Goal: Task Accomplishment & Management: Complete application form

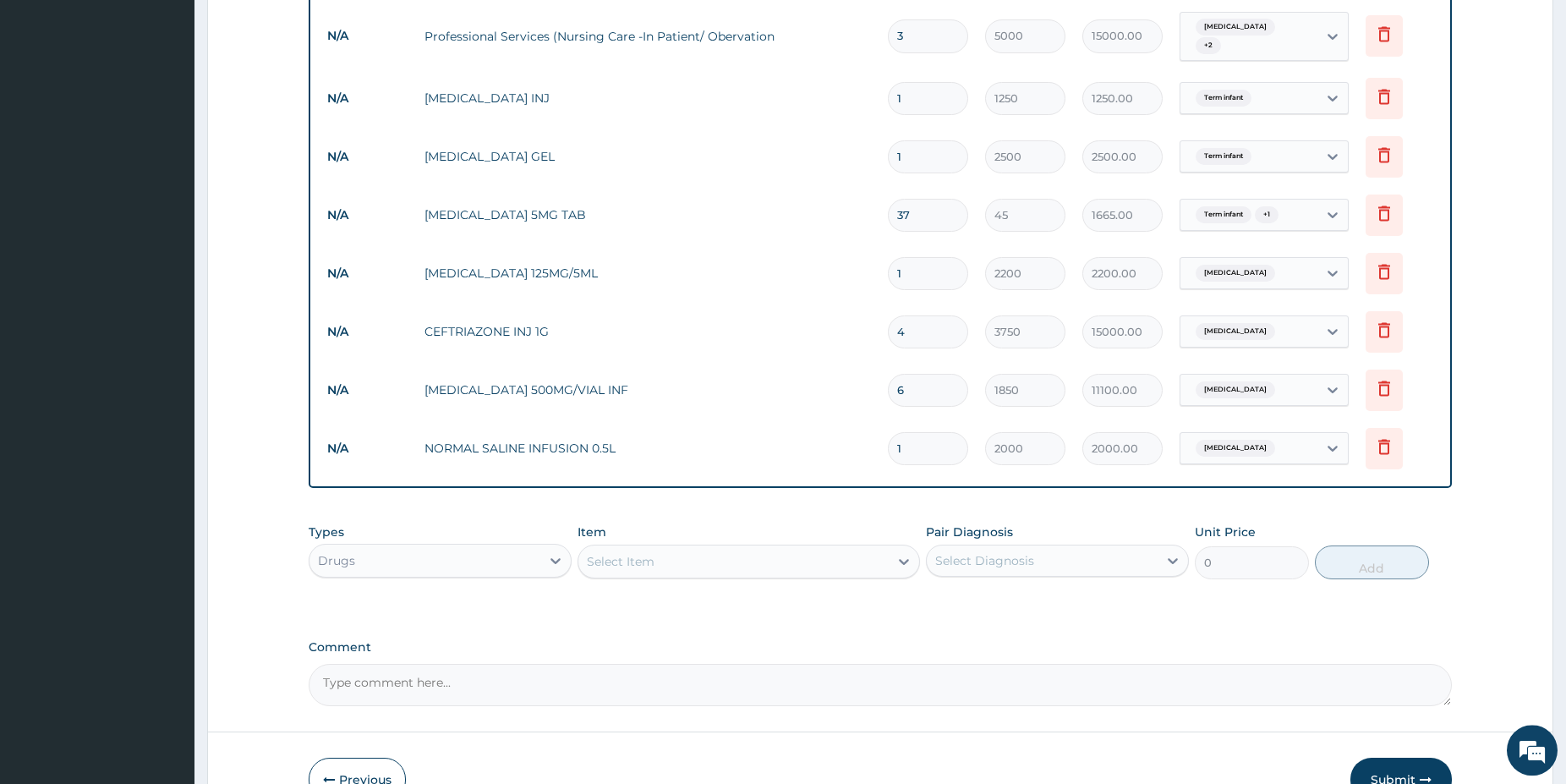
scroll to position [1302, 0]
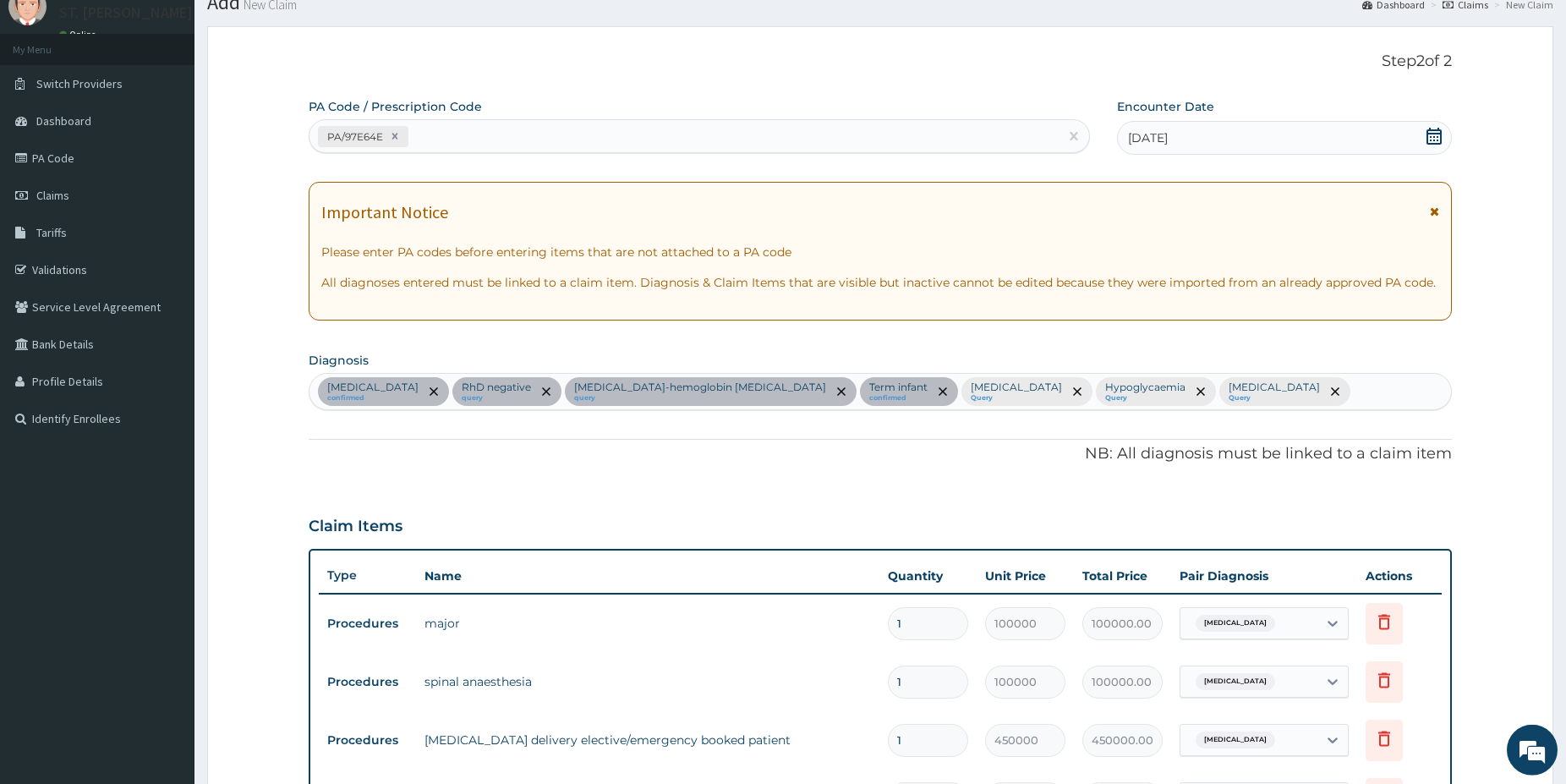
drag, startPoint x: 1574, startPoint y: 9, endPoint x: 1030, endPoint y: 3, distance: 543.8
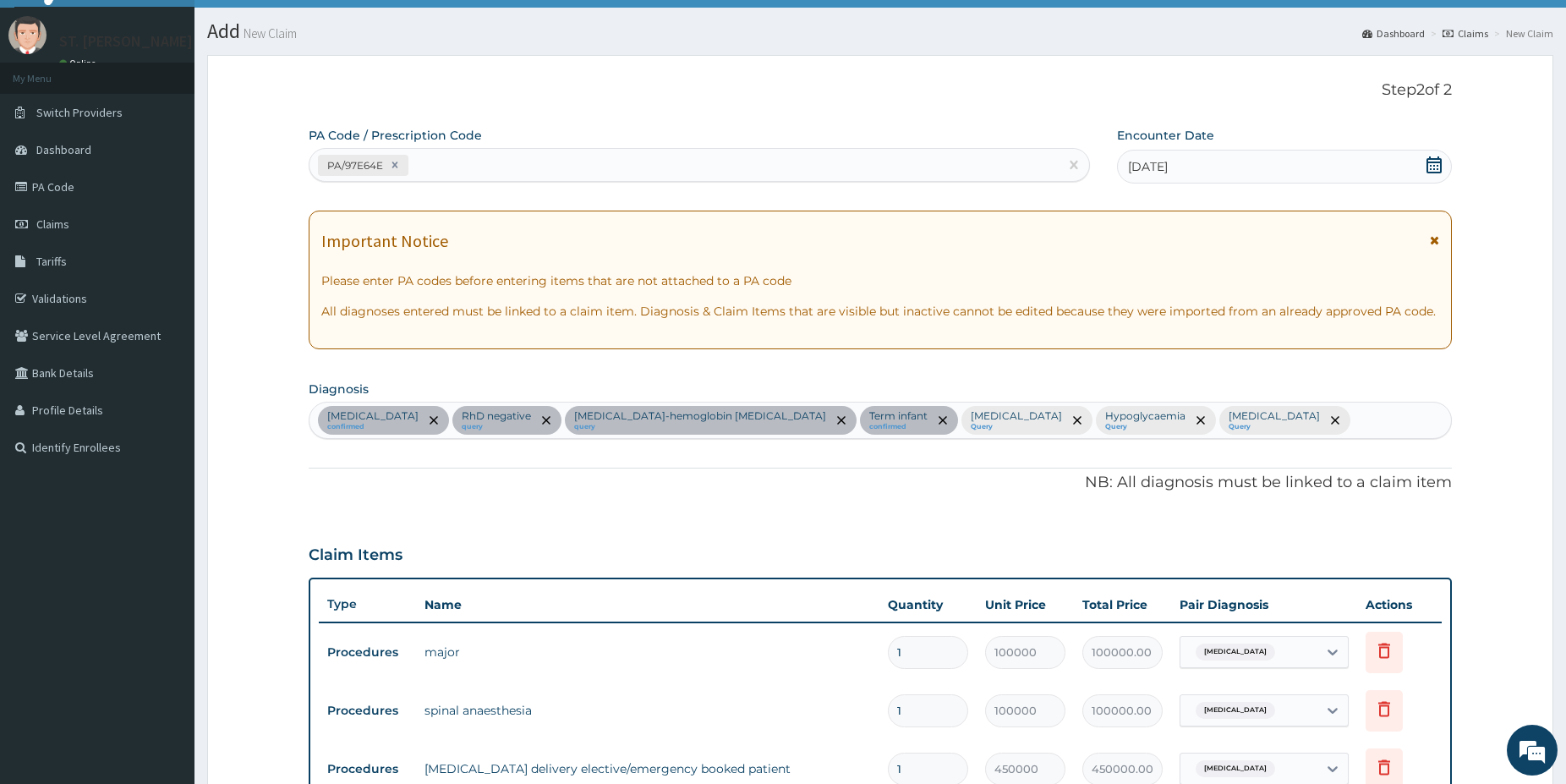
scroll to position [23, 0]
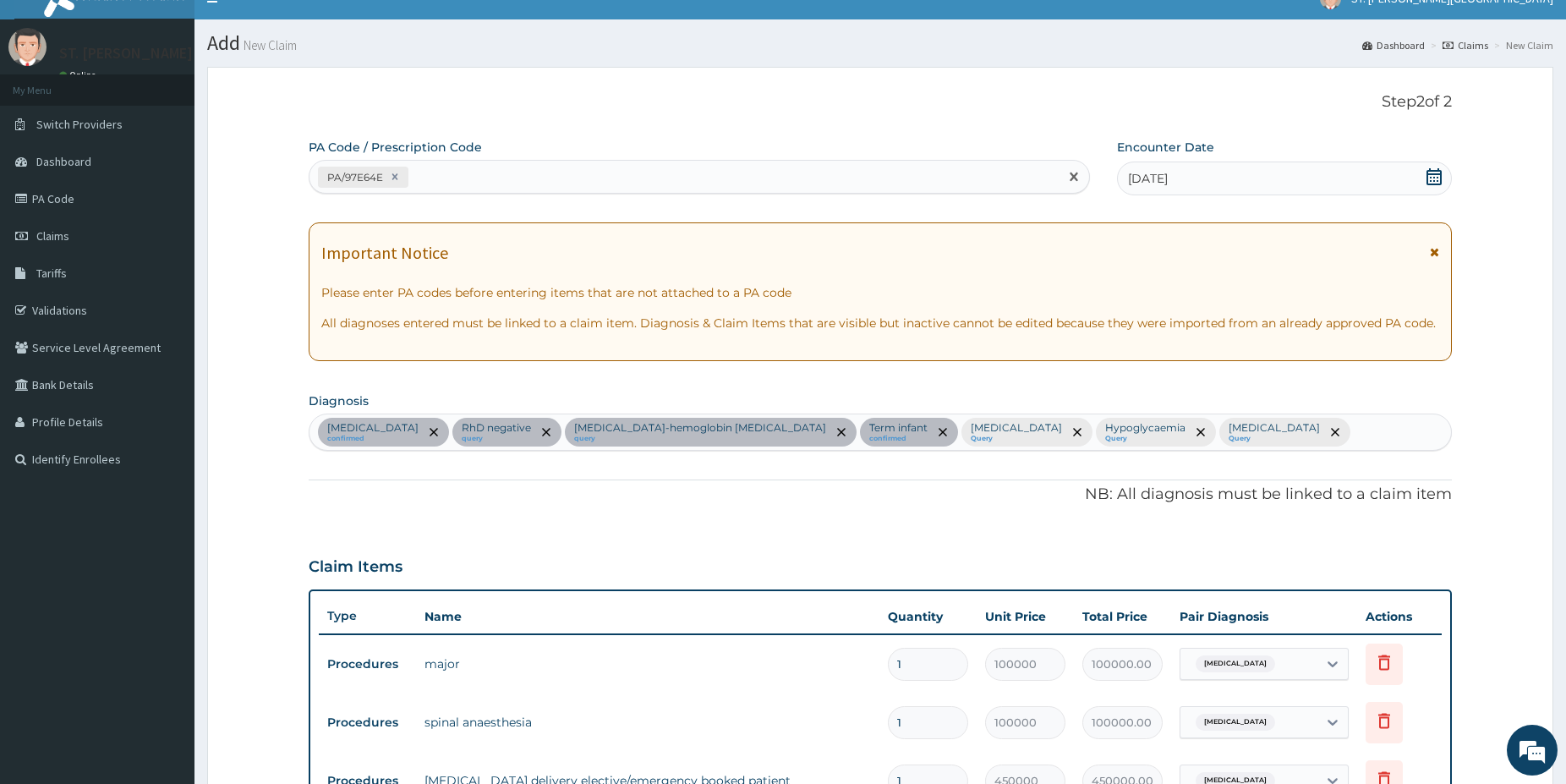
click at [495, 183] on div "PA/97E64E" at bounding box center [683, 177] width 749 height 28
paste input "PA/895744"
type input "PA/895744"
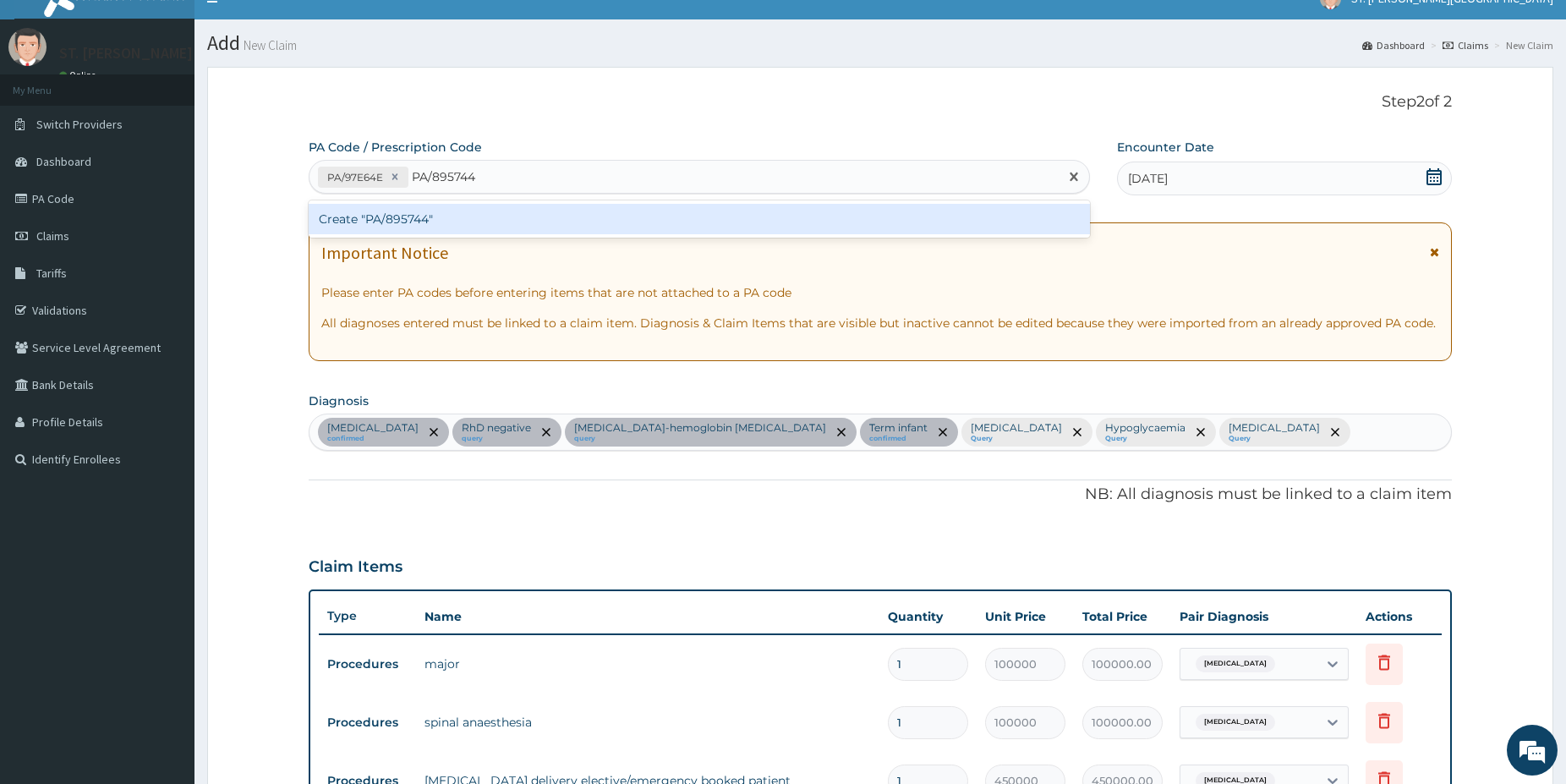
click at [458, 223] on div "Create "PA/895744"" at bounding box center [699, 219] width 781 height 30
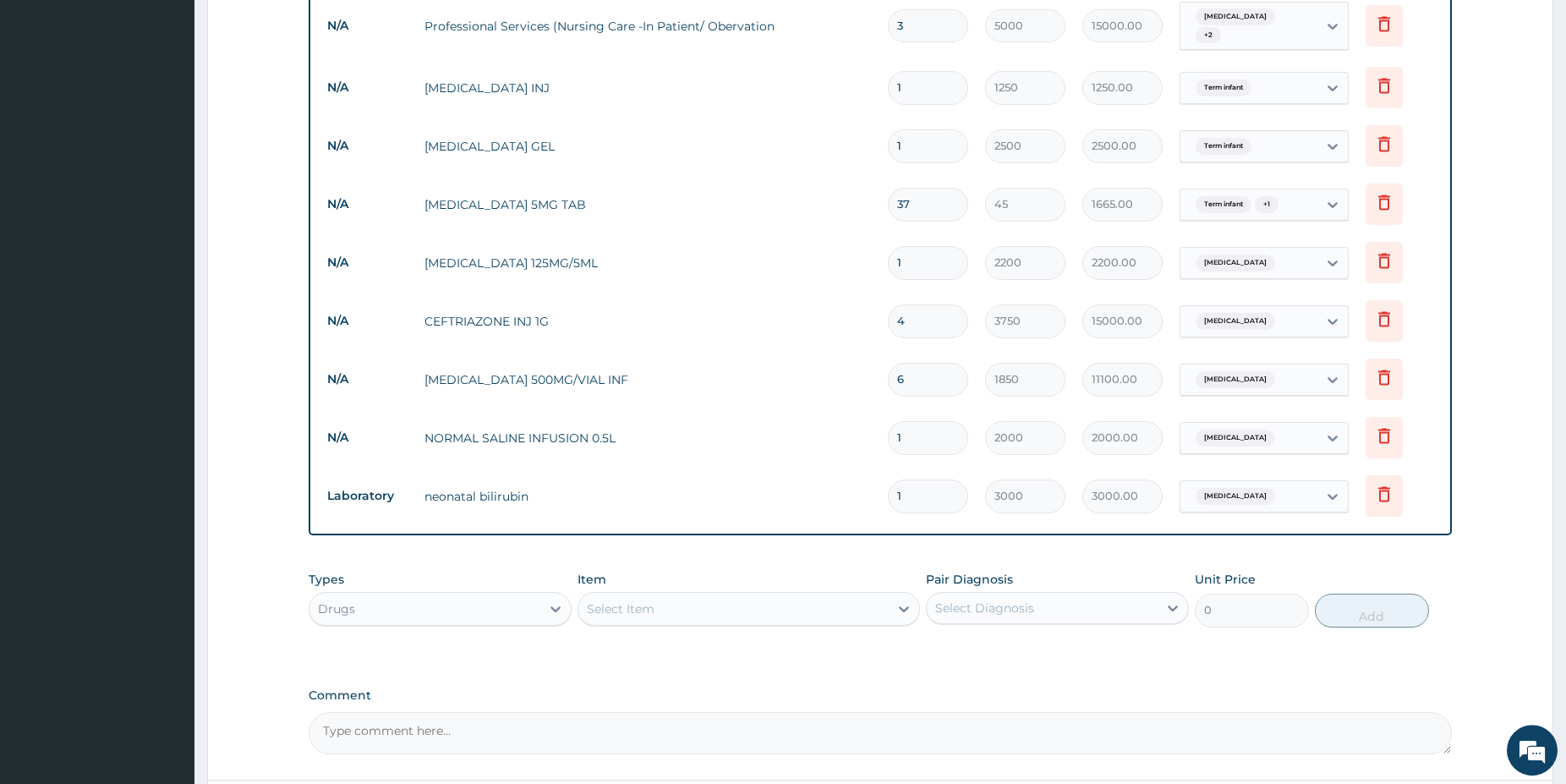
scroll to position [1317, 0]
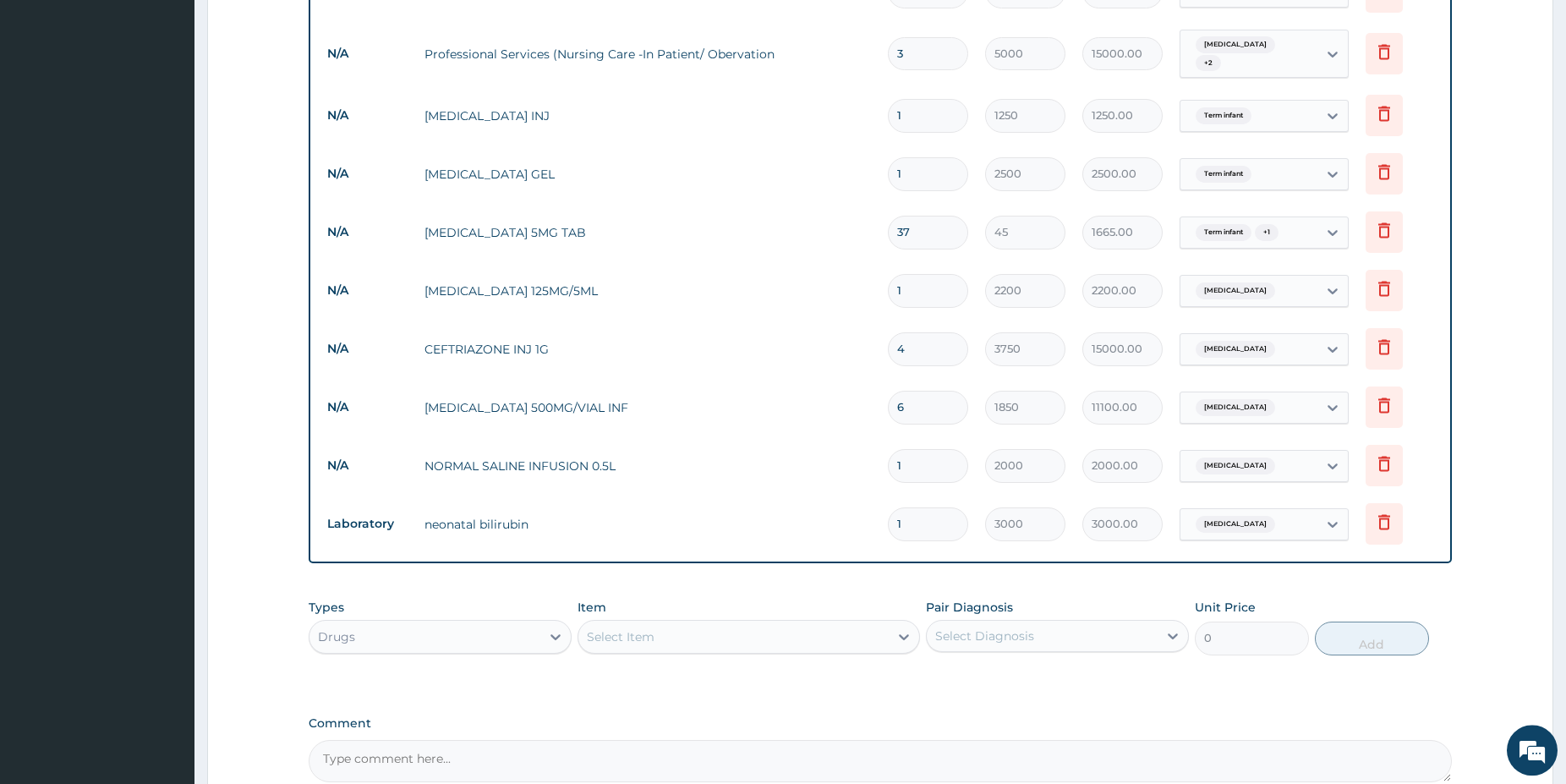
click at [939, 449] on input "1" at bounding box center [928, 465] width 80 height 33
type input "0.00"
type input "6"
type input "12000.00"
type input "6"
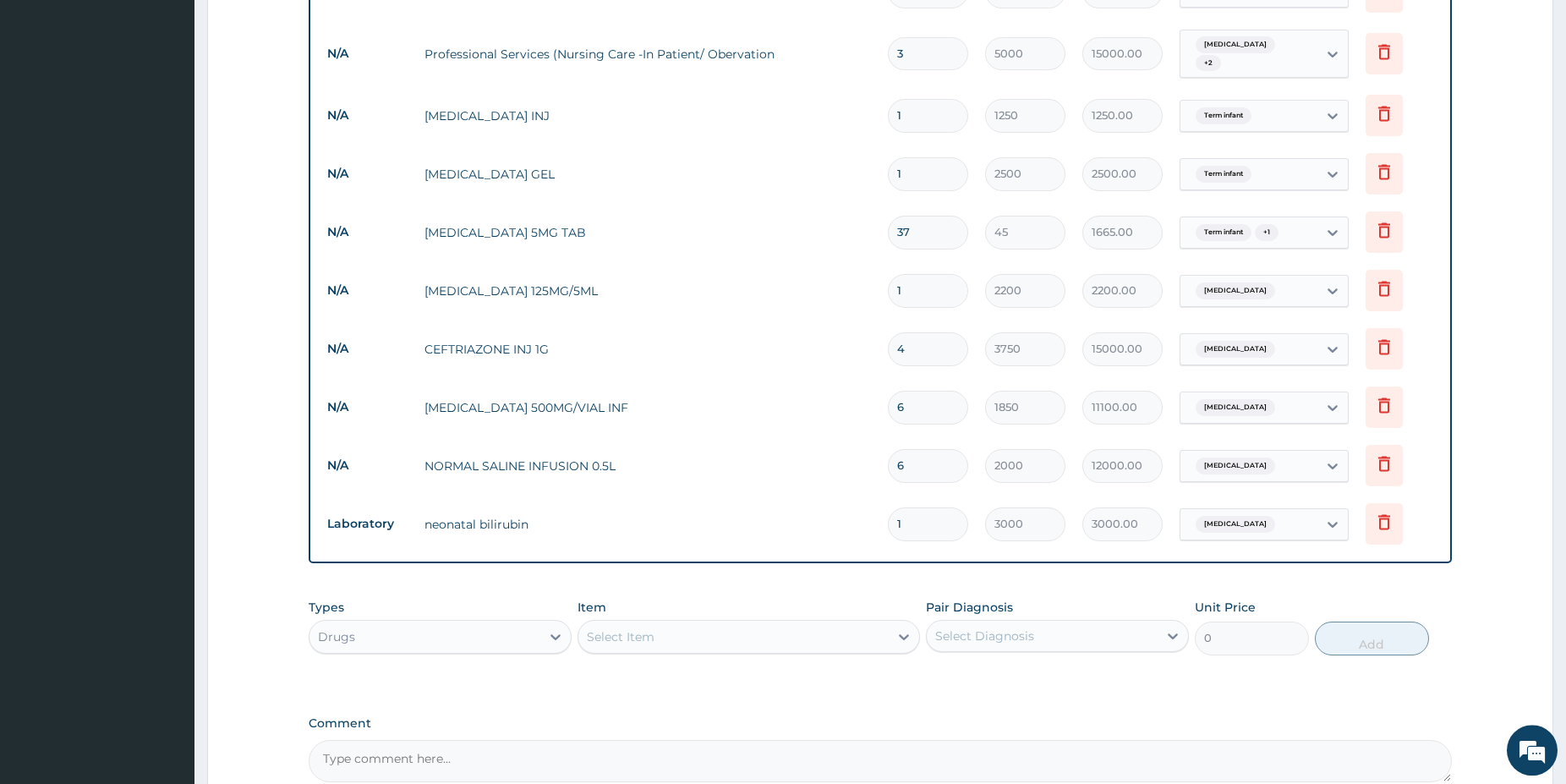
click at [747, 623] on div "Select Item" at bounding box center [733, 636] width 310 height 27
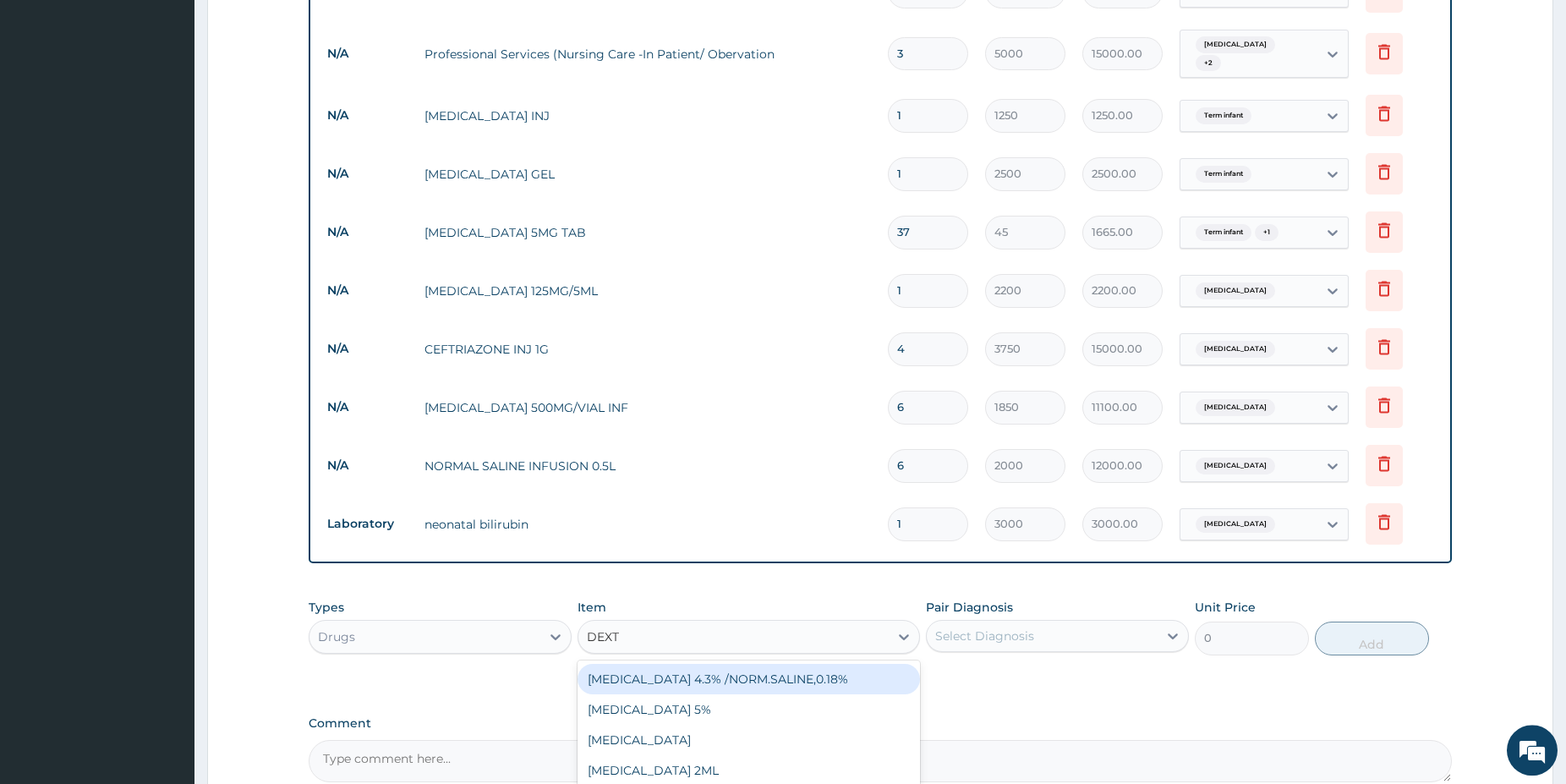
type input "DEXTR"
drag, startPoint x: 742, startPoint y: 642, endPoint x: 748, endPoint y: 634, distance: 9.6
click at [743, 664] on div "DEXTROSE 4.3% /NORM.SALINE,0.18%" at bounding box center [749, 679] width 342 height 30
type input "2000"
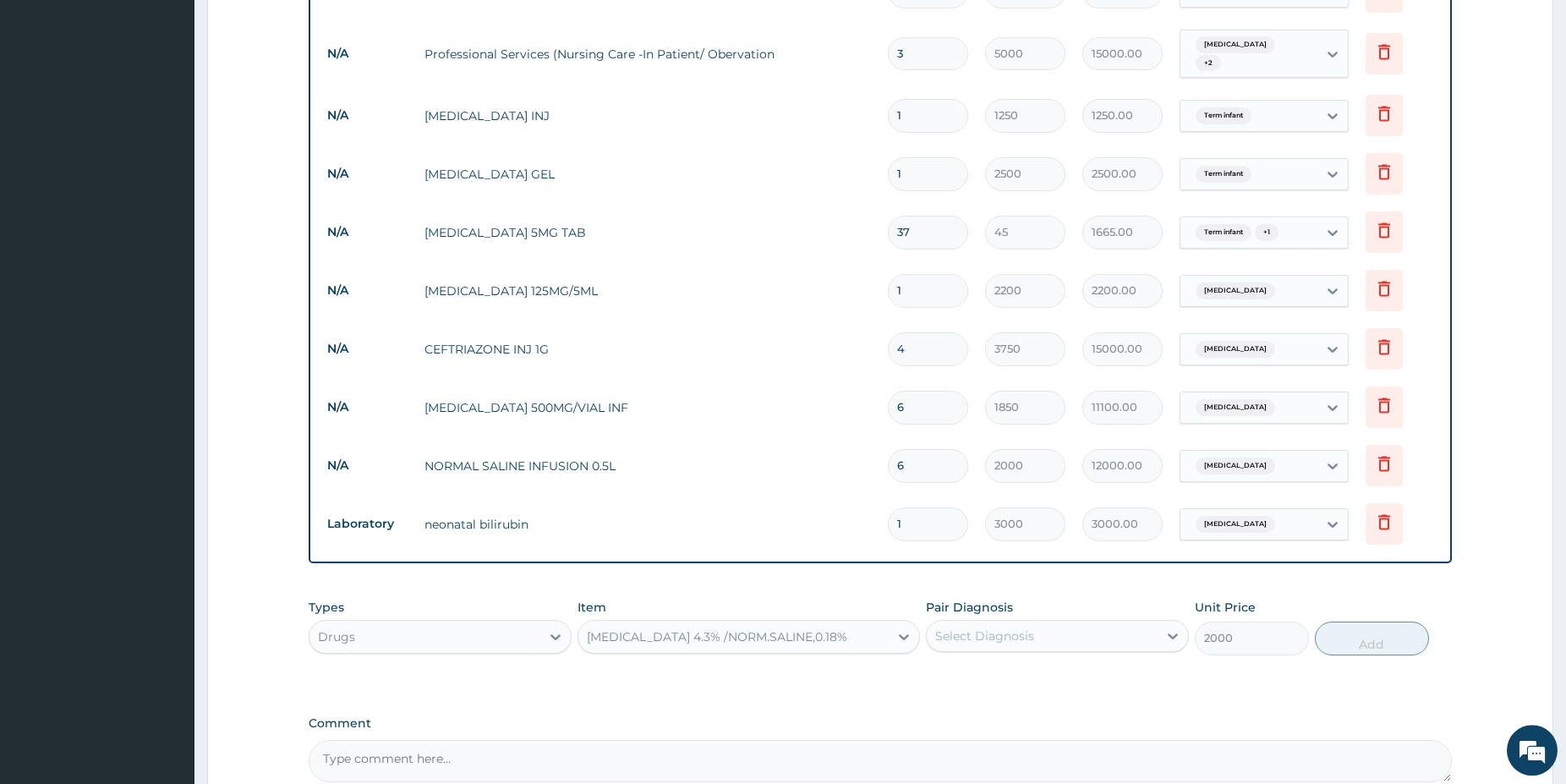
click at [981, 627] on div "Select Diagnosis" at bounding box center [984, 635] width 99 height 17
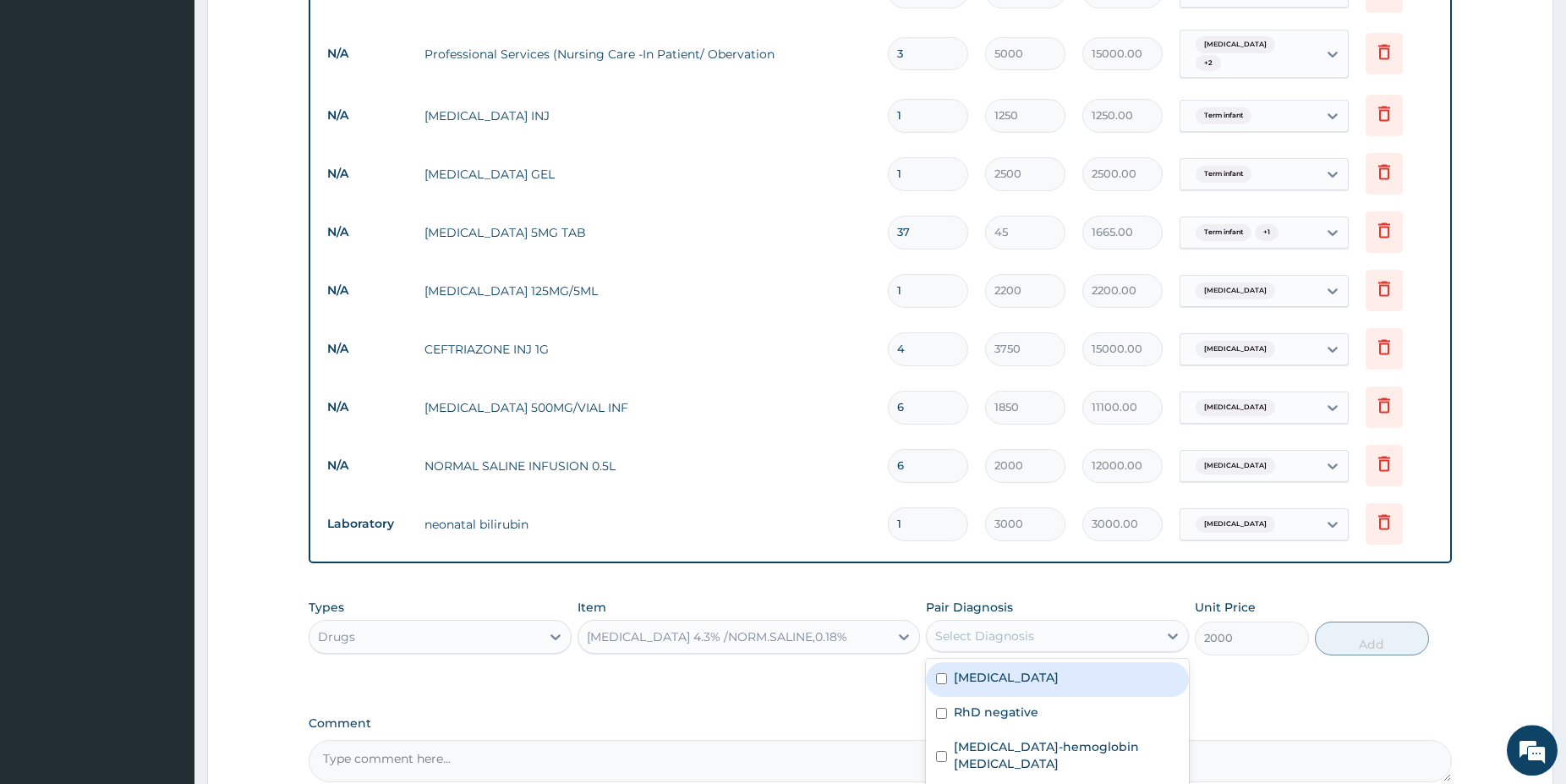
drag, startPoint x: 1011, startPoint y: 628, endPoint x: 1011, endPoint y: 639, distance: 11.0
click at [1011, 669] on label "Obstructed labor" at bounding box center [1006, 677] width 105 height 17
checkbox input "true"
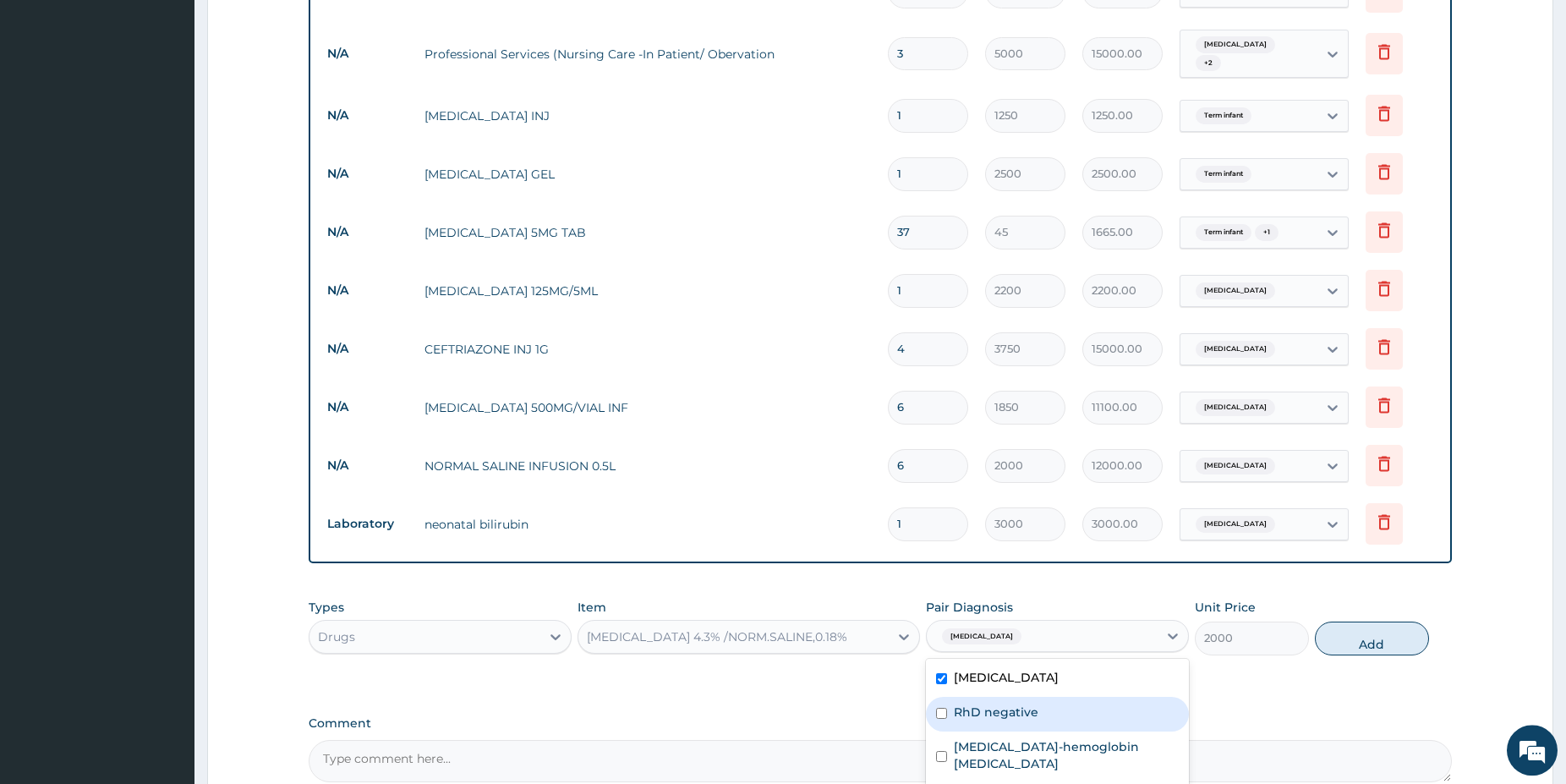
click at [1339, 622] on button "Add" at bounding box center [1372, 639] width 114 height 34
type input "0"
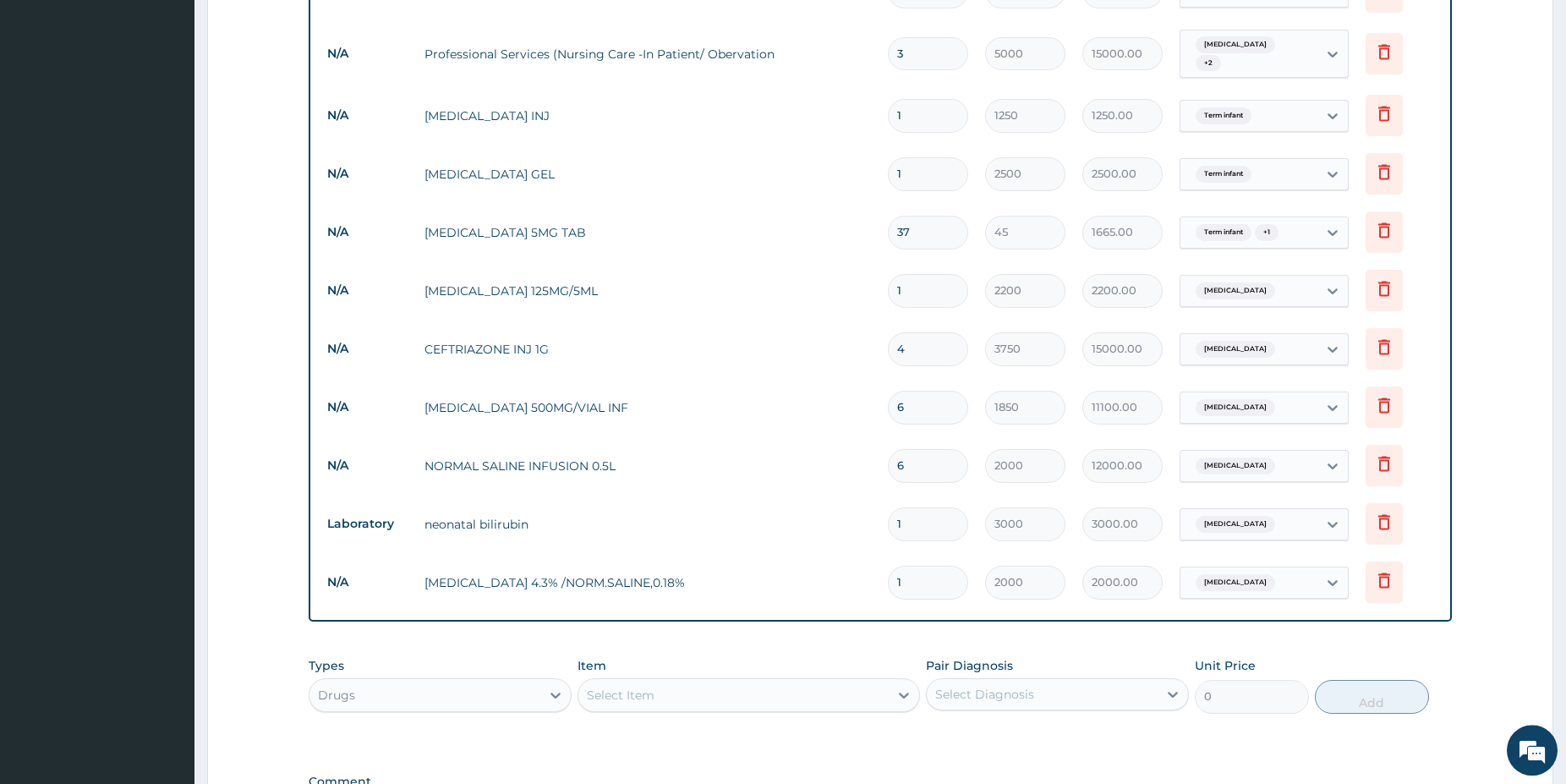
type input "0.00"
type input "6"
type input "12000.00"
type input "6"
drag, startPoint x: 819, startPoint y: 655, endPoint x: 798, endPoint y: 600, distance: 58.9
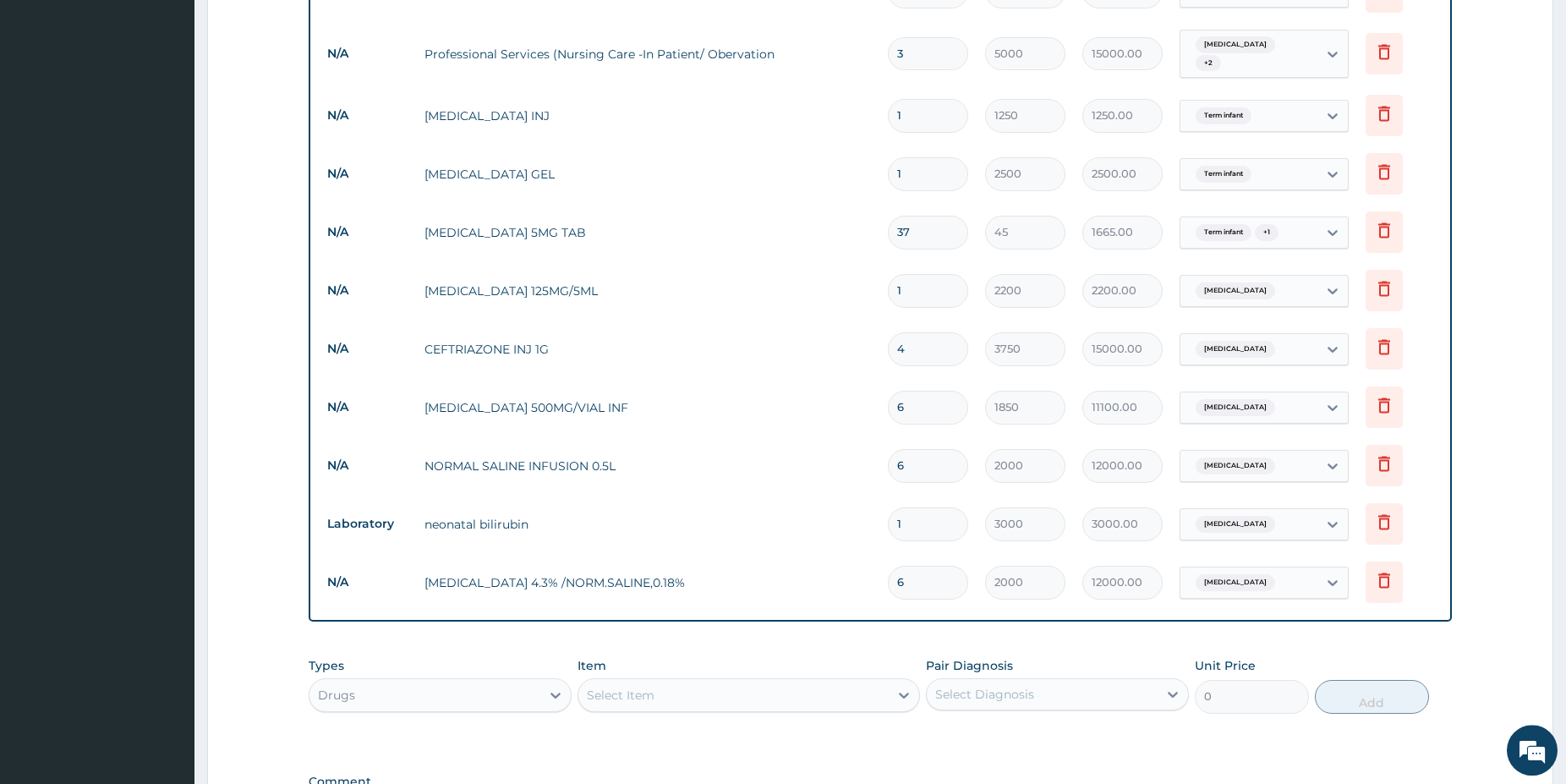
click at [819, 682] on div "Select Item" at bounding box center [733, 695] width 310 height 27
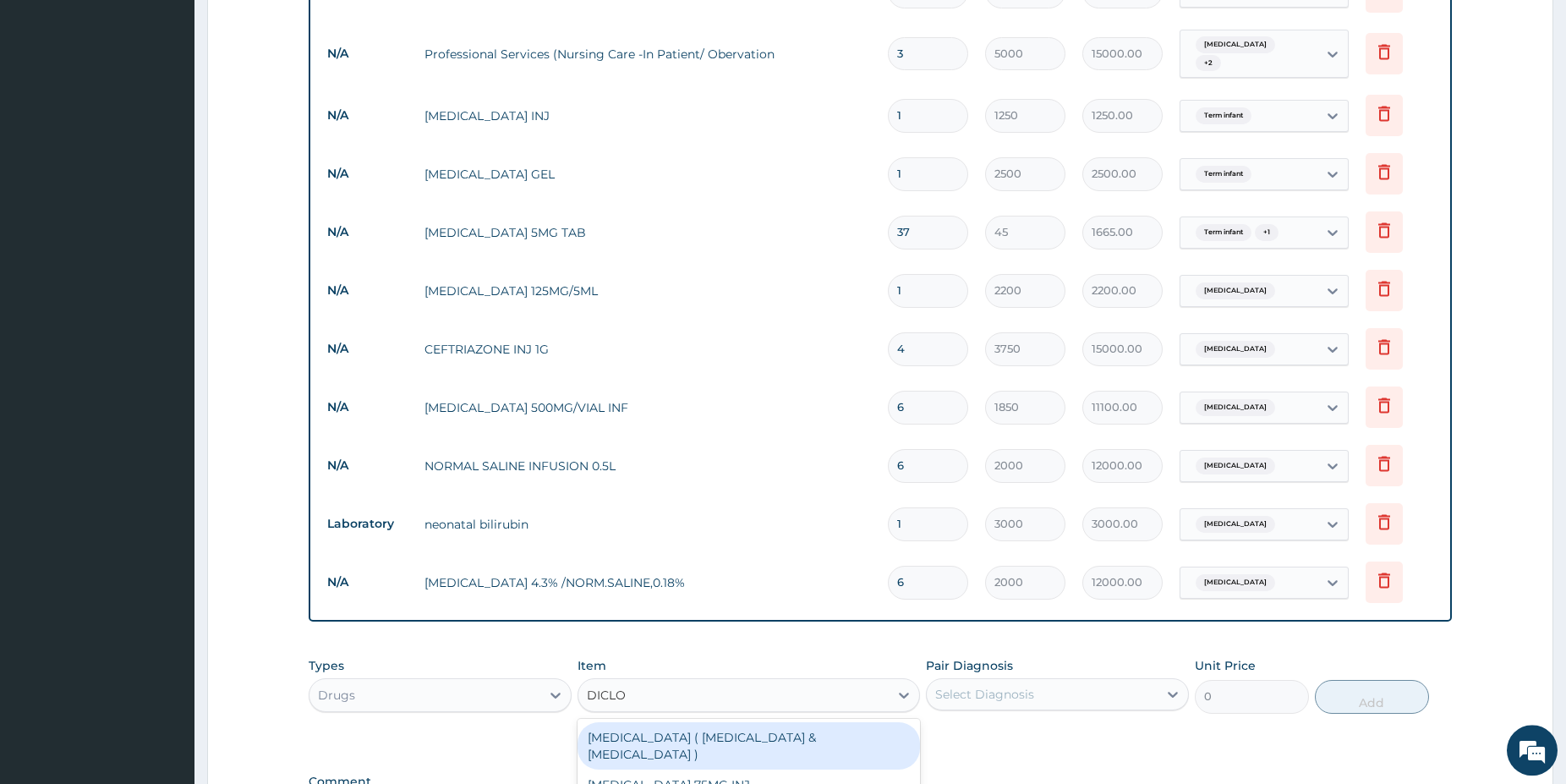
type input "DICLOF"
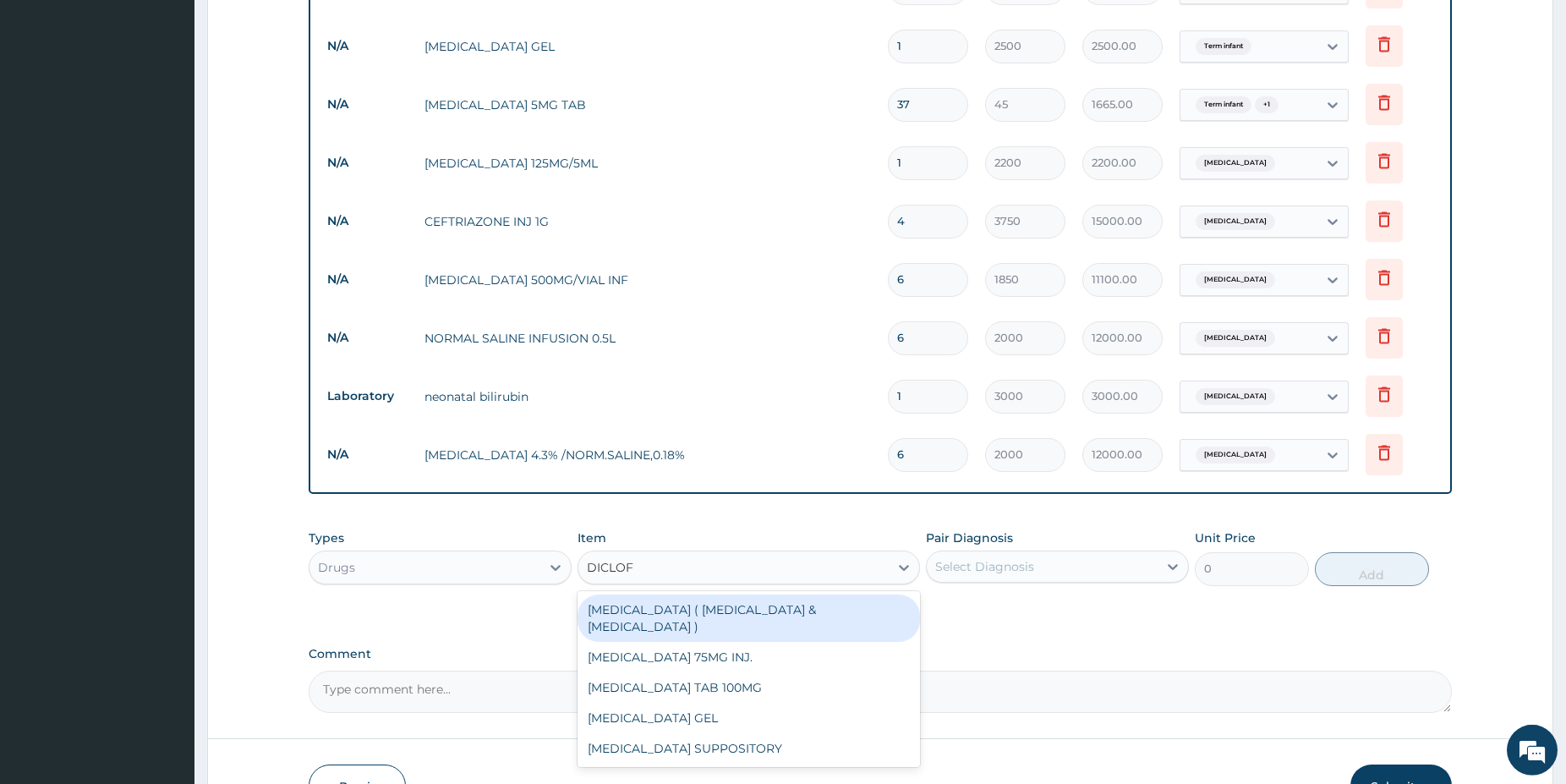
drag, startPoint x: 1574, startPoint y: 775, endPoint x: 1536, endPoint y: 781, distance: 38.5
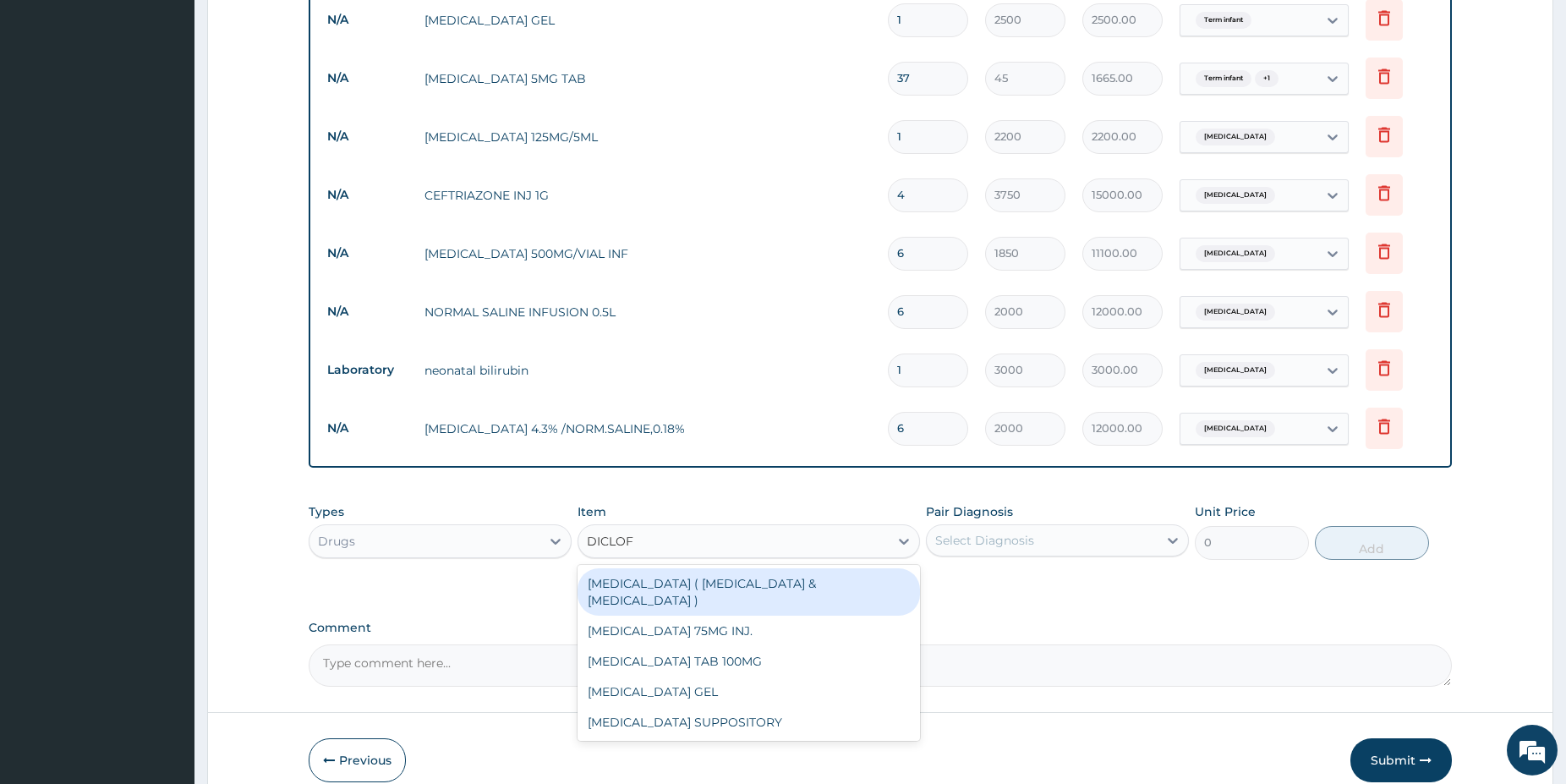
scroll to position [1476, 0]
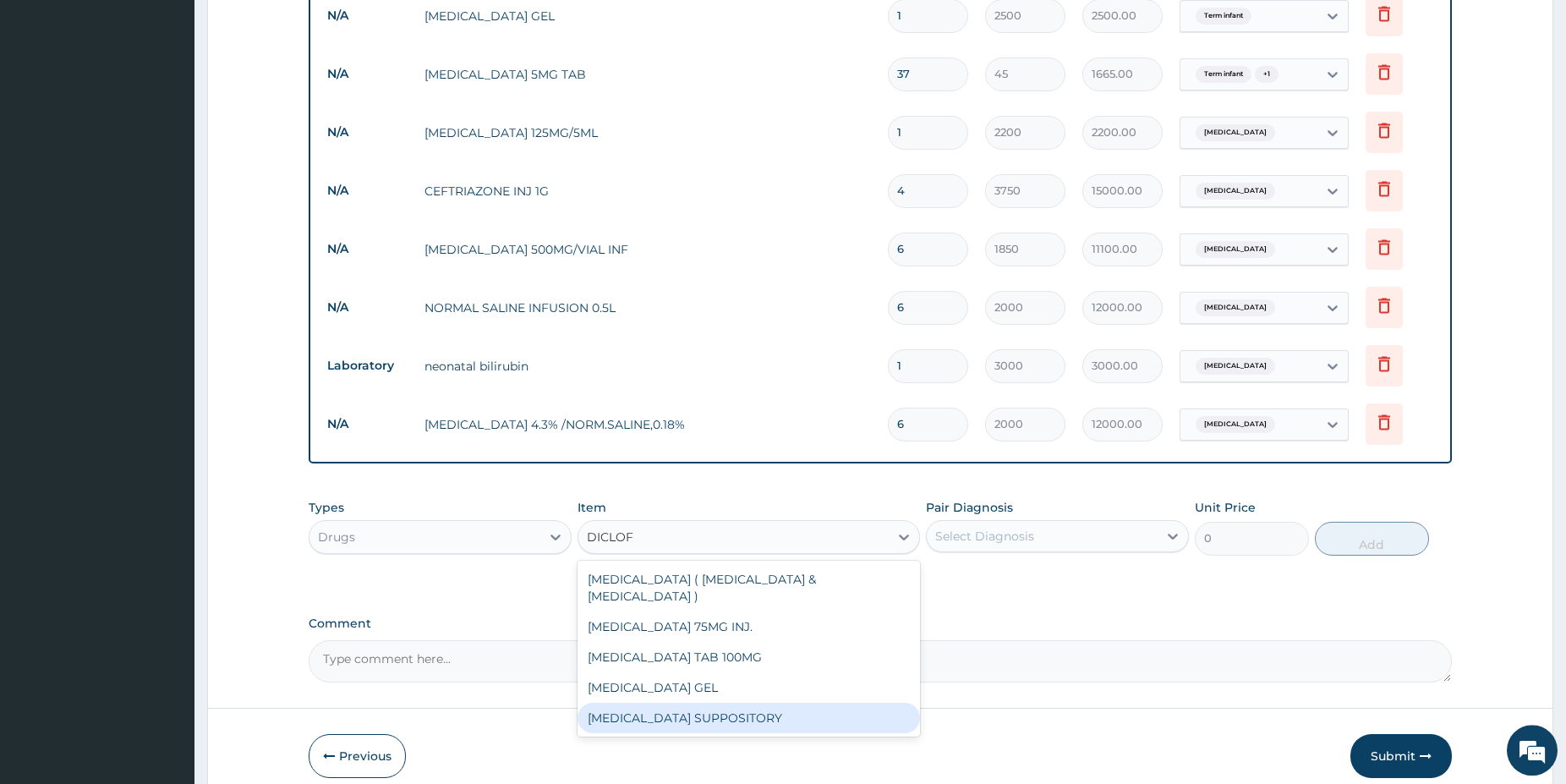
click at [819, 703] on div "DICLOFENAC SUPPOSITORY" at bounding box center [749, 718] width 342 height 30
type input "750"
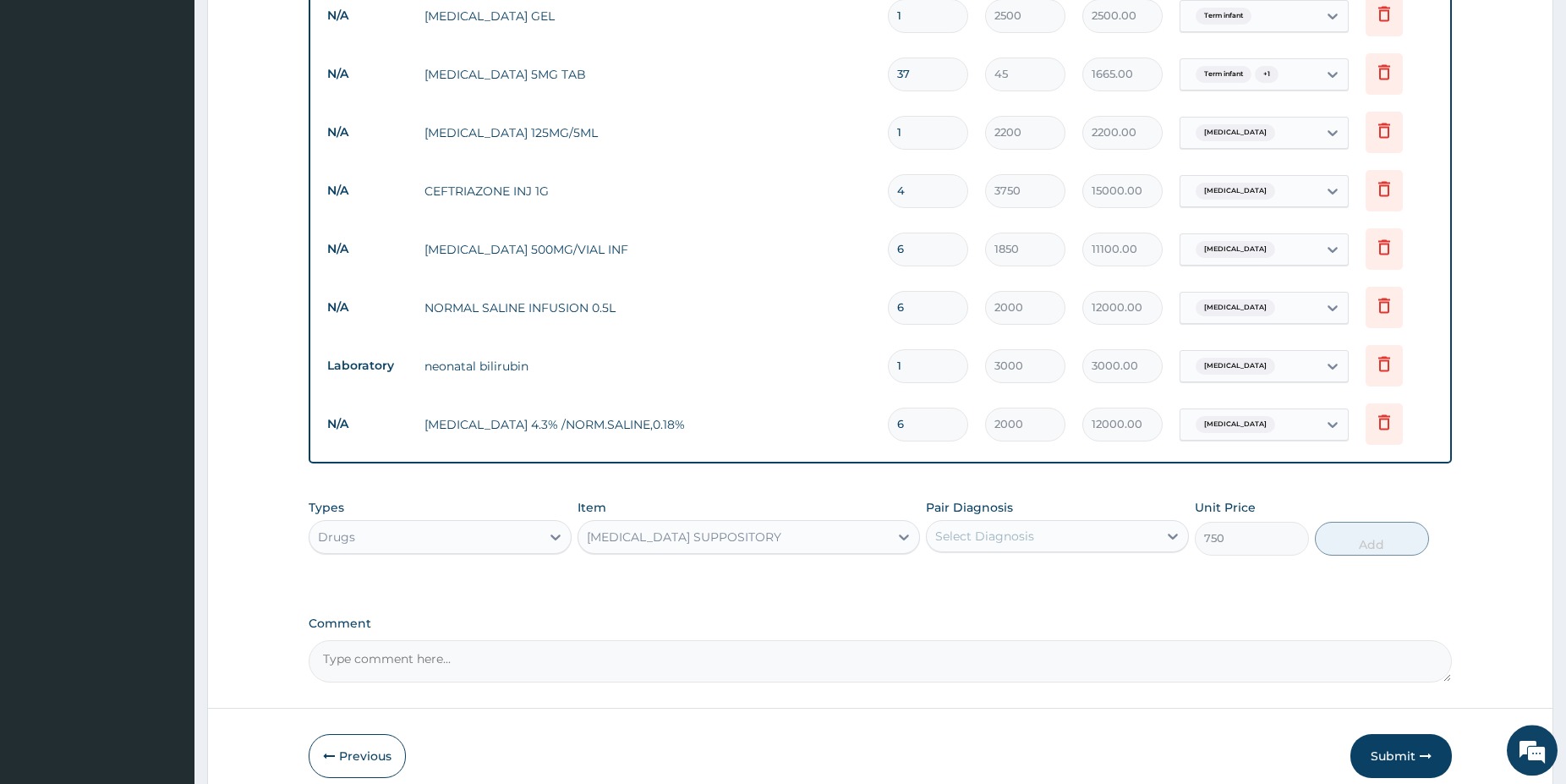
click at [980, 528] on div "Select Diagnosis" at bounding box center [984, 536] width 99 height 17
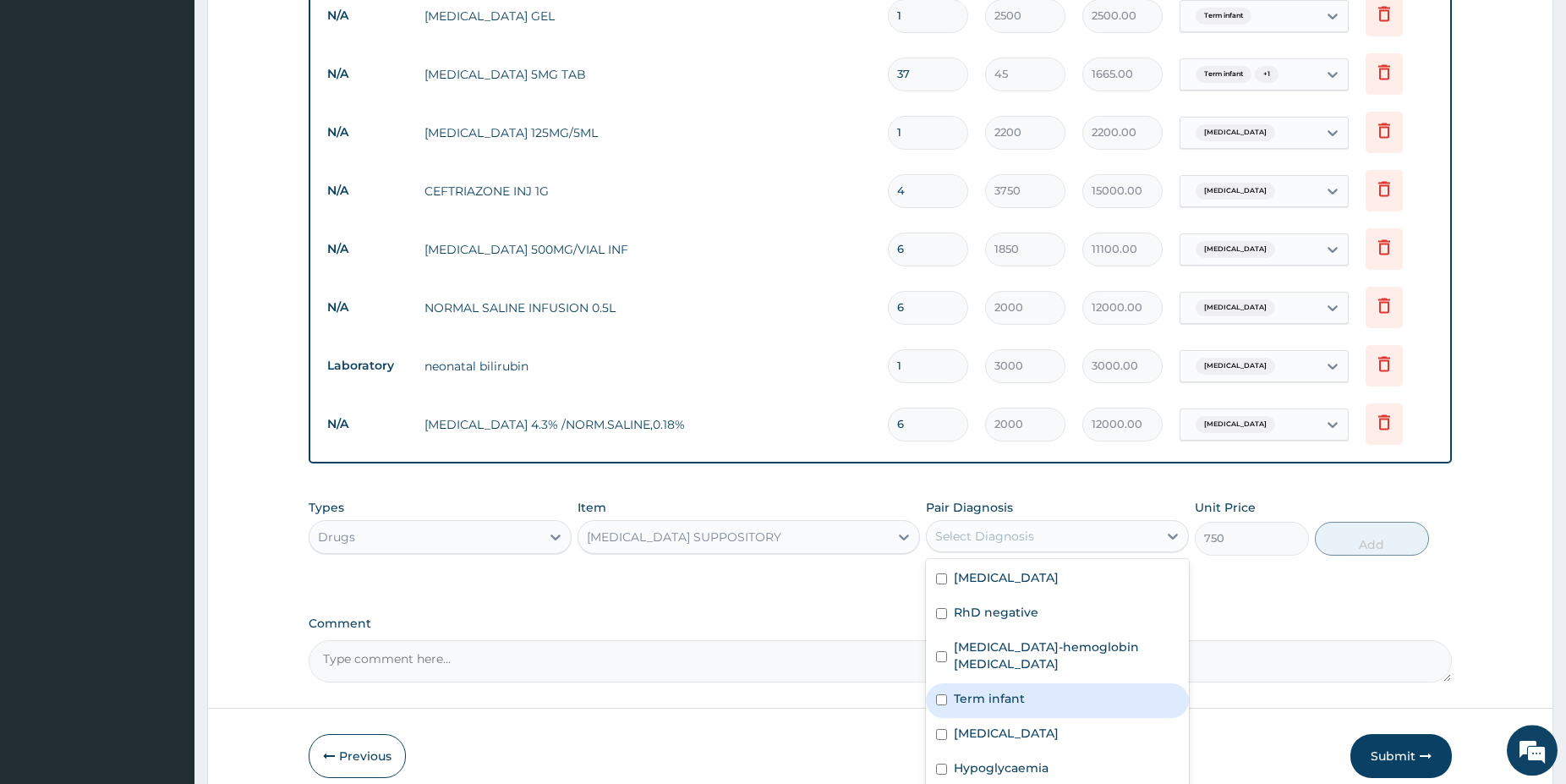
scroll to position [0, 0]
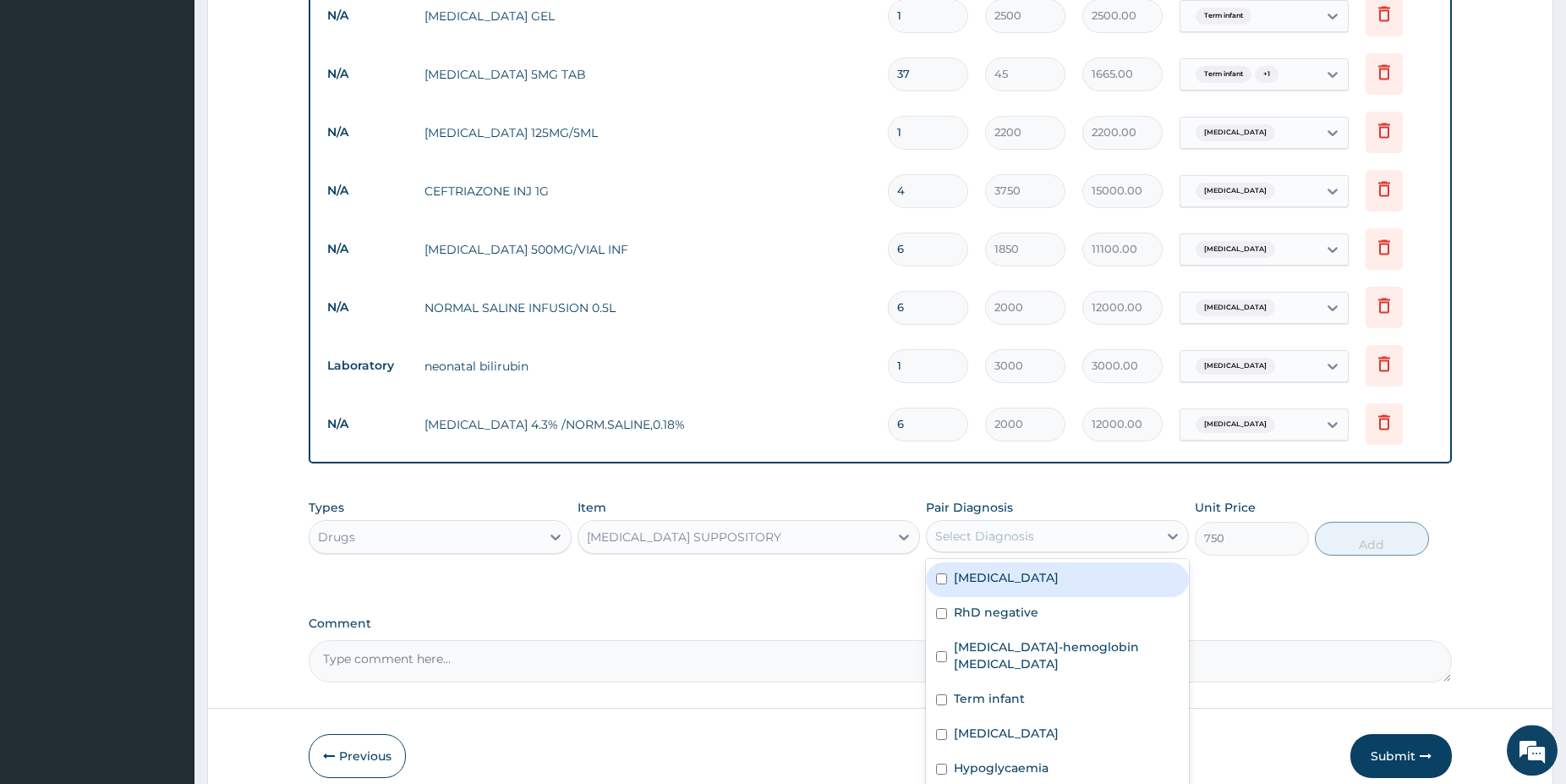
click at [1005, 569] on label "Obstructed labor" at bounding box center [1006, 577] width 105 height 17
checkbox input "true"
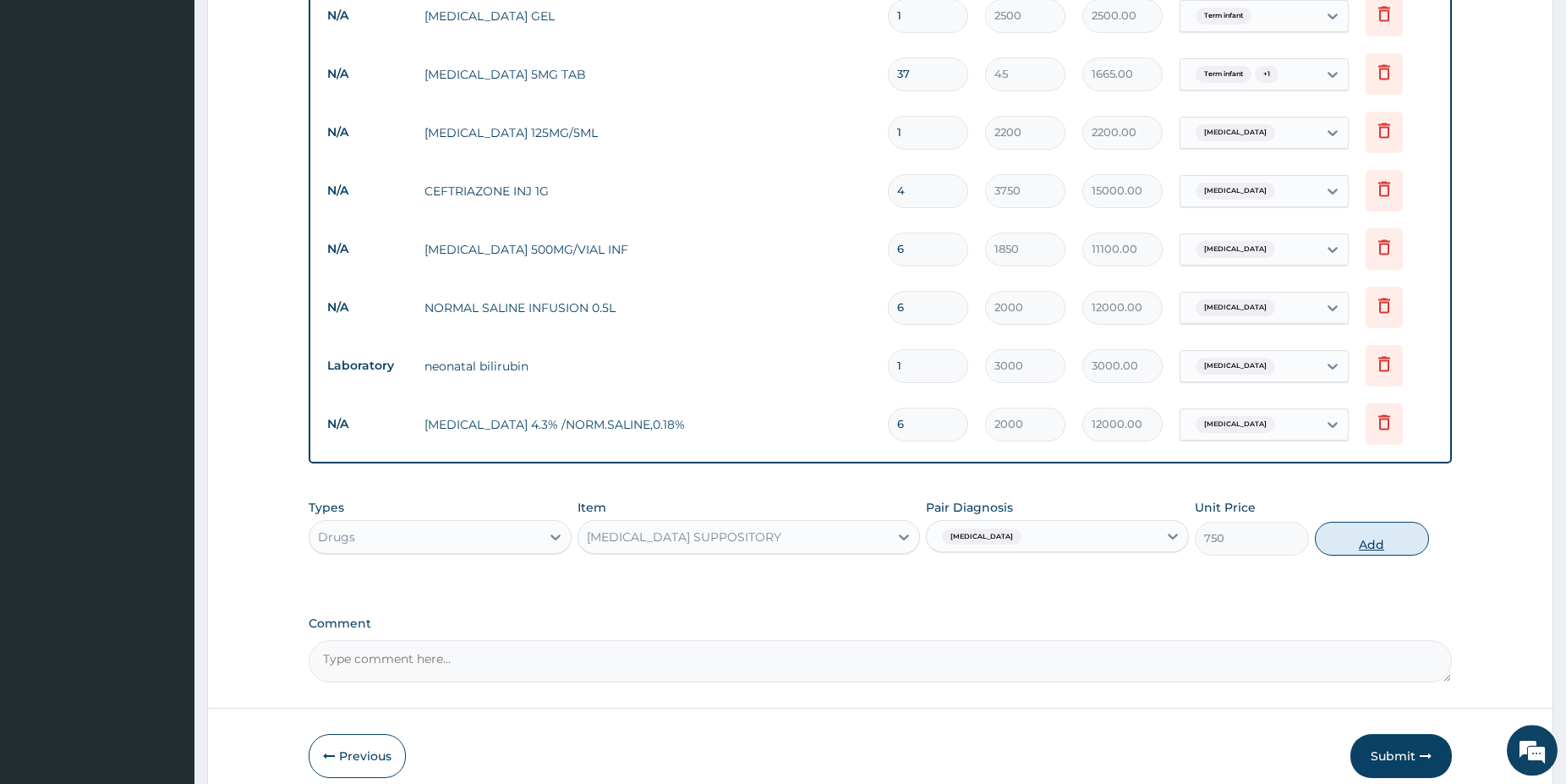
click at [1348, 522] on button "Add" at bounding box center [1372, 539] width 114 height 34
type input "0"
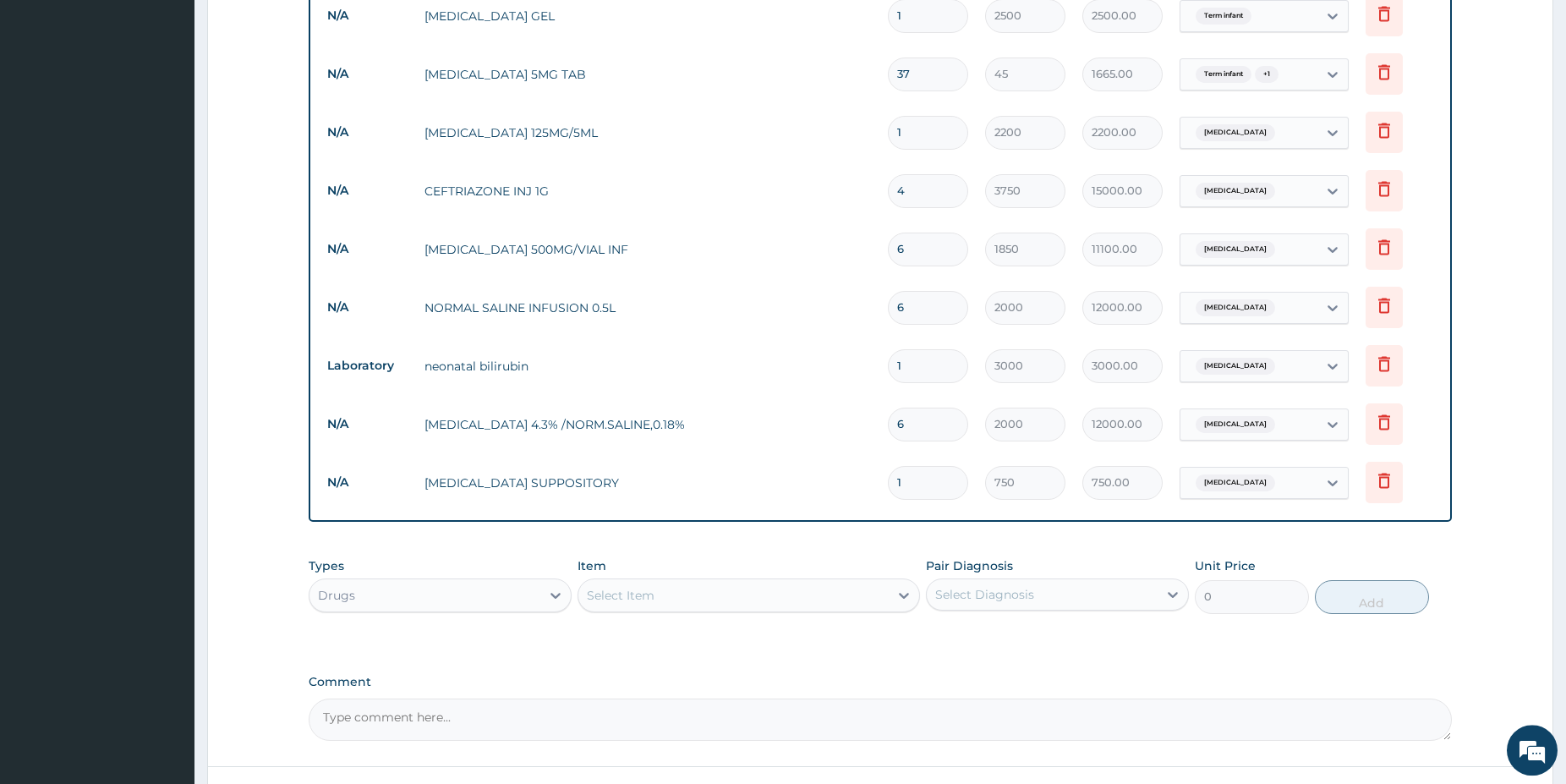
type input "0.00"
type input "4"
type input "3000.00"
type input "4"
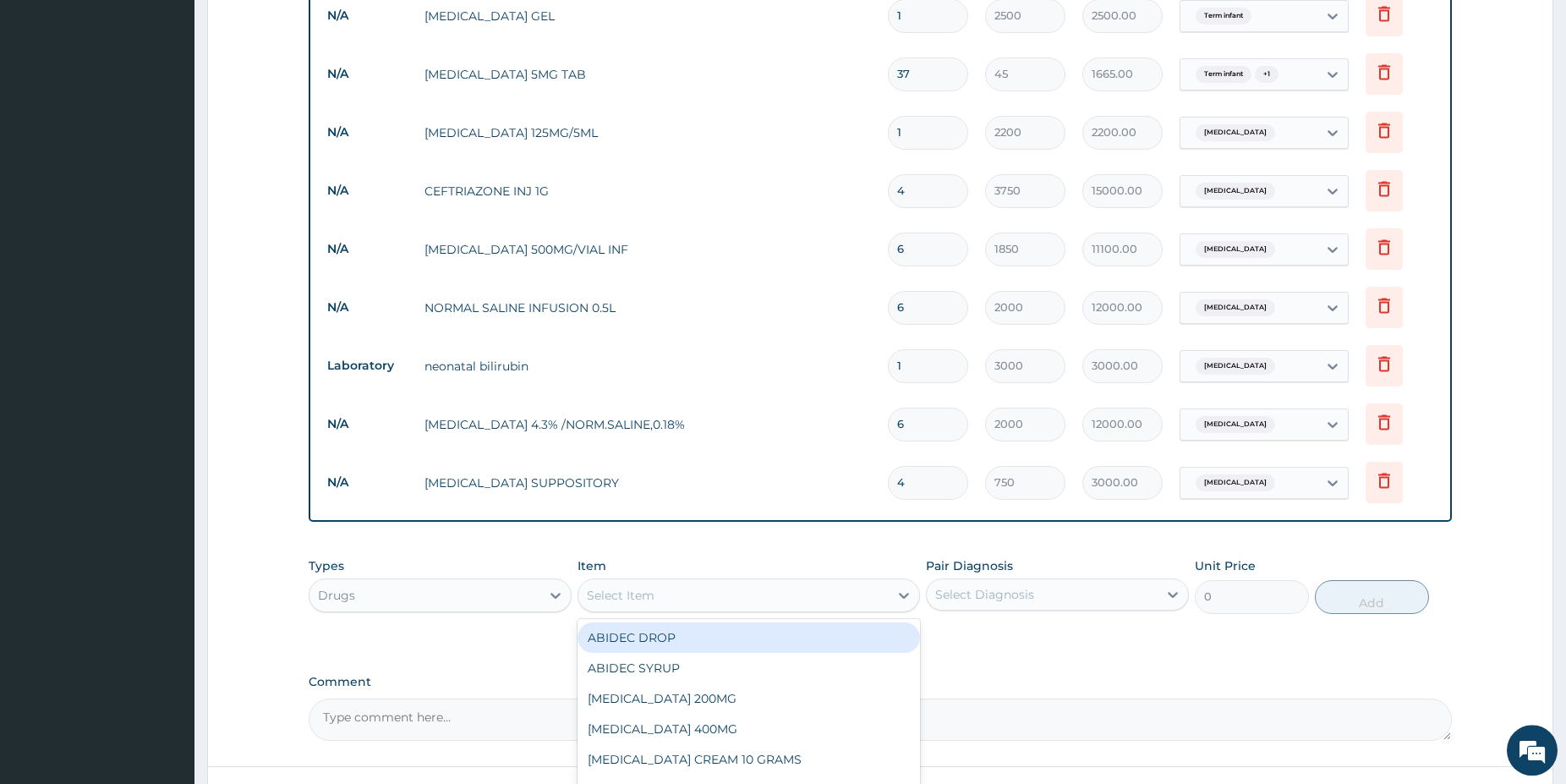
click at [840, 582] on div "Select Item" at bounding box center [733, 595] width 310 height 27
type input "PENTA"
click at [835, 622] on div "[MEDICAL_DATA] INJ 30MG" at bounding box center [749, 637] width 342 height 30
type input "1800"
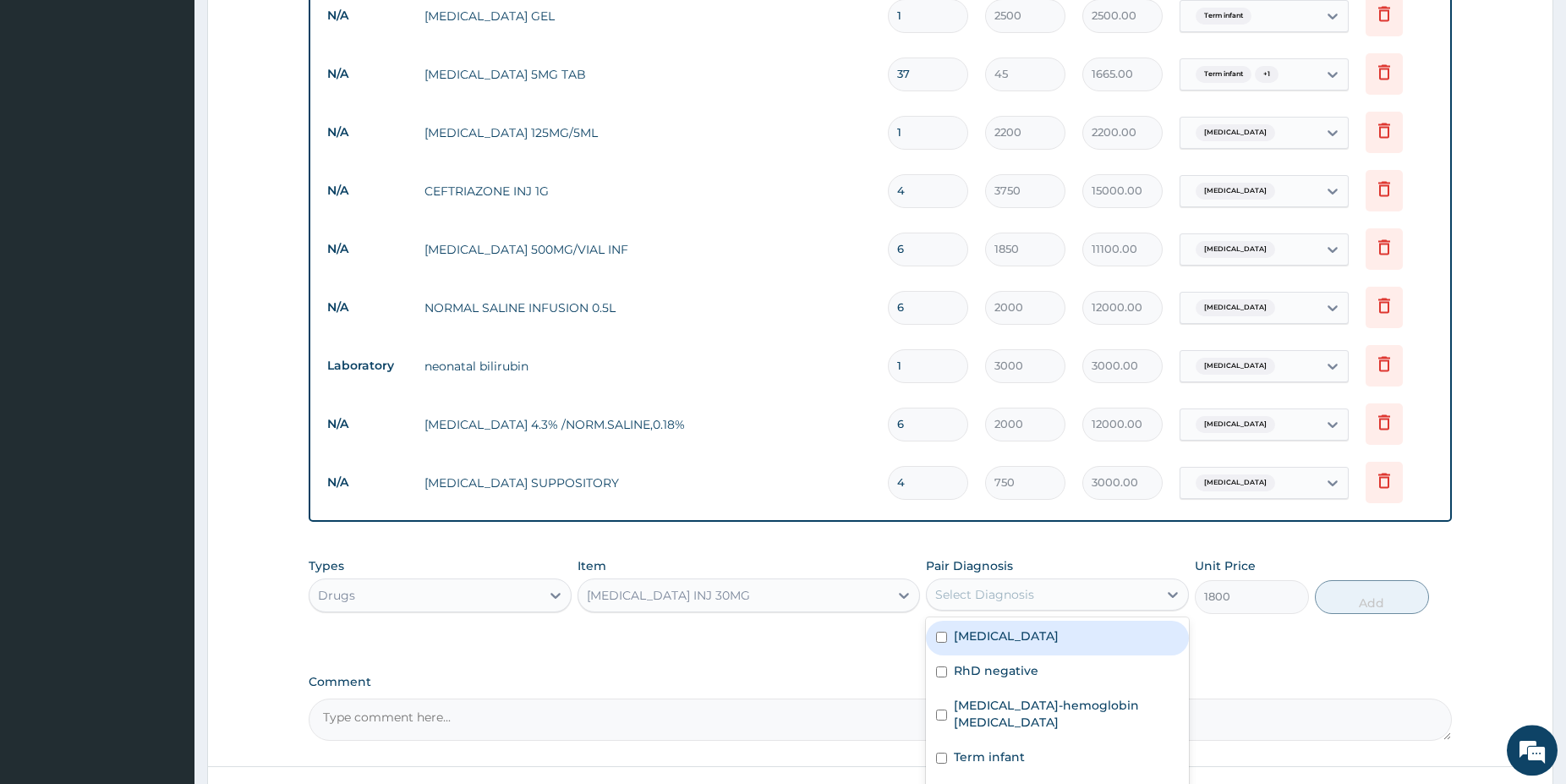
click at [988, 586] on div "Select Diagnosis" at bounding box center [984, 594] width 99 height 17
drag, startPoint x: 997, startPoint y: 586, endPoint x: 1213, endPoint y: 595, distance: 215.8
click at [998, 627] on label "Obstructed labor" at bounding box center [1006, 635] width 105 height 17
checkbox input "true"
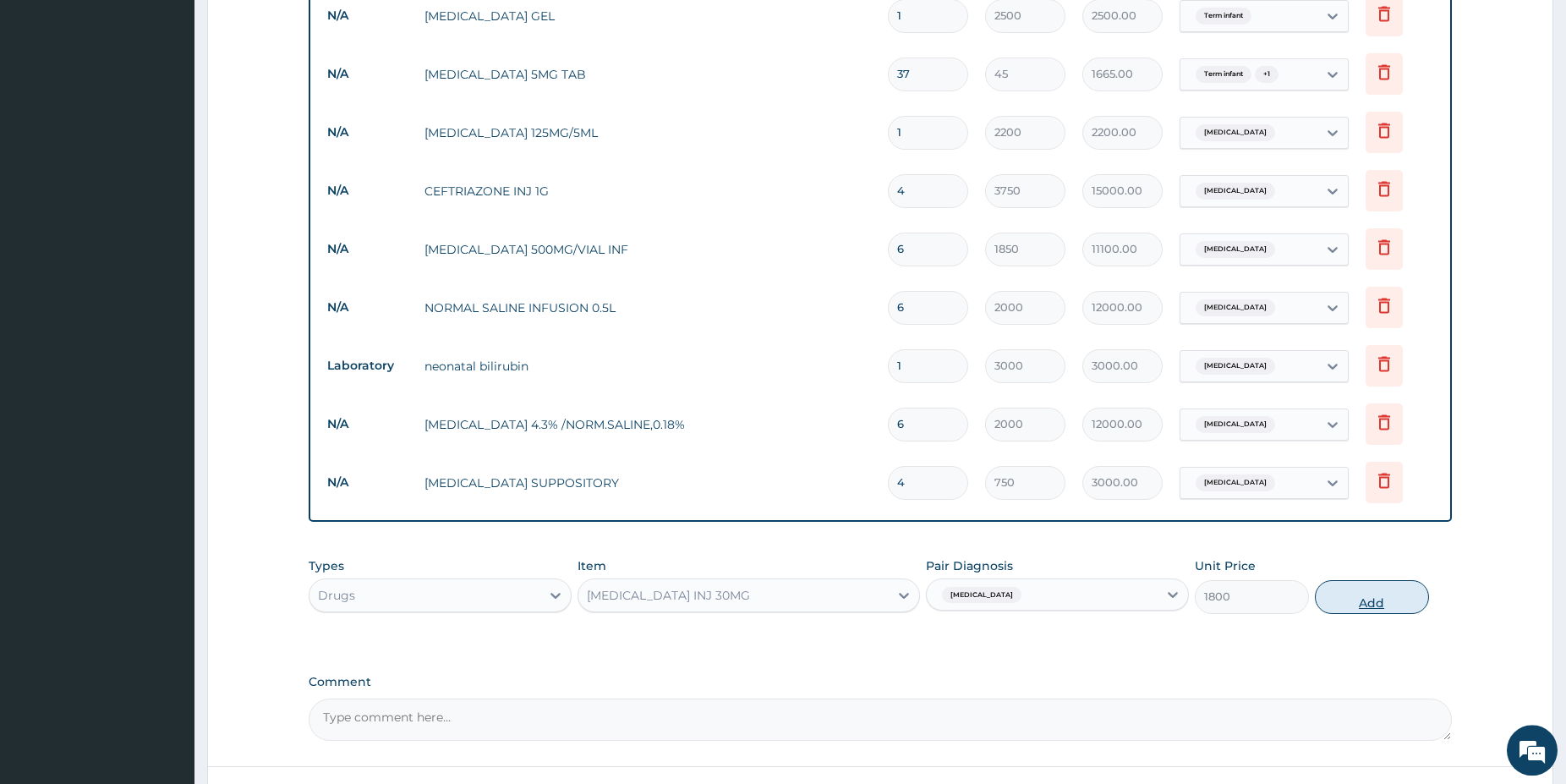
click at [1338, 580] on button "Add" at bounding box center [1372, 597] width 114 height 34
type input "0"
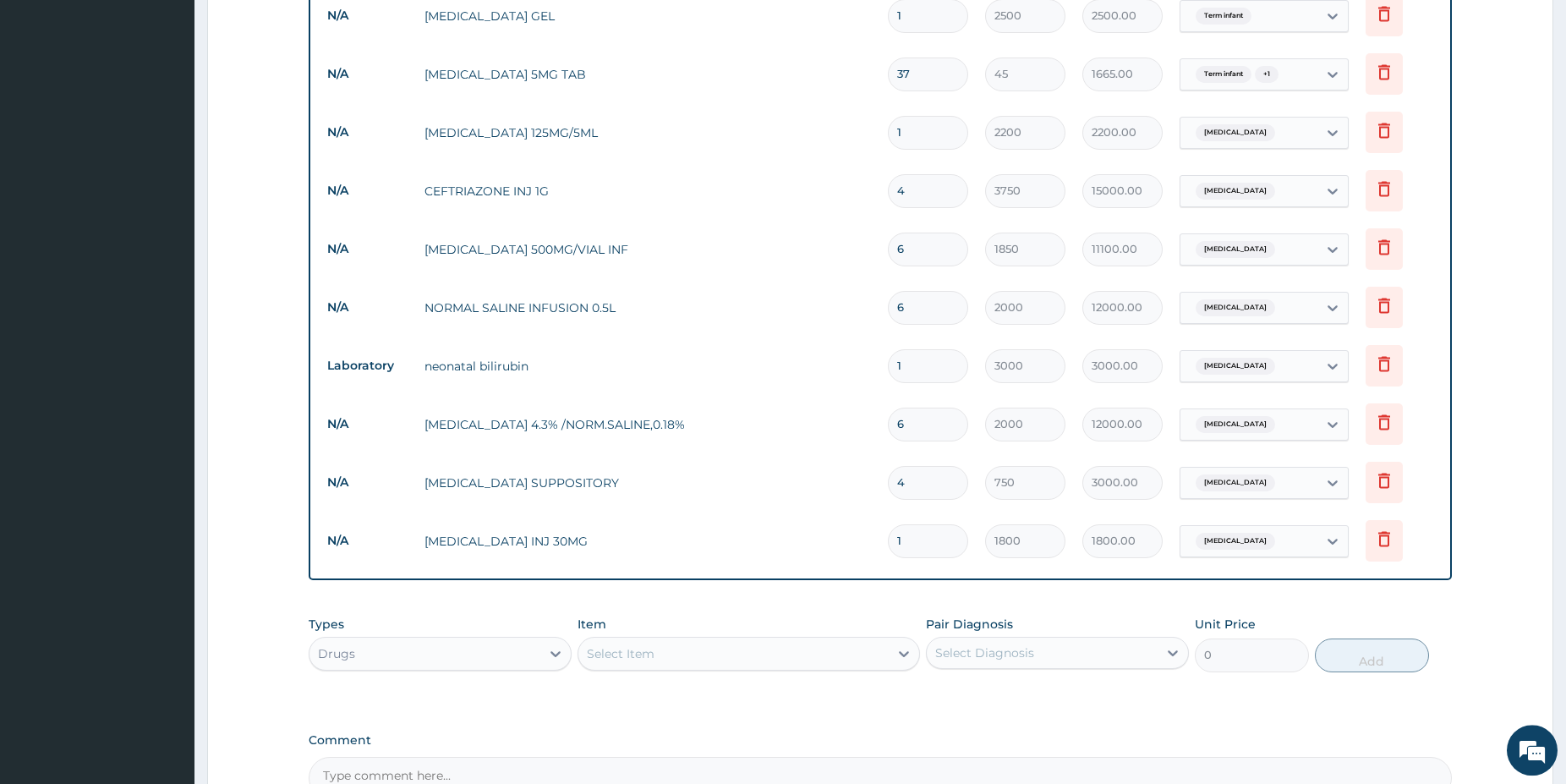
type input "16"
type input "28800.00"
type input "1"
type input "1800.00"
type input "0.00"
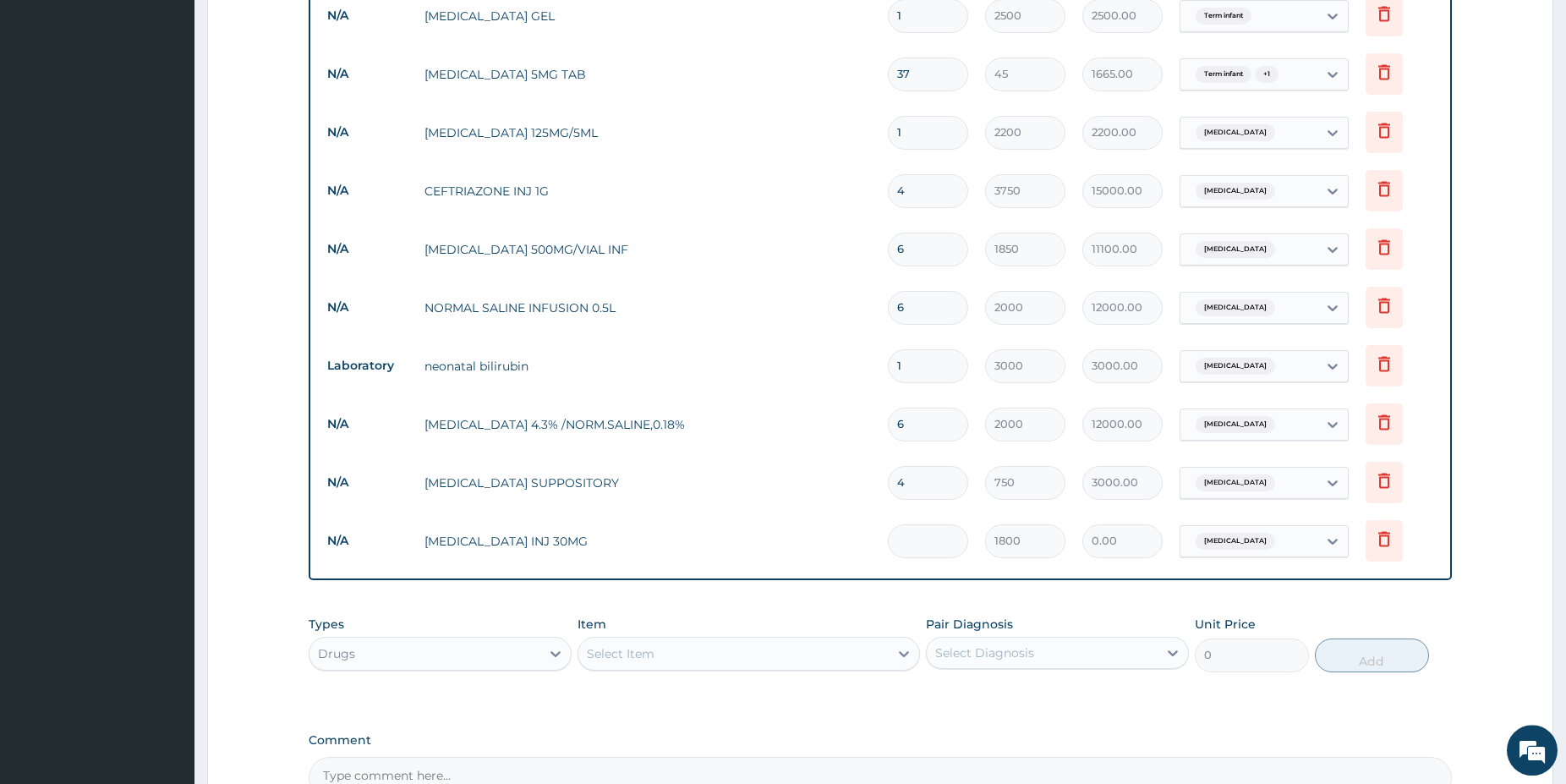
type input "6"
type input "10800.00"
type input "6"
click at [828, 640] on div "Select Item" at bounding box center [733, 653] width 310 height 27
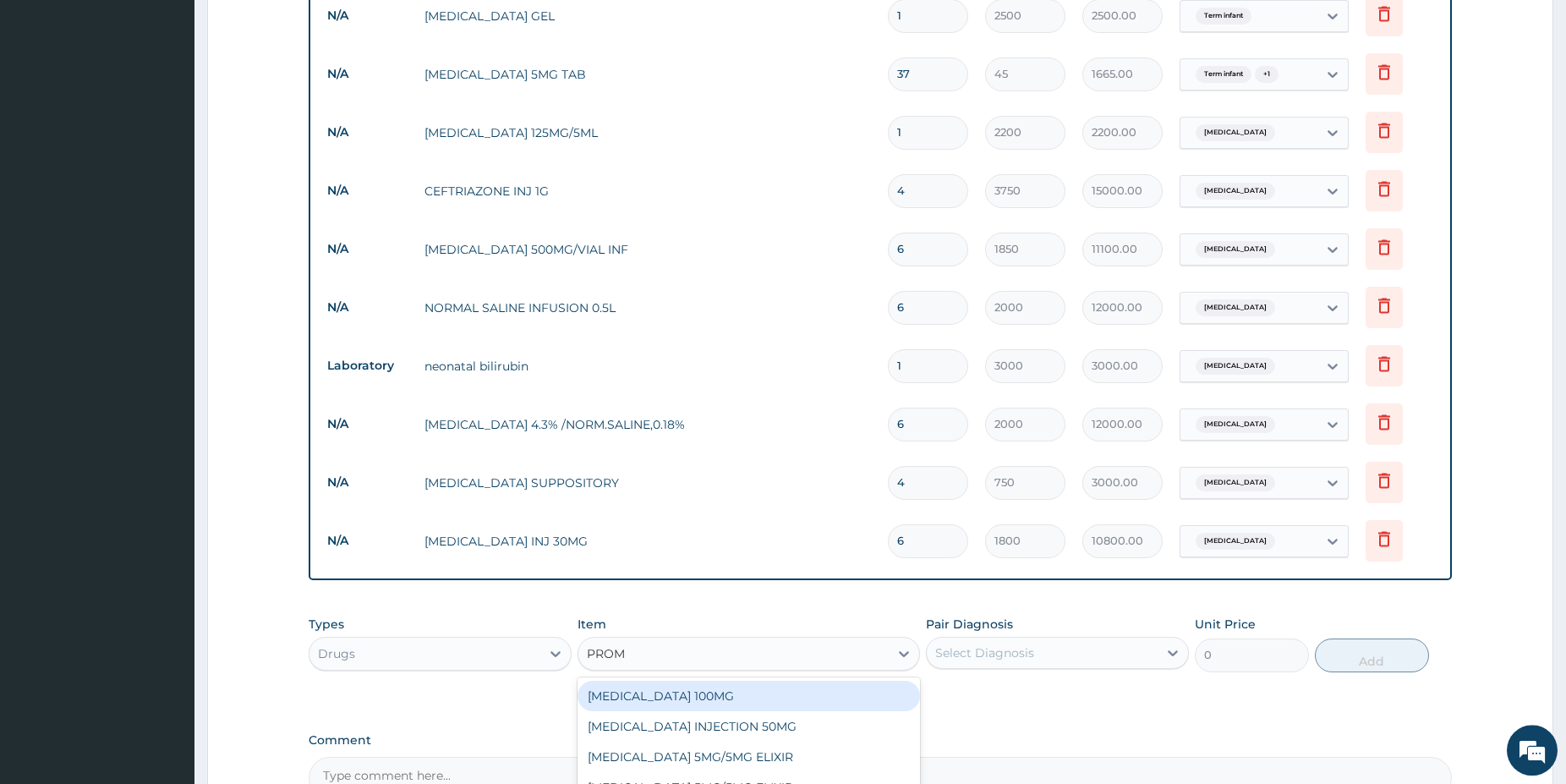
type input "PROME"
click at [818, 681] on div "PROMETHAZINE 5MG/5MG ELIXIR" at bounding box center [749, 696] width 342 height 30
type input "975"
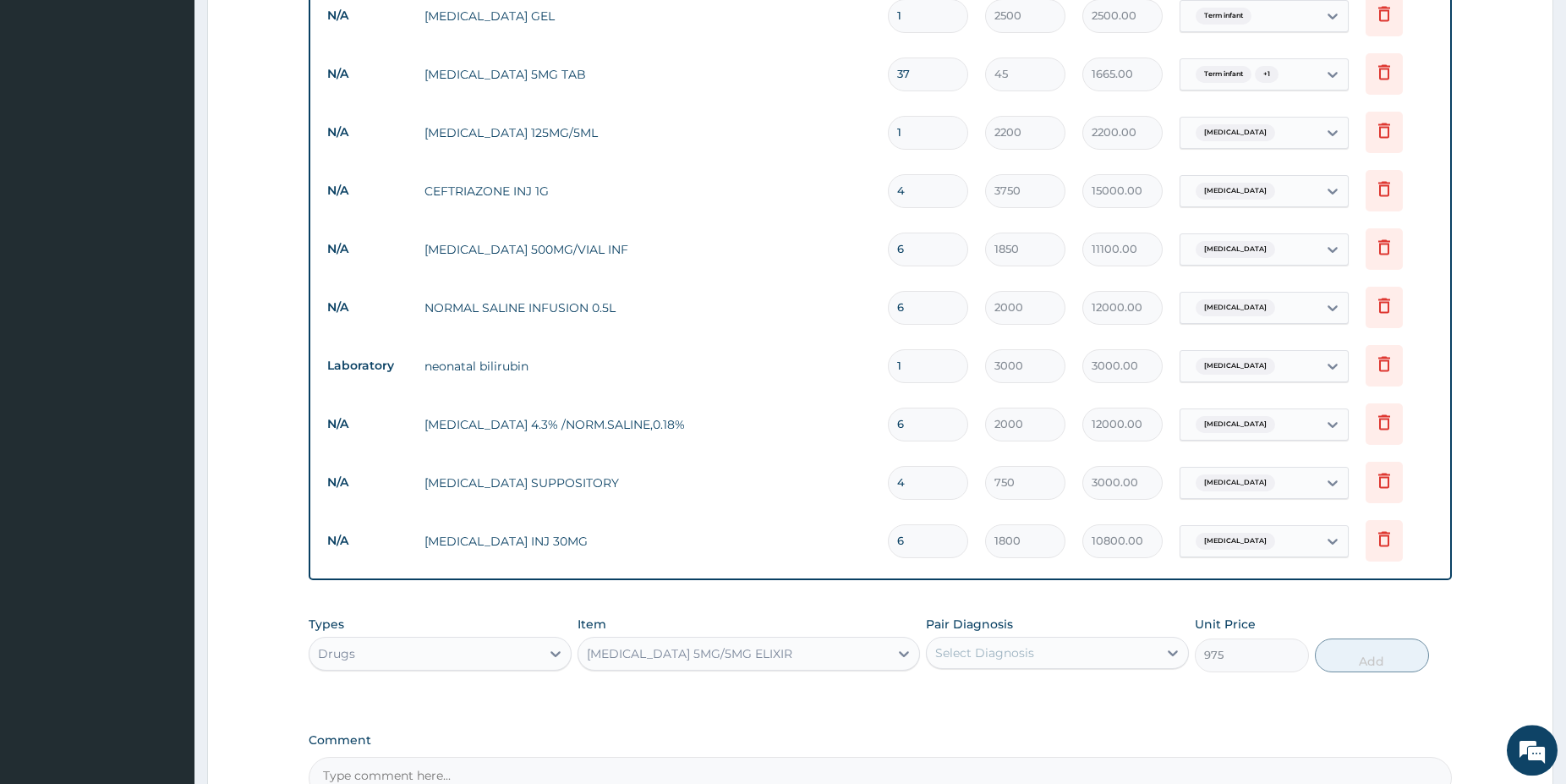
click at [1008, 644] on div "Select Diagnosis" at bounding box center [984, 652] width 99 height 17
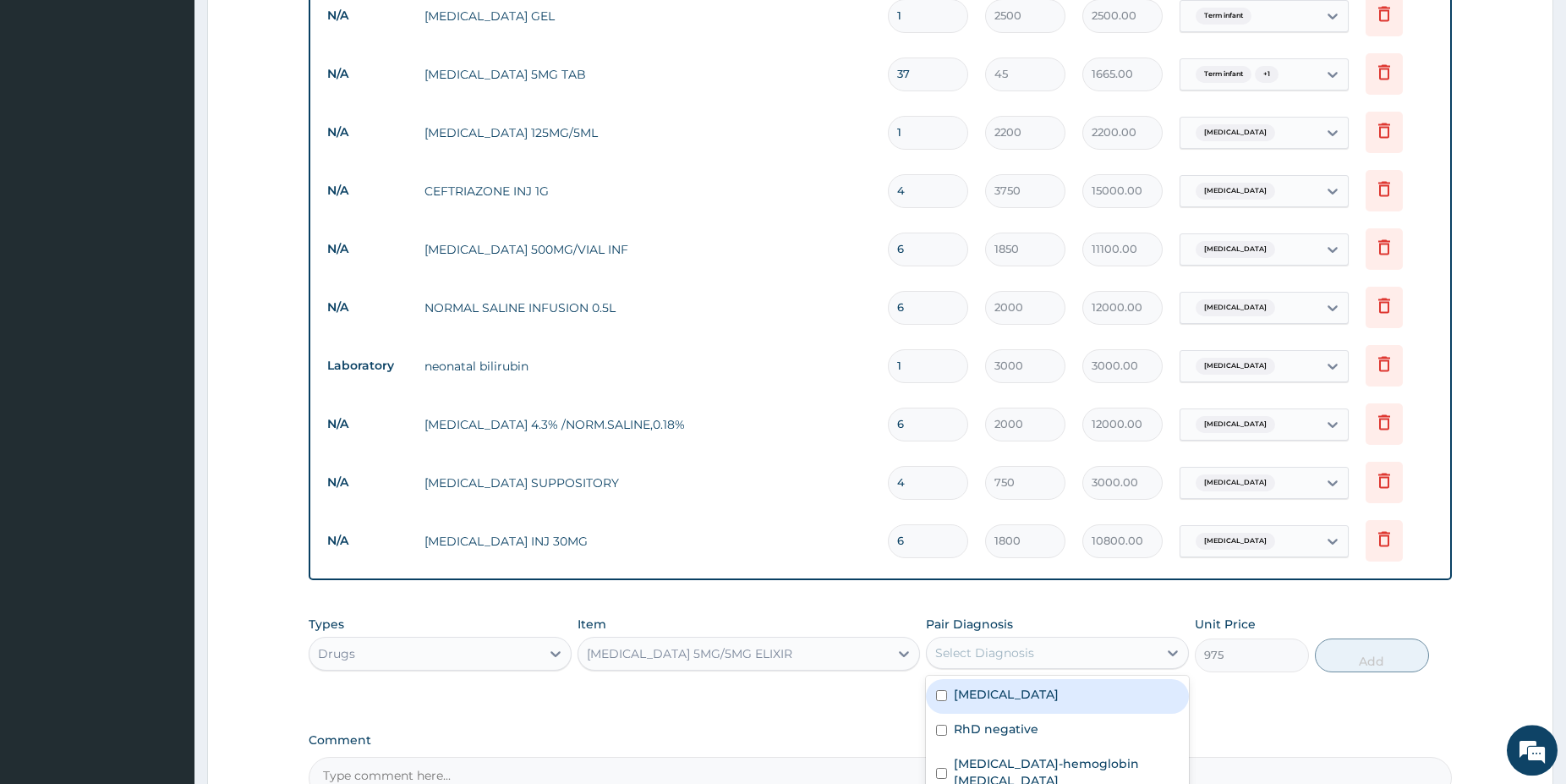
drag, startPoint x: 1021, startPoint y: 653, endPoint x: 1172, endPoint y: 625, distance: 153.9
click at [1021, 686] on label "Obstructed labor" at bounding box center [1006, 694] width 105 height 17
checkbox input "true"
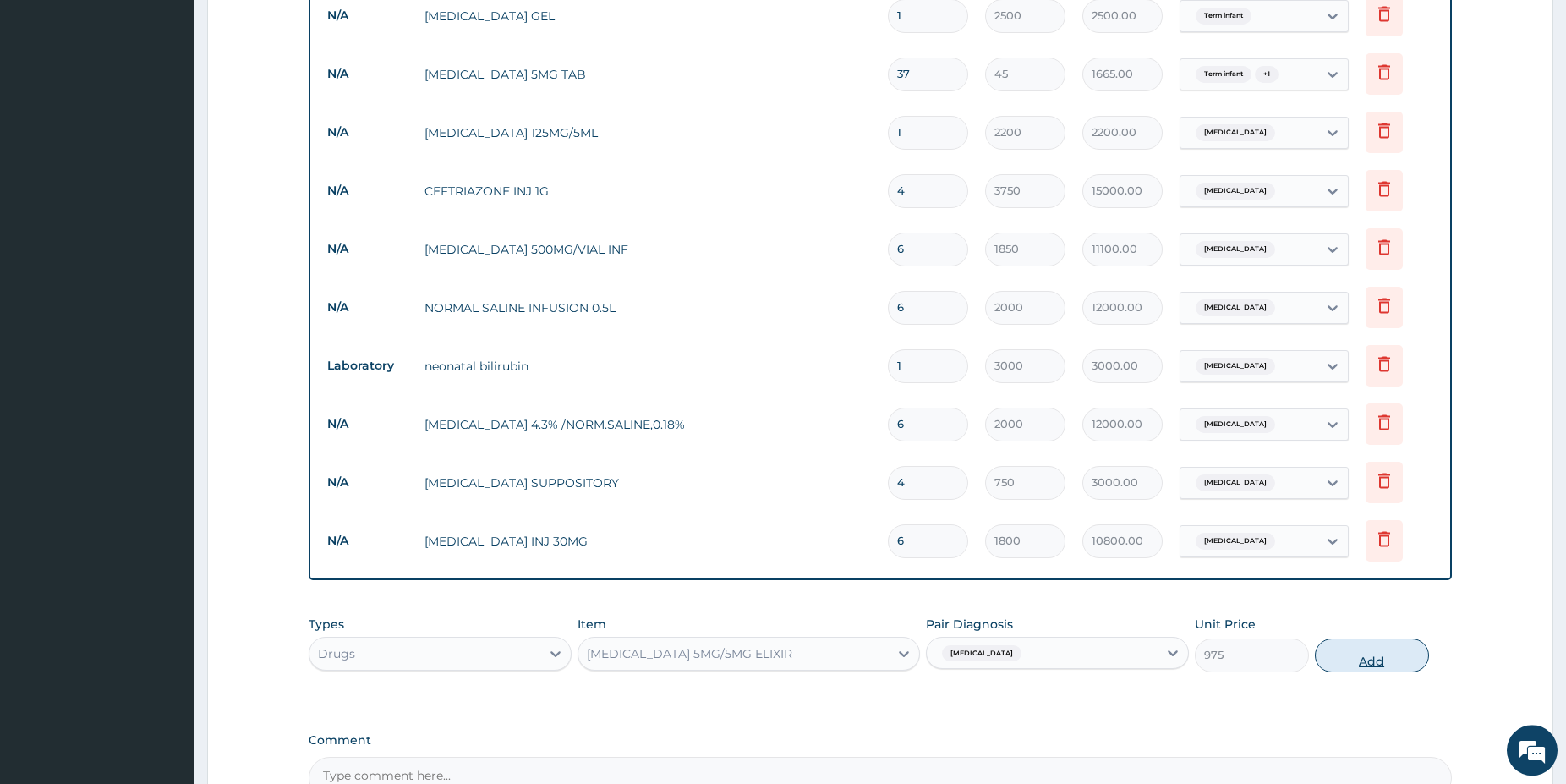
click at [1335, 638] on button "Add" at bounding box center [1372, 655] width 114 height 34
type input "0"
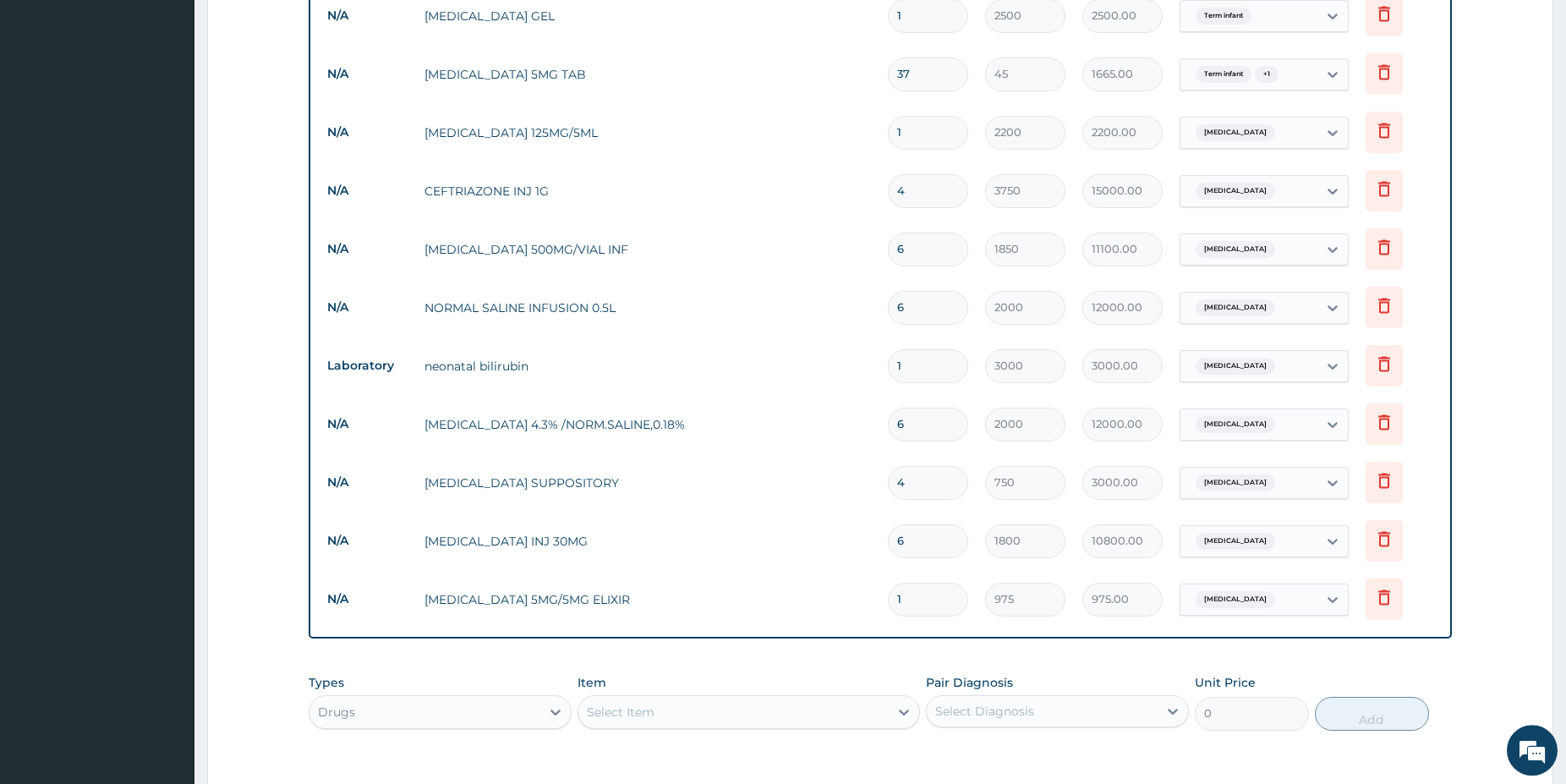
type input "0.00"
type input "4"
type input "3900.00"
type input "4"
click at [698, 698] on div "Select Item" at bounding box center [733, 711] width 310 height 27
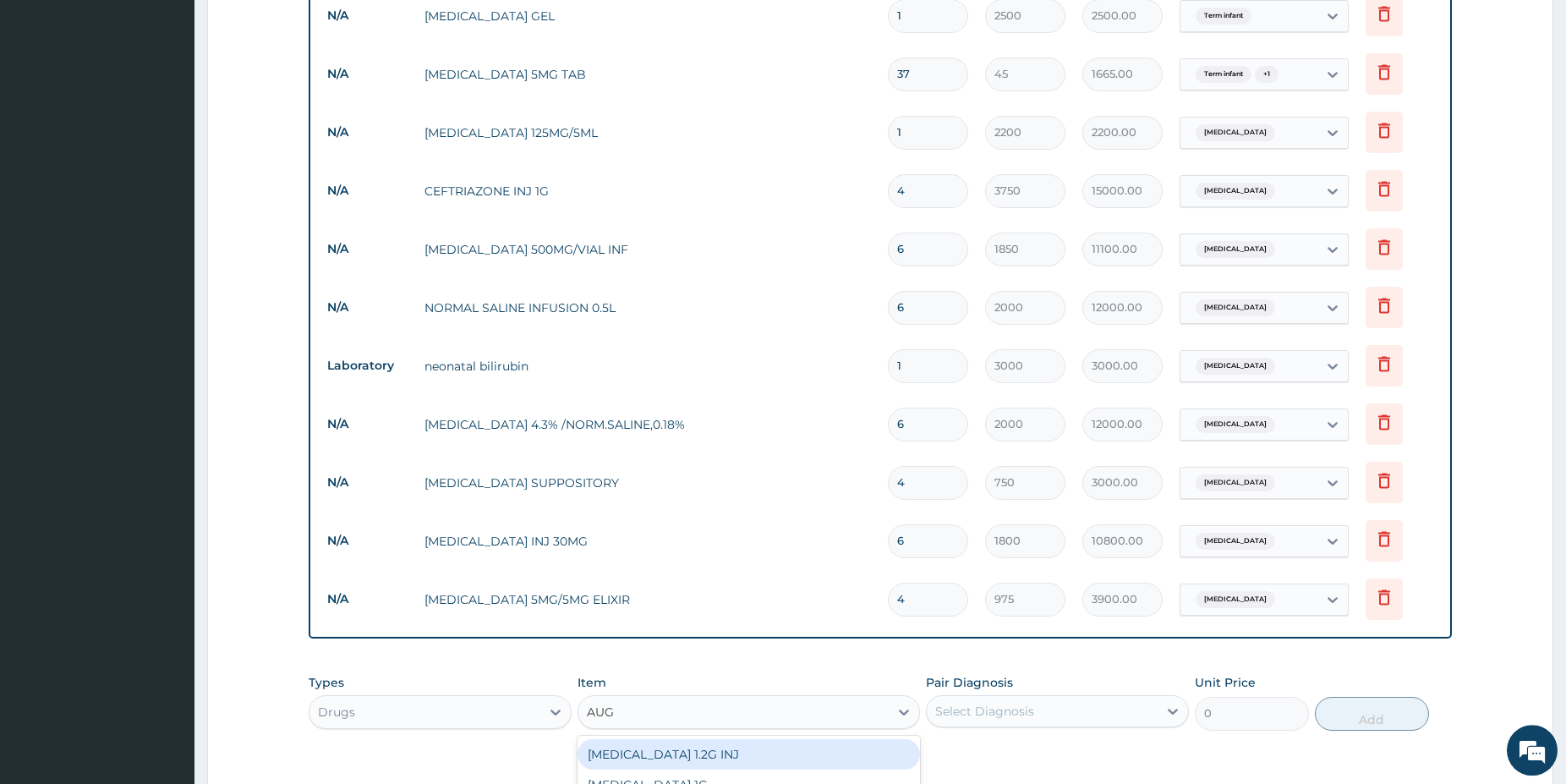
type input "AUGM"
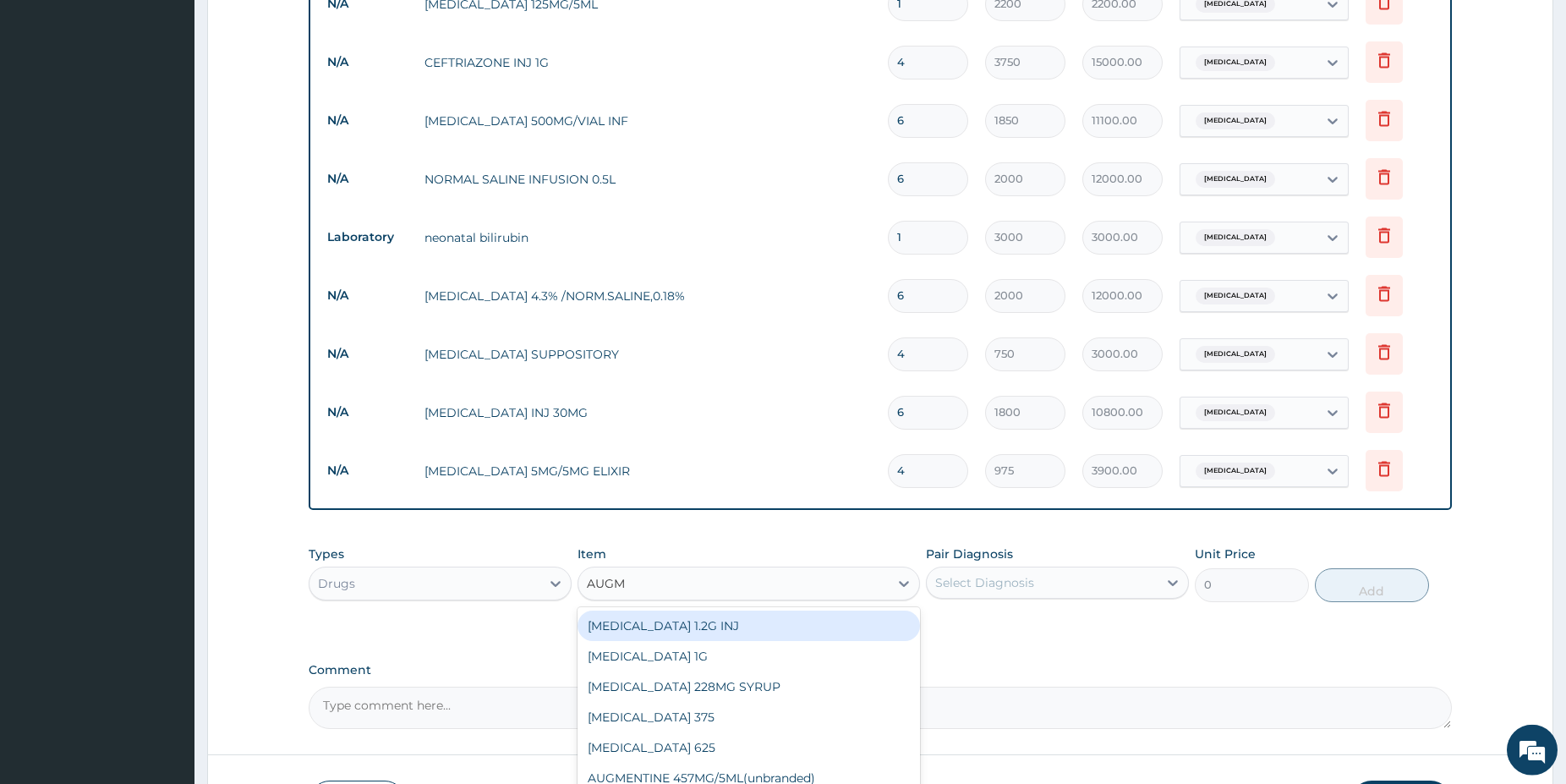
scroll to position [1619, 0]
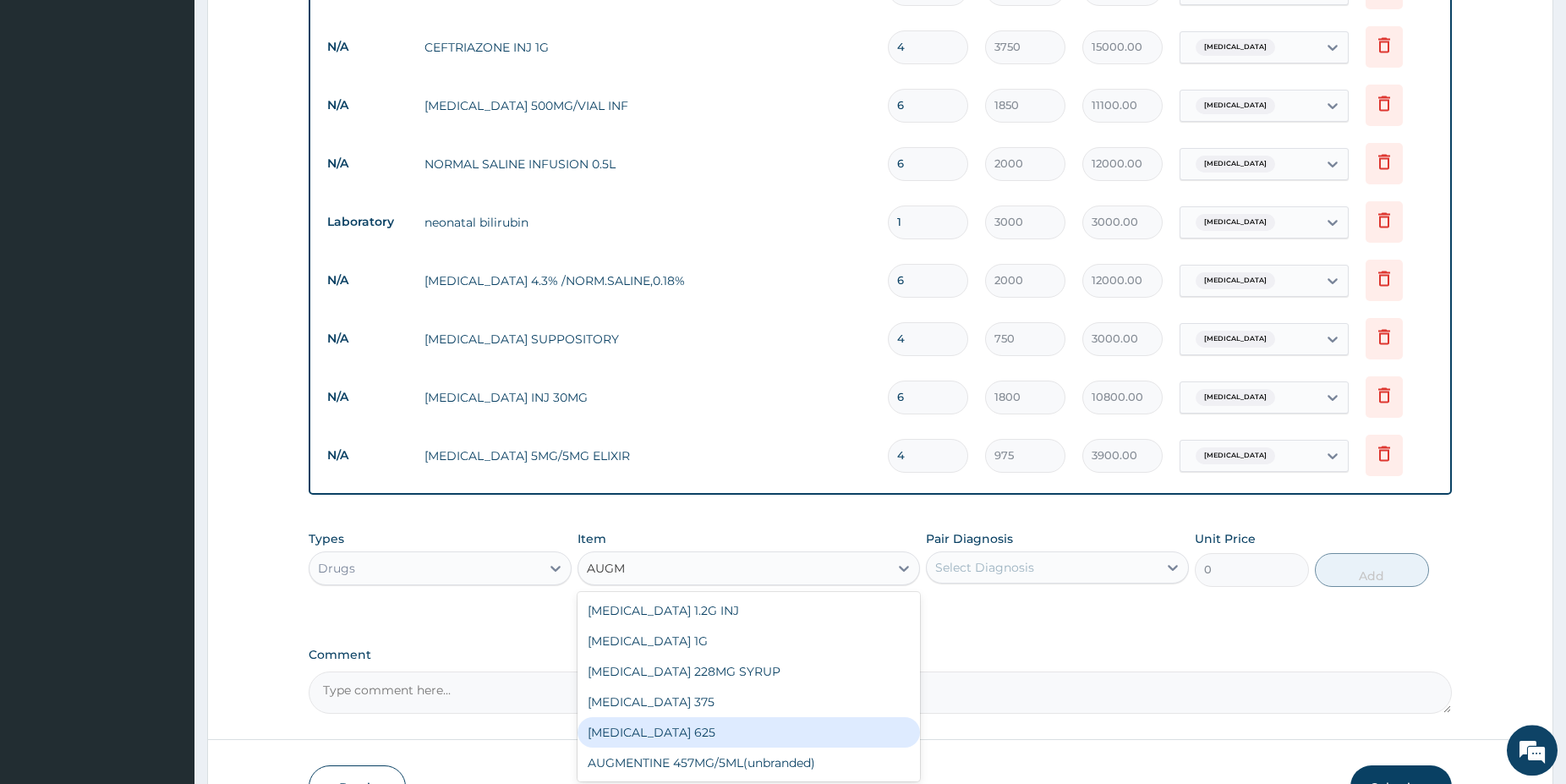
click at [655, 717] on div "AUGMENTIN 625" at bounding box center [749, 732] width 342 height 30
type input "450"
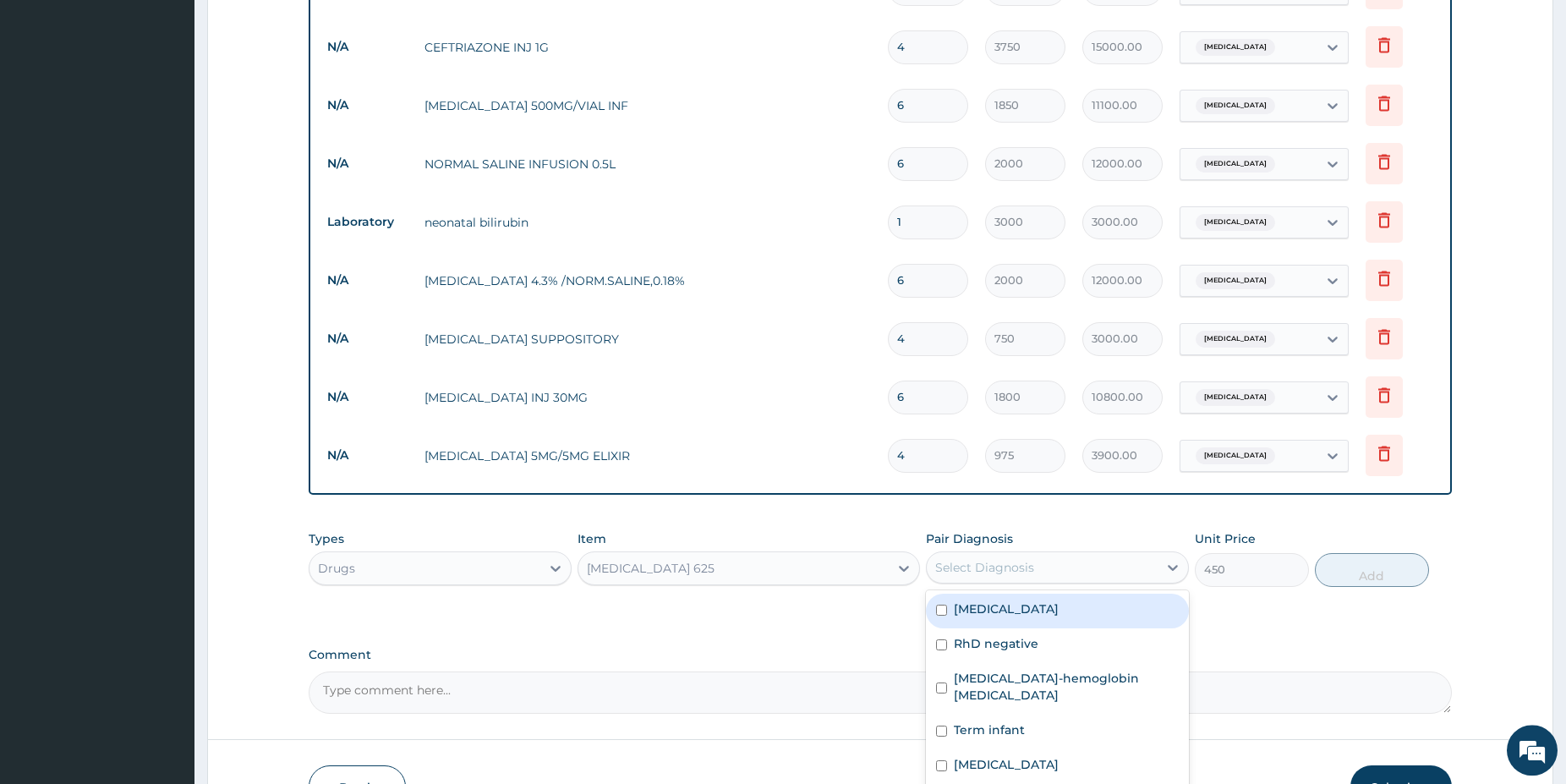
click at [1000, 559] on div "Select Diagnosis" at bounding box center [984, 567] width 99 height 17
click at [1021, 600] on label "[MEDICAL_DATA]" at bounding box center [1006, 608] width 105 height 17
checkbox input "true"
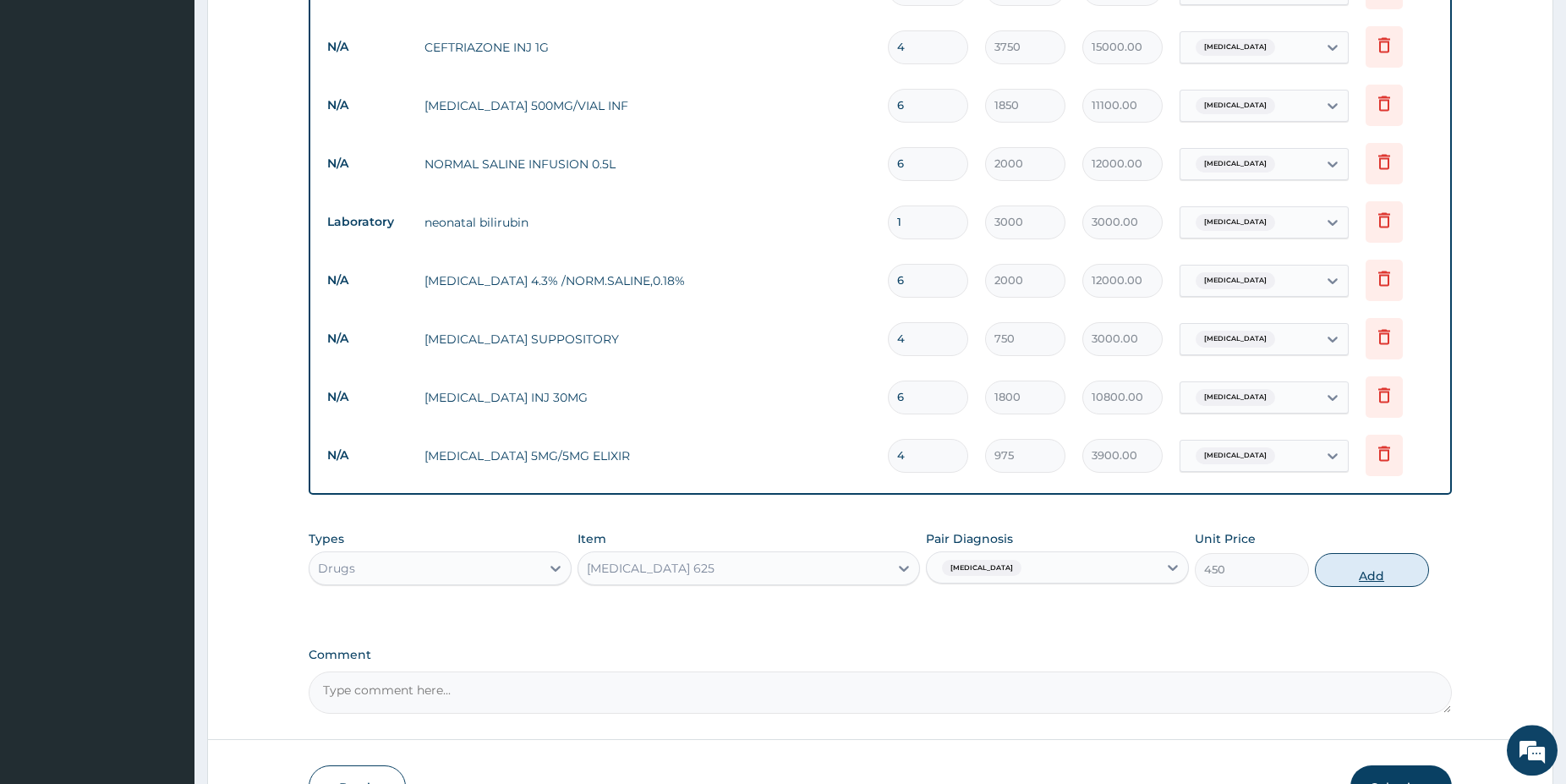
click at [1377, 553] on button "Add" at bounding box center [1372, 570] width 114 height 34
type input "0"
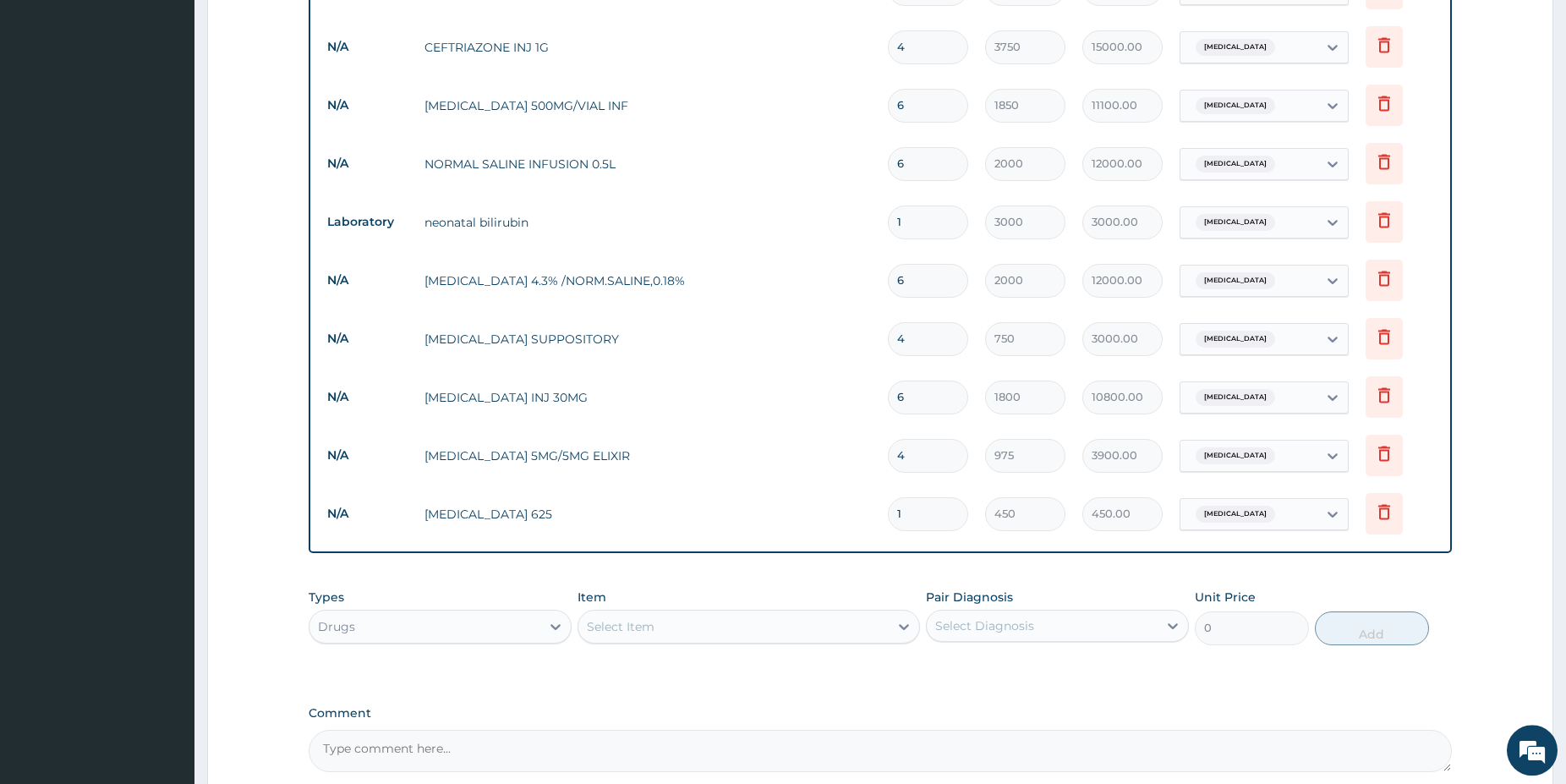
type input "14"
type input "6300.00"
type input "14"
click at [872, 613] on div "Select Item" at bounding box center [733, 626] width 310 height 27
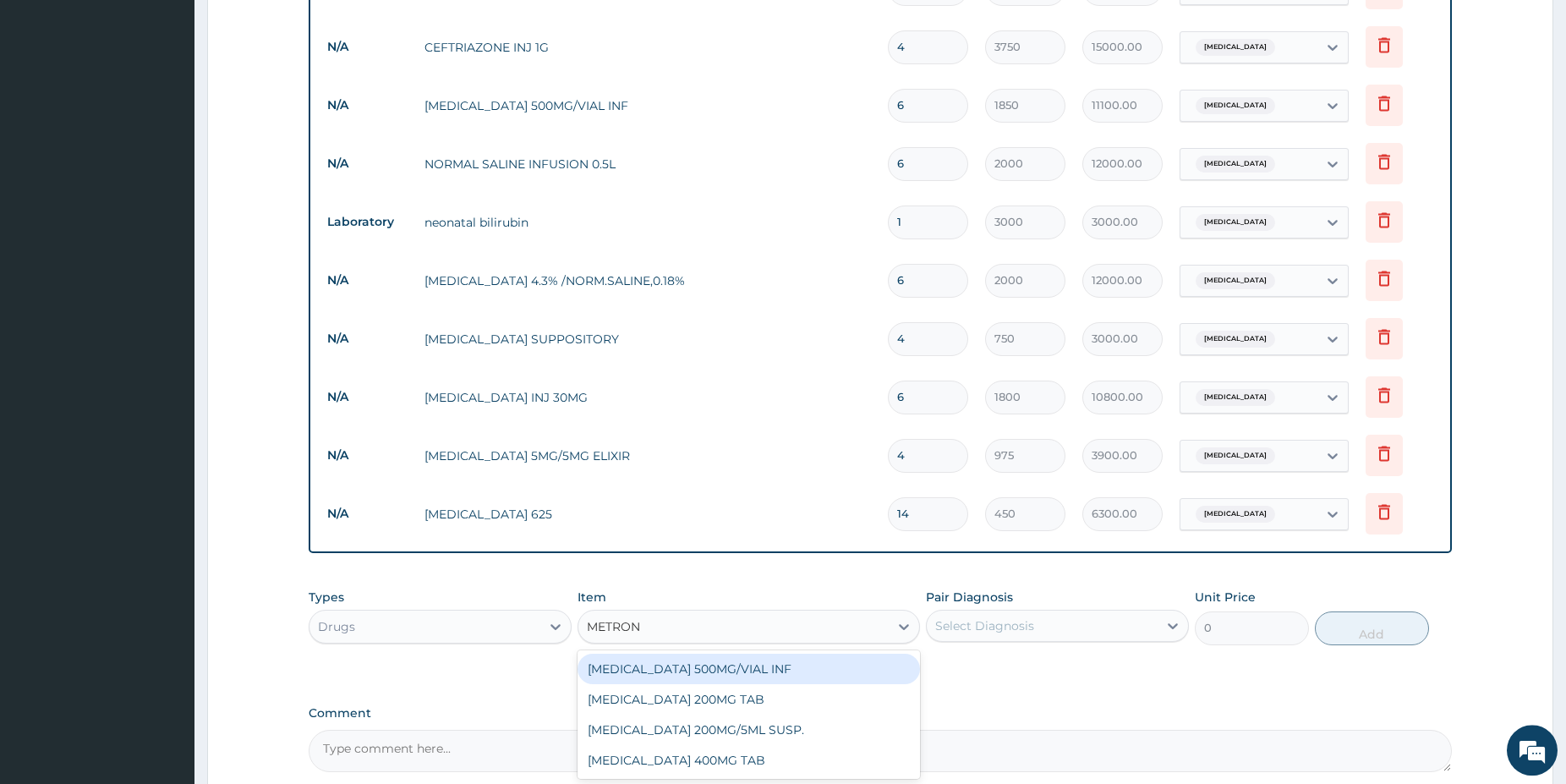
type input "METRONI"
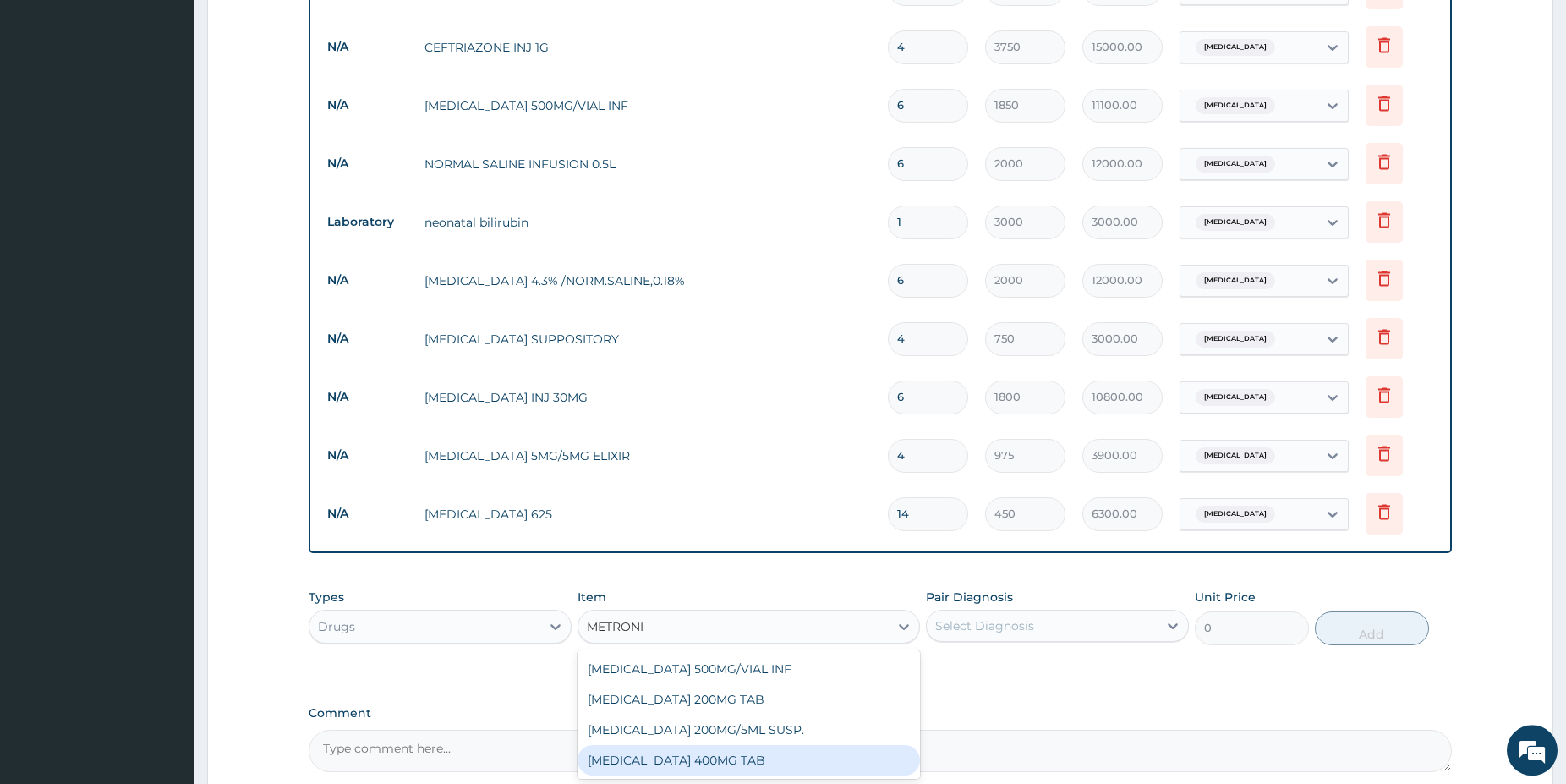
click at [873, 745] on div "[MEDICAL_DATA] 400MG TAB" at bounding box center [749, 760] width 342 height 30
type input "120"
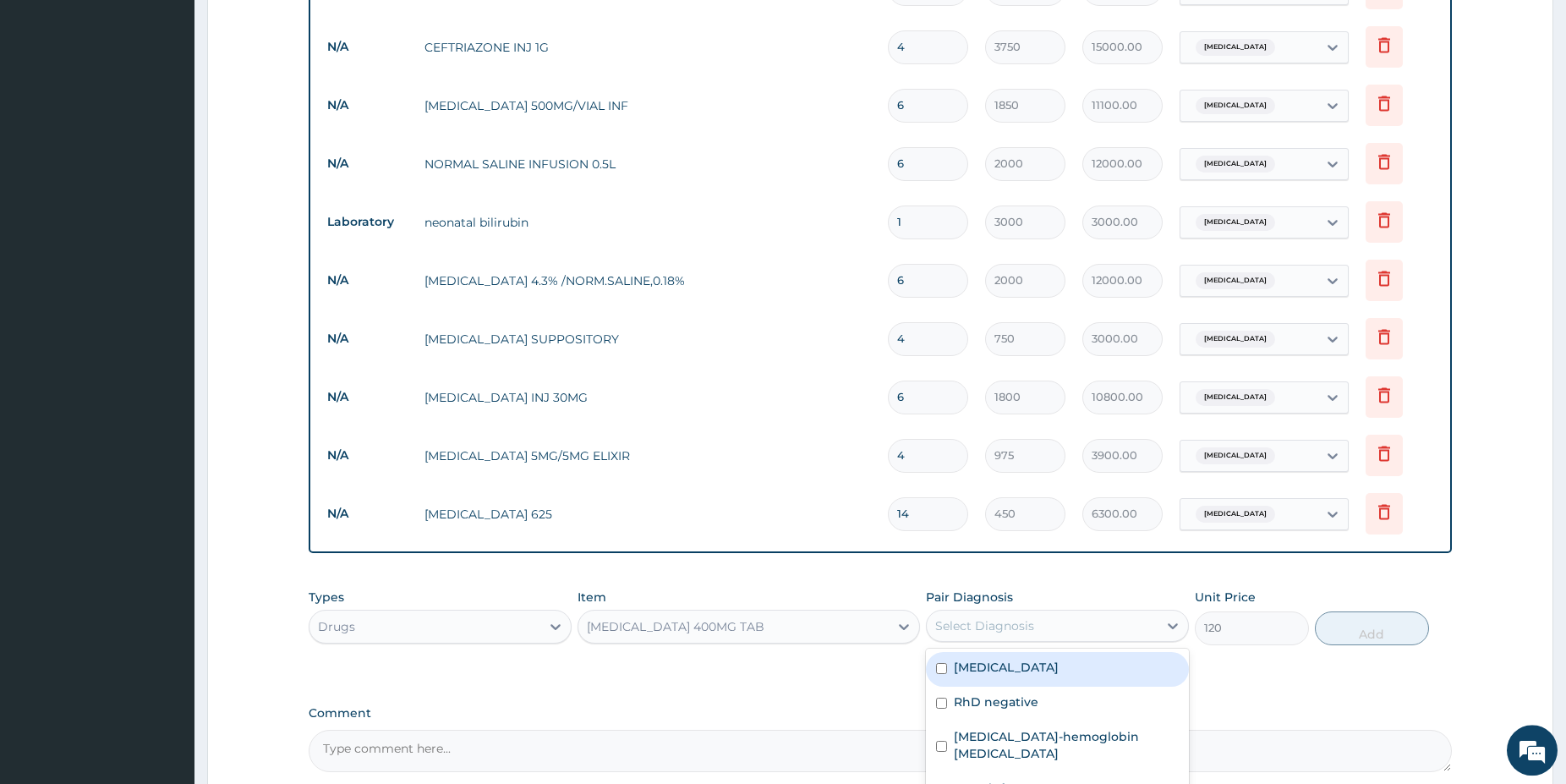
click at [977, 617] on div "Select Diagnosis" at bounding box center [984, 625] width 99 height 17
click at [992, 652] on div "[MEDICAL_DATA]" at bounding box center [1057, 669] width 263 height 35
checkbox input "true"
click at [1351, 611] on button "Add" at bounding box center [1372, 628] width 114 height 34
type input "0"
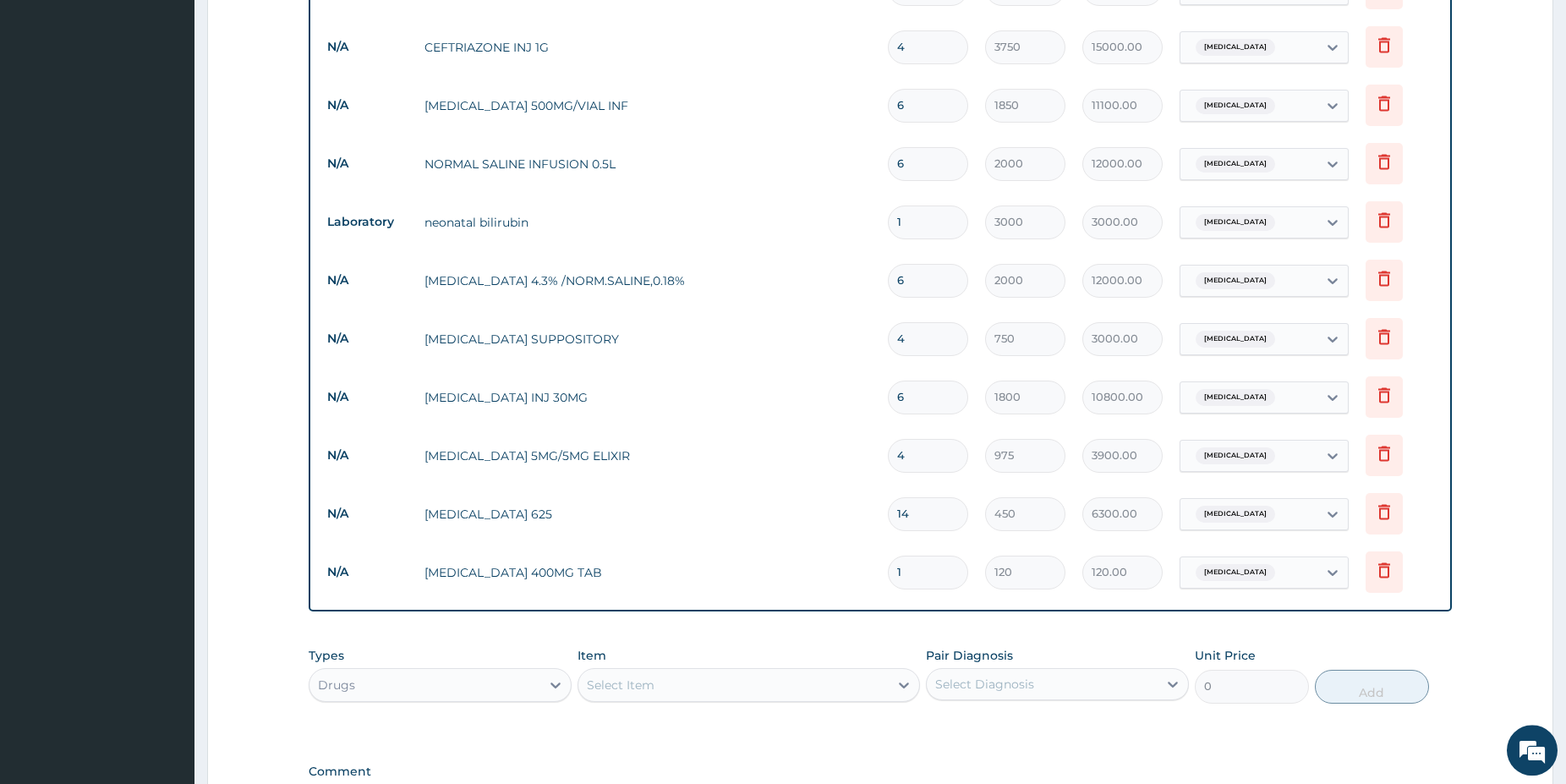
type input "14"
type input "1680.00"
type input "14"
click at [682, 671] on div "Select Item" at bounding box center [733, 684] width 310 height 27
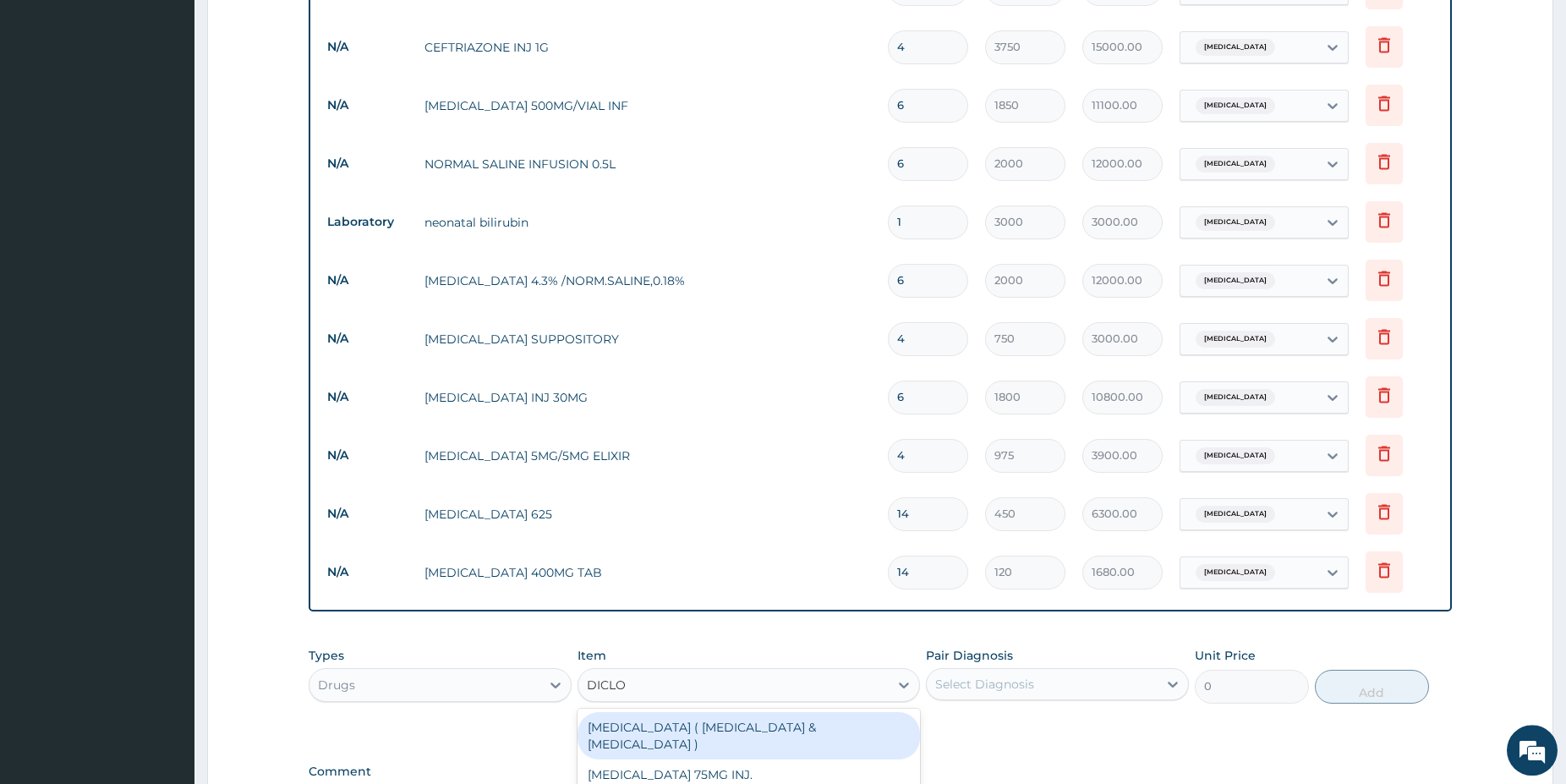
type input "DICLOF"
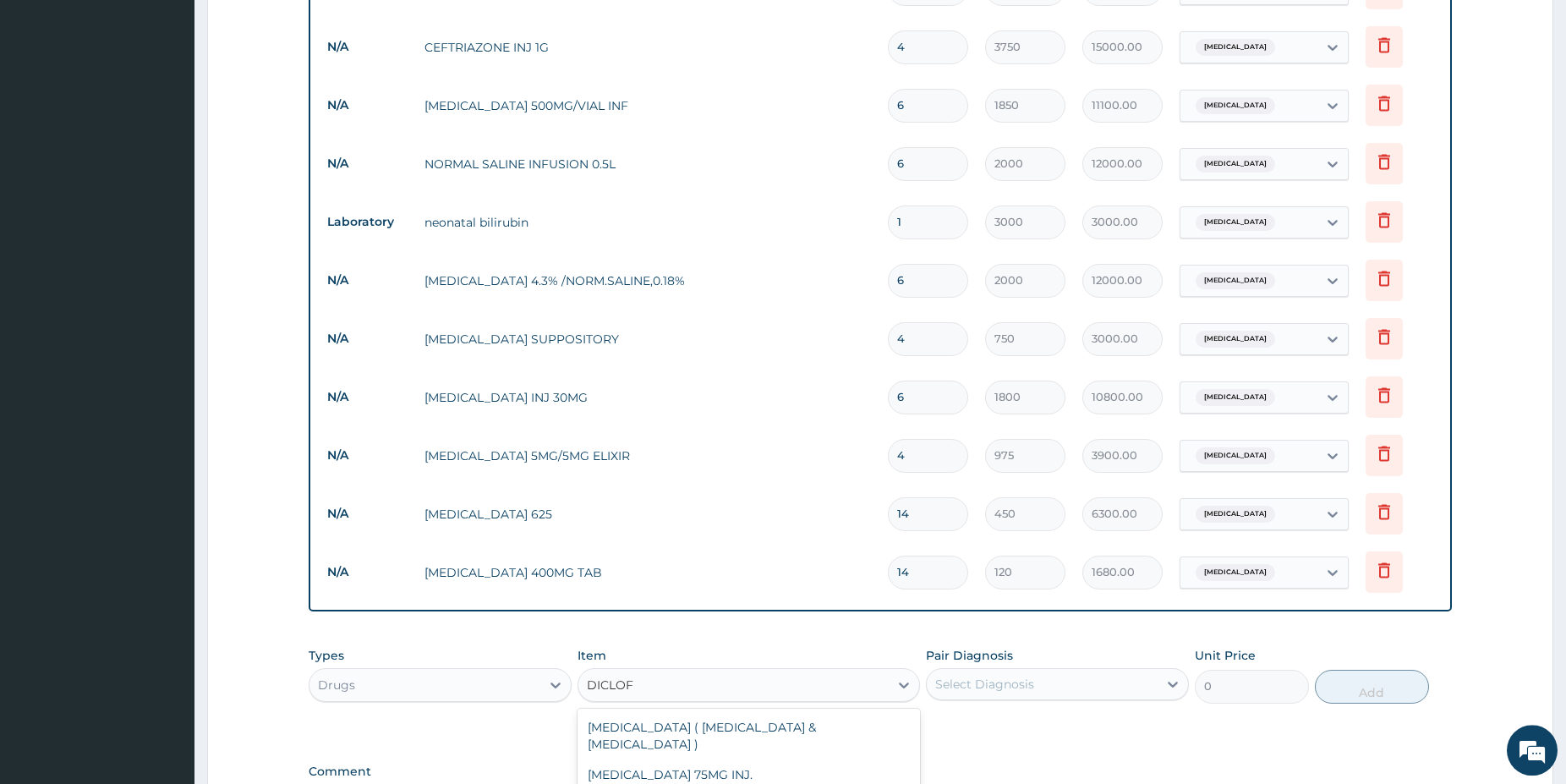
type input "75"
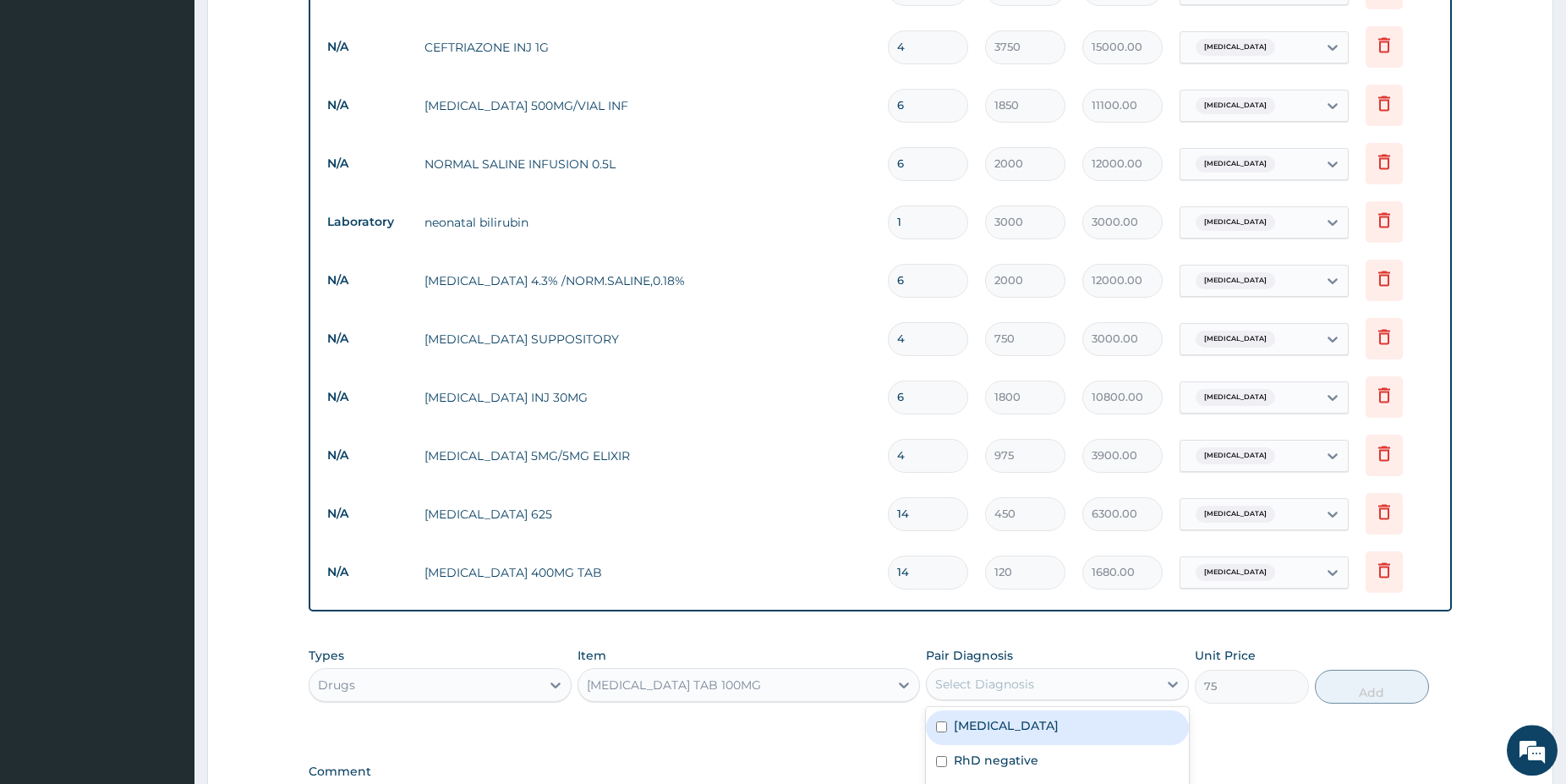
click at [961, 676] on div "Select Diagnosis" at bounding box center [984, 684] width 99 height 17
drag, startPoint x: 966, startPoint y: 669, endPoint x: 1136, endPoint y: 681, distance: 170.4
click at [967, 710] on div "[MEDICAL_DATA]" at bounding box center [1057, 727] width 263 height 35
checkbox input "true"
click at [1328, 670] on button "Add" at bounding box center [1372, 687] width 114 height 34
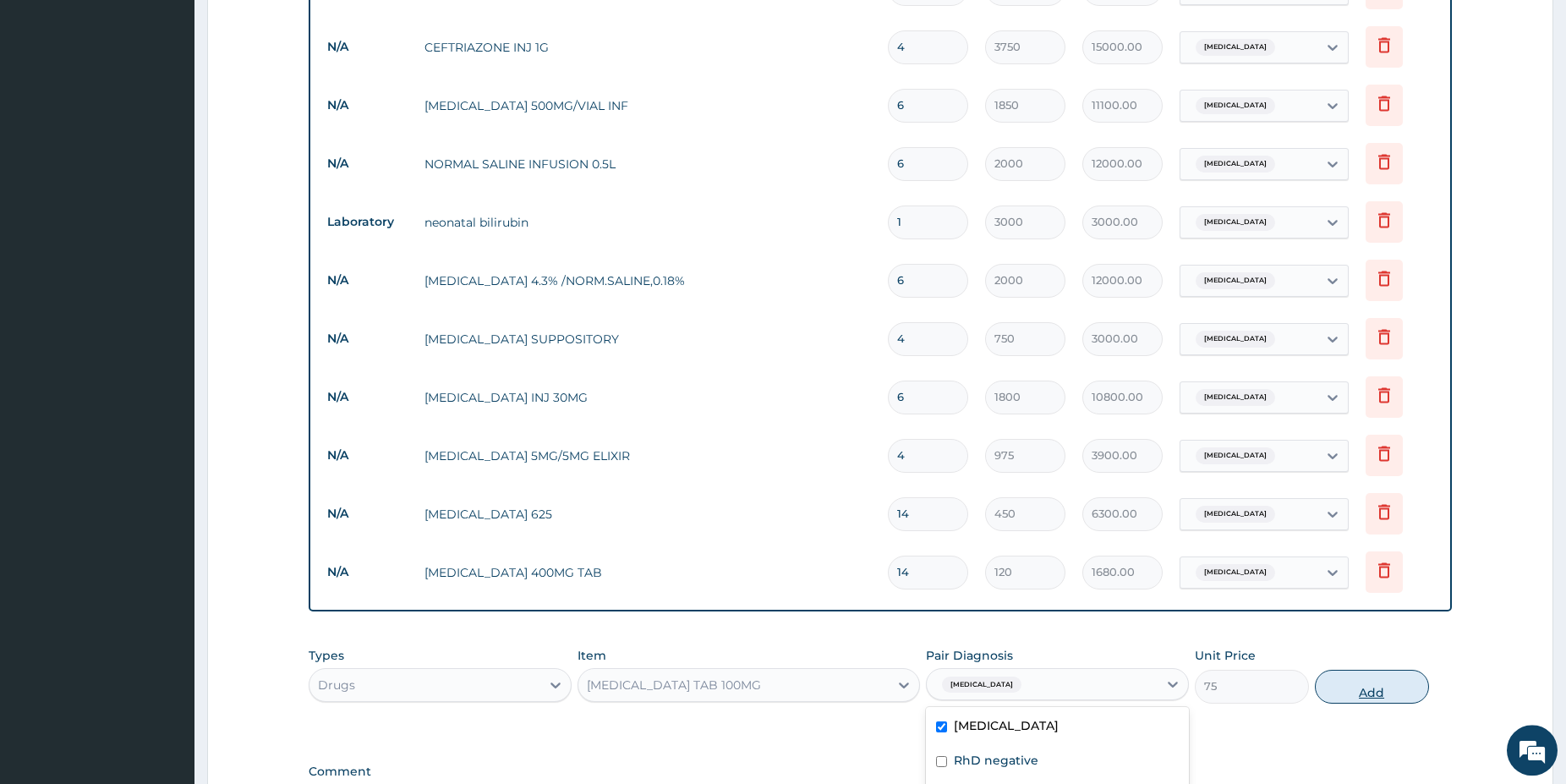
type input "0"
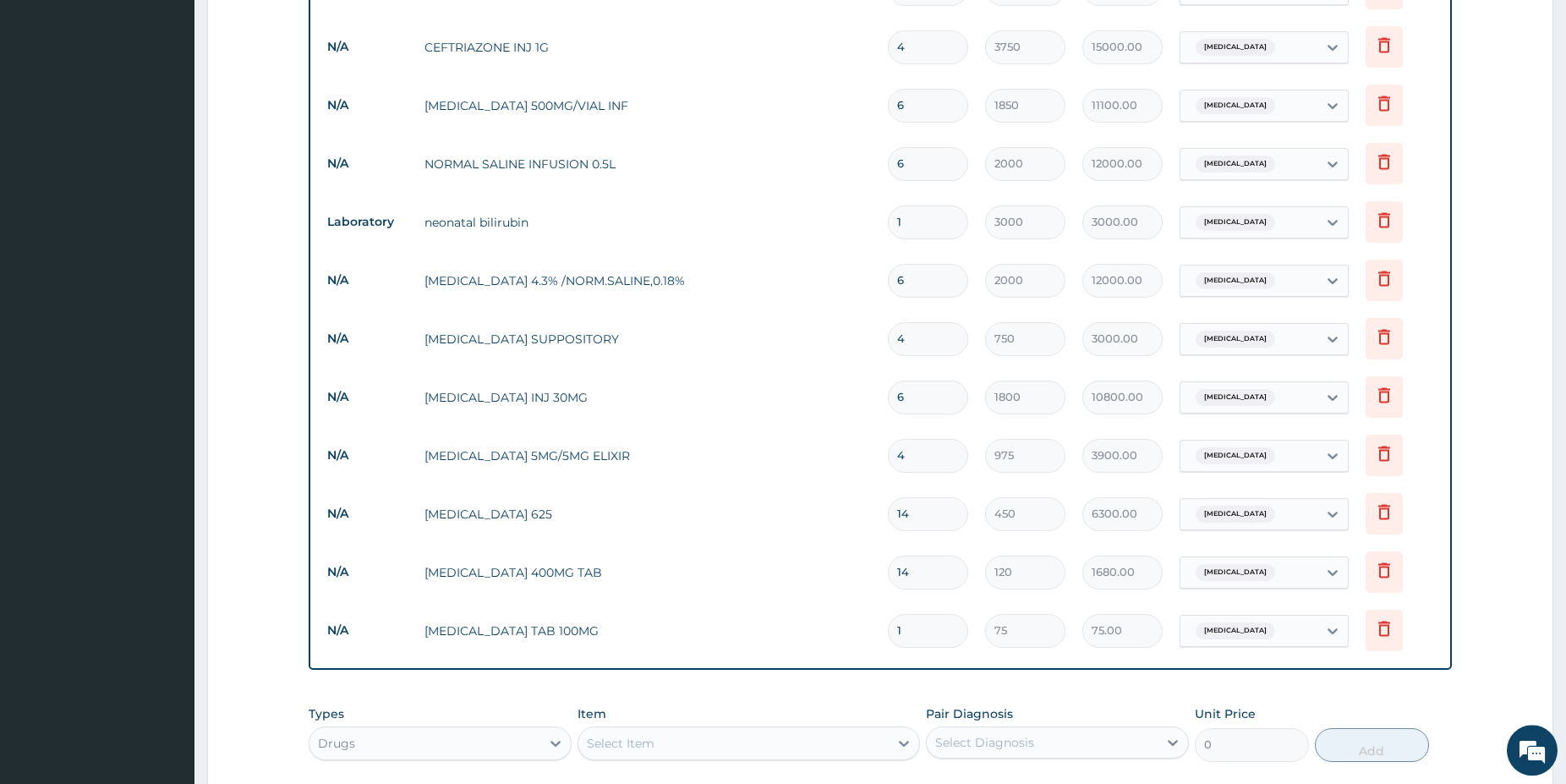
type input "10"
type input "750.00"
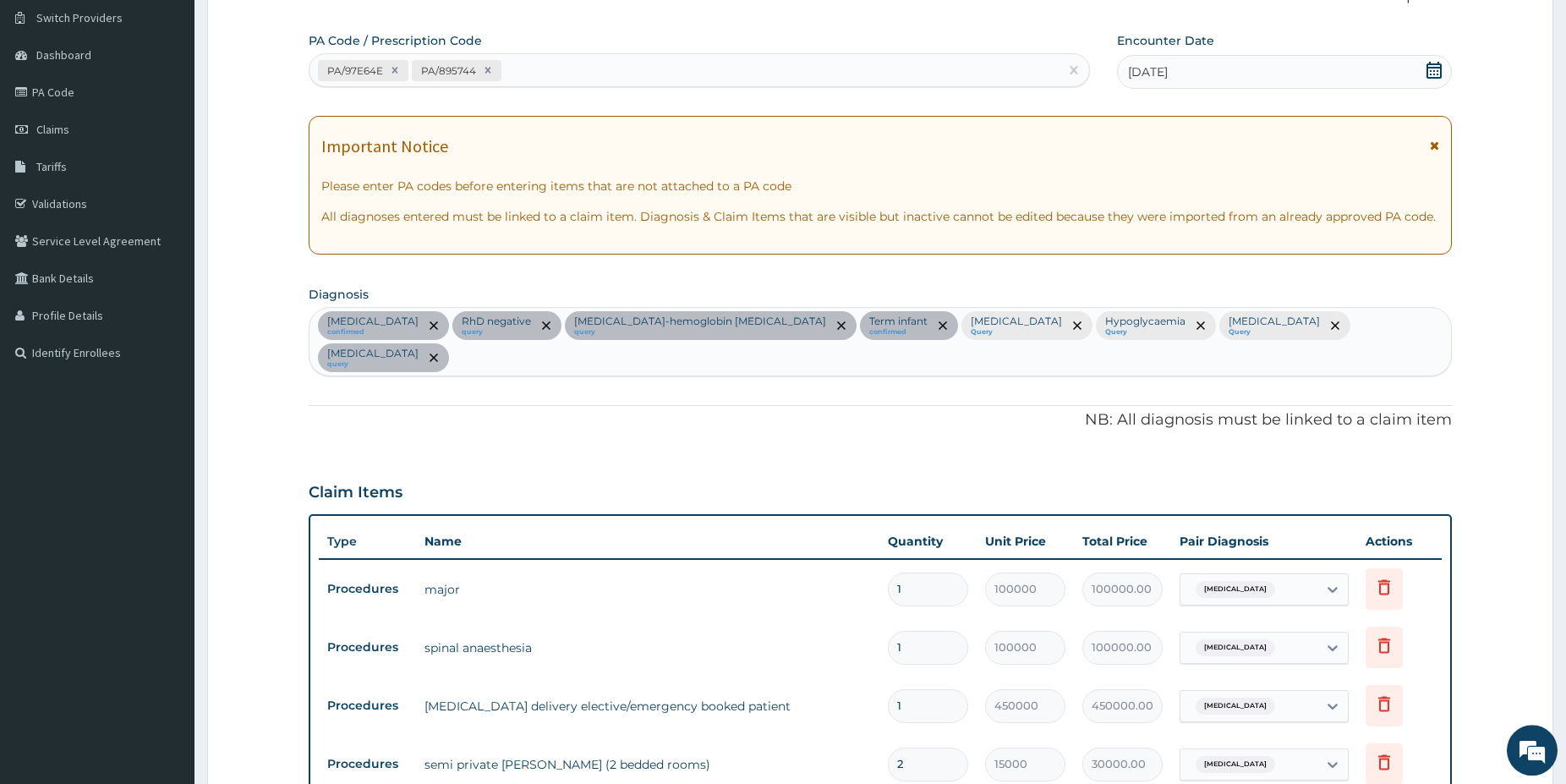
scroll to position [153, 0]
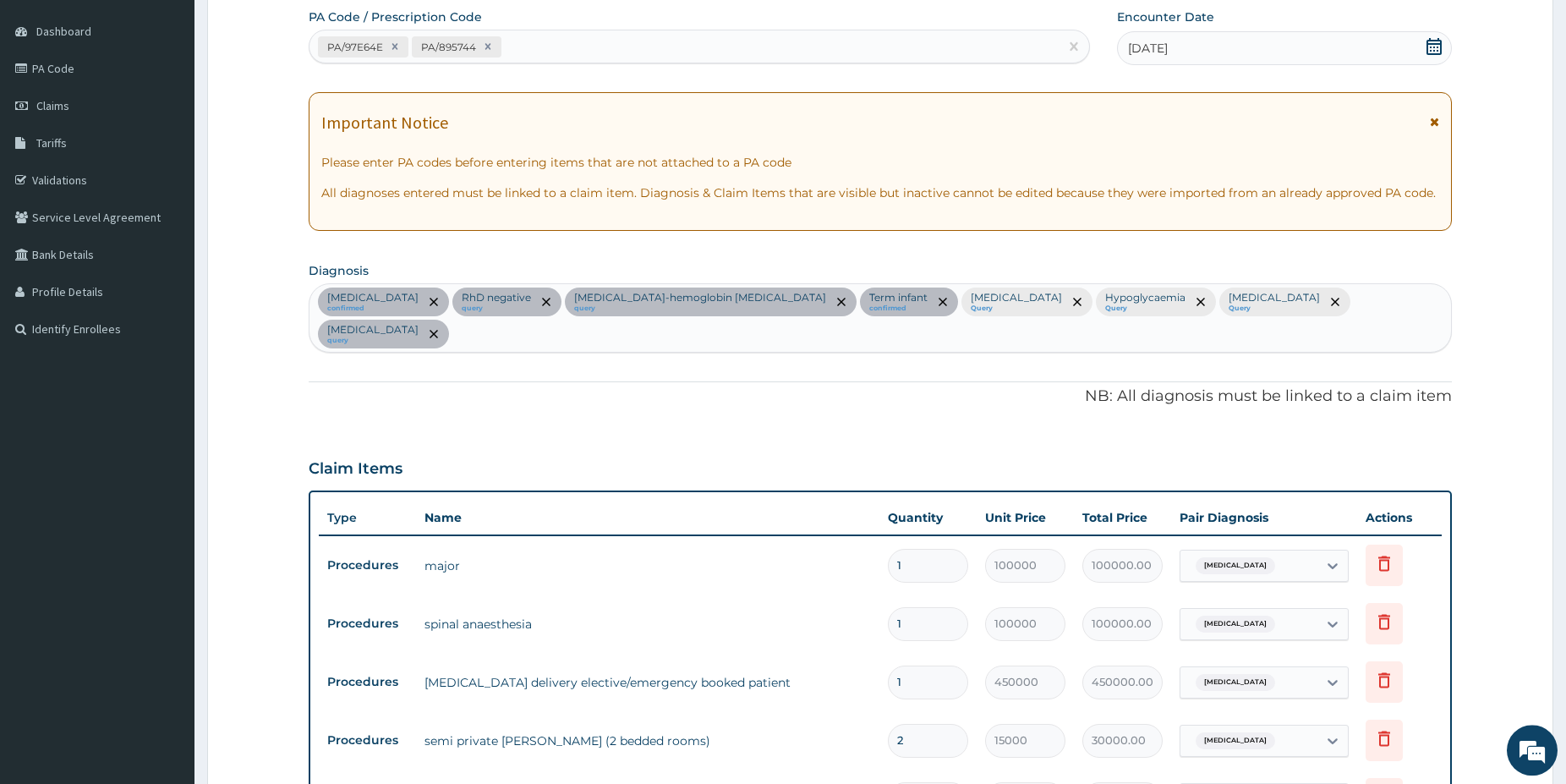
type input "10"
click at [1319, 309] on div "Obstructed labor confirmed RhD negative query Sickle cell-hemoglobin SS disease…" at bounding box center [880, 318] width 1142 height 68
type input "DELIVER"
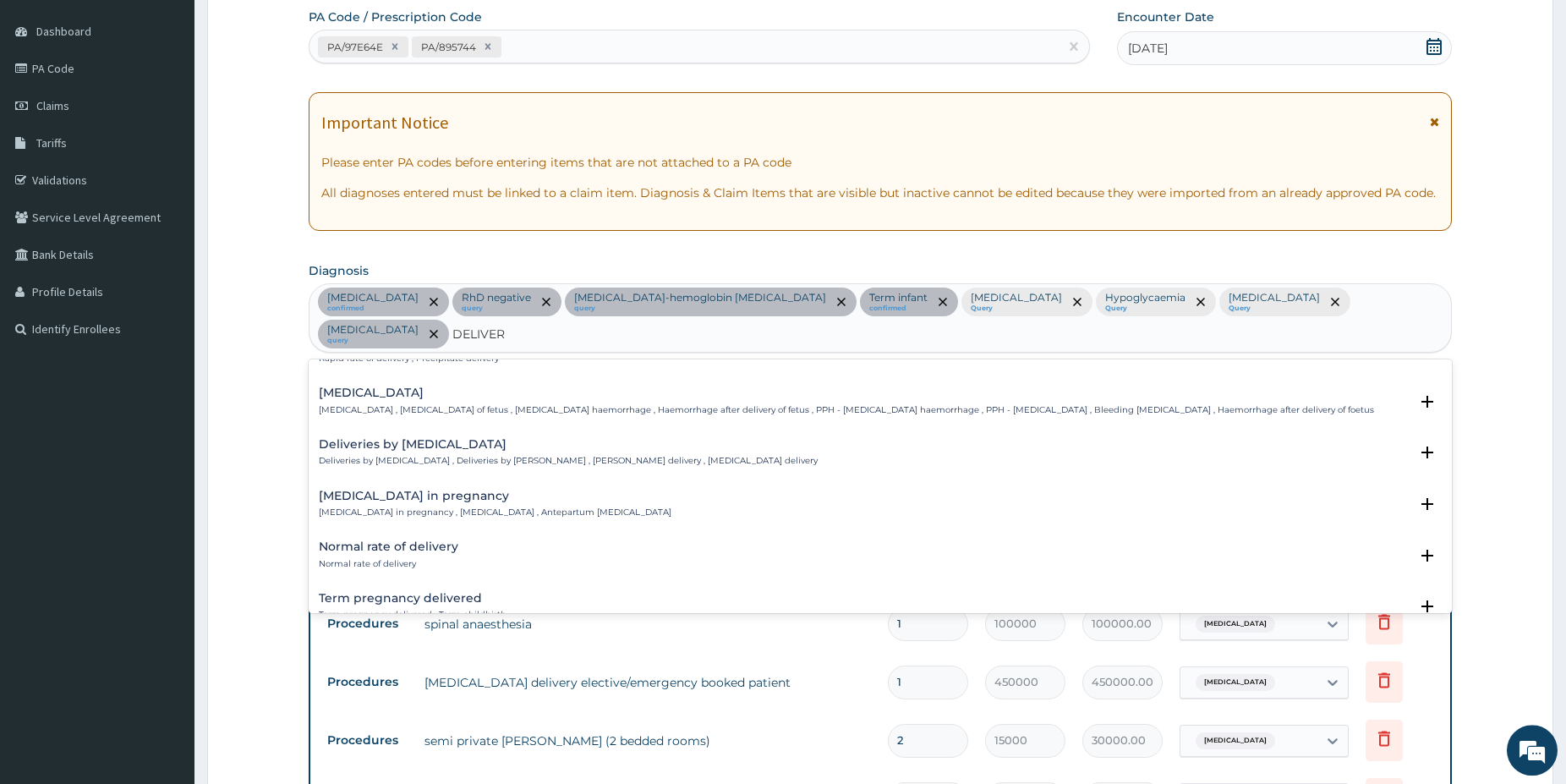
scroll to position [898, 0]
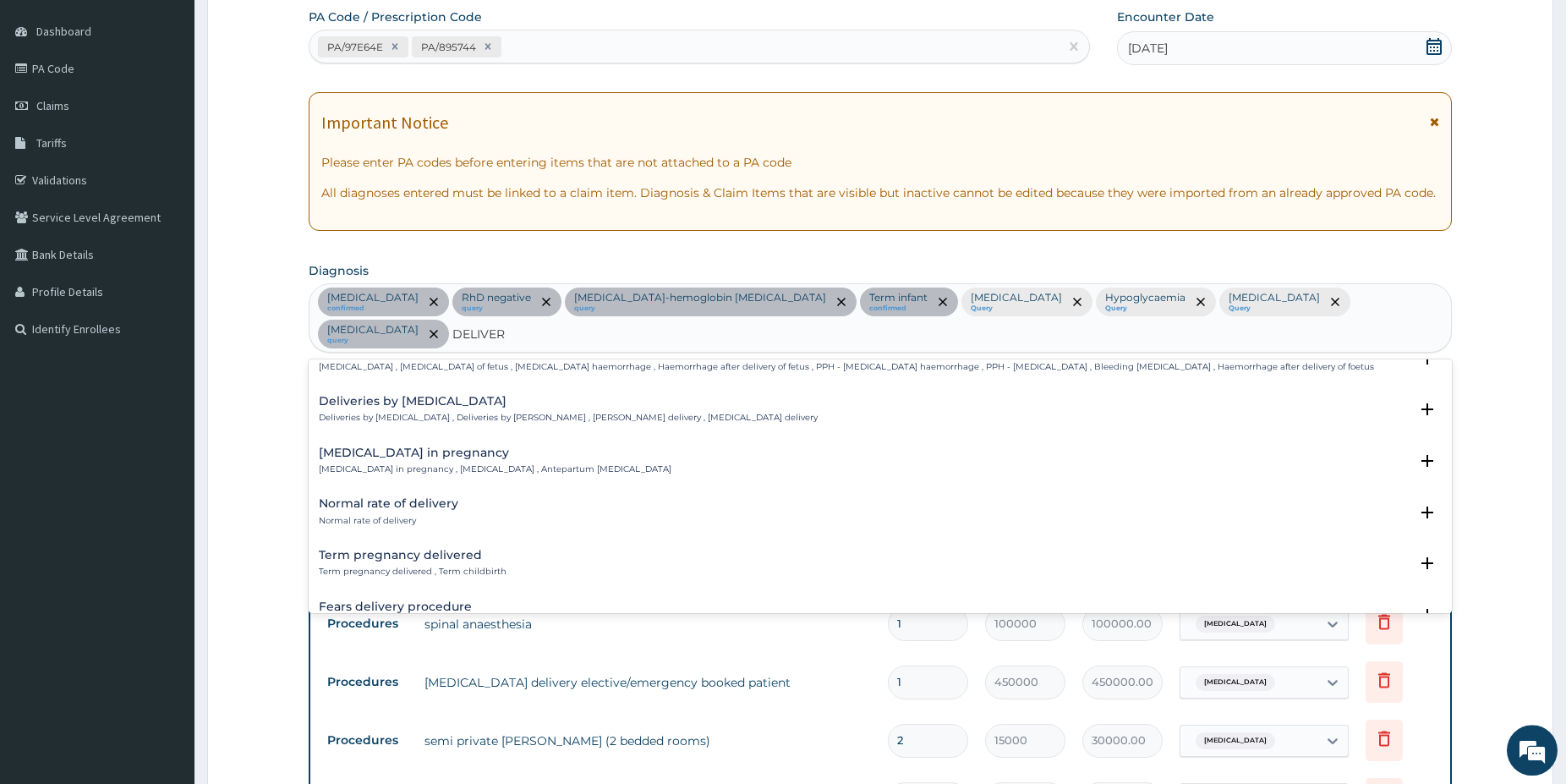
click at [472, 412] on p "Deliveries by caesarean , Deliveries by cesarean , Cesarean delivery , Caesarea…" at bounding box center [568, 418] width 499 height 12
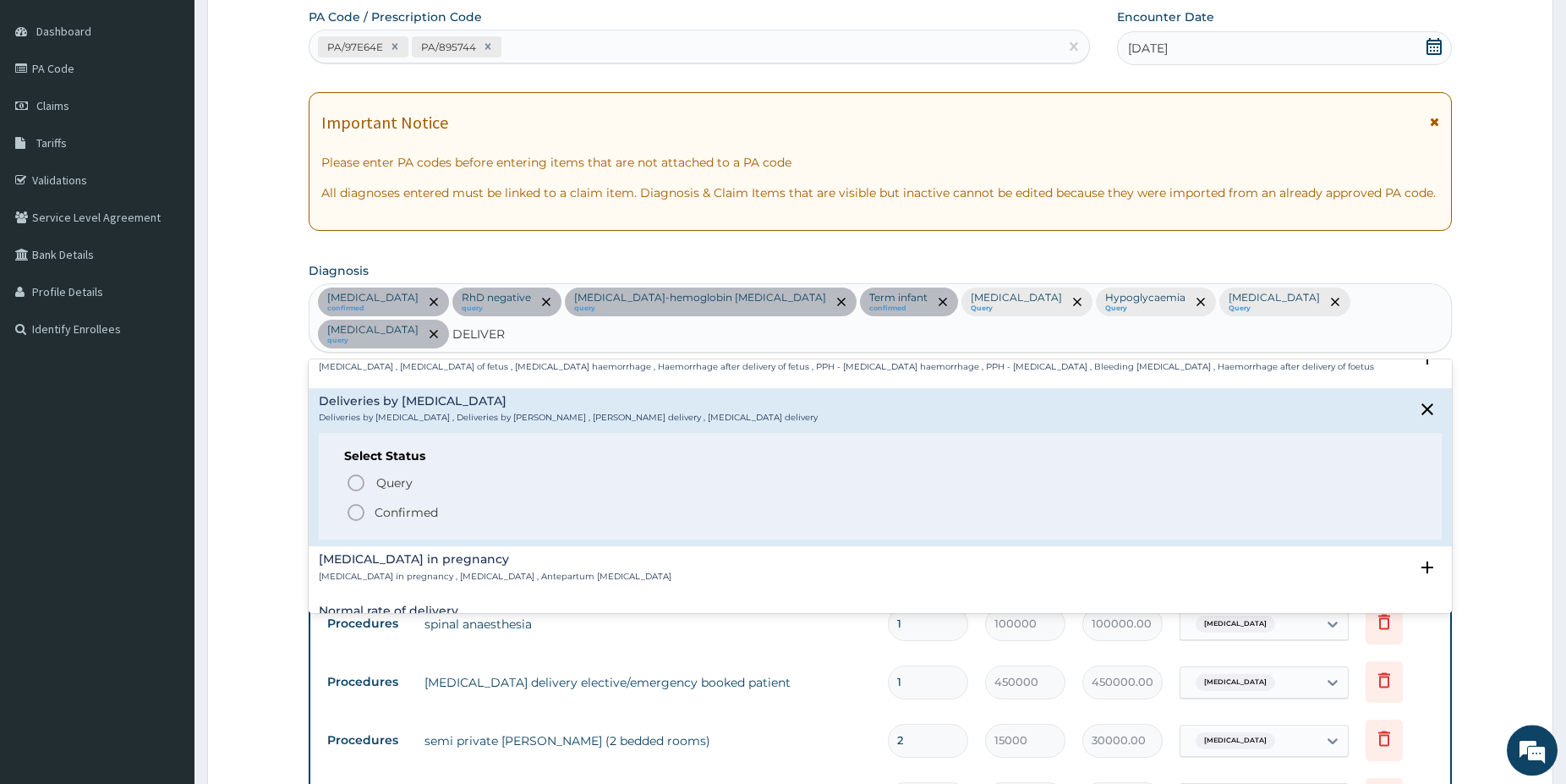
click at [348, 502] on icon "status option filled" at bounding box center [356, 512] width 20 height 20
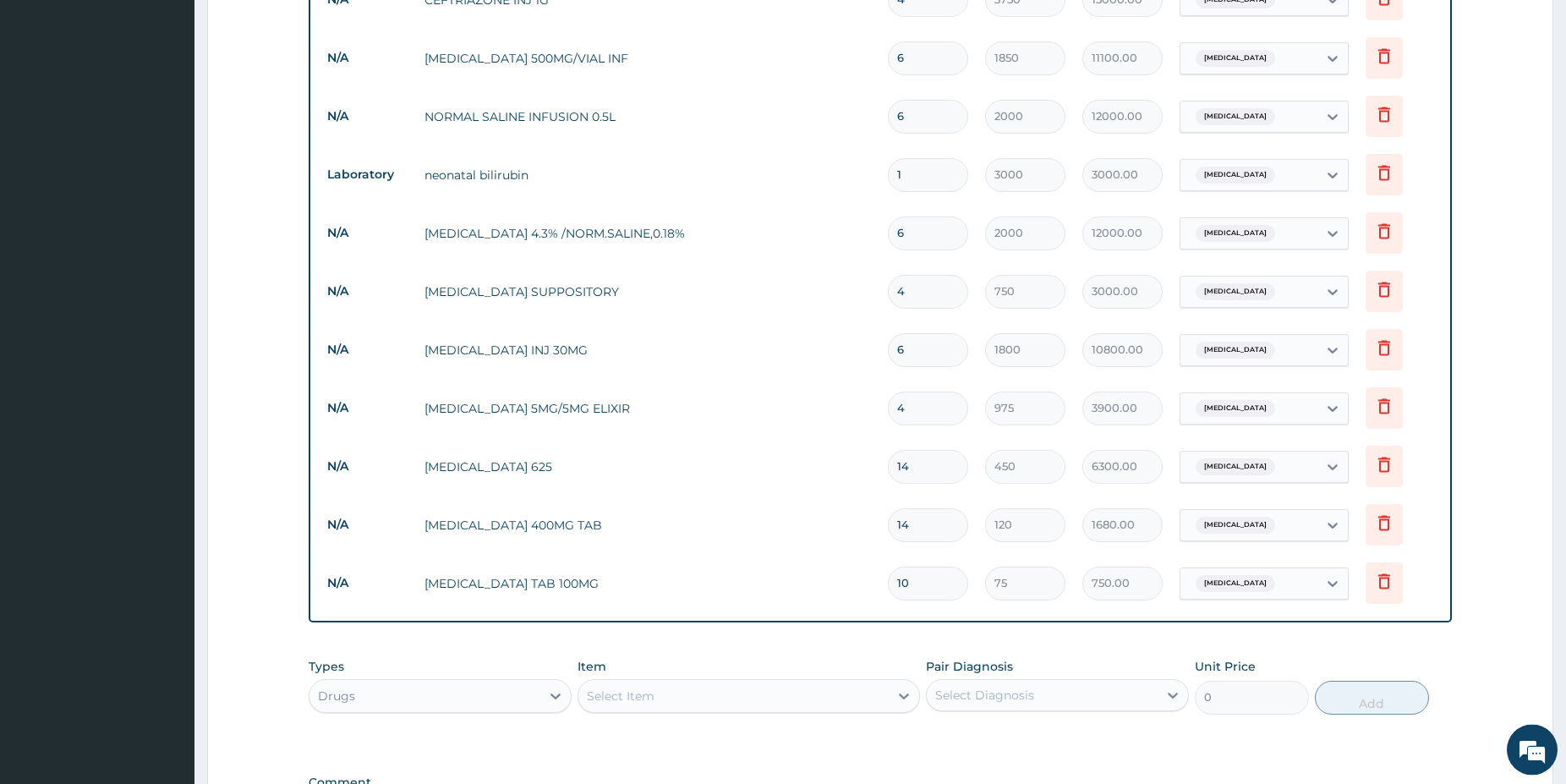
scroll to position [1677, 0]
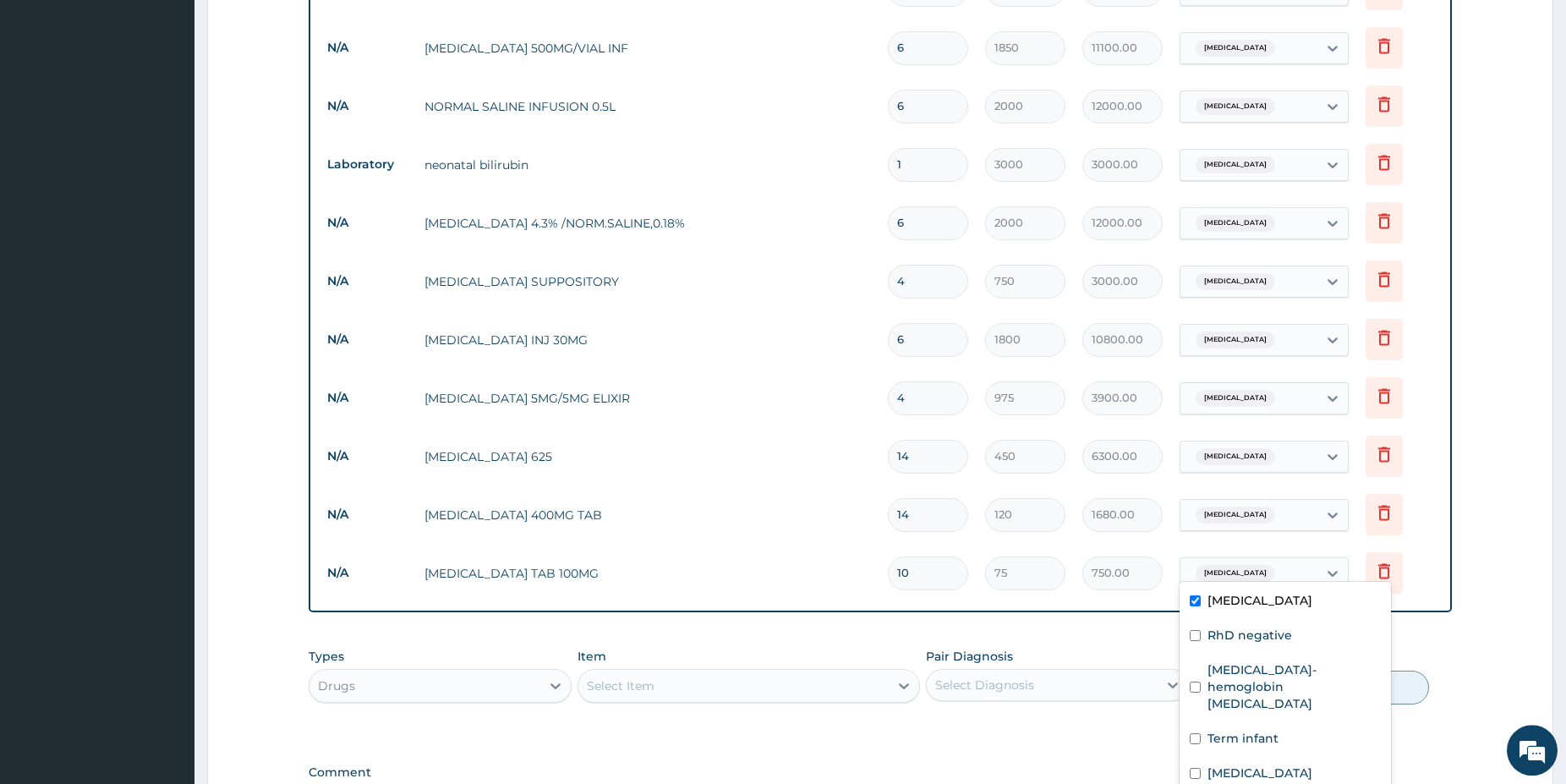
click at [1301, 559] on div "Obstructed labor" at bounding box center [1248, 573] width 137 height 29
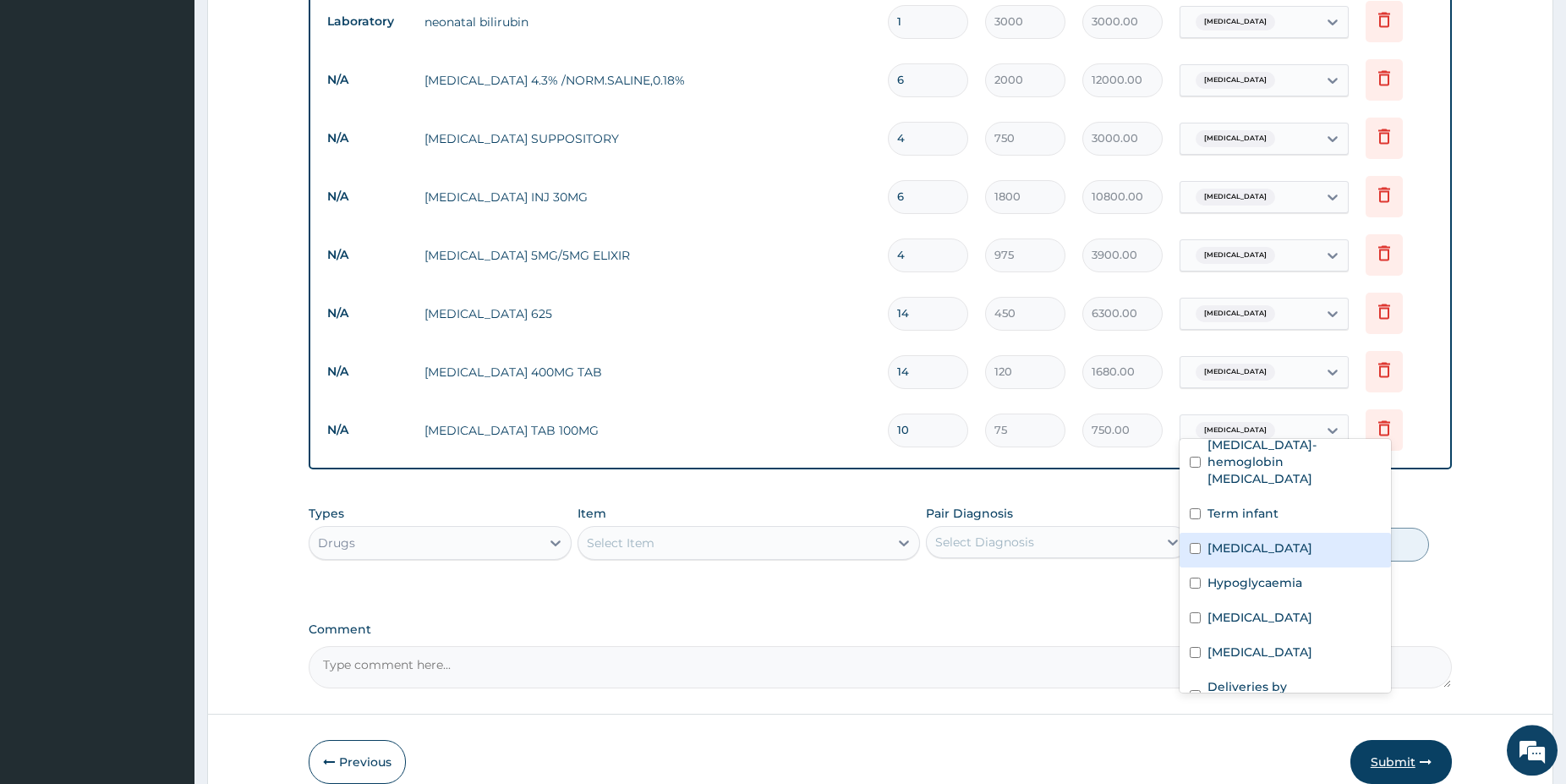
scroll to position [1821, 0]
click at [1282, 671] on div "Deliveries by caesarean" at bounding box center [1285, 697] width 211 height 52
checkbox input "true"
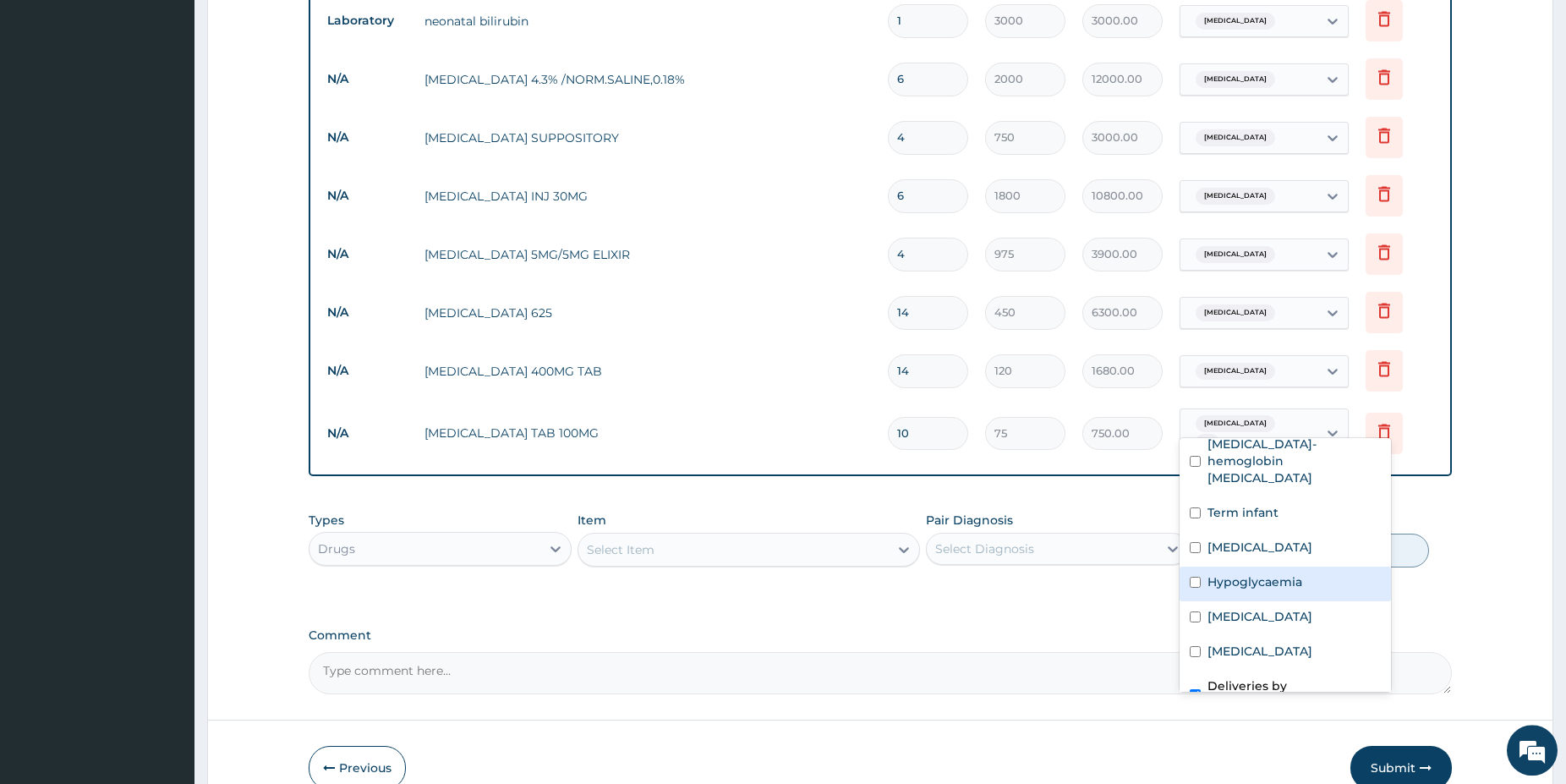
scroll to position [0, 0]
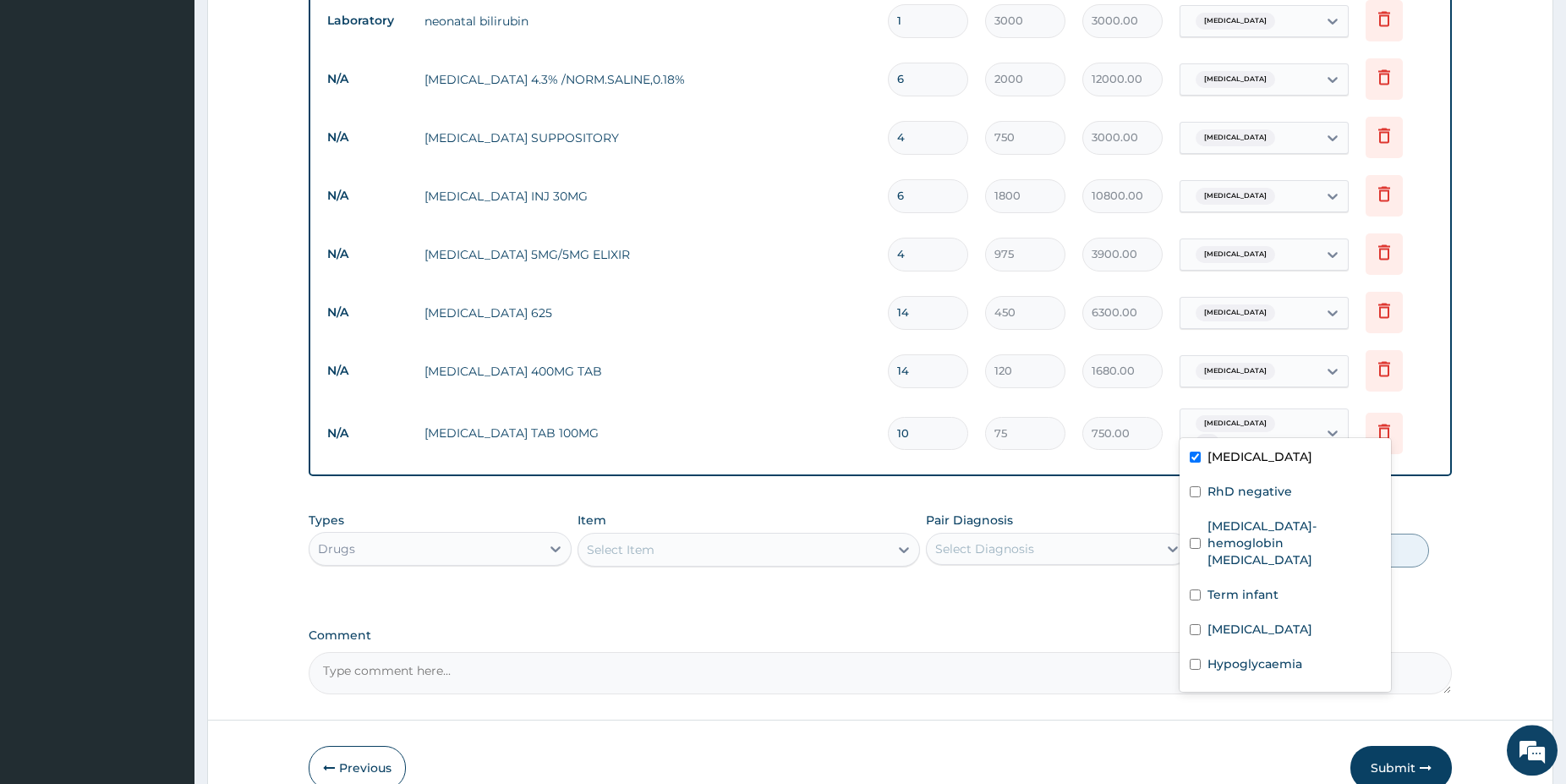
click at [1224, 467] on div "Obstructed labor" at bounding box center [1285, 458] width 211 height 35
checkbox input "false"
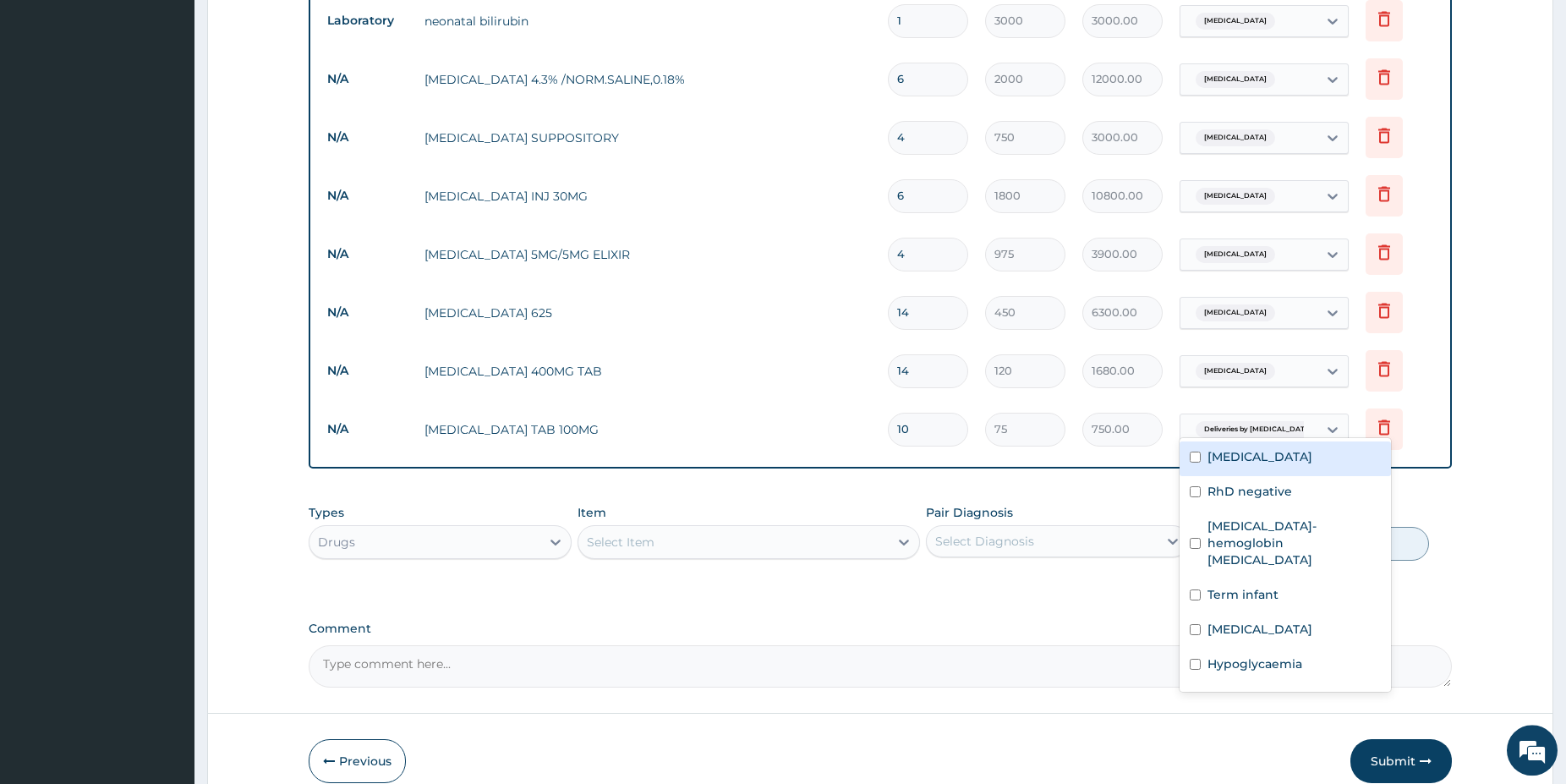
click at [1240, 363] on span "Obstructed labor" at bounding box center [1235, 371] width 79 height 17
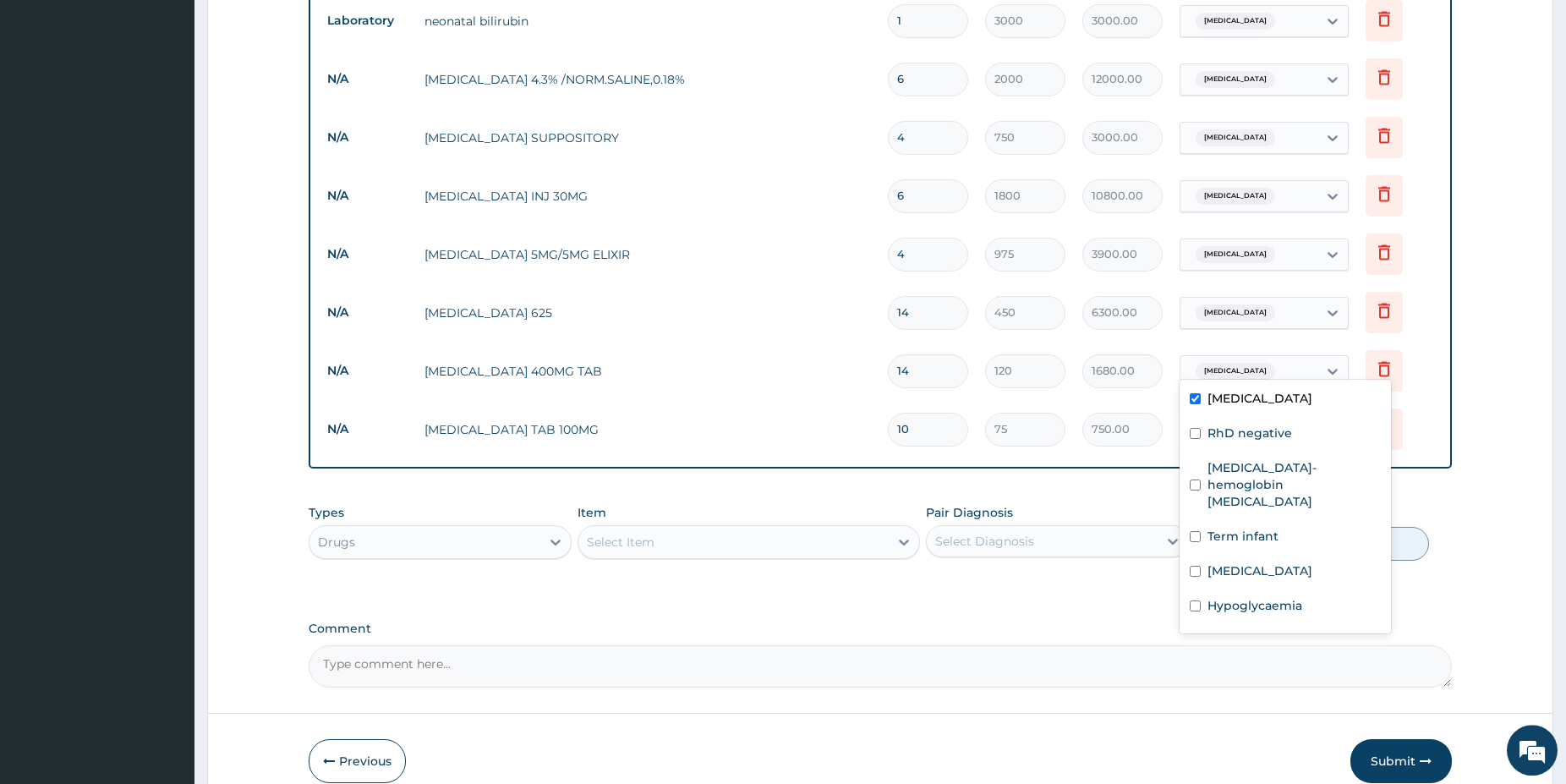
scroll to position [82, 0]
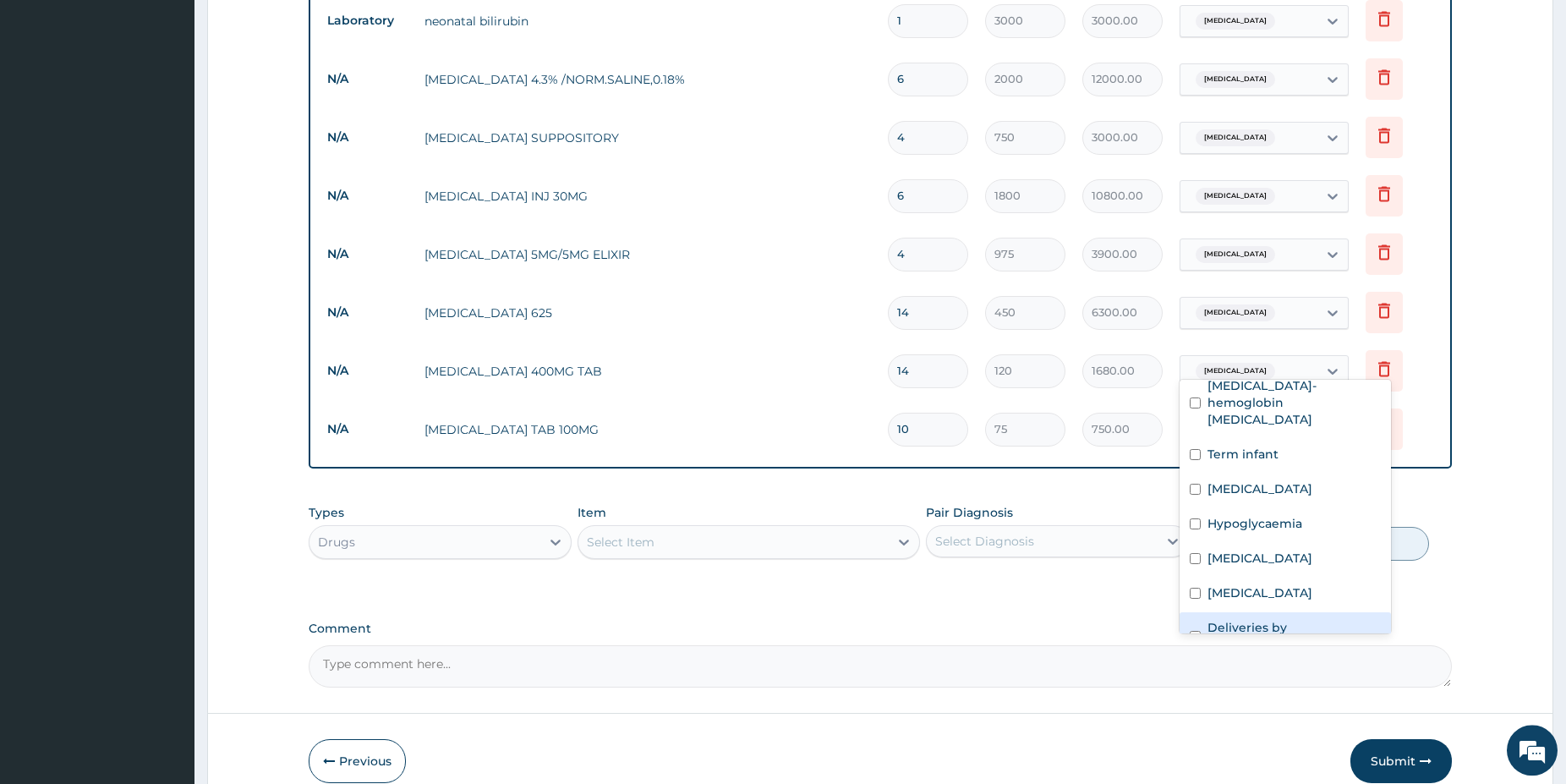
click at [1277, 619] on label "Deliveries by caesarean" at bounding box center [1293, 636] width 173 height 34
checkbox input "true"
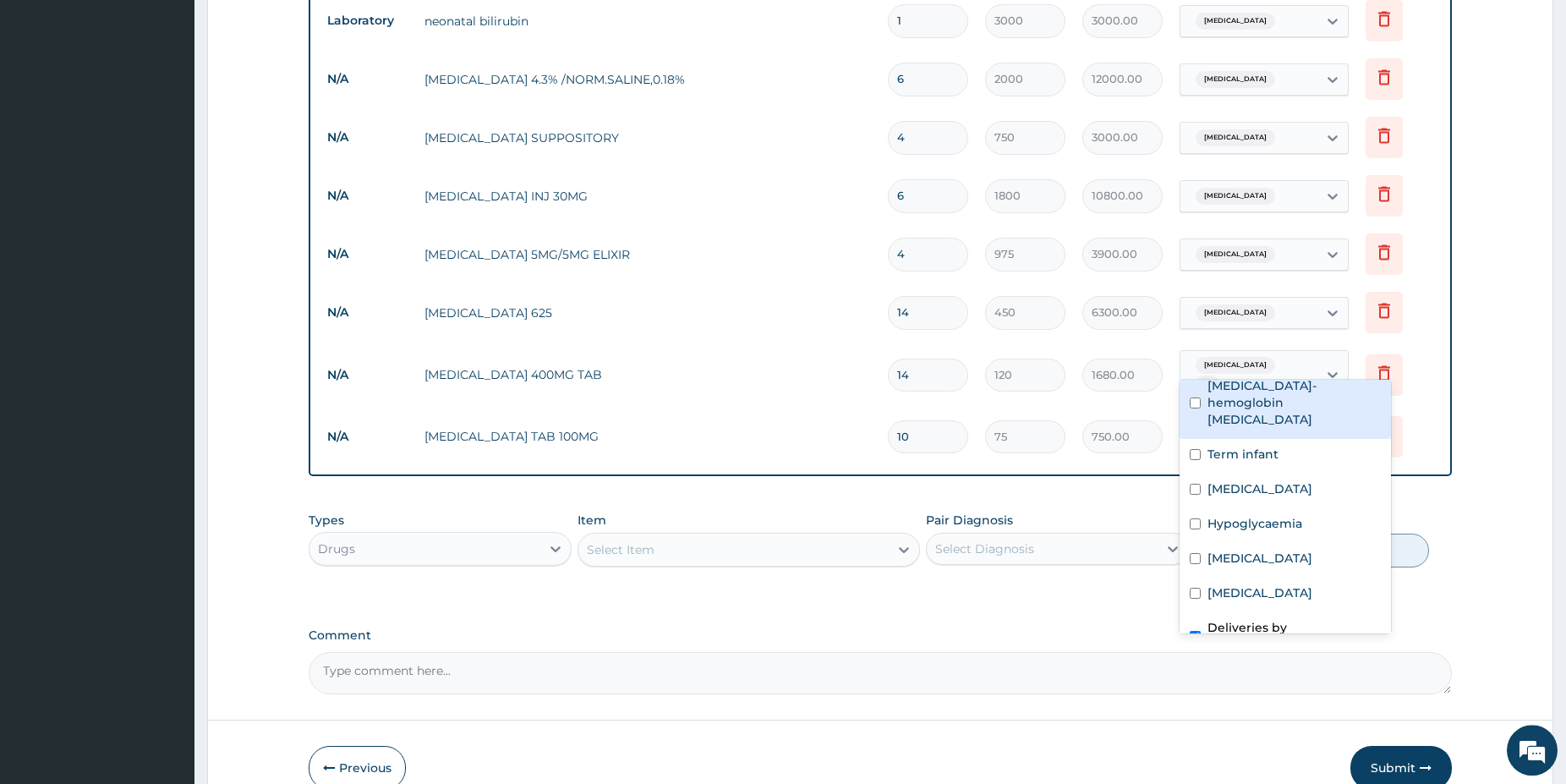
click at [1253, 359] on span "Obstructed labor" at bounding box center [1235, 365] width 79 height 17
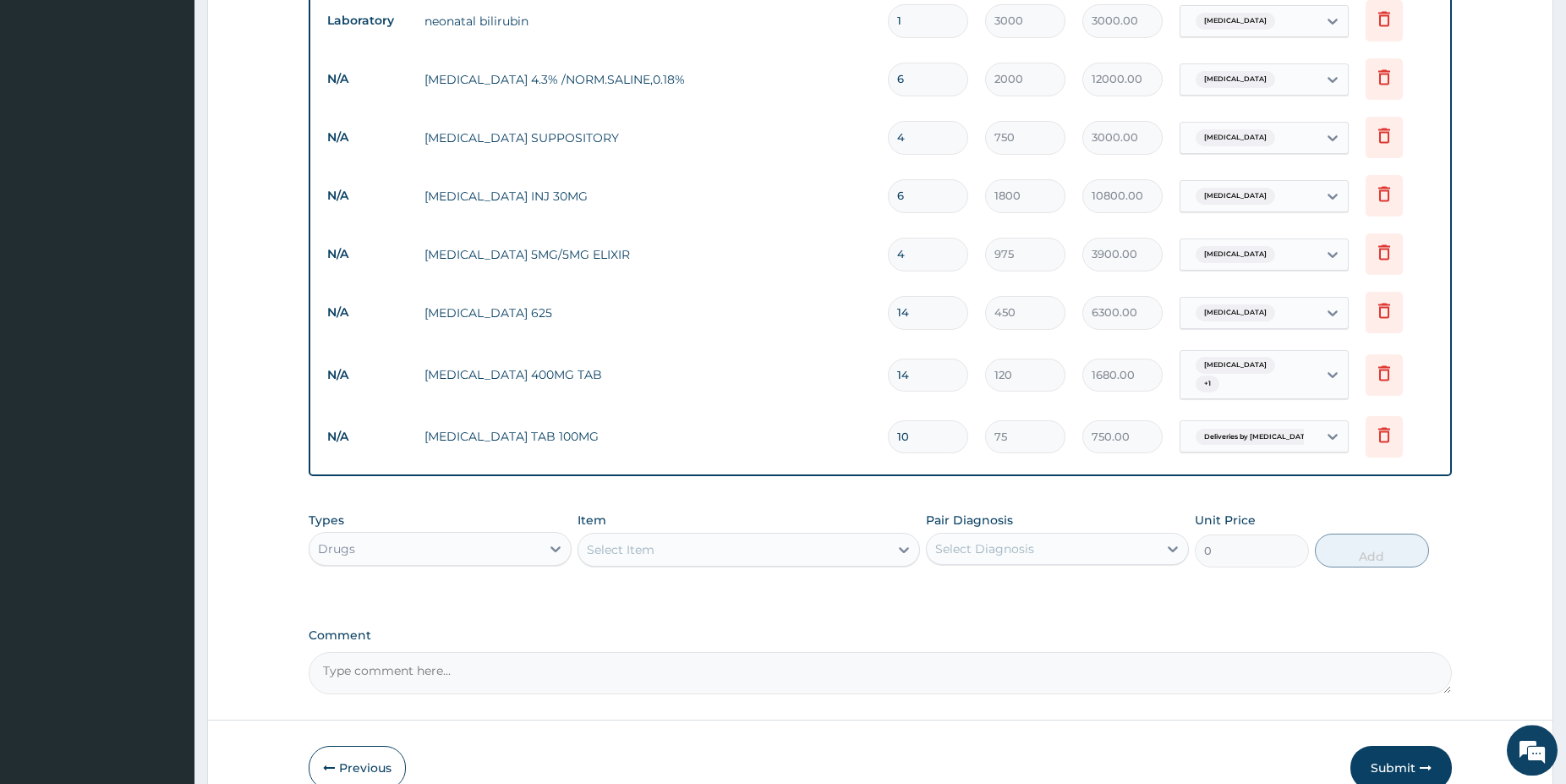
click at [1236, 359] on span "Obstructed labor" at bounding box center [1235, 365] width 79 height 17
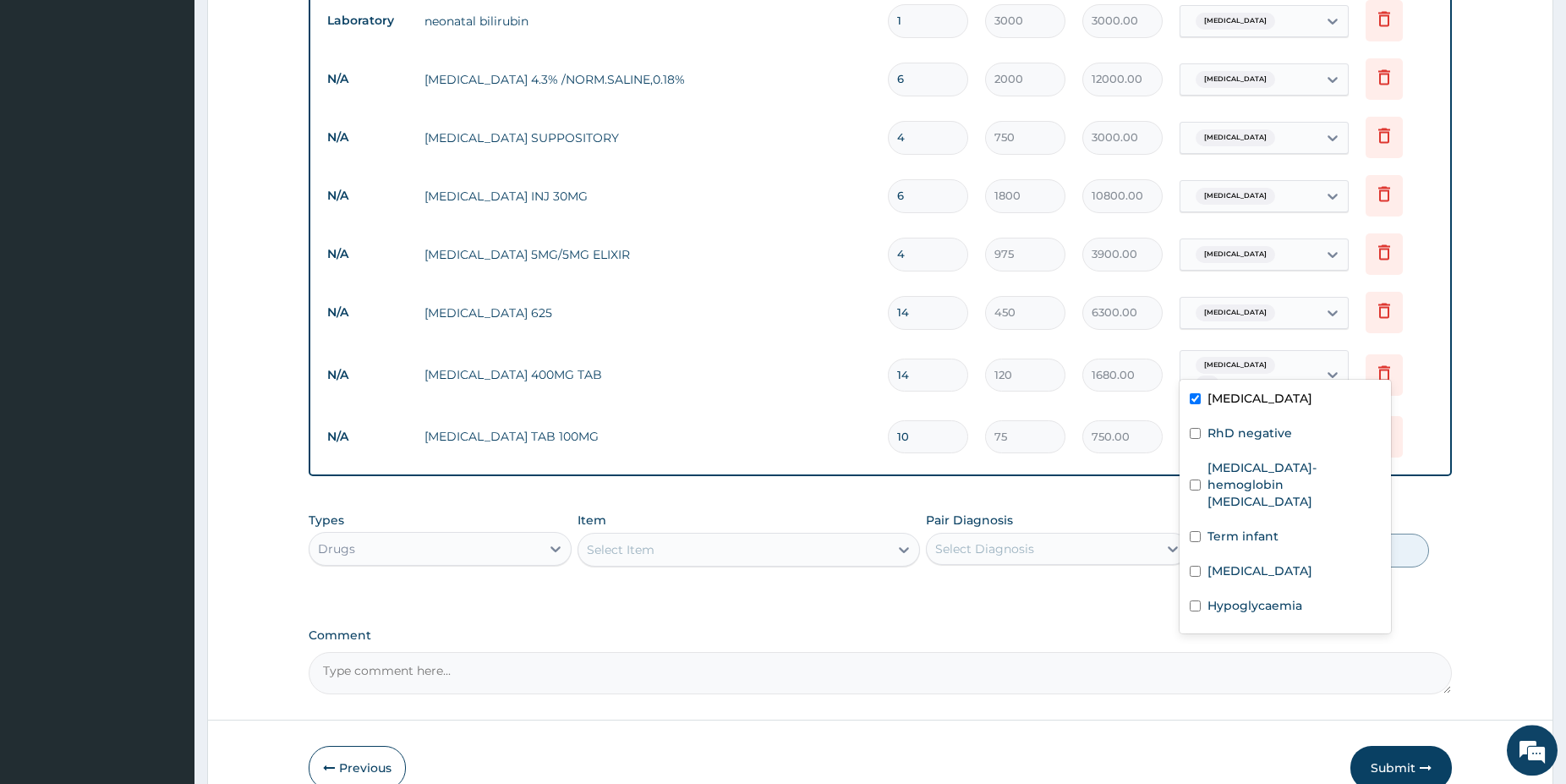
click at [1239, 400] on label "Obstructed labor" at bounding box center [1259, 398] width 105 height 17
checkbox input "false"
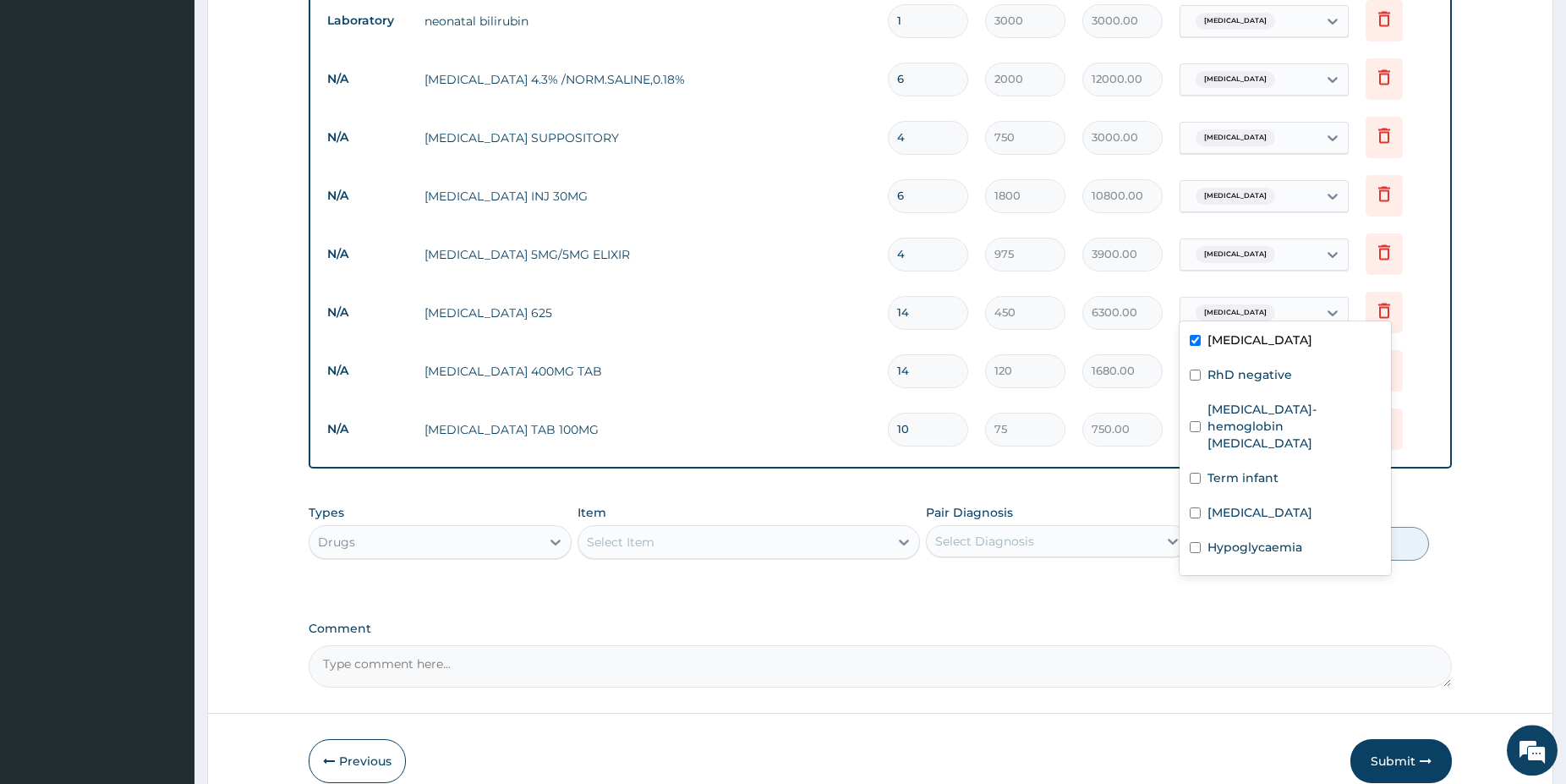
click at [1235, 304] on span "Obstructed labor" at bounding box center [1235, 312] width 79 height 17
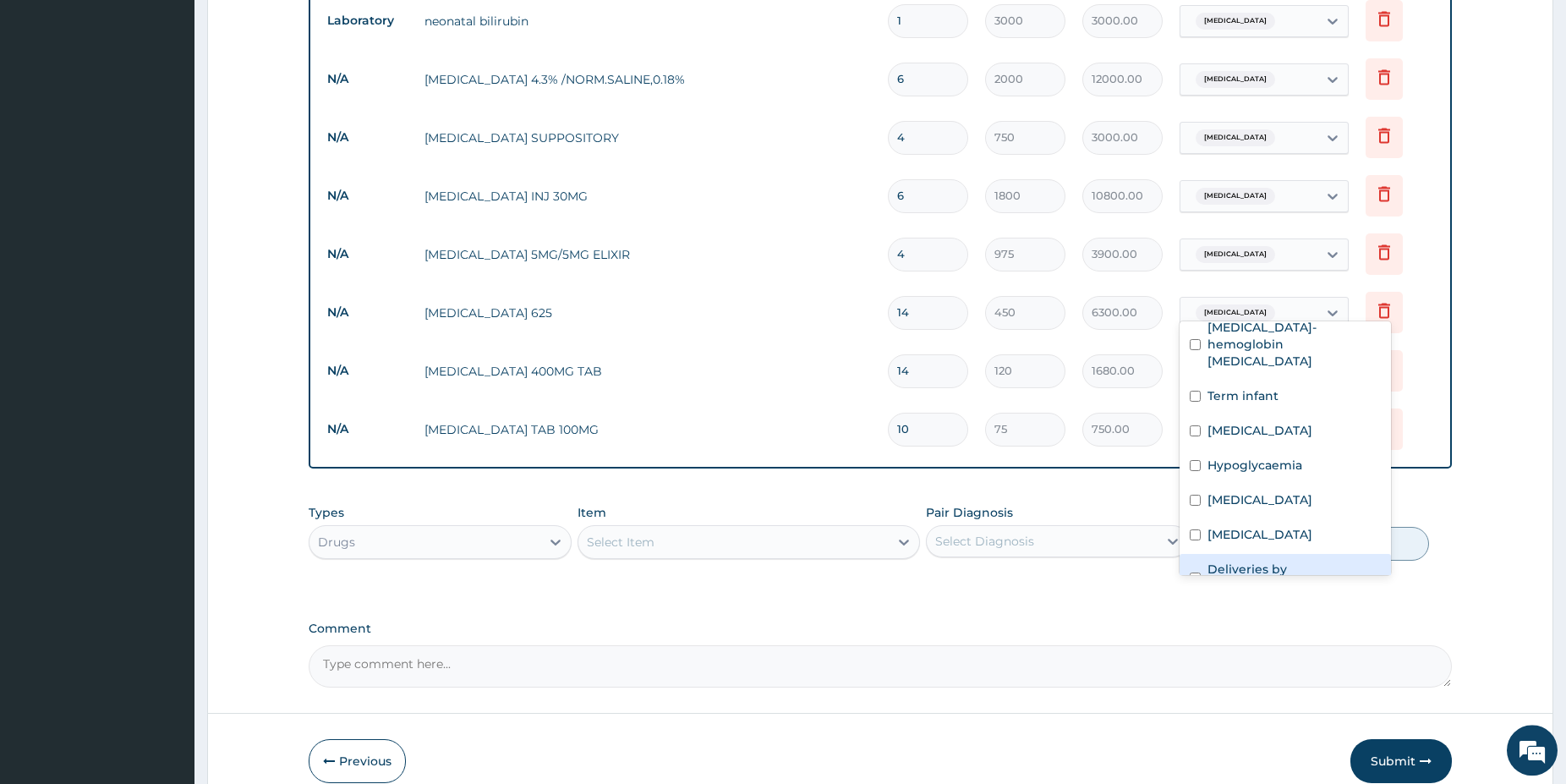
click at [1305, 561] on label "Deliveries by caesarean" at bounding box center [1293, 578] width 173 height 34
checkbox input "true"
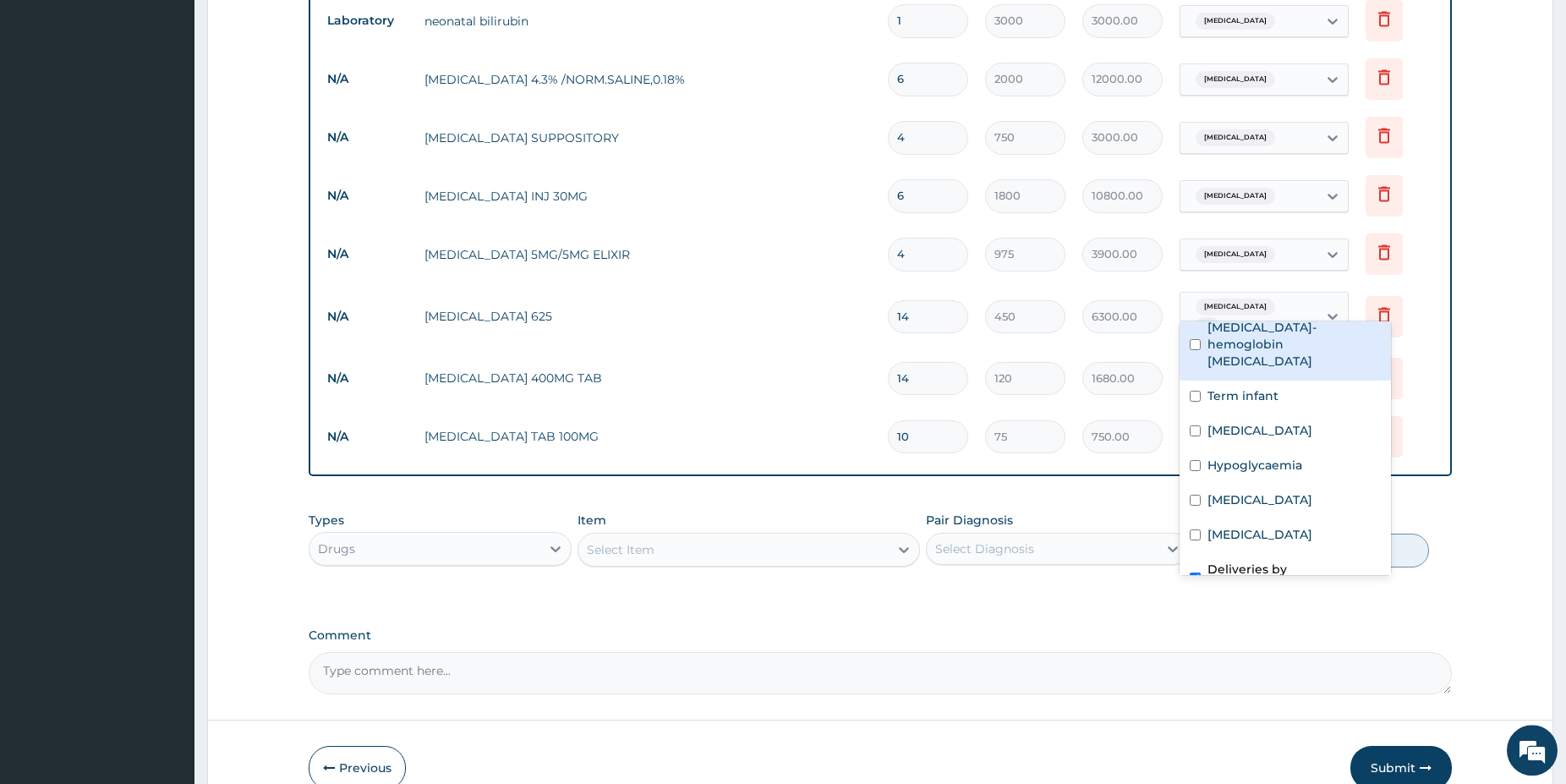
click at [1240, 304] on span "Obstructed labor" at bounding box center [1235, 306] width 79 height 17
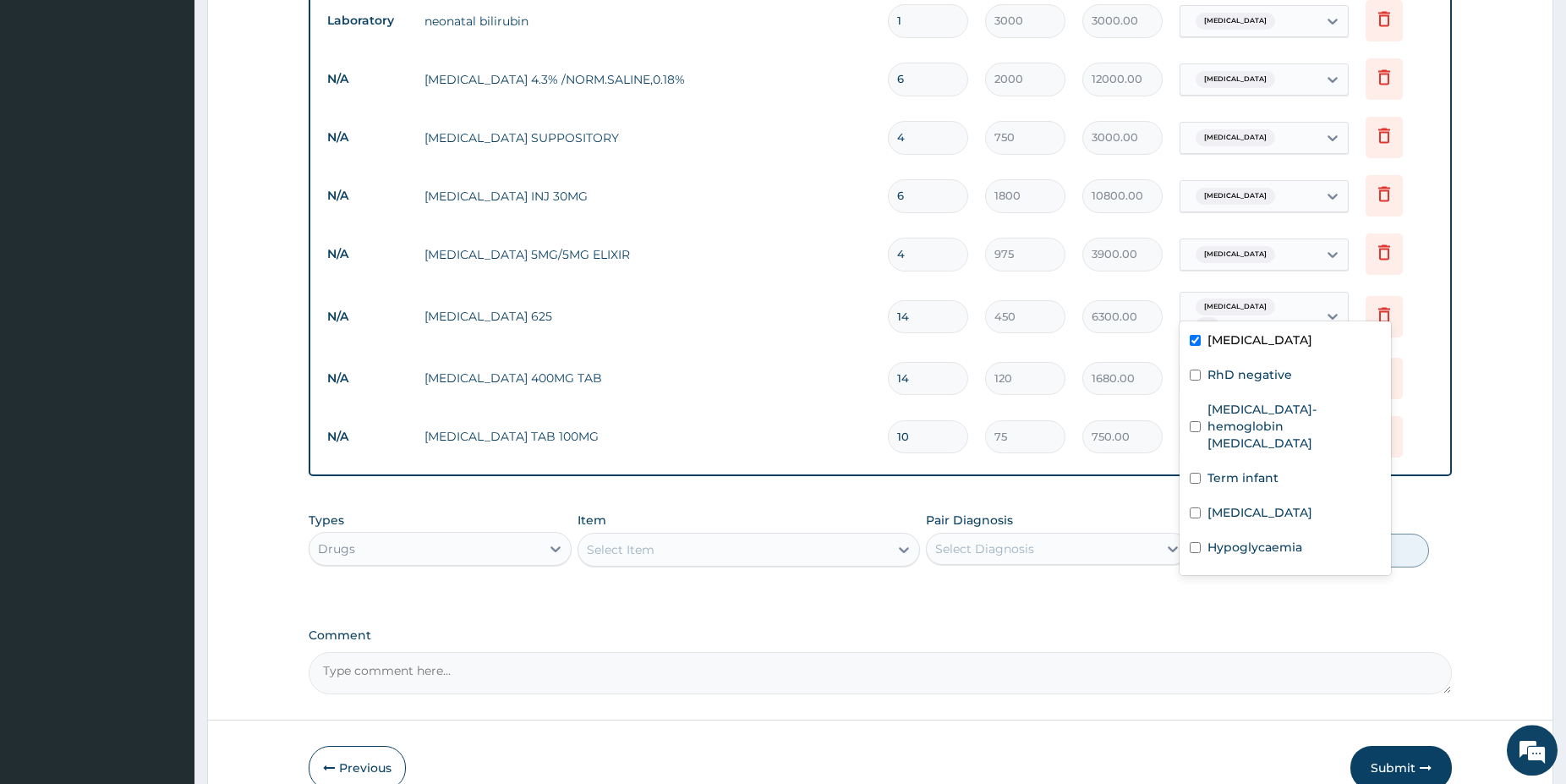
click at [1226, 298] on span "Obstructed labor" at bounding box center [1235, 306] width 79 height 17
click at [1226, 340] on label "Obstructed labor" at bounding box center [1259, 339] width 105 height 17
checkbox input "false"
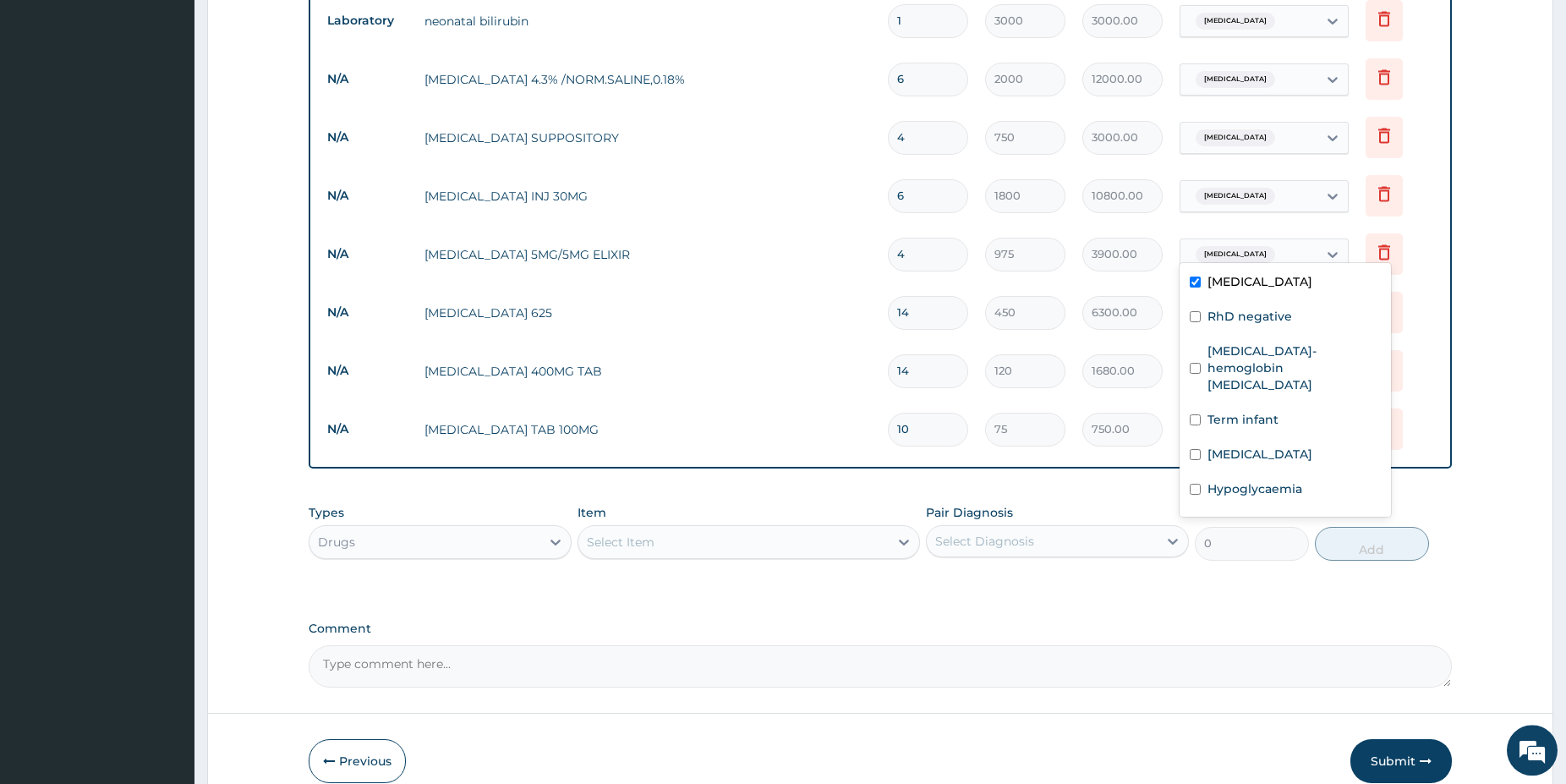
click at [1228, 246] on span "Obstructed labor" at bounding box center [1235, 254] width 79 height 17
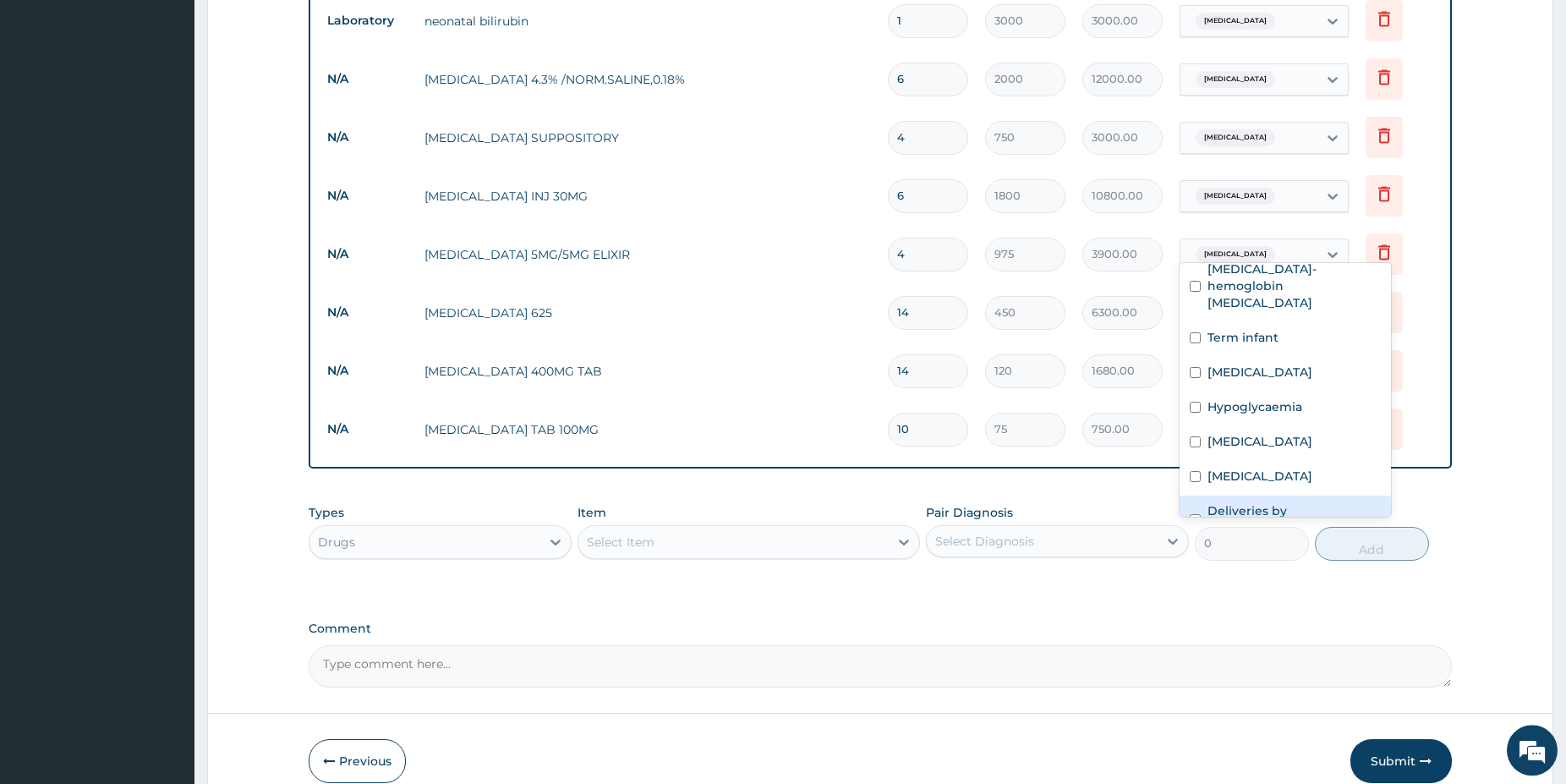
click at [1279, 502] on label "Deliveries by caesarean" at bounding box center [1293, 519] width 173 height 34
checkbox input "true"
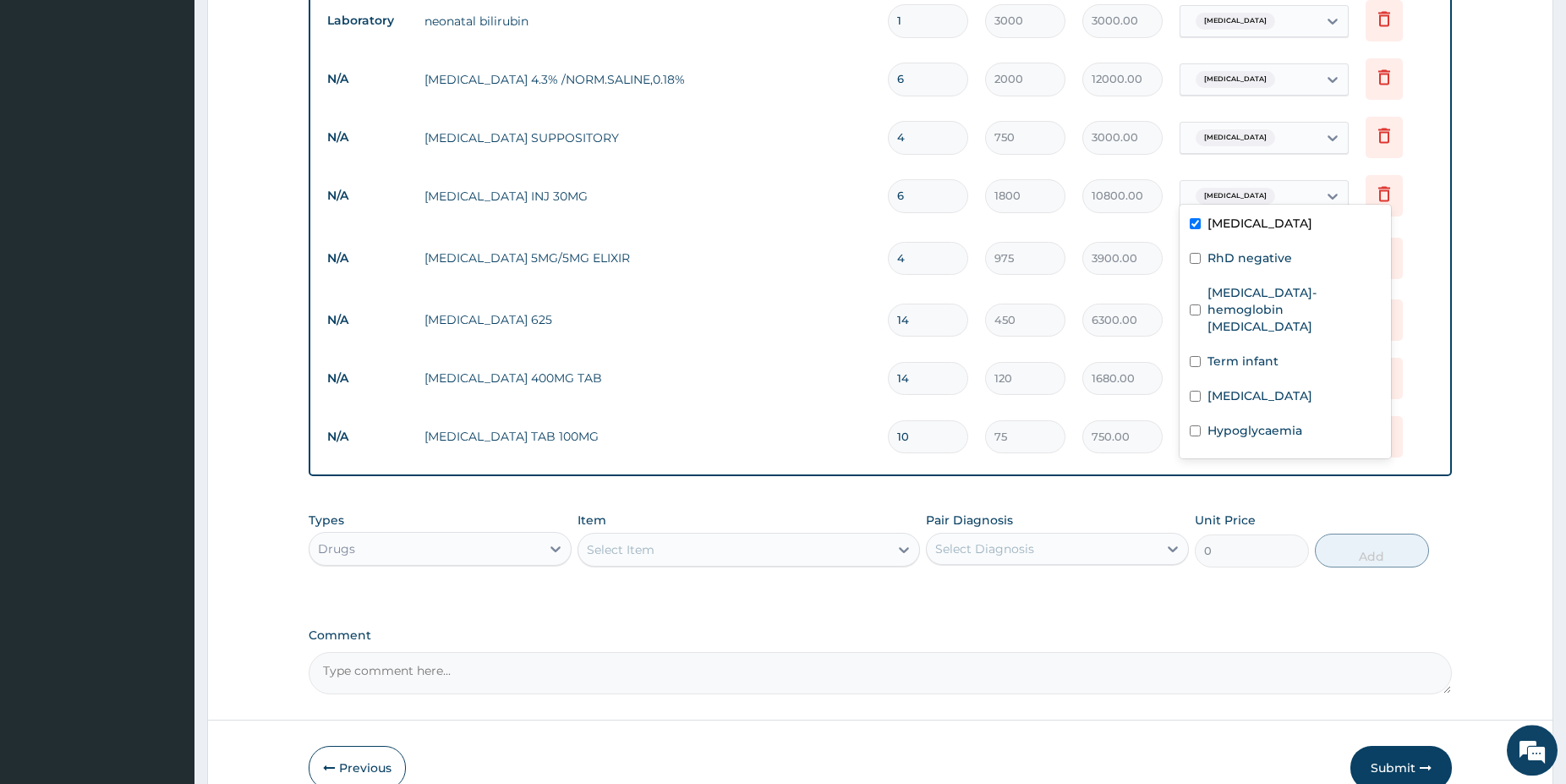
click at [1260, 188] on span "Obstructed labor" at bounding box center [1235, 196] width 79 height 17
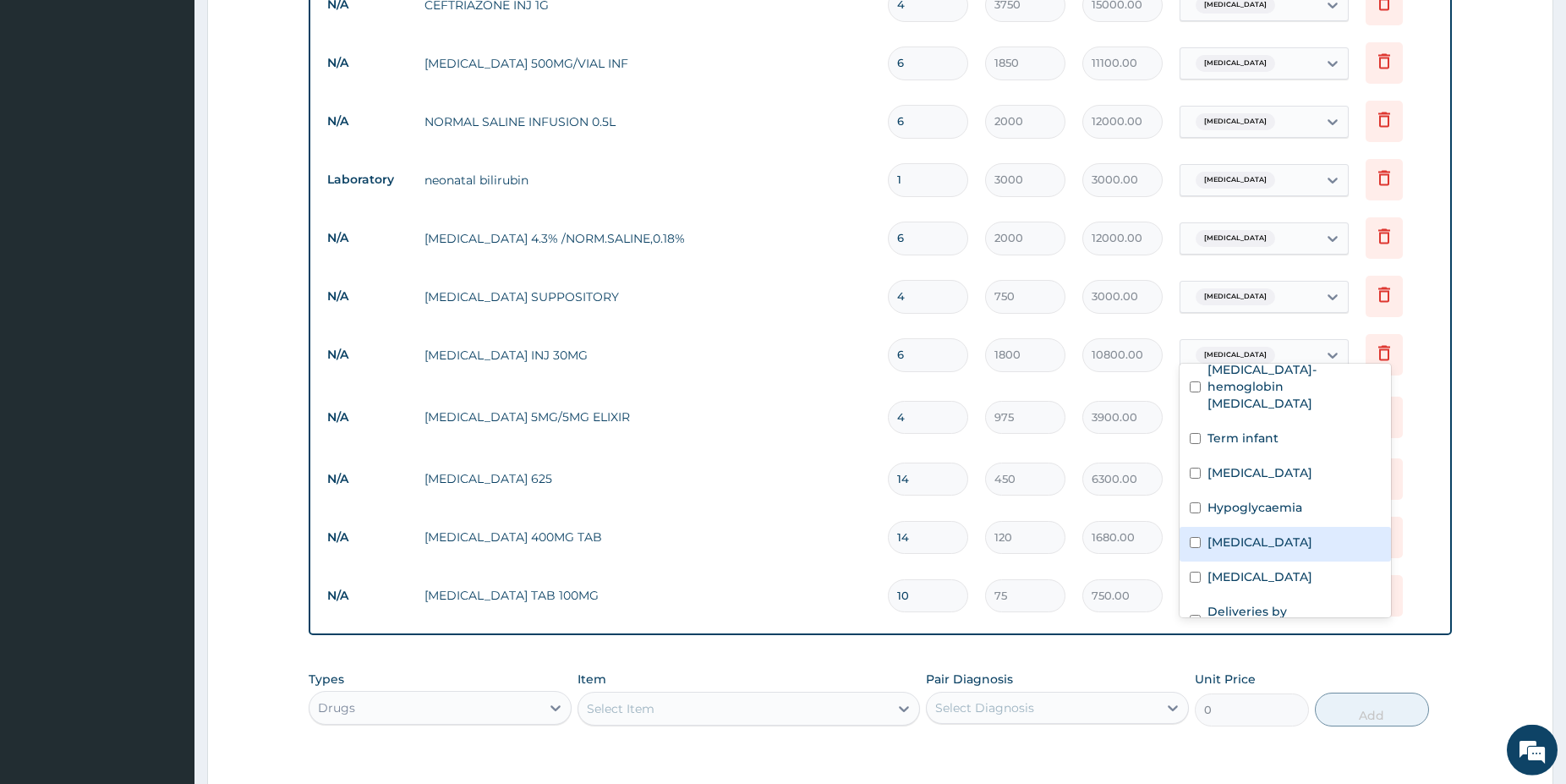
scroll to position [1648, 0]
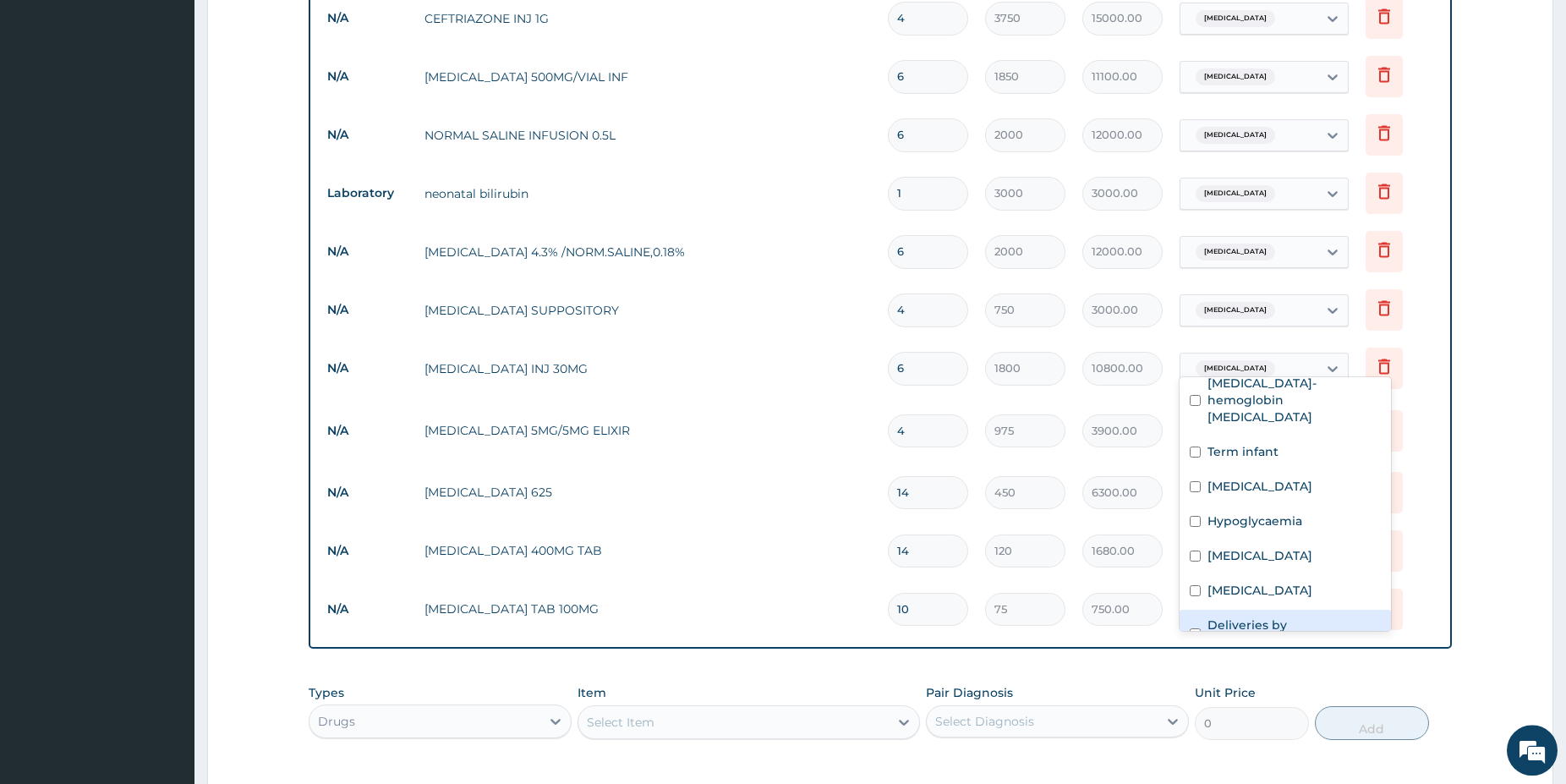
click at [1353, 612] on div "Deliveries by caesarean" at bounding box center [1285, 636] width 211 height 52
checkbox input "true"
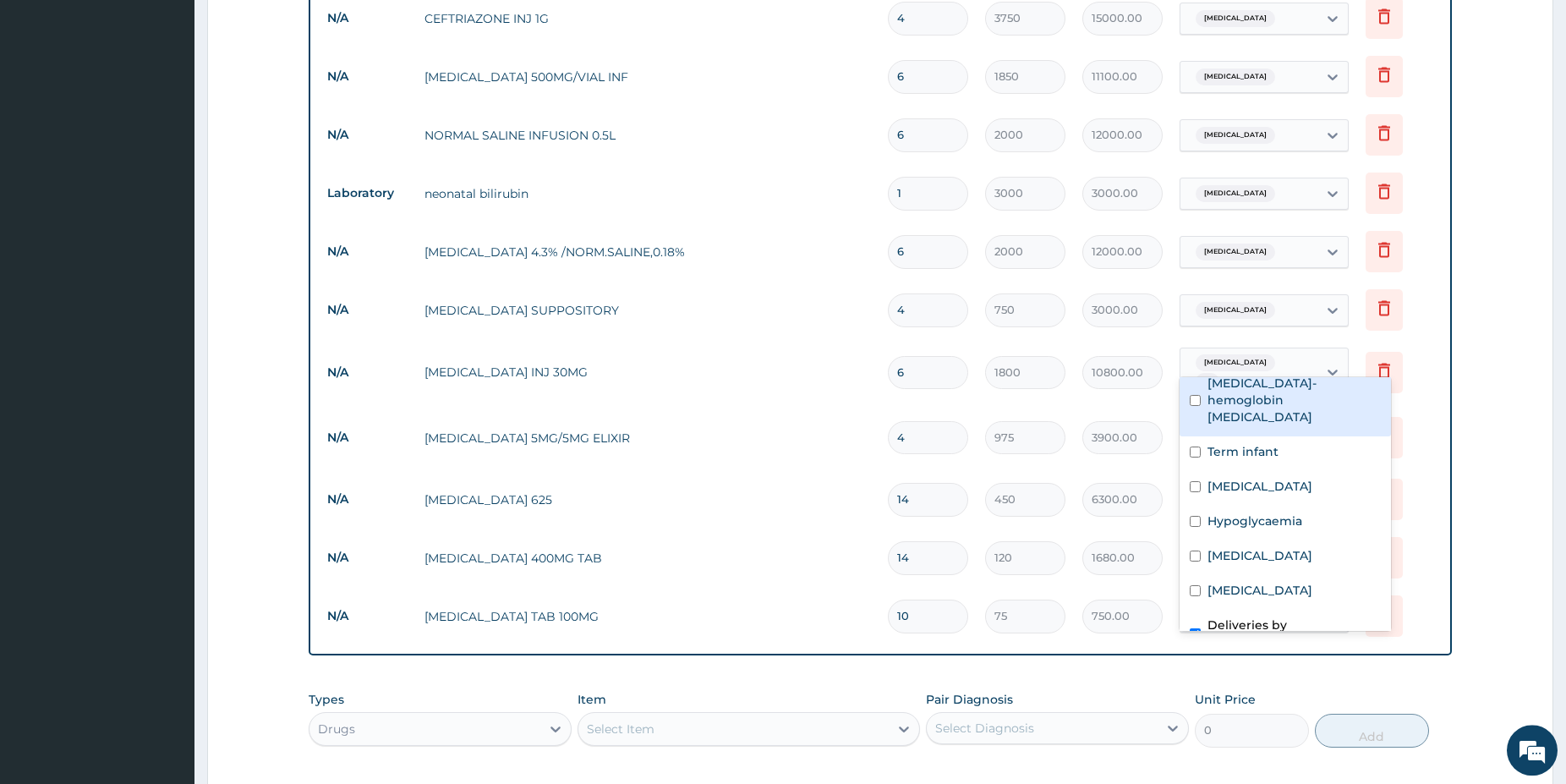
click at [1243, 302] on span "Obstructed labor" at bounding box center [1235, 310] width 79 height 17
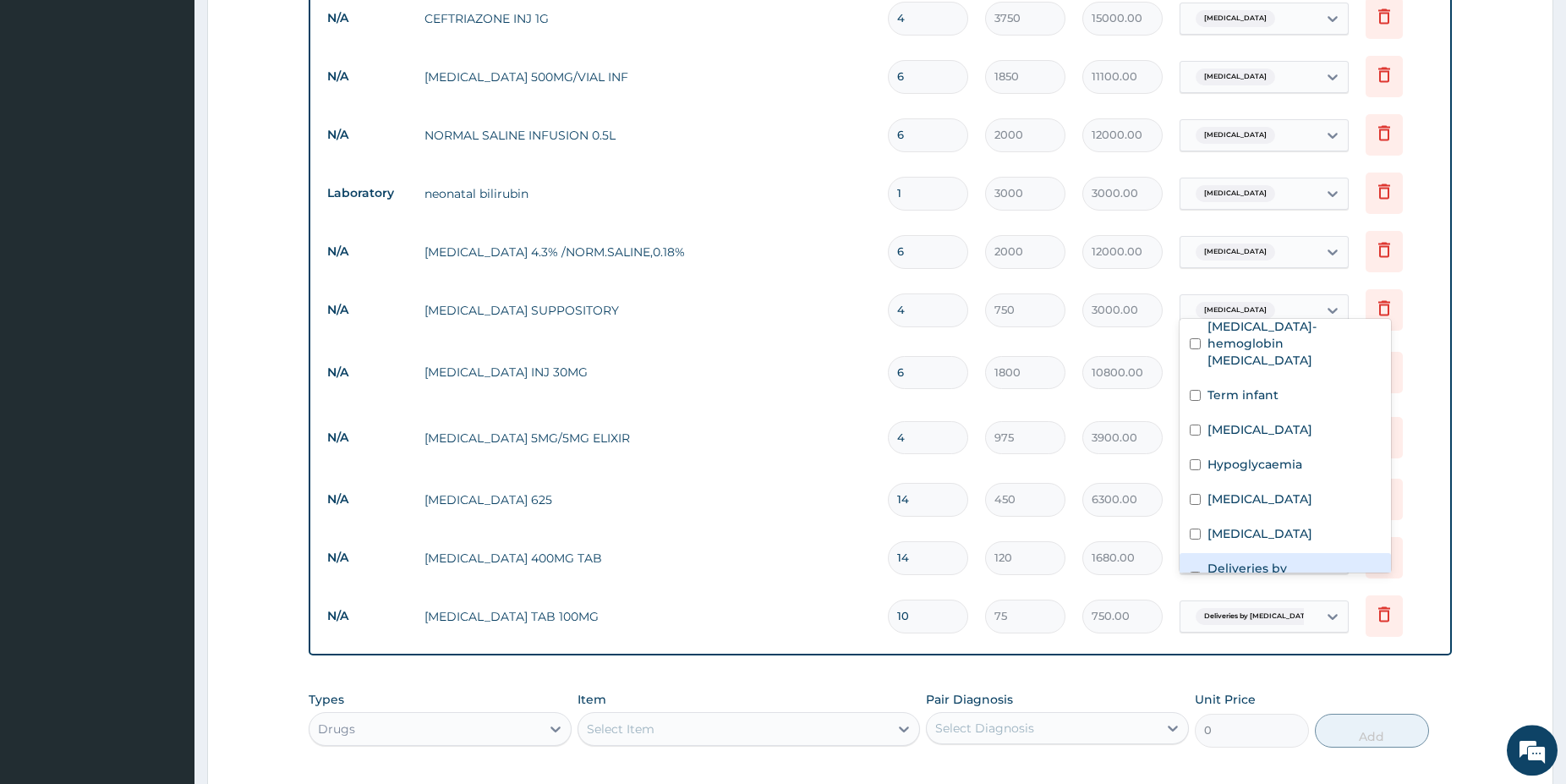
scroll to position [82, 0]
click at [1308, 558] on label "Deliveries by caesarean" at bounding box center [1293, 575] width 173 height 34
checkbox input "true"
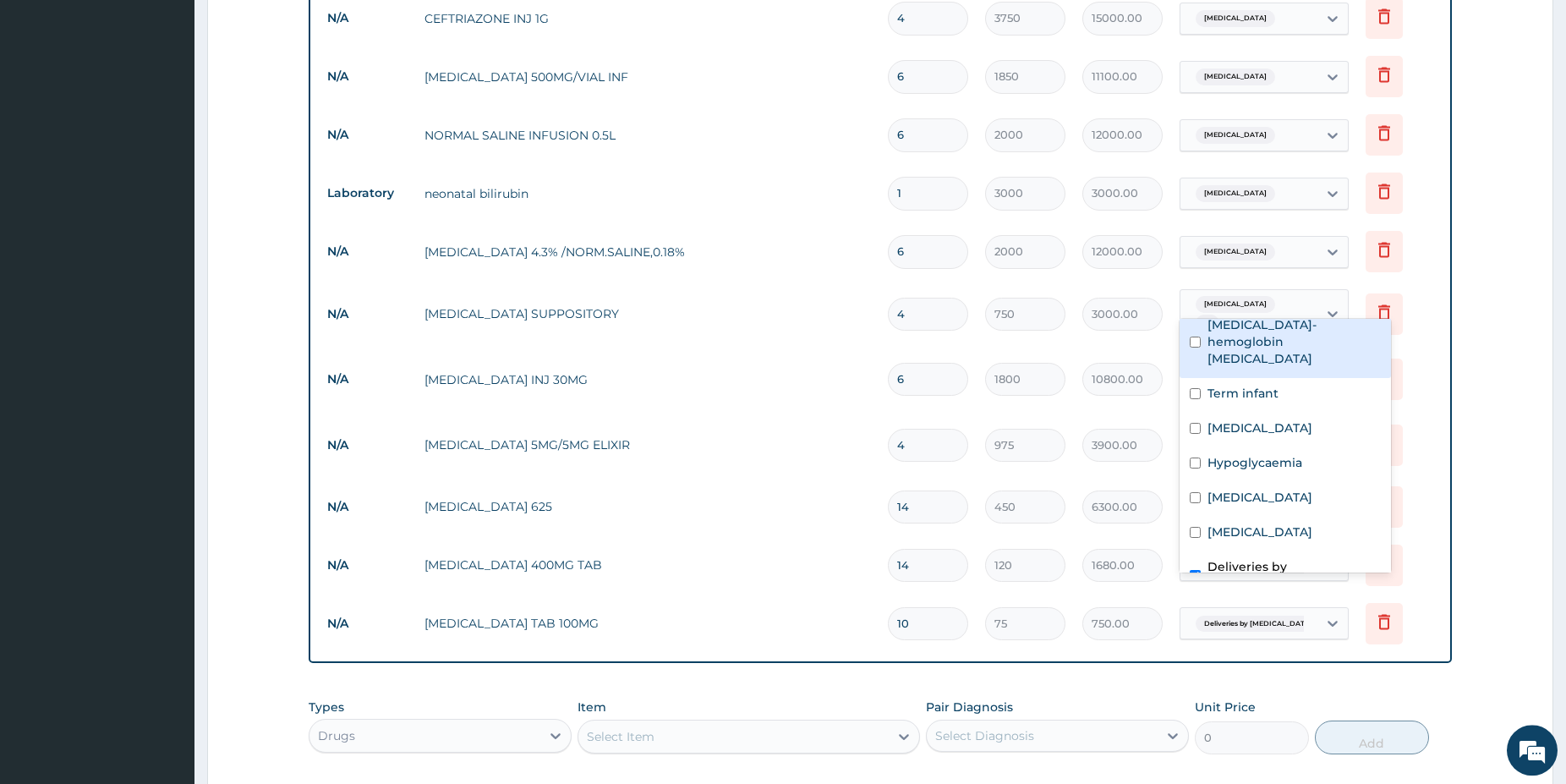
click at [1238, 299] on span "Obstructed labor" at bounding box center [1235, 304] width 79 height 17
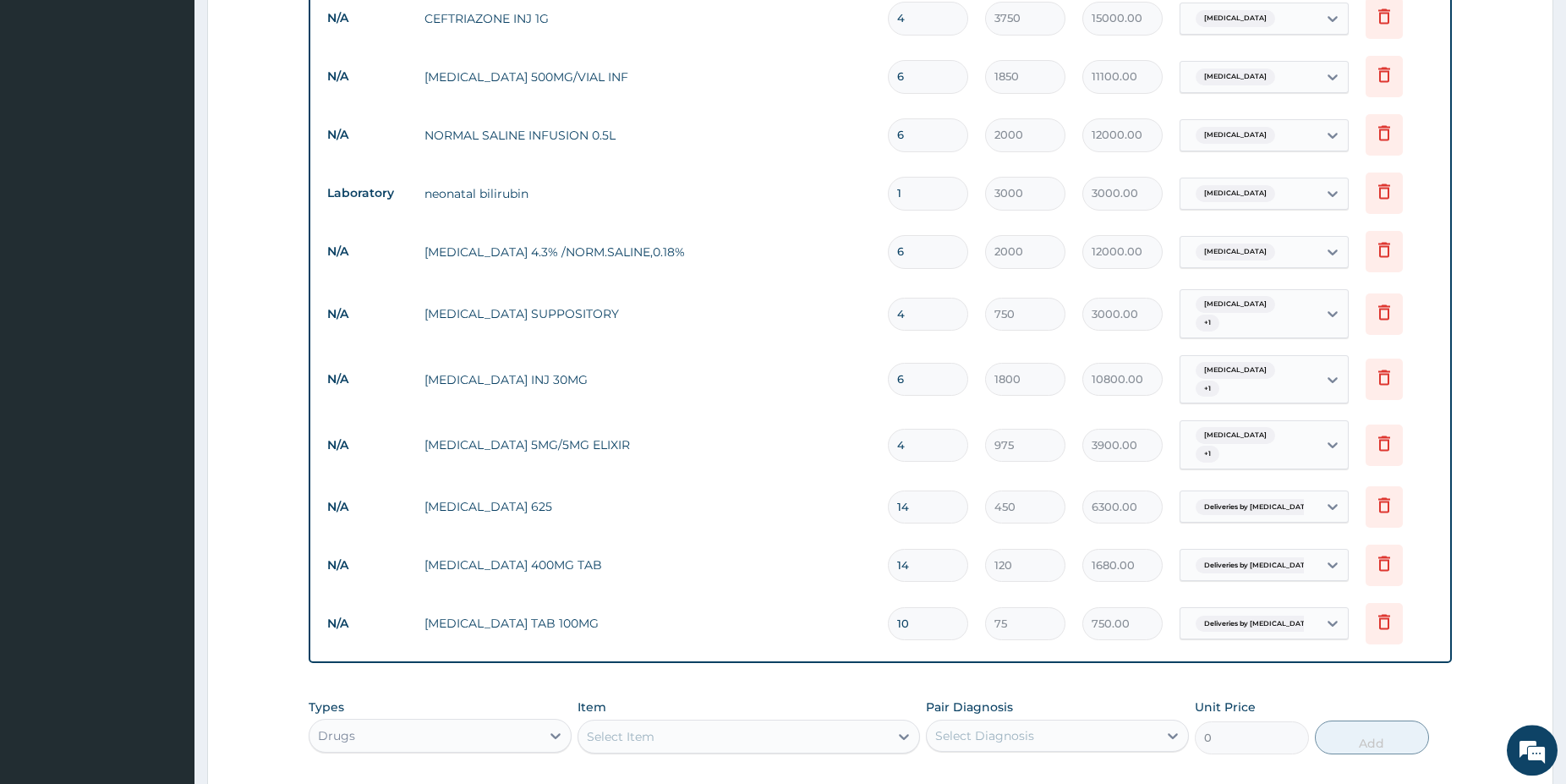
click at [1233, 68] on span "Obstructed labor" at bounding box center [1235, 76] width 79 height 17
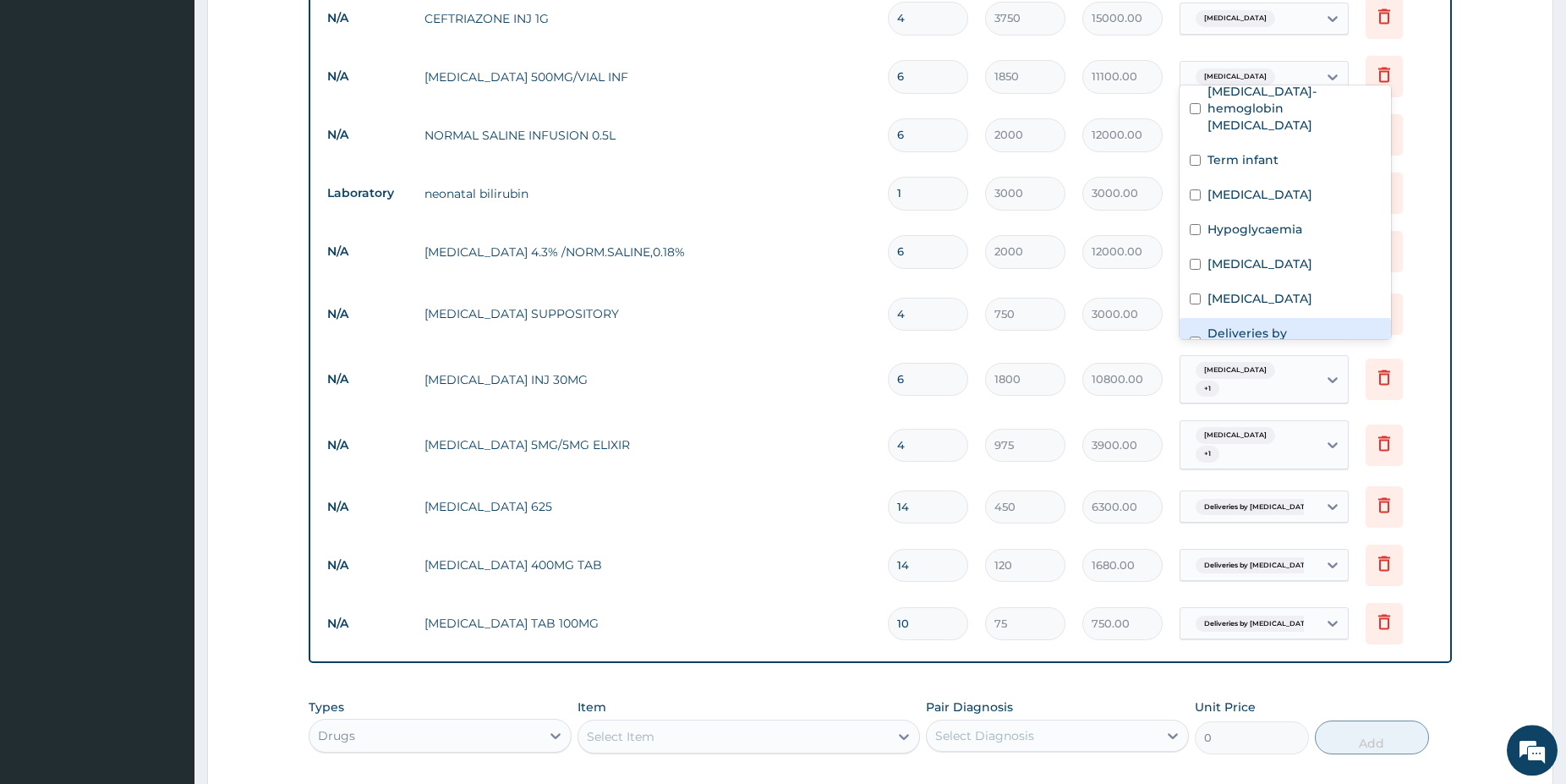
click at [1265, 325] on label "Deliveries by caesarean" at bounding box center [1293, 342] width 173 height 34
checkbox input "true"
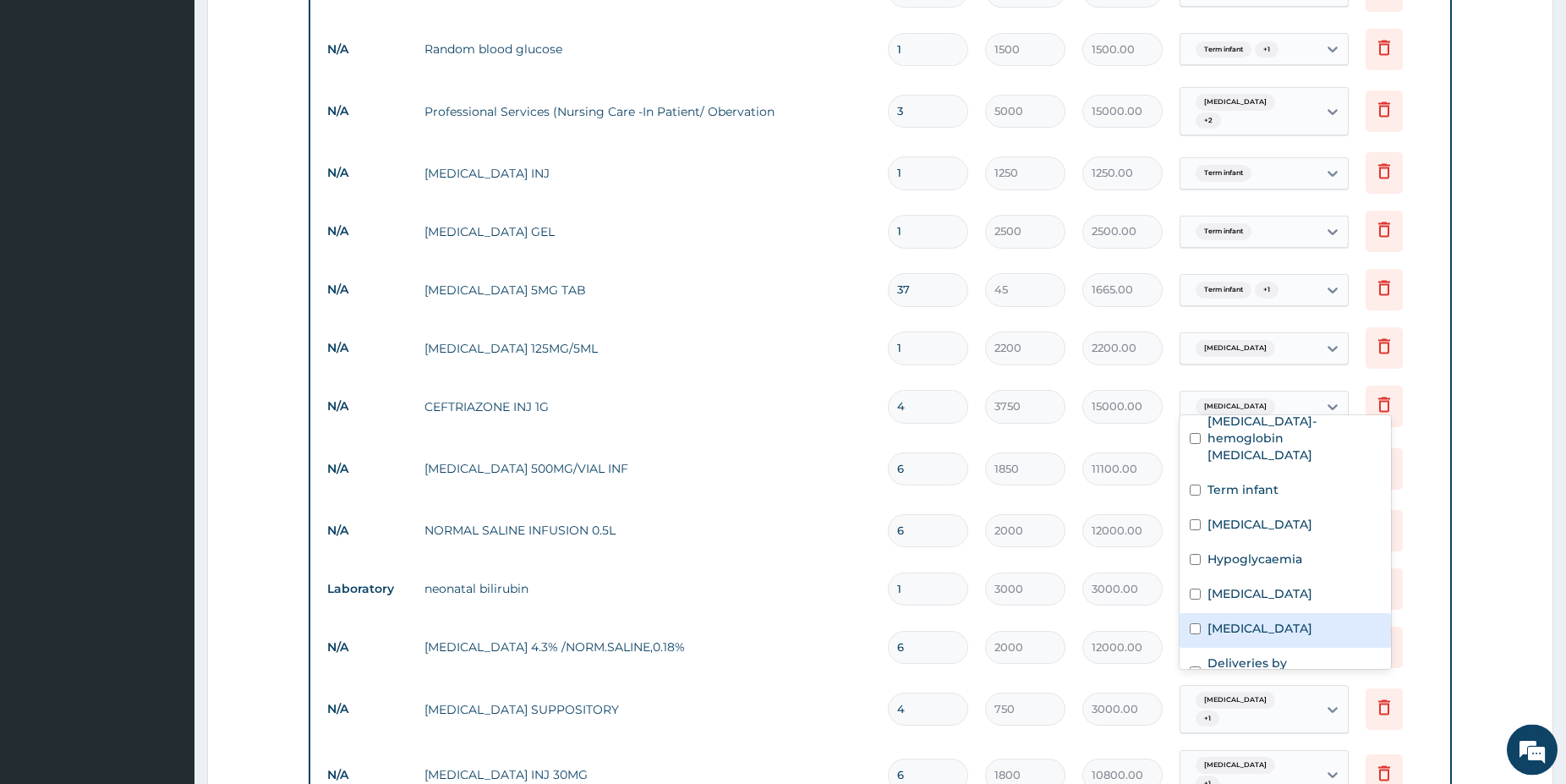
click at [1544, 379] on form "Step 2 of 2 PA Code / Prescription Code PA/97E64E PA/895744 Encounter Date 07-0…" at bounding box center [880, 114] width 1346 height 2568
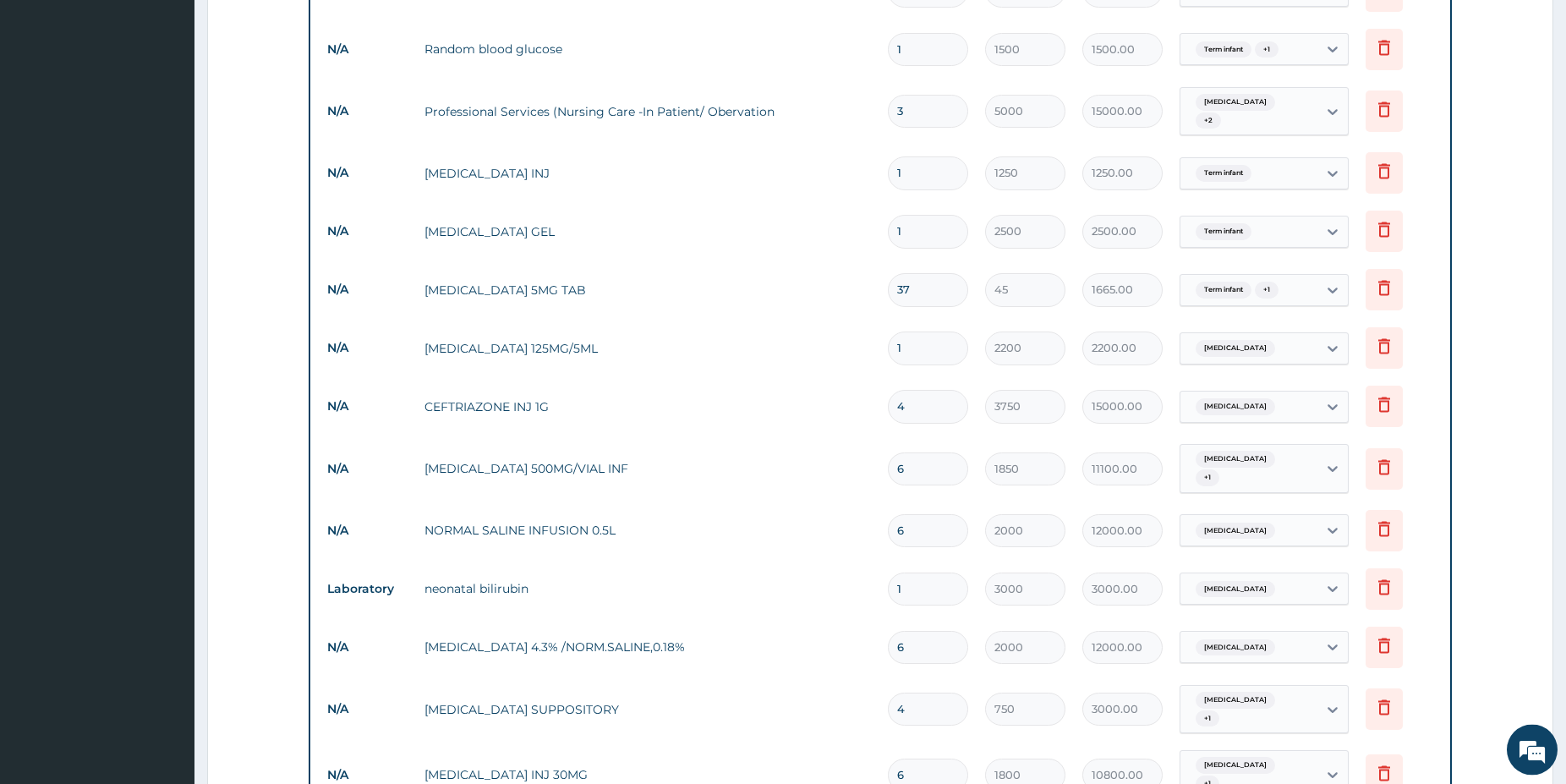
click at [1273, 396] on div "Obstructed labor" at bounding box center [1233, 407] width 89 height 22
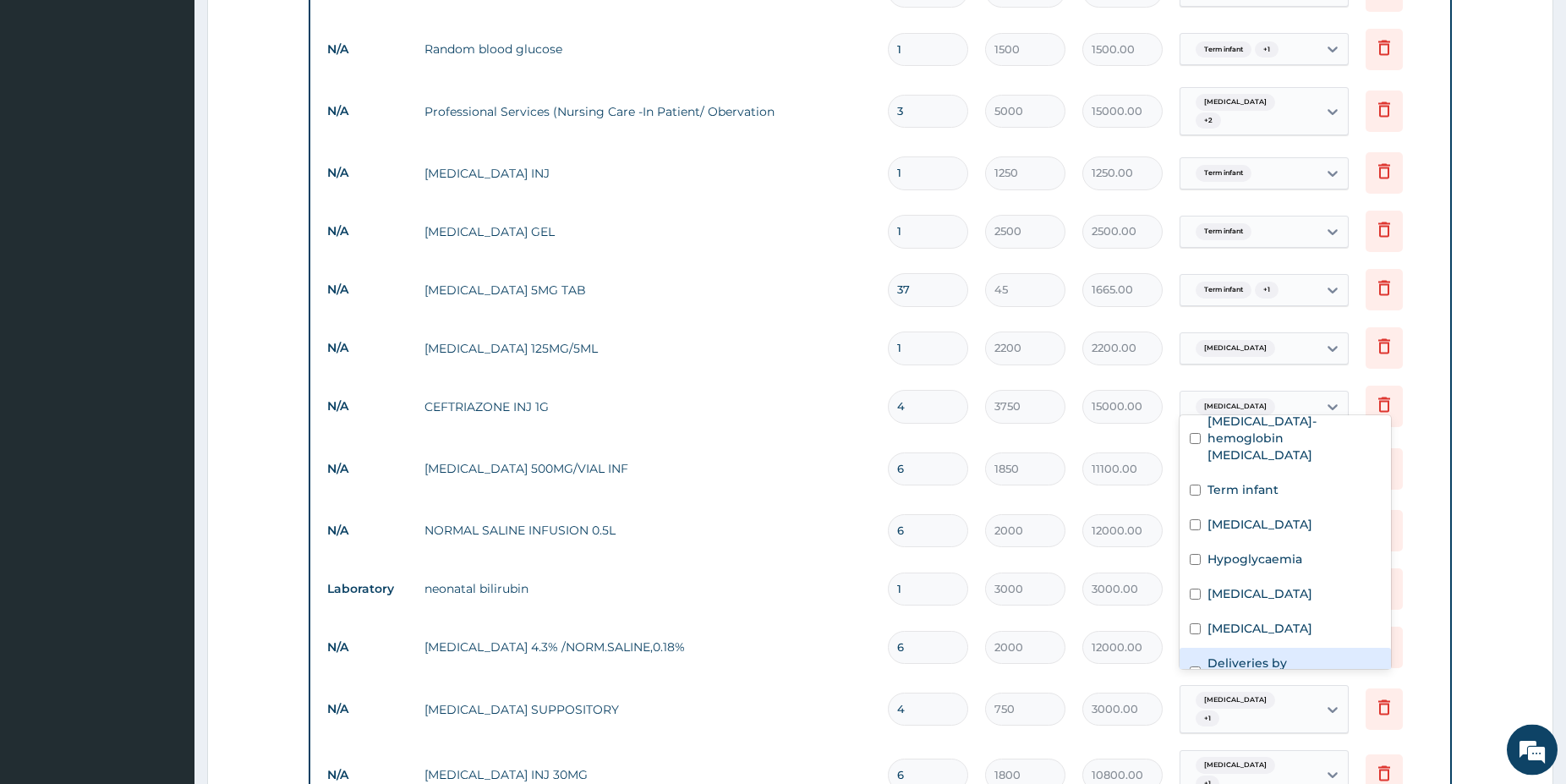
click at [1311, 654] on label "Deliveries by caesarean" at bounding box center [1293, 671] width 173 height 34
checkbox input "true"
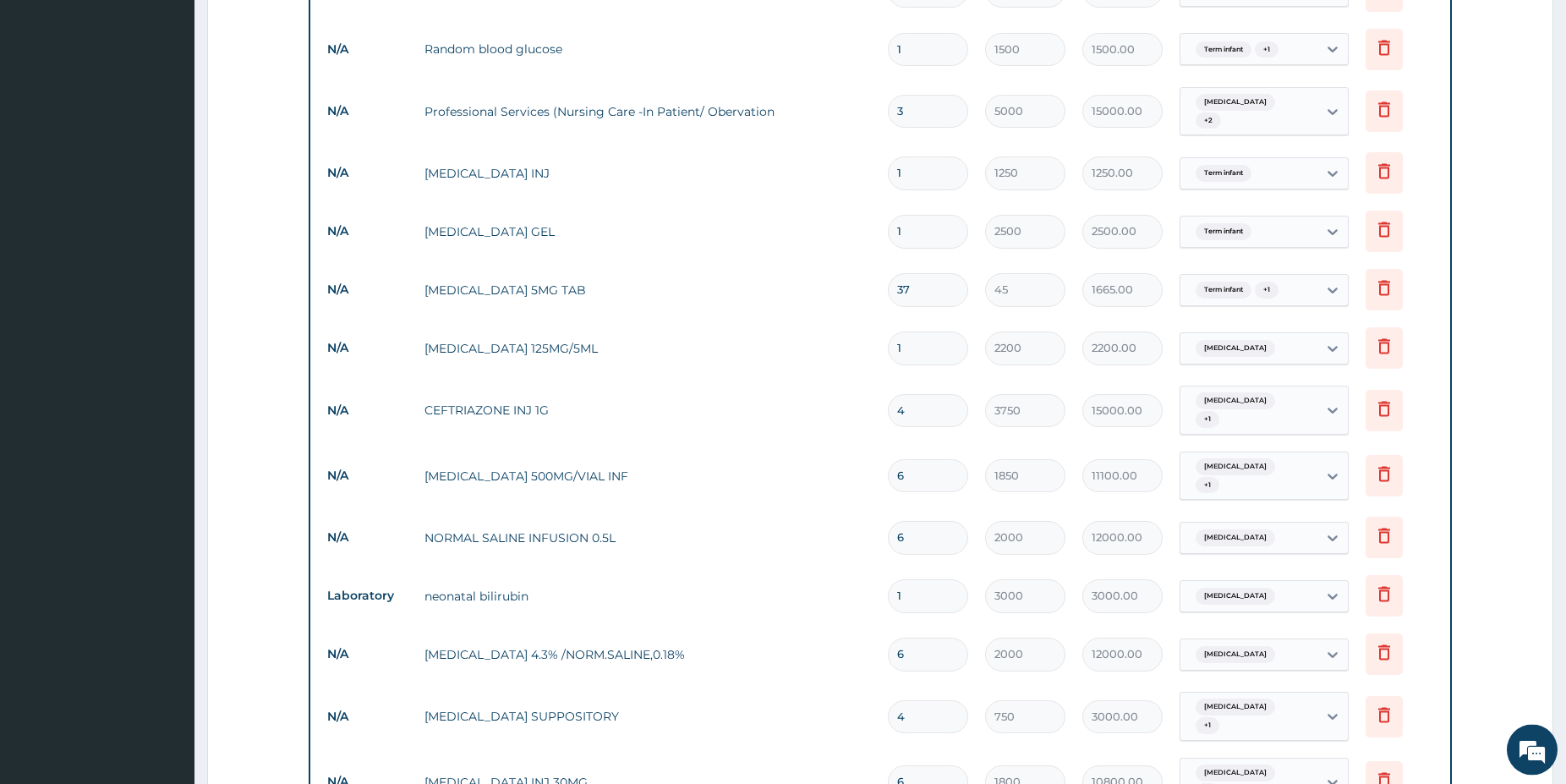
drag, startPoint x: 1503, startPoint y: 545, endPoint x: 1495, endPoint y: 539, distance: 10.8
click at [1501, 544] on form "Step 2 of 2 PA Code / Prescription Code PA/97E64E PA/895744 Encounter Date 07-0…" at bounding box center [880, 118] width 1346 height 2576
click at [1263, 282] on span "+ 1" at bounding box center [1267, 290] width 24 height 17
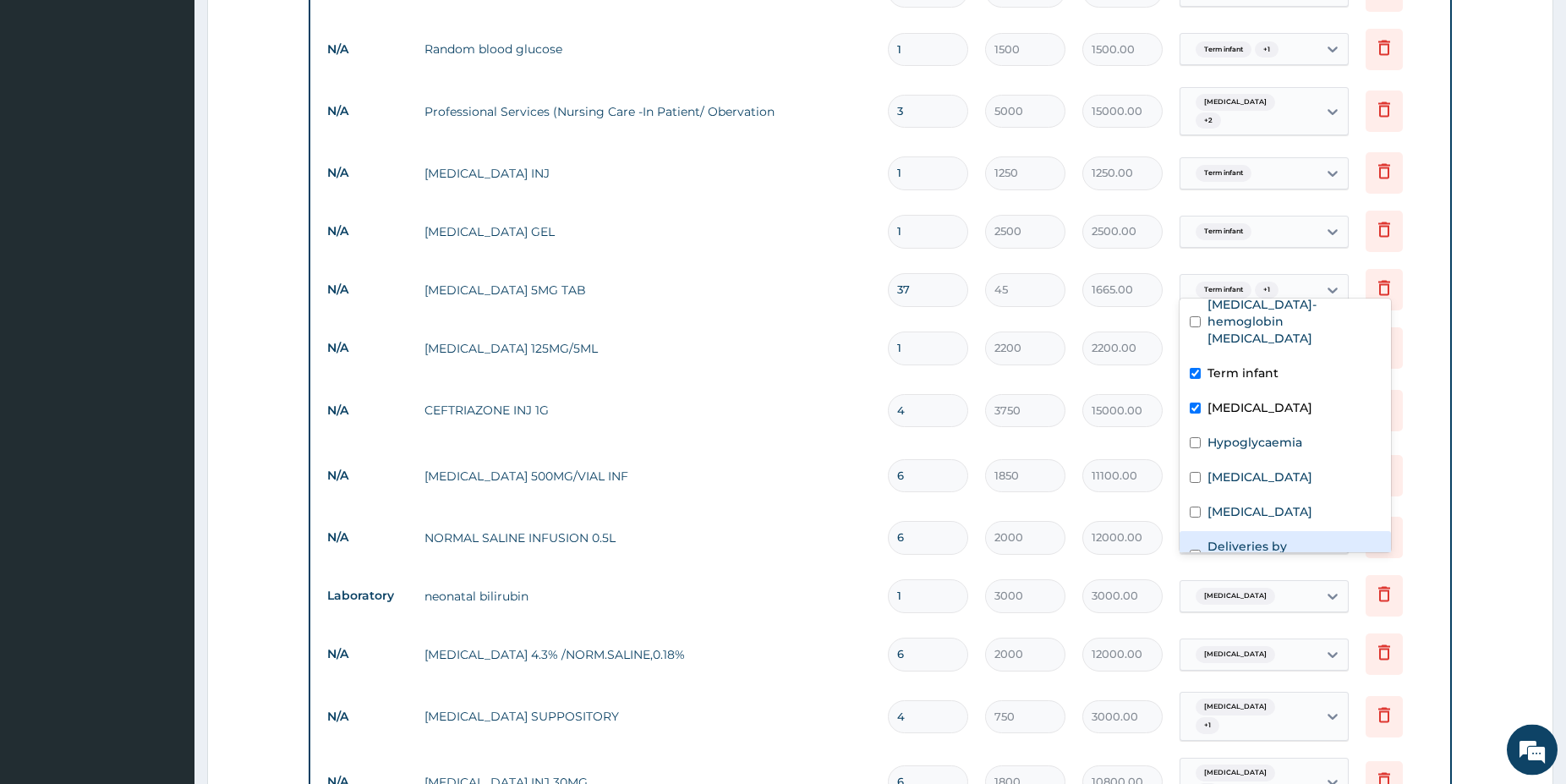
click at [1269, 538] on label "Deliveries by caesarean" at bounding box center [1293, 555] width 173 height 34
checkbox input "true"
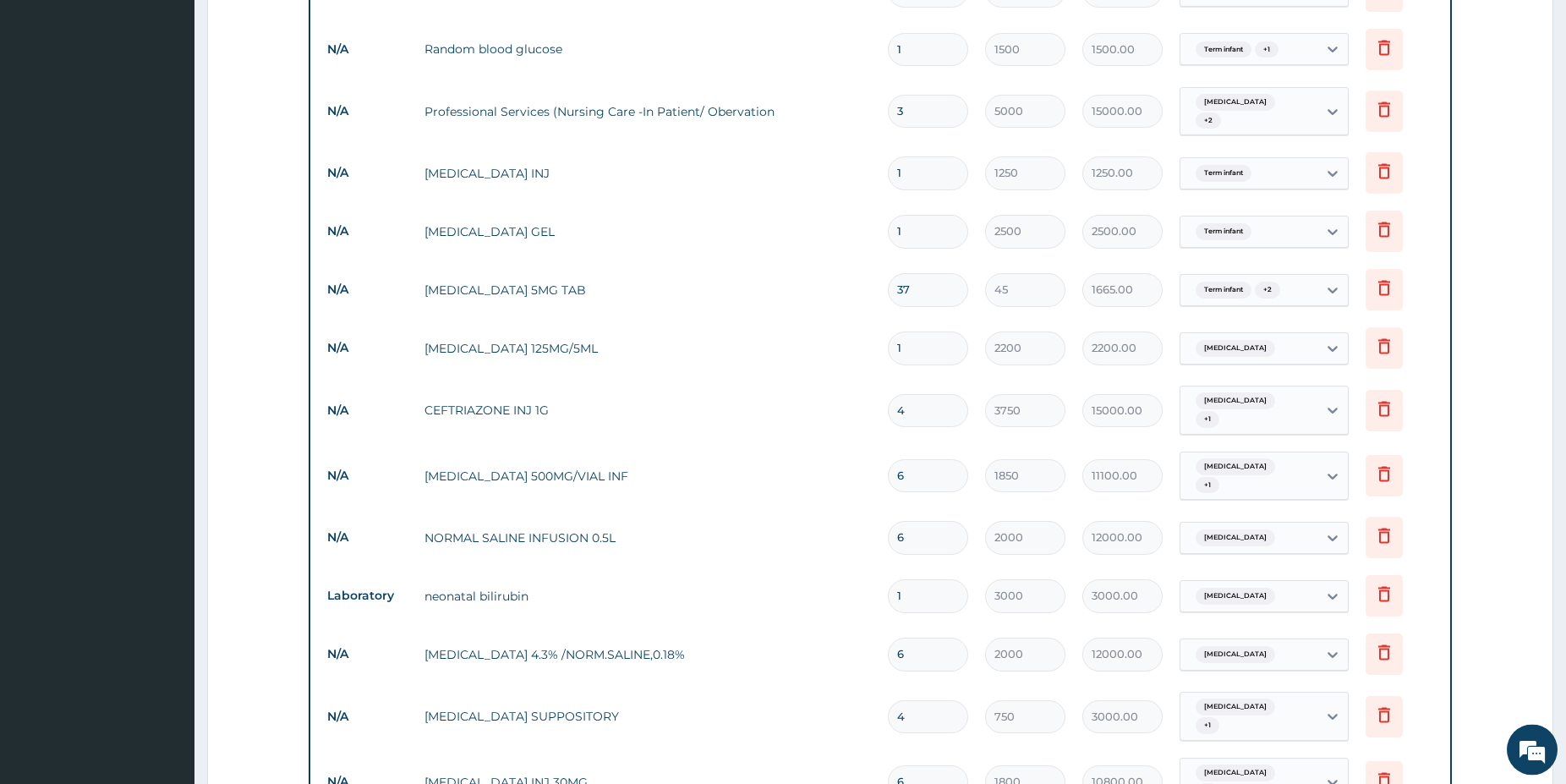
click at [1481, 447] on form "Step 2 of 2 PA Code / Prescription Code PA/97E64E PA/895744 Encounter Date 07-0…" at bounding box center [880, 118] width 1346 height 2576
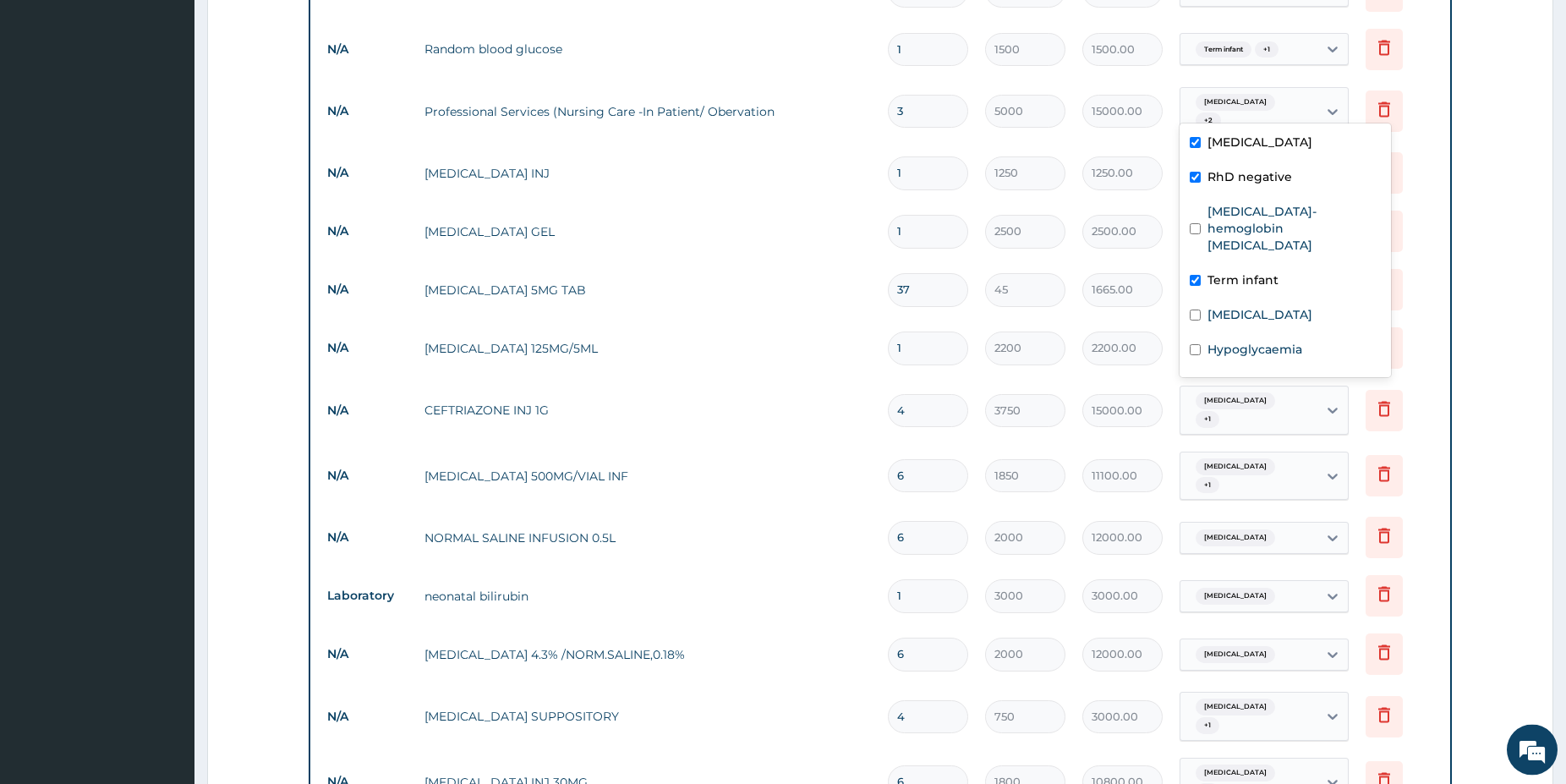
click at [1221, 112] on span "+ 2" at bounding box center [1208, 120] width 25 height 17
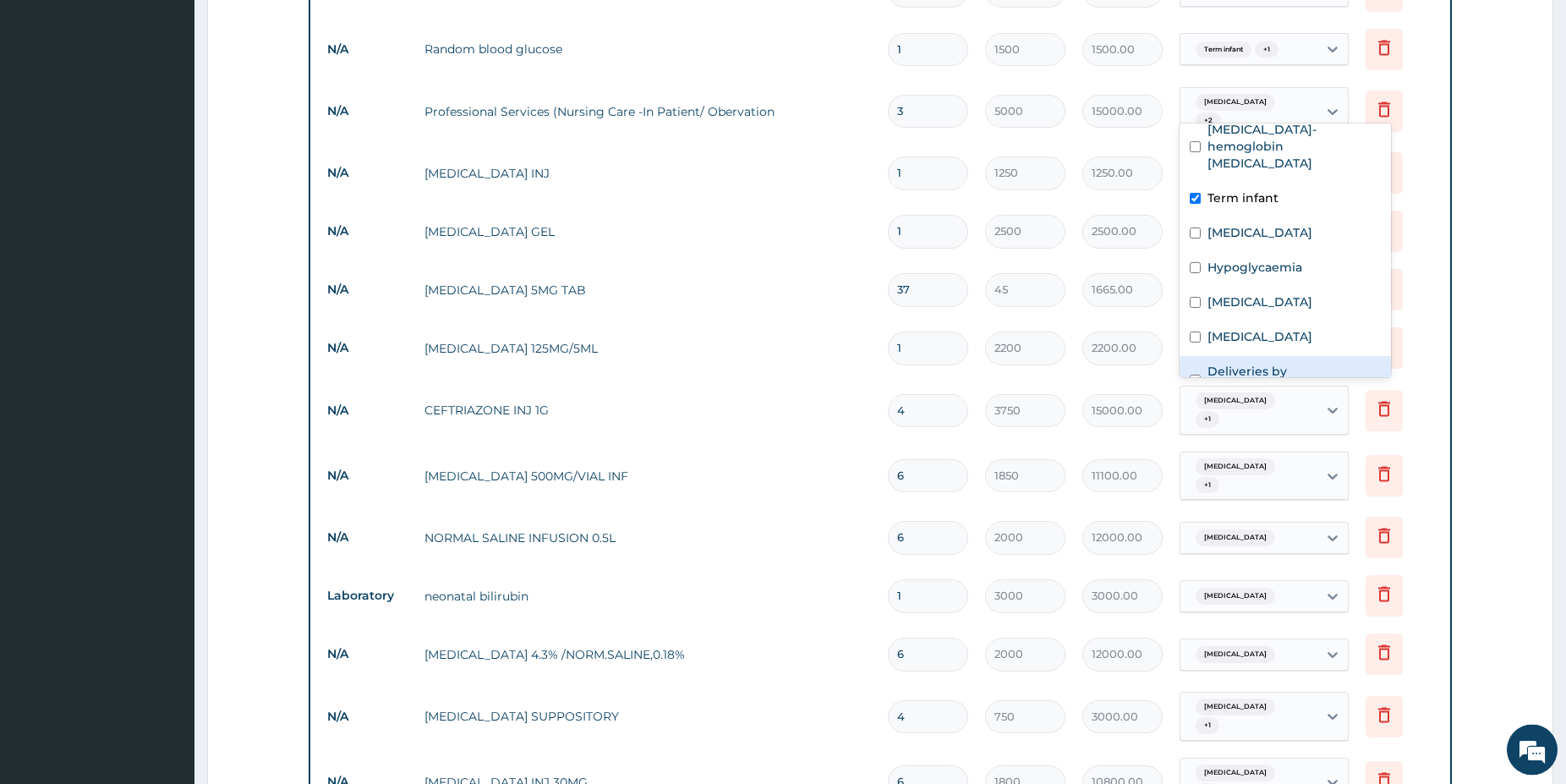
click at [1319, 363] on label "Deliveries by caesarean" at bounding box center [1293, 380] width 173 height 34
checkbox input "true"
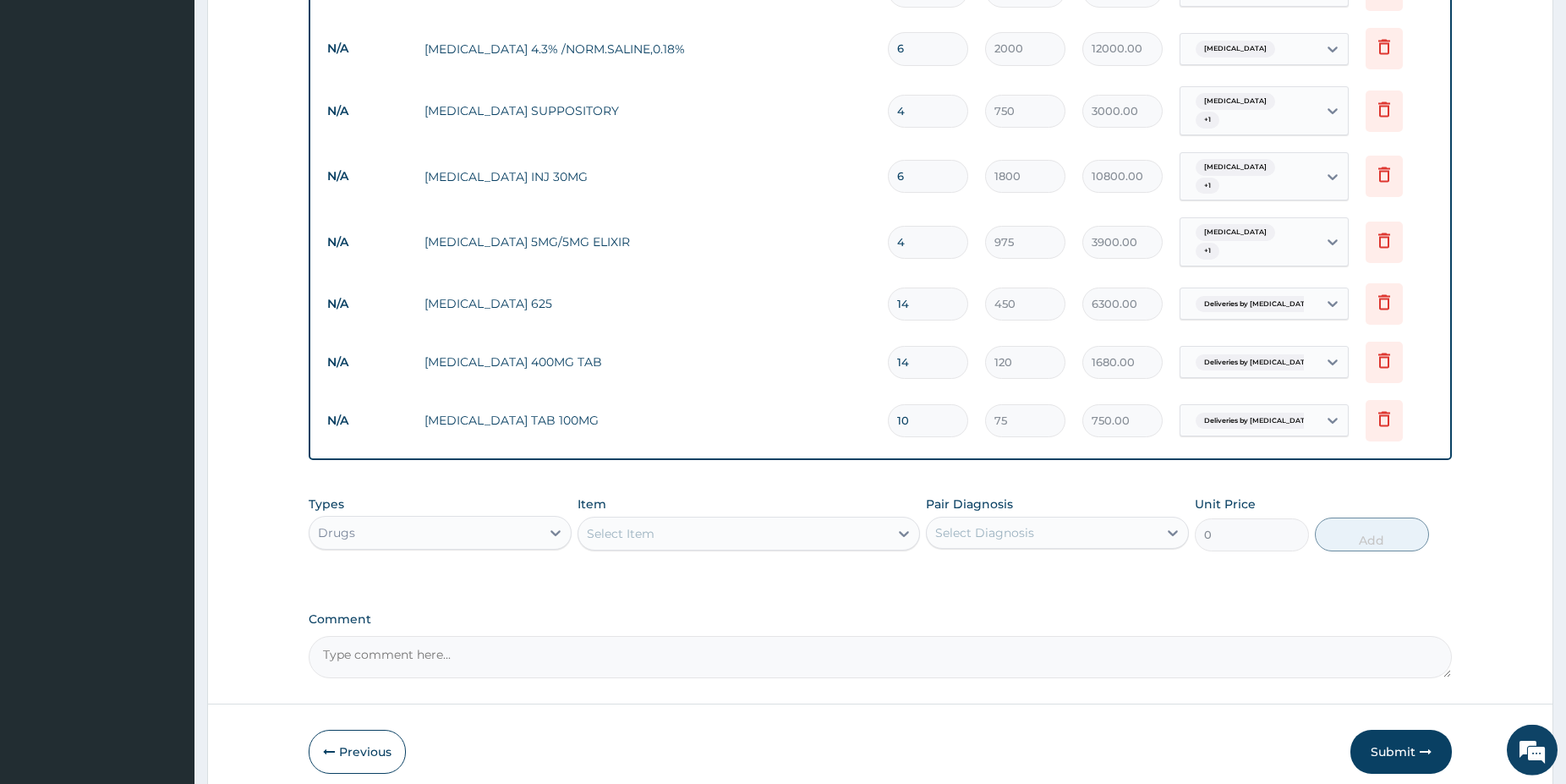
scroll to position [1887, 0]
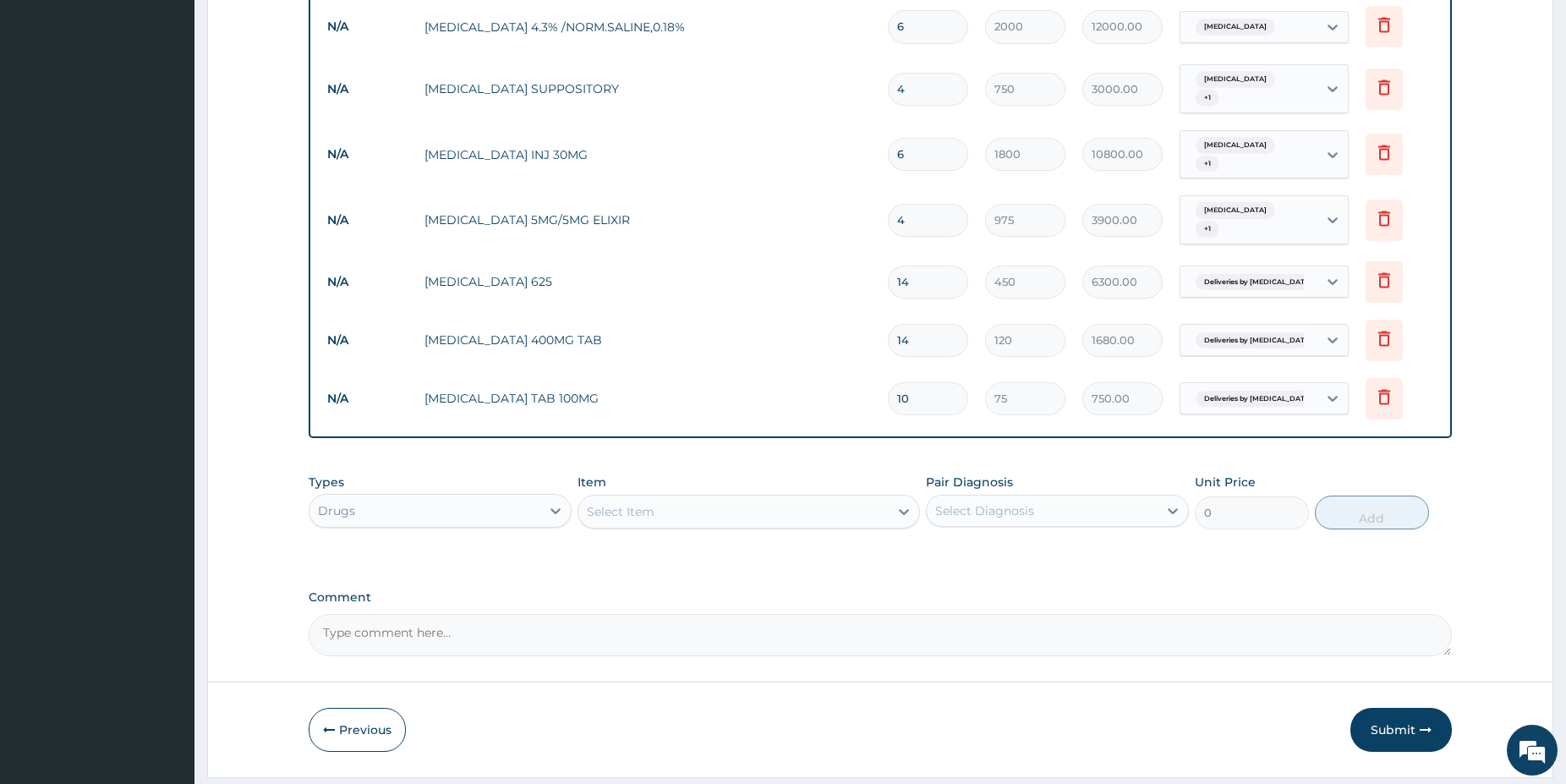
click at [755, 498] on div "Select Item" at bounding box center [733, 511] width 310 height 27
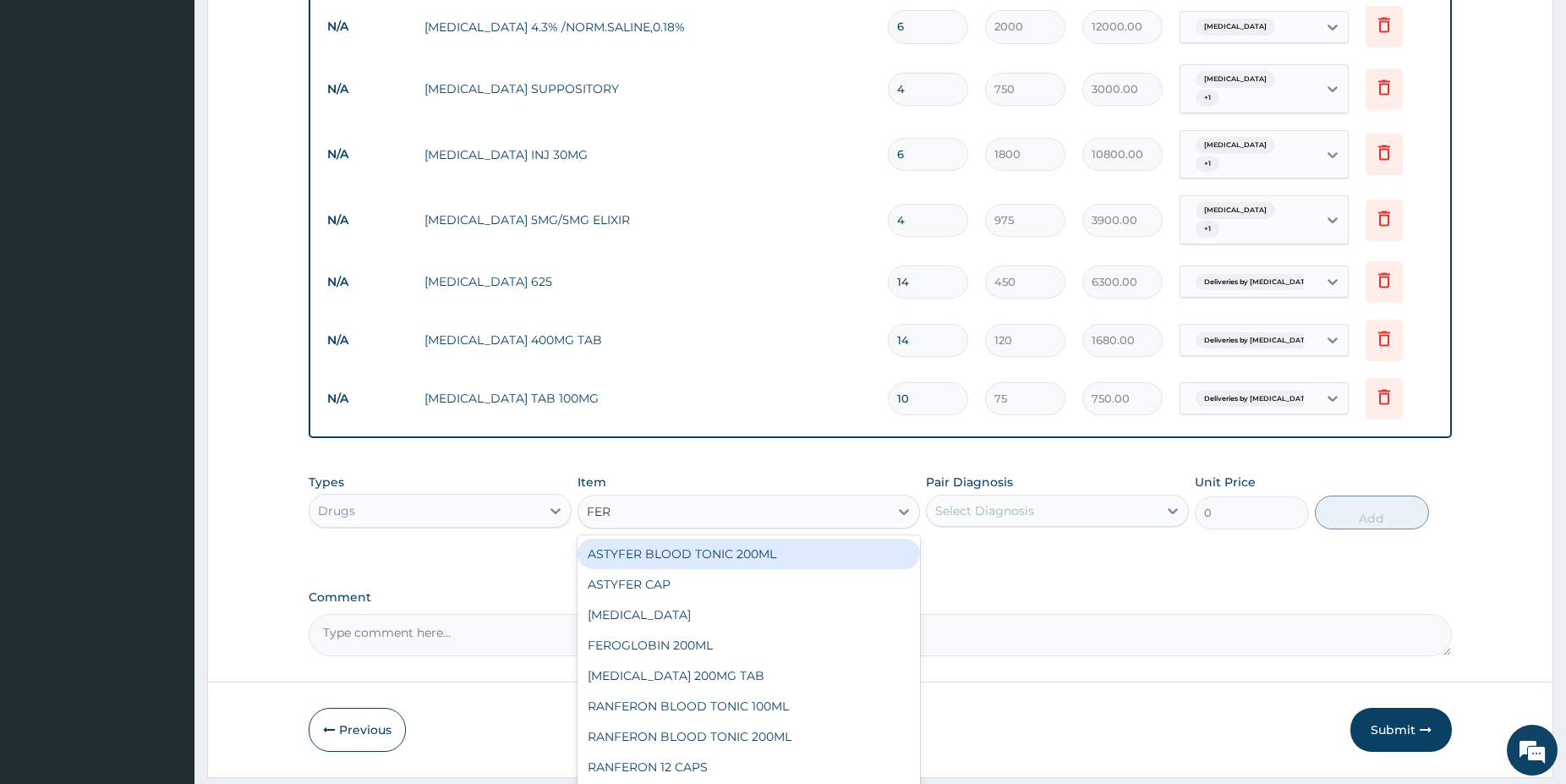
type input "FERR"
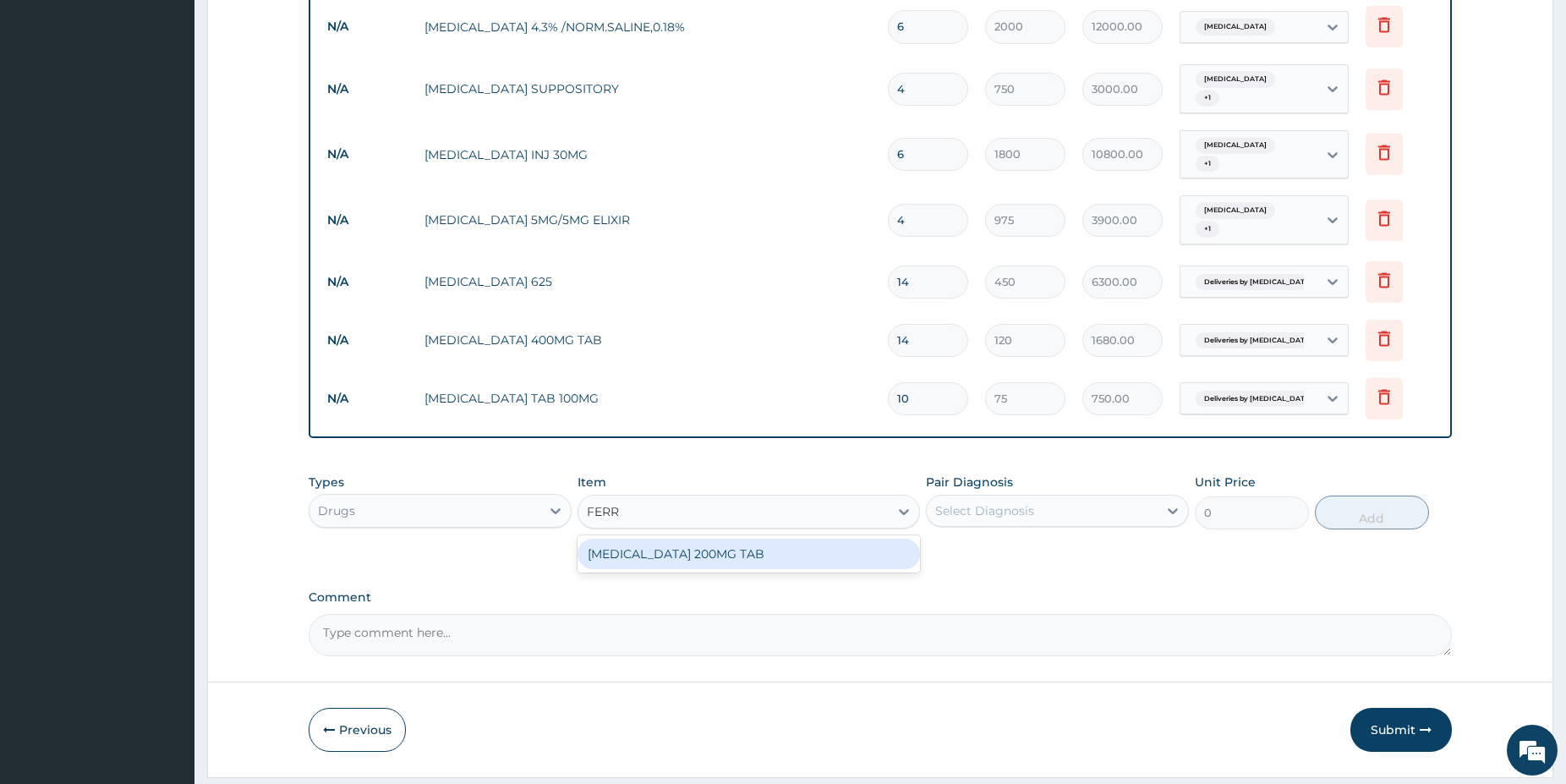
click at [802, 539] on div "[MEDICAL_DATA] 200MG TAB" at bounding box center [749, 554] width 342 height 30
type input "45"
click at [991, 497] on div "Select Diagnosis" at bounding box center [1042, 510] width 231 height 27
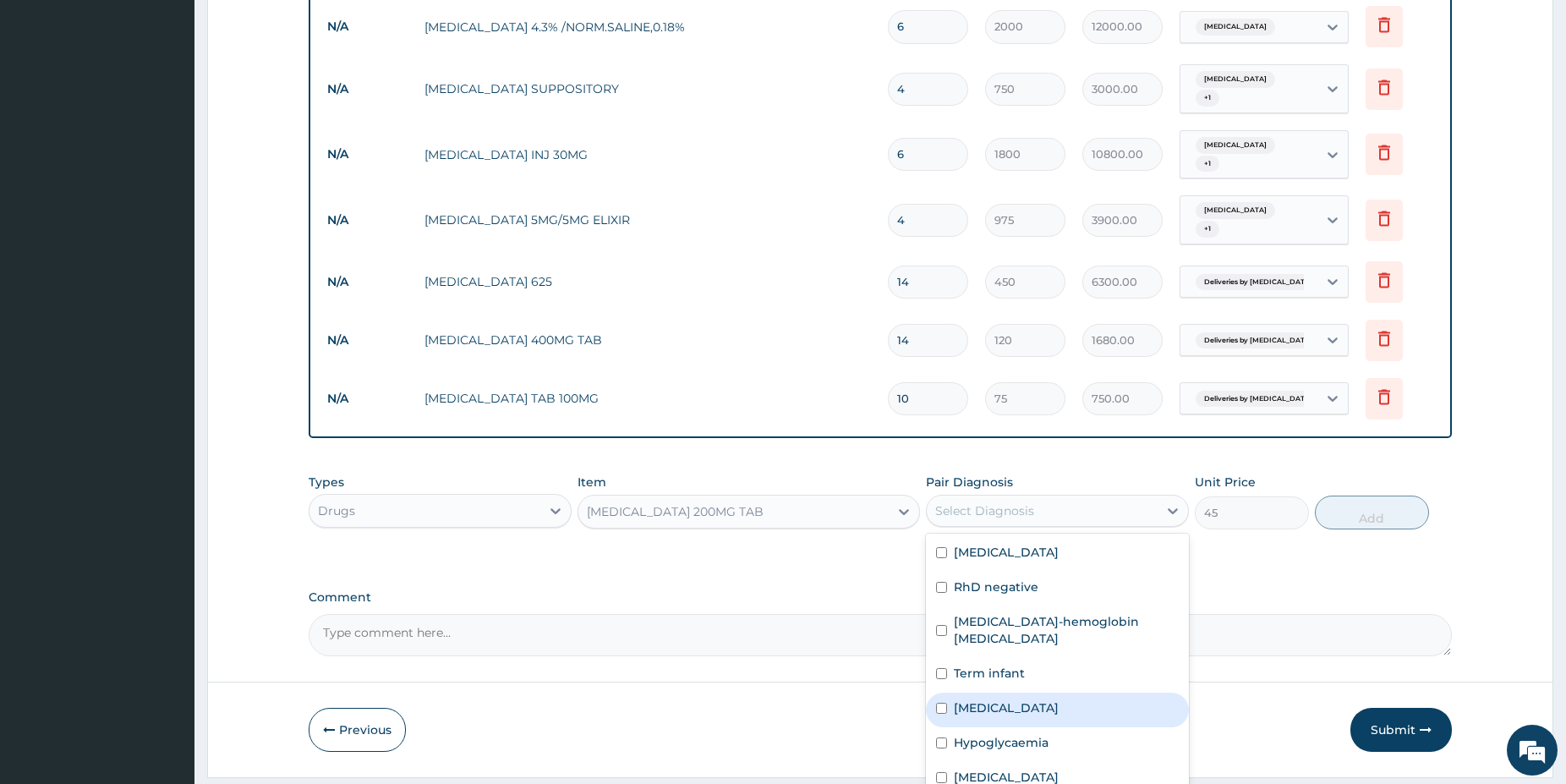
click at [1026, 693] on div "[MEDICAL_DATA]" at bounding box center [1057, 710] width 263 height 35
checkbox input "true"
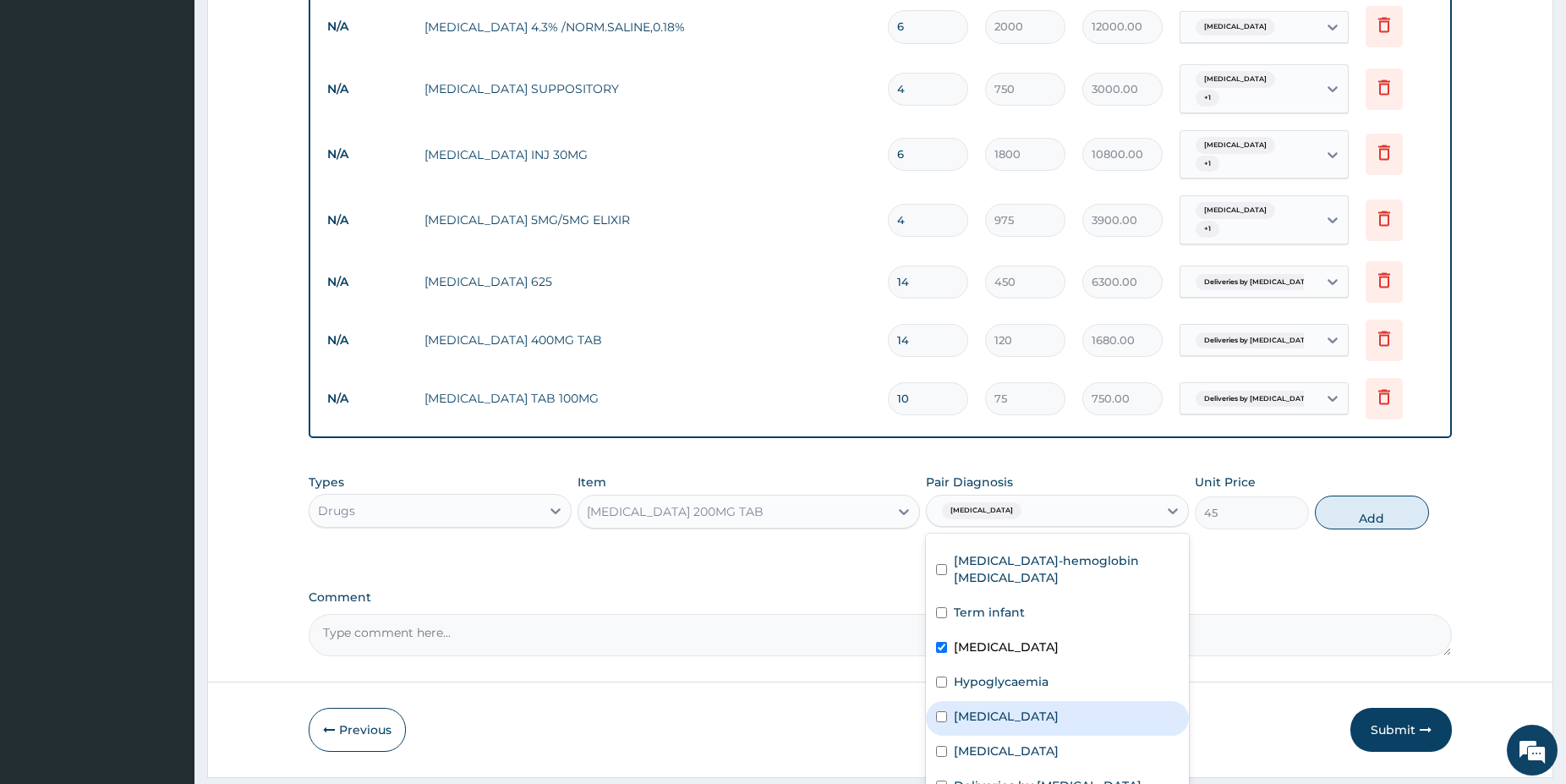
scroll to position [65, 0]
click at [1109, 766] on div "Deliveries by [MEDICAL_DATA]" at bounding box center [1057, 783] width 263 height 35
checkbox input "true"
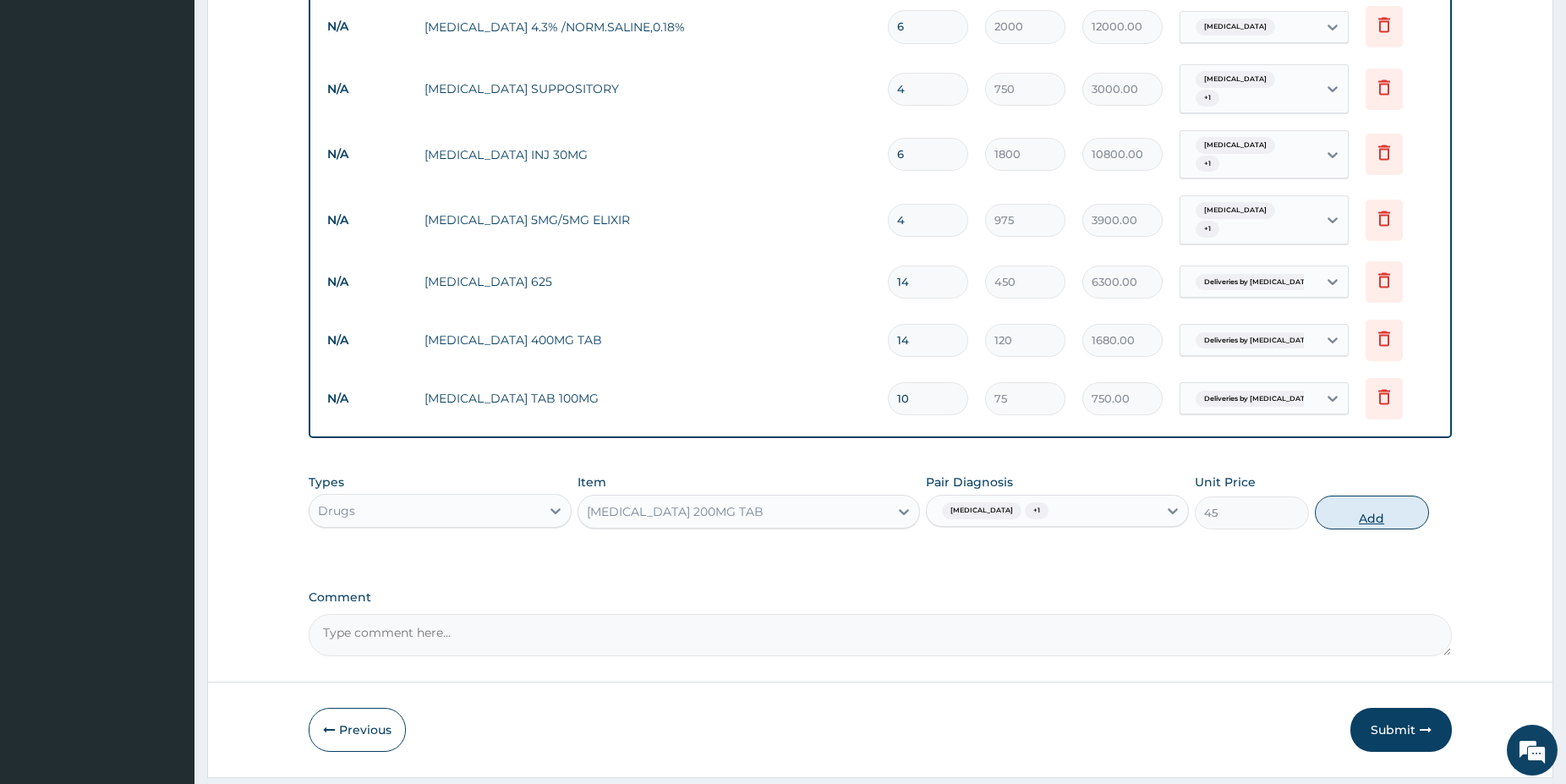
click at [1358, 496] on button "Add" at bounding box center [1372, 513] width 114 height 34
type input "0"
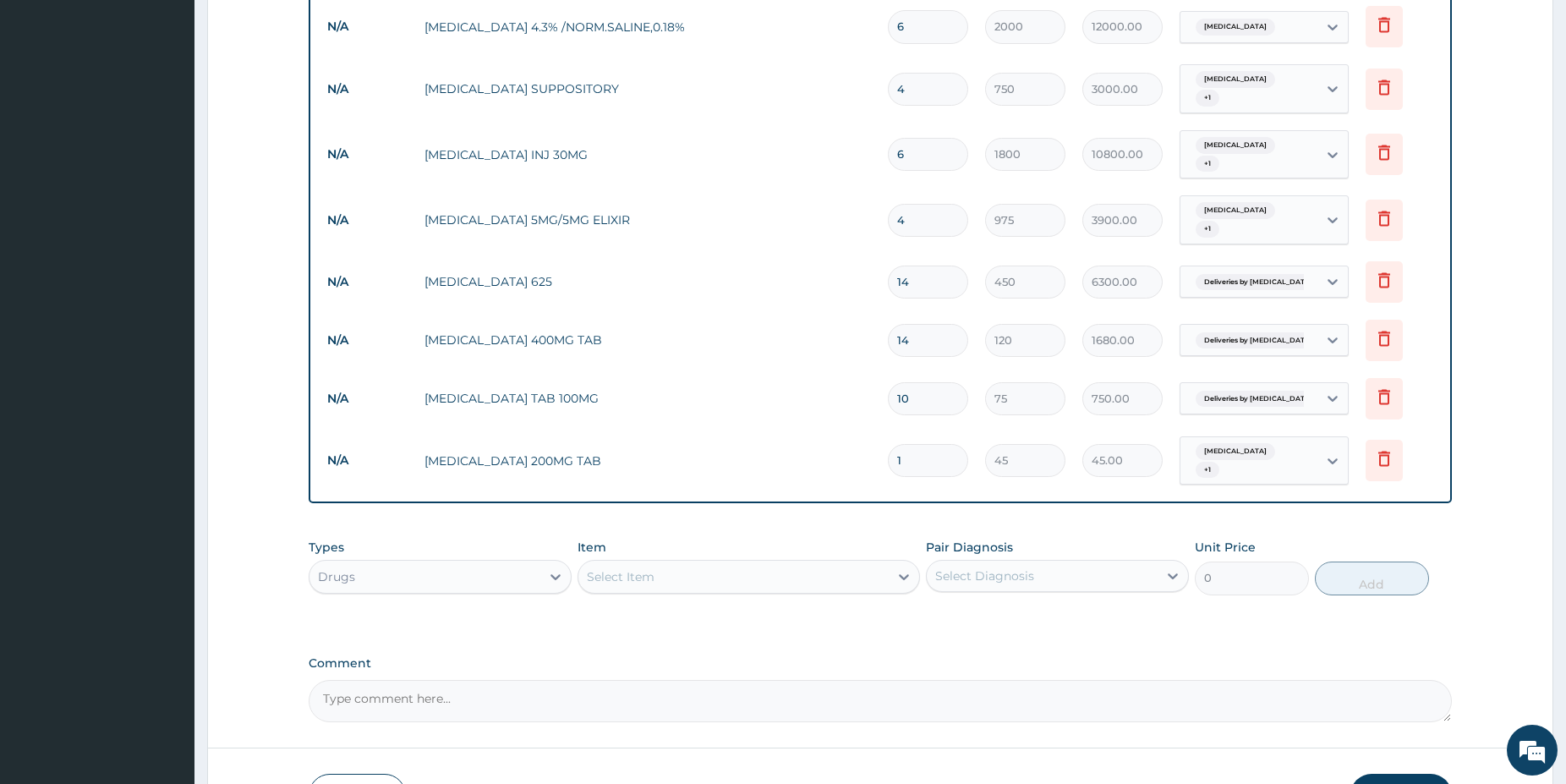
type input "0.00"
type input "2"
type input "90.00"
type input "21"
type input "945.00"
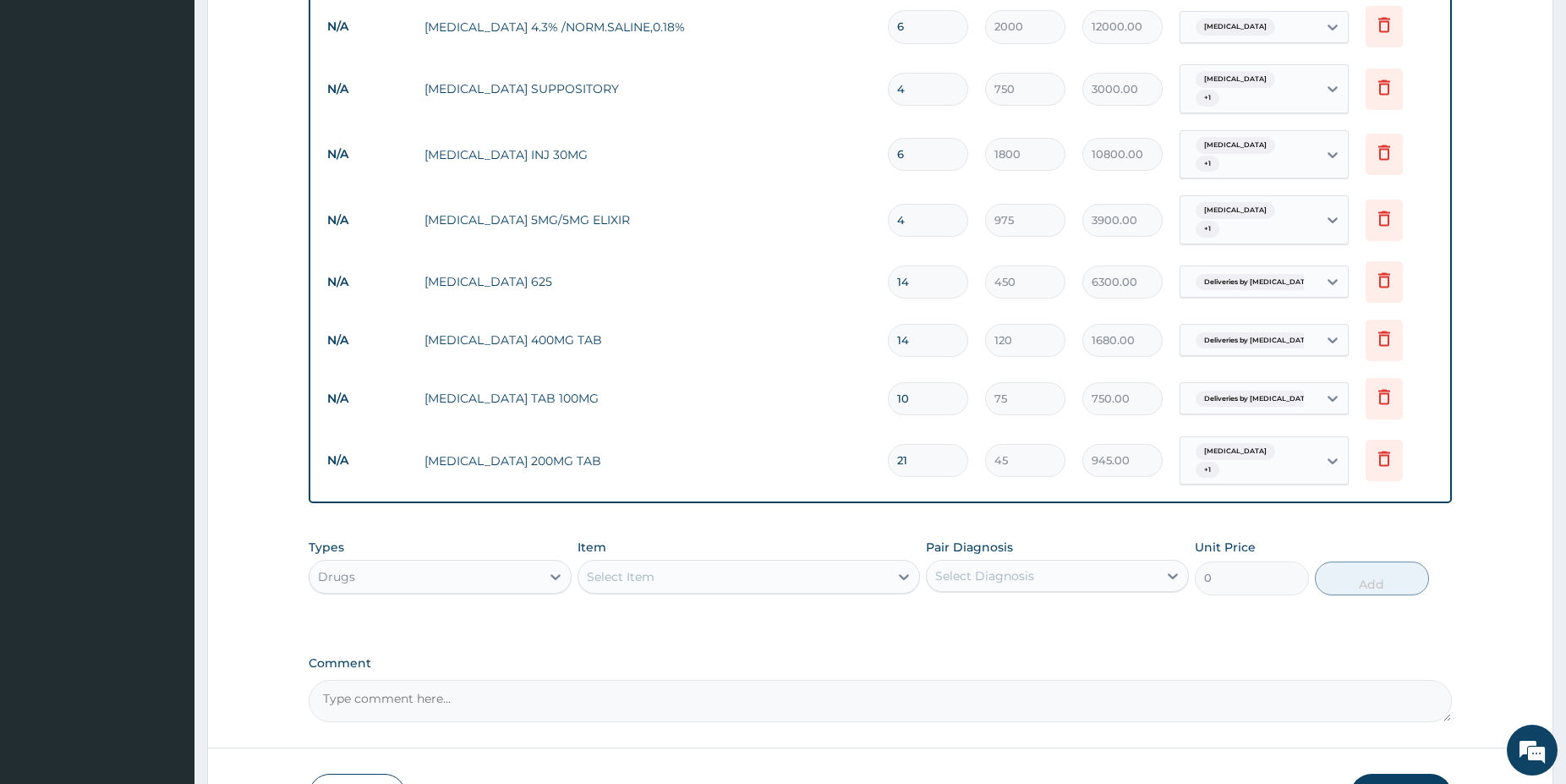
type input "21"
click at [791, 563] on div "Select Item" at bounding box center [733, 576] width 310 height 27
type input "VIT C"
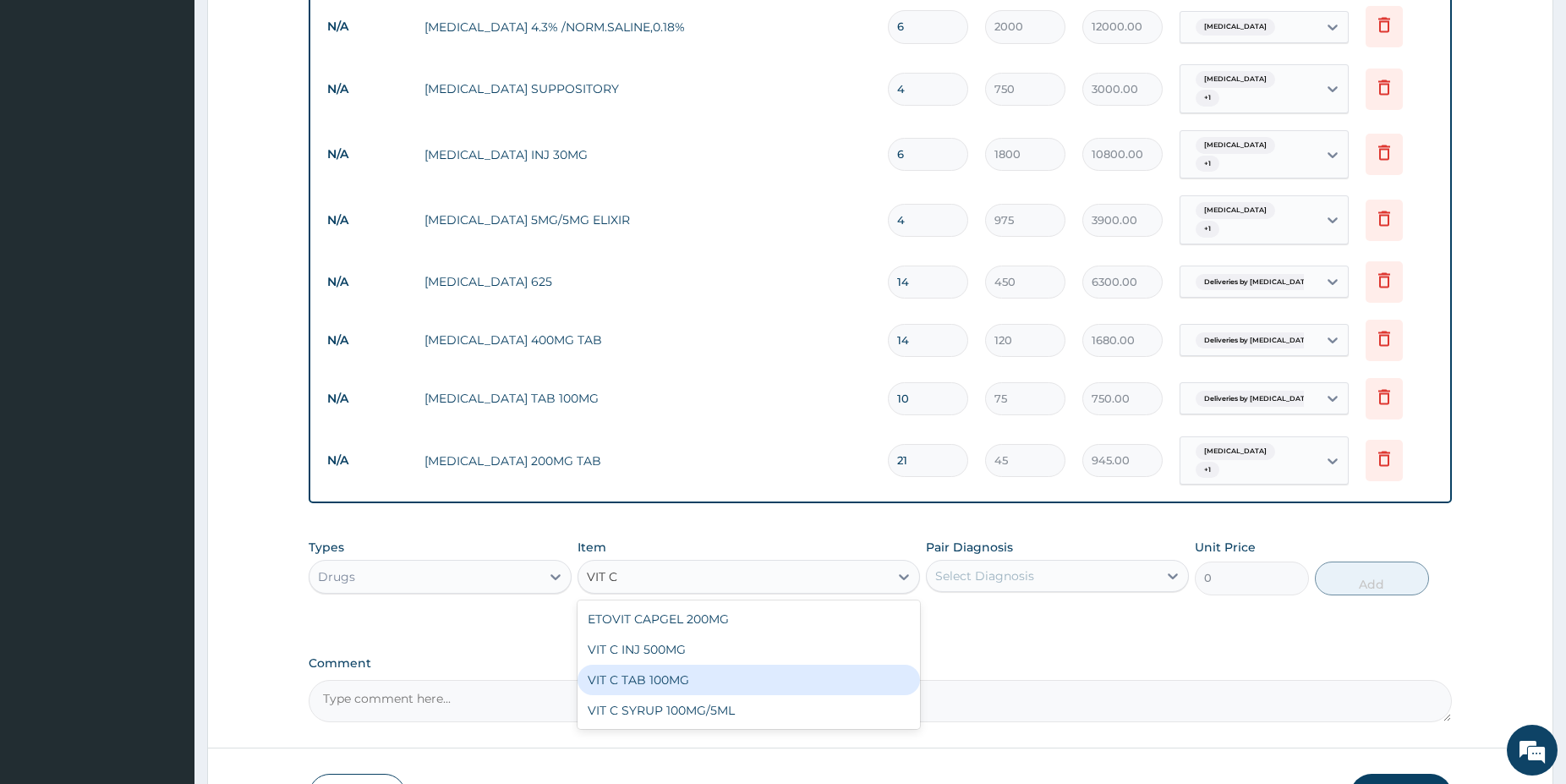
click at [742, 665] on div "VIT C TAB 100MG" at bounding box center [749, 680] width 342 height 30
type input "30"
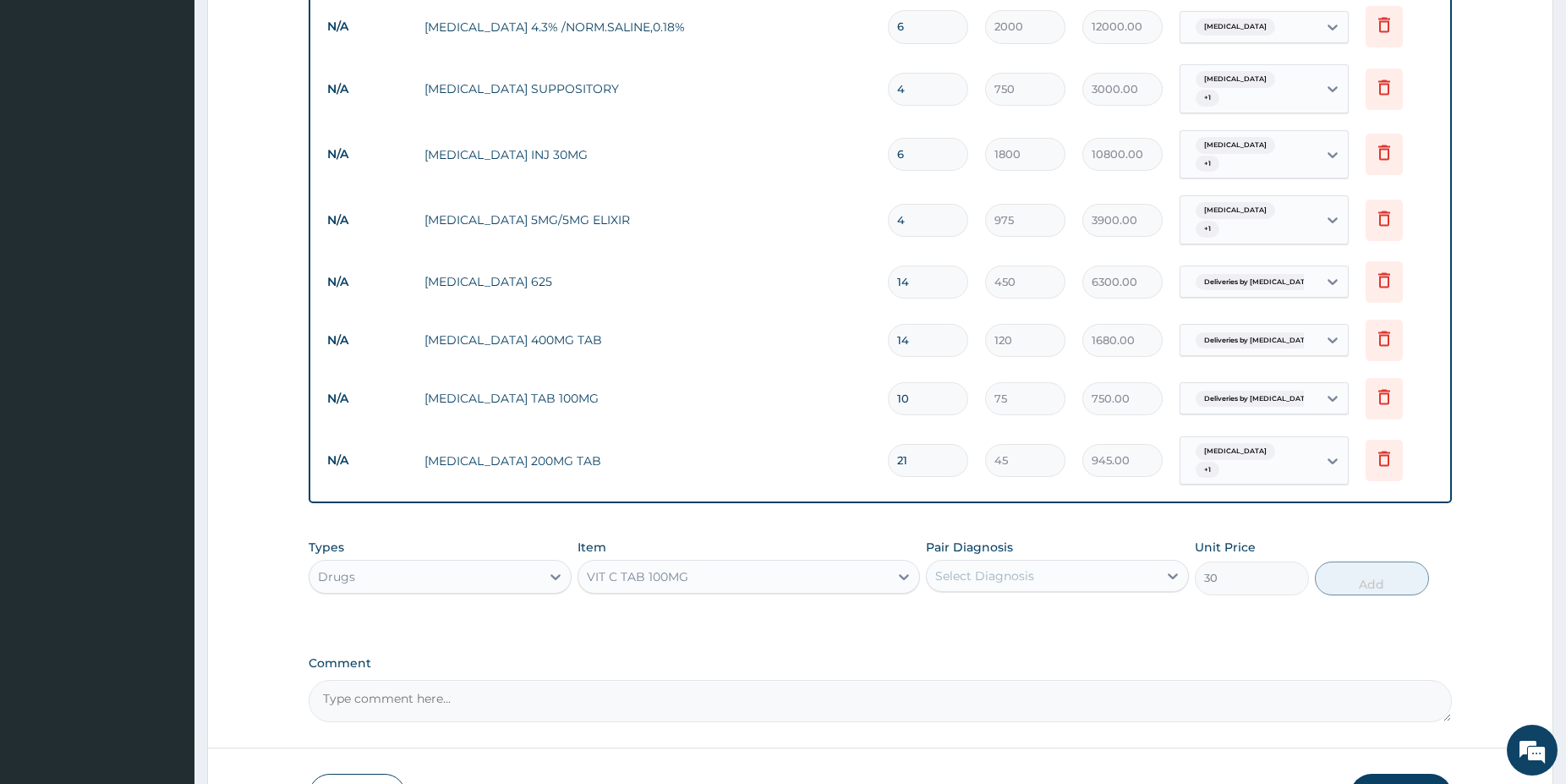
click at [1016, 567] on div "Select Diagnosis" at bounding box center [984, 575] width 99 height 17
click at [1189, 774] on div "Previous Submit" at bounding box center [880, 796] width 1143 height 44
click at [1036, 562] on div "Select Diagnosis" at bounding box center [1042, 575] width 231 height 27
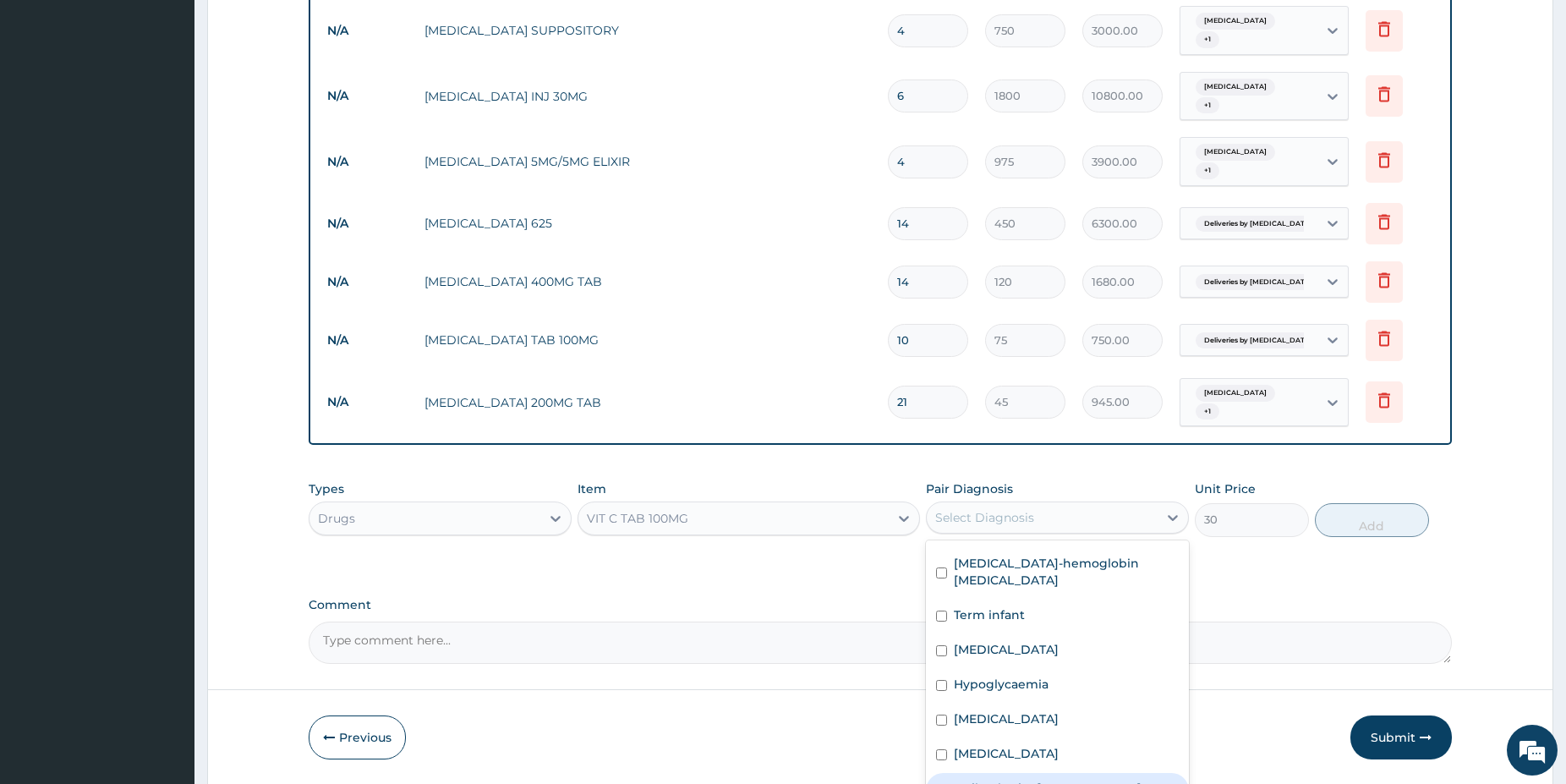
click at [1130, 773] on div "Deliveries by [MEDICAL_DATA]" at bounding box center [1057, 790] width 263 height 35
checkbox input "true"
click at [1345, 503] on button "Add" at bounding box center [1372, 520] width 114 height 34
type input "0"
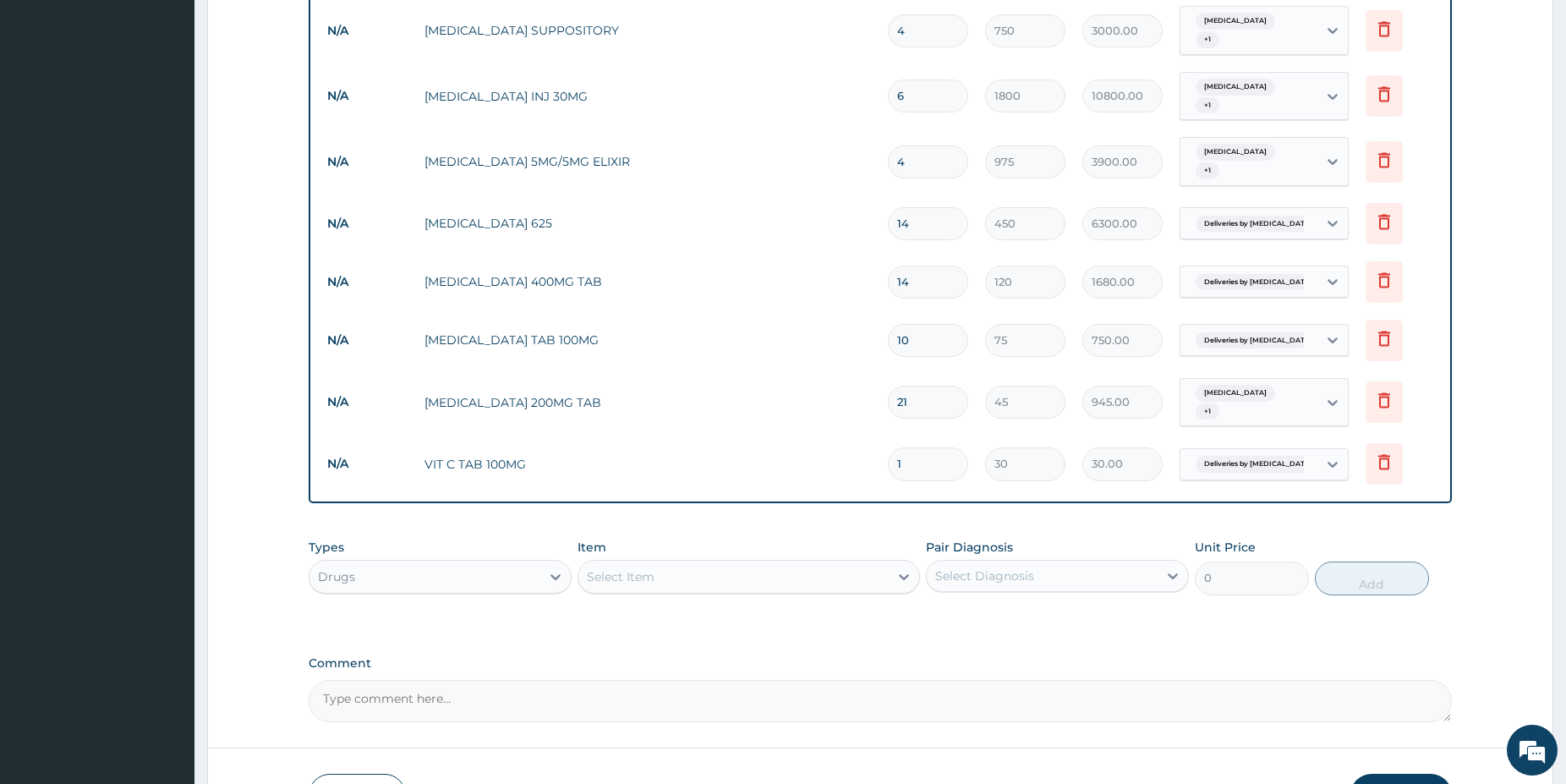
type input "0.00"
type input "2"
type input "60.00"
type input "21"
type input "630.00"
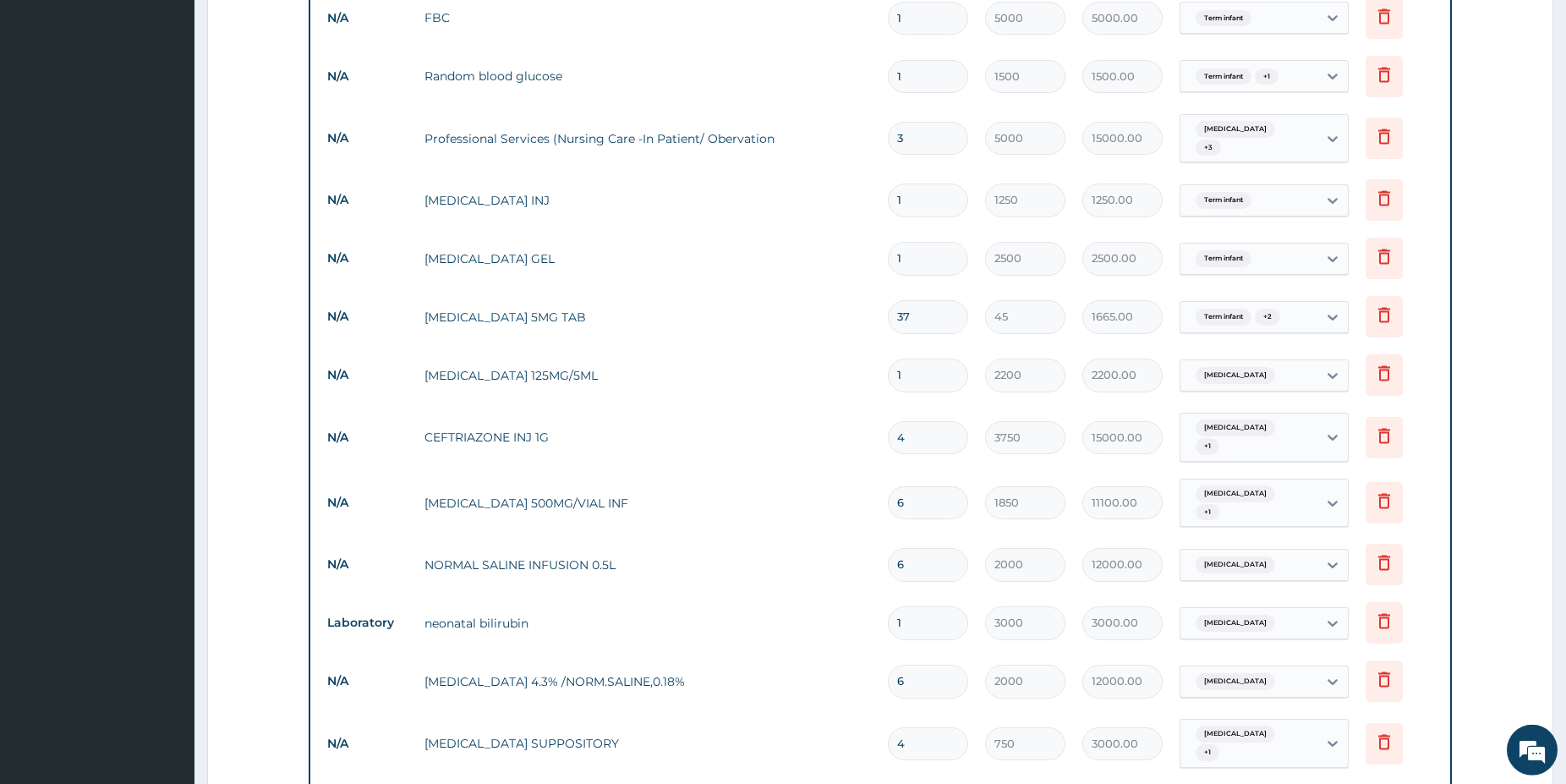
scroll to position [1227, 0]
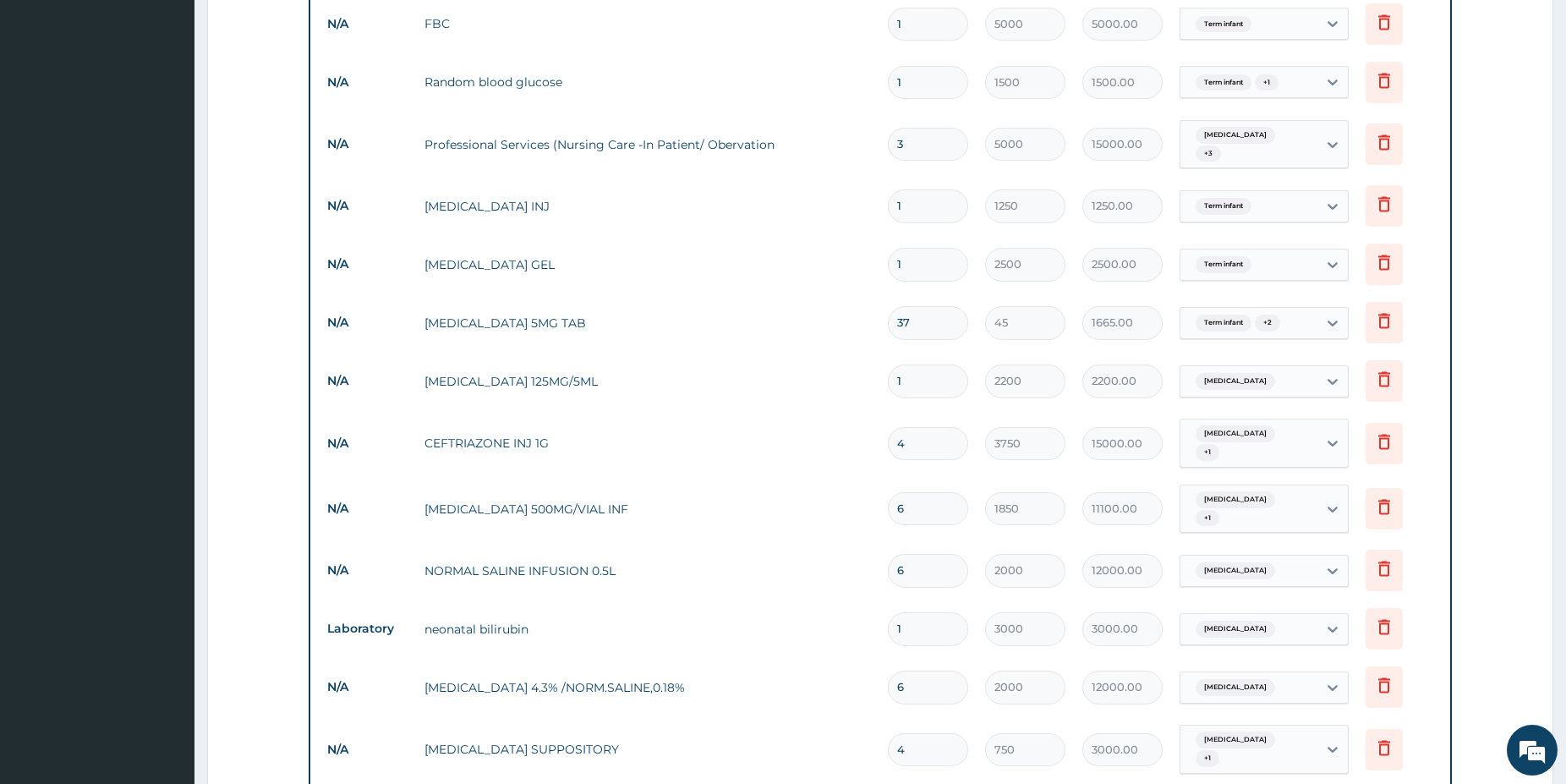
type input "21"
click at [1493, 140] on form "Step 2 of 2 PA Code / Prescription Code PA/97E64E PA/895744 Encounter Date 07-0…" at bounding box center [880, 212] width 1346 height 2699
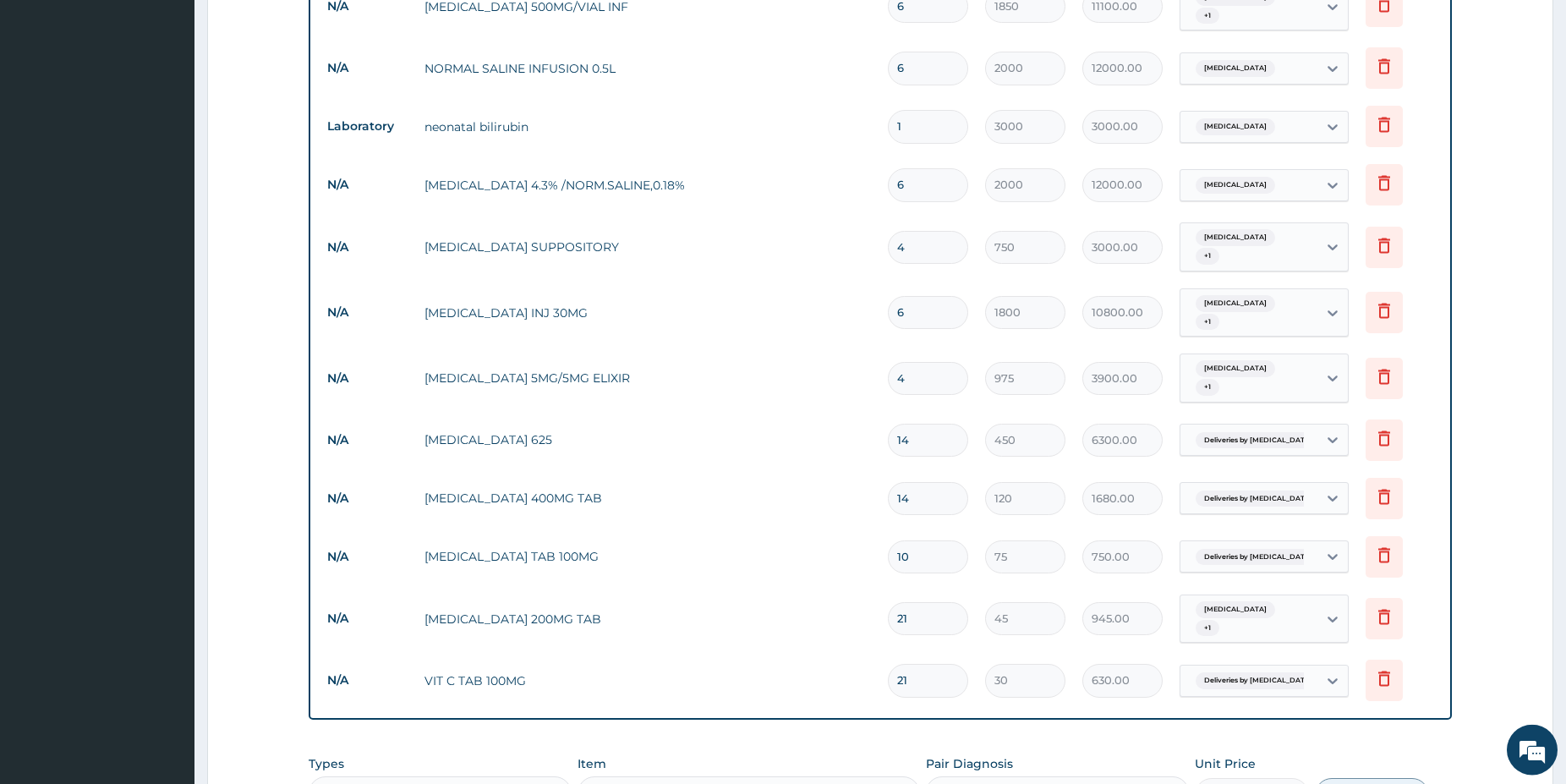
scroll to position [1730, 0]
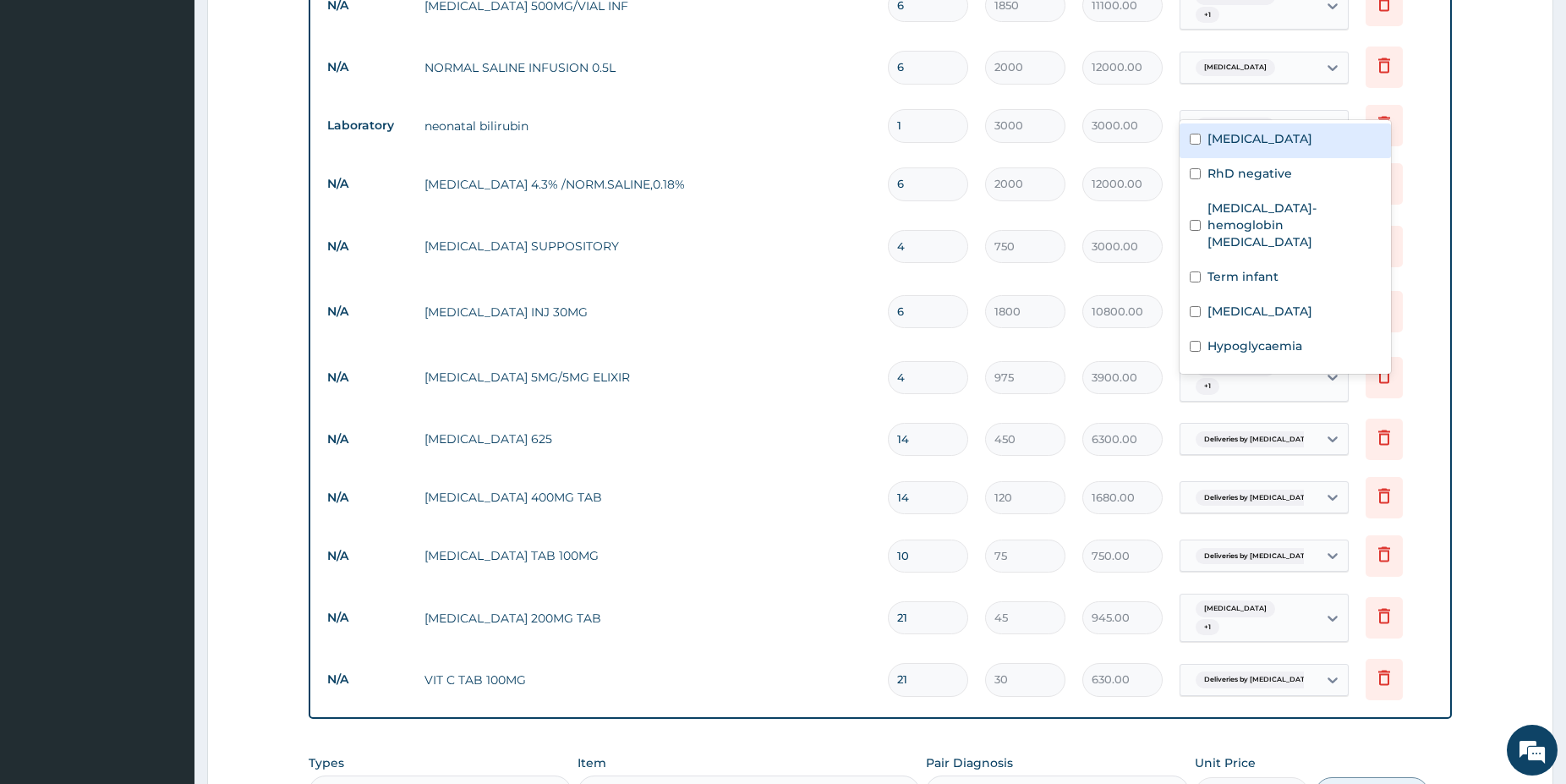
click at [1241, 112] on div "[MEDICAL_DATA]" at bounding box center [1248, 126] width 137 height 29
click at [1259, 268] on label "Term infant" at bounding box center [1242, 276] width 71 height 17
checkbox input "true"
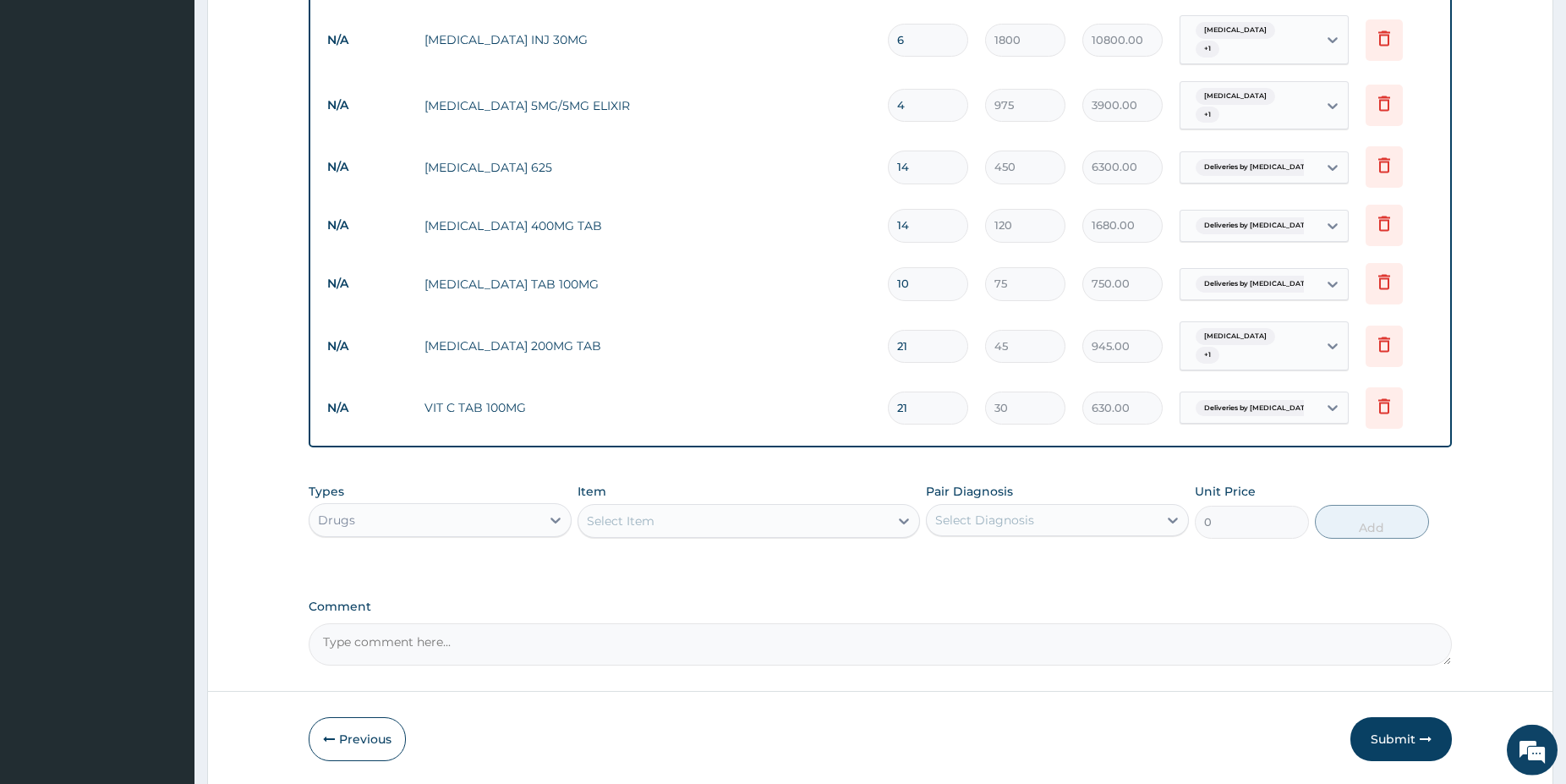
scroll to position [2011, 0]
click at [446, 501] on div "Drugs" at bounding box center [440, 518] width 263 height 34
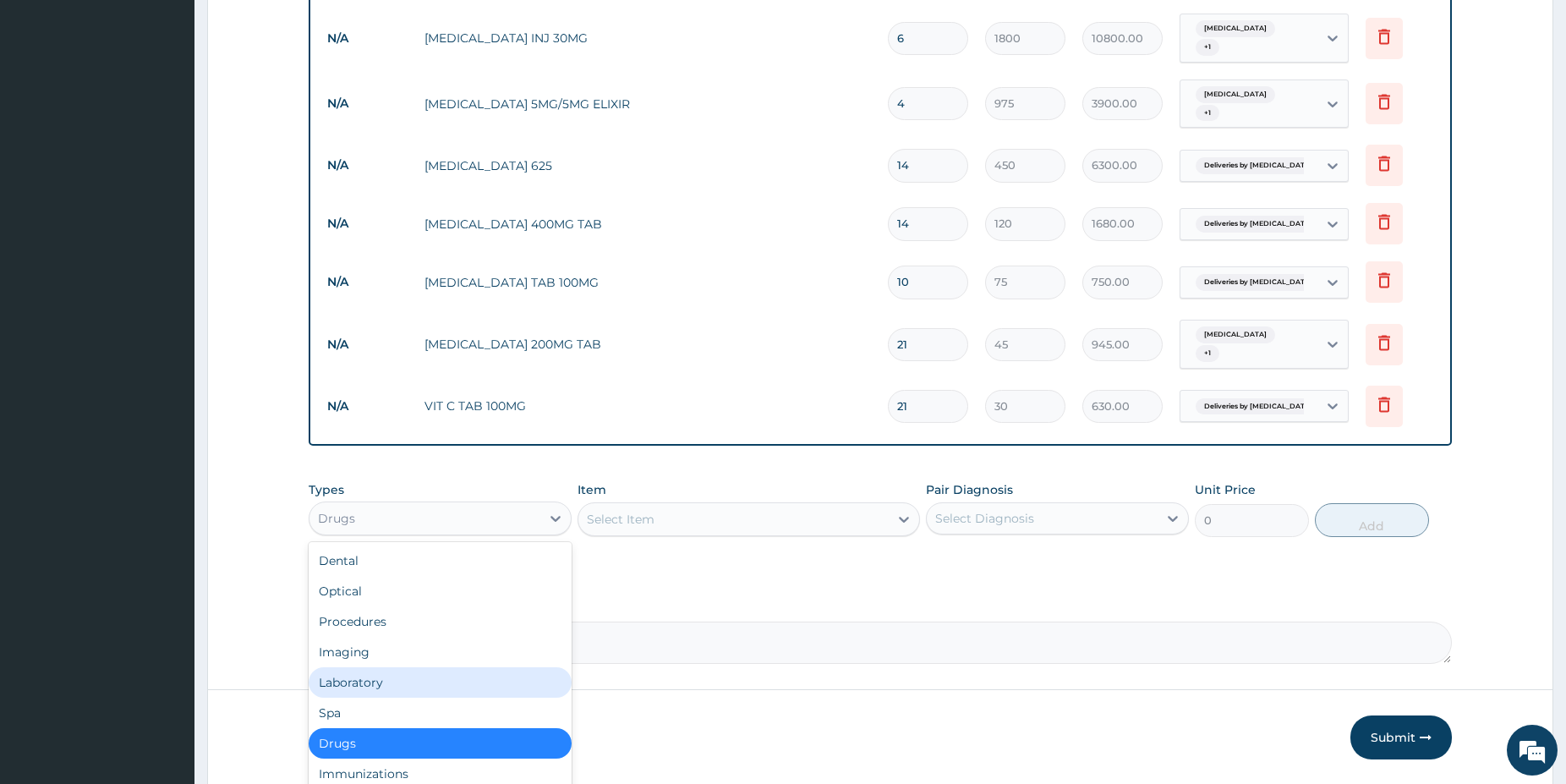
scroll to position [57, 0]
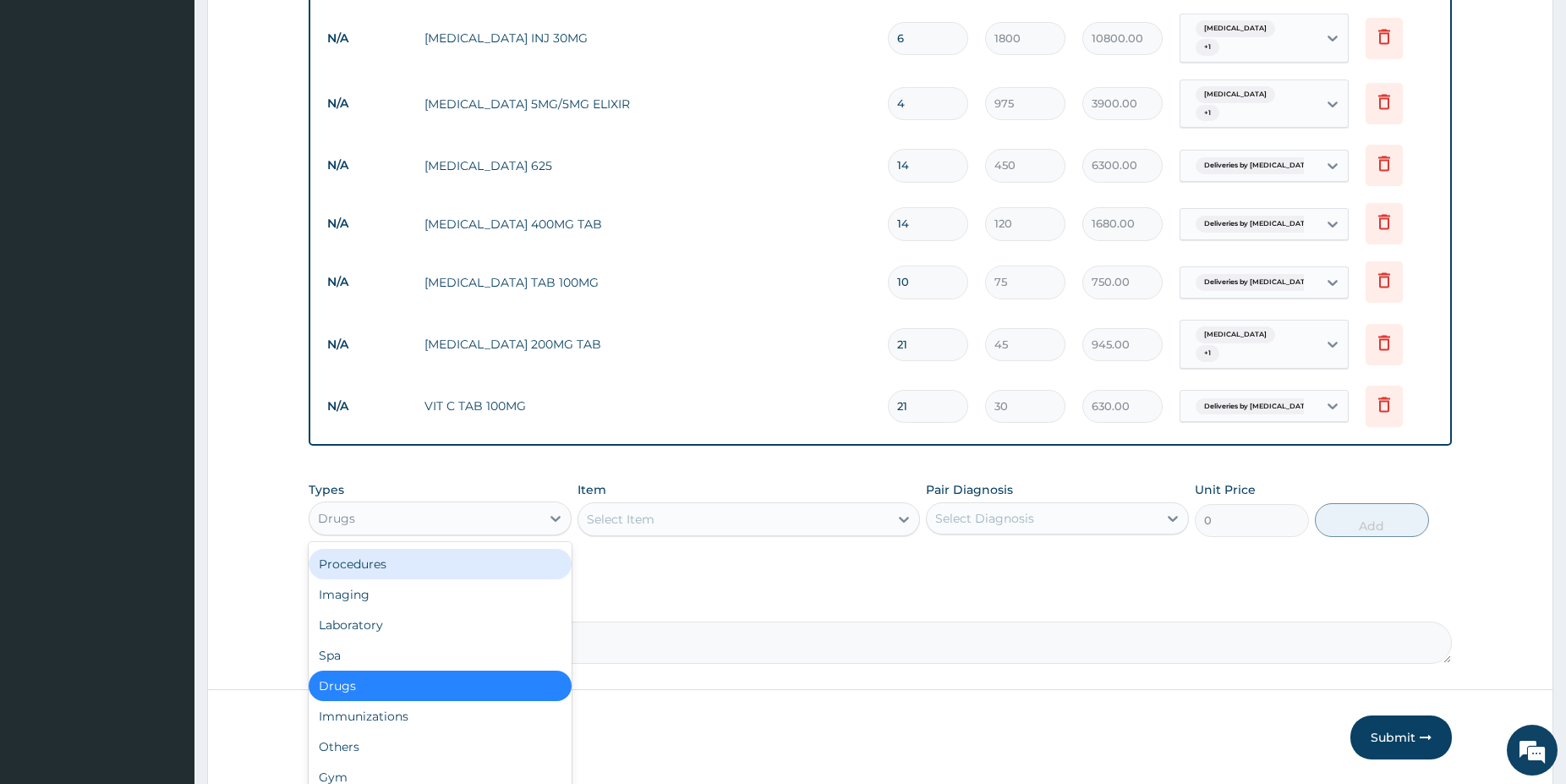
click at [392, 549] on div "Procedures" at bounding box center [440, 564] width 263 height 30
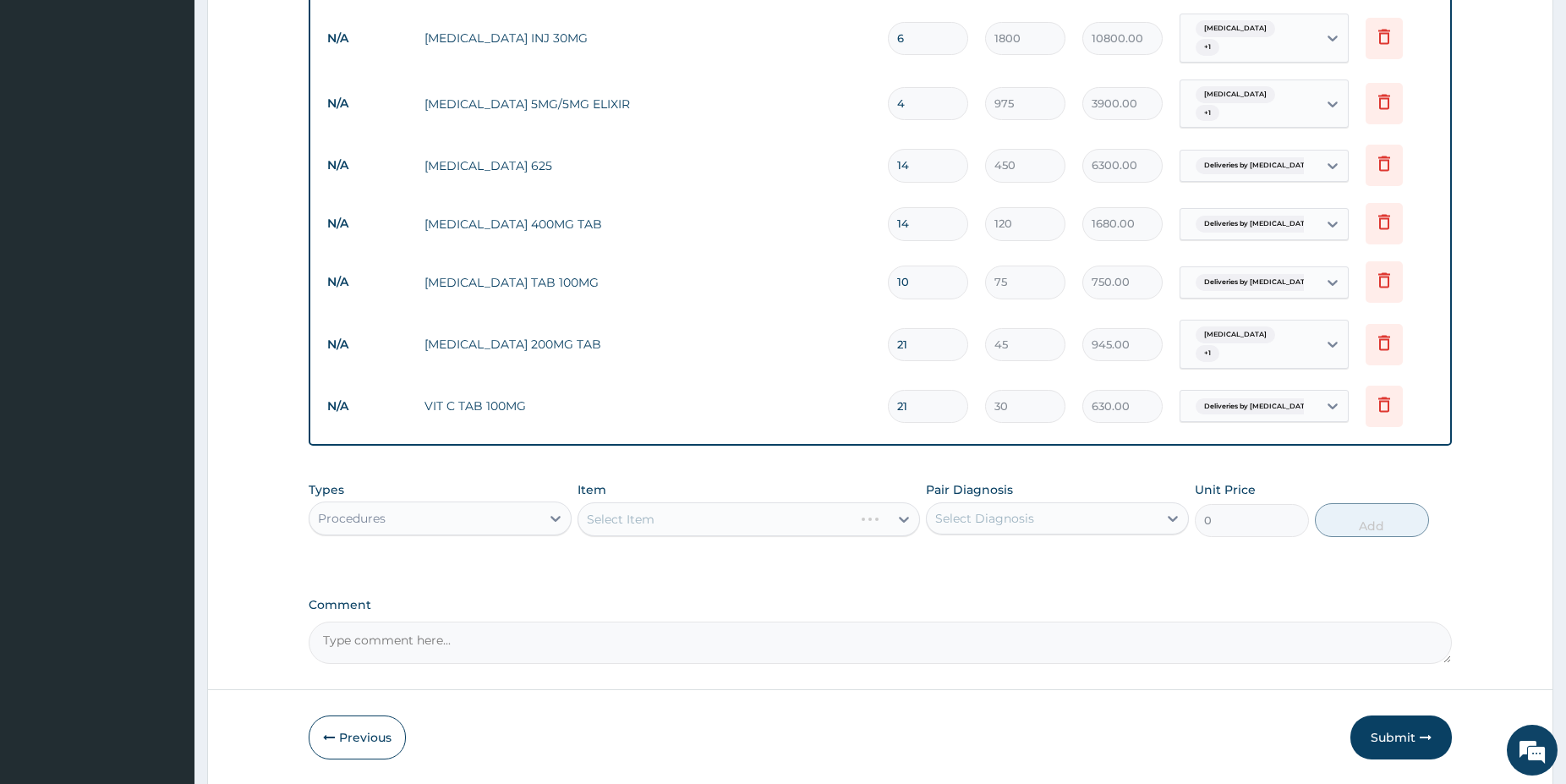
click at [746, 502] on div "Select Item" at bounding box center [749, 519] width 342 height 34
click at [747, 502] on div "Select Item" at bounding box center [749, 519] width 342 height 34
click at [747, 506] on div "Select Item" at bounding box center [733, 519] width 310 height 27
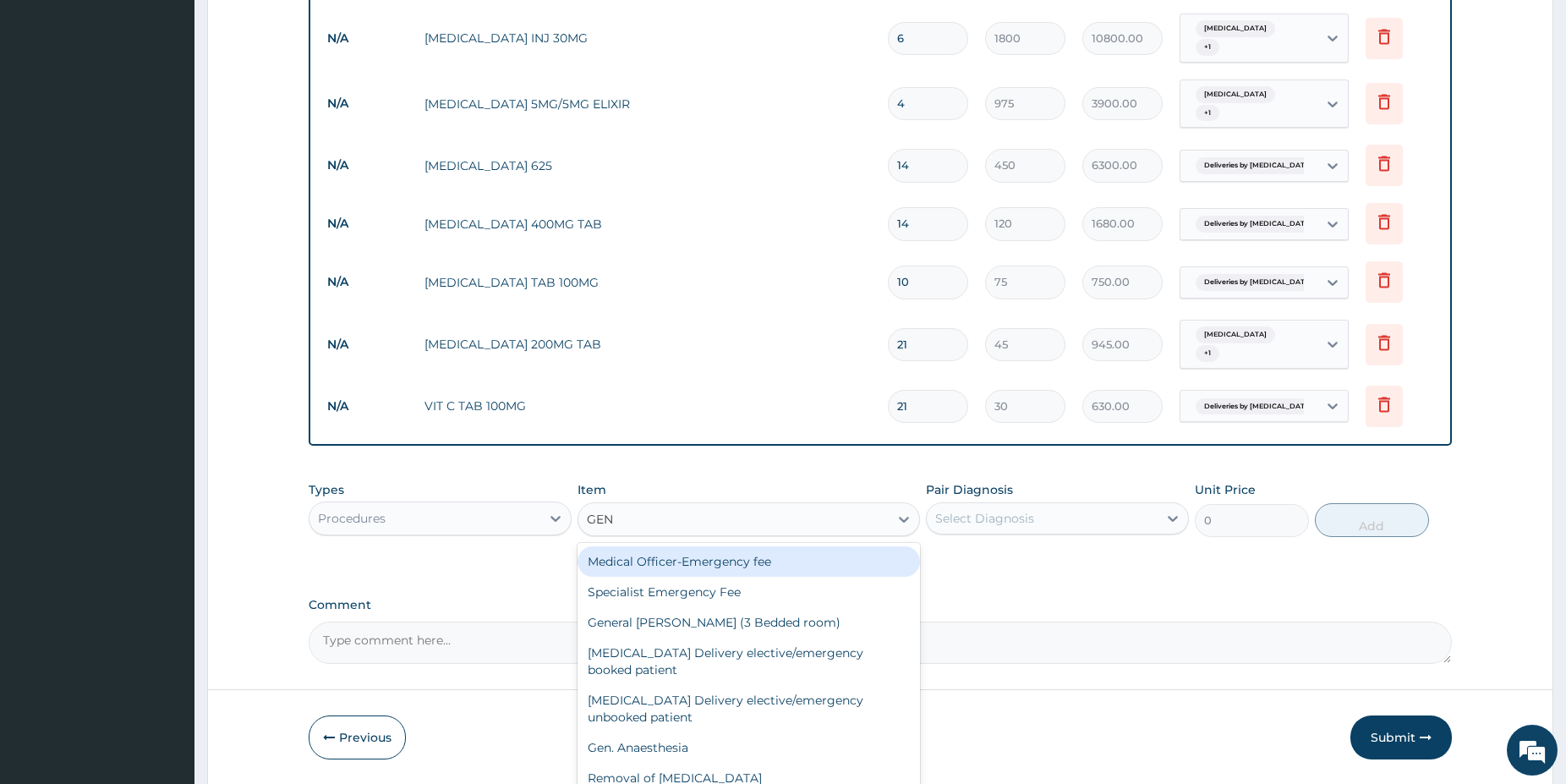
type input "GENE"
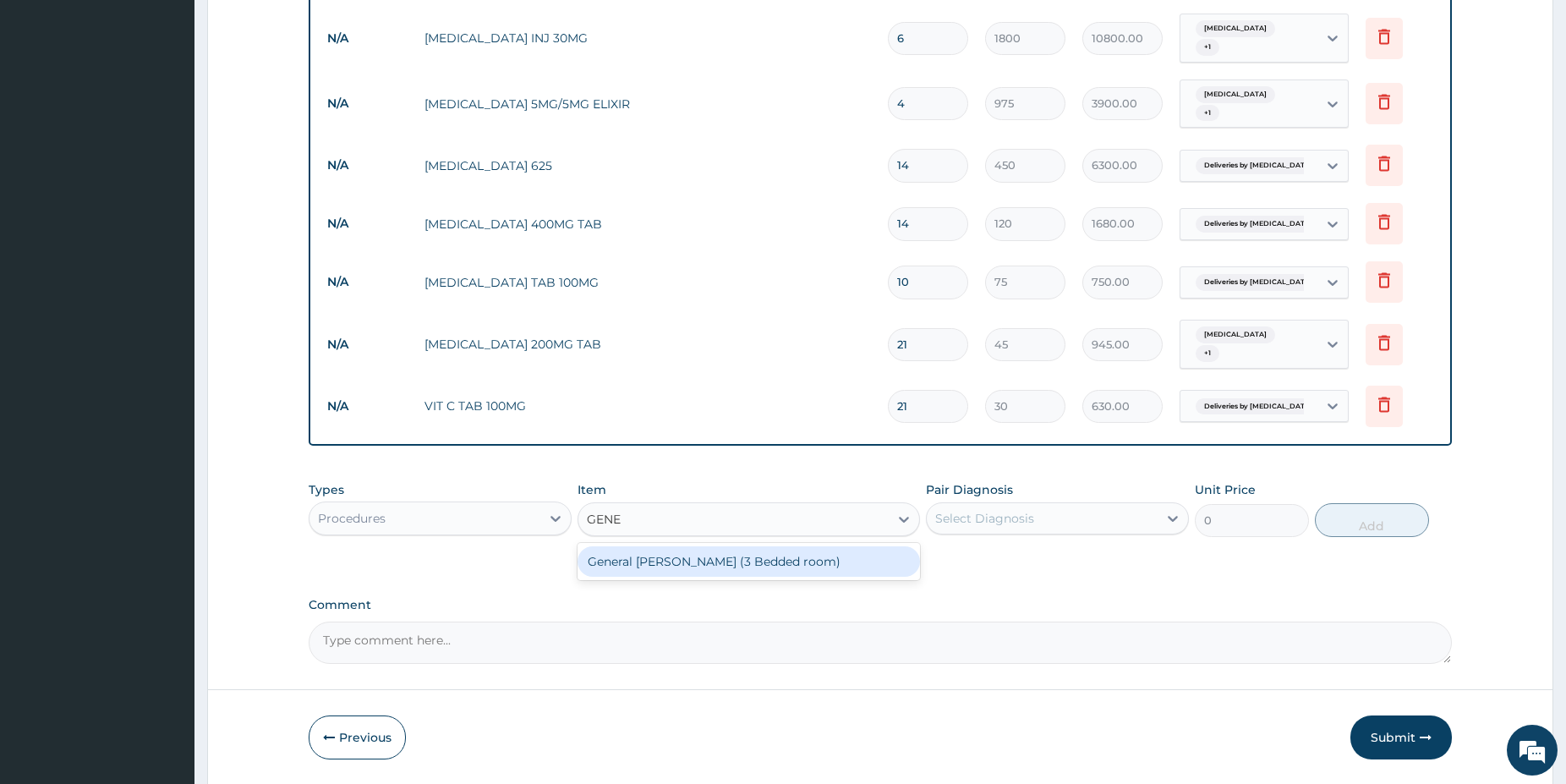
click at [834, 546] on div "General [PERSON_NAME] (3 Bedded room)" at bounding box center [749, 561] width 342 height 30
type input "10000"
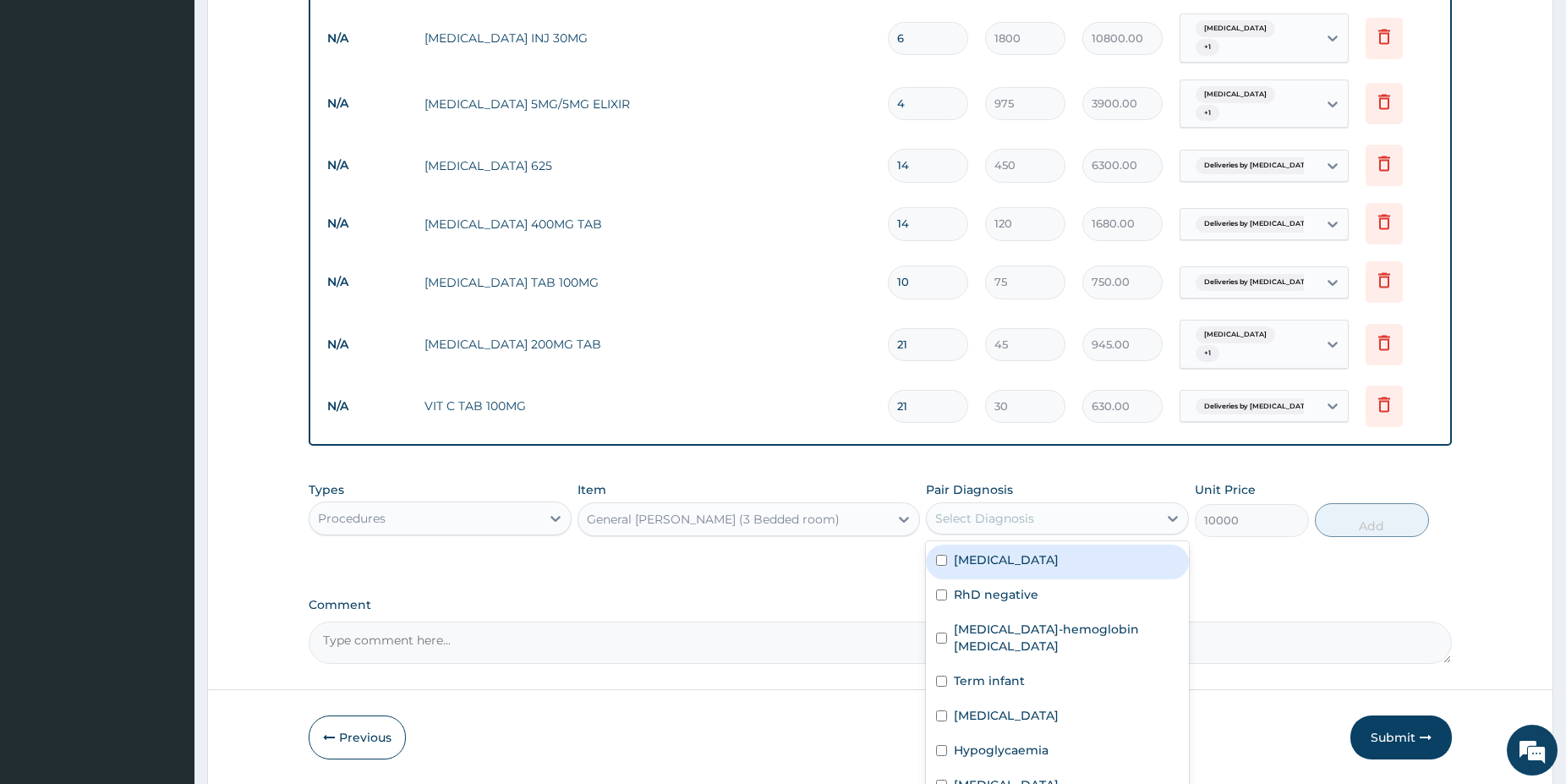
click at [962, 510] on div "Select Diagnosis" at bounding box center [984, 518] width 99 height 17
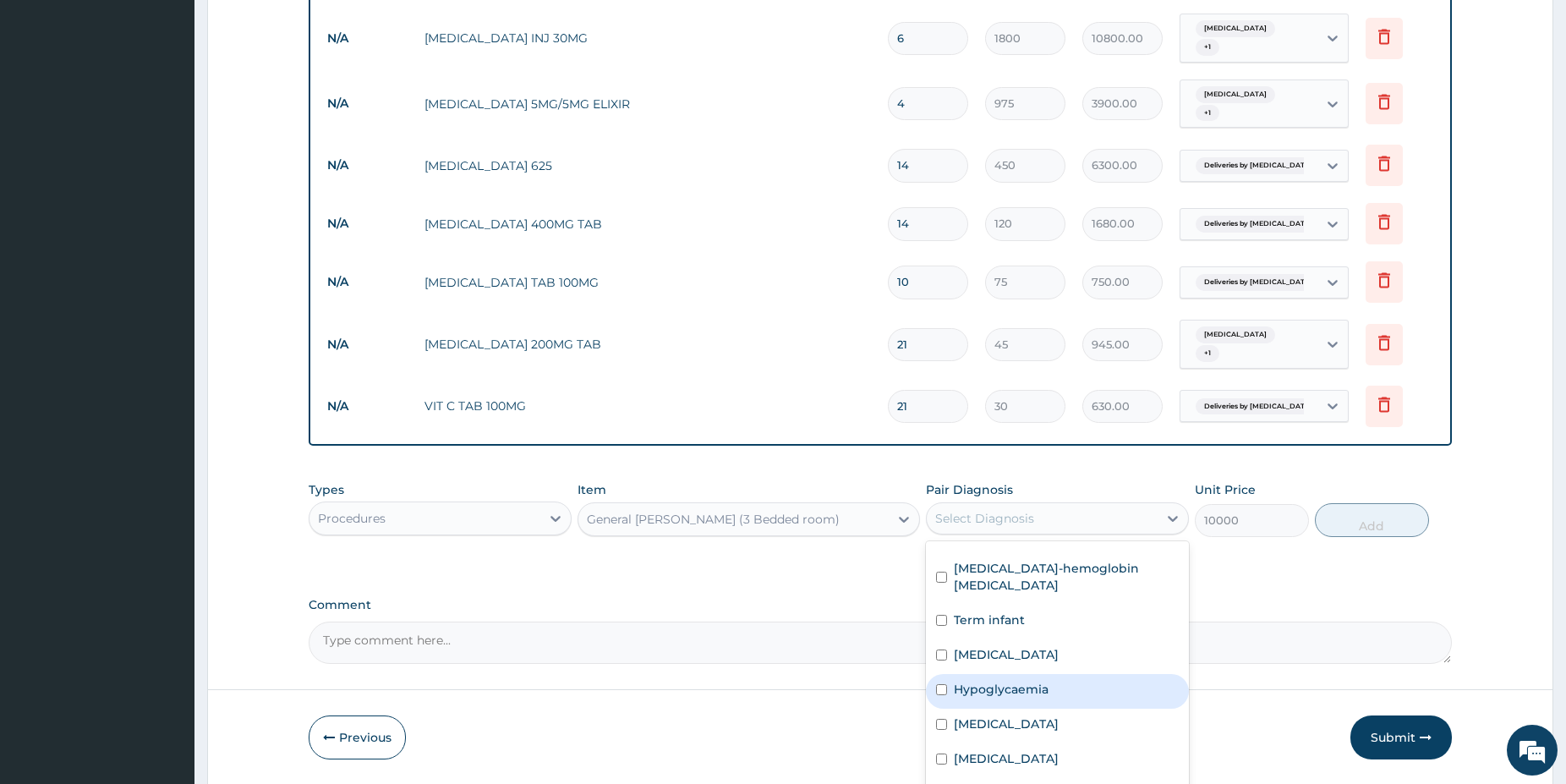
scroll to position [65, 0]
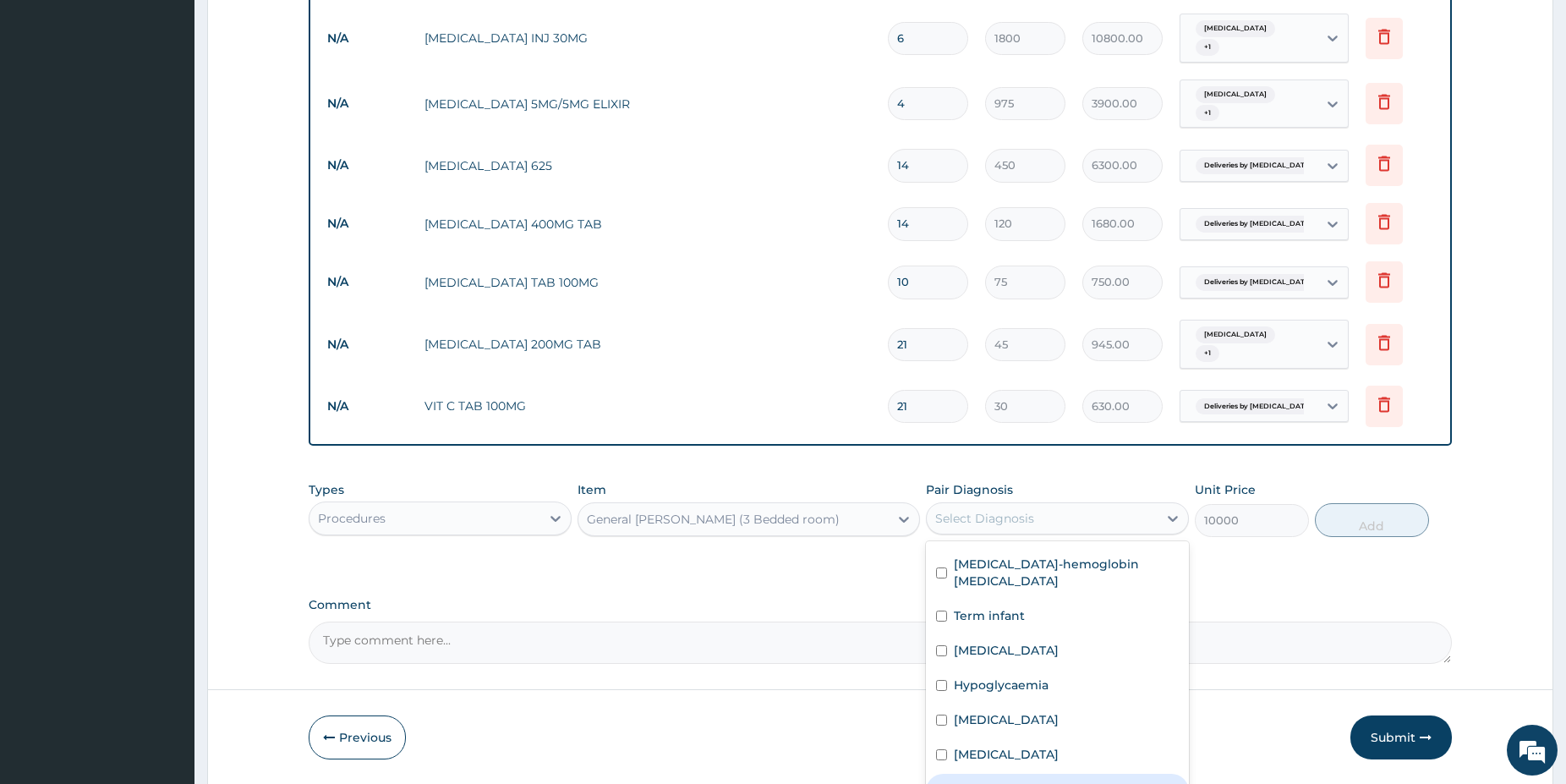
click at [1115, 774] on div "Deliveries by caesarean" at bounding box center [1057, 791] width 263 height 35
checkbox input "true"
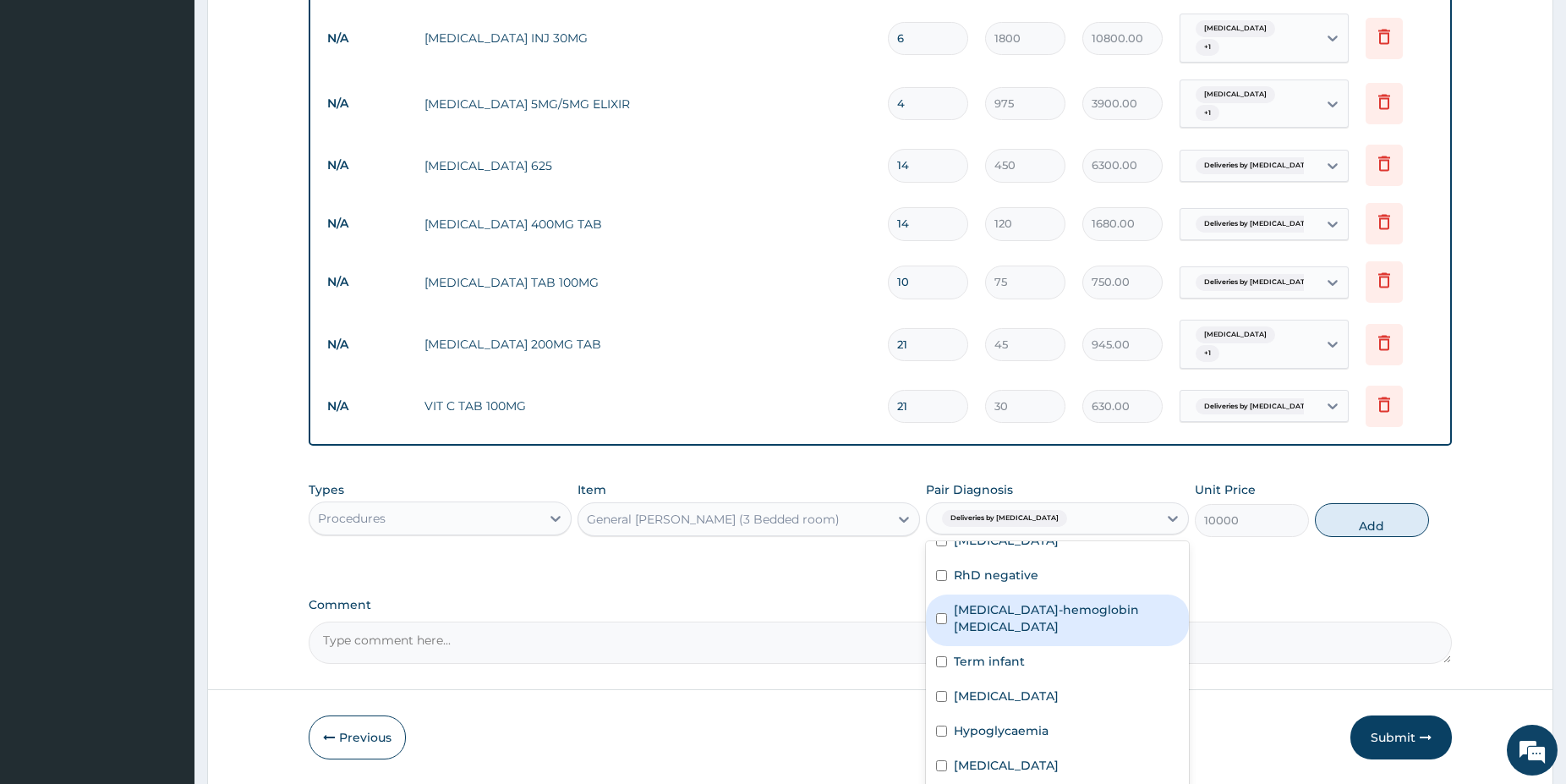
scroll to position [0, 0]
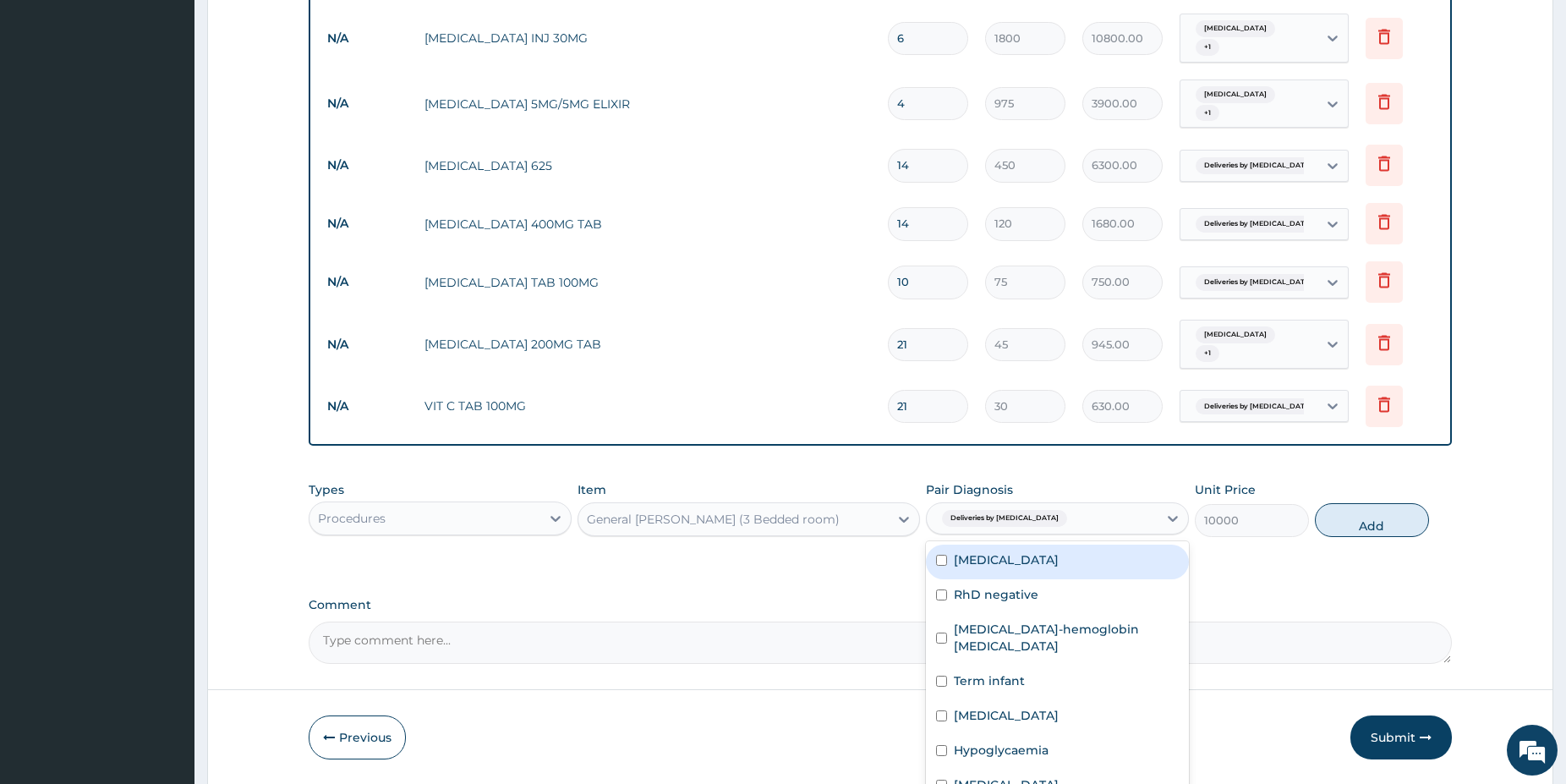
click at [1114, 545] on div "Obstructed labor" at bounding box center [1057, 562] width 263 height 35
checkbox input "true"
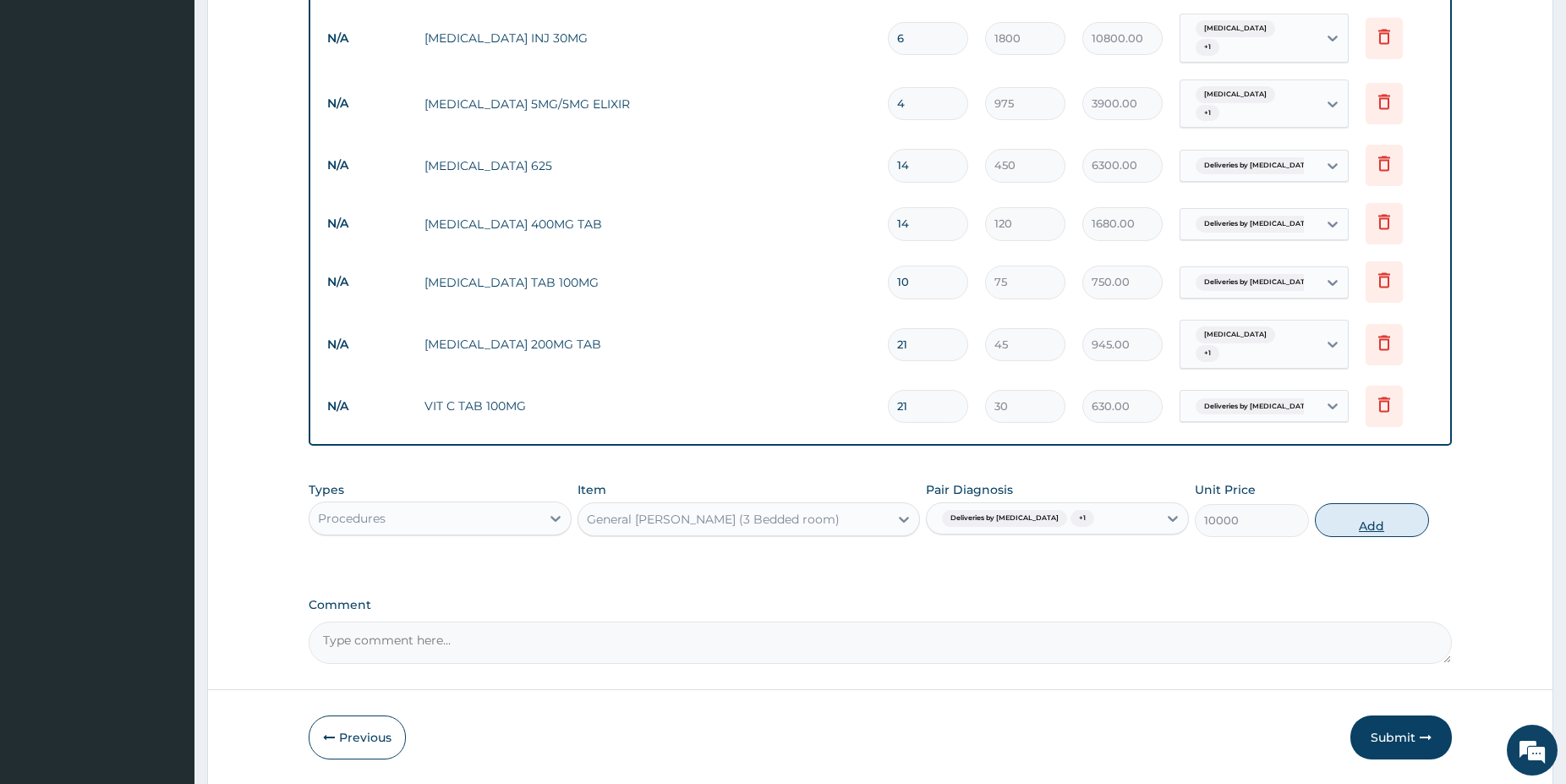
click at [1341, 503] on button "Add" at bounding box center [1372, 520] width 114 height 34
type input "0"
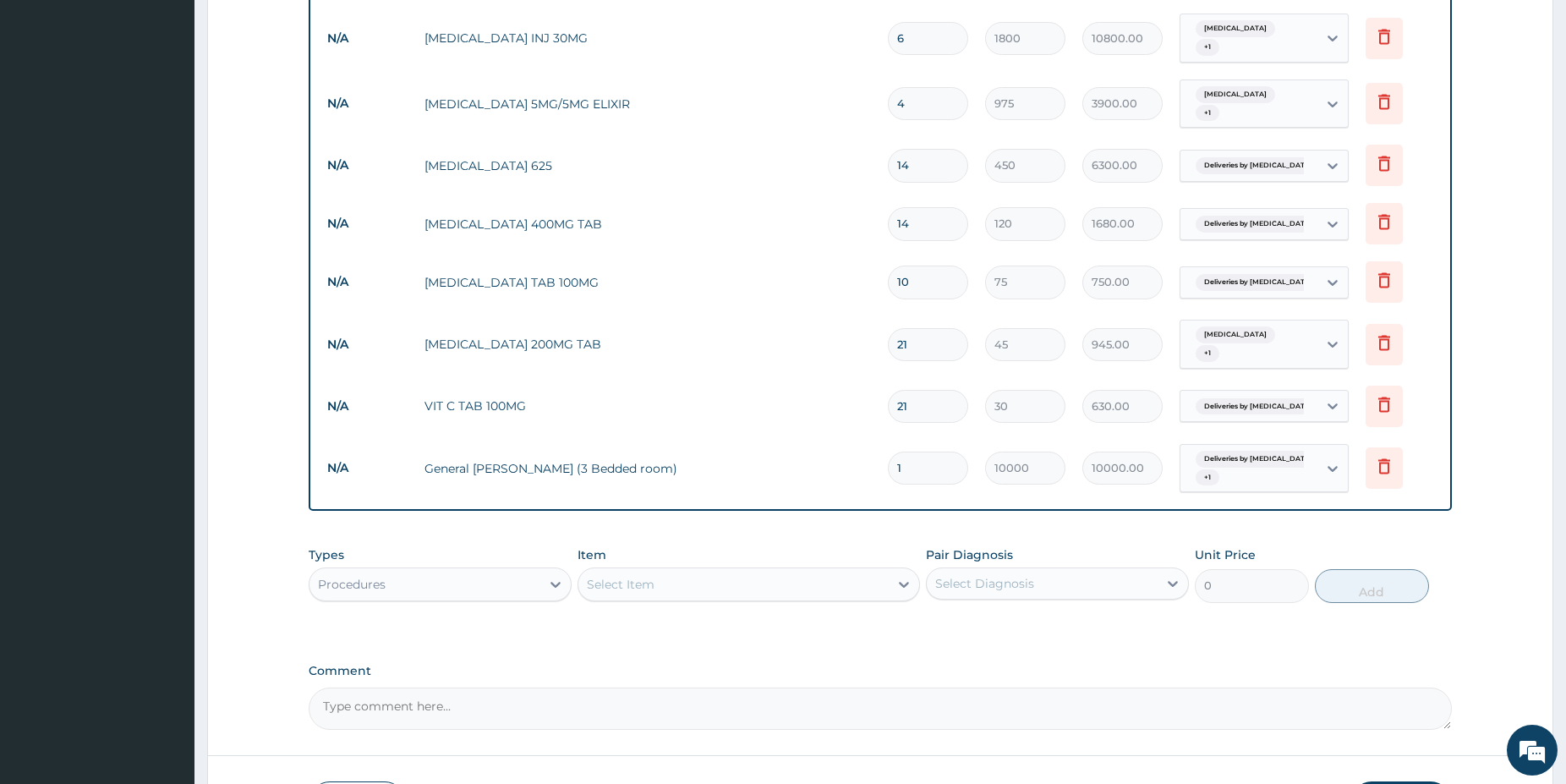
type input "0.00"
type input "3"
type input "30000.00"
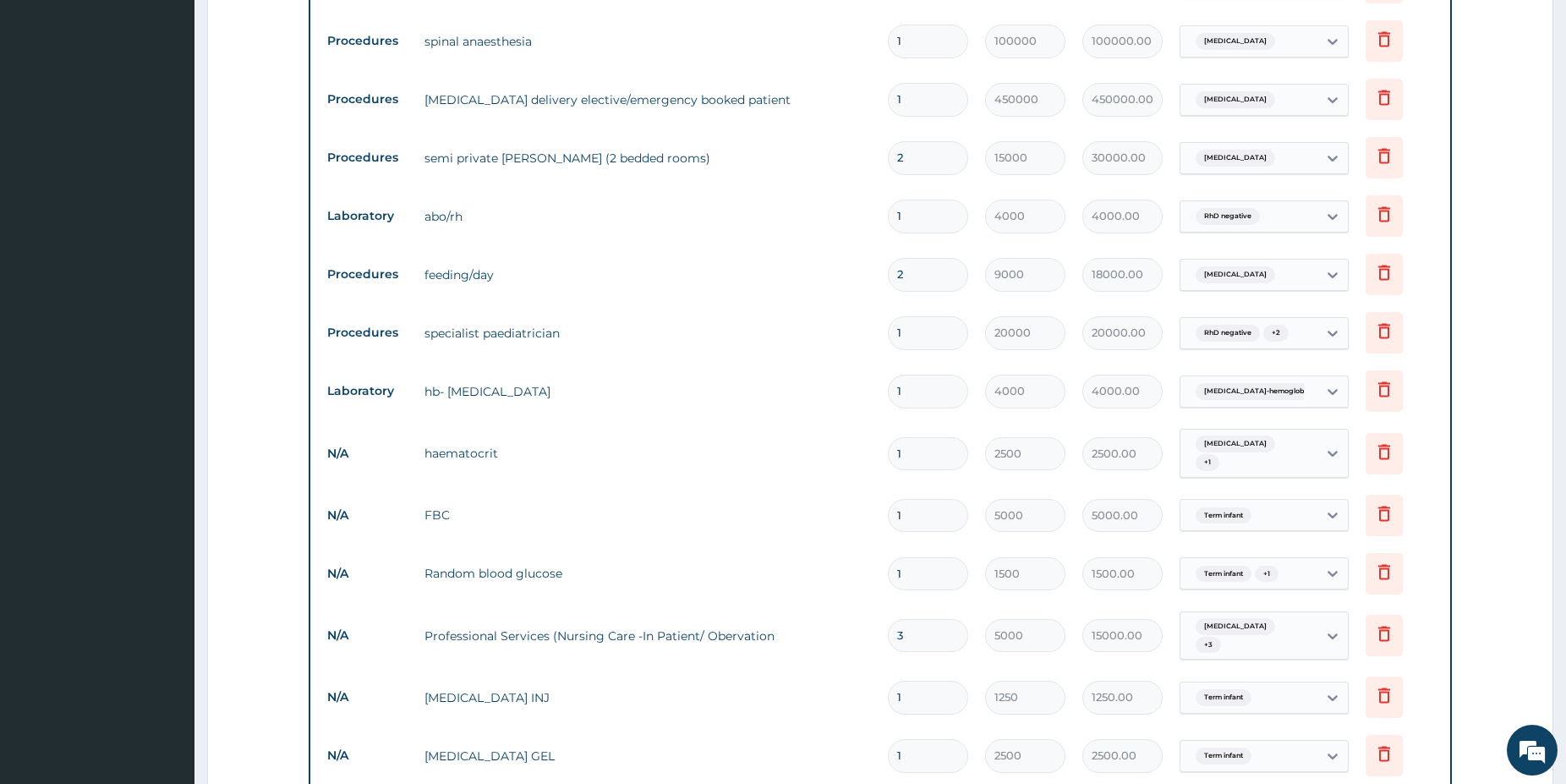
scroll to position [731, 0]
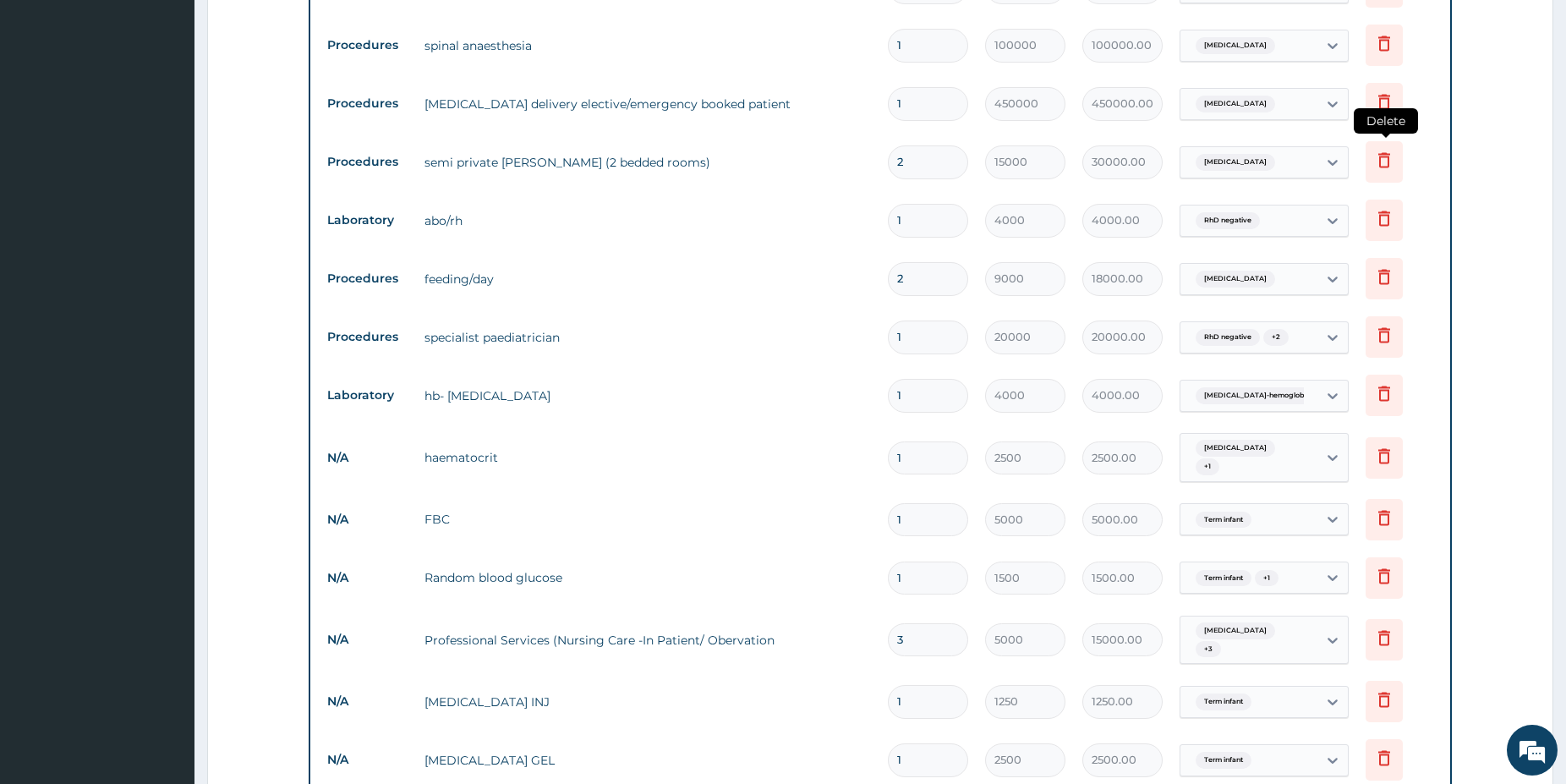
type input "3"
click at [1389, 156] on icon at bounding box center [1384, 160] width 12 height 15
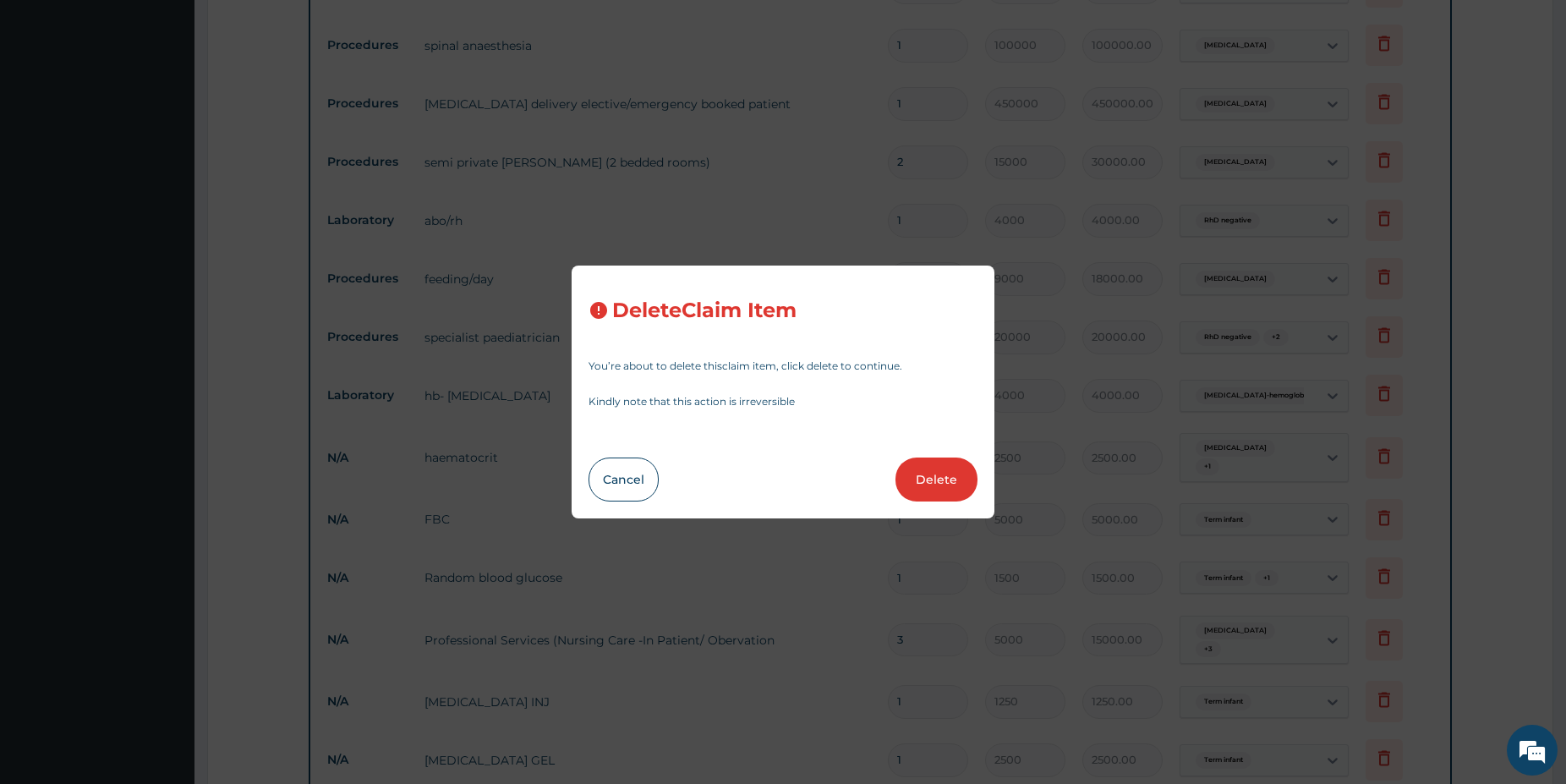
click at [935, 487] on button "Delete" at bounding box center [936, 479] width 82 height 44
type input "1"
type input "4000"
type input "4000.00"
type input "2"
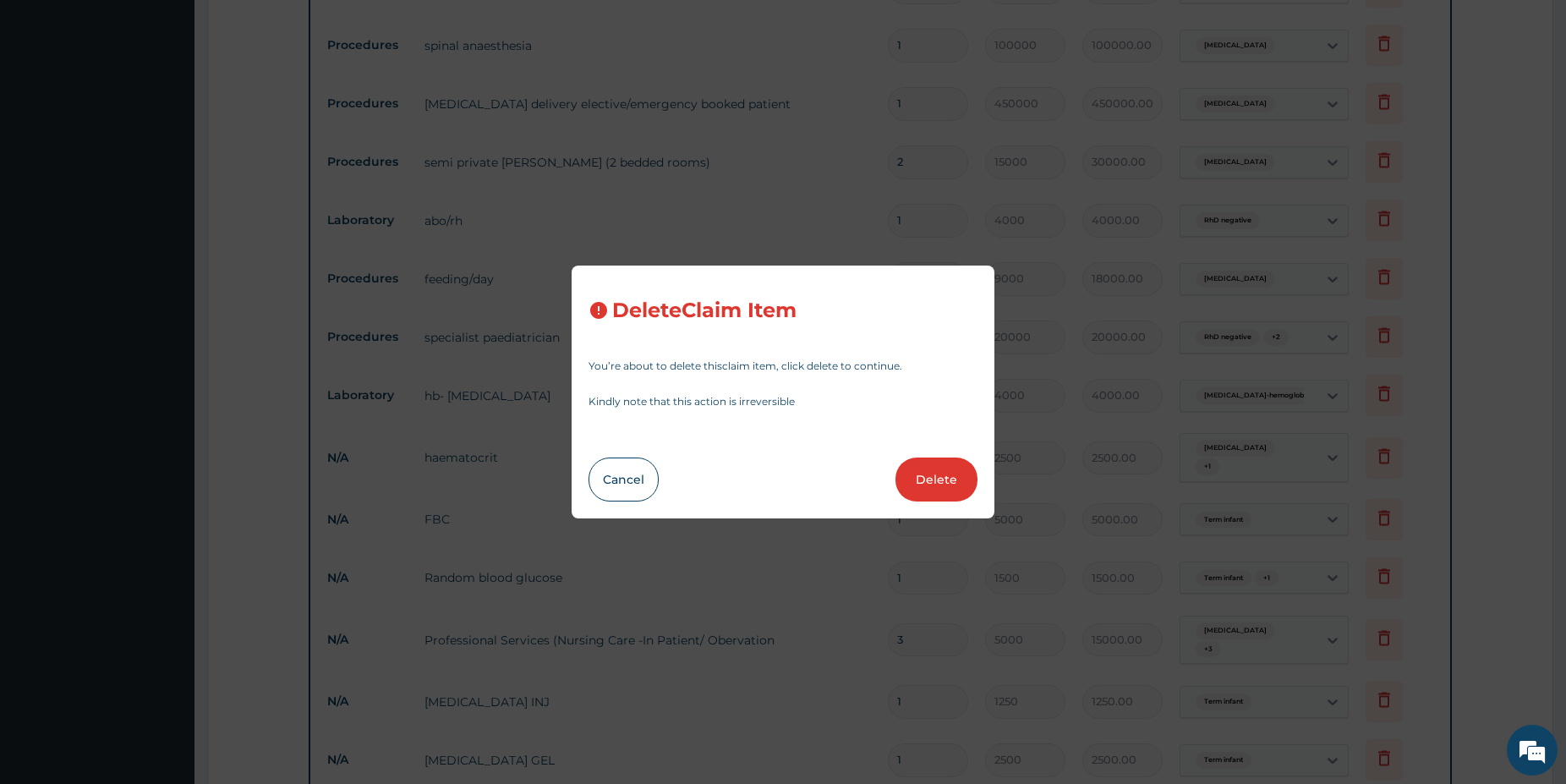
type input "9000"
type input "18000.00"
type input "1"
type input "20000"
type input "20000.00"
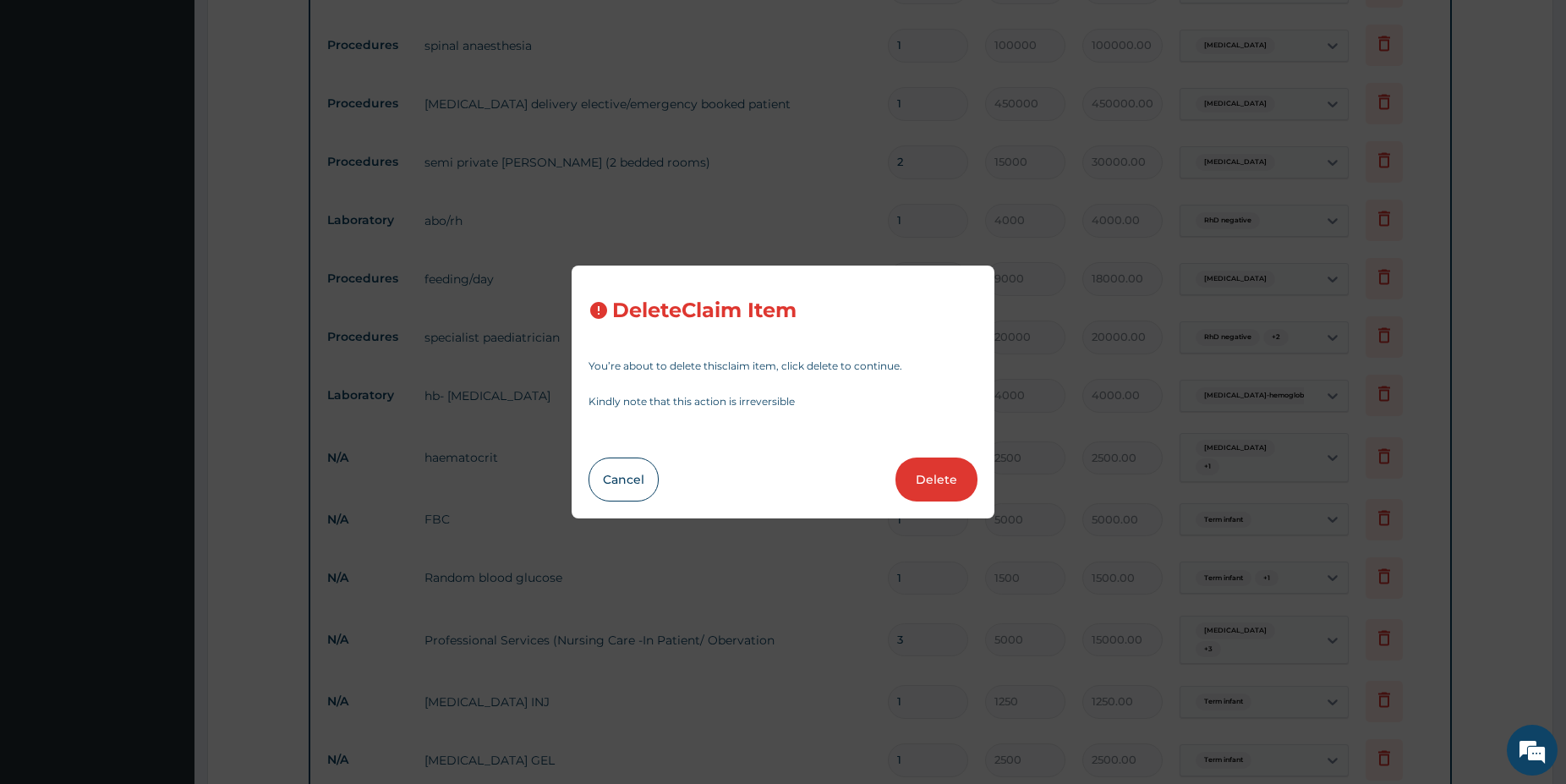
type input "4000"
type input "4000.00"
type input "2500"
type input "2500.00"
type input "5000"
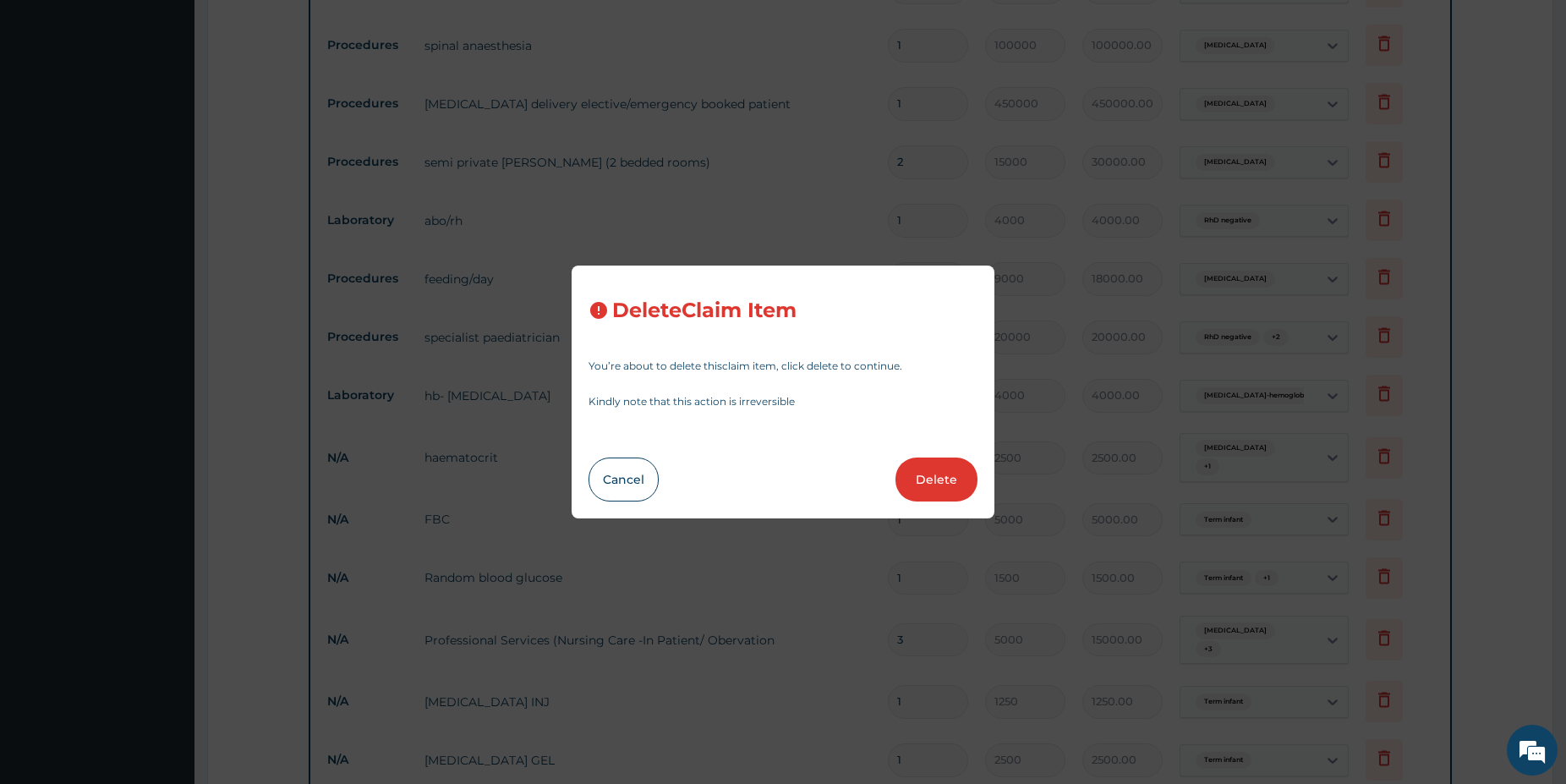
type input "5000.00"
type input "1500"
type input "1500.00"
type input "3"
type input "5000"
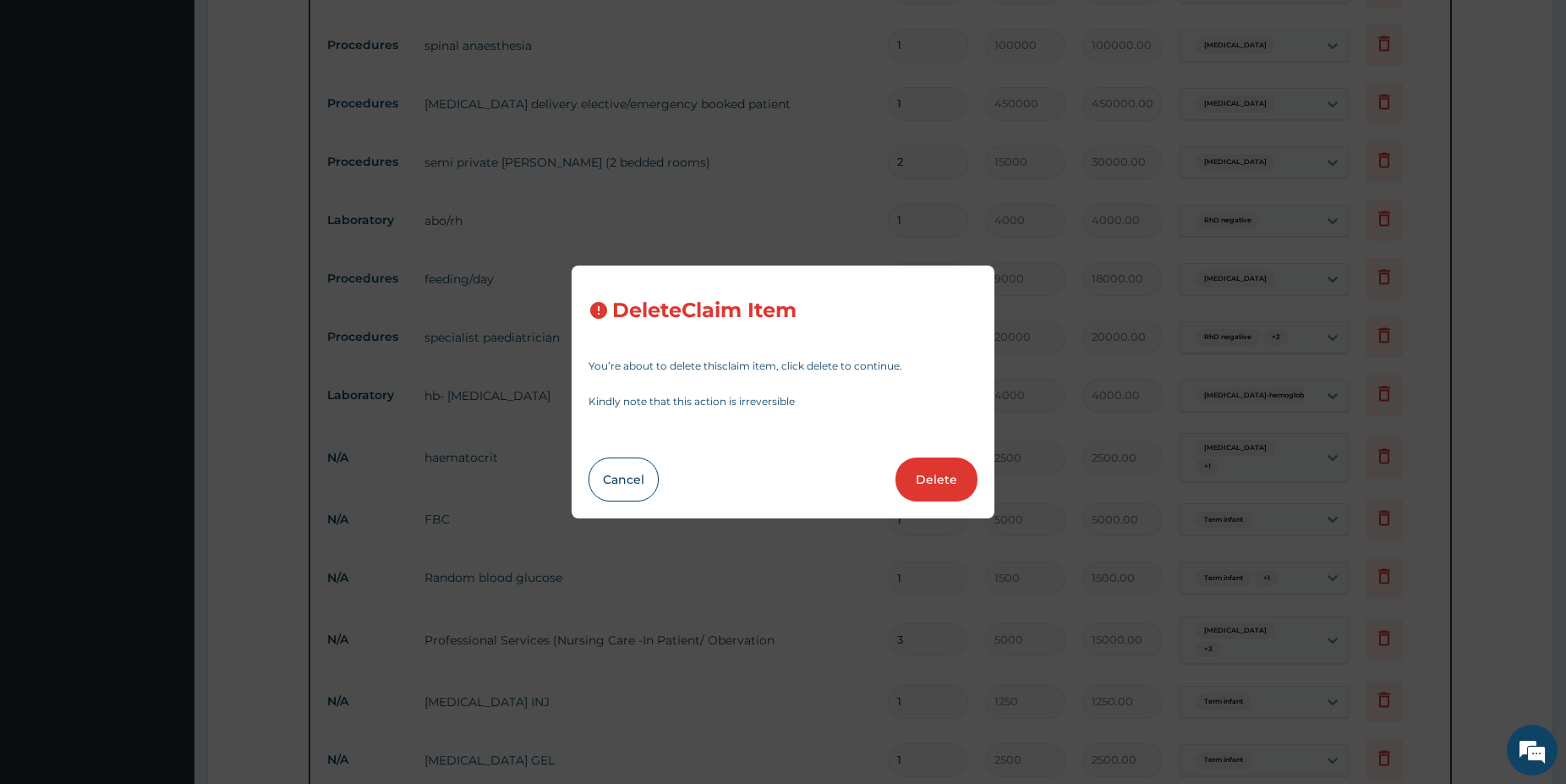
type input "15000.00"
type input "1"
type input "1250"
type input "1250.00"
type input "2500"
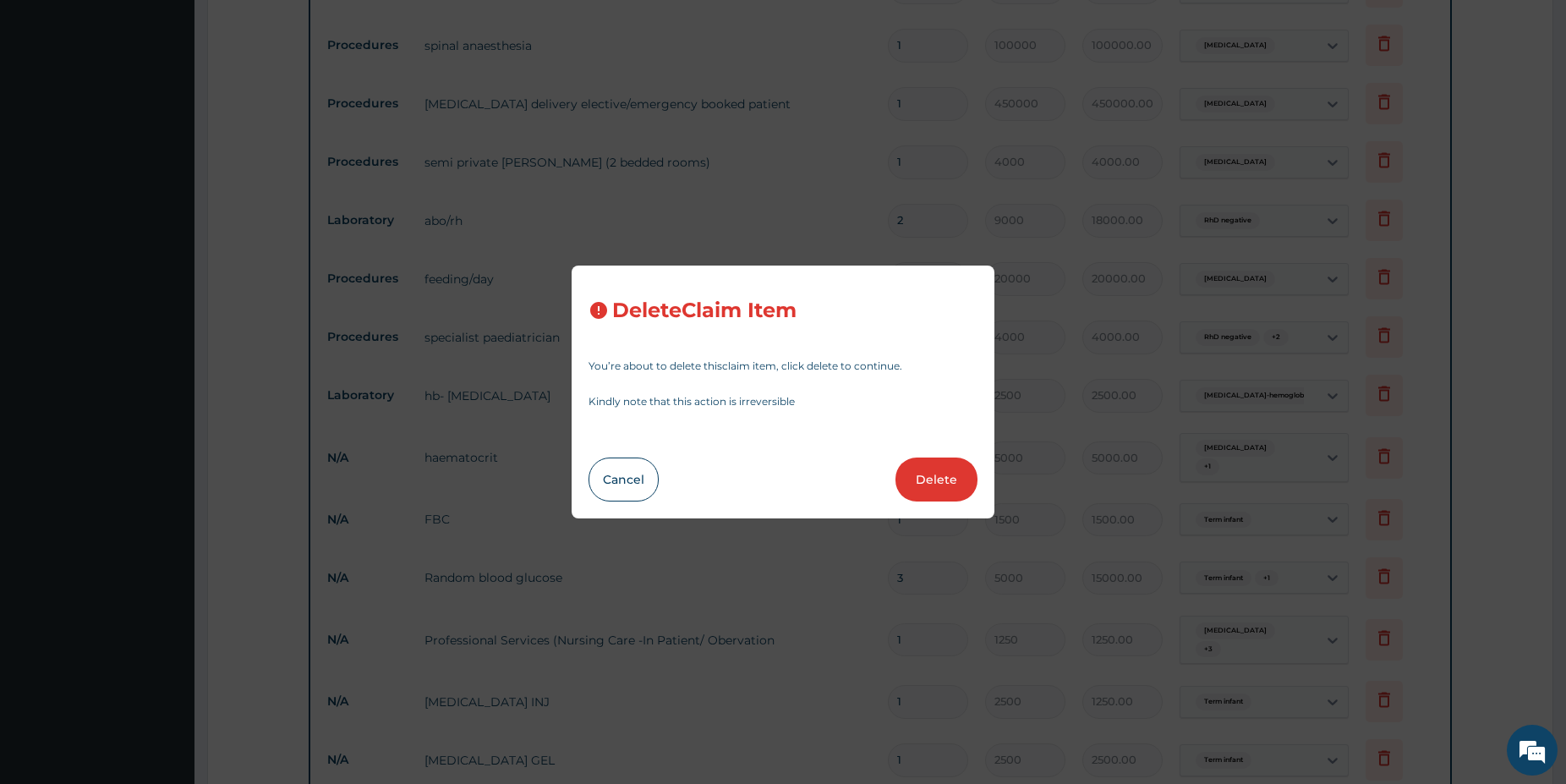
type input "2500.00"
type input "37"
type input "45"
type input "1665.00"
type input "1"
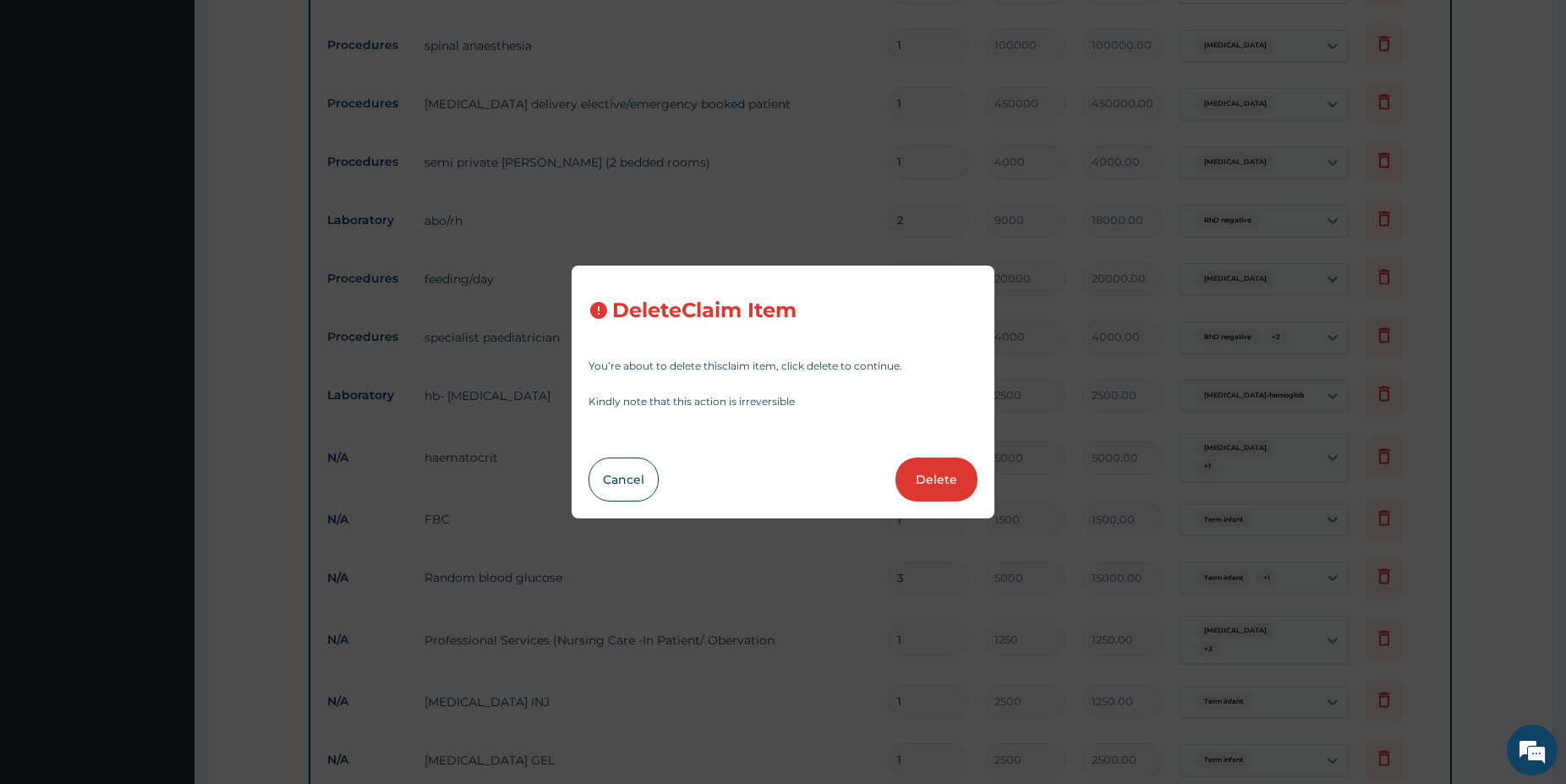
type input "2200"
type input "2200.00"
type input "4"
type input "3750"
type input "15000.00"
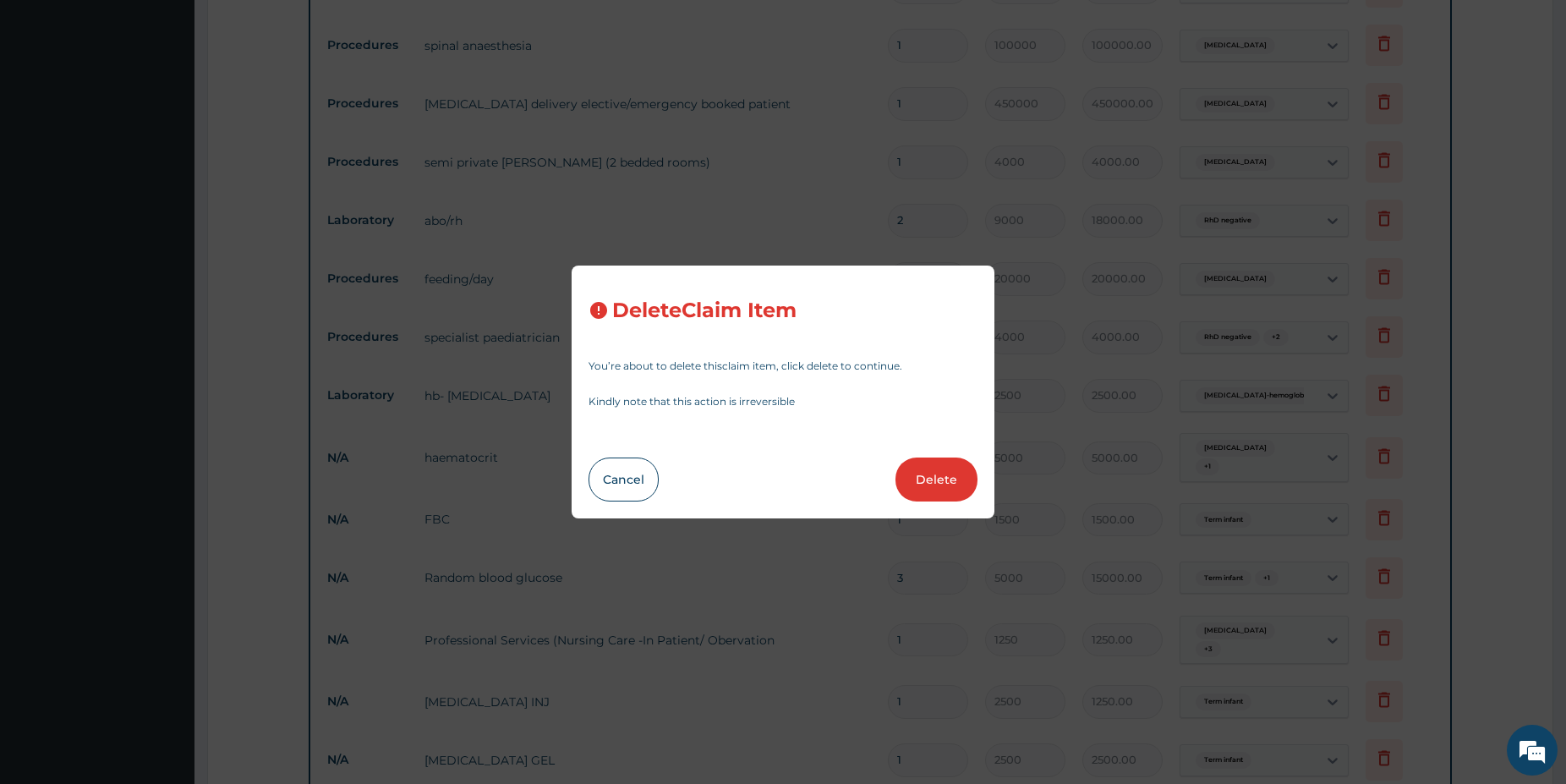
type input "6"
type input "1850"
type input "11100.00"
type input "2000"
type input "12000.00"
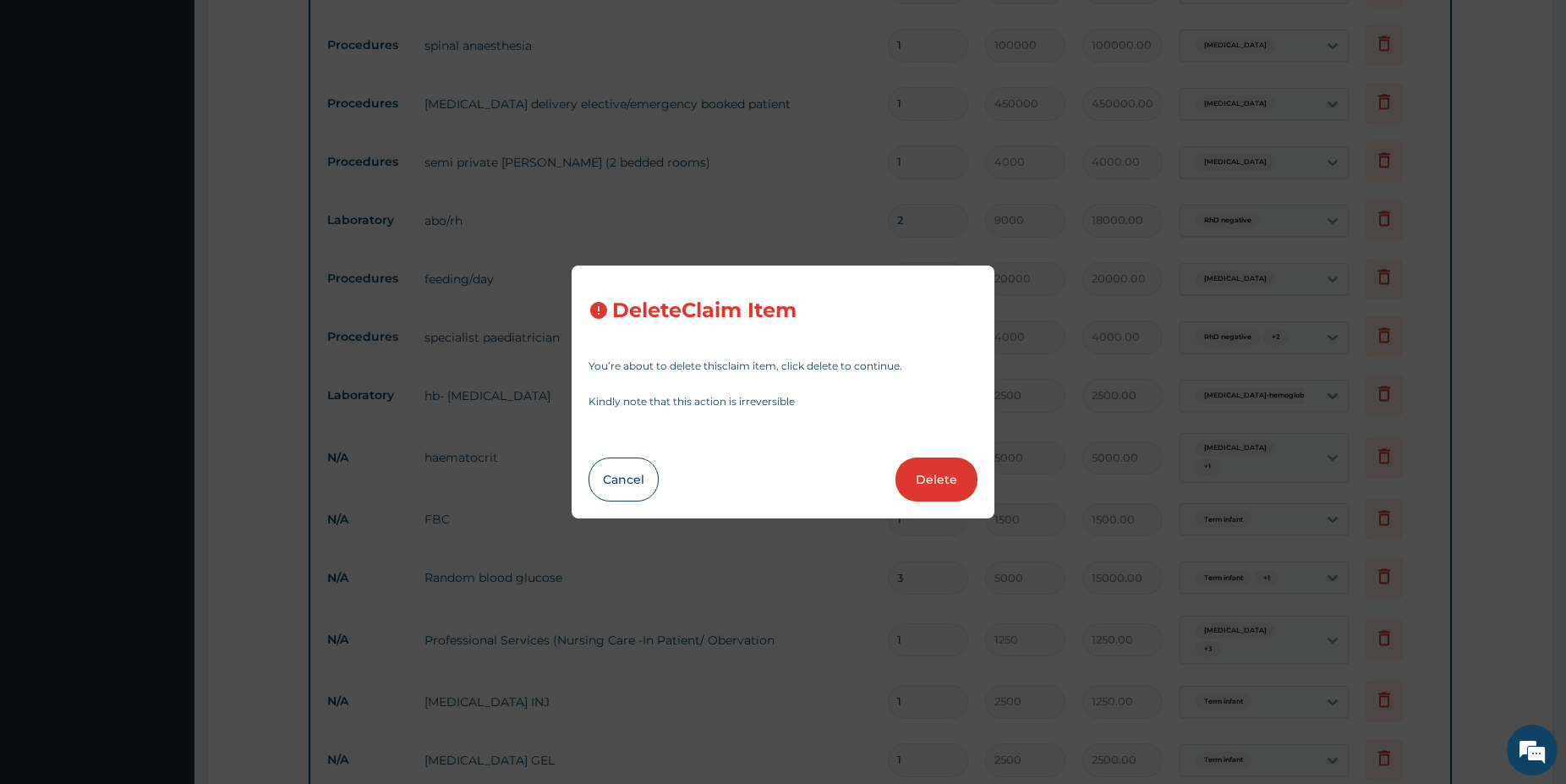
type input "1"
type input "3000"
type input "3000.00"
type input "6"
type input "2000"
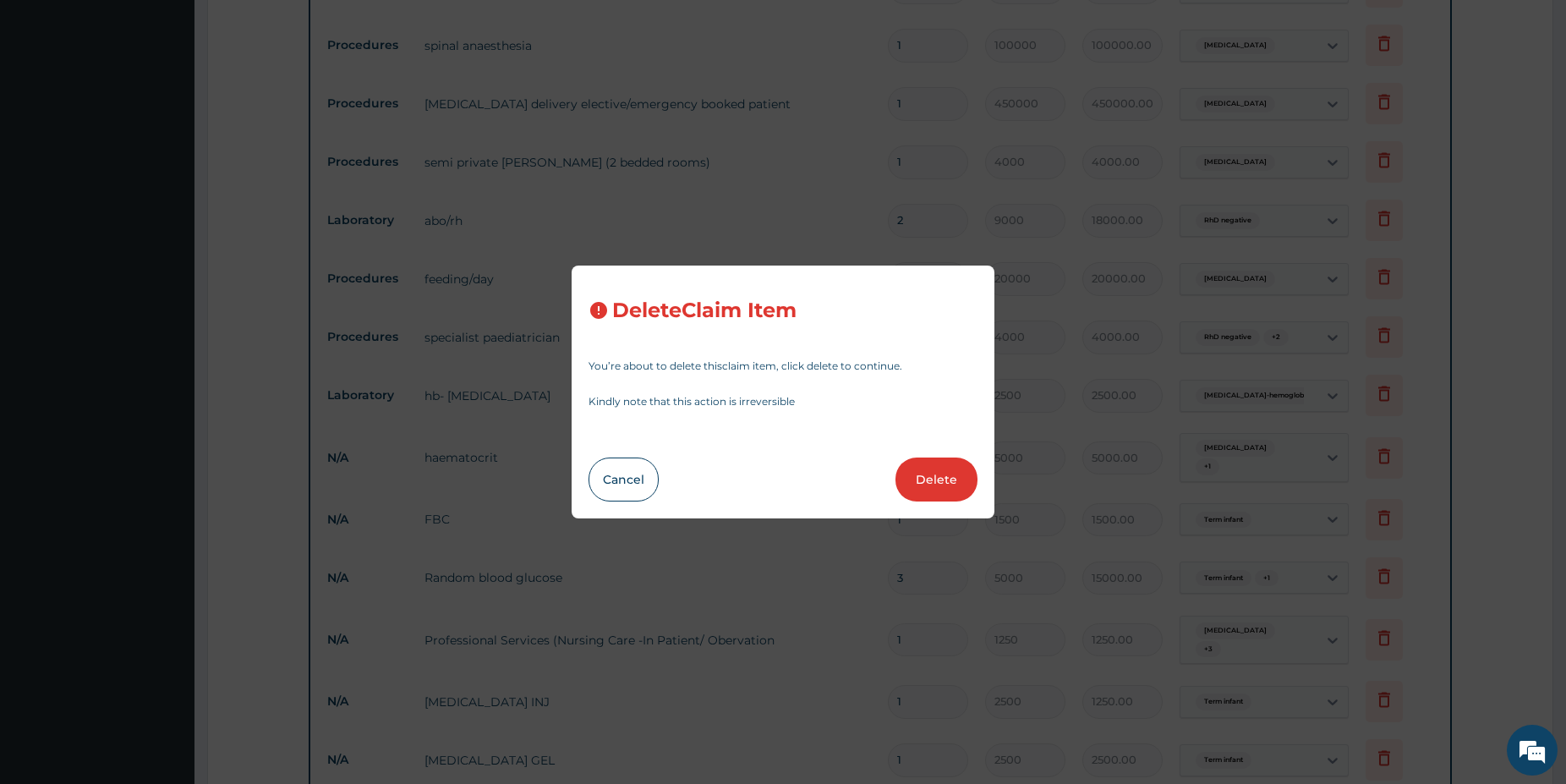
type input "12000.00"
type input "4"
type input "750"
type input "3000.00"
type input "6"
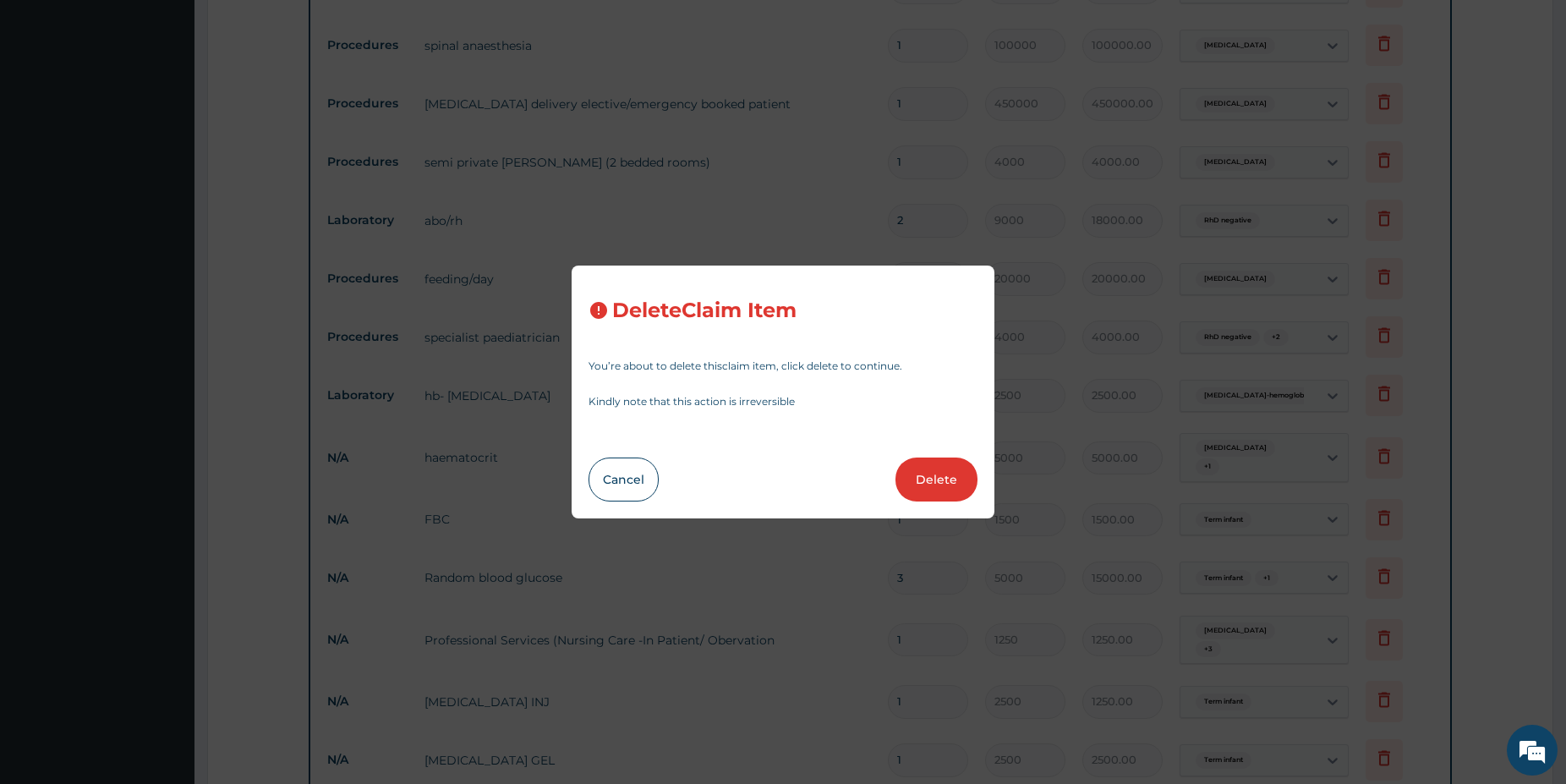
type input "1800"
type input "10800.00"
type input "4"
type input "975"
type input "3900.00"
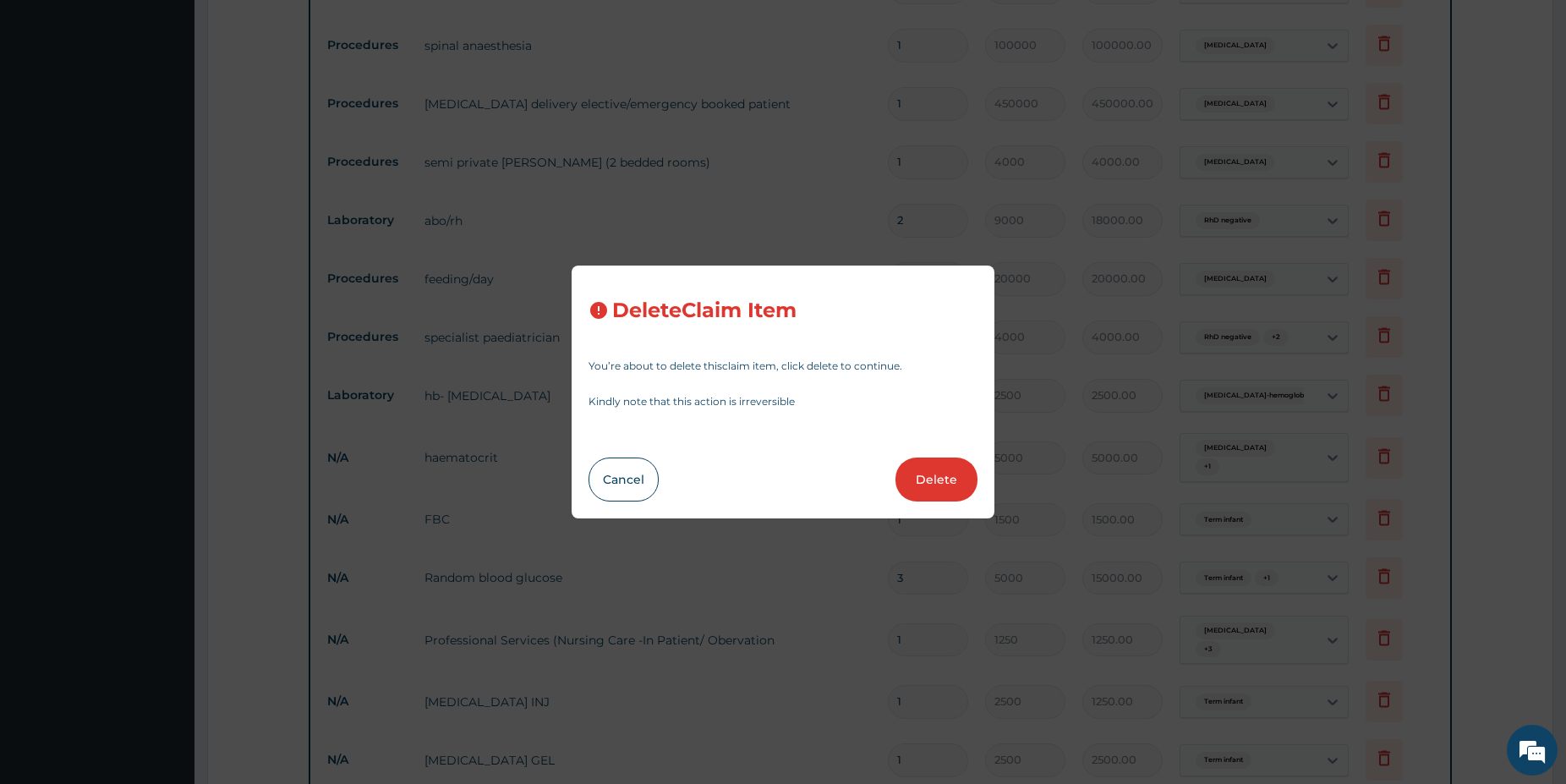
type input "14"
type input "450"
type input "6300.00"
type input "120"
type input "1680.00"
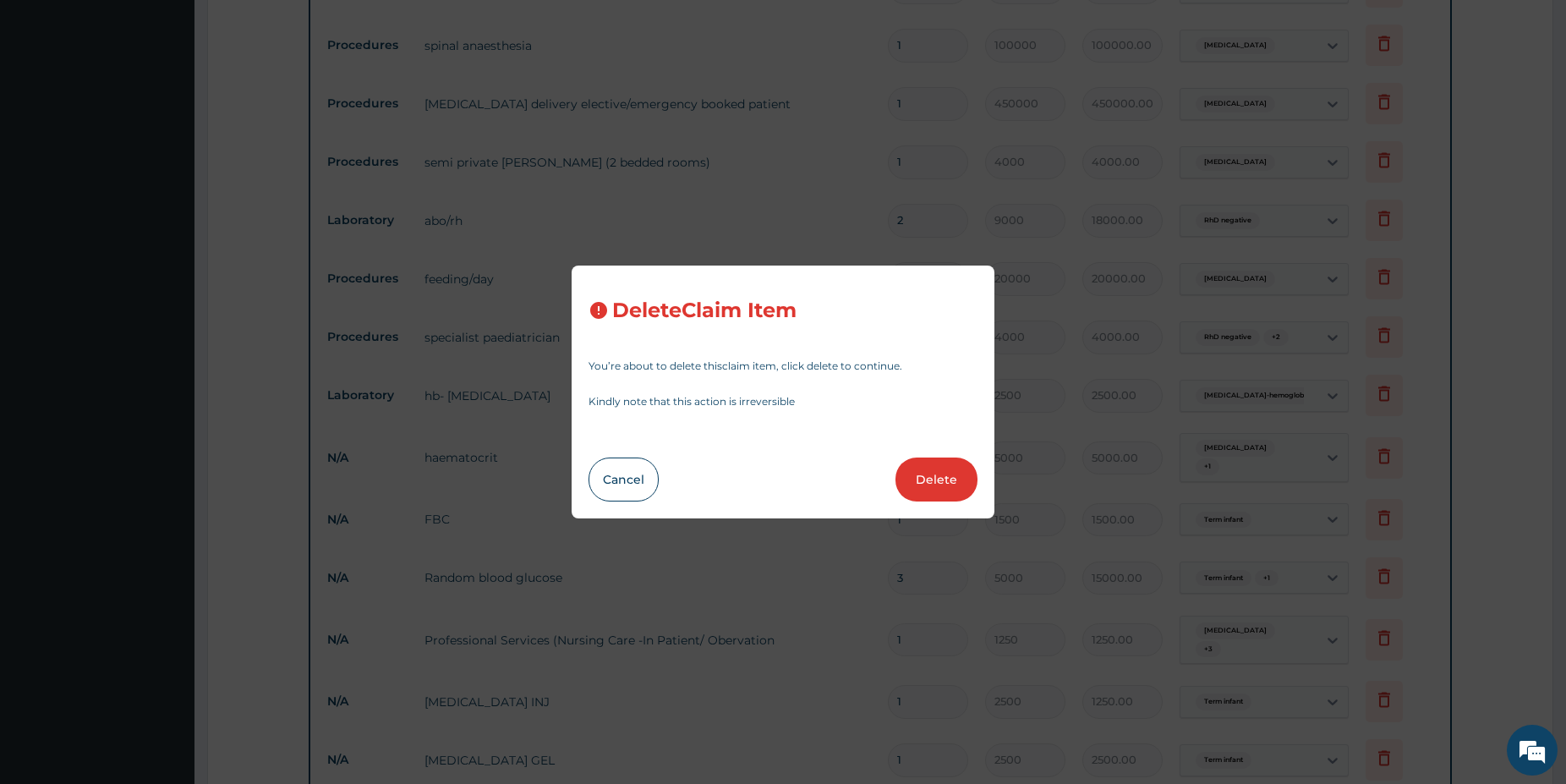
type input "10"
type input "75"
type input "750.00"
type input "21"
type input "45"
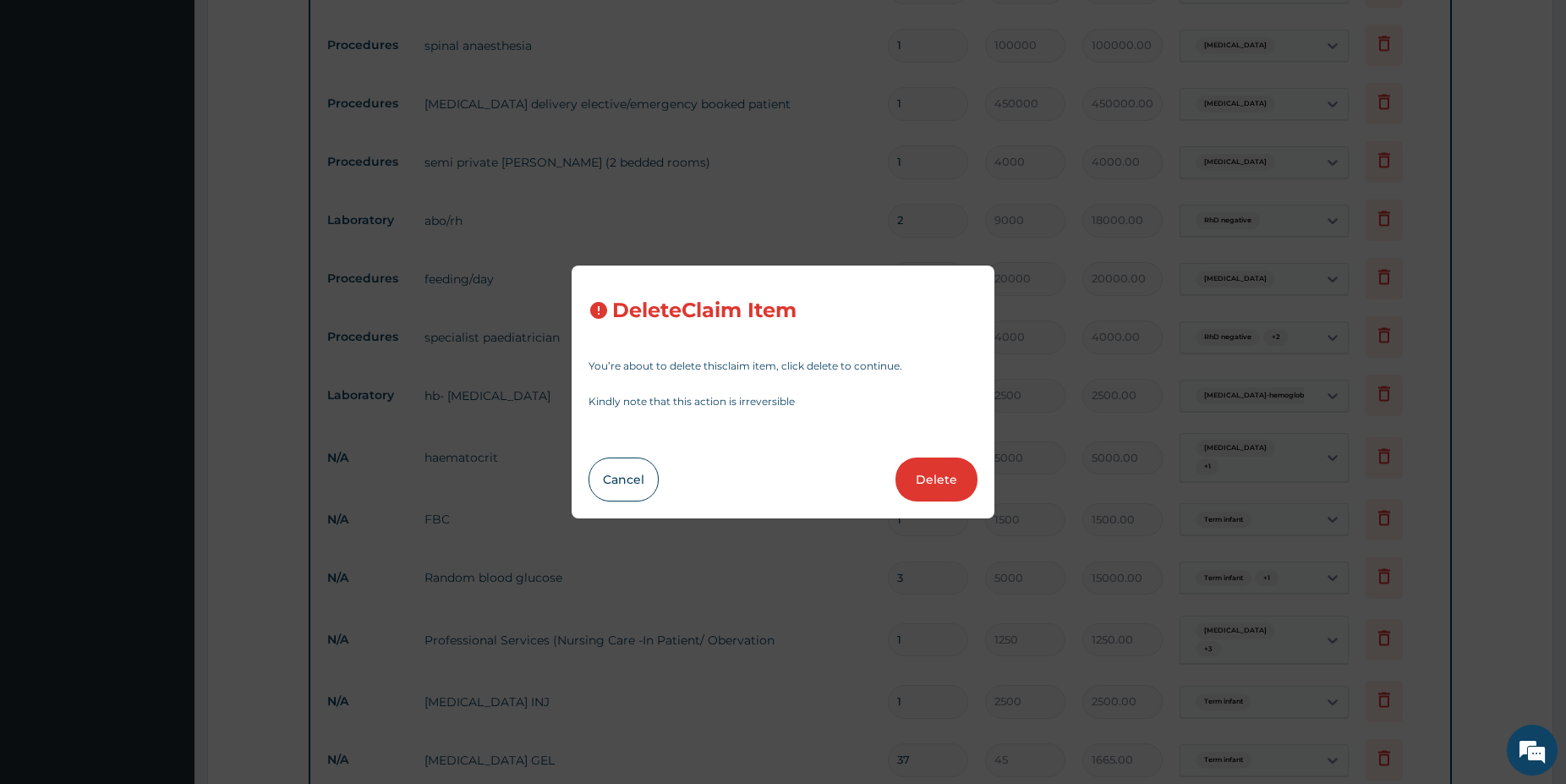
type input "945.00"
type input "30"
type input "630.00"
type input "3"
type input "10000"
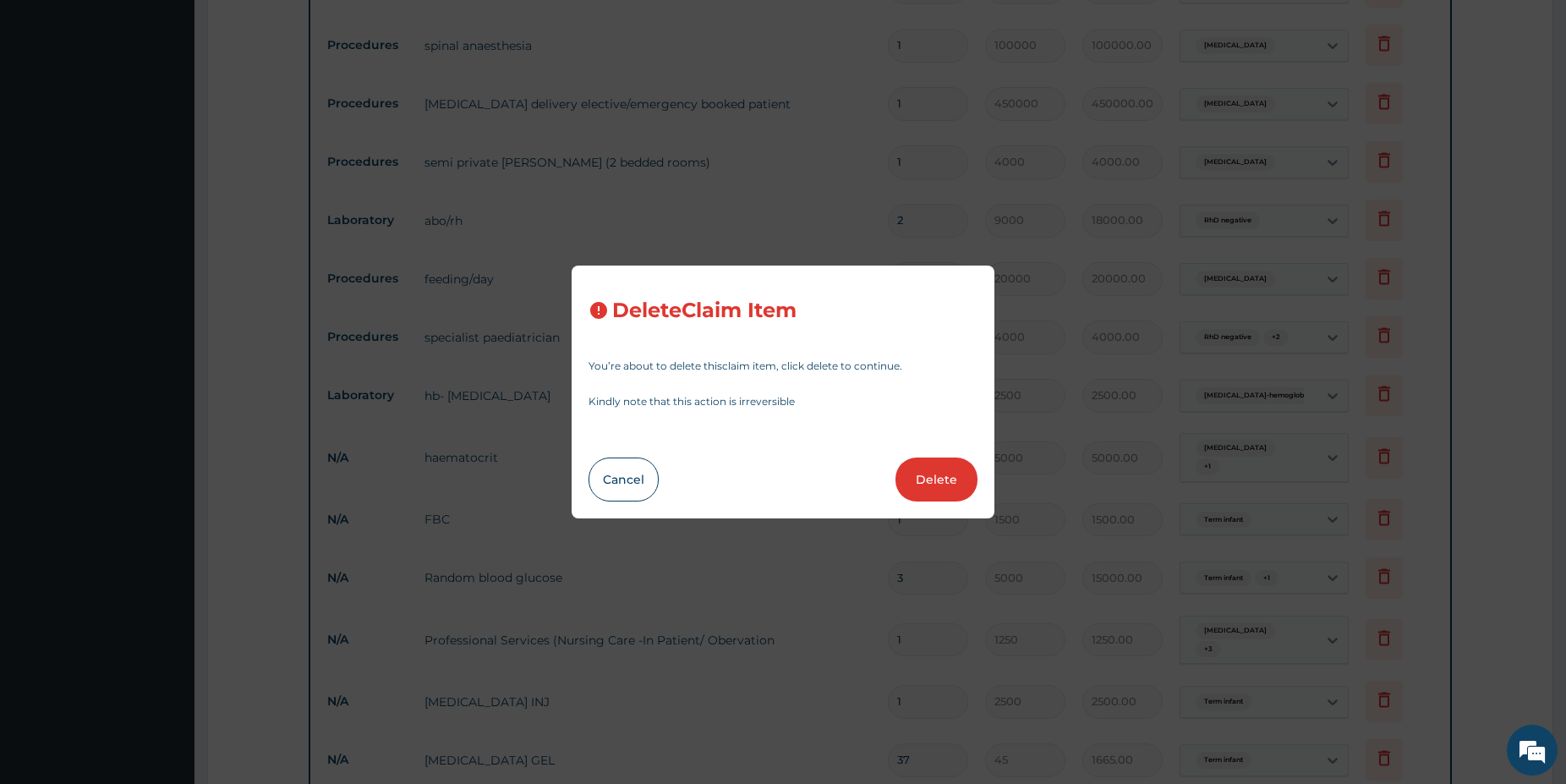
type input "30000.00"
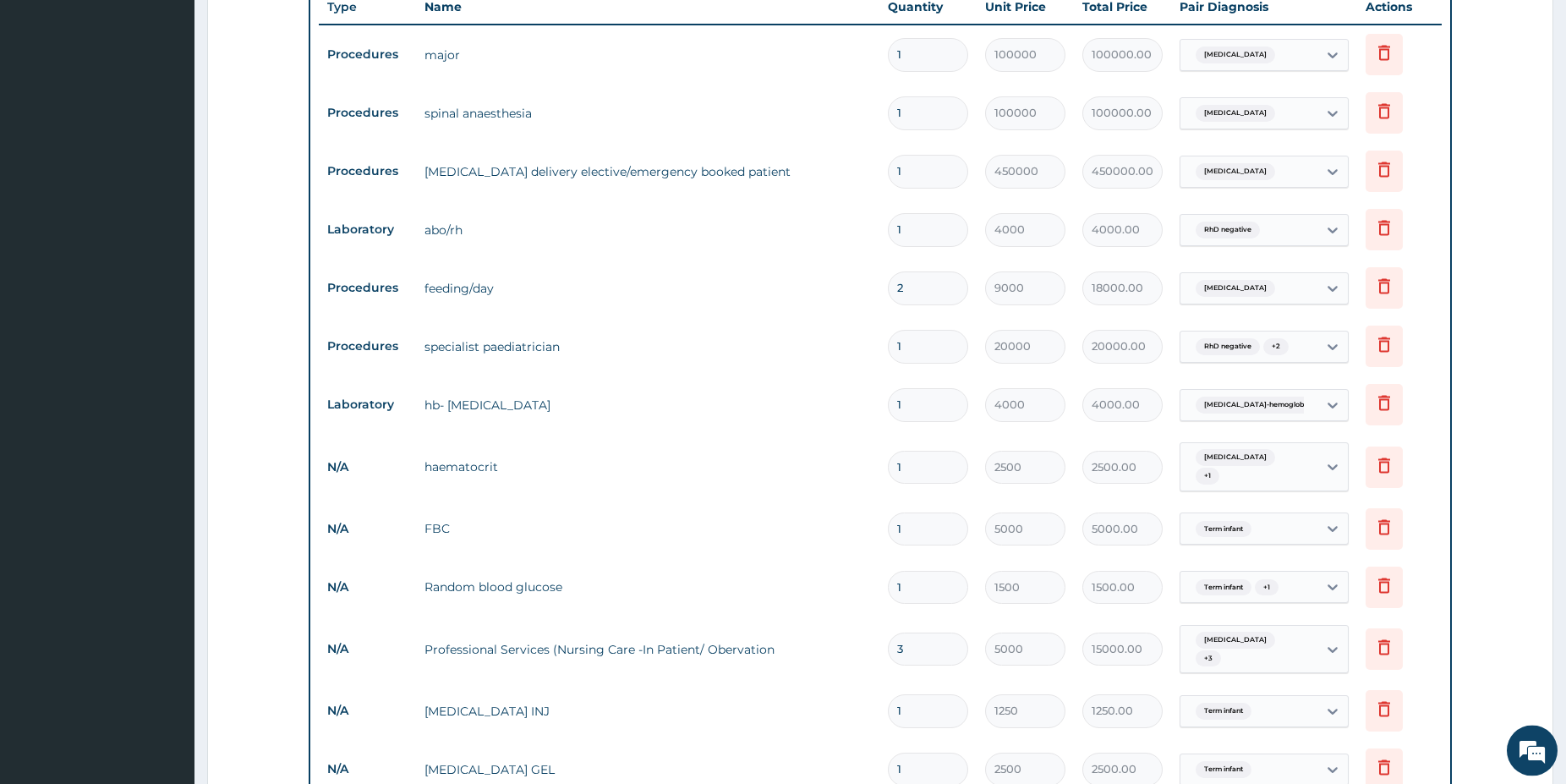
scroll to position [645, 0]
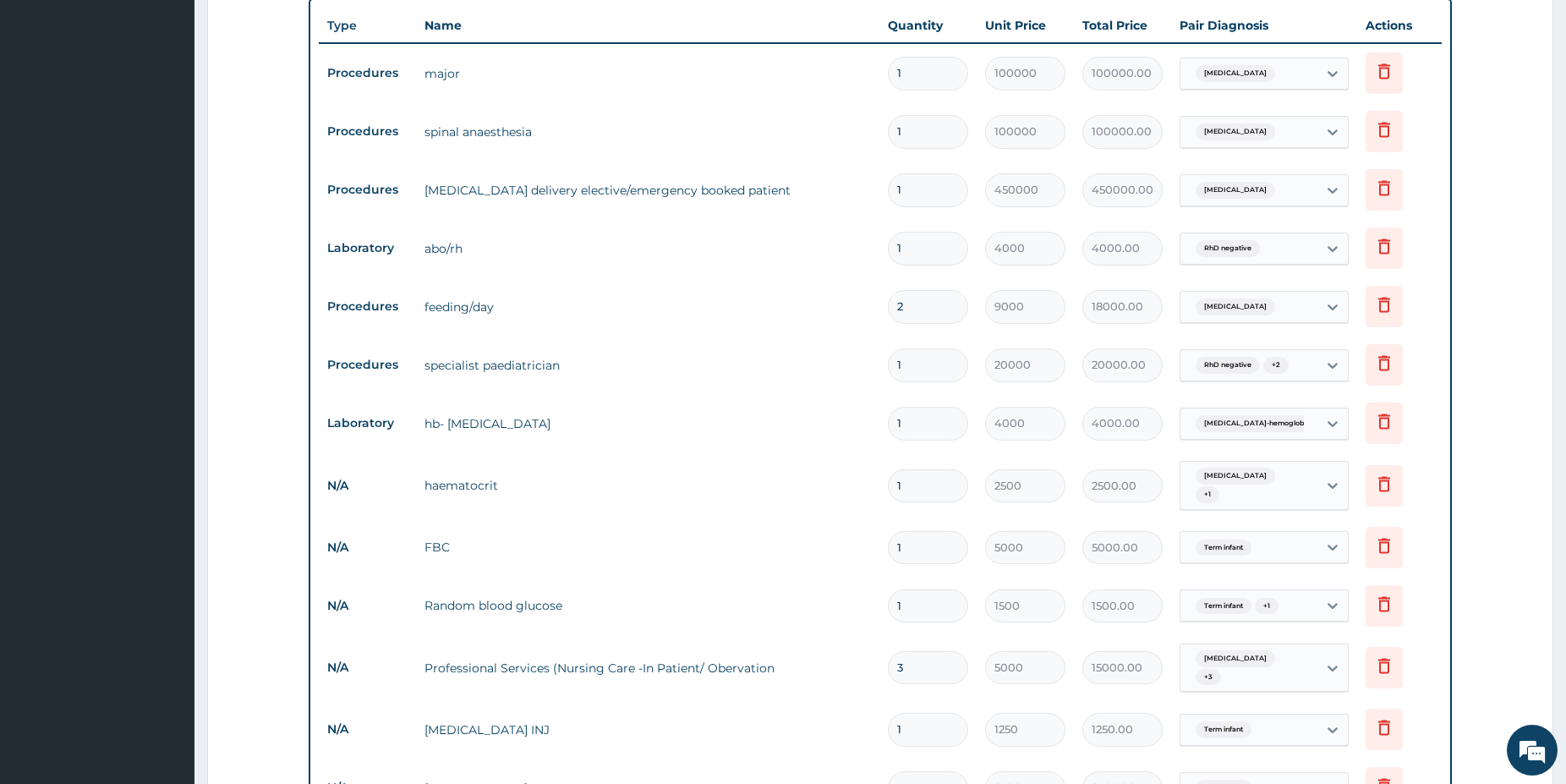
click at [937, 310] on input "2" at bounding box center [928, 306] width 80 height 33
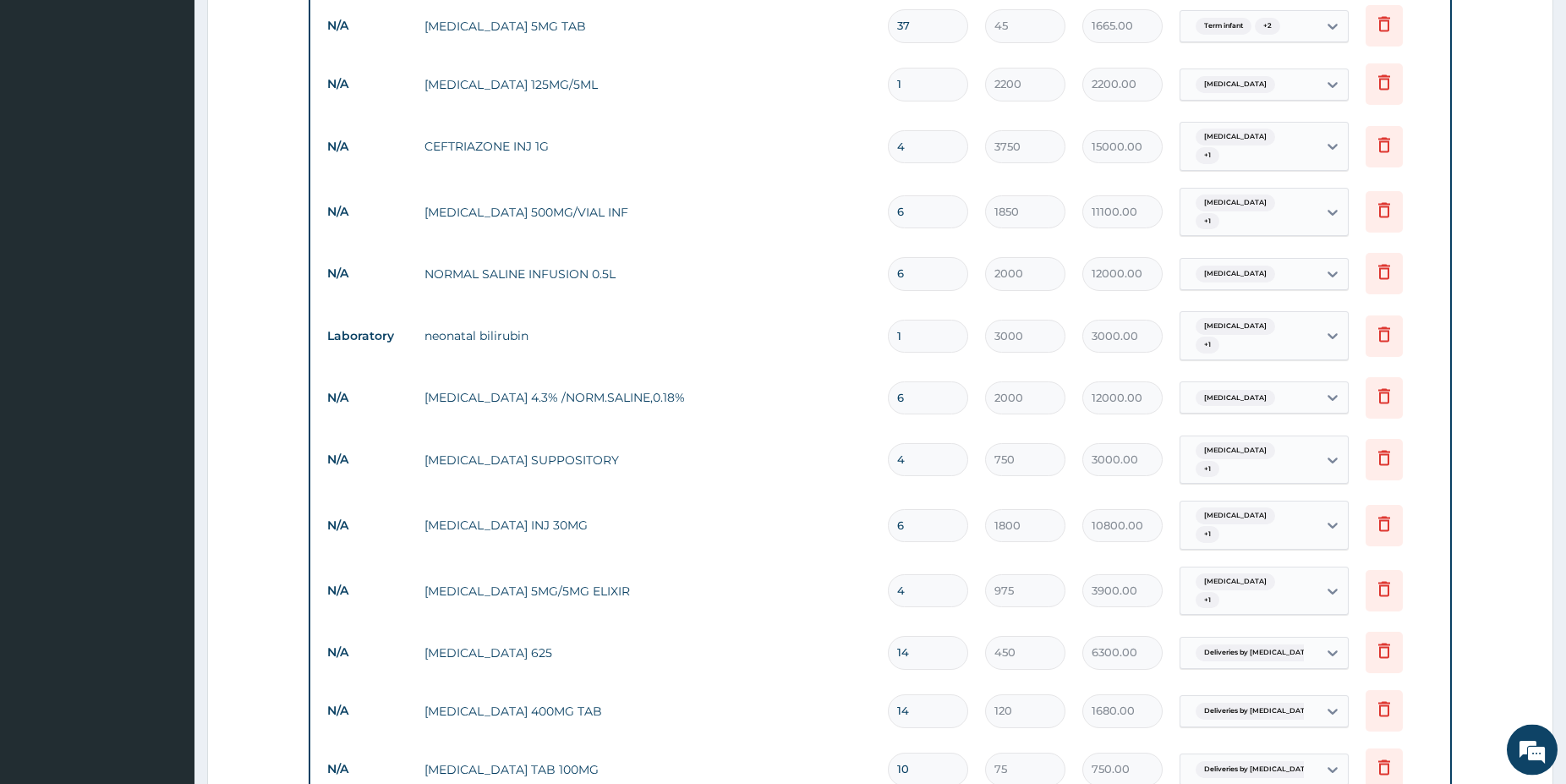
scroll to position [1479, 0]
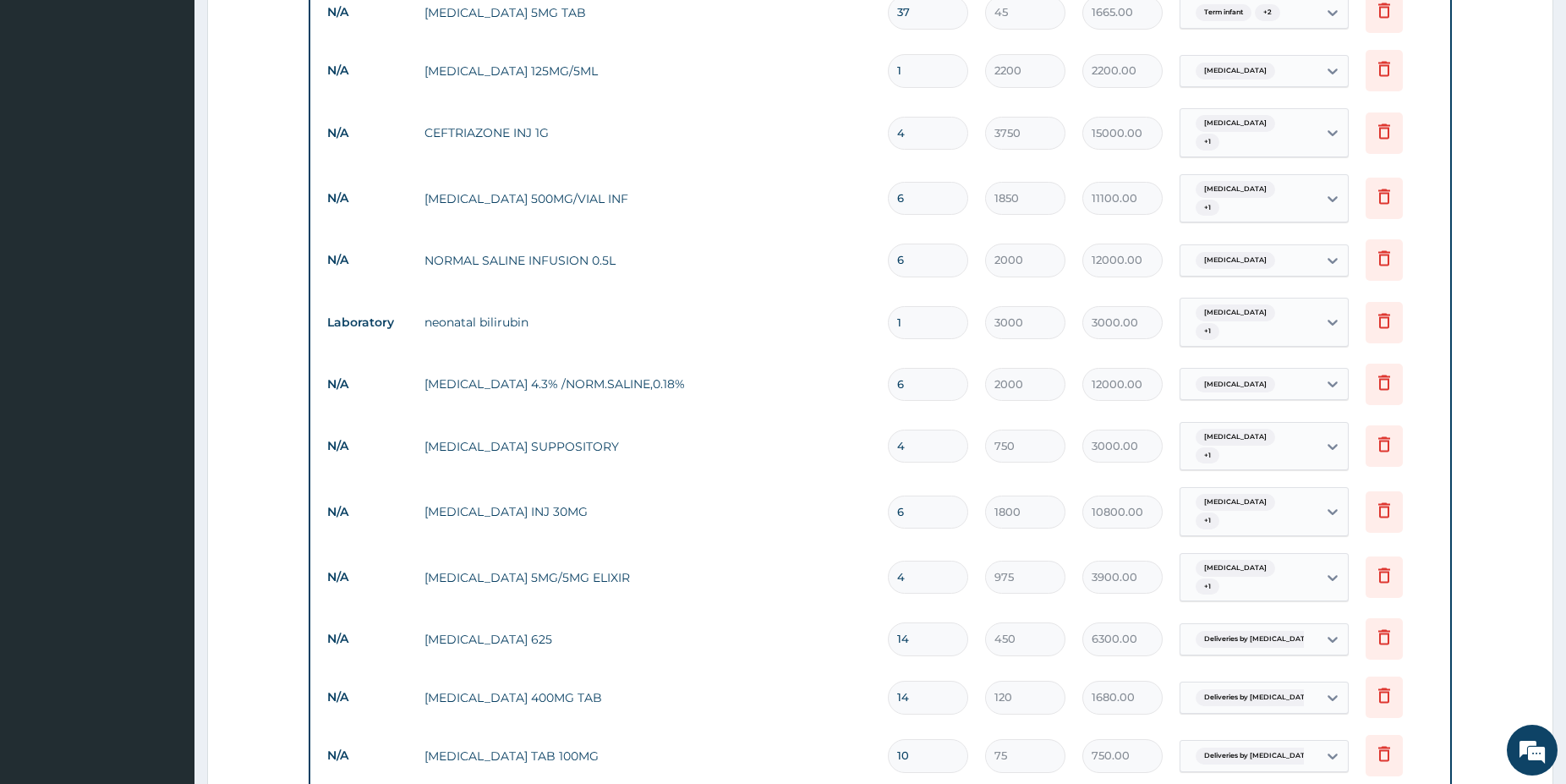
drag, startPoint x: 1574, startPoint y: 772, endPoint x: 1565, endPoint y: 767, distance: 9.9
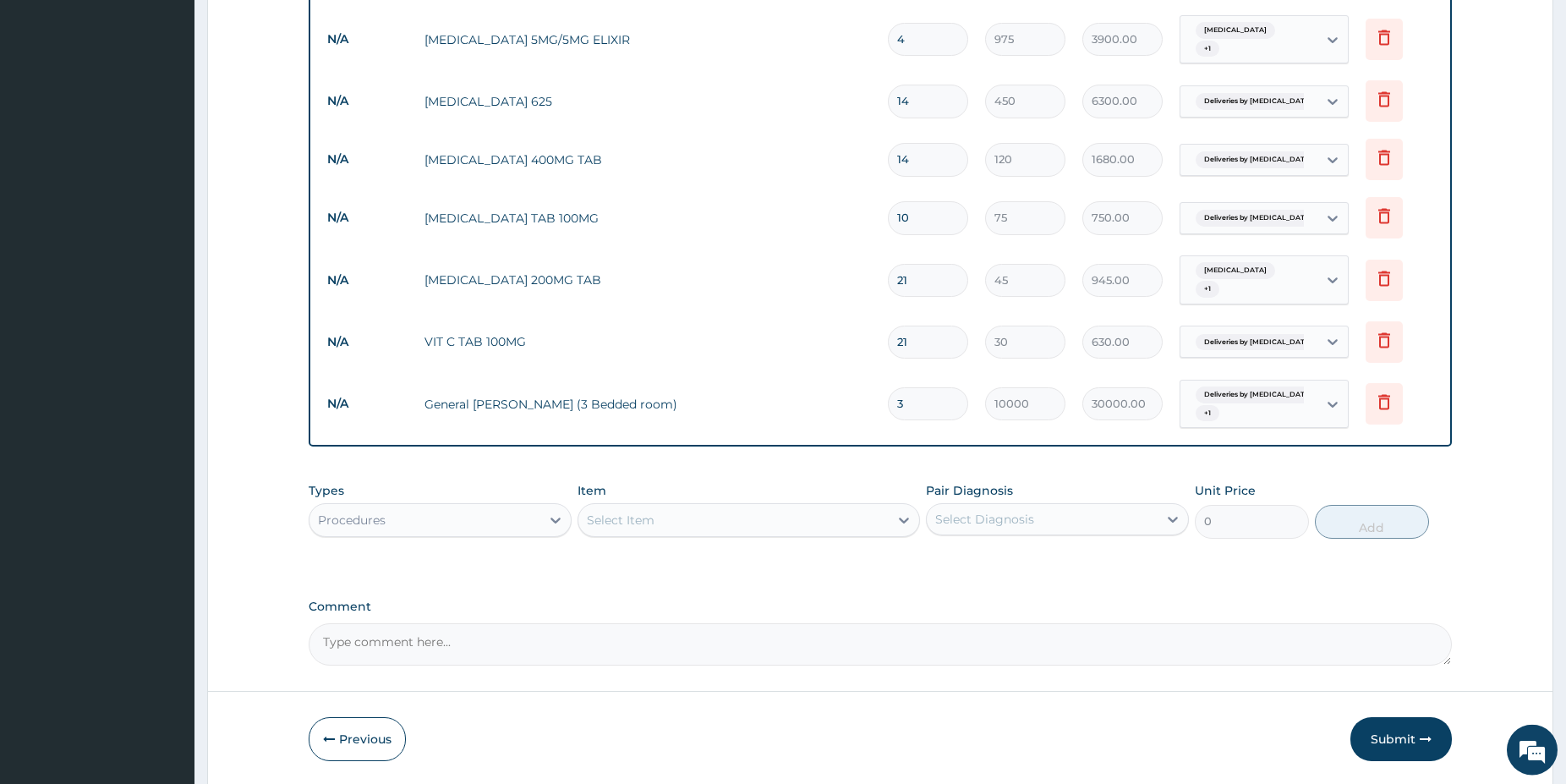
scroll to position [2018, 0]
click at [1378, 715] on button "Submit" at bounding box center [1400, 737] width 101 height 44
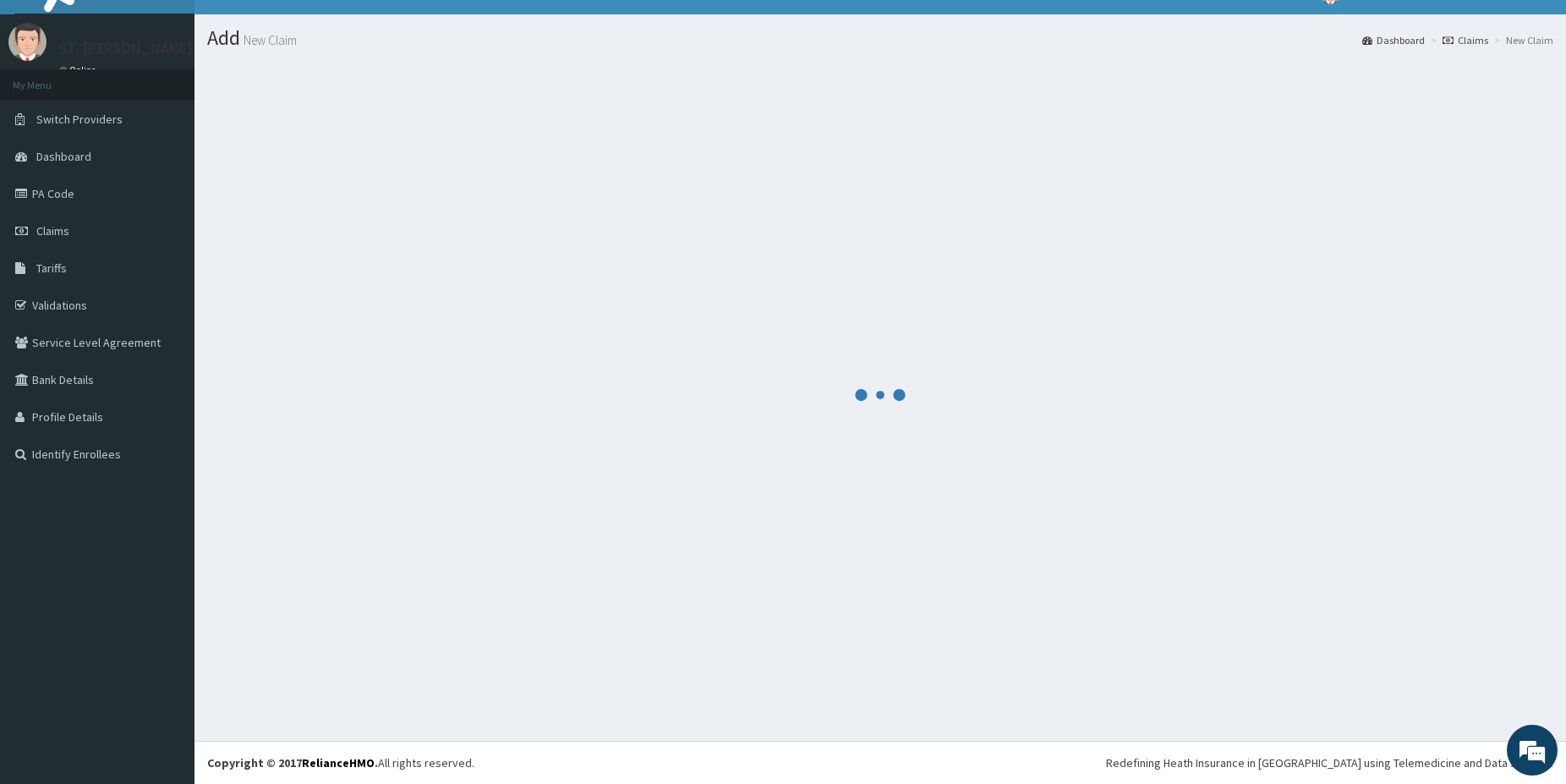
scroll to position [28, 0]
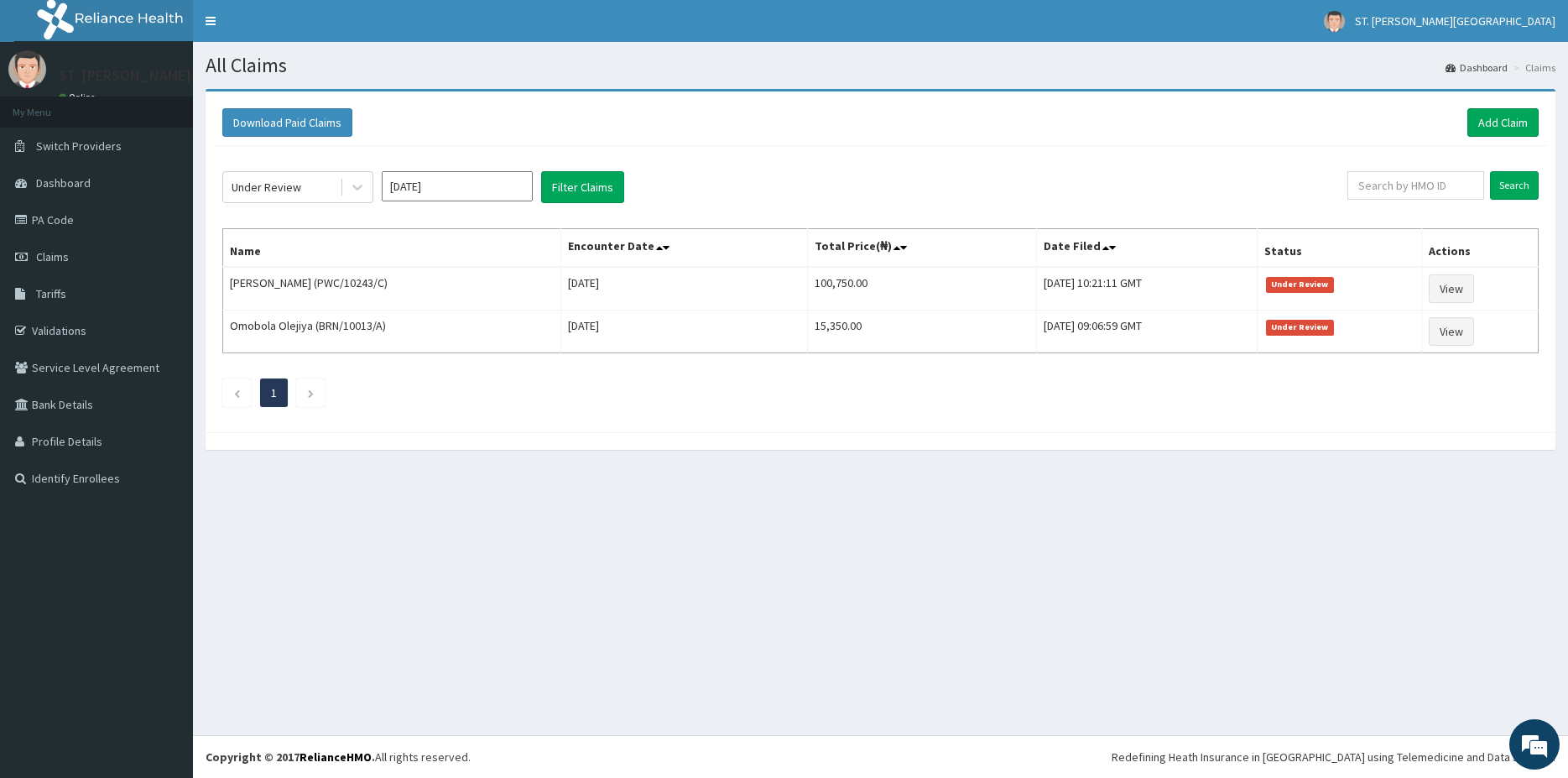
click at [1475, 129] on link "Add Claim" at bounding box center [1503, 122] width 71 height 29
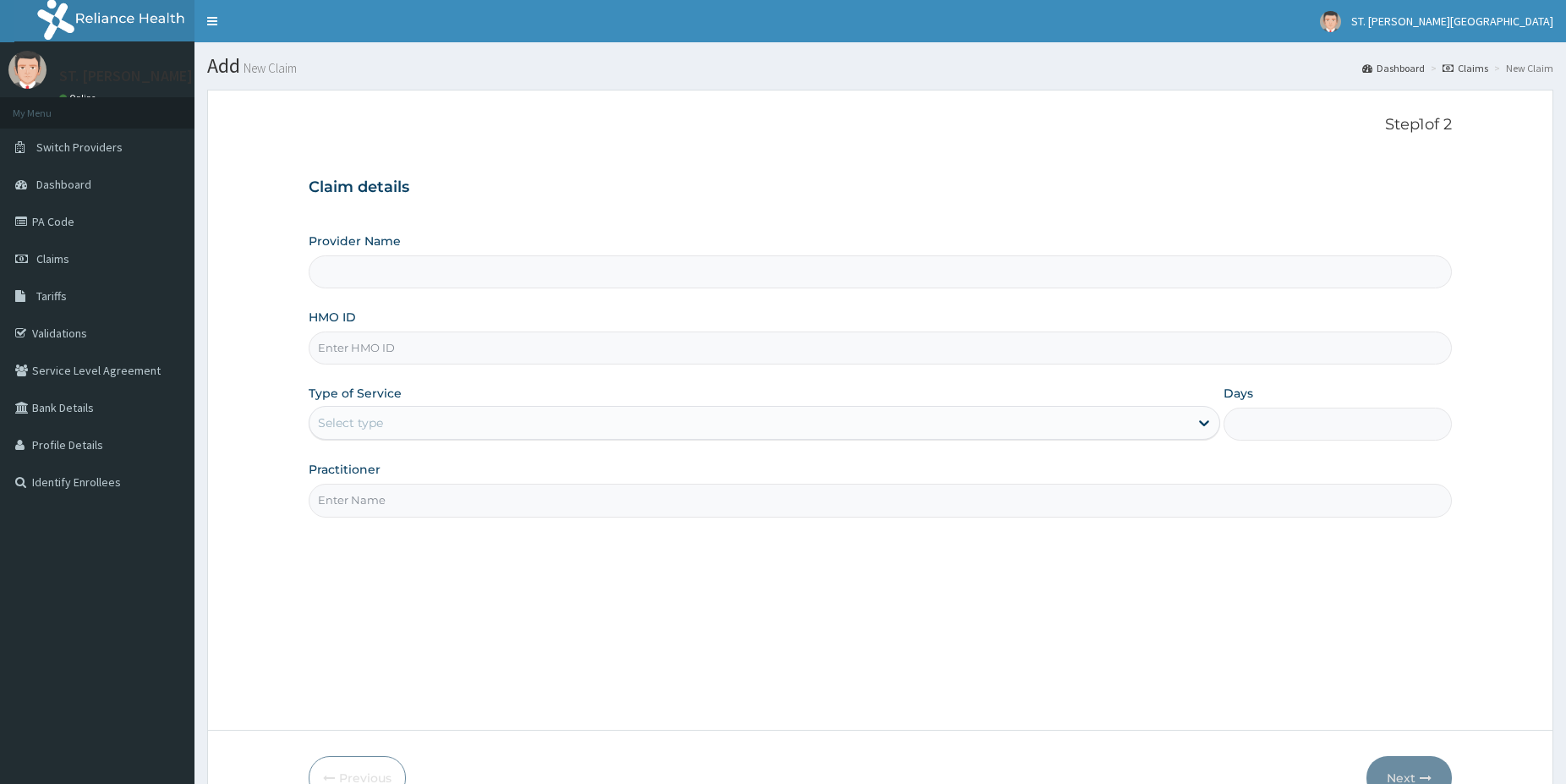
click at [396, 348] on input "HMO ID" at bounding box center [880, 347] width 1143 height 33
paste input "KSB/11548/E"
type input "KSB/11548/E"
click at [326, 434] on div "Select type" at bounding box center [765, 423] width 912 height 34
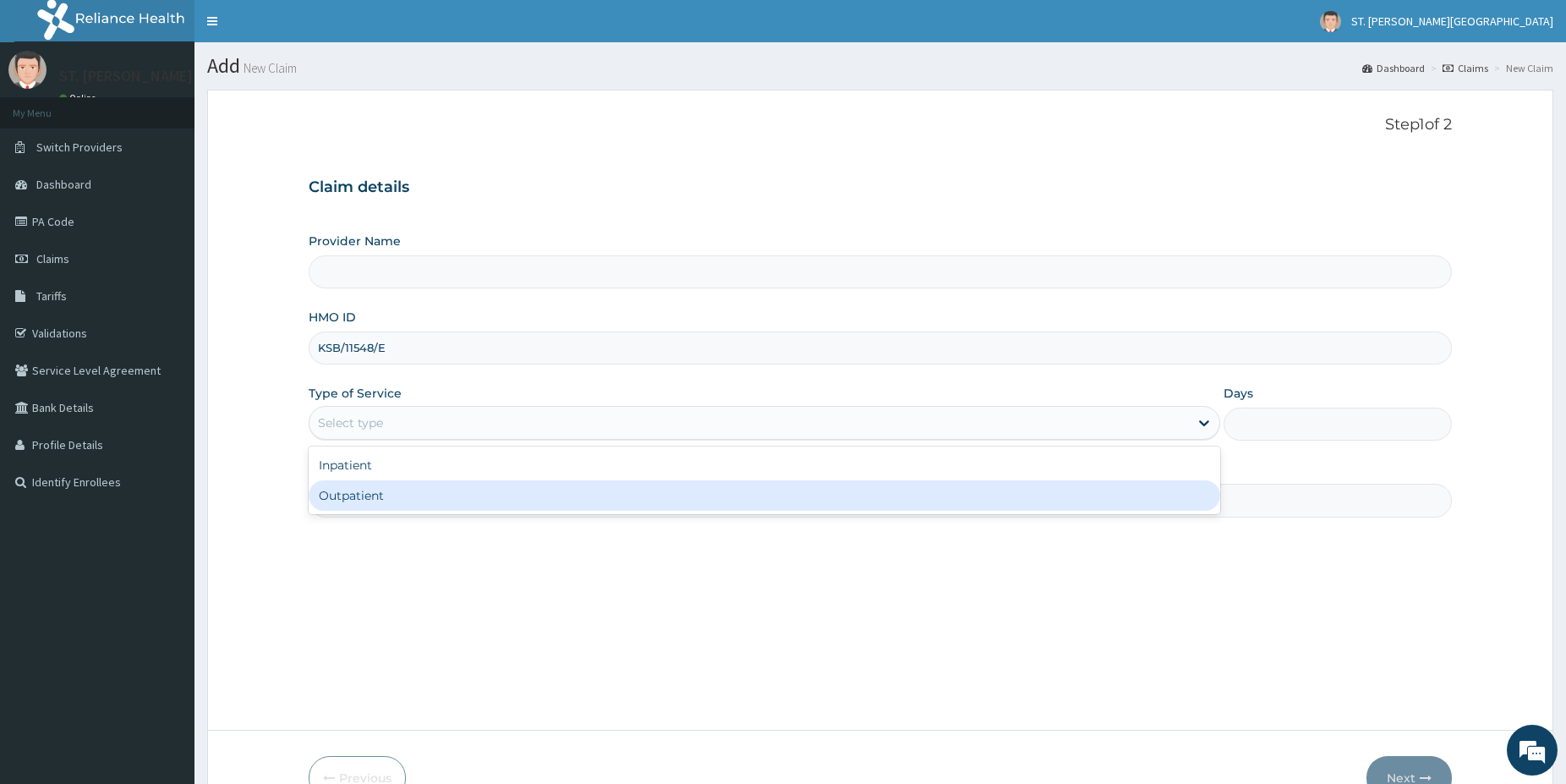
click at [348, 498] on div "Outpatient" at bounding box center [765, 495] width 912 height 30
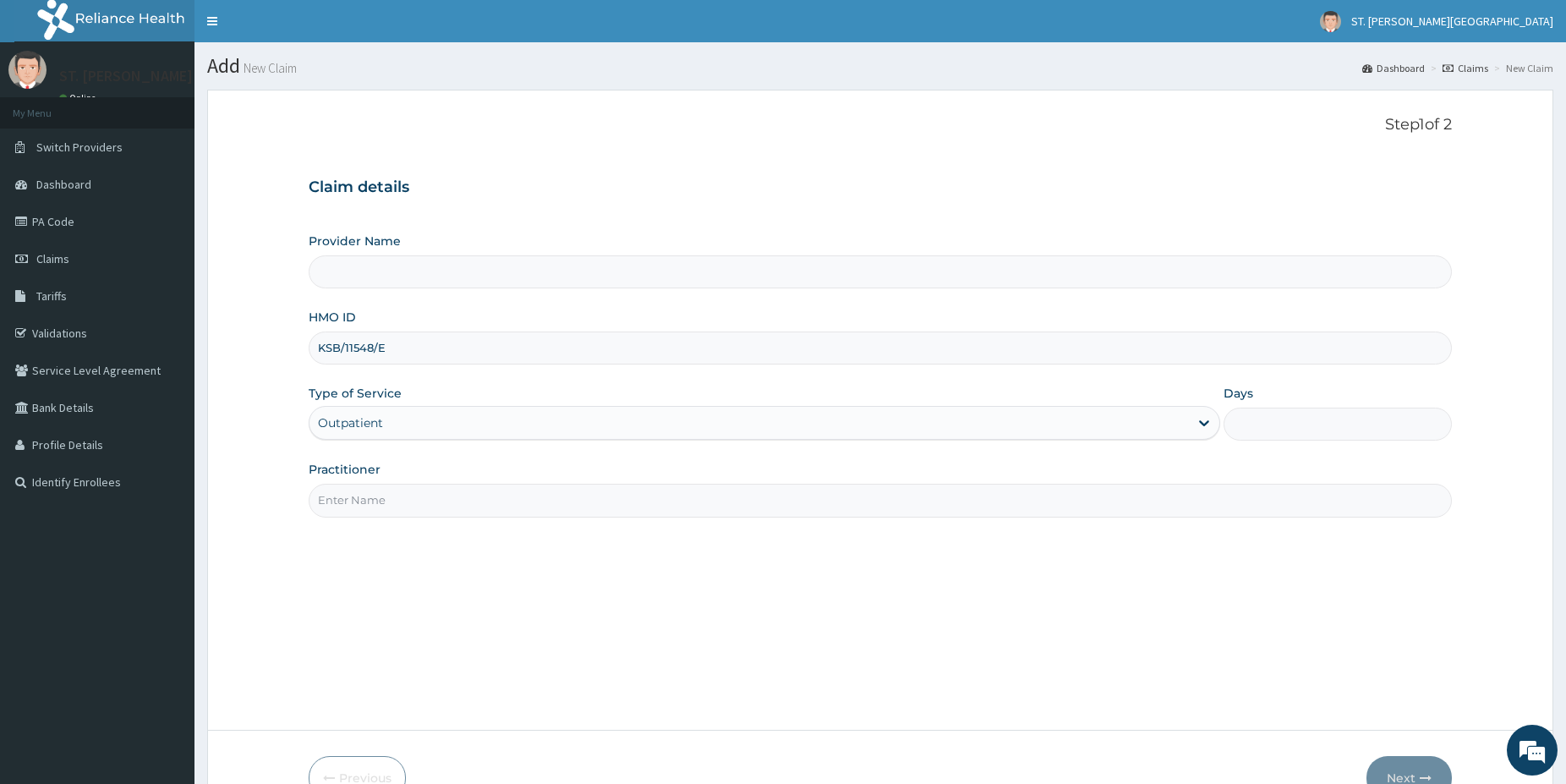
type input "1"
click at [355, 506] on input "Practitioner" at bounding box center [880, 500] width 1143 height 33
type input "dr."
type input "[GEOGRAPHIC_DATA]- [GEOGRAPHIC_DATA]"
type input "dr.lauretta"
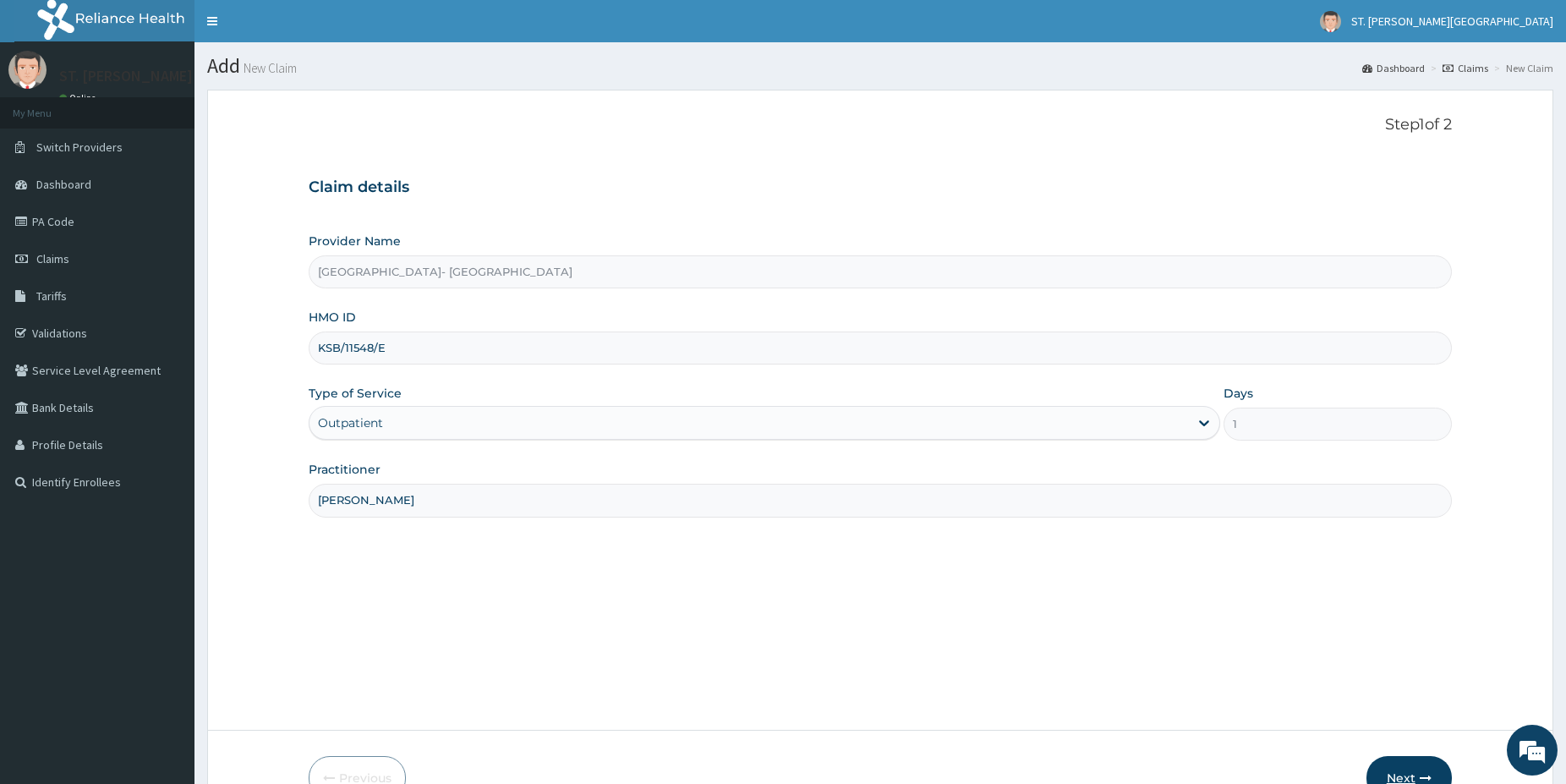
click at [1394, 771] on button "Next" at bounding box center [1408, 778] width 85 height 44
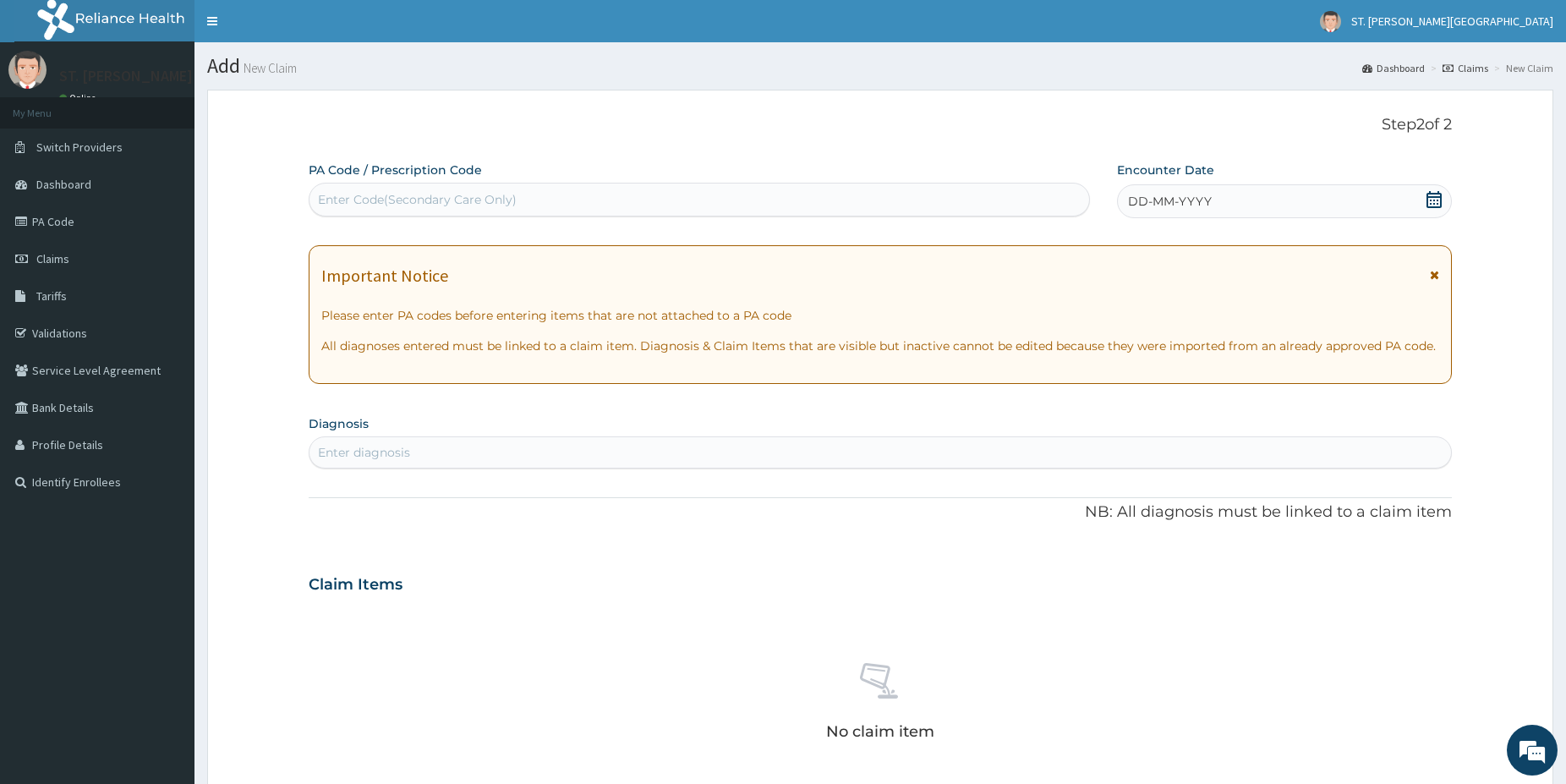
click at [382, 194] on div "Enter Code(Secondary Care Only)" at bounding box center [417, 199] width 199 height 17
paste input "PA/691F3D"
type input "PA/691F3D"
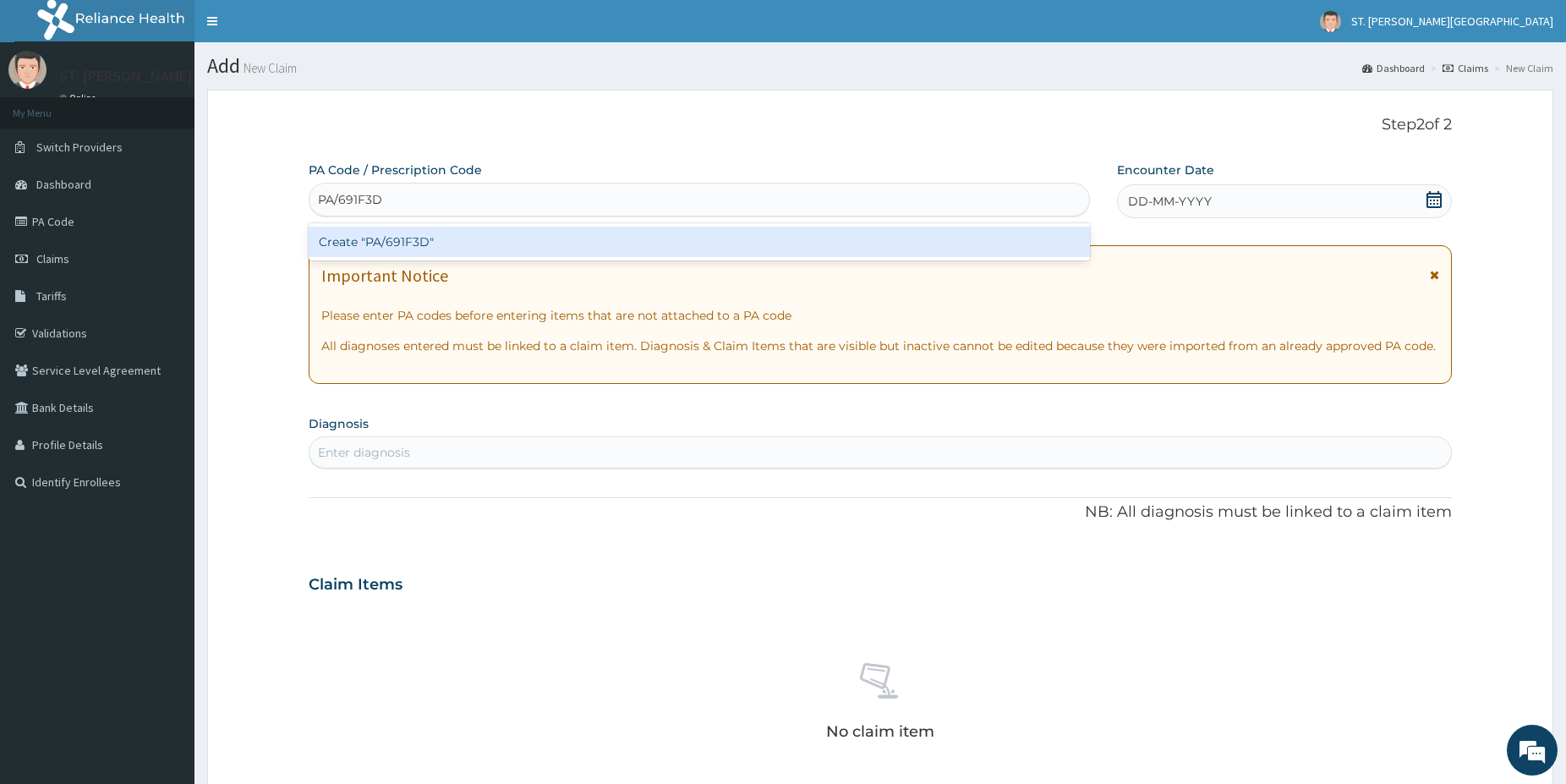
click at [419, 249] on div "Create "PA/691F3D"" at bounding box center [699, 242] width 781 height 30
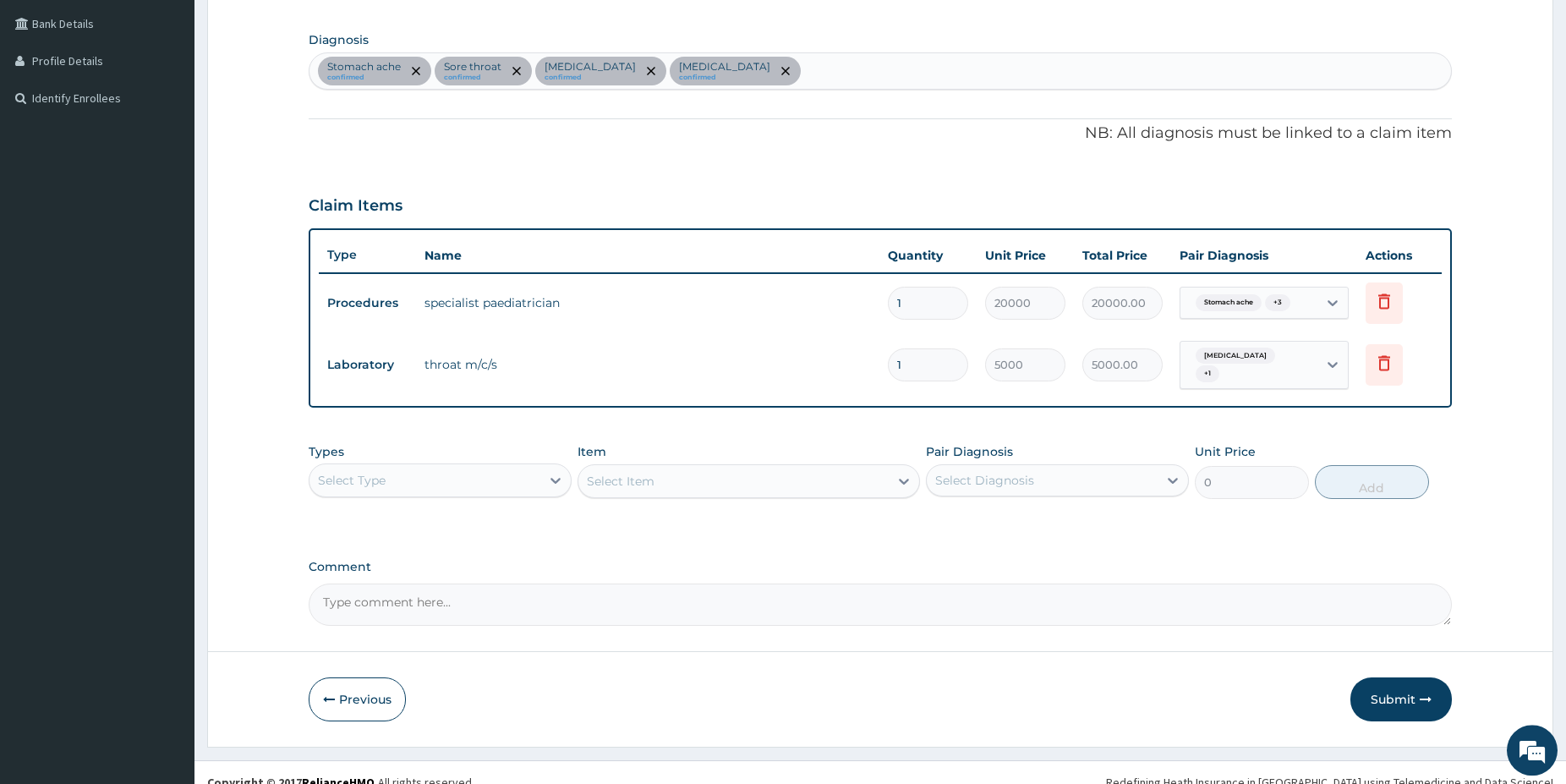
scroll to position [388, 0]
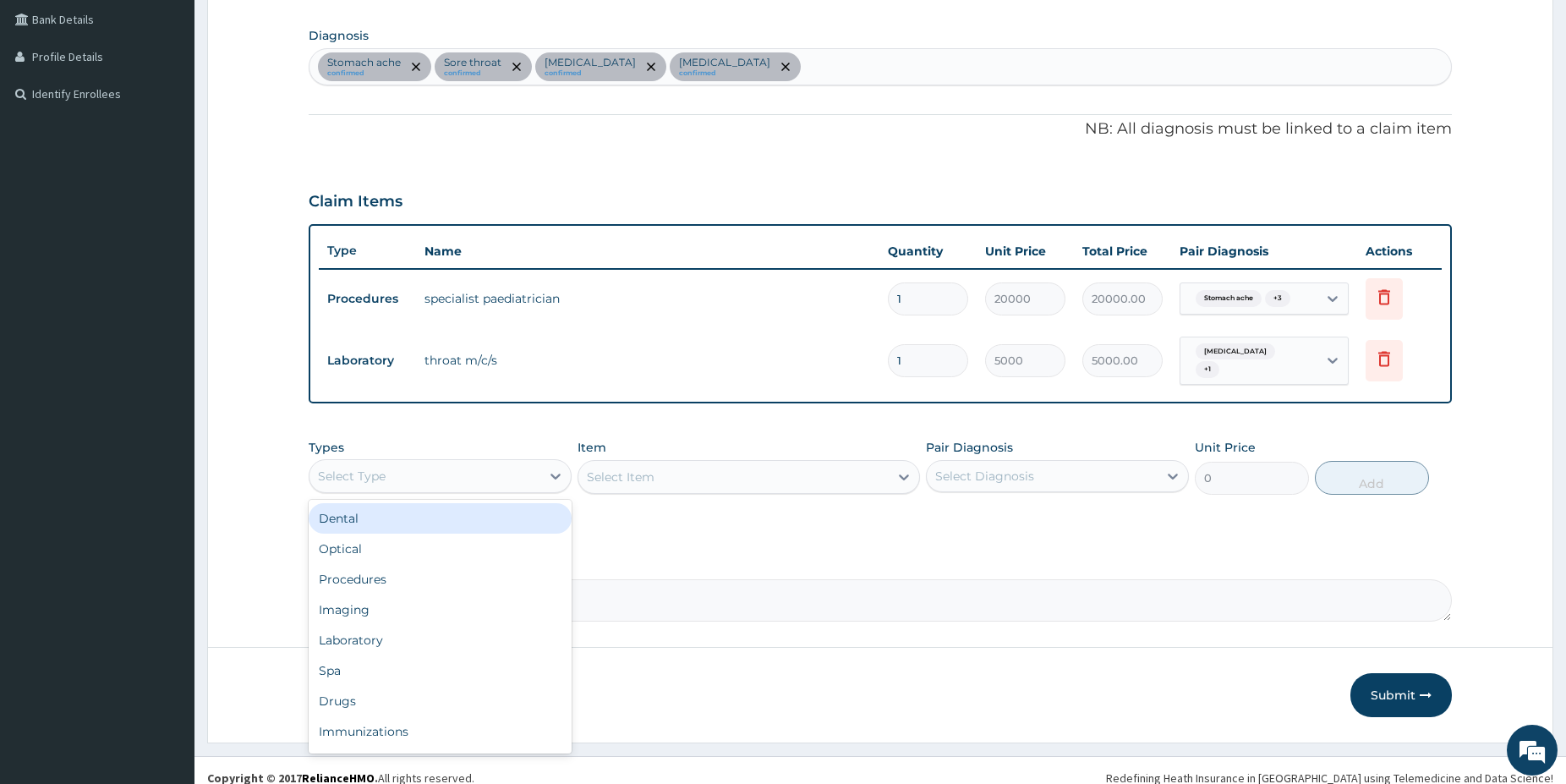
click at [495, 483] on div "Select Type" at bounding box center [424, 476] width 231 height 27
click at [388, 637] on div "Laboratory" at bounding box center [440, 640] width 263 height 30
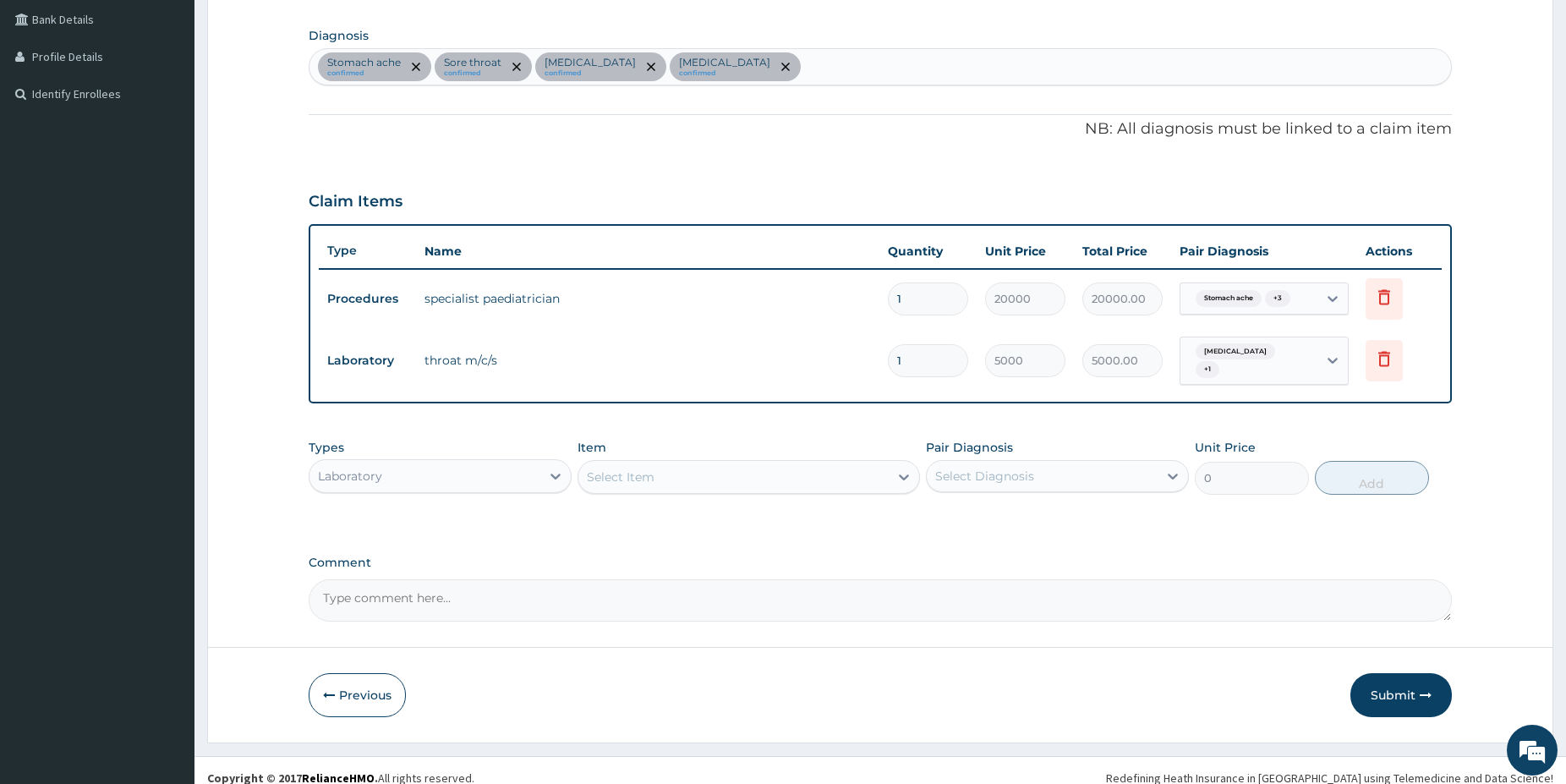
click at [622, 481] on div "Select Item" at bounding box center [621, 476] width 68 height 17
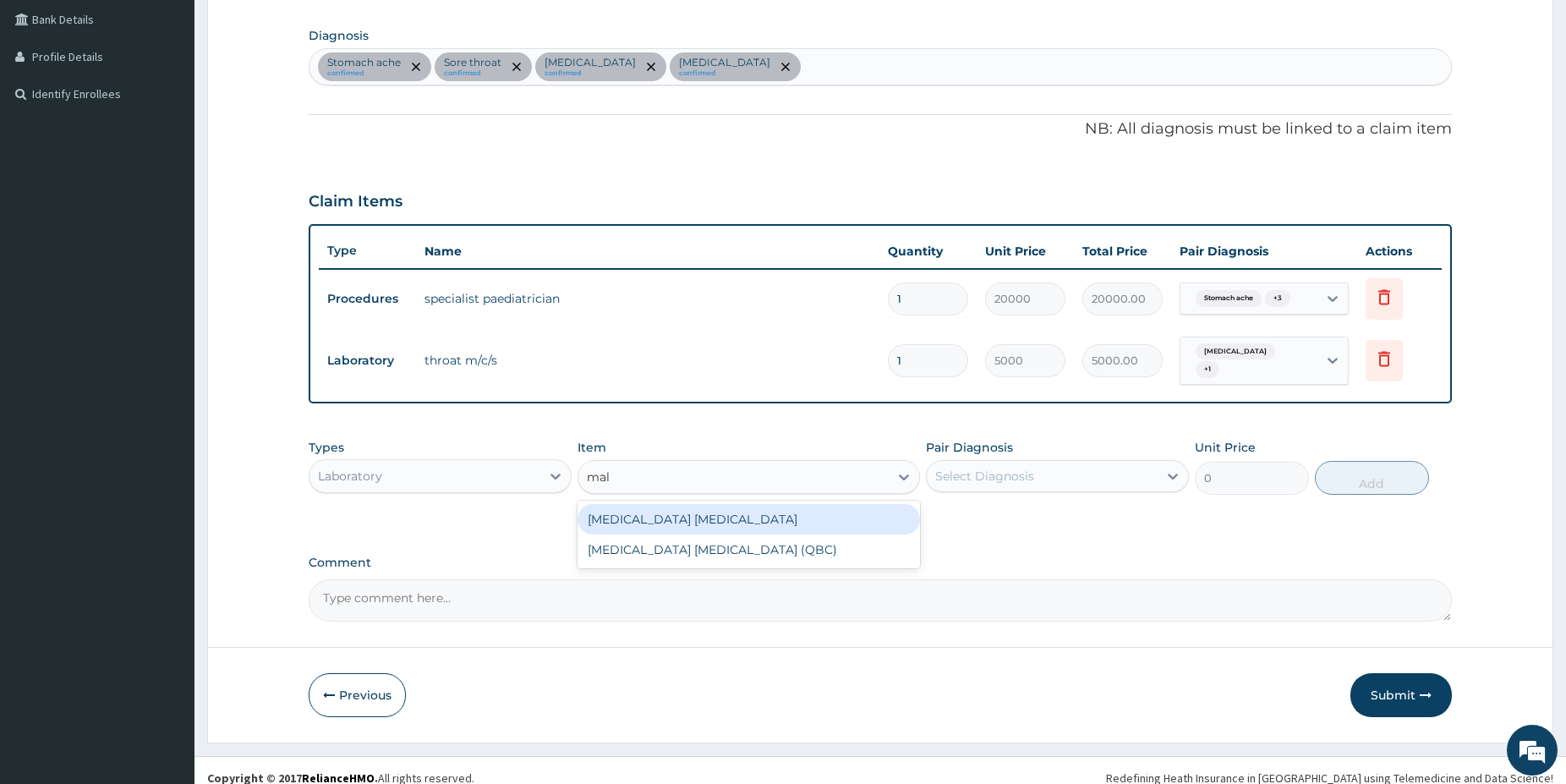
type input "mala"
click at [619, 520] on div "Malaria Parasite" at bounding box center [749, 519] width 342 height 30
type input "1500"
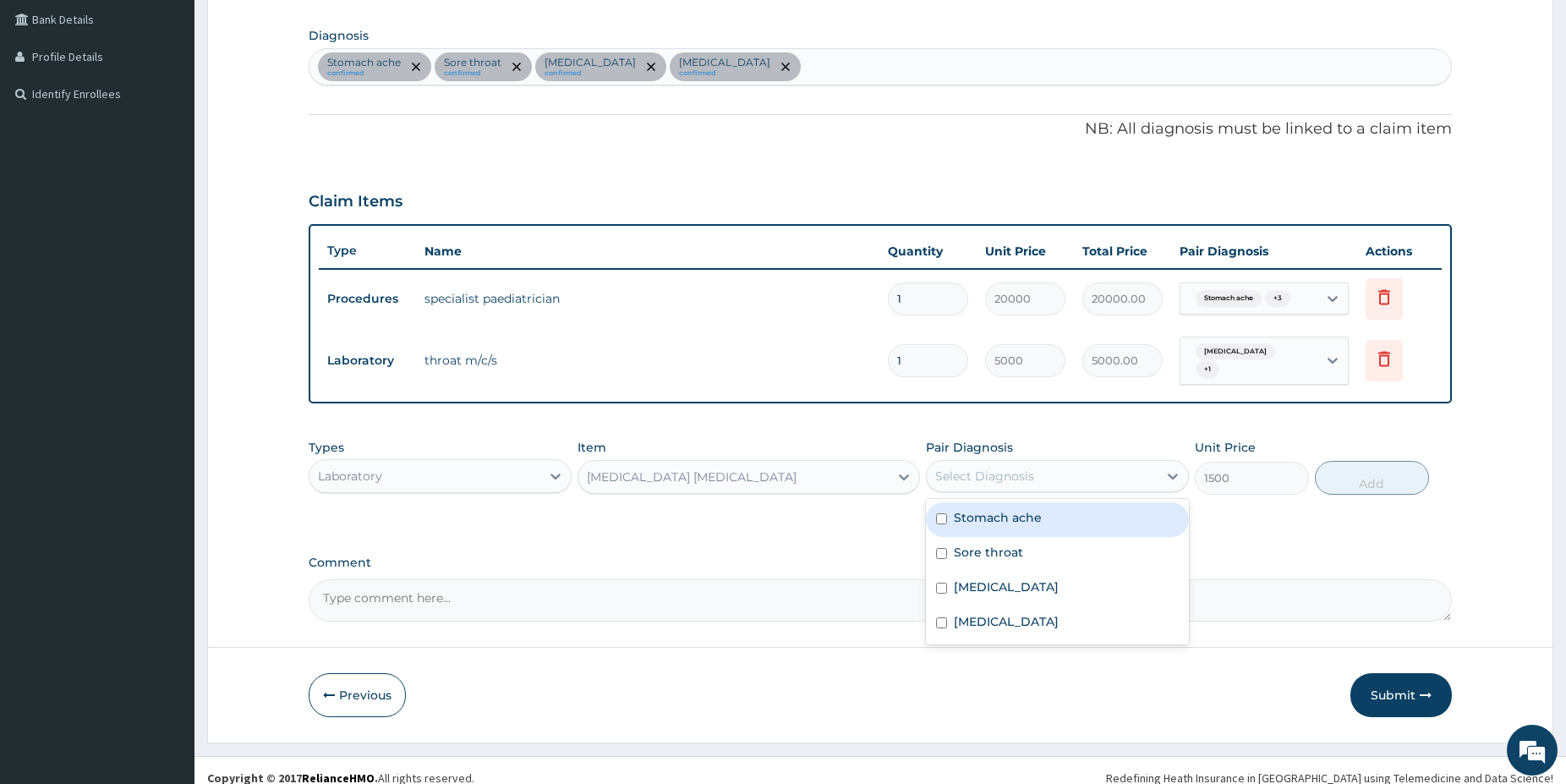
click at [1008, 486] on div "Select Diagnosis" at bounding box center [1042, 476] width 231 height 27
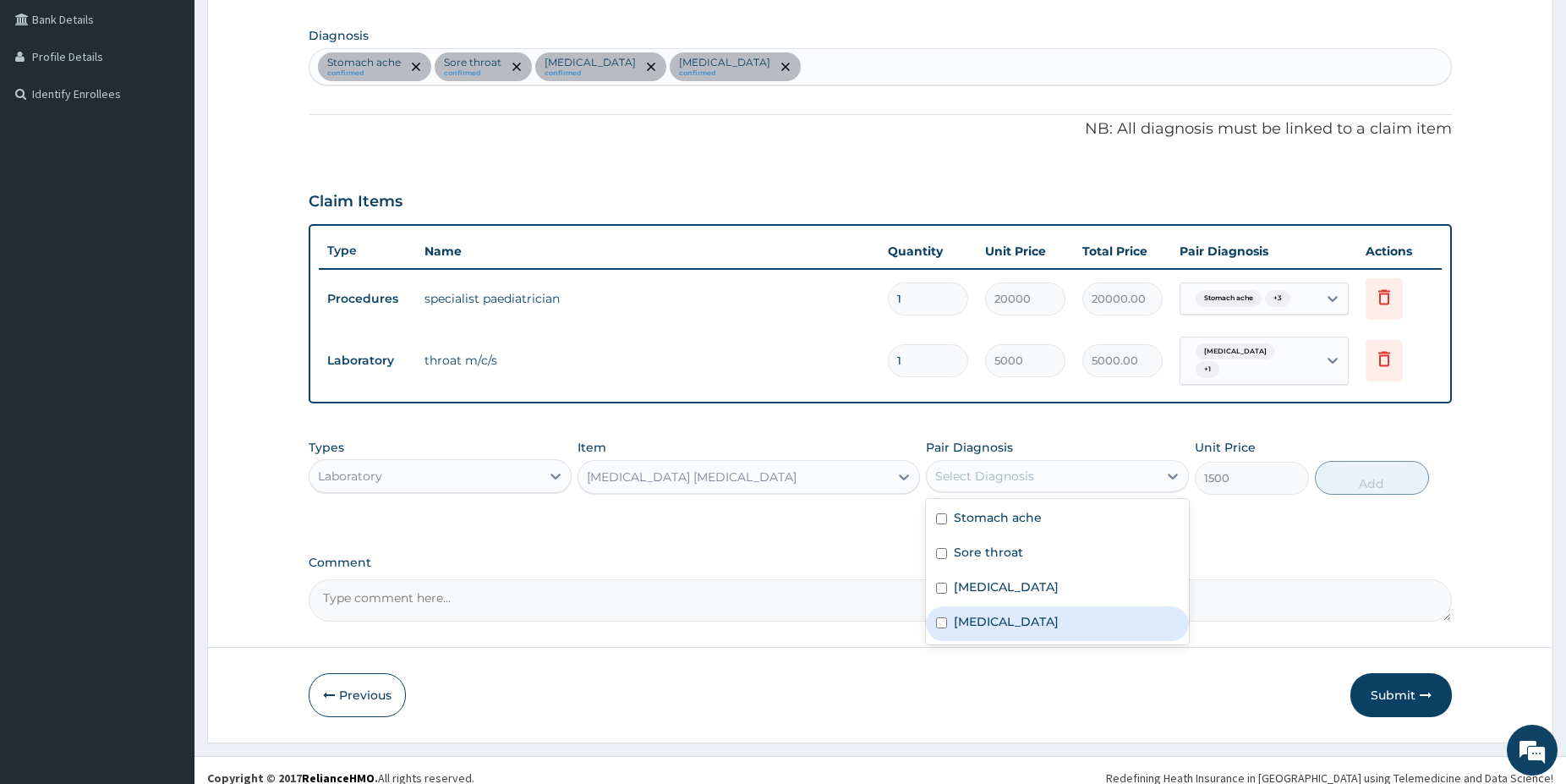
drag, startPoint x: 983, startPoint y: 619, endPoint x: 1005, endPoint y: 620, distance: 22.8
click at [983, 620] on label "Malaria" at bounding box center [1006, 621] width 105 height 17
checkbox input "true"
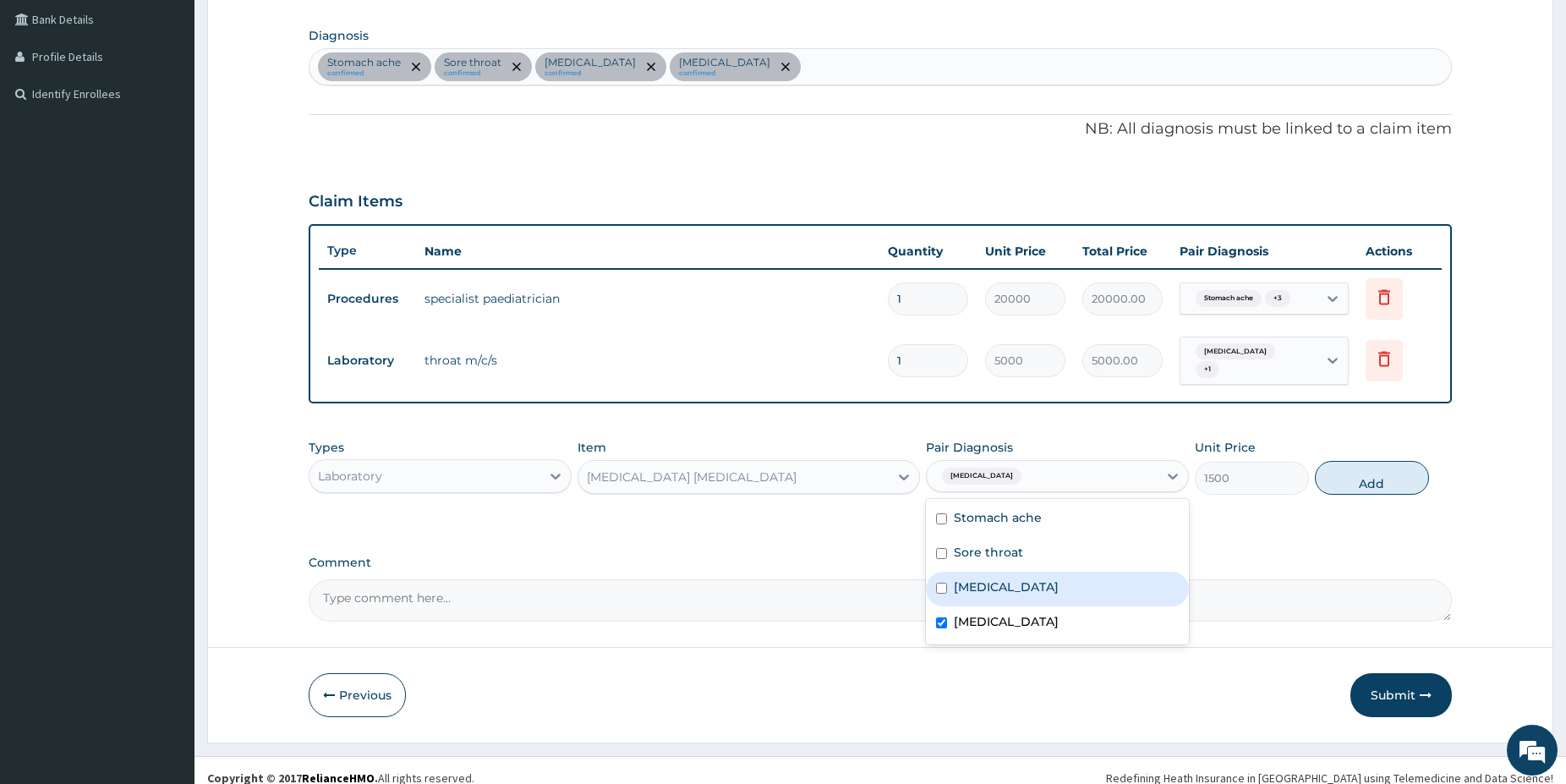
click at [1397, 478] on button "Add" at bounding box center [1372, 478] width 114 height 34
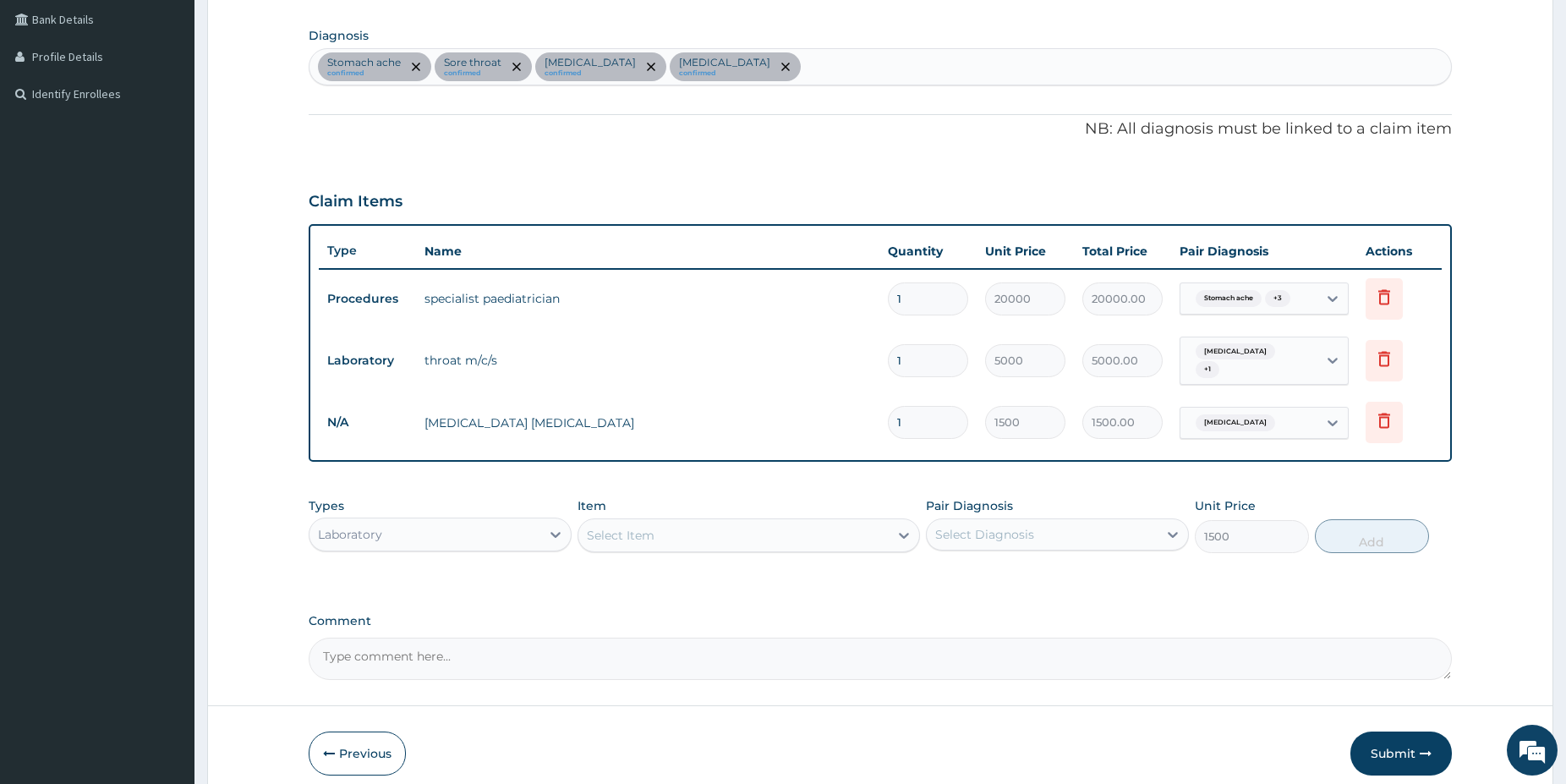
type input "0"
click at [541, 540] on div at bounding box center [555, 534] width 30 height 30
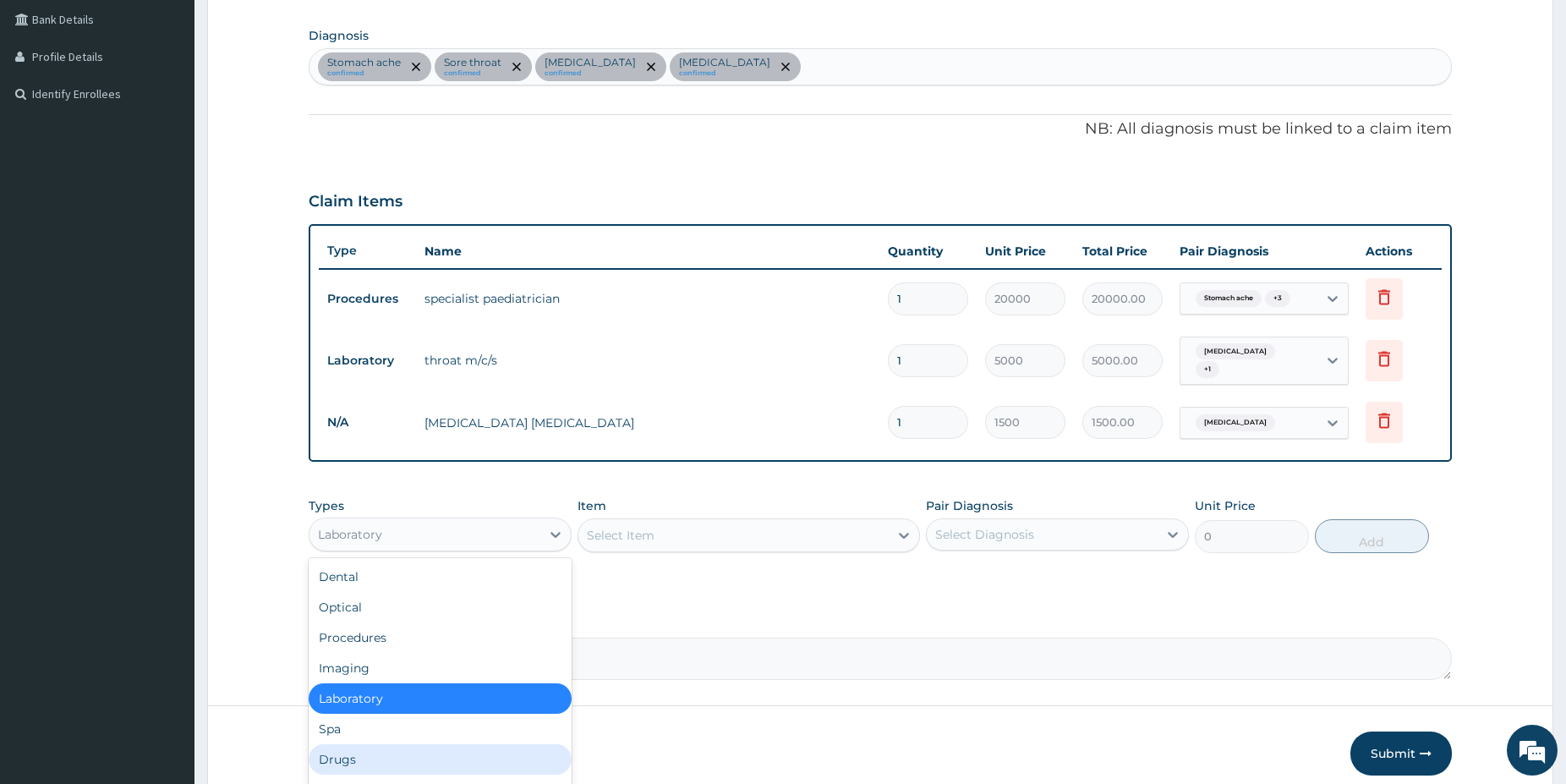
click at [332, 761] on div "Drugs" at bounding box center [440, 759] width 263 height 30
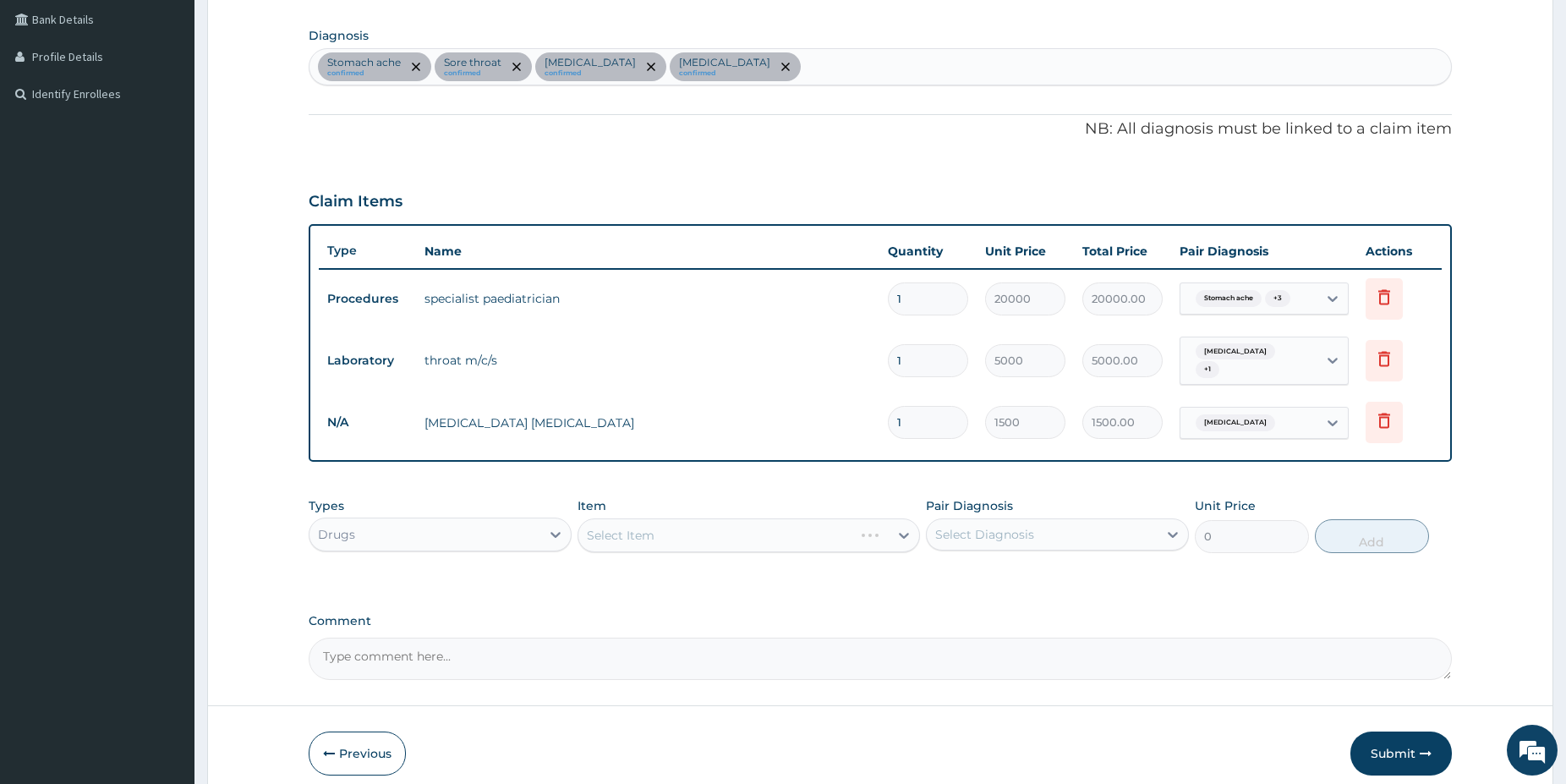
click at [783, 551] on div "Select Item" at bounding box center [749, 535] width 342 height 34
click at [787, 537] on div "Select Item" at bounding box center [733, 535] width 310 height 27
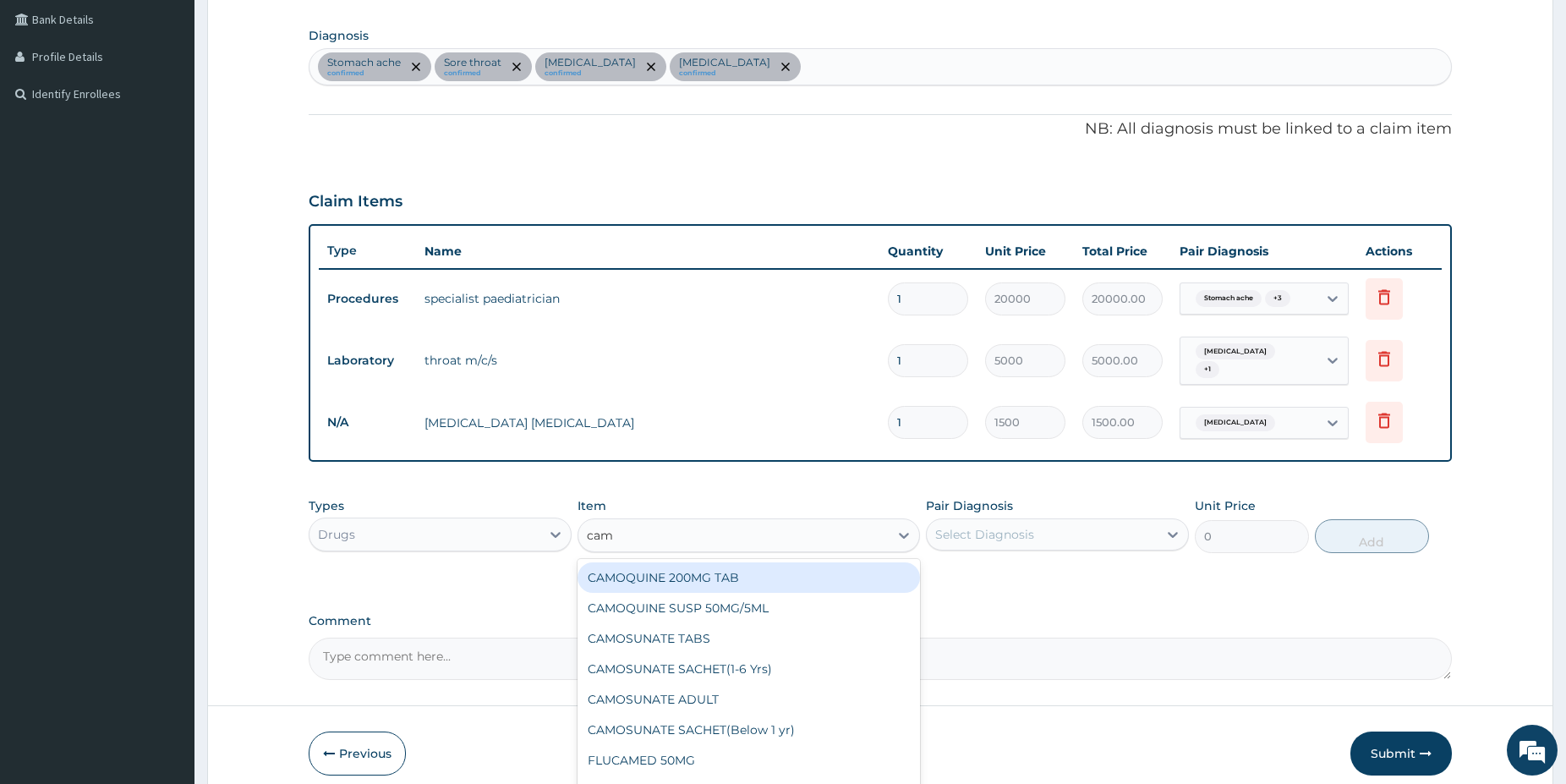
type input "camo"
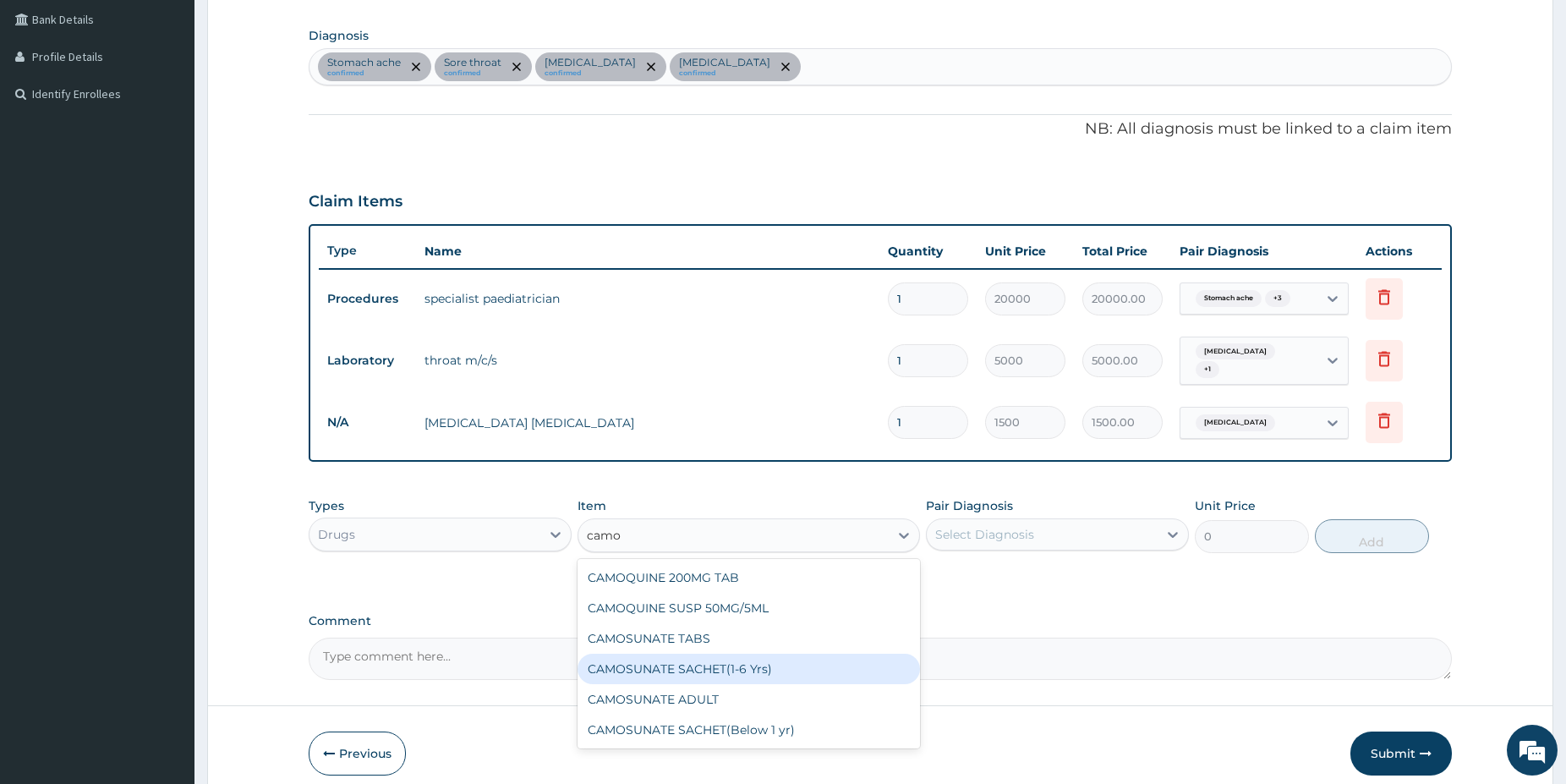
drag, startPoint x: 769, startPoint y: 674, endPoint x: 769, endPoint y: 662, distance: 11.9
click at [769, 672] on div "CAMOSUNATE SACHET(1-6 Yrs)" at bounding box center [749, 669] width 342 height 30
type input "2250"
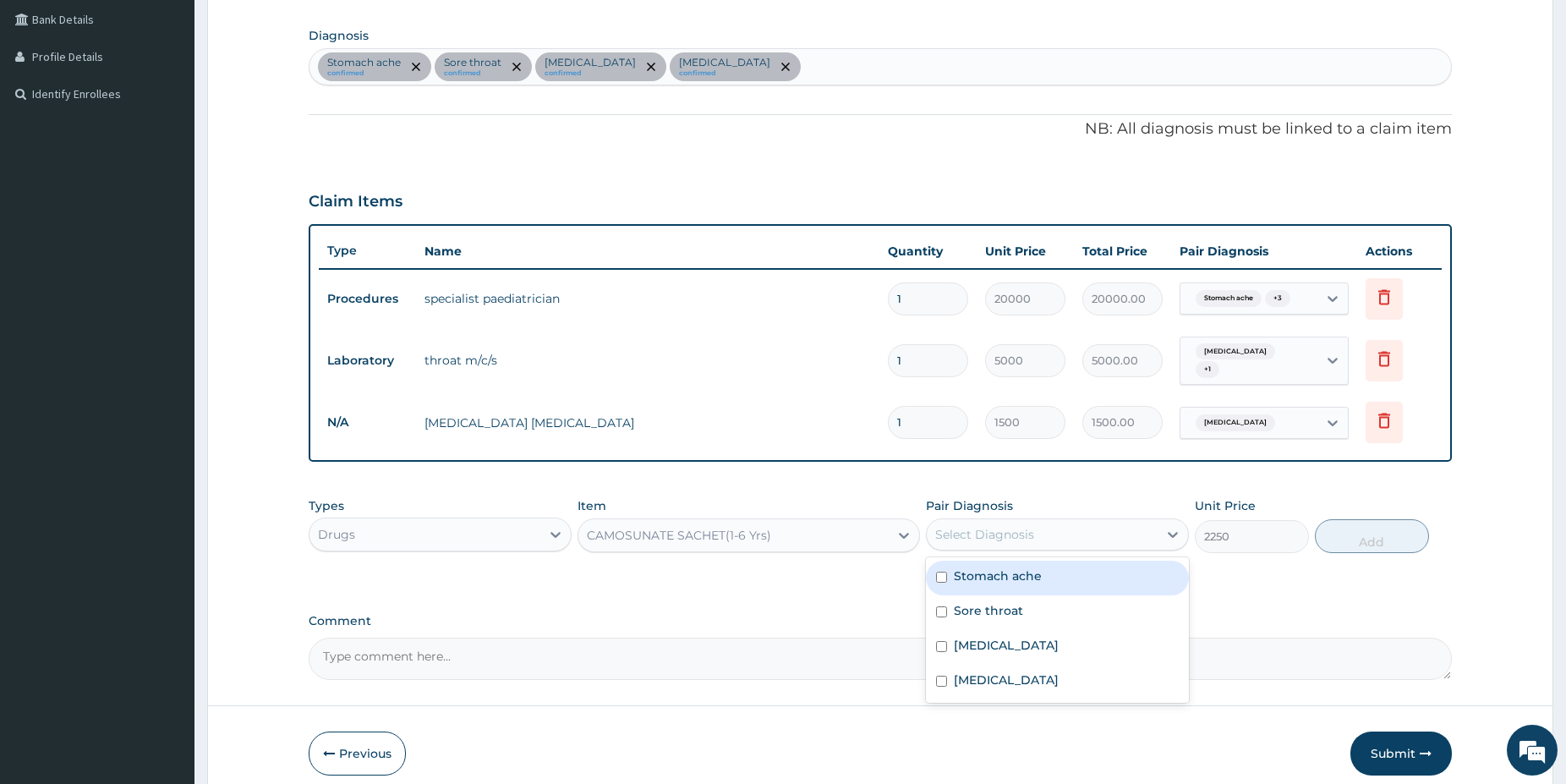
drag, startPoint x: 1040, startPoint y: 534, endPoint x: 1027, endPoint y: 571, distance: 39.6
click at [1040, 533] on div "Select Diagnosis" at bounding box center [1042, 534] width 231 height 27
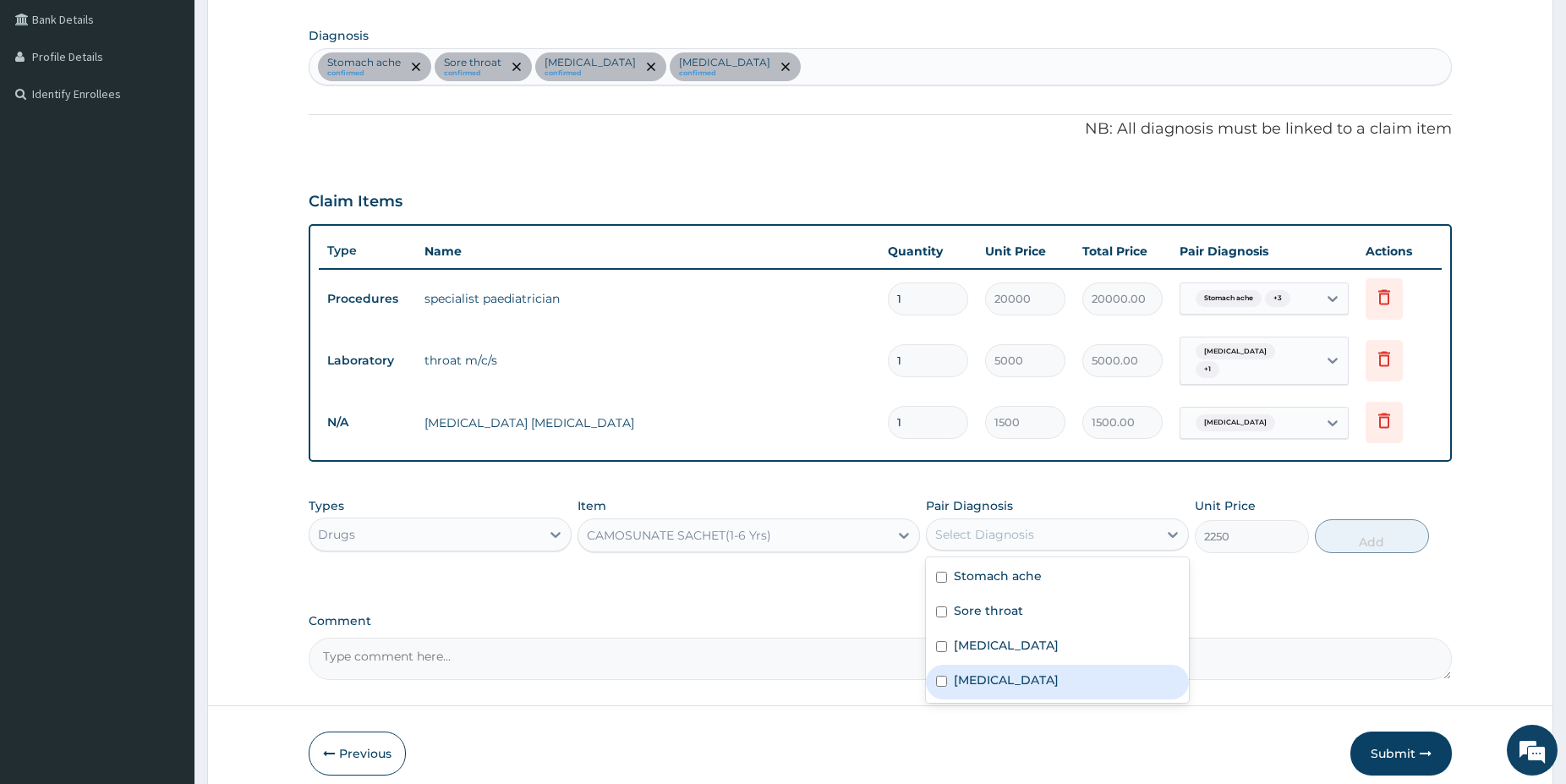
click at [1001, 678] on div "Malaria" at bounding box center [1057, 682] width 263 height 35
checkbox input "true"
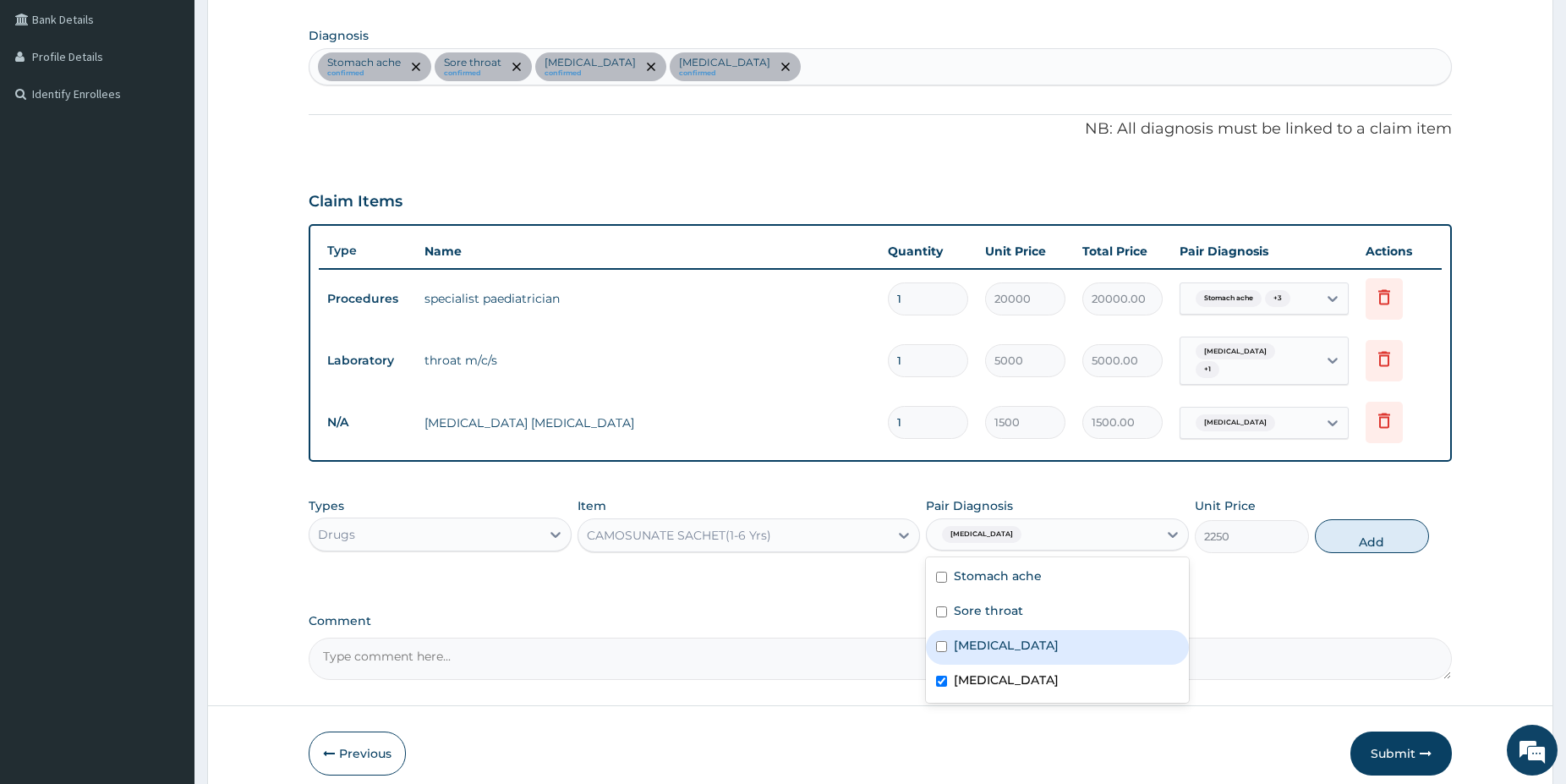
click at [1399, 539] on button "Add" at bounding box center [1372, 536] width 114 height 34
type input "0"
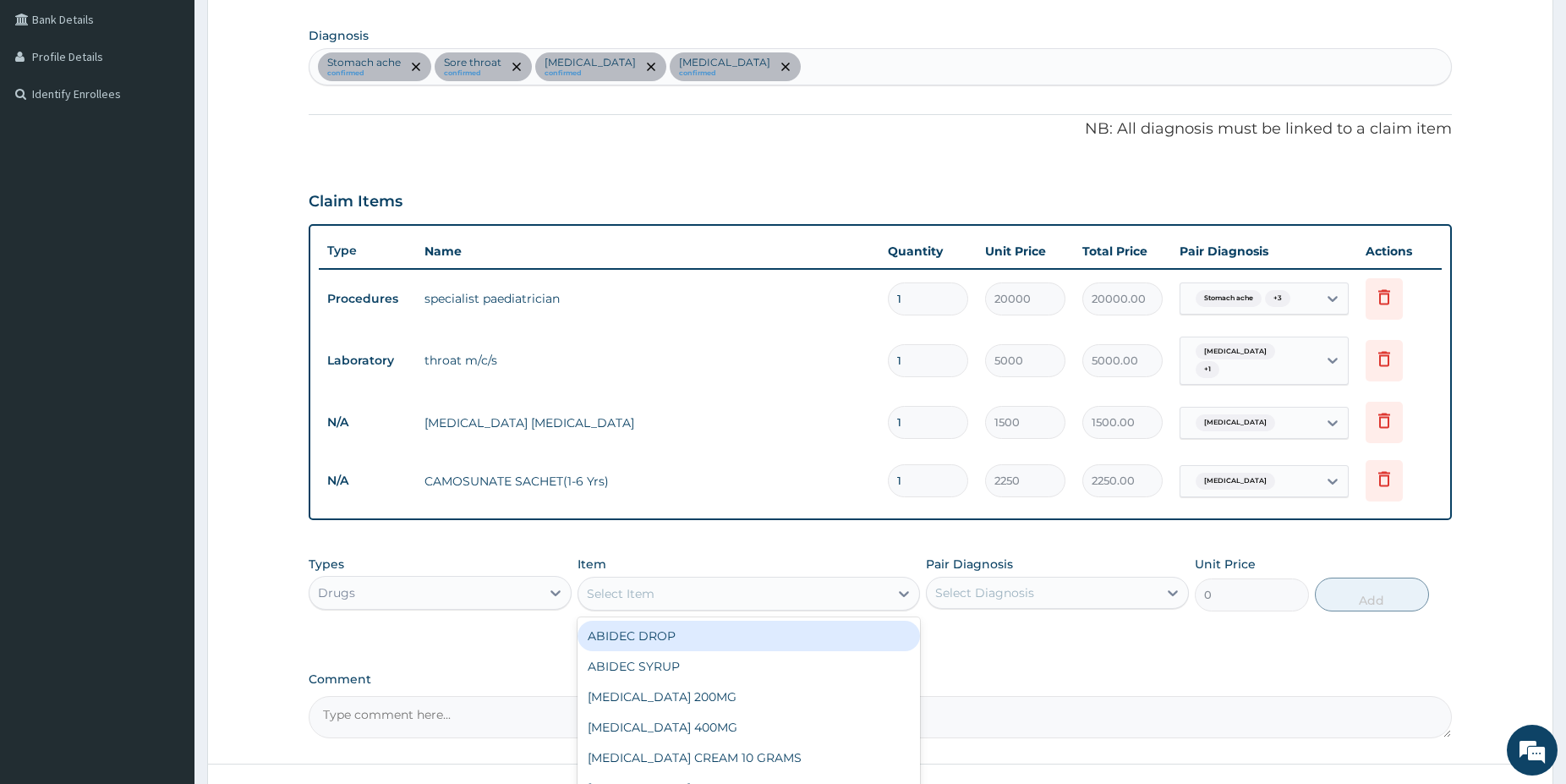
click at [709, 593] on div "Select Item" at bounding box center [733, 593] width 310 height 27
type input "cefur"
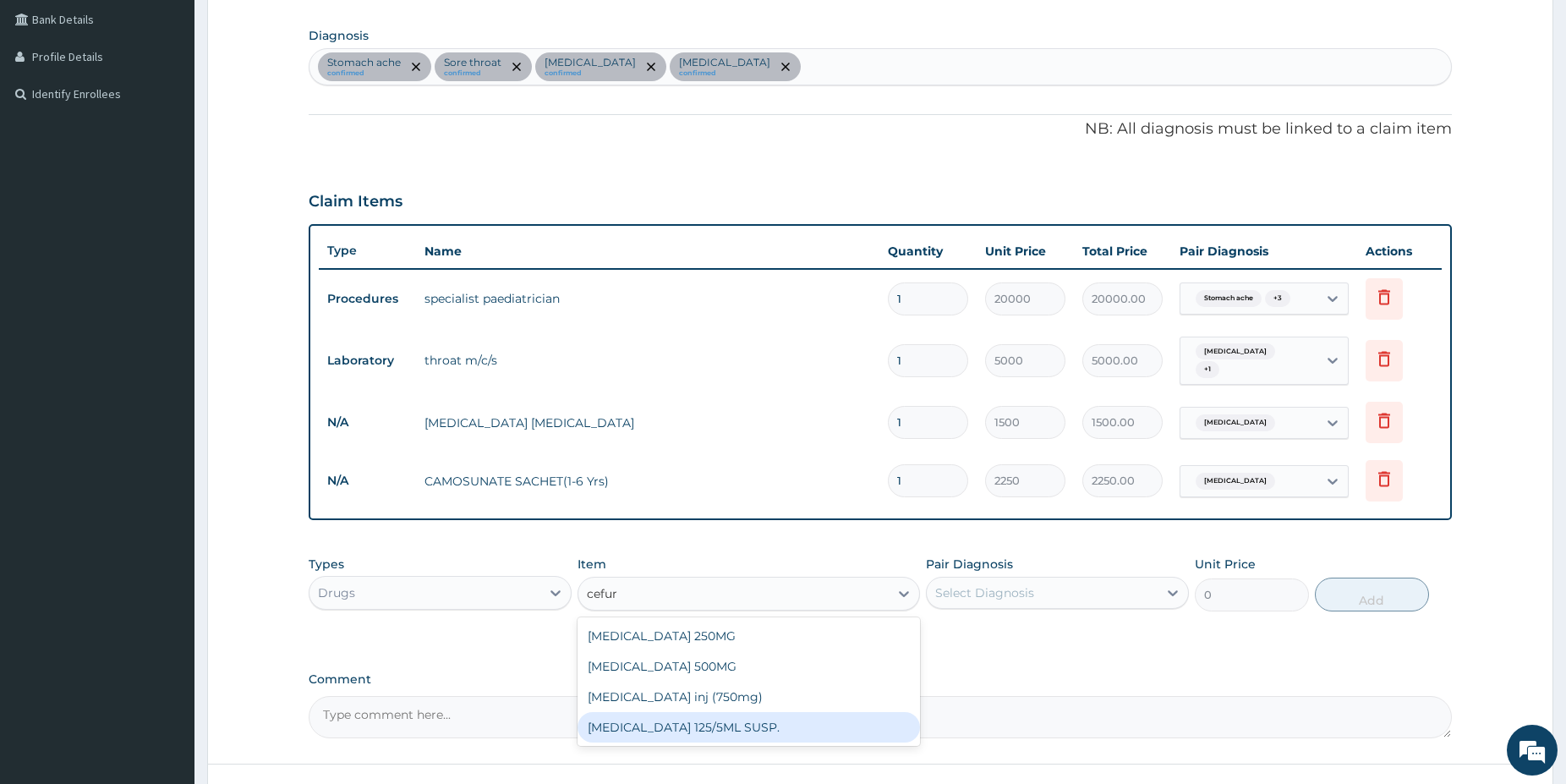
click at [780, 727] on div "CEFUROXIME 125/5ML SUSP." at bounding box center [749, 727] width 342 height 30
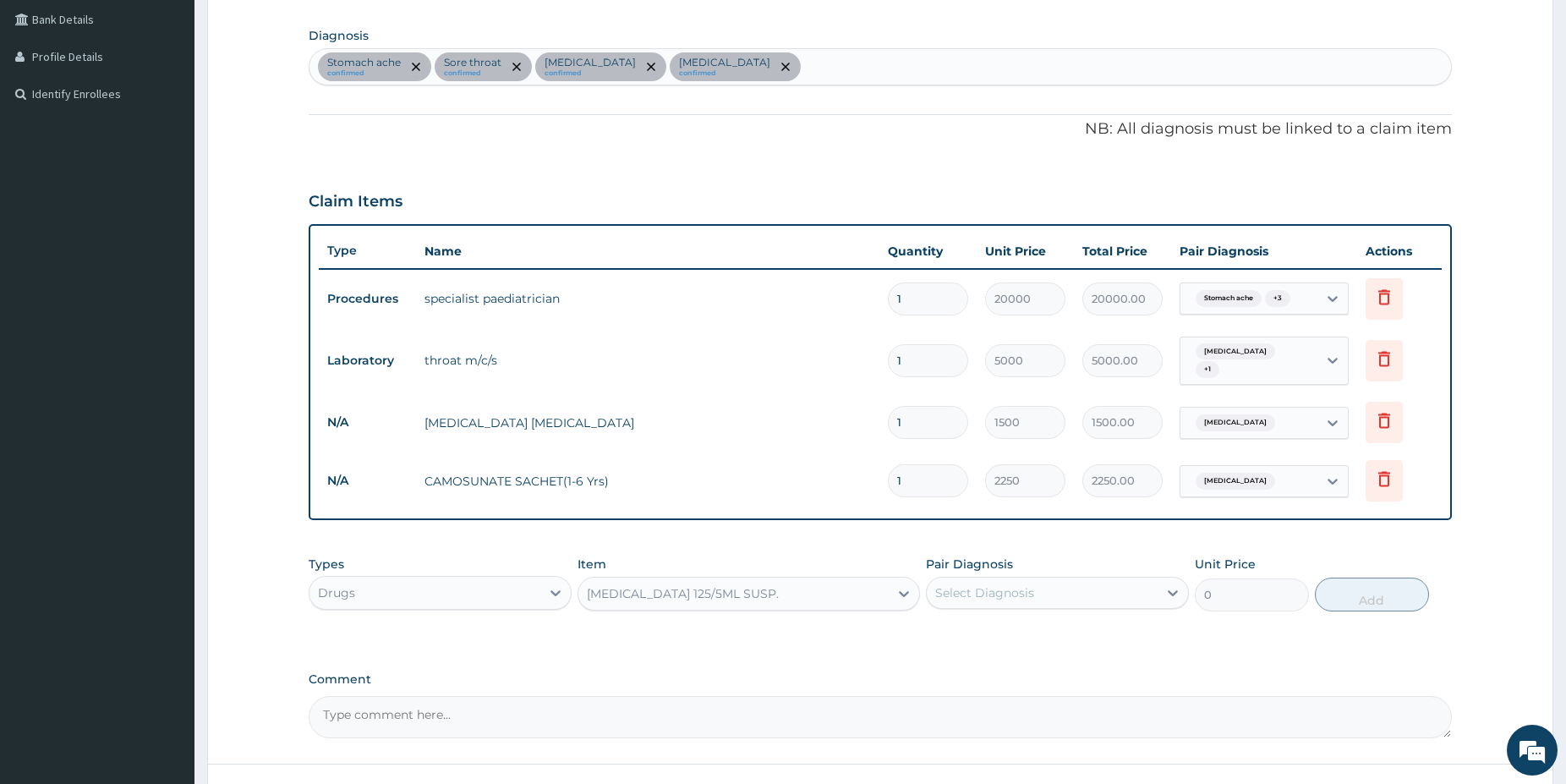
type input "3000"
click at [1027, 594] on div "Select Diagnosis" at bounding box center [984, 592] width 99 height 17
click at [983, 662] on label "Sore throat" at bounding box center [988, 668] width 69 height 17
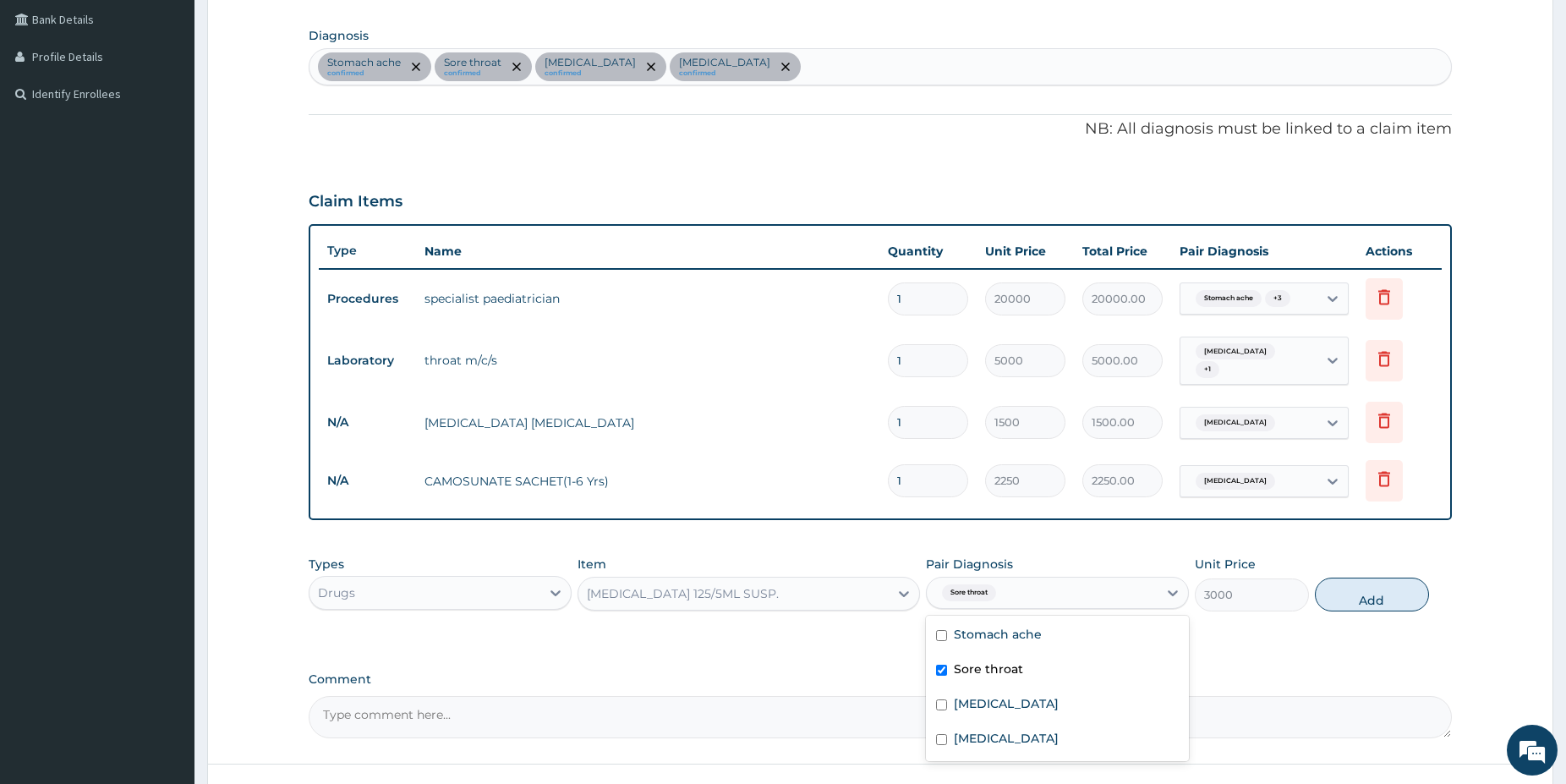
checkbox input "true"
drag, startPoint x: 983, startPoint y: 635, endPoint x: 988, endPoint y: 653, distance: 18.5
click at [984, 633] on label "Stomach ache" at bounding box center [998, 634] width 88 height 17
checkbox input "true"
drag, startPoint x: 1001, startPoint y: 699, endPoint x: 1254, endPoint y: 671, distance: 254.4
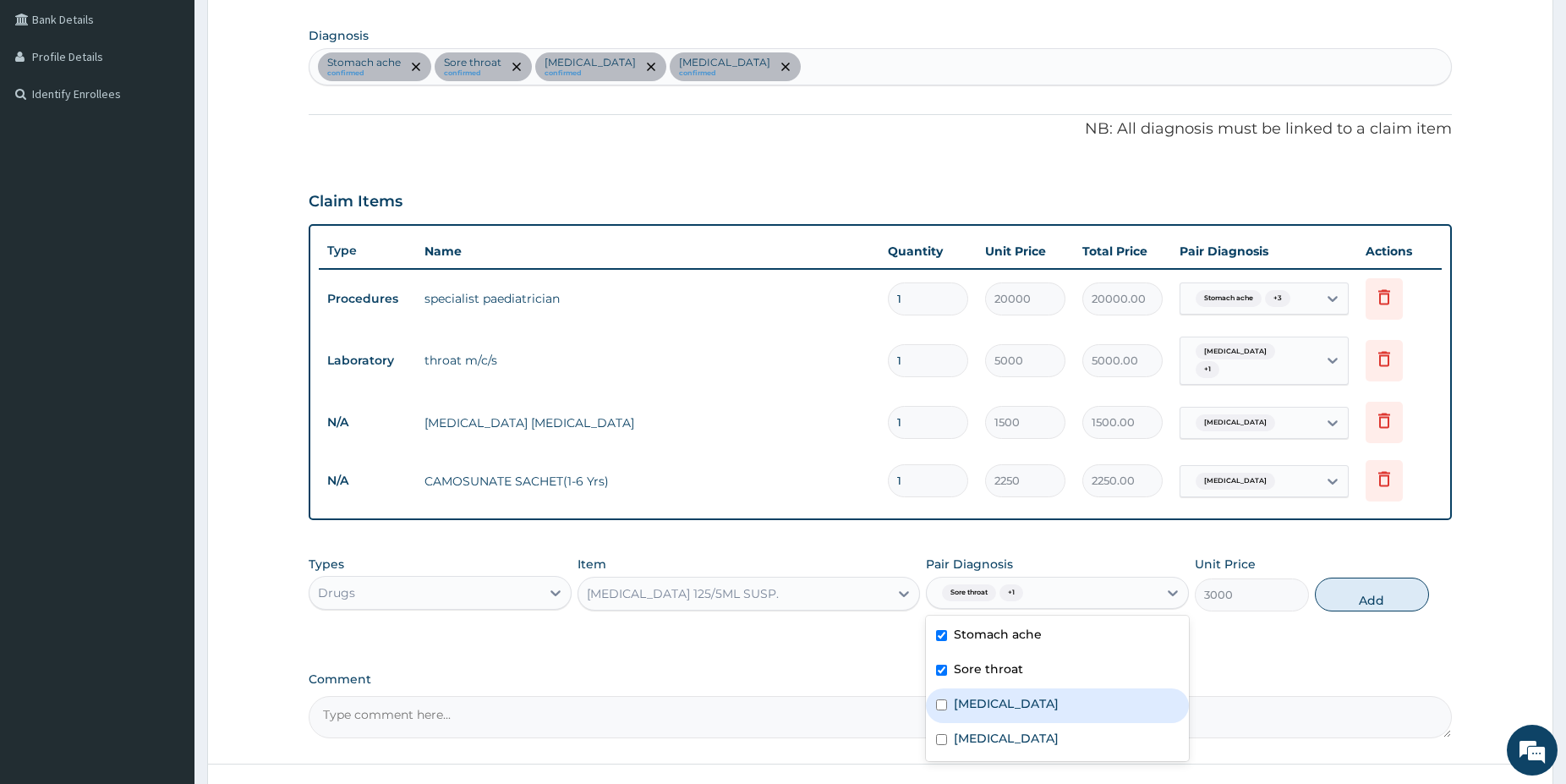
click at [1003, 698] on label "[MEDICAL_DATA]" at bounding box center [1006, 703] width 105 height 17
checkbox input "true"
click at [1404, 595] on button "Add" at bounding box center [1372, 595] width 114 height 34
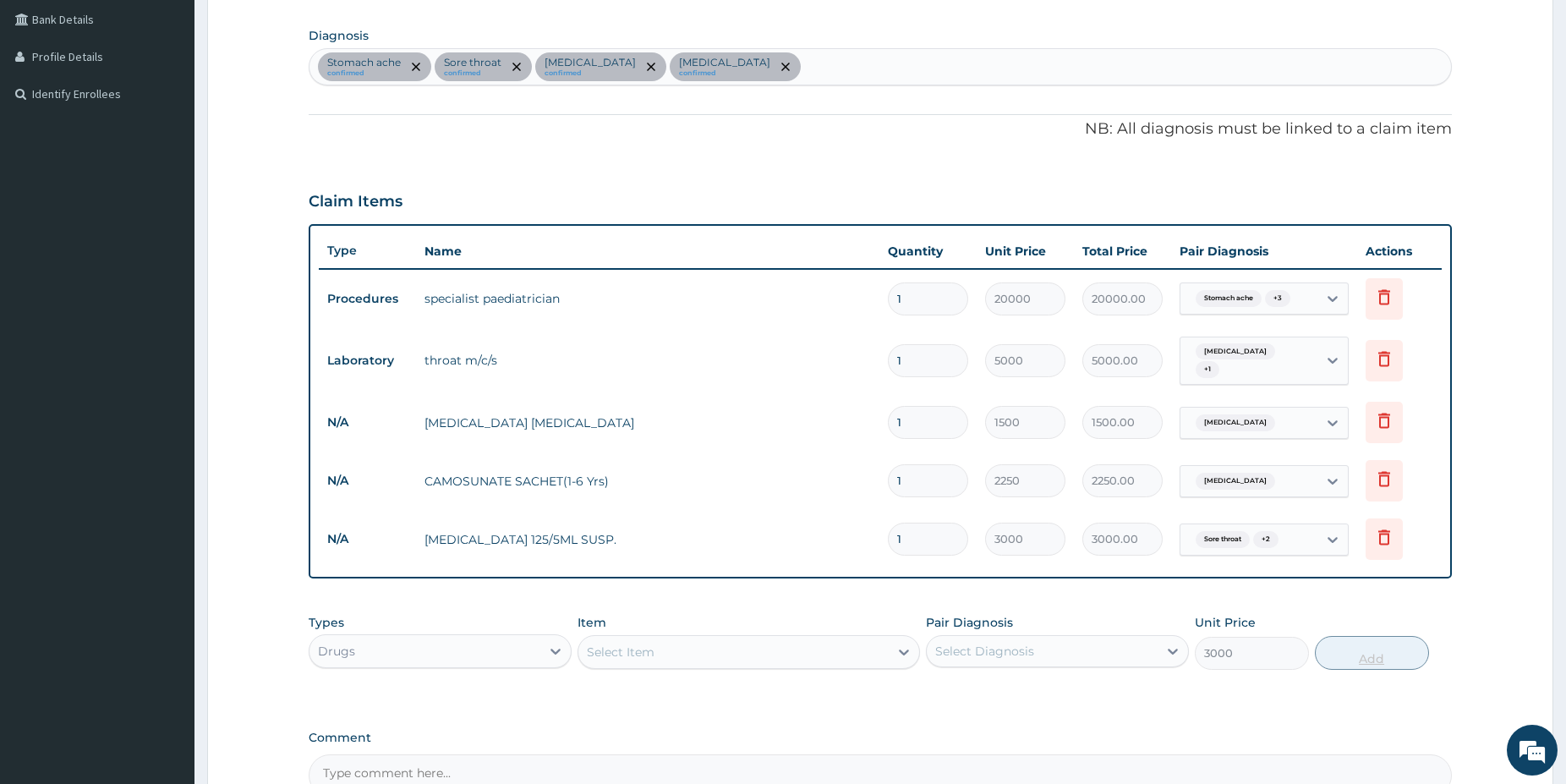
type input "0"
click at [704, 651] on div "Select Item" at bounding box center [733, 651] width 310 height 27
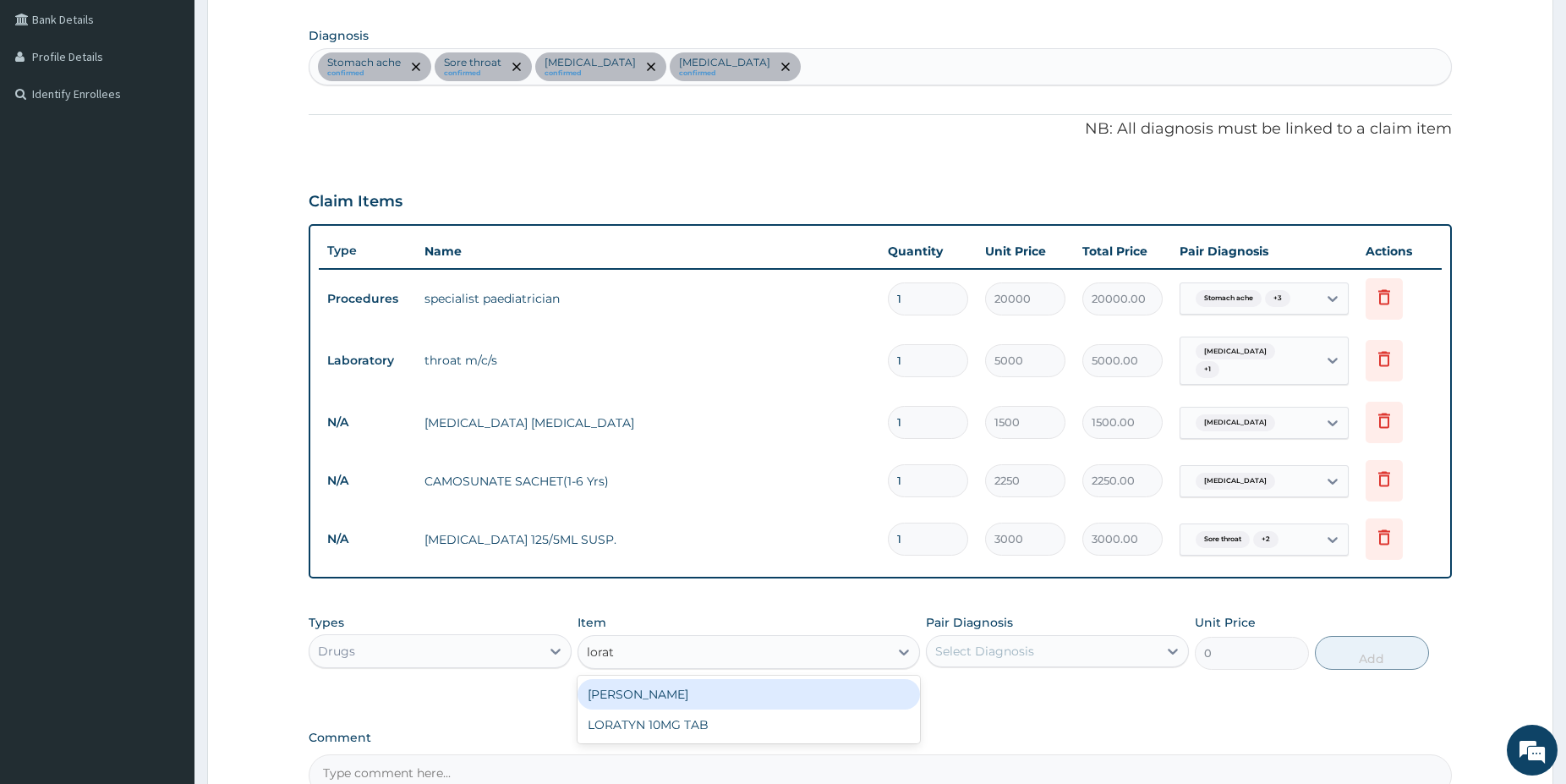
type input "lorati"
click at [795, 690] on div "[PERSON_NAME]" at bounding box center [749, 694] width 342 height 30
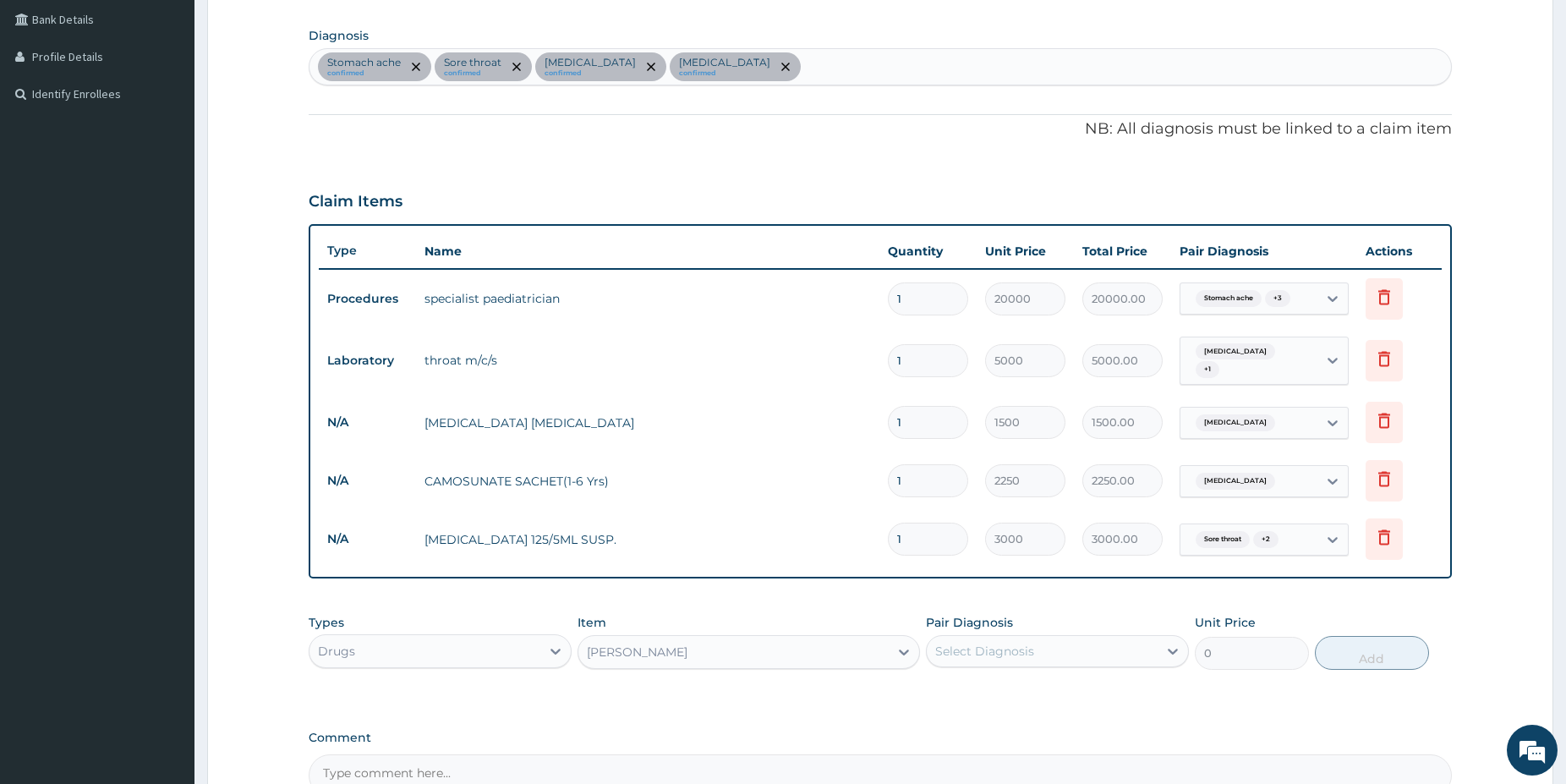
type input "1500"
click at [1039, 640] on div "Select Diagnosis" at bounding box center [1042, 651] width 231 height 27
click at [1045, 755] on label "[MEDICAL_DATA]" at bounding box center [1006, 761] width 105 height 17
checkbox input "true"
click at [1355, 665] on button "Add" at bounding box center [1372, 653] width 114 height 34
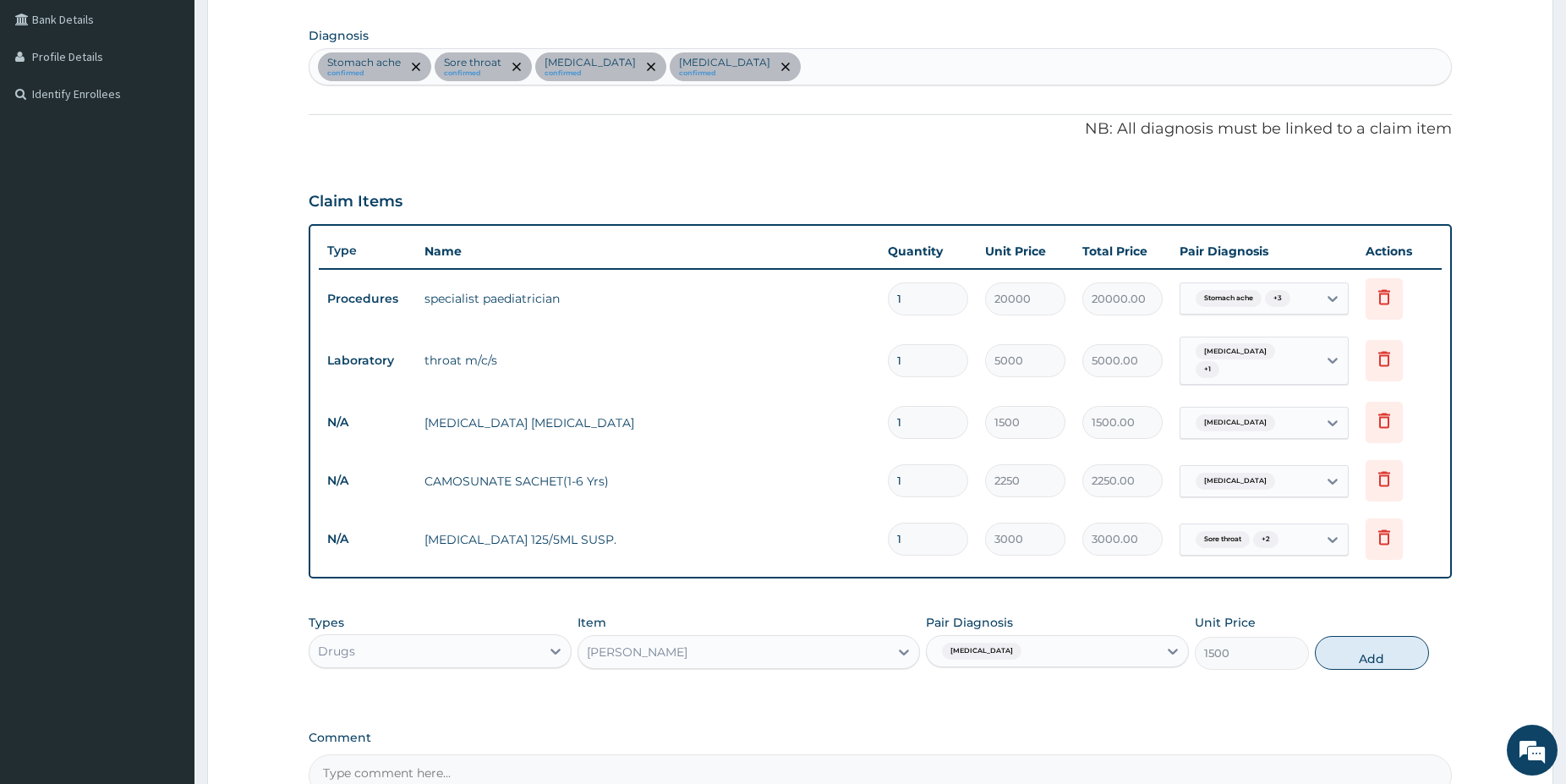
type input "0"
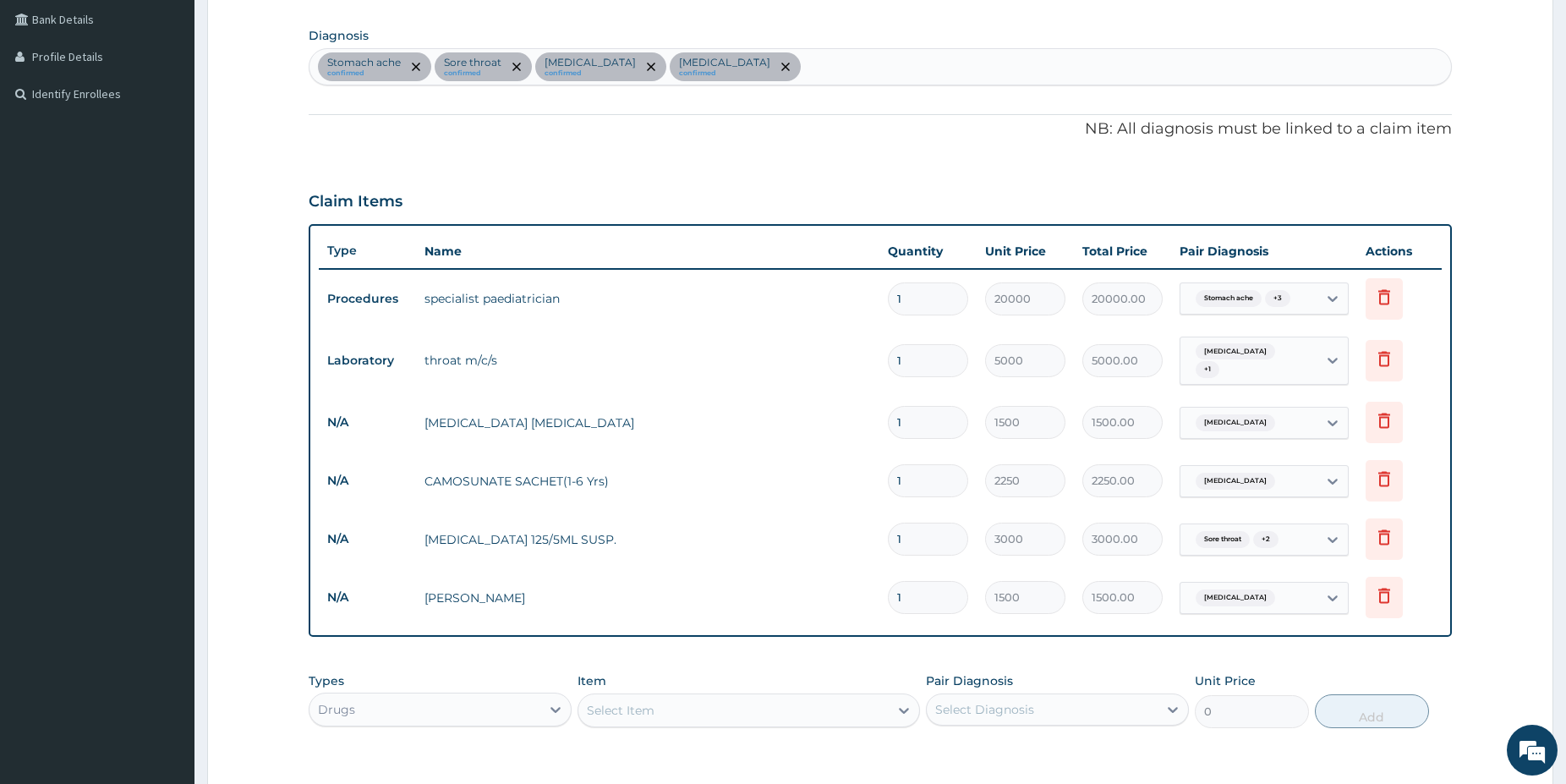
click at [702, 715] on div "Select Item" at bounding box center [733, 710] width 310 height 27
type input "emzol"
click at [725, 745] on div "EMZOLYN [MEDICAL_DATA]" at bounding box center [749, 752] width 342 height 30
type input "1200"
click at [984, 702] on div "Select Diagnosis" at bounding box center [984, 709] width 99 height 17
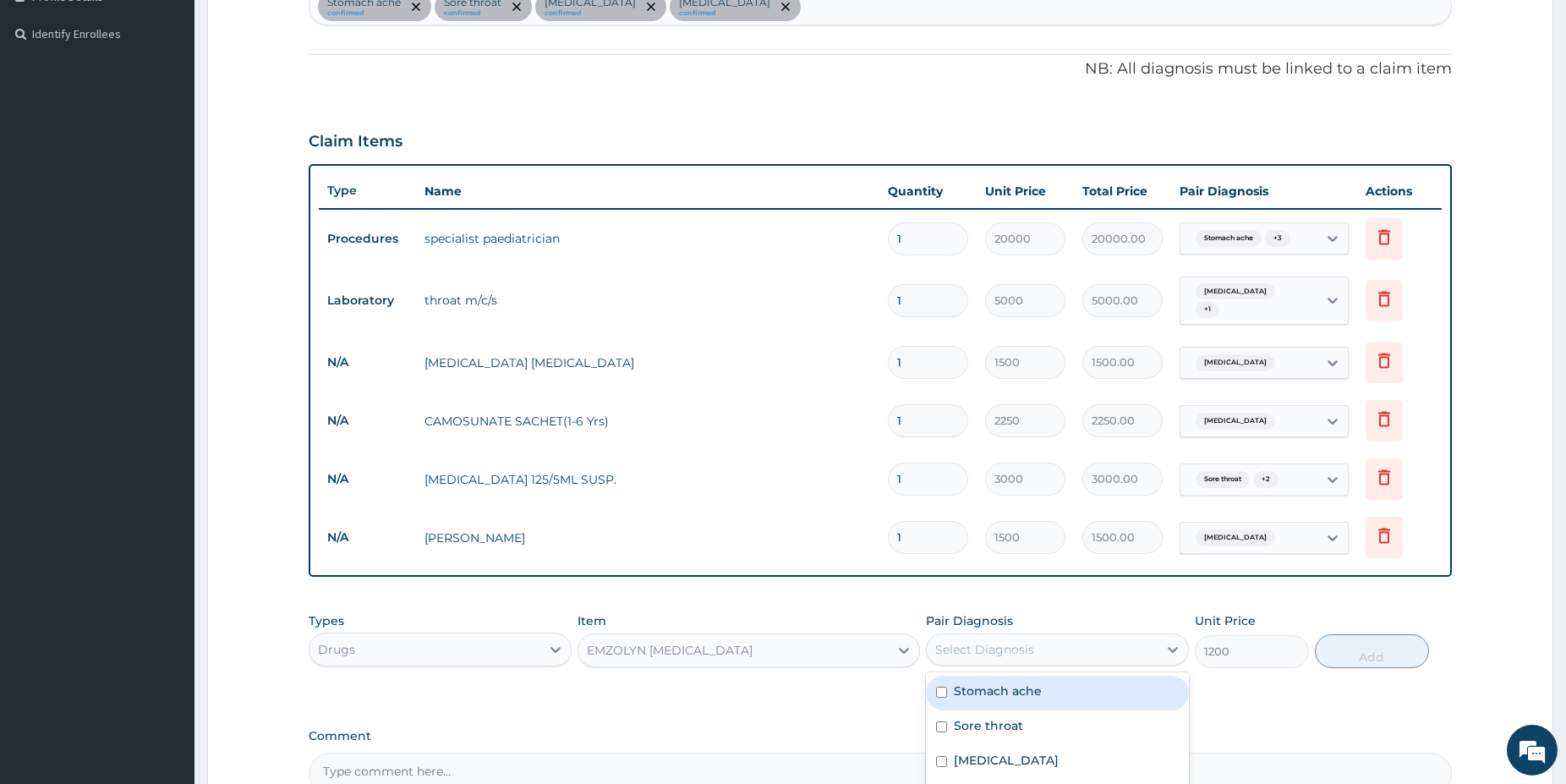
scroll to position [474, 0]
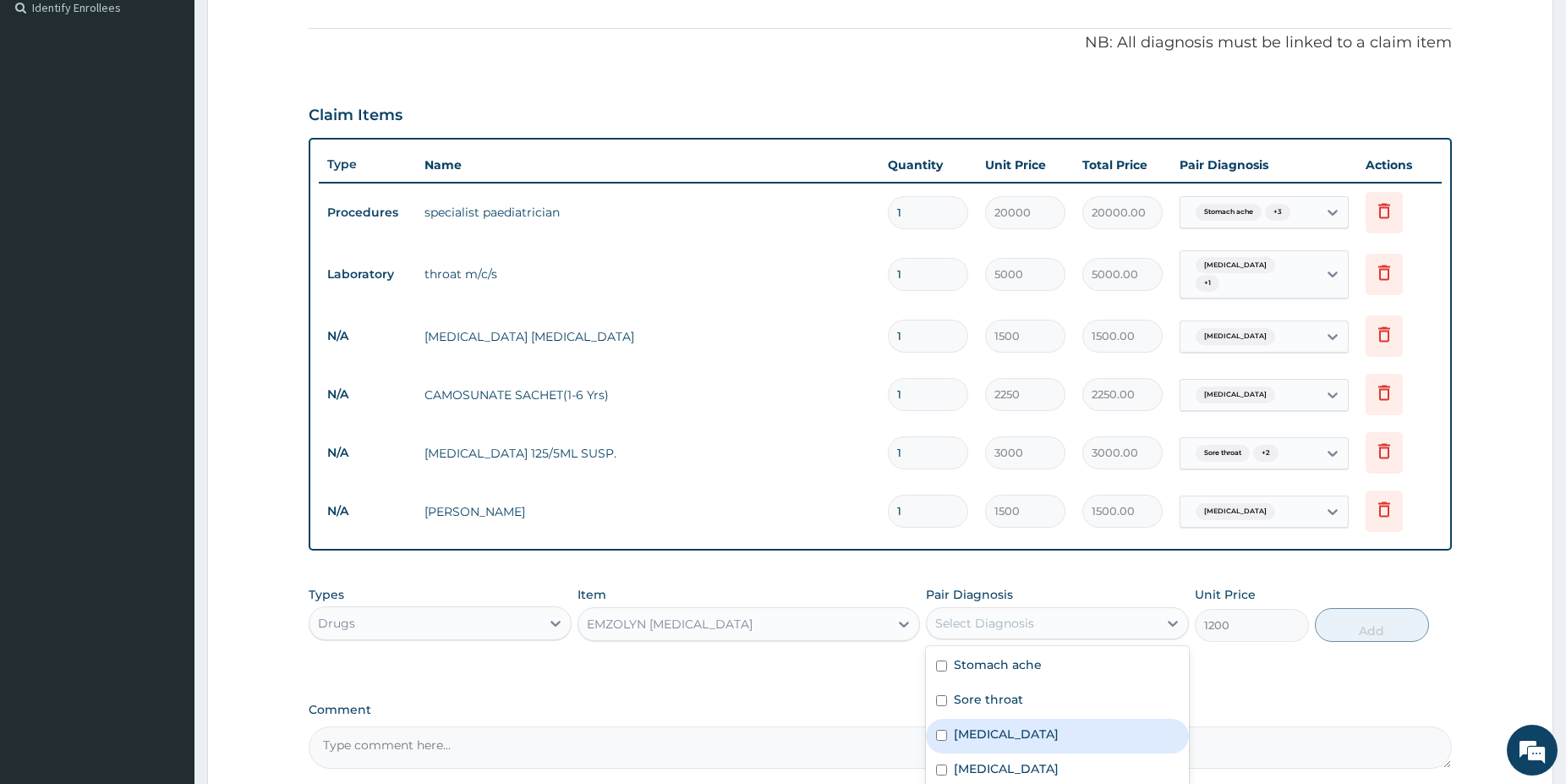
click at [1059, 733] on label "Upper respiratory infection" at bounding box center [1006, 734] width 105 height 17
checkbox input "true"
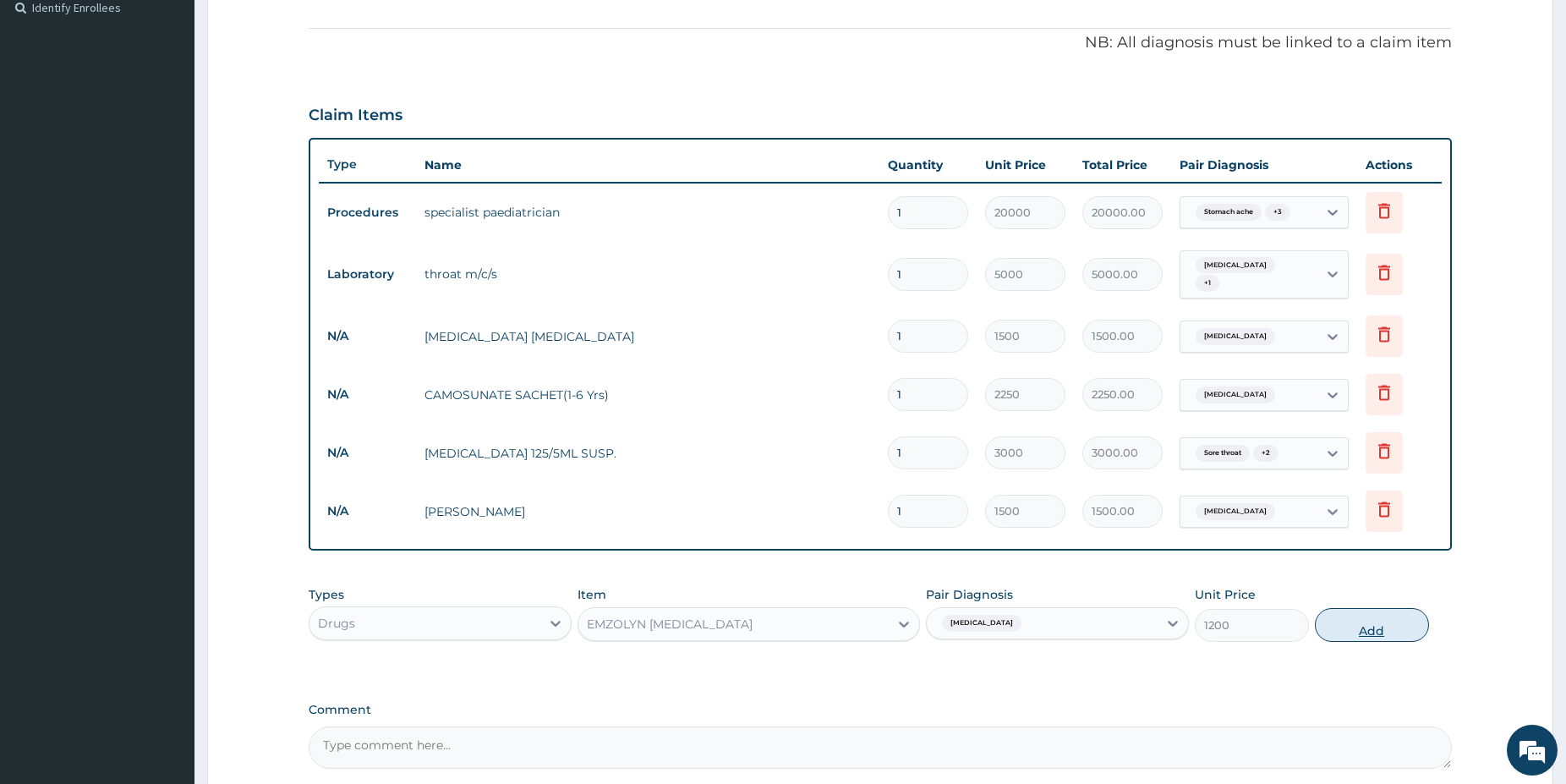
click at [1353, 615] on button "Add" at bounding box center [1372, 625] width 114 height 34
type input "0"
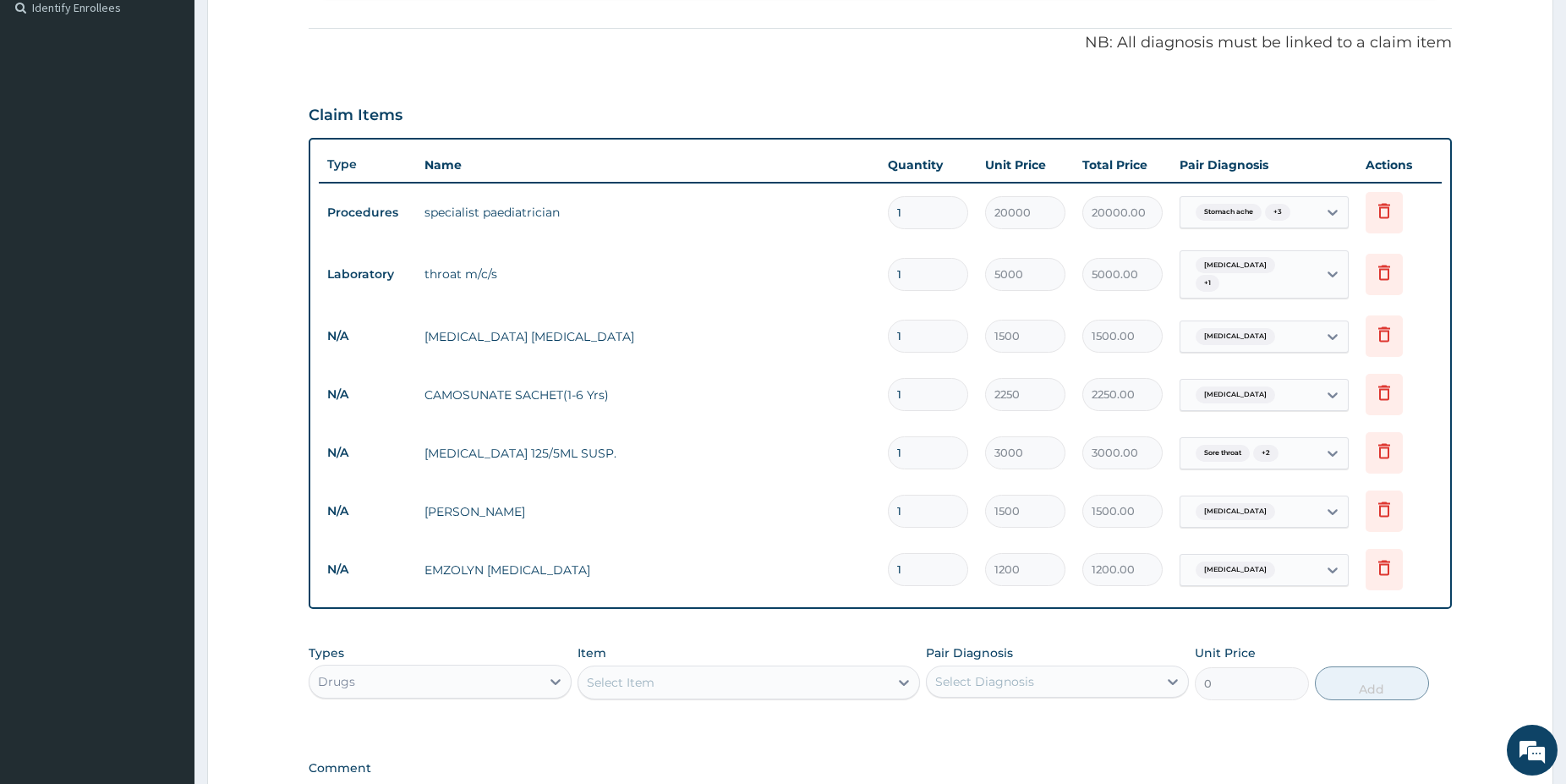
click at [684, 677] on div "Select Item" at bounding box center [733, 682] width 310 height 27
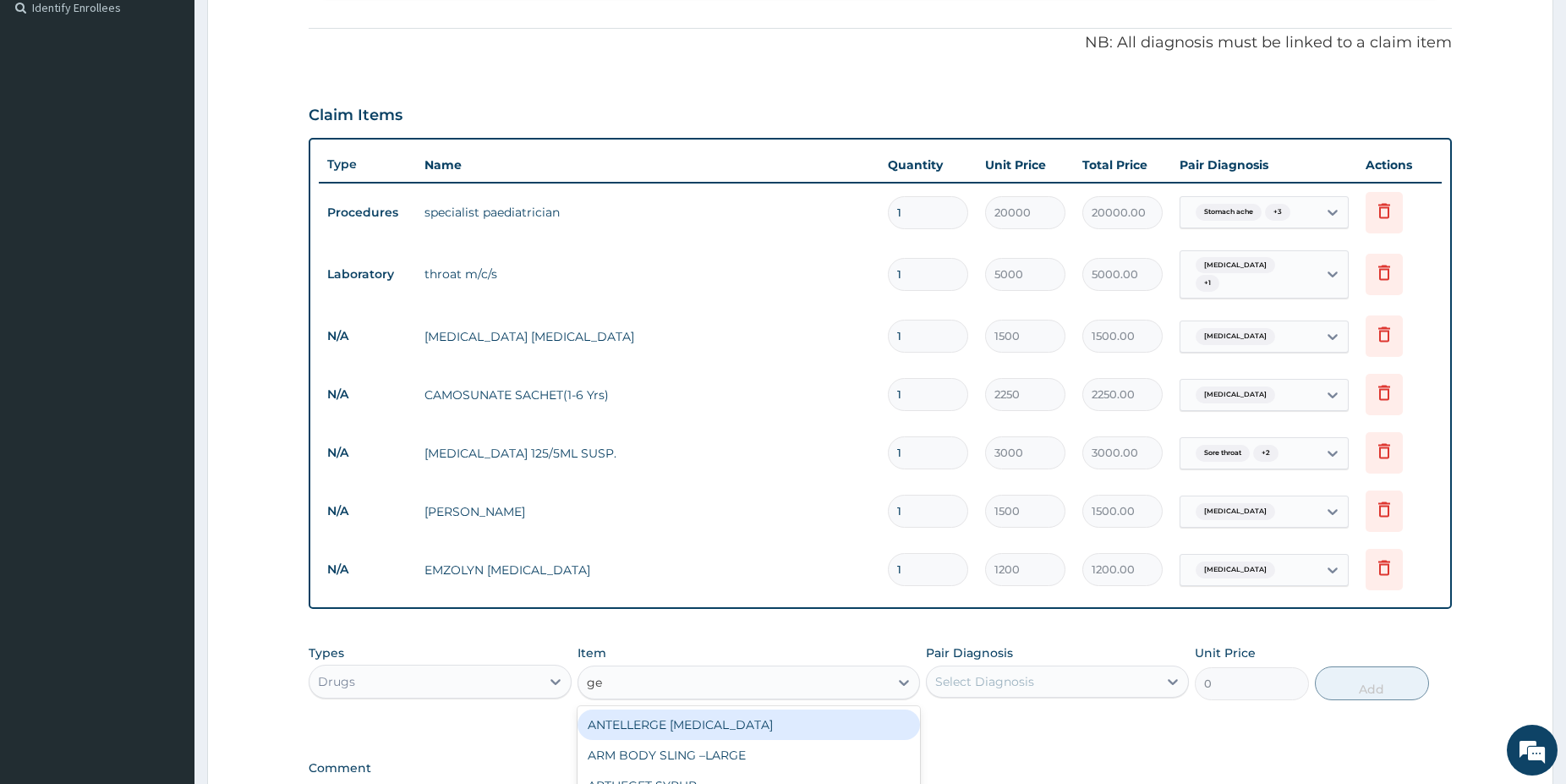
type input "ges"
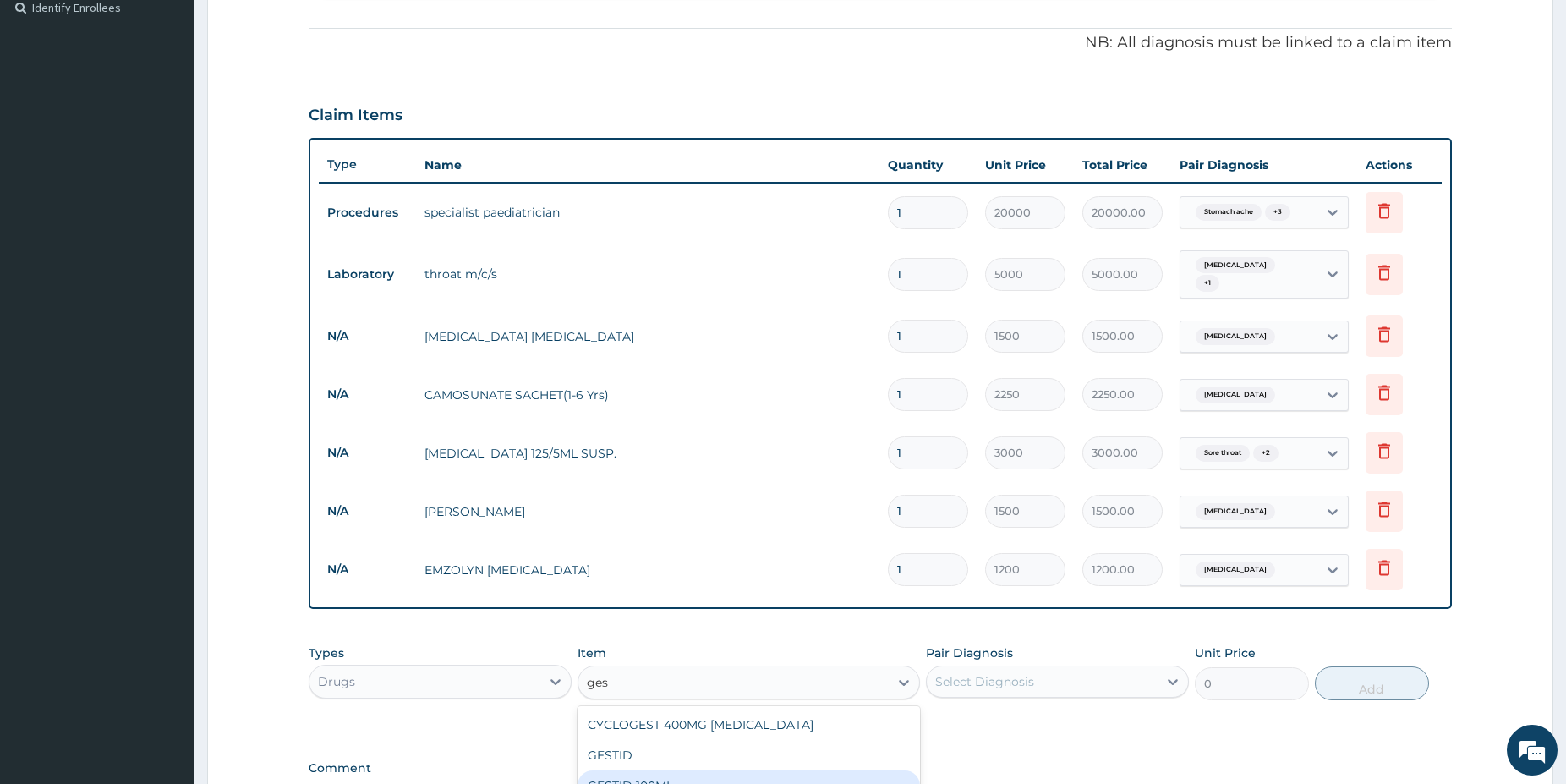
click at [661, 775] on div "GESTID 100ML" at bounding box center [749, 785] width 342 height 30
type input "1200"
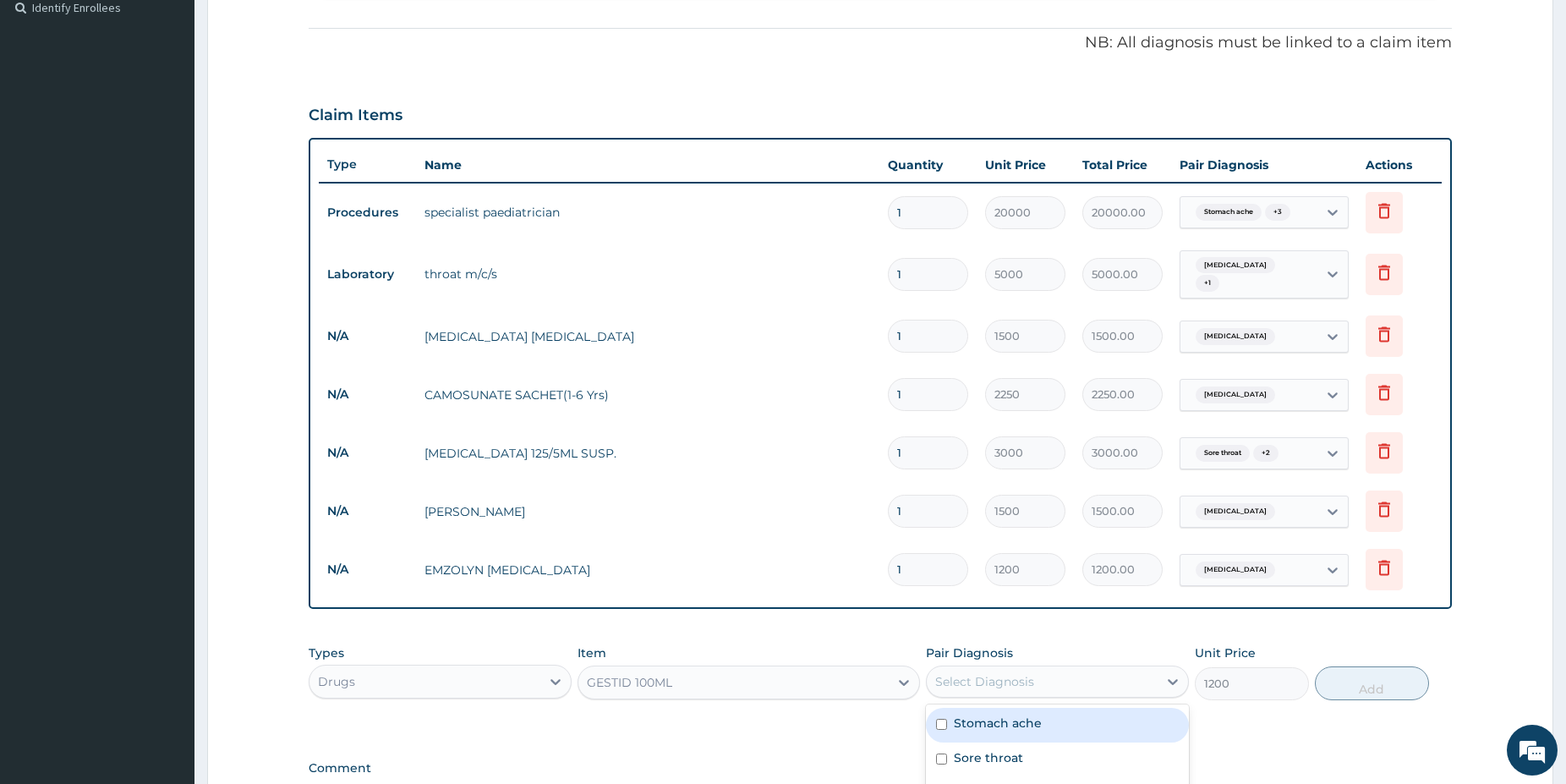
click at [1054, 683] on div "Select Diagnosis" at bounding box center [1042, 681] width 231 height 27
drag, startPoint x: 1021, startPoint y: 717, endPoint x: 1103, endPoint y: 695, distance: 84.1
click at [1022, 716] on label "Stomach ache" at bounding box center [998, 723] width 88 height 17
checkbox input "true"
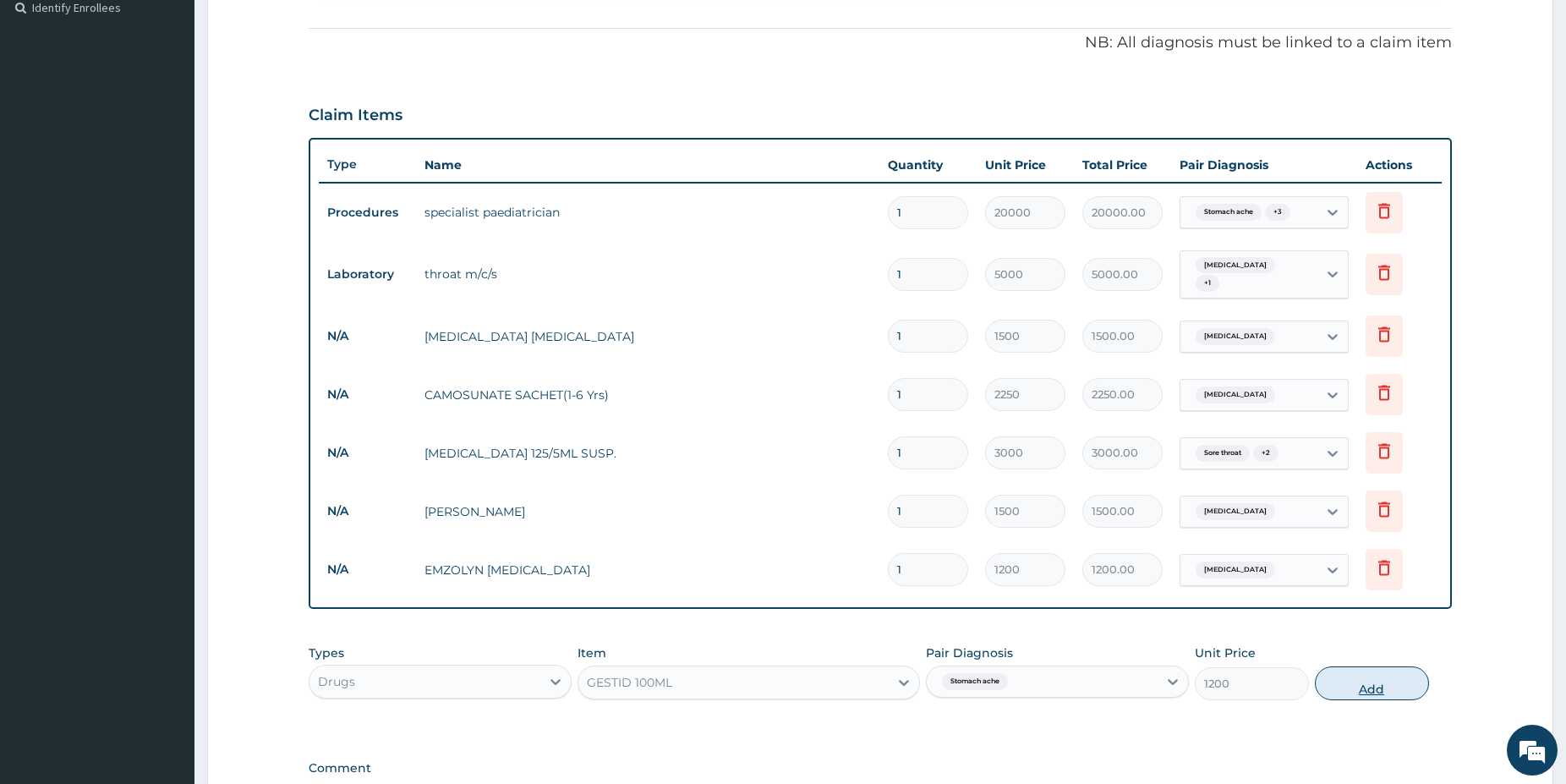
click at [1352, 677] on button "Add" at bounding box center [1372, 683] width 114 height 34
type input "0"
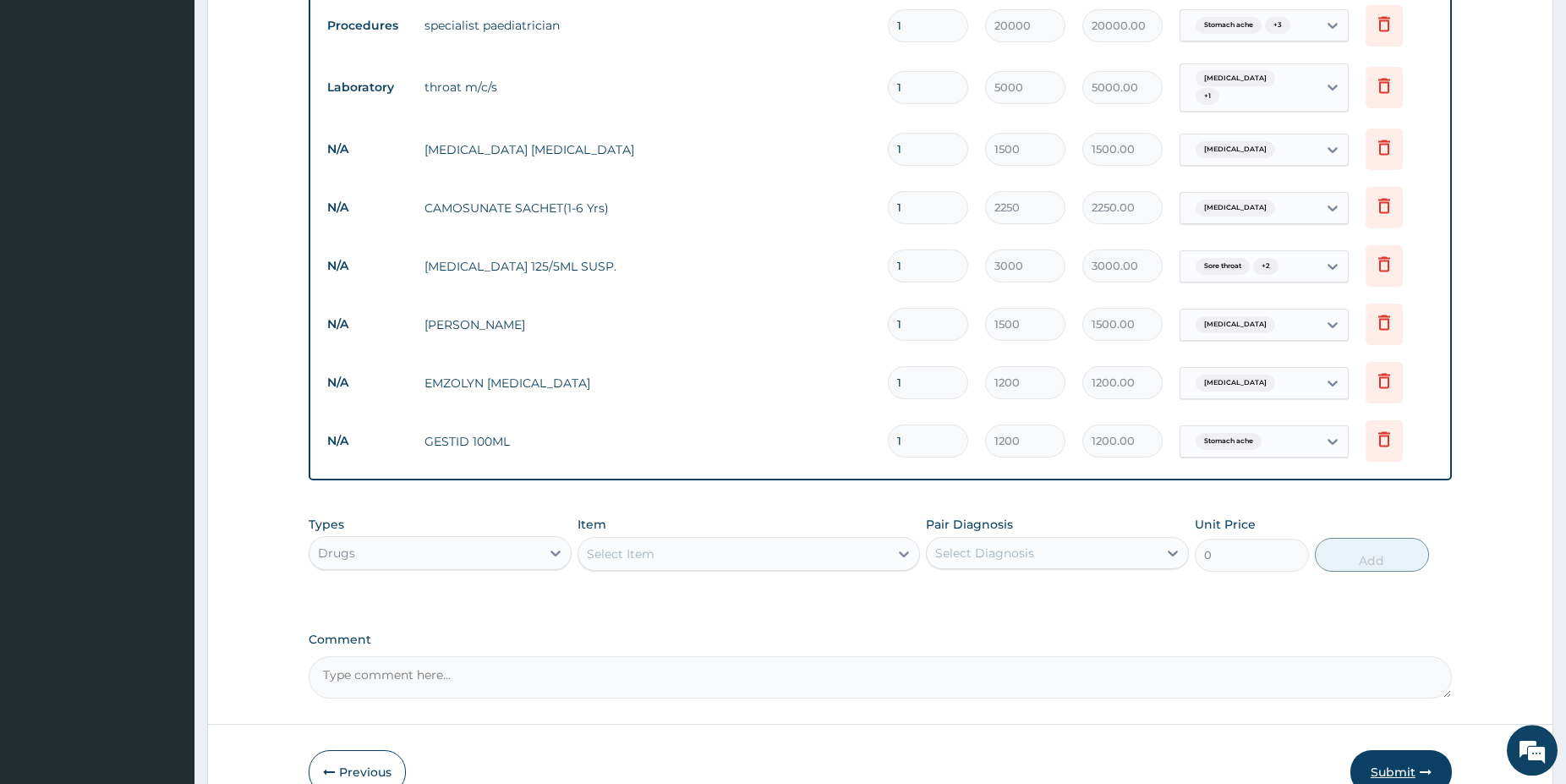
drag, startPoint x: 1570, startPoint y: 775, endPoint x: 1433, endPoint y: 746, distance: 140.0
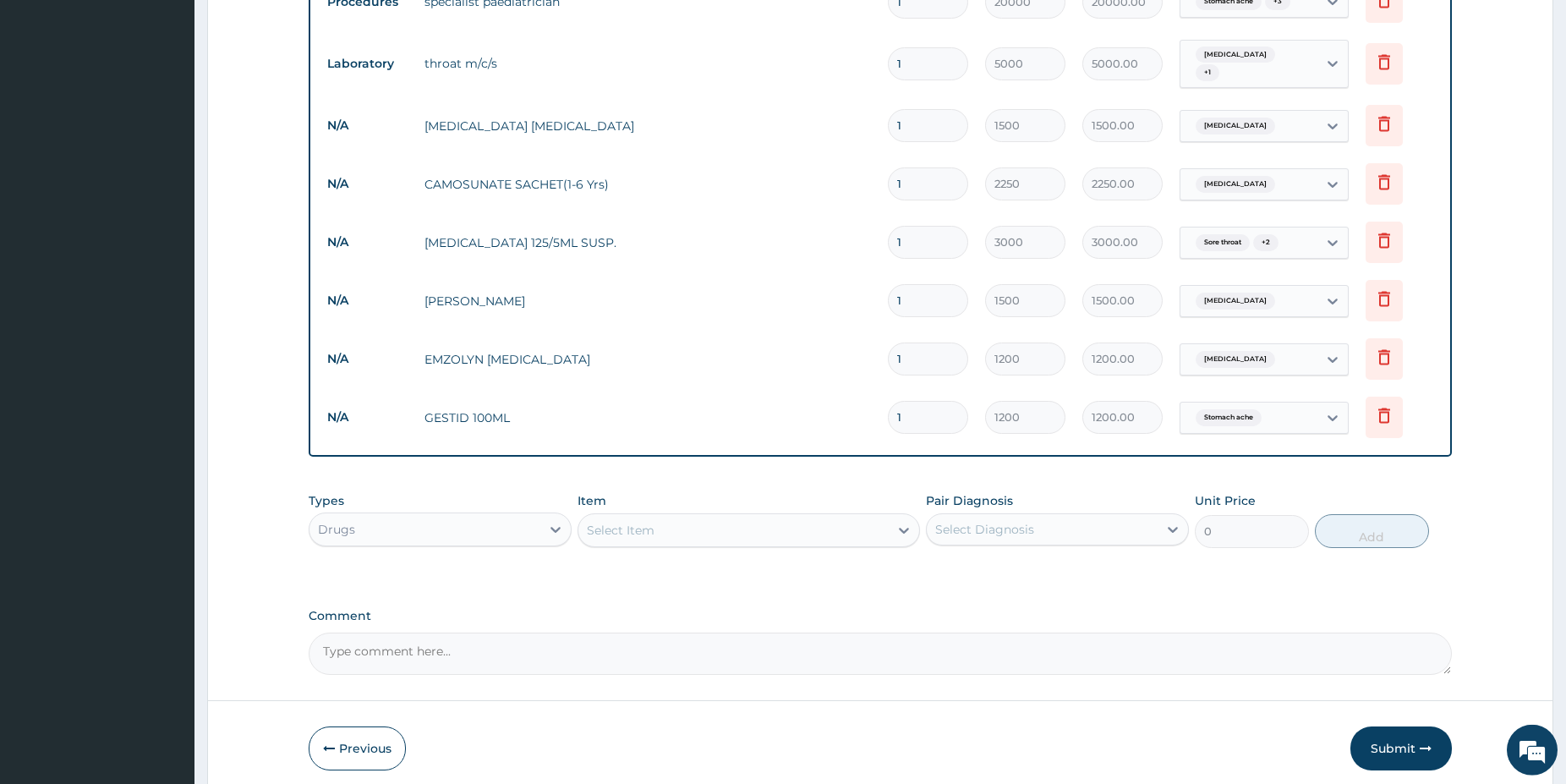
scroll to position [690, 0]
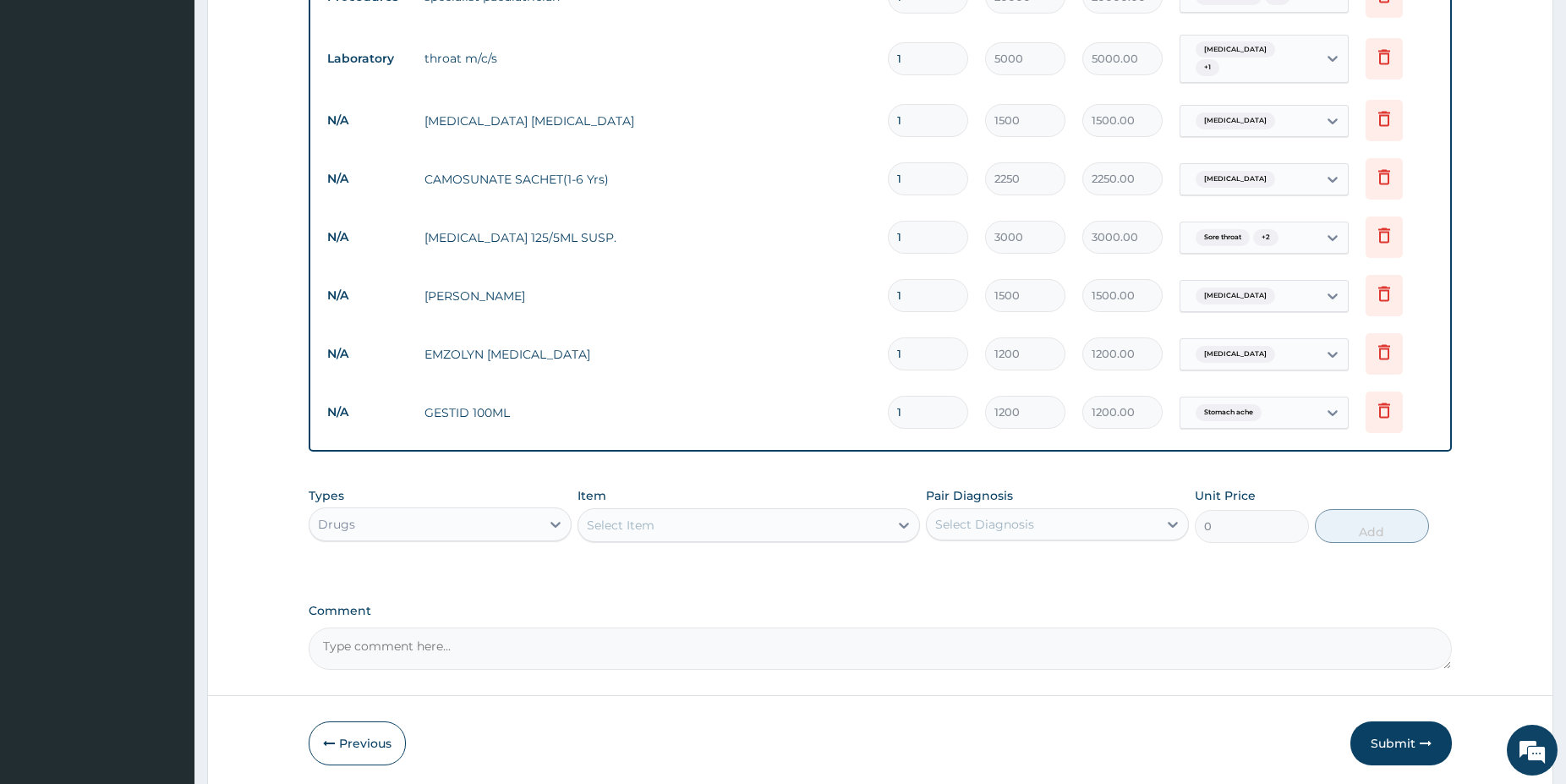
click at [726, 526] on div "Select Item" at bounding box center [733, 525] width 310 height 27
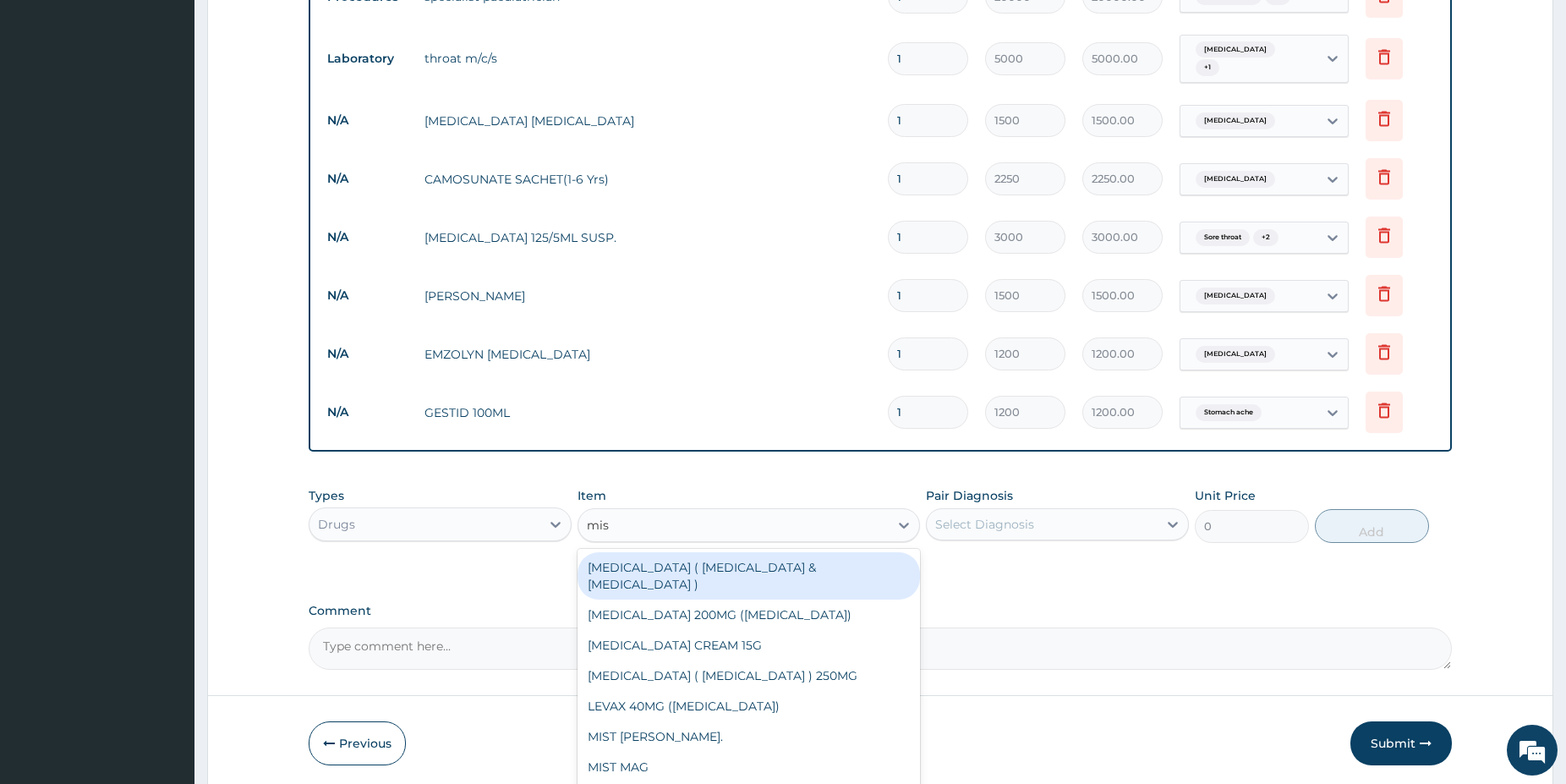
type input "mist"
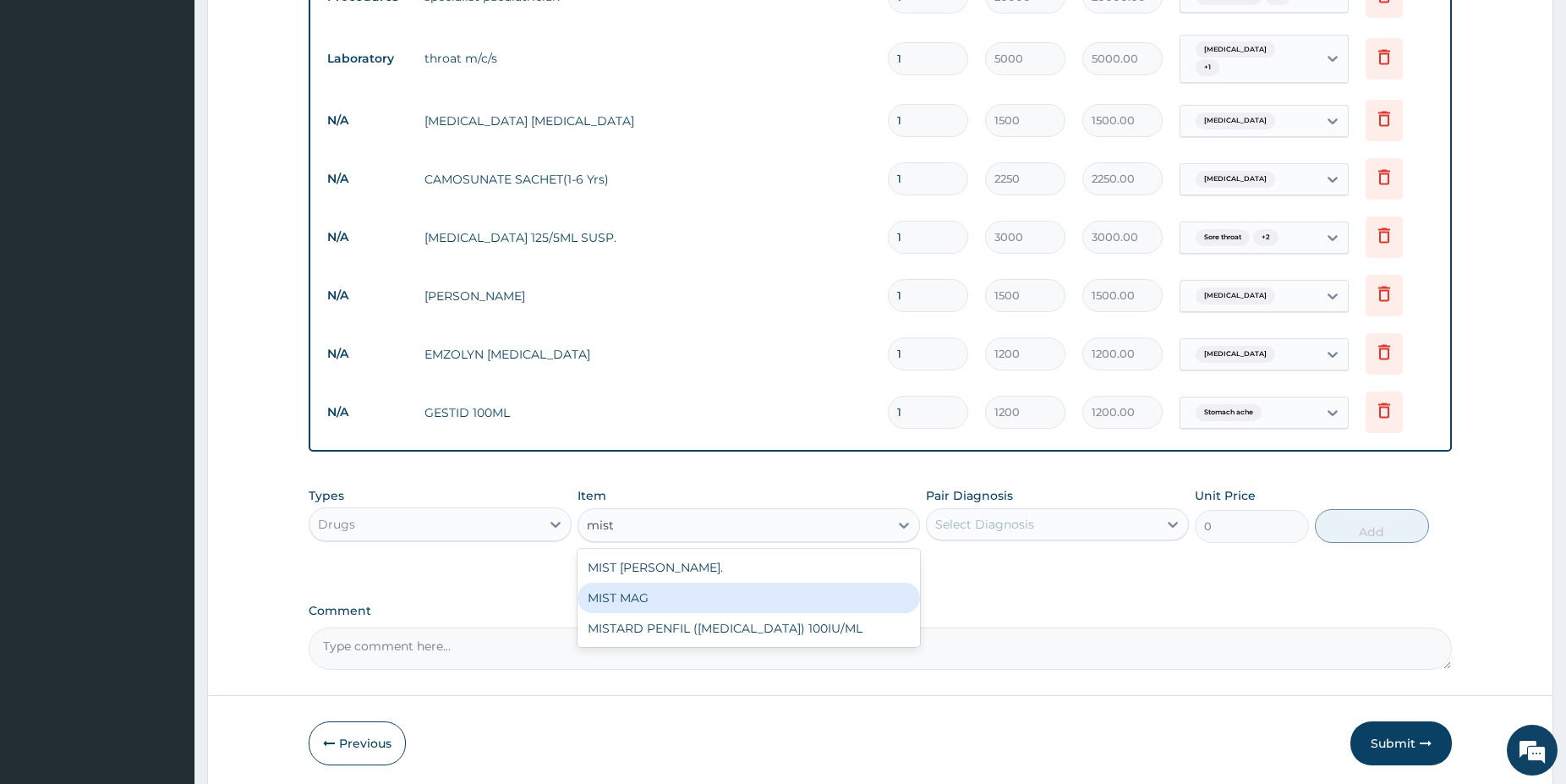
click at [786, 596] on div "MIST MAG" at bounding box center [749, 598] width 342 height 30
type input "1200"
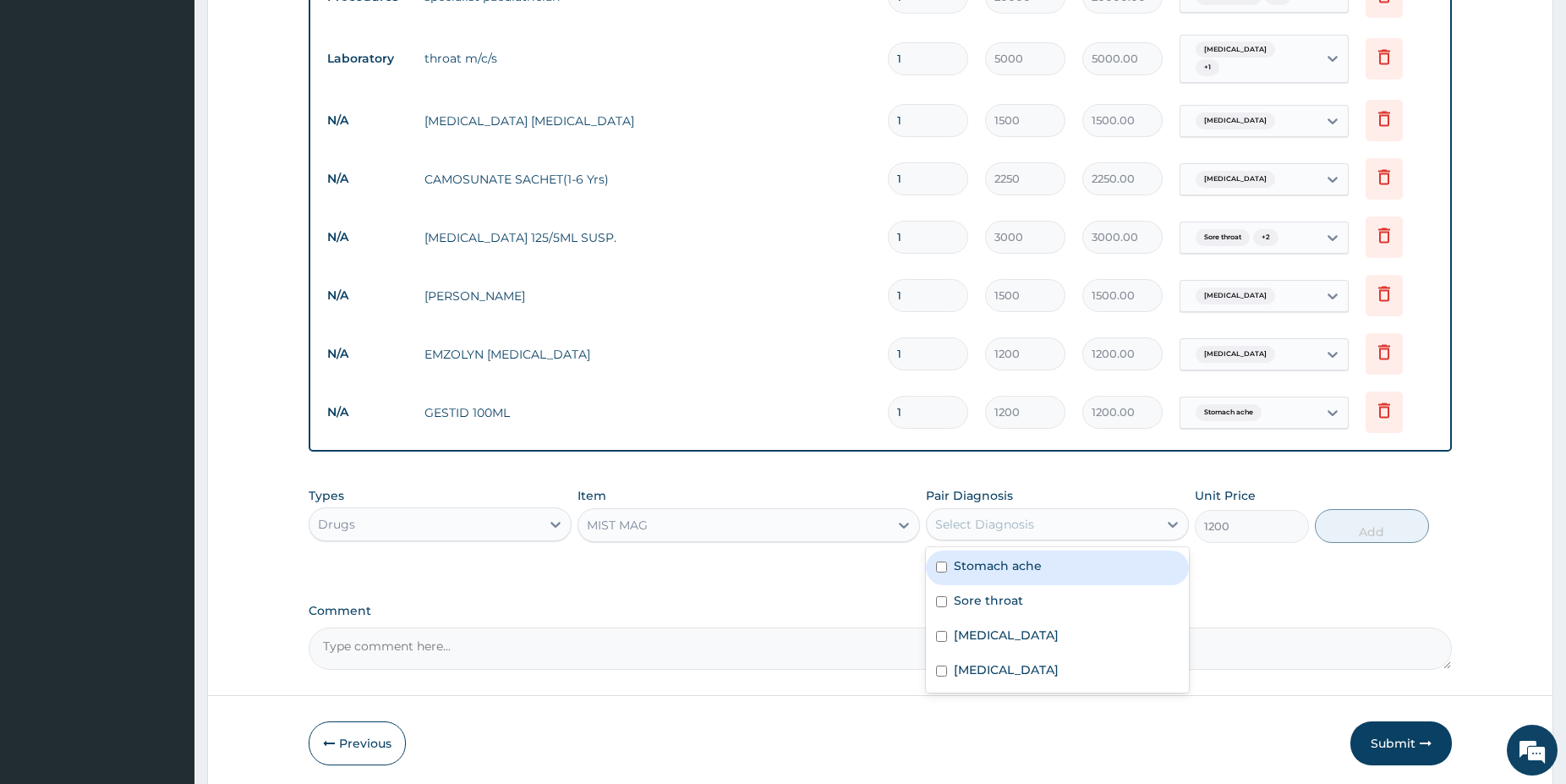
click at [1034, 523] on div "Select Diagnosis" at bounding box center [1042, 524] width 231 height 27
click at [1005, 556] on div "Stomach ache" at bounding box center [1057, 567] width 263 height 35
checkbox input "true"
click at [1344, 527] on button "Add" at bounding box center [1372, 526] width 114 height 34
type input "0"
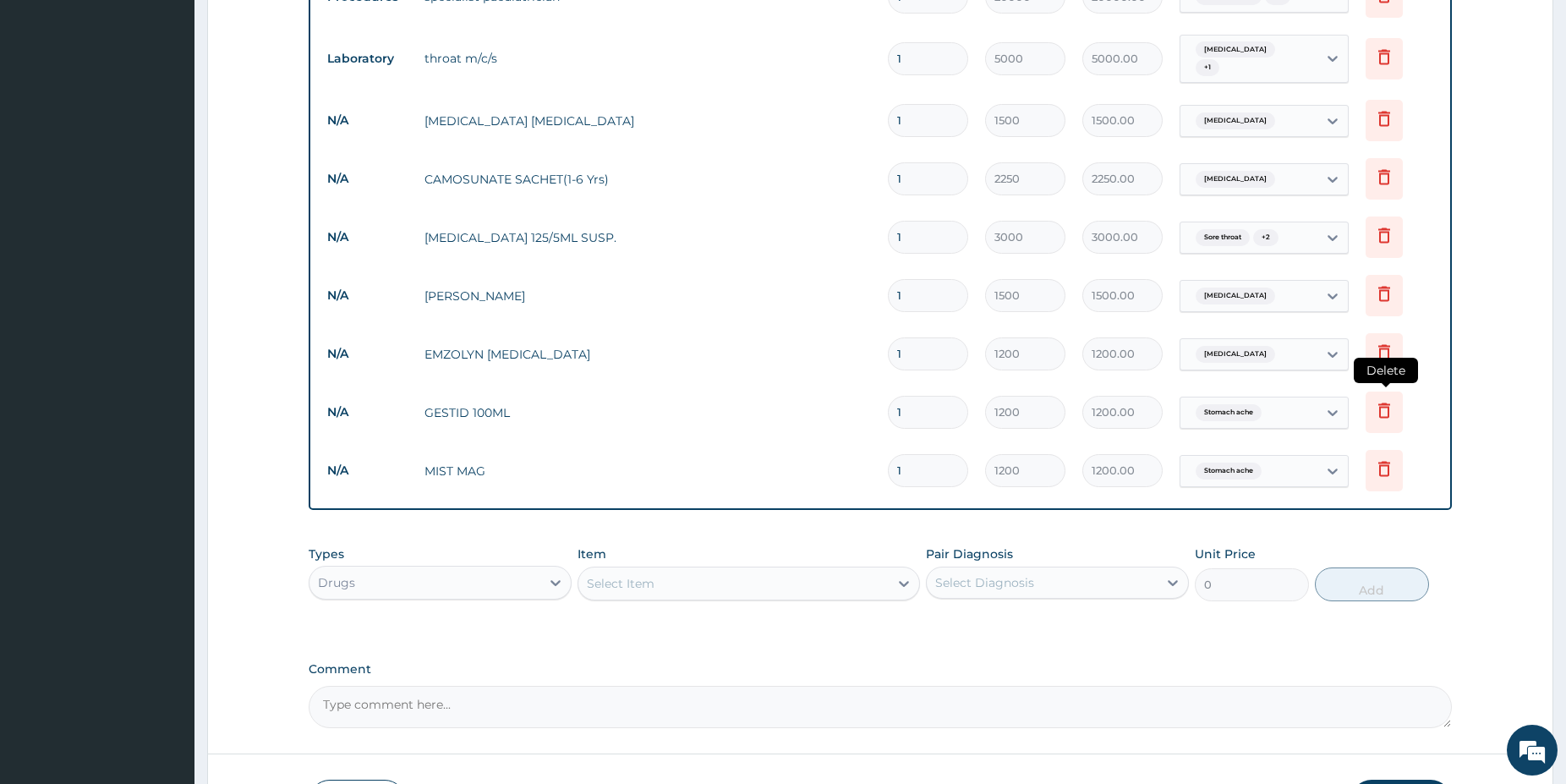
click at [1383, 413] on icon at bounding box center [1384, 410] width 20 height 20
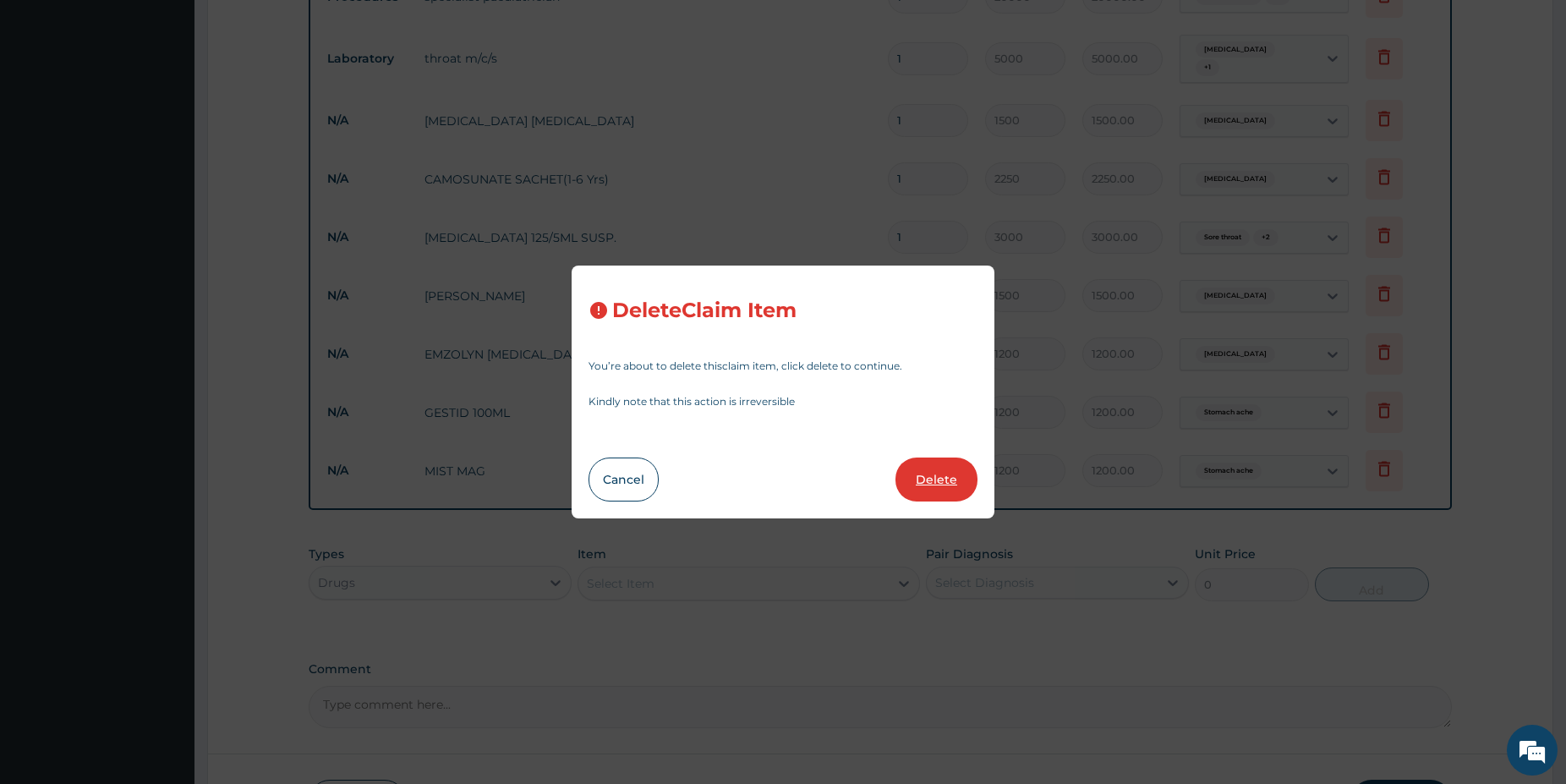
click at [948, 484] on button "Delete" at bounding box center [936, 479] width 82 height 44
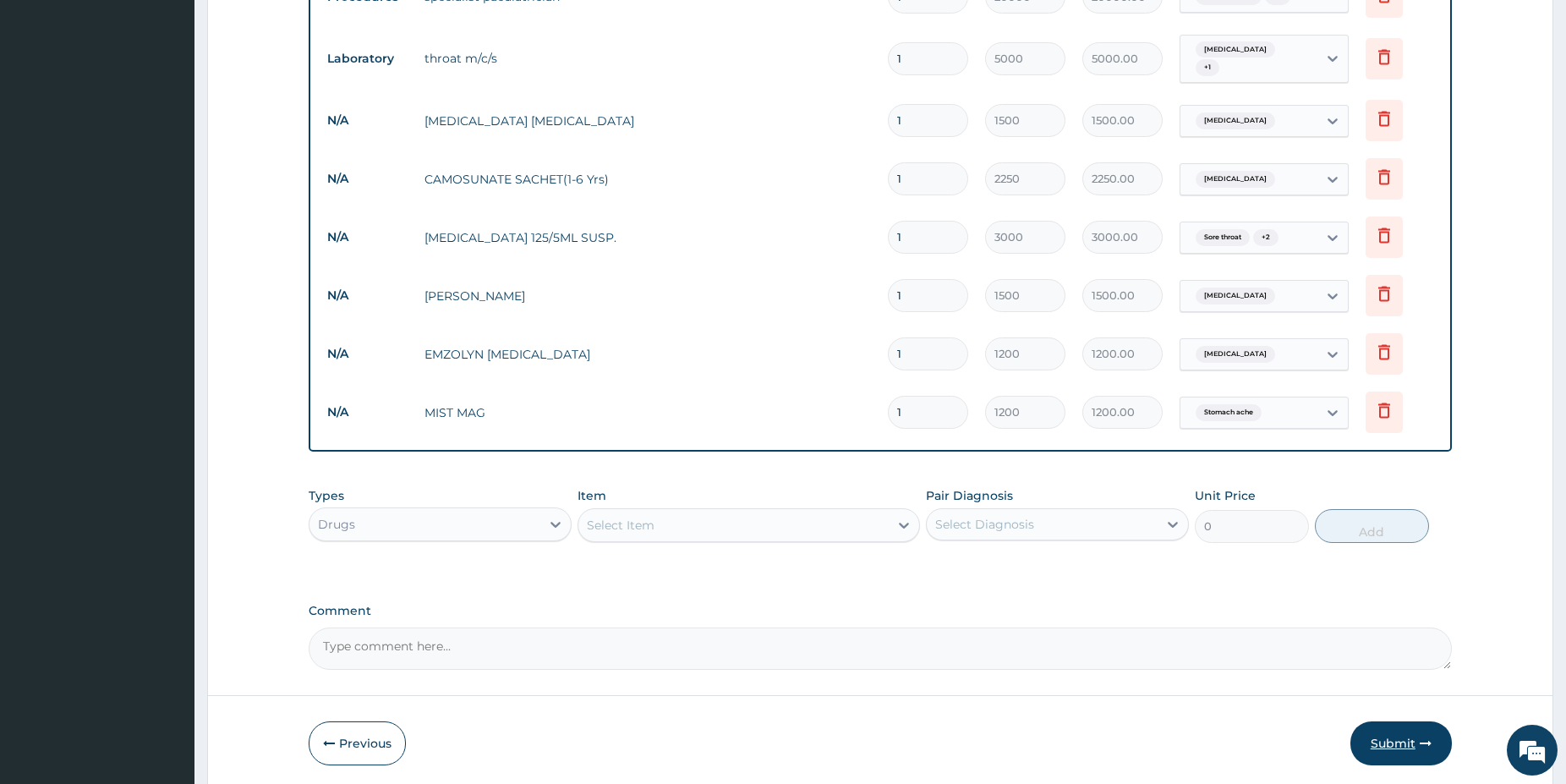
click at [1373, 746] on button "Submit" at bounding box center [1400, 743] width 101 height 44
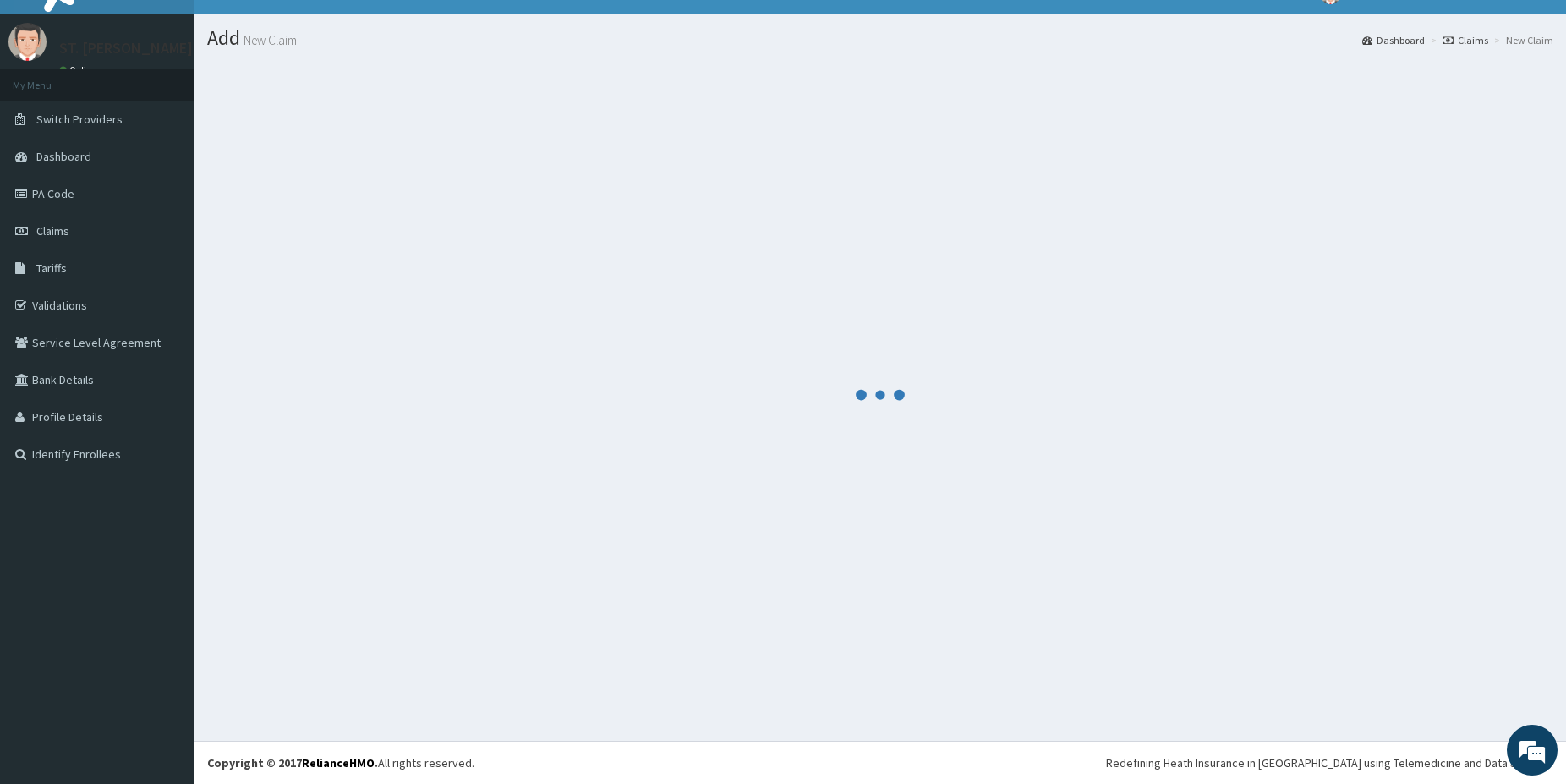
scroll to position [28, 0]
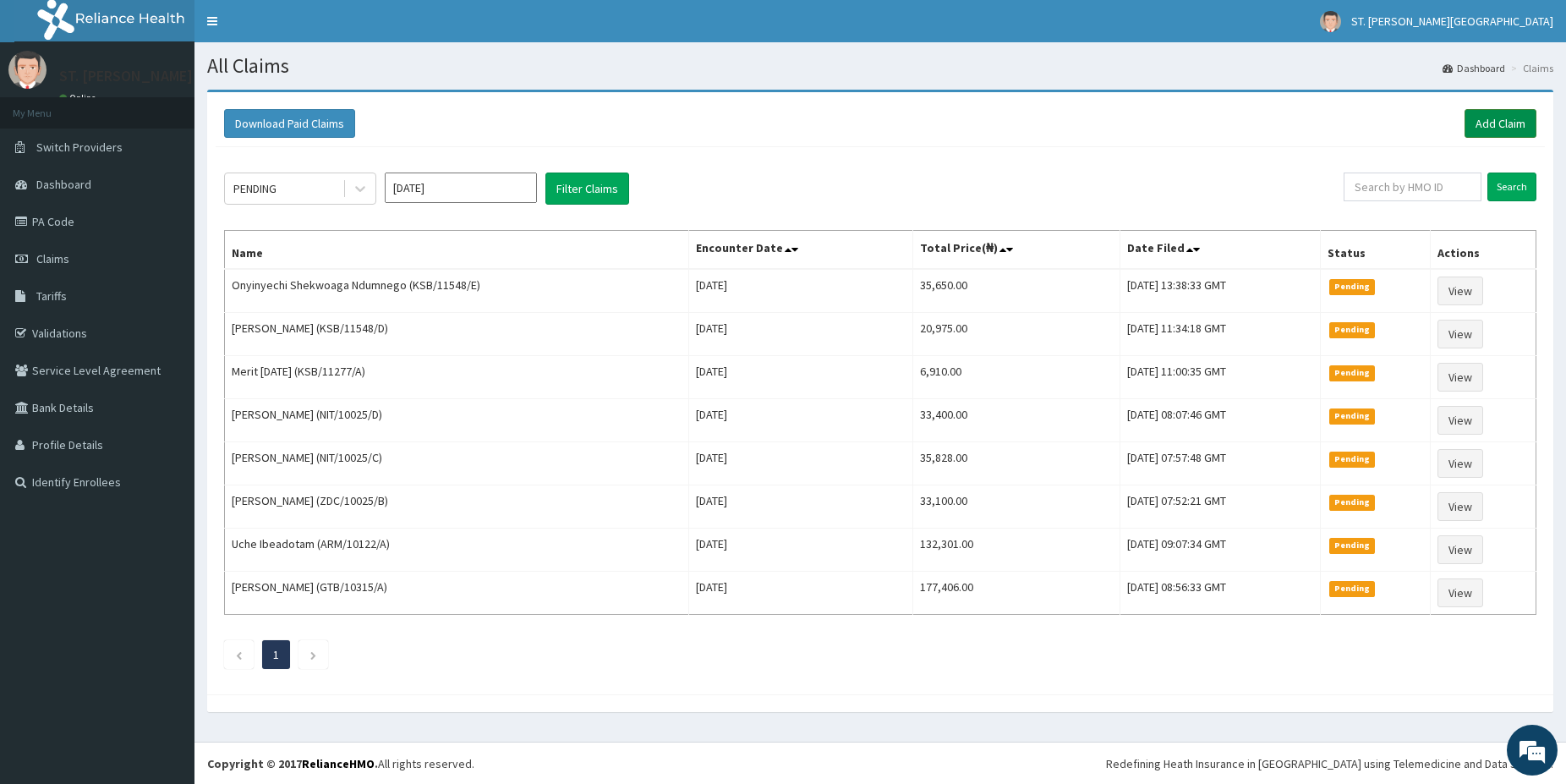
click at [1494, 120] on link "Add Claim" at bounding box center [1501, 123] width 72 height 29
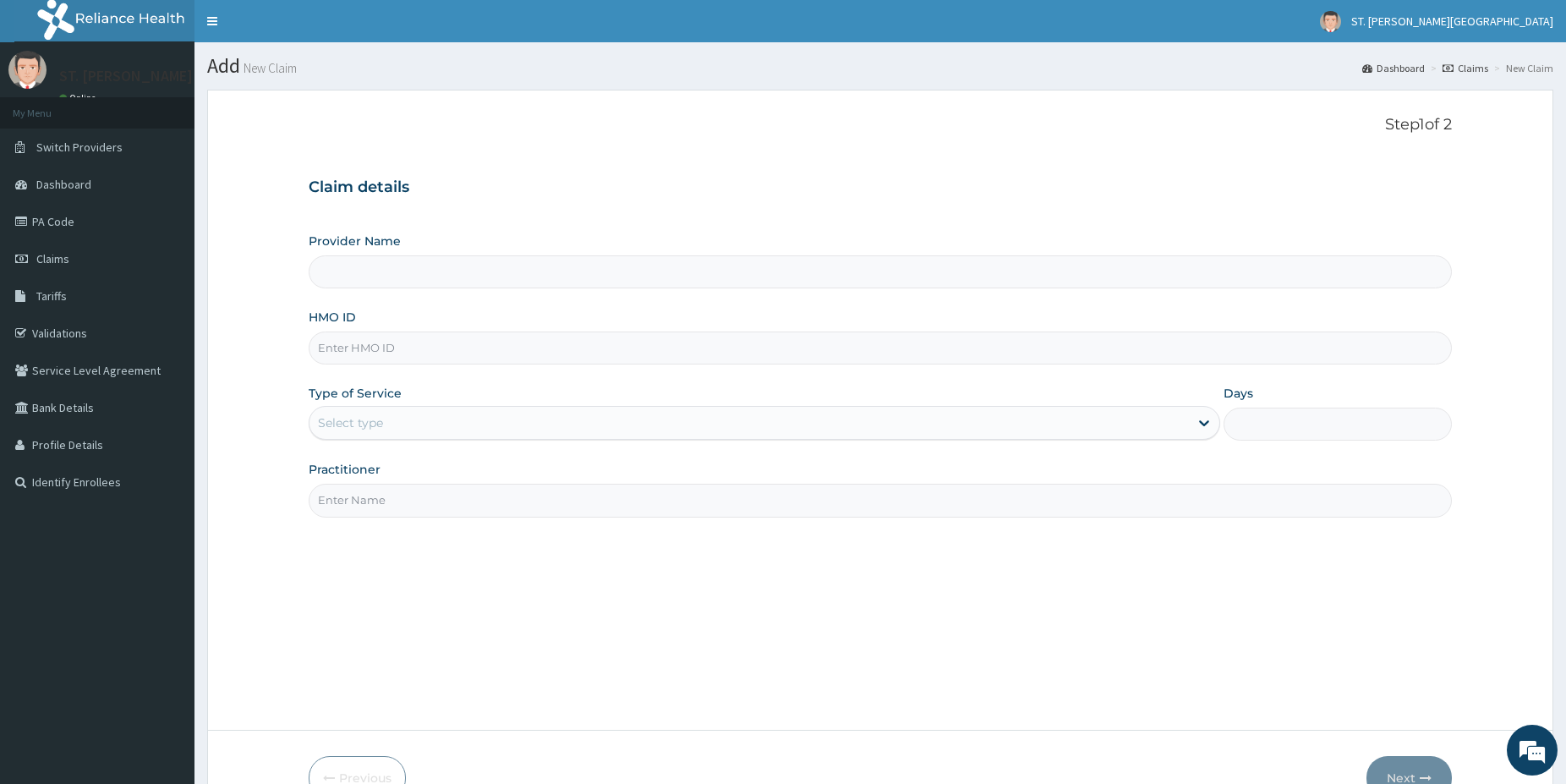
type input "[GEOGRAPHIC_DATA]- [GEOGRAPHIC_DATA]"
click at [432, 345] on input "HMO ID" at bounding box center [880, 347] width 1143 height 33
paste input "PWC/10243/A"
type input "PWC/10243/A"
click at [350, 429] on div "Select type" at bounding box center [350, 422] width 65 height 17
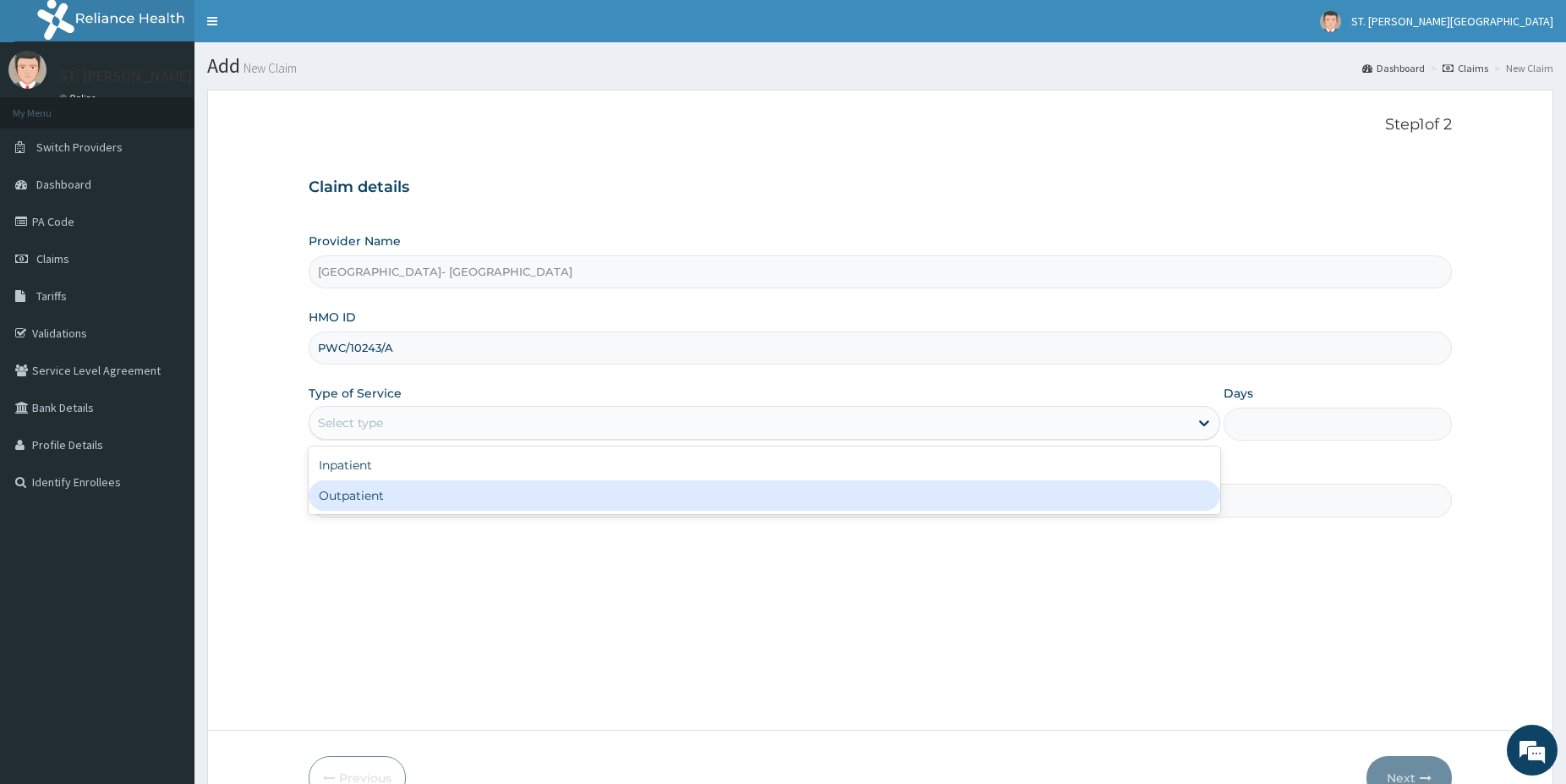
click at [348, 500] on div "Outpatient" at bounding box center [765, 495] width 912 height 30
type input "1"
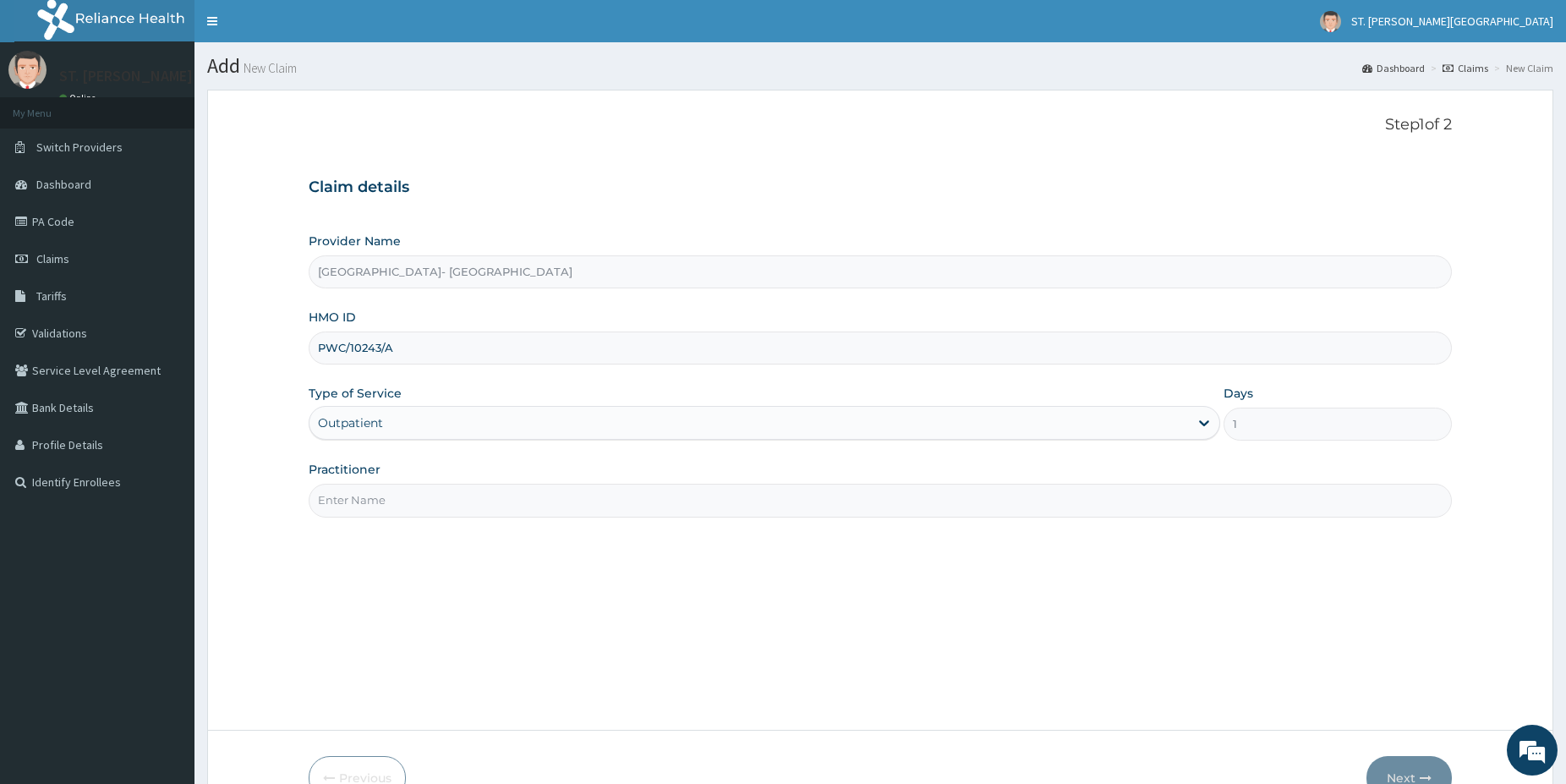
click at [369, 512] on input "Practitioner" at bounding box center [880, 500] width 1143 height 33
type input "dr.latifah"
click at [1407, 764] on button "Next" at bounding box center [1408, 778] width 85 height 44
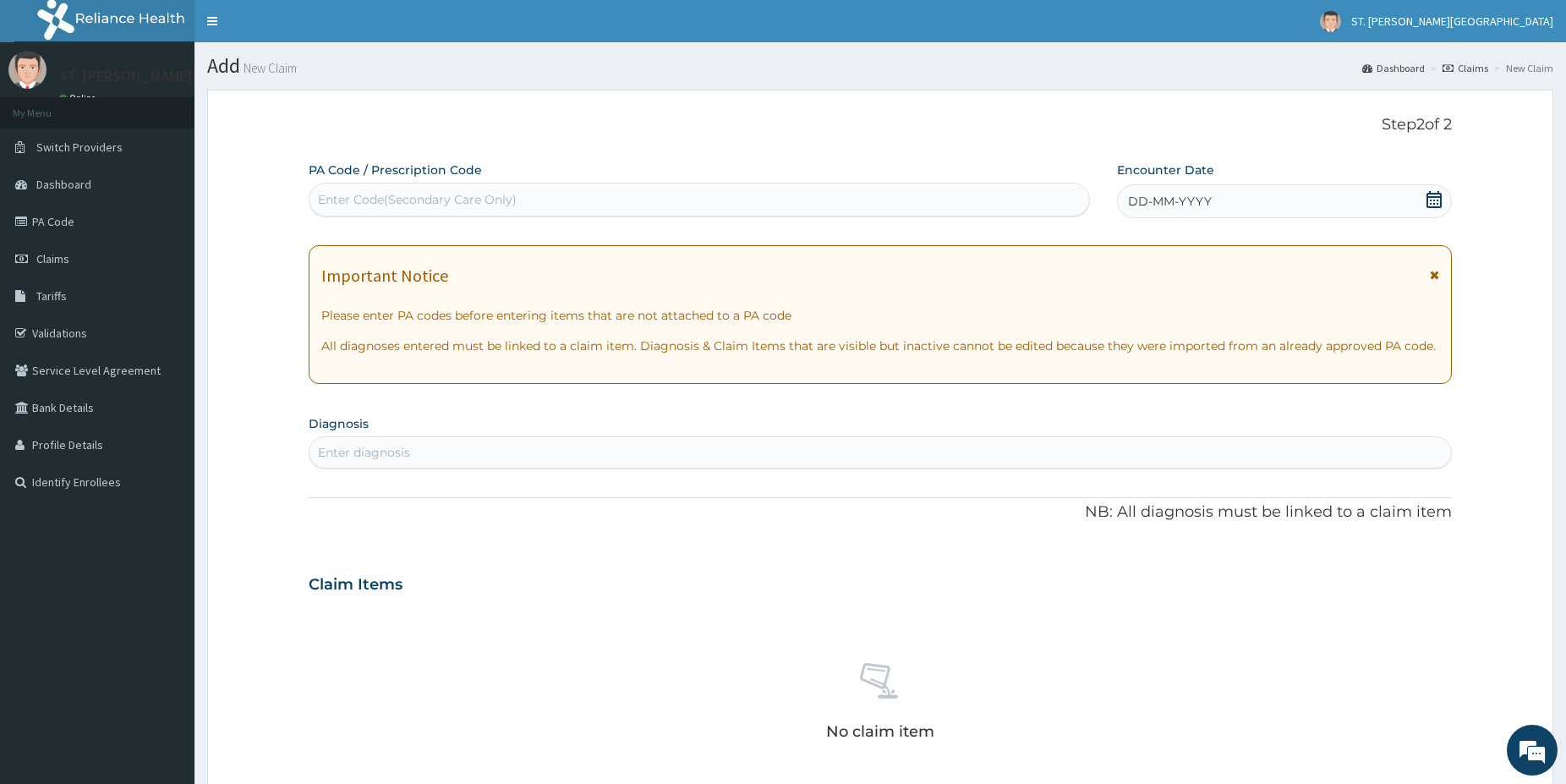
click at [380, 441] on div "Enter diagnosis" at bounding box center [880, 452] width 1142 height 27
type input "malaria"
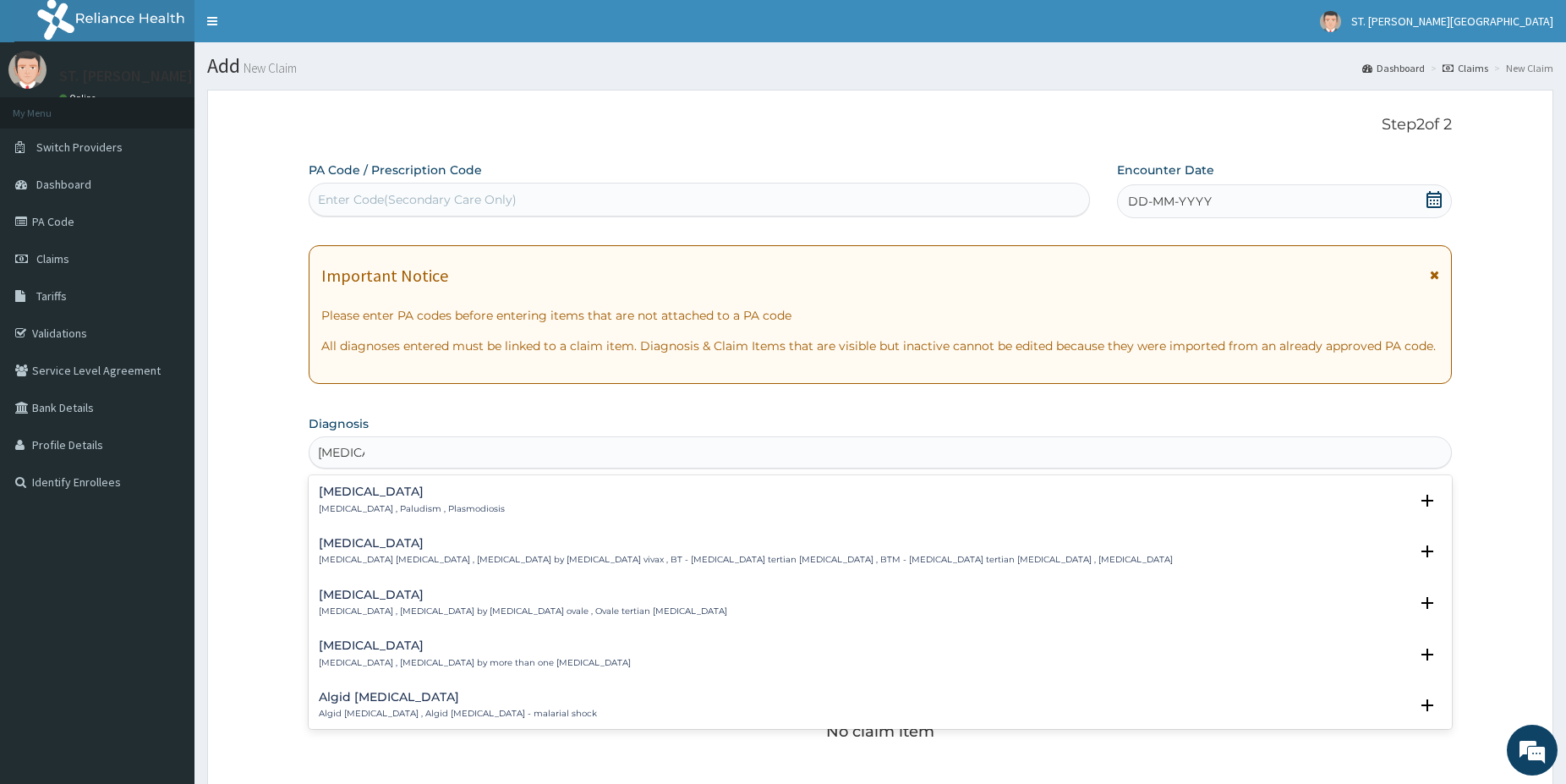
click at [348, 501] on div "Malaria Malaria , Paludism , Plasmodiosis" at bounding box center [412, 500] width 186 height 30
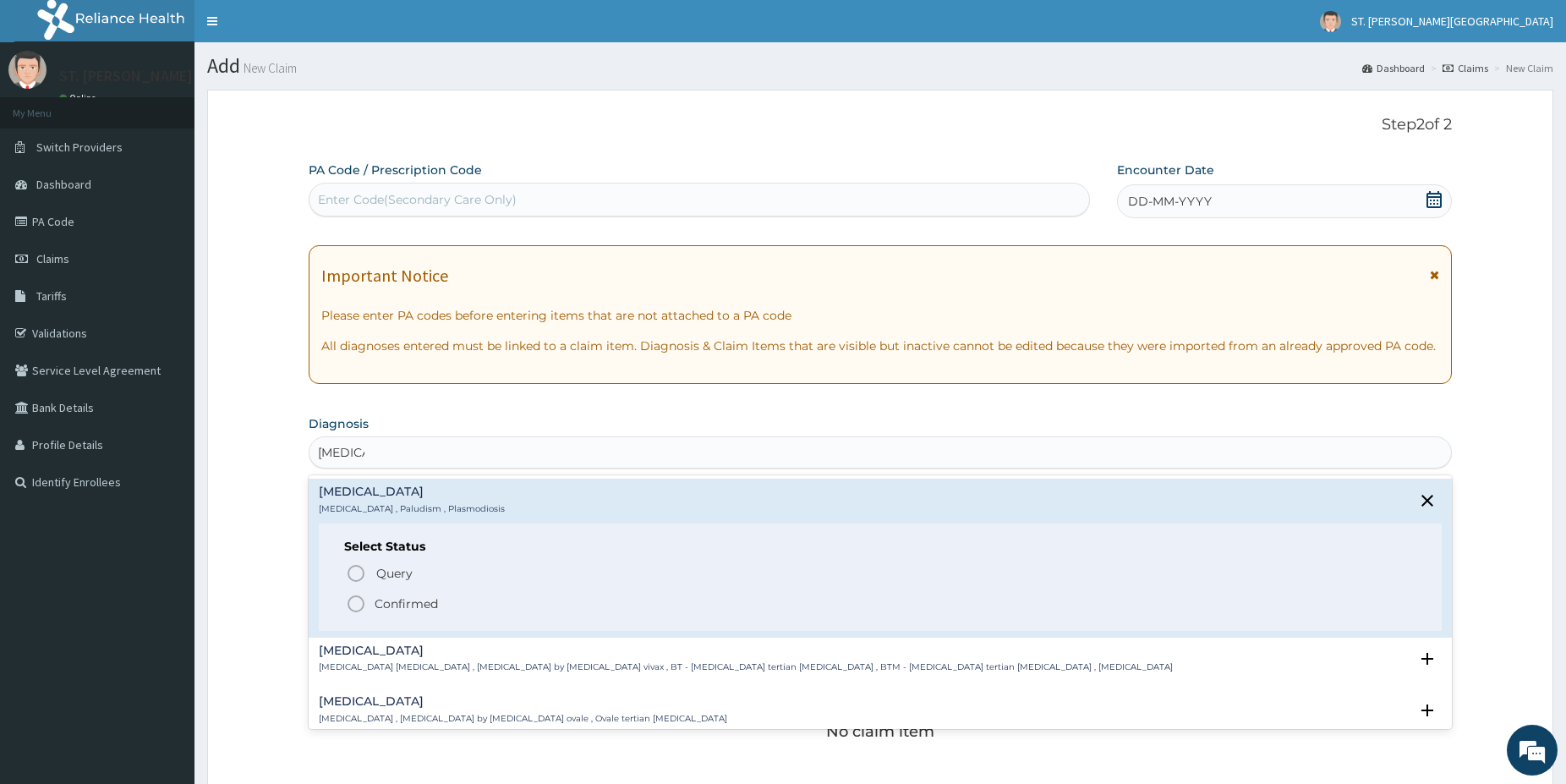
drag, startPoint x: 355, startPoint y: 606, endPoint x: 350, endPoint y: 594, distance: 13.7
click at [356, 605] on icon "status option filled" at bounding box center [356, 604] width 20 height 20
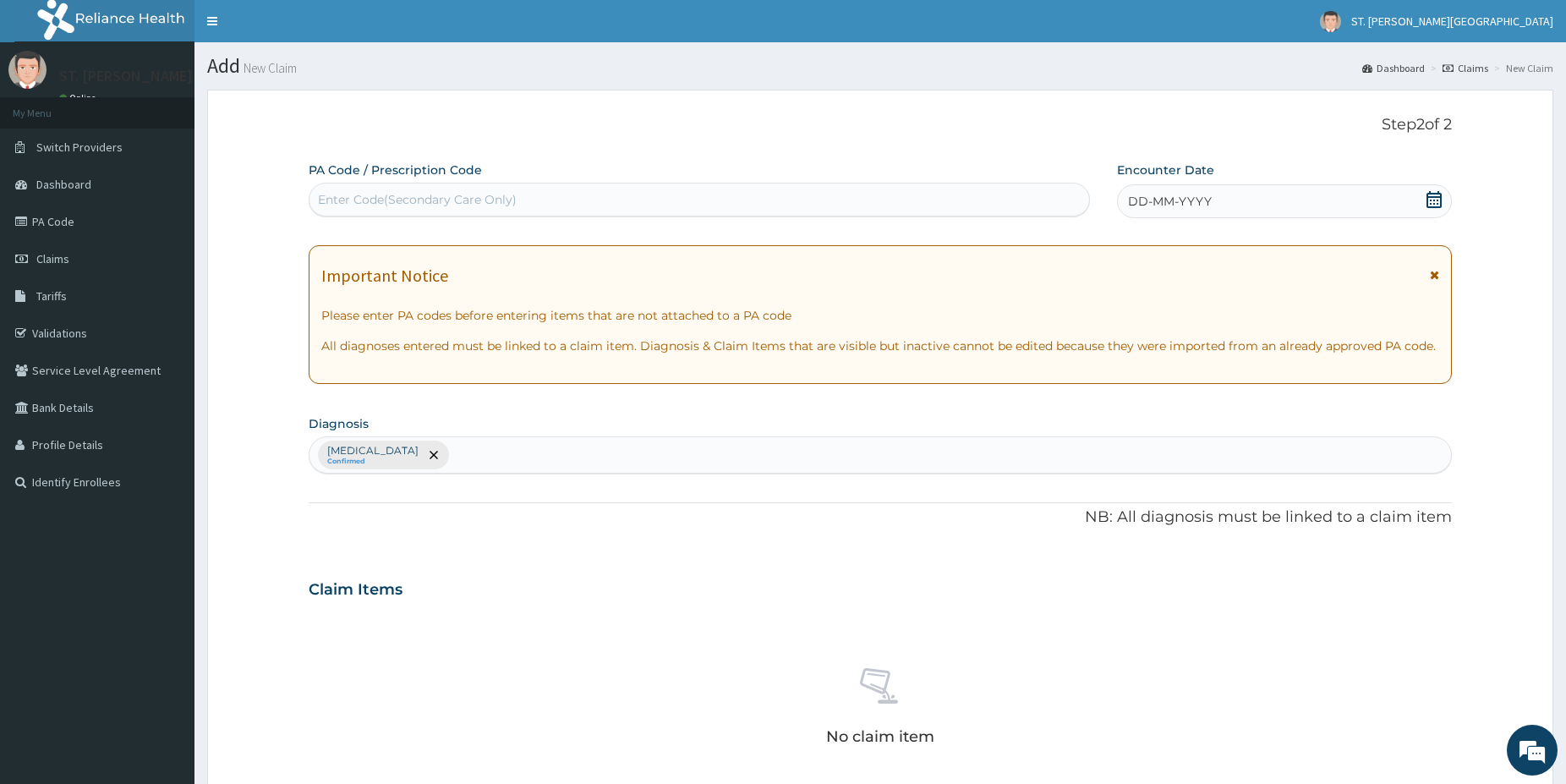
click at [499, 452] on div "Malaria Confirmed" at bounding box center [880, 455] width 1142 height 36
type input "sepsis"
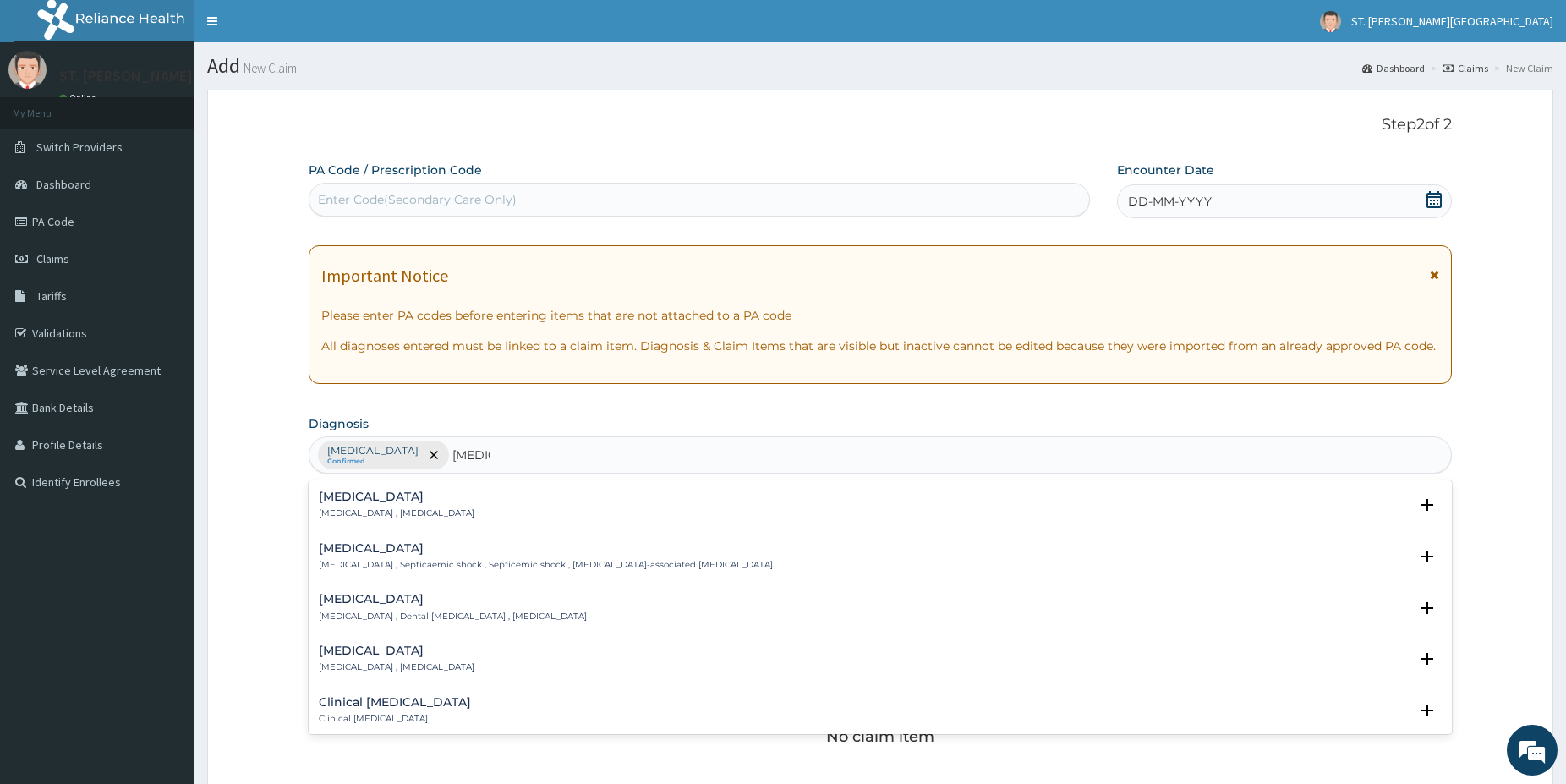
click at [351, 496] on h4 "Sepsis" at bounding box center [397, 496] width 156 height 13
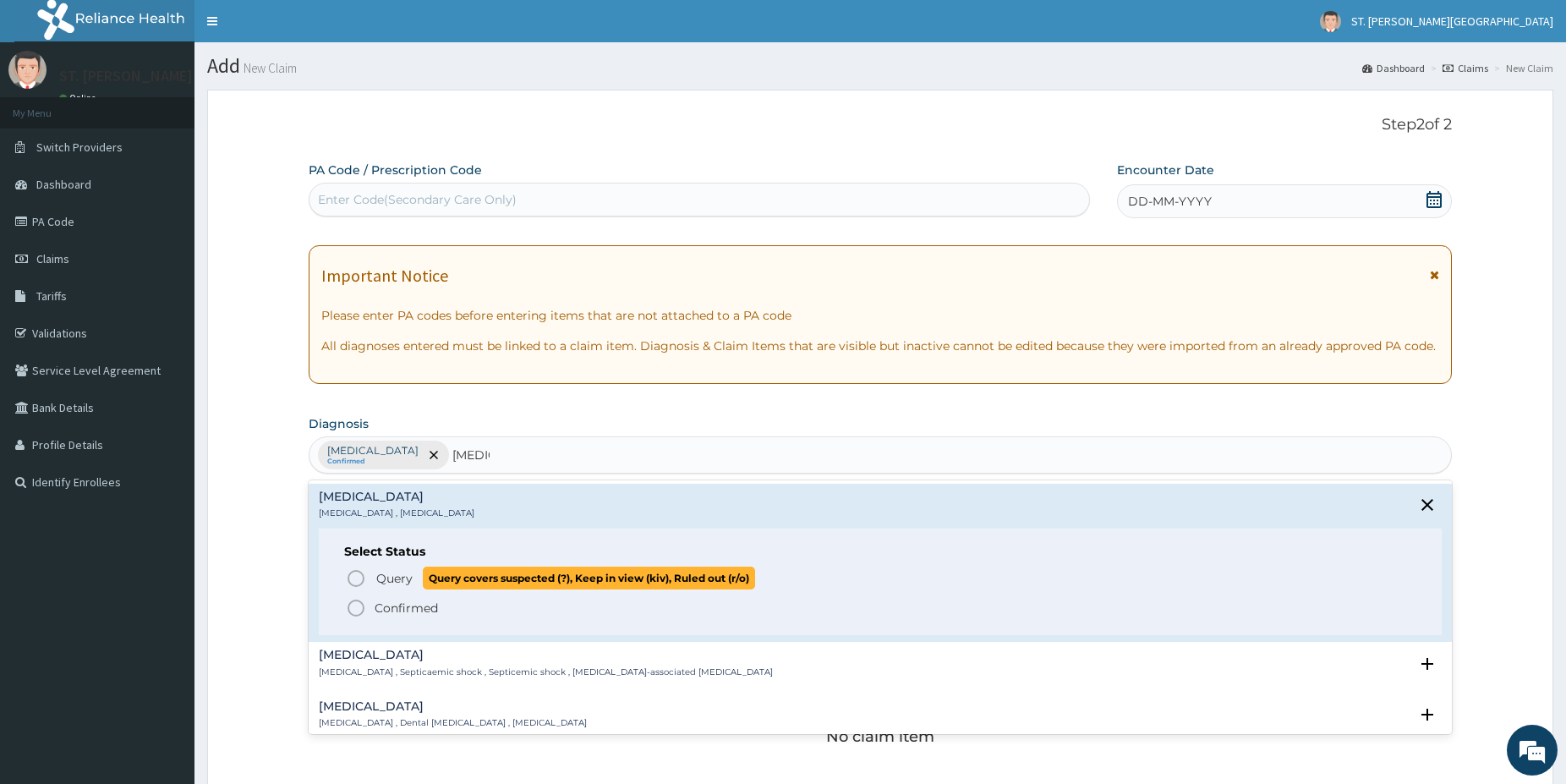
click at [356, 573] on icon "status option query" at bounding box center [356, 578] width 20 height 20
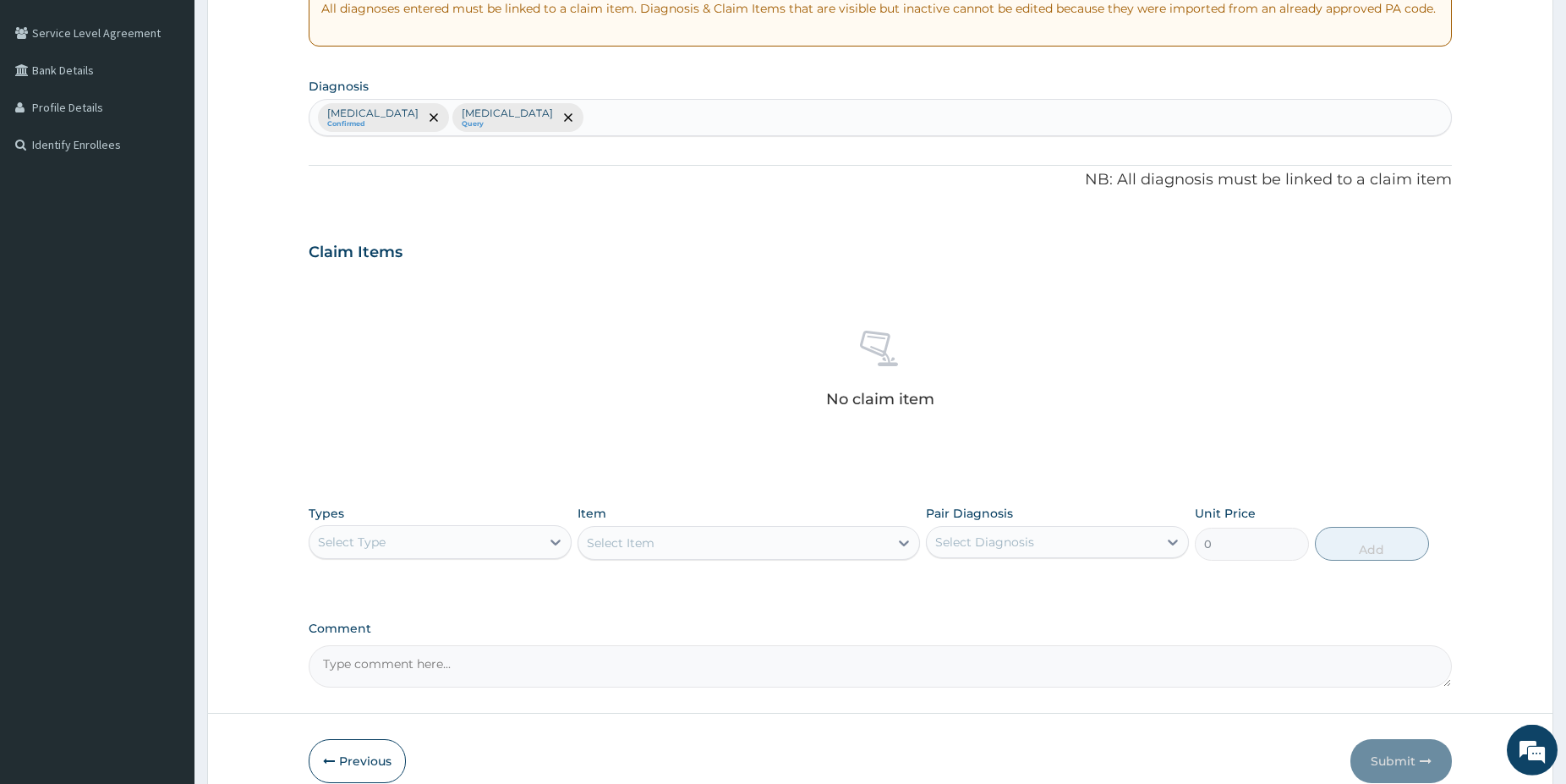
scroll to position [345, 0]
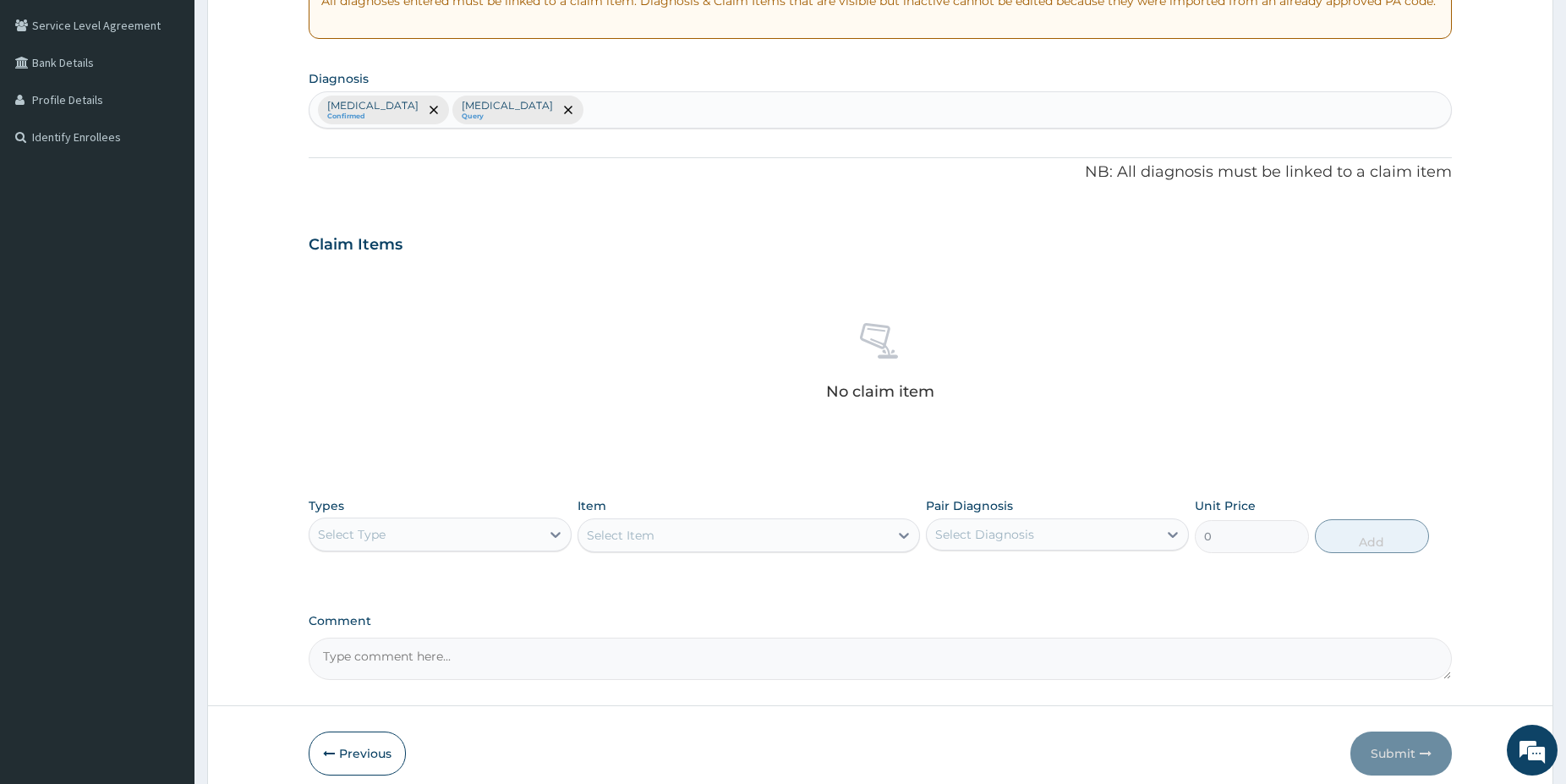
click at [430, 519] on div "Select Type" at bounding box center [440, 534] width 263 height 34
drag, startPoint x: 370, startPoint y: 637, endPoint x: 532, endPoint y: 582, distance: 170.6
click at [371, 638] on div "Procedures" at bounding box center [440, 637] width 263 height 30
click at [811, 530] on div "Select Item" at bounding box center [733, 535] width 310 height 27
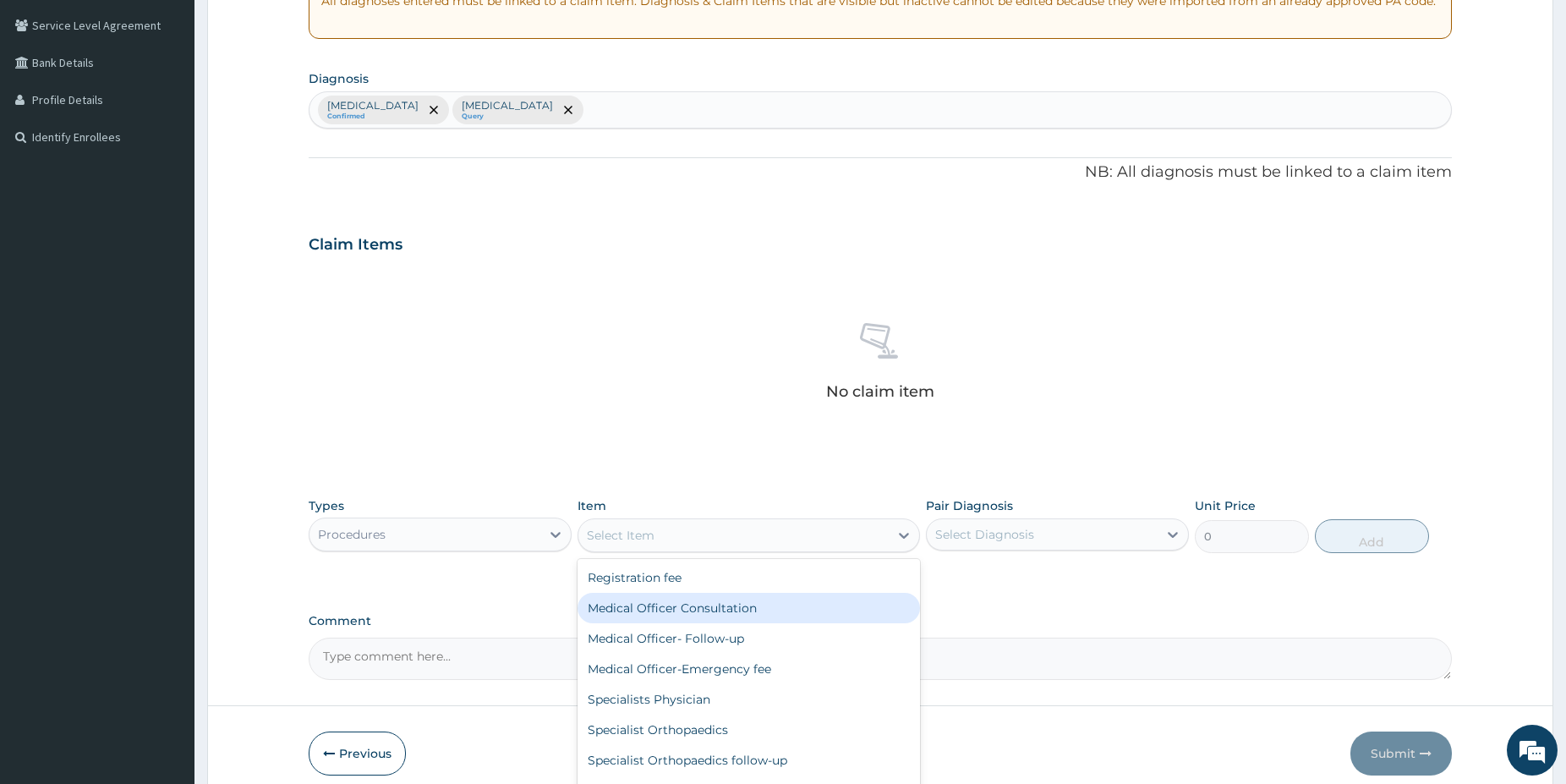
drag, startPoint x: 723, startPoint y: 600, endPoint x: 923, endPoint y: 543, distance: 207.7
click at [725, 601] on div "Medical Officer Consultation" at bounding box center [749, 608] width 342 height 30
type input "5000"
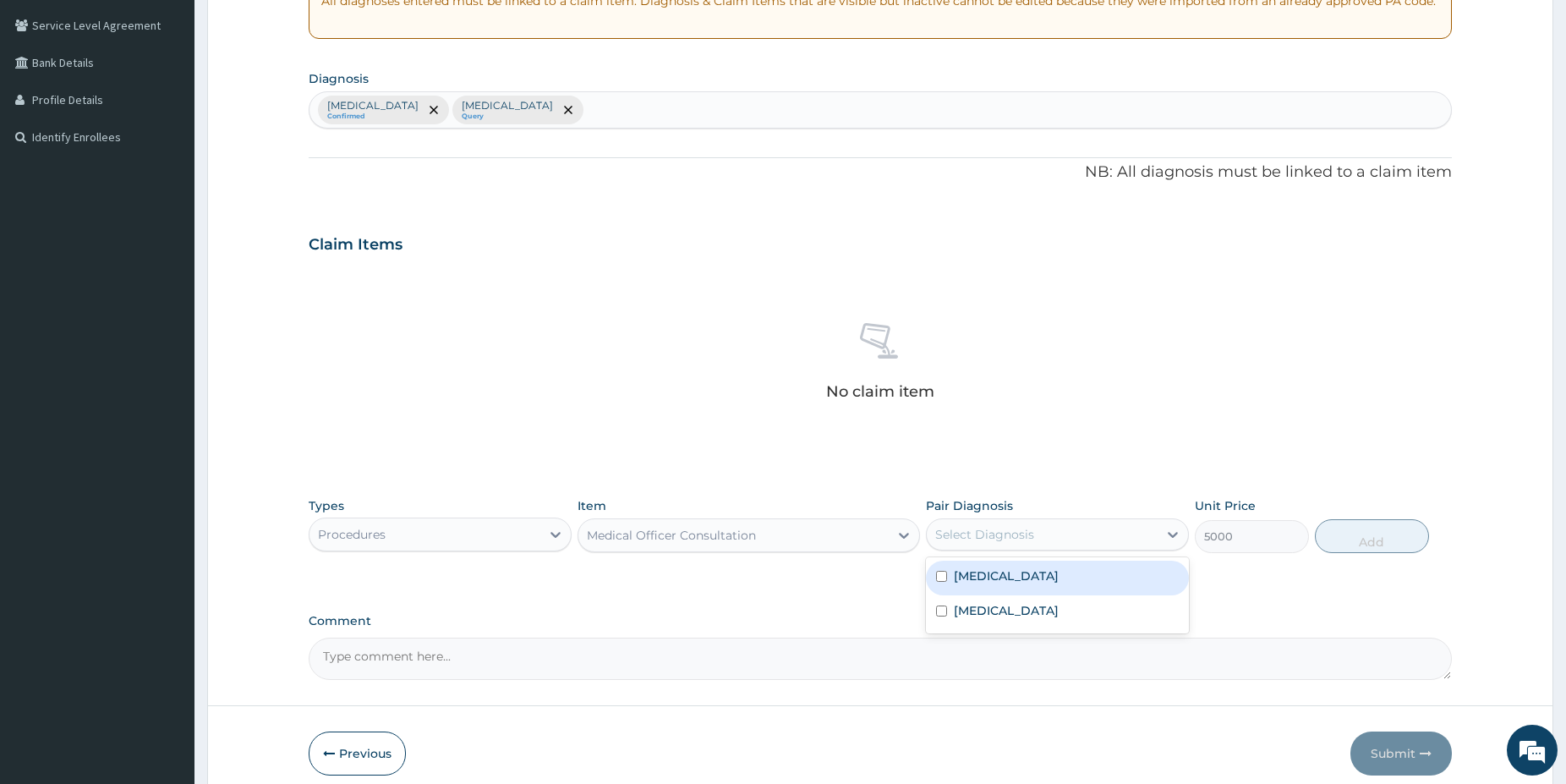
drag, startPoint x: 979, startPoint y: 524, endPoint x: 982, endPoint y: 545, distance: 21.3
click at [982, 534] on div "Select Diagnosis" at bounding box center [1042, 534] width 231 height 27
drag, startPoint x: 977, startPoint y: 567, endPoint x: 970, endPoint y: 596, distance: 30.6
click at [977, 570] on div "Malaria" at bounding box center [1057, 578] width 263 height 35
checkbox input "true"
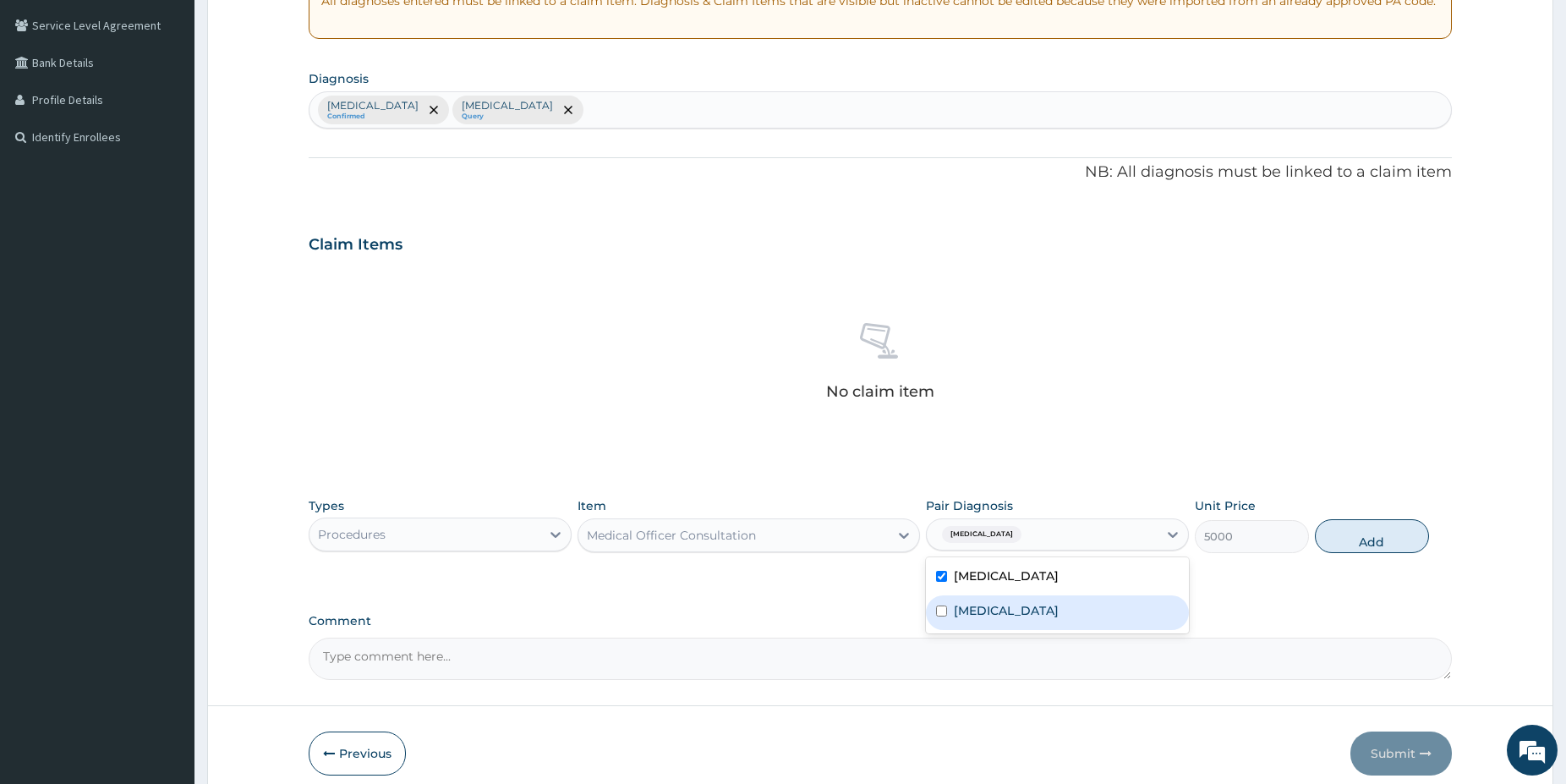
click at [968, 603] on label "Sepsis" at bounding box center [1006, 610] width 105 height 17
checkbox input "true"
drag, startPoint x: 1356, startPoint y: 523, endPoint x: 1359, endPoint y: 534, distance: 11.3
click at [1357, 523] on button "Add" at bounding box center [1372, 536] width 114 height 34
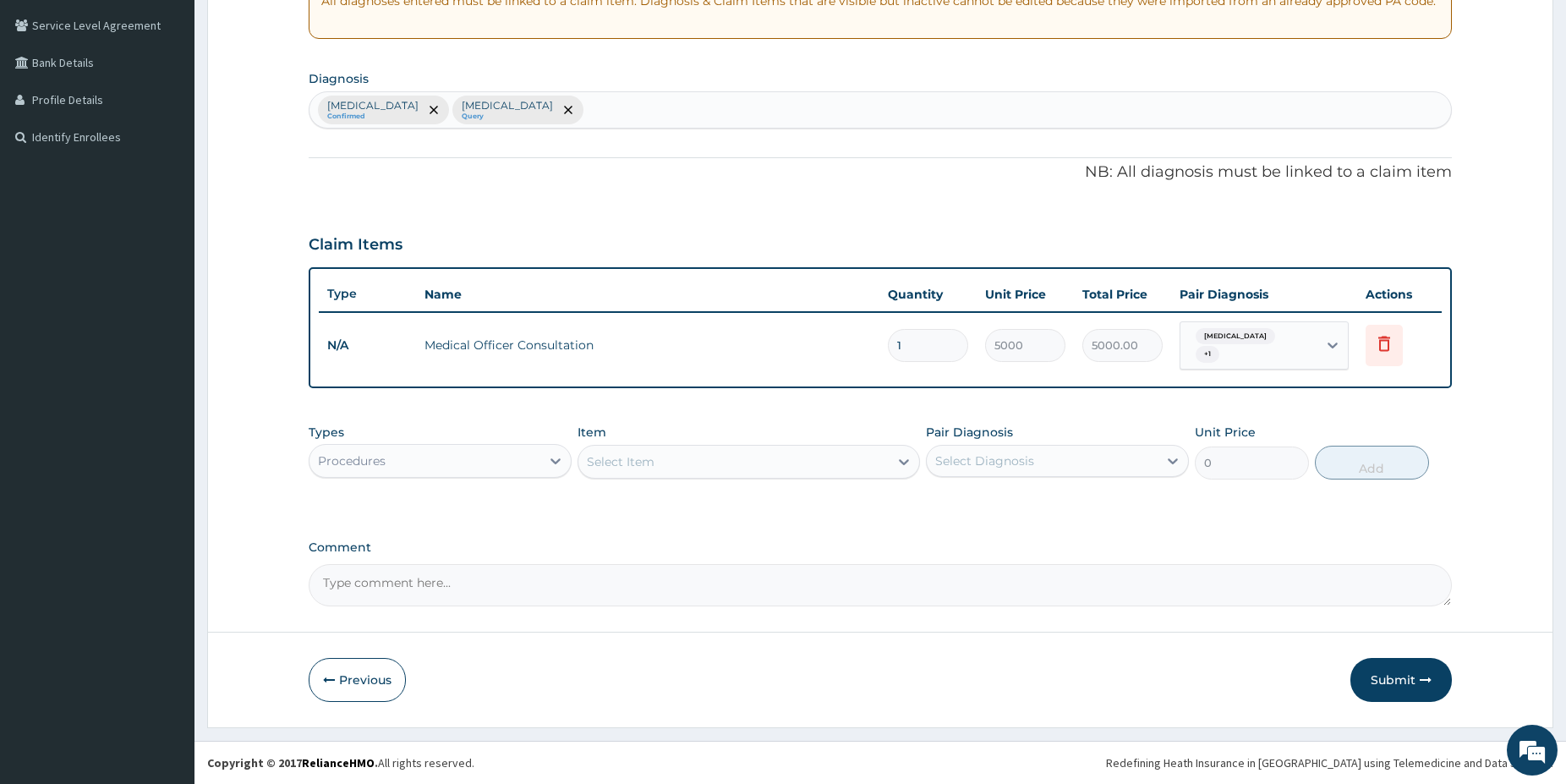
scroll to position [338, 0]
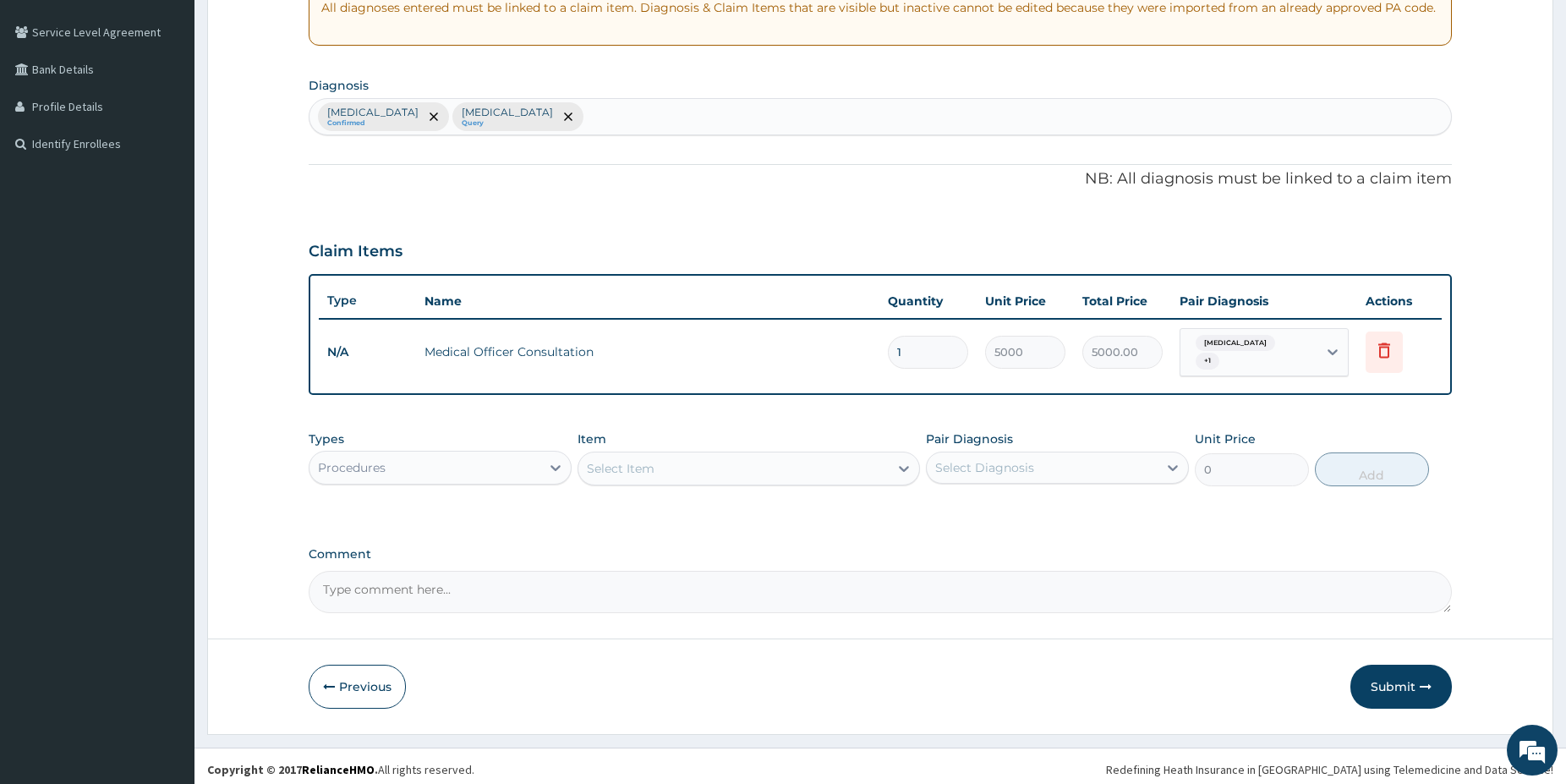
click at [409, 463] on div "Procedures" at bounding box center [424, 467] width 231 height 27
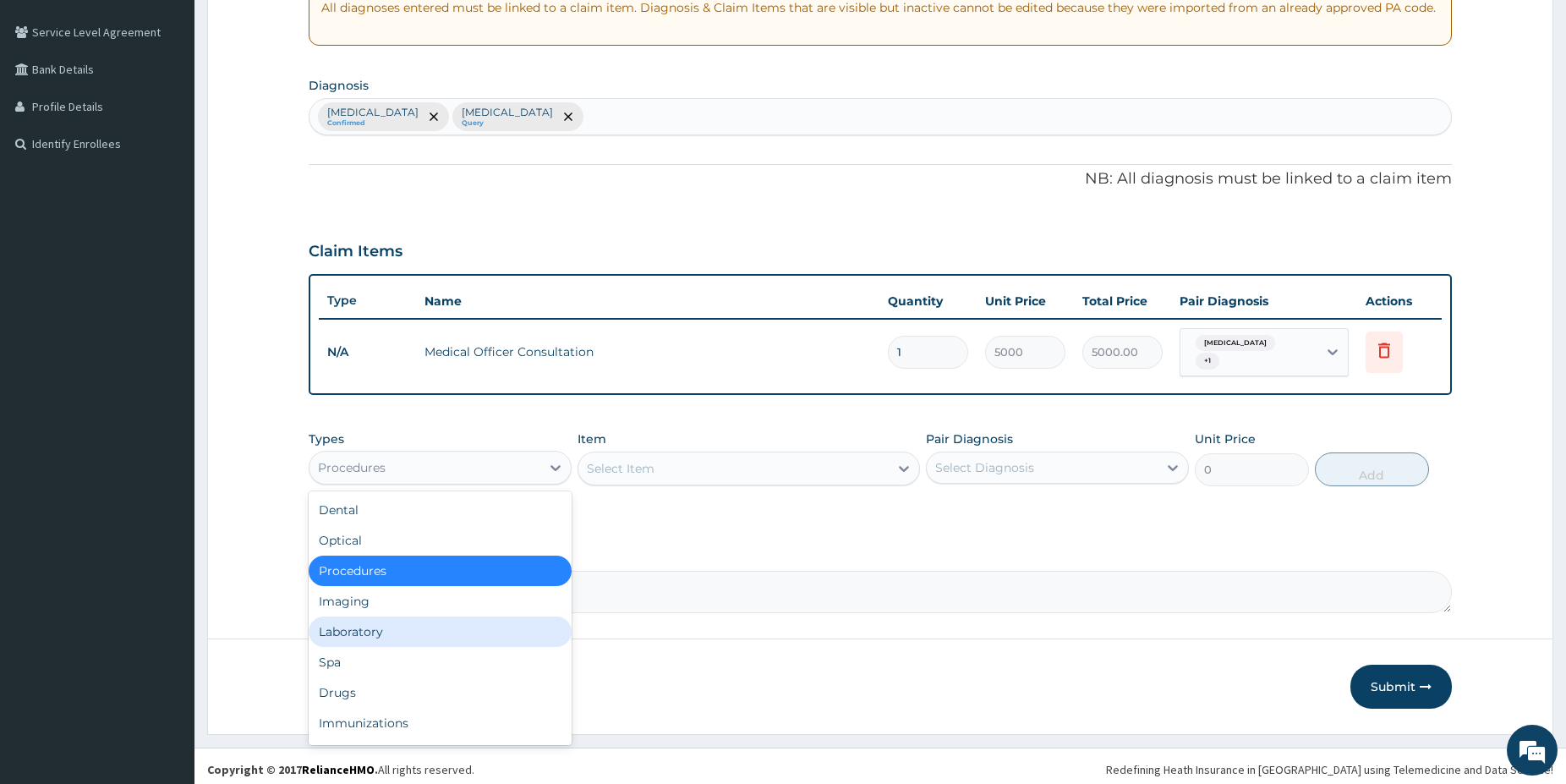
drag, startPoint x: 358, startPoint y: 630, endPoint x: 380, endPoint y: 608, distance: 31.1
click at [359, 630] on div "Laboratory" at bounding box center [440, 631] width 263 height 30
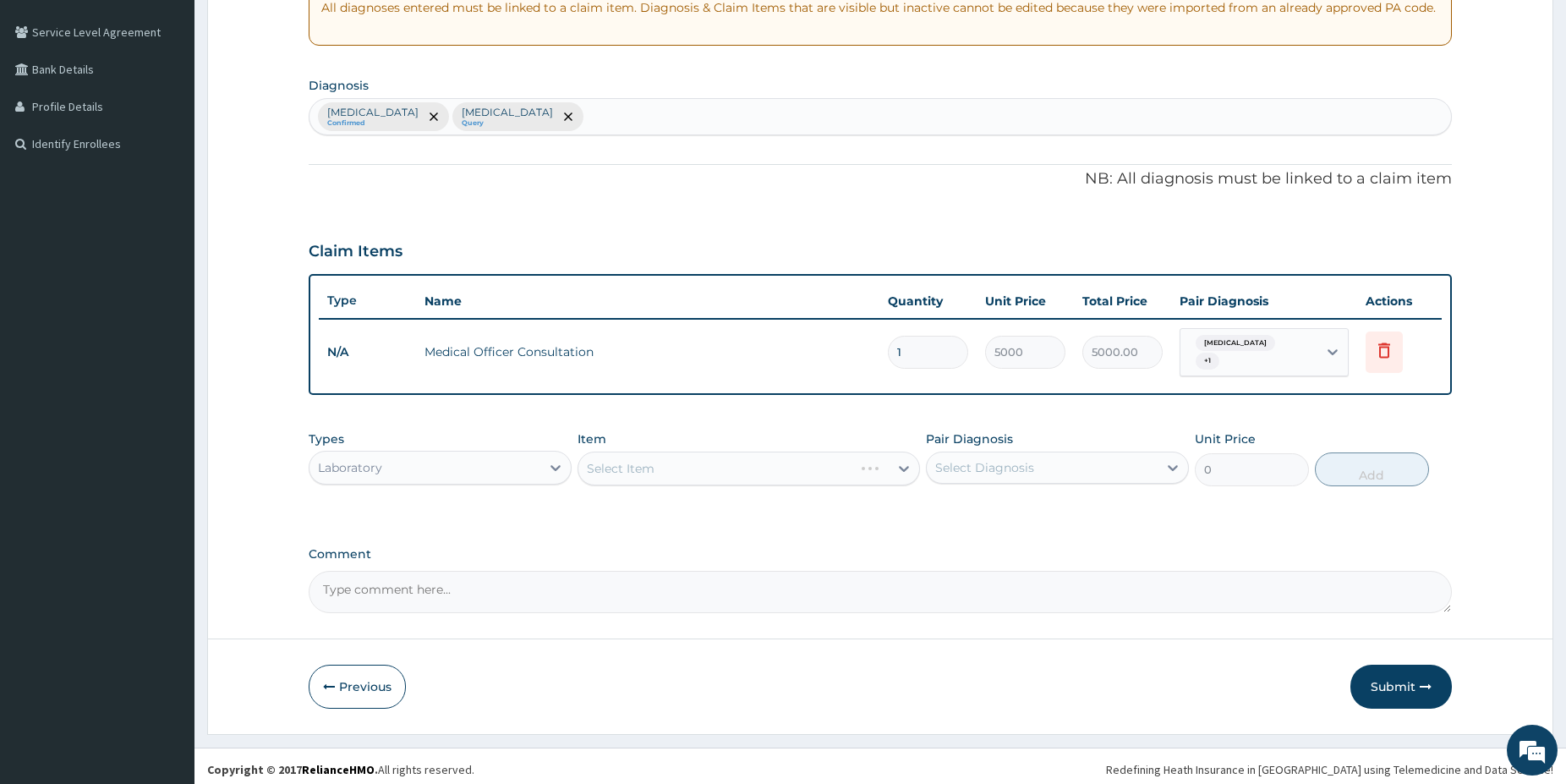
click at [715, 471] on div "Select Item" at bounding box center [749, 469] width 342 height 34
click at [737, 453] on div "Select Item" at bounding box center [749, 469] width 342 height 34
click at [747, 464] on div "Select Item" at bounding box center [733, 468] width 310 height 27
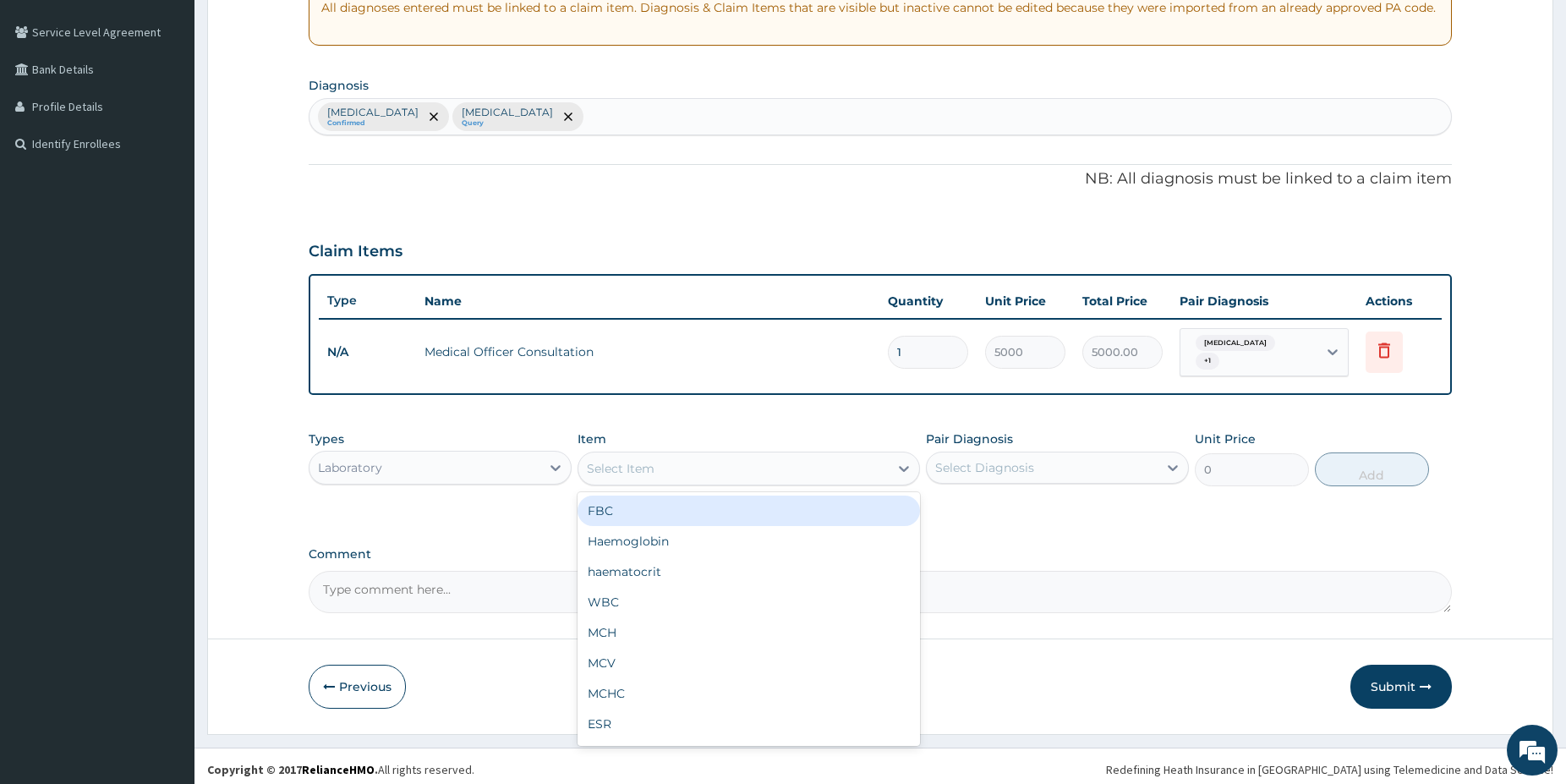
click at [668, 510] on div "FBC" at bounding box center [749, 511] width 342 height 30
type input "5000"
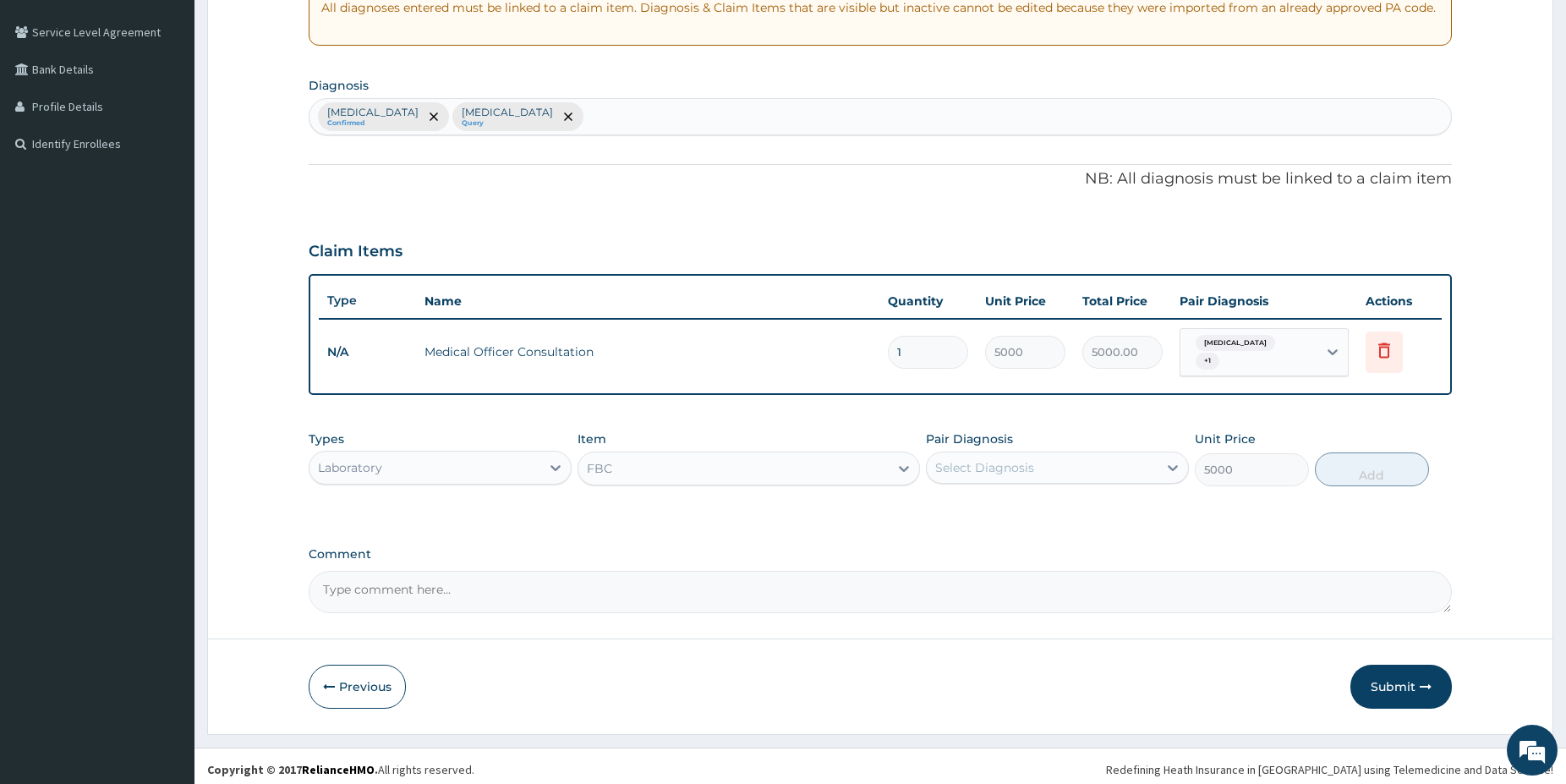
click at [997, 468] on div "Select Diagnosis" at bounding box center [984, 467] width 99 height 17
drag, startPoint x: 1005, startPoint y: 534, endPoint x: 1161, endPoint y: 539, distance: 156.5
click at [1005, 535] on div "Sepsis" at bounding box center [1057, 545] width 263 height 35
checkbox input "true"
click at [1352, 452] on button "Add" at bounding box center [1372, 469] width 114 height 34
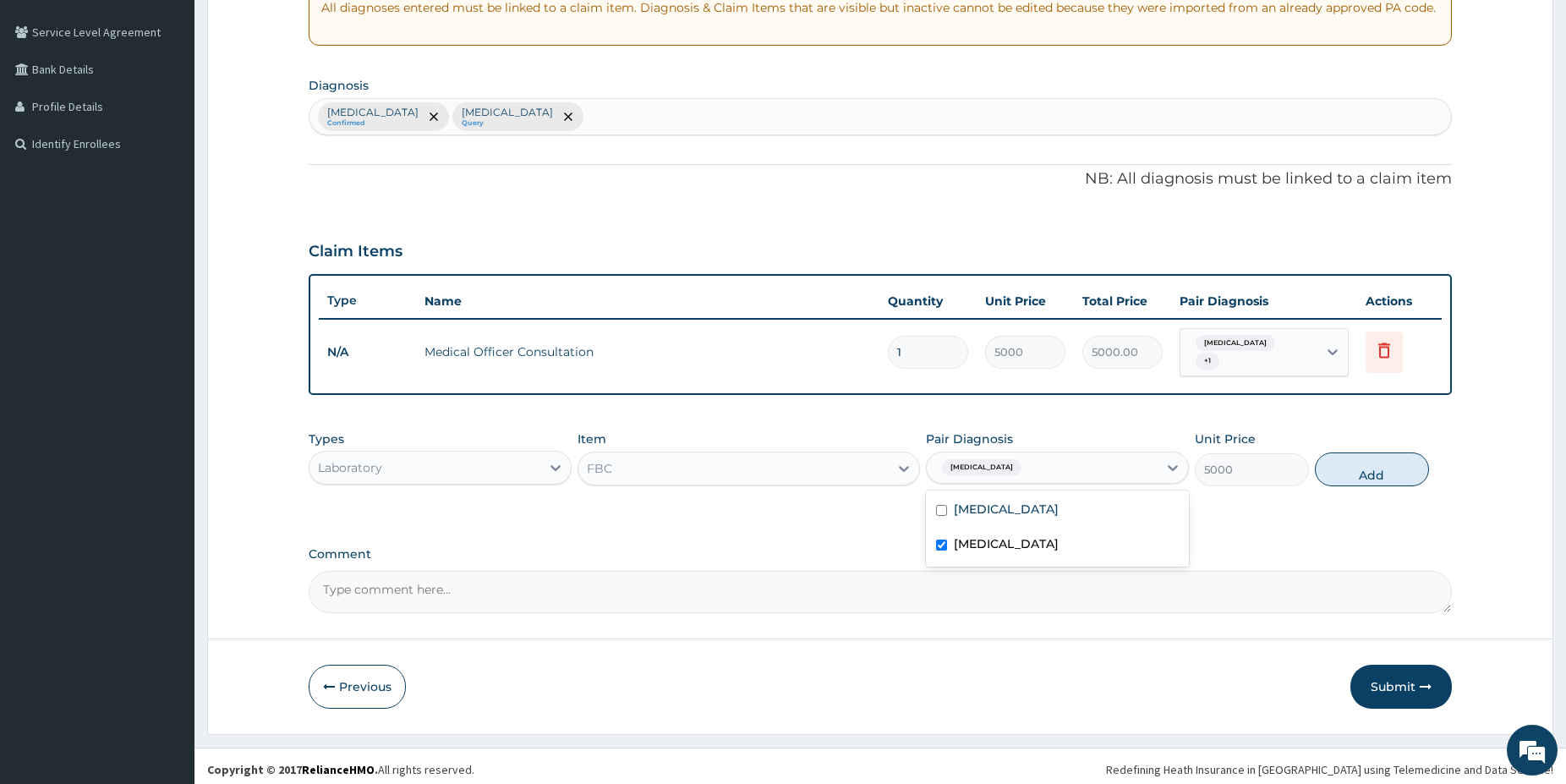
type input "0"
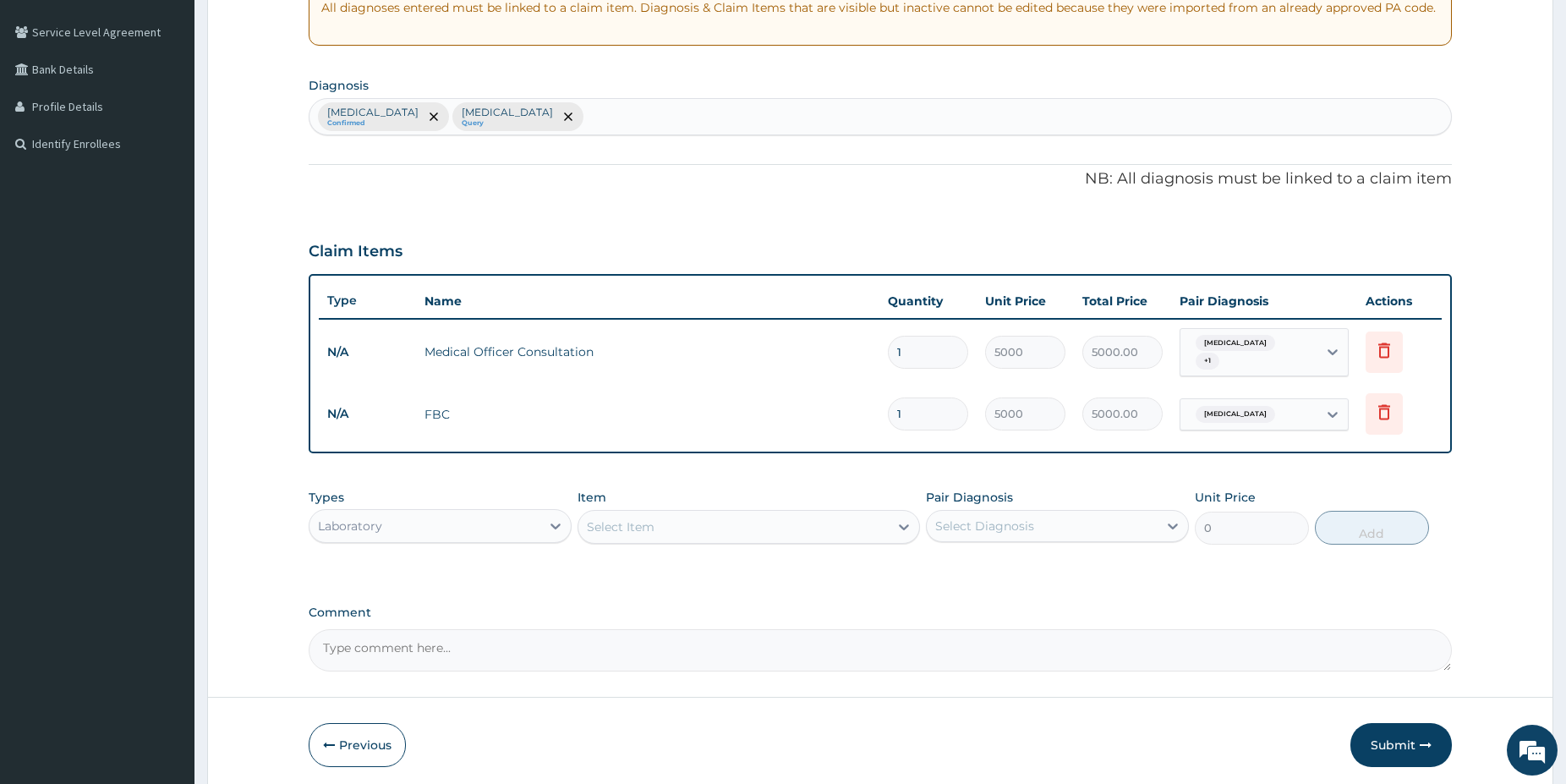
click at [745, 529] on div "Select Item" at bounding box center [733, 526] width 310 height 27
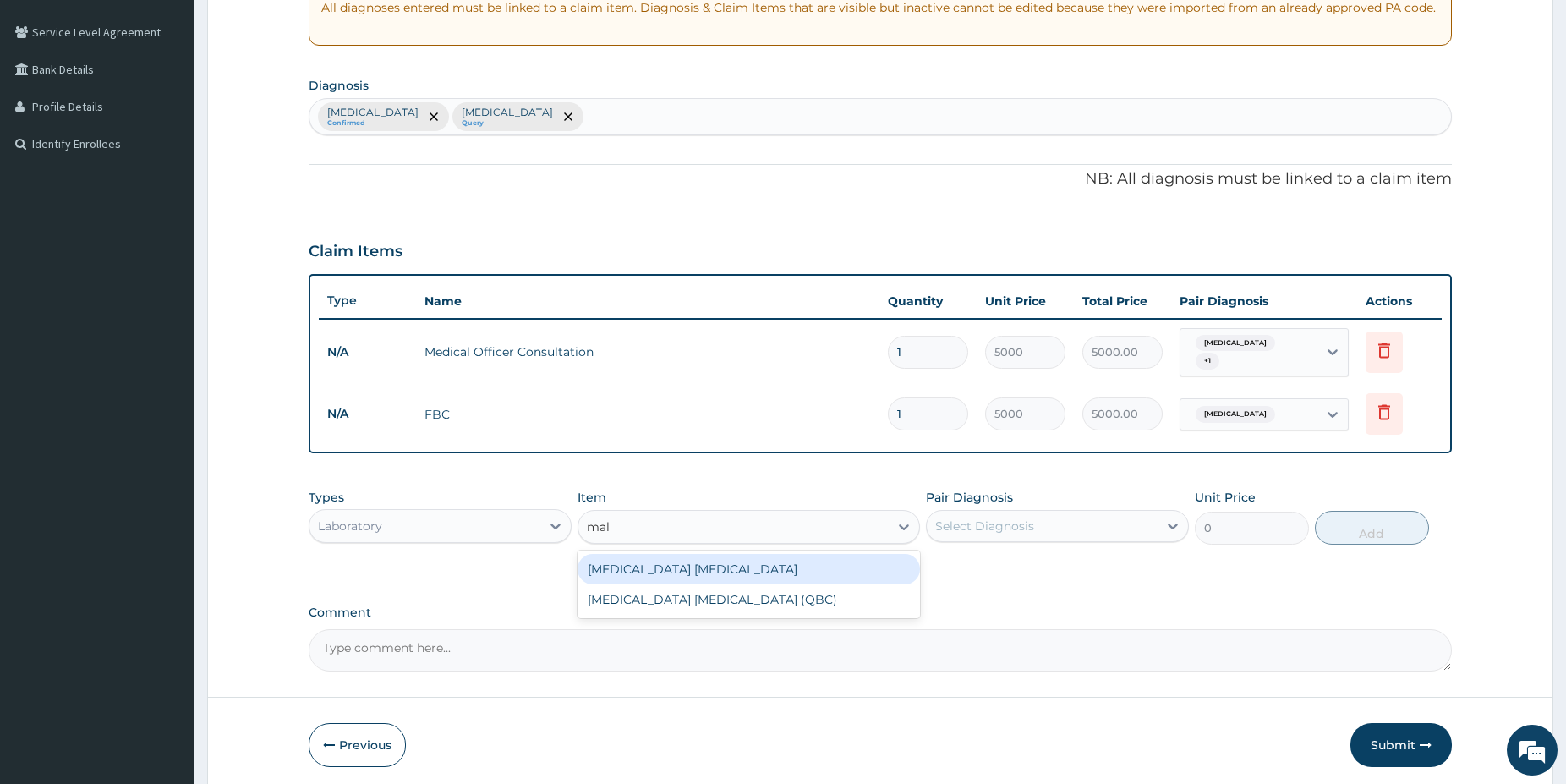
type input "mala"
click at [686, 557] on div "Malaria Parasite" at bounding box center [749, 569] width 342 height 30
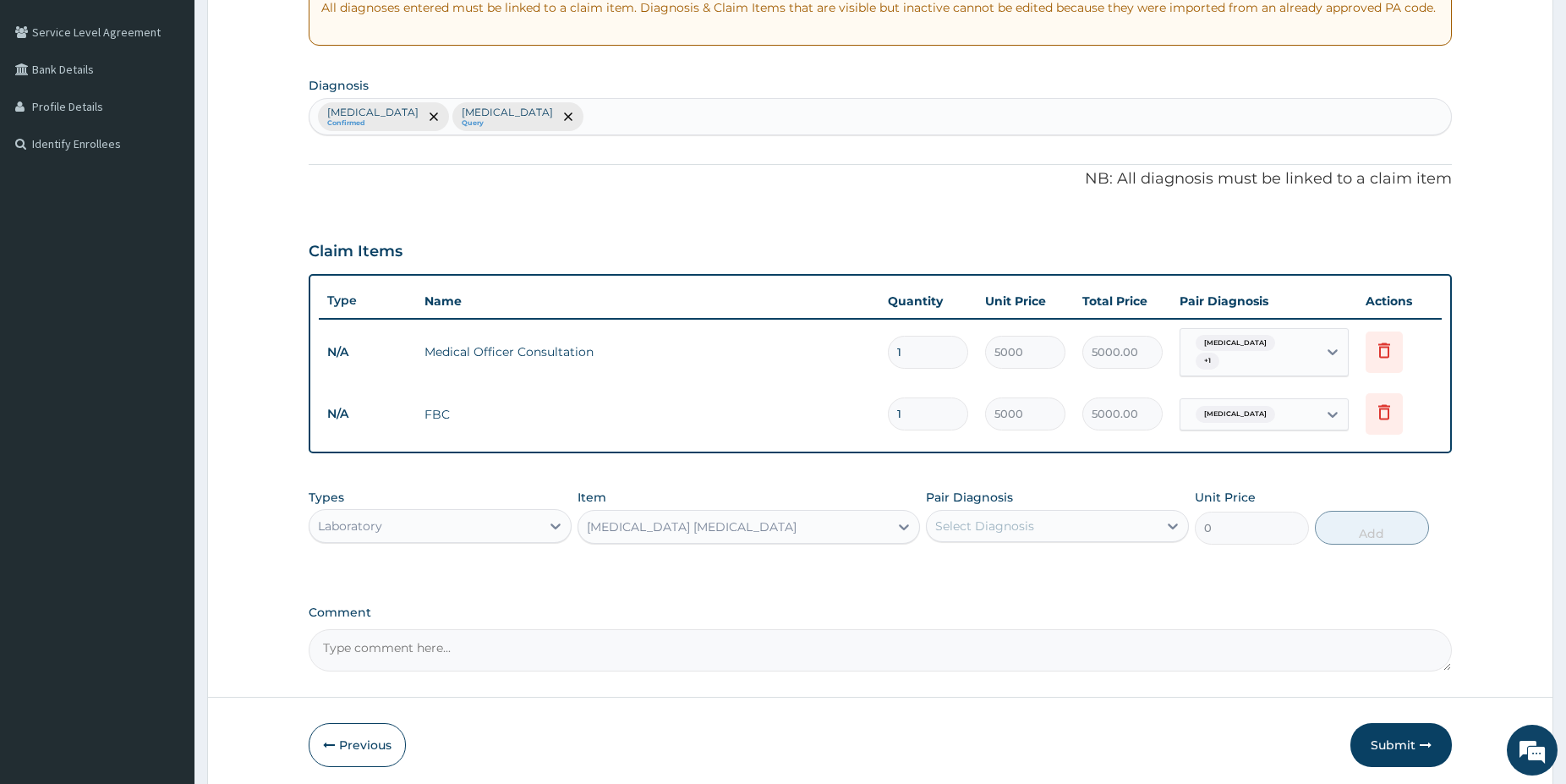
type input "1500"
click at [1087, 516] on div "Select Diagnosis" at bounding box center [1042, 525] width 231 height 27
click at [1042, 563] on div "Malaria" at bounding box center [1057, 569] width 263 height 35
checkbox input "true"
click at [1359, 528] on button "Add" at bounding box center [1372, 528] width 114 height 34
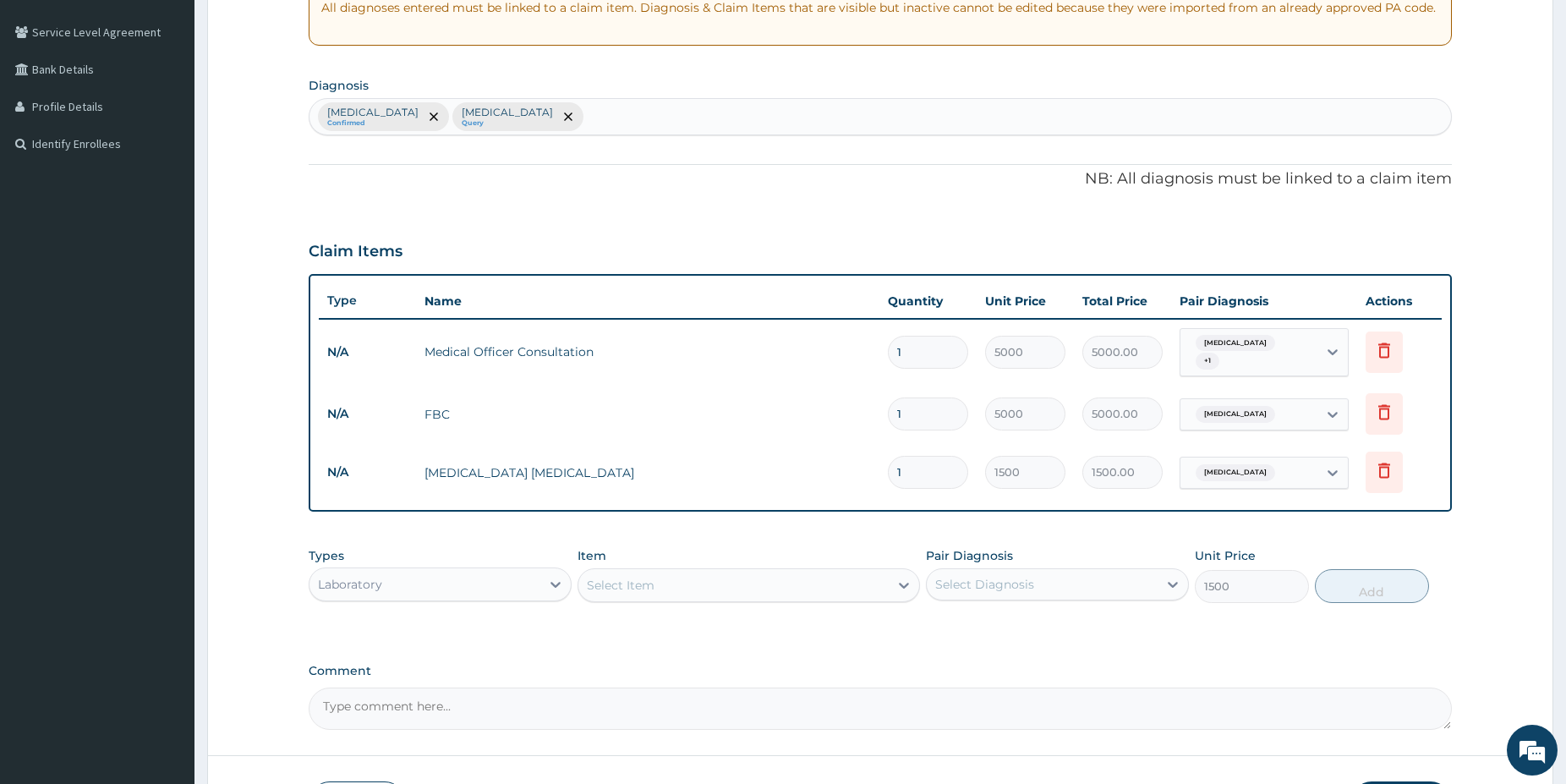
type input "0"
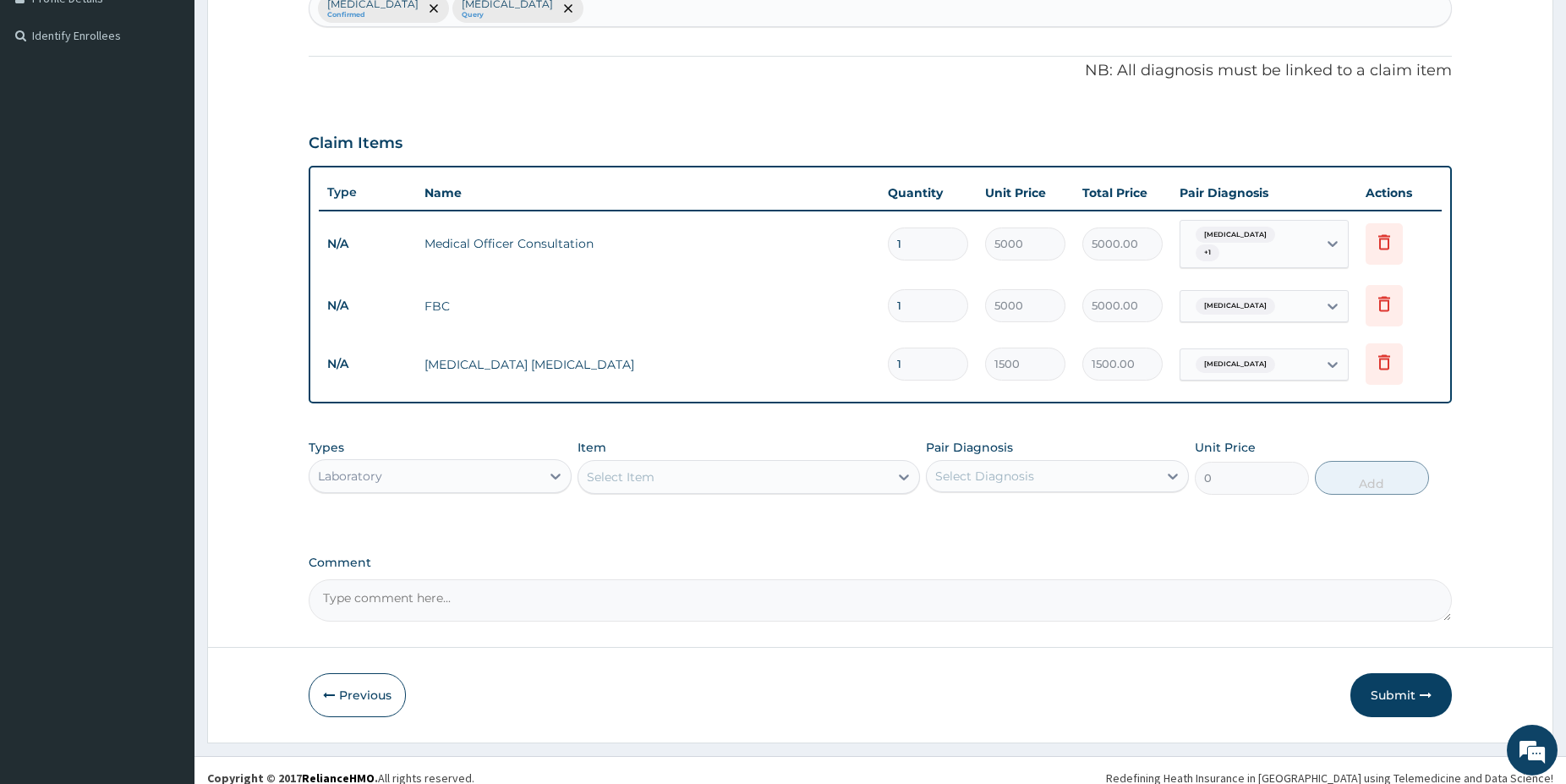
scroll to position [455, 0]
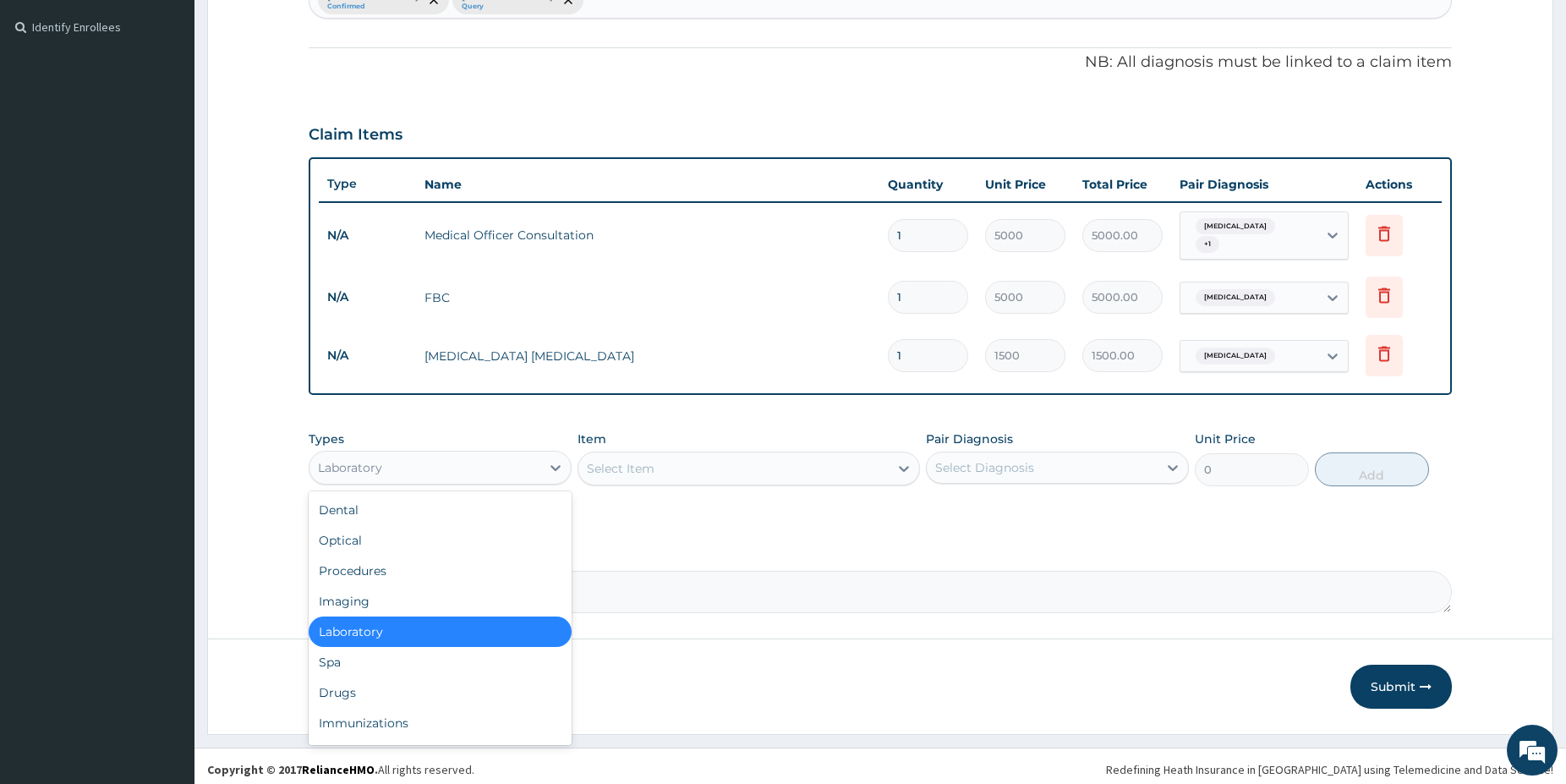
click at [474, 451] on div "Laboratory" at bounding box center [440, 468] width 263 height 34
click at [347, 693] on div "Drugs" at bounding box center [440, 692] width 263 height 30
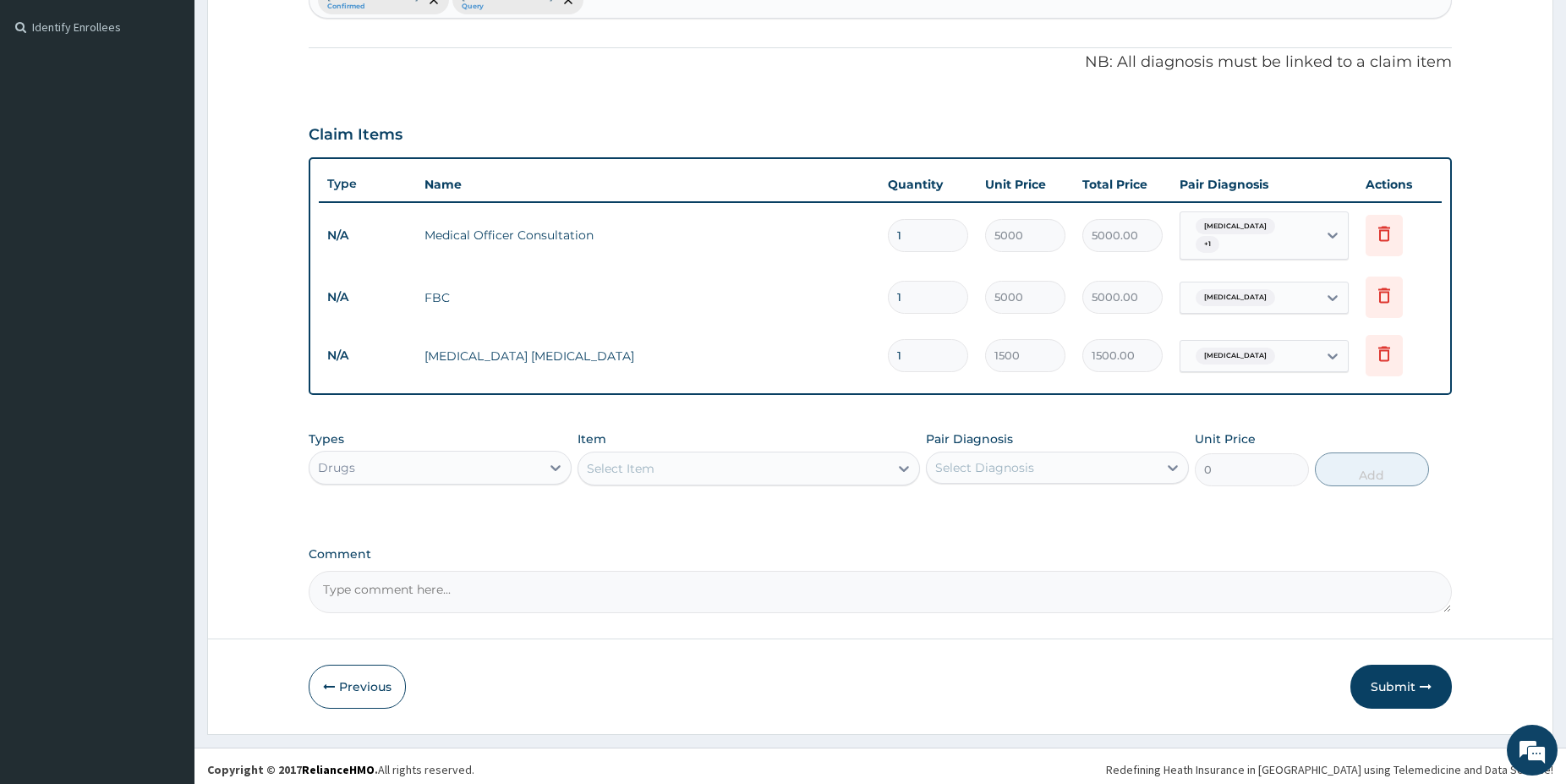
click at [691, 464] on div "Select Item" at bounding box center [733, 468] width 310 height 27
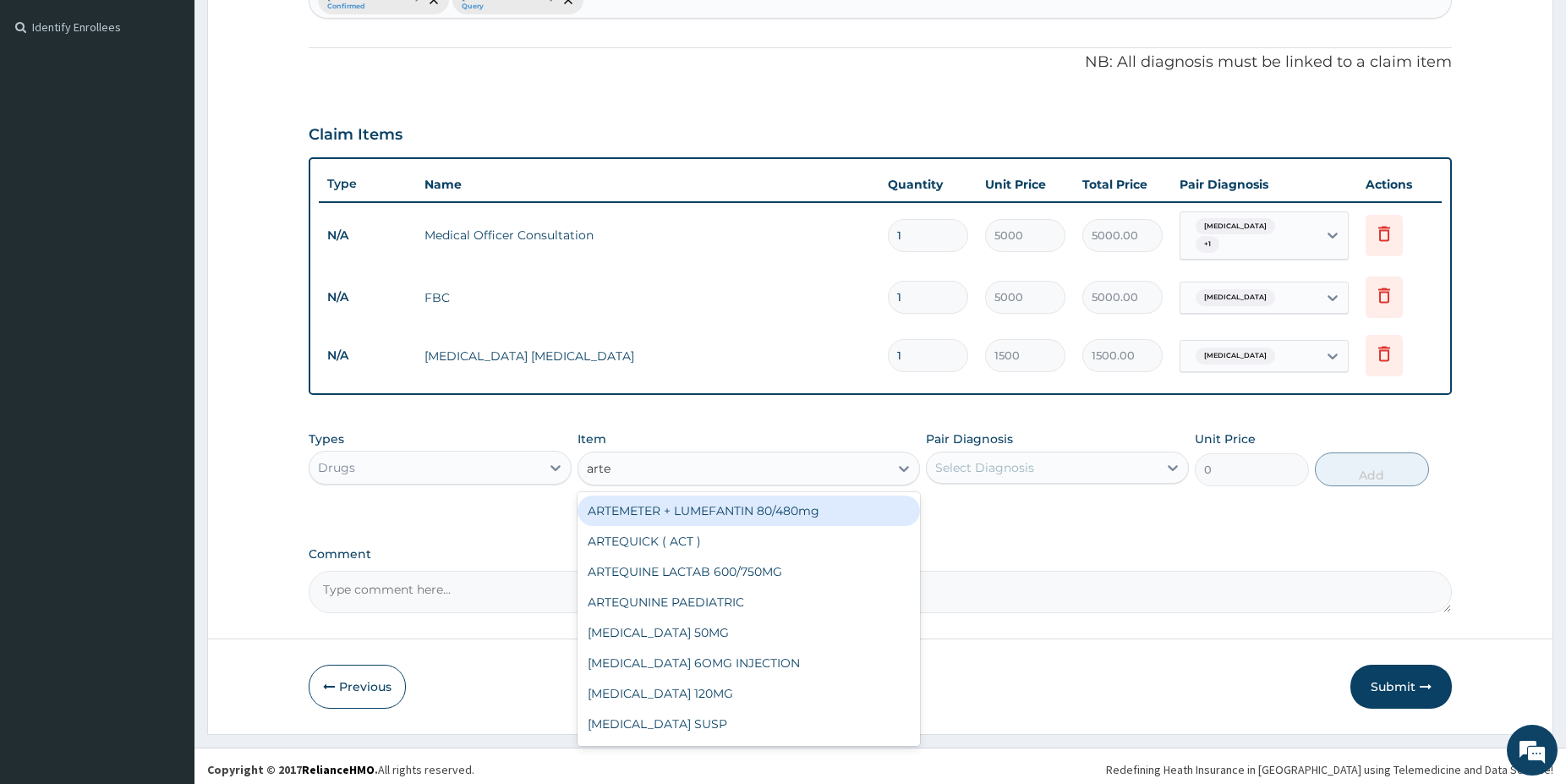
type input "artem"
click at [805, 511] on div "ARTEMETER + LUMEFANTIN 80/480mg" at bounding box center [749, 511] width 342 height 30
type input "350"
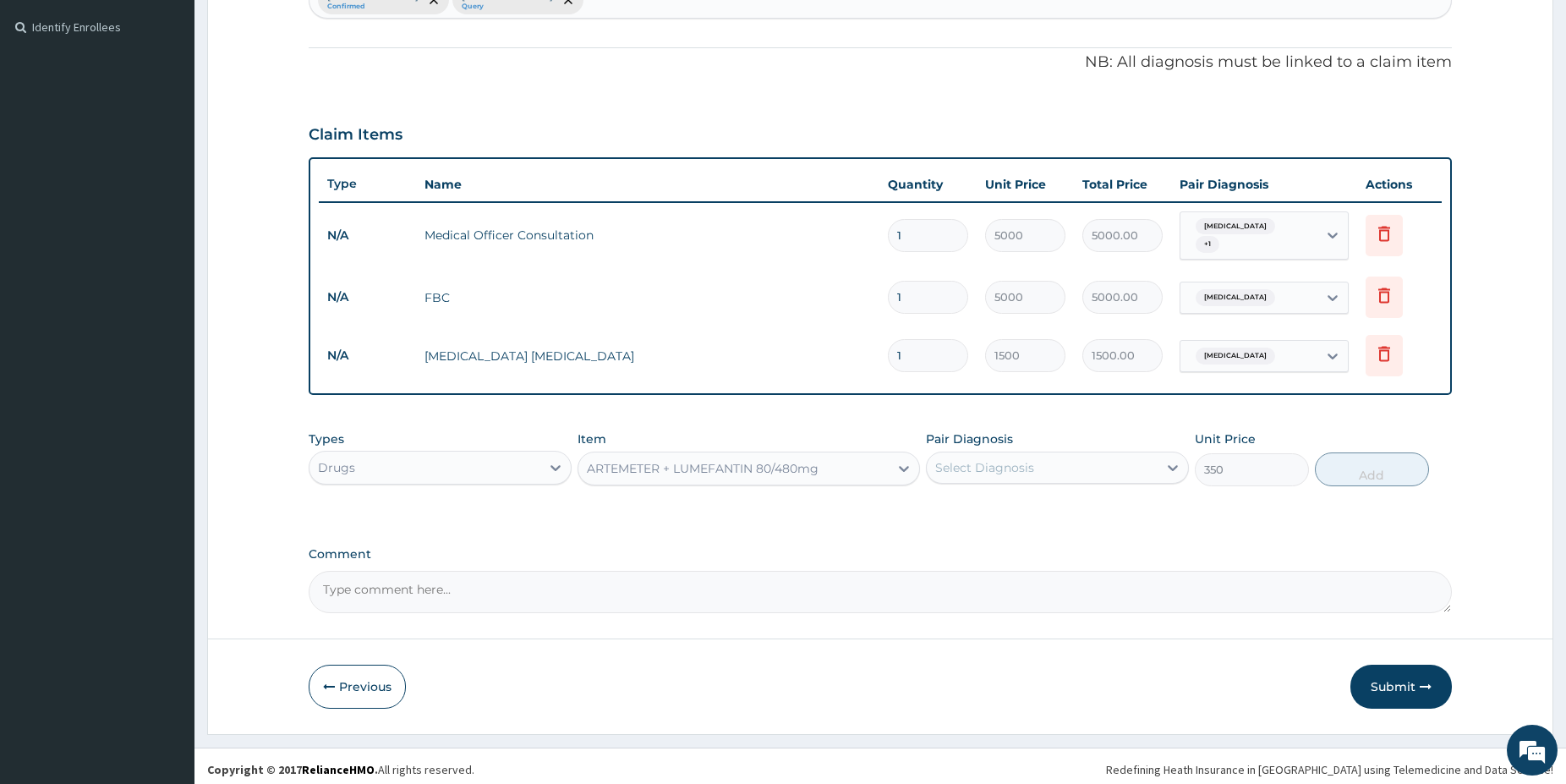
click at [1000, 480] on div "Types Drugs Item option ARTEMETER + LUMEFANTIN 80/480mg, selected. Select is fo…" at bounding box center [880, 458] width 1143 height 73
click at [1000, 471] on div "Select Diagnosis" at bounding box center [1042, 467] width 231 height 27
click at [1016, 511] on div "Malaria" at bounding box center [1057, 511] width 263 height 35
checkbox input "true"
drag, startPoint x: 1318, startPoint y: 465, endPoint x: 1341, endPoint y: 468, distance: 23.1
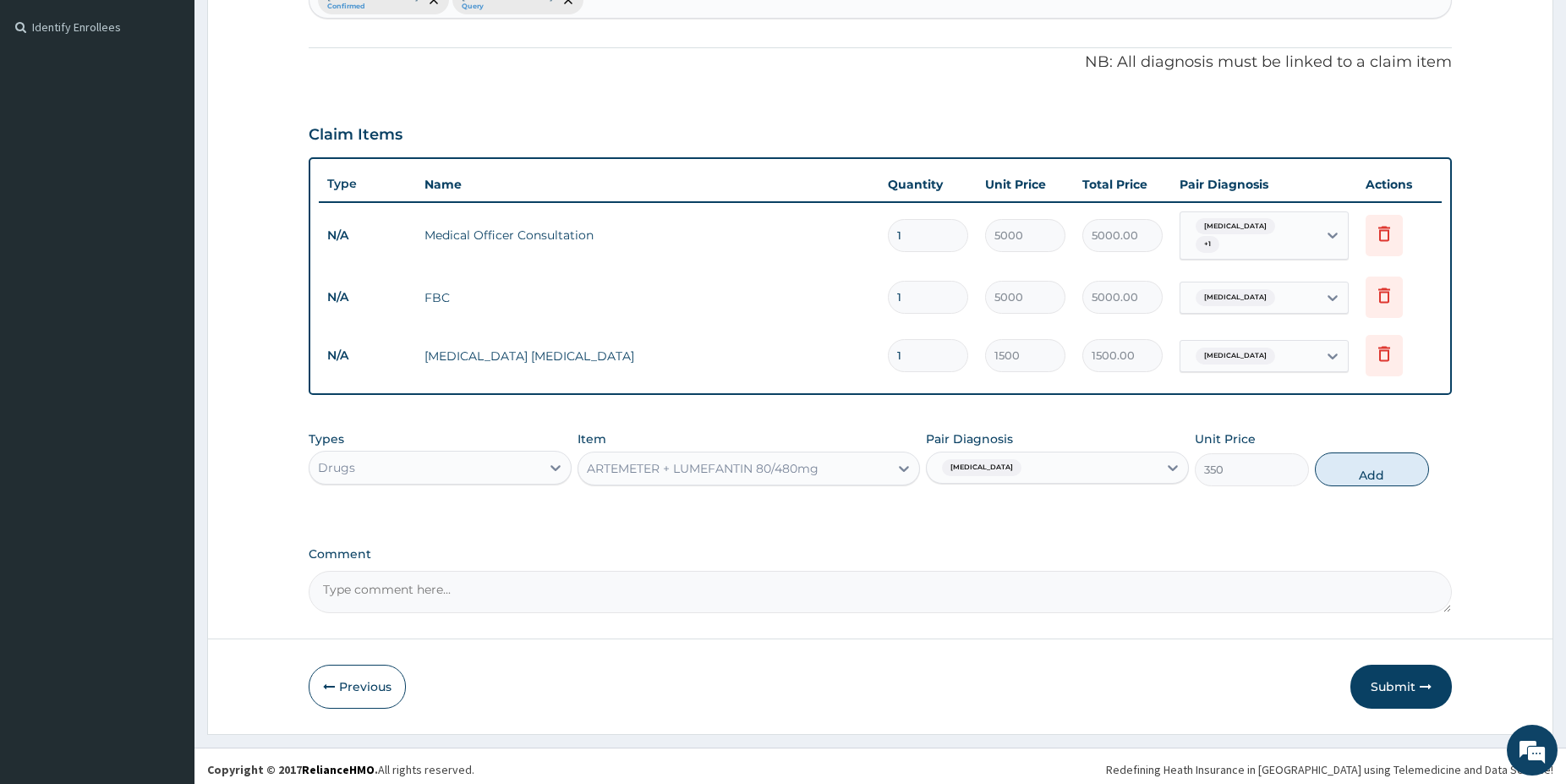
click at [1333, 467] on button "Add" at bounding box center [1372, 469] width 114 height 34
type input "0"
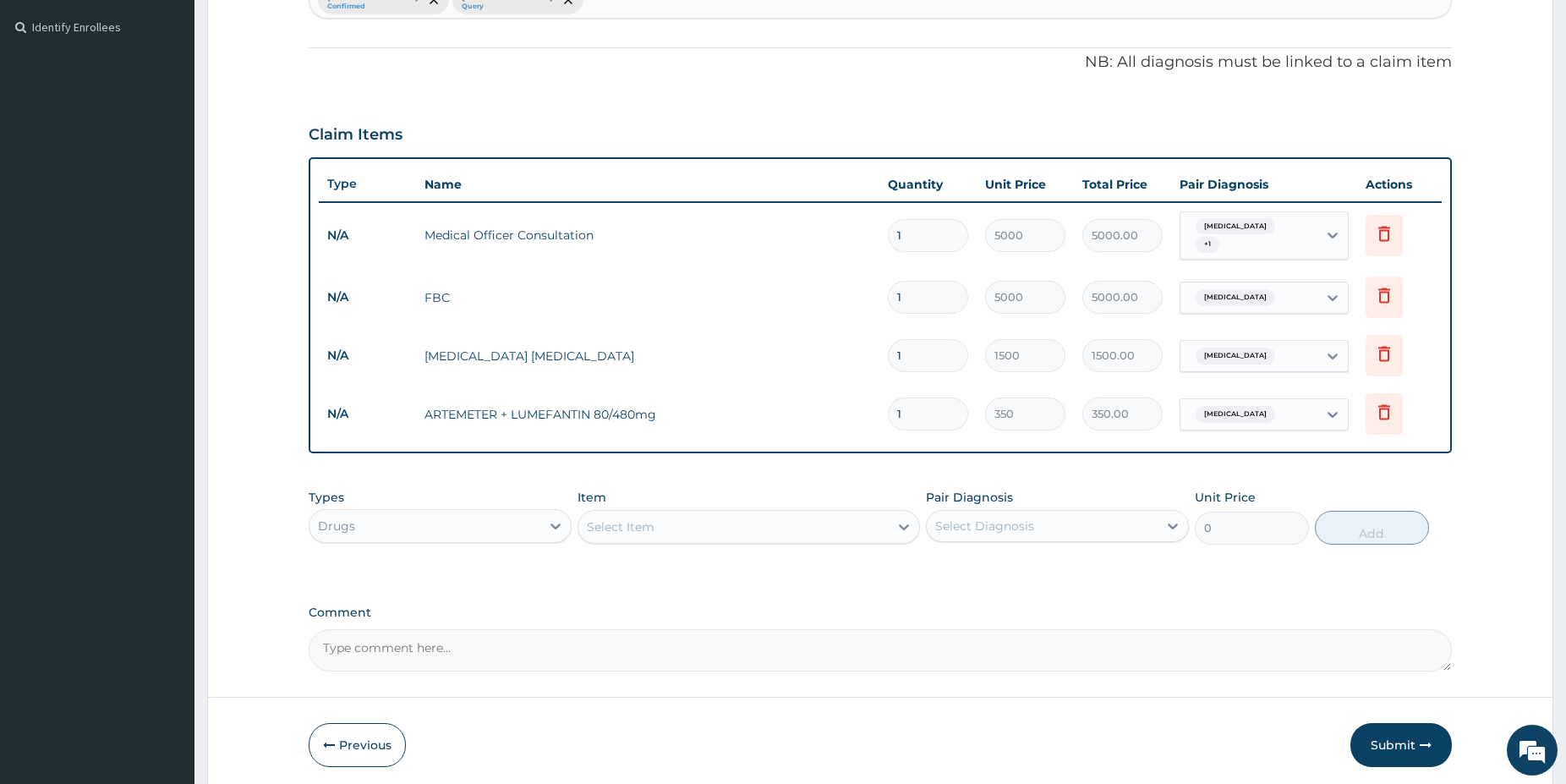
type input "0.00"
type input "6"
type input "2100.00"
type input "6"
click at [814, 515] on div "Select Item" at bounding box center [733, 526] width 310 height 27
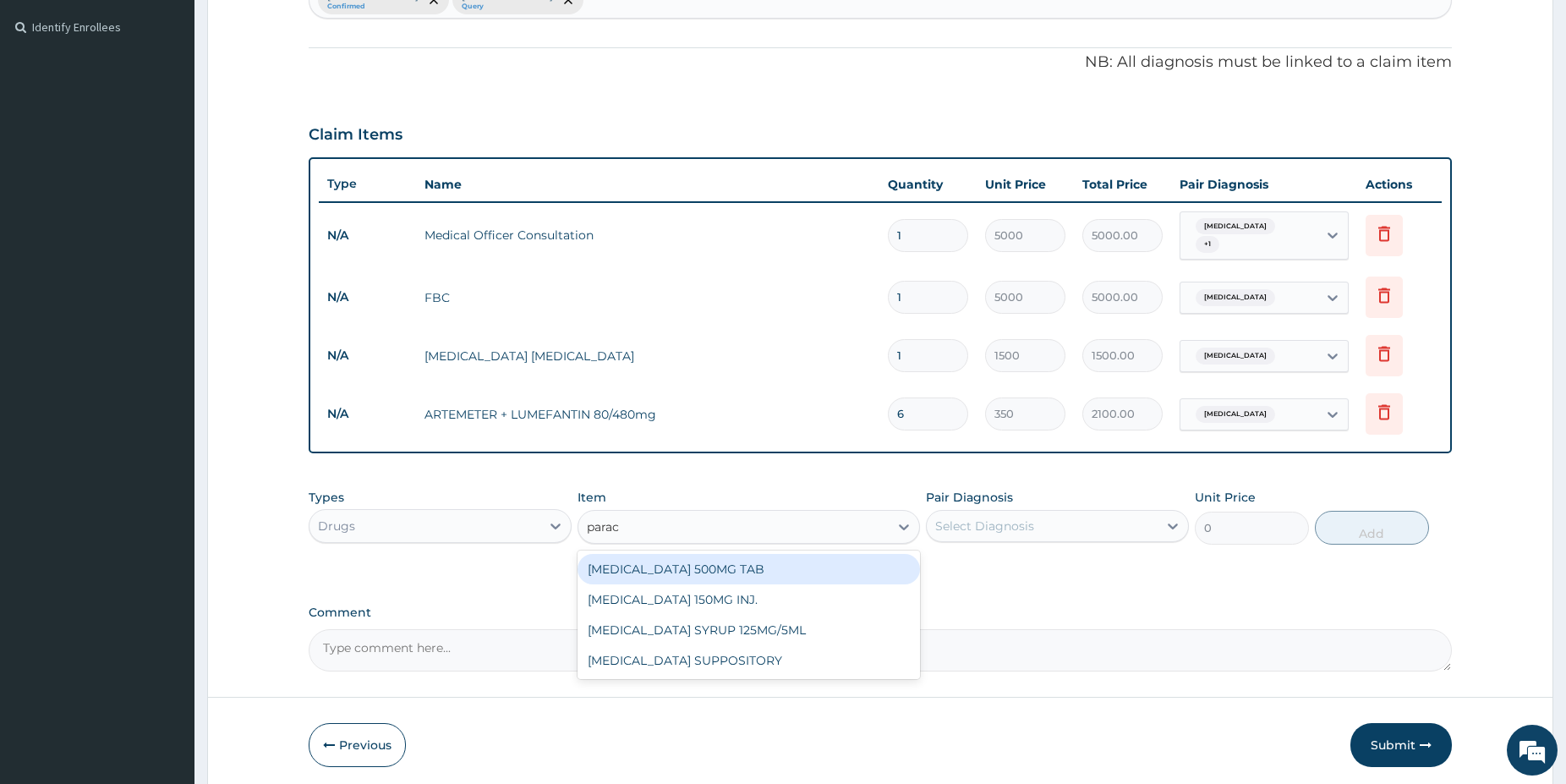
type input "parace"
click at [826, 561] on div "[MEDICAL_DATA] 500MG TAB" at bounding box center [749, 569] width 342 height 30
type input "38"
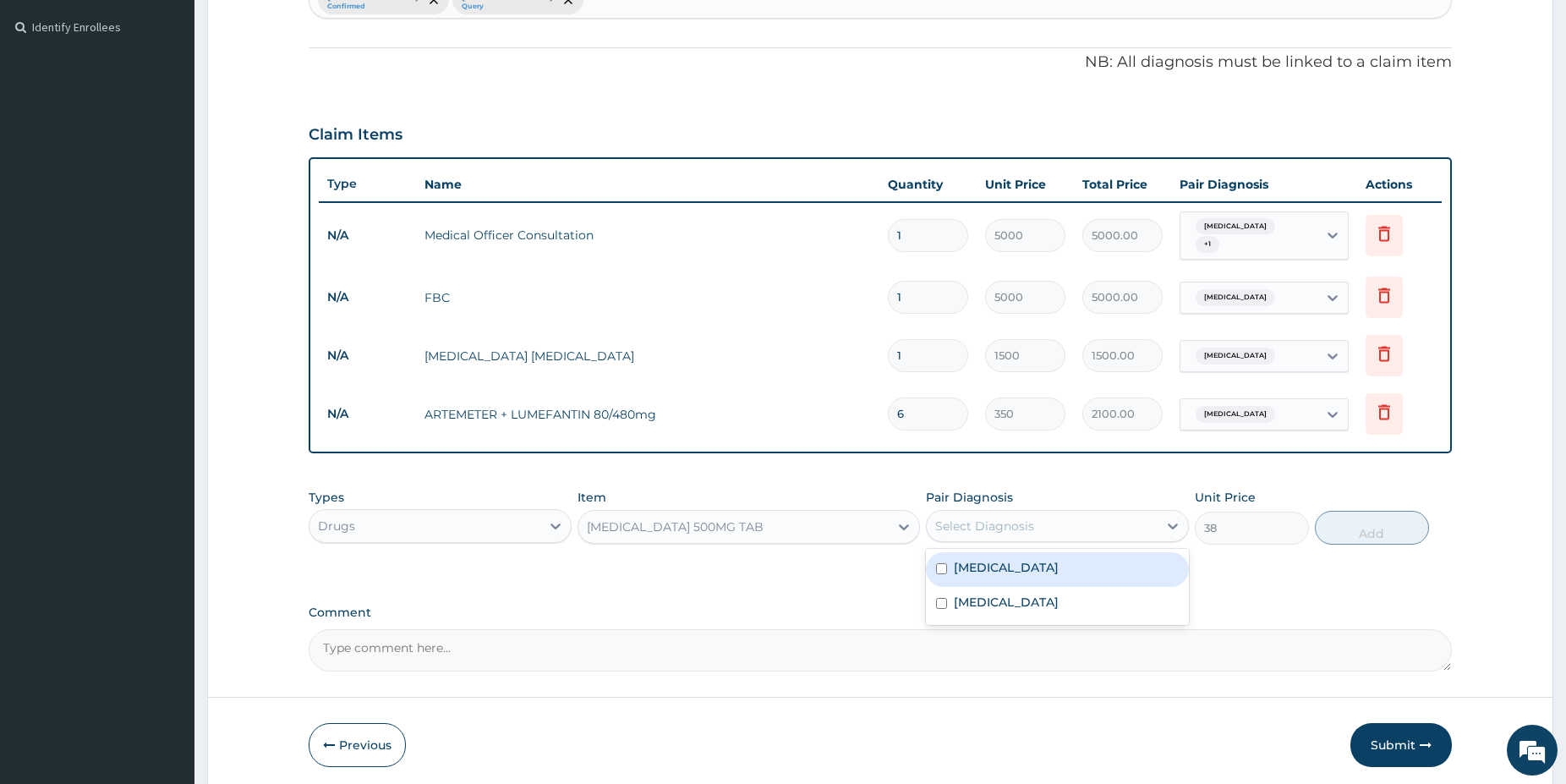
click at [1020, 512] on div "Select Diagnosis" at bounding box center [1042, 525] width 231 height 27
click at [1020, 552] on div "[MEDICAL_DATA]" at bounding box center [1057, 569] width 263 height 35
checkbox input "true"
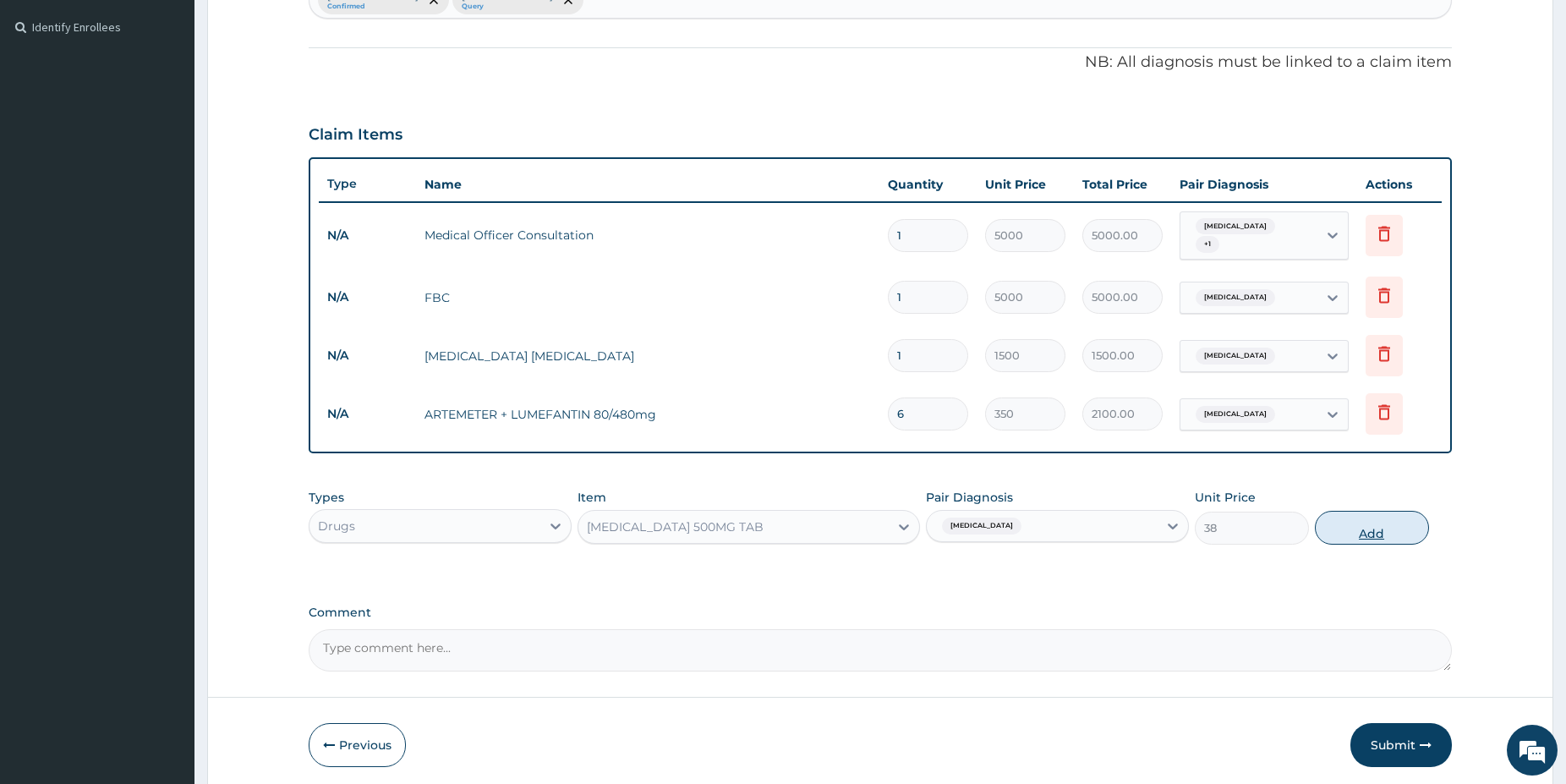
click at [1384, 522] on button "Add" at bounding box center [1372, 528] width 114 height 34
type input "0"
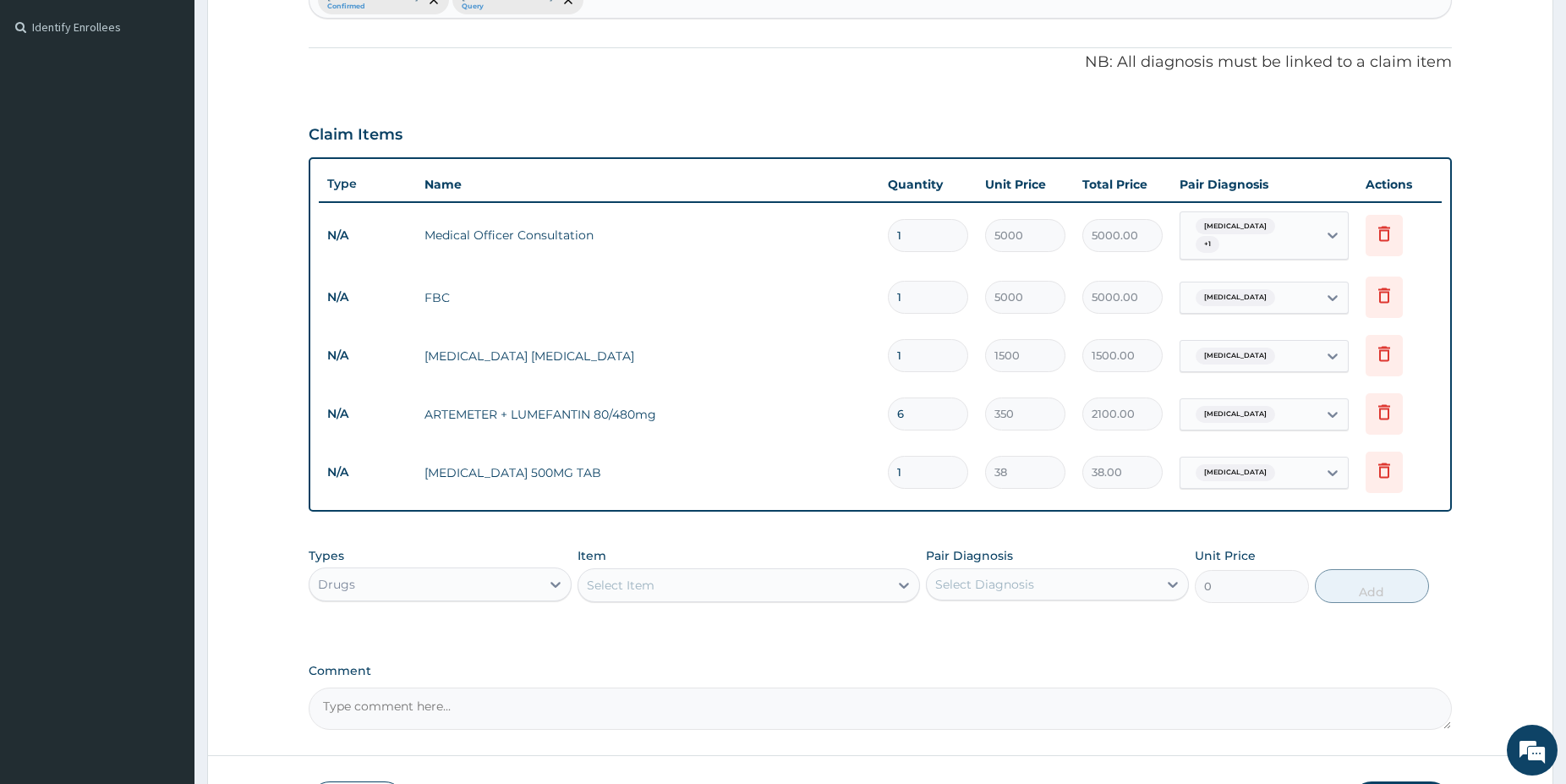
type input "18"
type input "684.00"
type input "18"
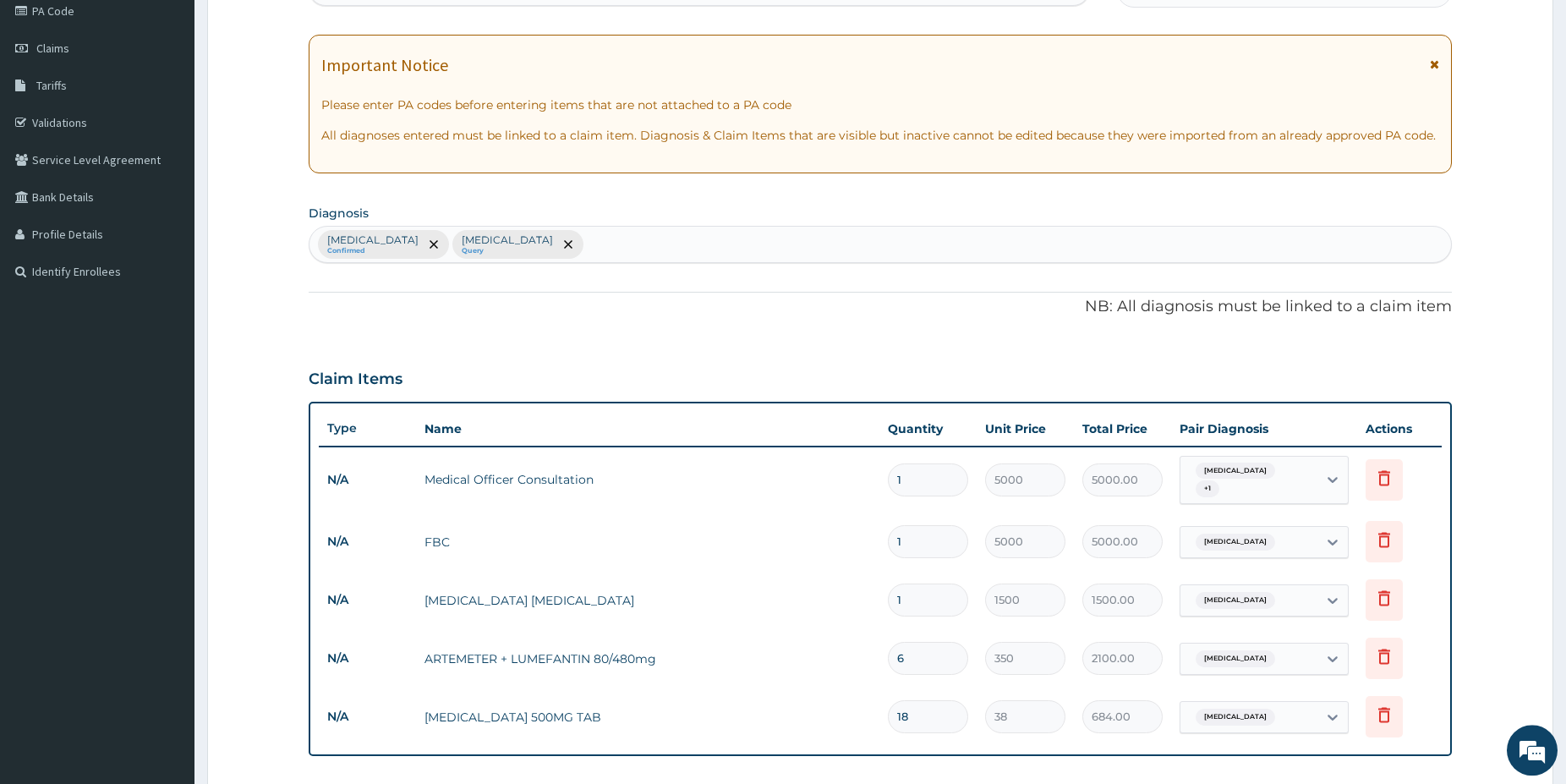
scroll to position [196, 0]
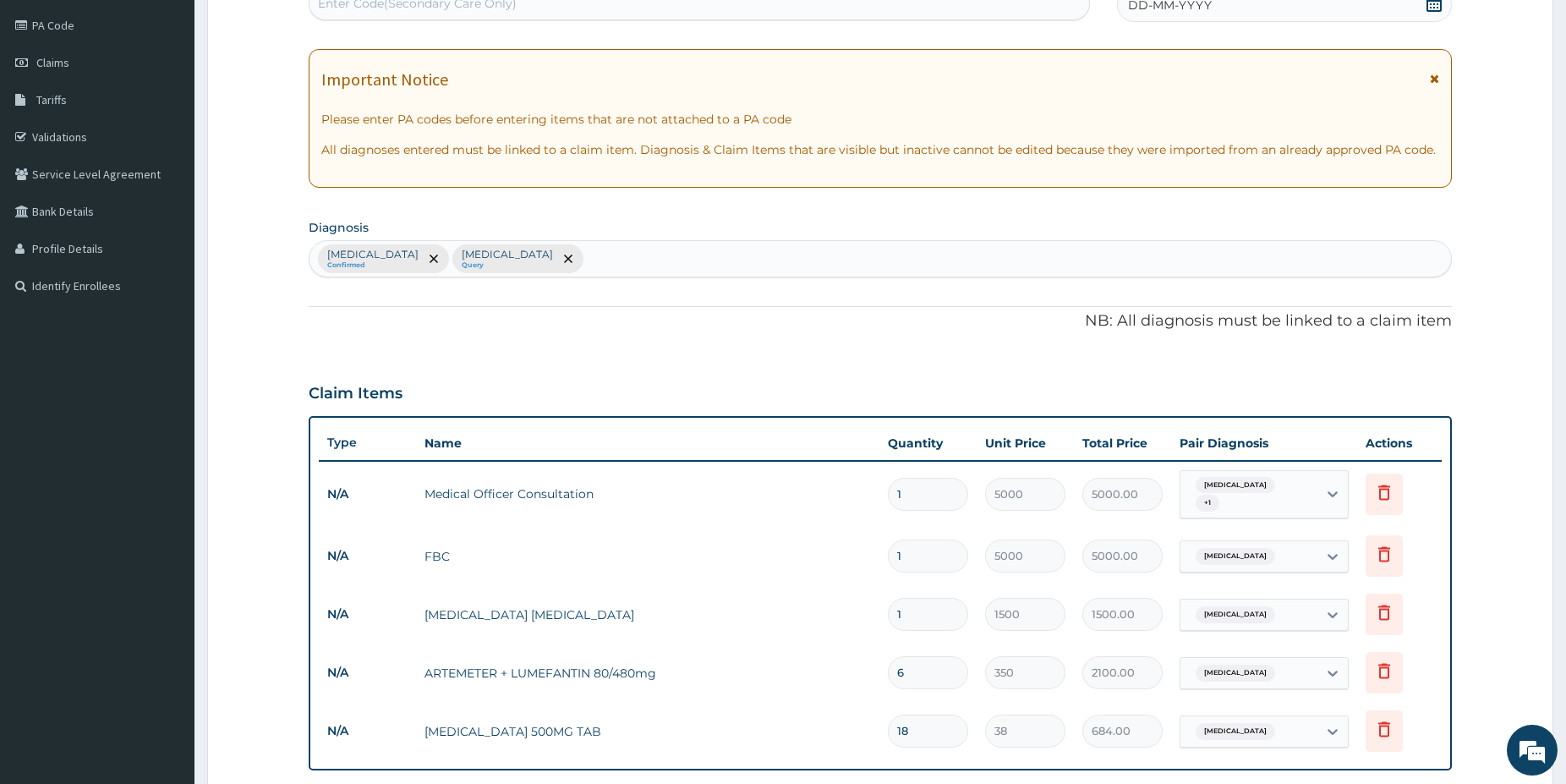
click at [1428, 8] on icon at bounding box center [1434, 3] width 15 height 17
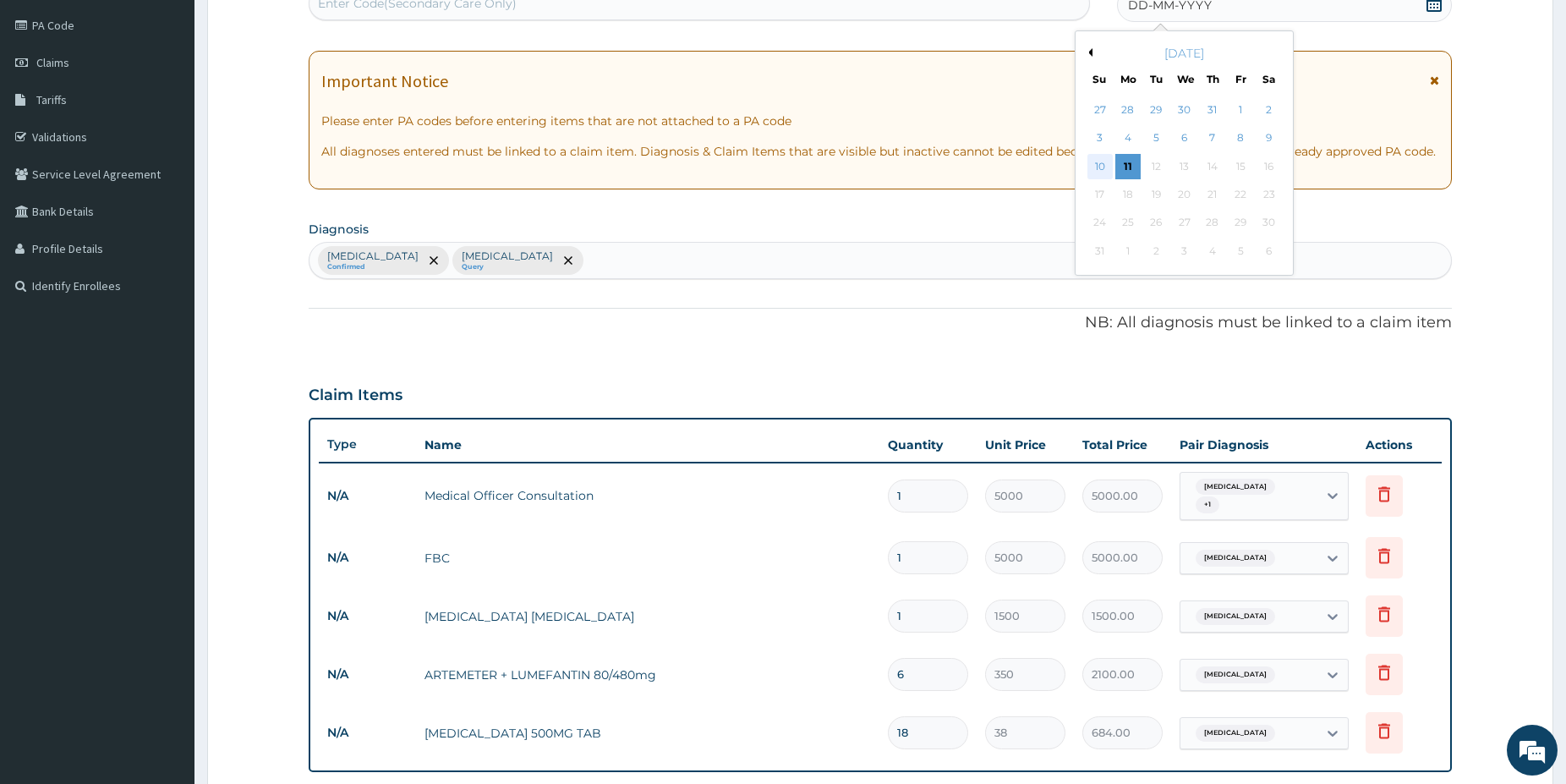
click at [1100, 166] on div "10" at bounding box center [1099, 166] width 25 height 25
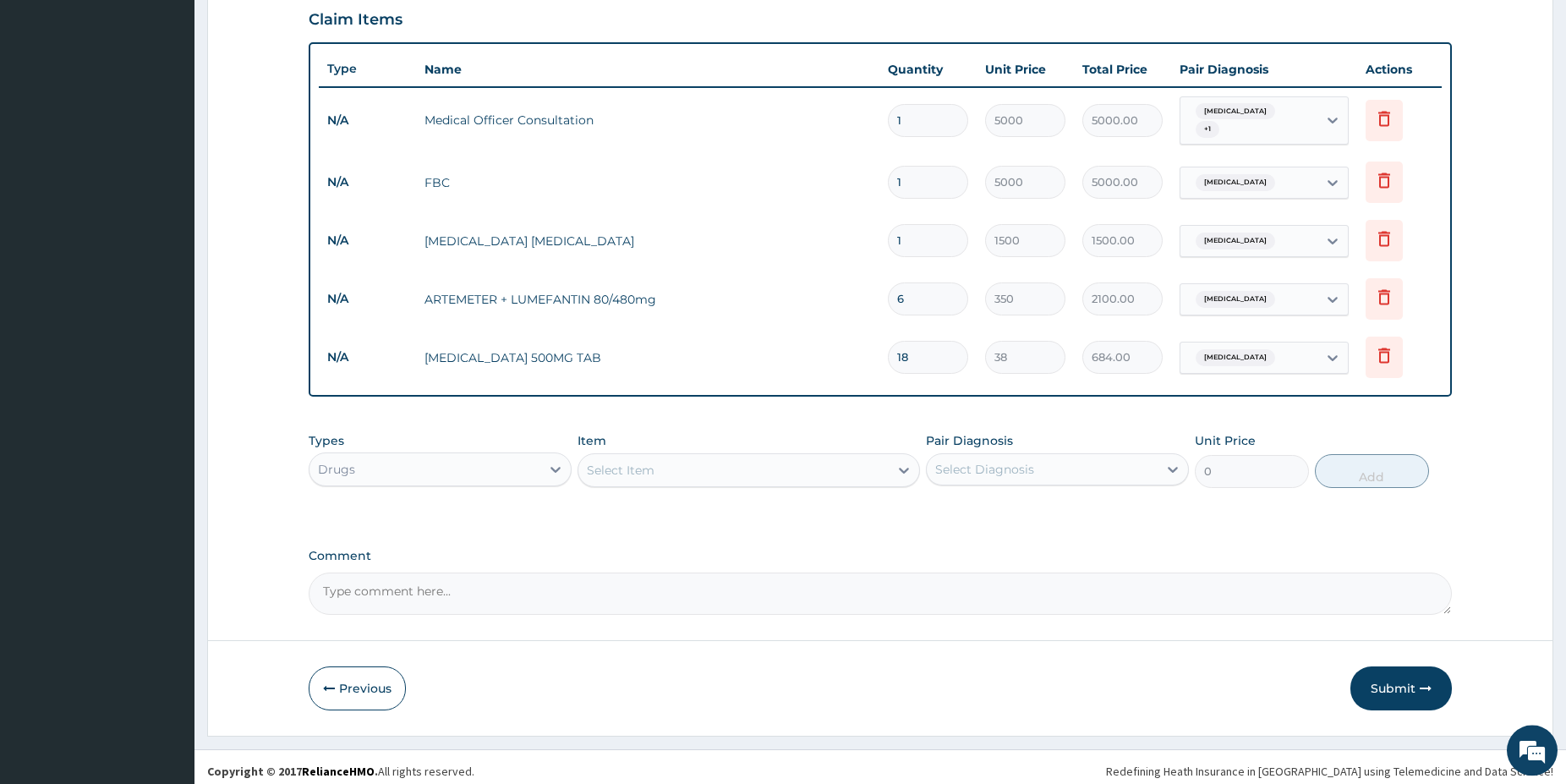
scroll to position [572, 0]
click at [1393, 687] on button "Submit" at bounding box center [1400, 687] width 101 height 44
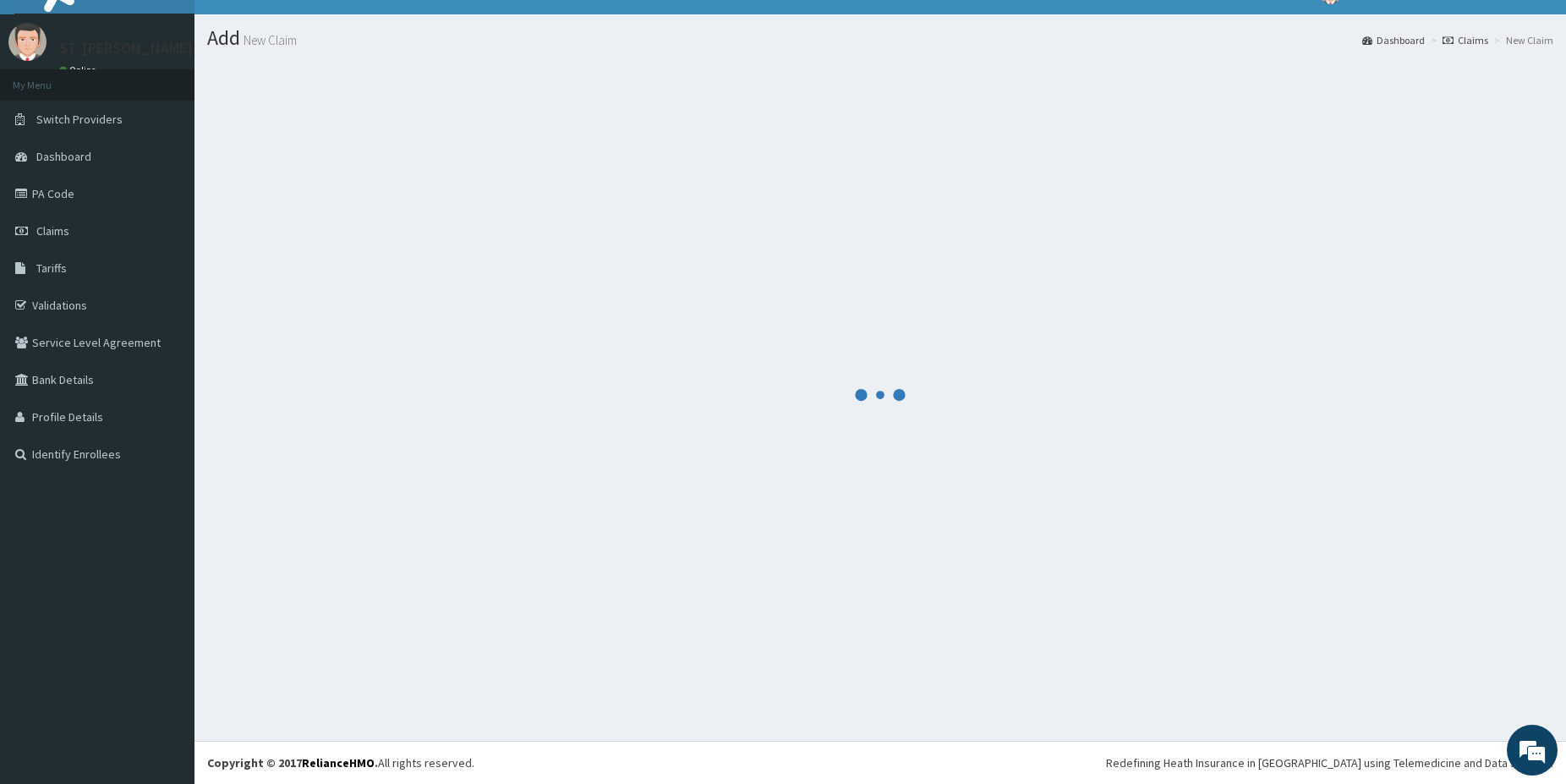
scroll to position [28, 0]
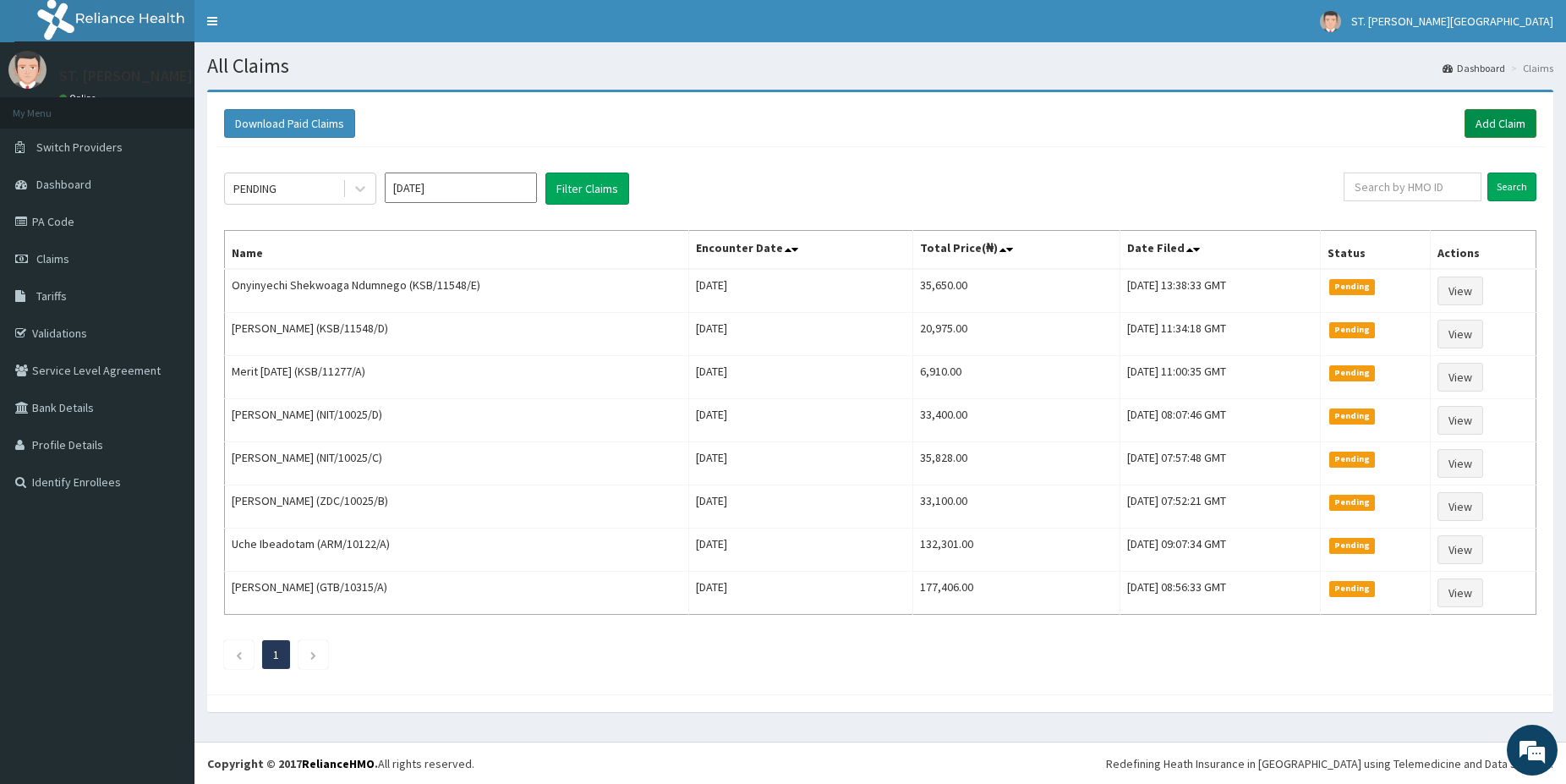
click at [1494, 129] on link "Add Claim" at bounding box center [1501, 123] width 72 height 29
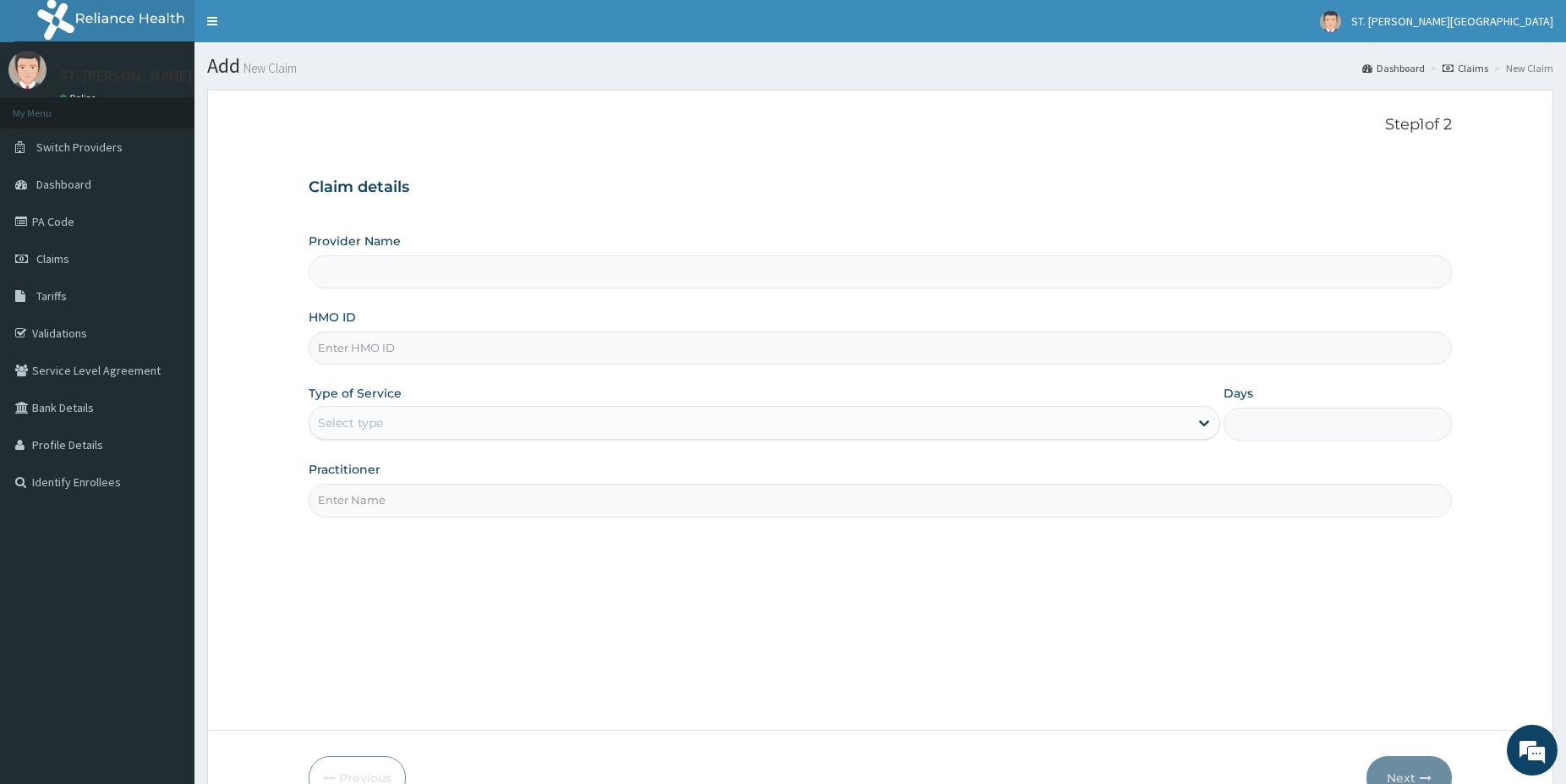
type input "ACH/10371/C"
type input "[GEOGRAPHIC_DATA]- [GEOGRAPHIC_DATA]"
type input "ACH/10371/C"
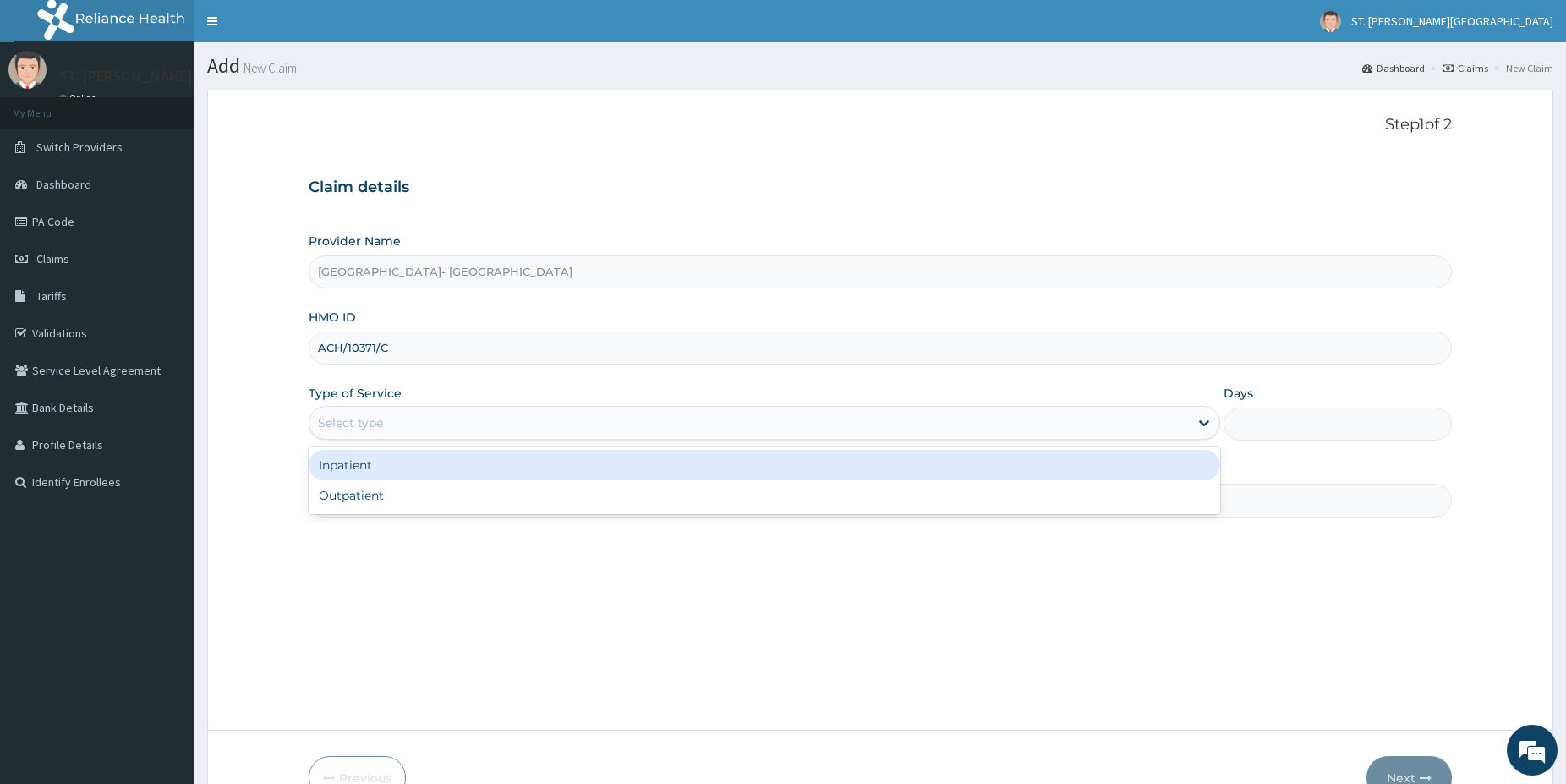
drag, startPoint x: 368, startPoint y: 426, endPoint x: 351, endPoint y: 448, distance: 27.7
click at [362, 426] on div "Select type" at bounding box center [350, 422] width 65 height 17
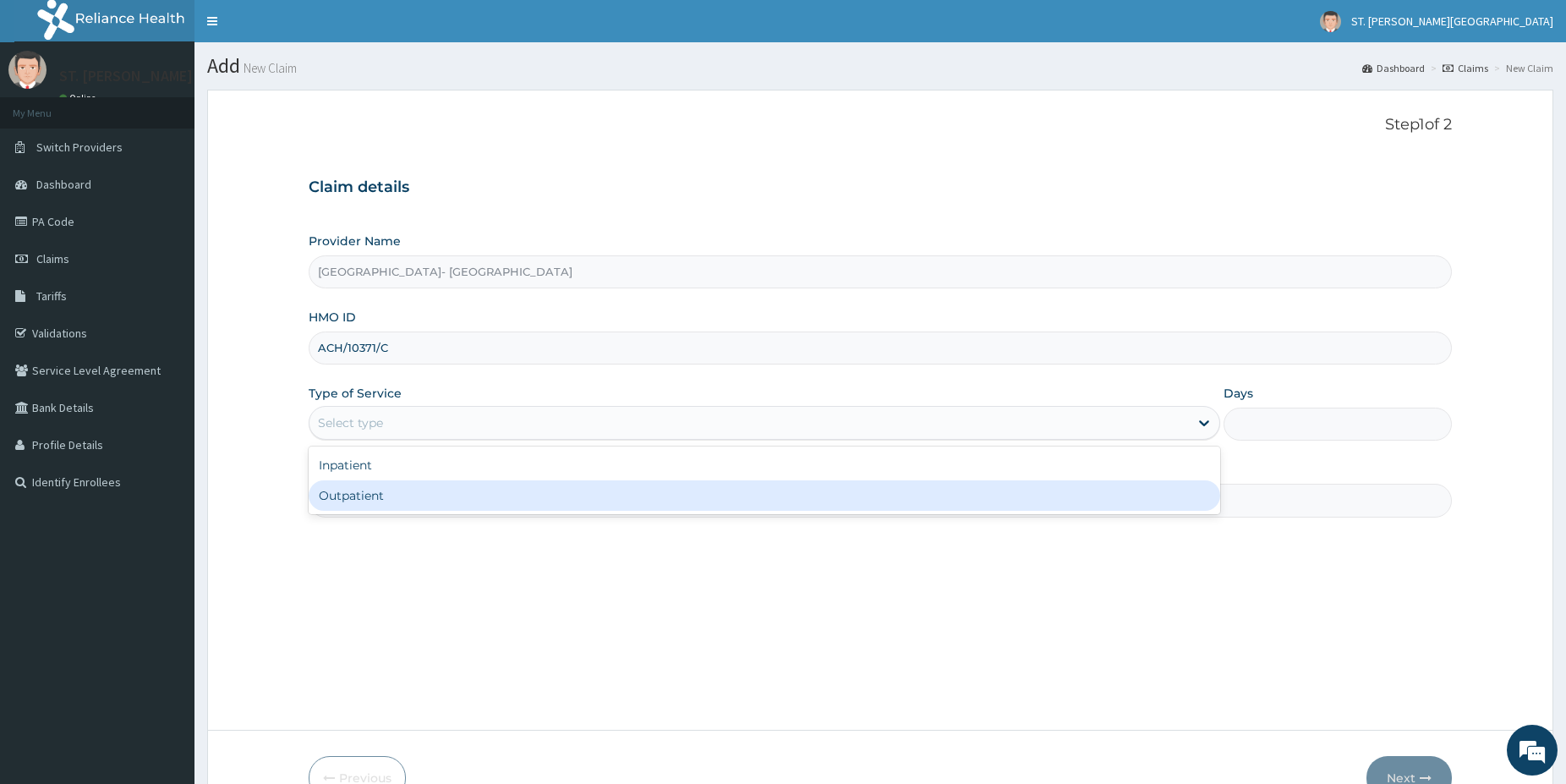
click at [360, 499] on div "Outpatient" at bounding box center [765, 495] width 912 height 30
type input "1"
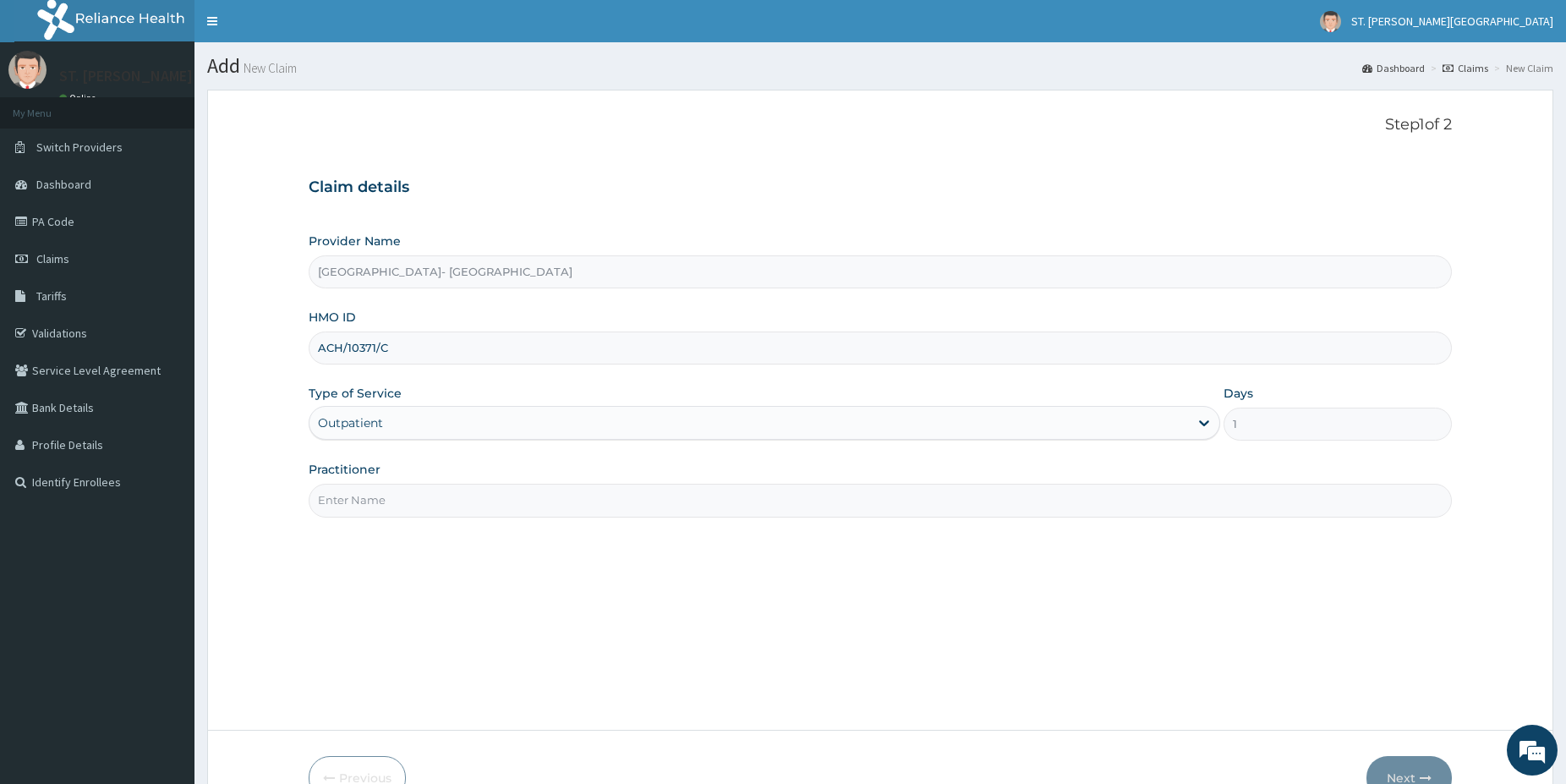
click at [361, 496] on input "Practitioner" at bounding box center [880, 500] width 1143 height 33
type input "dr.latifah"
click at [1426, 769] on button "Next" at bounding box center [1408, 778] width 85 height 44
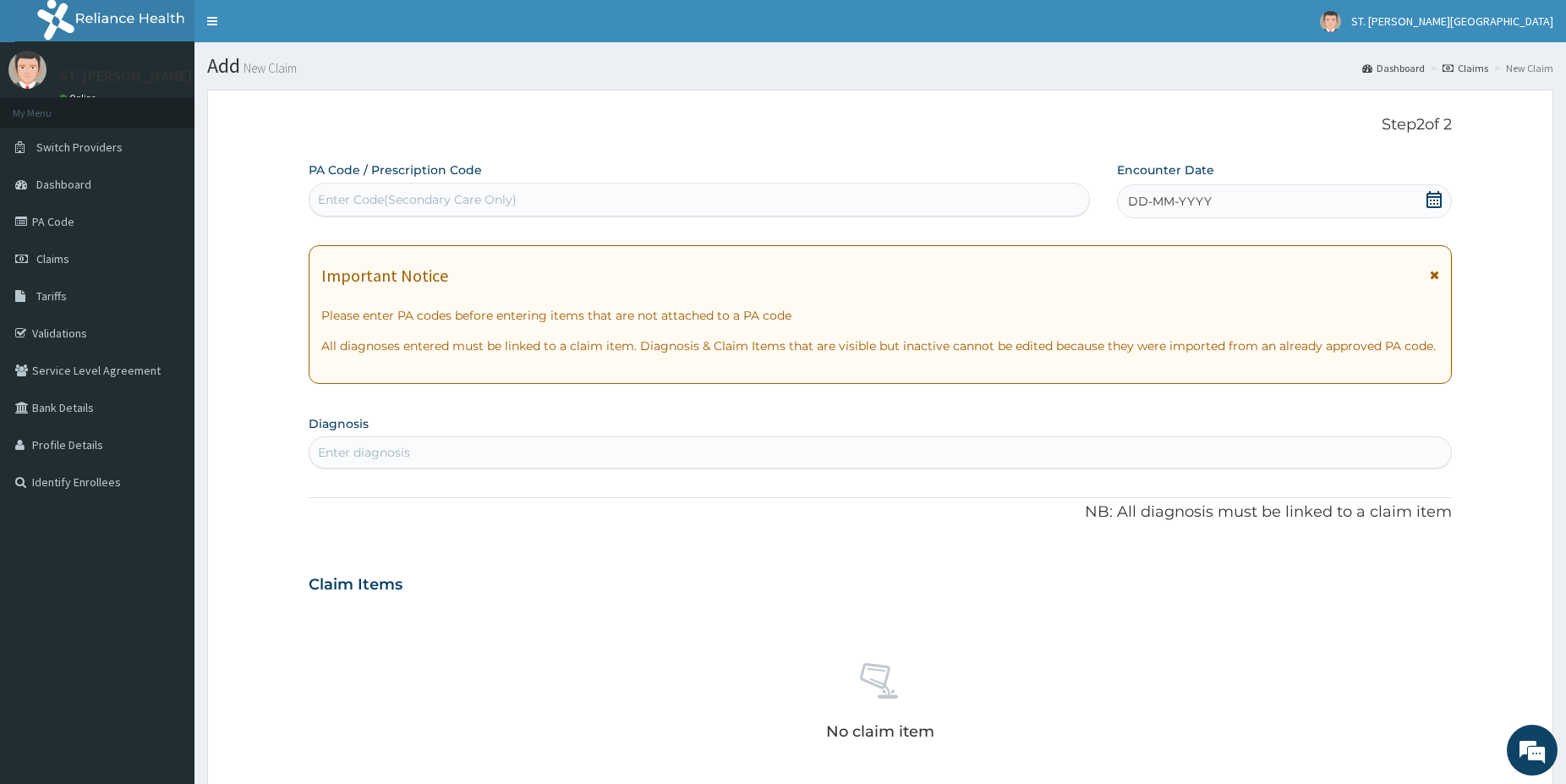
click at [437, 442] on div "Enter diagnosis" at bounding box center [880, 452] width 1142 height 27
type input "upper respi"
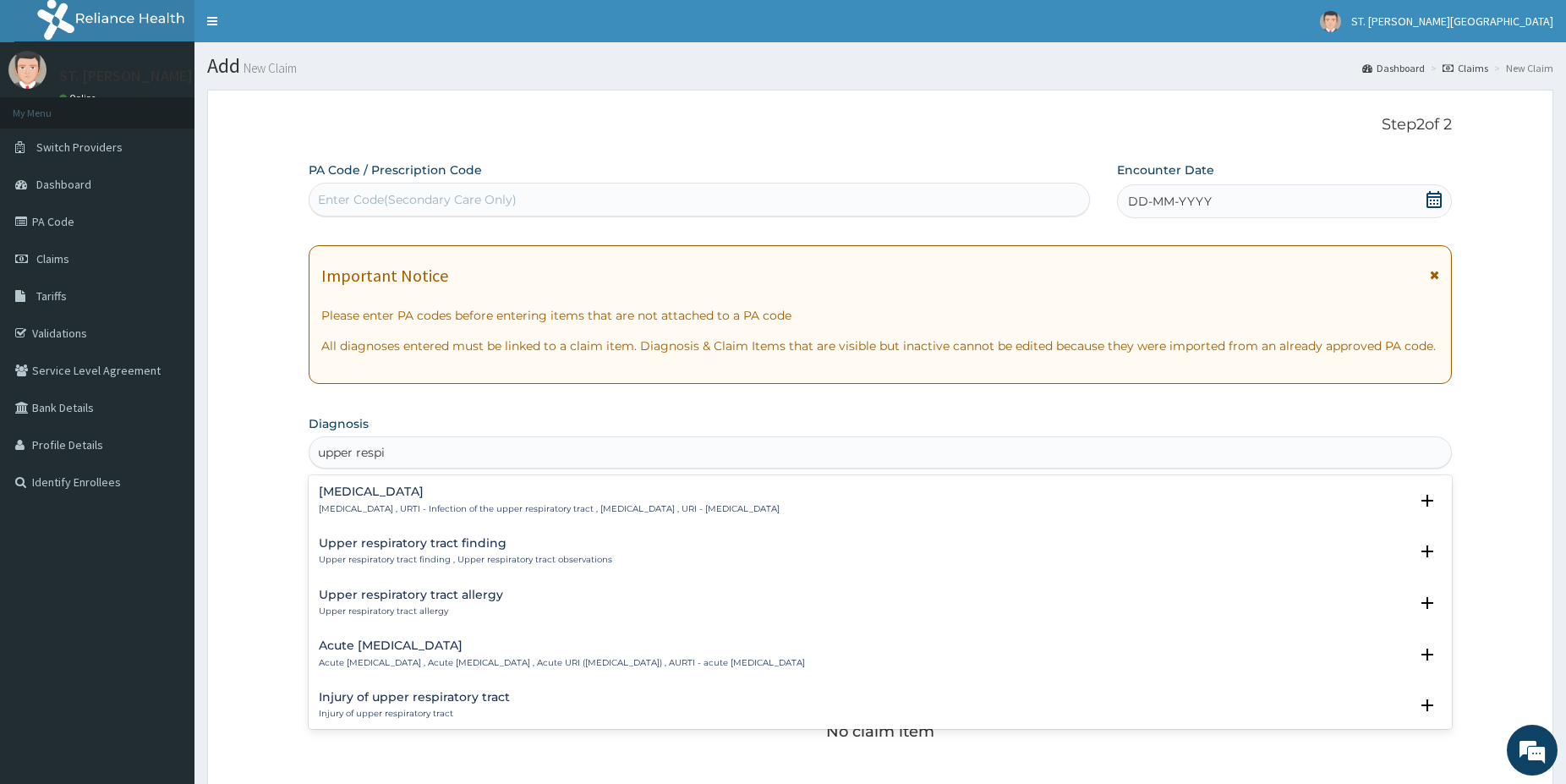
click at [404, 498] on h4 "[MEDICAL_DATA]" at bounding box center [549, 491] width 461 height 13
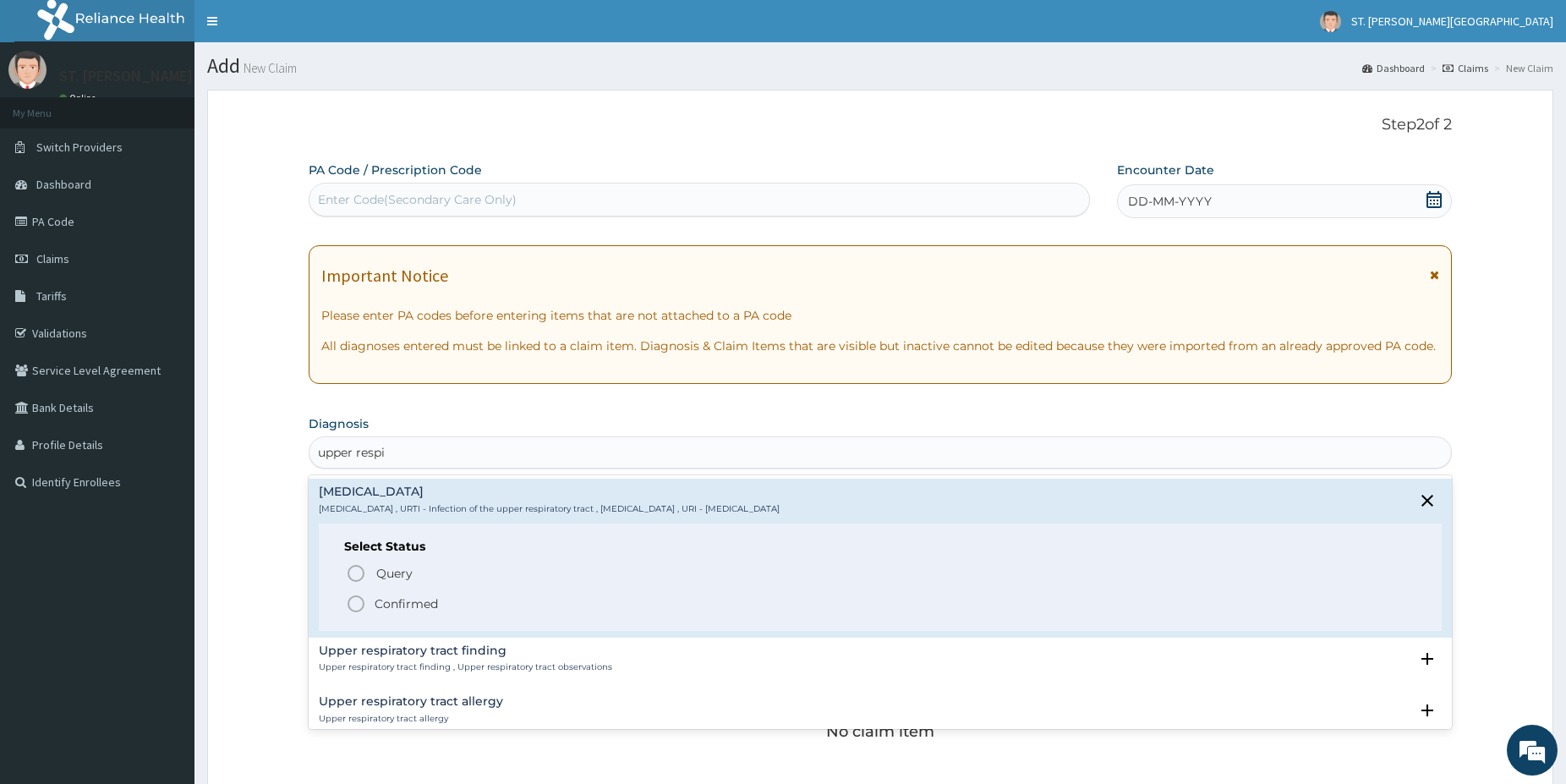
click at [359, 604] on icon "status option filled" at bounding box center [356, 604] width 20 height 20
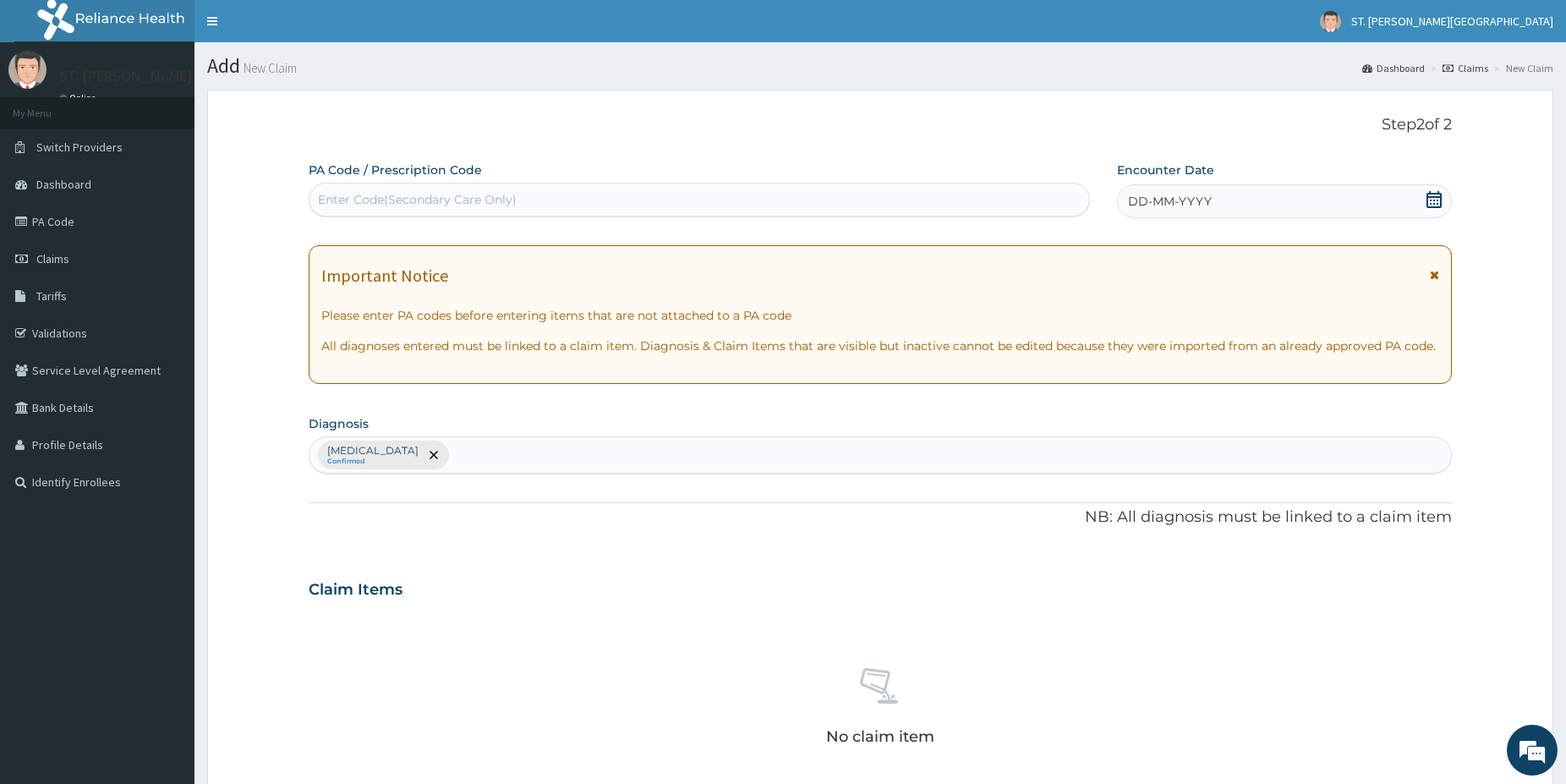
click at [571, 452] on div "[MEDICAL_DATA] Confirmed" at bounding box center [880, 455] width 1142 height 36
type input "[MEDICAL_DATA]"
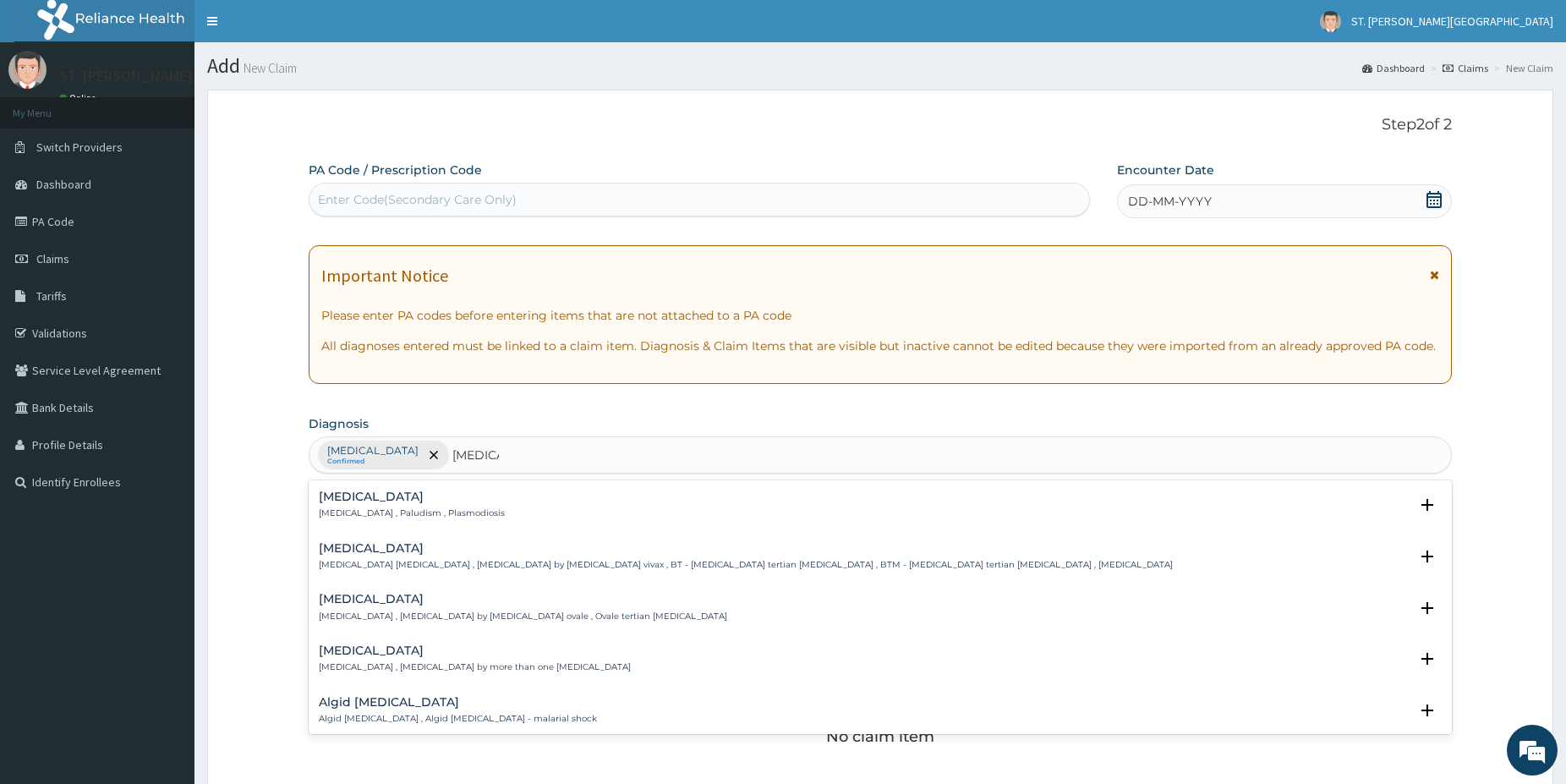
click at [389, 504] on div "[MEDICAL_DATA] [MEDICAL_DATA] , Paludism , Plasmodiosis" at bounding box center [412, 505] width 186 height 30
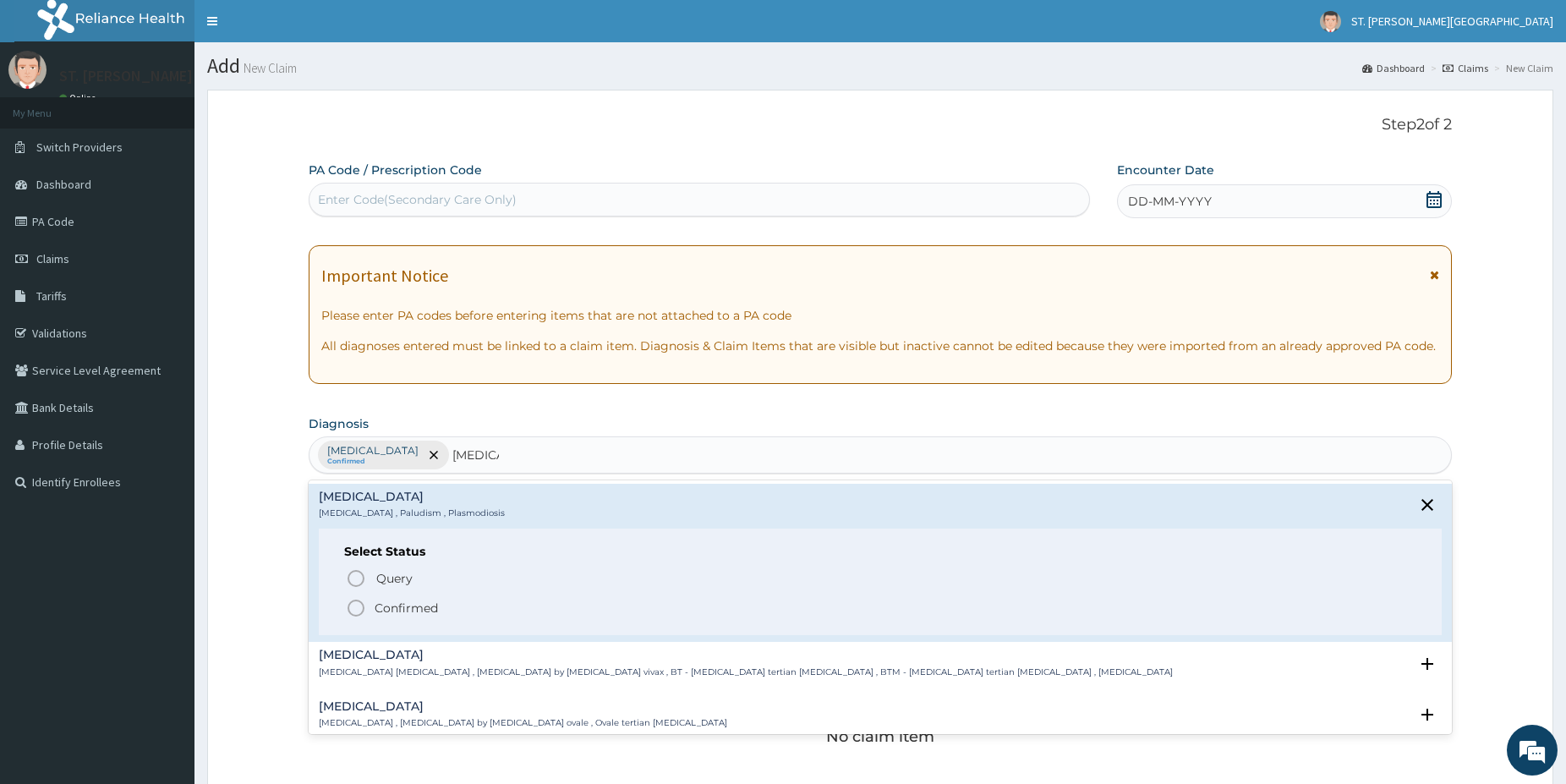
click at [360, 603] on icon "status option filled" at bounding box center [356, 608] width 20 height 20
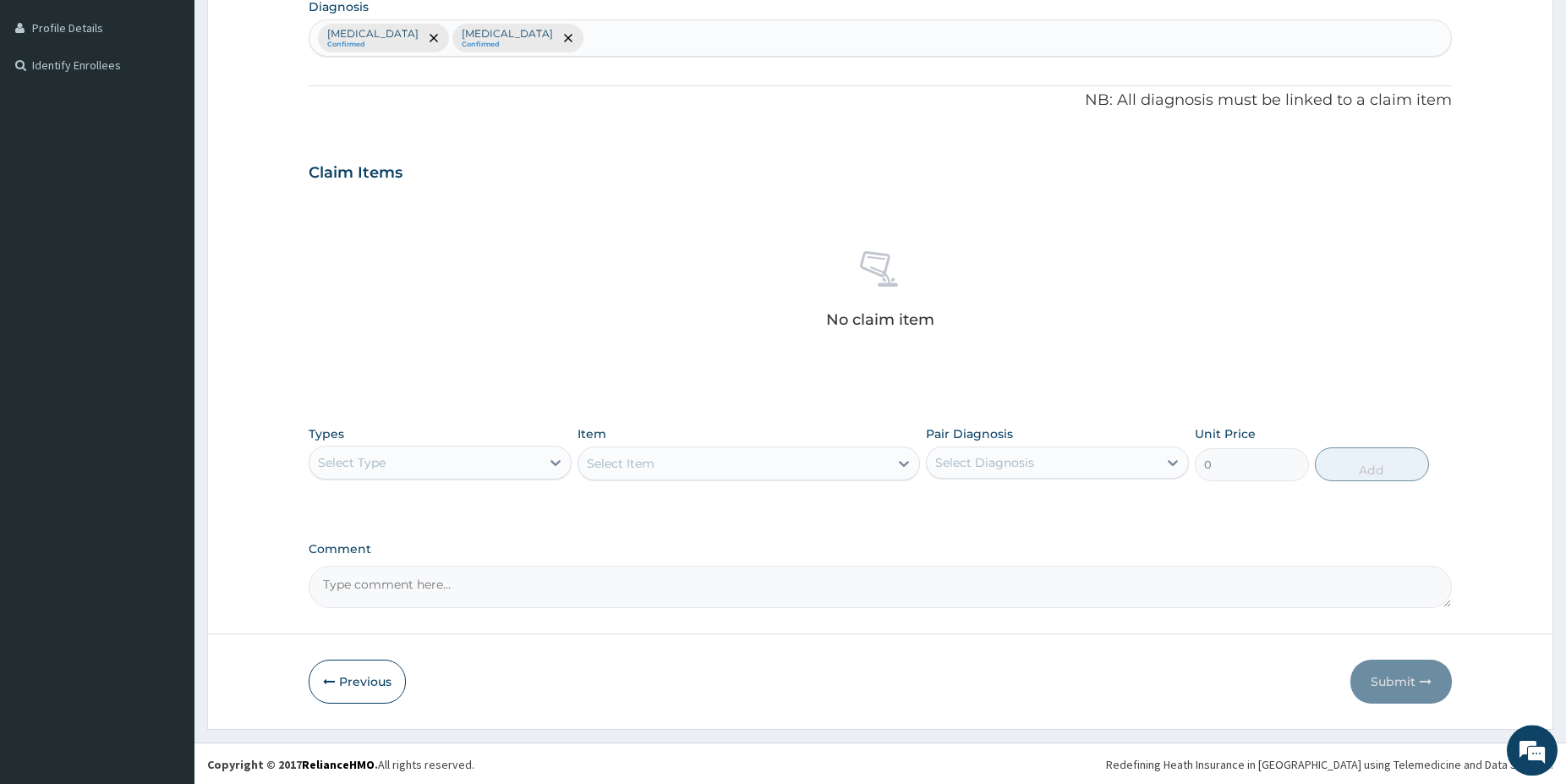
scroll to position [419, 0]
click at [528, 457] on div "Select Type" at bounding box center [424, 460] width 231 height 27
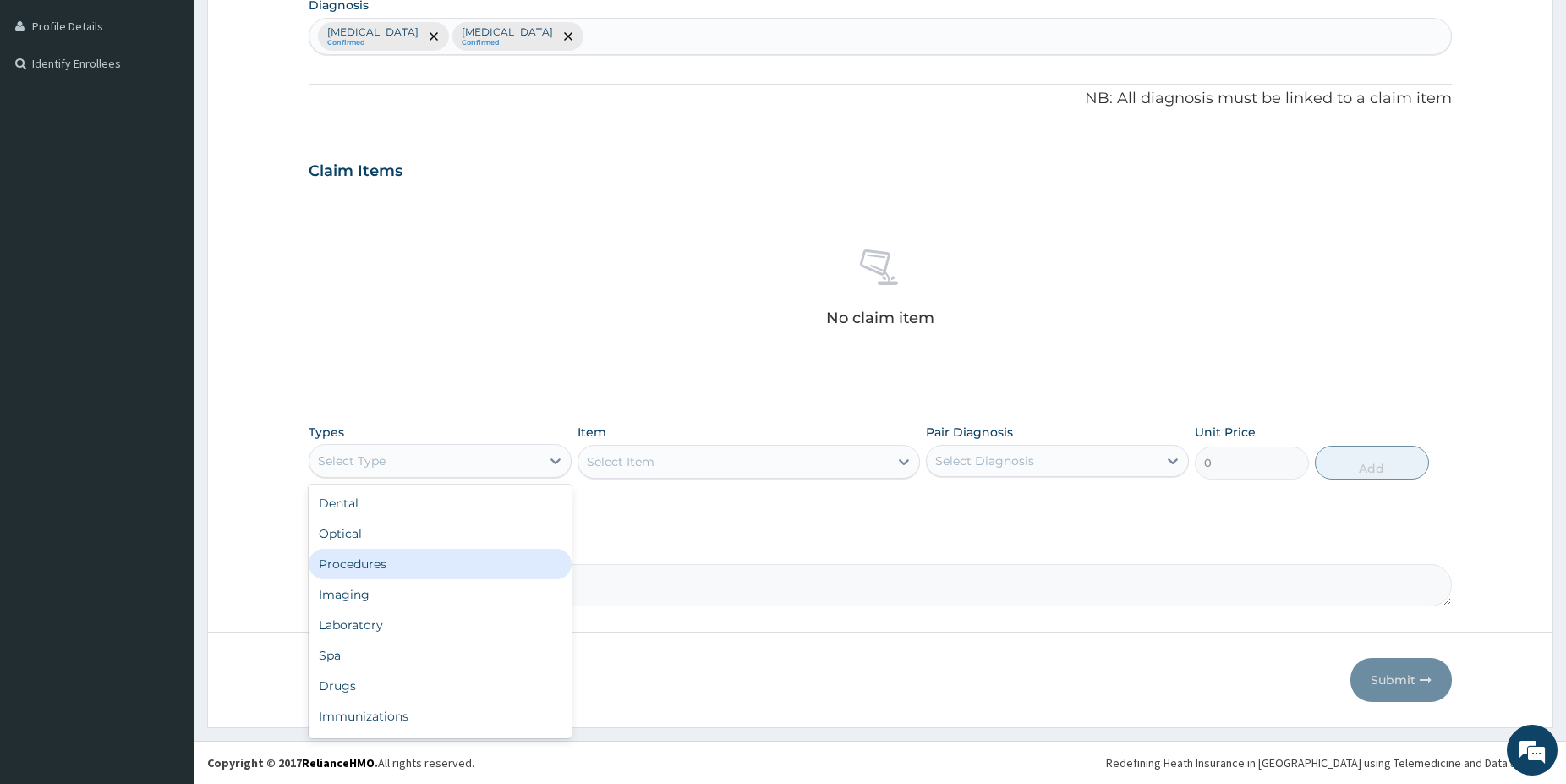
click at [364, 560] on div "Procedures" at bounding box center [440, 564] width 263 height 30
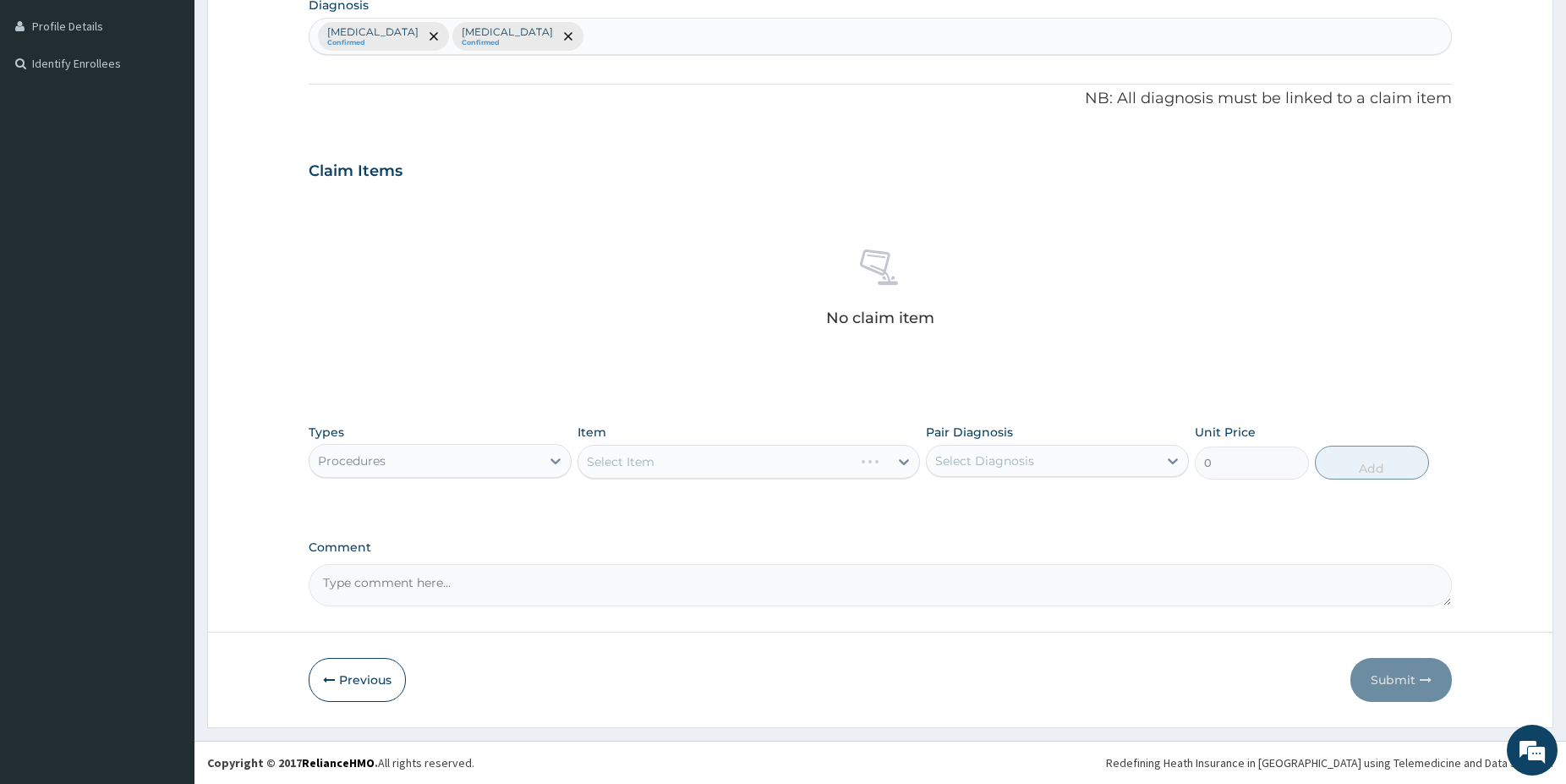
click at [779, 472] on div "Select Item" at bounding box center [749, 462] width 342 height 34
drag, startPoint x: 764, startPoint y: 439, endPoint x: 773, endPoint y: 455, distance: 18.2
click at [773, 455] on div "Item Select Item" at bounding box center [749, 452] width 342 height 56
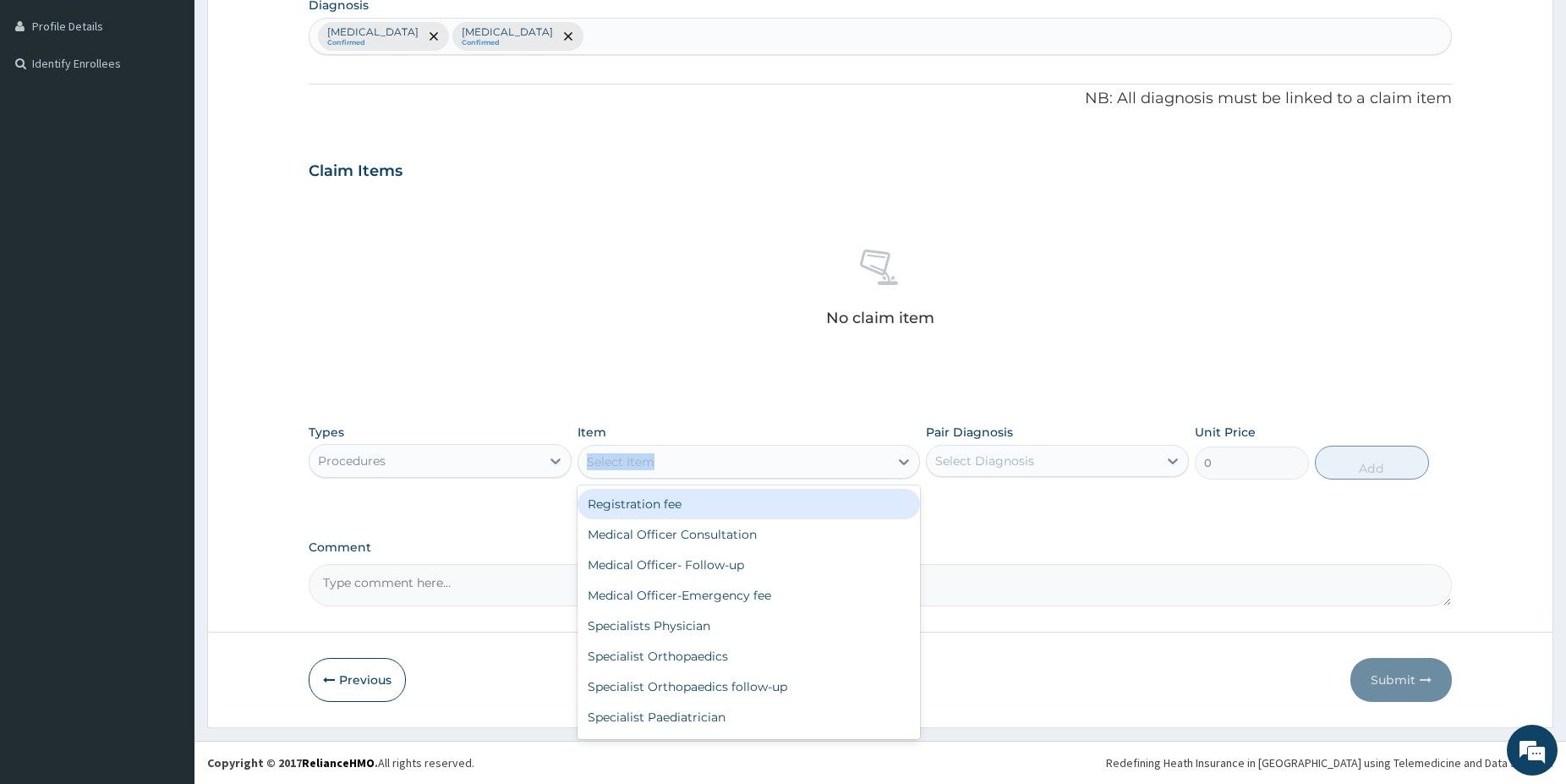
click at [761, 446] on div "Select Item" at bounding box center [749, 462] width 342 height 34
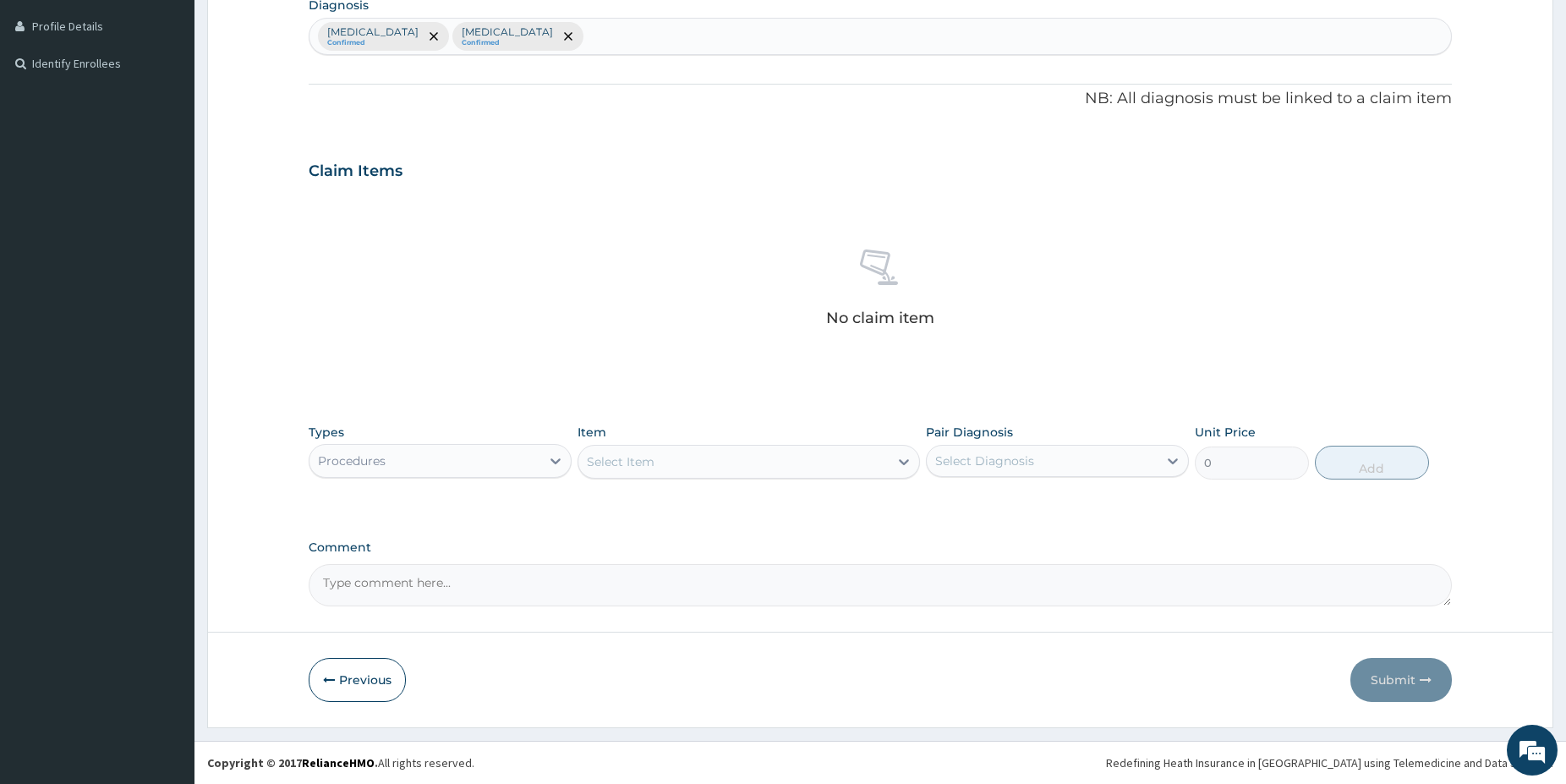
click at [764, 472] on div "Select Item" at bounding box center [733, 461] width 310 height 27
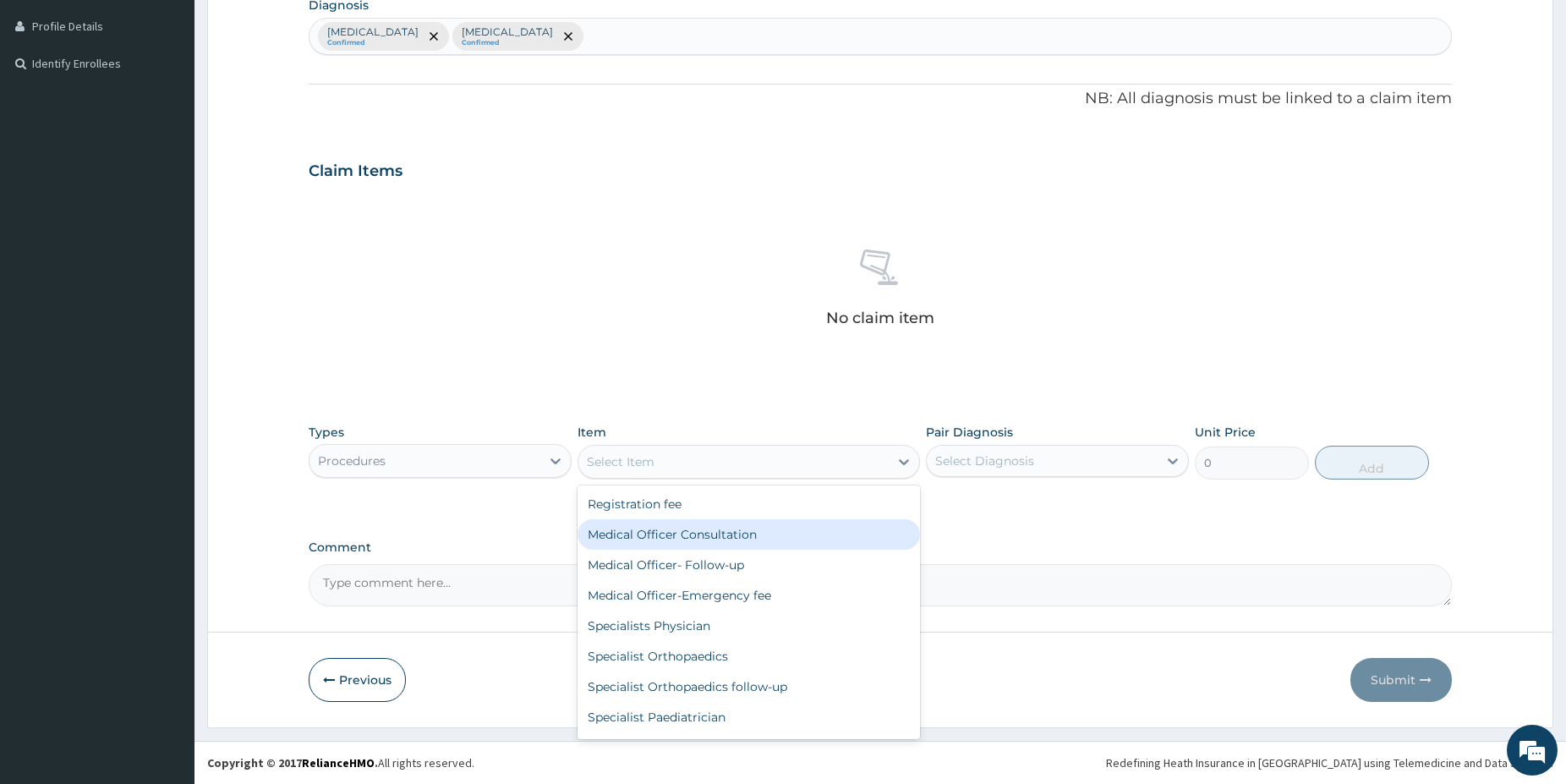
click at [742, 535] on div "Medical Officer Consultation" at bounding box center [749, 534] width 342 height 30
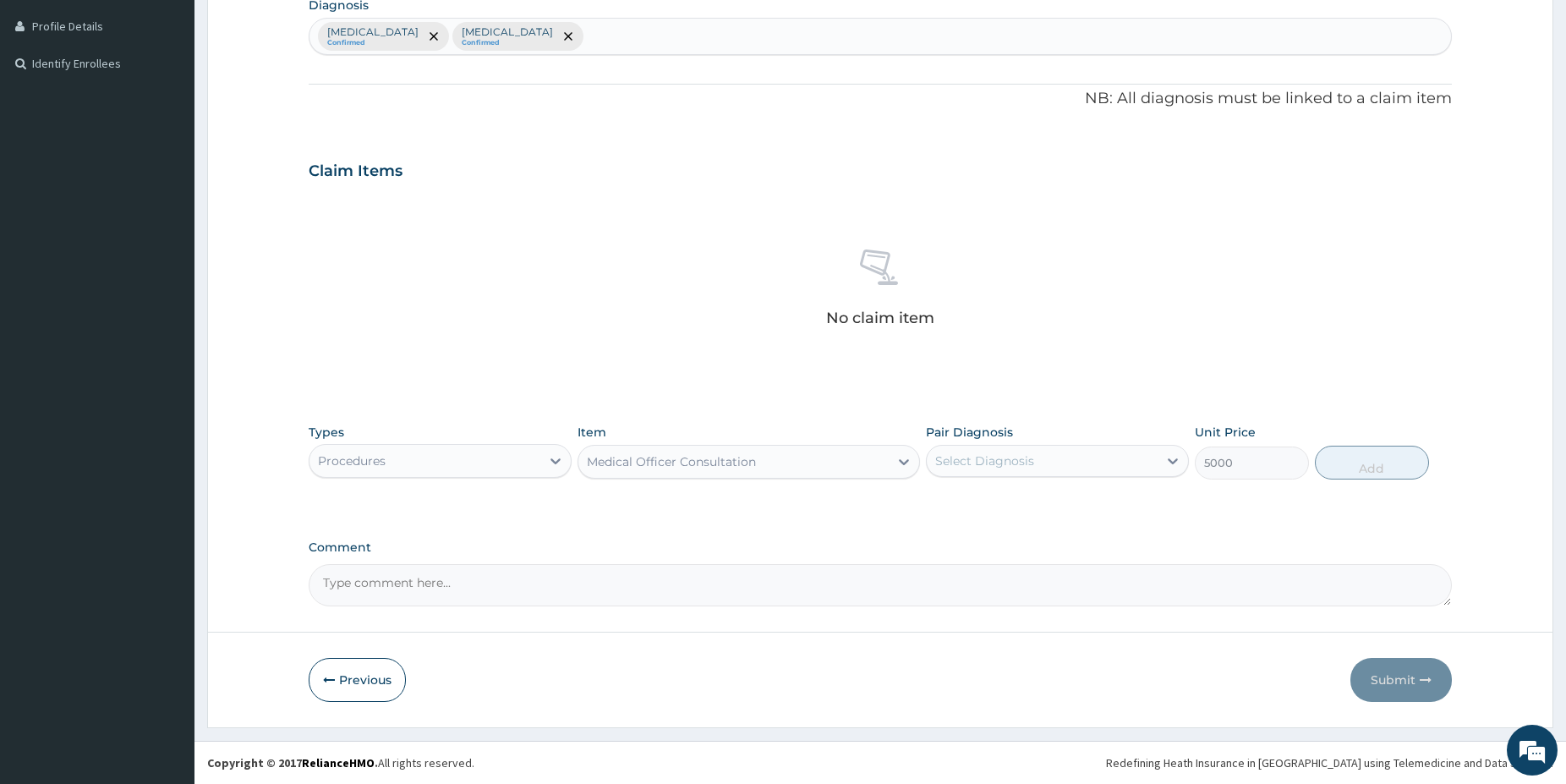
type input "5000"
drag, startPoint x: 1026, startPoint y: 459, endPoint x: 993, endPoint y: 504, distance: 55.6
click at [1025, 459] on div "Select Diagnosis" at bounding box center [984, 460] width 99 height 17
click at [993, 504] on label "Upper respiratory infection" at bounding box center [1006, 502] width 105 height 17
checkbox input "true"
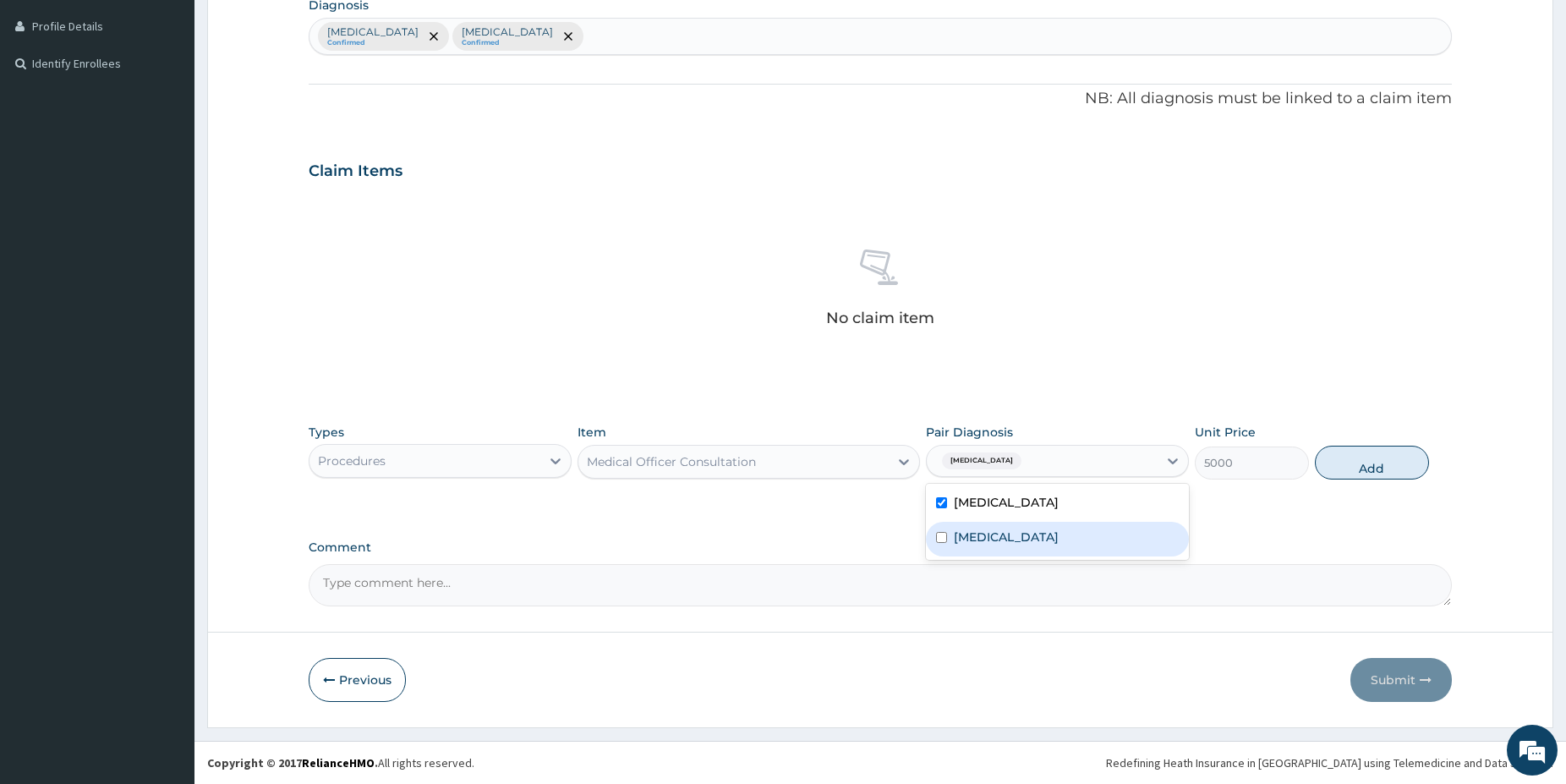
click at [982, 528] on label "Malaria" at bounding box center [1006, 536] width 105 height 17
checkbox input "true"
click at [1349, 473] on button "Add" at bounding box center [1372, 463] width 114 height 34
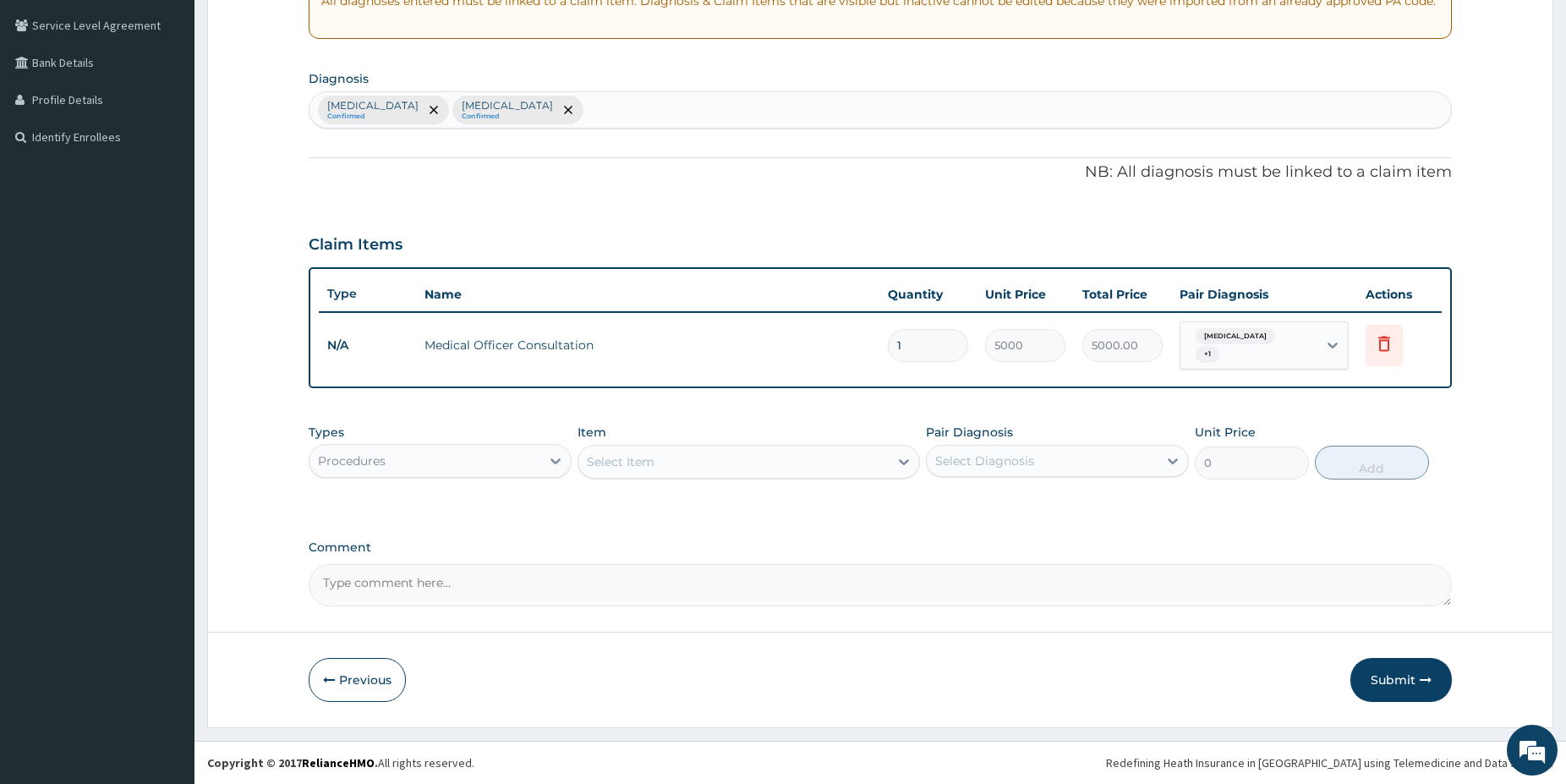
click at [490, 464] on div "Procedures" at bounding box center [424, 460] width 231 height 27
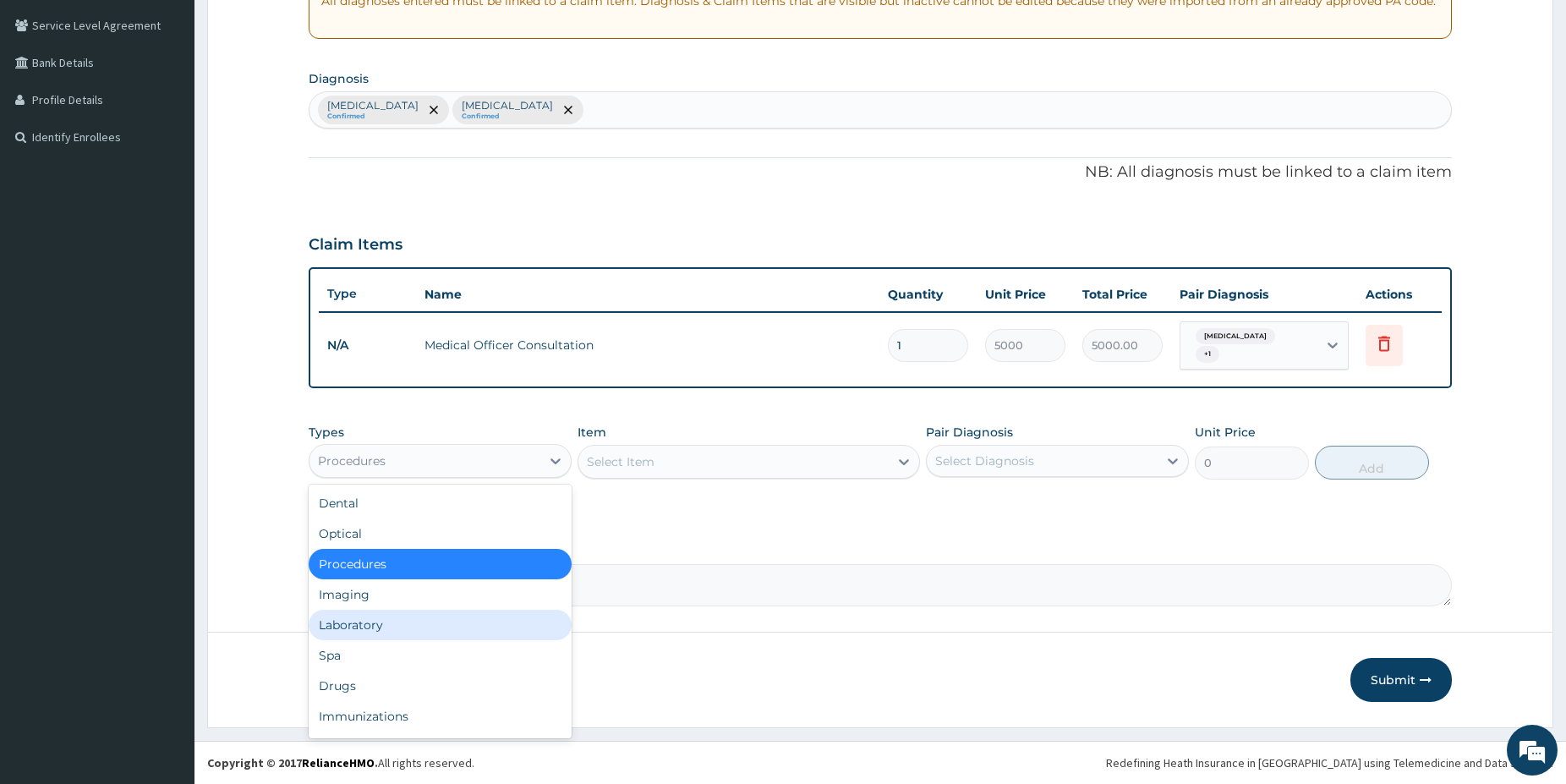
click at [413, 625] on div "Laboratory" at bounding box center [440, 625] width 263 height 30
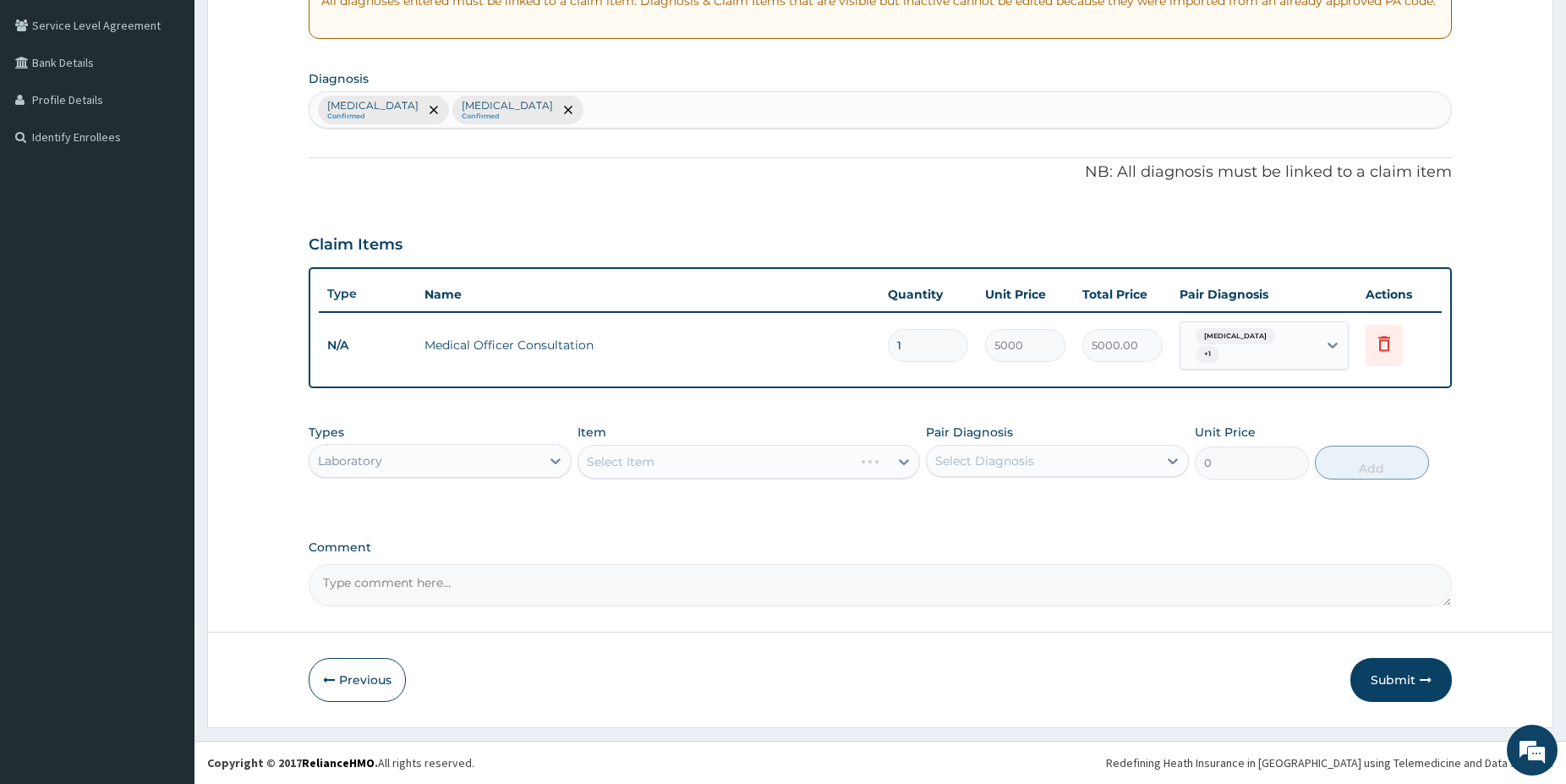
click at [793, 464] on div "Select Item" at bounding box center [749, 462] width 342 height 34
click at [664, 461] on div "Select Item" at bounding box center [733, 461] width 310 height 27
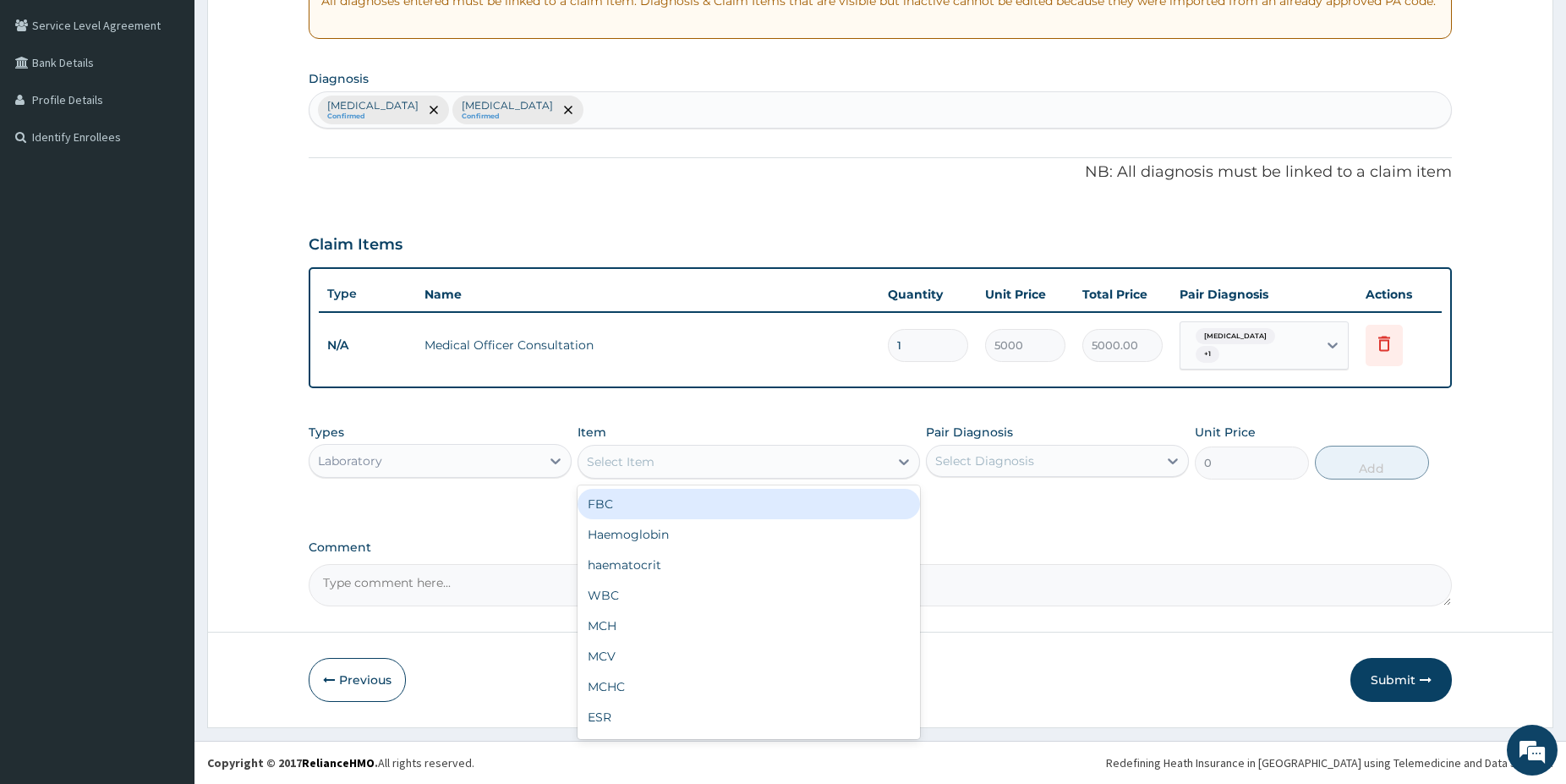
click at [705, 461] on div "Select Item" at bounding box center [733, 461] width 310 height 27
click at [656, 501] on div "FBC" at bounding box center [749, 504] width 342 height 30
type input "5000"
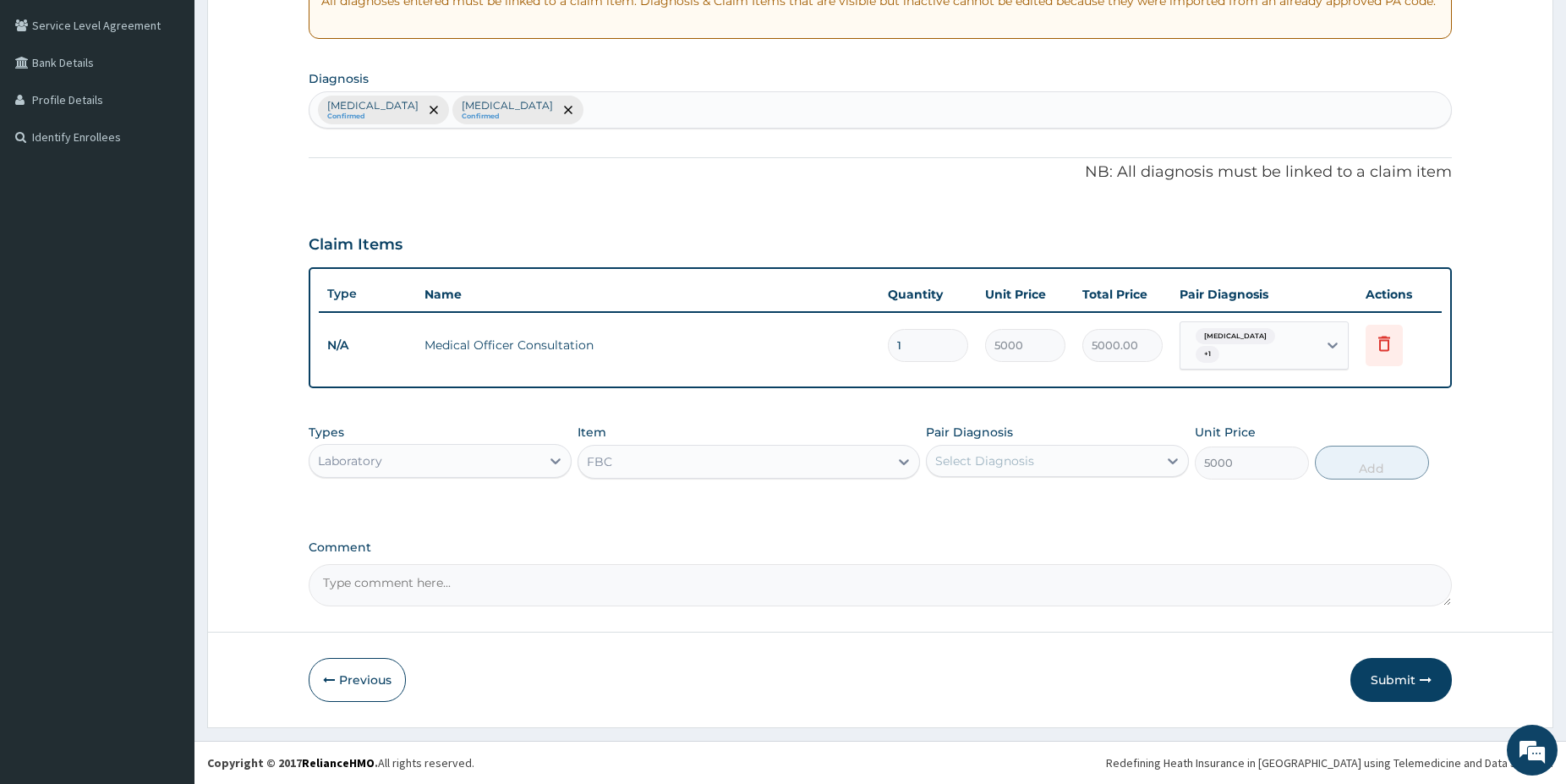
click at [985, 463] on div "Select Diagnosis" at bounding box center [984, 460] width 99 height 17
click at [988, 517] on div "Upper respiratory infection" at bounding box center [1057, 504] width 263 height 35
checkbox input "true"
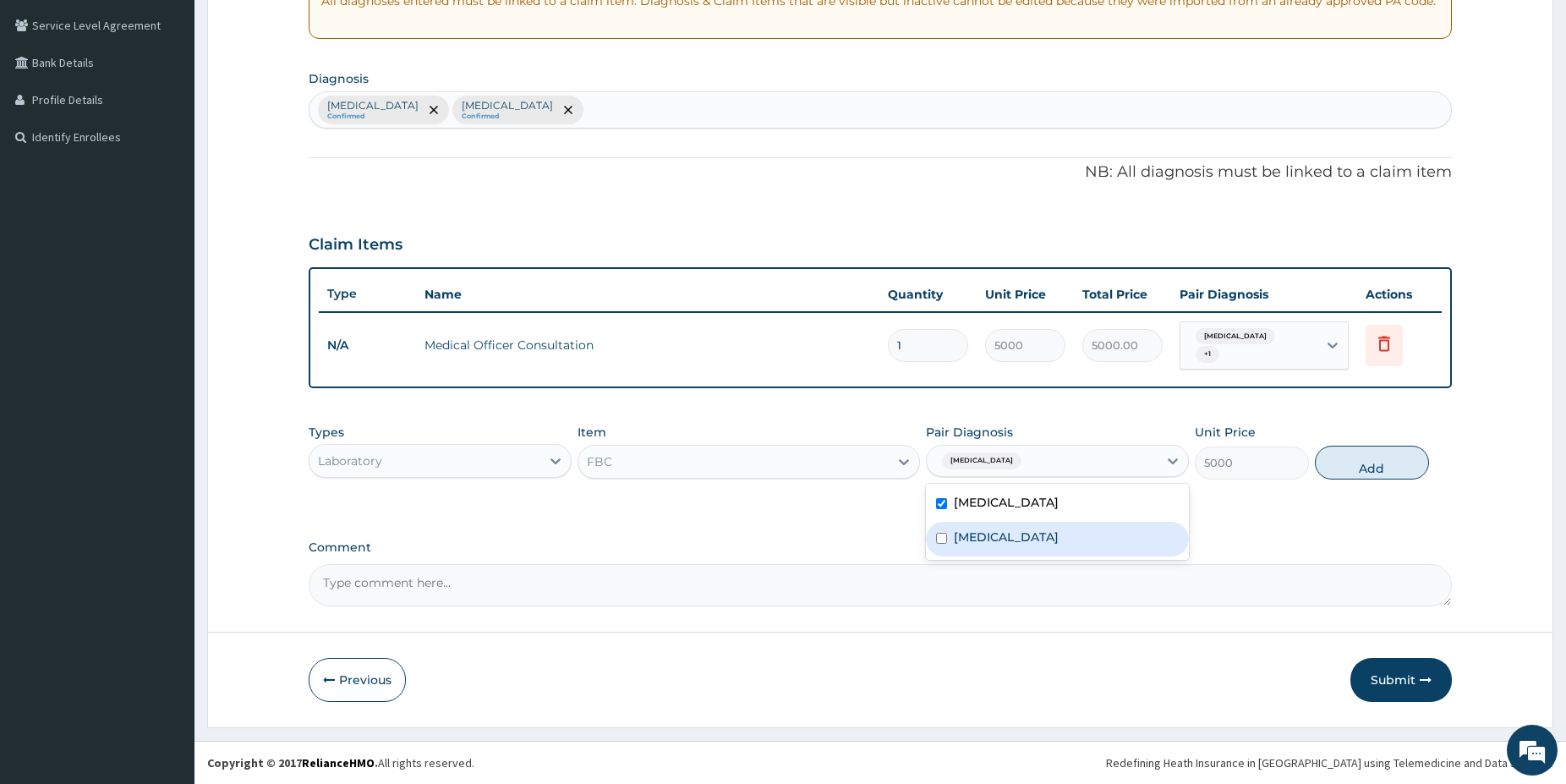
click at [983, 546] on div "Malaria" at bounding box center [1057, 539] width 263 height 35
checkbox input "true"
click at [1359, 448] on button "Add" at bounding box center [1372, 463] width 114 height 34
type input "0"
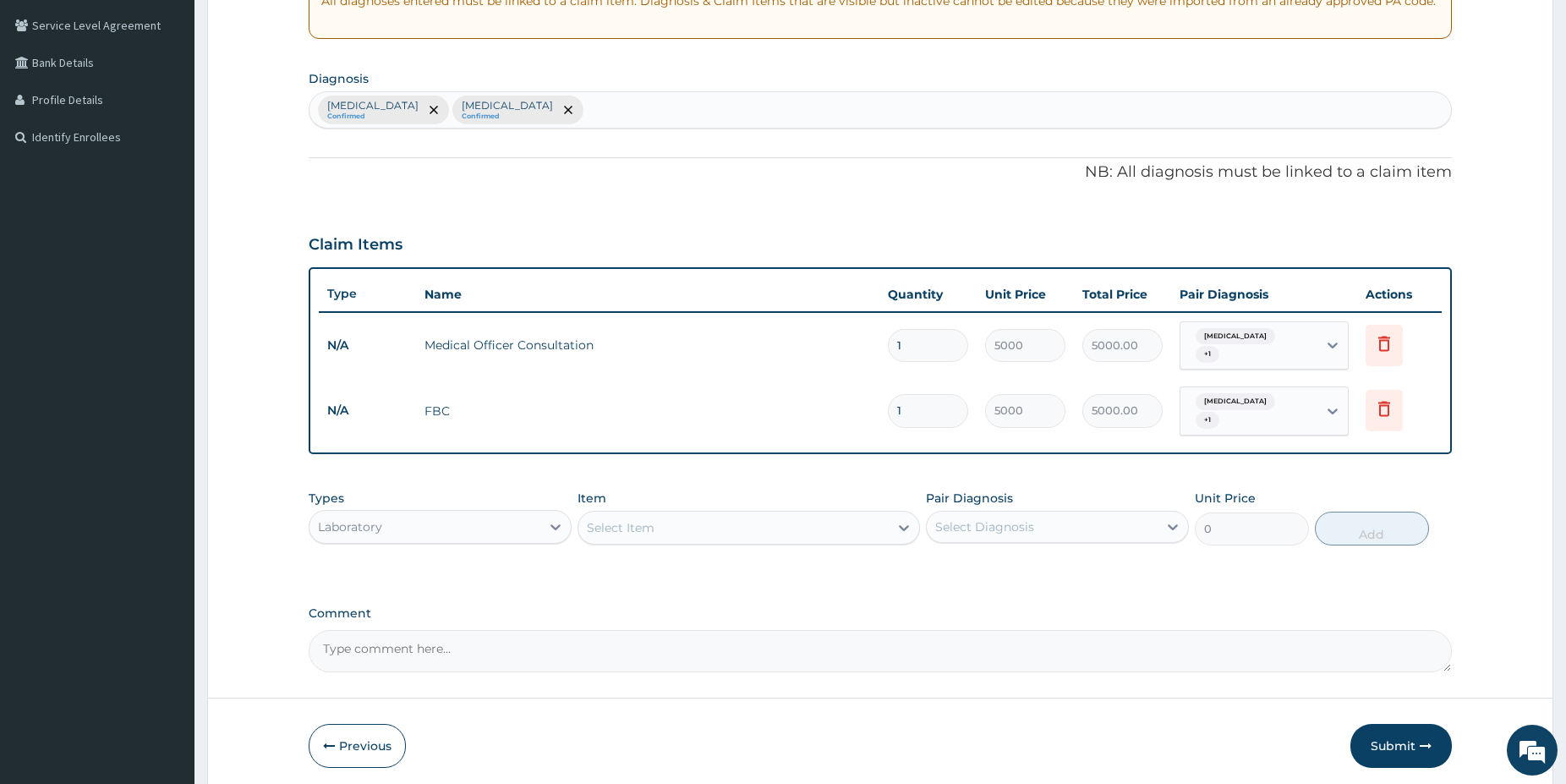
click at [878, 528] on div "Select Item" at bounding box center [733, 527] width 310 height 27
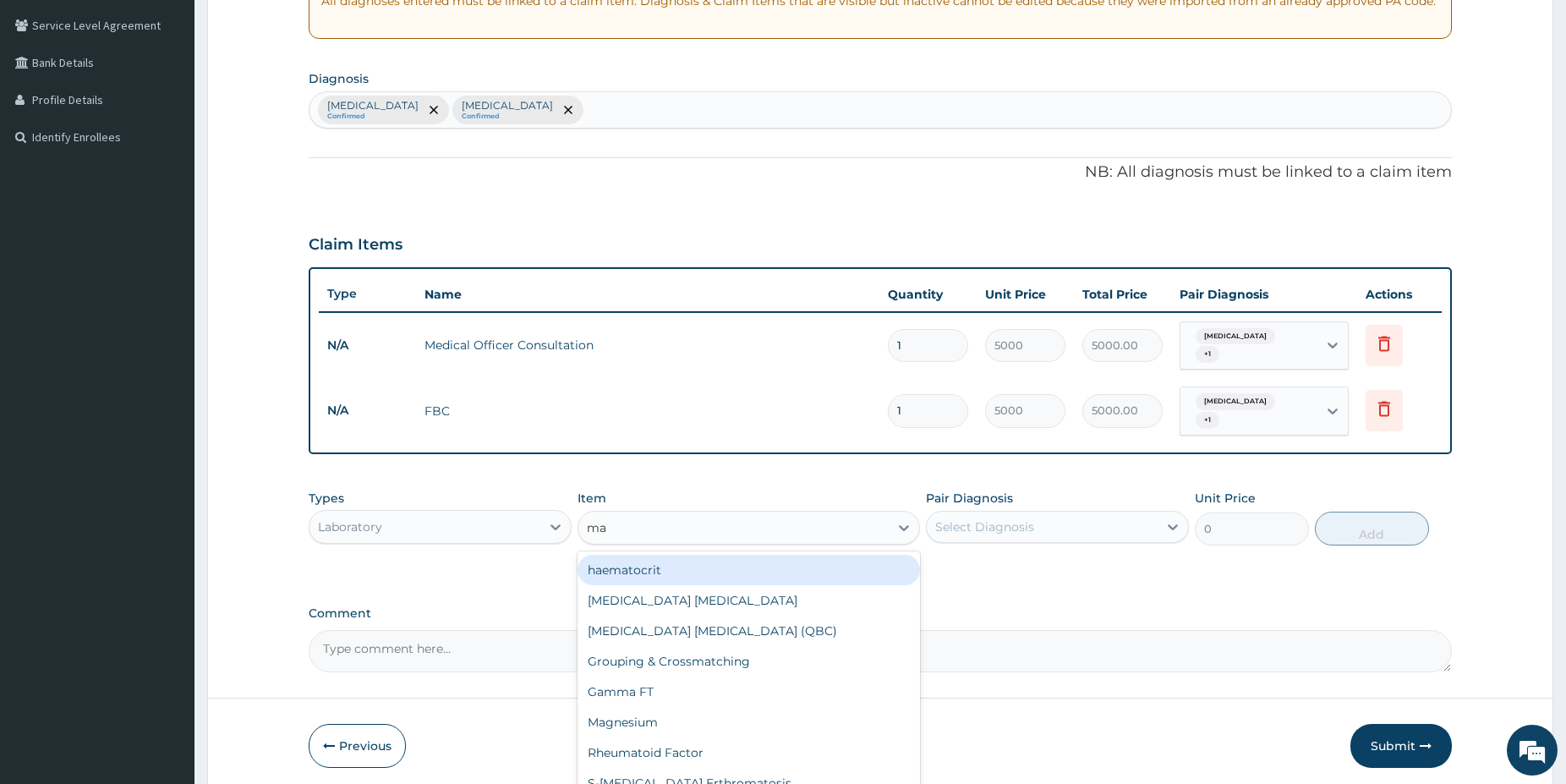
type input "mal"
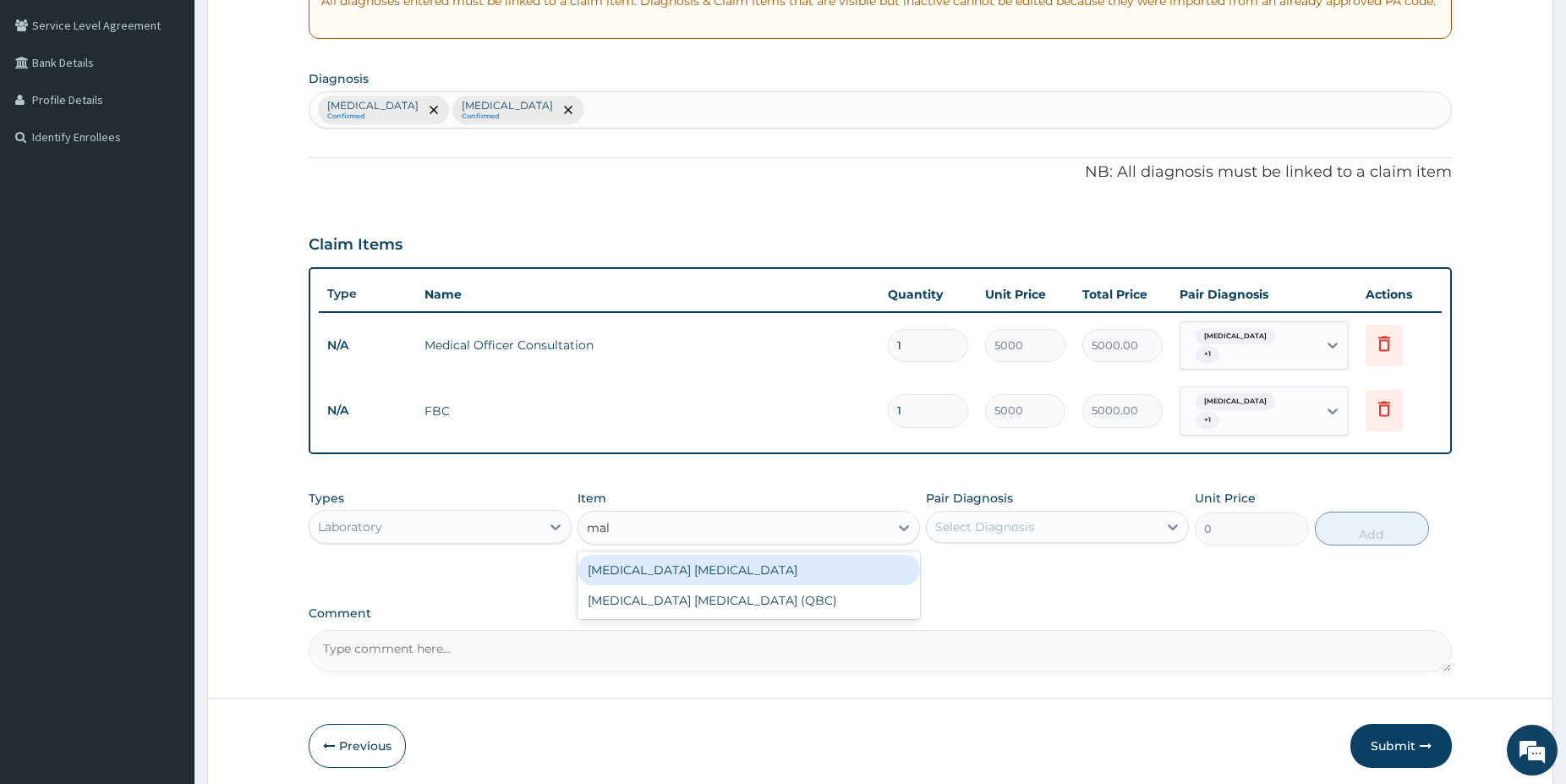
click at [872, 568] on div "Malaria Parasite" at bounding box center [749, 570] width 342 height 30
type input "1500"
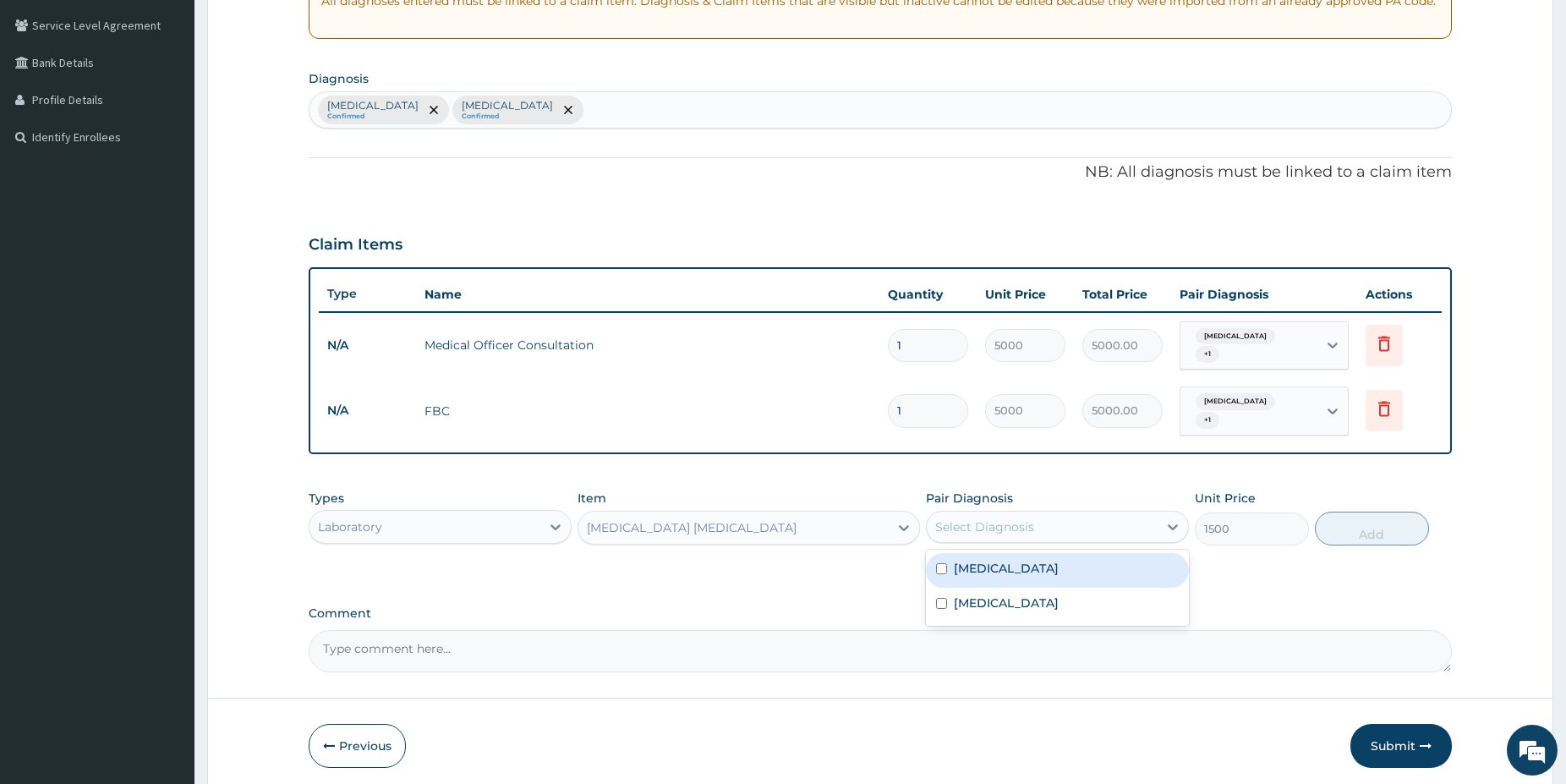
drag, startPoint x: 1014, startPoint y: 538, endPoint x: 1008, endPoint y: 550, distance: 14.0
click at [1014, 536] on div "Select Diagnosis" at bounding box center [1042, 526] width 231 height 27
click at [1011, 607] on div "Malaria" at bounding box center [1057, 605] width 263 height 35
checkbox input "true"
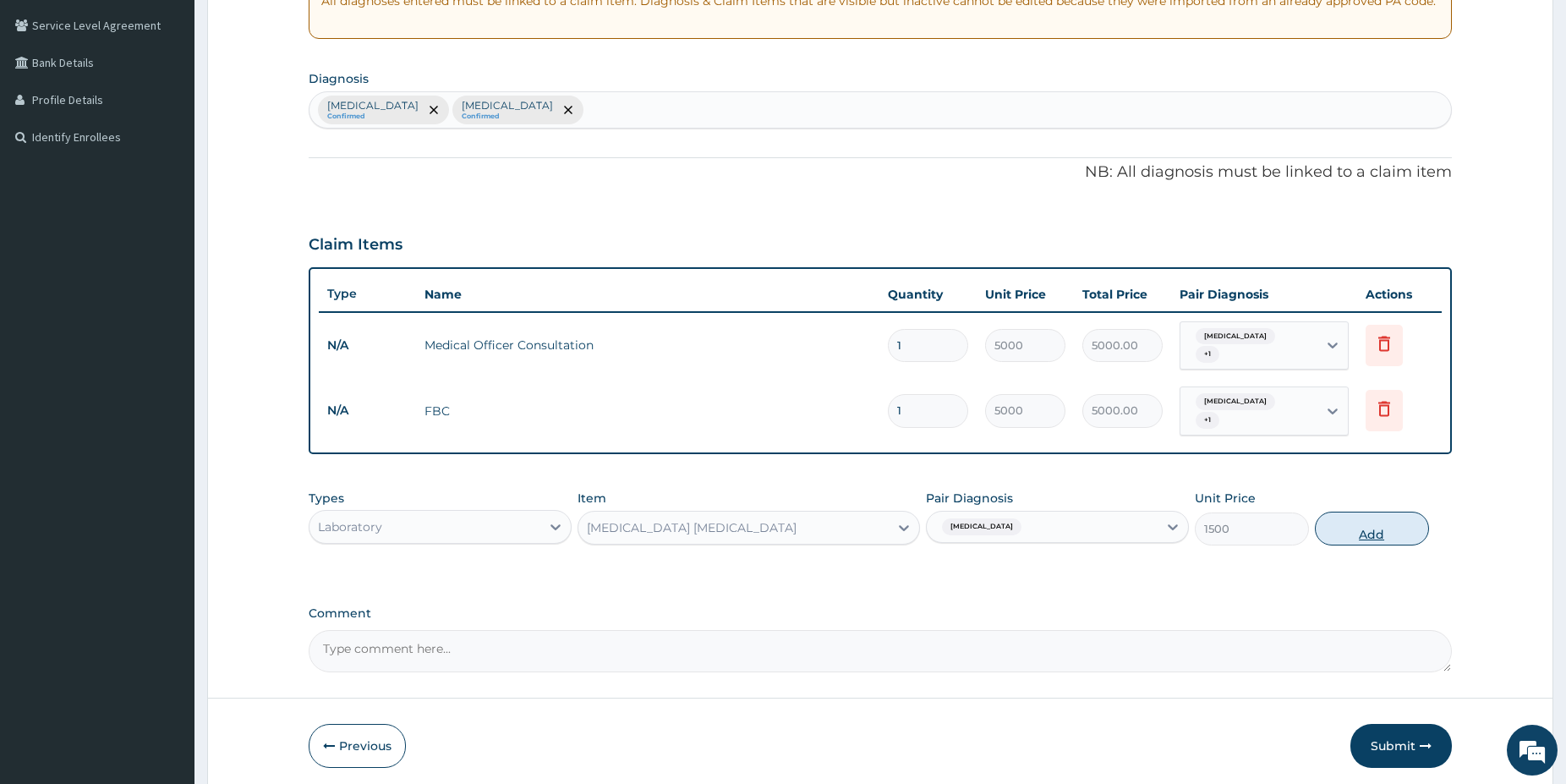
click at [1383, 526] on button "Add" at bounding box center [1372, 529] width 114 height 34
type input "0"
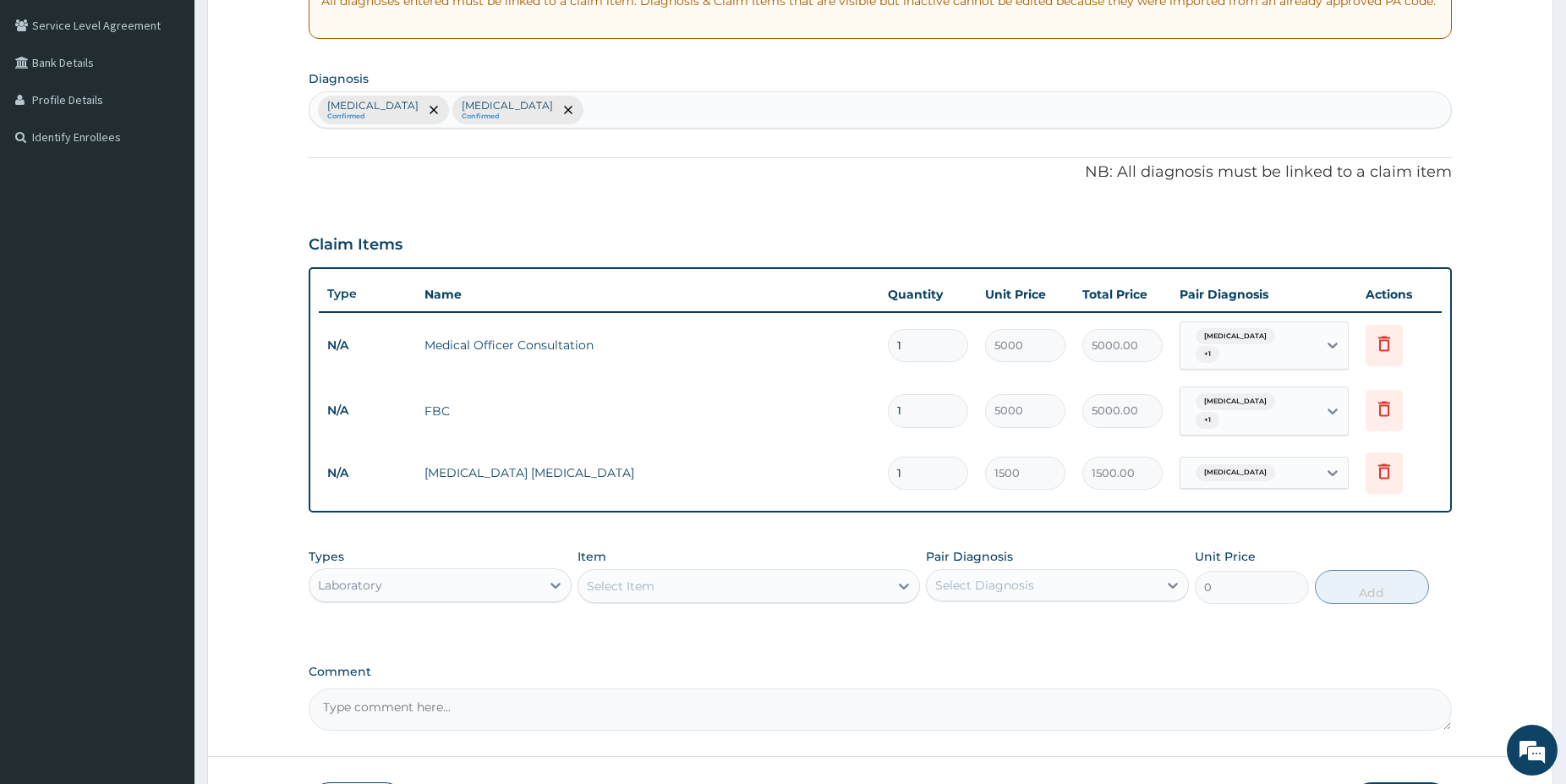
scroll to position [388, 0]
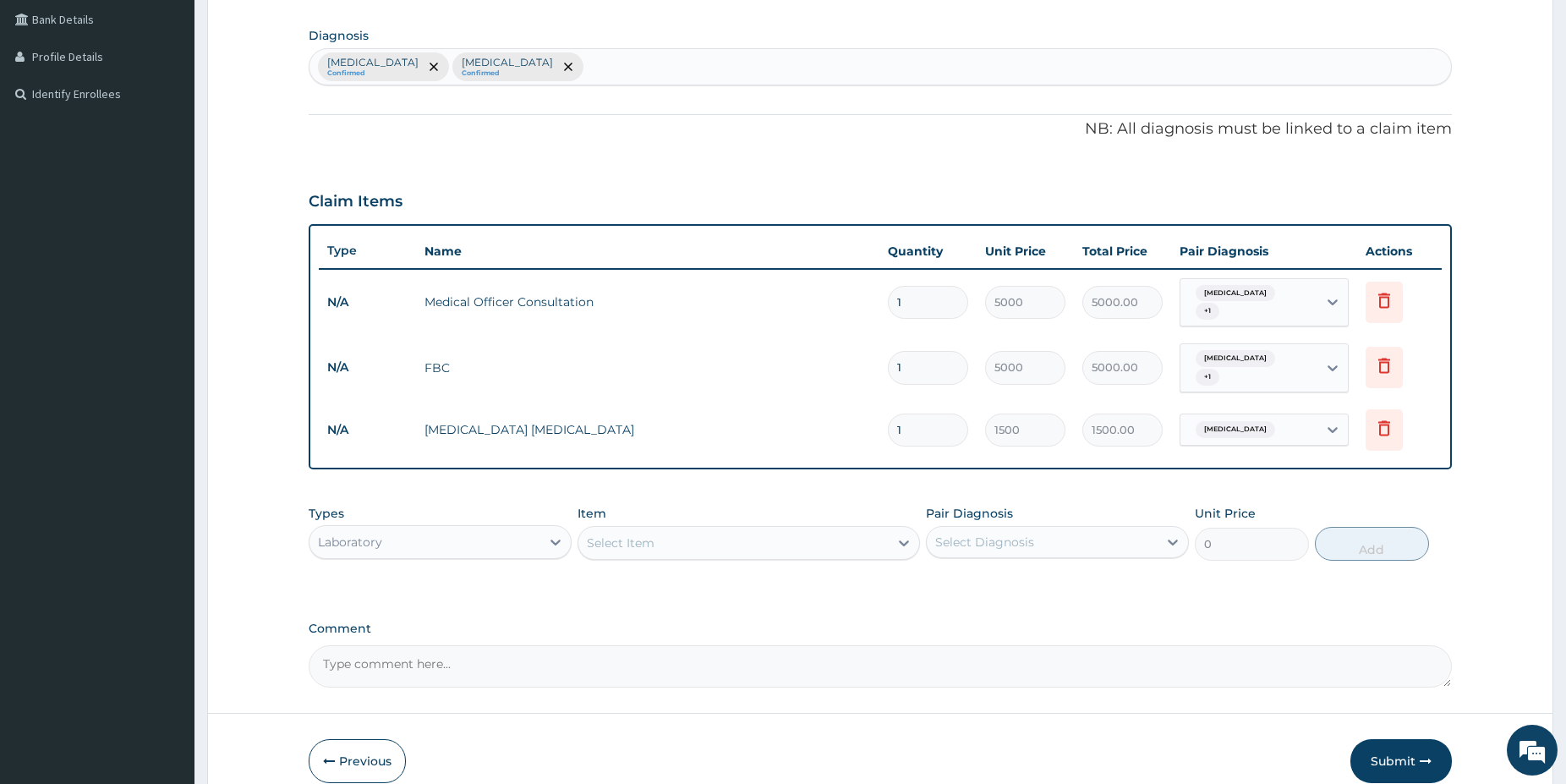
click at [445, 524] on div "Types Laboratory" at bounding box center [440, 533] width 263 height 56
click at [446, 535] on div "Laboratory" at bounding box center [424, 541] width 231 height 27
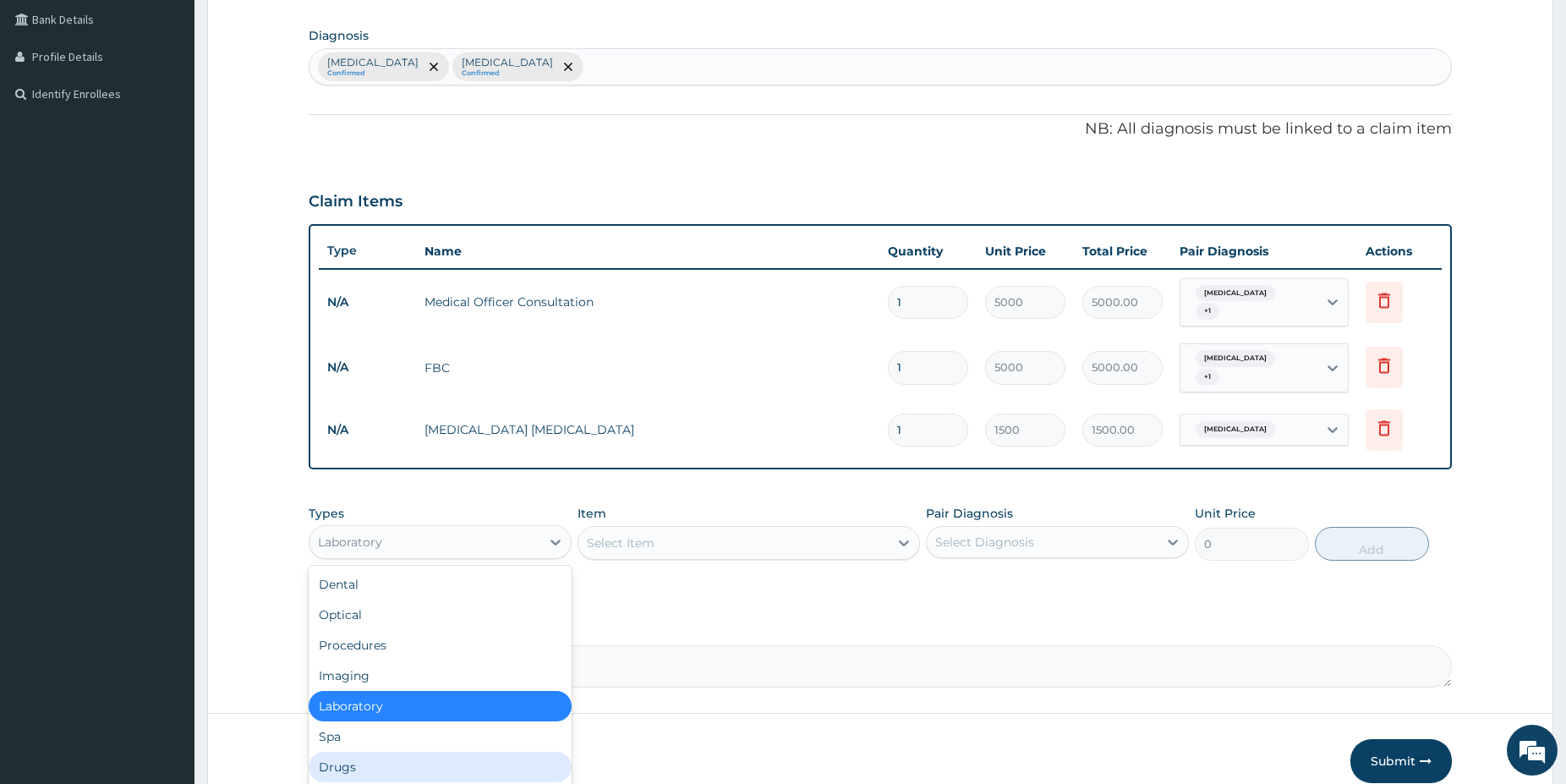
click at [321, 758] on div "Drugs" at bounding box center [440, 767] width 263 height 30
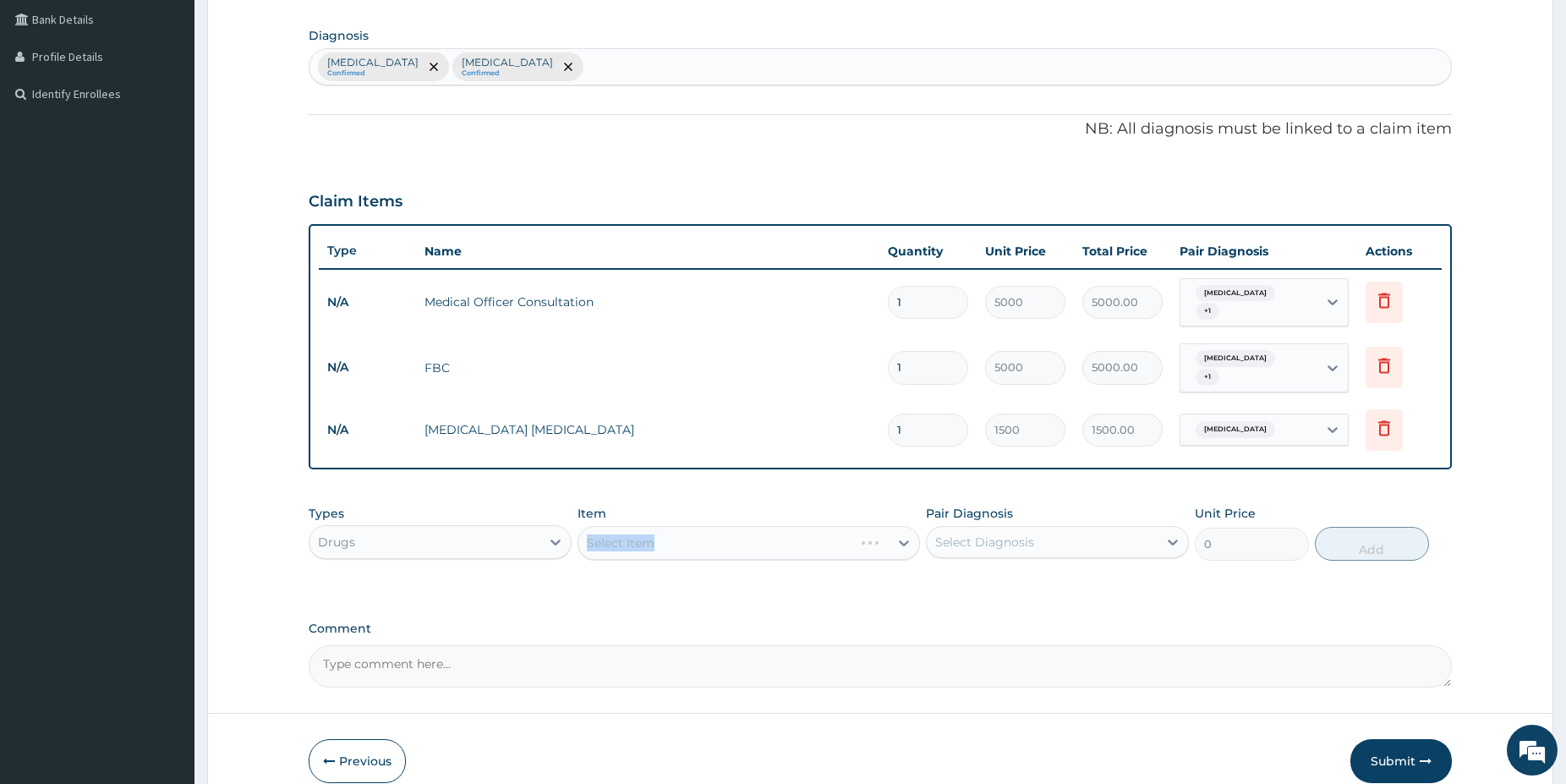
click at [669, 545] on div "Select Item" at bounding box center [749, 543] width 342 height 34
click at [667, 547] on div "Select Item" at bounding box center [749, 543] width 342 height 34
click at [685, 539] on div "Select Item" at bounding box center [749, 543] width 342 height 34
click at [686, 539] on div "Select Item" at bounding box center [749, 543] width 342 height 34
click at [686, 537] on div "Select Item" at bounding box center [749, 543] width 342 height 34
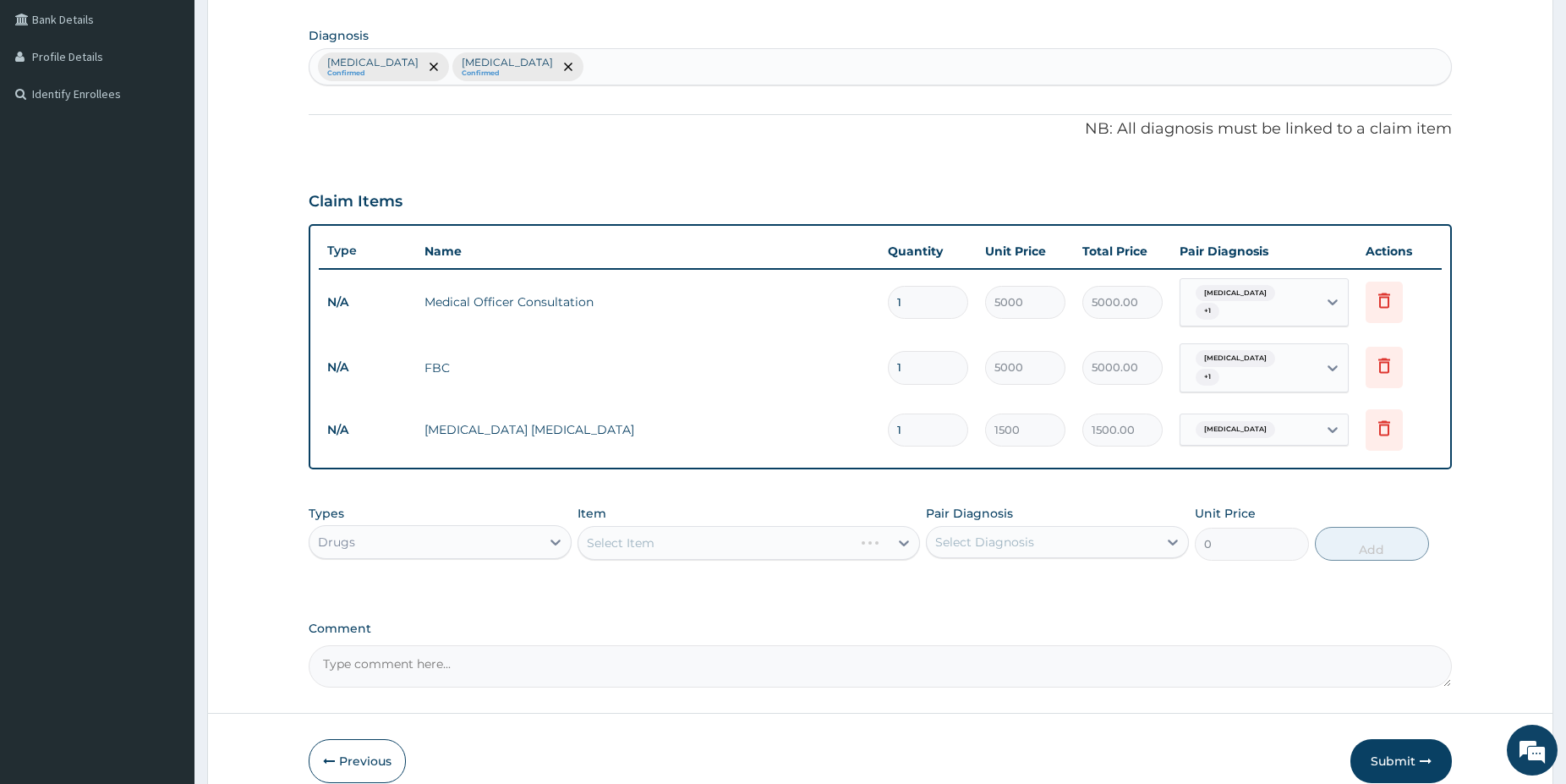
click at [683, 539] on div "Select Item" at bounding box center [749, 543] width 342 height 34
click at [356, 764] on button "Previous" at bounding box center [357, 761] width 97 height 44
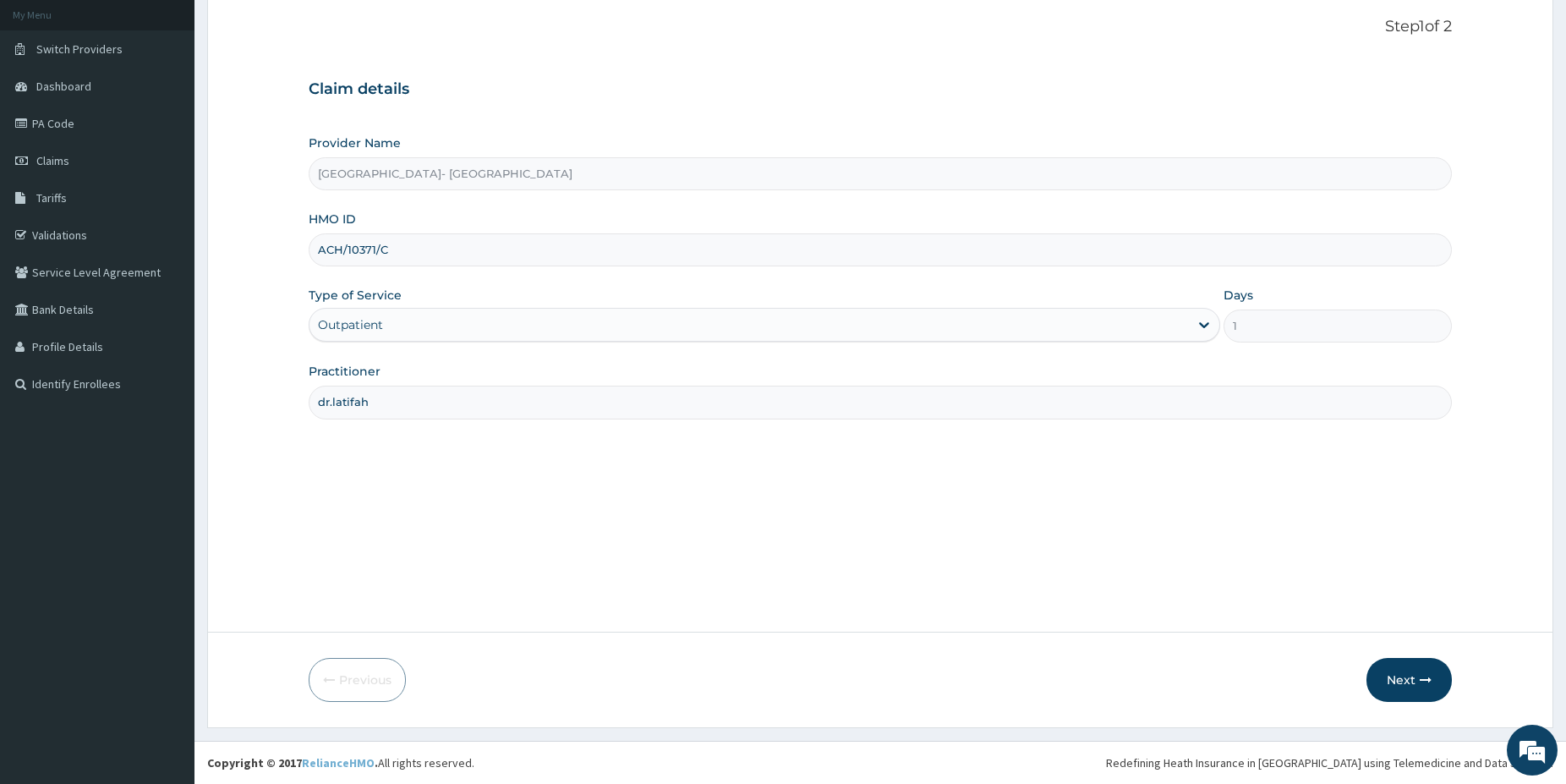
scroll to position [98, 0]
click at [1414, 677] on button "Next" at bounding box center [1408, 680] width 85 height 44
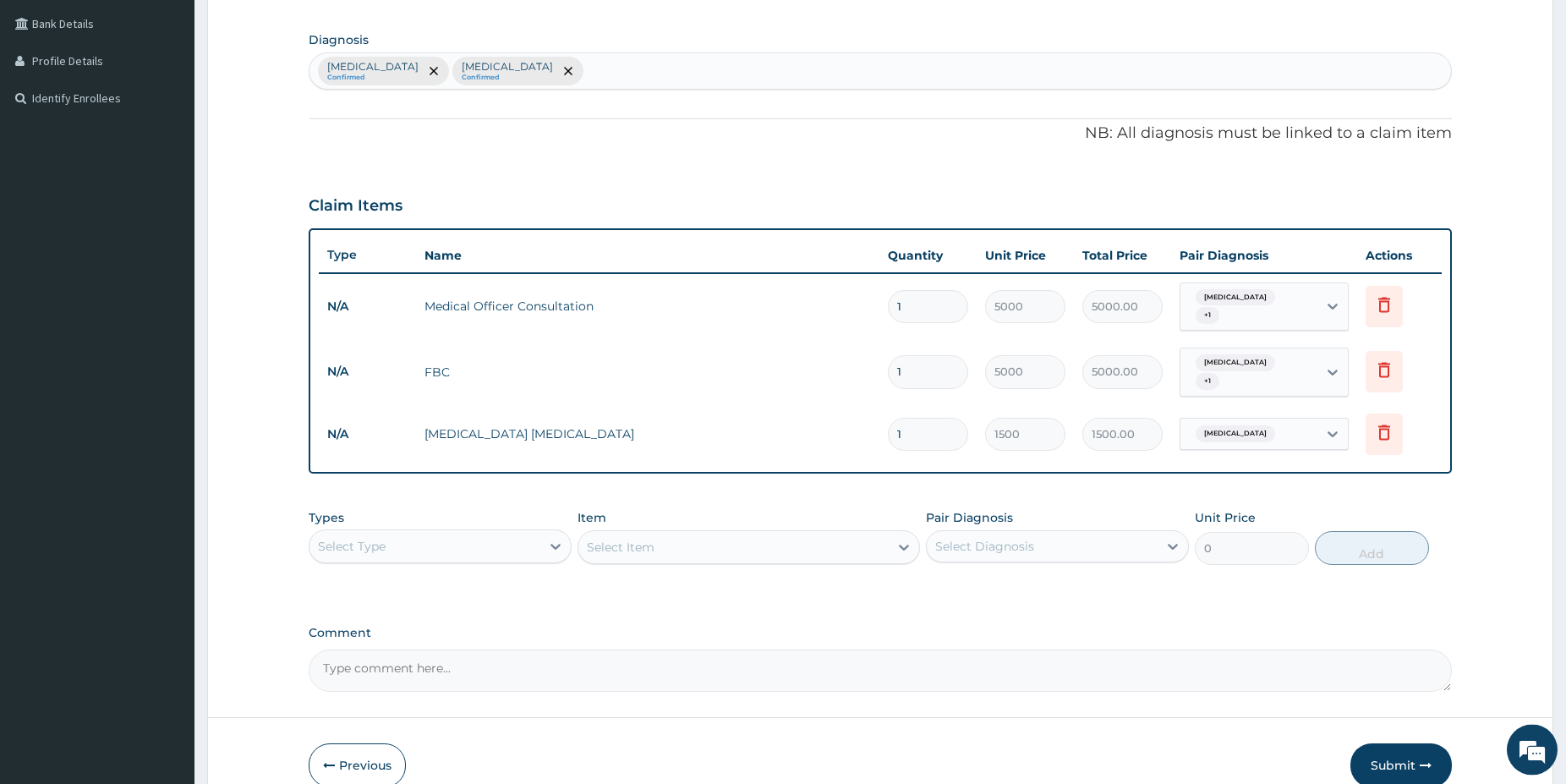
drag, startPoint x: 1578, startPoint y: 780, endPoint x: 1566, endPoint y: 776, distance: 12.3
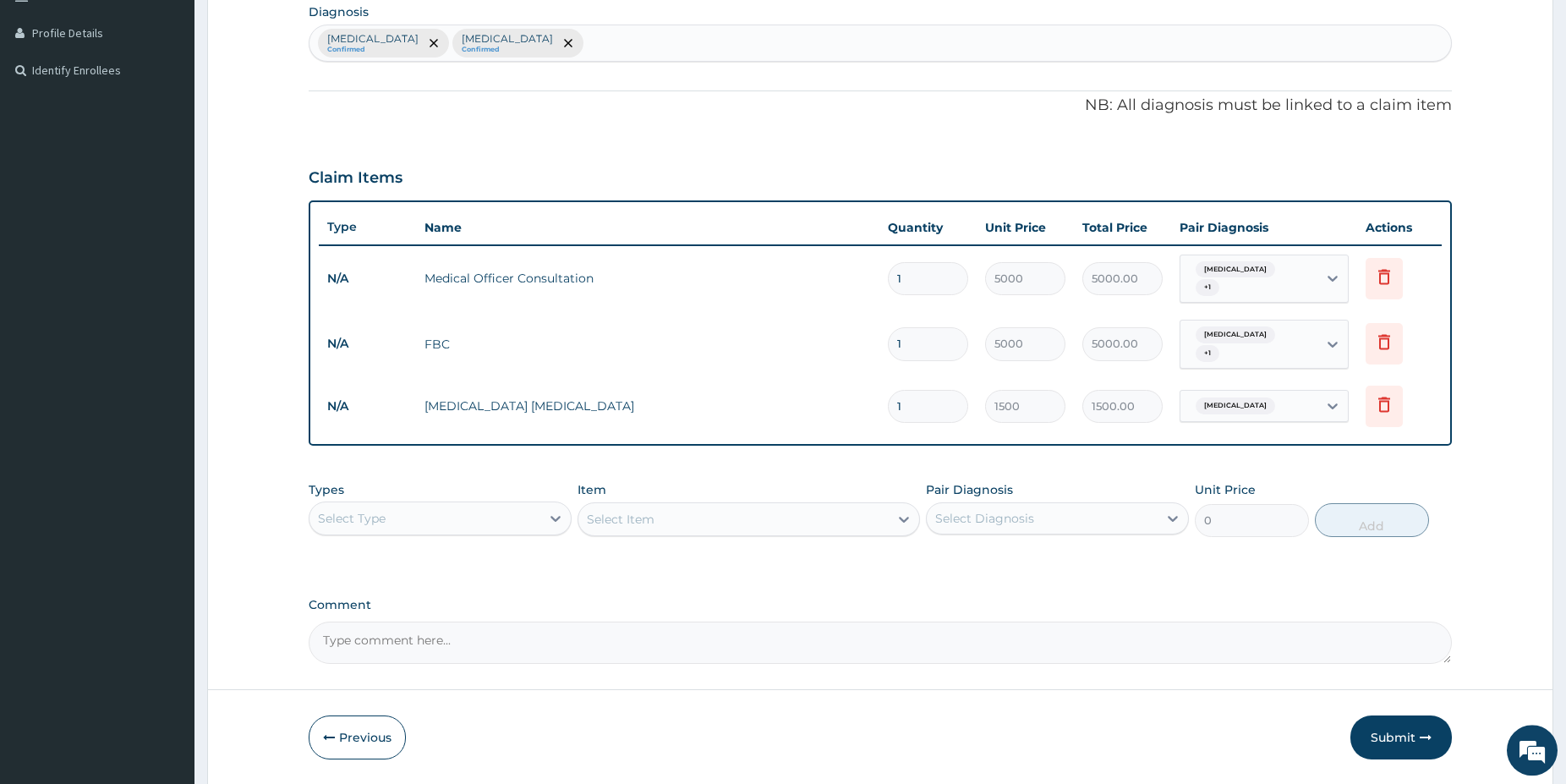
scroll to position [414, 0]
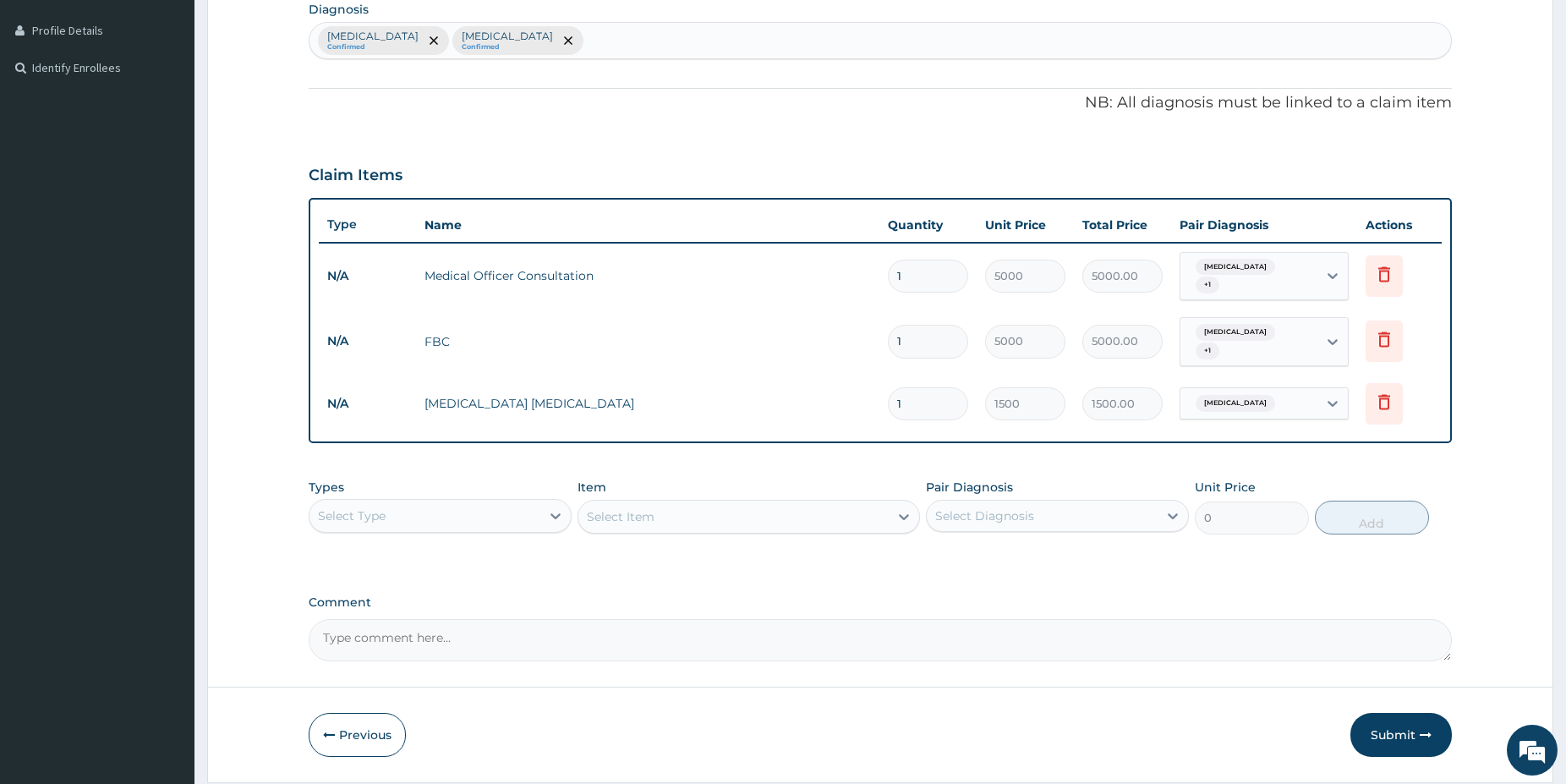
click at [438, 507] on div "Select Type" at bounding box center [424, 515] width 231 height 27
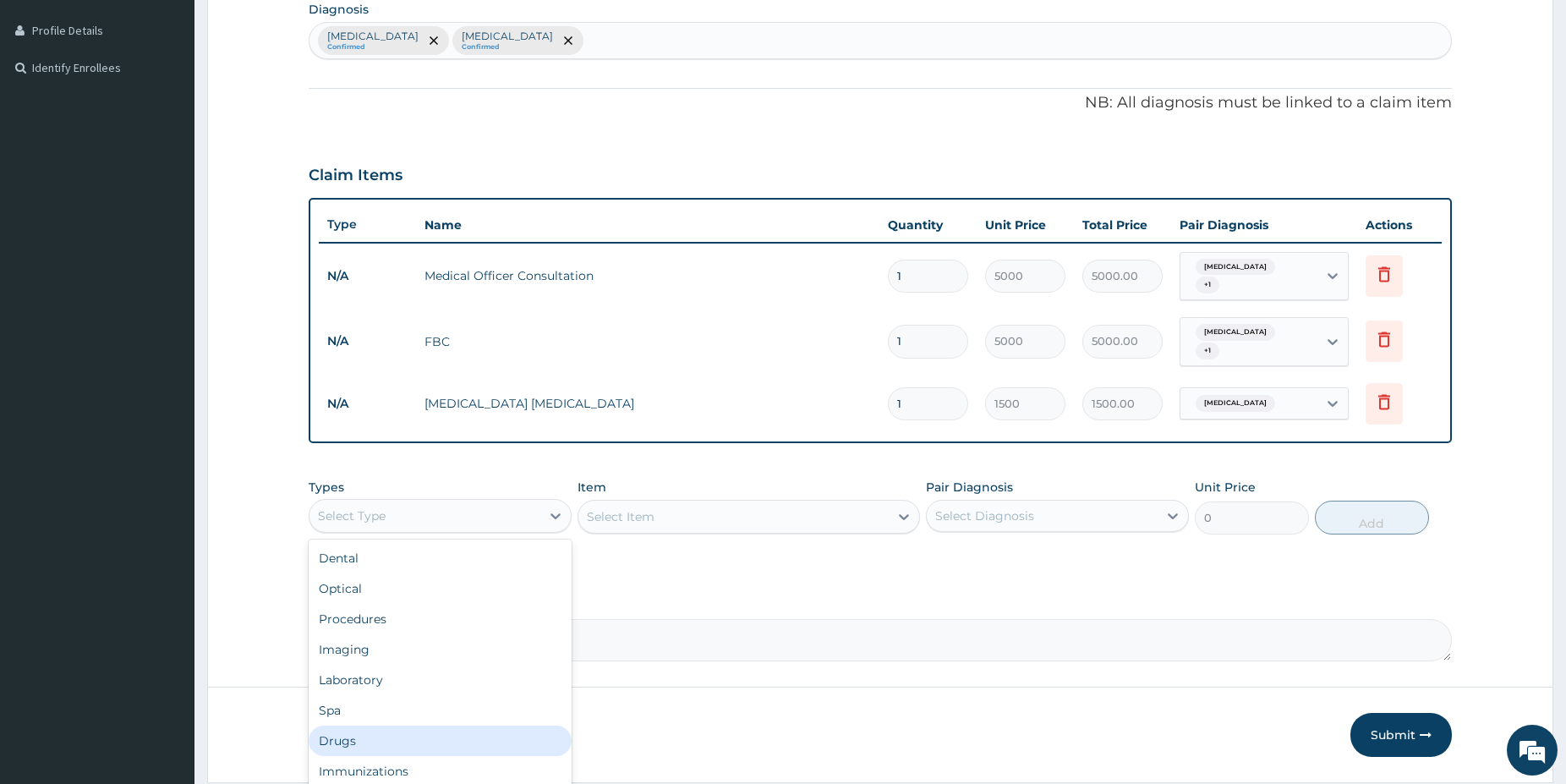
click at [348, 739] on div "Drugs" at bounding box center [440, 741] width 263 height 30
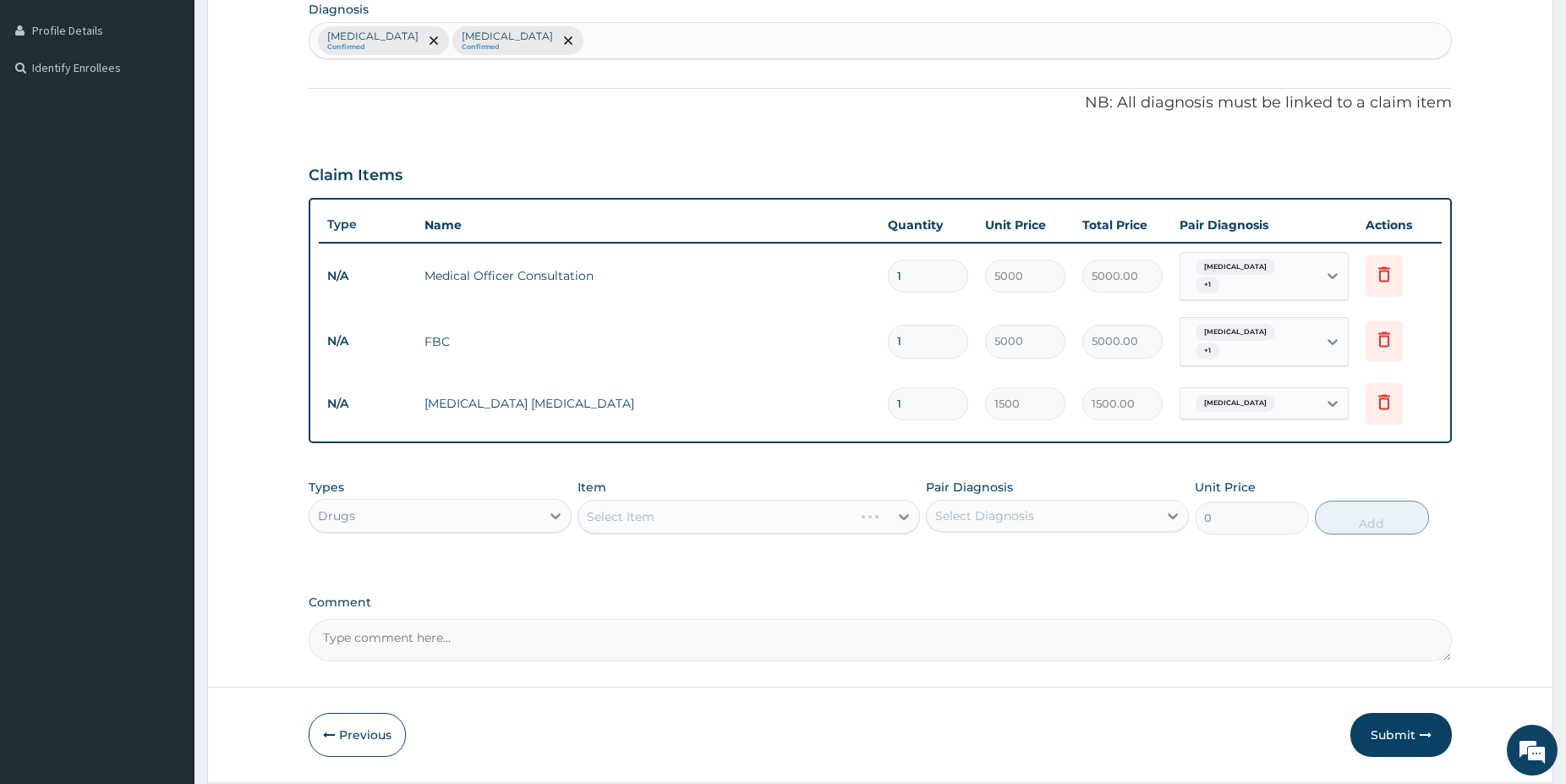
click at [701, 523] on div "Select Item" at bounding box center [749, 517] width 342 height 34
click at [698, 526] on div "Select Item" at bounding box center [733, 516] width 310 height 27
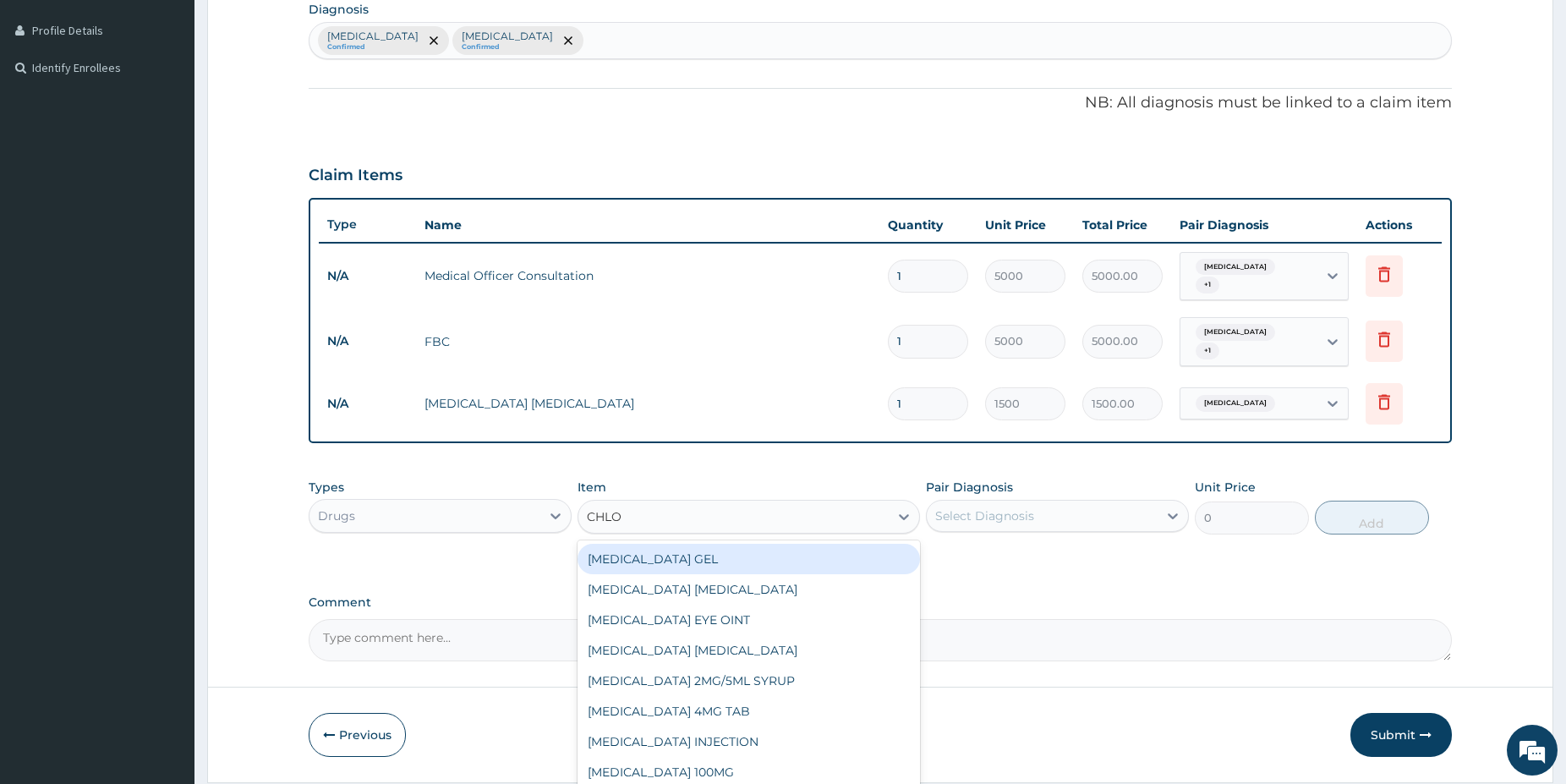
type input "CHLOR"
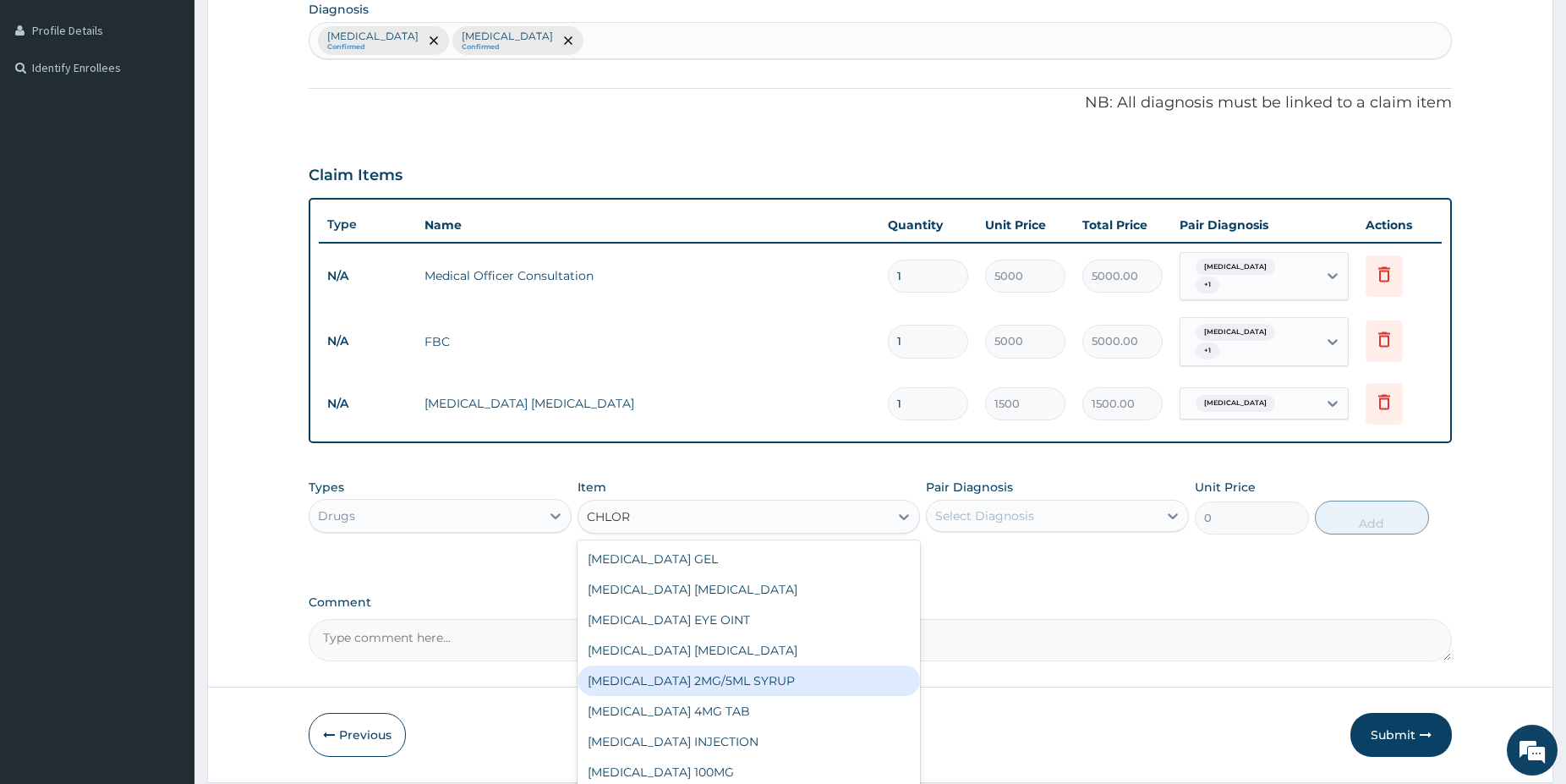
drag, startPoint x: 829, startPoint y: 686, endPoint x: 841, endPoint y: 647, distance: 40.7
click at [826, 684] on div "CHLORPHENIRAMINE 2MG/5ML SYRUP" at bounding box center [749, 680] width 342 height 30
type input "1500"
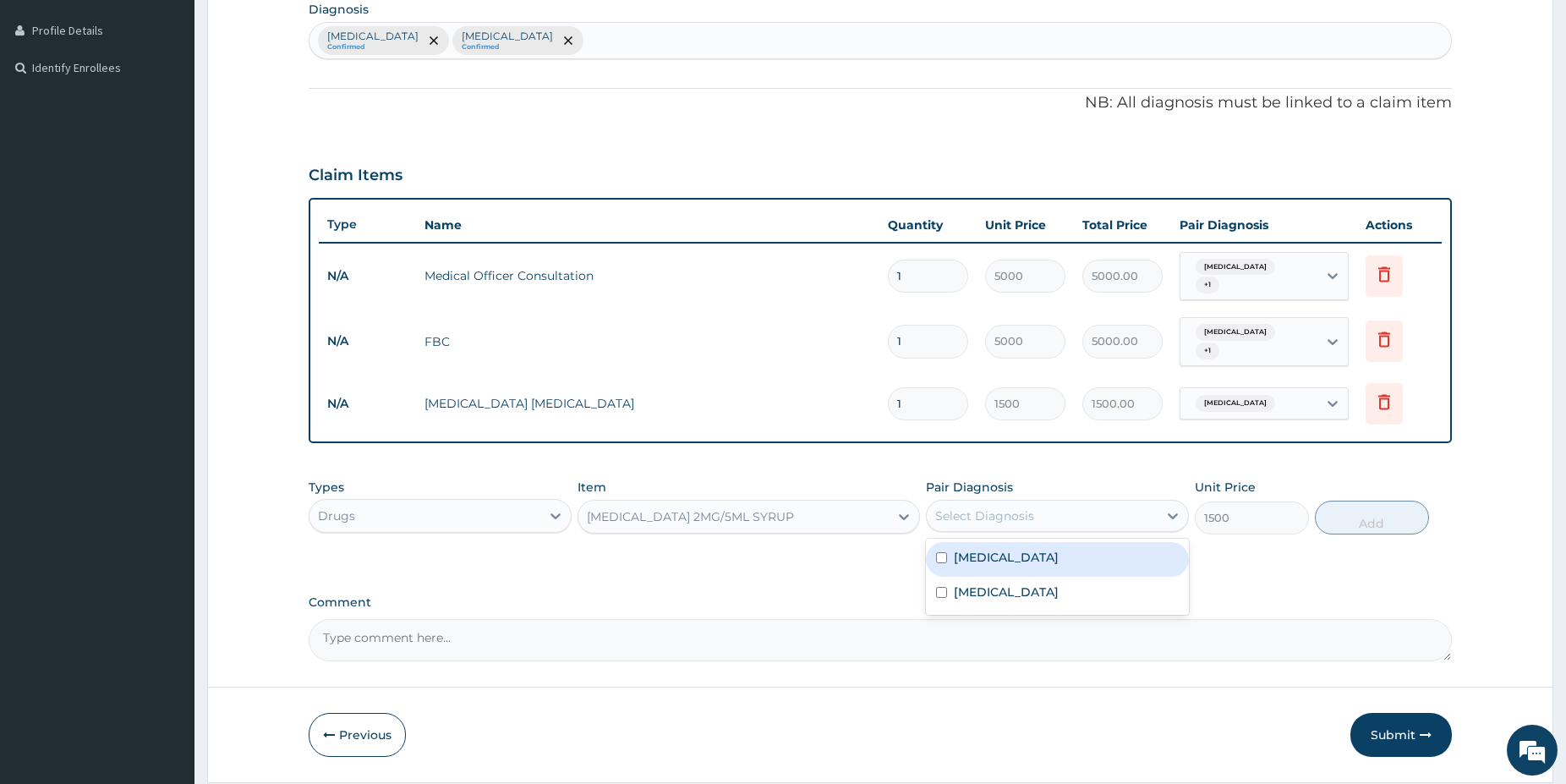
click at [984, 521] on div "Select Diagnosis" at bounding box center [984, 515] width 99 height 17
drag, startPoint x: 990, startPoint y: 560, endPoint x: 1187, endPoint y: 531, distance: 199.1
click at [990, 559] on label "Upper respiratory infection" at bounding box center [1006, 557] width 105 height 17
checkbox input "true"
drag, startPoint x: 1394, startPoint y: 510, endPoint x: 1385, endPoint y: 510, distance: 9.3
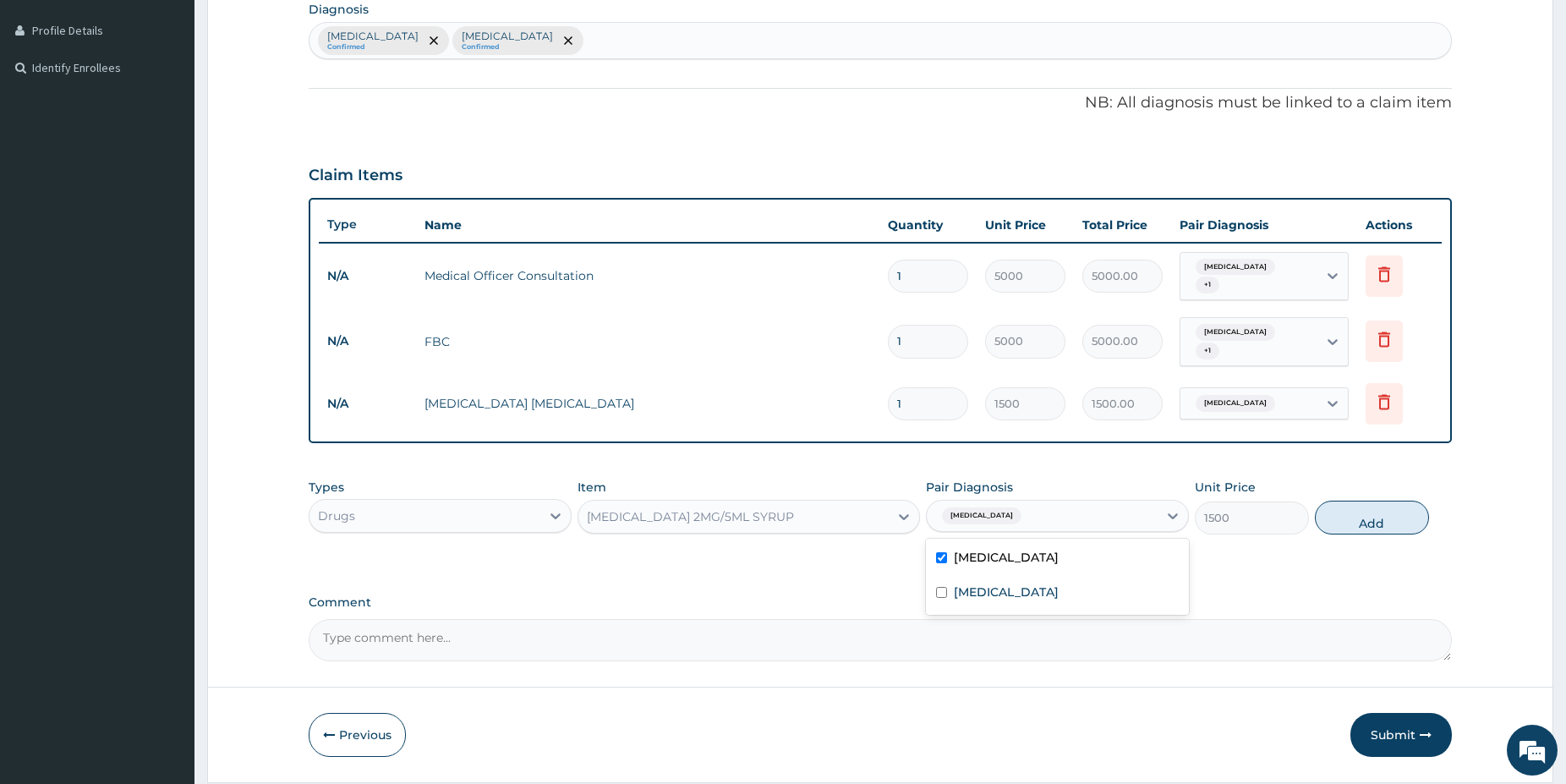
click at [1392, 510] on button "Add" at bounding box center [1372, 518] width 114 height 34
type input "0"
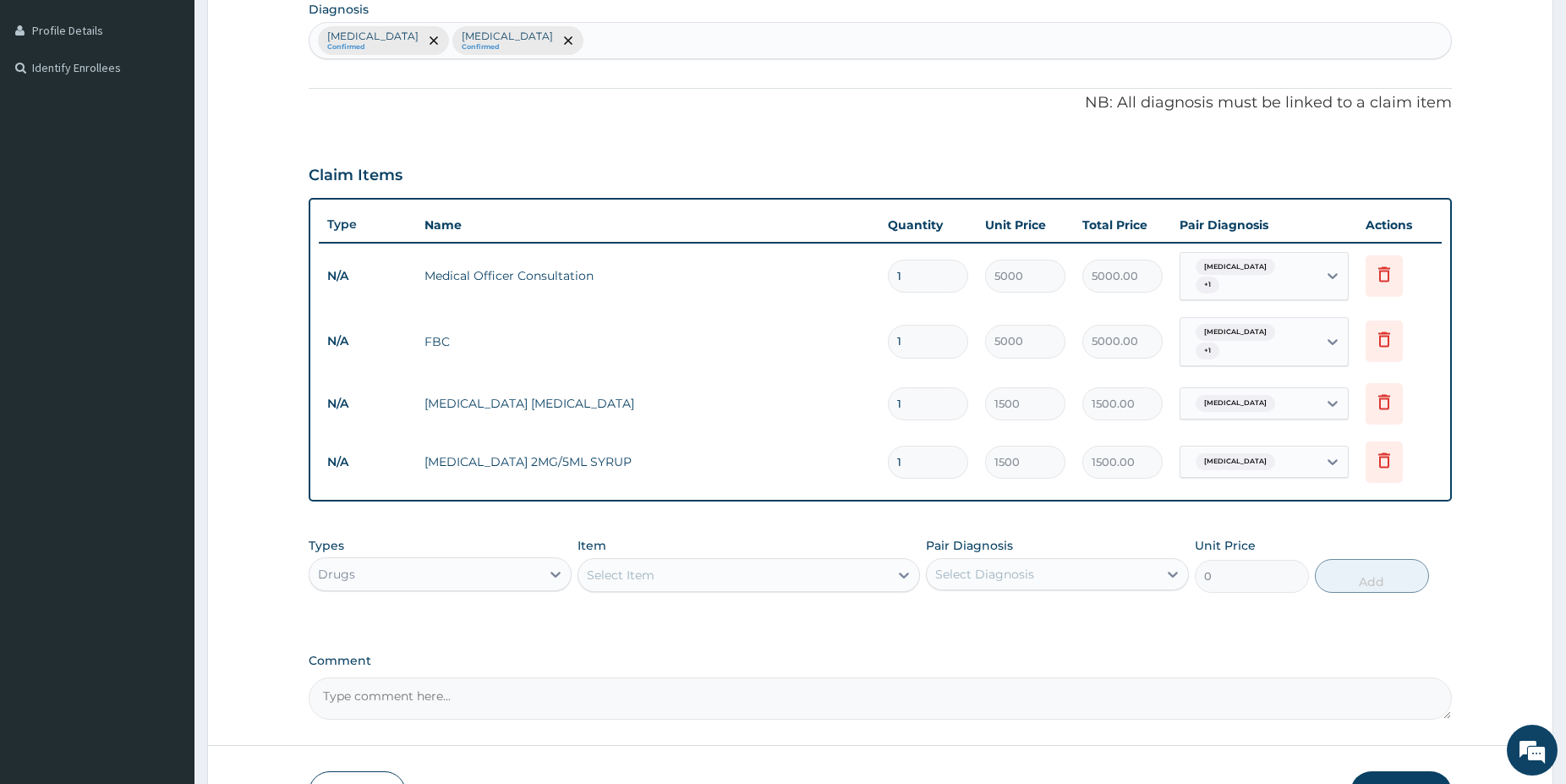
click at [693, 578] on div "Select Item" at bounding box center [733, 574] width 310 height 27
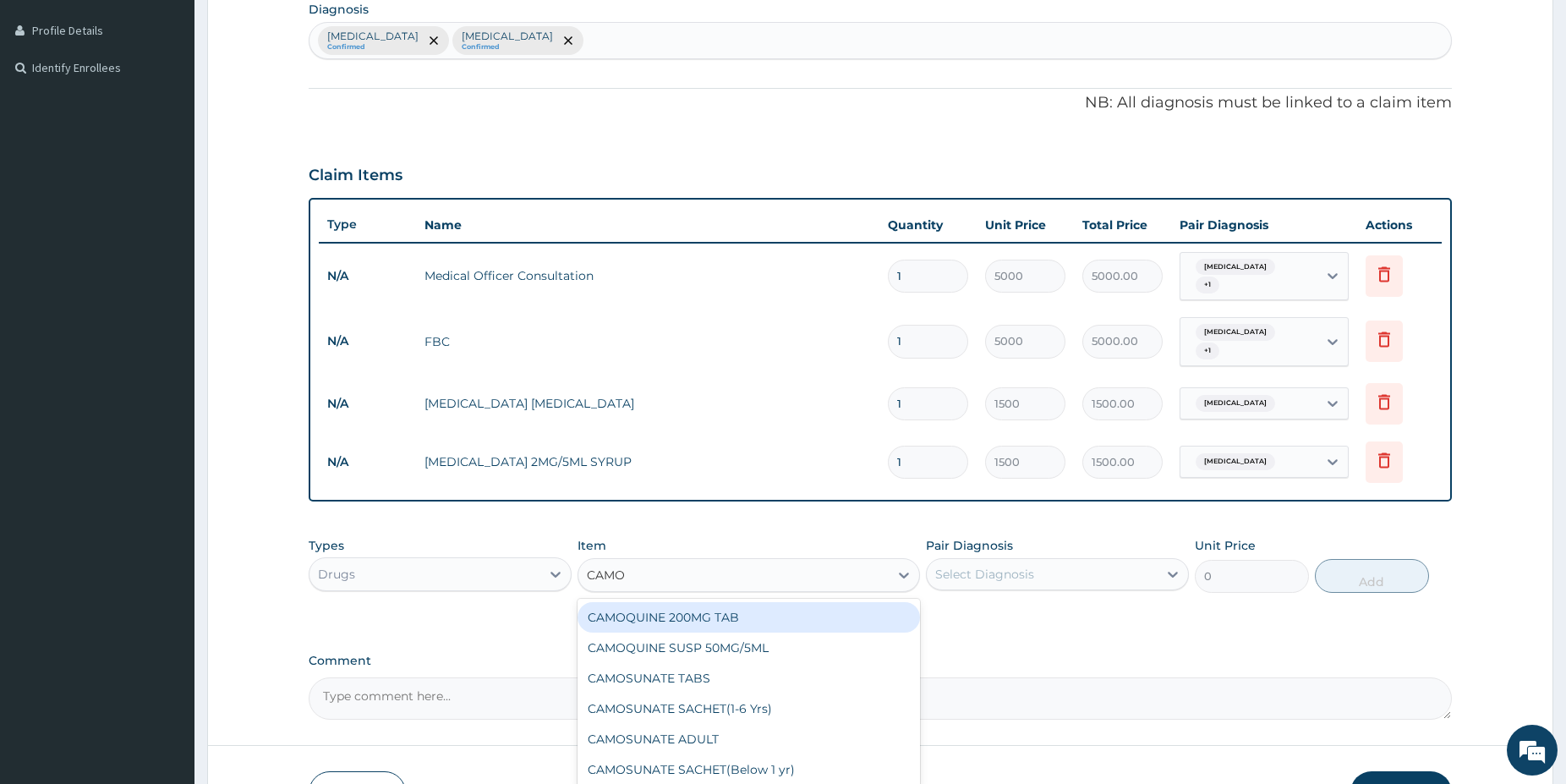
type input "CAMOS"
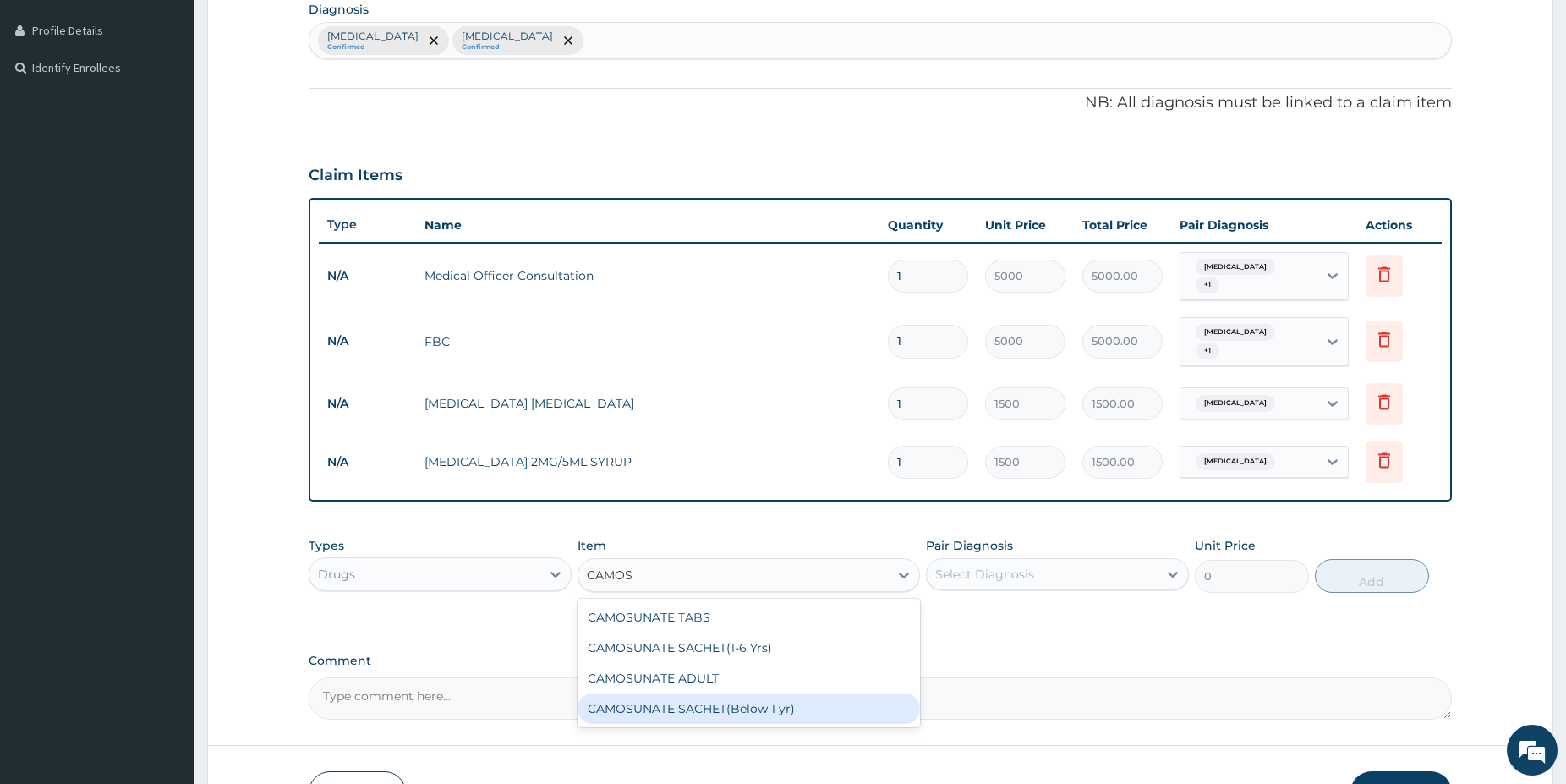
click at [772, 705] on div "CAMOSUNATE SACHET(Below 1 yr)" at bounding box center [749, 708] width 342 height 30
type input "1500"
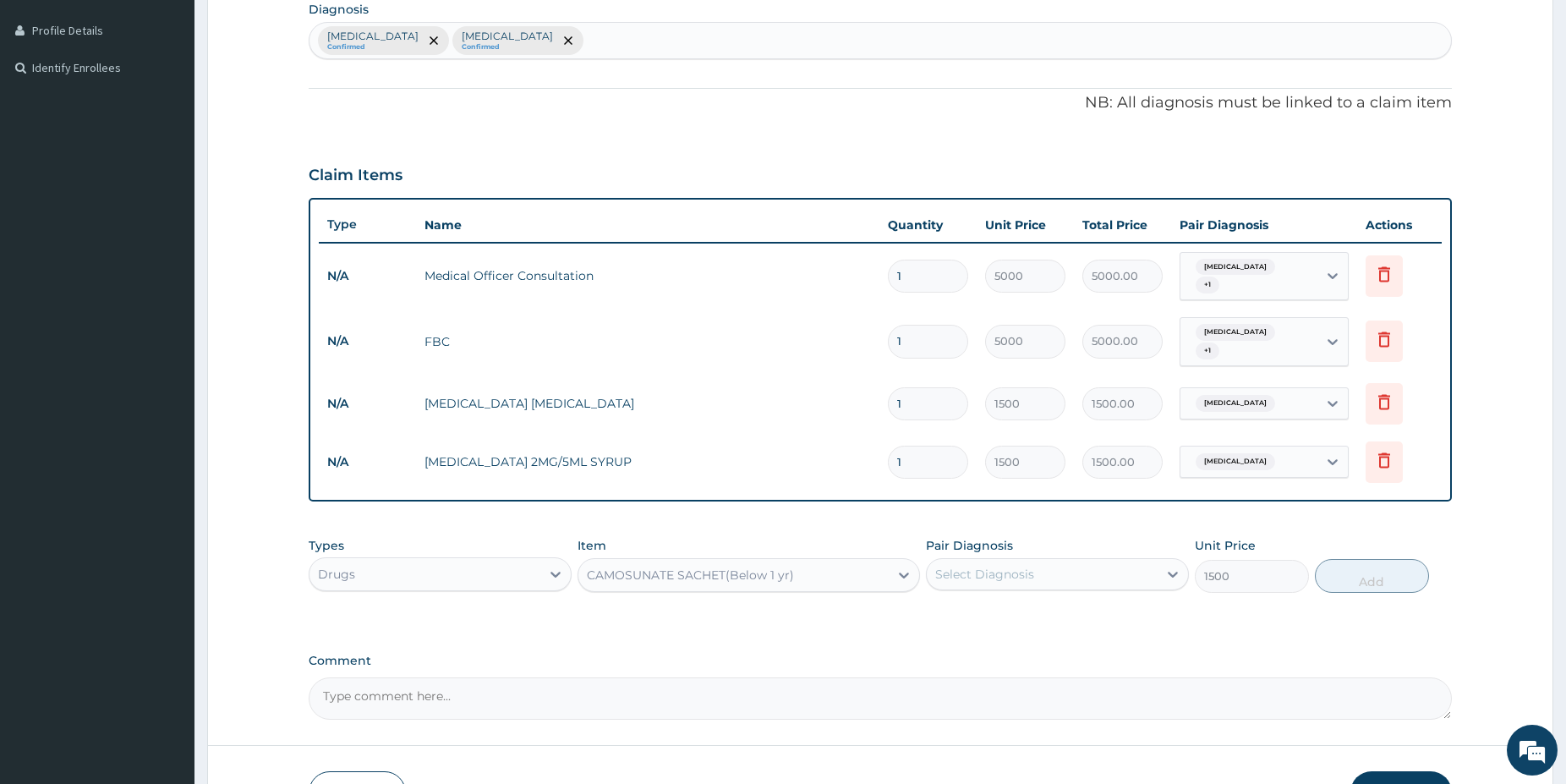
drag, startPoint x: 1040, startPoint y: 575, endPoint x: 1011, endPoint y: 556, distance: 34.7
click at [1039, 574] on div "Select Diagnosis" at bounding box center [1042, 574] width 231 height 27
click at [1024, 627] on div "[MEDICAL_DATA]" at bounding box center [1057, 617] width 263 height 35
click at [1103, 629] on div "[MEDICAL_DATA]" at bounding box center [1057, 617] width 263 height 35
checkbox input "false"
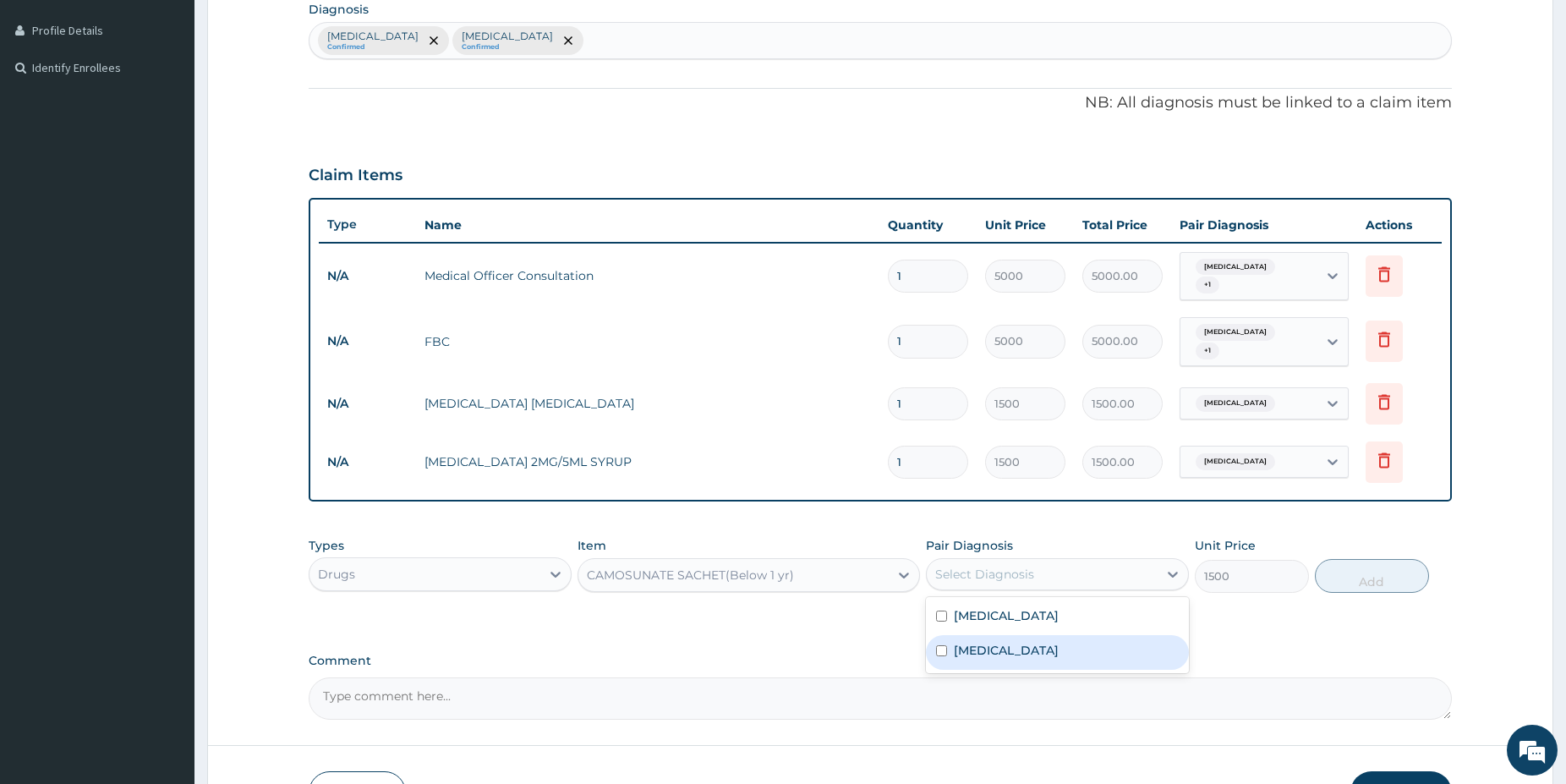
click at [1057, 655] on div "[MEDICAL_DATA]" at bounding box center [1057, 652] width 263 height 35
checkbox input "true"
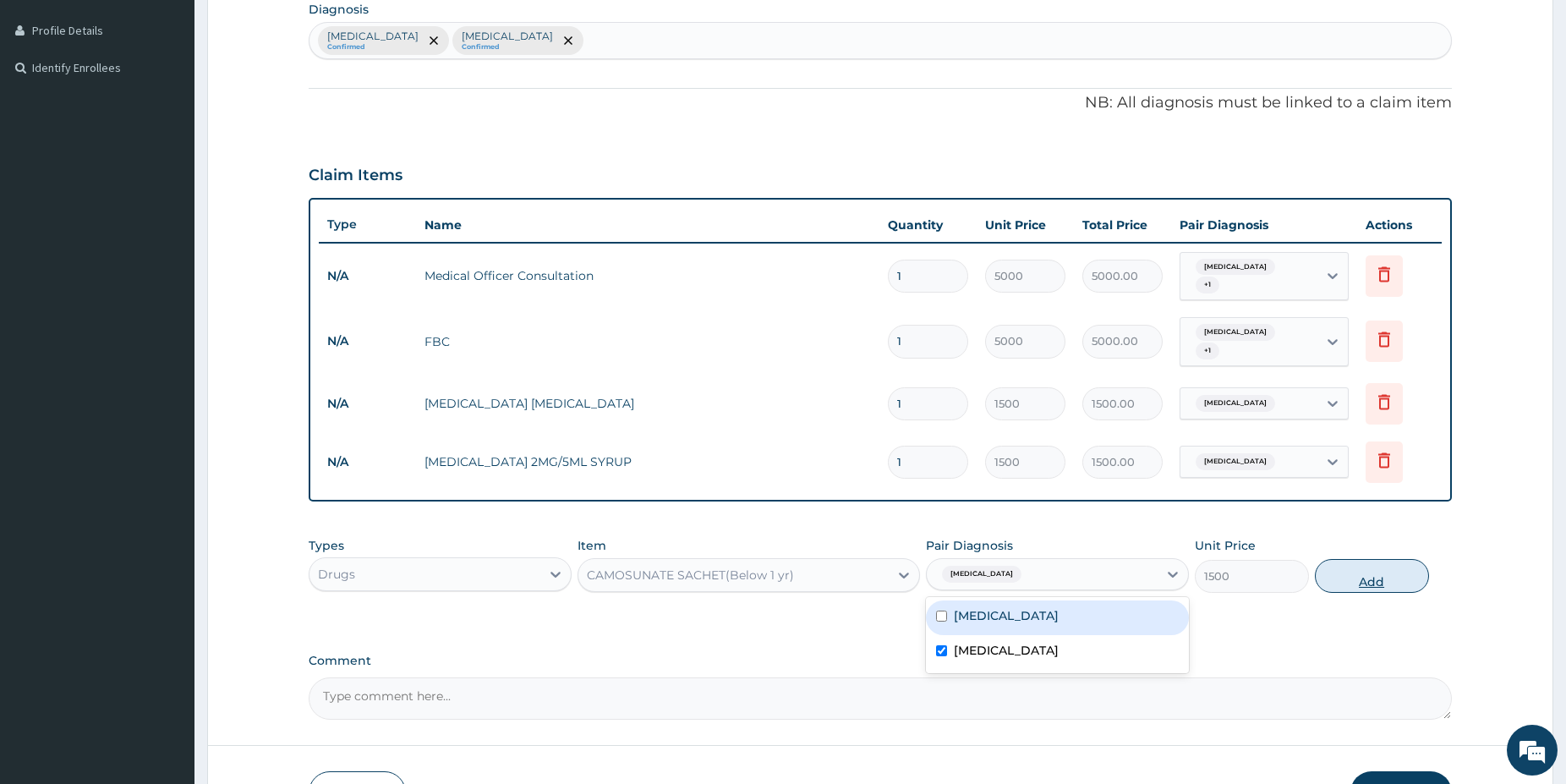
click at [1379, 571] on button "Add" at bounding box center [1372, 576] width 114 height 34
type input "0"
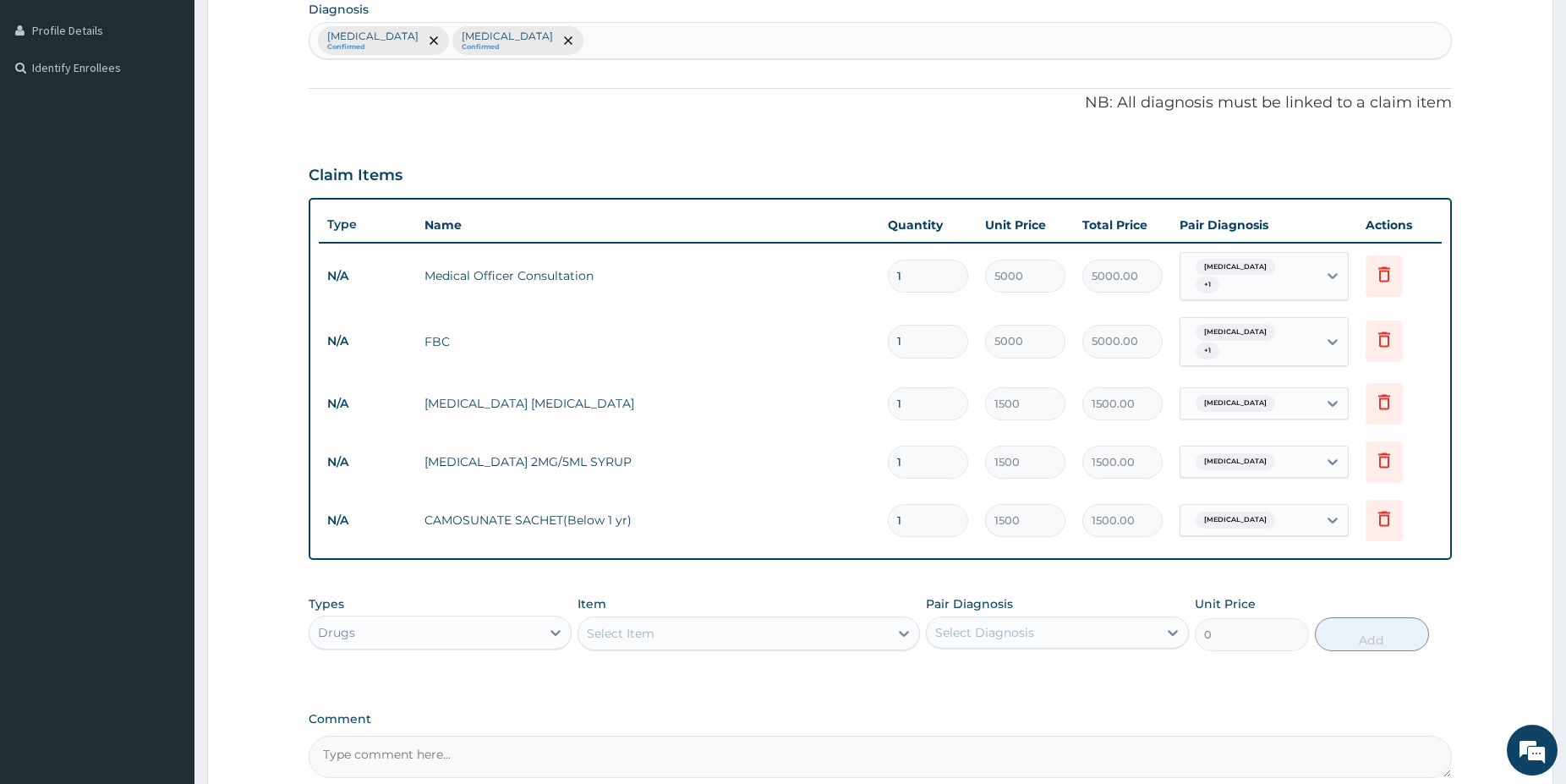
click at [676, 628] on div "Select Item" at bounding box center [733, 633] width 310 height 27
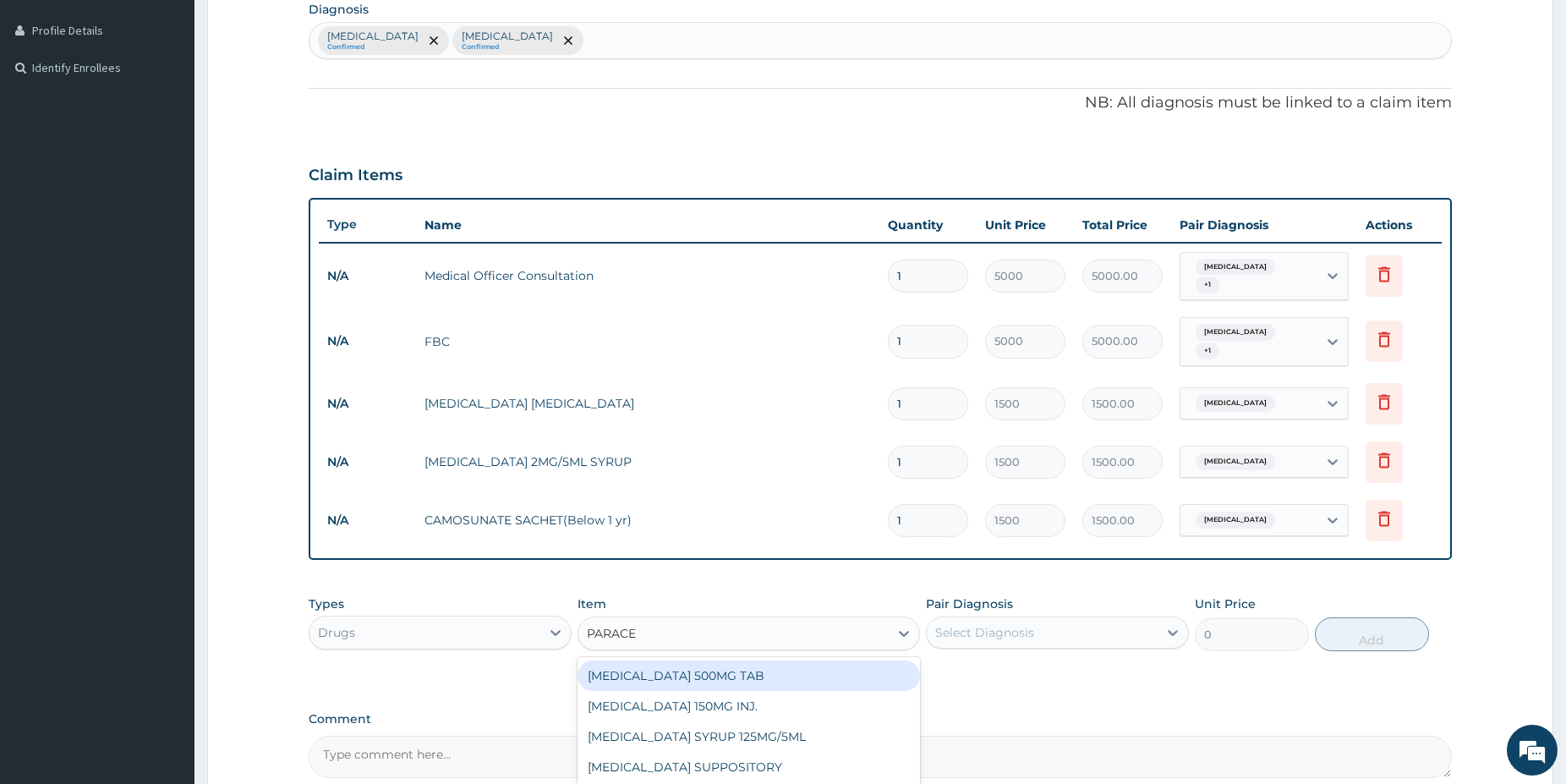
type input "PARACET"
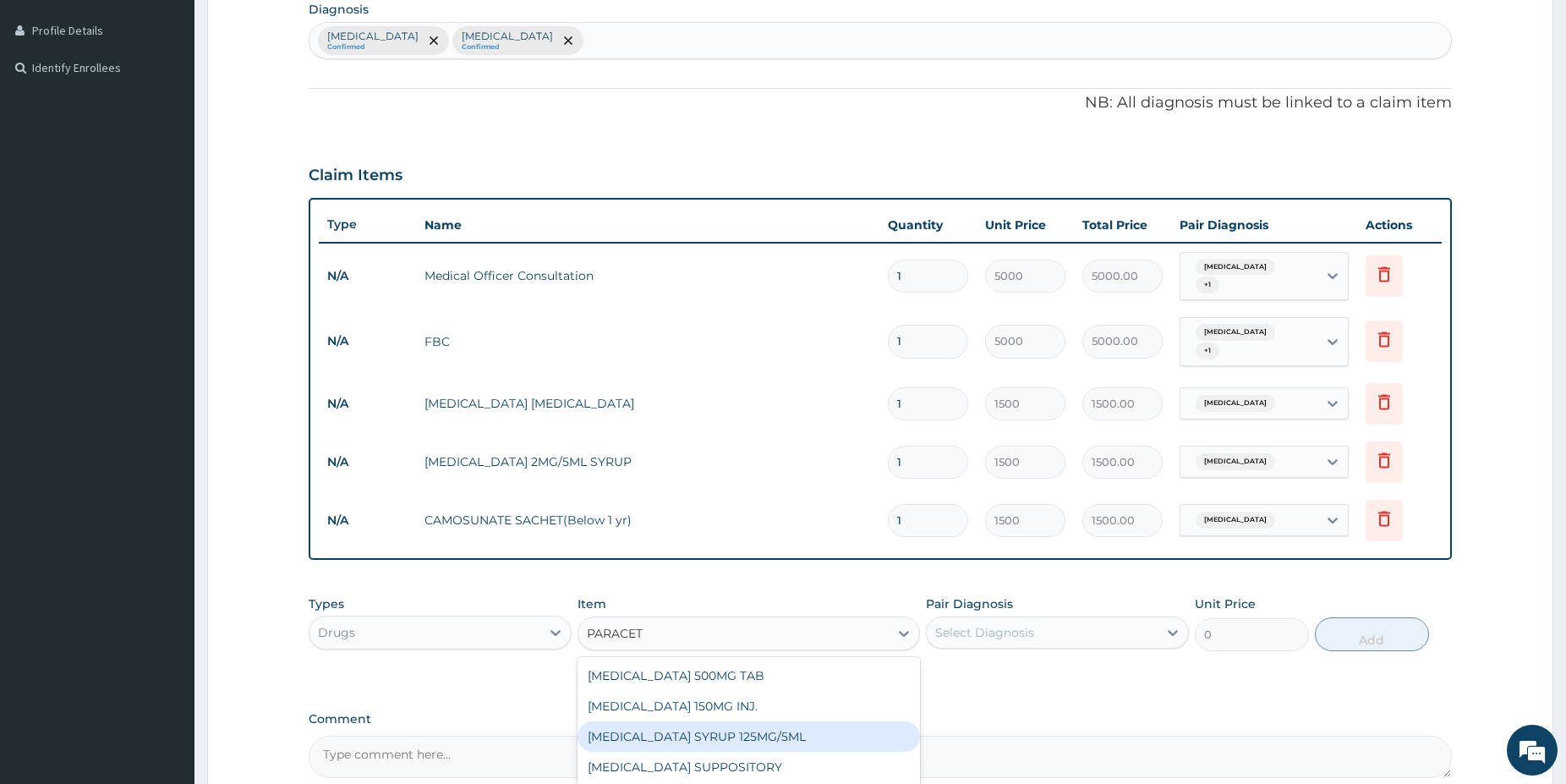
click at [699, 729] on div "[MEDICAL_DATA] SYRUP 125MG/5ML" at bounding box center [749, 736] width 342 height 30
type input "1100"
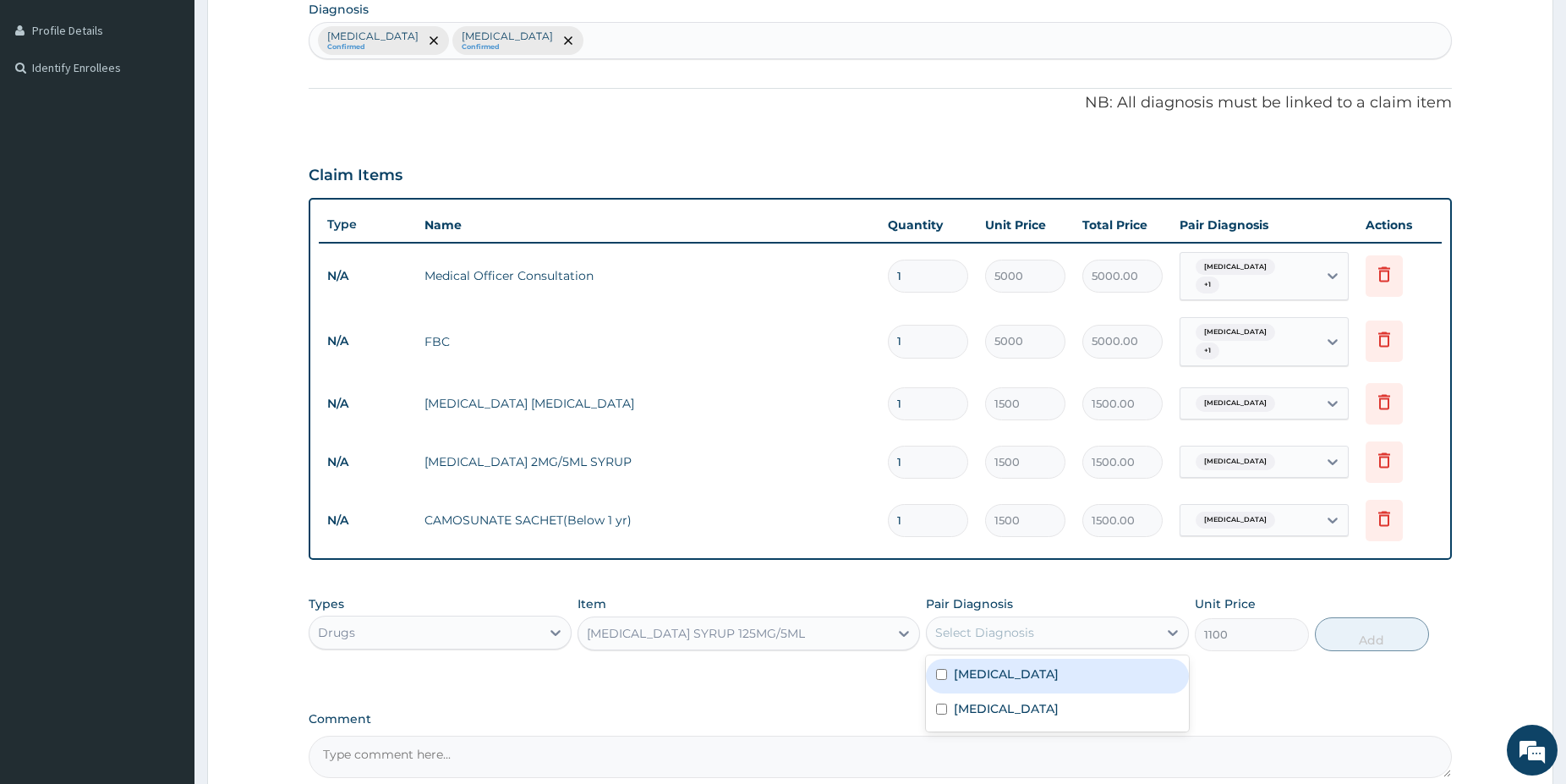
click at [1003, 626] on div "Select Diagnosis" at bounding box center [984, 632] width 99 height 17
click at [988, 705] on label "[MEDICAL_DATA]" at bounding box center [1006, 708] width 105 height 17
checkbox input "true"
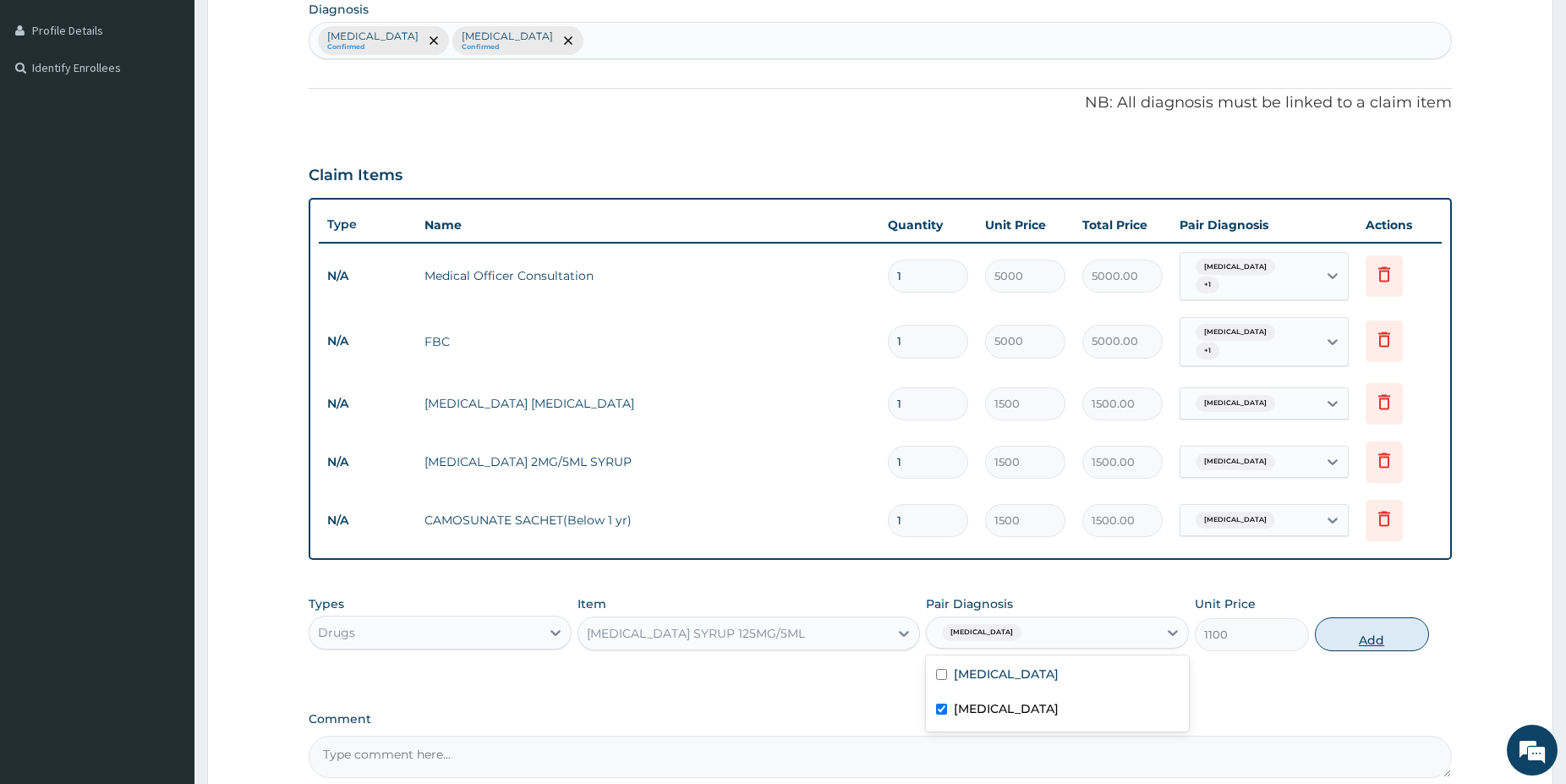
click at [1365, 649] on button "Add" at bounding box center [1372, 634] width 114 height 34
type input "0"
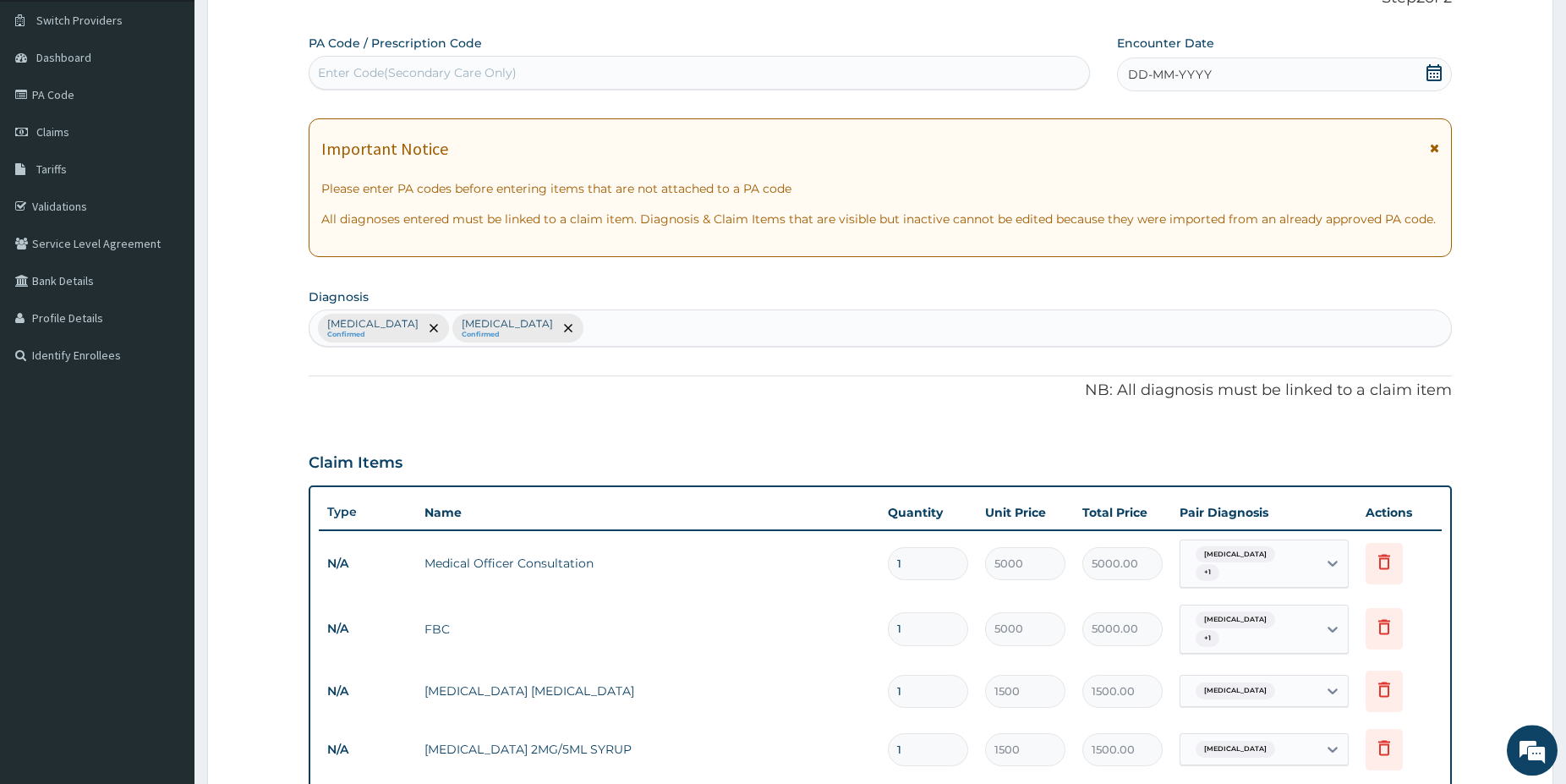
scroll to position [172, 0]
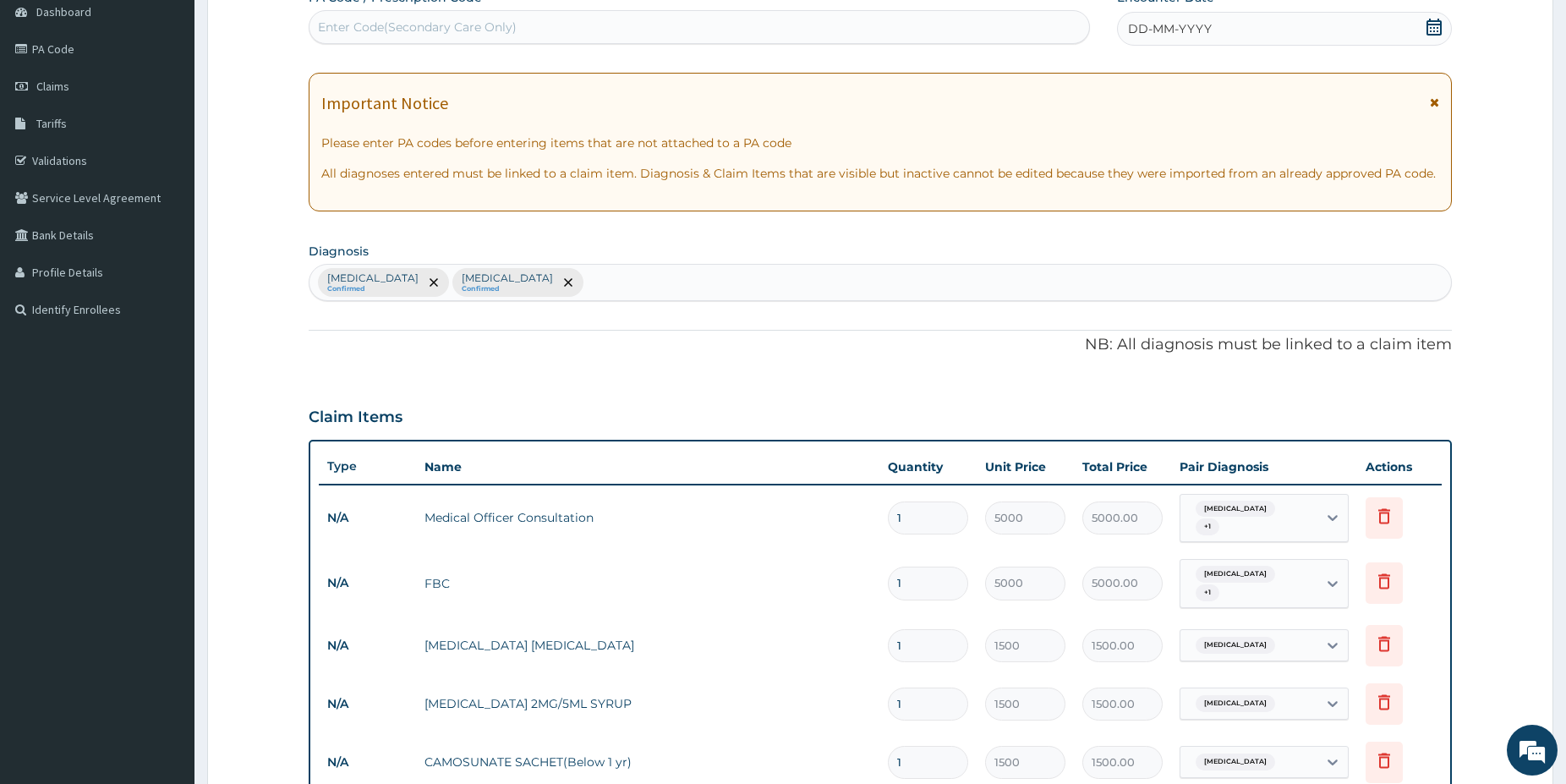
click at [1427, 30] on icon at bounding box center [1434, 27] width 17 height 17
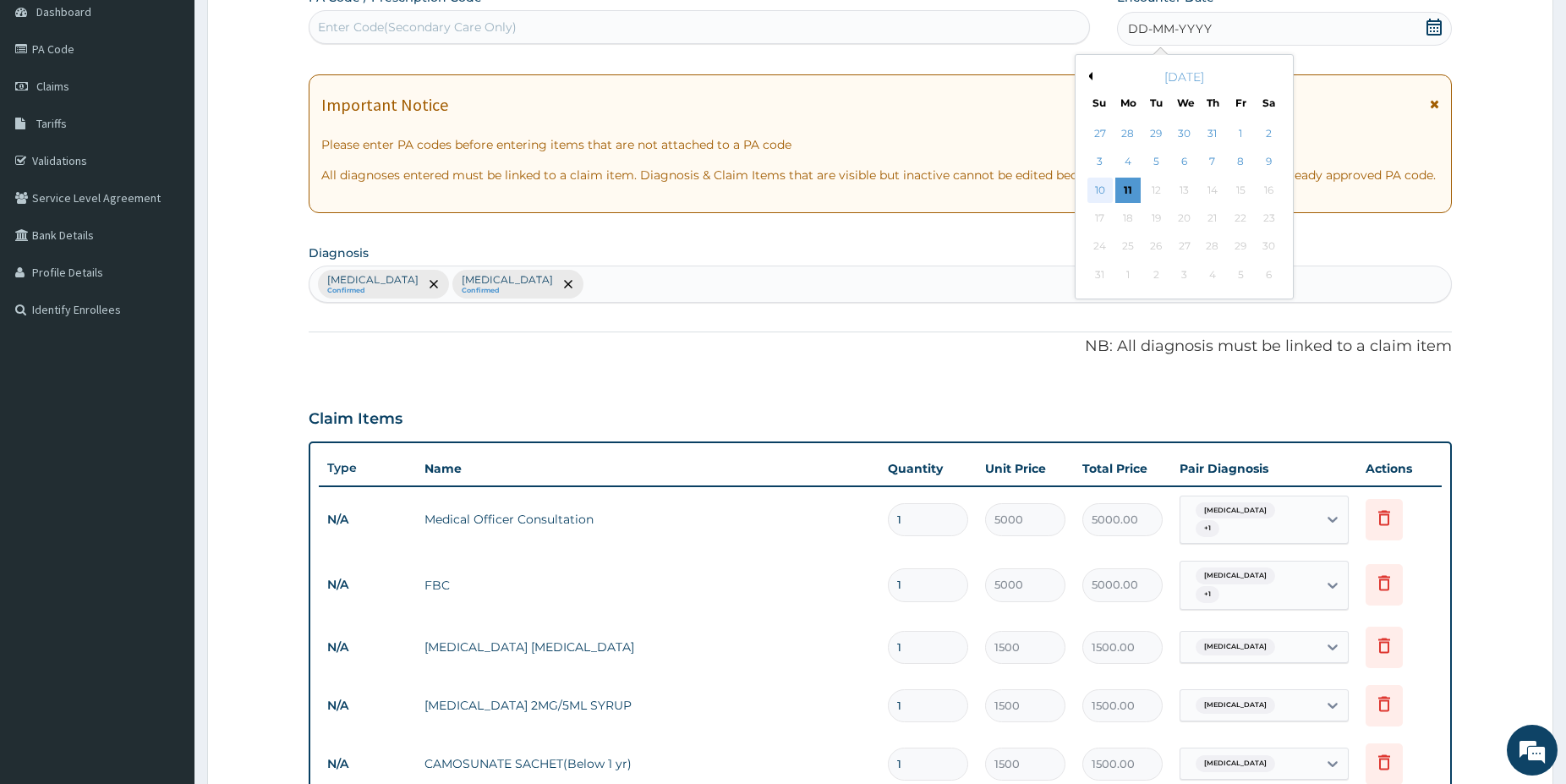
click at [1103, 186] on div "10" at bounding box center [1099, 190] width 25 height 25
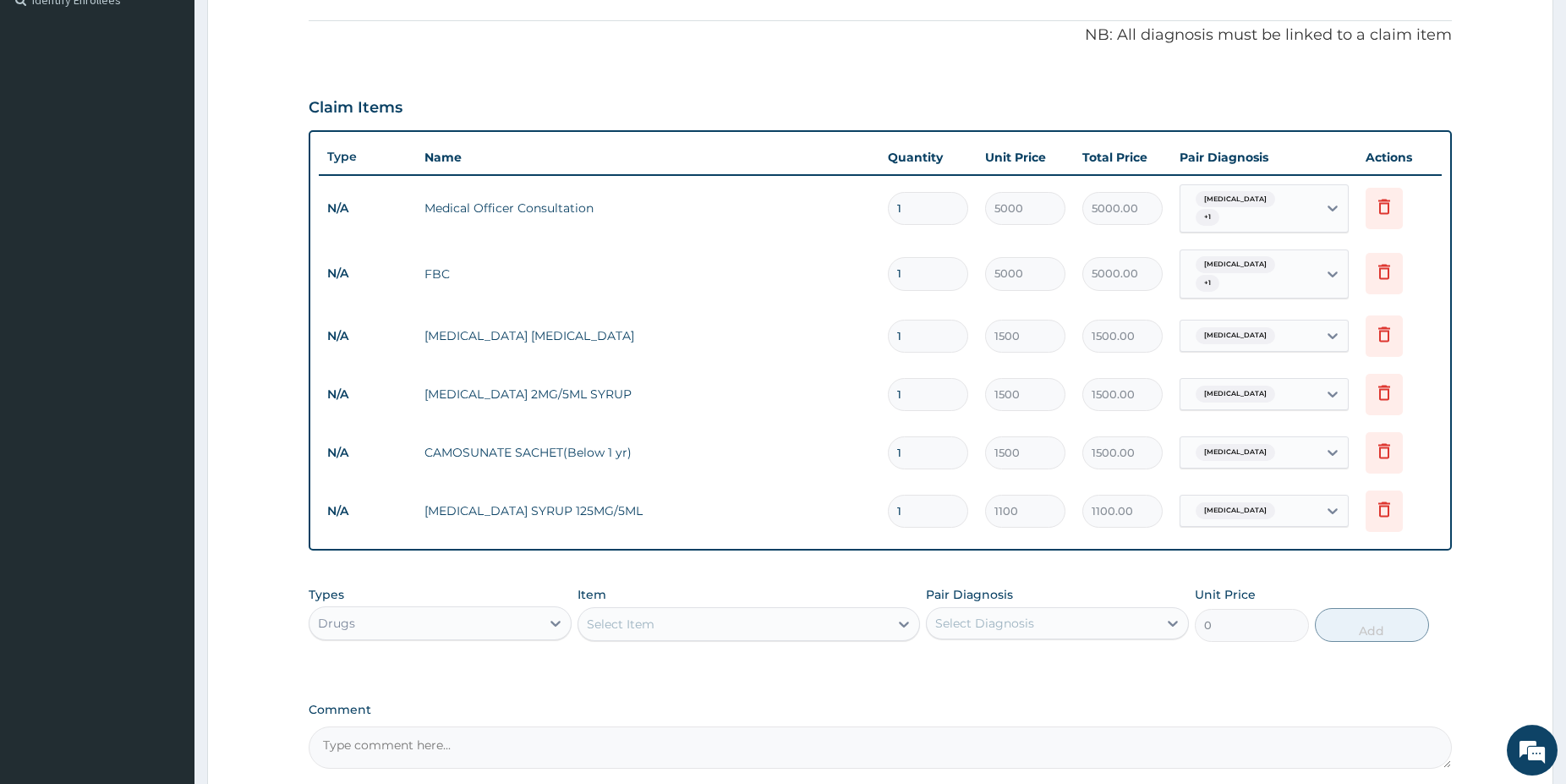
scroll to position [489, 0]
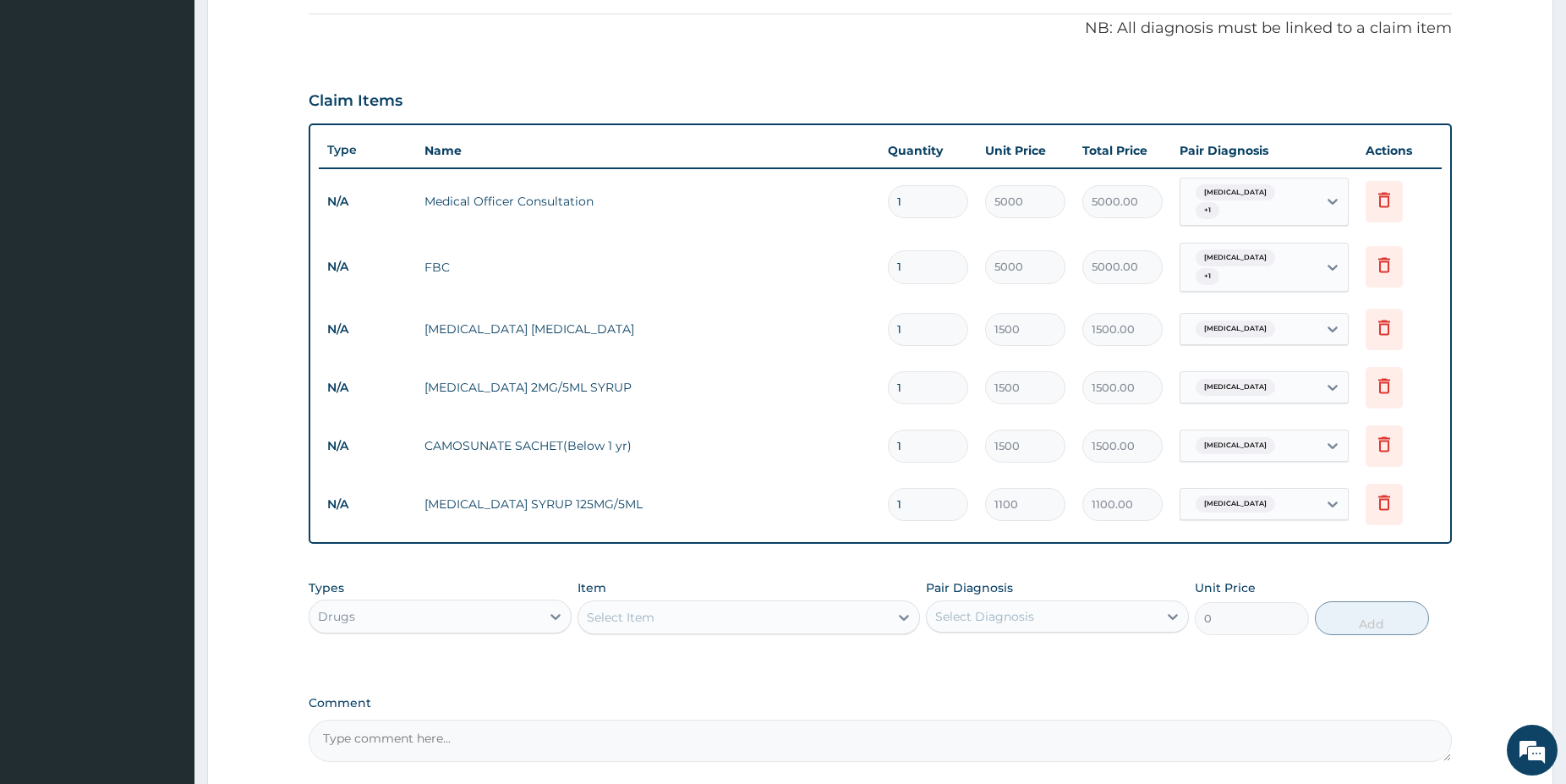
drag, startPoint x: 1577, startPoint y: 770, endPoint x: 1324, endPoint y: 766, distance: 252.9
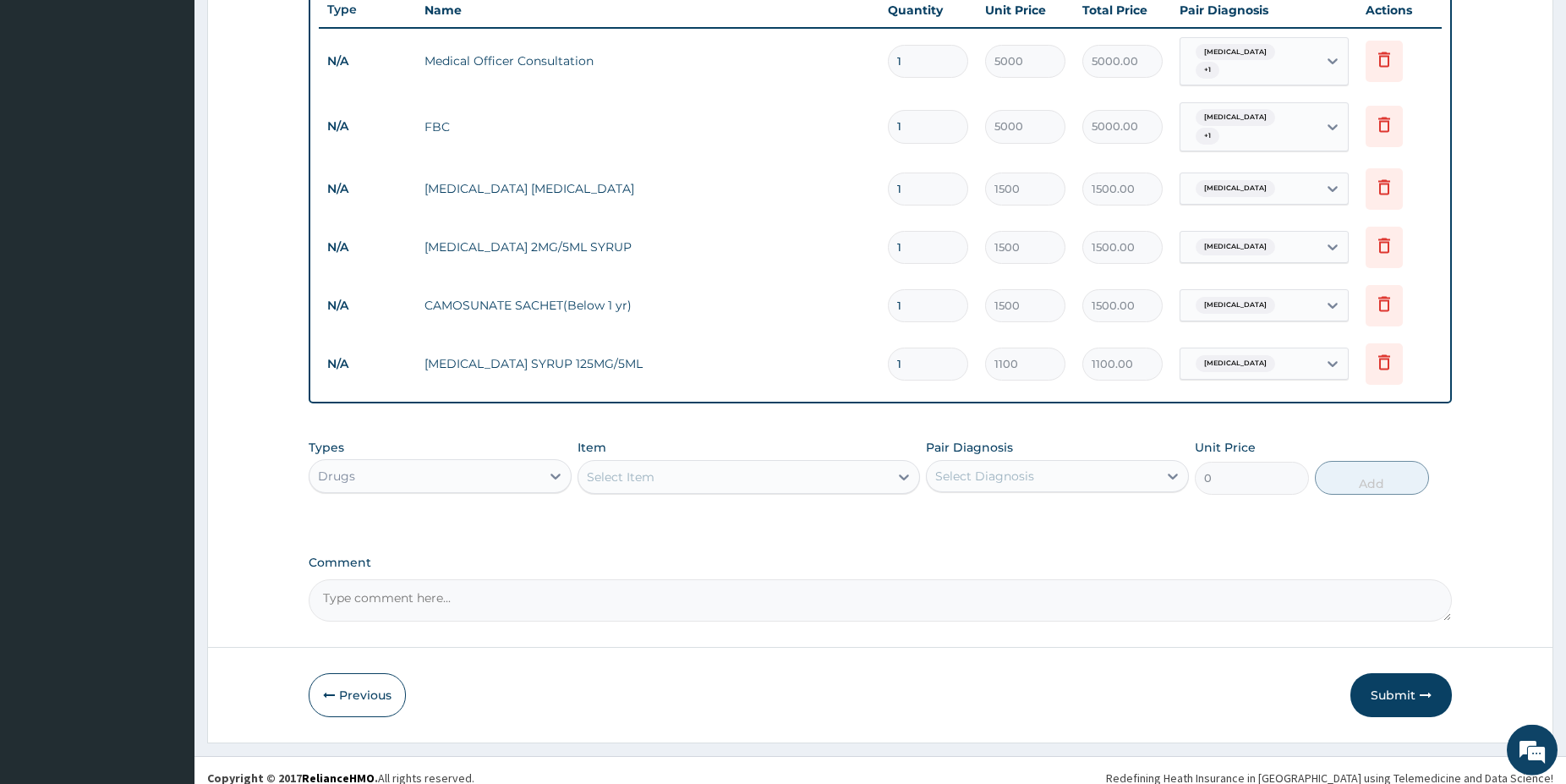
scroll to position [644, 0]
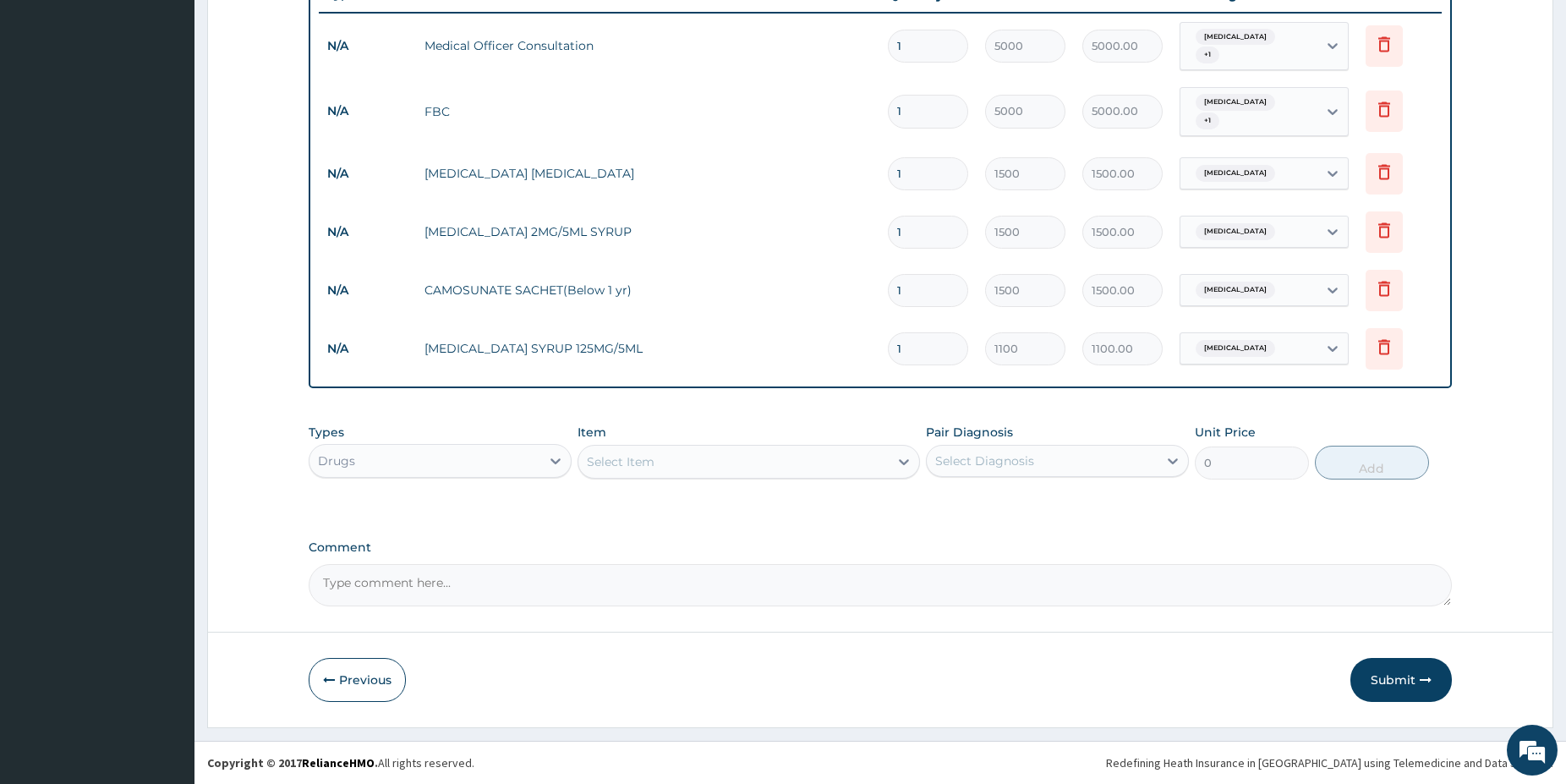
drag, startPoint x: 1579, startPoint y: 773, endPoint x: 1531, endPoint y: 774, distance: 48.2
click at [377, 687] on button "Previous" at bounding box center [357, 680] width 97 height 44
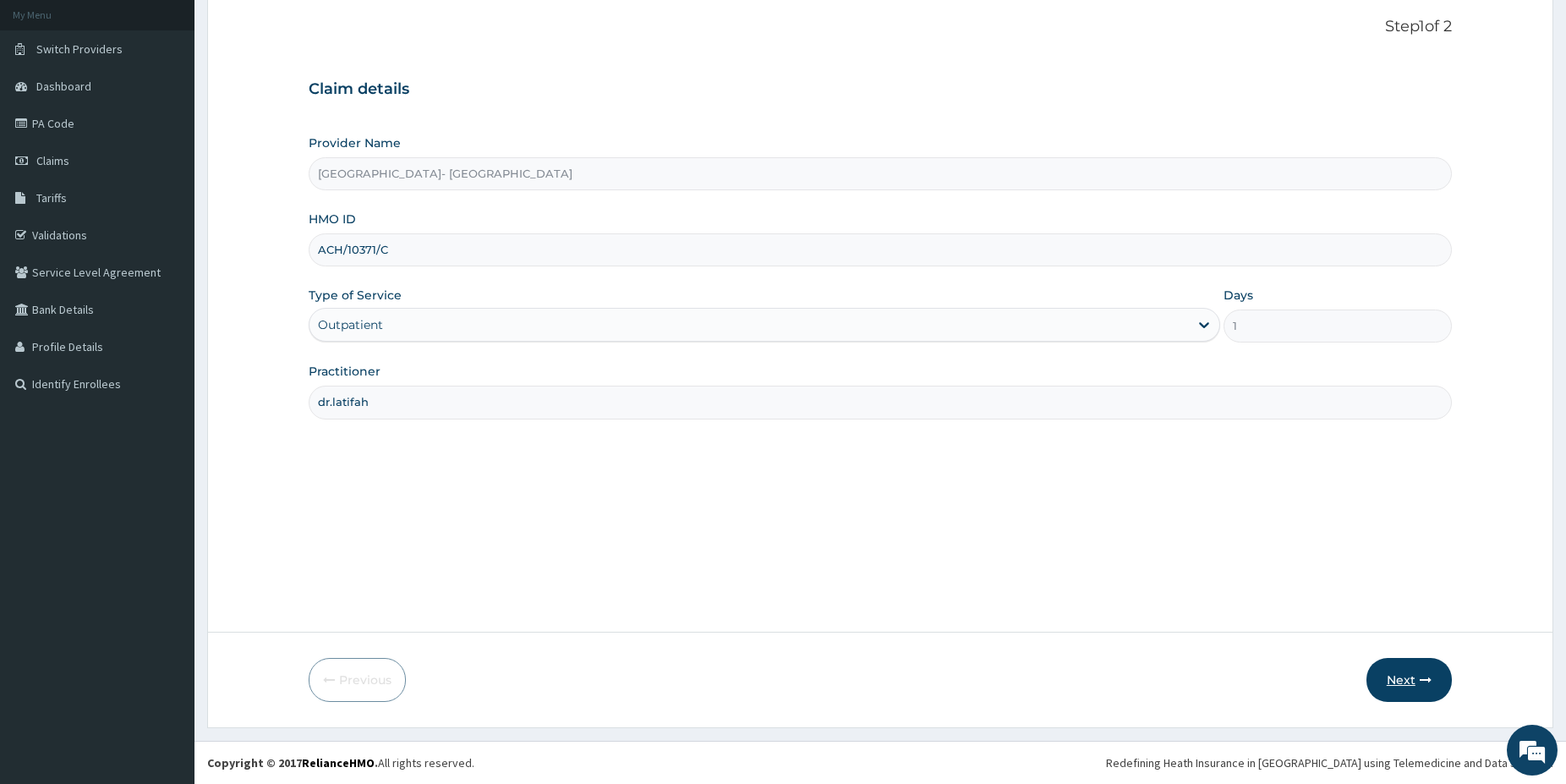
click at [1406, 676] on button "Next" at bounding box center [1408, 680] width 85 height 44
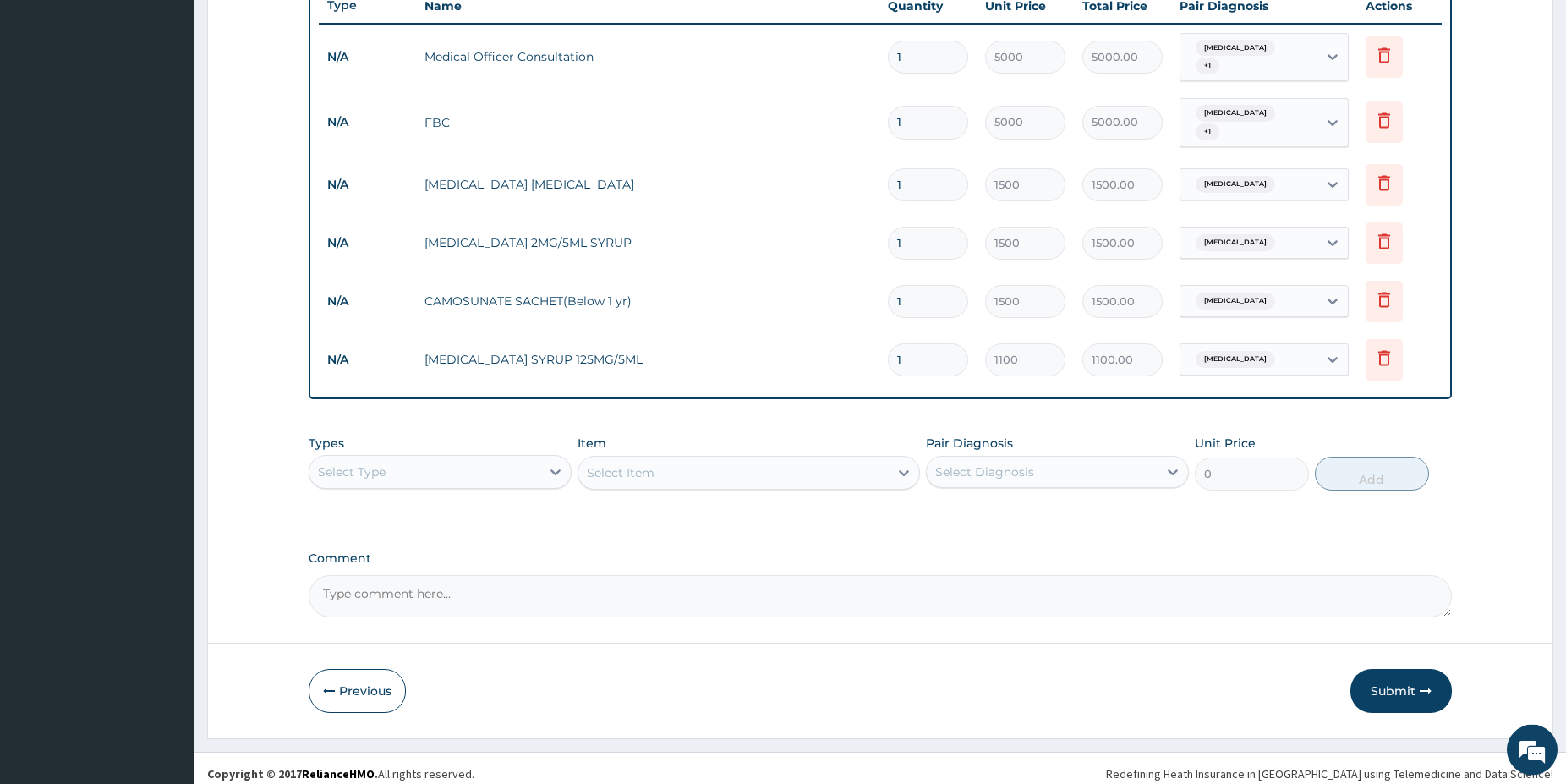
scroll to position [644, 0]
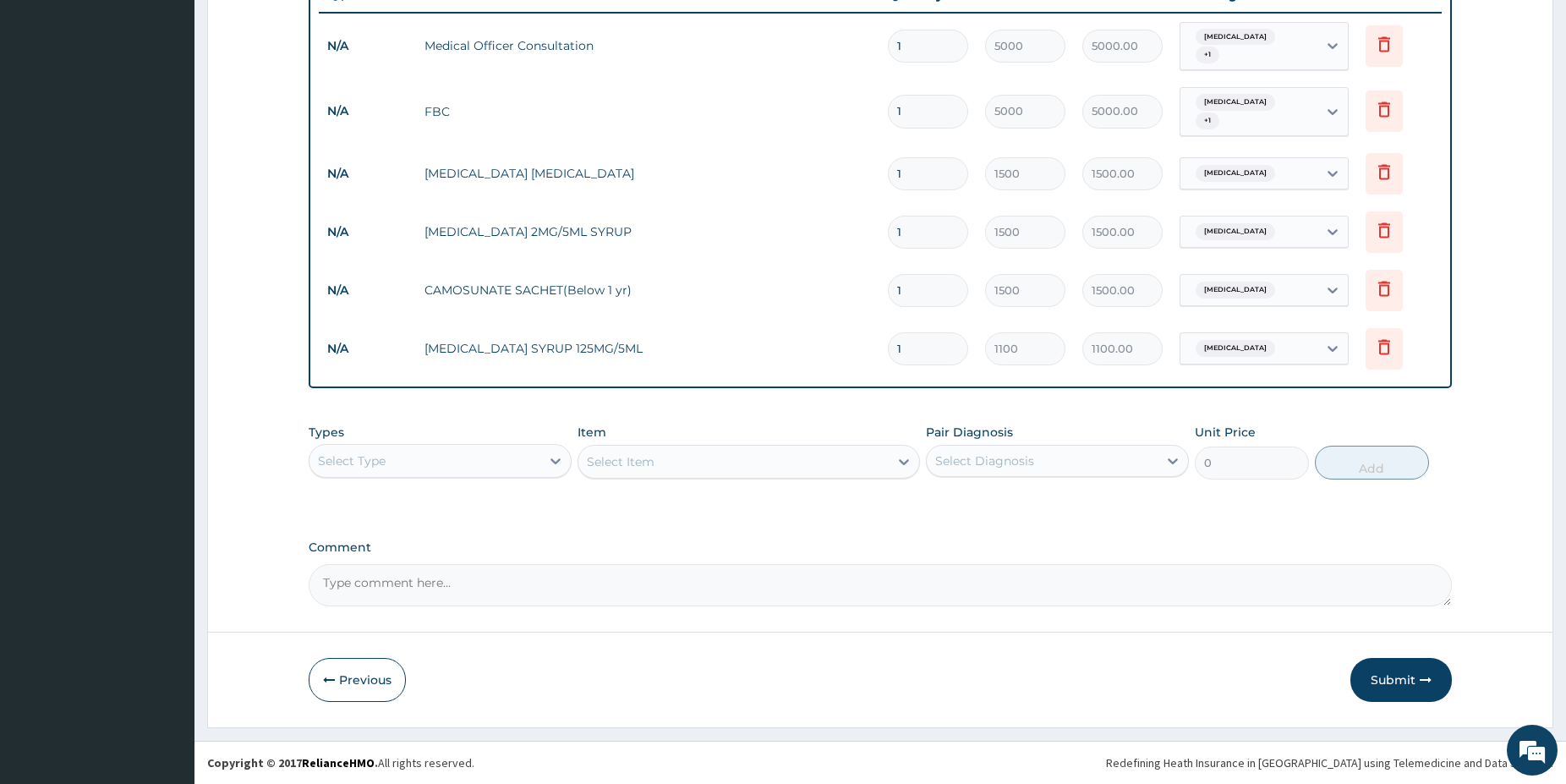
drag, startPoint x: 1570, startPoint y: 776, endPoint x: 1492, endPoint y: 716, distance: 98.9
click at [1416, 671] on button "Submit" at bounding box center [1400, 680] width 101 height 44
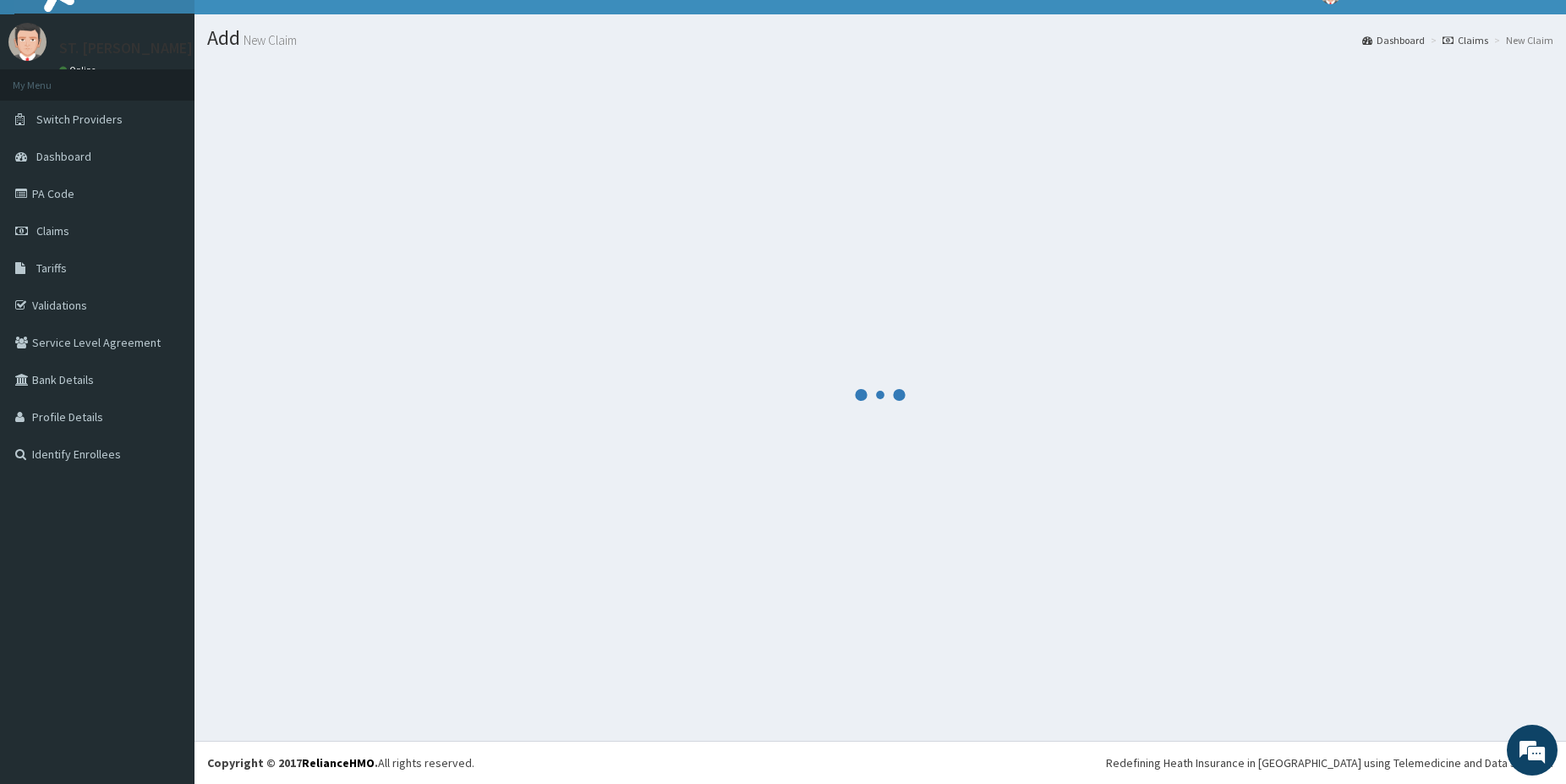
scroll to position [28, 0]
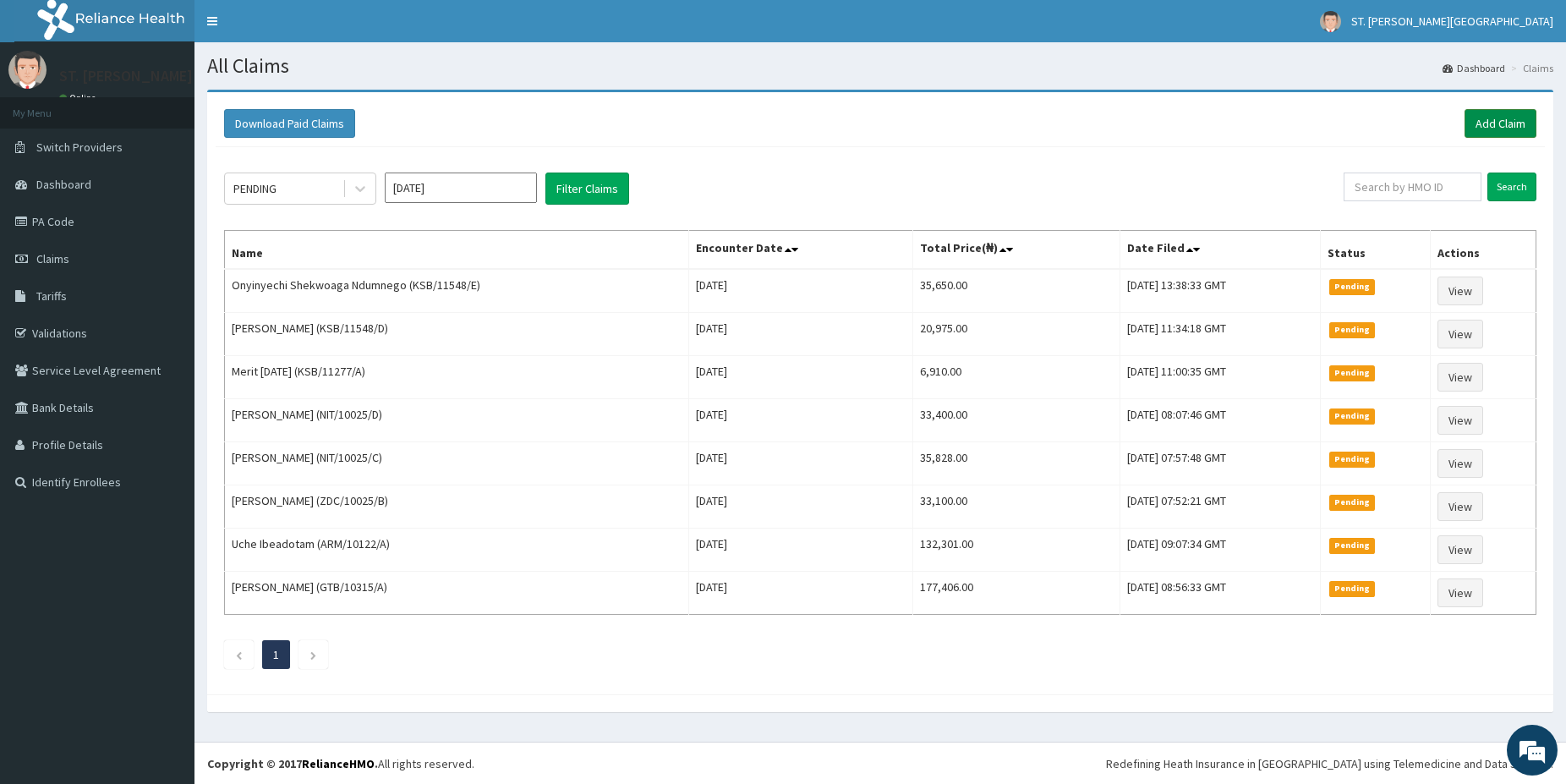
click at [1511, 118] on link "Add Claim" at bounding box center [1501, 123] width 72 height 29
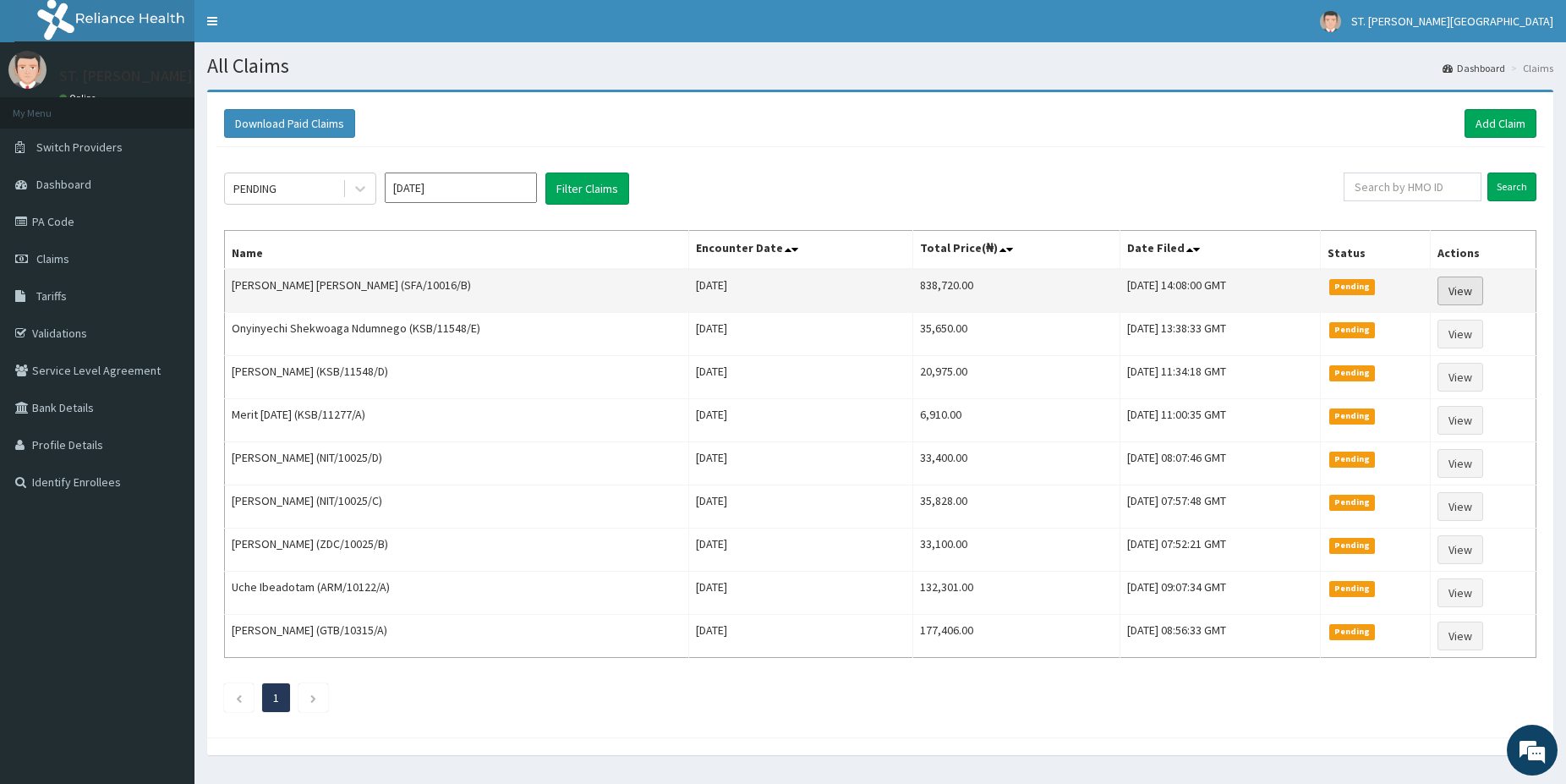
click at [1468, 293] on link "View" at bounding box center [1460, 291] width 46 height 29
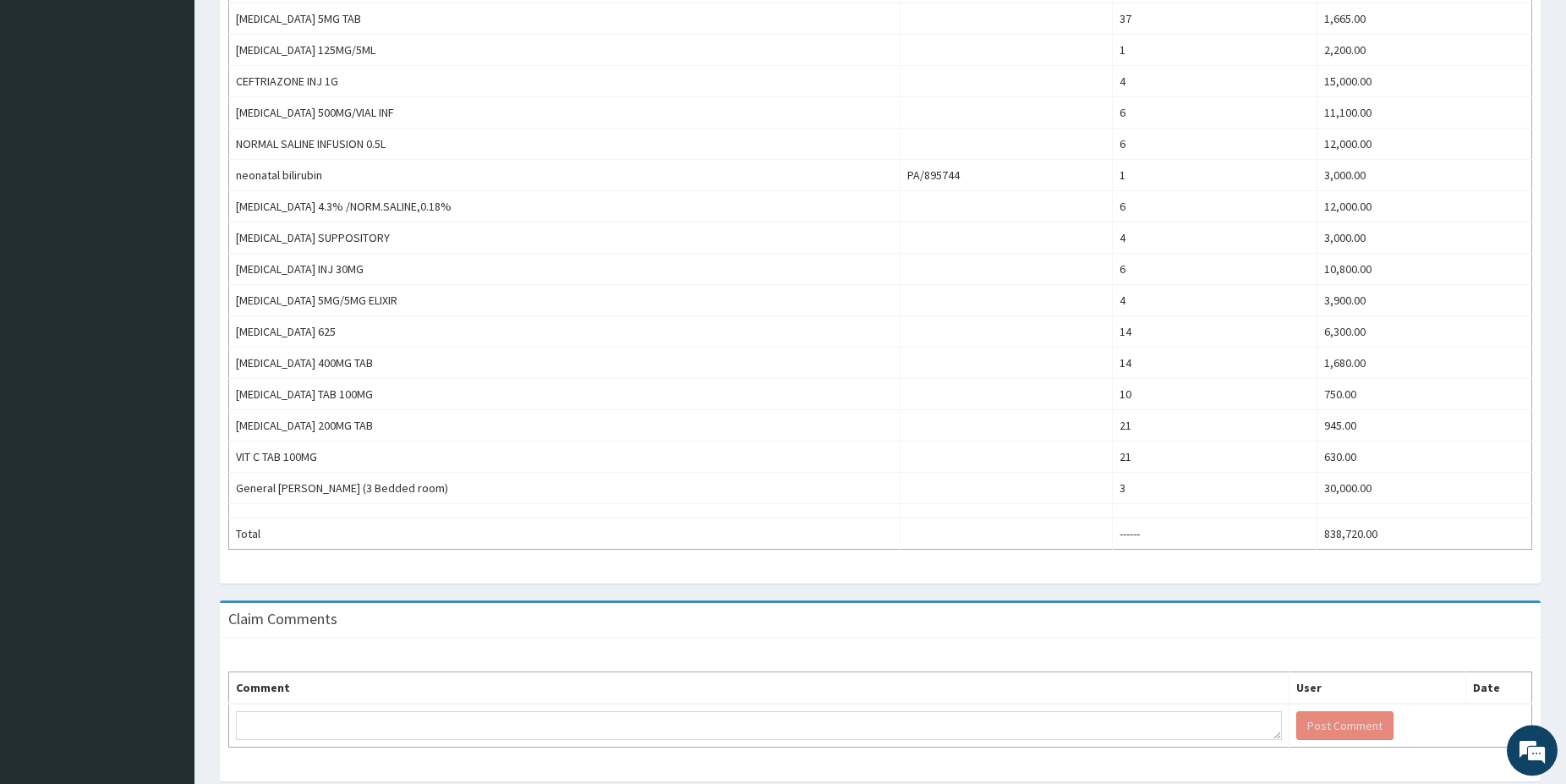
scroll to position [1063, 0]
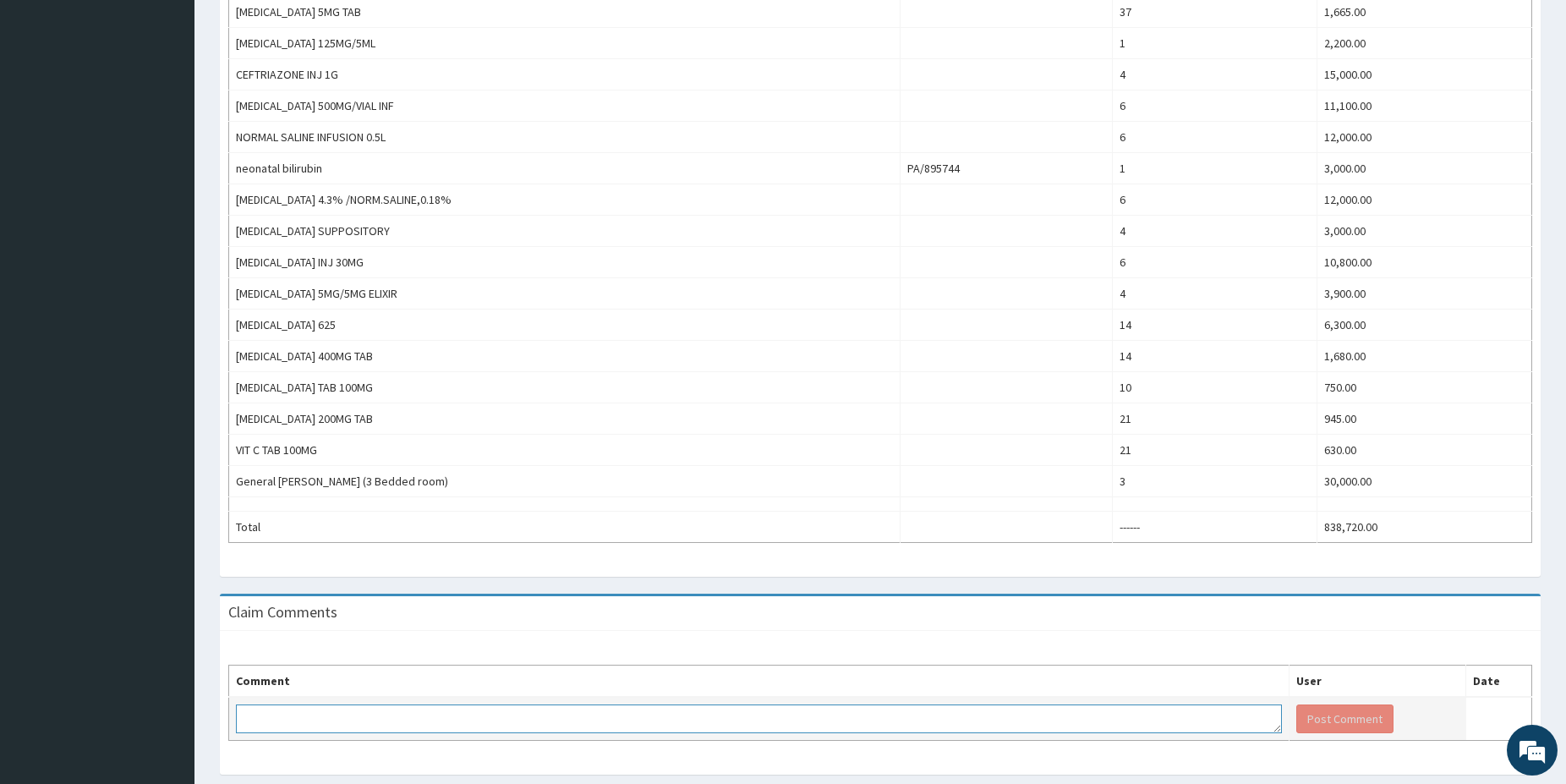
click at [418, 704] on textarea at bounding box center [759, 718] width 1046 height 29
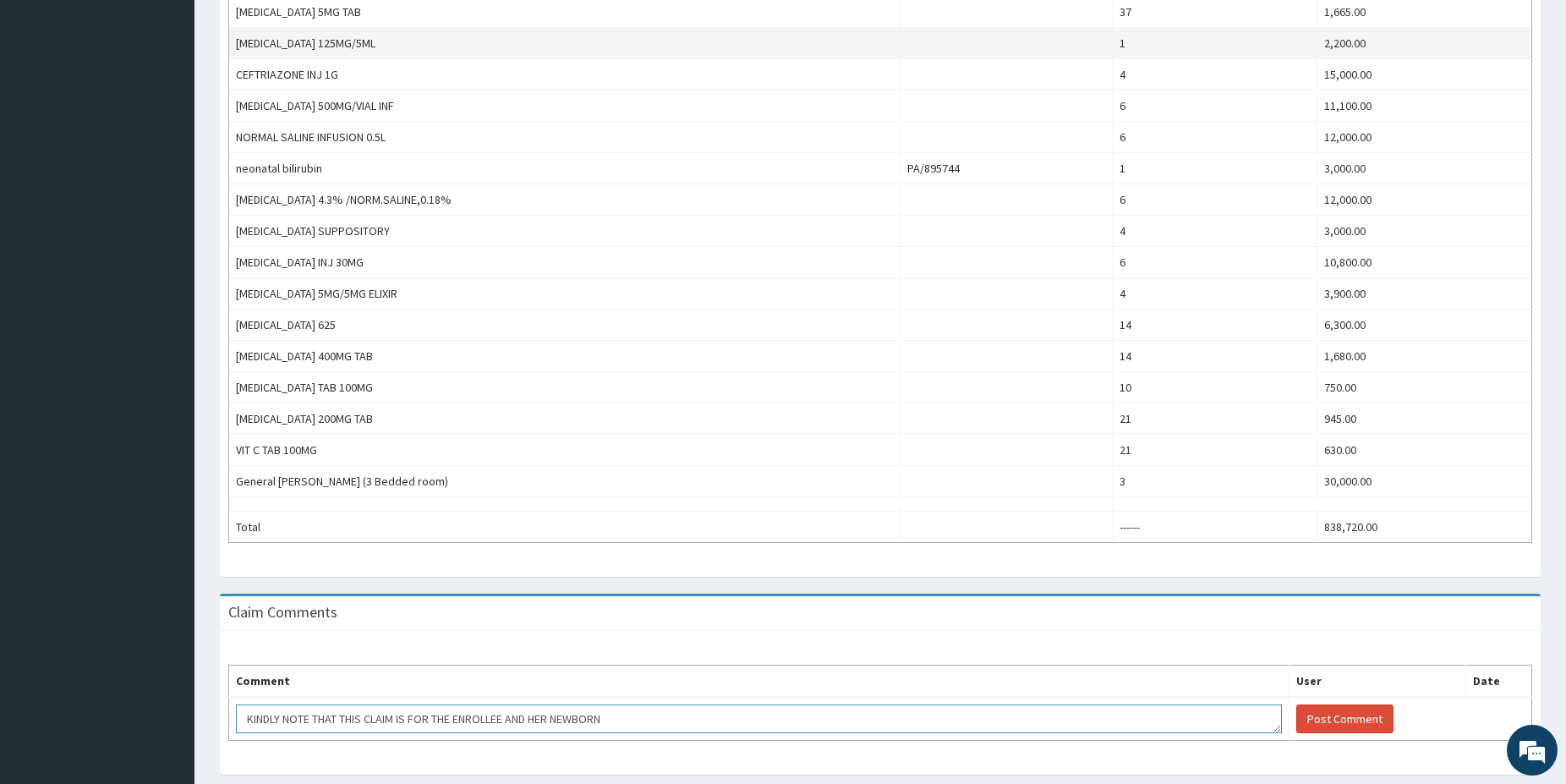
type textarea "KINDLY NOTE THAT THIS CLAIM IS FOR THE ENROLLEE AND HER NEWBORN"
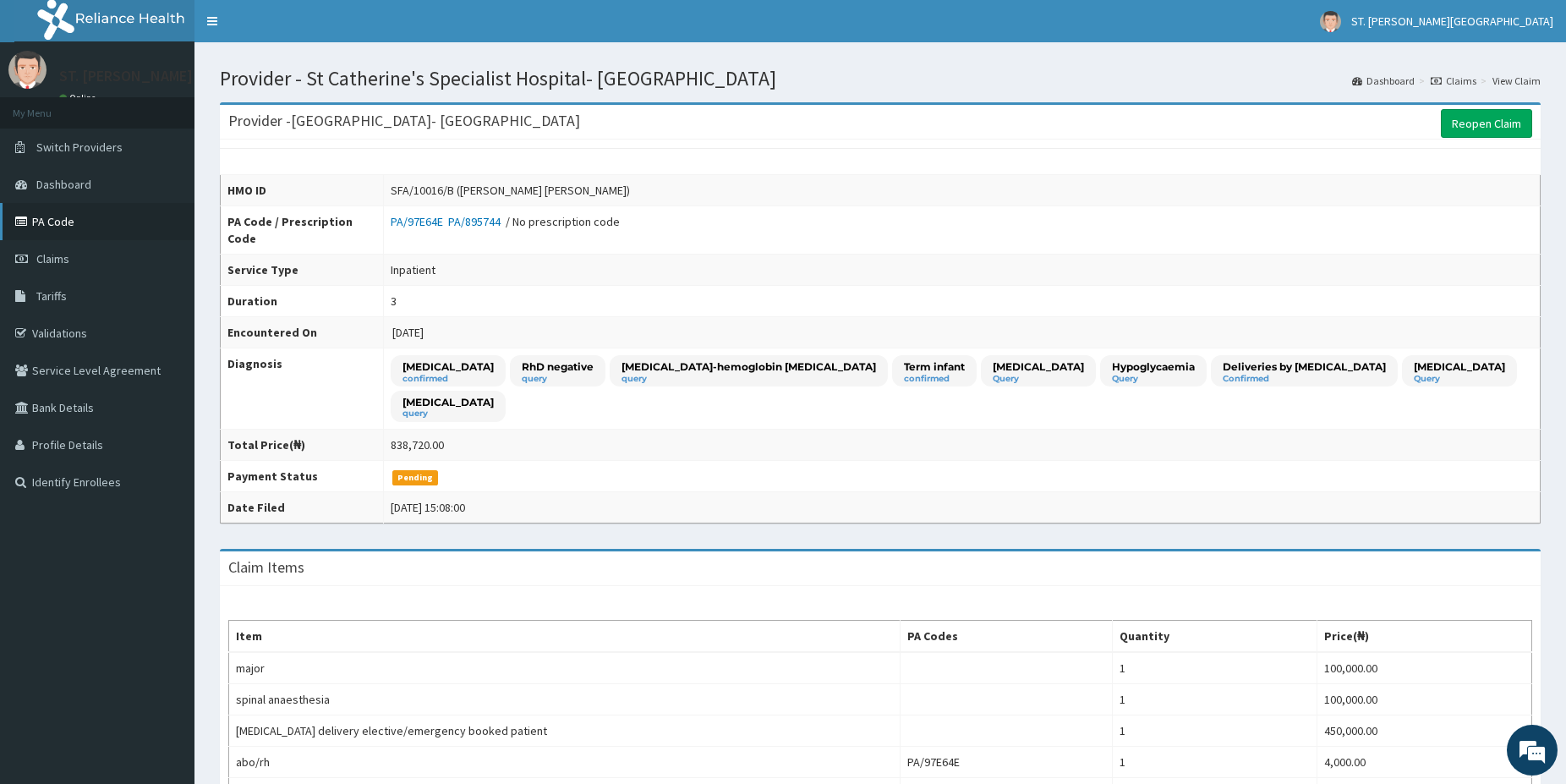
click at [85, 223] on link "PA Code" at bounding box center [97, 221] width 194 height 37
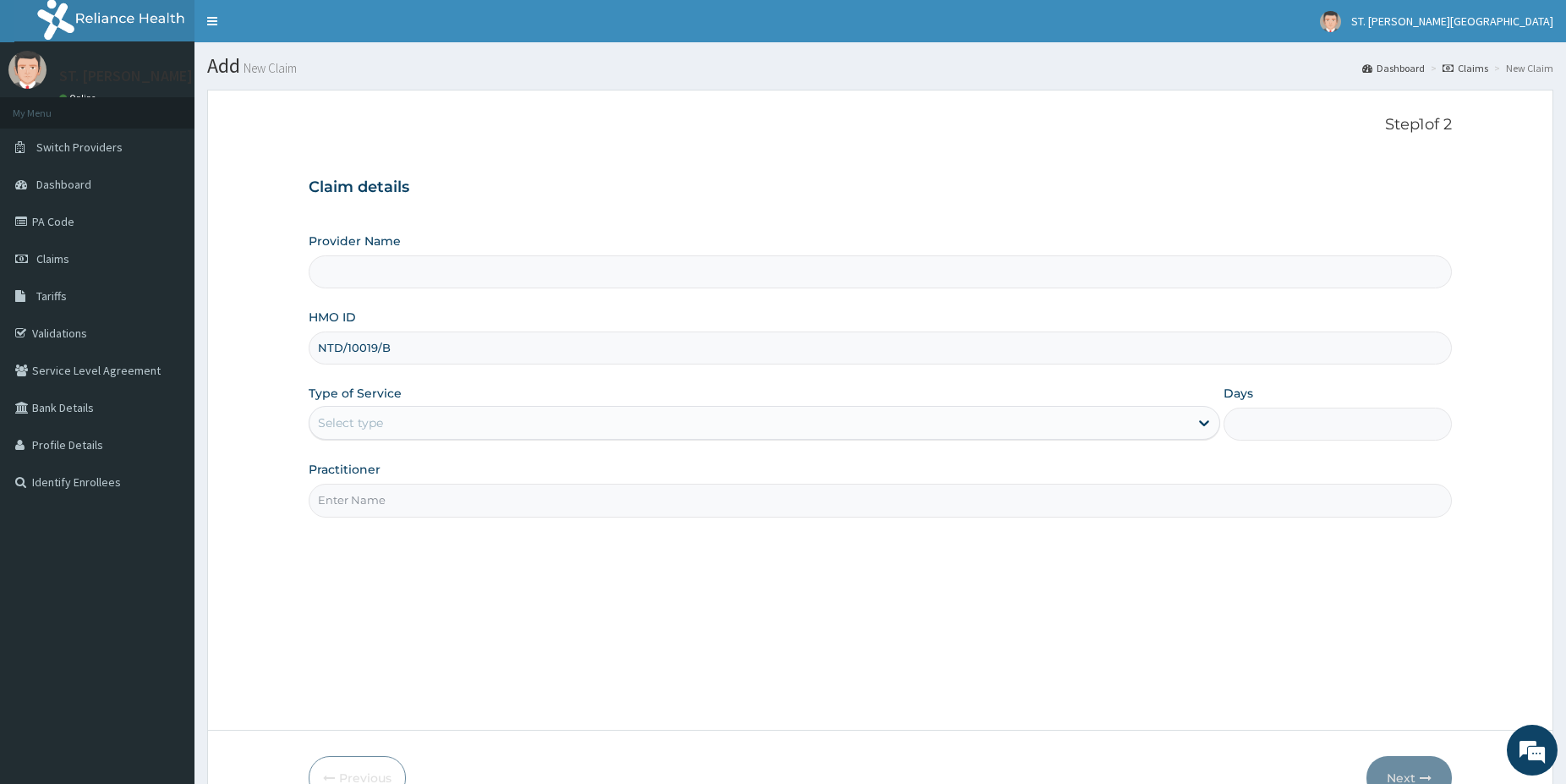
type input "NTD/10019/B"
type input "[GEOGRAPHIC_DATA]- [GEOGRAPHIC_DATA]"
click at [398, 413] on div "Select type" at bounding box center [748, 422] width 879 height 27
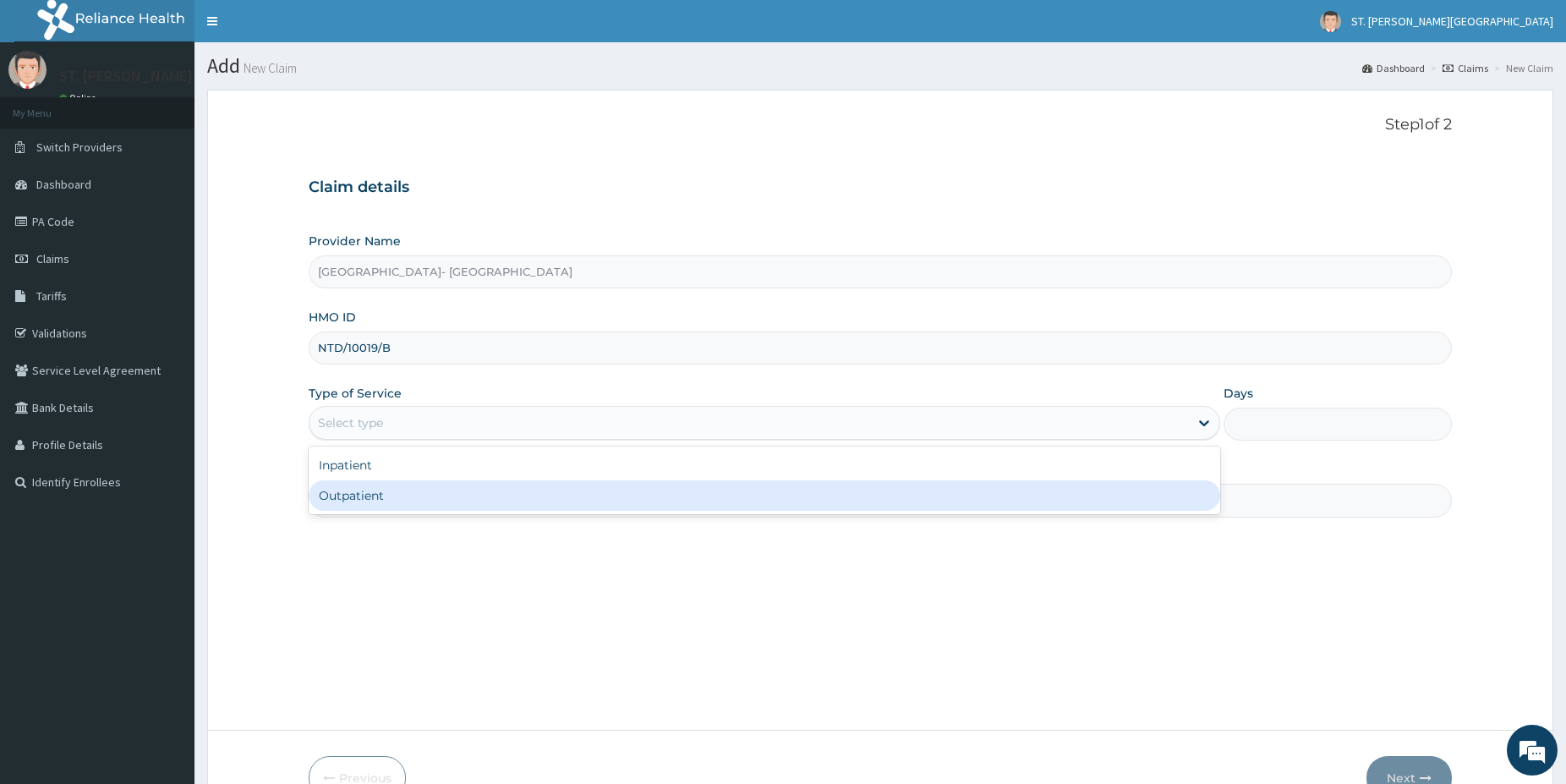
click at [353, 496] on div "Outpatient" at bounding box center [765, 495] width 912 height 30
type input "1"
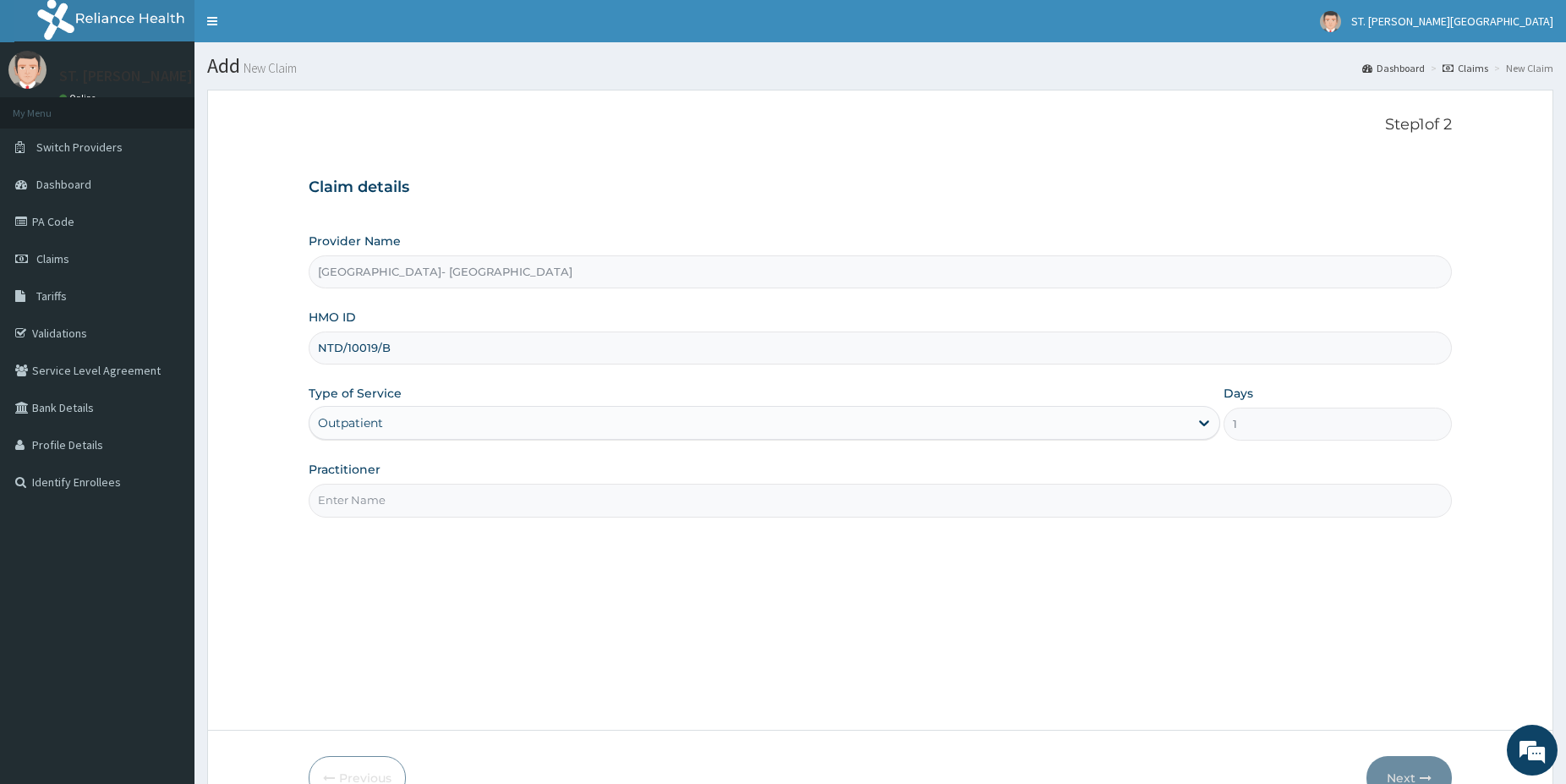
click at [367, 507] on input "Practitioner" at bounding box center [880, 500] width 1143 height 33
type input "DR.LATIFAH"
click at [1399, 763] on button "Next" at bounding box center [1408, 778] width 85 height 44
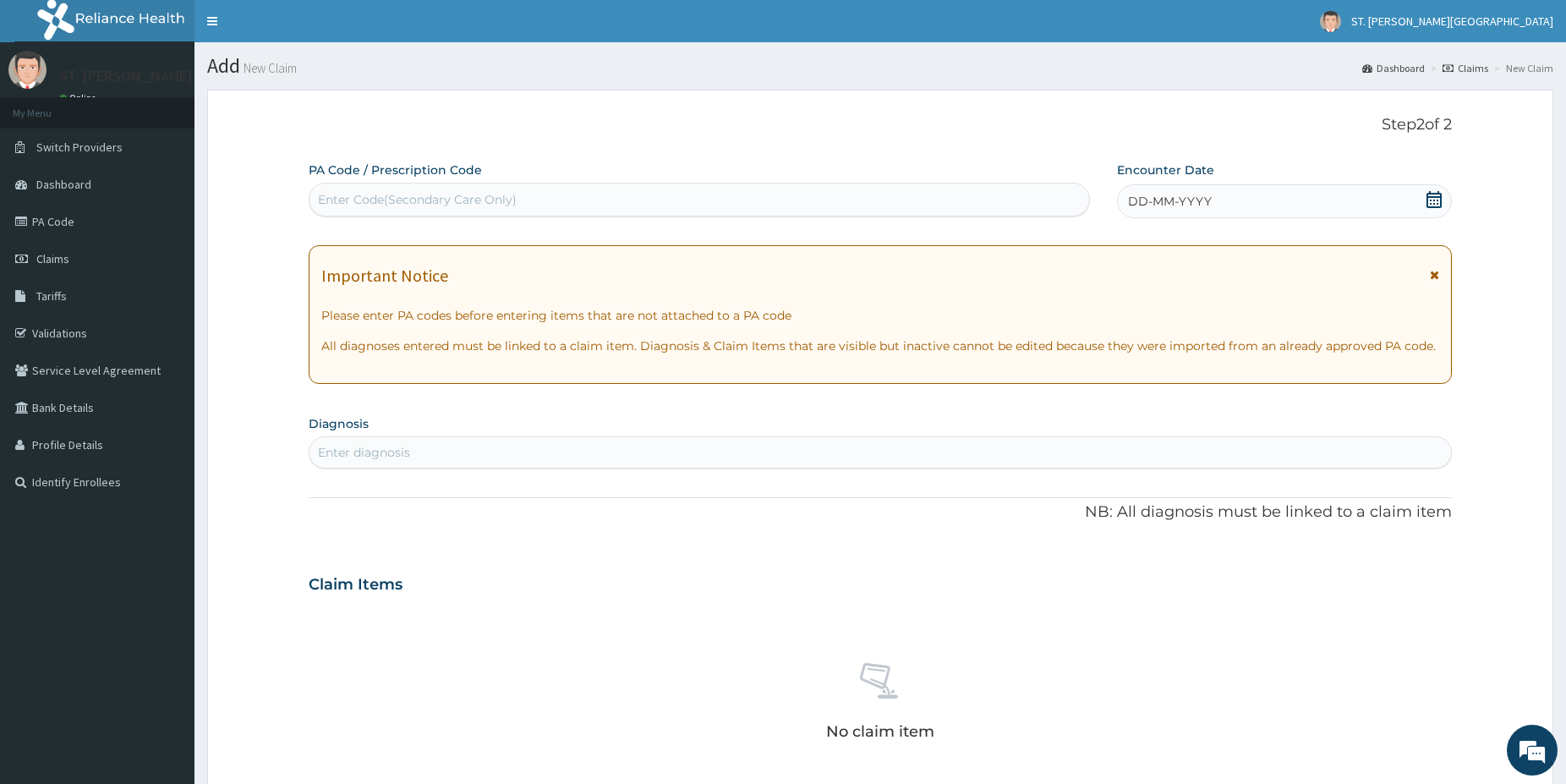
click at [402, 453] on div "Enter diagnosis" at bounding box center [364, 452] width 92 height 17
type input "DYSMEN"
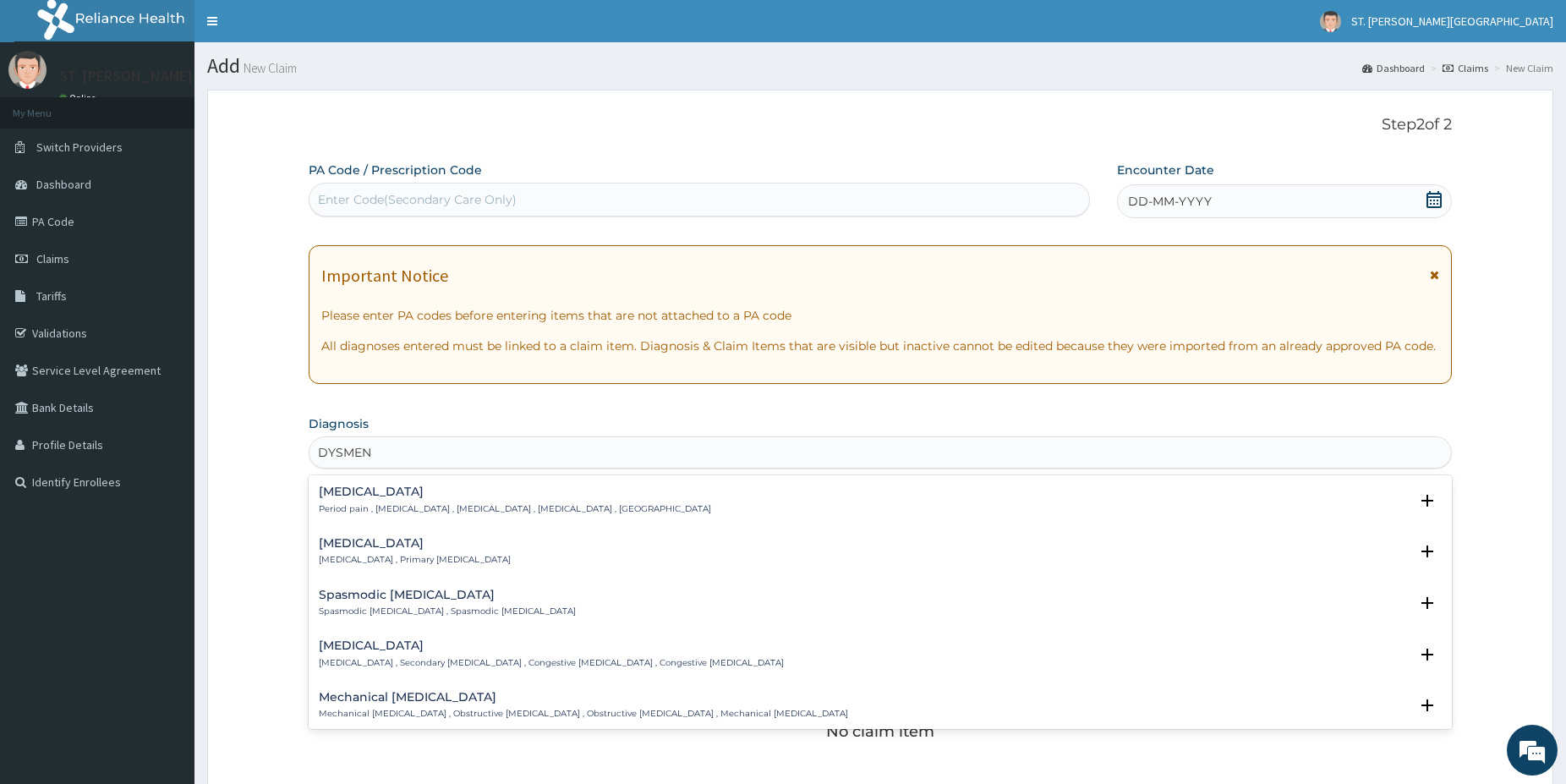
click at [397, 496] on h4 "Dysmenorrhea" at bounding box center [515, 491] width 392 height 13
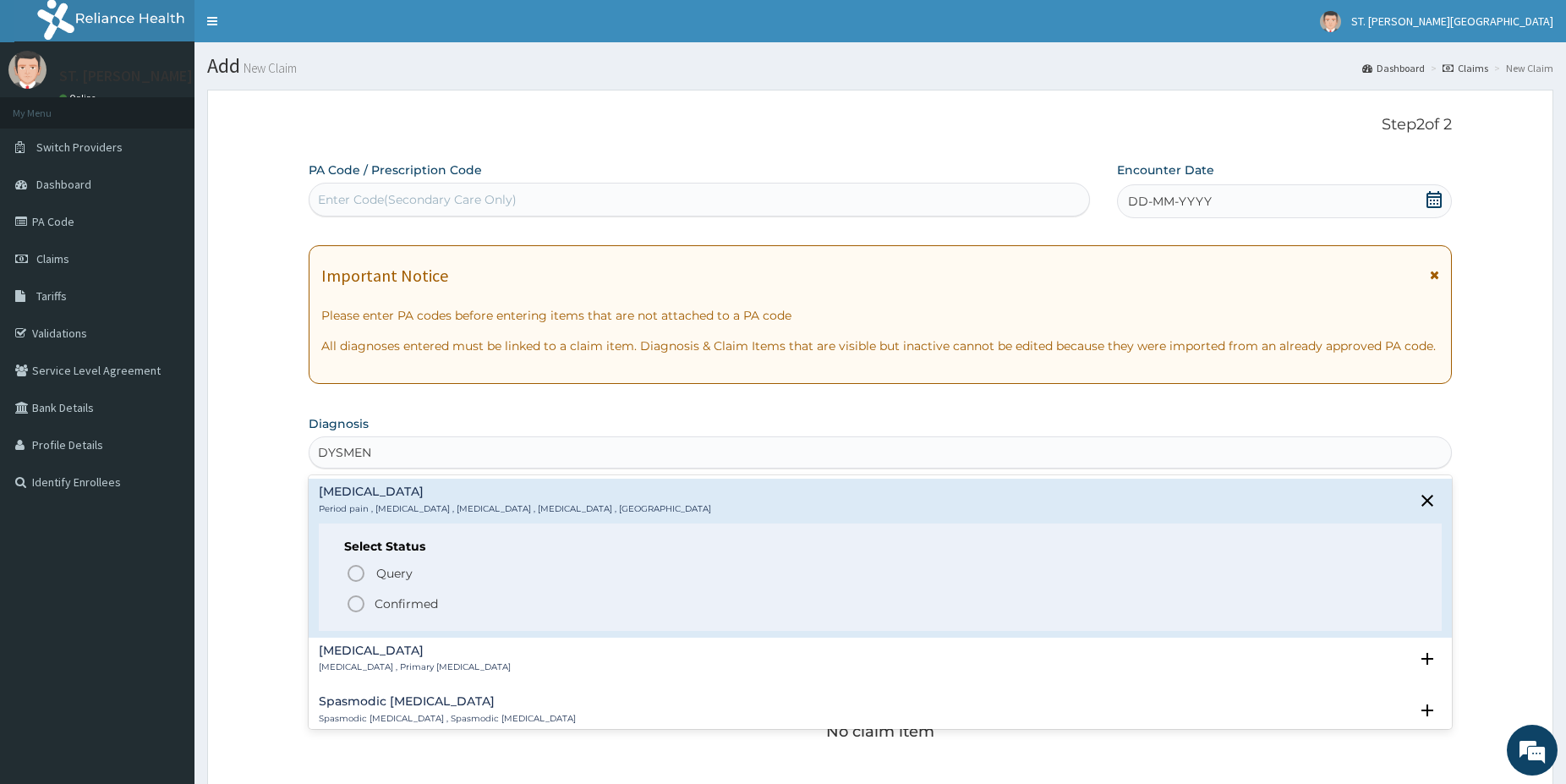
click at [351, 611] on div "Select Status Query Query covers suspected (?), Keep in view (kiv), Ruled out (…" at bounding box center [880, 576] width 1123 height 107
click at [355, 606] on icon "status option filled" at bounding box center [356, 604] width 20 height 20
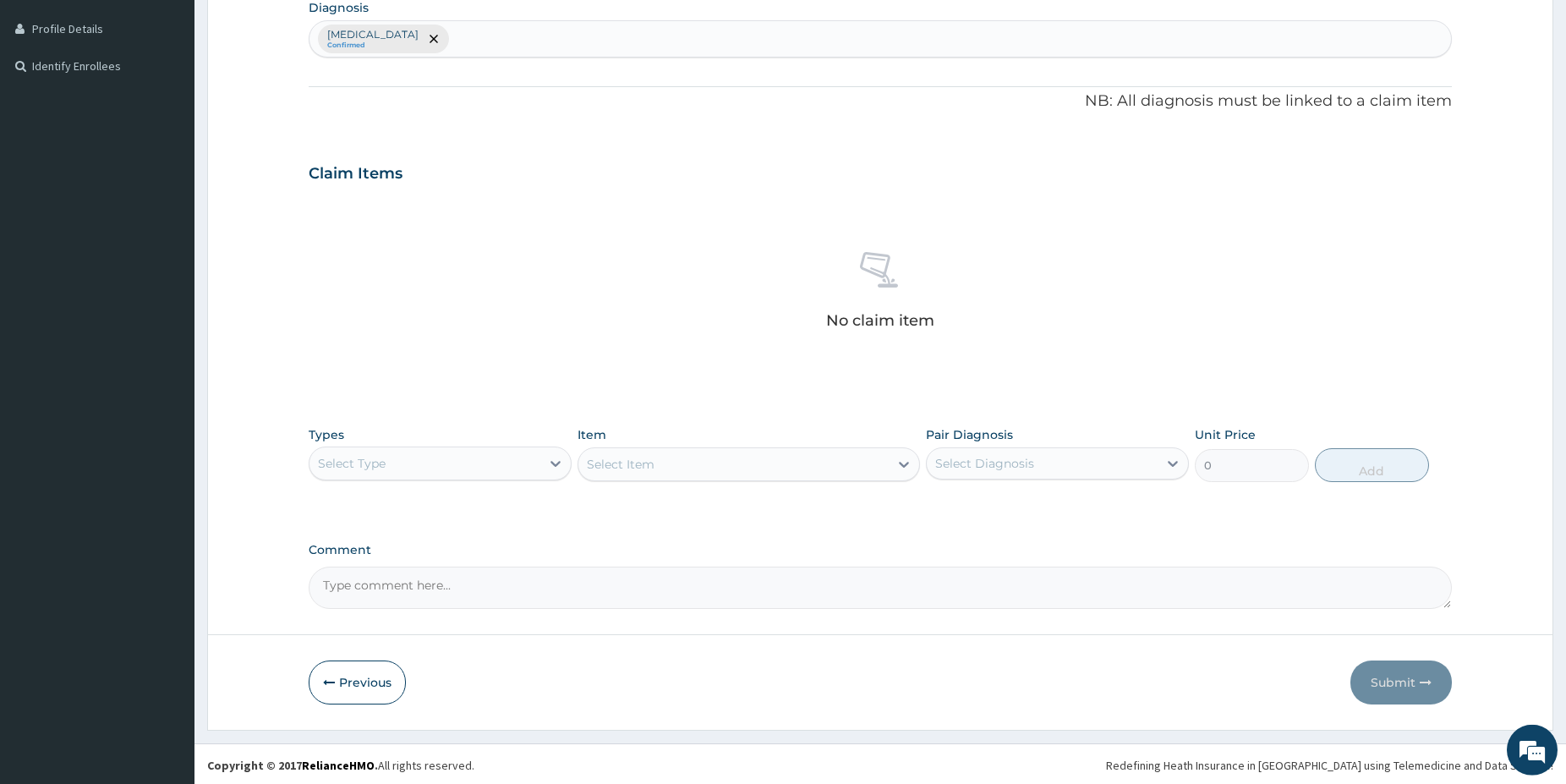
scroll to position [417, 0]
drag, startPoint x: 374, startPoint y: 452, endPoint x: 377, endPoint y: 470, distance: 18.1
click at [373, 453] on div "Select Type" at bounding box center [424, 462] width 231 height 27
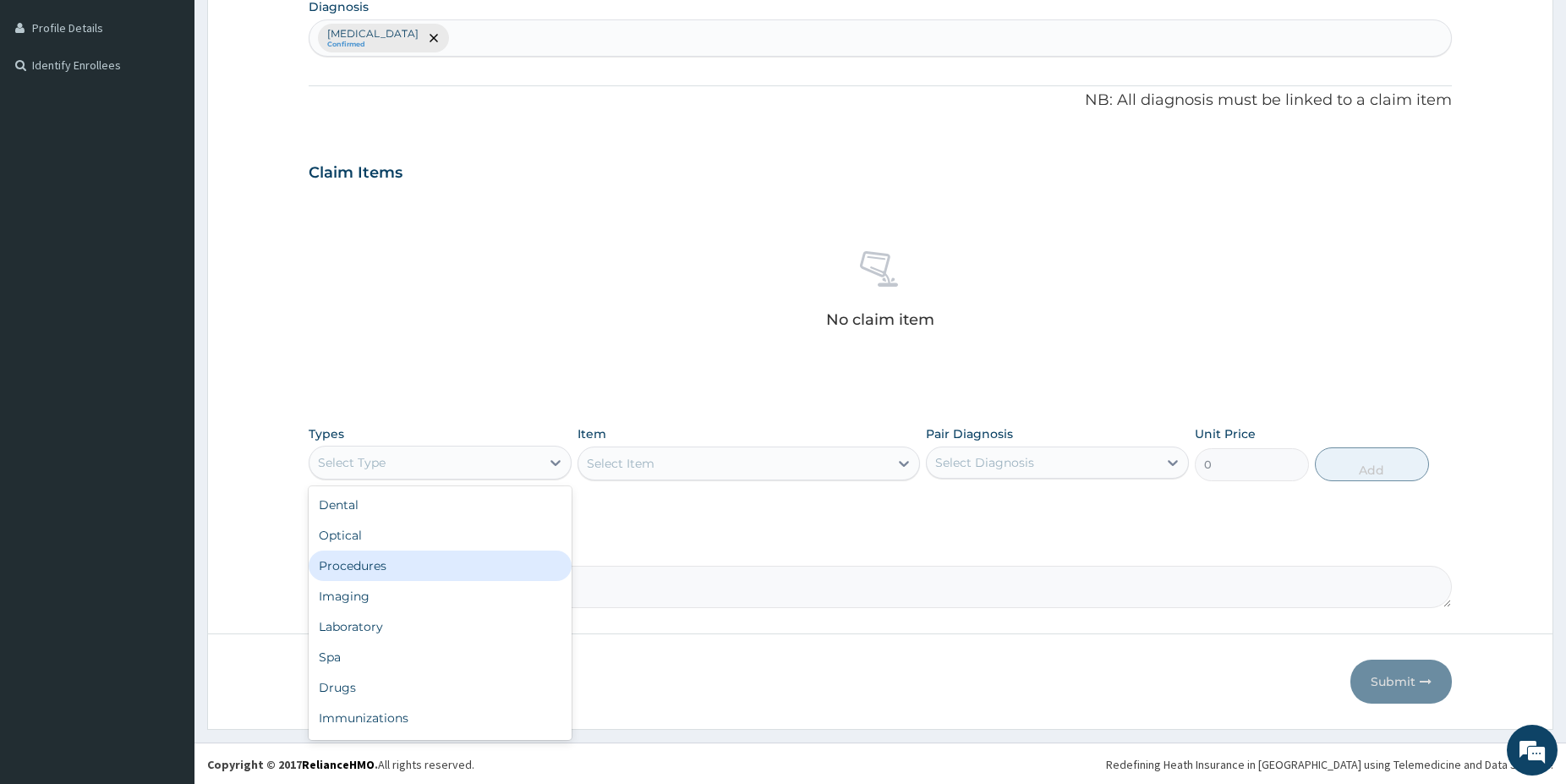
drag, startPoint x: 382, startPoint y: 566, endPoint x: 457, endPoint y: 534, distance: 80.7
click at [381, 566] on div "Procedures" at bounding box center [440, 565] width 263 height 30
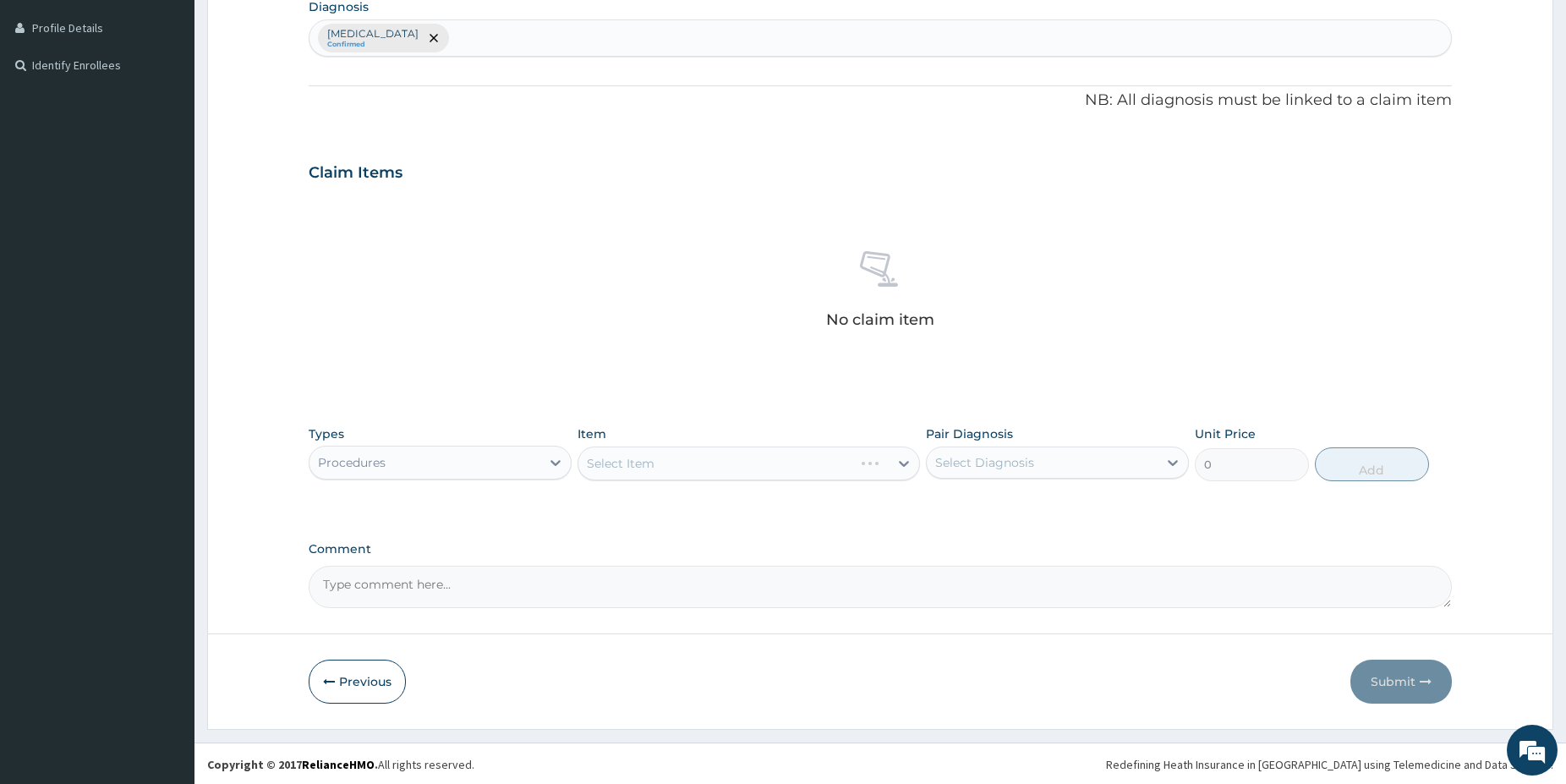
click at [705, 457] on div "Select Item" at bounding box center [749, 463] width 342 height 34
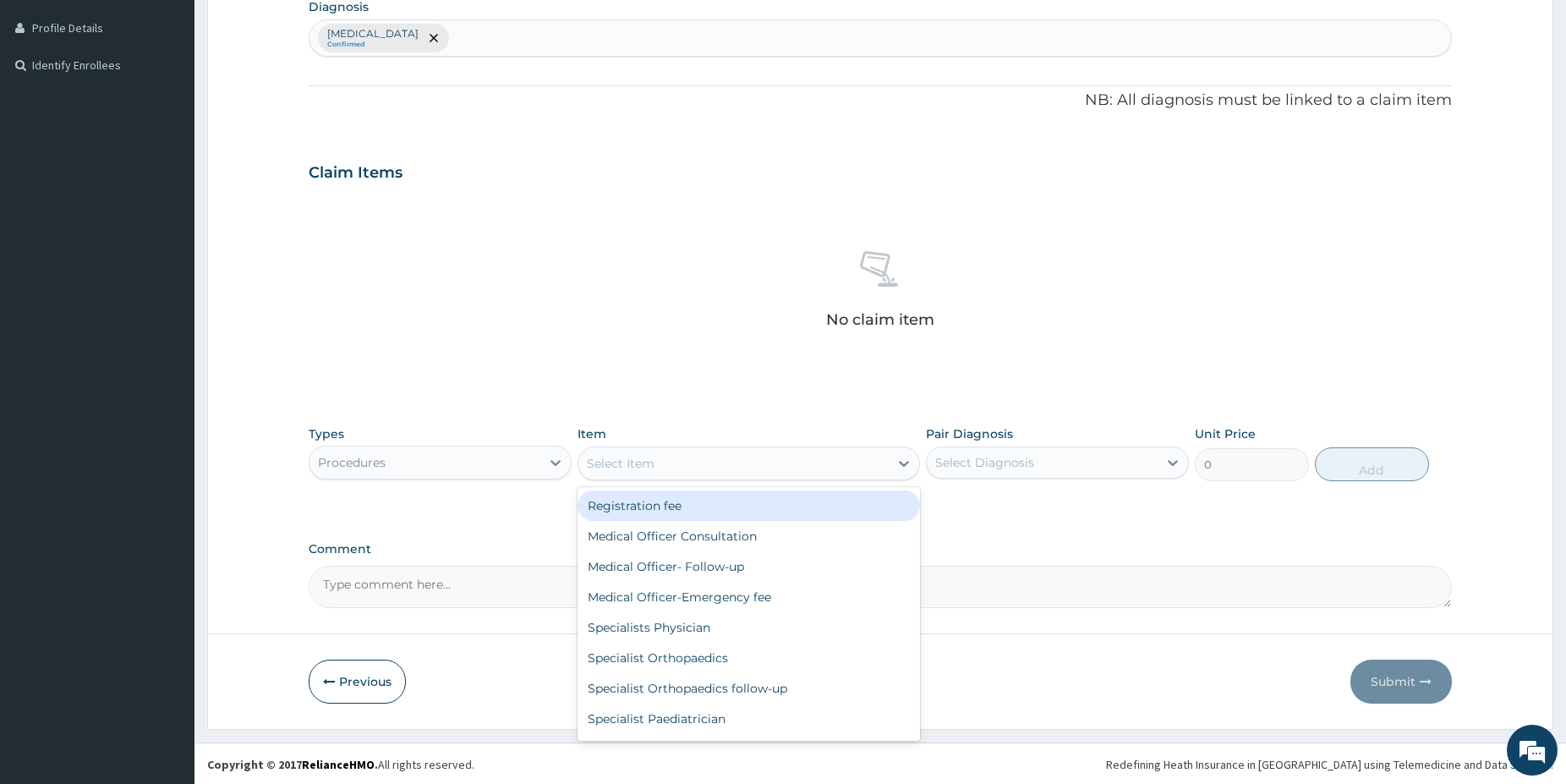
click at [670, 451] on div "Select Item" at bounding box center [733, 463] width 310 height 27
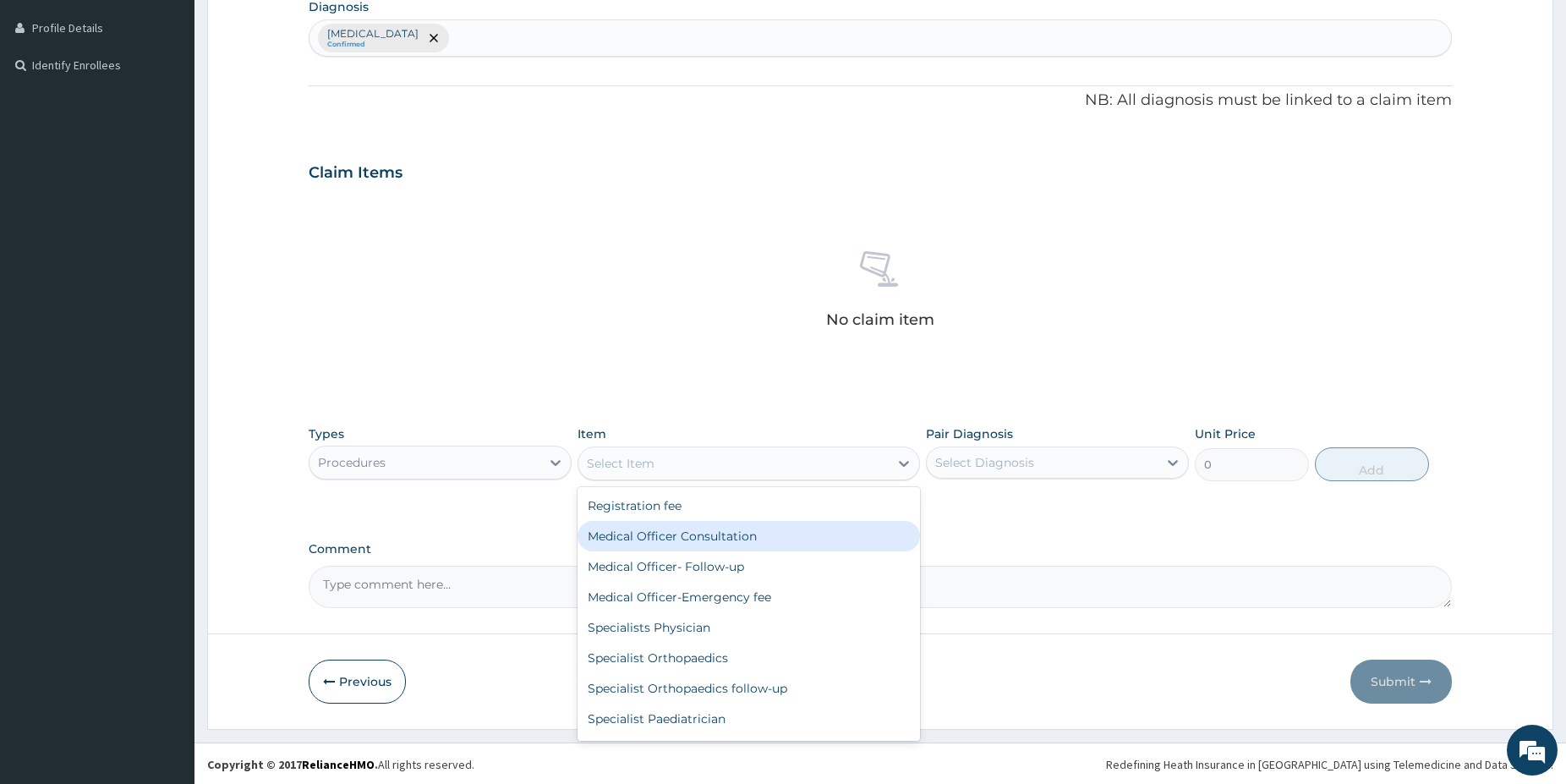
drag, startPoint x: 698, startPoint y: 527, endPoint x: 707, endPoint y: 531, distance: 9.5
click at [699, 529] on div "Medical Officer Consultation" at bounding box center [749, 536] width 342 height 30
type input "5000"
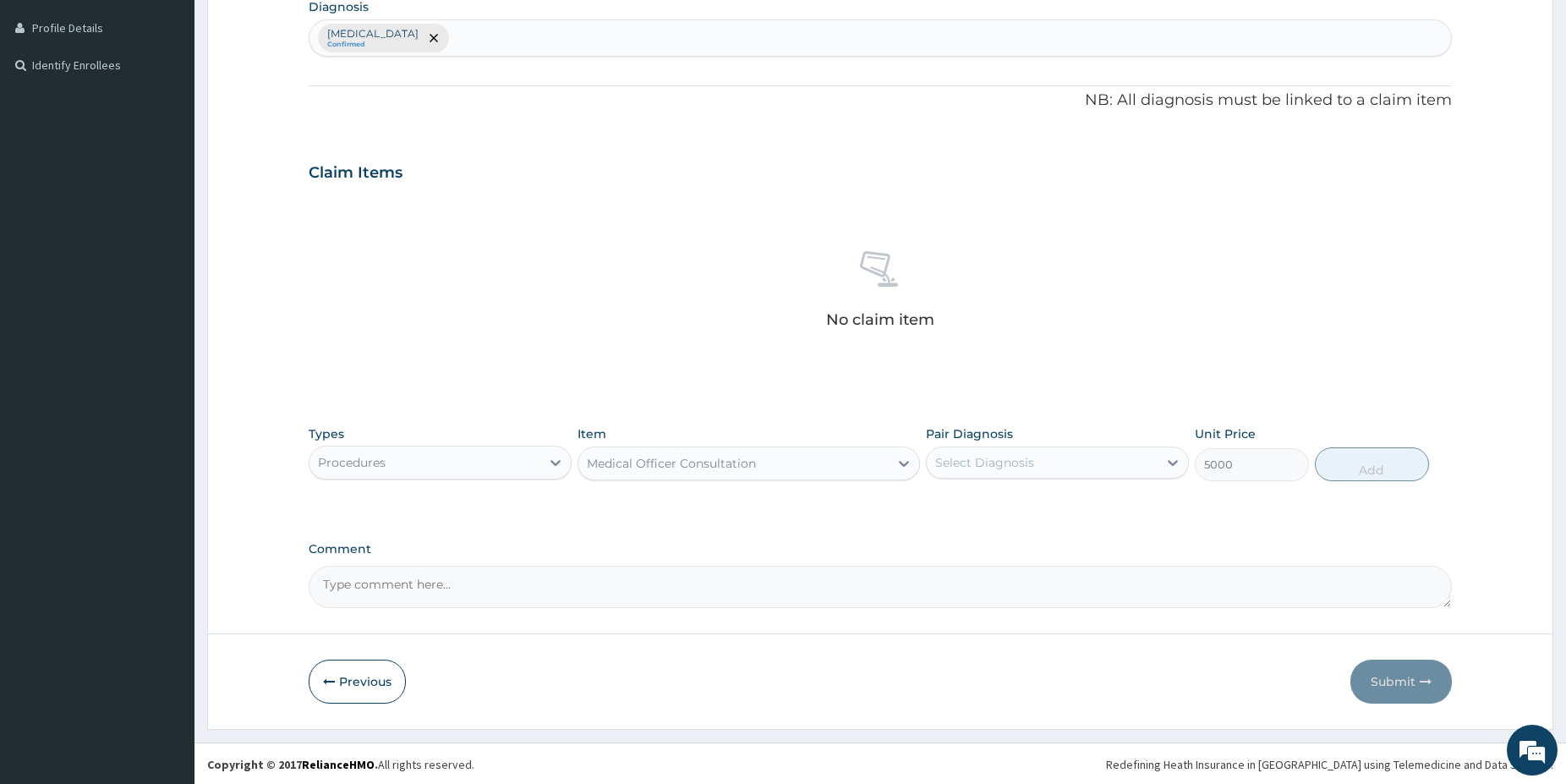
drag, startPoint x: 1027, startPoint y: 463, endPoint x: 1021, endPoint y: 482, distance: 20.1
click at [1026, 463] on div "Select Diagnosis" at bounding box center [984, 462] width 99 height 17
click at [1016, 506] on label "Dysmenorrhea" at bounding box center [1006, 504] width 105 height 17
checkbox input "true"
click at [1383, 474] on button "Add" at bounding box center [1372, 464] width 114 height 34
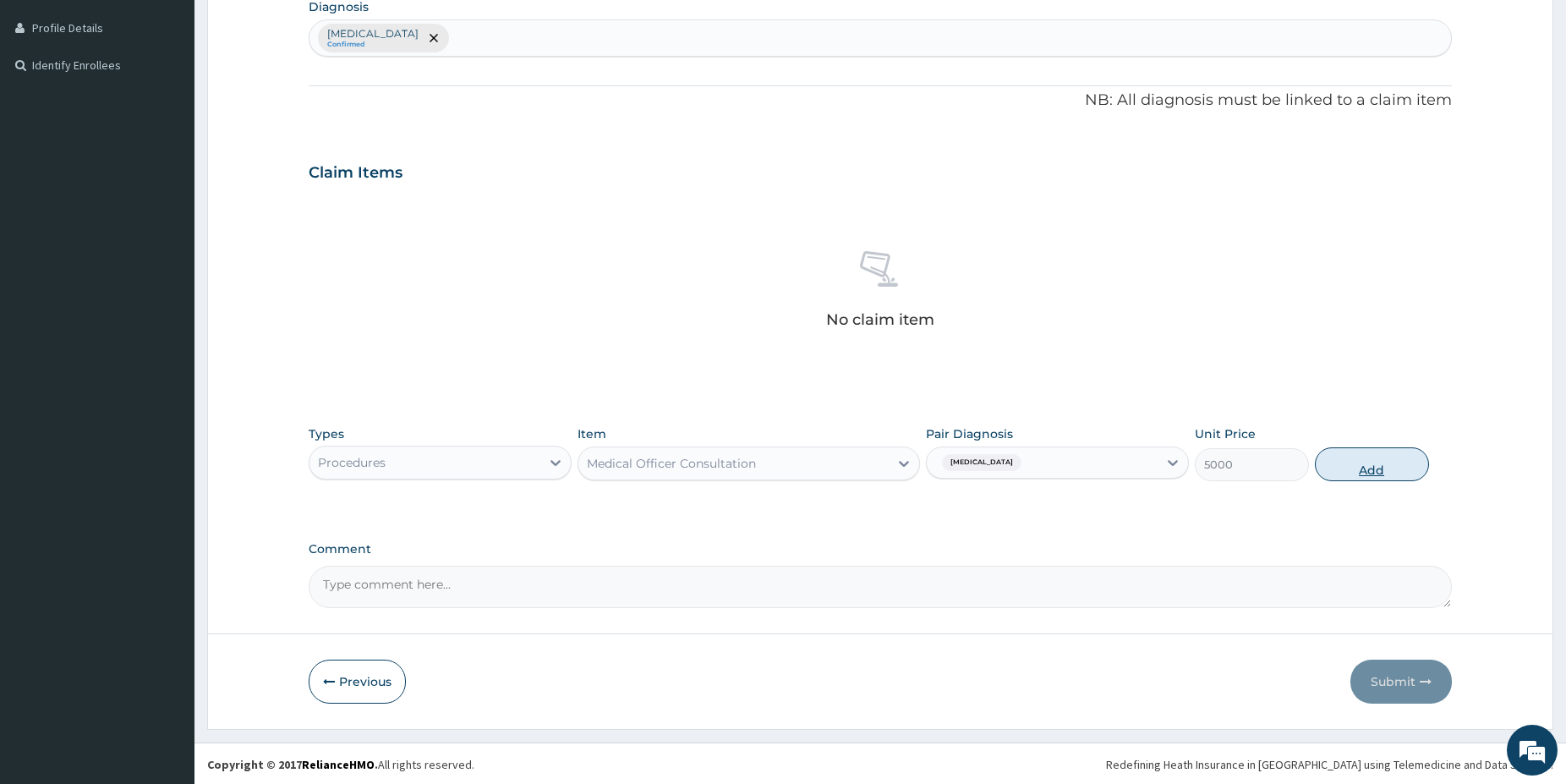
type input "0"
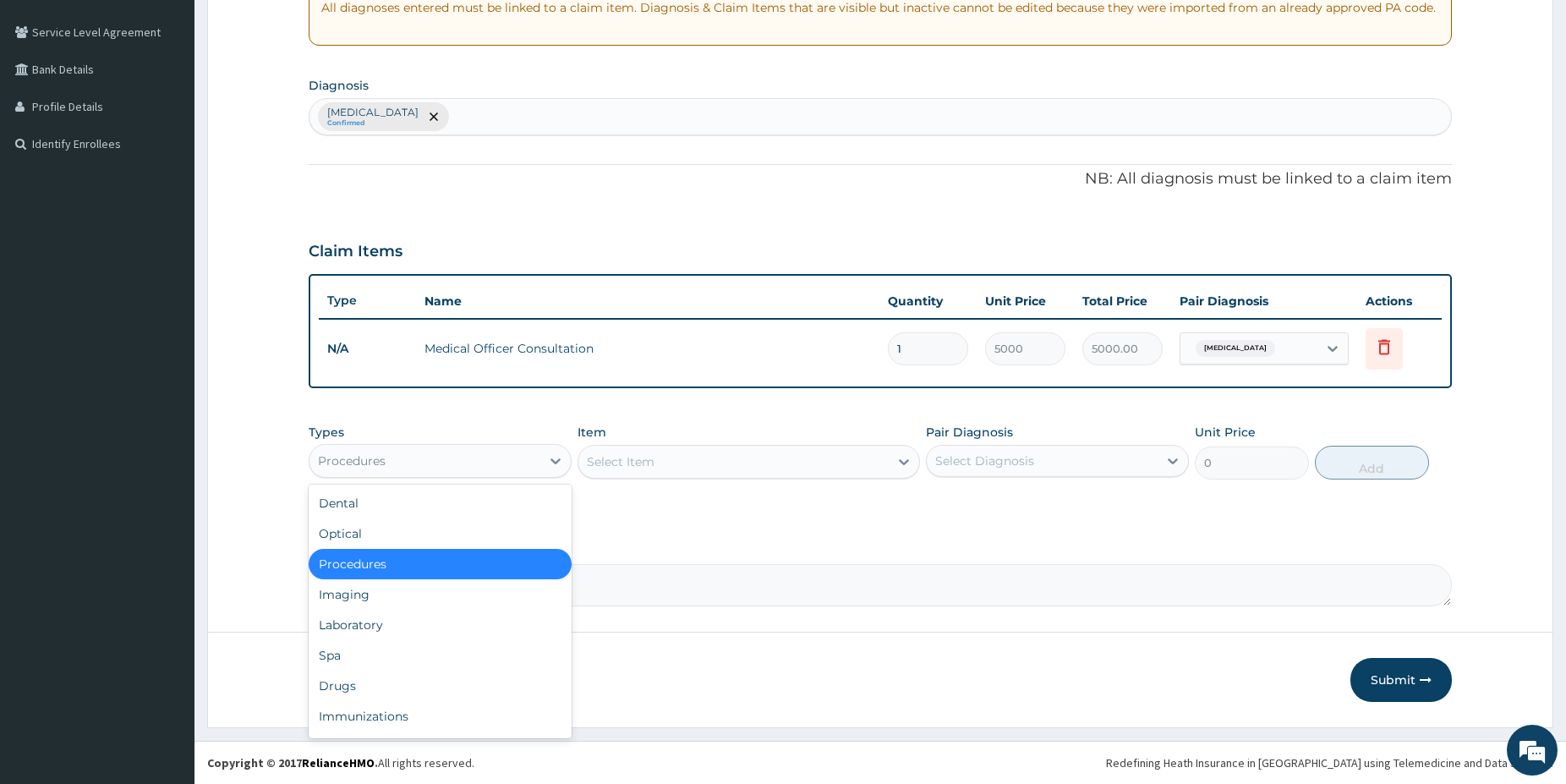
click at [482, 448] on div "Procedures" at bounding box center [424, 460] width 231 height 27
drag, startPoint x: 343, startPoint y: 685, endPoint x: 345, endPoint y: 671, distance: 13.6
click at [343, 684] on div "Drugs" at bounding box center [440, 686] width 263 height 30
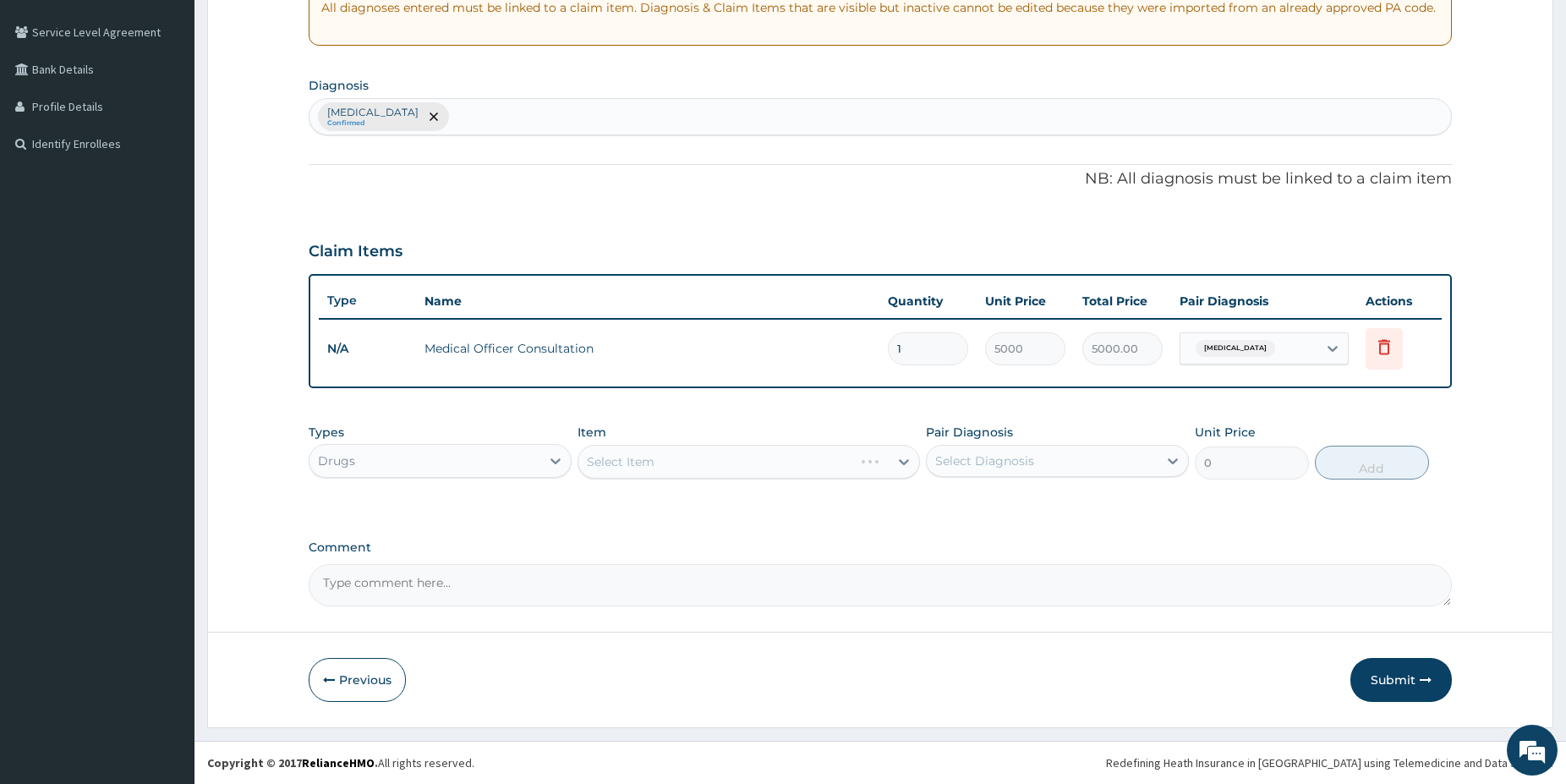
click at [682, 468] on div "Select Item" at bounding box center [749, 462] width 342 height 34
click at [682, 468] on div "Select Item" at bounding box center [733, 461] width 310 height 27
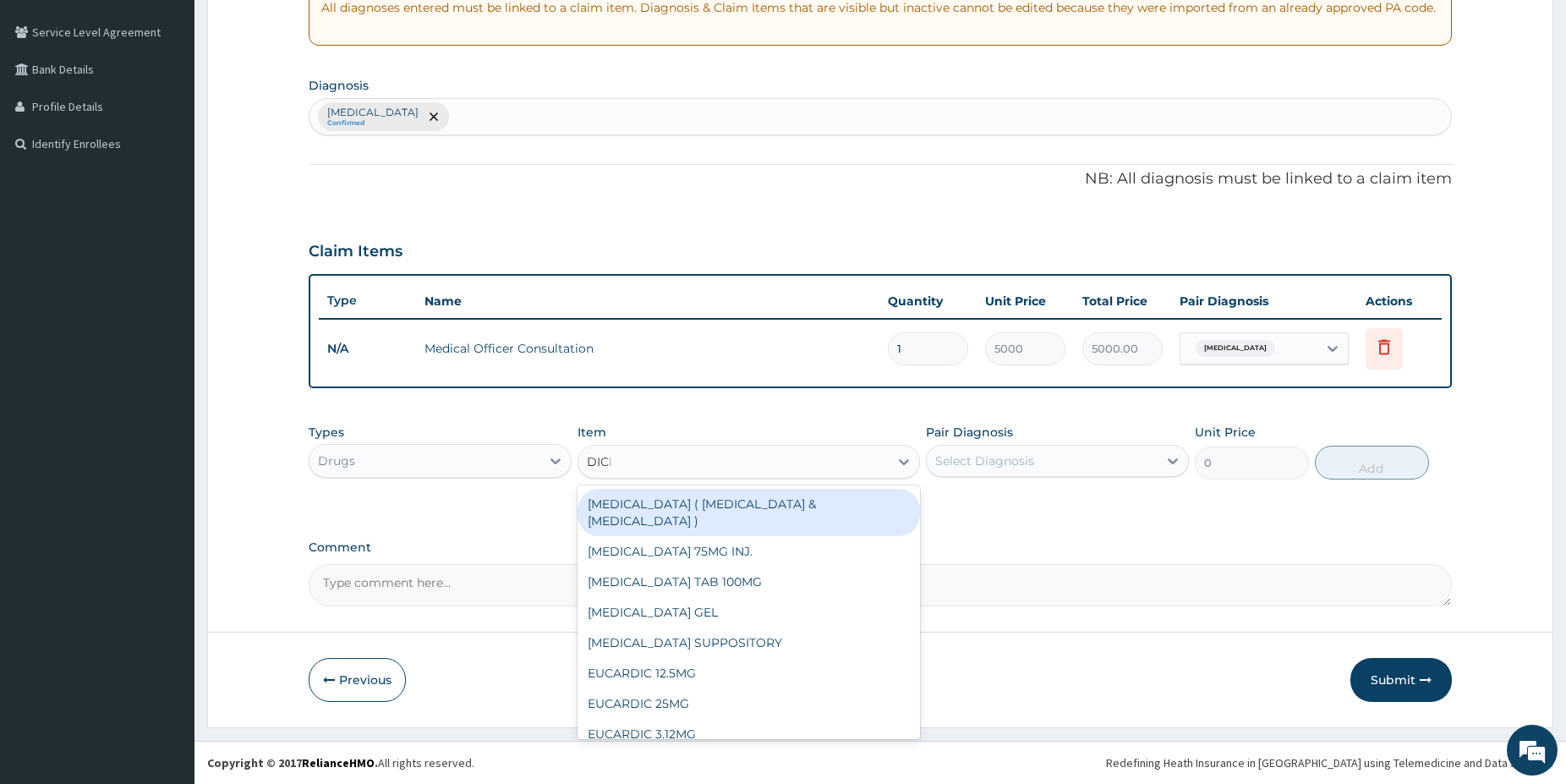
type input "DICLO"
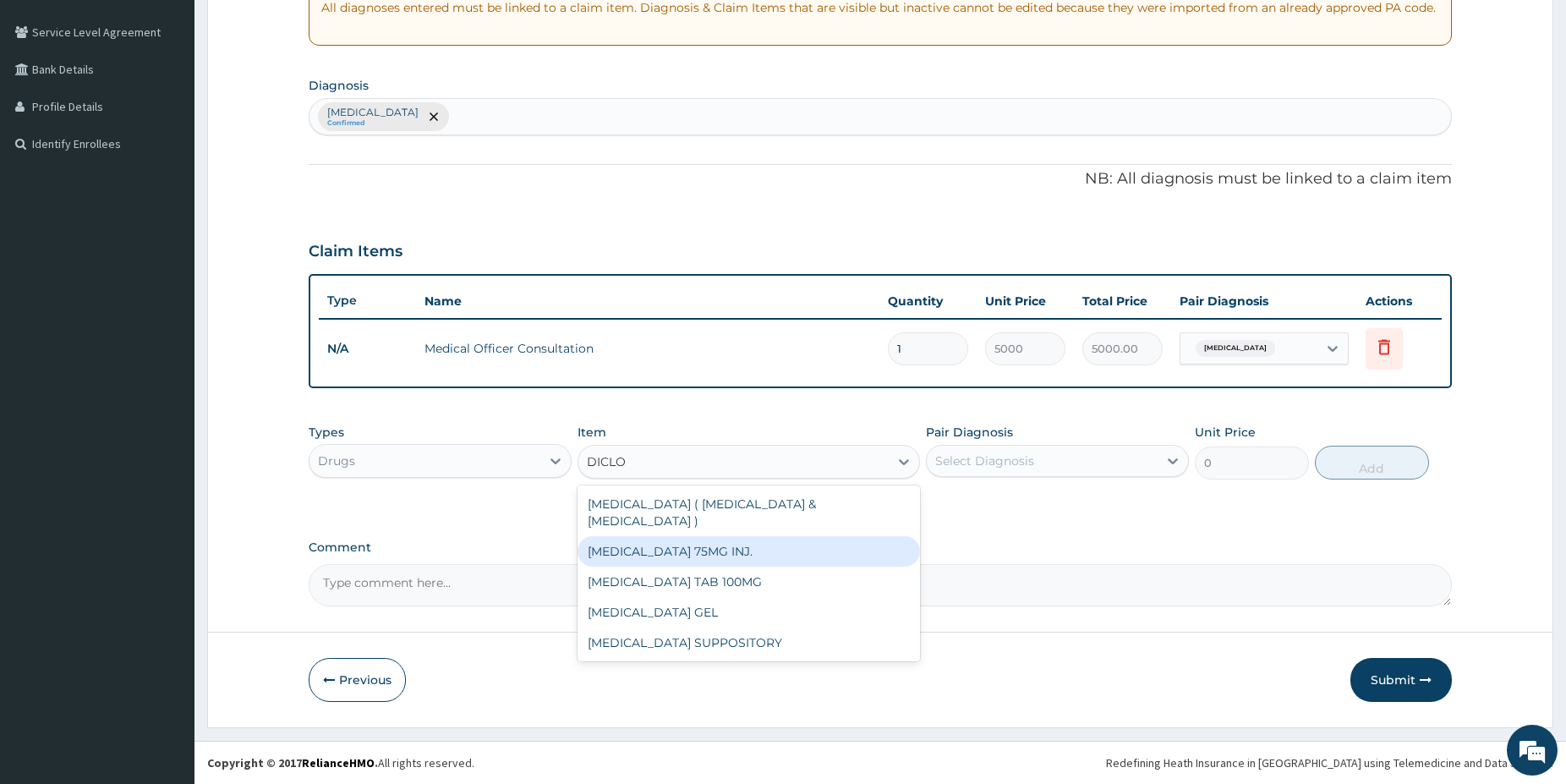
click at [742, 539] on div "[MEDICAL_DATA] 75MG INJ." at bounding box center [749, 551] width 342 height 30
type input "850"
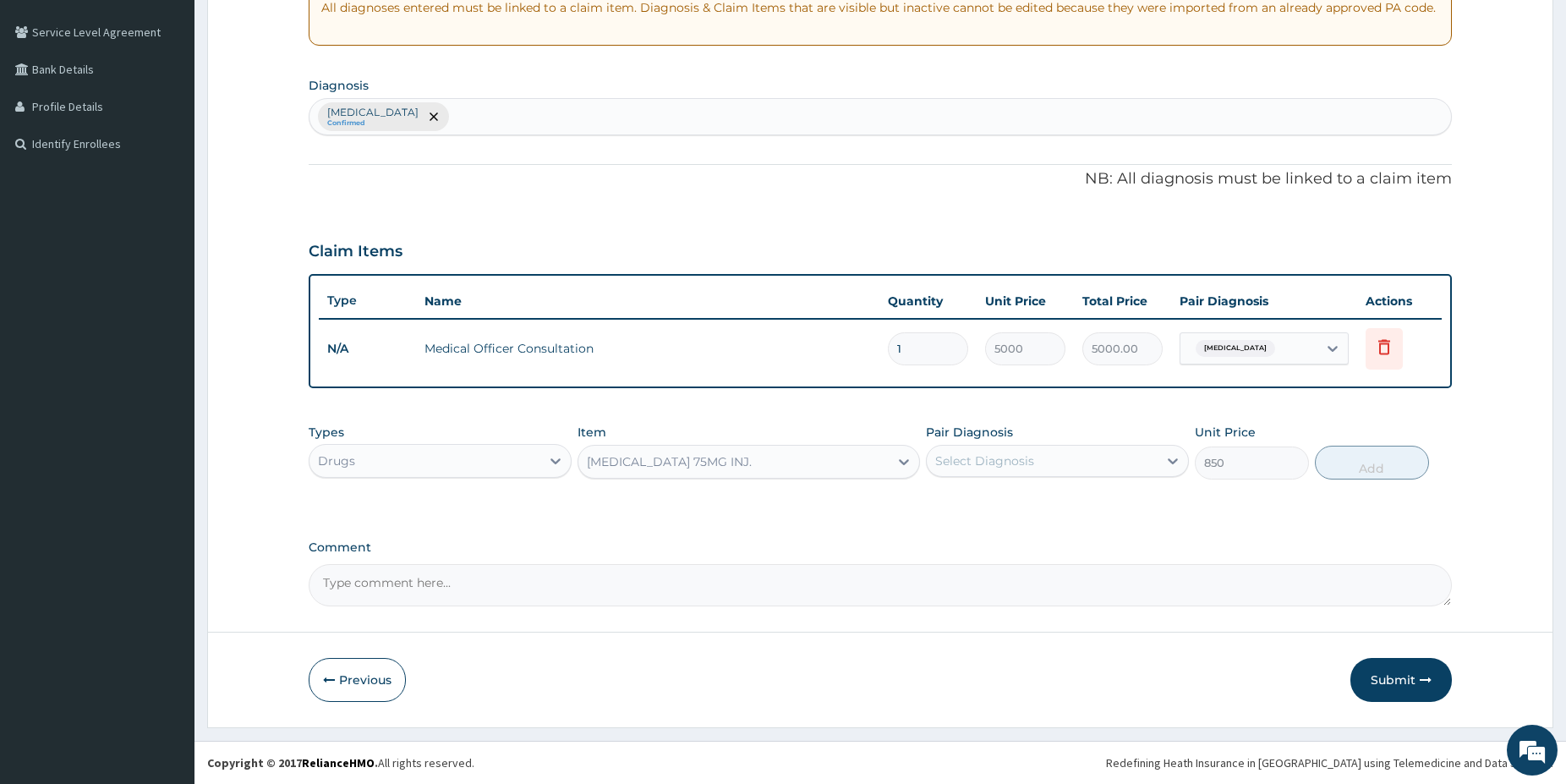
click at [1098, 450] on div "Select Diagnosis" at bounding box center [1042, 460] width 231 height 27
click at [1038, 512] on div "Dysmenorrhea" at bounding box center [1057, 504] width 263 height 35
checkbox input "true"
click at [1355, 451] on button "Add" at bounding box center [1372, 463] width 114 height 34
type input "0"
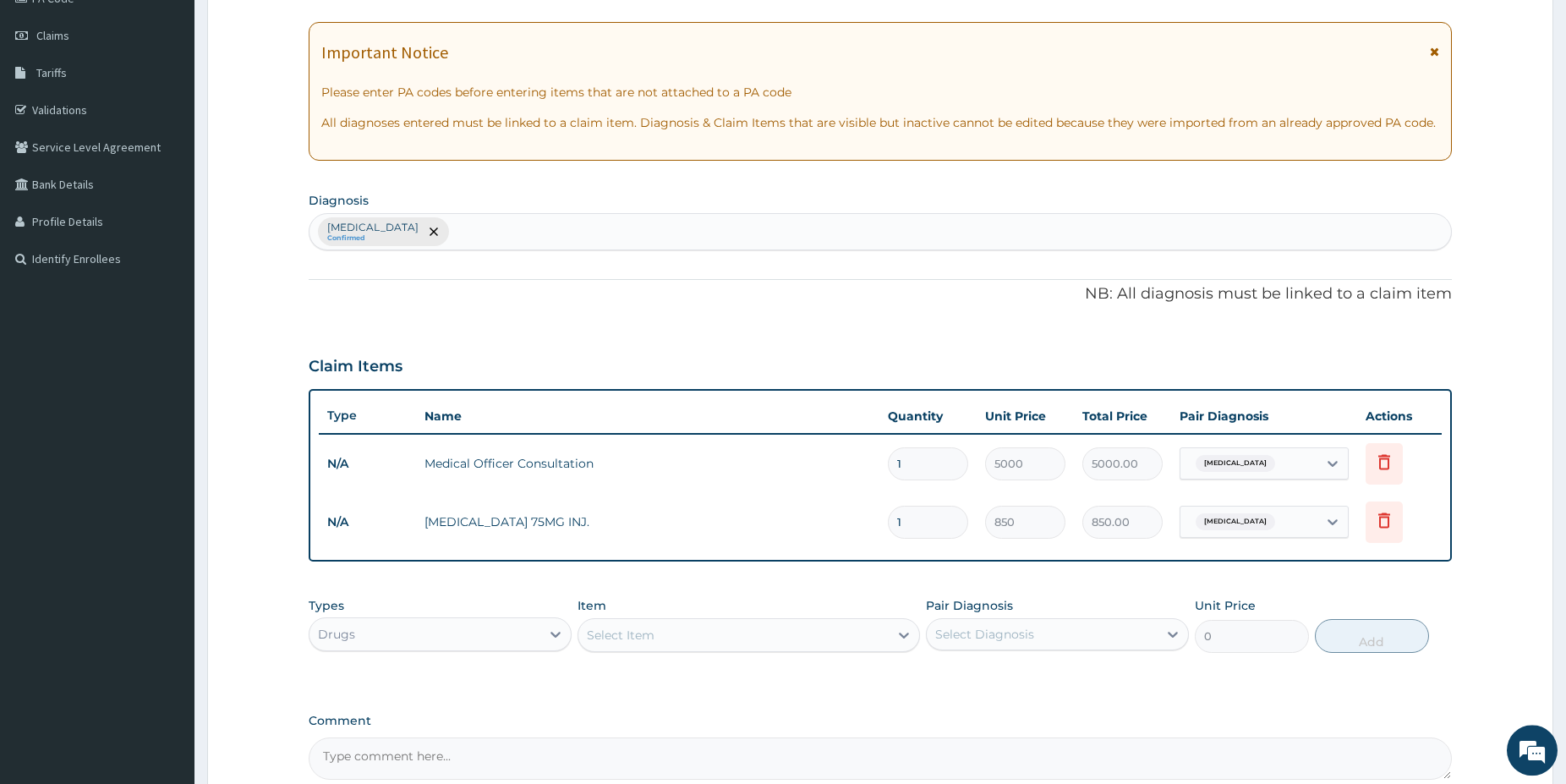
scroll to position [166, 0]
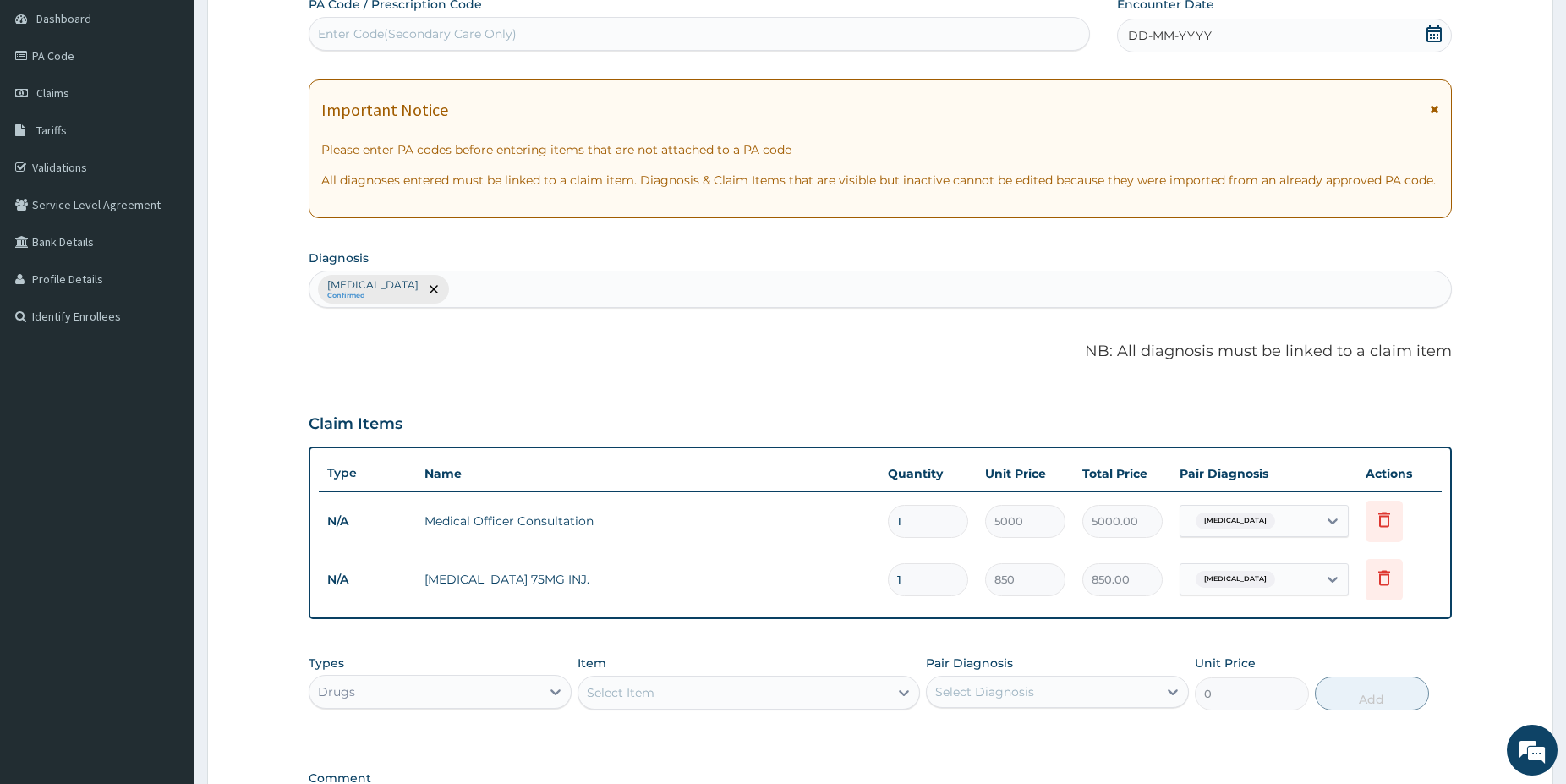
drag, startPoint x: 457, startPoint y: 32, endPoint x: 448, endPoint y: 32, distance: 9.3
click at [454, 32] on div "Enter Code(Secondary Care Only)" at bounding box center [417, 33] width 199 height 17
paste input "PA/7493A0"
type input "PA/7493A0"
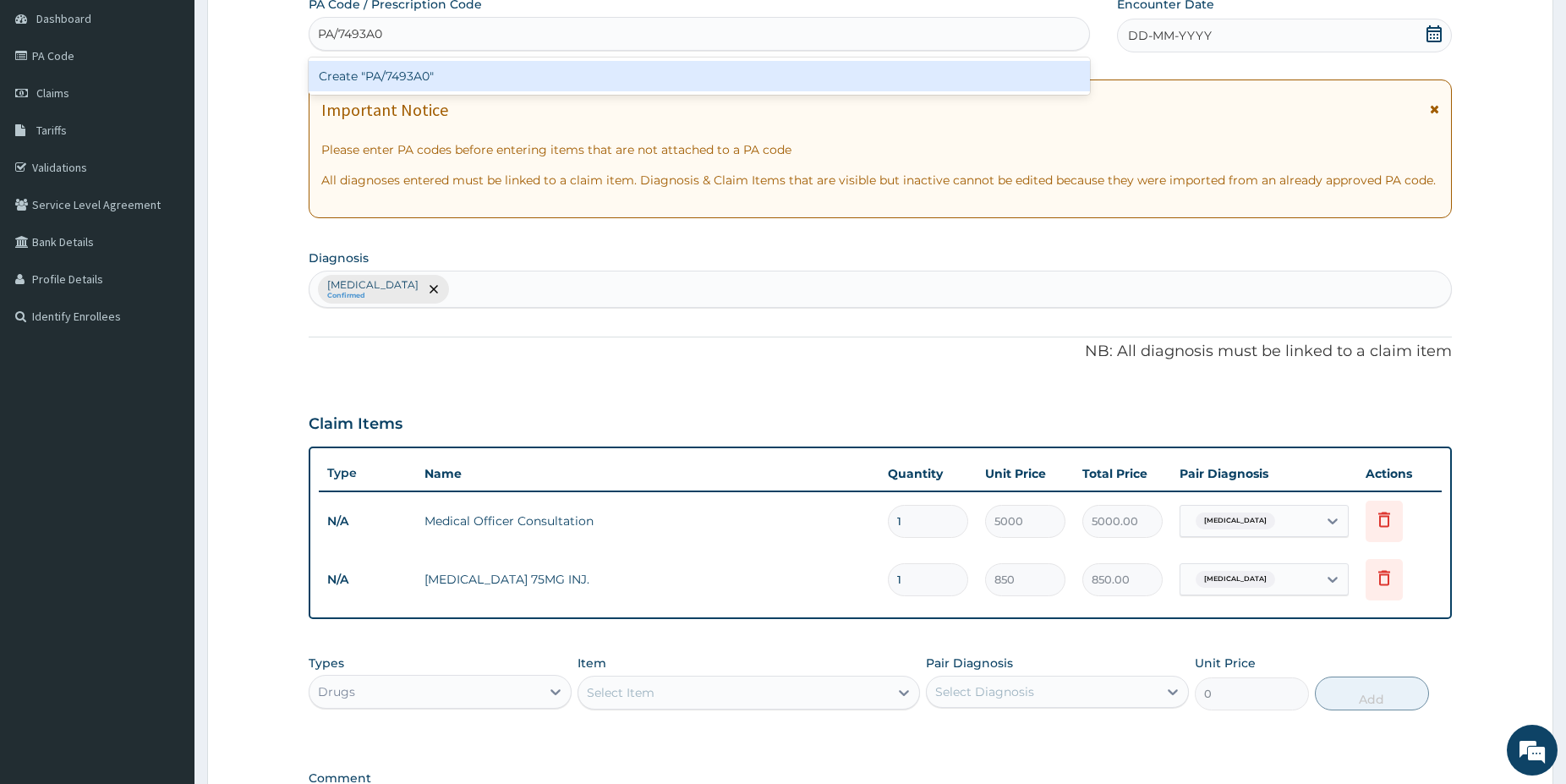
click at [440, 81] on div "Create "PA/7493A0"" at bounding box center [699, 76] width 781 height 30
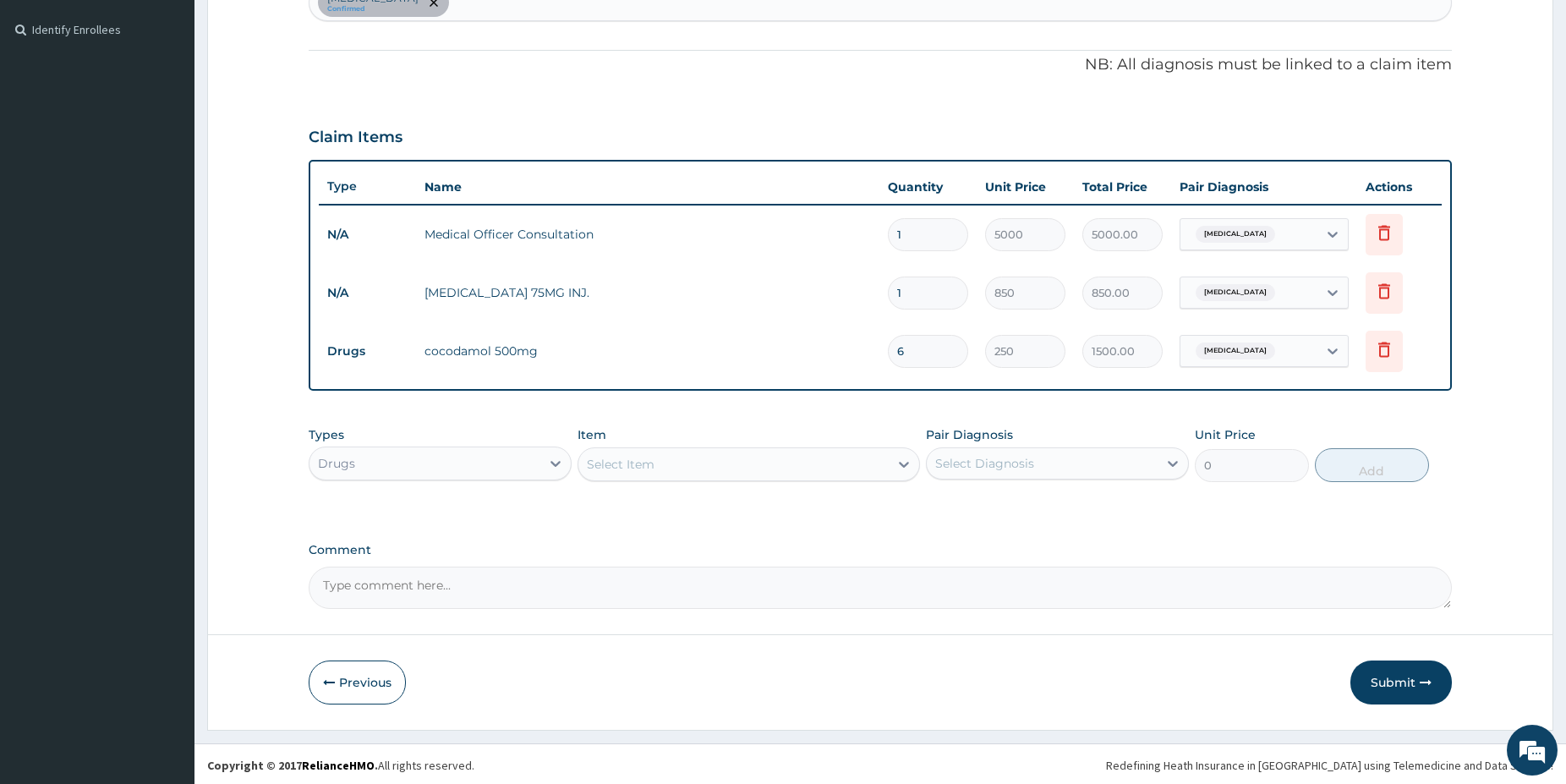
scroll to position [455, 0]
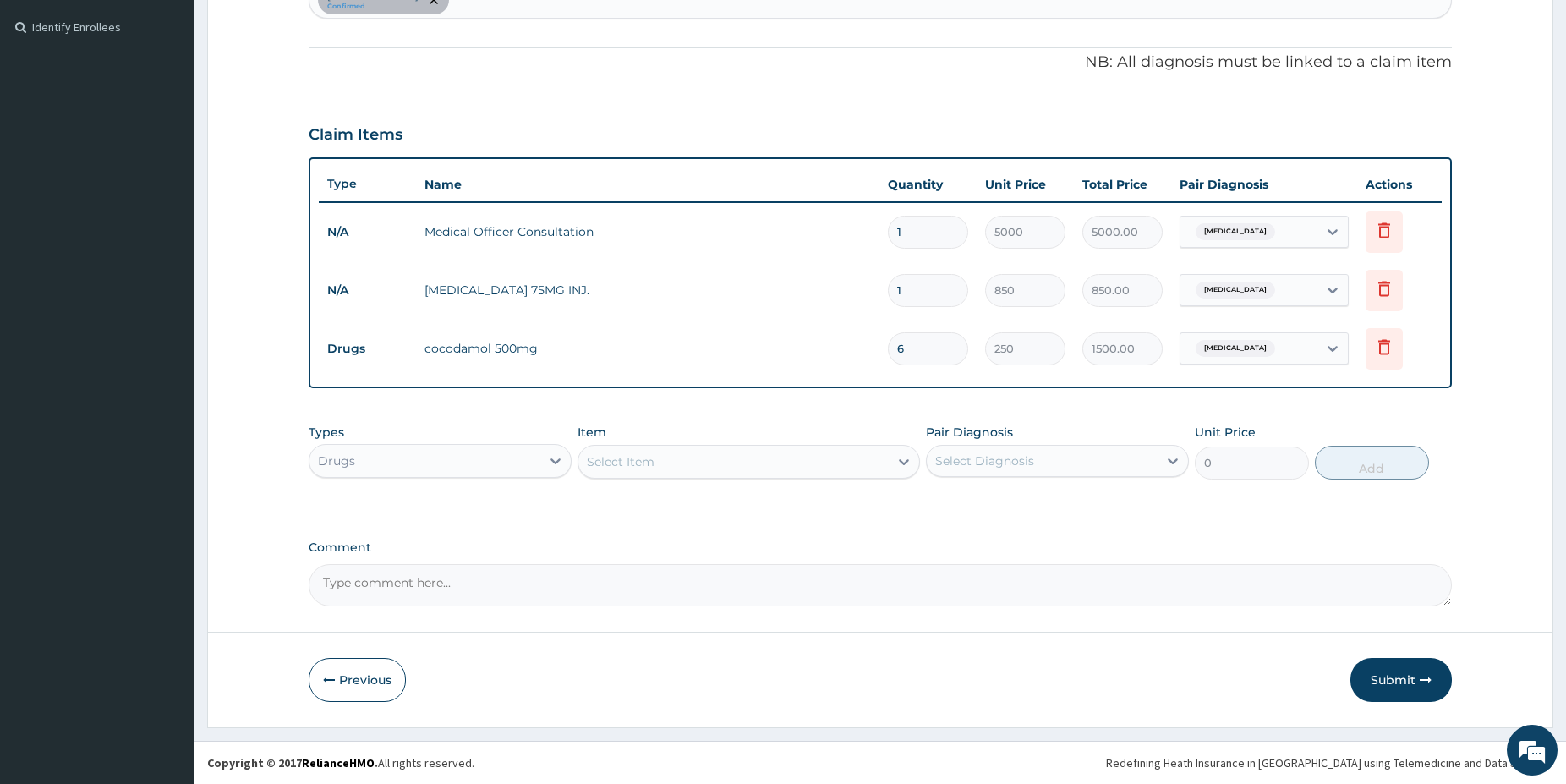
drag, startPoint x: 1579, startPoint y: 774, endPoint x: 1492, endPoint y: 733, distance: 96.1
click at [1404, 683] on button "Submit" at bounding box center [1400, 680] width 101 height 44
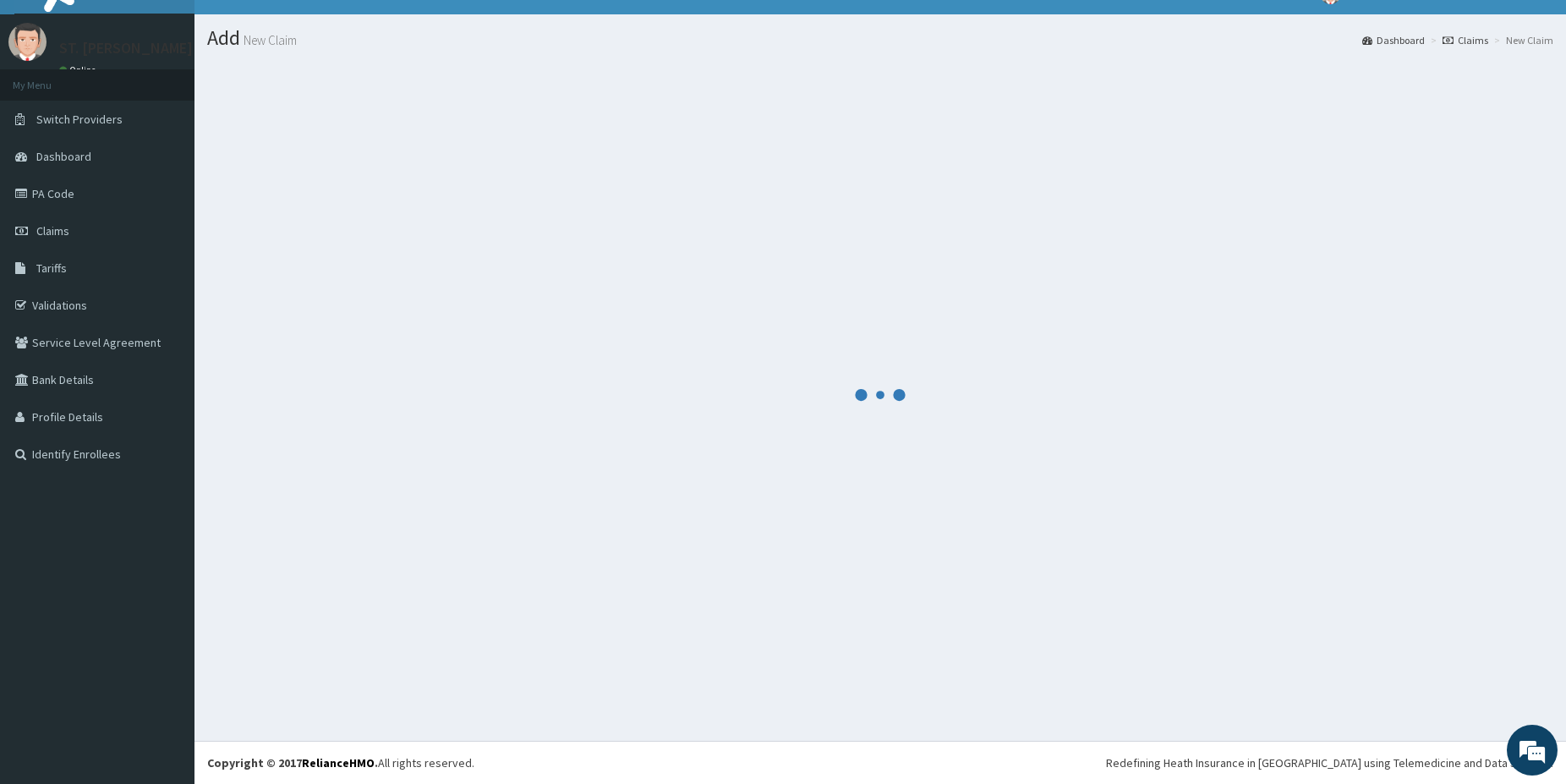
scroll to position [28, 0]
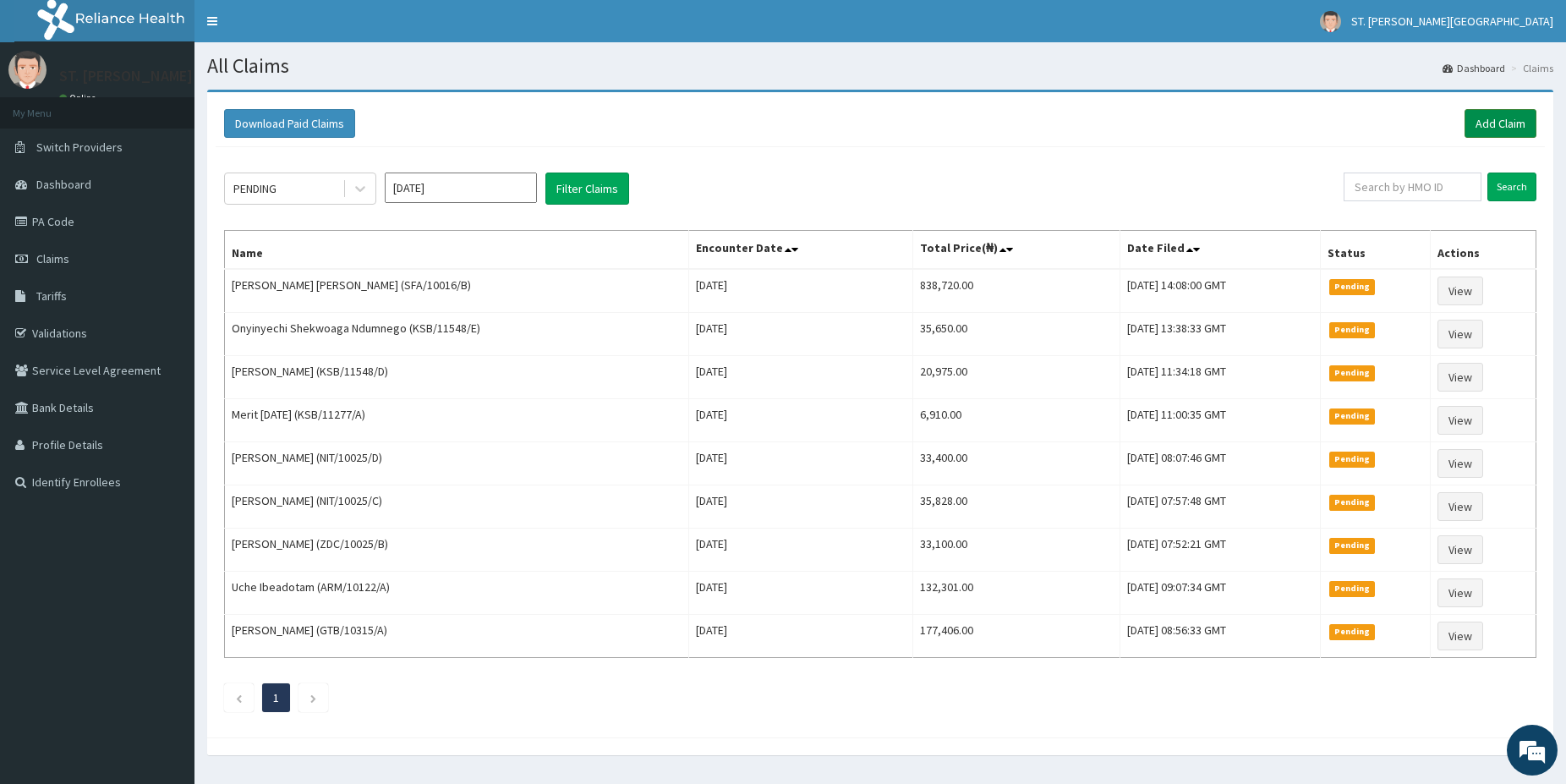
click at [1498, 116] on link "Add Claim" at bounding box center [1501, 123] width 72 height 29
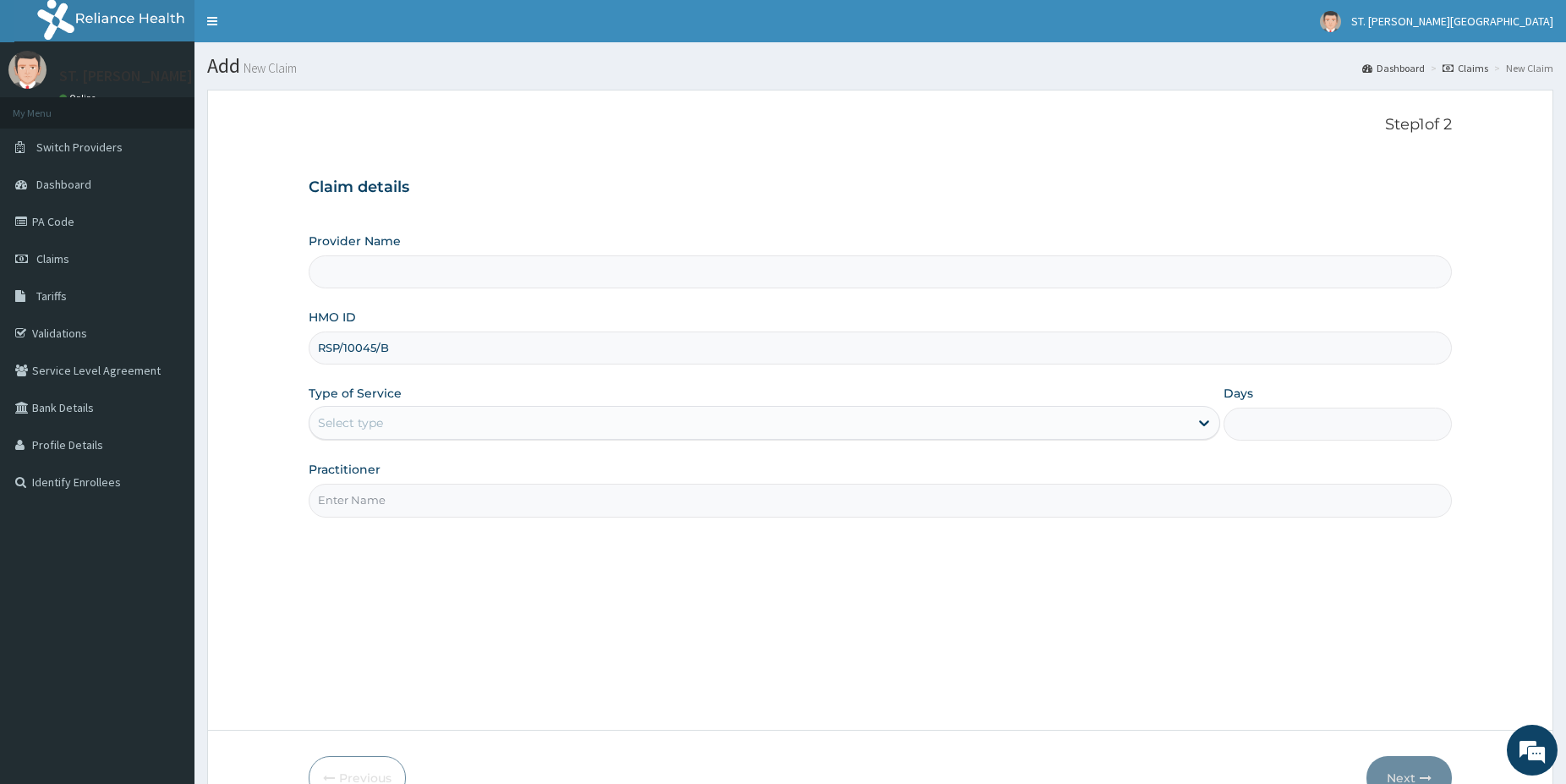
type input "RSP/10045/B"
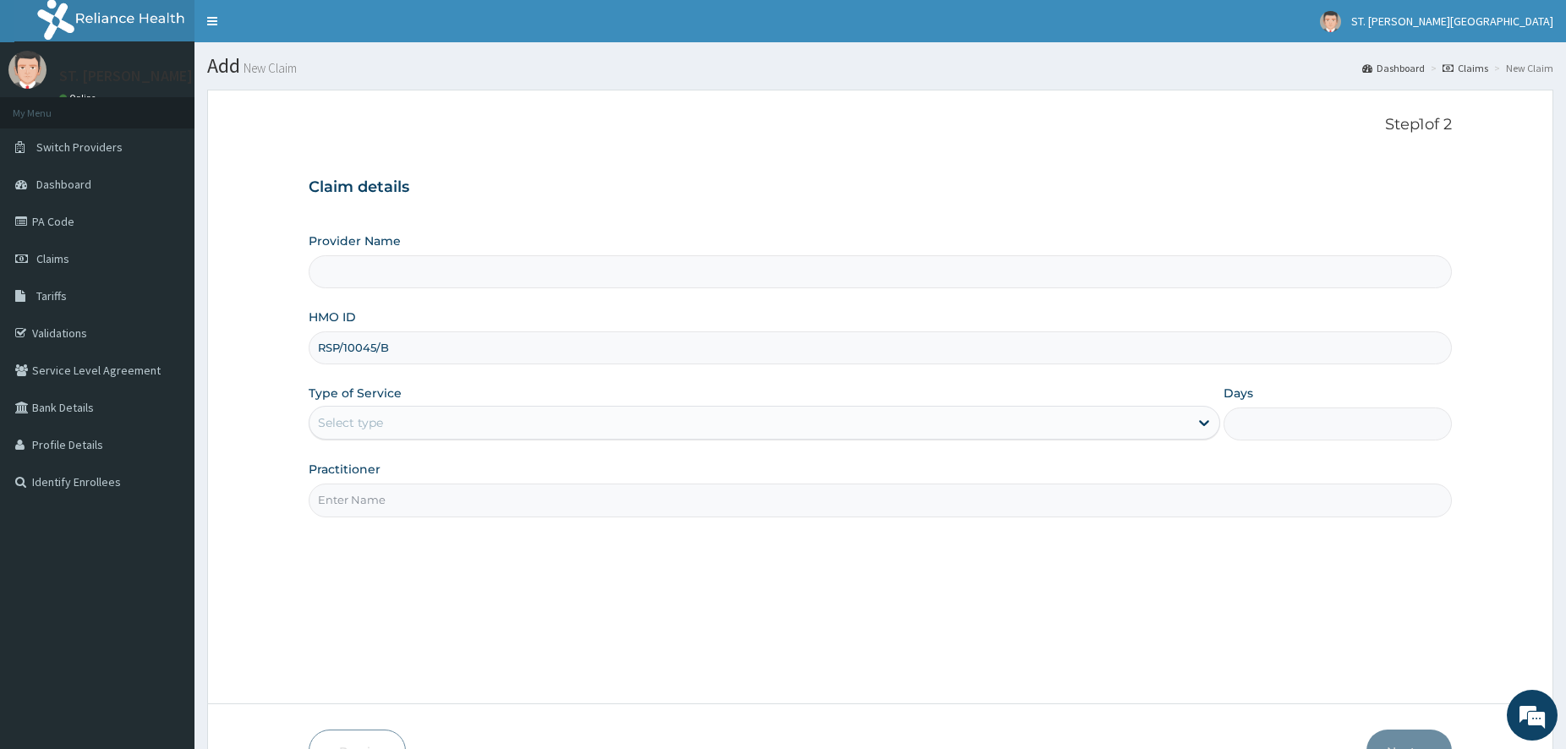
type input "[GEOGRAPHIC_DATA]- [GEOGRAPHIC_DATA]"
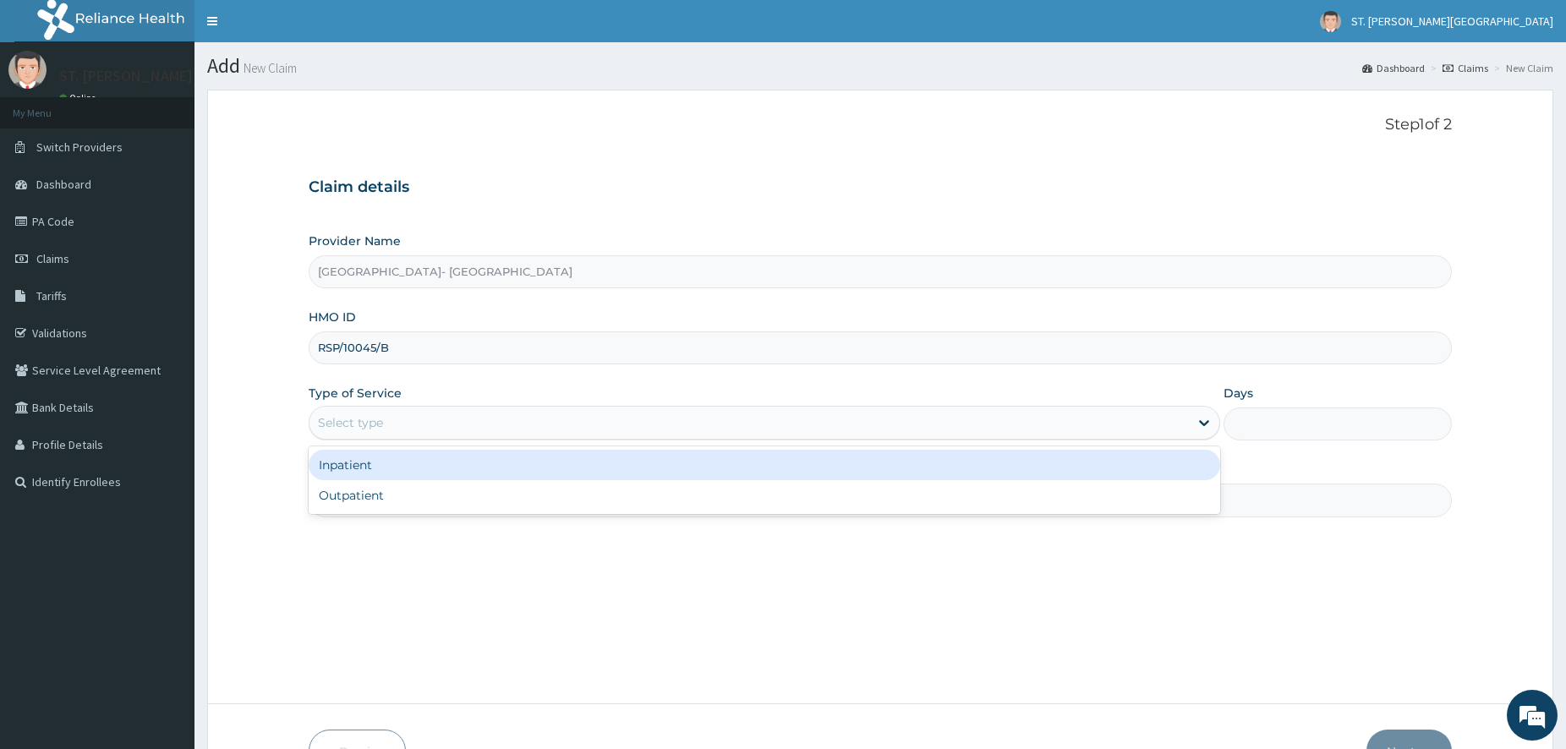
drag, startPoint x: 354, startPoint y: 413, endPoint x: 357, endPoint y: 433, distance: 19.6
click at [352, 415] on div "Select type" at bounding box center [748, 422] width 879 height 27
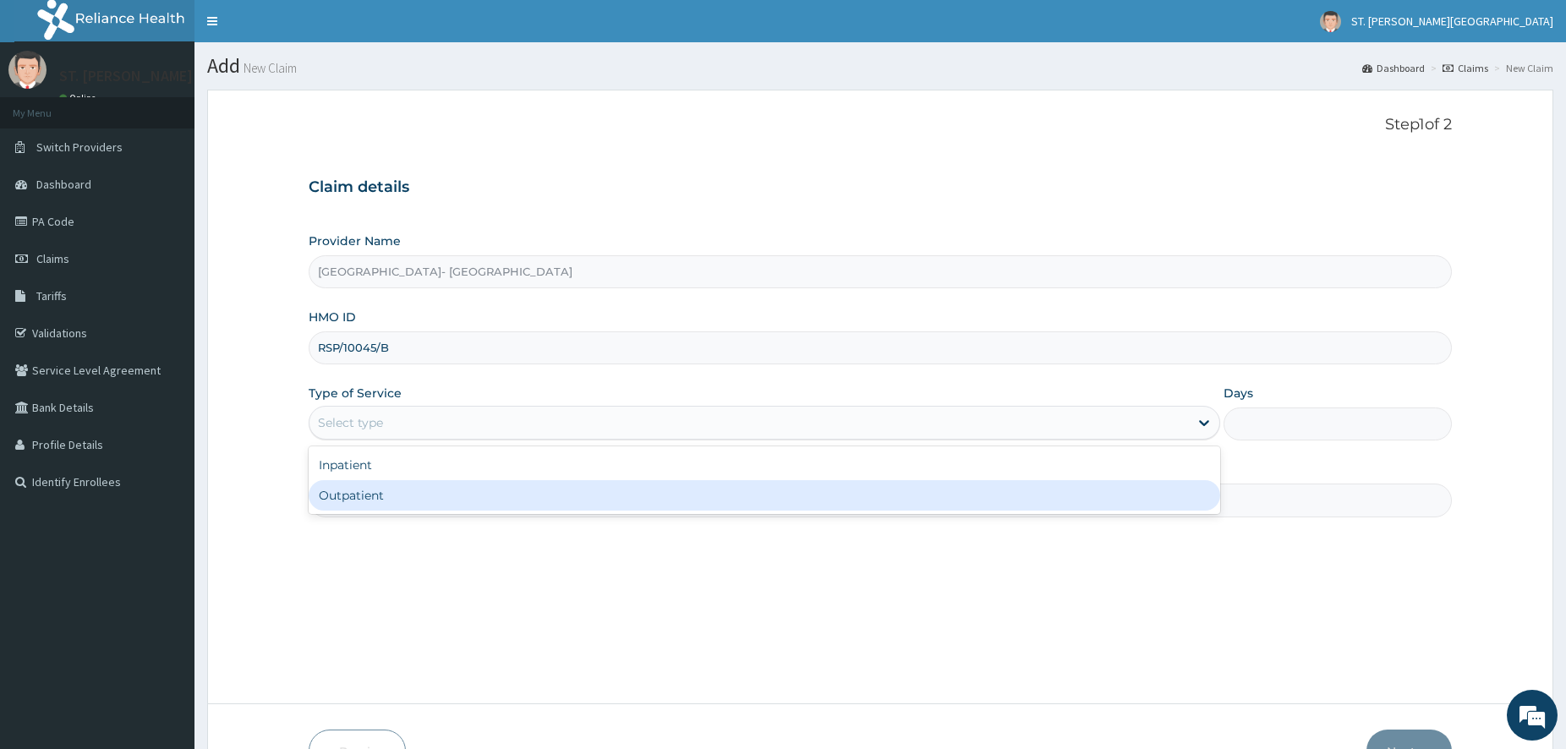
click at [380, 496] on div "Outpatient" at bounding box center [765, 495] width 912 height 30
type input "1"
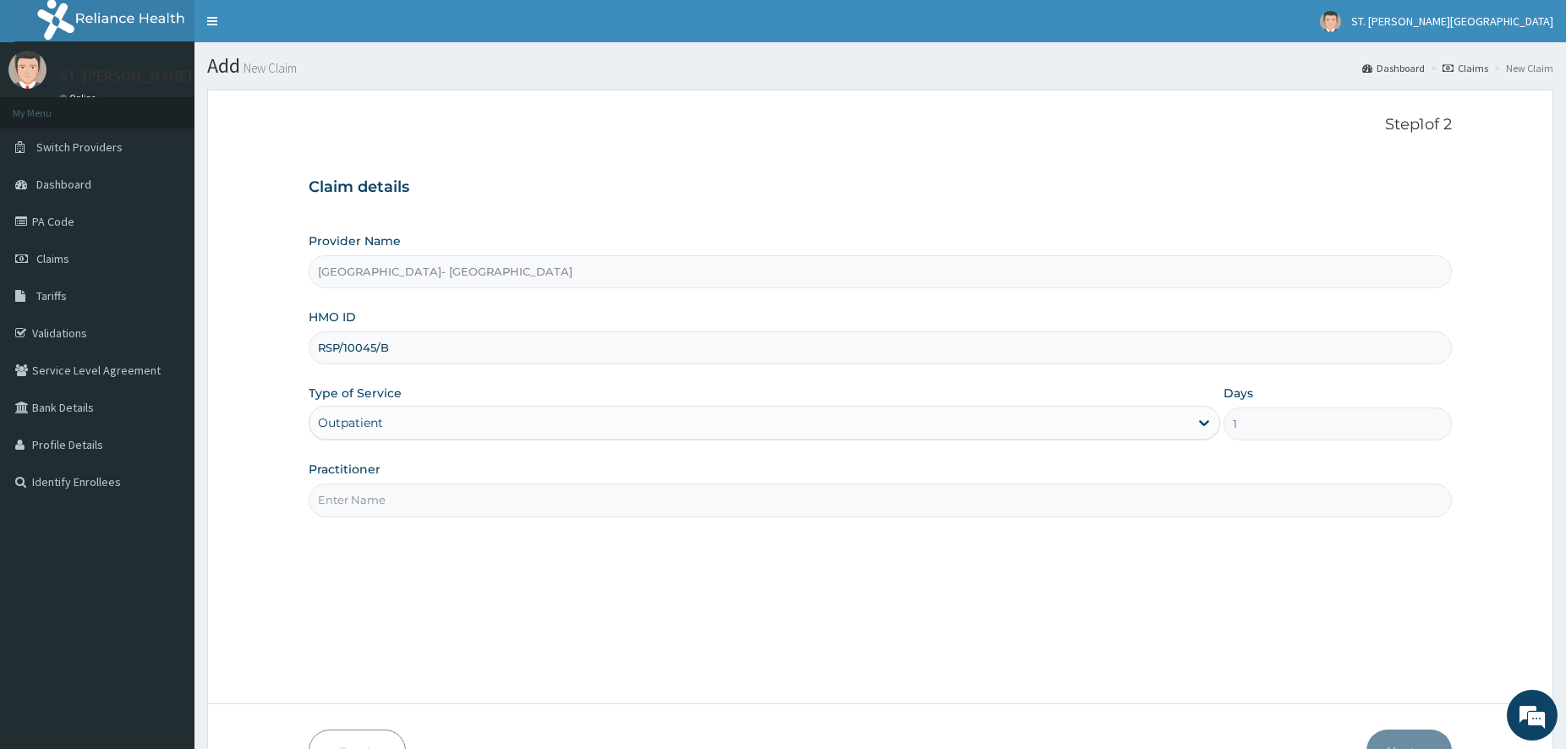
click at [375, 496] on input "Practitioner" at bounding box center [880, 500] width 1143 height 33
type input "DR.LATIFAH"
click at [1410, 740] on button "Next" at bounding box center [1408, 752] width 85 height 44
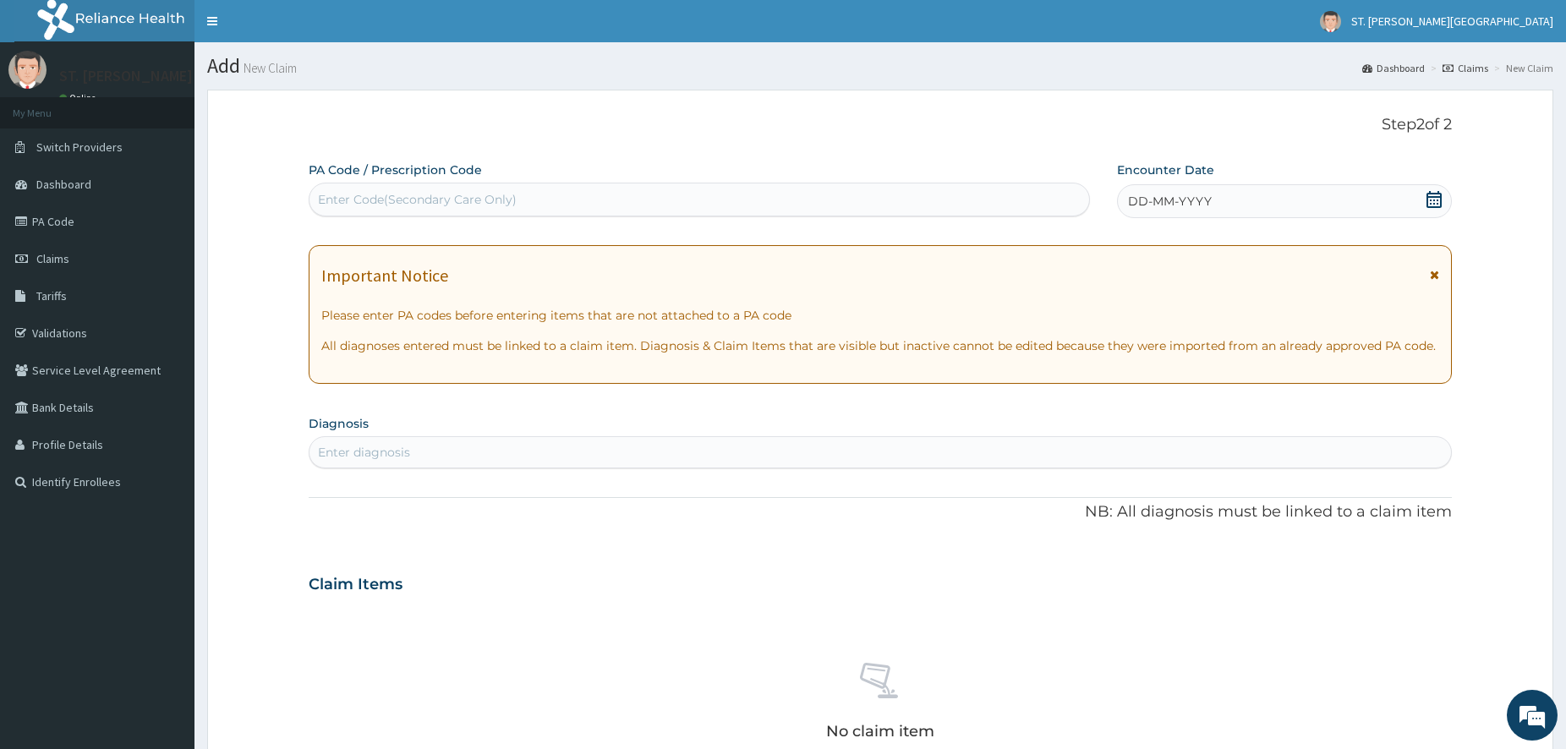
click at [416, 447] on div "Enter diagnosis" at bounding box center [880, 452] width 1142 height 27
type input "UPPER RESPI"
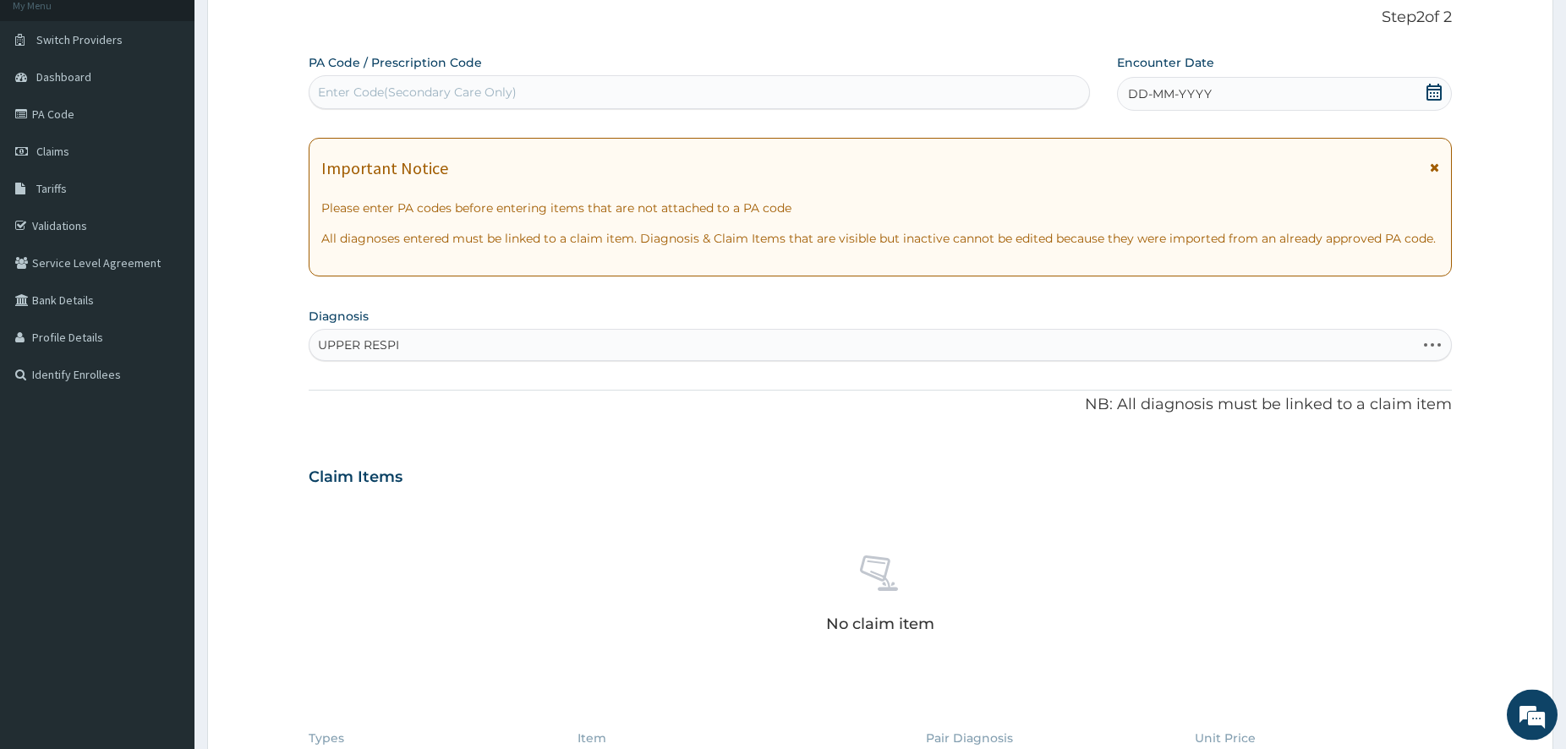
scroll to position [115, 0]
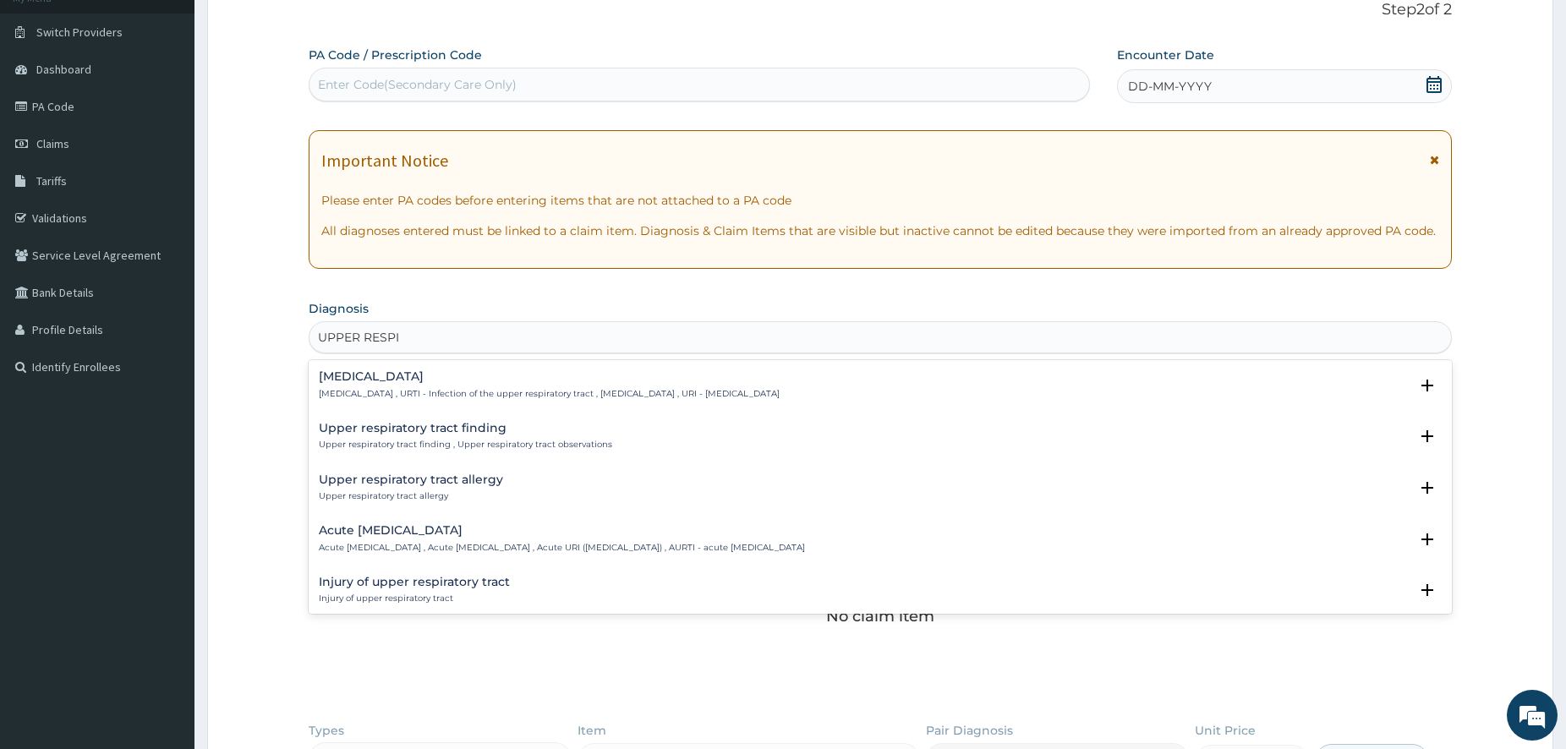
click at [457, 398] on p "[MEDICAL_DATA] , URTI - Infection of the upper respiratory tract , [MEDICAL_DAT…" at bounding box center [549, 394] width 461 height 12
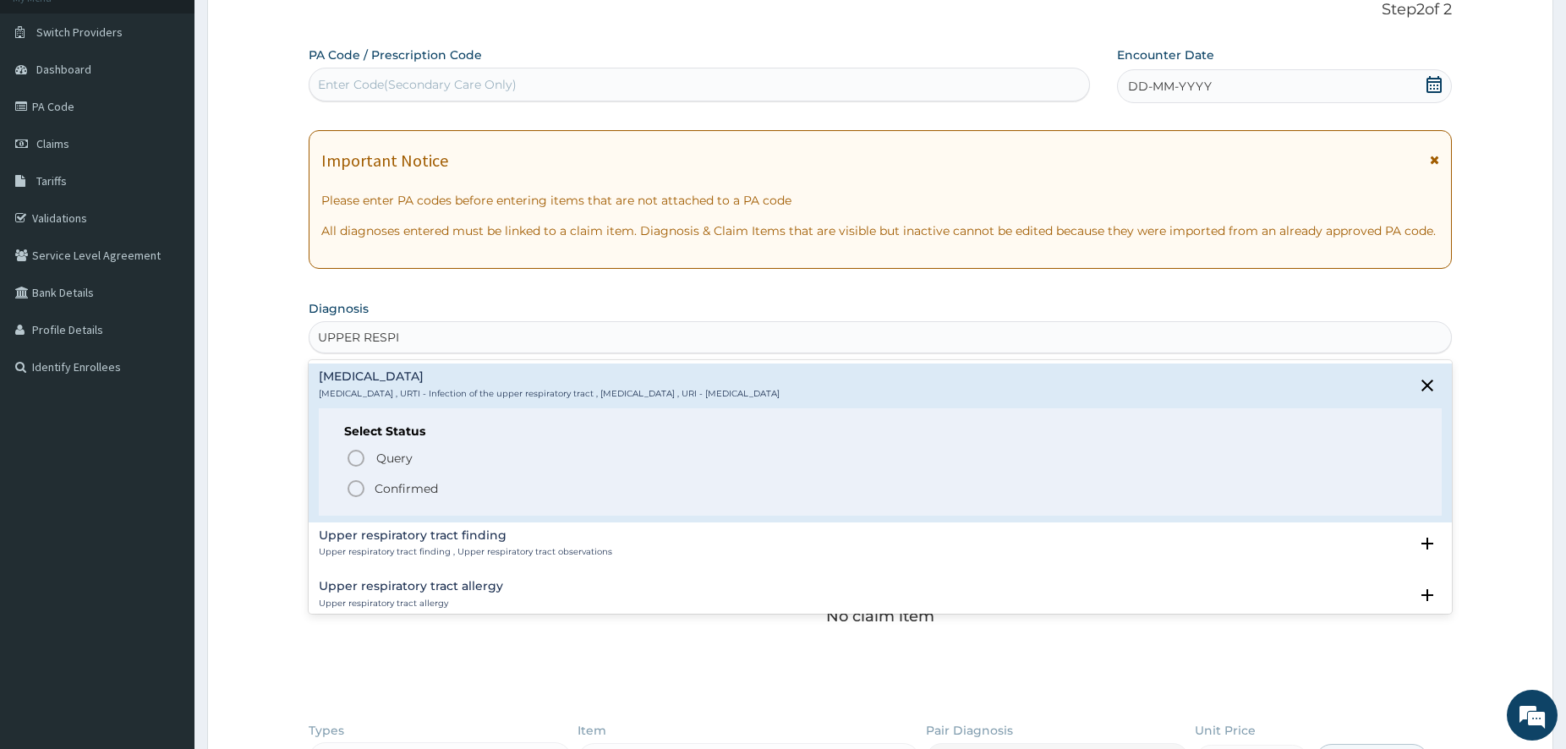
click at [358, 491] on icon "status option filled" at bounding box center [356, 489] width 20 height 20
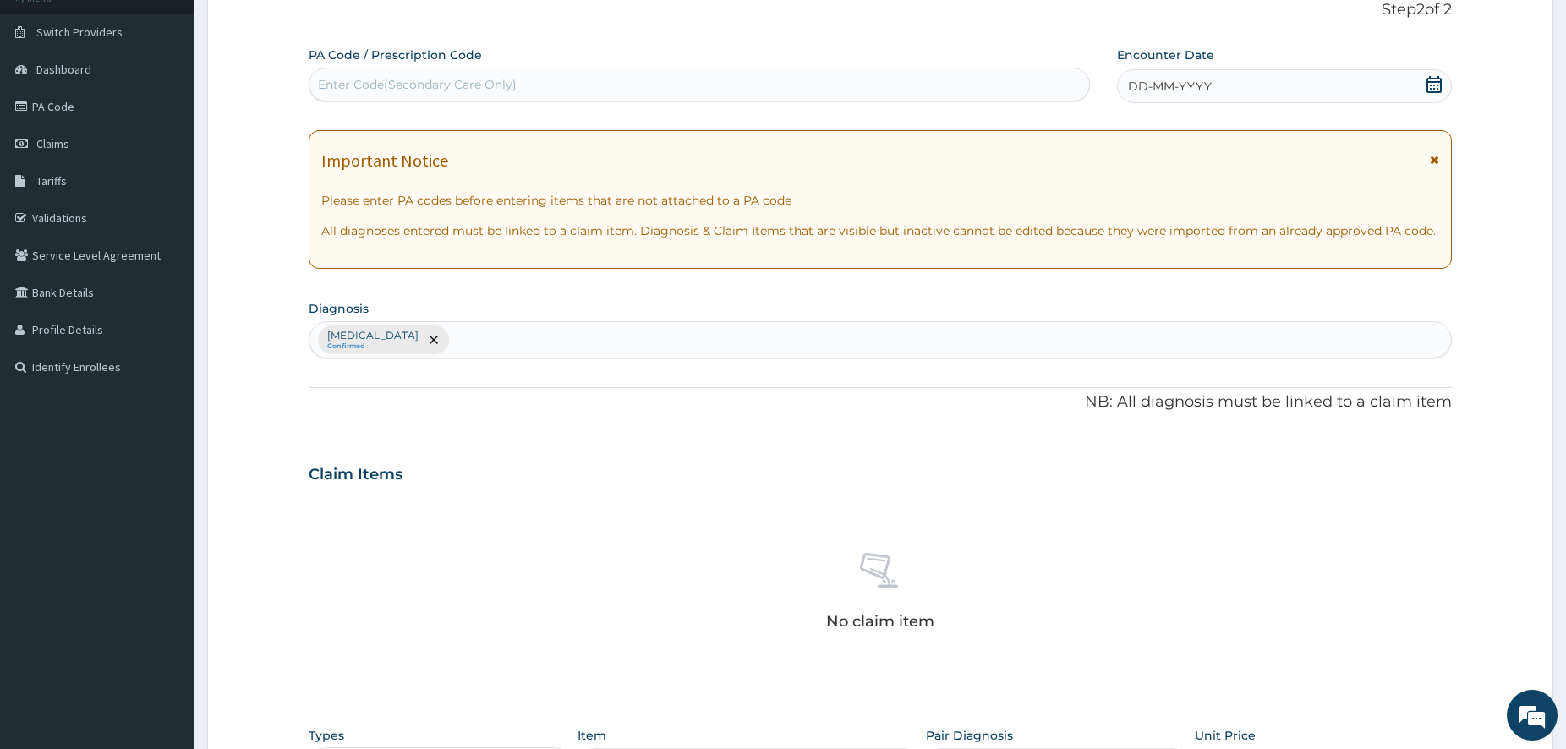
drag, startPoint x: 536, startPoint y: 337, endPoint x: 523, endPoint y: 342, distance: 13.7
click at [535, 337] on div "[MEDICAL_DATA] Confirmed" at bounding box center [880, 340] width 1142 height 36
type input "[MEDICAL_DATA]"
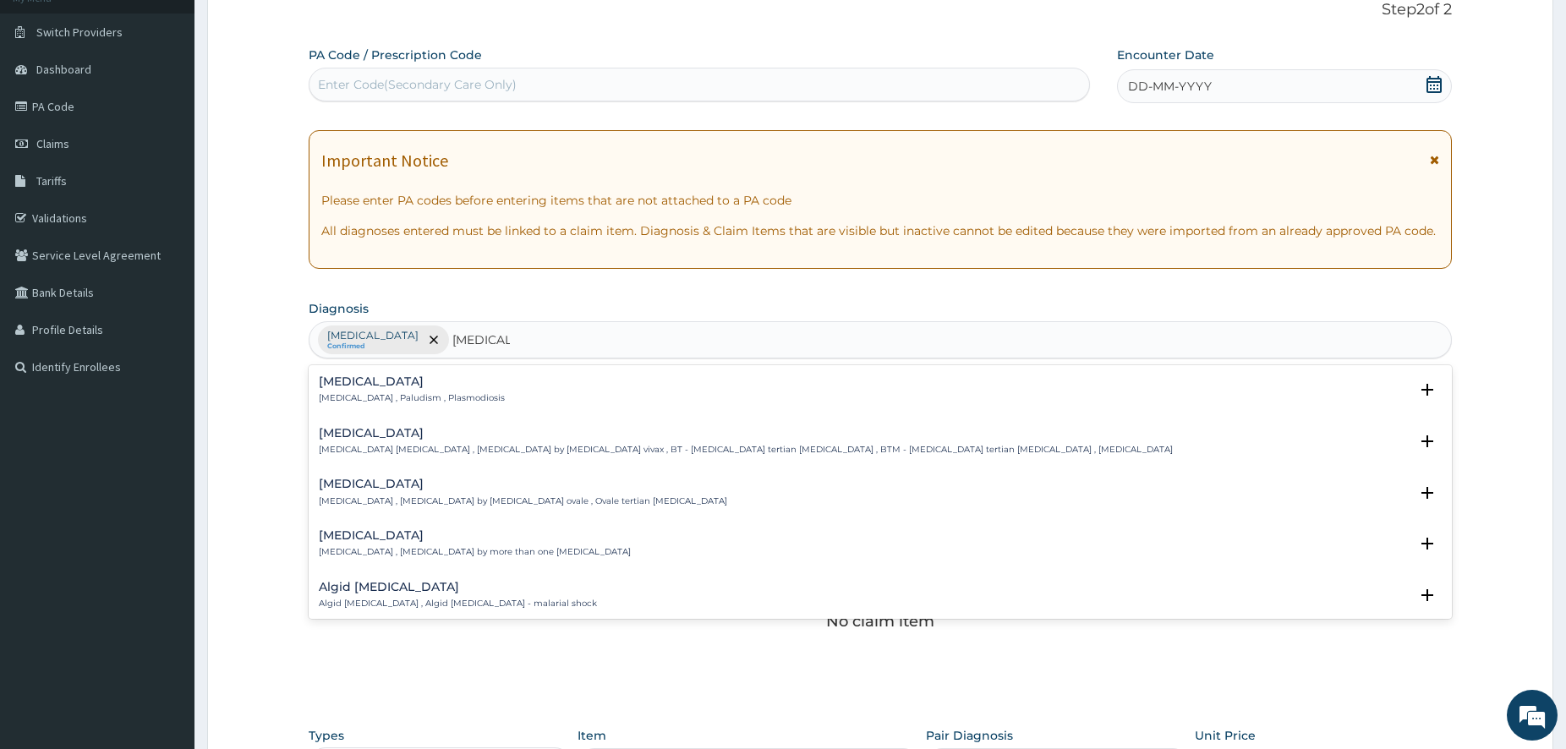
click at [397, 381] on h4 "[MEDICAL_DATA]" at bounding box center [412, 381] width 186 height 13
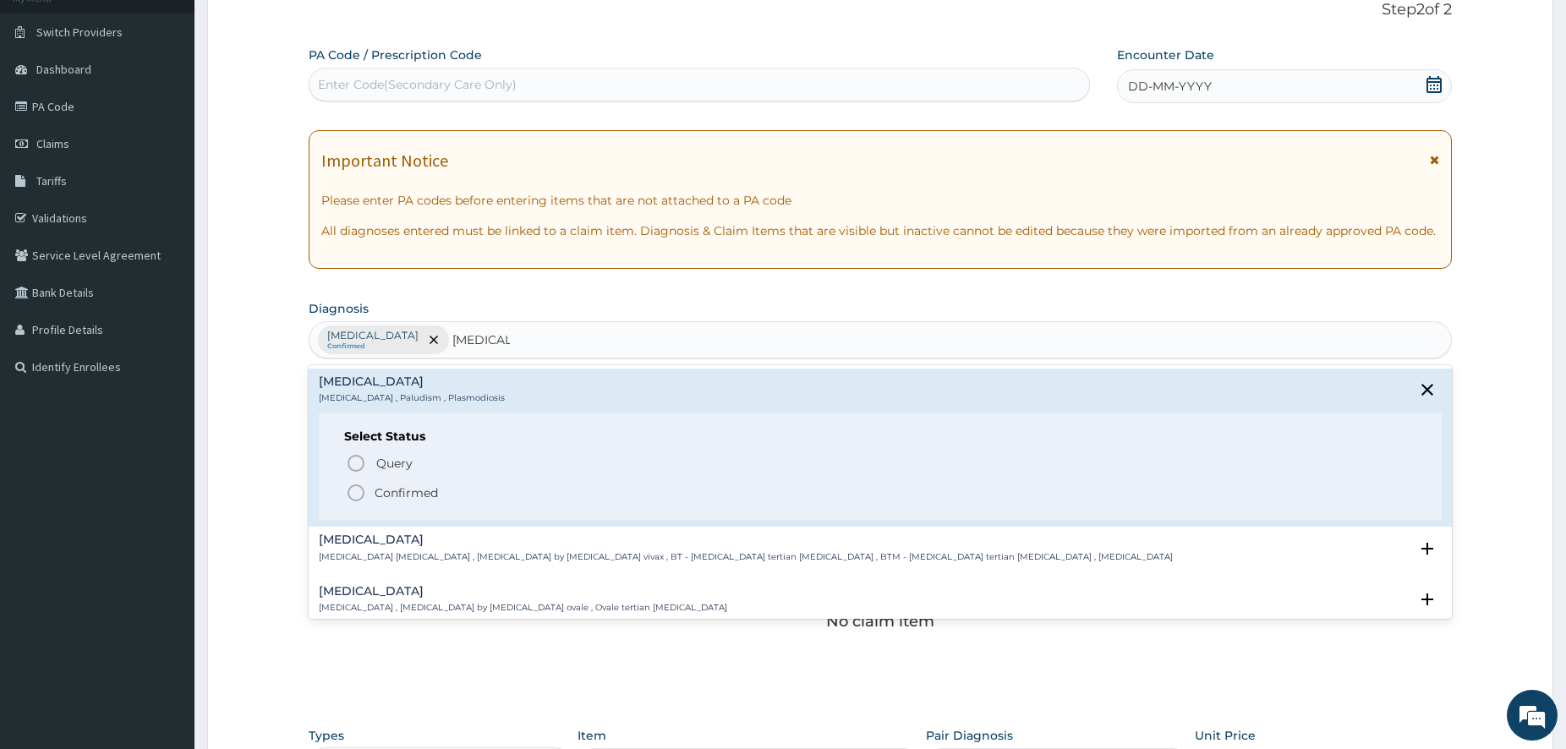
click at [350, 499] on icon "status option filled" at bounding box center [356, 493] width 20 height 20
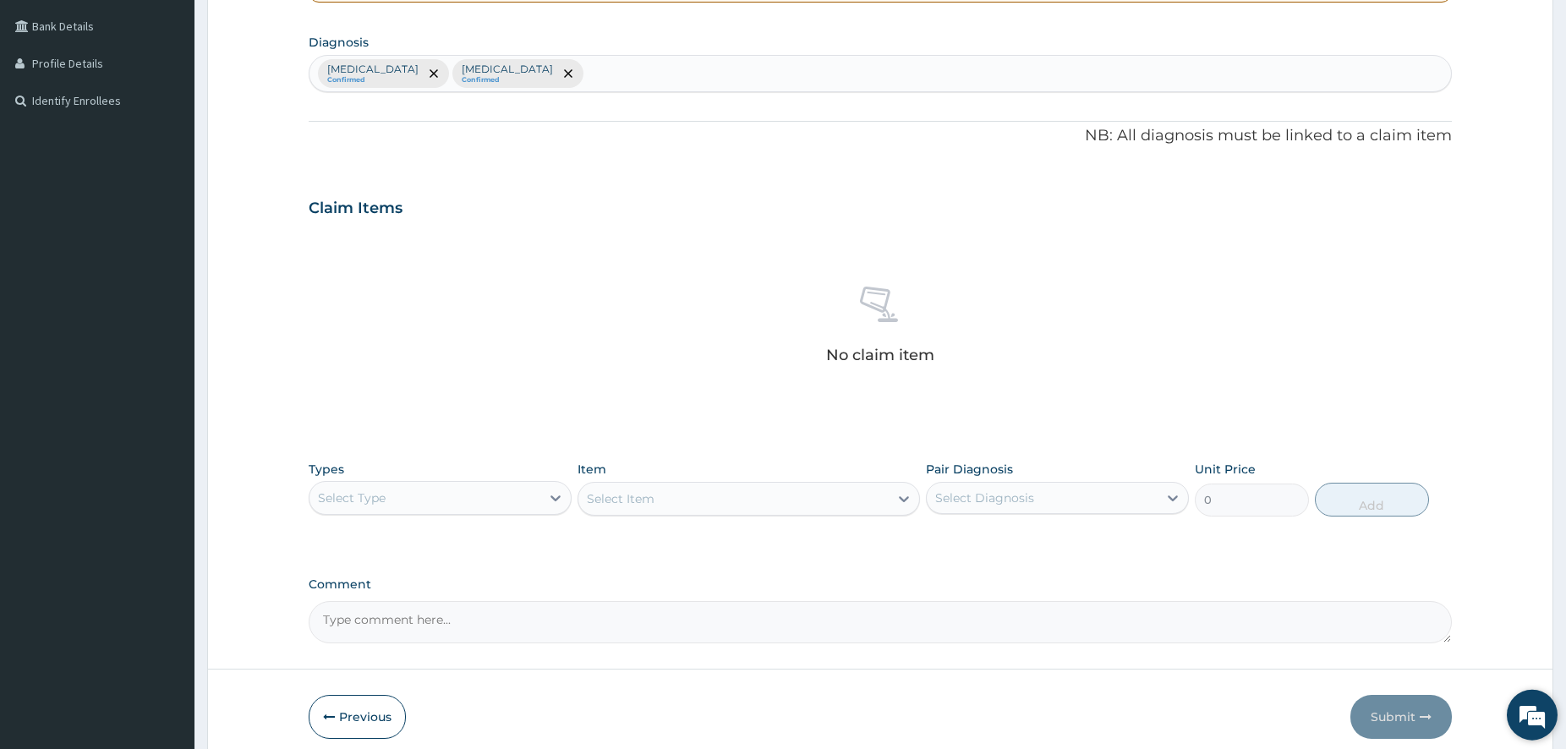
drag, startPoint x: 1570, startPoint y: 739, endPoint x: 1547, endPoint y: 732, distance: 23.8
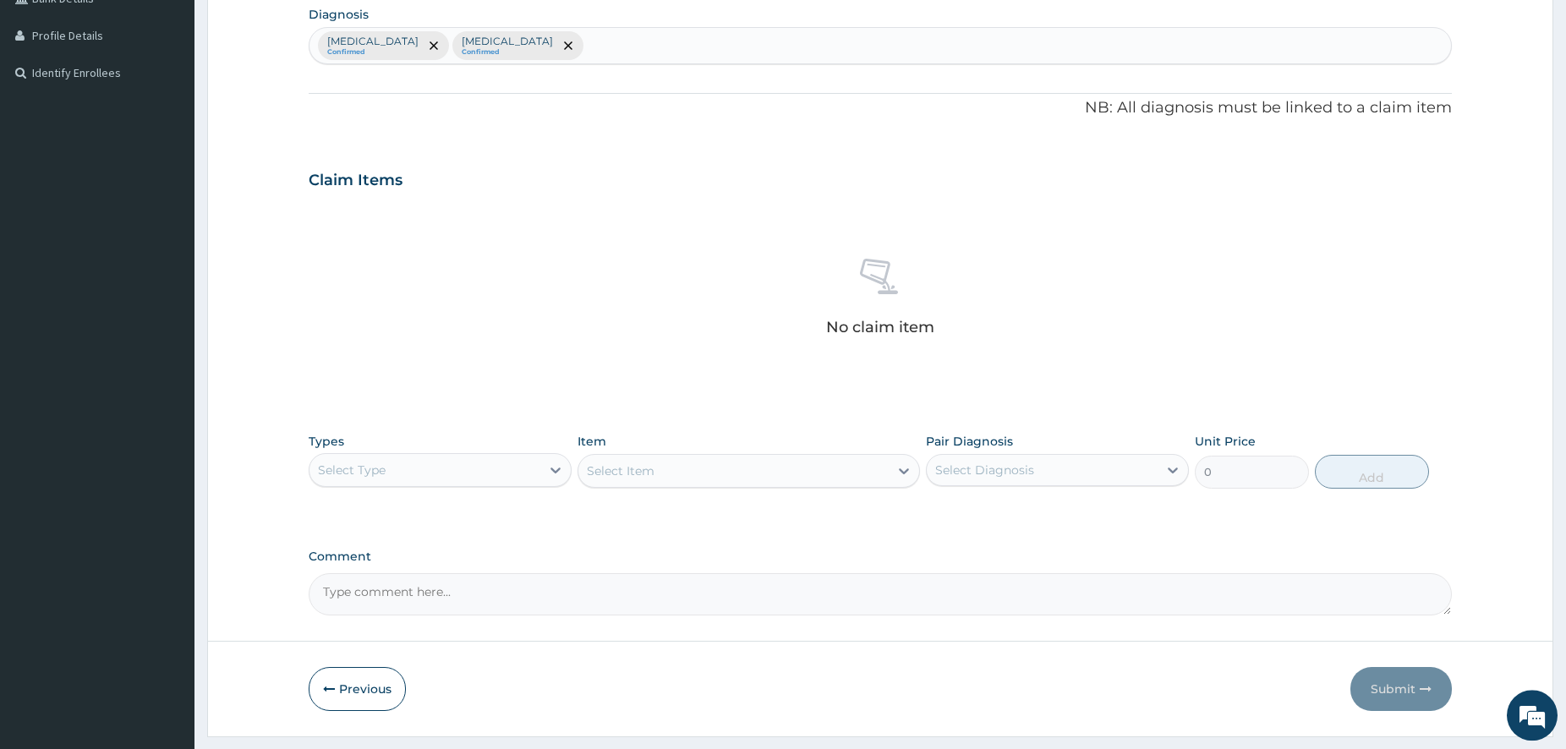
scroll to position [417, 0]
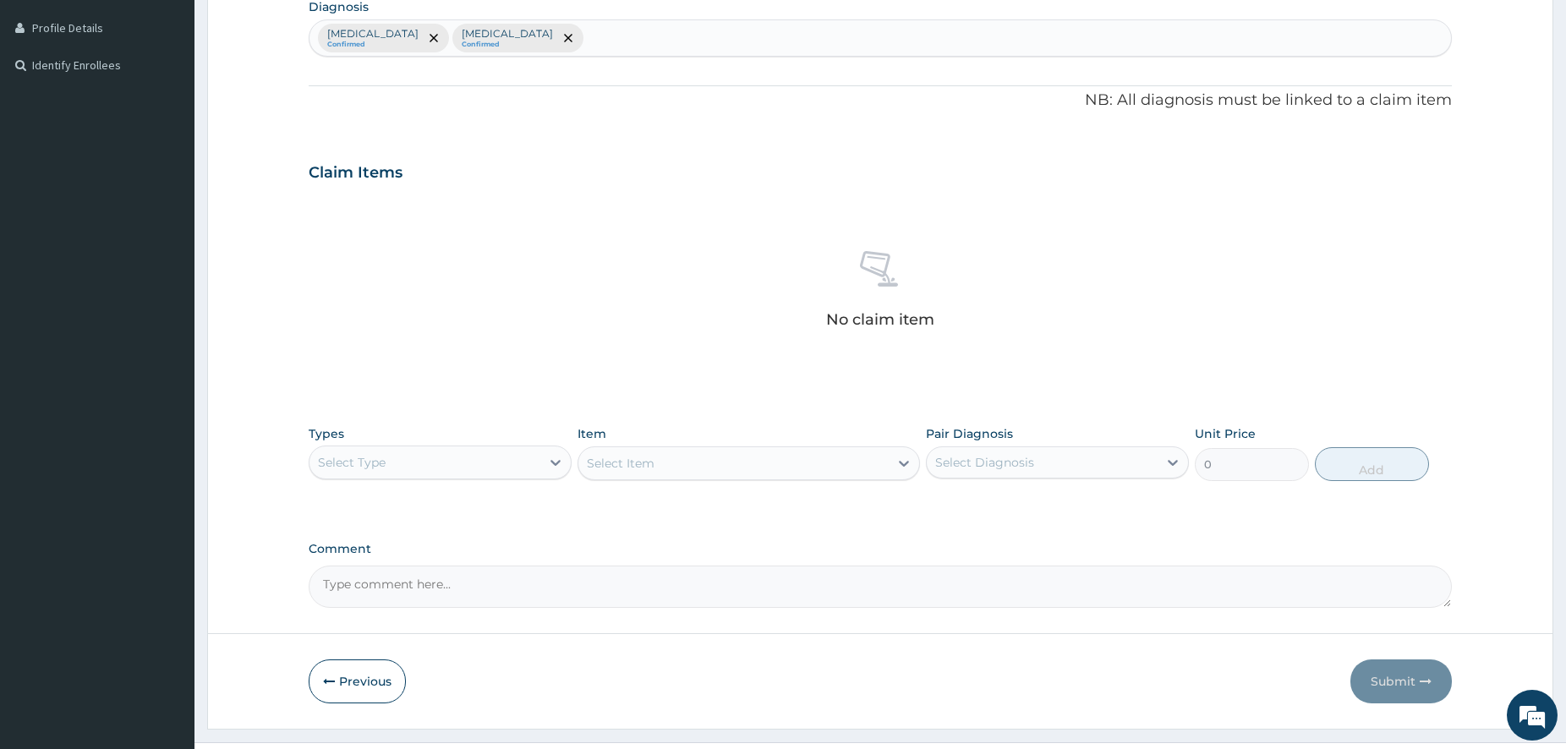
click at [490, 458] on div "Select Type" at bounding box center [424, 462] width 231 height 27
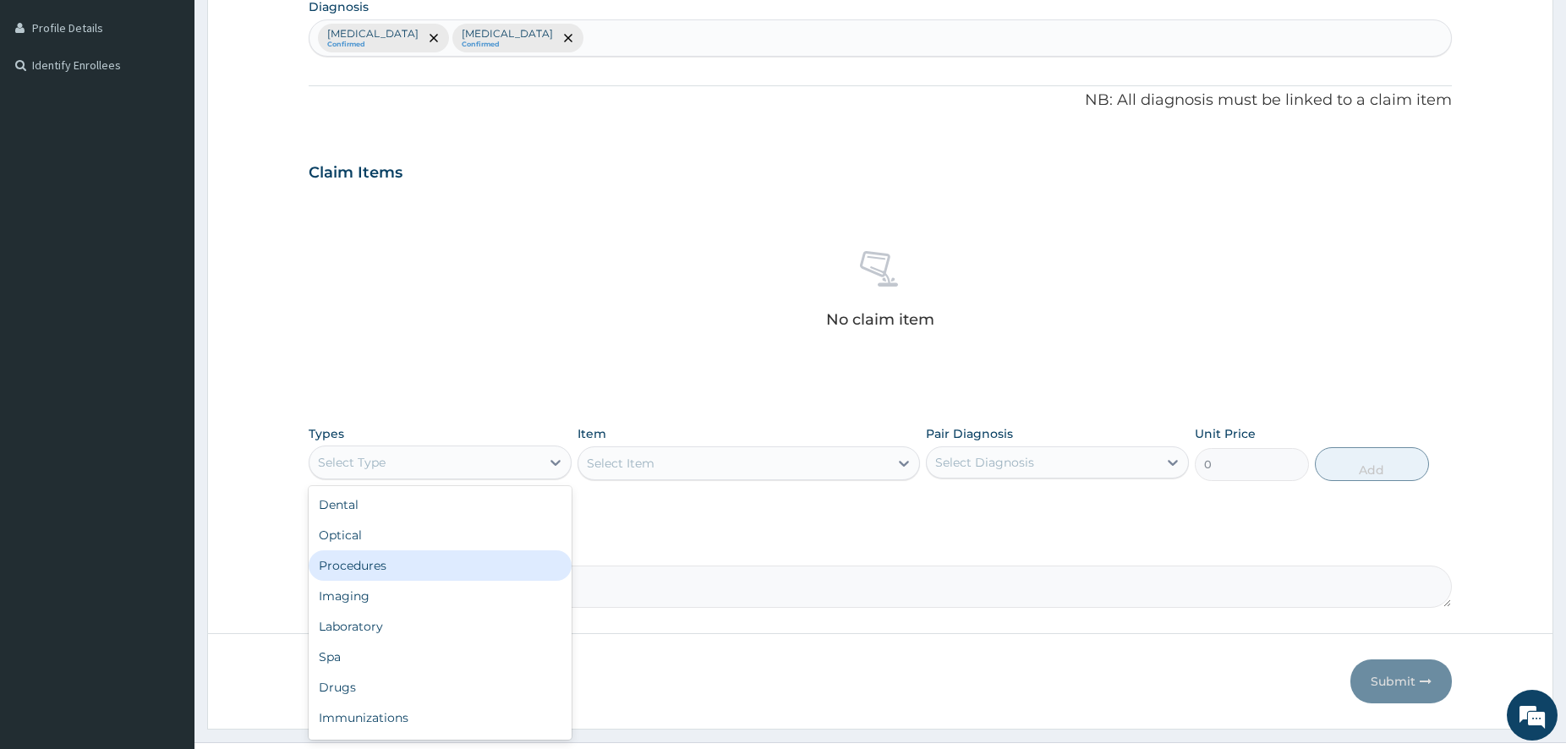
click at [422, 578] on div "Procedures" at bounding box center [440, 565] width 263 height 30
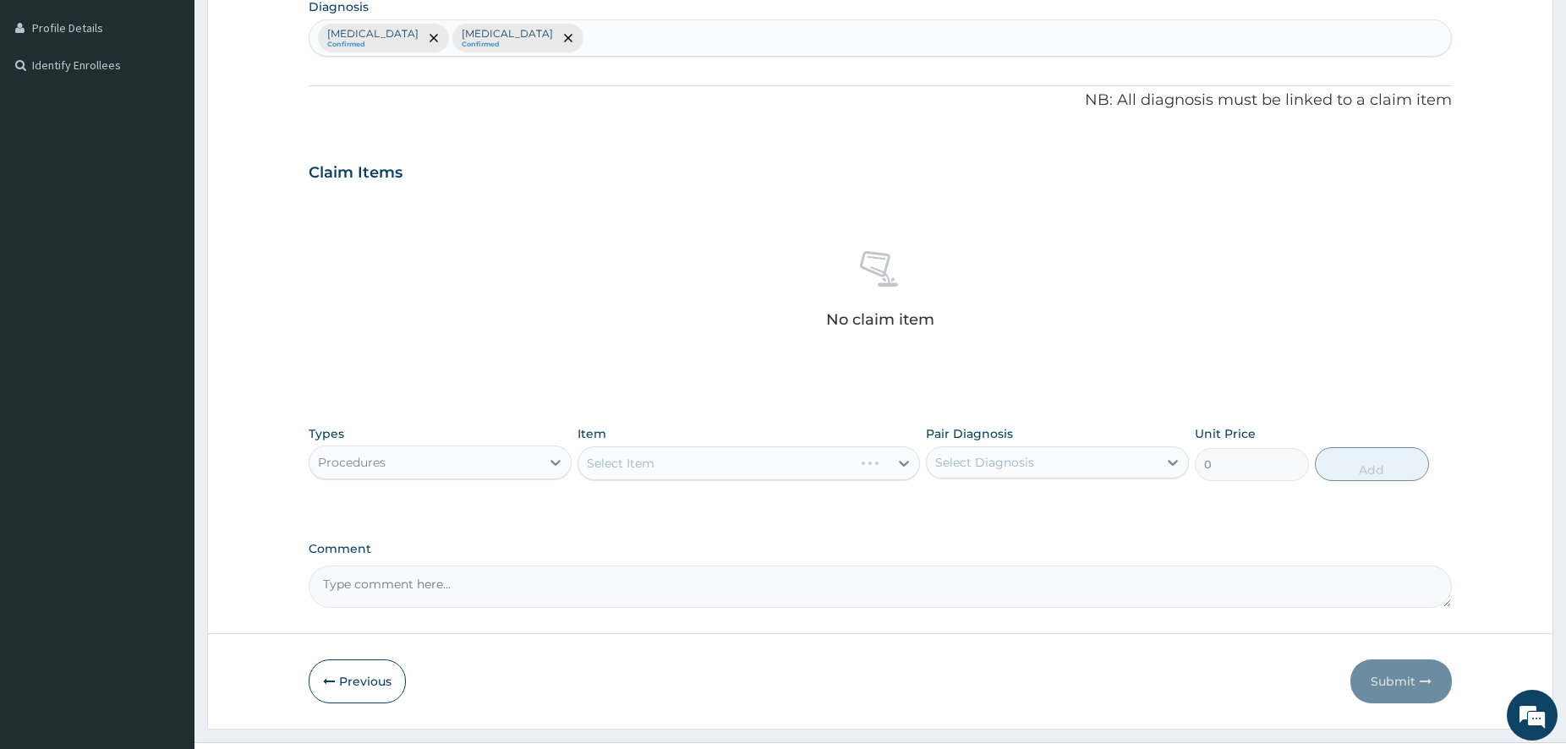
click at [806, 464] on div "Select Item" at bounding box center [749, 463] width 342 height 34
click at [806, 464] on div "Select Item" at bounding box center [733, 463] width 310 height 27
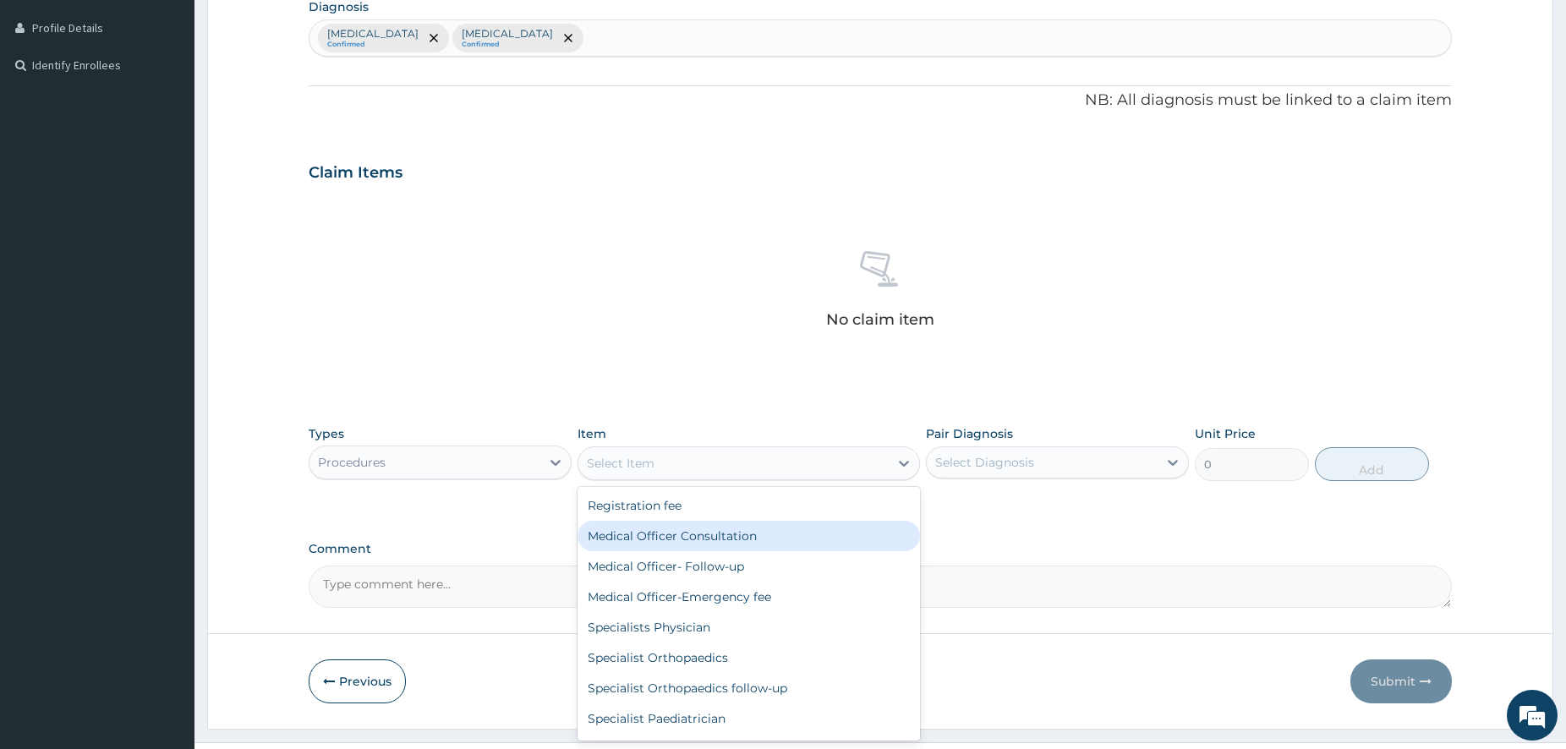
click at [691, 524] on div "Medical Officer Consultation" at bounding box center [749, 536] width 342 height 30
type input "5000"
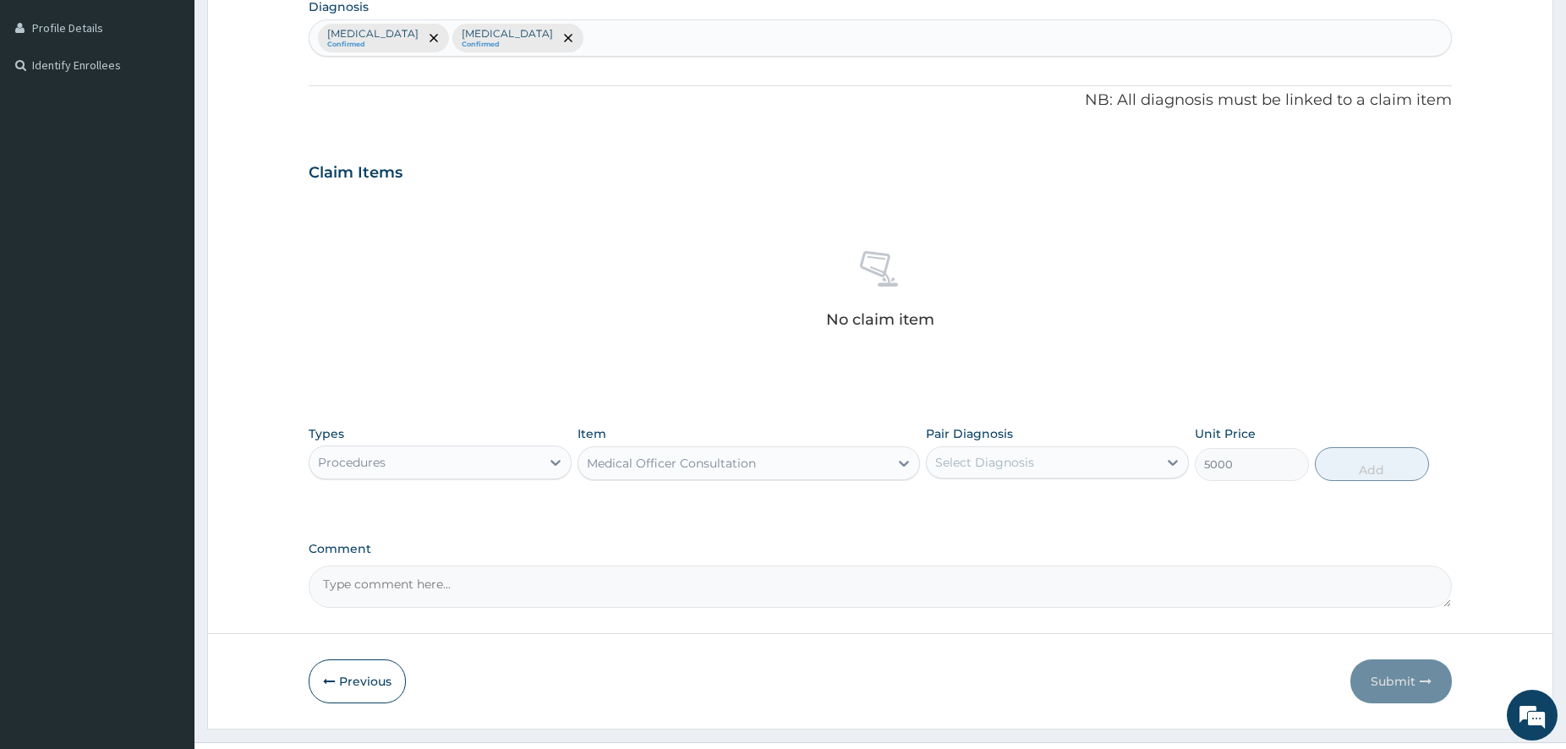
click at [1055, 460] on div "Select Diagnosis" at bounding box center [1042, 462] width 231 height 27
drag, startPoint x: 1057, startPoint y: 496, endPoint x: 1060, endPoint y: 528, distance: 32.3
click at [1059, 501] on label "Upper respiratory infection" at bounding box center [1006, 504] width 105 height 17
checkbox input "true"
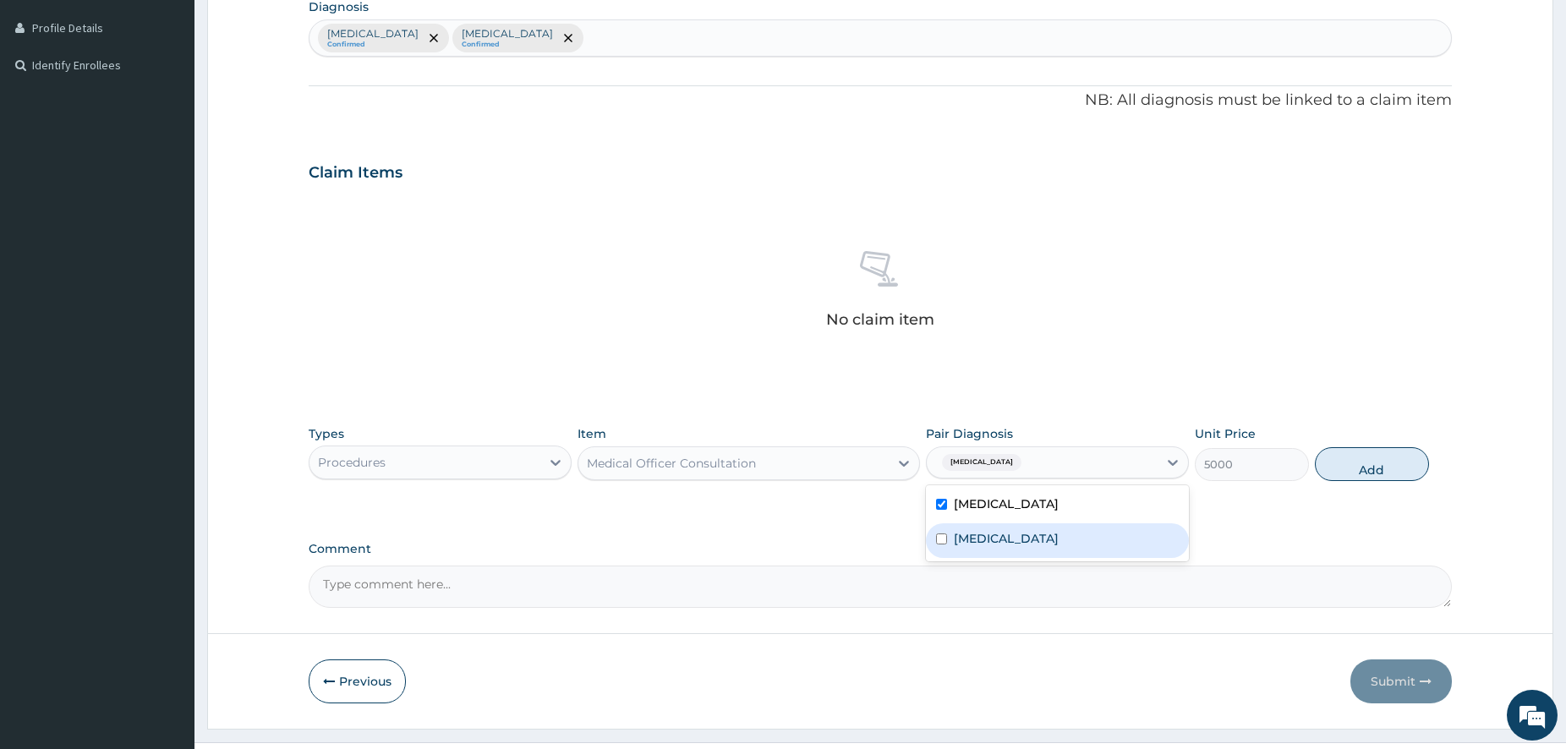
click at [1060, 530] on div "Malaria" at bounding box center [1057, 540] width 263 height 35
checkbox input "true"
click at [1350, 467] on button "Add" at bounding box center [1372, 464] width 114 height 34
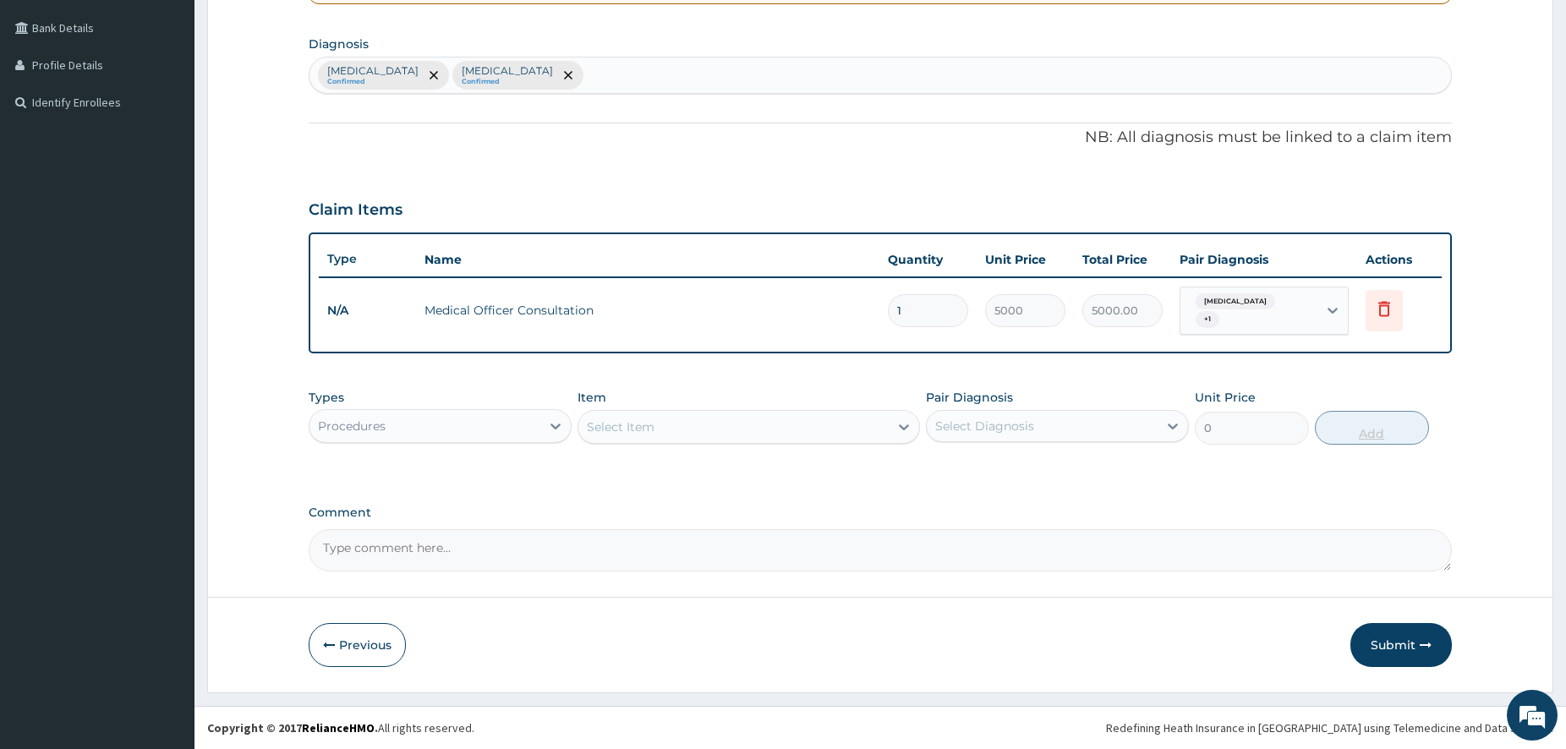
scroll to position [380, 0]
drag, startPoint x: 472, startPoint y: 430, endPoint x: 462, endPoint y: 430, distance: 10.1
click at [468, 430] on div "Procedures" at bounding box center [424, 426] width 231 height 27
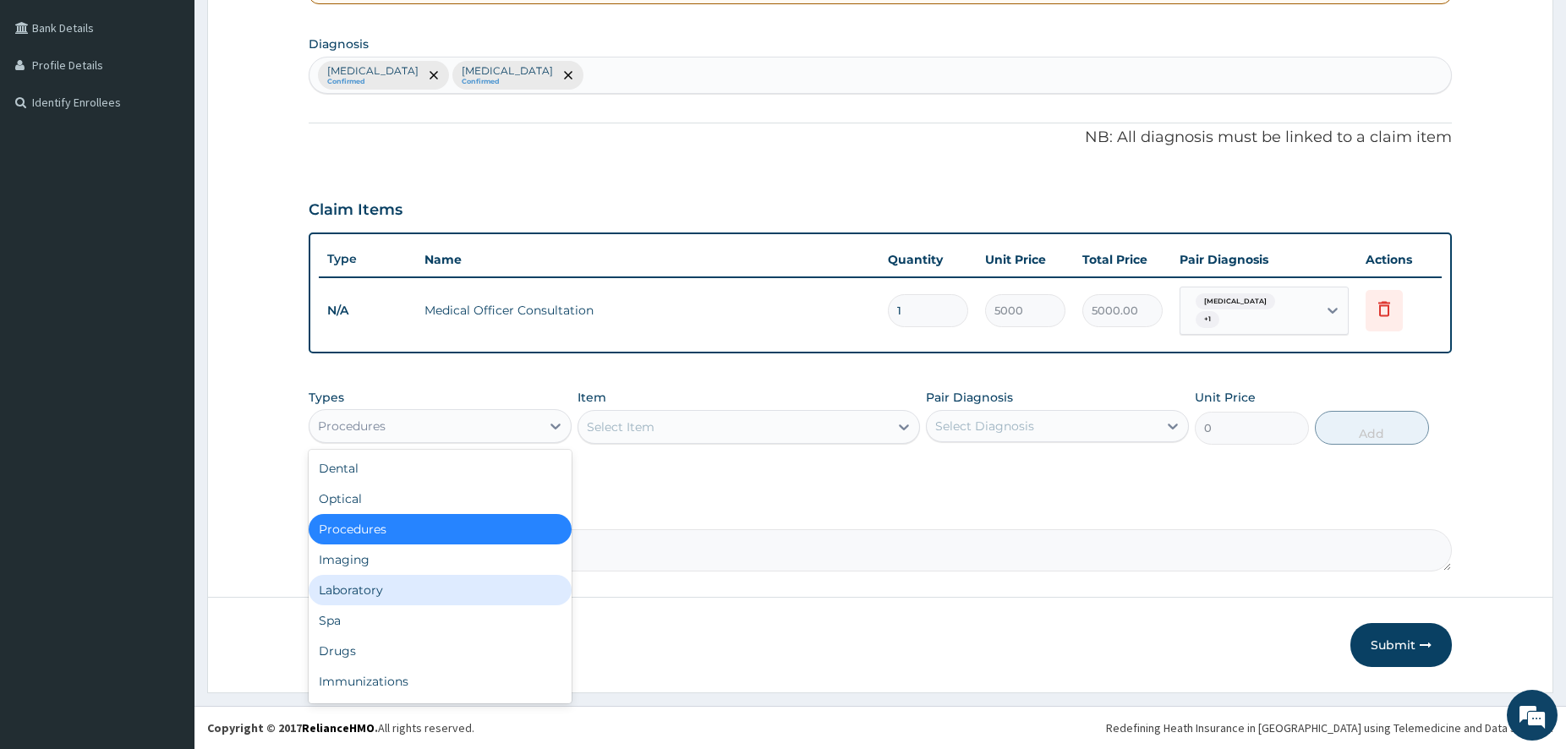
drag, startPoint x: 395, startPoint y: 596, endPoint x: 385, endPoint y: 593, distance: 10.7
click at [394, 597] on div "Laboratory" at bounding box center [440, 590] width 263 height 30
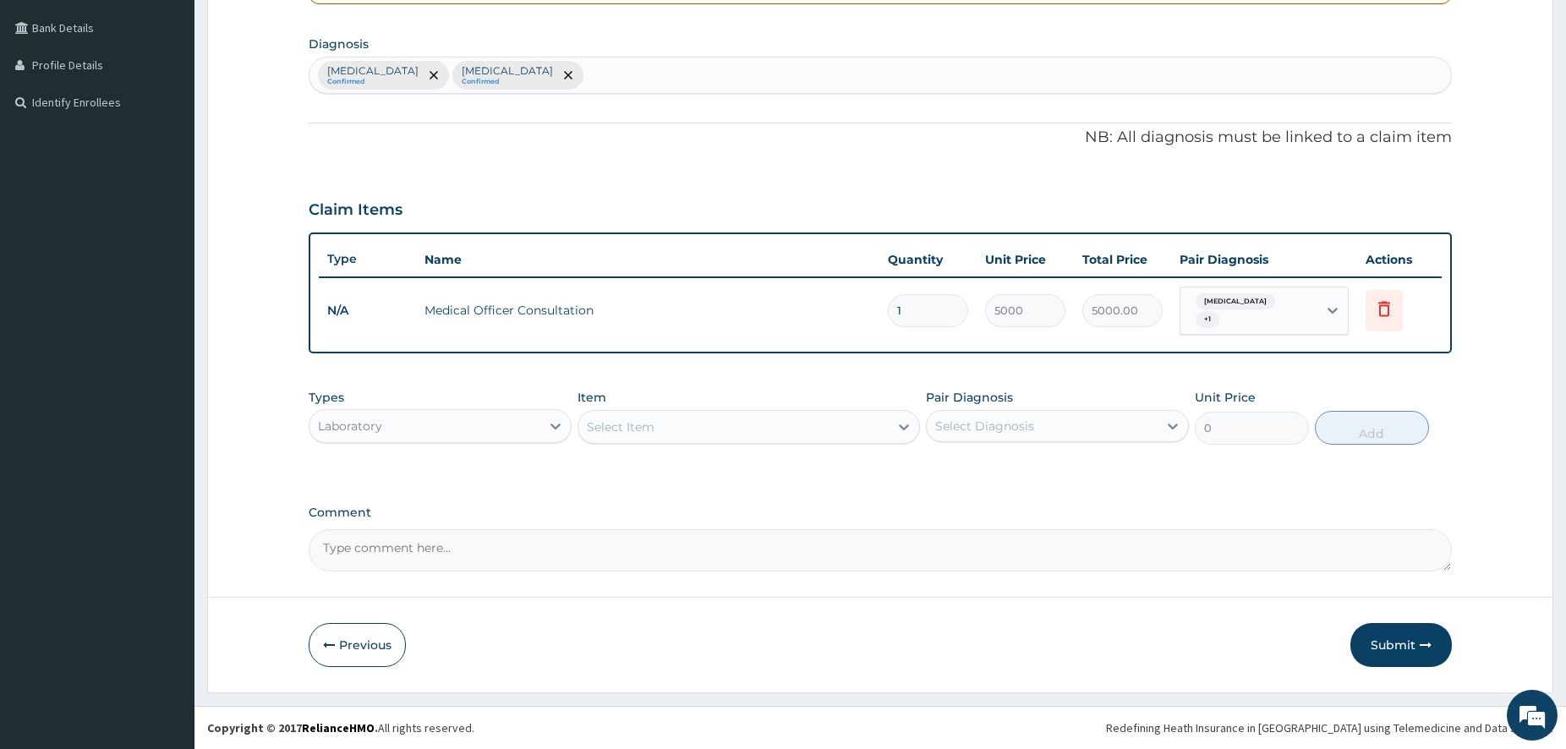
drag, startPoint x: 680, startPoint y: 445, endPoint x: 671, endPoint y: 428, distance: 18.9
click at [673, 434] on div "Item Select Item" at bounding box center [749, 417] width 342 height 56
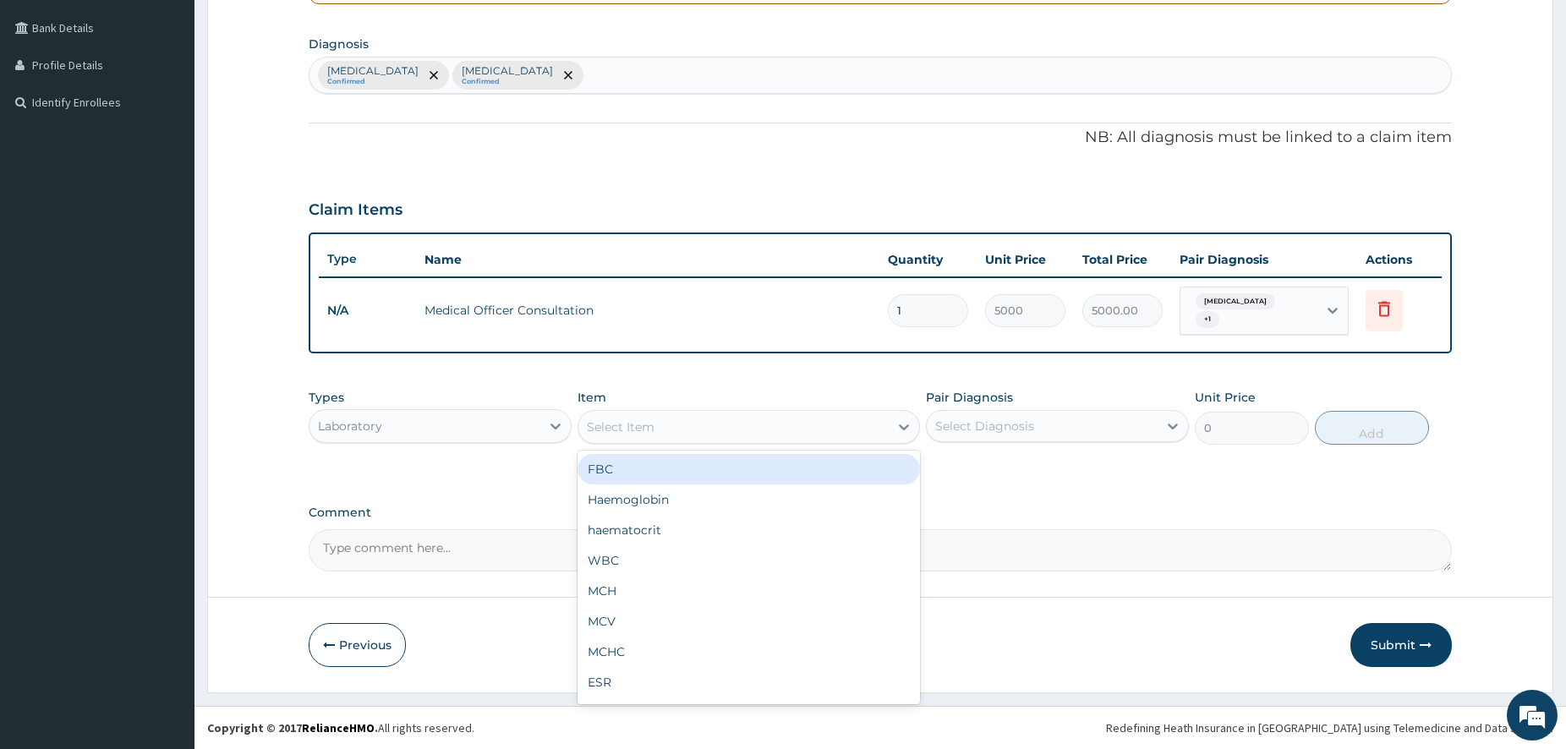
click at [670, 427] on div "Select Item" at bounding box center [733, 426] width 310 height 27
click at [644, 474] on div "FBC" at bounding box center [749, 469] width 342 height 30
type input "5000"
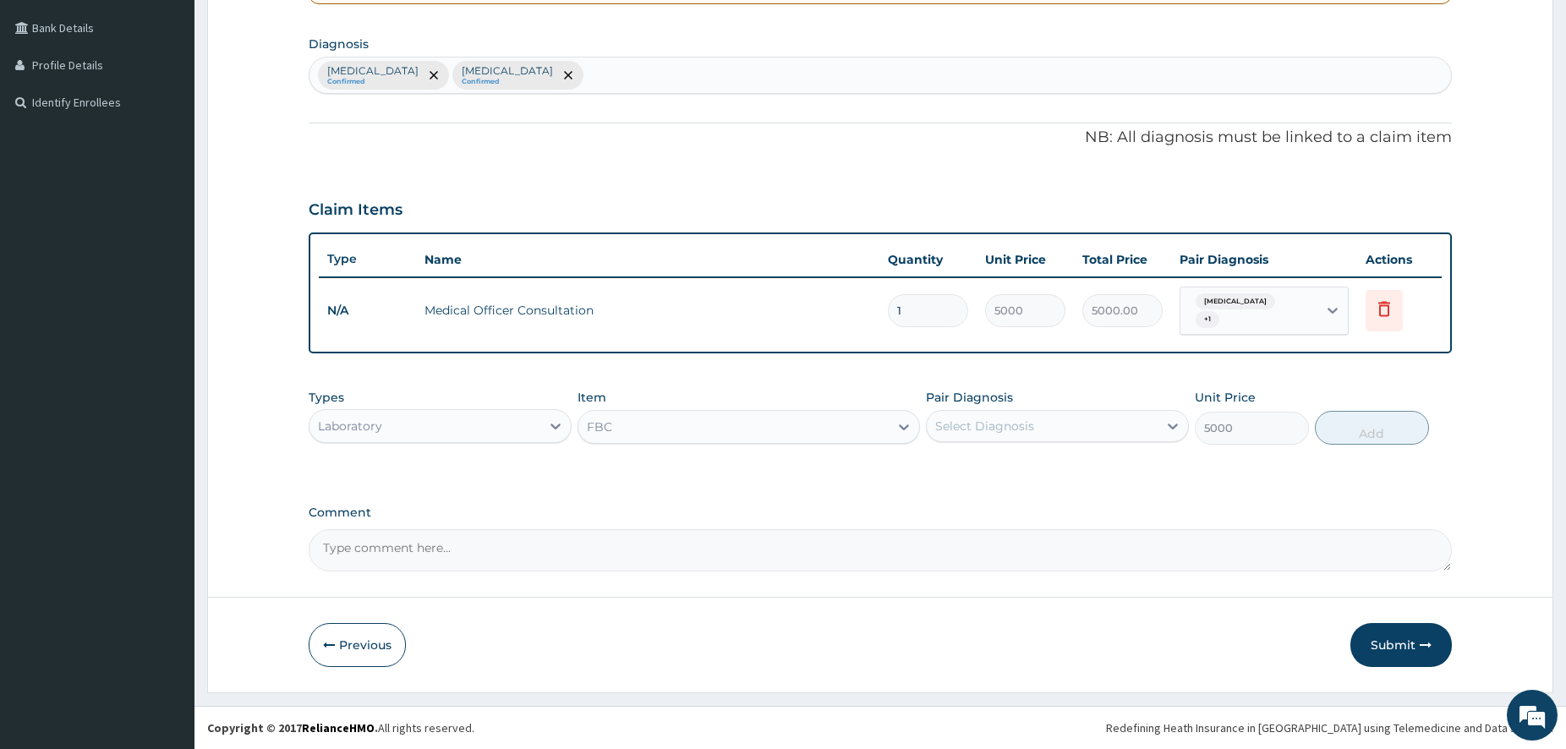
drag, startPoint x: 1020, startPoint y: 427, endPoint x: 1010, endPoint y: 440, distance: 15.7
click at [1019, 427] on div "Select Diagnosis" at bounding box center [984, 426] width 99 height 17
click at [1012, 502] on div "Malaria" at bounding box center [1057, 504] width 263 height 35
checkbox input "true"
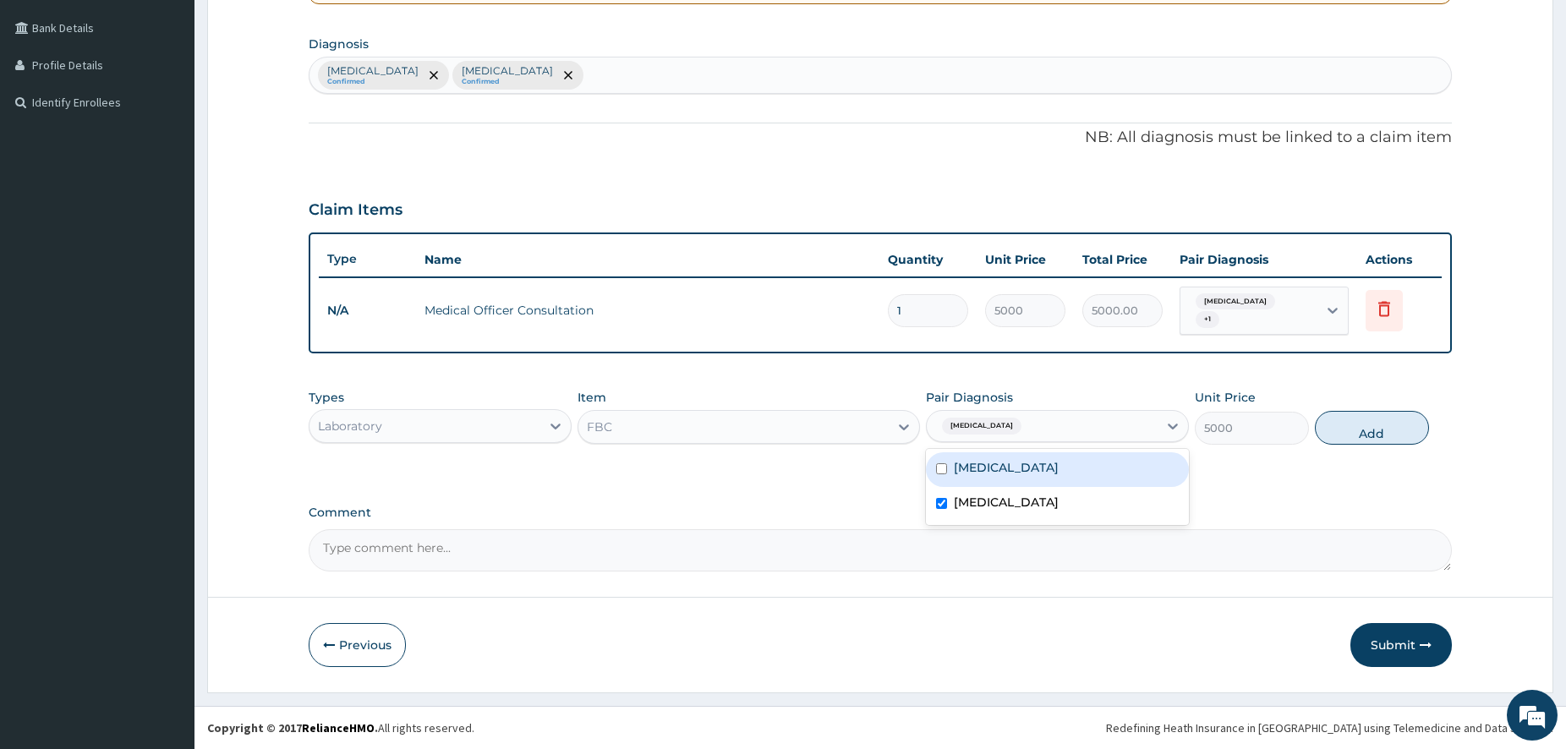
click at [1016, 475] on label "Upper respiratory infection" at bounding box center [1006, 467] width 105 height 17
checkbox input "true"
click at [1360, 429] on button "Add" at bounding box center [1372, 428] width 114 height 34
type input "0"
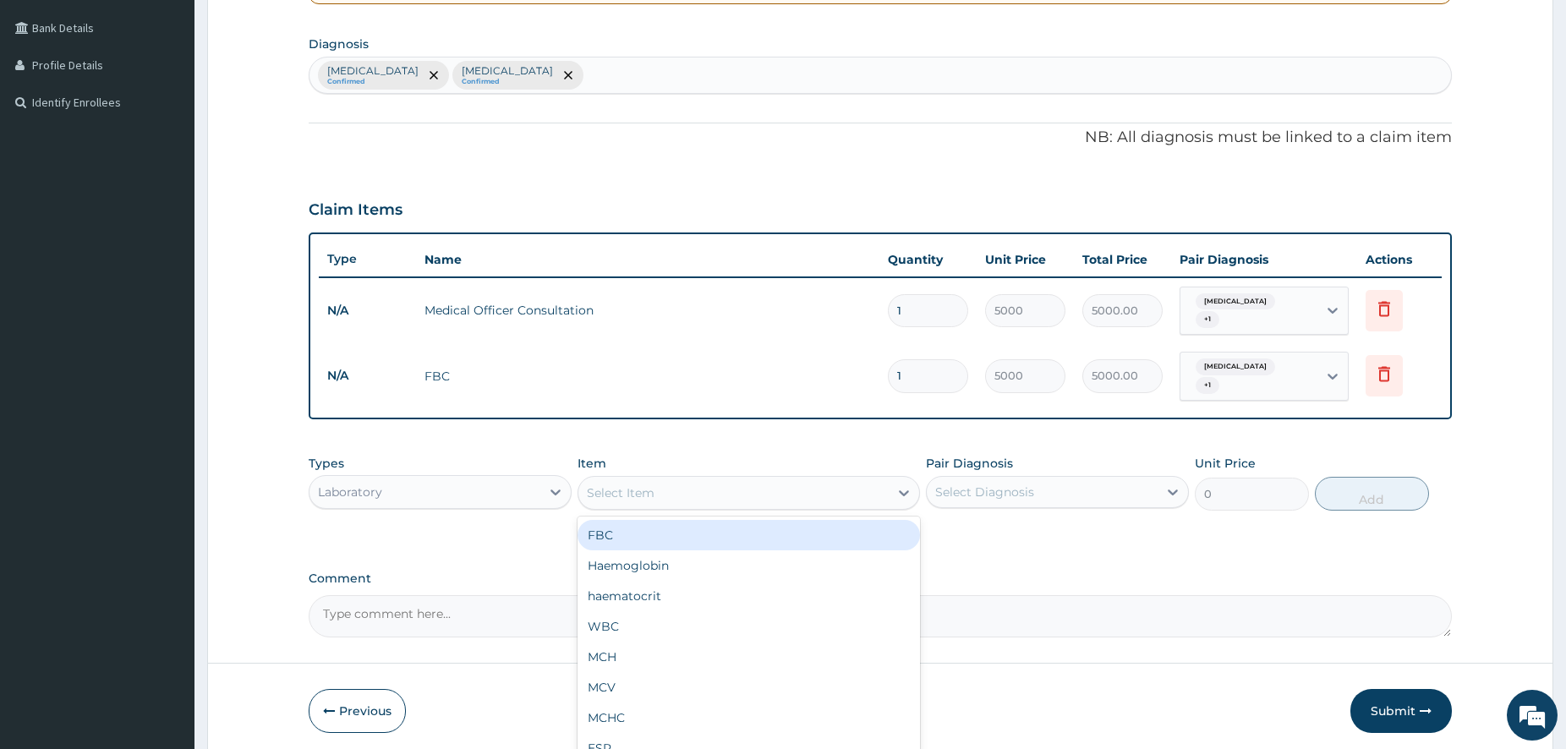
click at [837, 479] on div "Select Item" at bounding box center [733, 492] width 310 height 27
type input "MALA"
click at [830, 538] on div "Malaria Parasite" at bounding box center [749, 535] width 342 height 30
type input "1500"
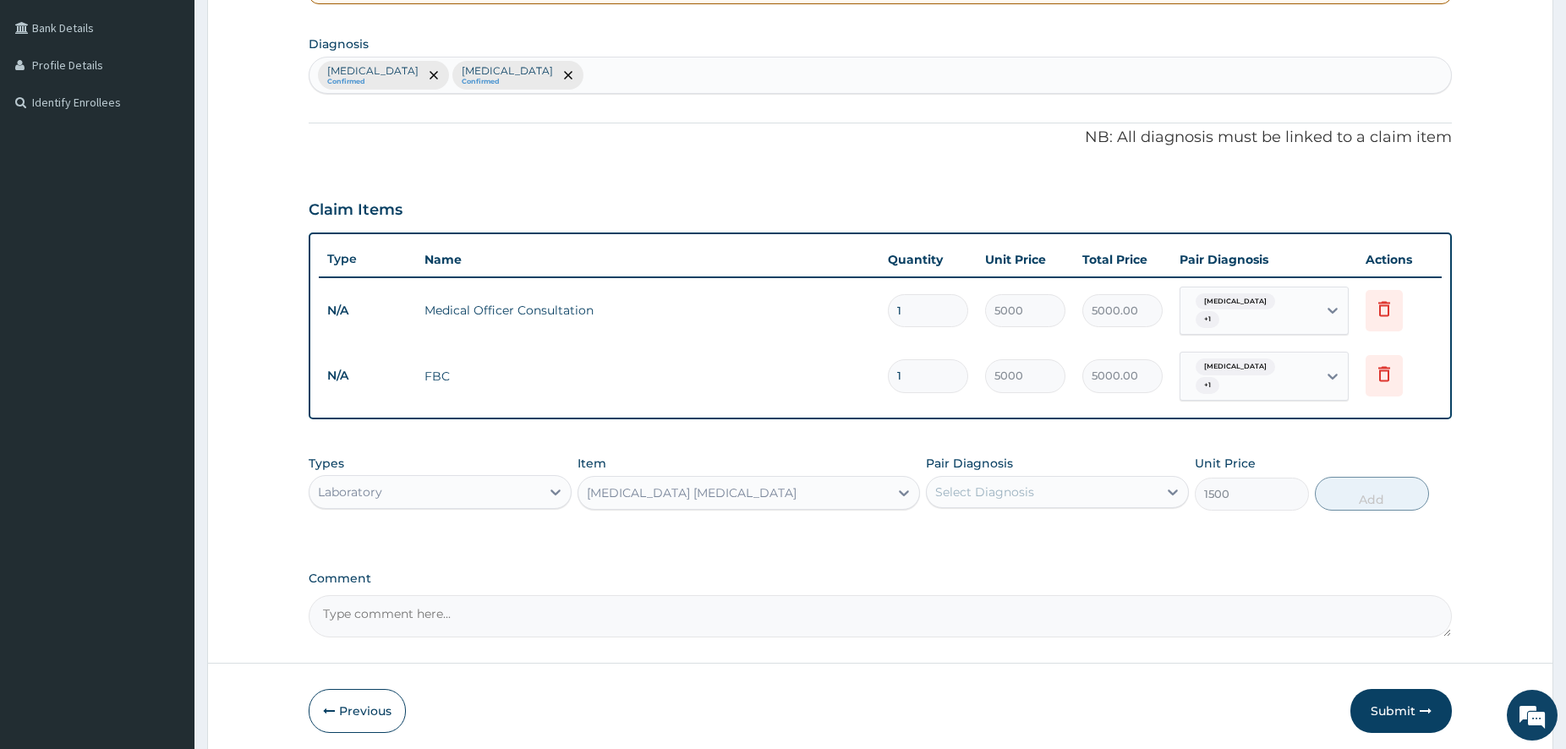
click at [1068, 487] on div "Select Diagnosis" at bounding box center [1042, 492] width 231 height 27
click at [1032, 553] on div "Malaria" at bounding box center [1057, 570] width 263 height 35
checkbox input "true"
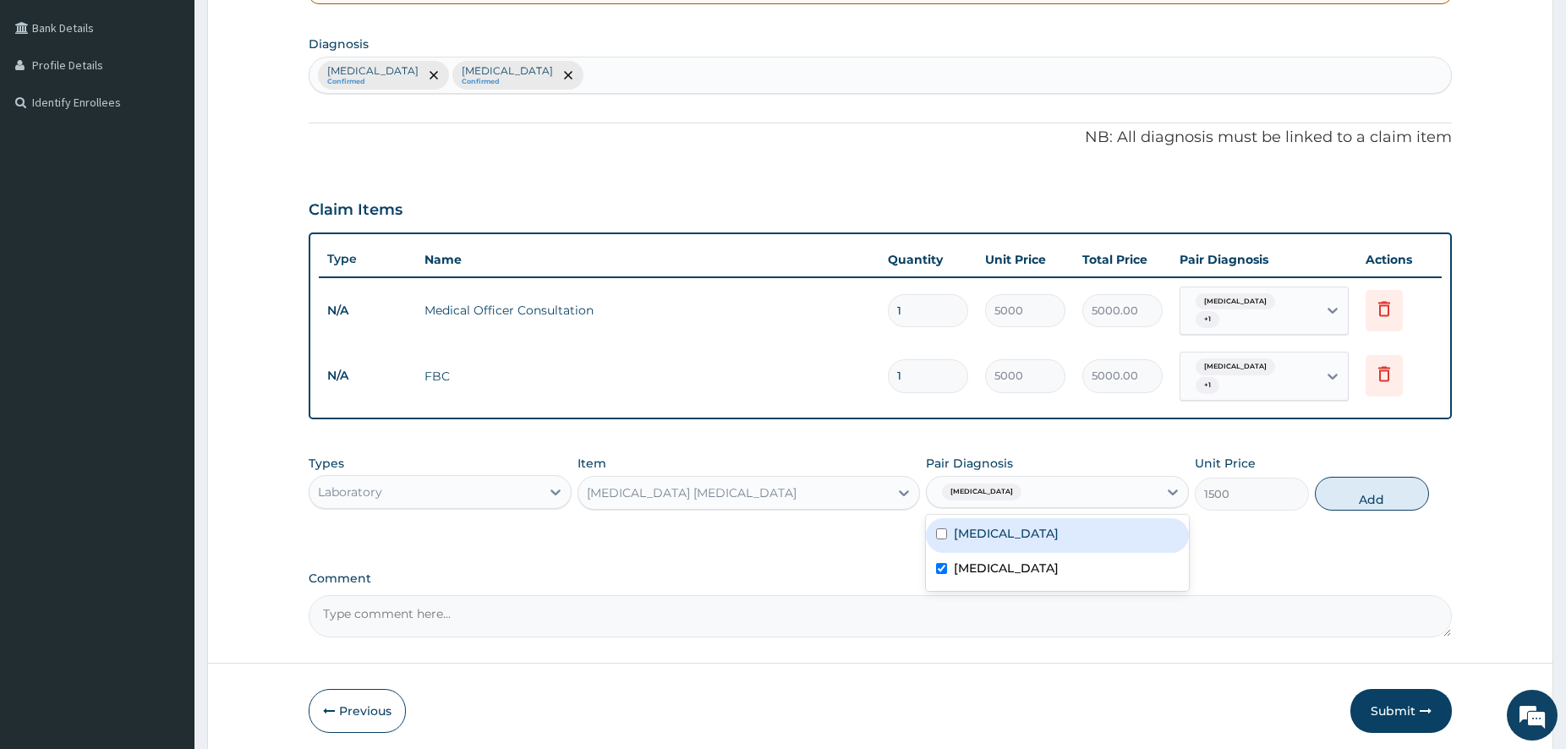
click at [1377, 492] on button "Add" at bounding box center [1372, 494] width 114 height 34
type input "0"
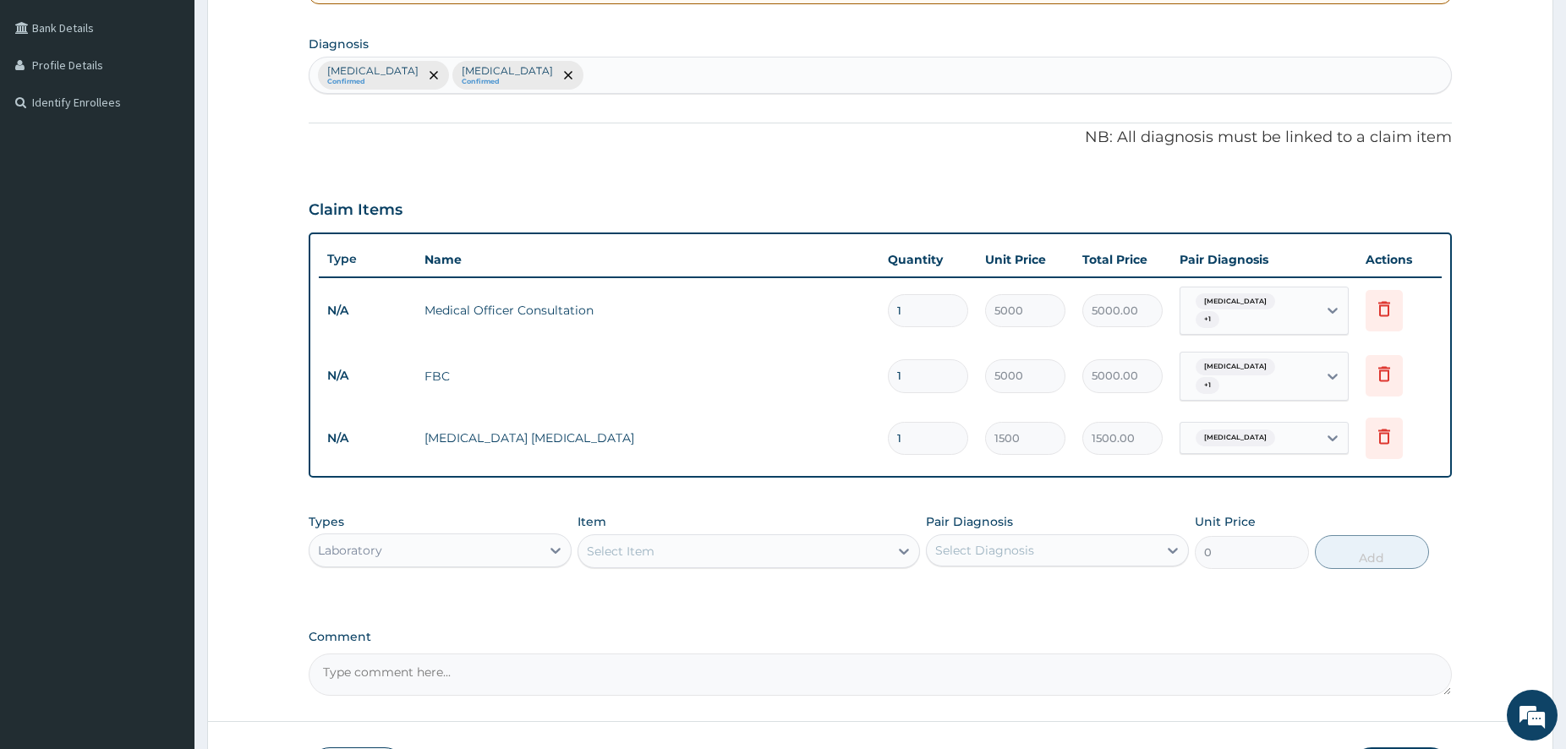
click at [452, 544] on div "Laboratory" at bounding box center [424, 550] width 231 height 27
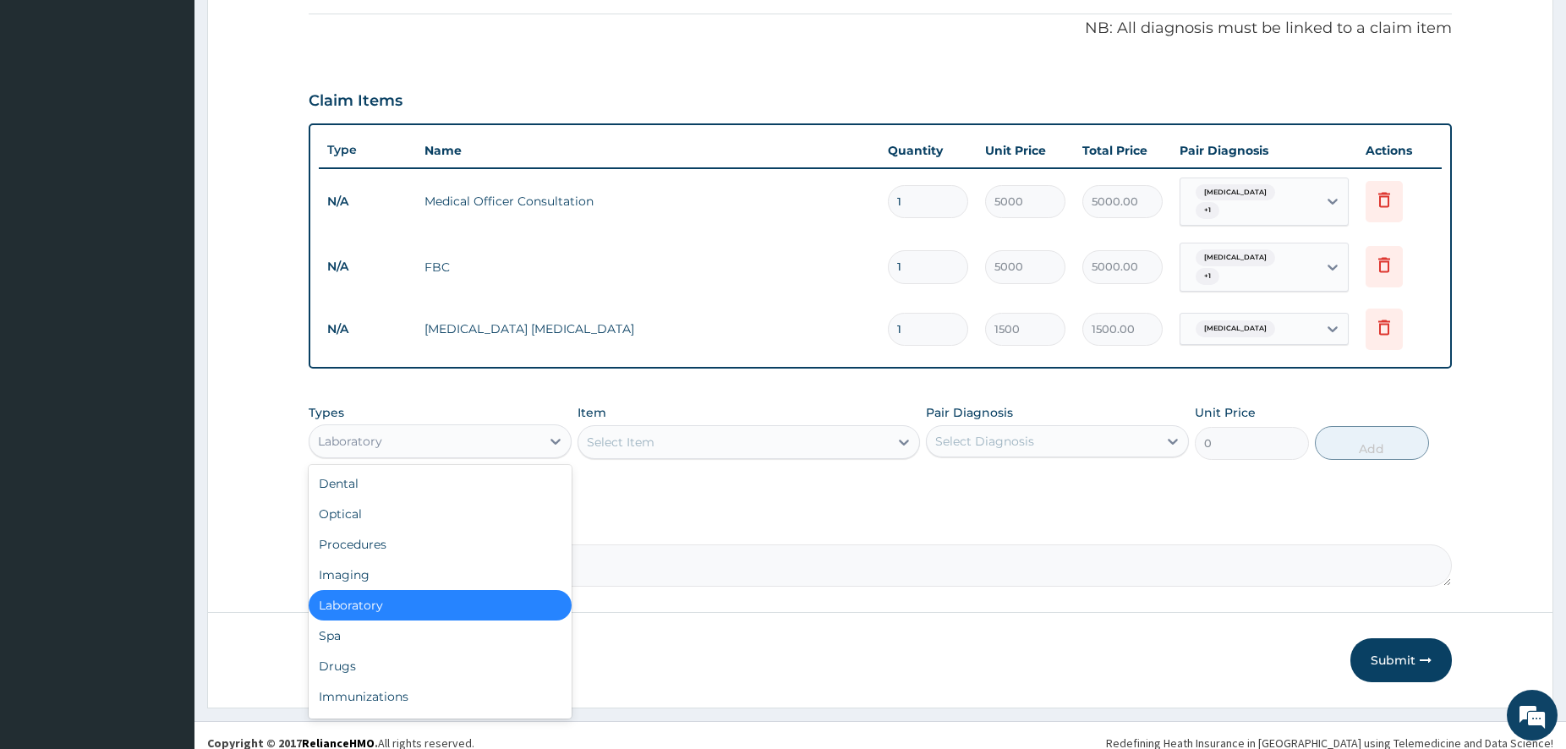
drag, startPoint x: 1574, startPoint y: 742, endPoint x: 1532, endPoint y: 744, distance: 41.5
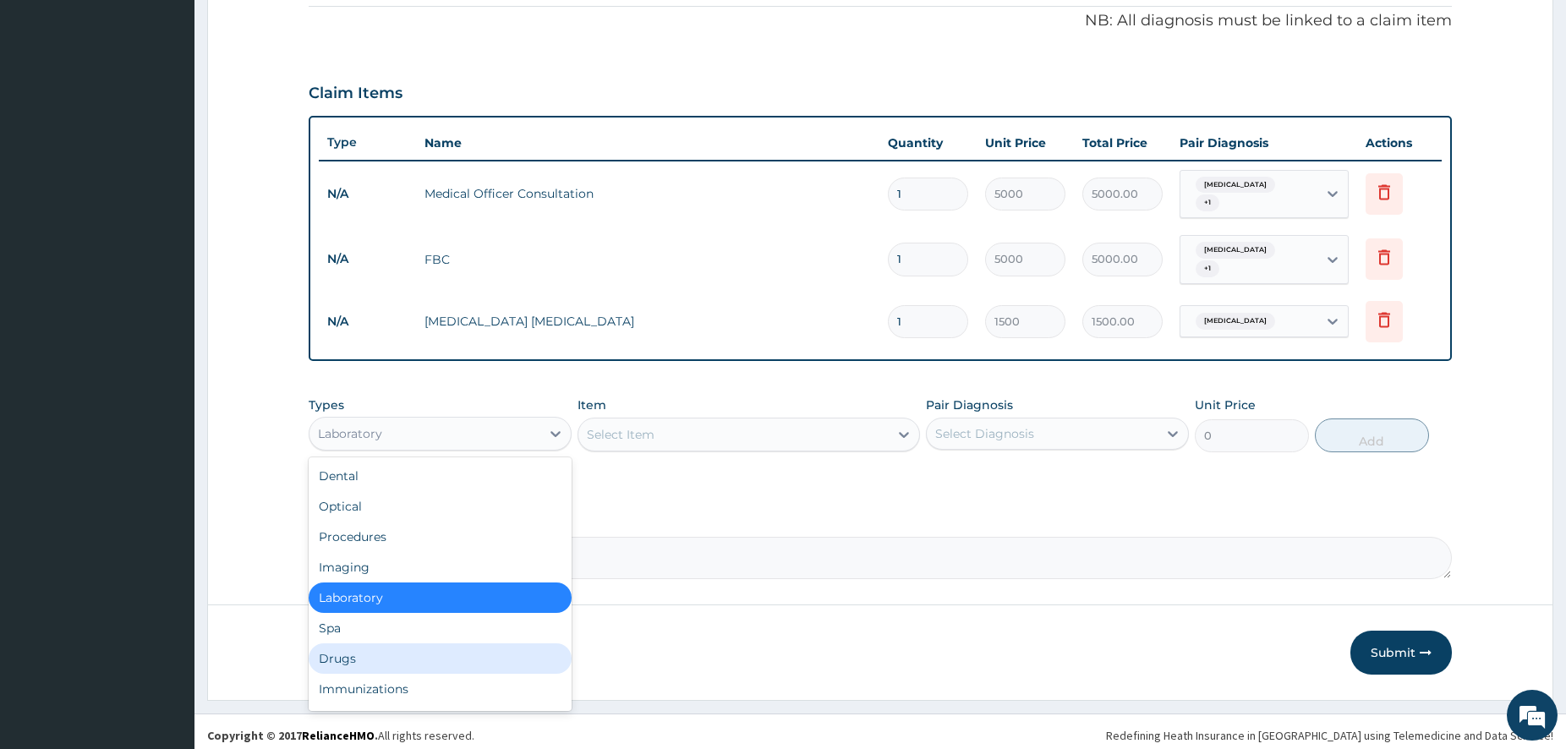
click at [369, 645] on div "Drugs" at bounding box center [440, 658] width 263 height 30
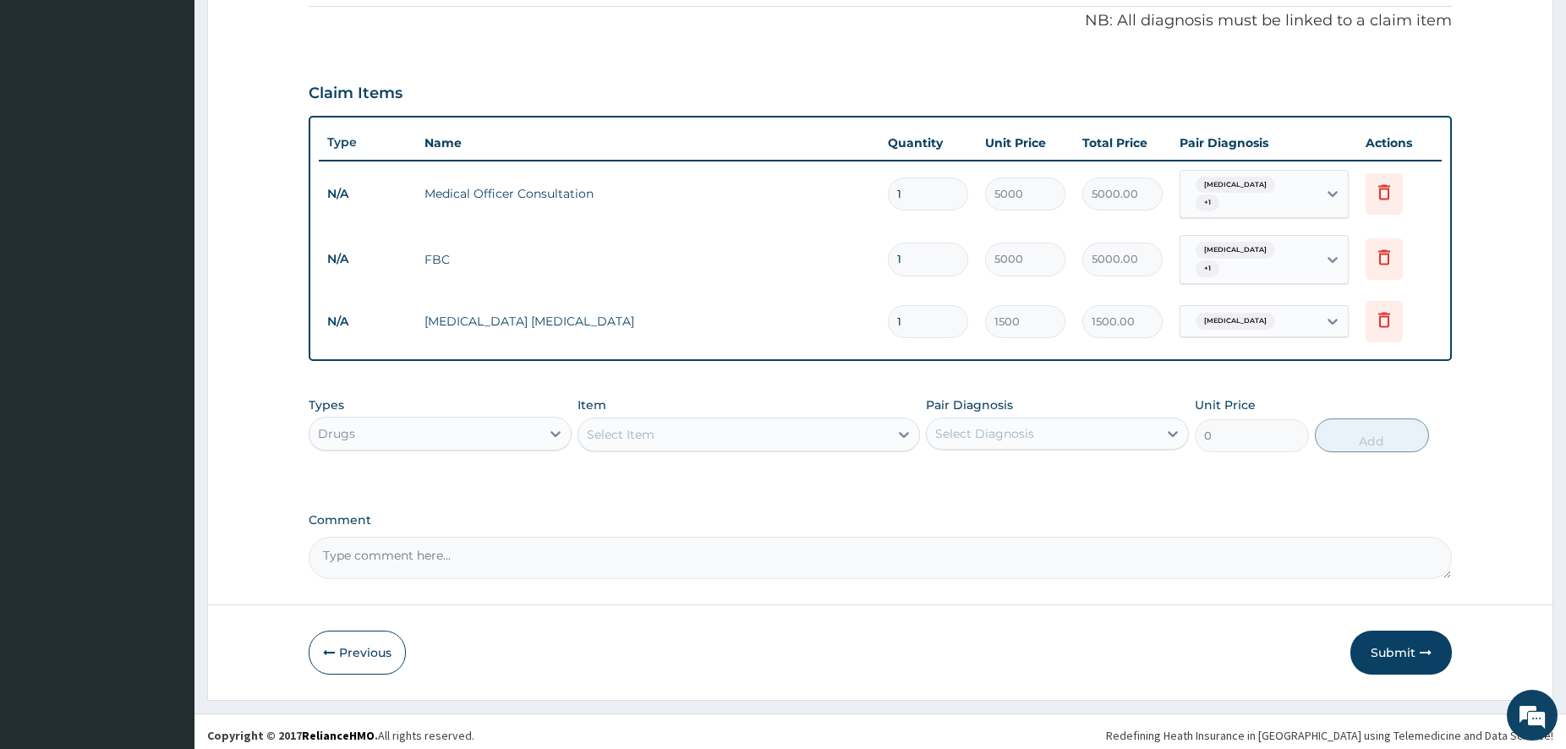
drag, startPoint x: 769, startPoint y: 432, endPoint x: 758, endPoint y: 434, distance: 11.1
click at [765, 432] on div "Select Item" at bounding box center [733, 434] width 310 height 27
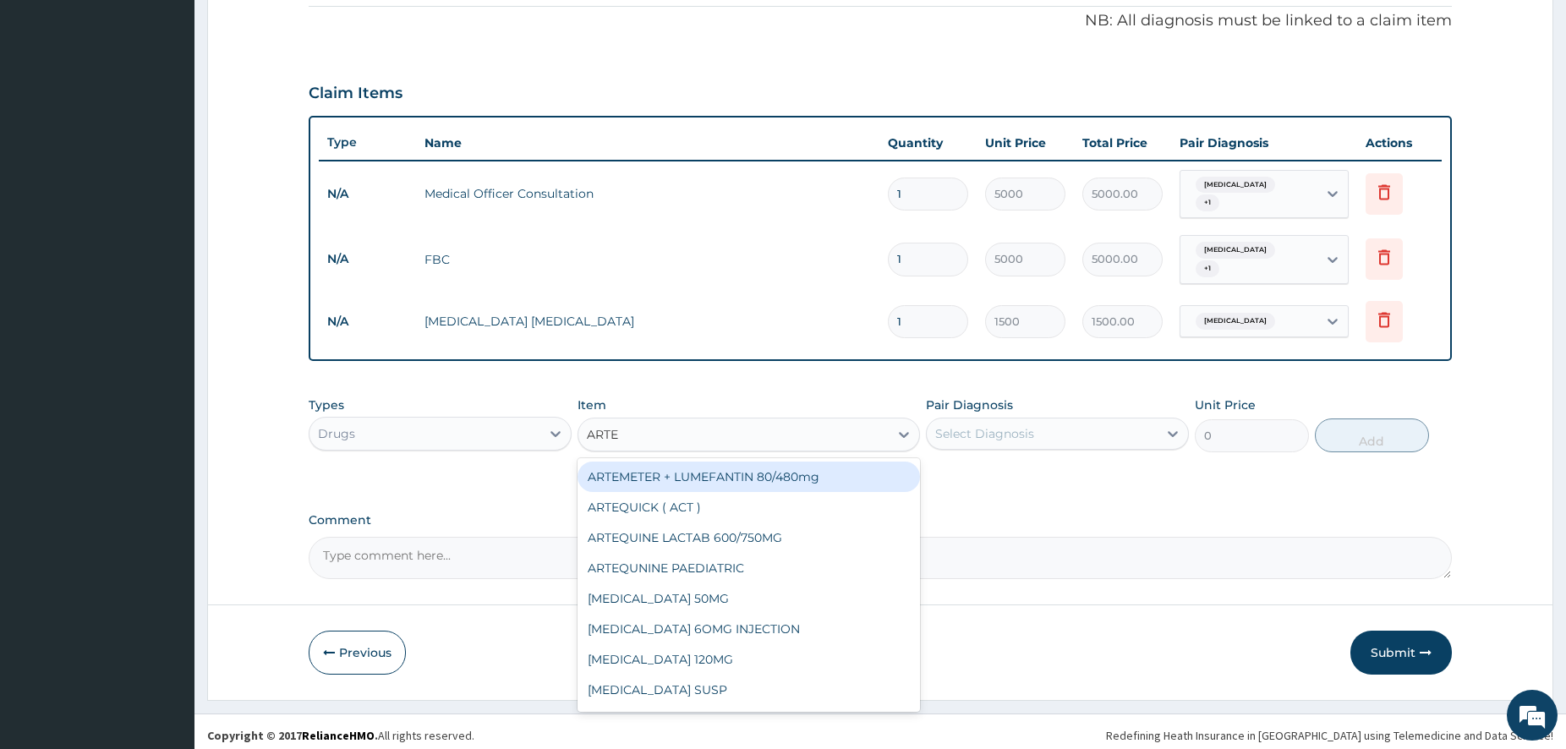
type input "ARTEM"
click at [792, 467] on div "ARTEMETER + LUMEFANTIN 80/480mg" at bounding box center [749, 477] width 342 height 30
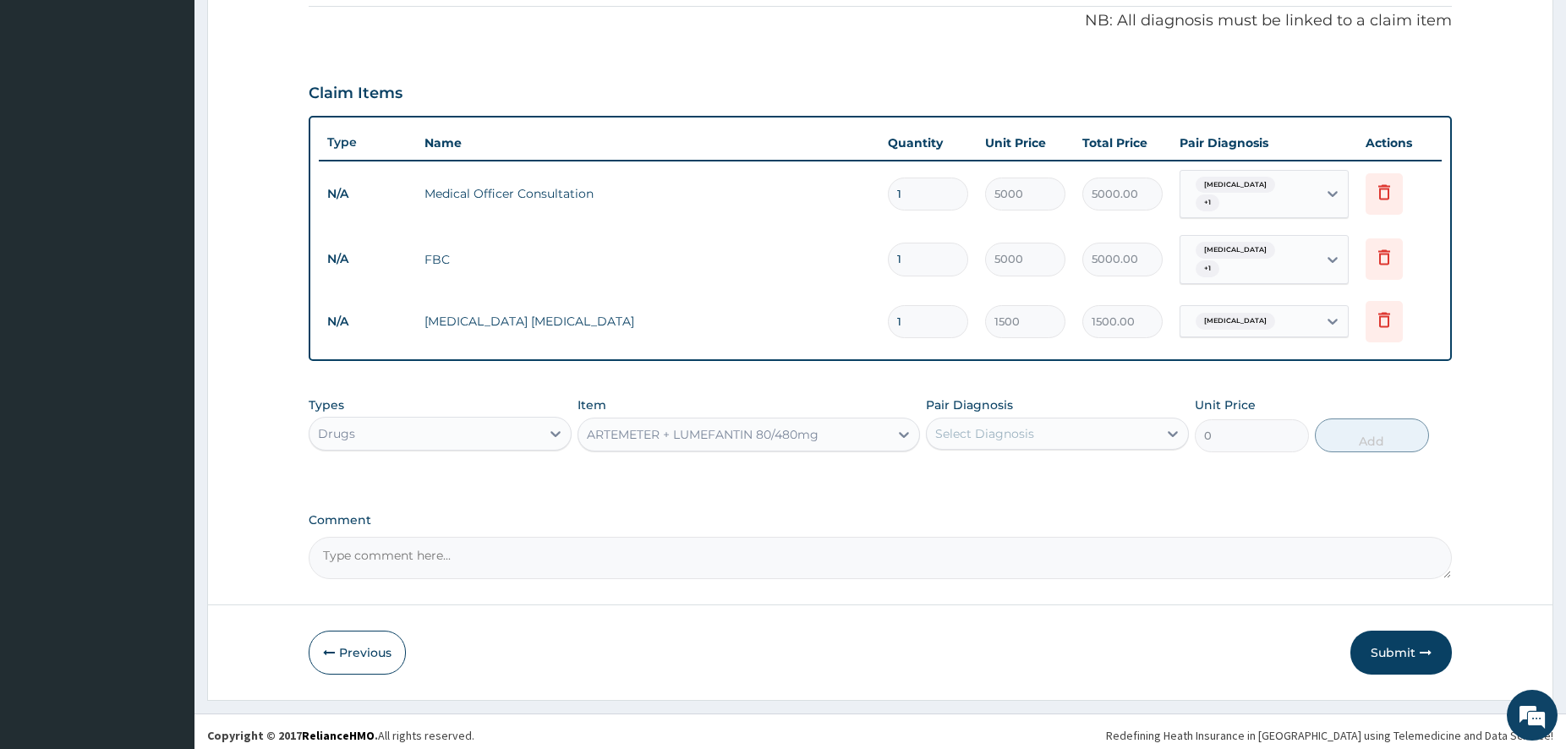
type input "350"
drag, startPoint x: 1091, startPoint y: 428, endPoint x: 1074, endPoint y: 445, distance: 23.9
click at [1089, 428] on div "Select Diagnosis" at bounding box center [1042, 433] width 231 height 27
drag, startPoint x: 1042, startPoint y: 496, endPoint x: 1340, endPoint y: 430, distance: 305.9
click at [1042, 497] on div "Malaria" at bounding box center [1057, 512] width 263 height 35
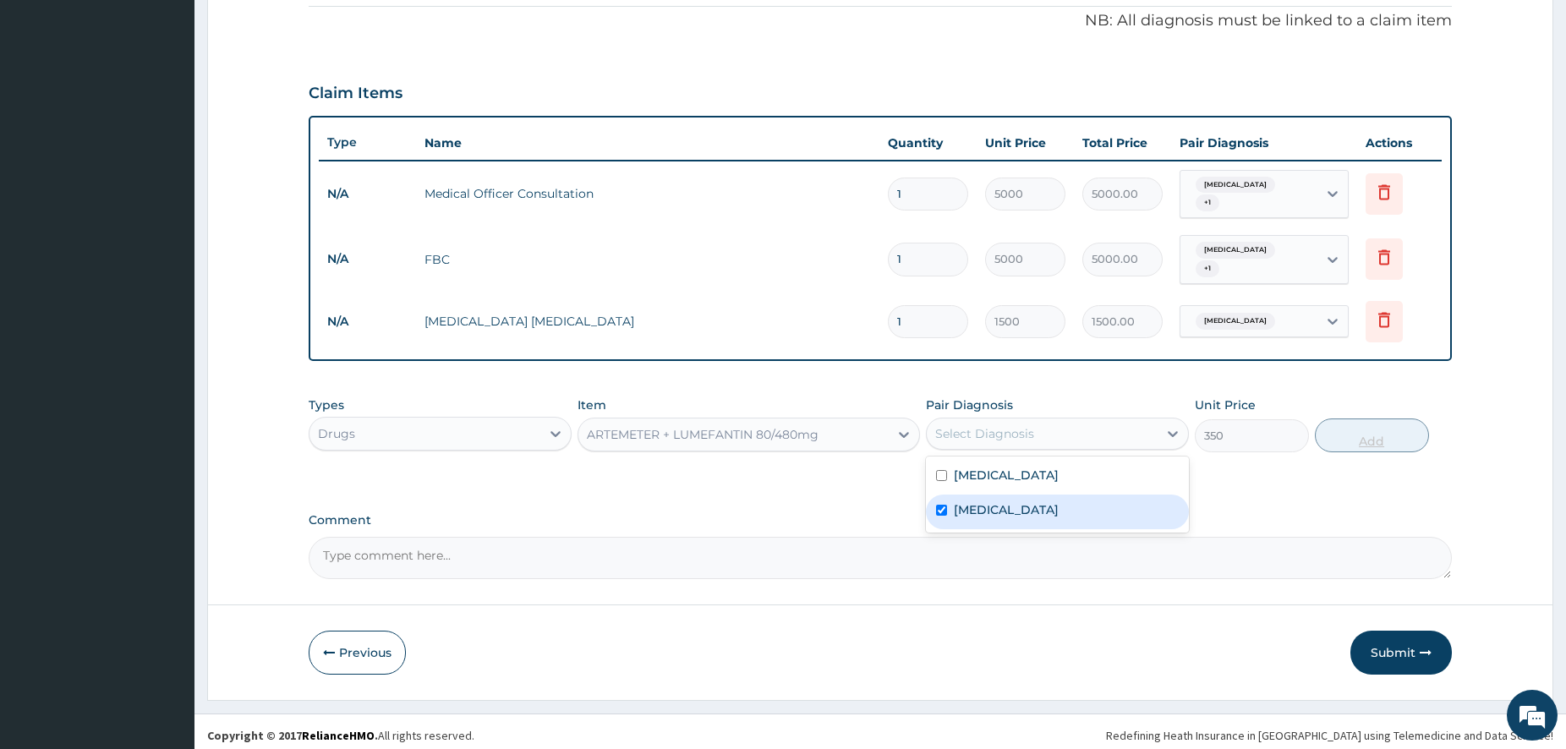
checkbox input "true"
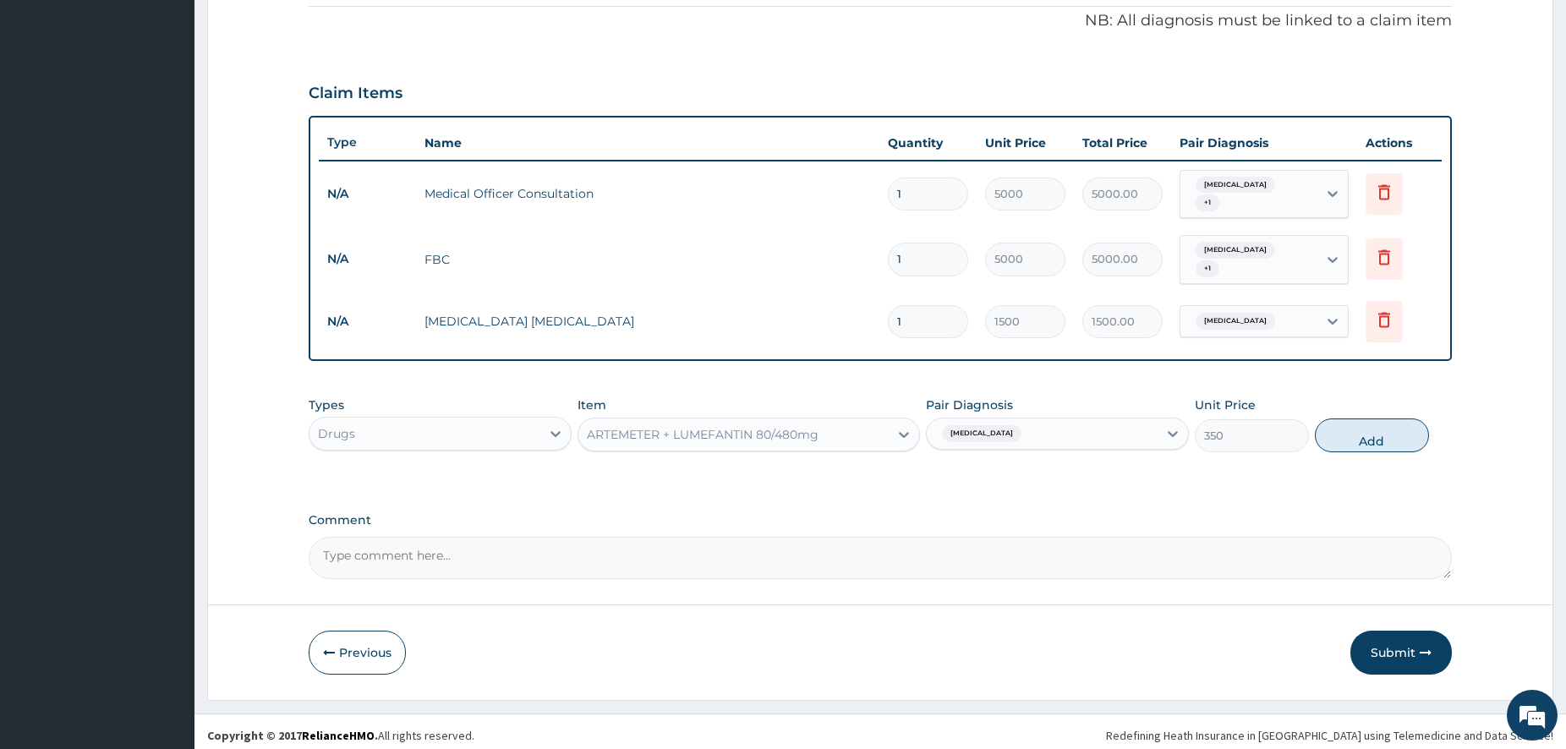
click at [1399, 409] on div "Types Drugs Item ARTEMETER + LUMEFANTIN 80/480mg Pair Diagnosis Malaria Unit Pr…" at bounding box center [880, 424] width 1143 height 73
click at [1394, 424] on button "Add" at bounding box center [1372, 436] width 114 height 34
type input "0"
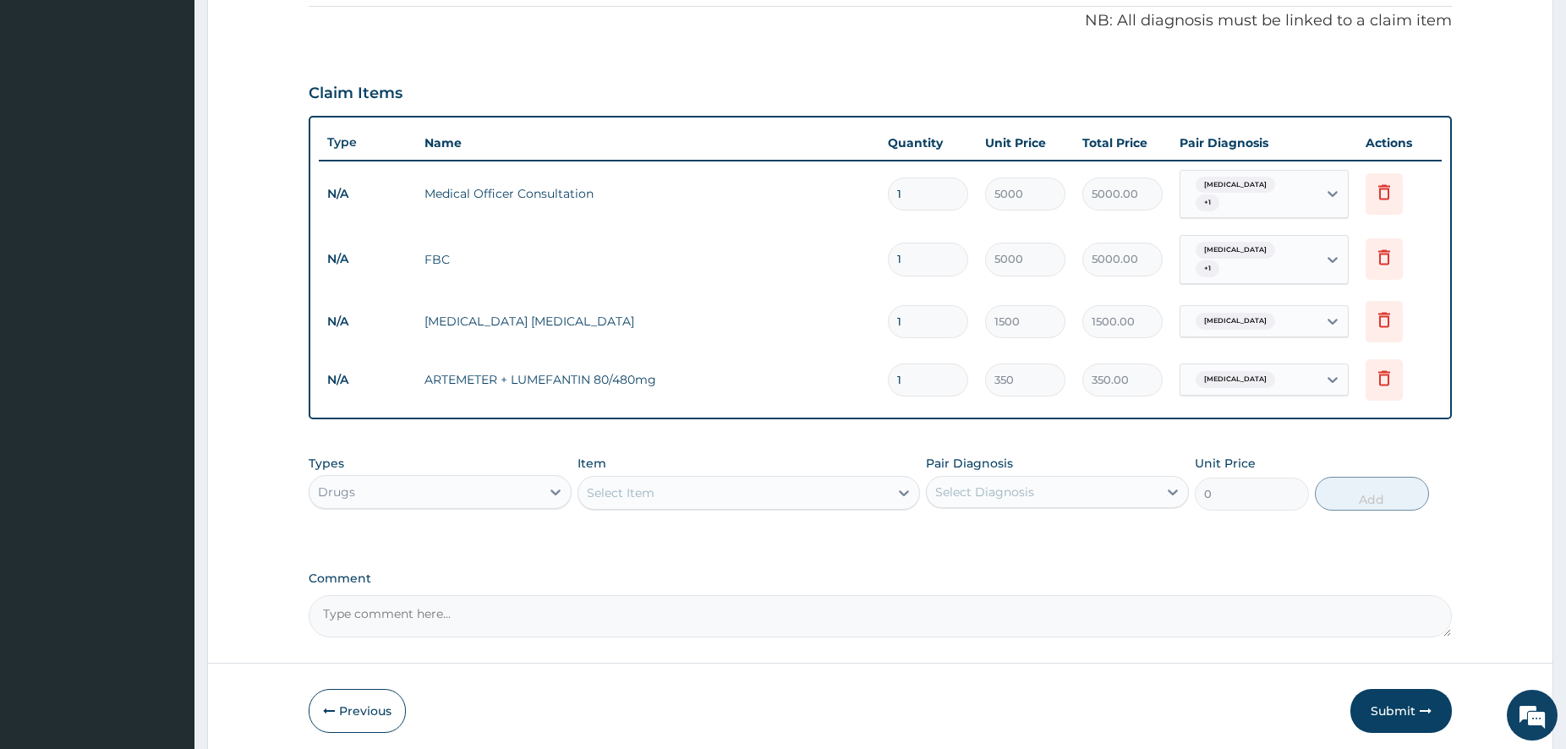
type input "0.00"
type input "6"
type input "2100.00"
type input "6"
click at [709, 484] on div "Select Item" at bounding box center [733, 492] width 310 height 27
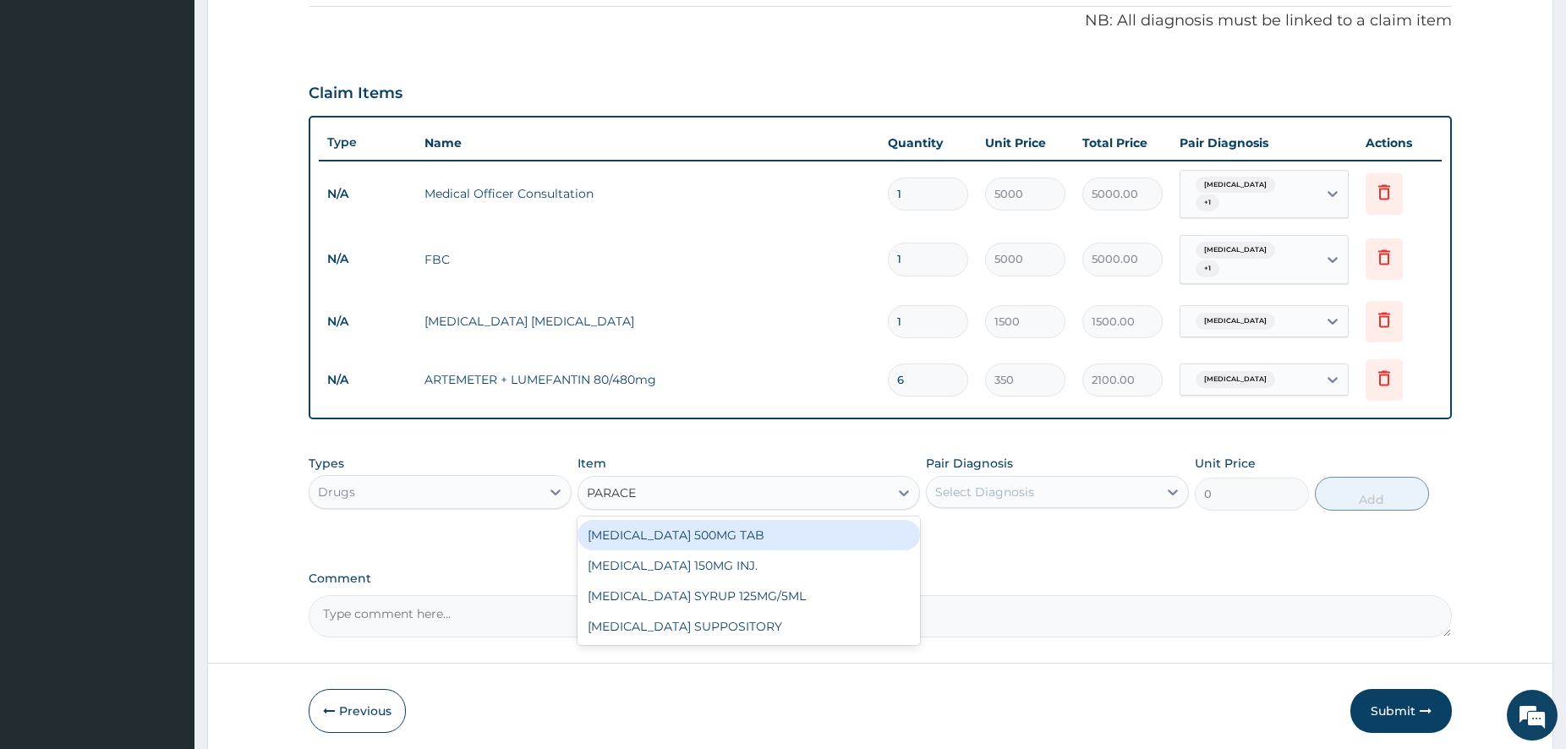
type input "PARACET"
drag, startPoint x: 824, startPoint y: 528, endPoint x: 908, endPoint y: 512, distance: 86.2
click at [824, 528] on div "PARACETAMOL 500MG TAB" at bounding box center [749, 535] width 342 height 30
type input "38"
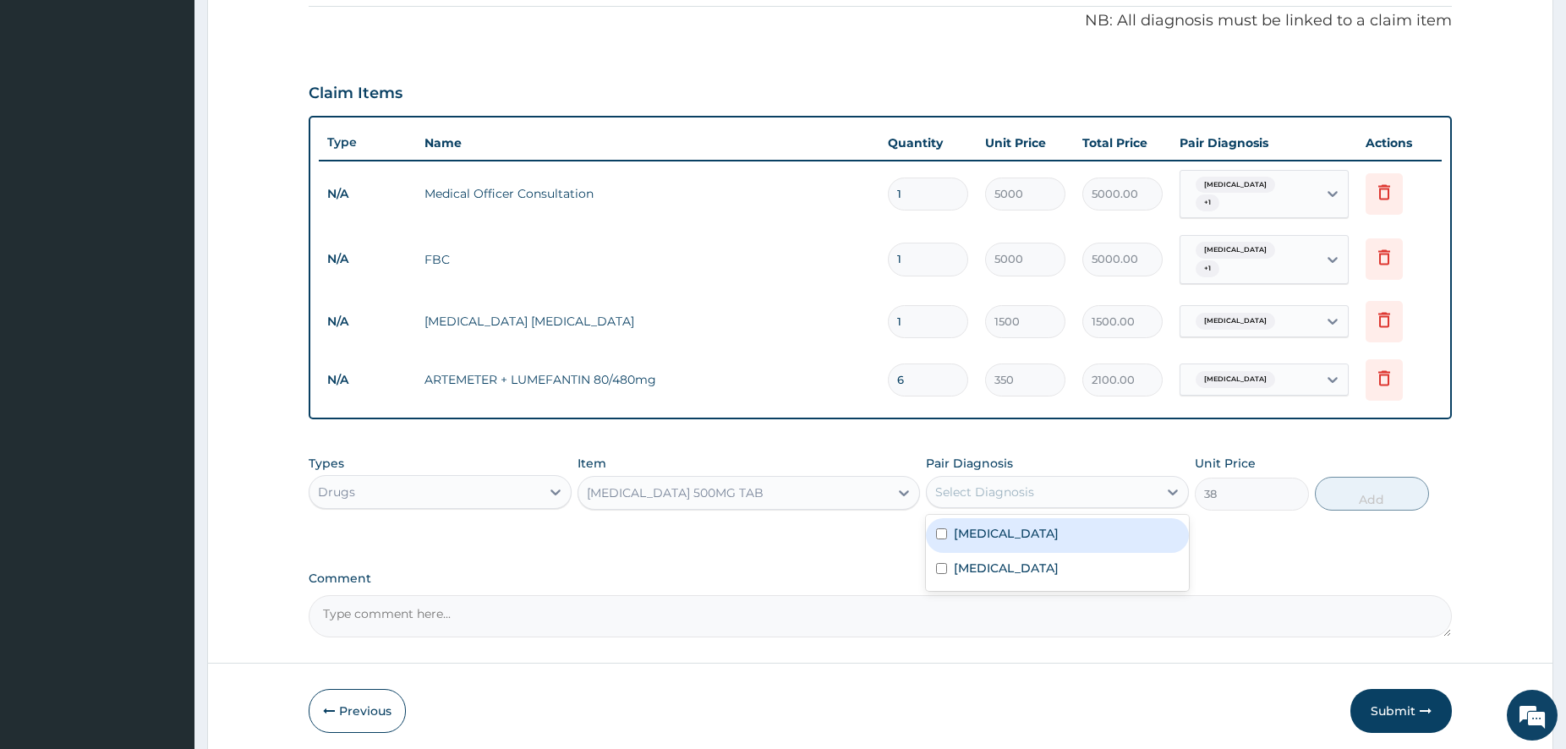
click at [1010, 485] on div "Select Diagnosis" at bounding box center [984, 492] width 99 height 17
click at [1009, 525] on label "Upper respiratory infection" at bounding box center [1006, 533] width 105 height 17
checkbox input "true"
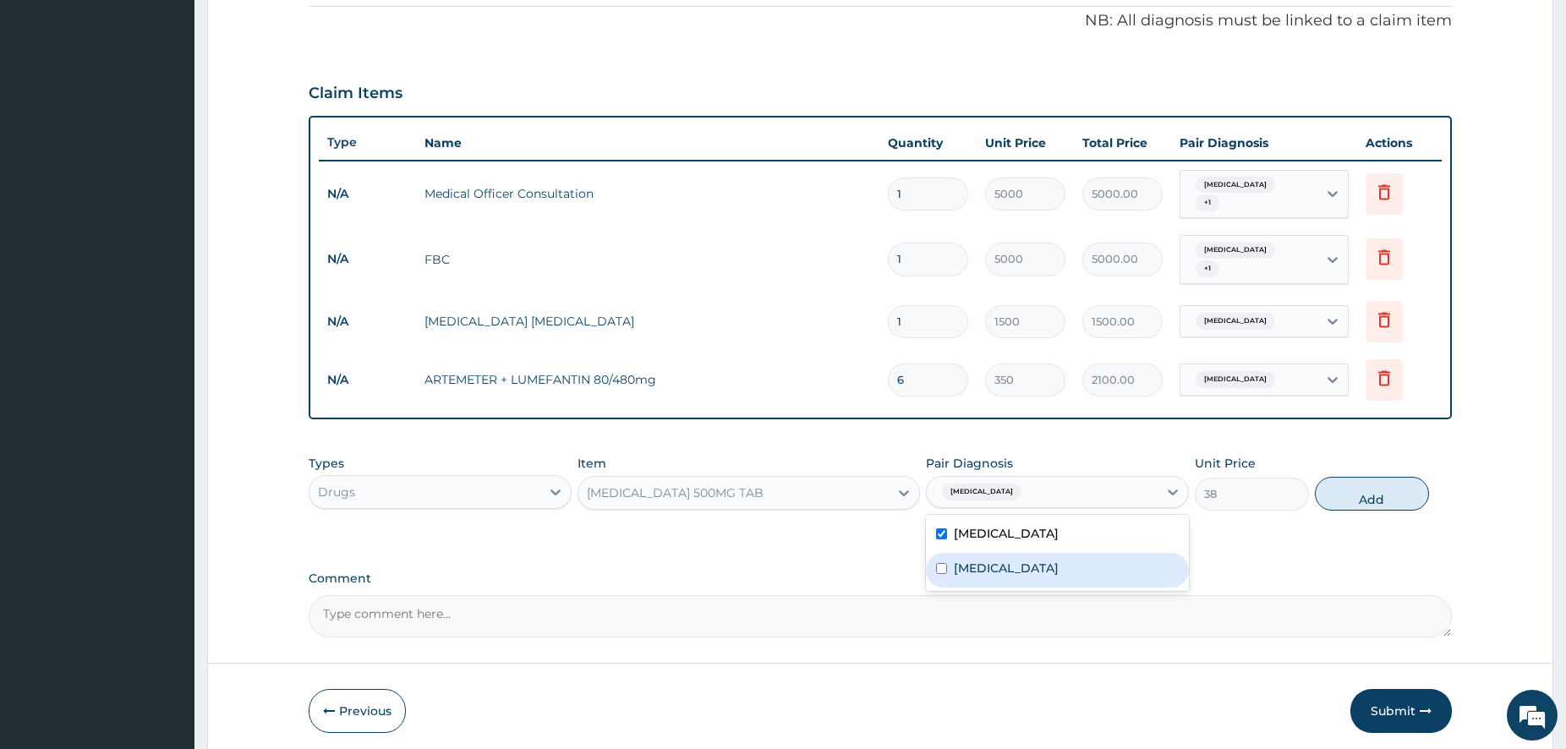
drag, startPoint x: 1019, startPoint y: 550, endPoint x: 1050, endPoint y: 554, distance: 31.6
click at [1019, 553] on div "Malaria" at bounding box center [1057, 570] width 263 height 35
checkbox input "true"
click at [1004, 531] on label "Upper respiratory infection" at bounding box center [1006, 533] width 105 height 17
checkbox input "false"
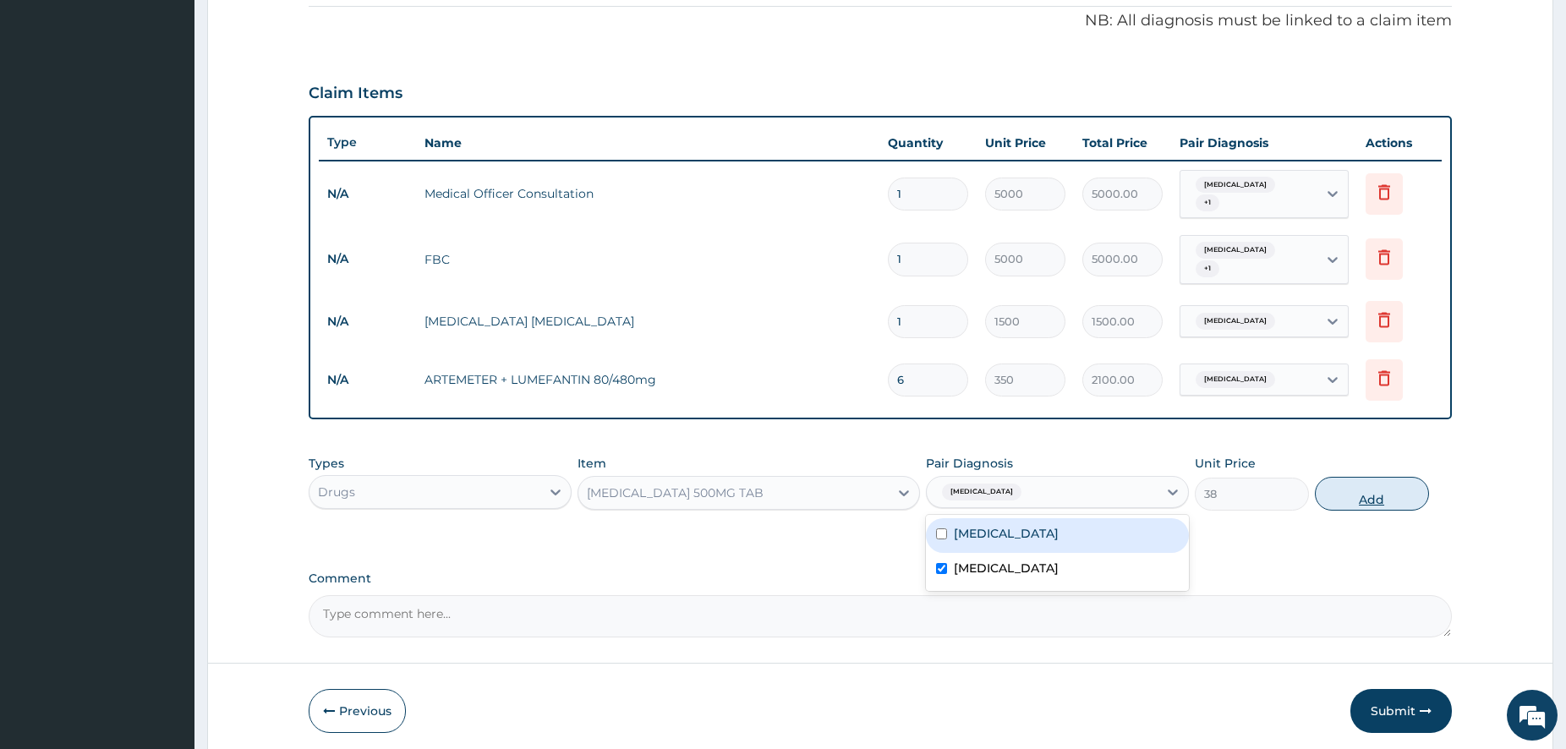
click at [1388, 479] on button "Add" at bounding box center [1372, 494] width 114 height 34
type input "0"
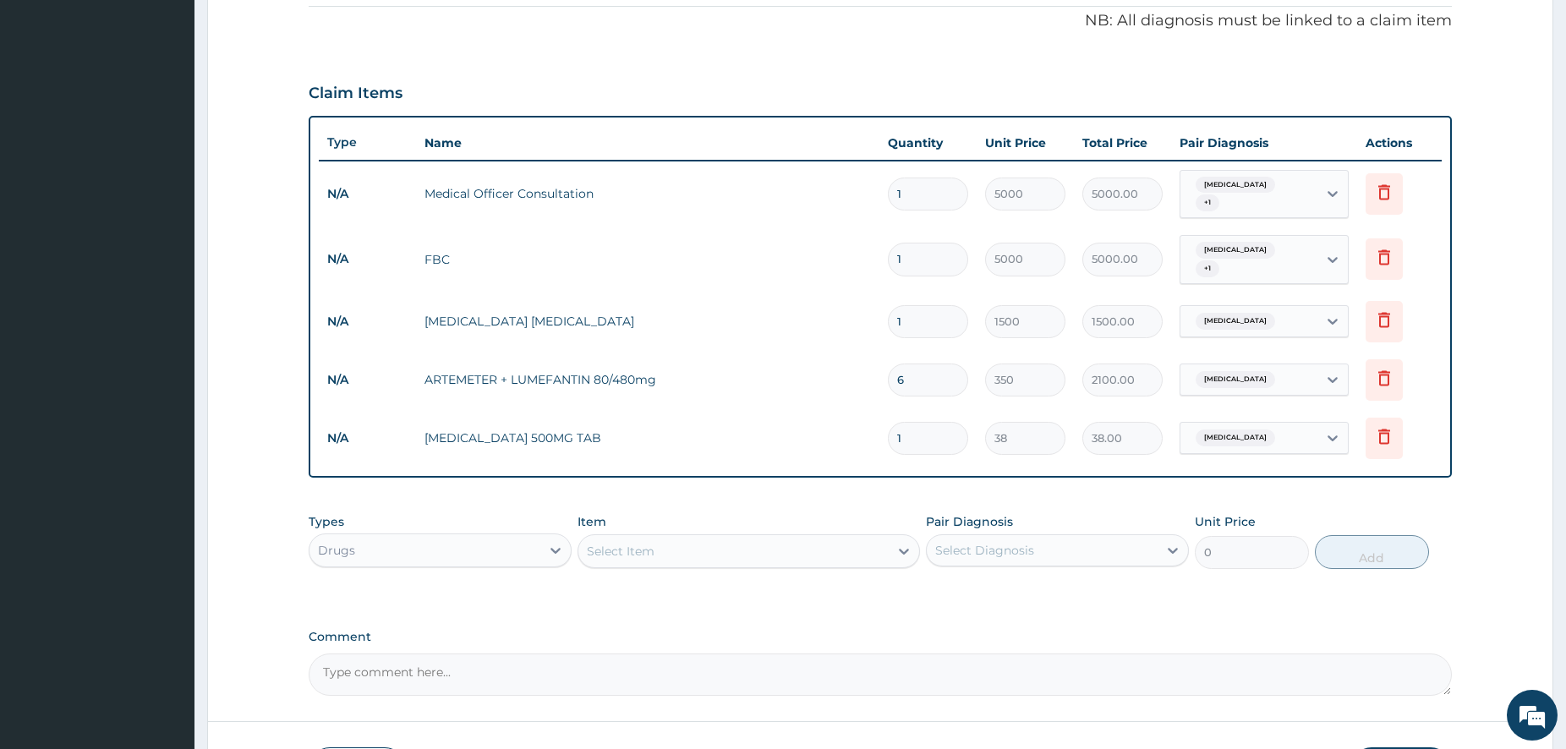
type input "18"
type input "684.00"
type input "18"
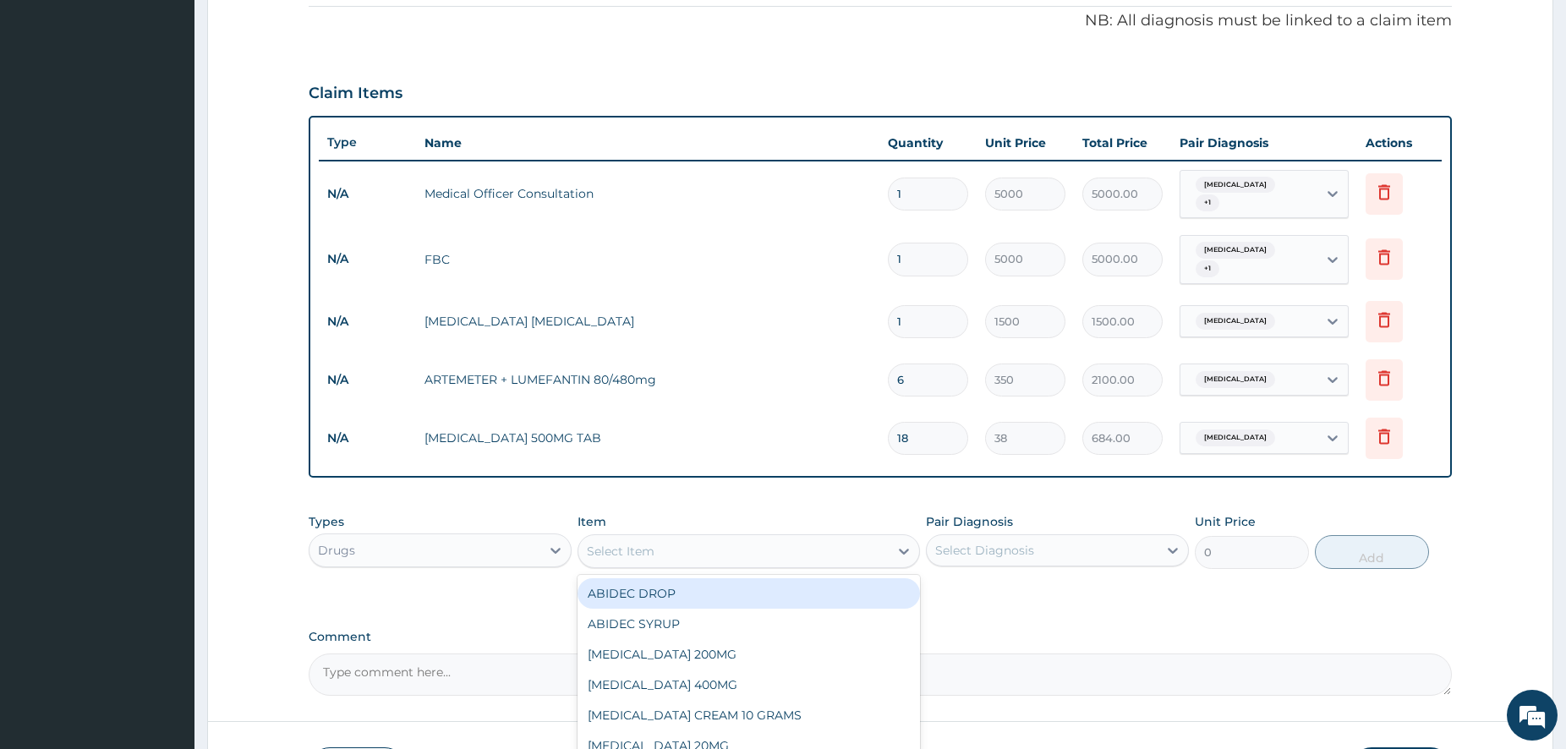
click at [770, 555] on div "Select Item" at bounding box center [733, 551] width 310 height 27
type input "ARTEM"
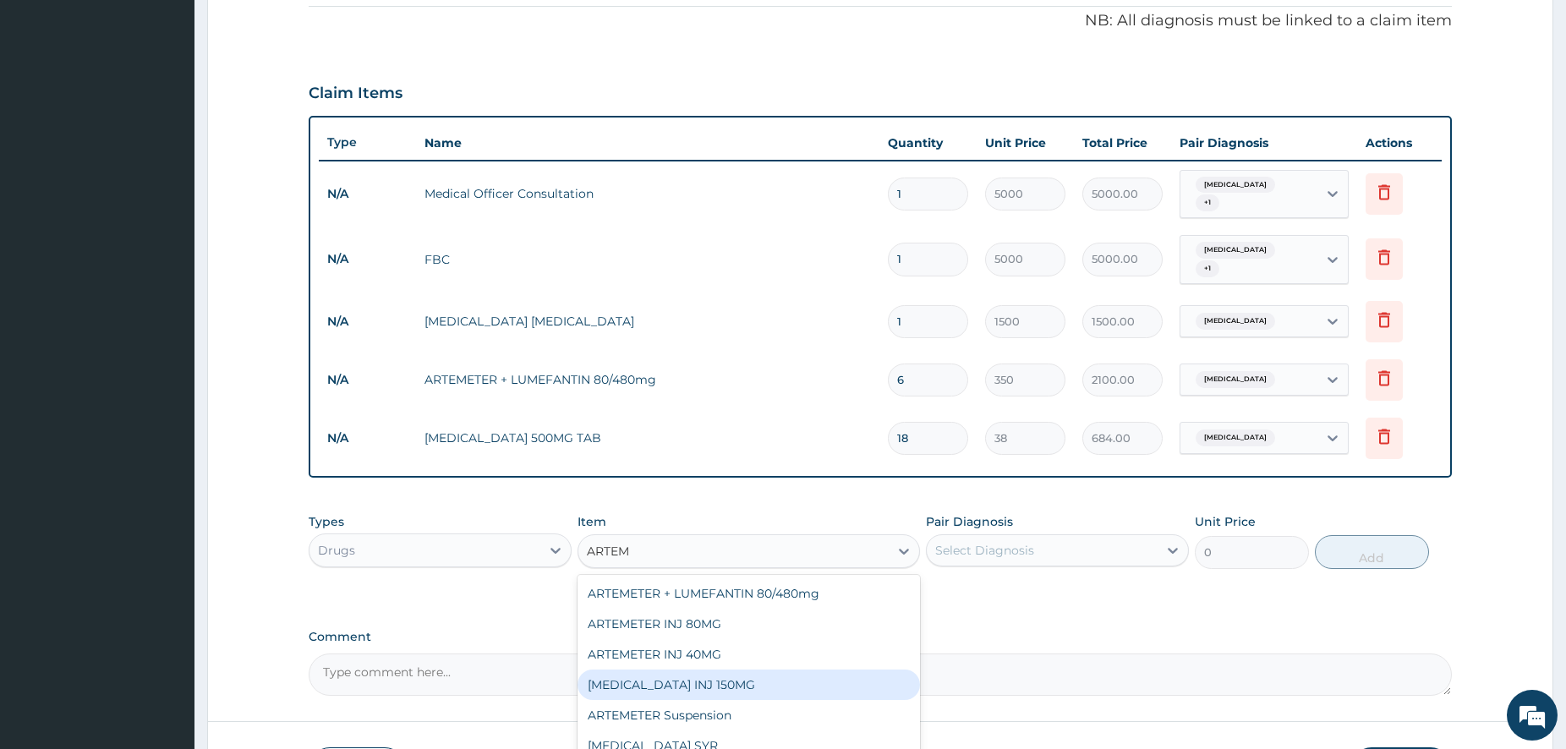
click at [780, 681] on div "ARTEMETHER INJ 150MG" at bounding box center [749, 685] width 342 height 30
type input "2500"
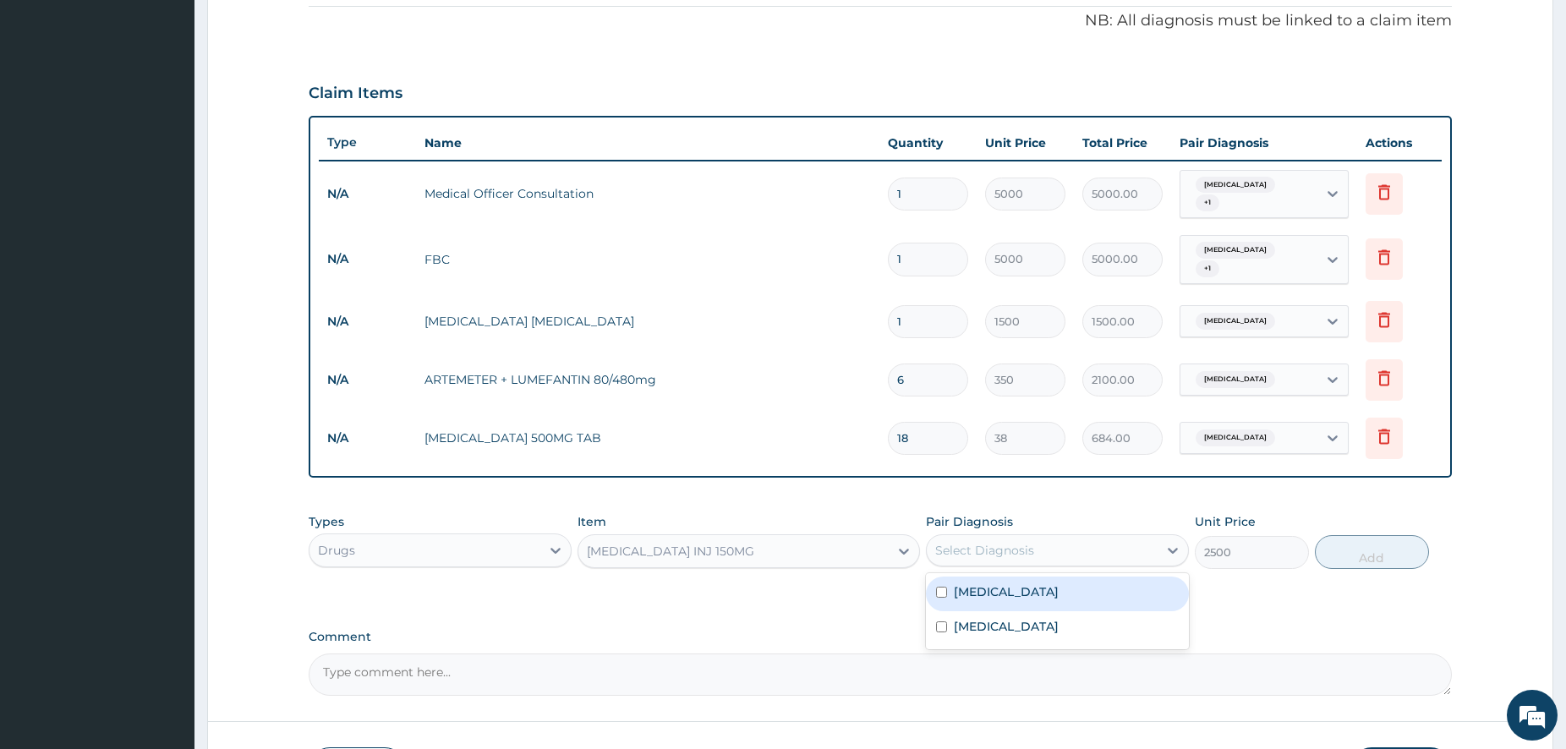
drag, startPoint x: 929, startPoint y: 555, endPoint x: 951, endPoint y: 545, distance: 24.2
click at [934, 550] on div "Select Diagnosis" at bounding box center [1042, 550] width 231 height 27
click at [985, 591] on label "Upper respiratory infection" at bounding box center [1006, 591] width 105 height 17
checkbox input "false"
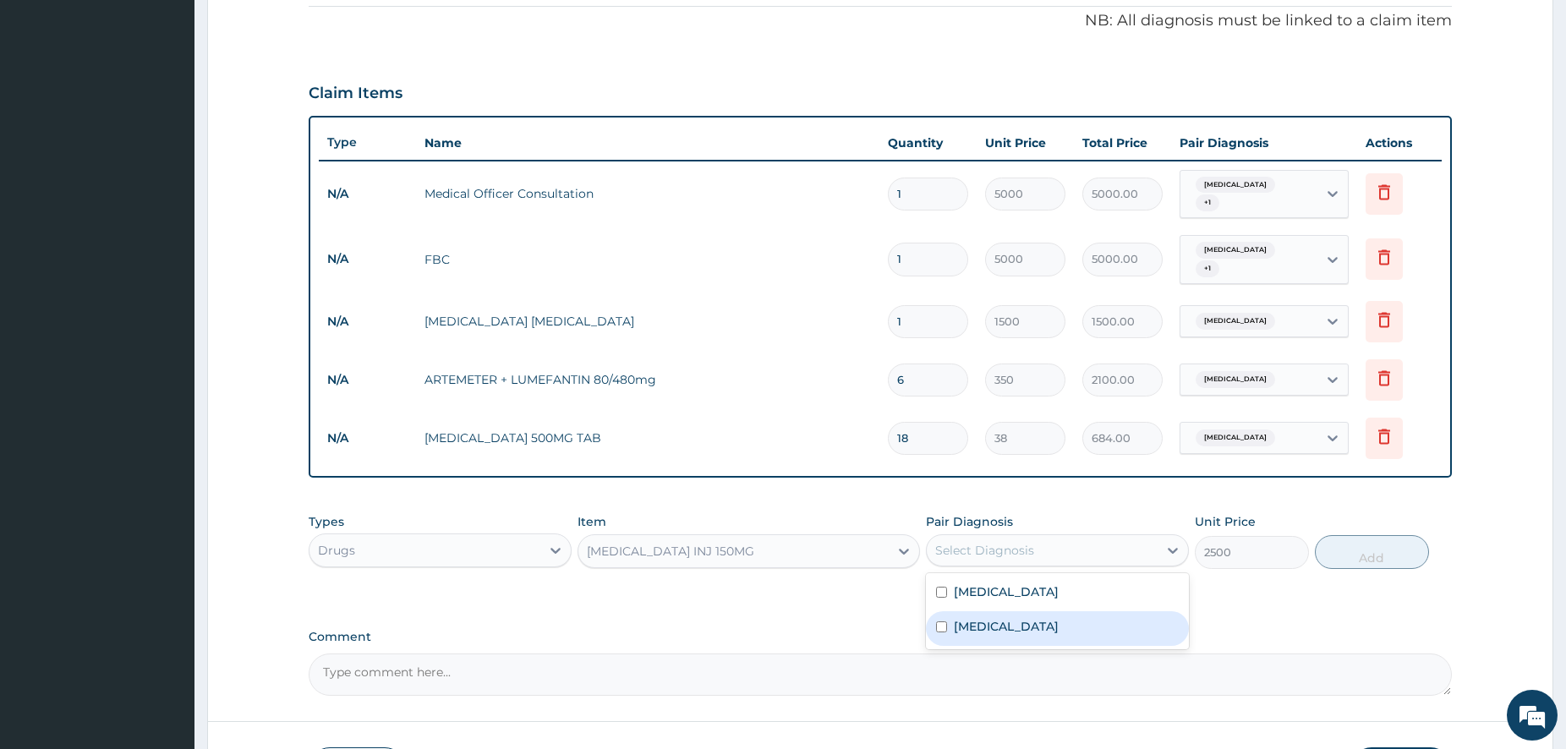
click at [970, 626] on label "Malaria" at bounding box center [1006, 626] width 105 height 17
checkbox input "true"
click at [1373, 567] on div "Types Drugs Item ARTEMETHER INJ 150MG Pair Diagnosis option Malaria, selected. …" at bounding box center [880, 541] width 1143 height 73
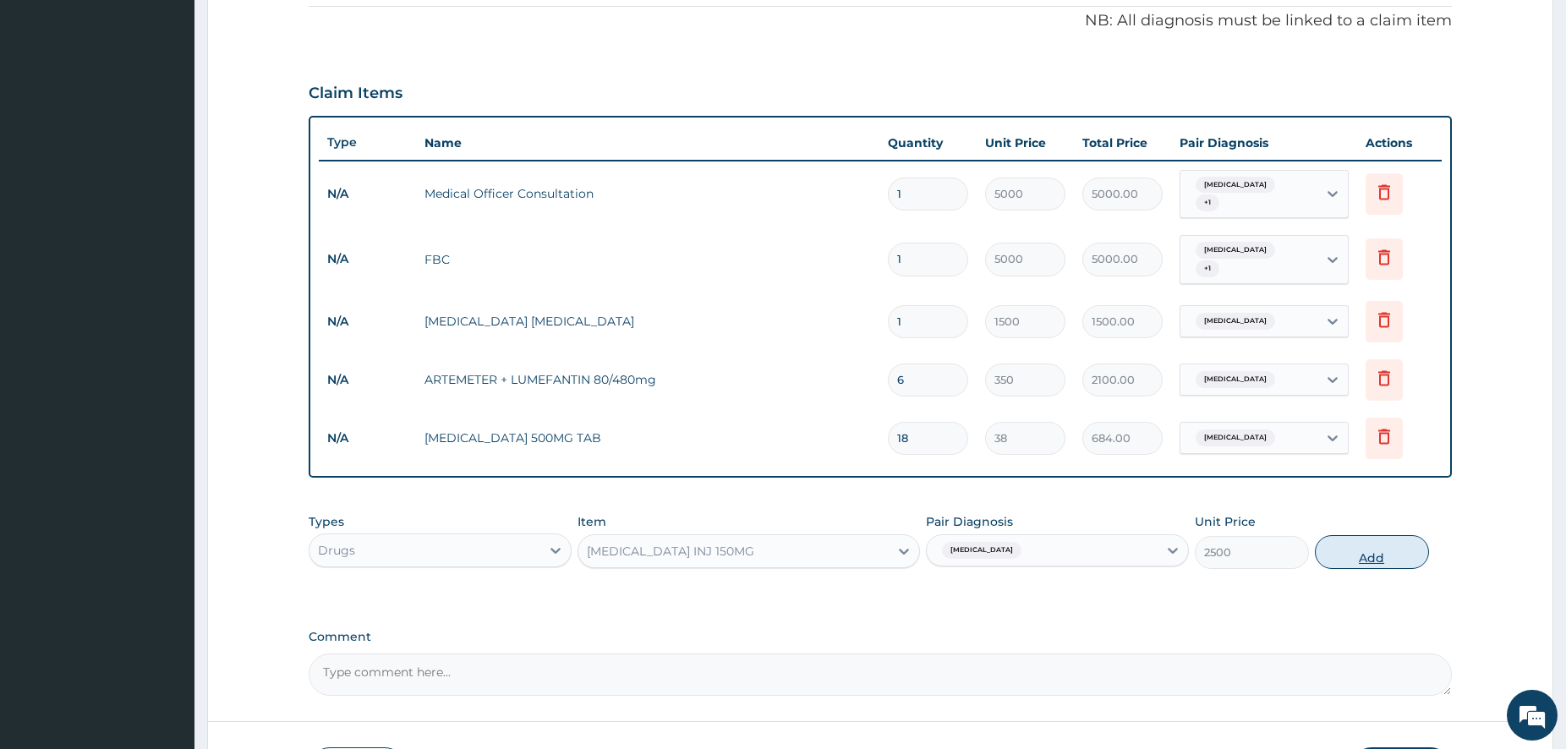
click at [1370, 550] on button "Add" at bounding box center [1372, 552] width 114 height 34
type input "0"
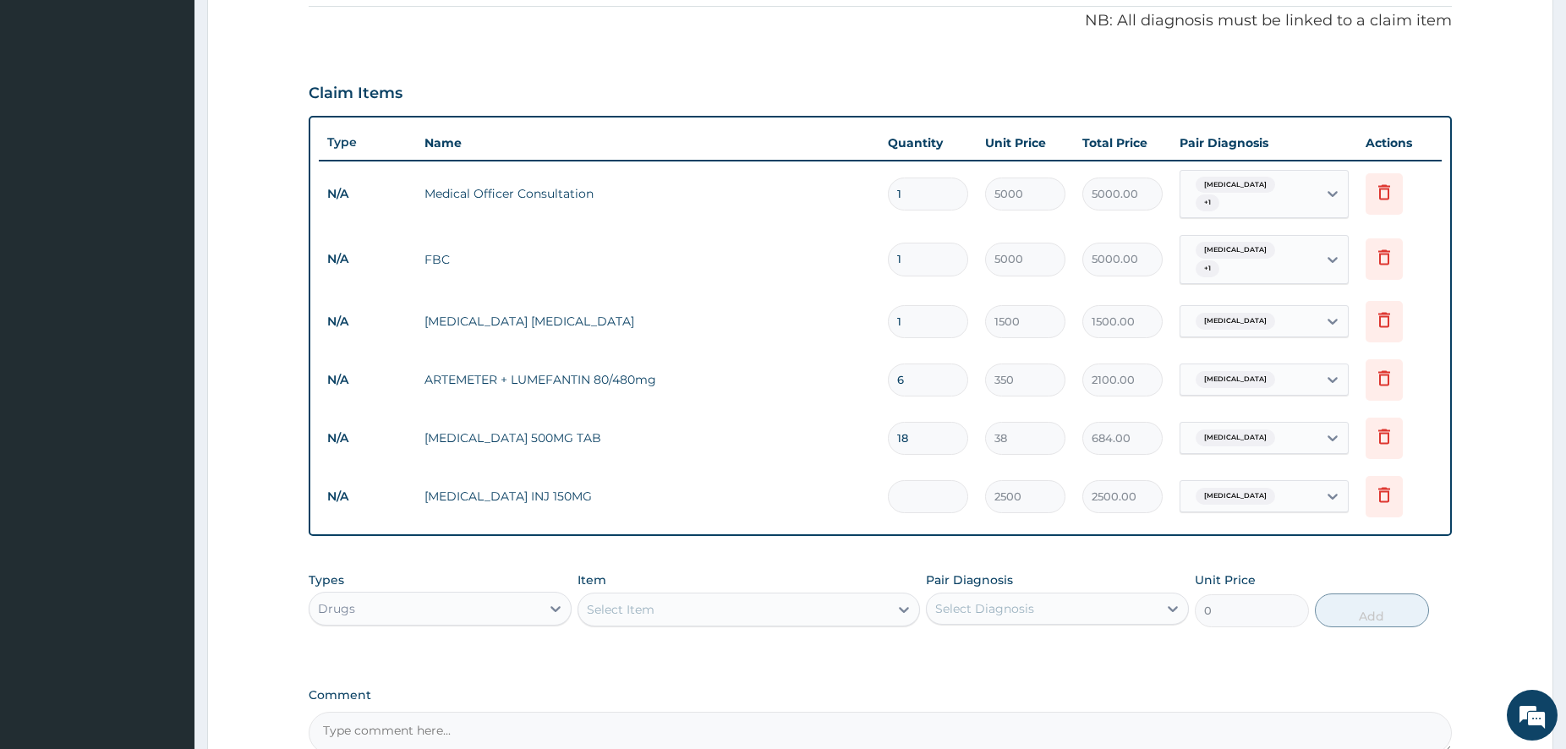
type input "0.00"
type input "3"
type input "7500.00"
type input "3"
click at [634, 601] on div "Select Item" at bounding box center [621, 609] width 68 height 17
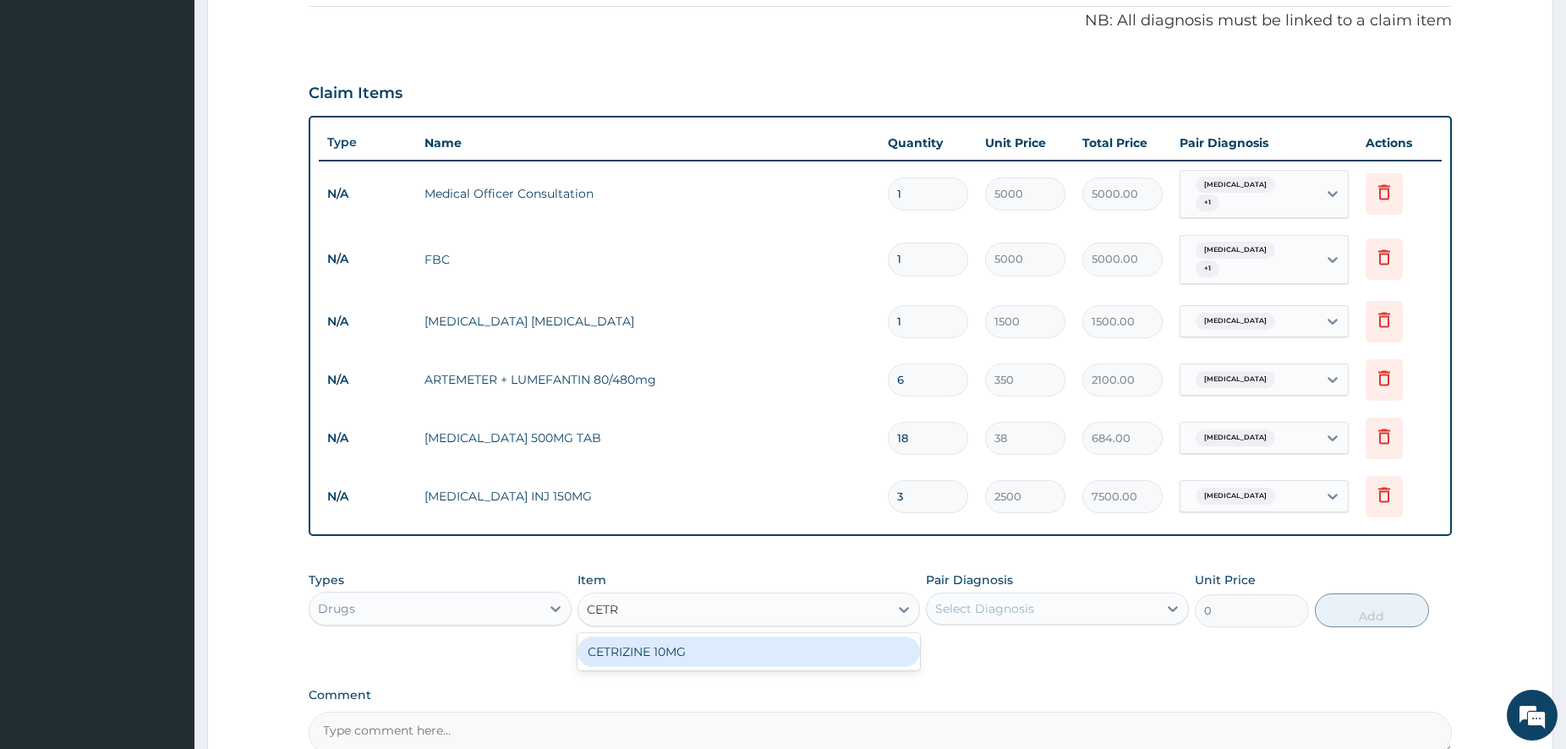
type input "CETRI"
click at [686, 637] on div "CETRIZINE 10MG" at bounding box center [749, 652] width 342 height 30
type input "65"
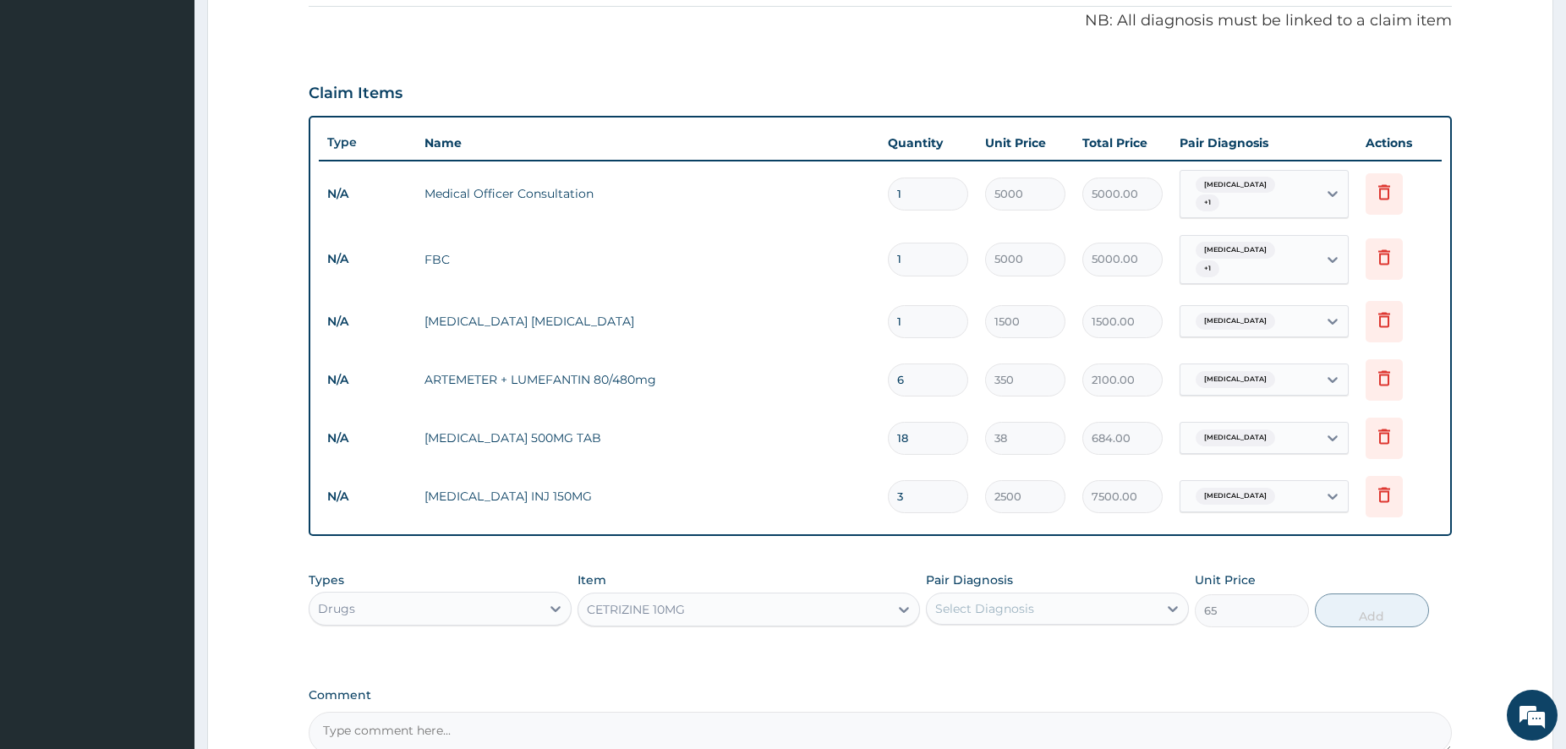
click at [1095, 593] on div "Select Diagnosis" at bounding box center [1057, 609] width 263 height 32
drag, startPoint x: 1070, startPoint y: 654, endPoint x: 1098, endPoint y: 636, distance: 34.2
click at [1068, 652] on div "[MEDICAL_DATA]" at bounding box center [1057, 652] width 263 height 35
checkbox input "true"
click at [1339, 596] on button "Add" at bounding box center [1372, 611] width 114 height 34
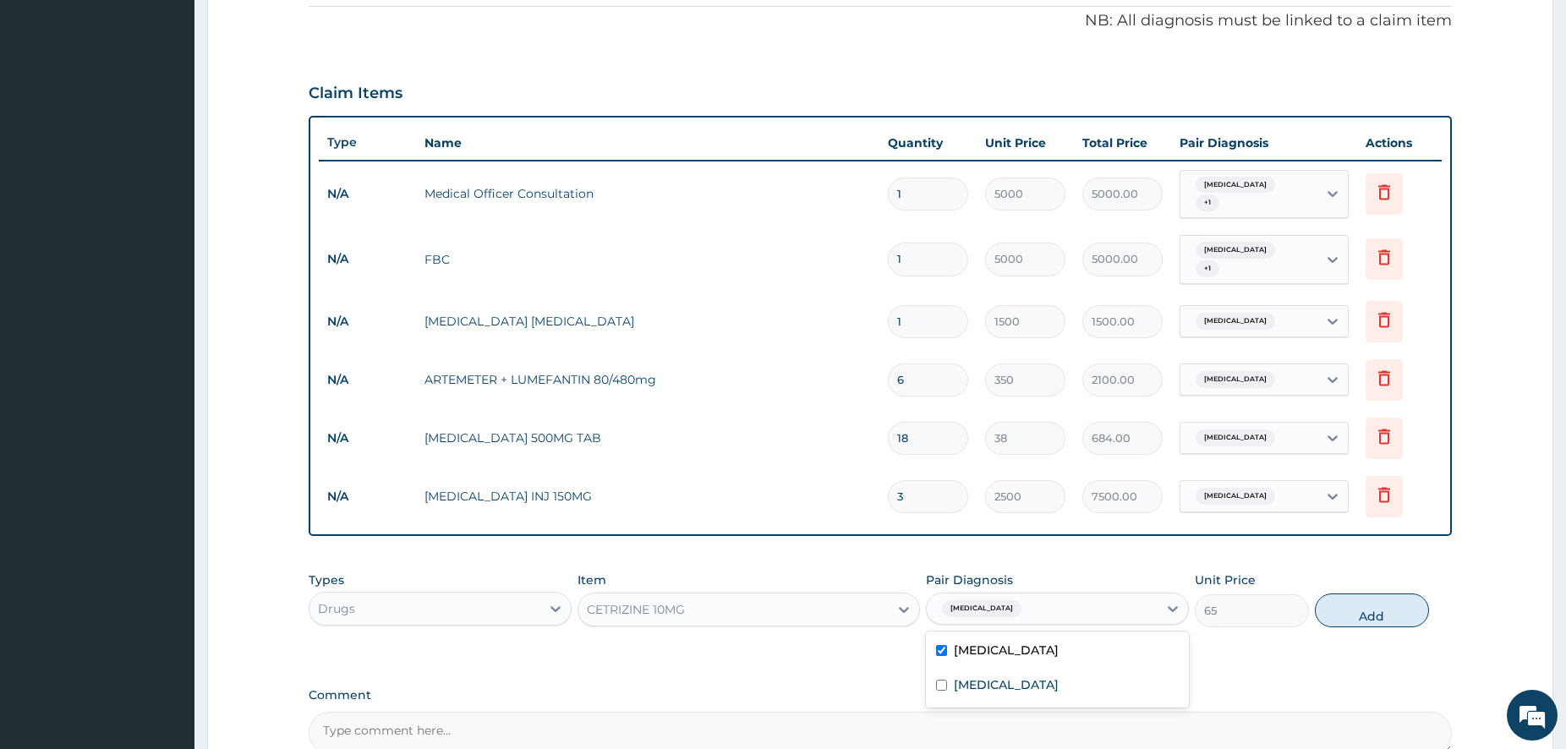
type input "0"
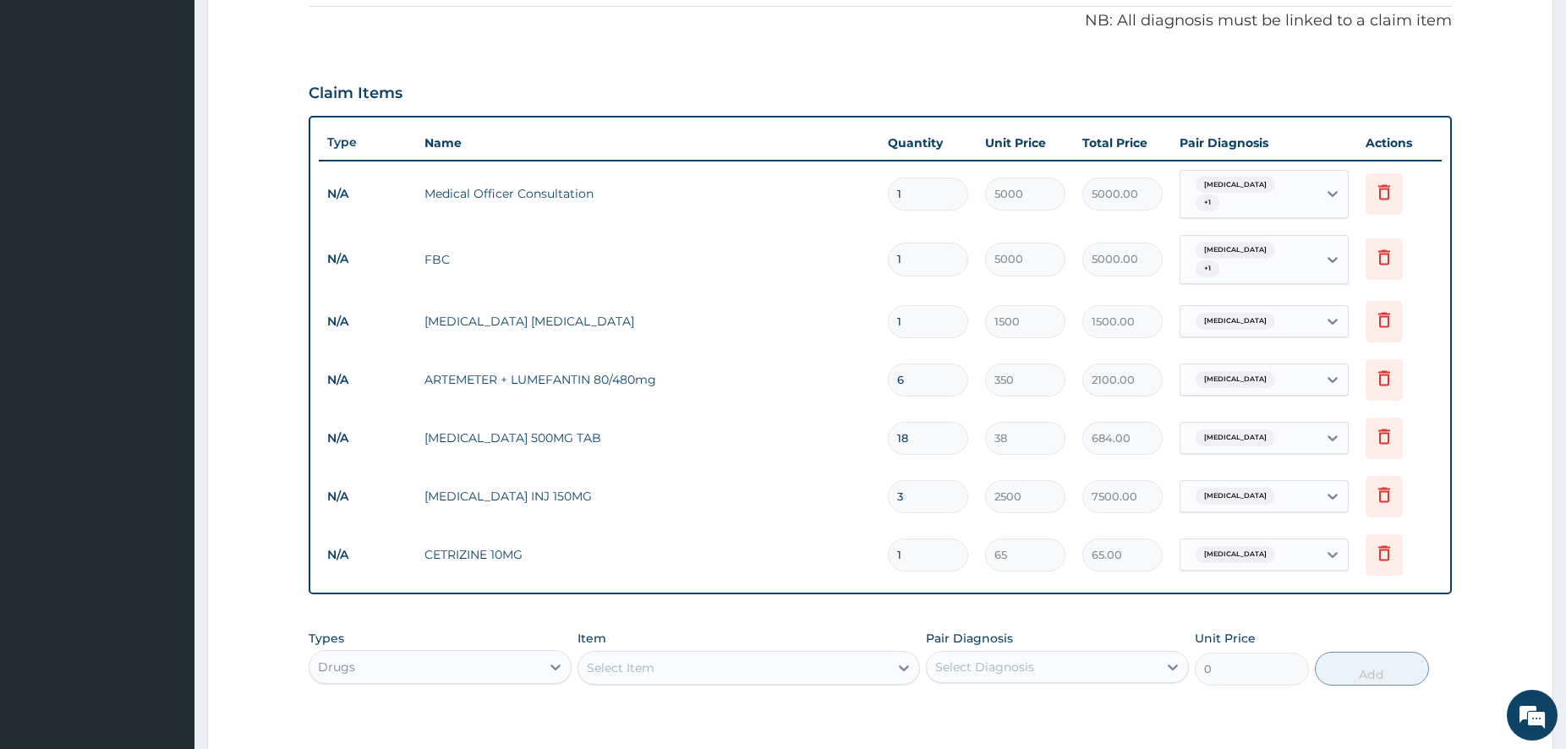
type input "0.00"
type input "5"
type input "325.00"
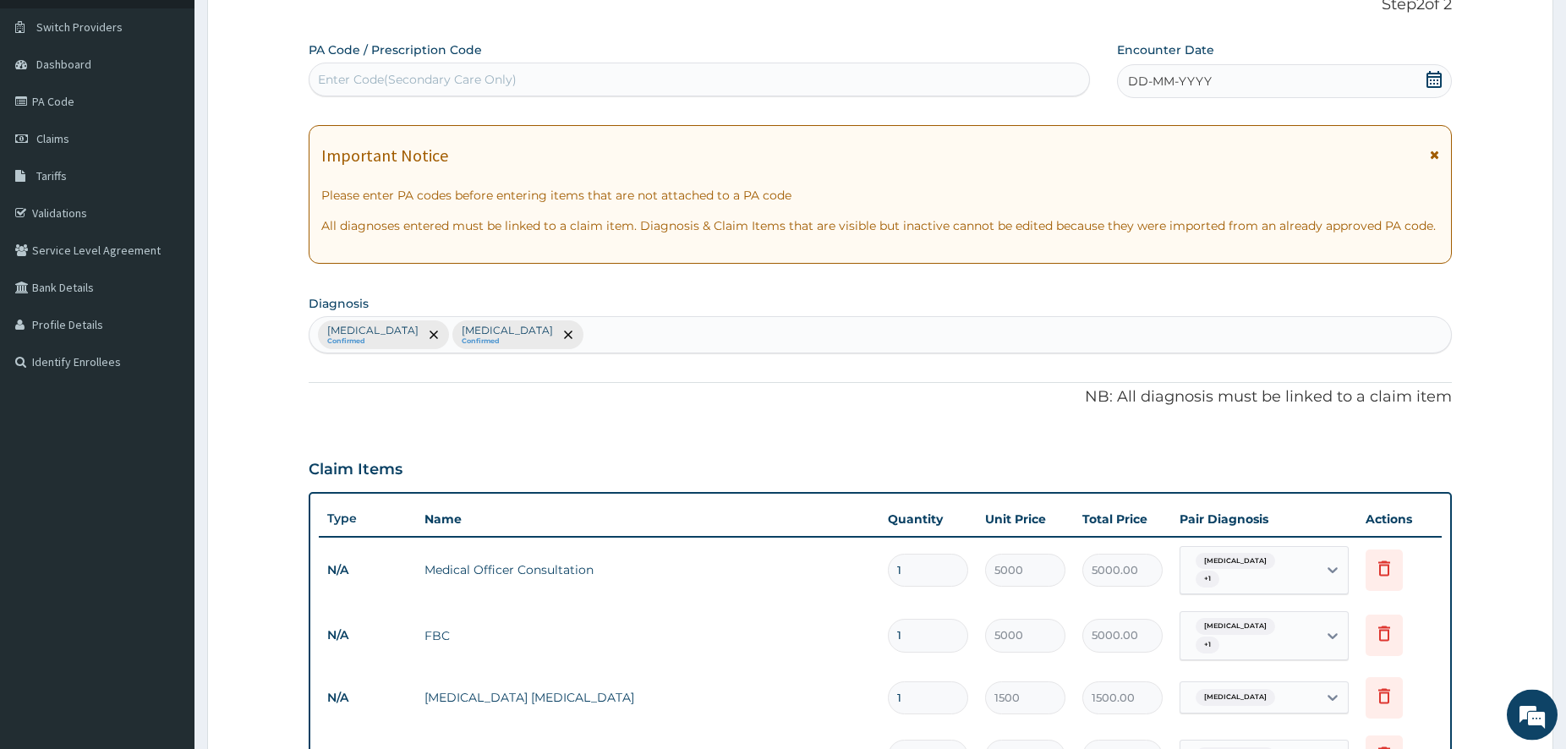
scroll to position [115, 0]
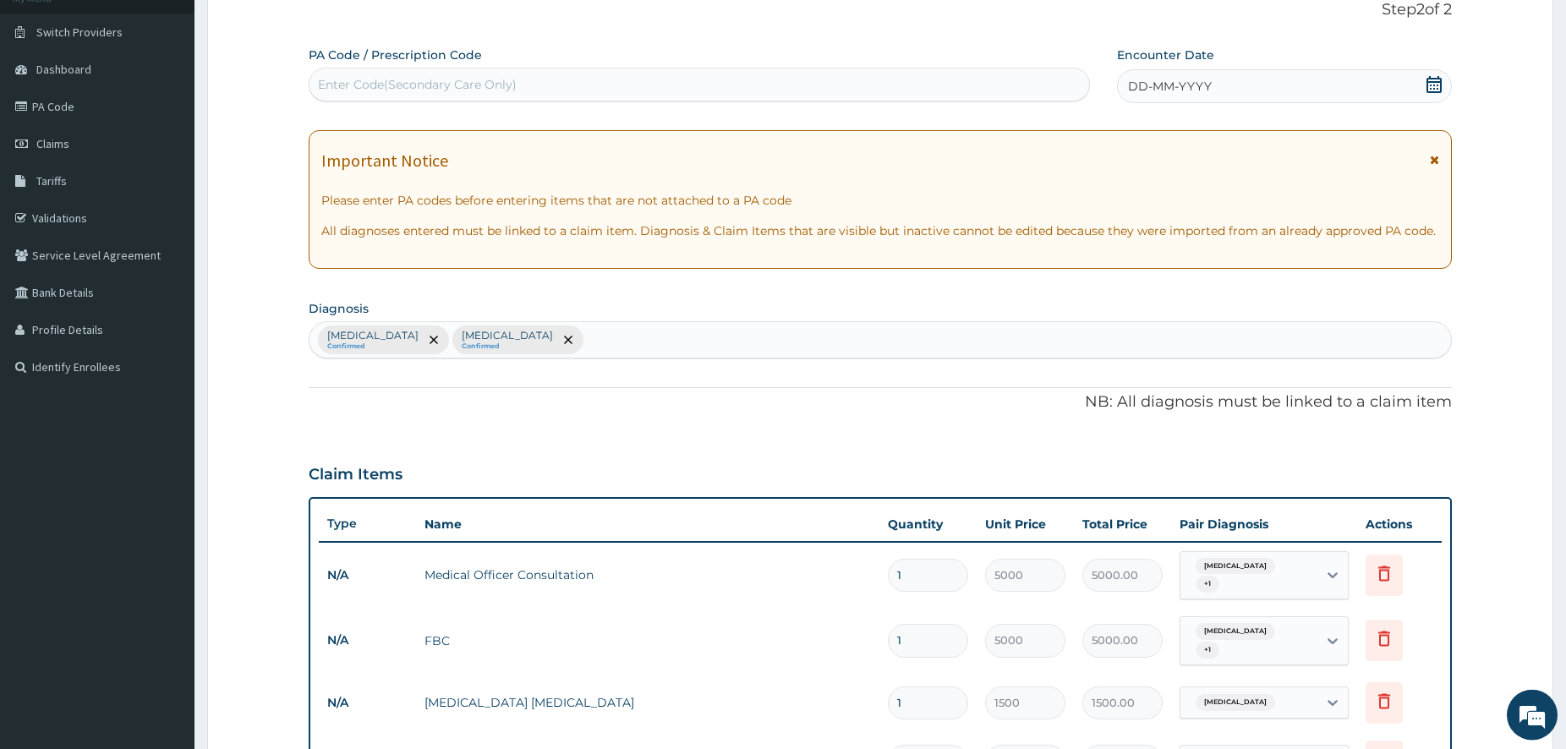
type input "5"
click at [1438, 88] on icon at bounding box center [1434, 84] width 17 height 17
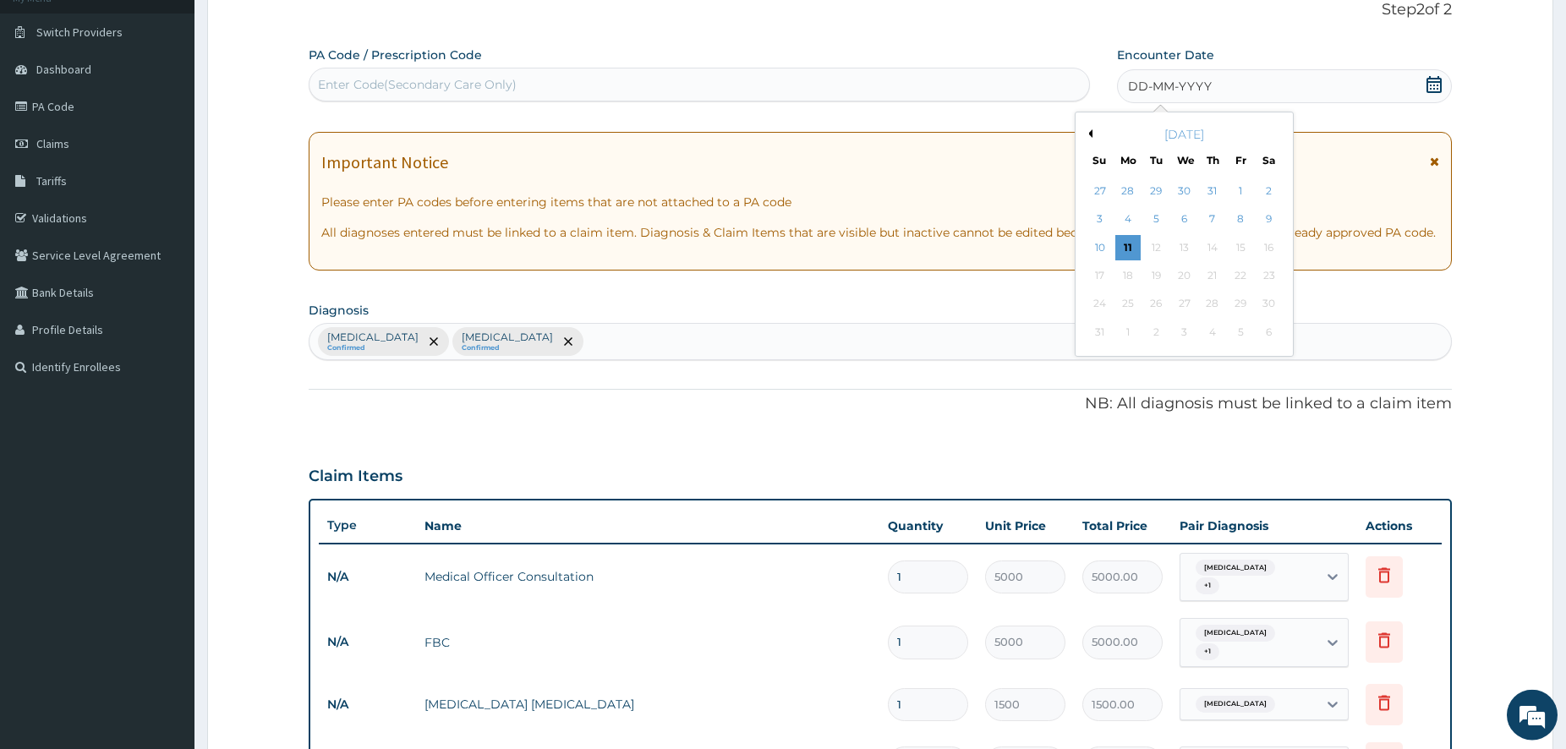
drag, startPoint x: 1102, startPoint y: 245, endPoint x: 1133, endPoint y: 279, distance: 46.1
click at [1102, 244] on div "10" at bounding box center [1099, 247] width 25 height 25
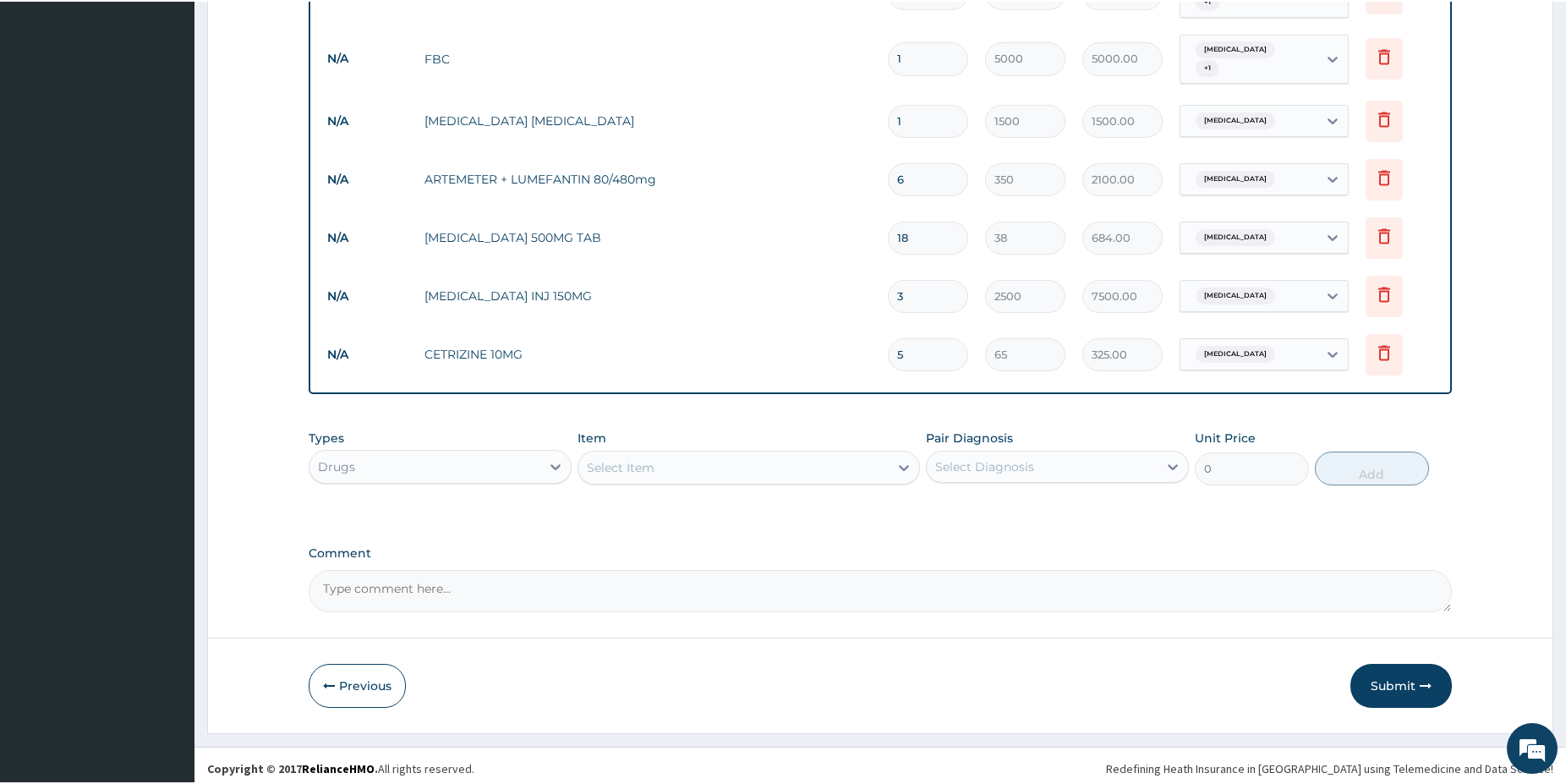
scroll to position [695, 0]
click at [1393, 671] on button "Submit" at bounding box center [1400, 687] width 101 height 44
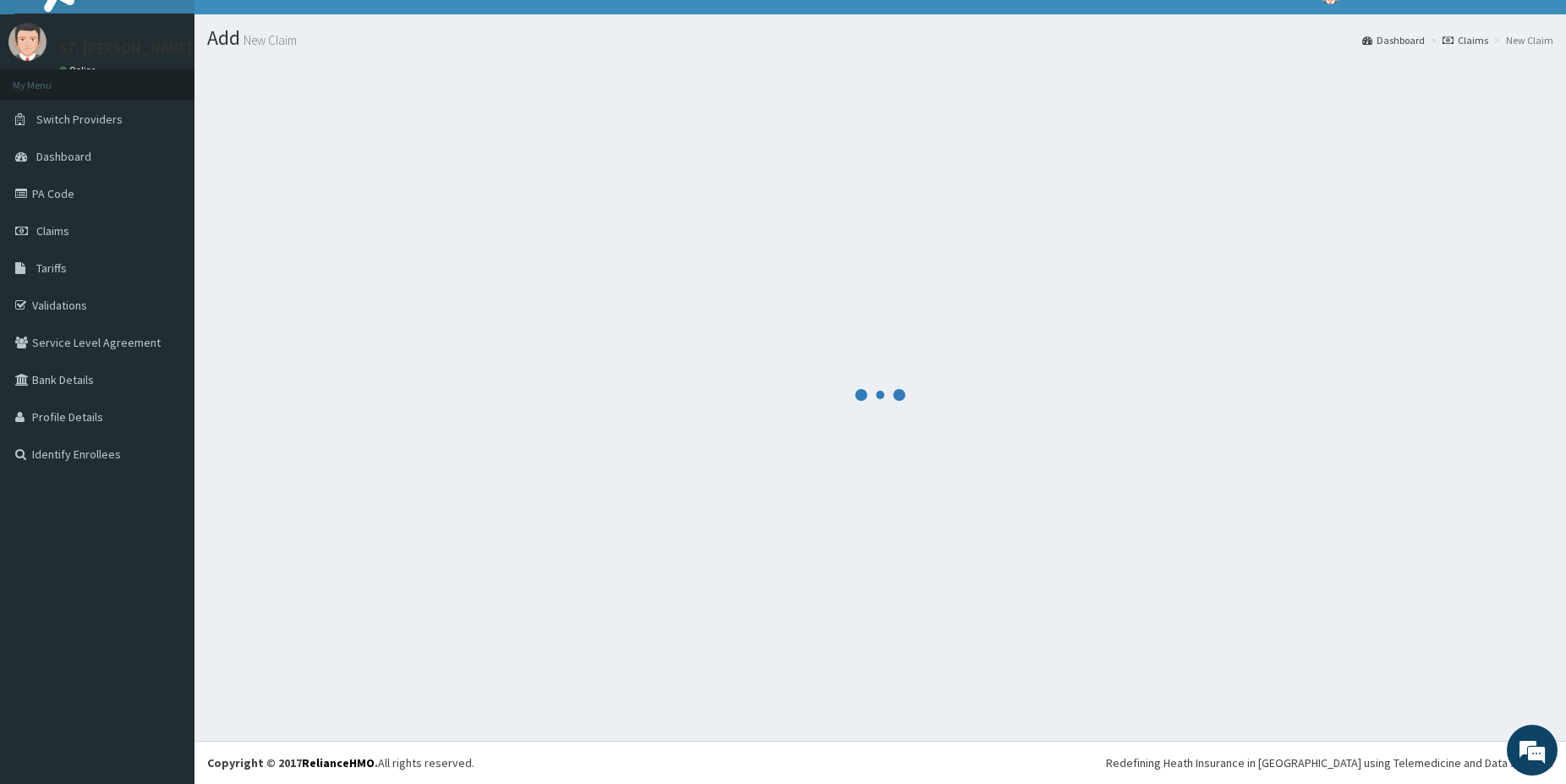
scroll to position [28, 0]
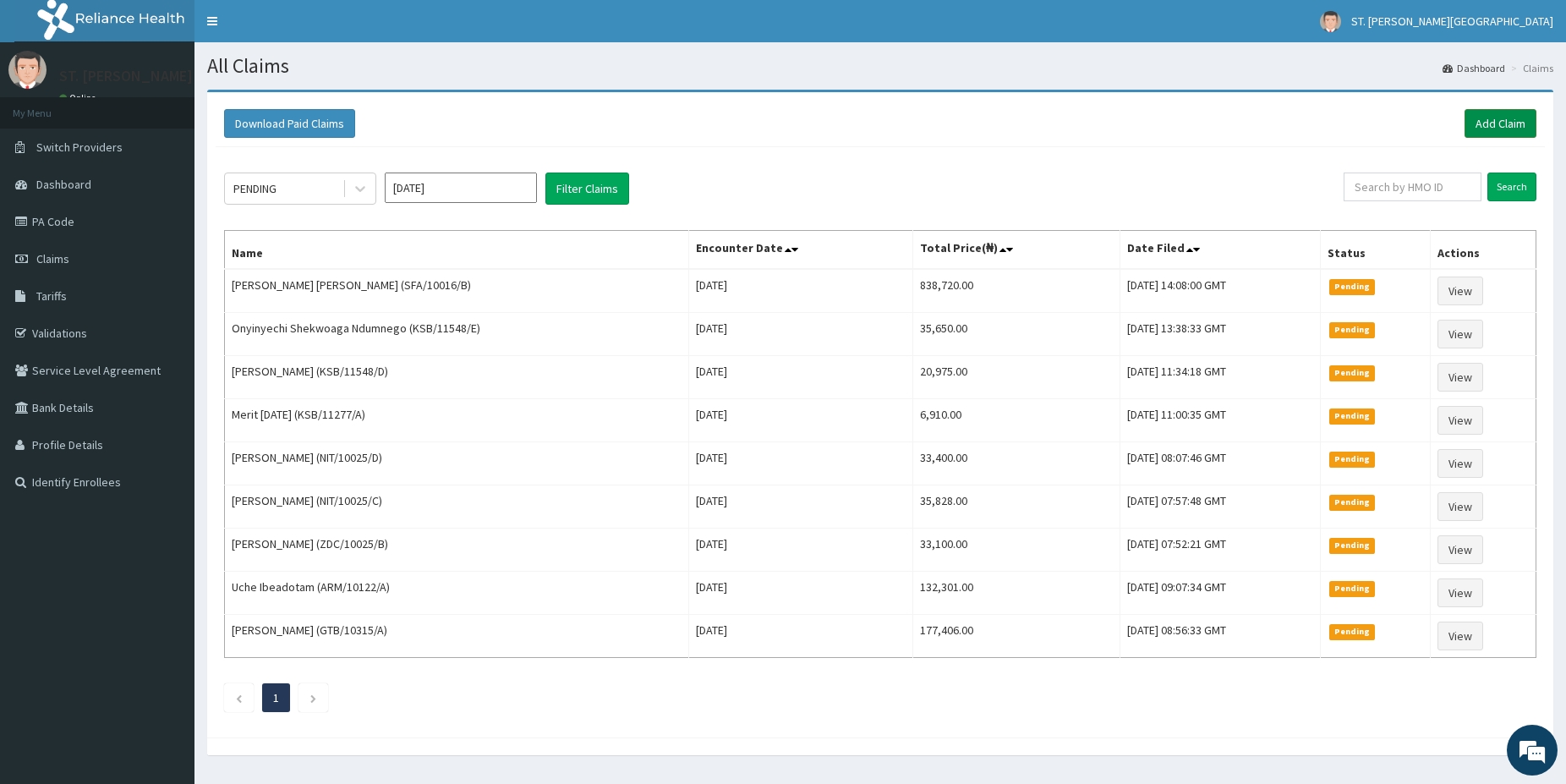
click at [1500, 122] on link "Add Claim" at bounding box center [1501, 123] width 72 height 29
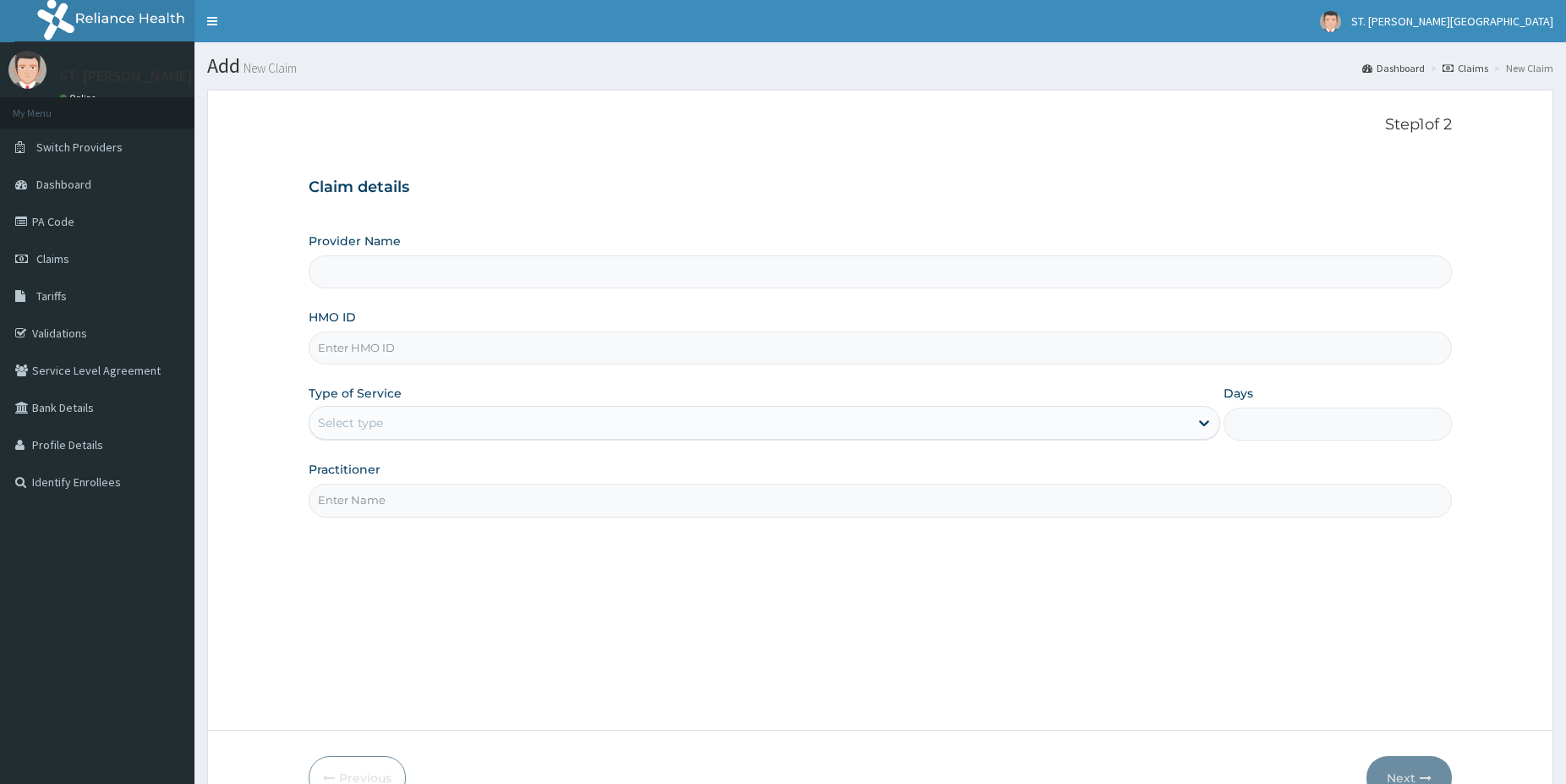
type input "NIT/10025/A"
type input "[GEOGRAPHIC_DATA]- [GEOGRAPHIC_DATA]"
type input "NIT/10025/A"
click at [357, 430] on div "Select type" at bounding box center [350, 422] width 65 height 17
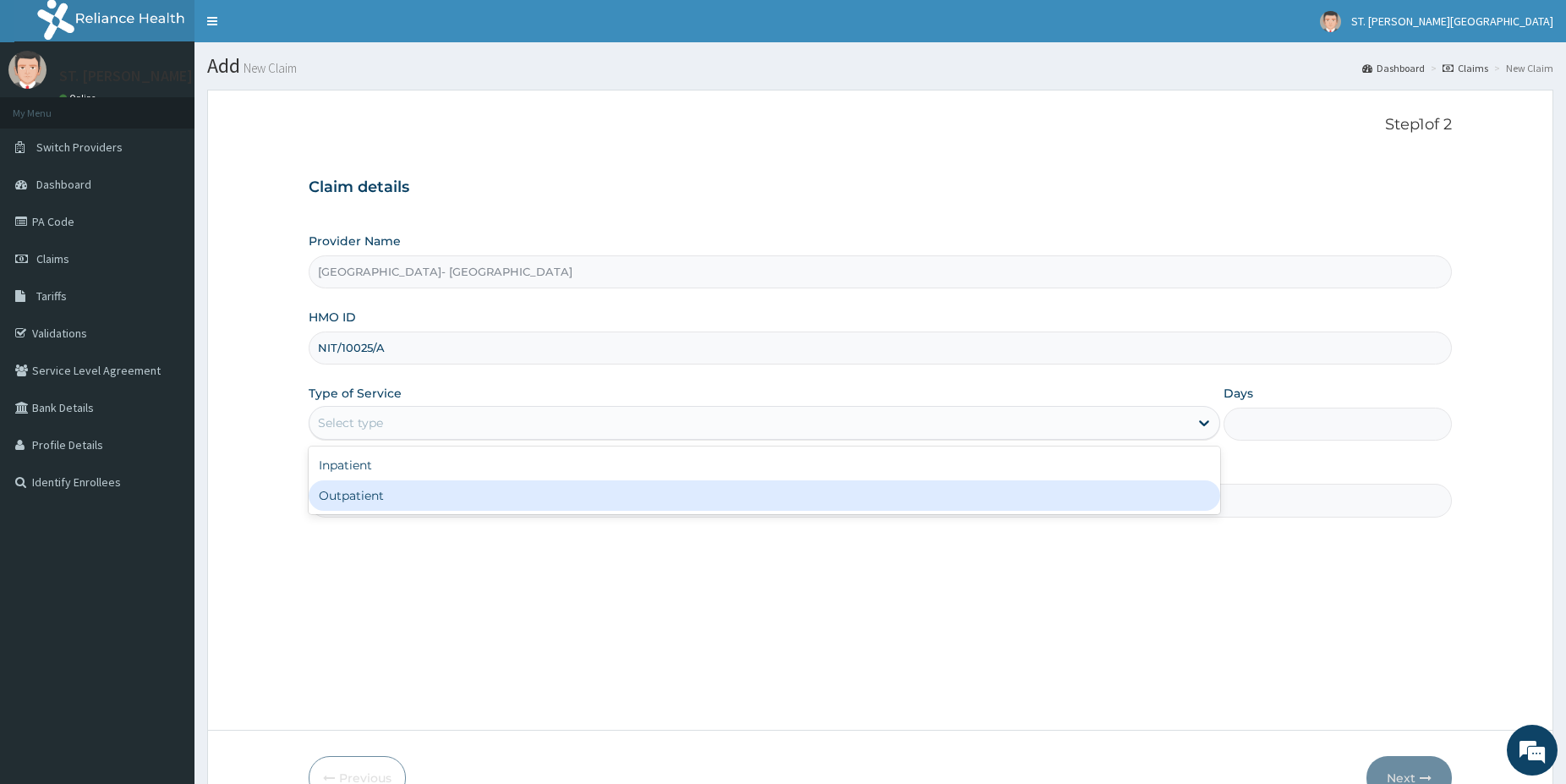
click at [370, 500] on div "Outpatient" at bounding box center [765, 495] width 912 height 30
type input "1"
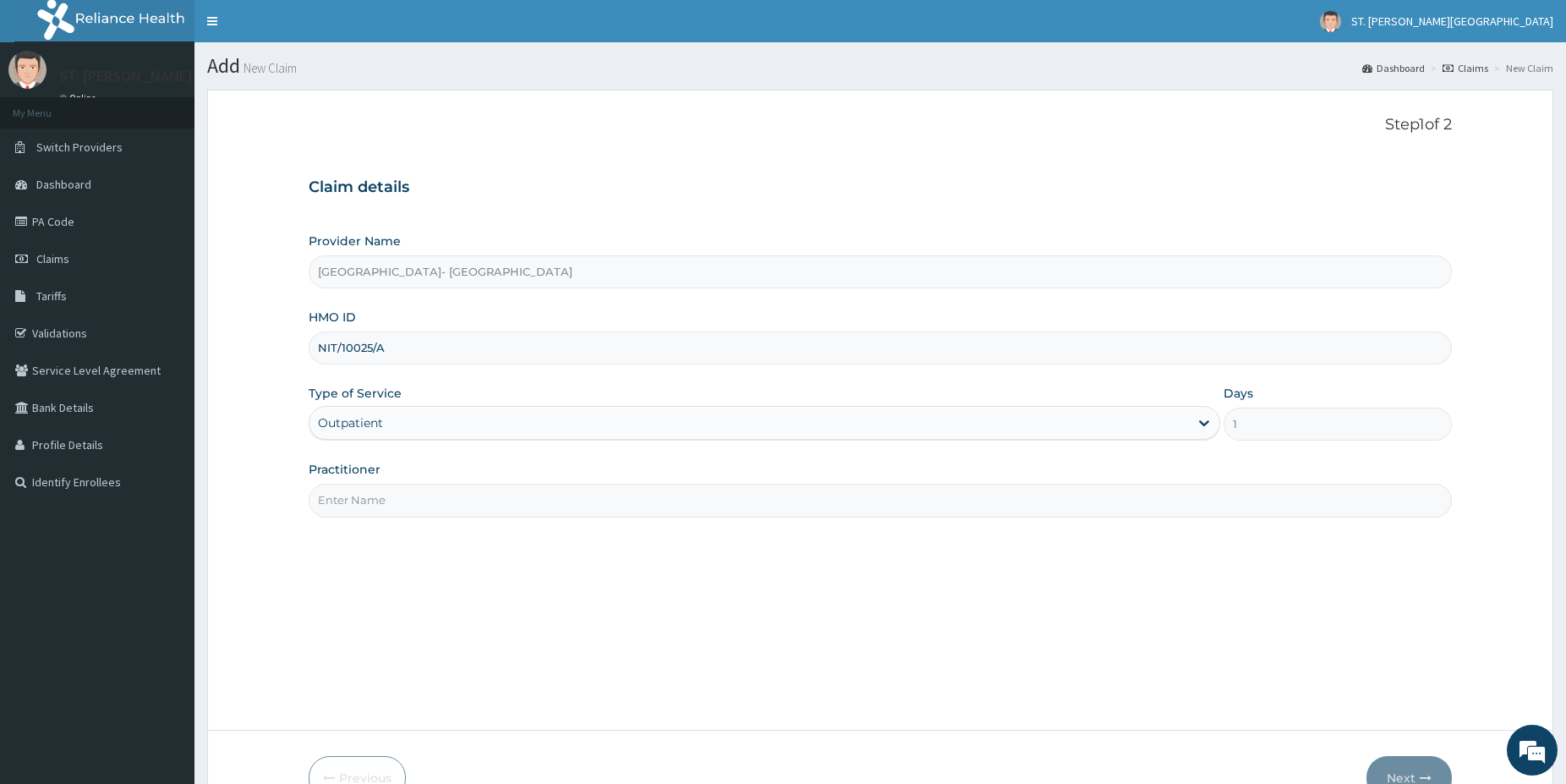
click at [369, 499] on input "Practitioner" at bounding box center [880, 500] width 1143 height 33
type input "DR.LATIFAH"
click at [1390, 760] on button "Next" at bounding box center [1408, 778] width 85 height 44
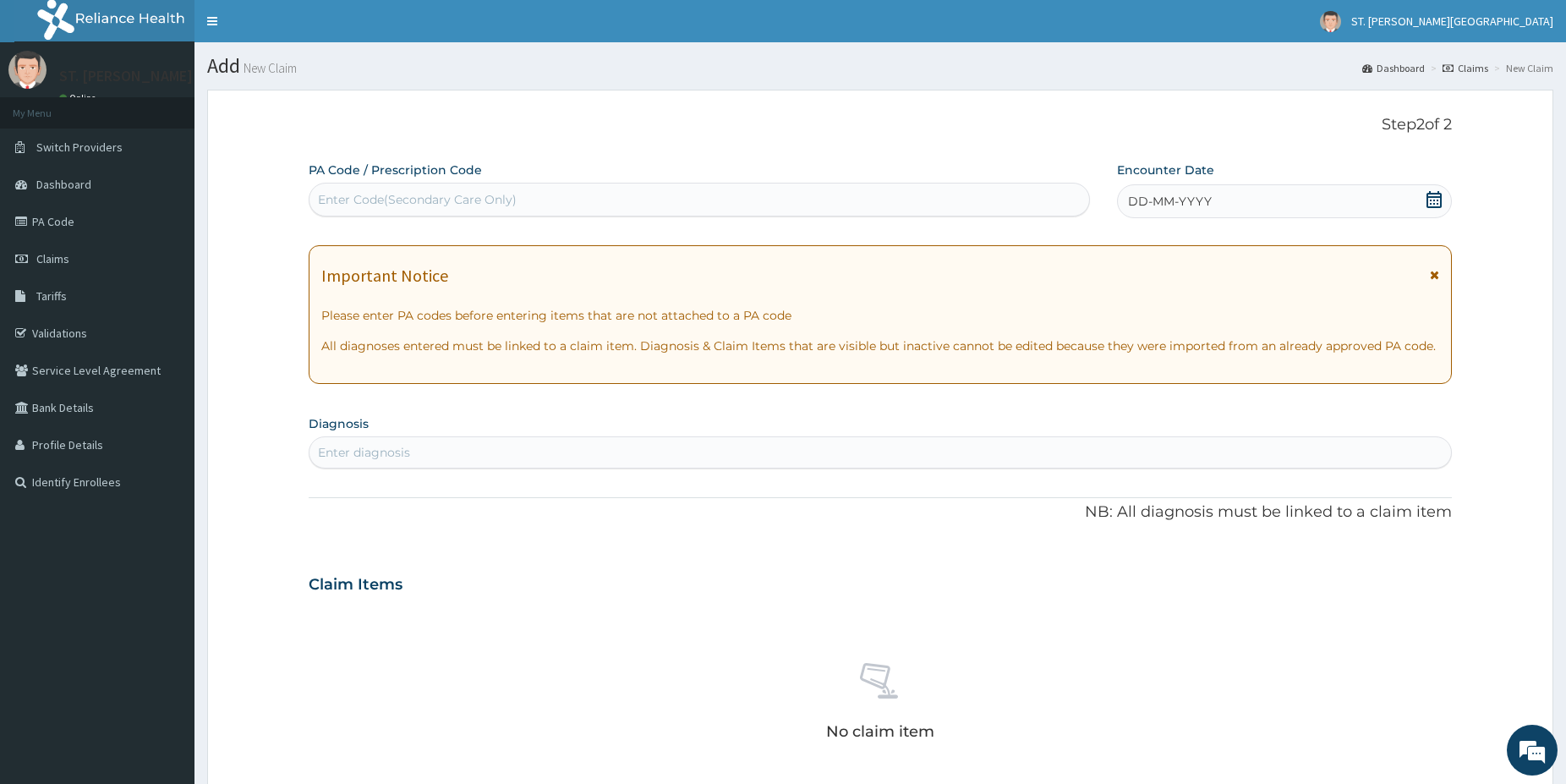
click at [457, 195] on div "Enter Code(Secondary Care Only)" at bounding box center [417, 199] width 199 height 17
paste input "PA/54005C"
type input "PA/54005C"
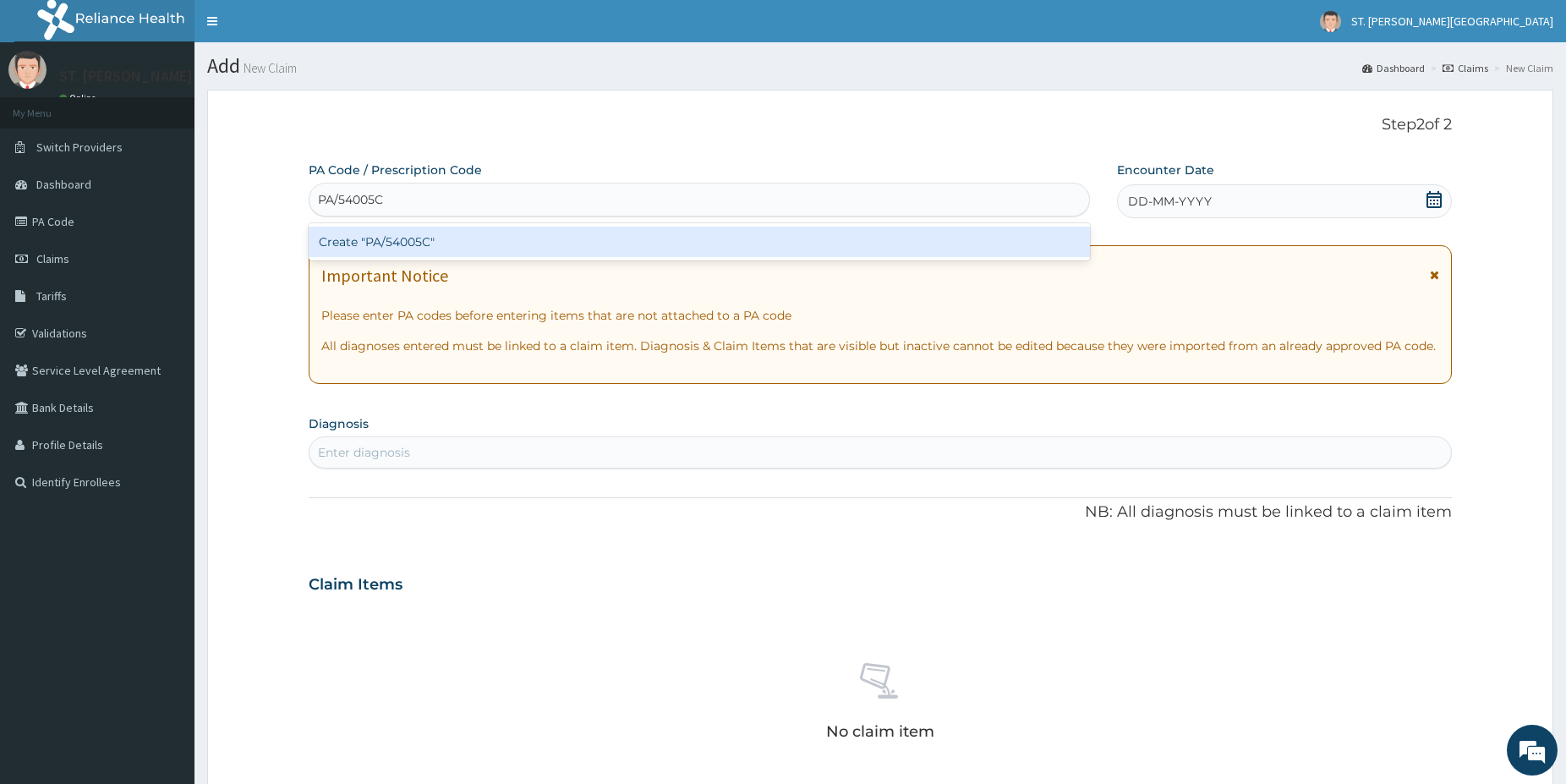
click at [418, 244] on div "Create "PA/54005C"" at bounding box center [699, 242] width 781 height 30
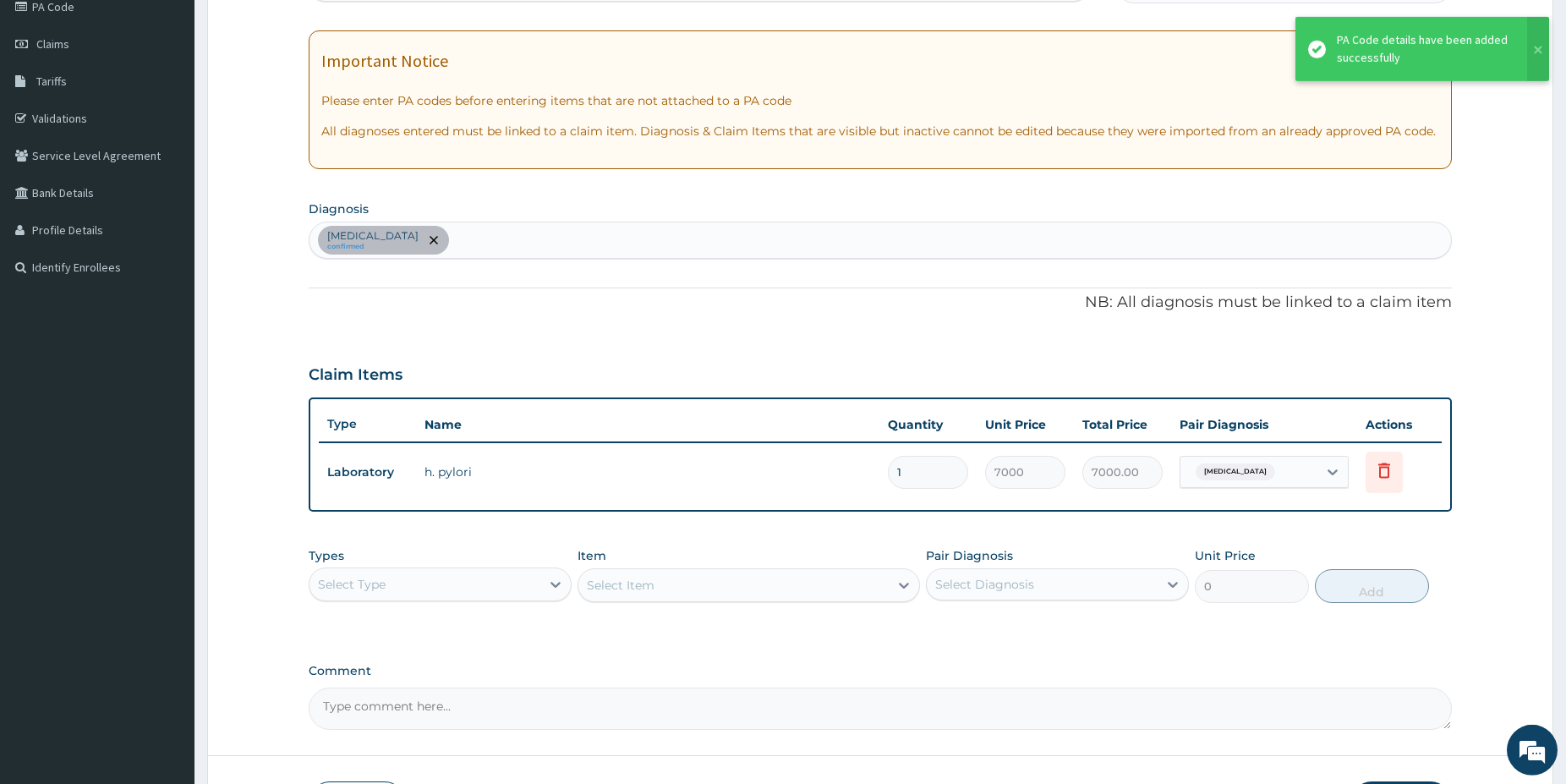
scroll to position [216, 0]
click at [430, 588] on div "Select Type" at bounding box center [424, 583] width 231 height 27
click at [402, 681] on div "Procedures" at bounding box center [440, 686] width 263 height 30
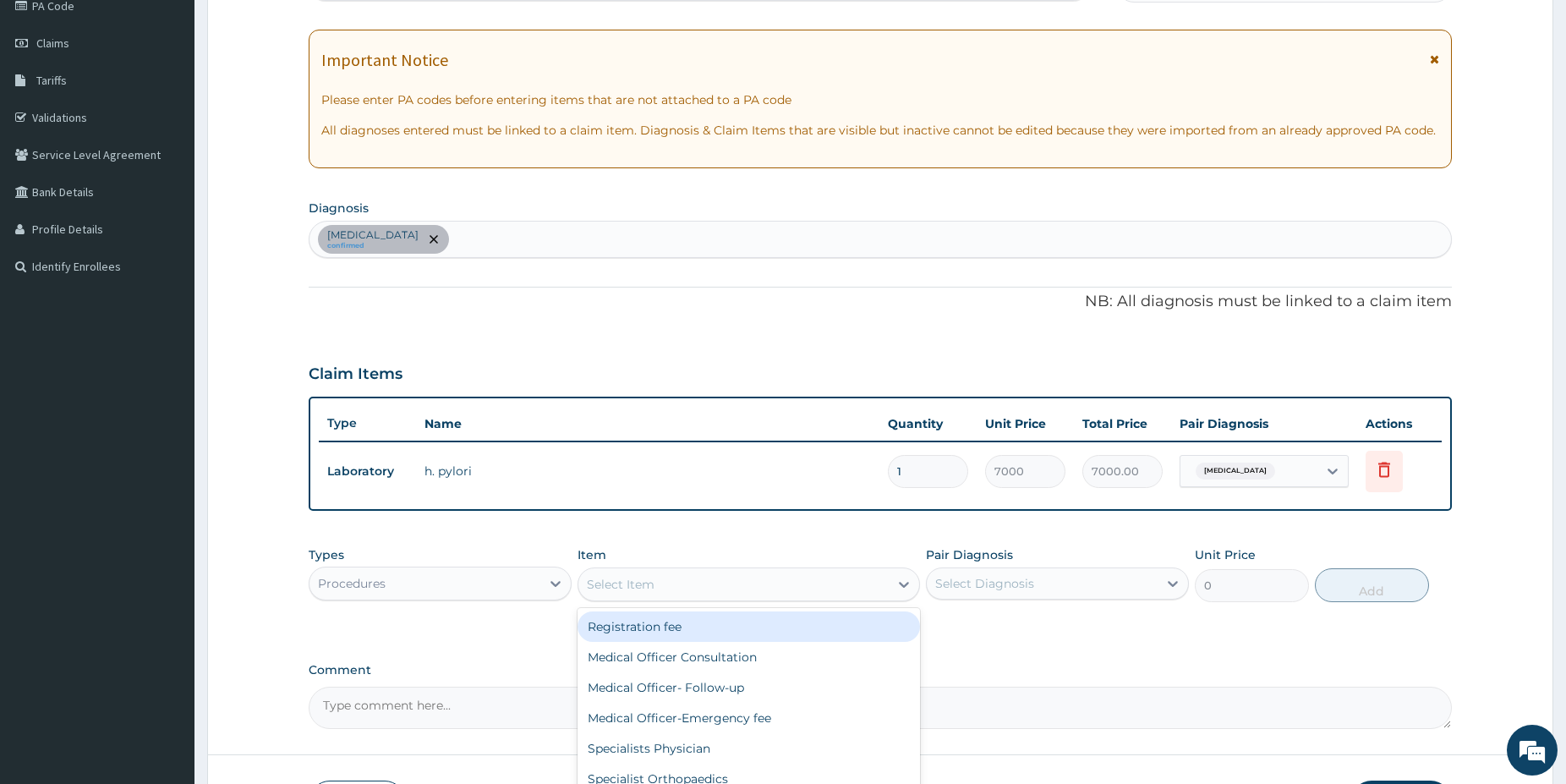
click at [777, 584] on div "Select Item" at bounding box center [733, 584] width 310 height 27
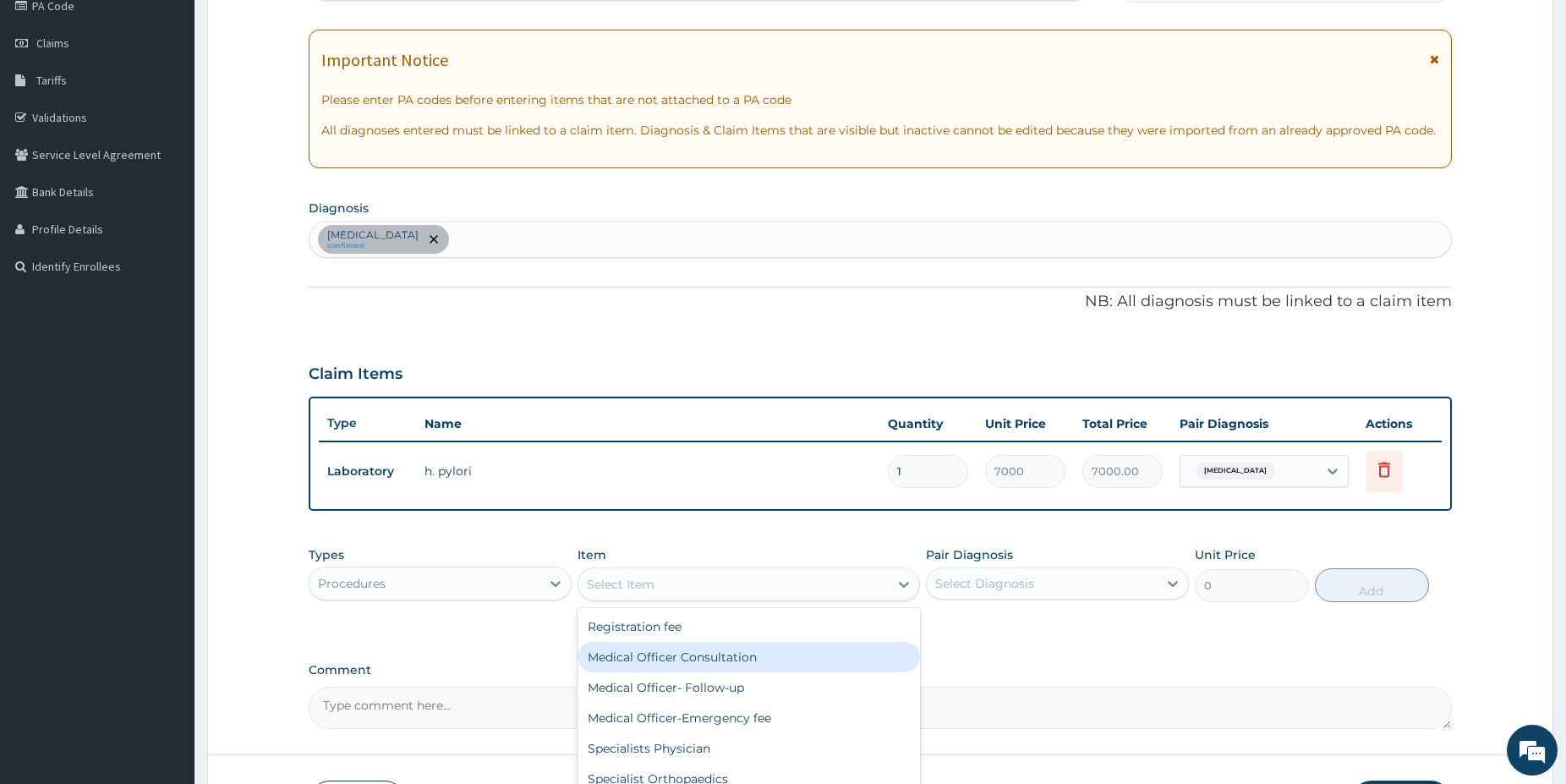
drag, startPoint x: 715, startPoint y: 647, endPoint x: 857, endPoint y: 625, distance: 144.6
click at [715, 647] on div "Medical Officer Consultation" at bounding box center [749, 657] width 342 height 30
type input "5000"
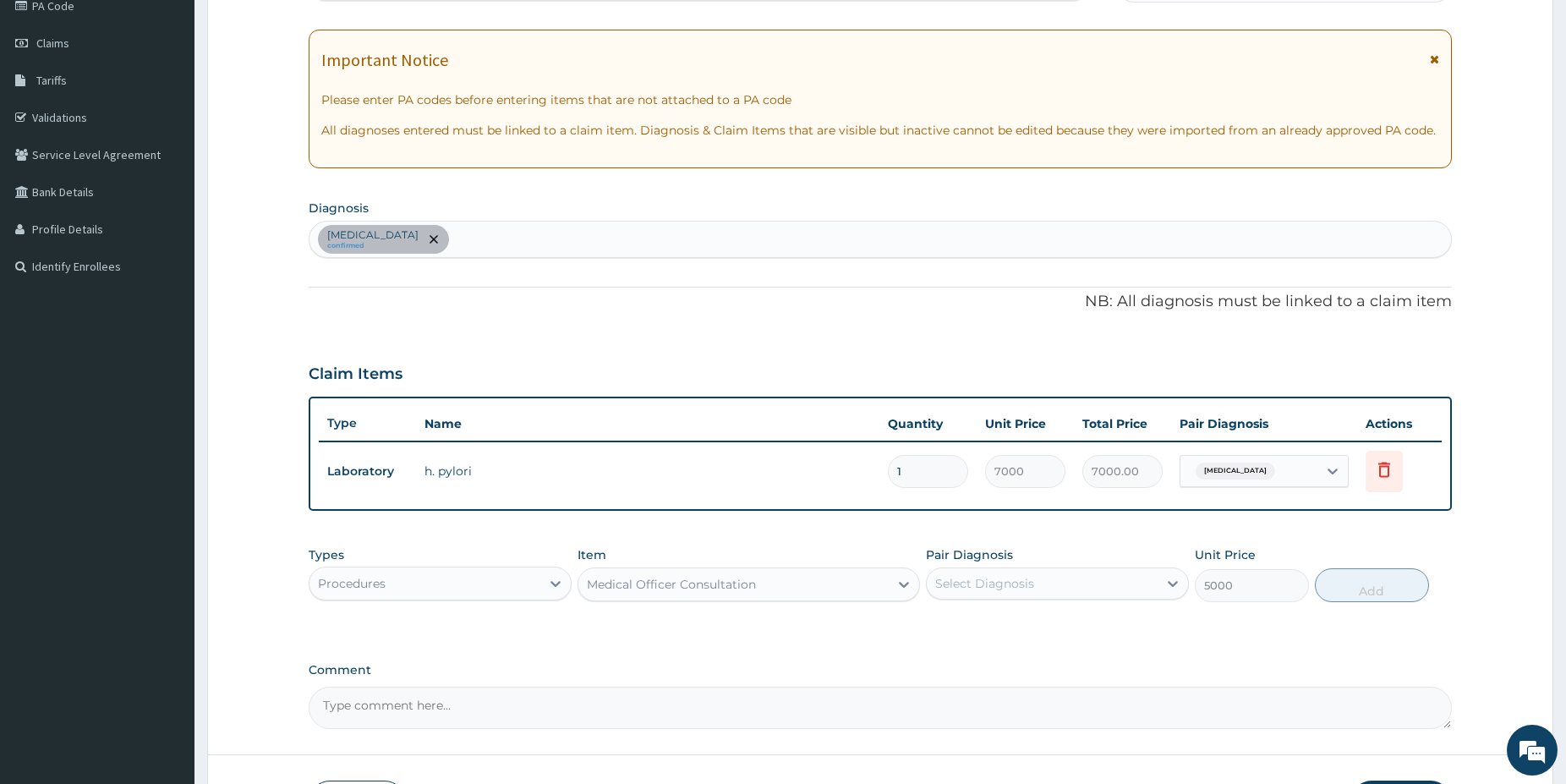
click at [1028, 583] on div "Select Diagnosis" at bounding box center [984, 583] width 99 height 17
click at [1008, 623] on label "Peptic ulcer" at bounding box center [1006, 624] width 105 height 17
checkbox input "true"
click at [1357, 584] on button "Add" at bounding box center [1372, 585] width 114 height 34
type input "0"
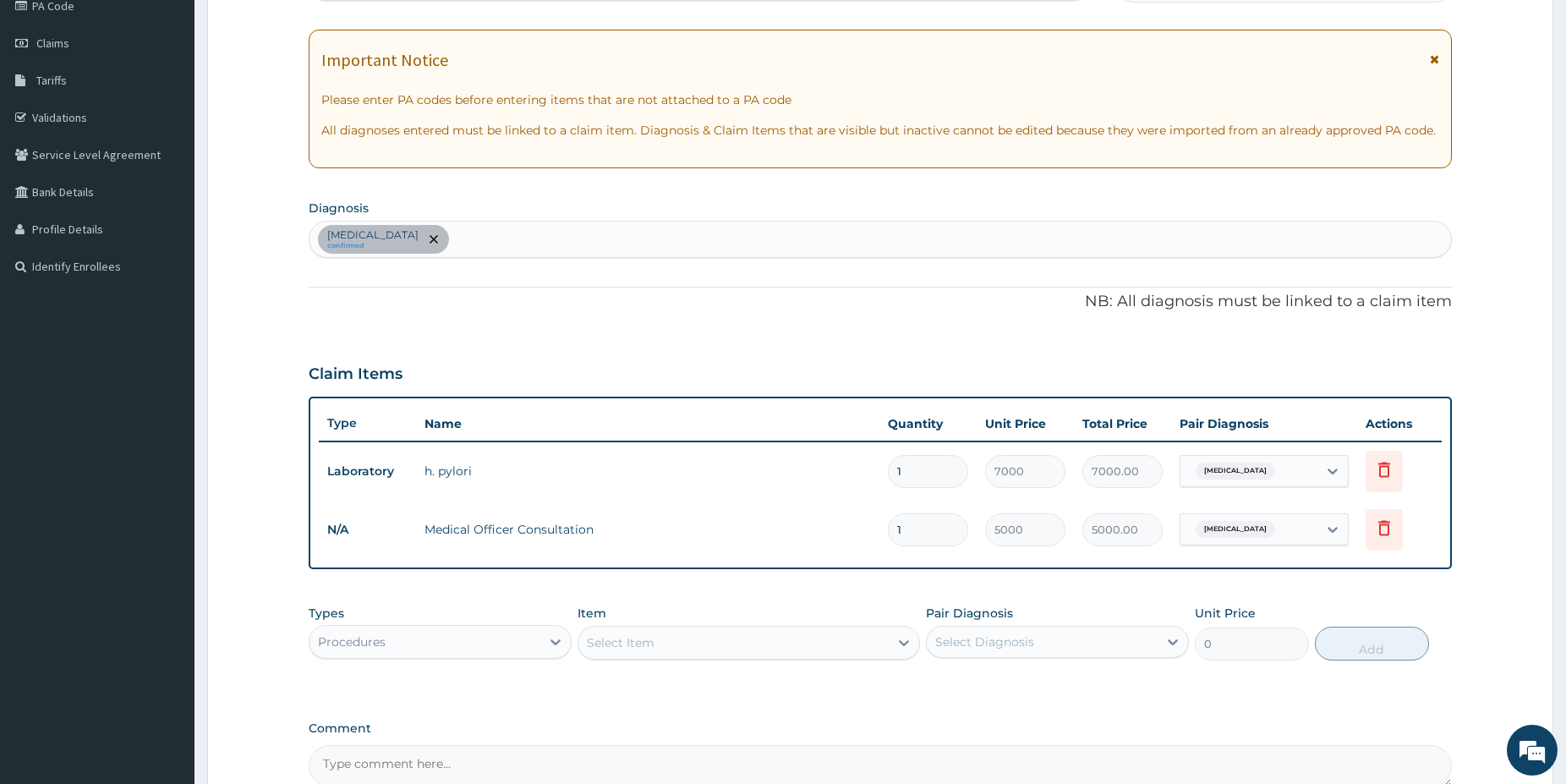
drag, startPoint x: 502, startPoint y: 643, endPoint x: 477, endPoint y: 661, distance: 31.5
click at [501, 643] on div "Procedures" at bounding box center [424, 641] width 231 height 27
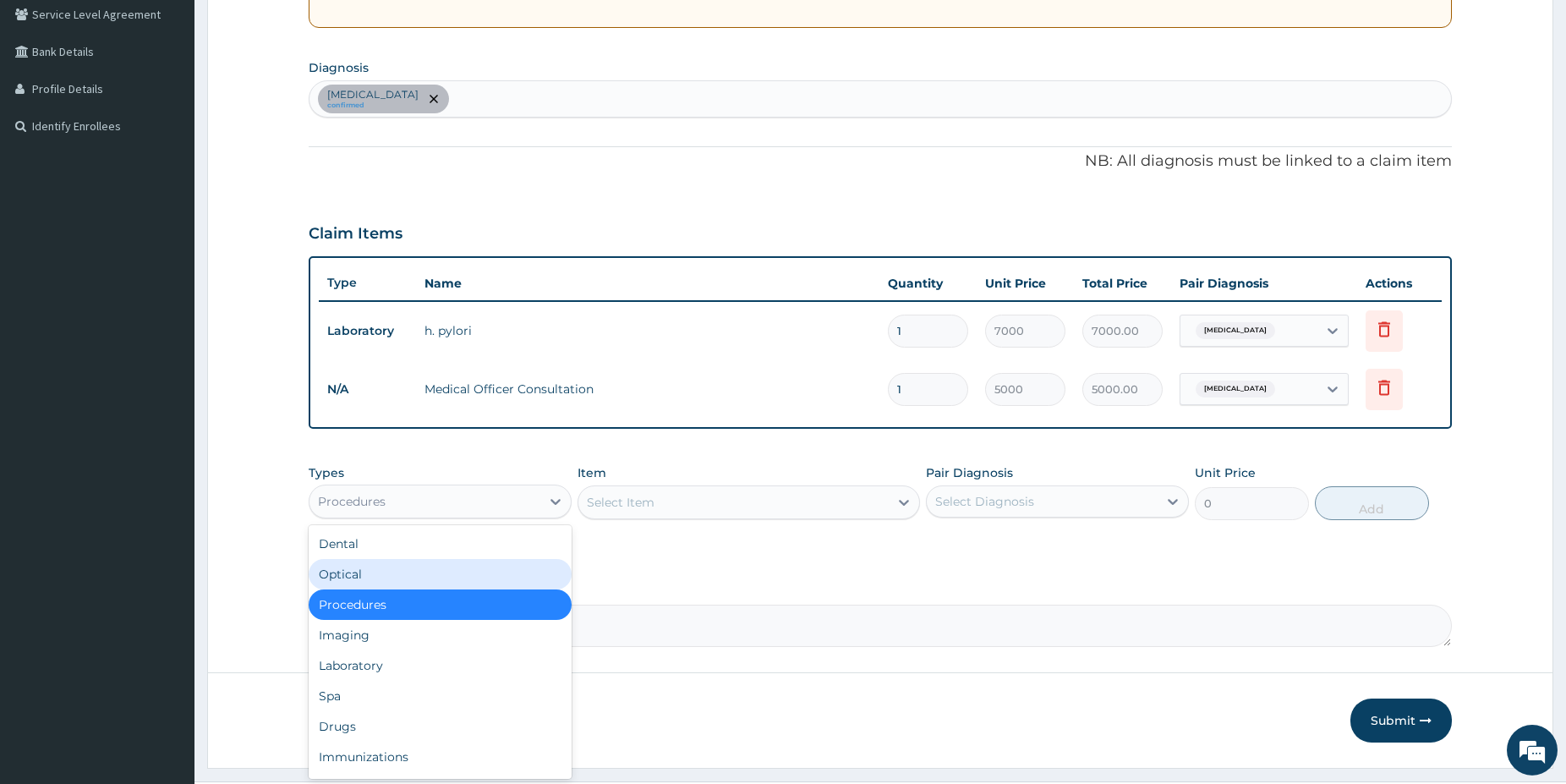
drag, startPoint x: 1580, startPoint y: 777, endPoint x: 1112, endPoint y: 686, distance: 476.4
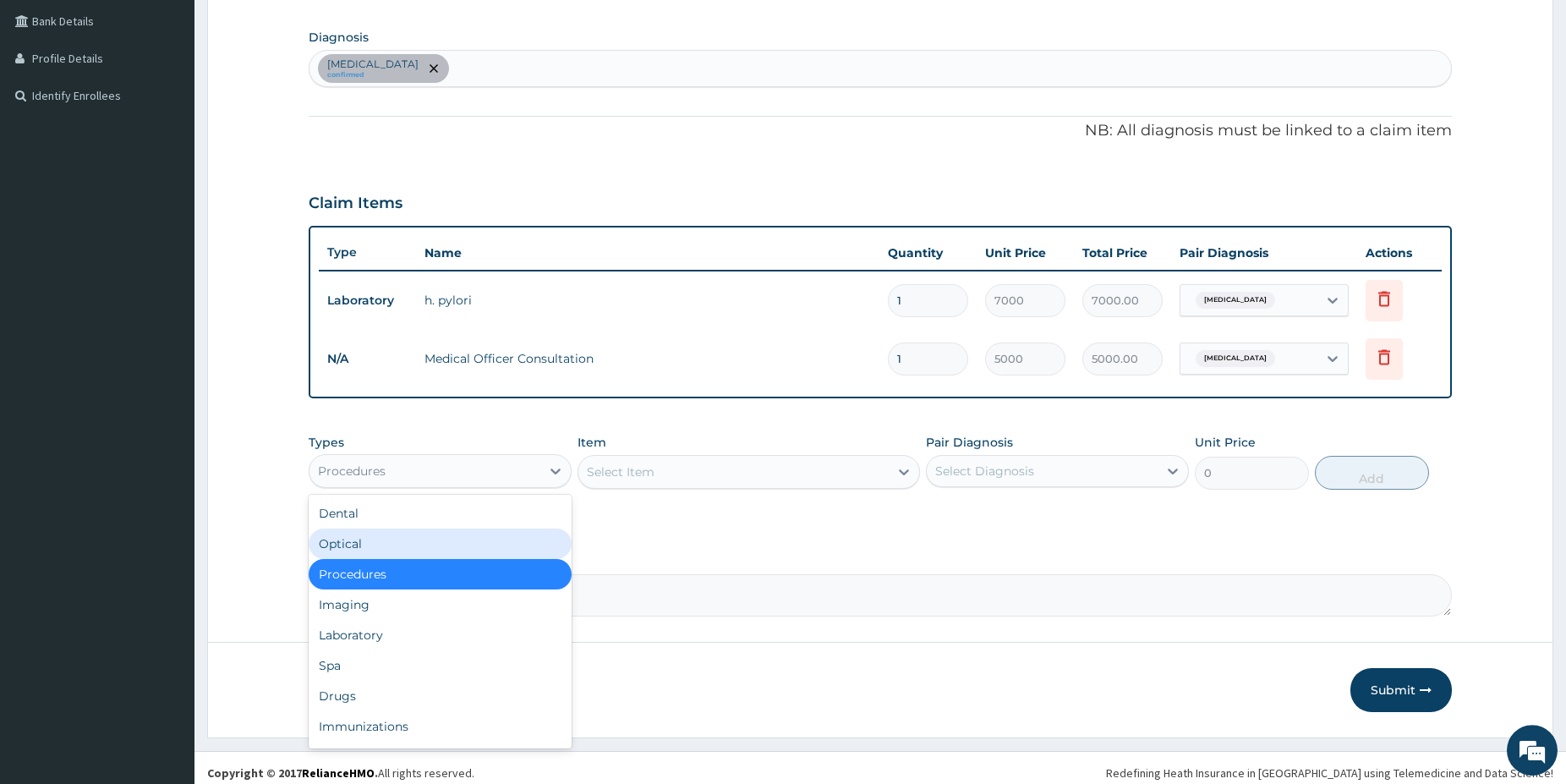
scroll to position [397, 0]
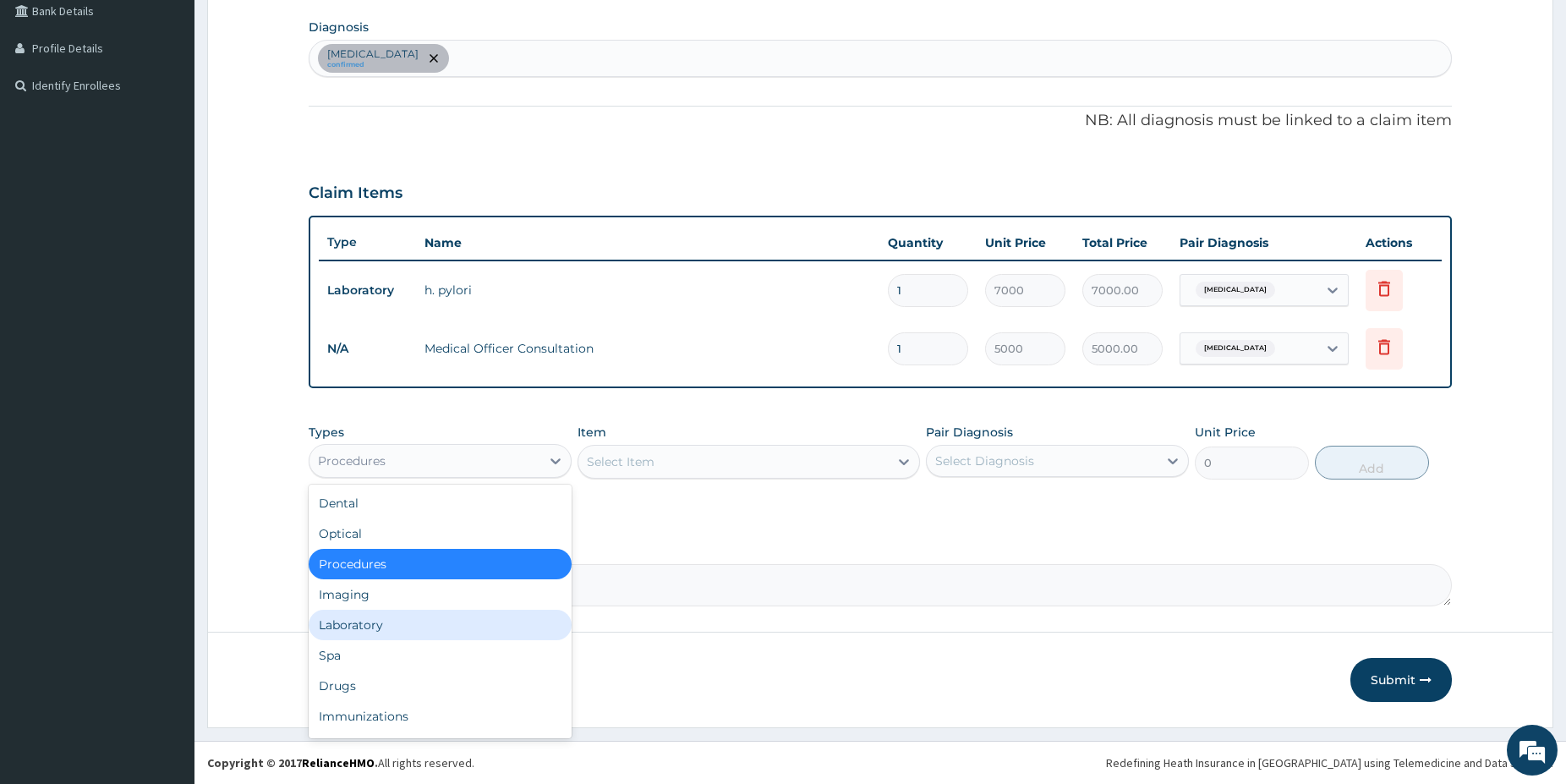
click at [452, 614] on div "Laboratory" at bounding box center [440, 625] width 263 height 30
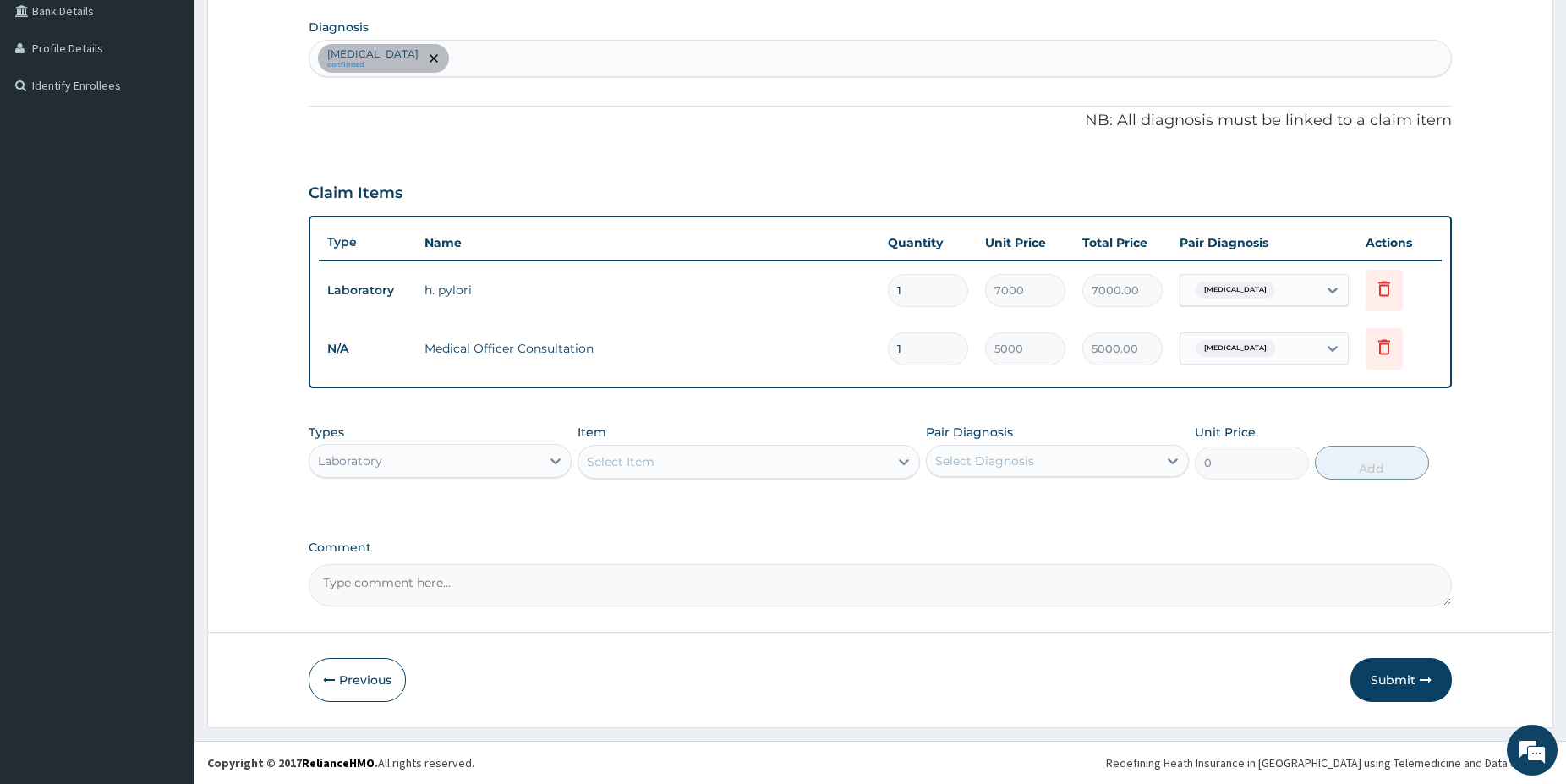
drag, startPoint x: 477, startPoint y: 475, endPoint x: 468, endPoint y: 472, distance: 9.1
click at [475, 475] on div "Laboratory" at bounding box center [440, 461] width 263 height 34
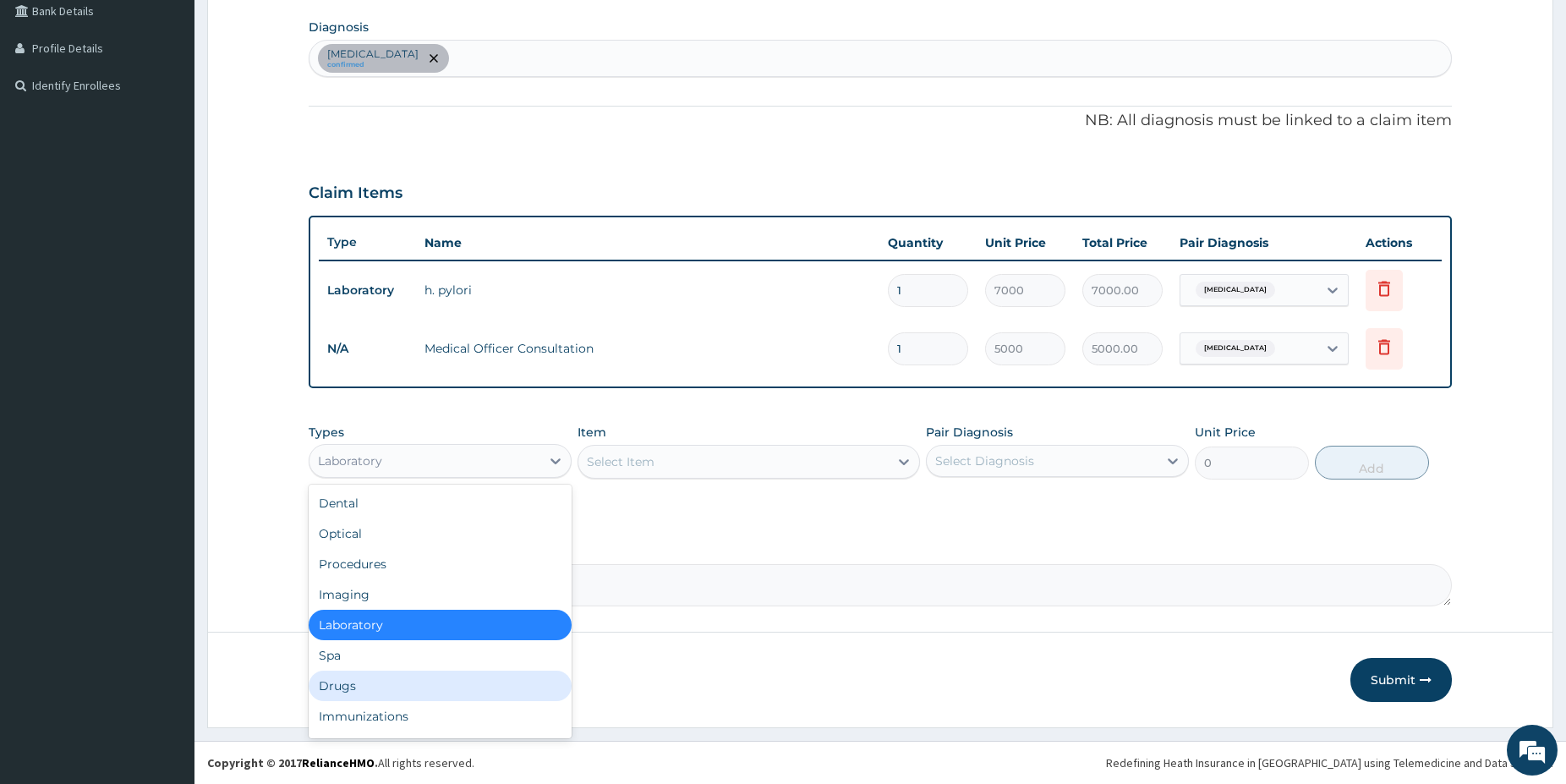
click at [367, 683] on div "Drugs" at bounding box center [440, 686] width 263 height 30
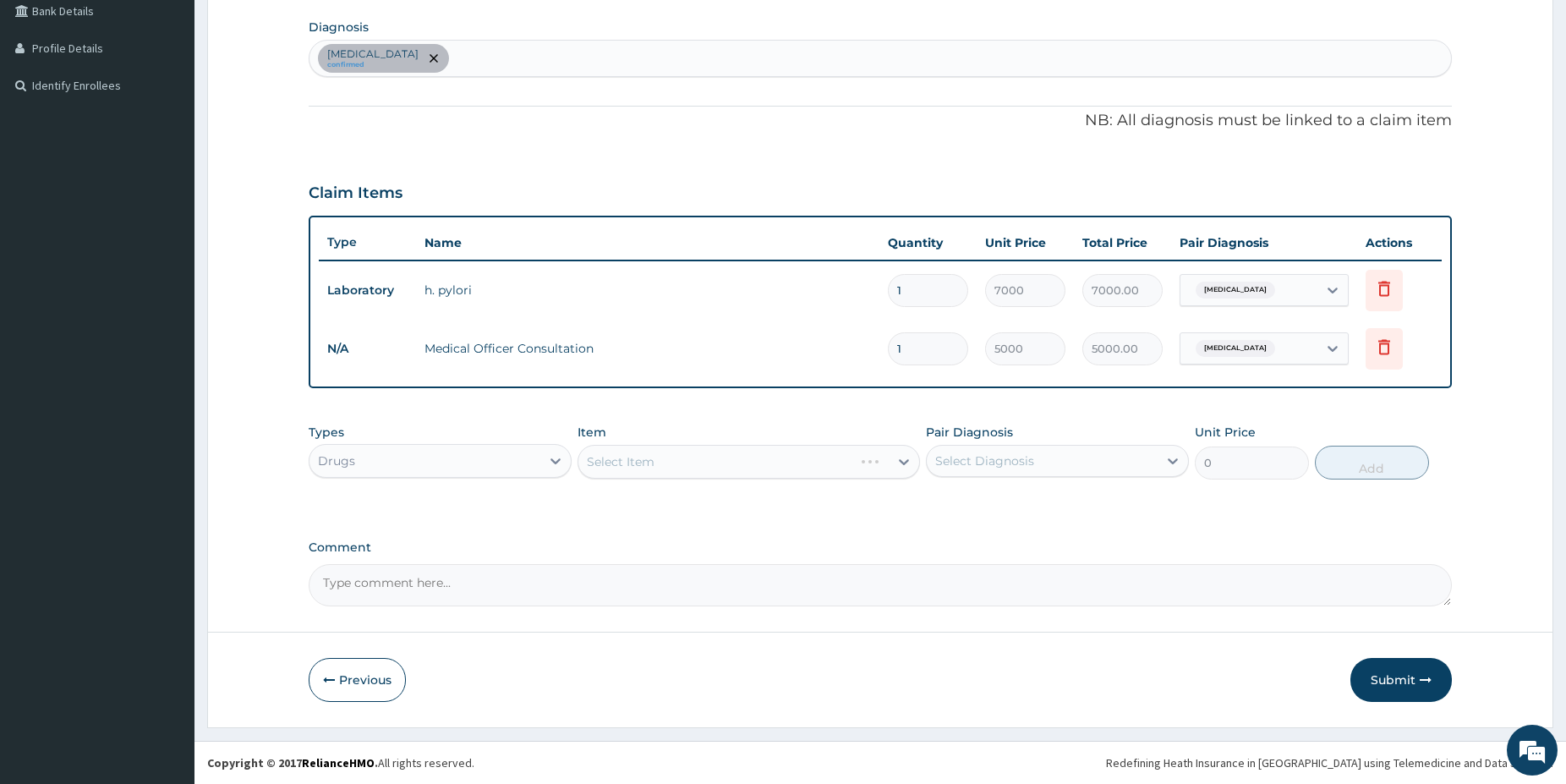
click at [767, 461] on div "Select Item" at bounding box center [749, 462] width 342 height 34
click at [767, 461] on div "Select Item" at bounding box center [733, 461] width 310 height 27
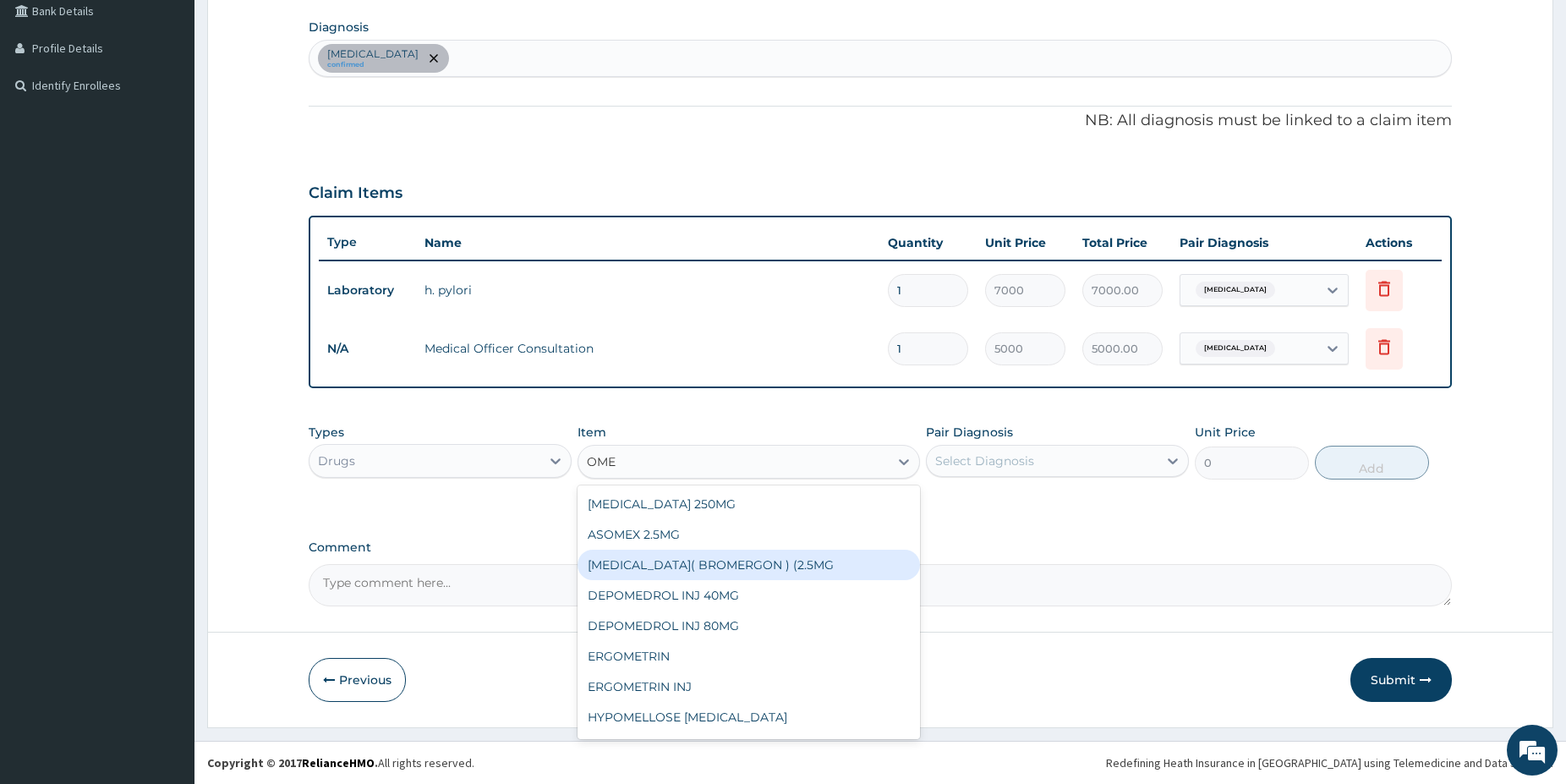
type input "OMEP"
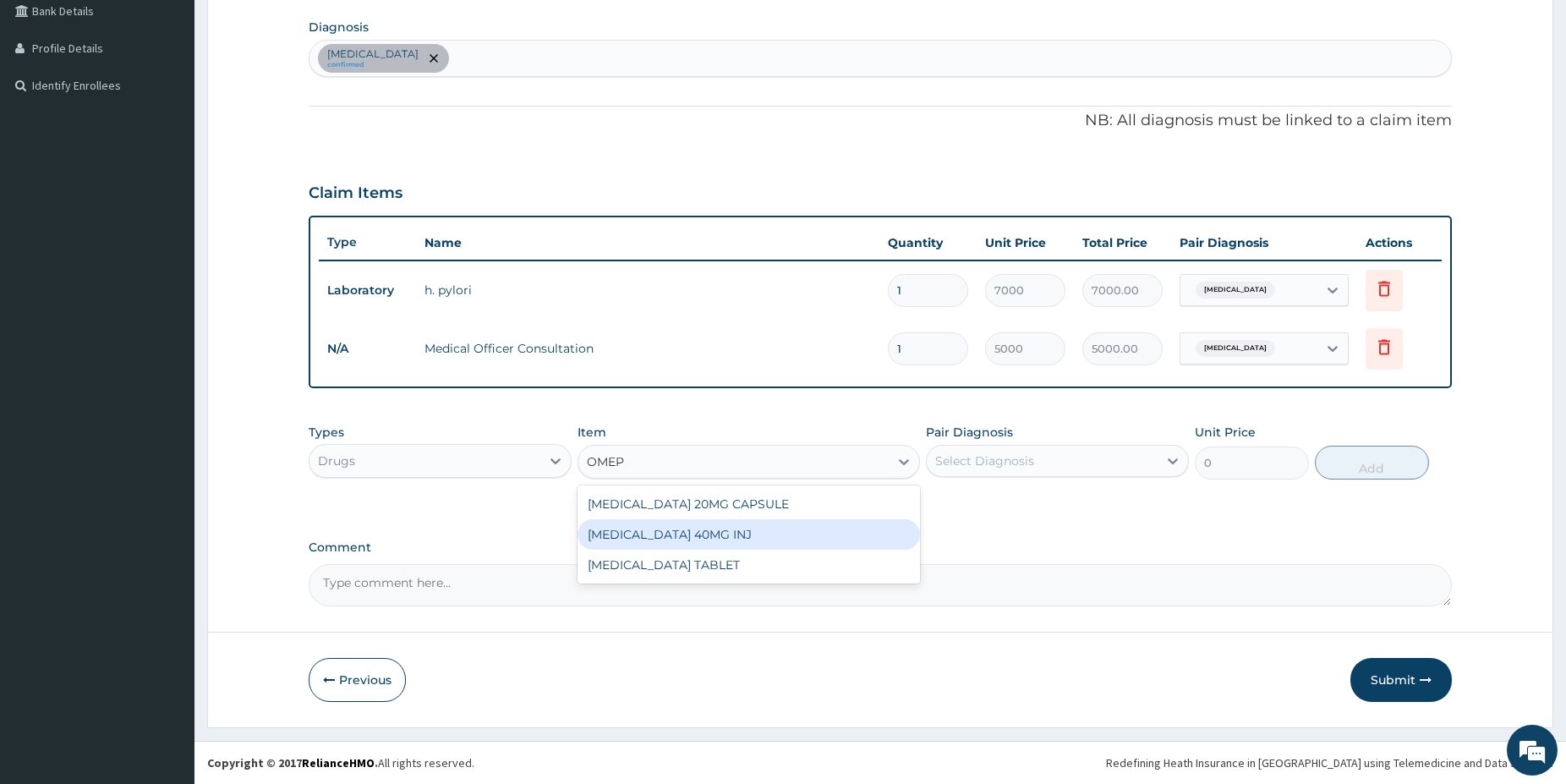
click at [883, 540] on div "OMEPRAZOLE 40MG INJ" at bounding box center [749, 534] width 342 height 30
type input "1850"
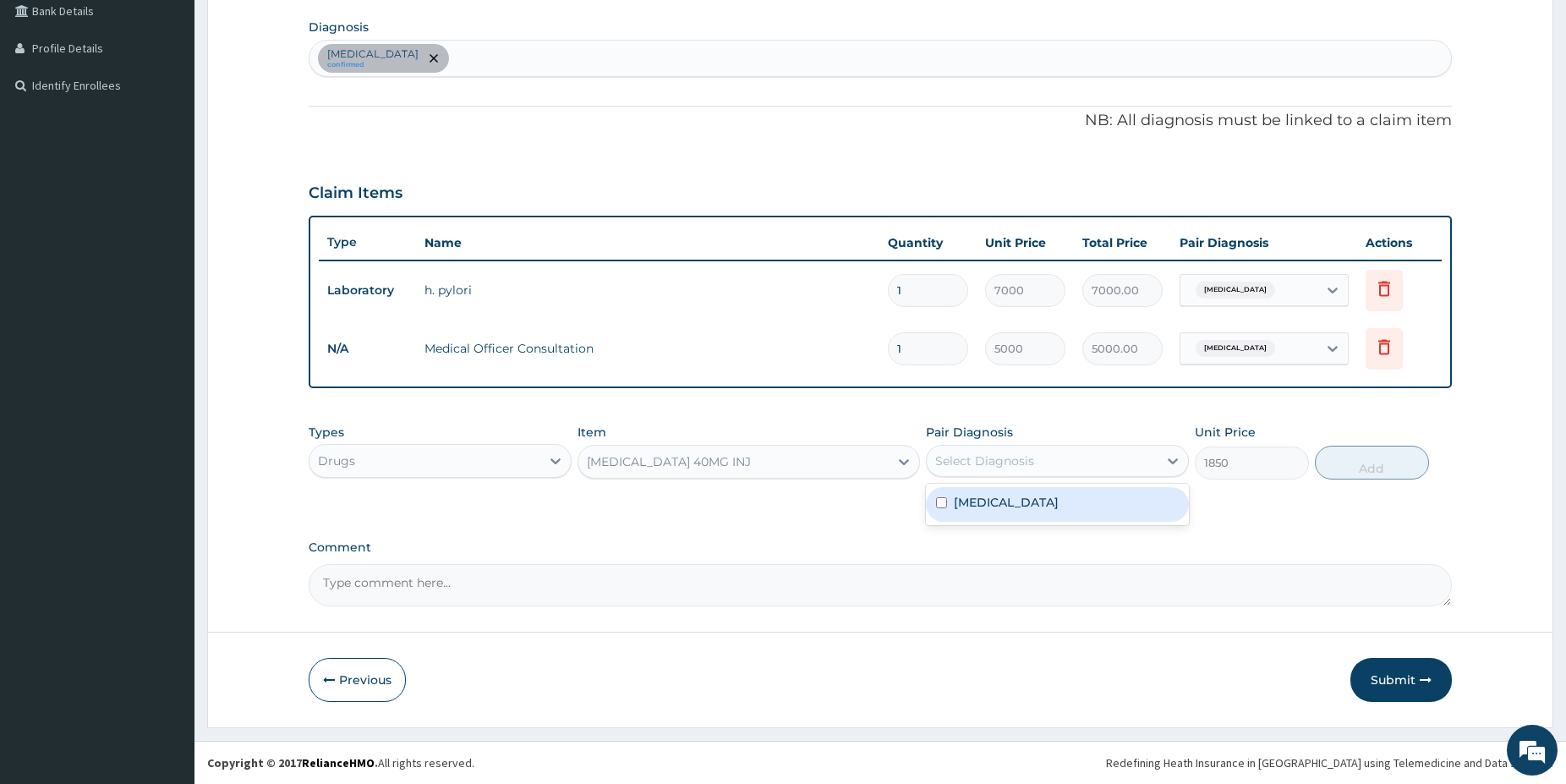
drag, startPoint x: 984, startPoint y: 457, endPoint x: 988, endPoint y: 490, distance: 34.0
click at [985, 457] on div "Select Diagnosis" at bounding box center [984, 460] width 99 height 17
click at [992, 497] on label "Peptic ulcer" at bounding box center [1006, 502] width 105 height 17
checkbox input "true"
click at [1378, 454] on button "Add" at bounding box center [1372, 463] width 114 height 34
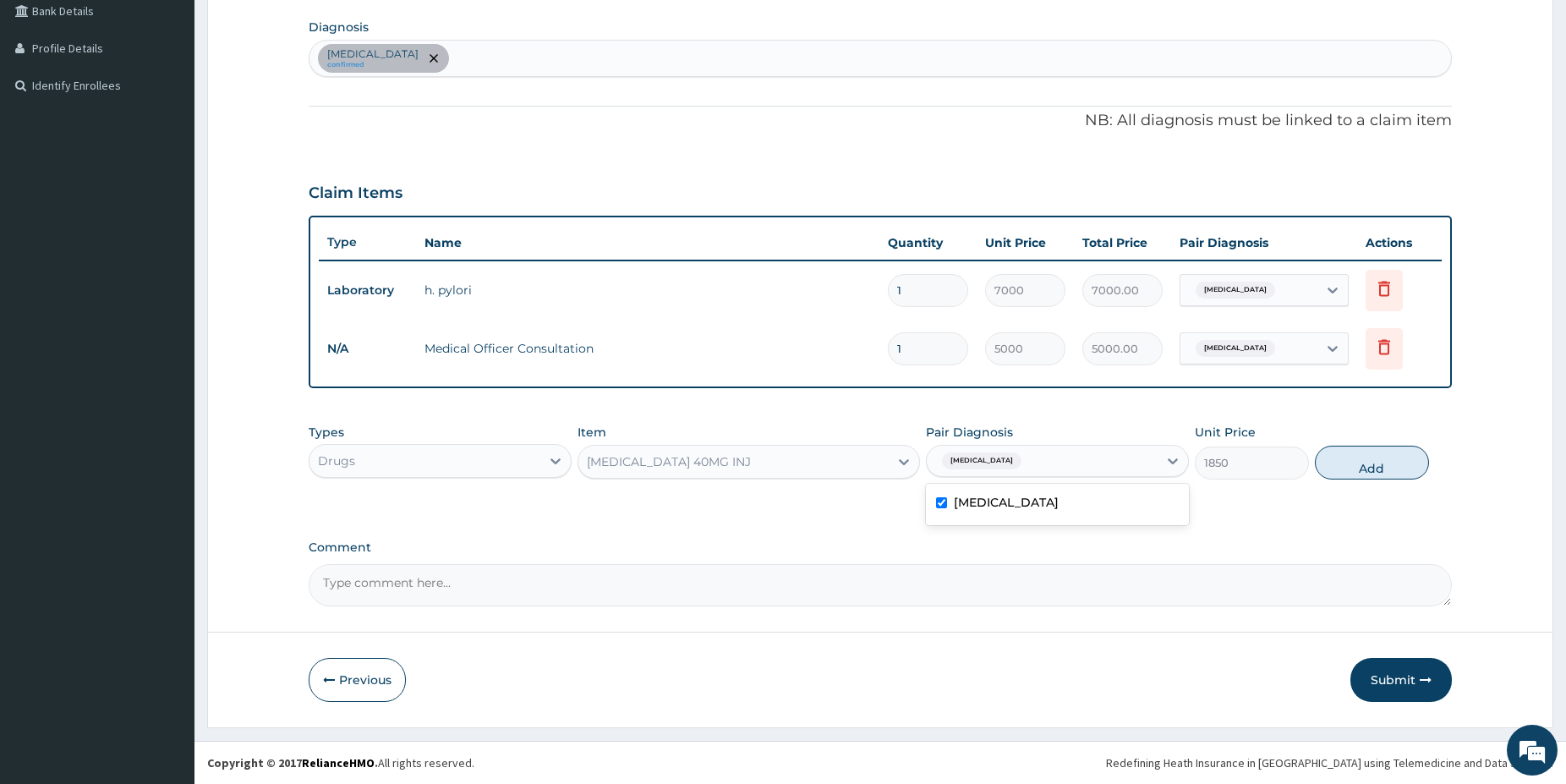
type input "0"
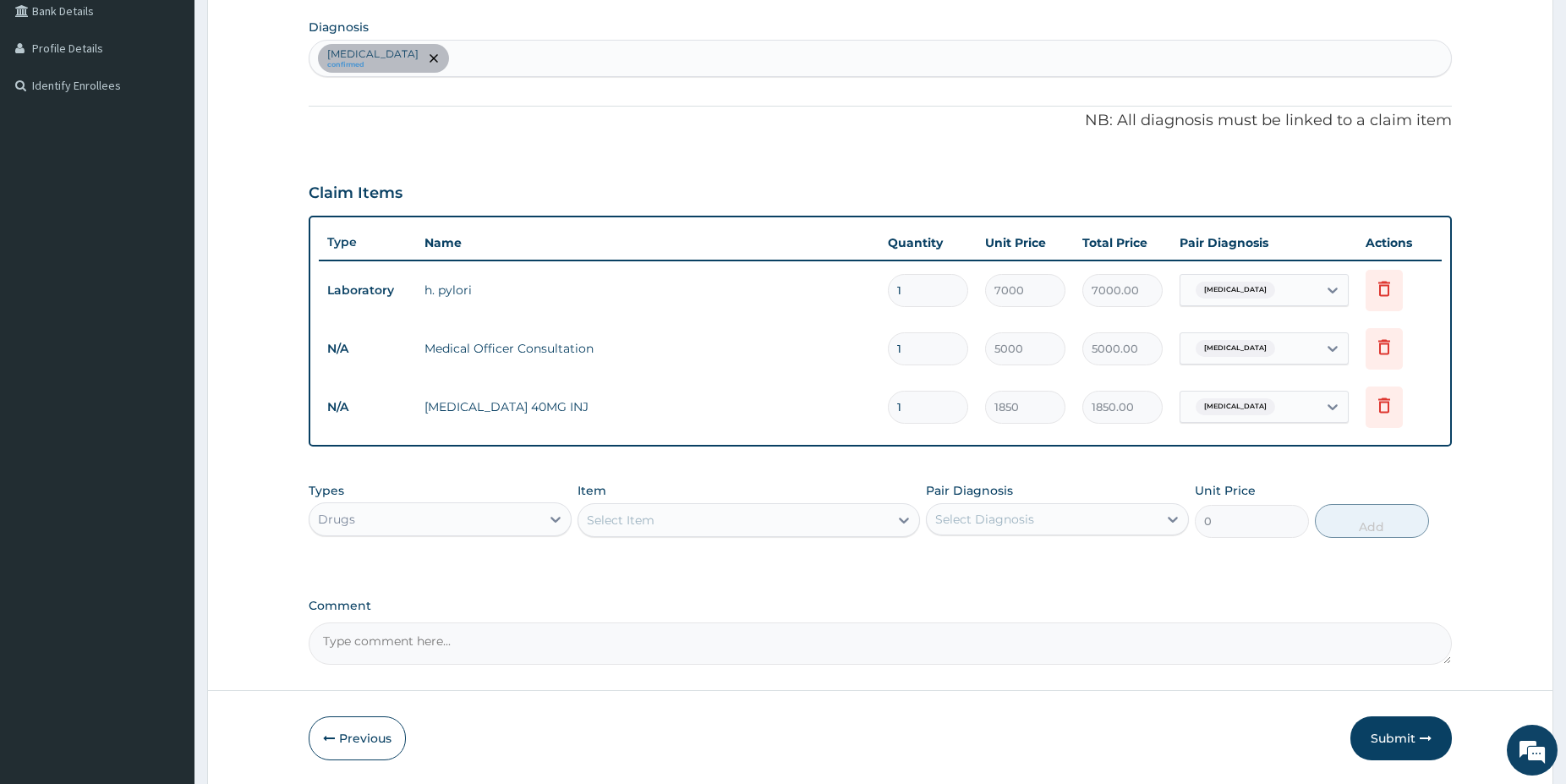
click at [756, 513] on div "Select Item" at bounding box center [733, 520] width 310 height 27
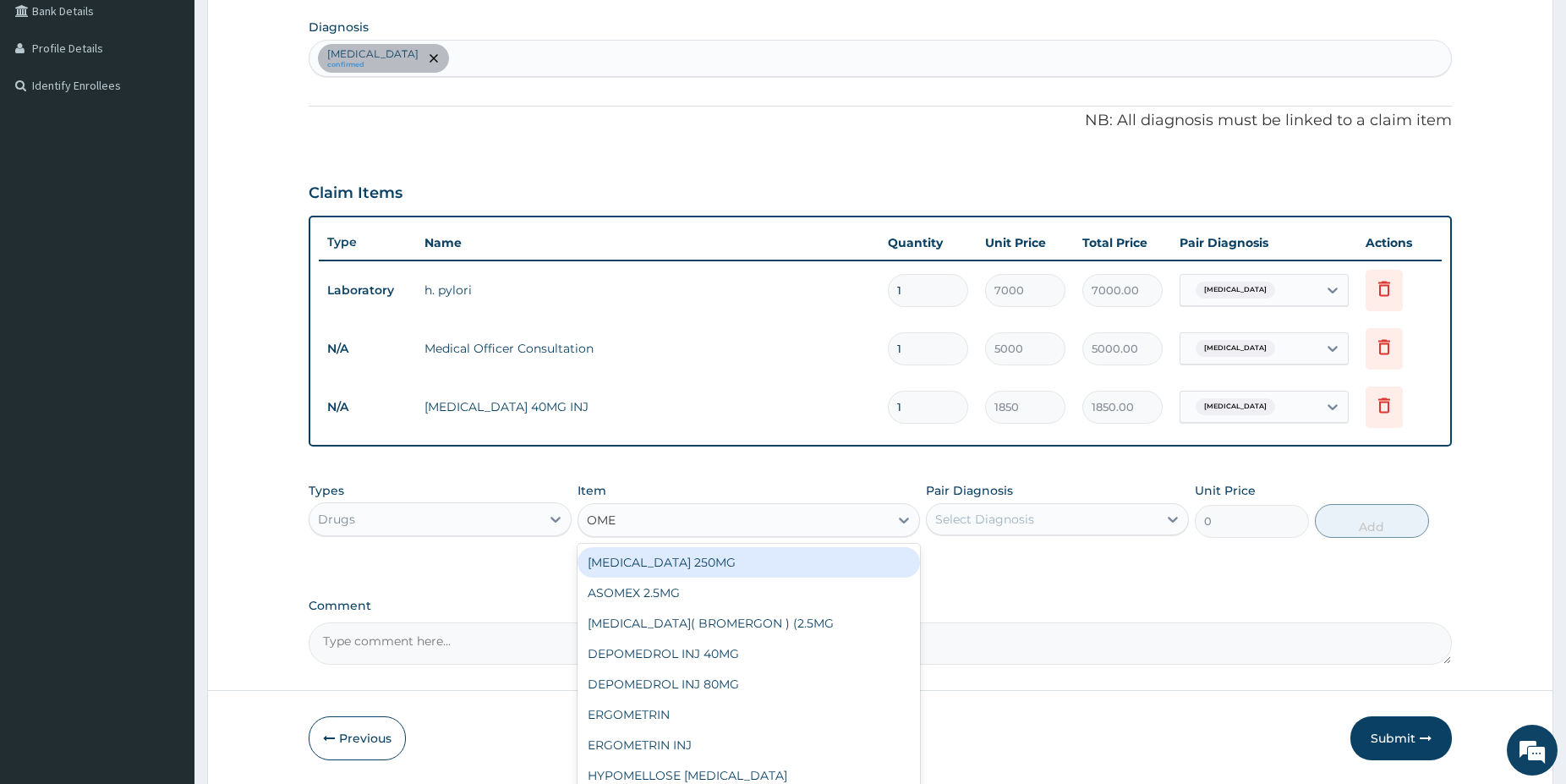
type input "OMEP"
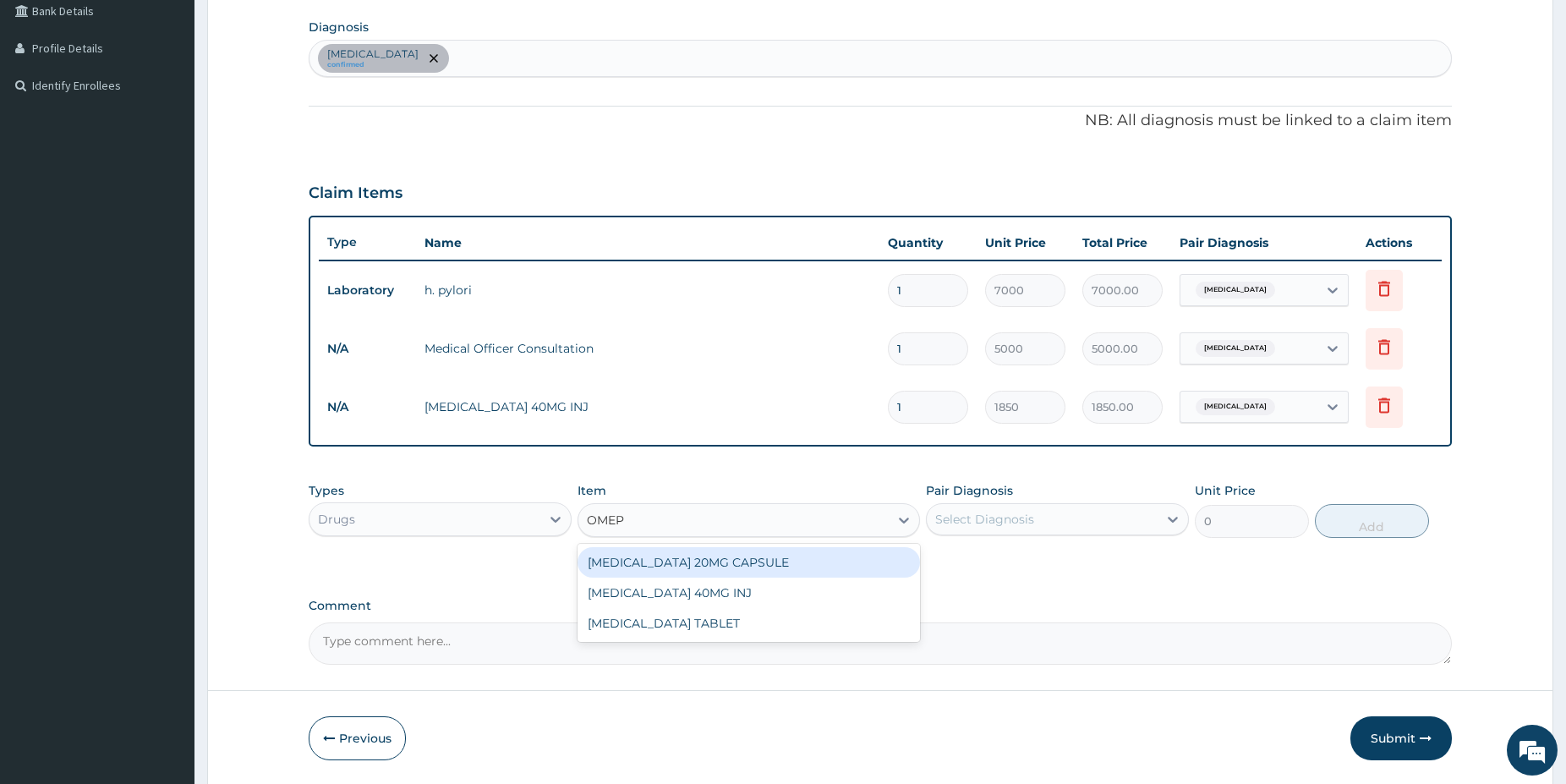
drag, startPoint x: 799, startPoint y: 567, endPoint x: 1035, endPoint y: 506, distance: 243.9
click at [798, 567] on div "OMEPRAZOLE 20MG CAPSULE" at bounding box center [749, 562] width 342 height 30
type input "150"
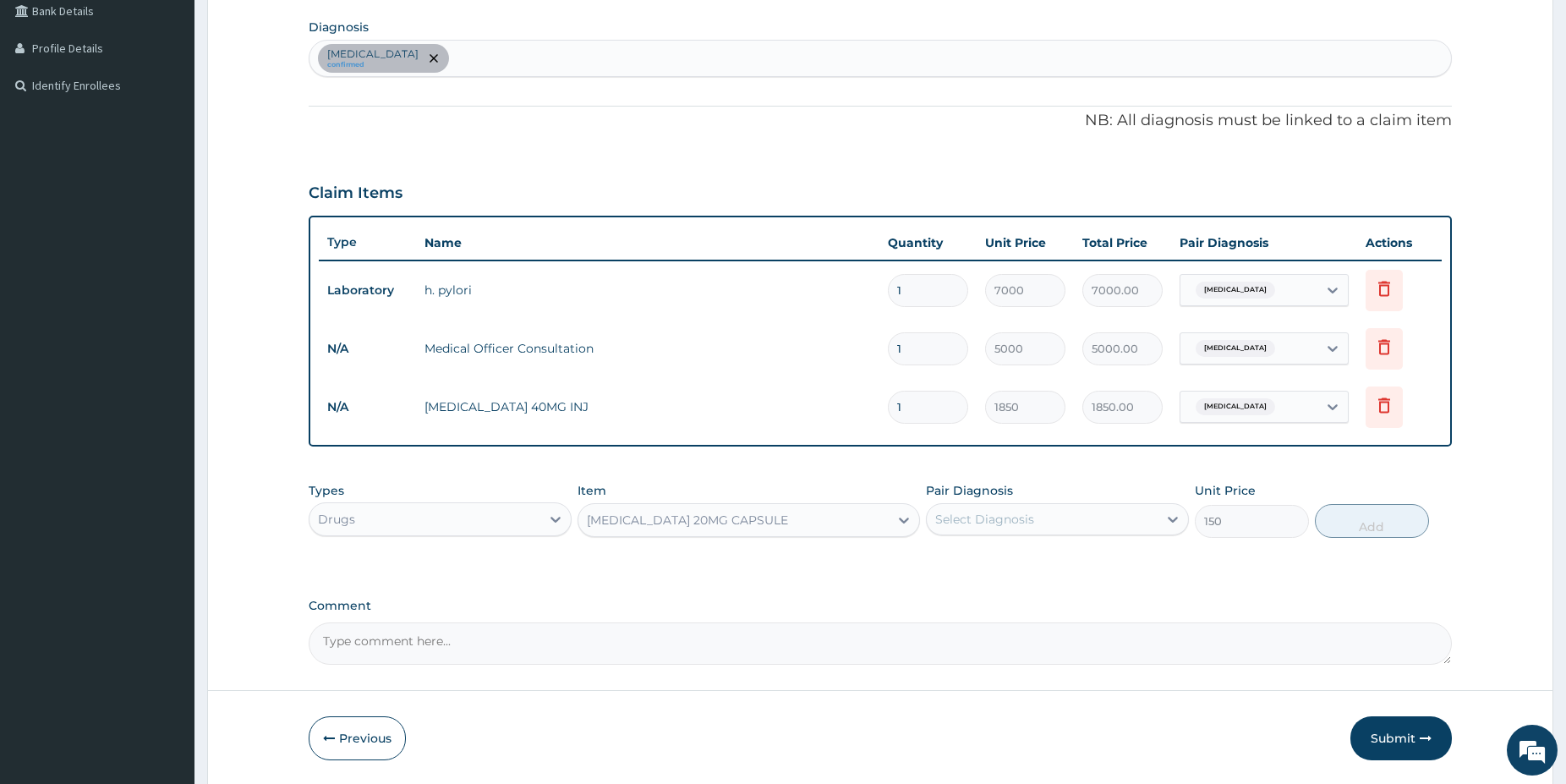
click at [1039, 505] on div "Select Diagnosis" at bounding box center [1057, 519] width 263 height 32
drag, startPoint x: 1025, startPoint y: 552, endPoint x: 1213, endPoint y: 556, distance: 187.8
click at [1023, 553] on label "Peptic ulcer" at bounding box center [1006, 560] width 105 height 17
checkbox input "true"
click at [1385, 528] on button "Add" at bounding box center [1372, 521] width 114 height 34
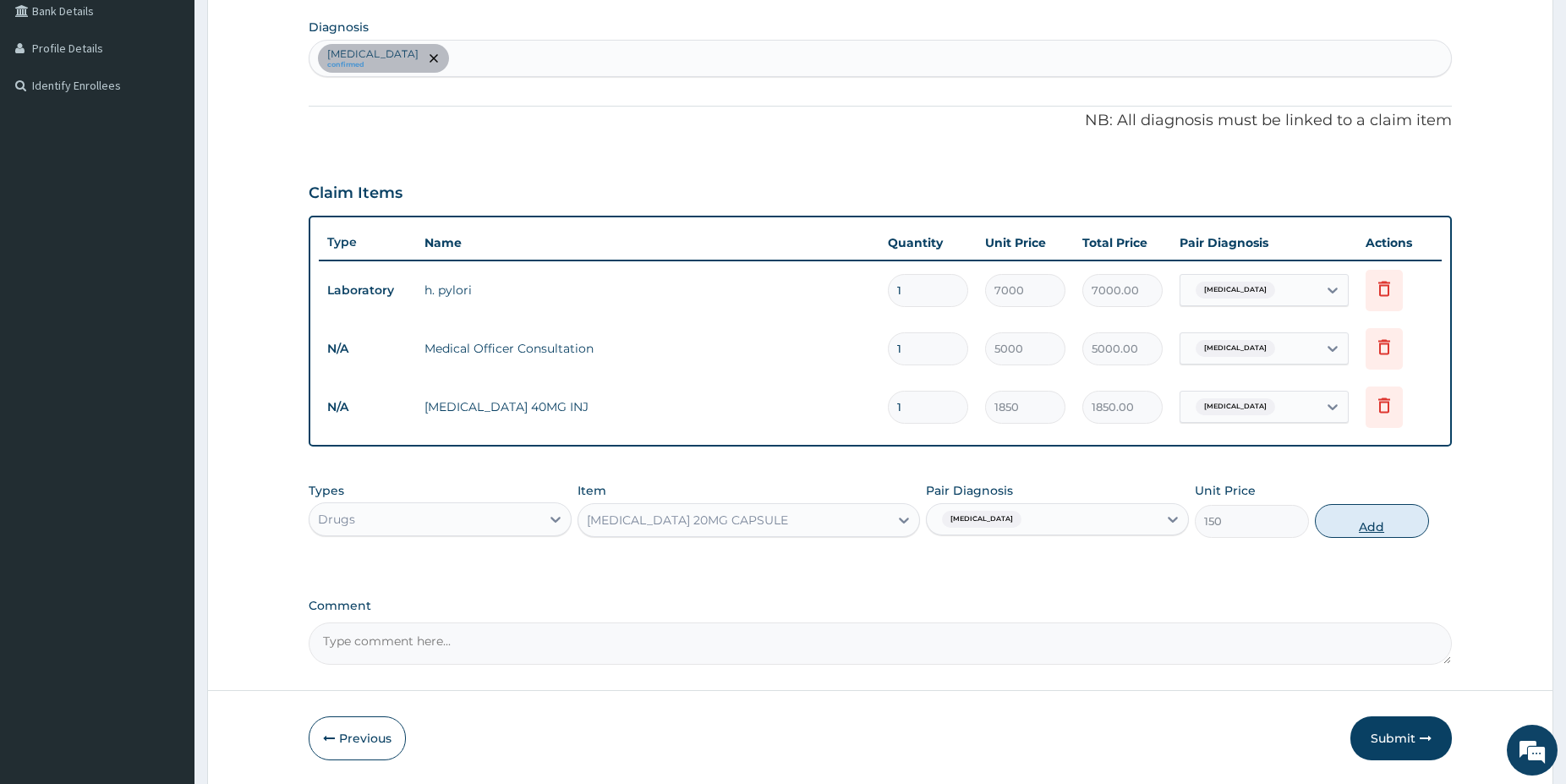
type input "0"
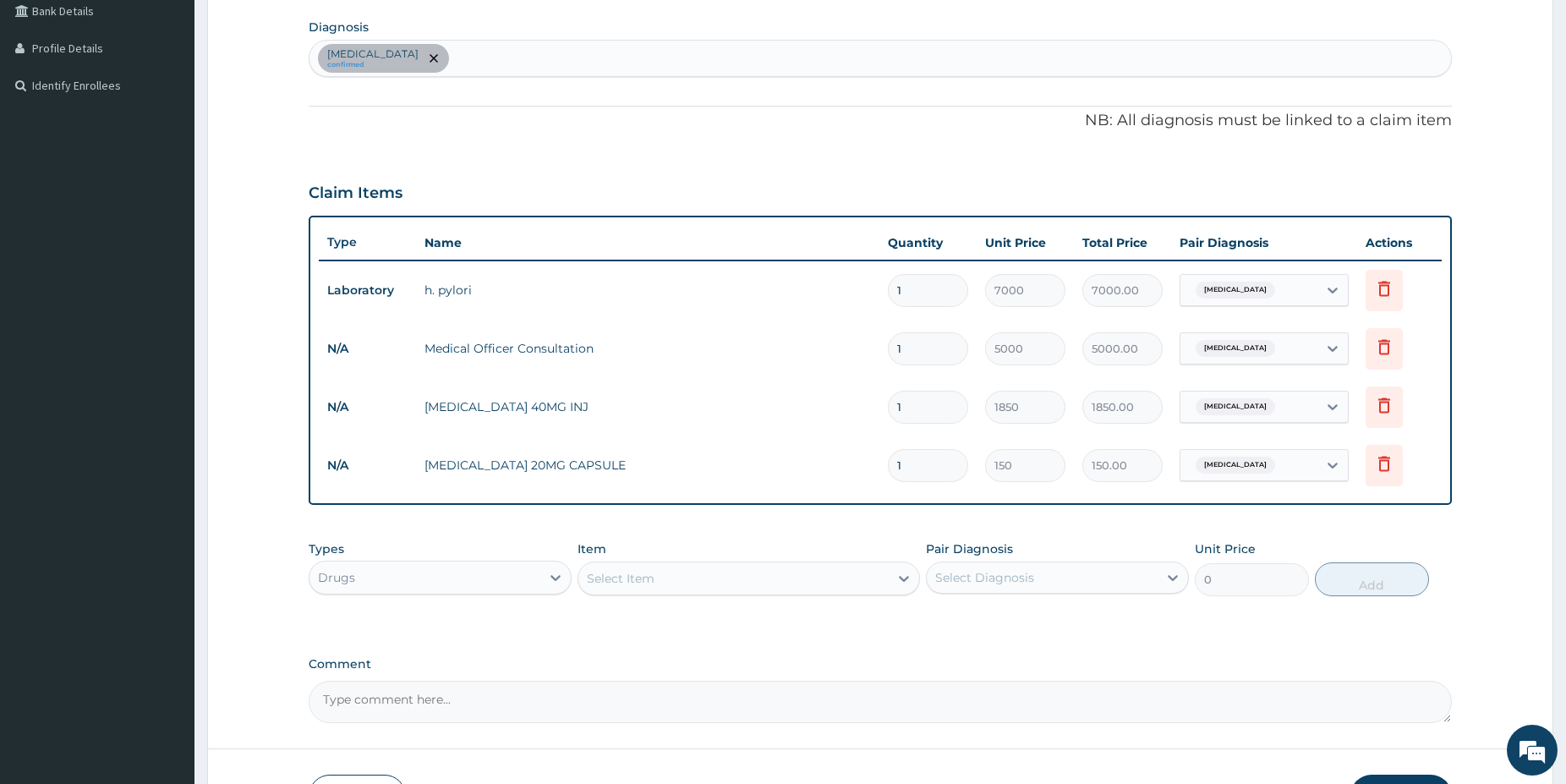
type input "0.00"
type input "2"
type input "300.00"
type input "28"
type input "4200.00"
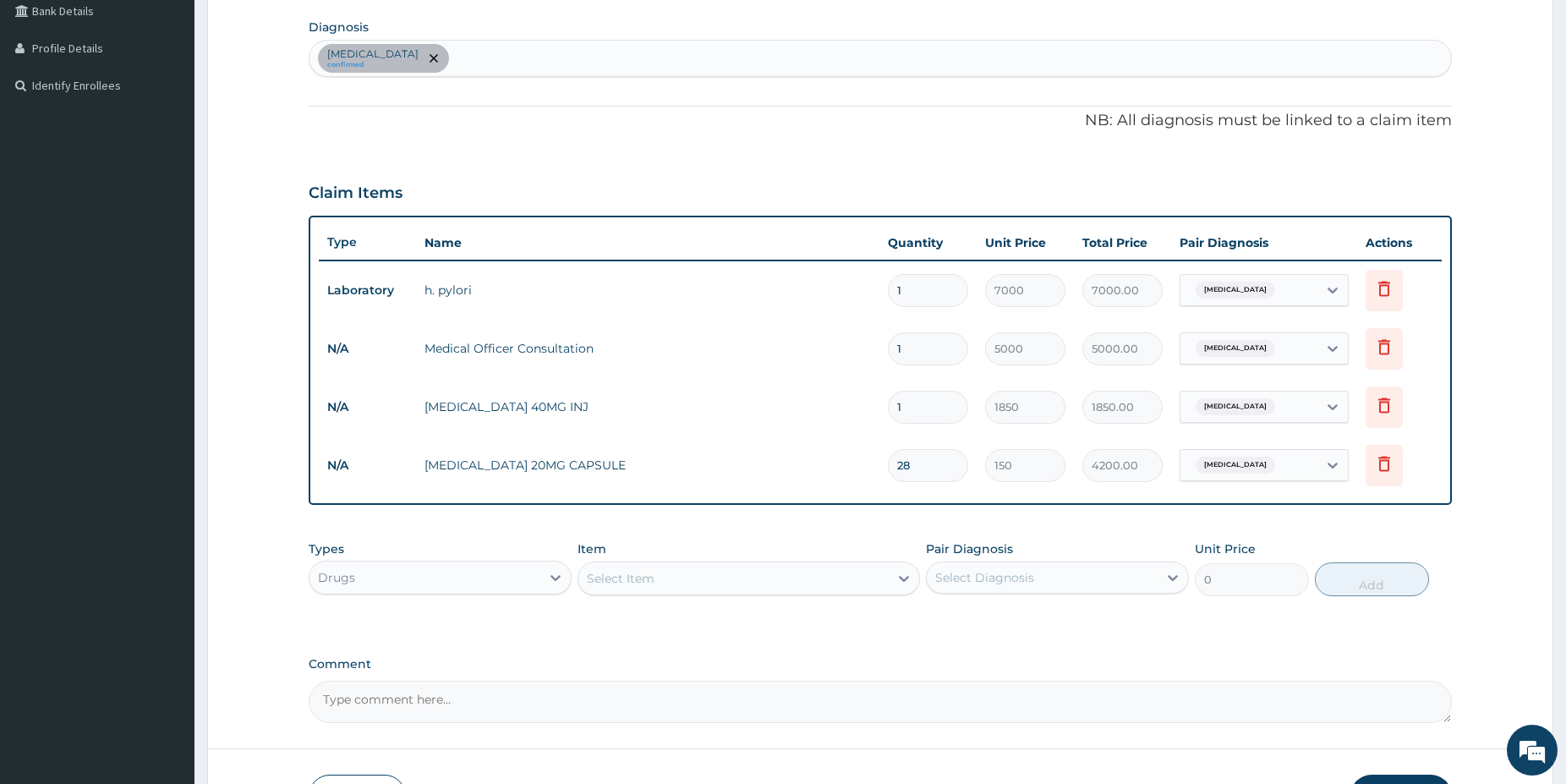
type input "28"
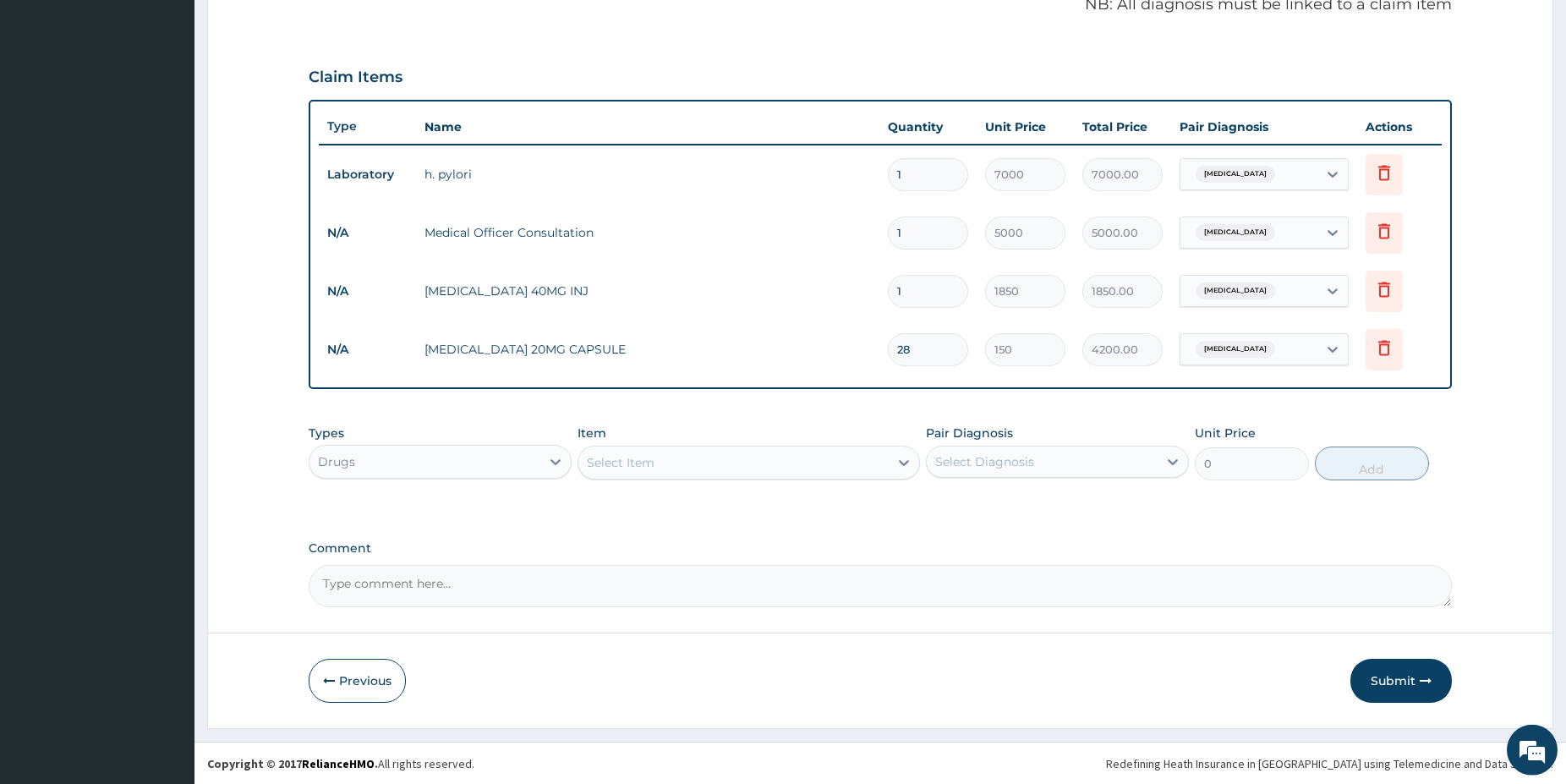
scroll to position [513, 0]
click at [1393, 683] on button "Submit" at bounding box center [1400, 680] width 101 height 44
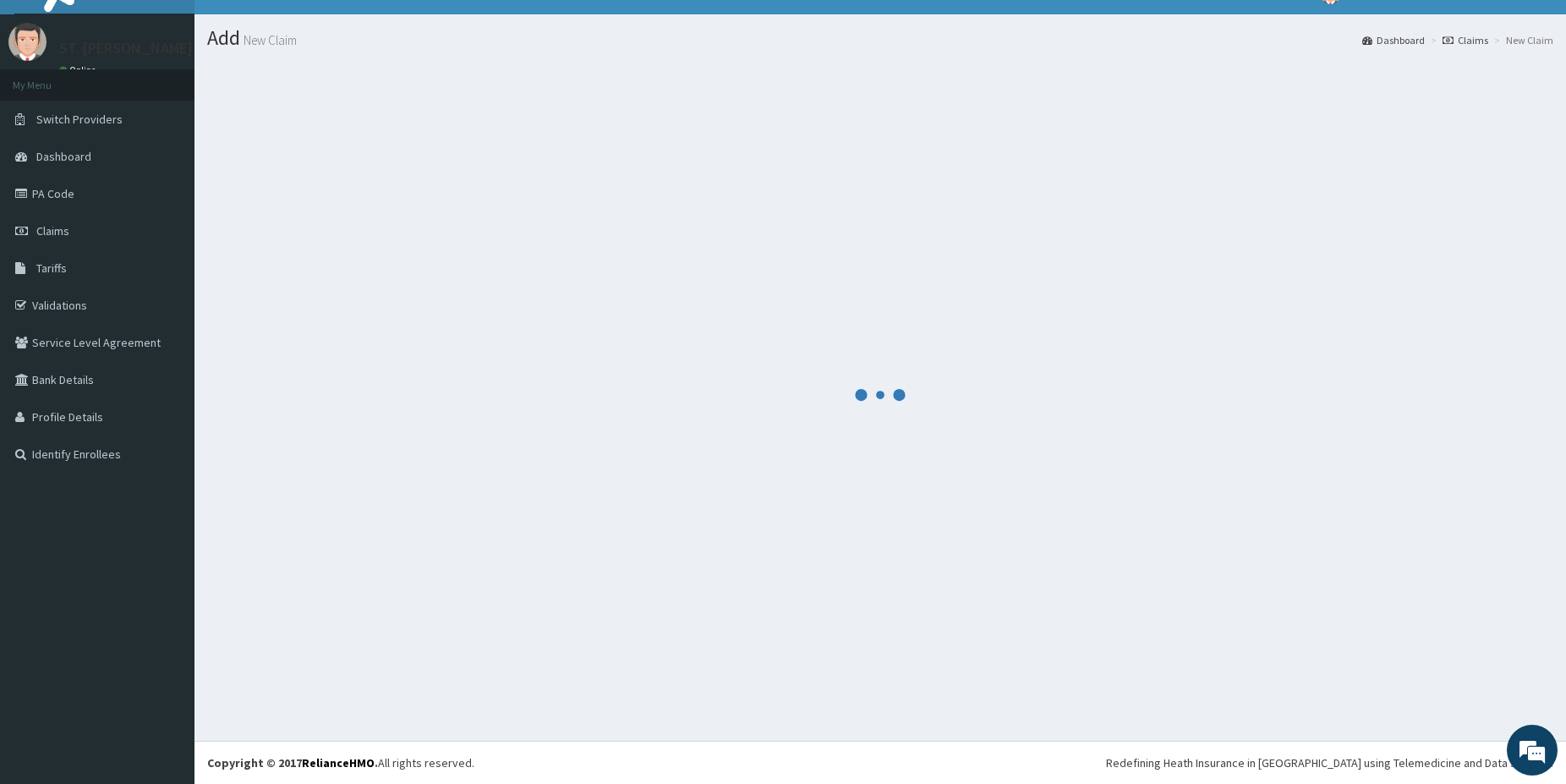
scroll to position [28, 0]
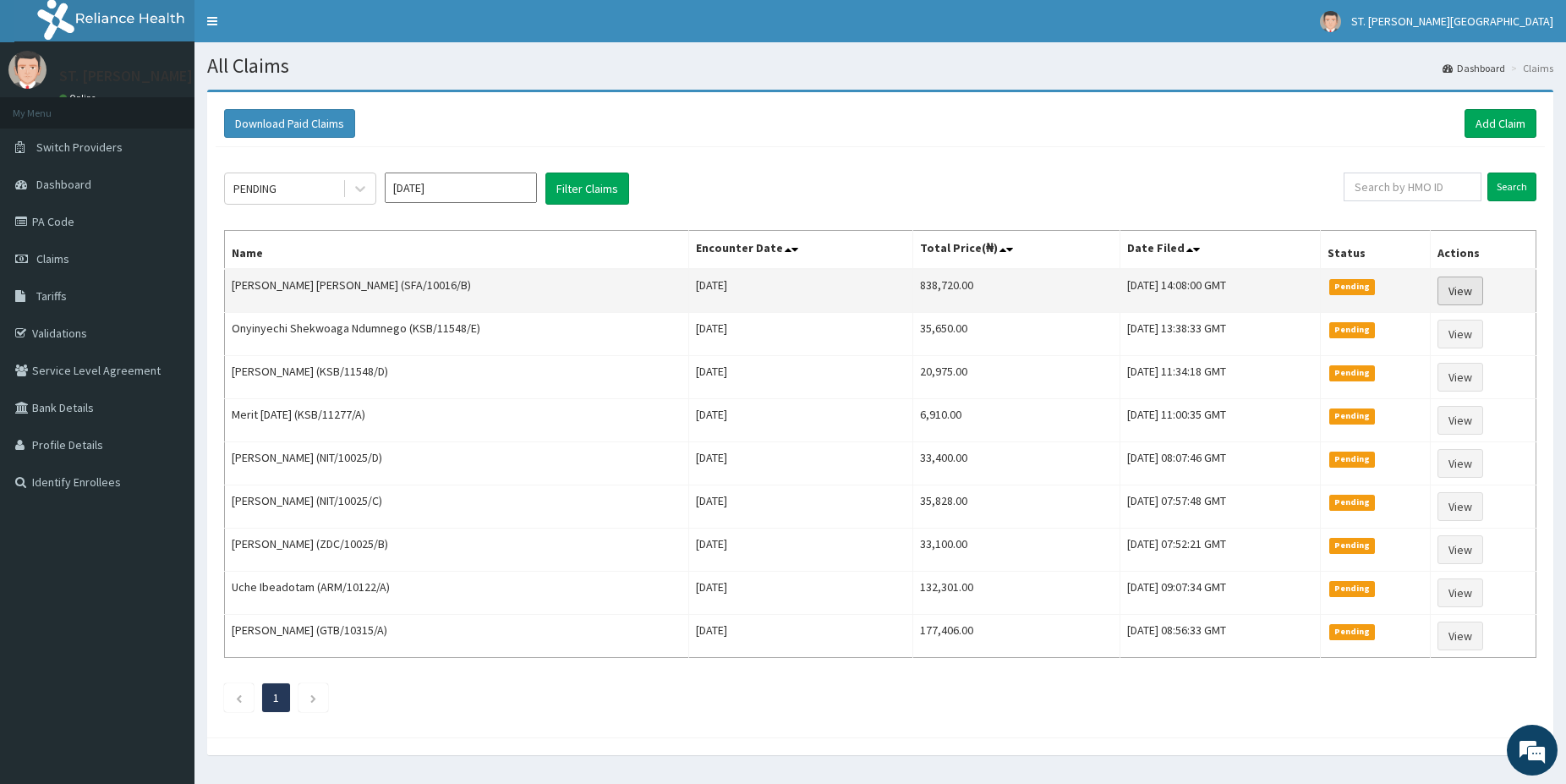
click at [1465, 287] on link "View" at bounding box center [1460, 291] width 46 height 29
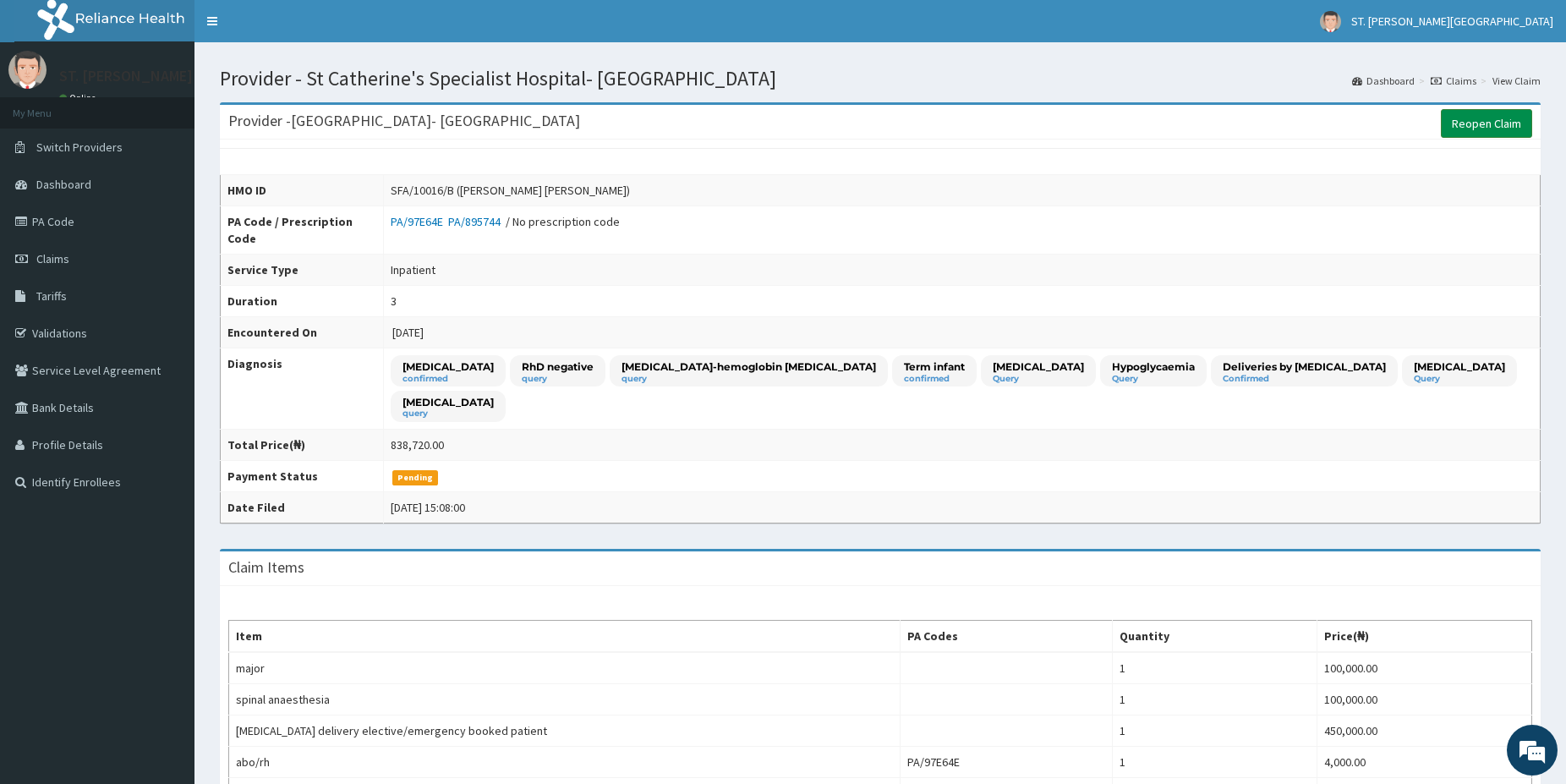
click at [1474, 124] on link "Reopen Claim" at bounding box center [1486, 123] width 91 height 29
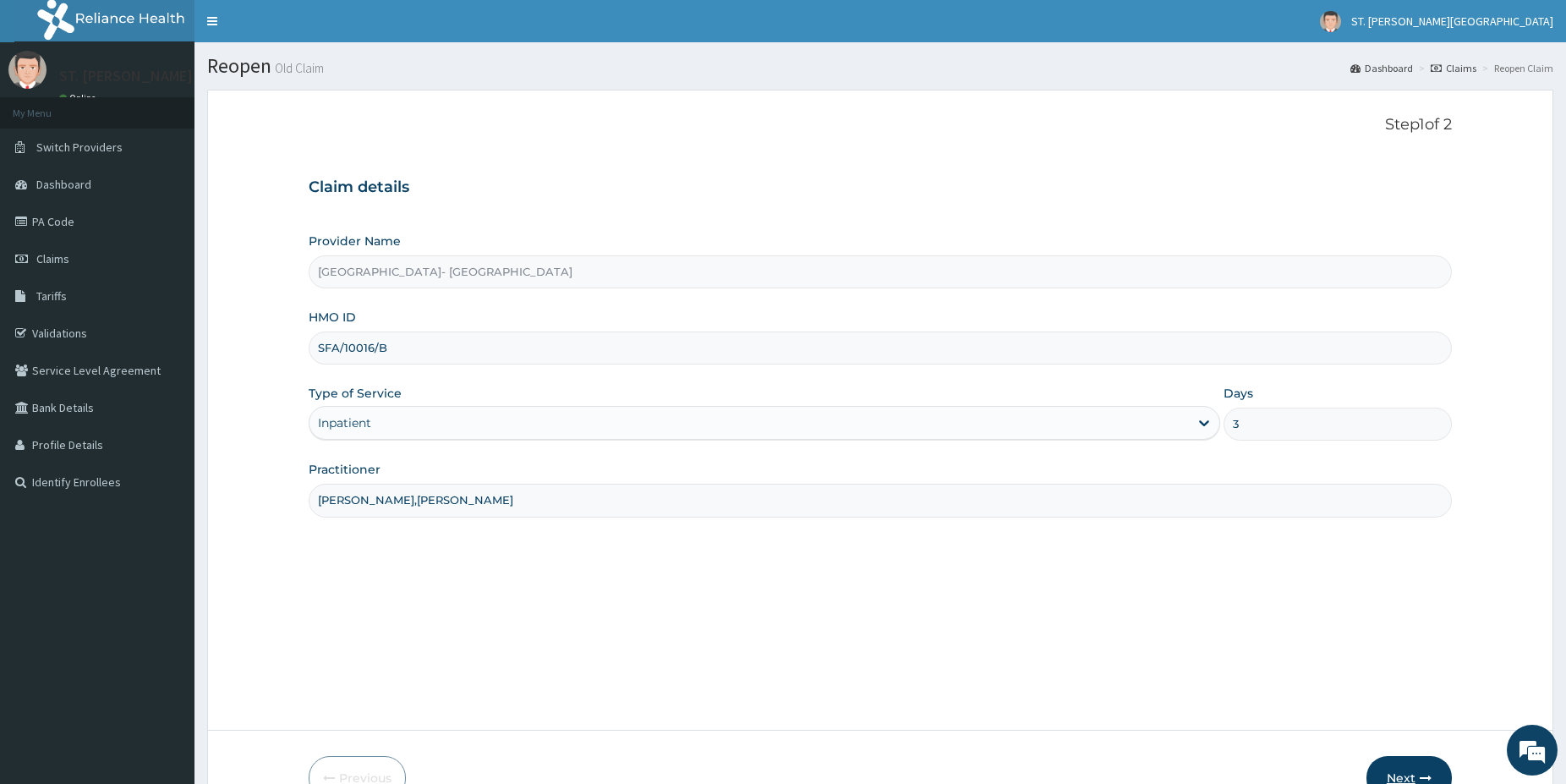
click at [1399, 765] on button "Next" at bounding box center [1408, 778] width 85 height 44
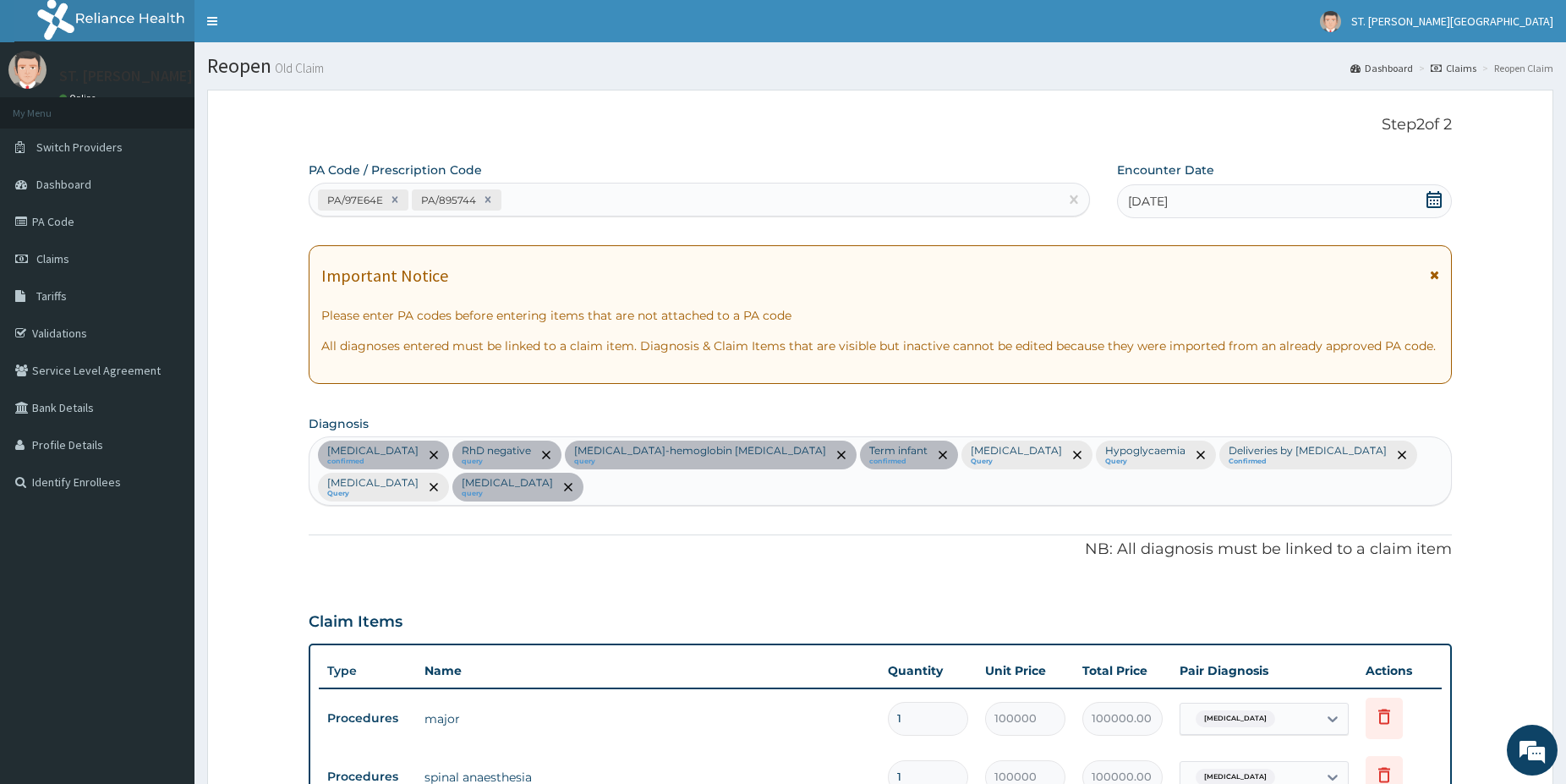
click at [578, 206] on div "PA/97E64E PA/895744" at bounding box center [683, 200] width 749 height 28
paste input "PA/5423B2"
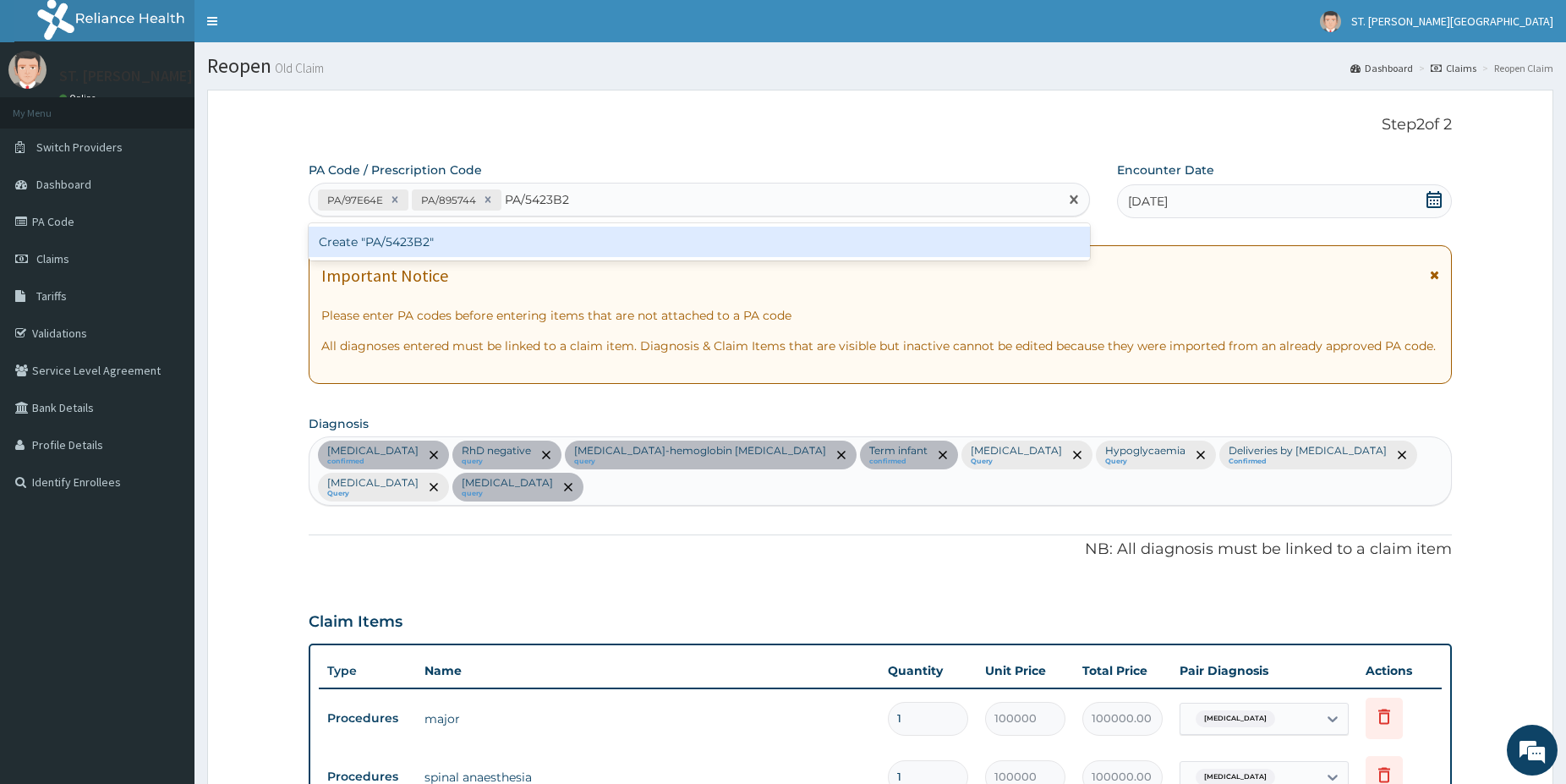
type input "PA/5423B2"
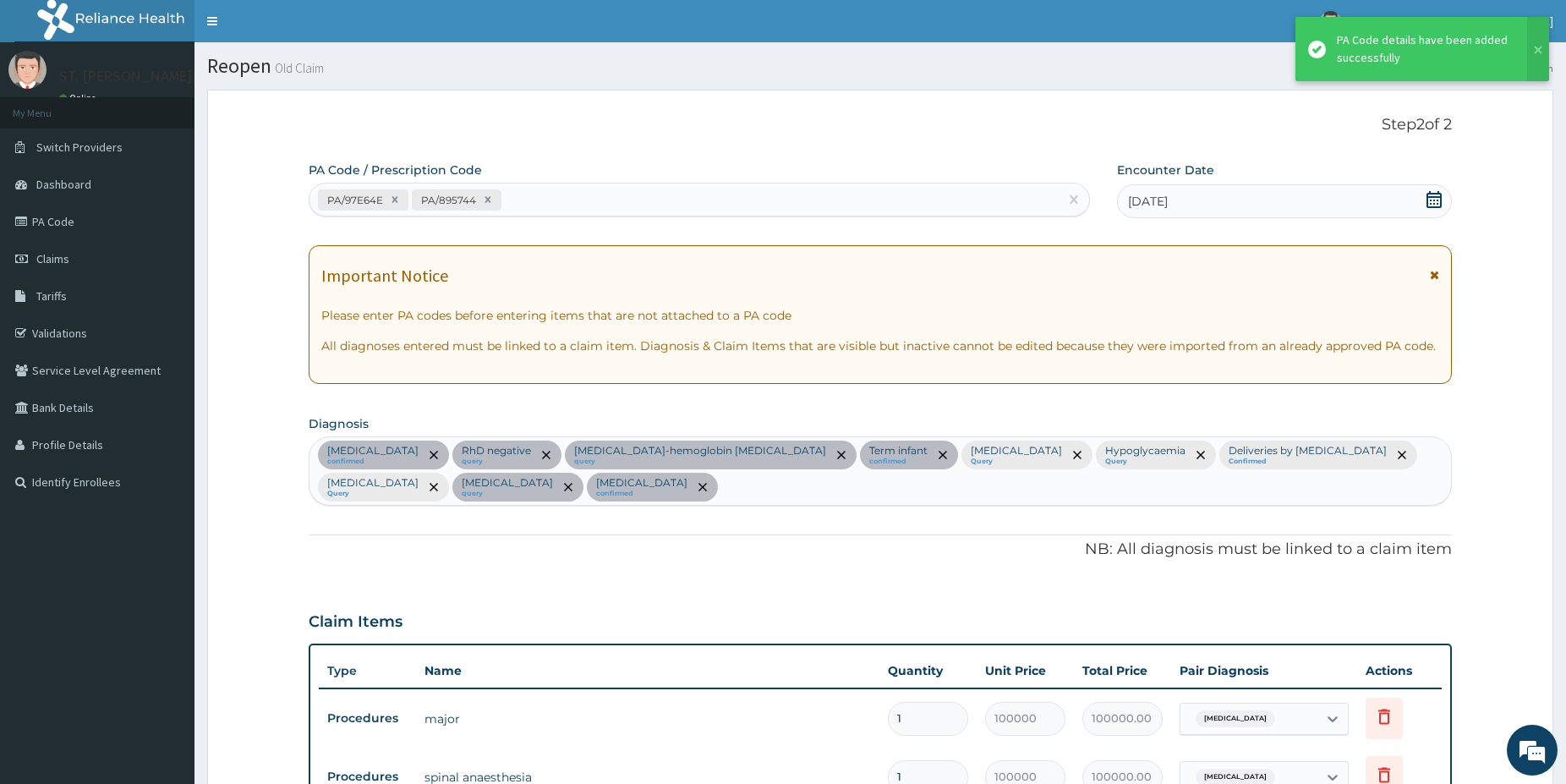
scroll to position [1984, 0]
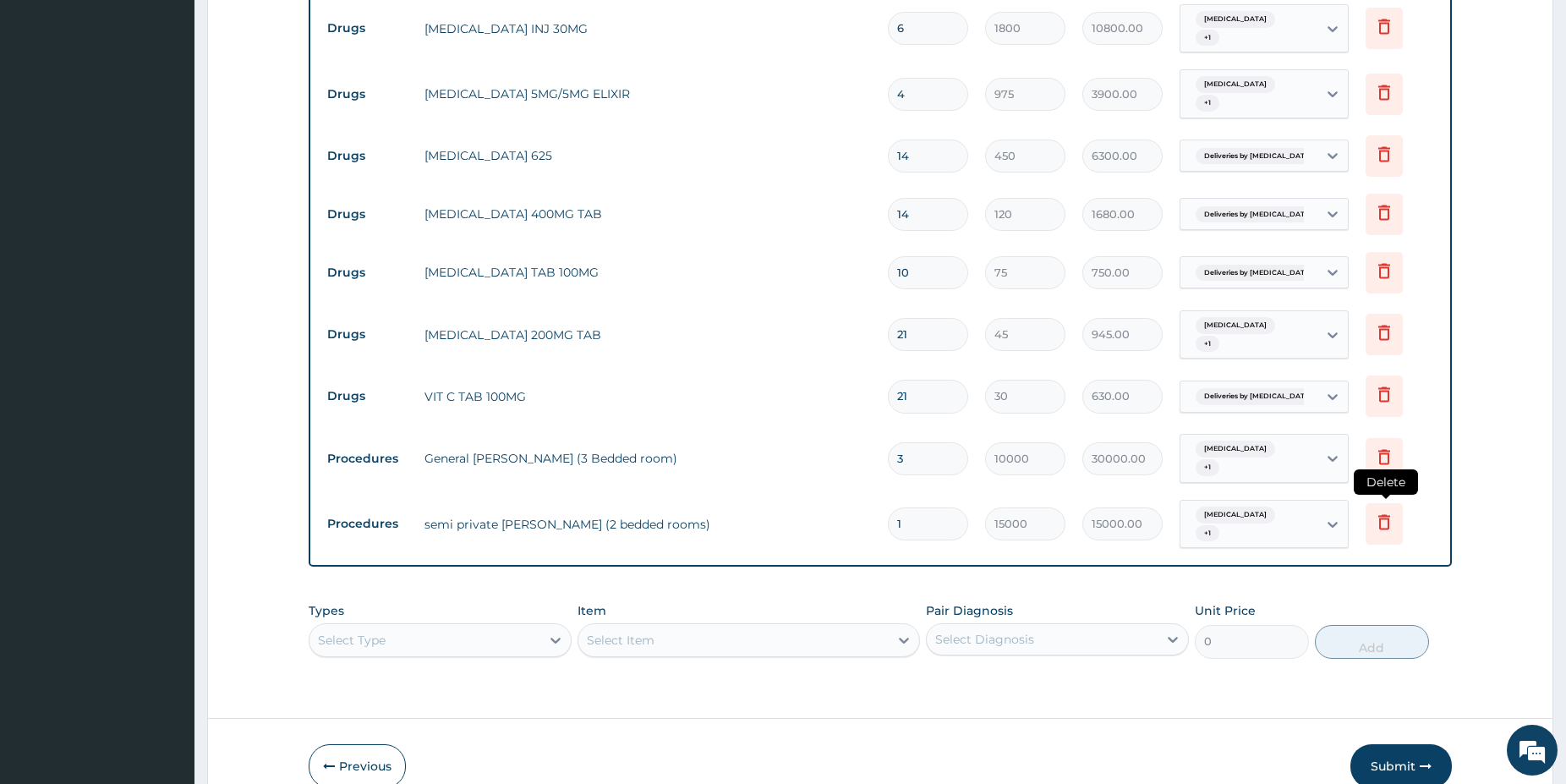
click at [1382, 512] on icon at bounding box center [1384, 522] width 20 height 20
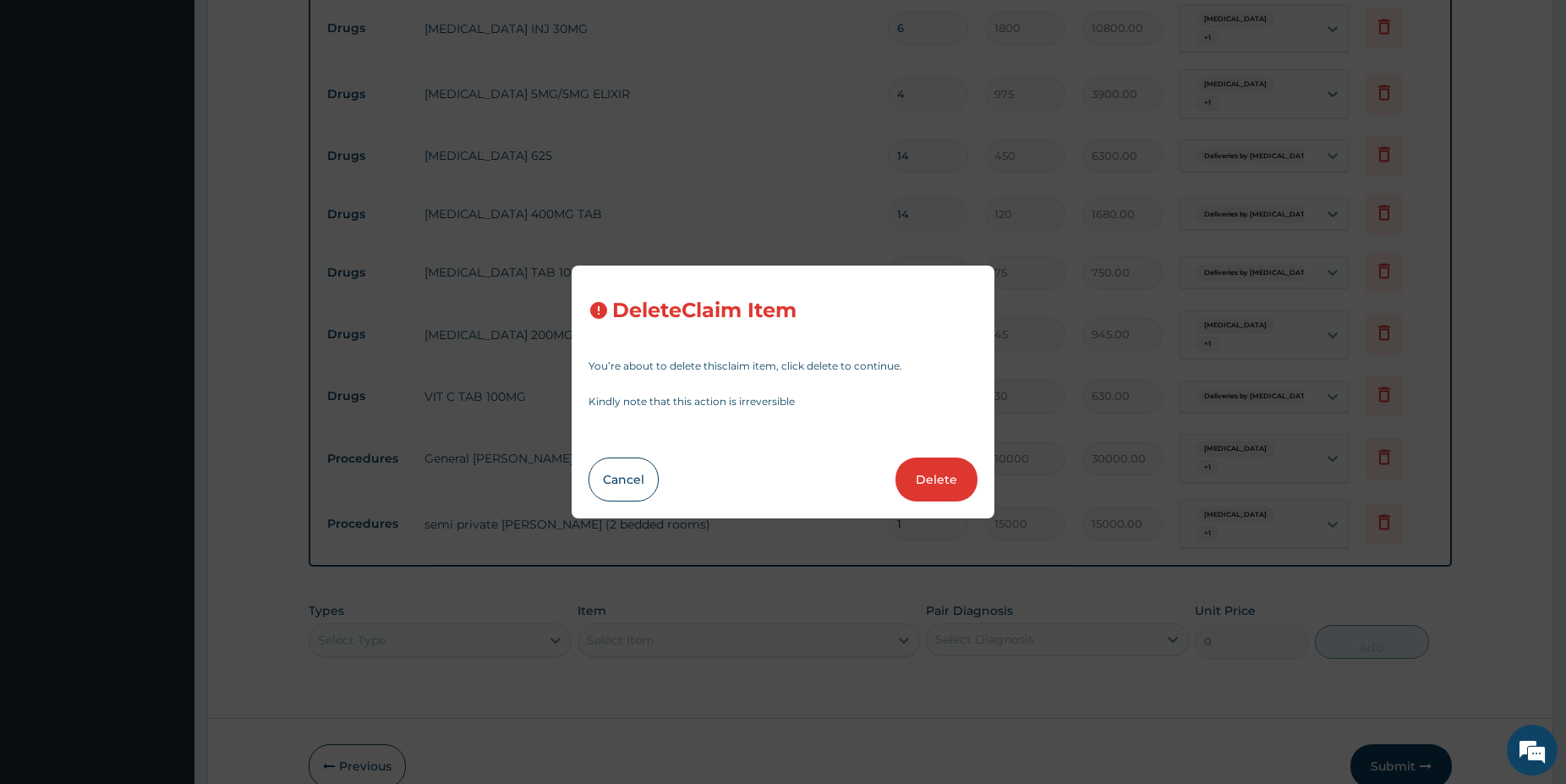
click at [920, 489] on button "Delete" at bounding box center [936, 479] width 82 height 44
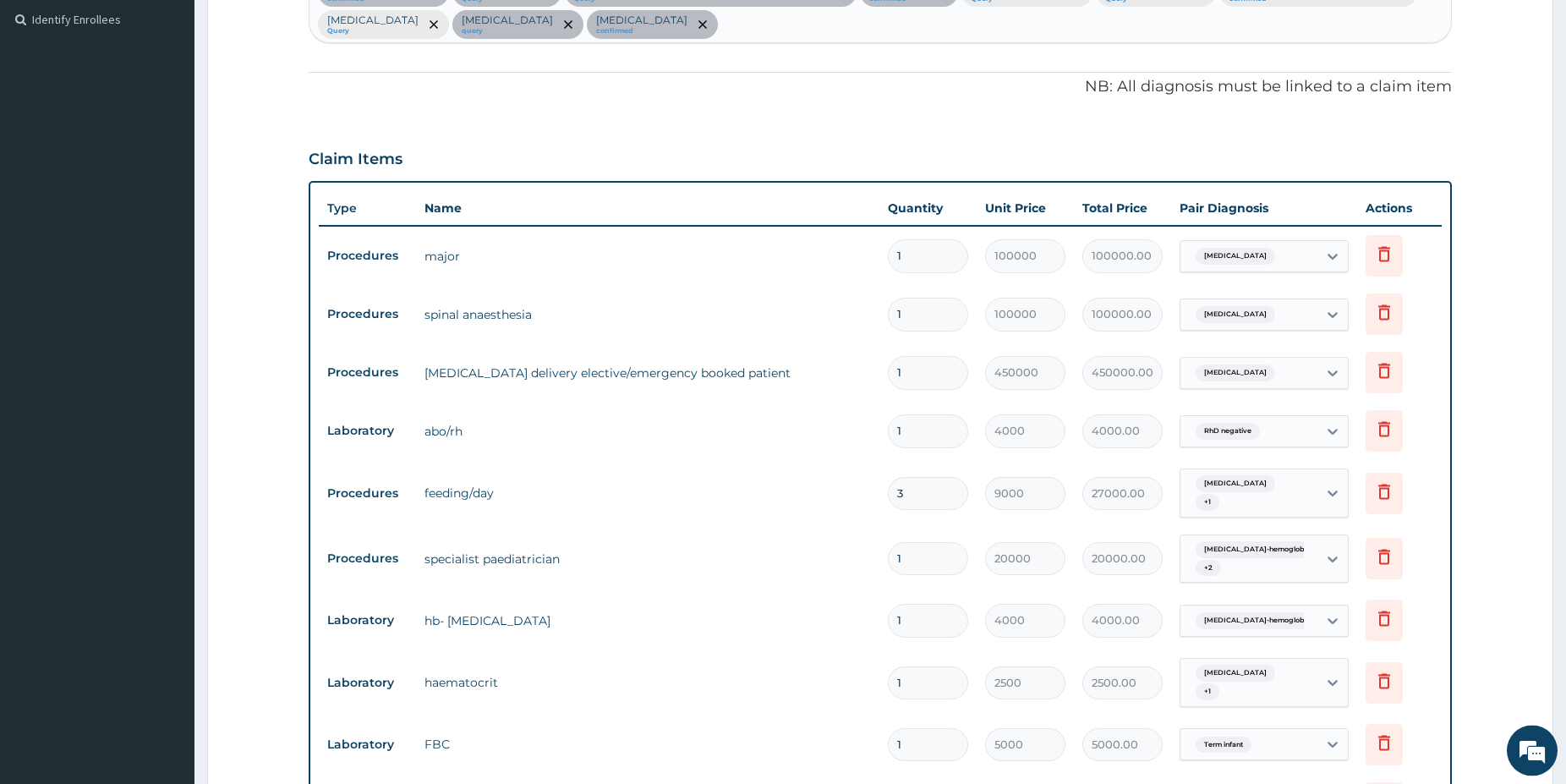
scroll to position [459, 0]
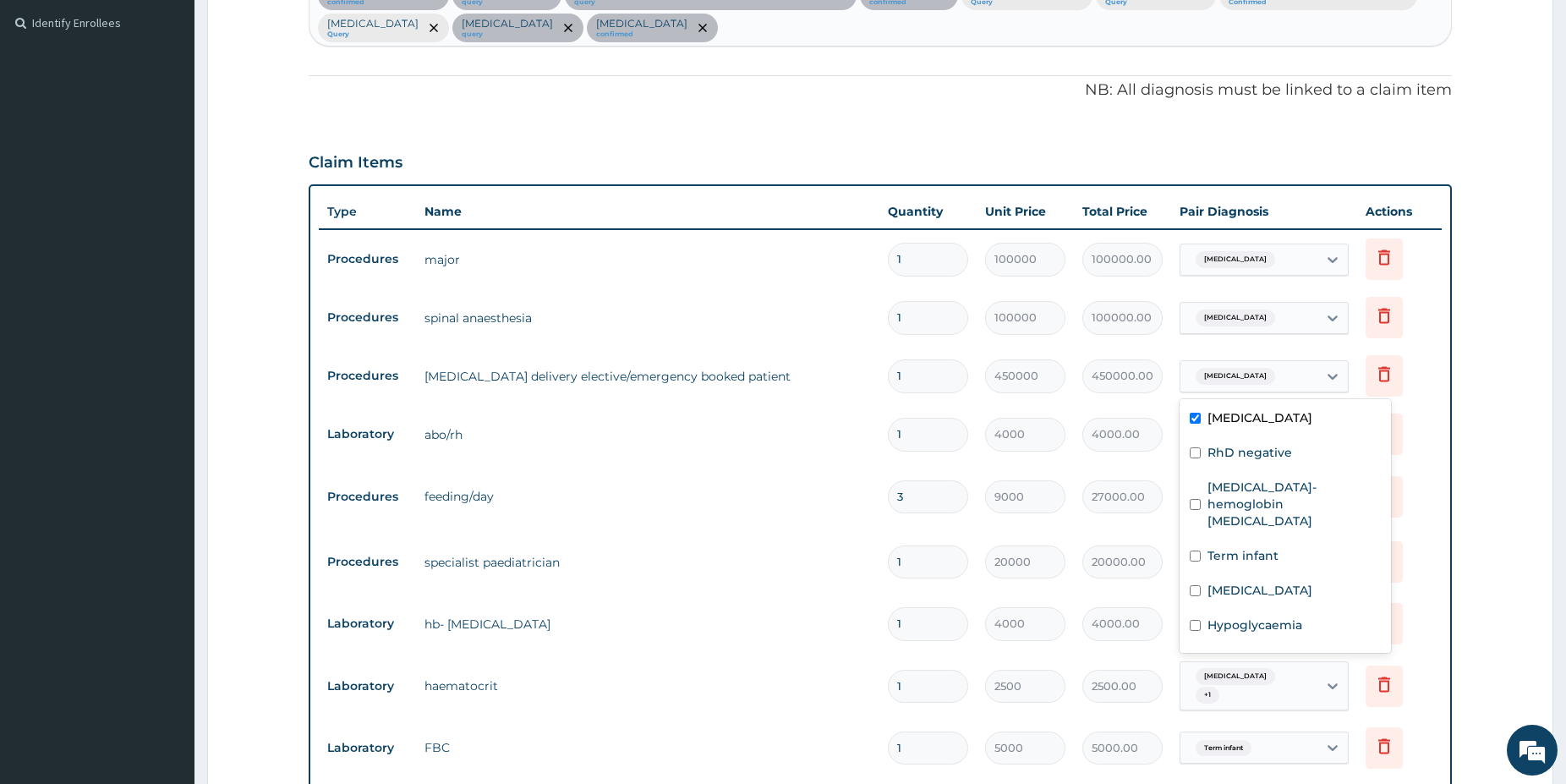
click at [1311, 379] on div "Obstructed labor" at bounding box center [1248, 376] width 137 height 29
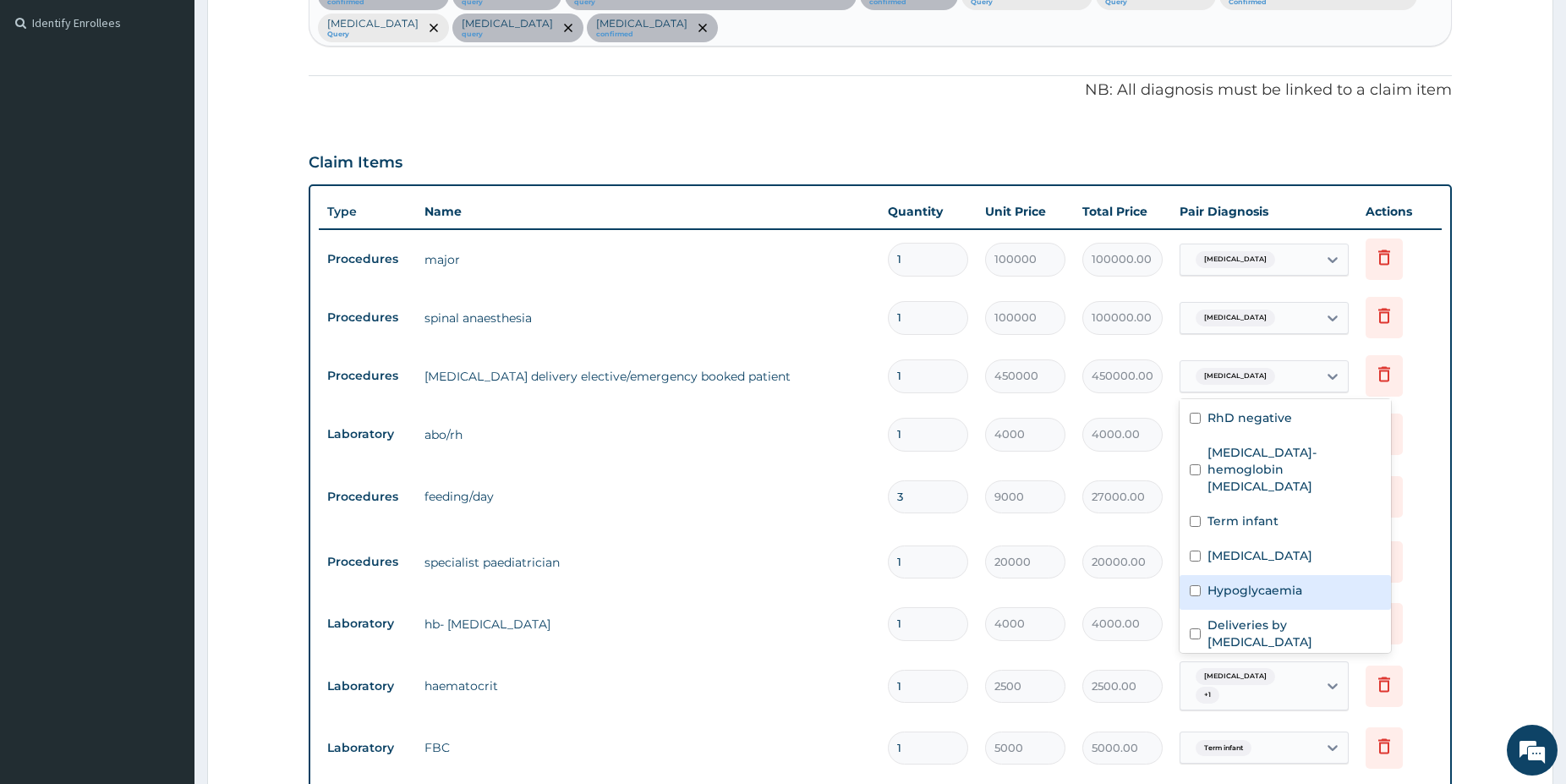
scroll to position [91, 0]
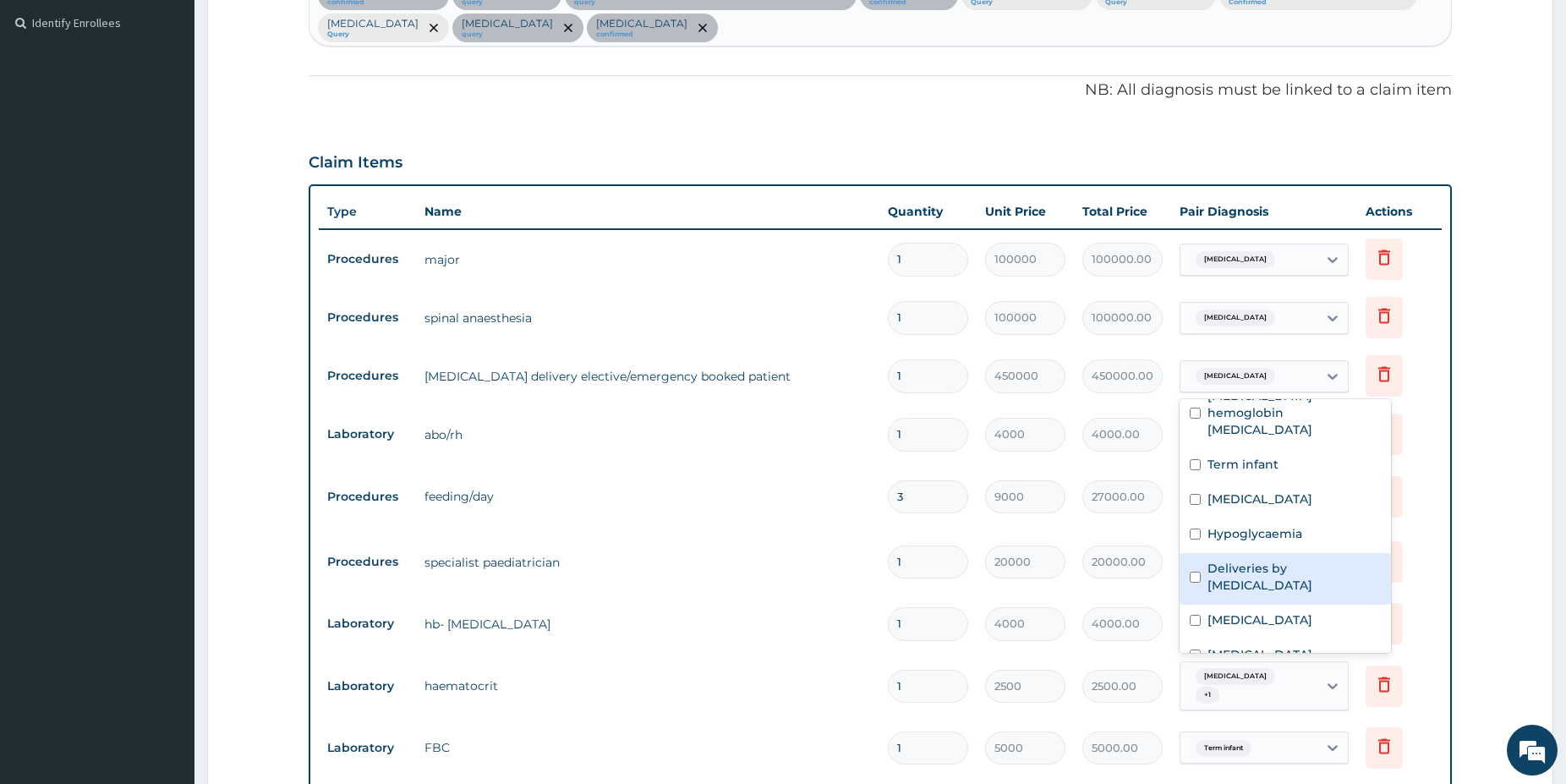
click at [1322, 560] on label "Deliveries by caesarean" at bounding box center [1293, 577] width 173 height 34
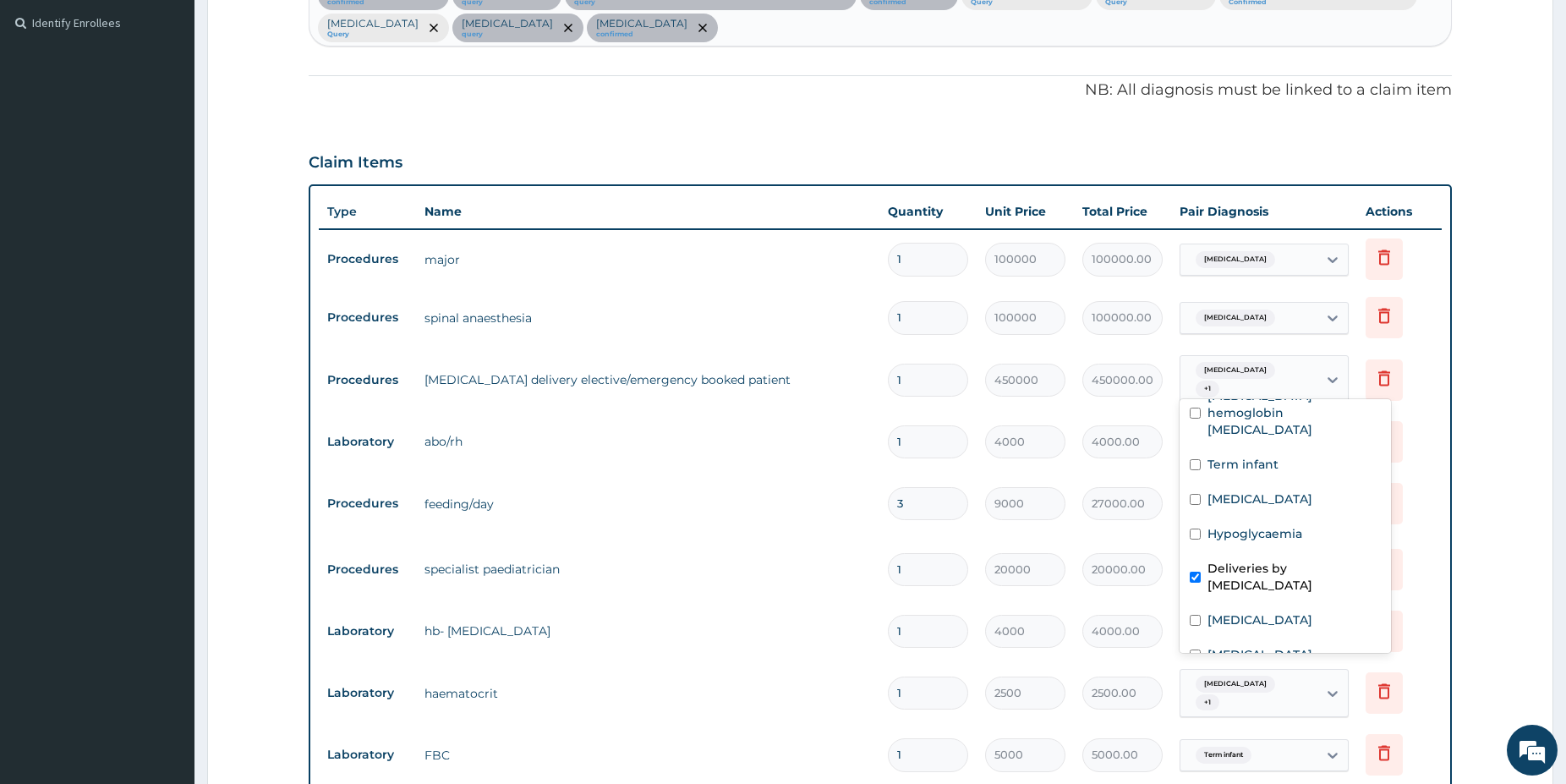
click at [1298, 560] on label "Deliveries by caesarean" at bounding box center [1293, 577] width 173 height 34
checkbox input "false"
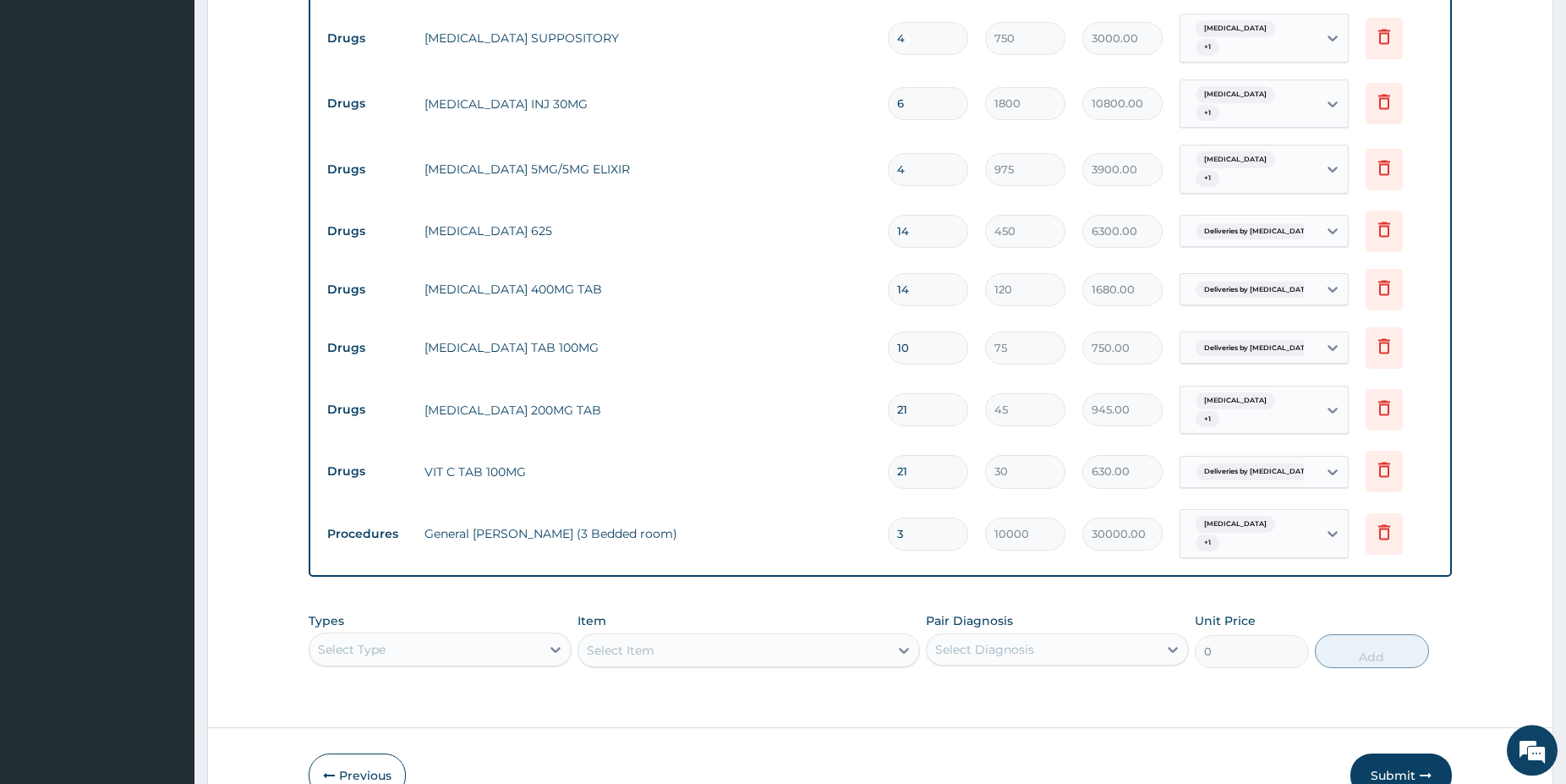
scroll to position [1925, 0]
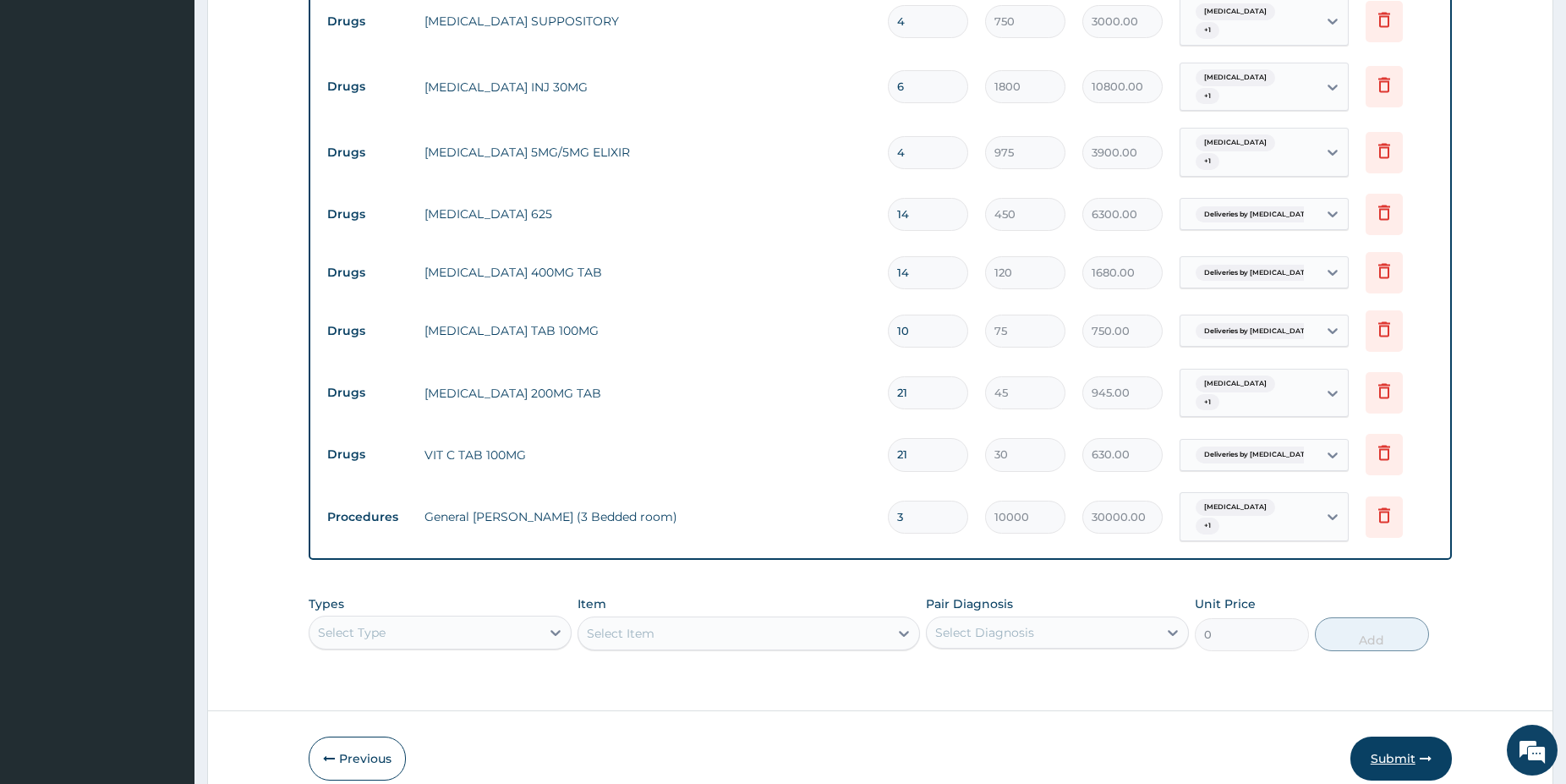
click at [1377, 737] on button "Submit" at bounding box center [1400, 759] width 101 height 44
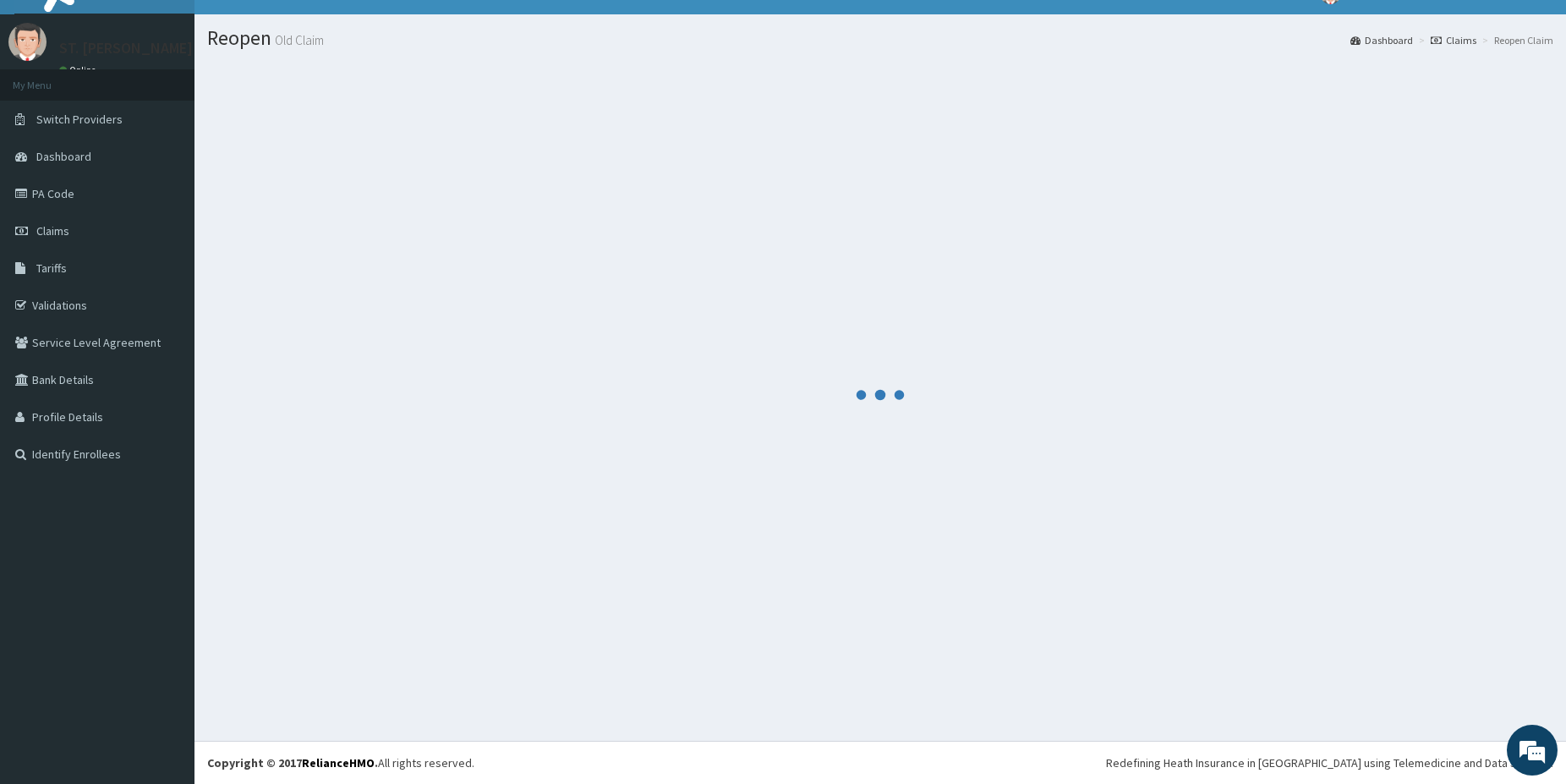
scroll to position [28, 0]
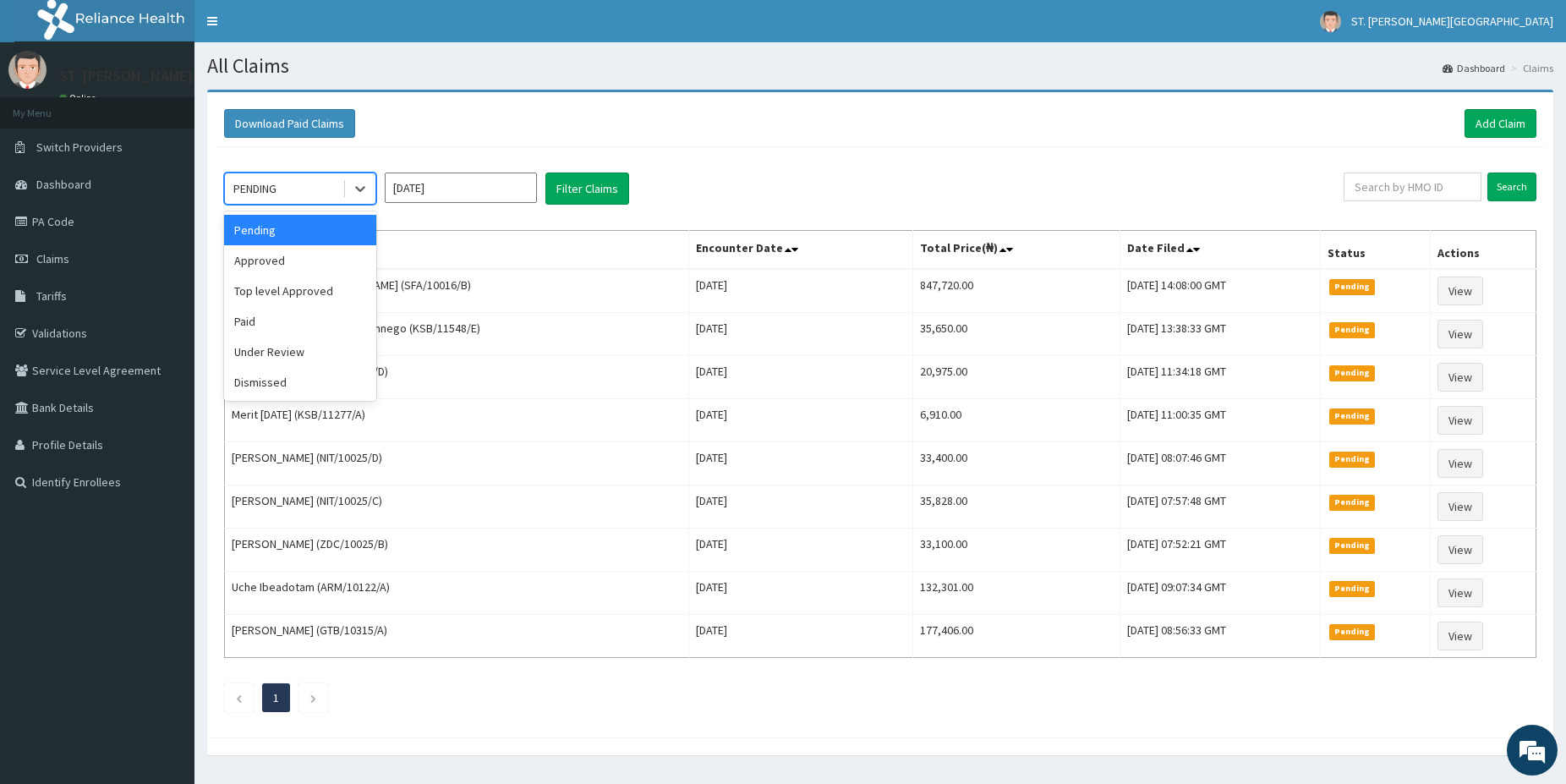
drag, startPoint x: 331, startPoint y: 189, endPoint x: 326, endPoint y: 196, distance: 9.6
click at [331, 189] on div "PENDING" at bounding box center [284, 188] width 118 height 27
click at [298, 253] on div "Approved" at bounding box center [300, 260] width 152 height 30
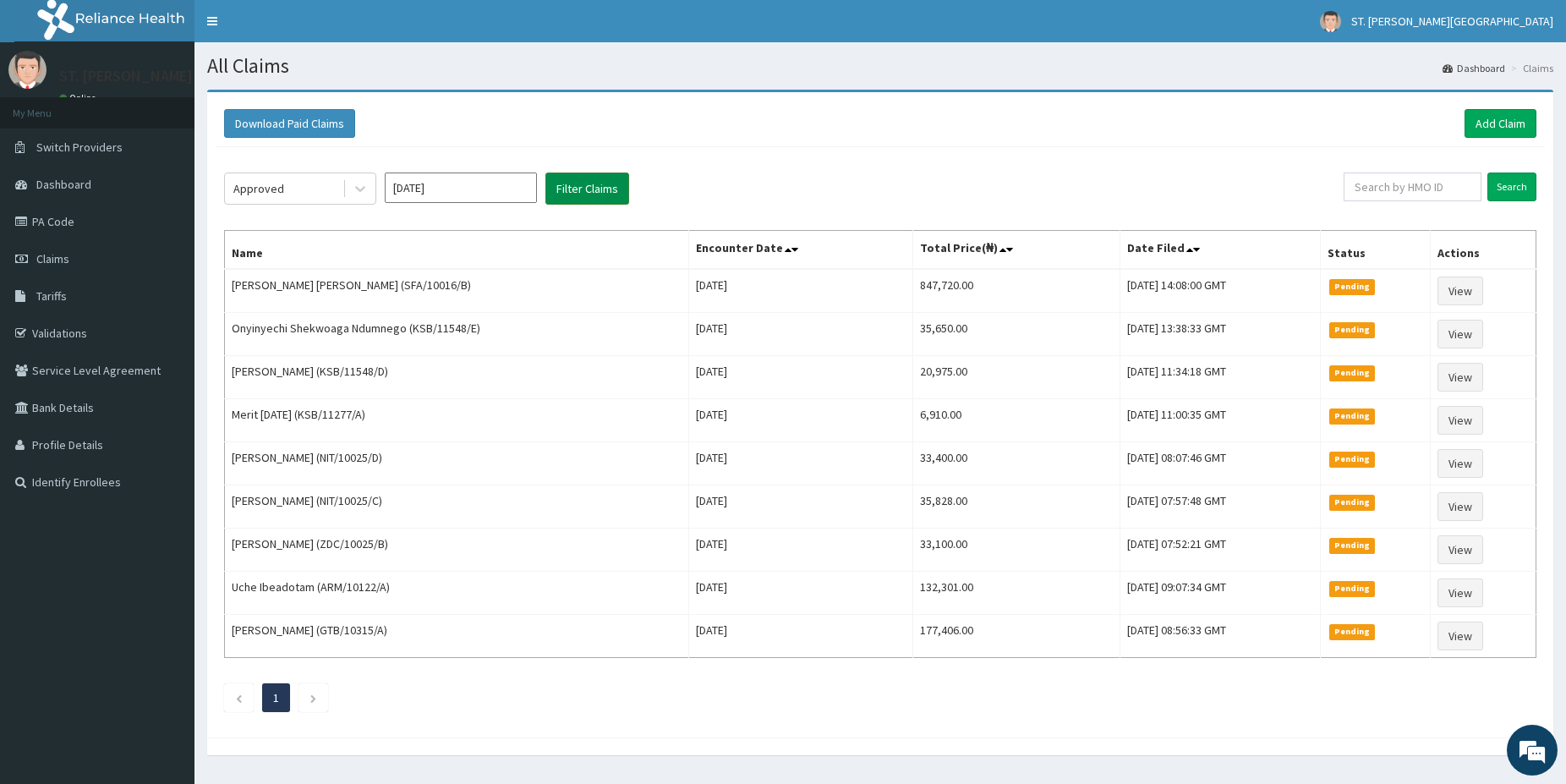
click at [553, 186] on button "Filter Claims" at bounding box center [587, 188] width 84 height 32
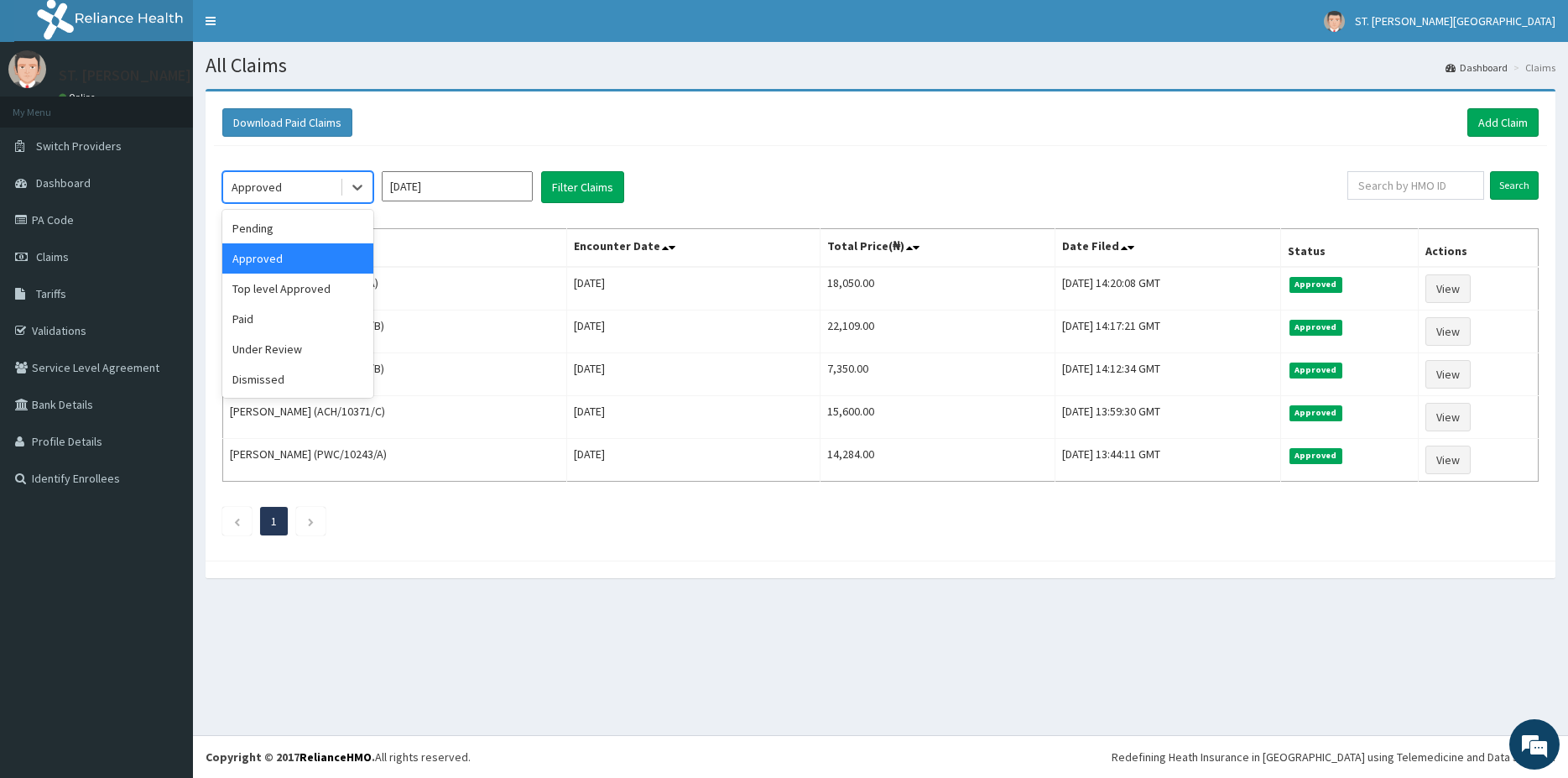
click at [312, 185] on div "Approved" at bounding box center [282, 187] width 117 height 27
click at [276, 316] on div "Paid" at bounding box center [298, 319] width 151 height 30
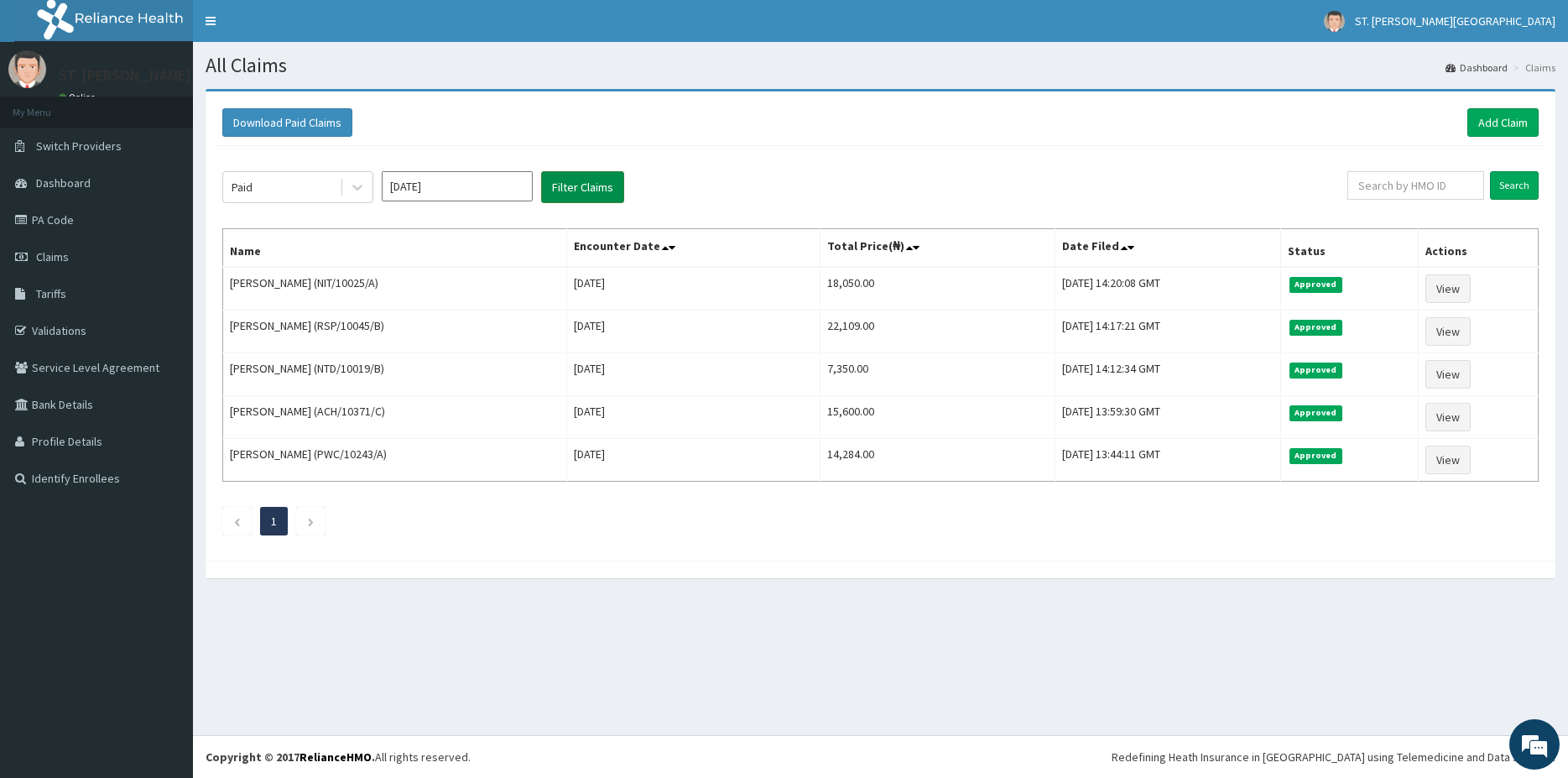
click at [573, 186] on button "Filter Claims" at bounding box center [583, 187] width 83 height 32
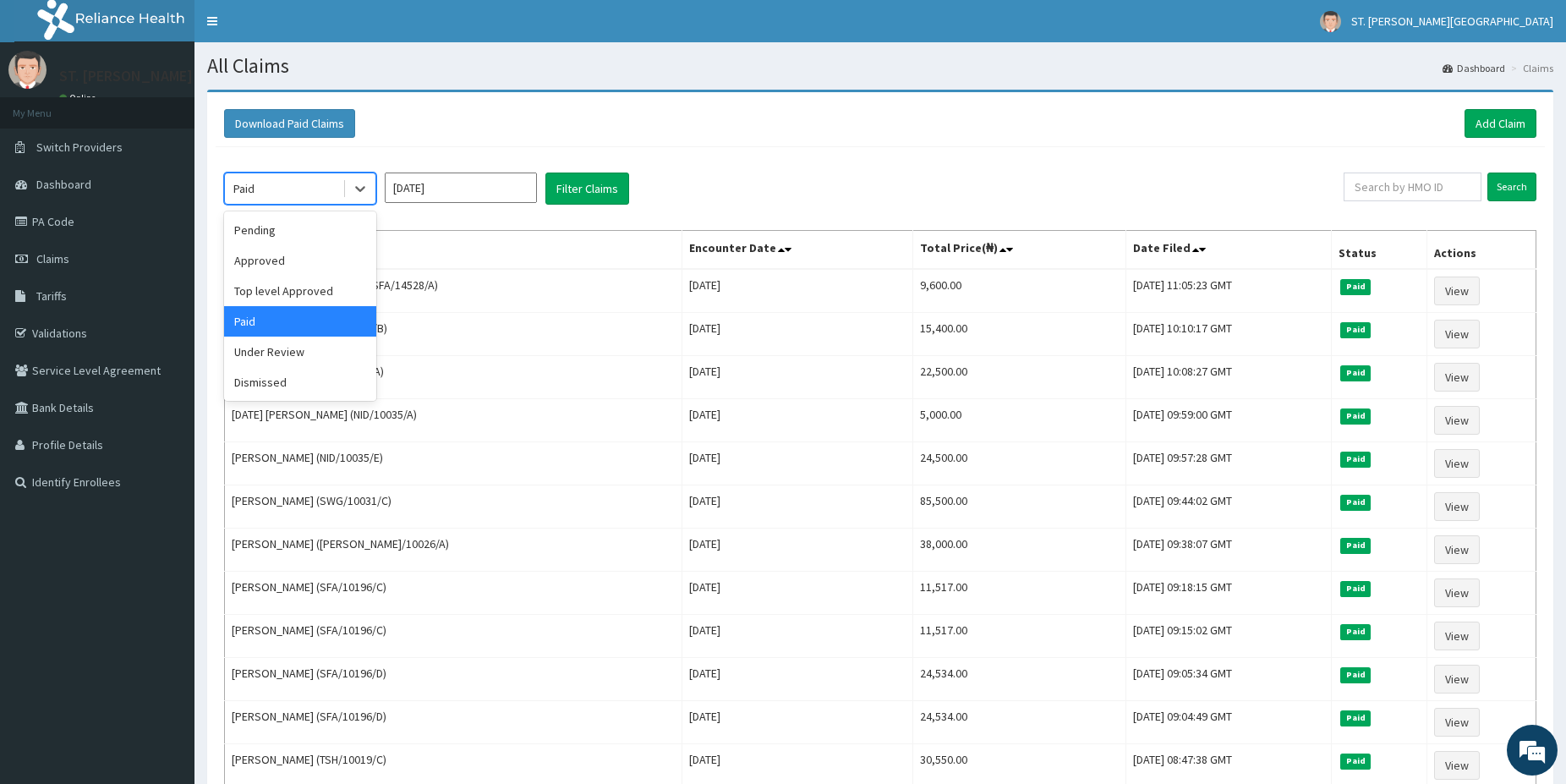
click at [311, 180] on div "Paid" at bounding box center [284, 188] width 118 height 27
click at [324, 351] on div "Under Review" at bounding box center [300, 352] width 152 height 30
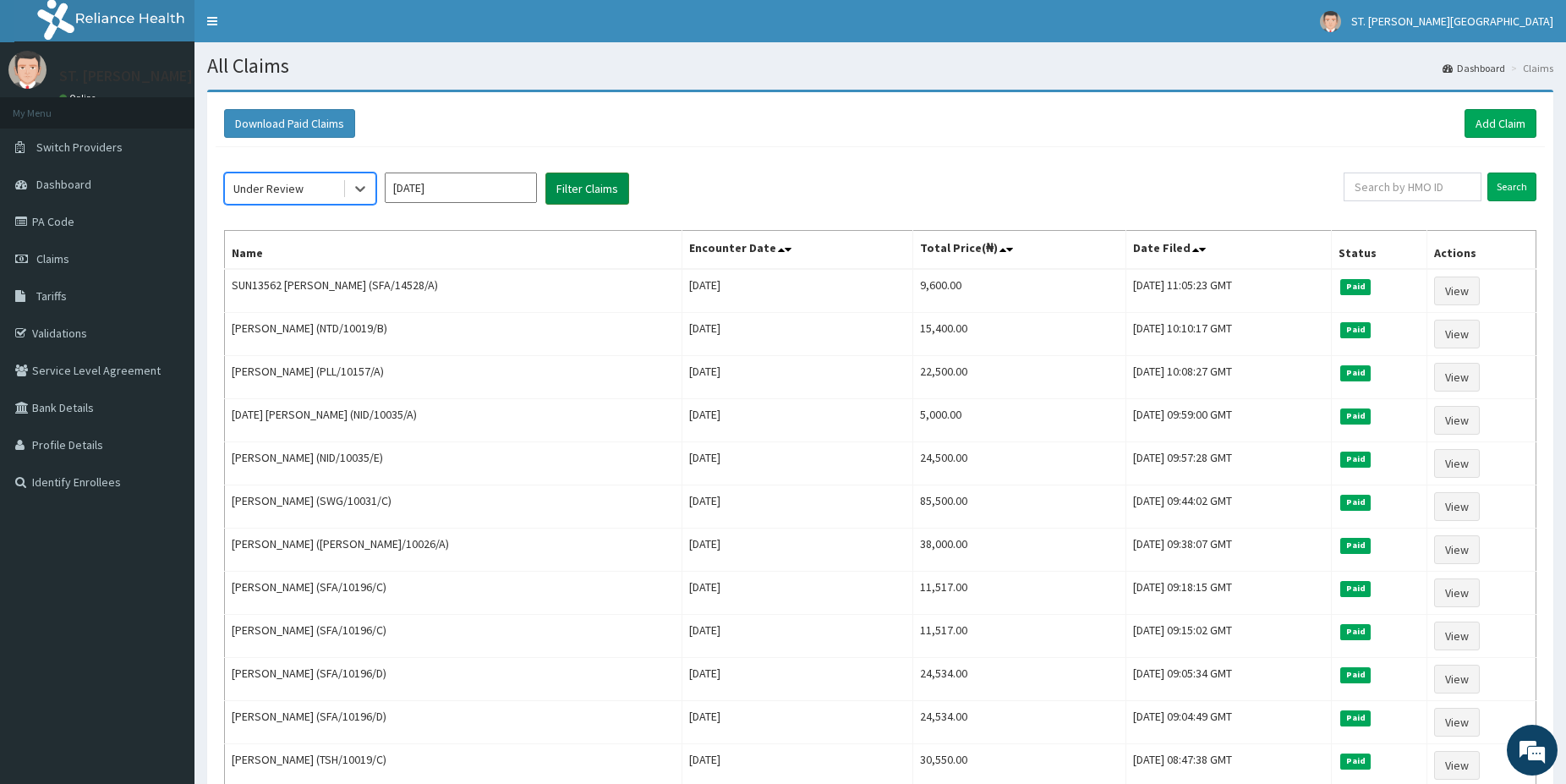
click at [593, 187] on button "Filter Claims" at bounding box center [587, 188] width 84 height 32
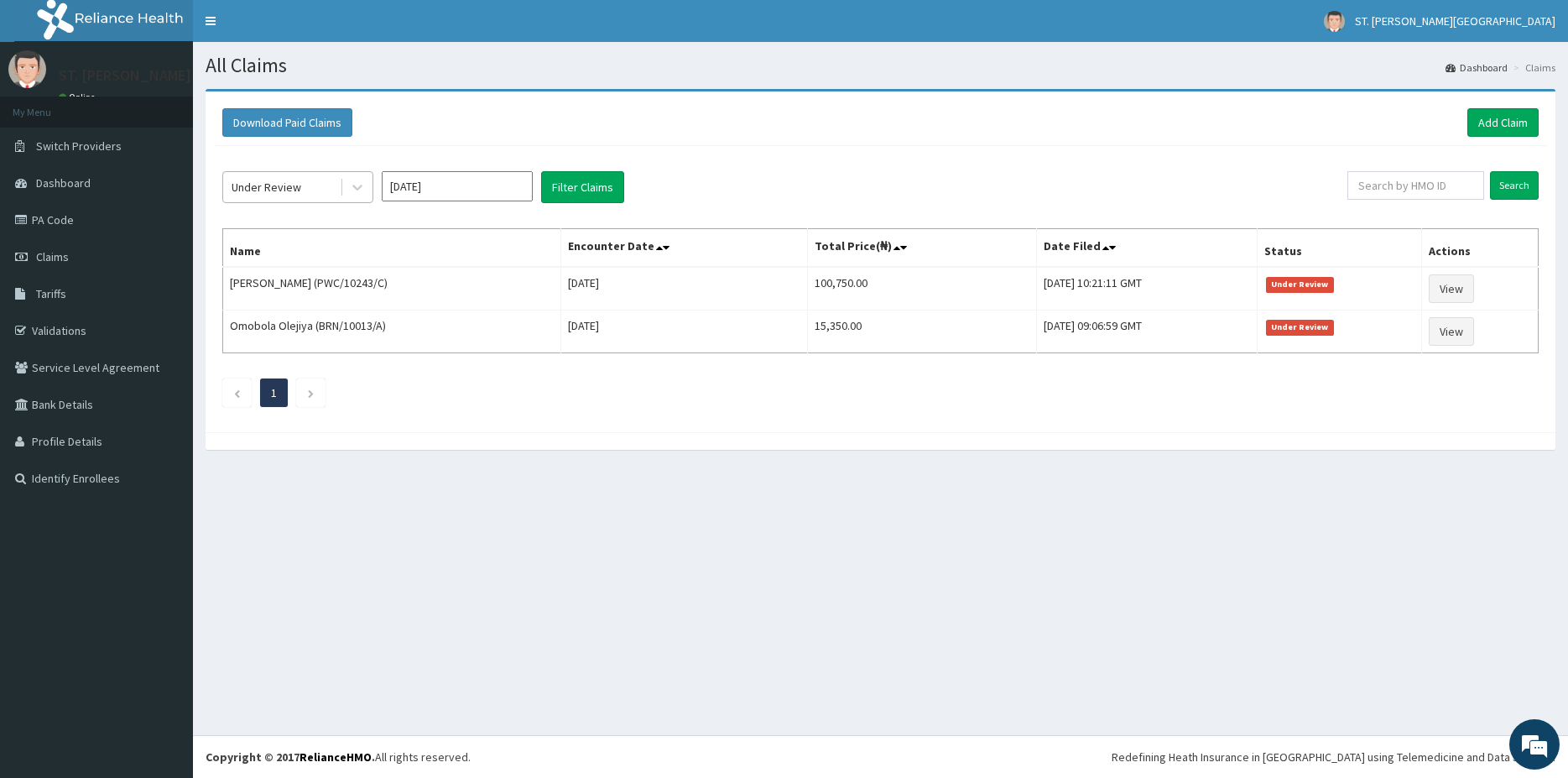
click at [305, 186] on div "Under Review" at bounding box center [282, 187] width 117 height 27
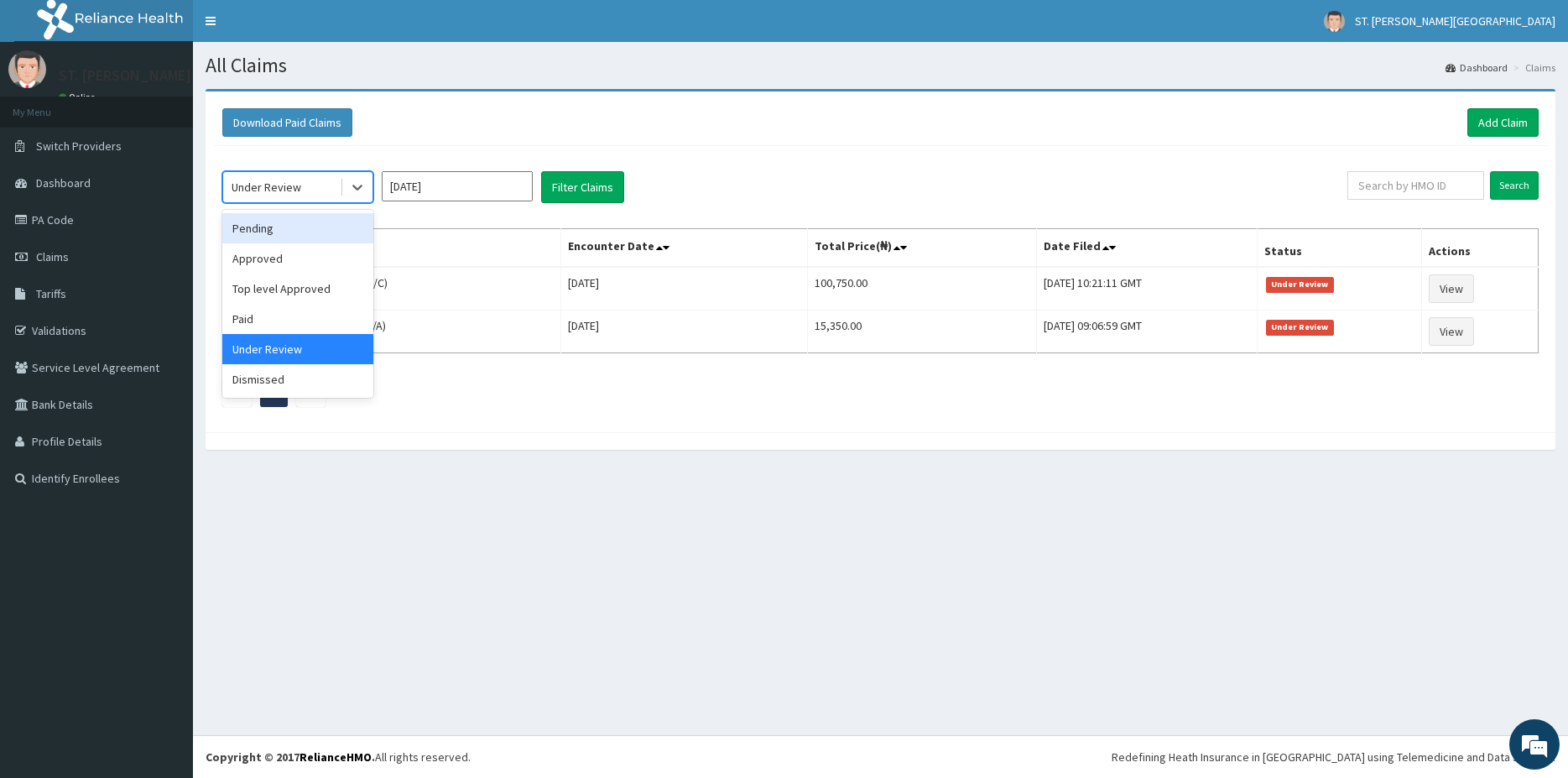
drag, startPoint x: 315, startPoint y: 229, endPoint x: 325, endPoint y: 220, distance: 13.5
click at [315, 231] on div "Pending" at bounding box center [298, 228] width 151 height 30
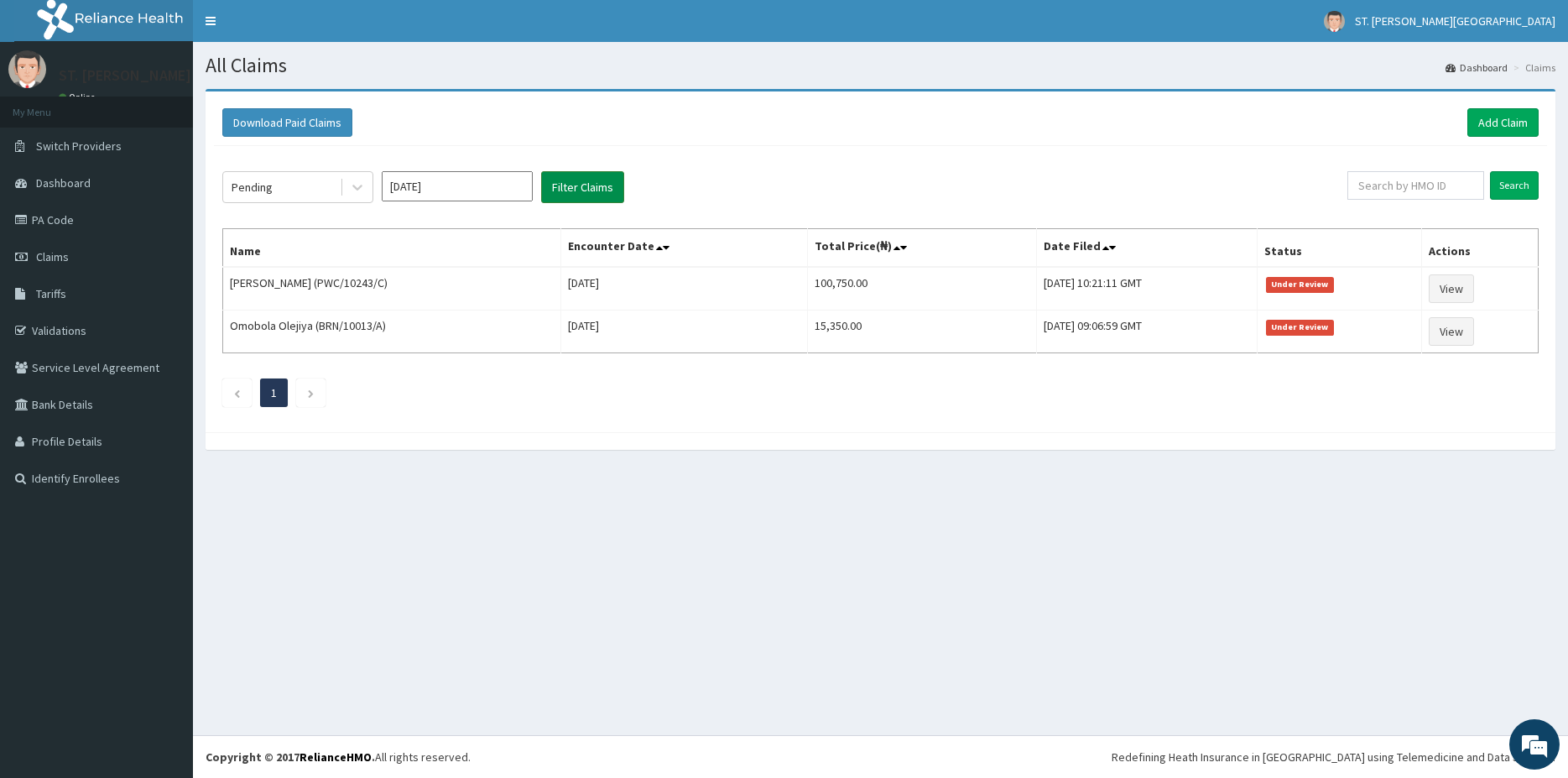
click at [573, 180] on button "Filter Claims" at bounding box center [583, 187] width 83 height 32
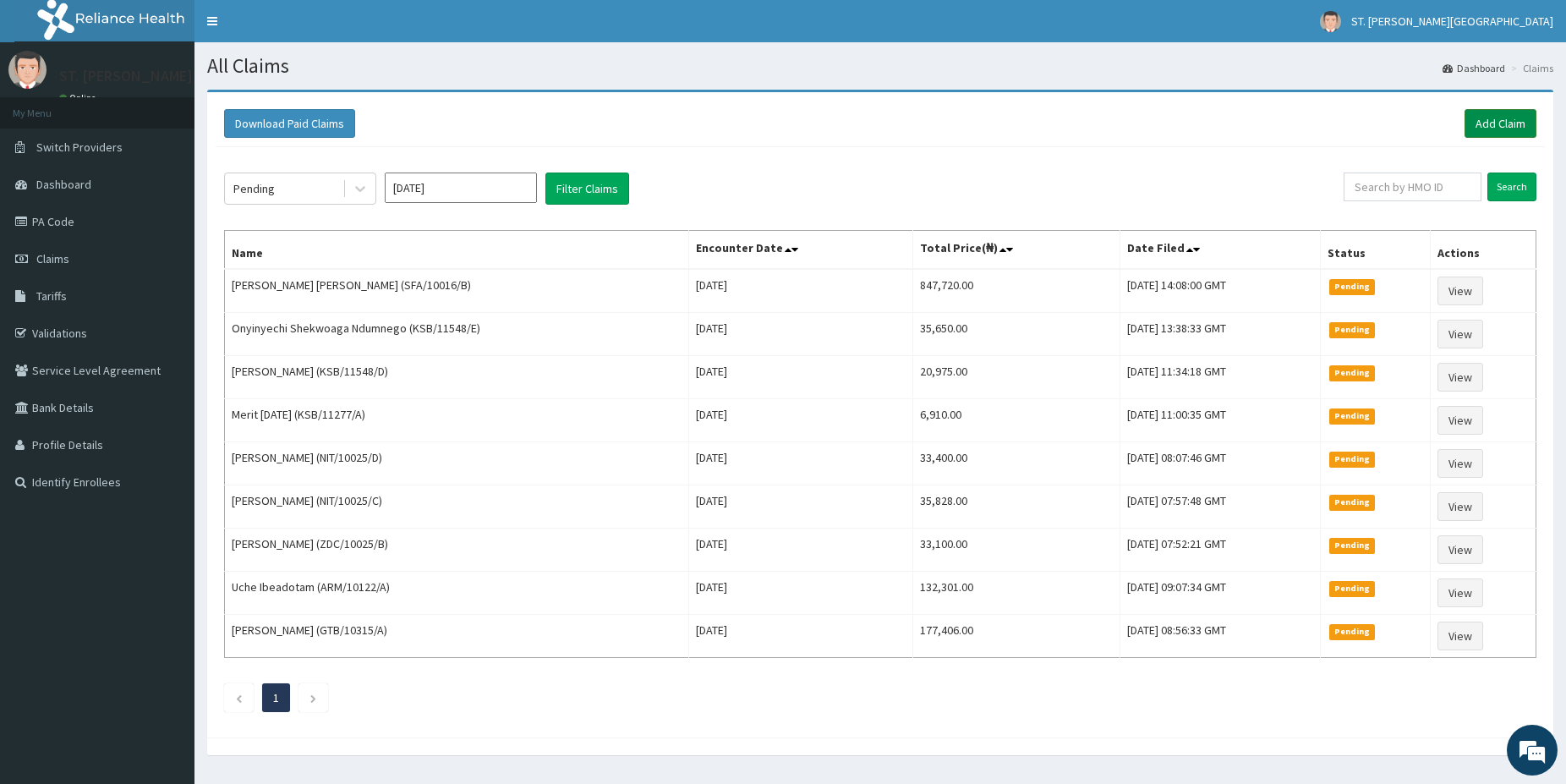
click at [1492, 128] on link "Add Claim" at bounding box center [1501, 123] width 72 height 29
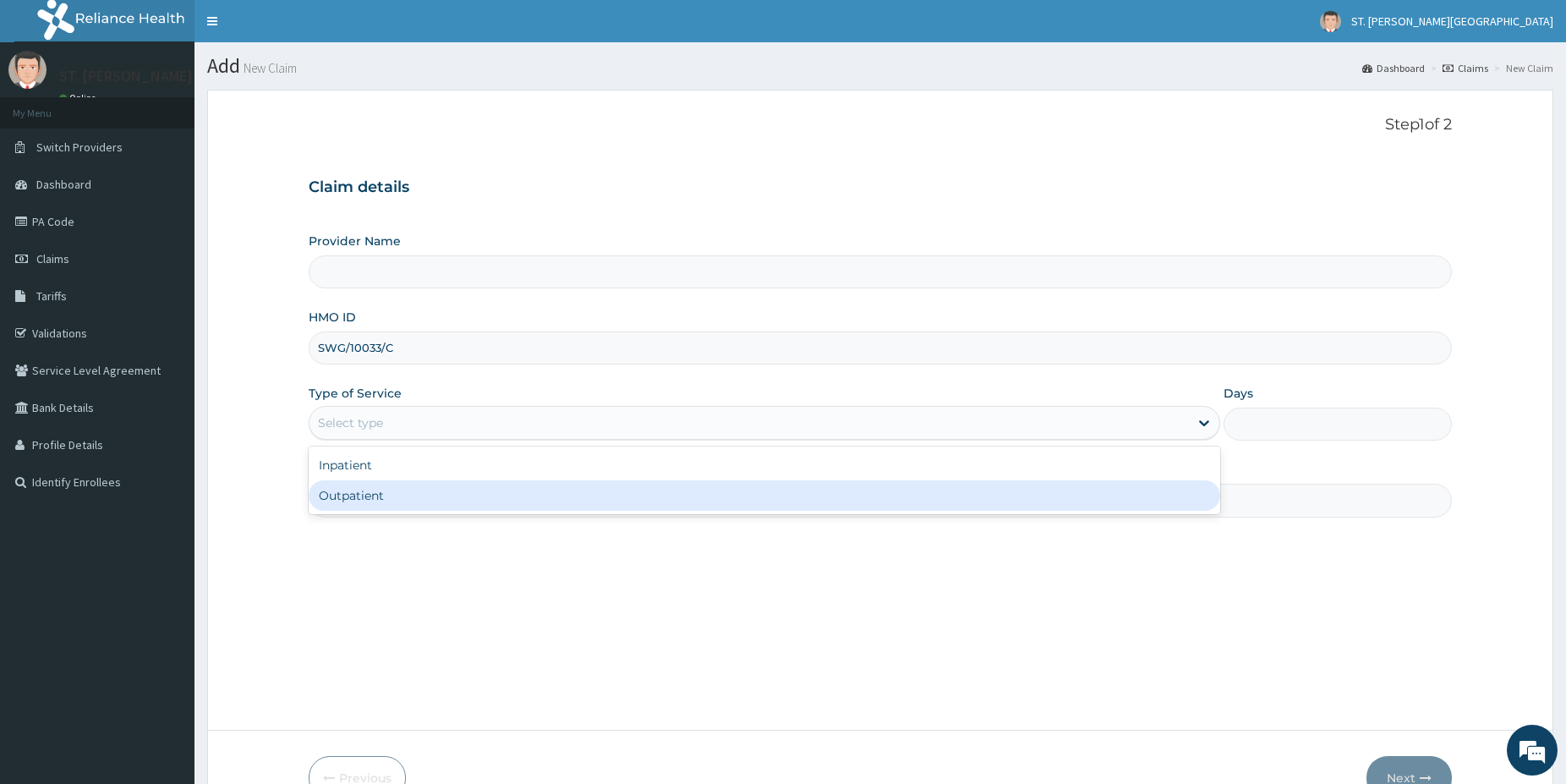
click at [401, 502] on div "Outpatient" at bounding box center [765, 495] width 912 height 30
type input "1"
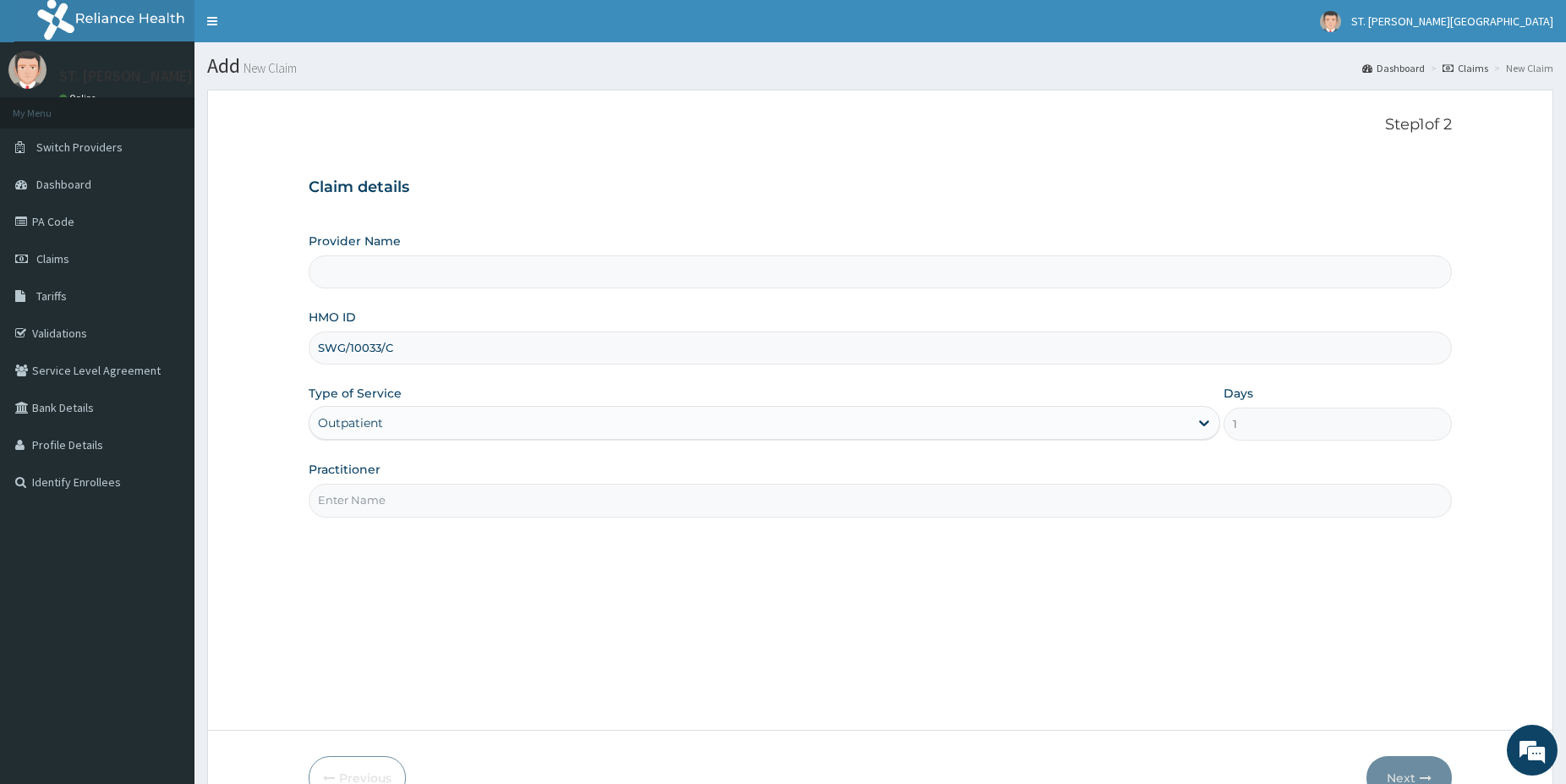
type input "[GEOGRAPHIC_DATA]- [GEOGRAPHIC_DATA]"
type input "D"
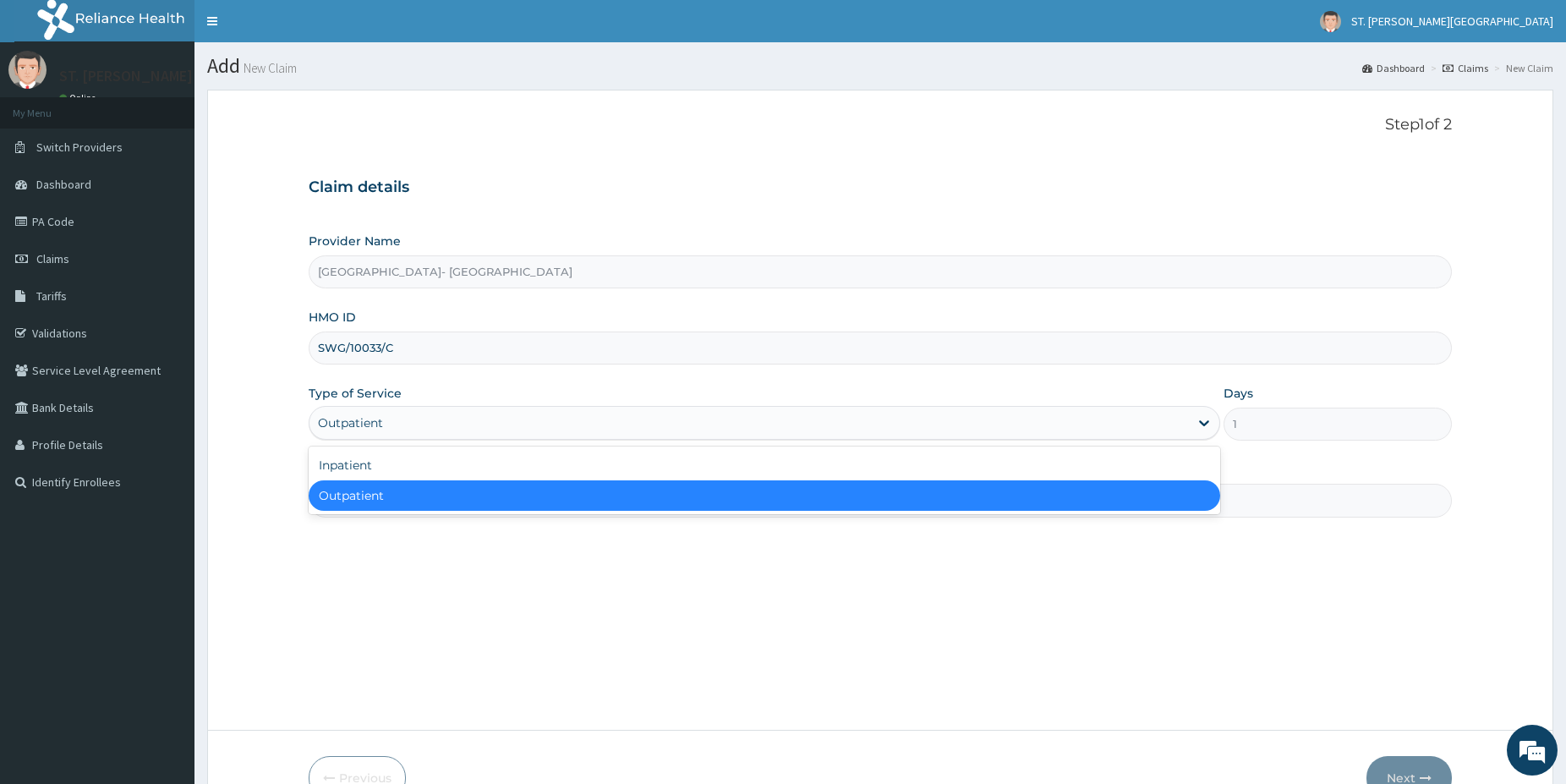
click at [356, 487] on div "Outpatient" at bounding box center [765, 495] width 912 height 30
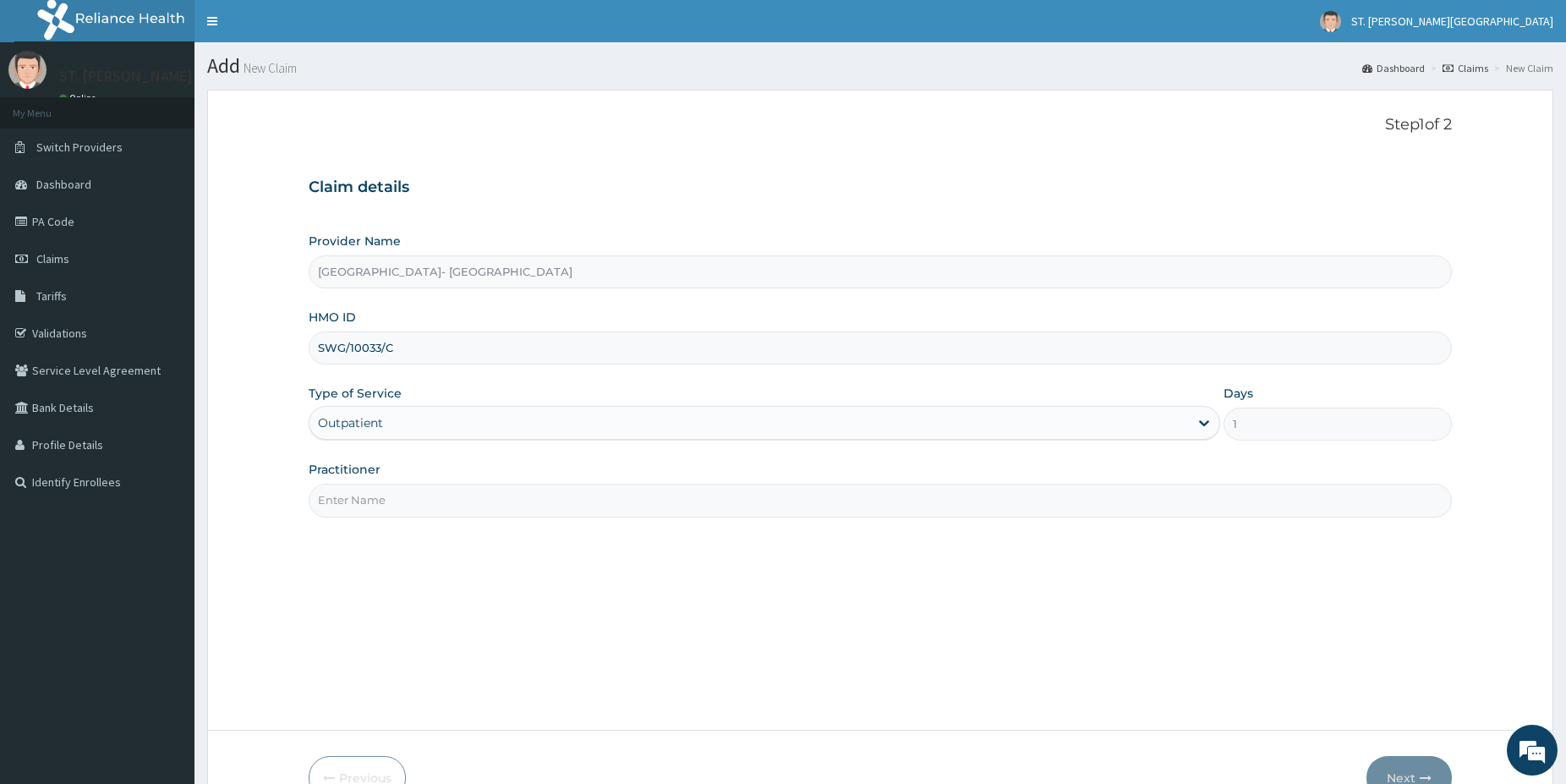
click at [352, 513] on input "Practitioner" at bounding box center [880, 500] width 1143 height 33
type input "[PERSON_NAME]"
click at [1405, 775] on button "Next" at bounding box center [1408, 778] width 85 height 44
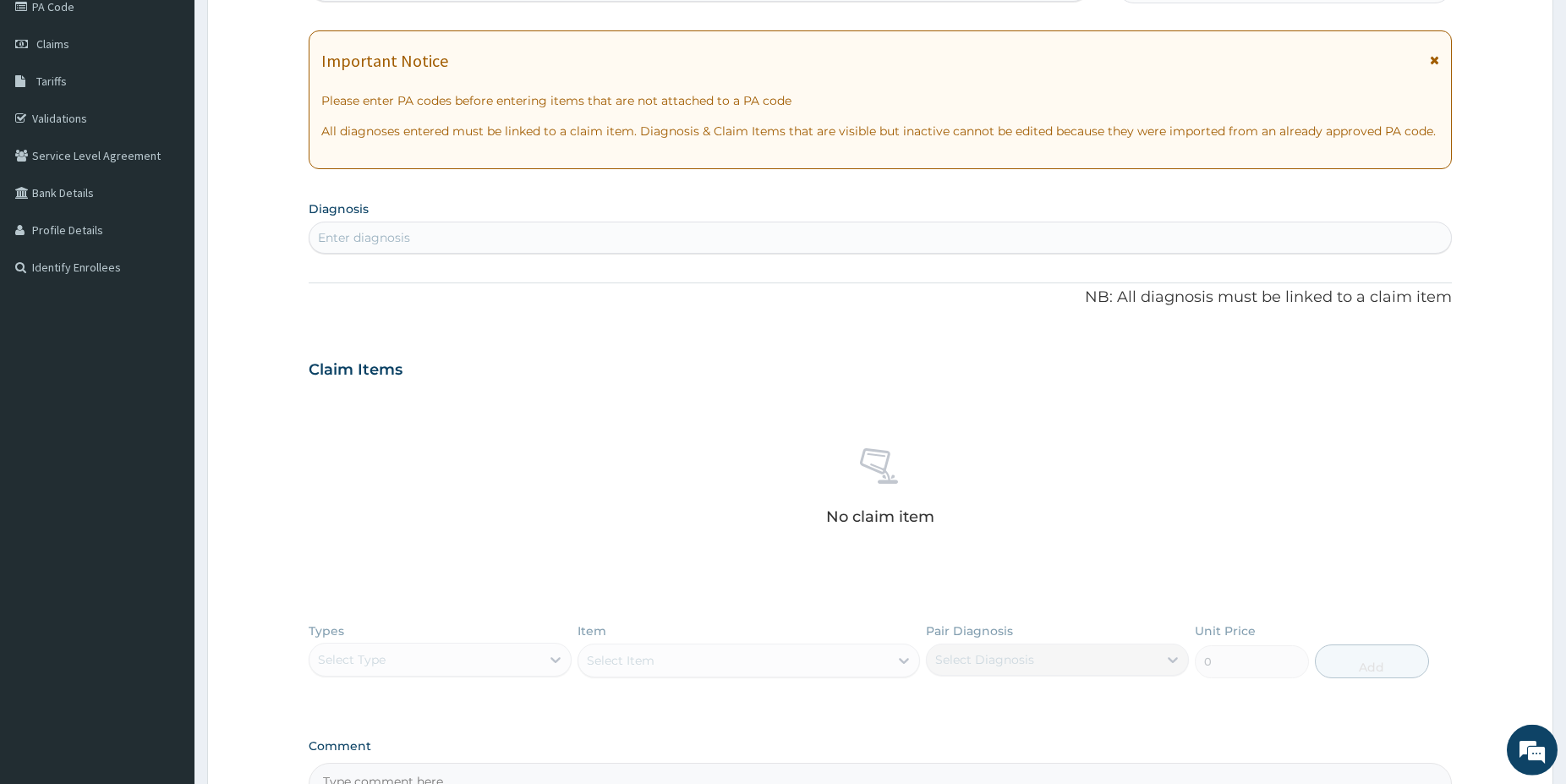
scroll to position [230, 0]
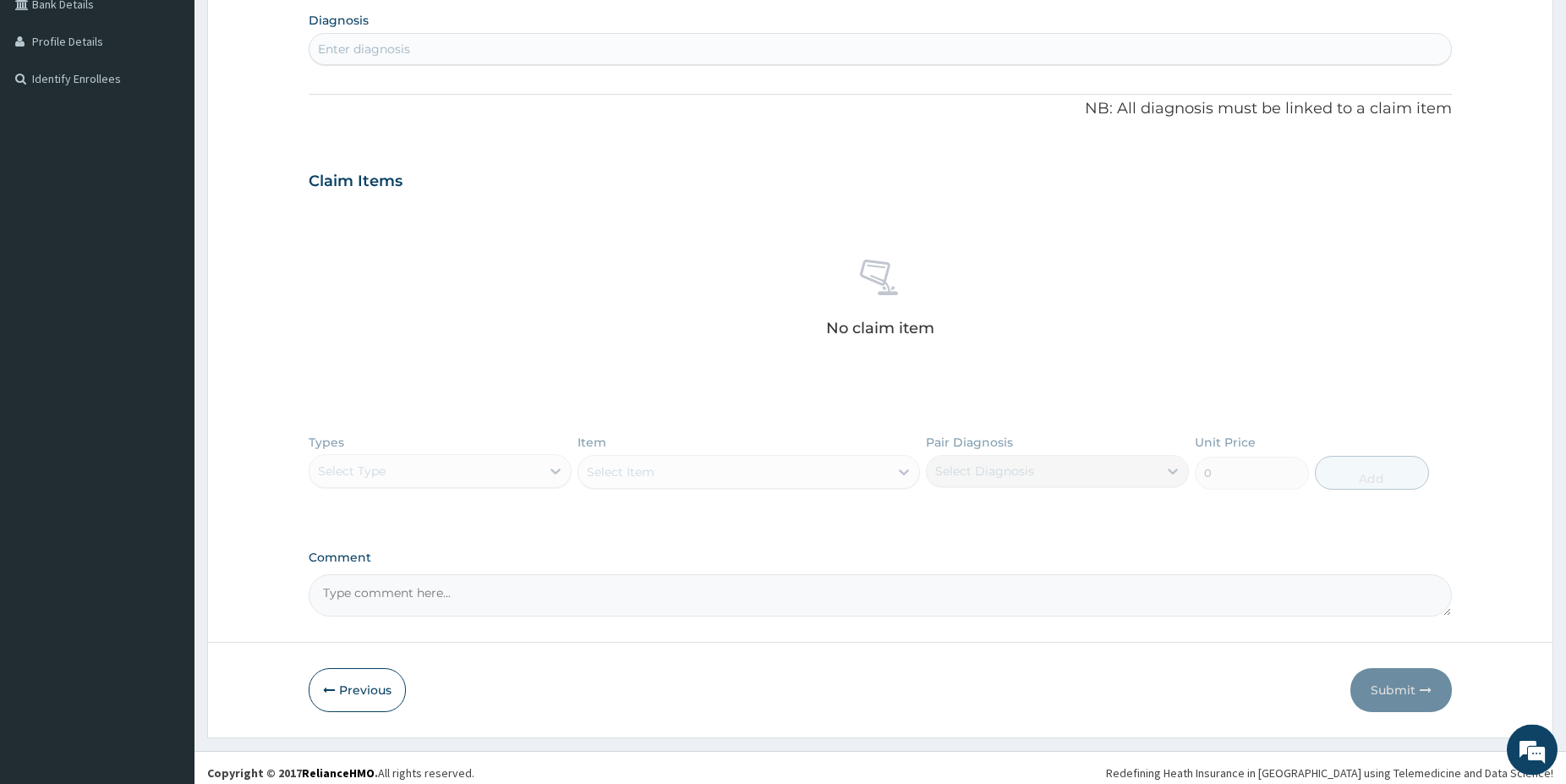
drag, startPoint x: 1567, startPoint y: 775, endPoint x: 1398, endPoint y: 748, distance: 171.3
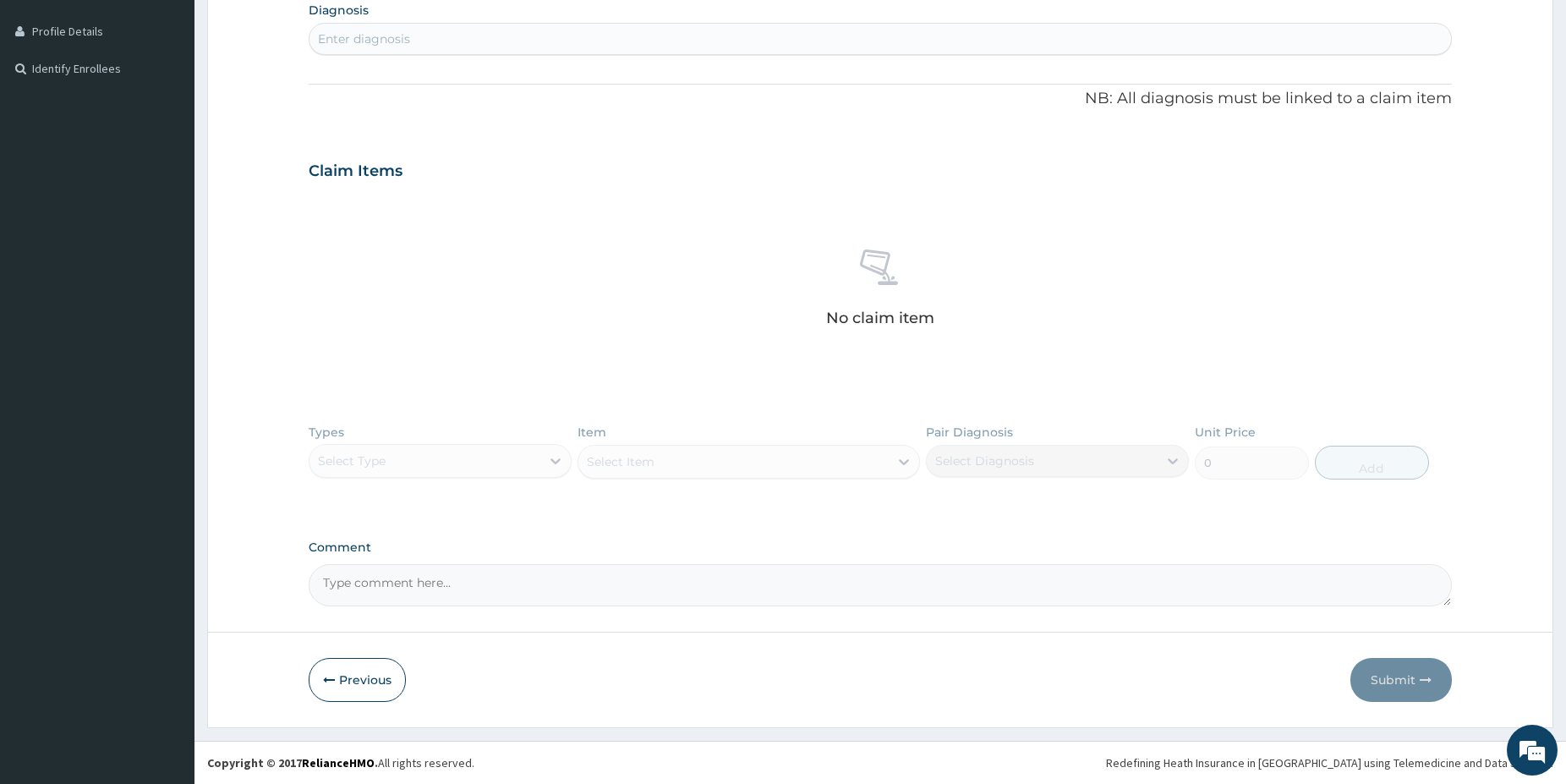
click at [524, 461] on div "Types Select Type Item Select Item Pair Diagnosis Select Diagnosis Unit Price 0…" at bounding box center [880, 464] width 1143 height 98
click at [451, 458] on div "Types Select Type Item Select Item Pair Diagnosis Select Diagnosis Unit Price 0…" at bounding box center [880, 464] width 1143 height 98
click at [370, 49] on div "Enter diagnosis" at bounding box center [880, 38] width 1142 height 27
type input "MALARIA"
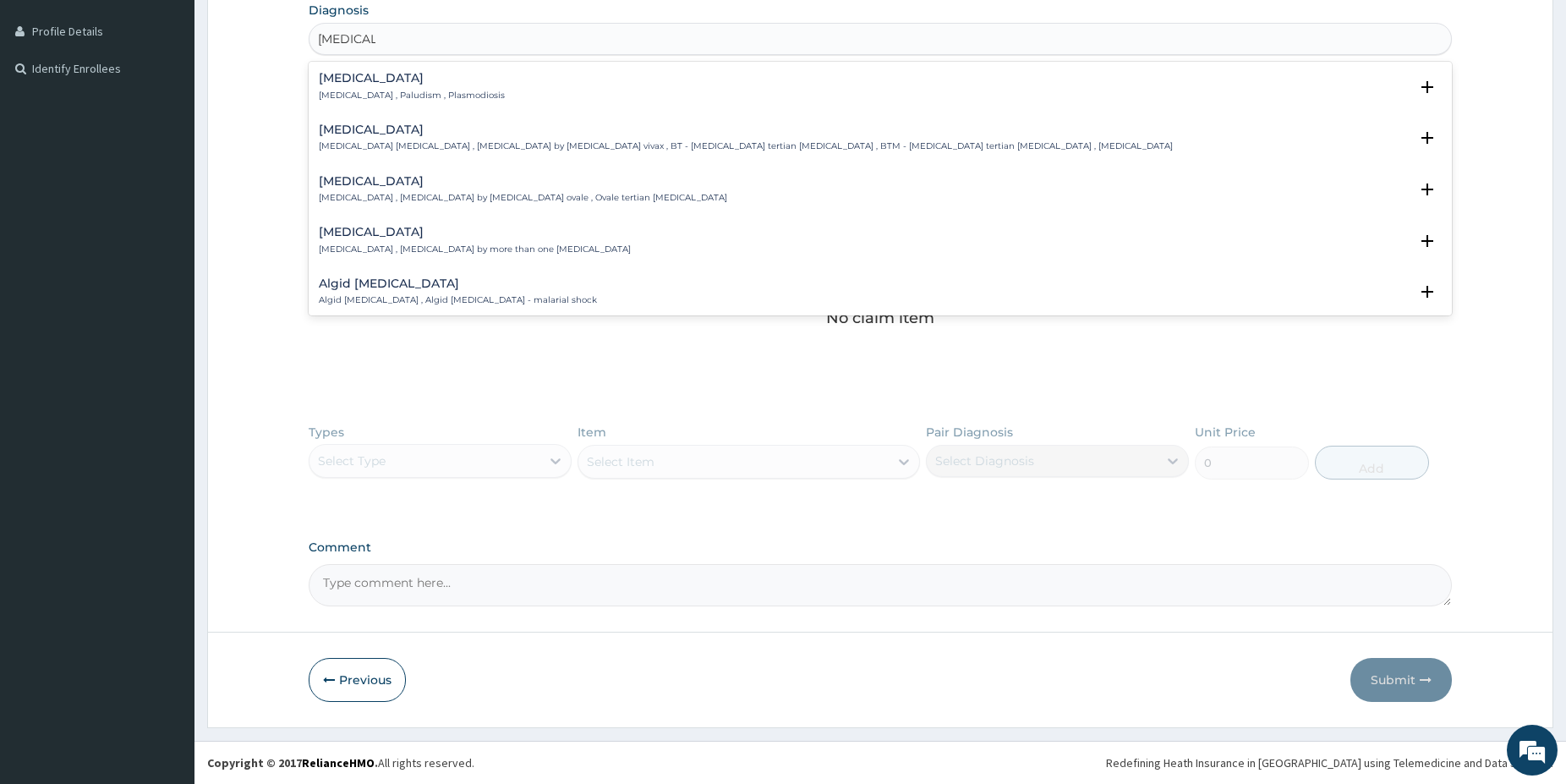
click at [392, 94] on p "Malaria , Paludism , Plasmodiosis" at bounding box center [412, 96] width 186 height 12
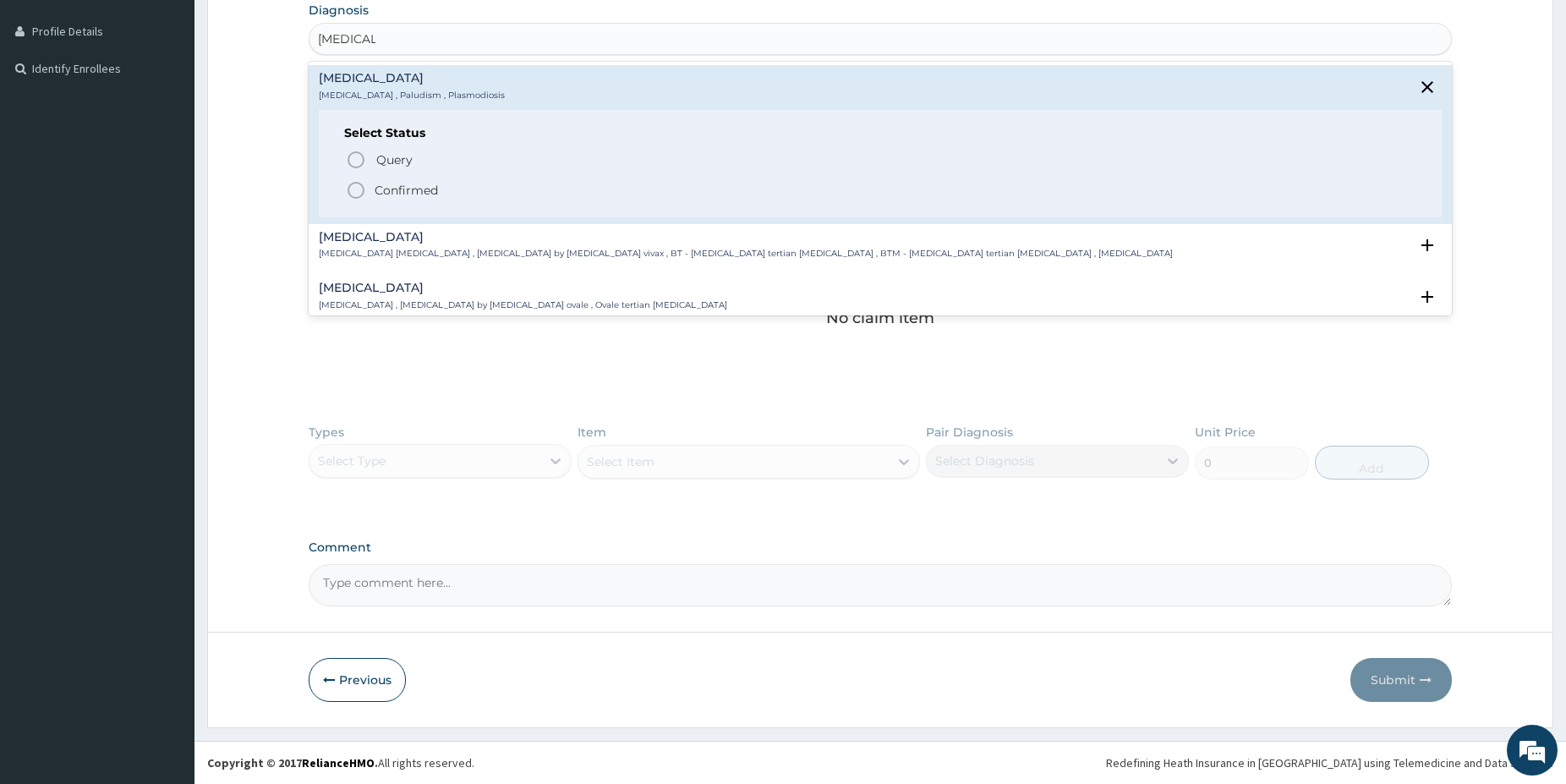
drag, startPoint x: 356, startPoint y: 196, endPoint x: 380, endPoint y: 153, distance: 49.2
click at [354, 194] on icon "status option filled" at bounding box center [356, 190] width 20 height 20
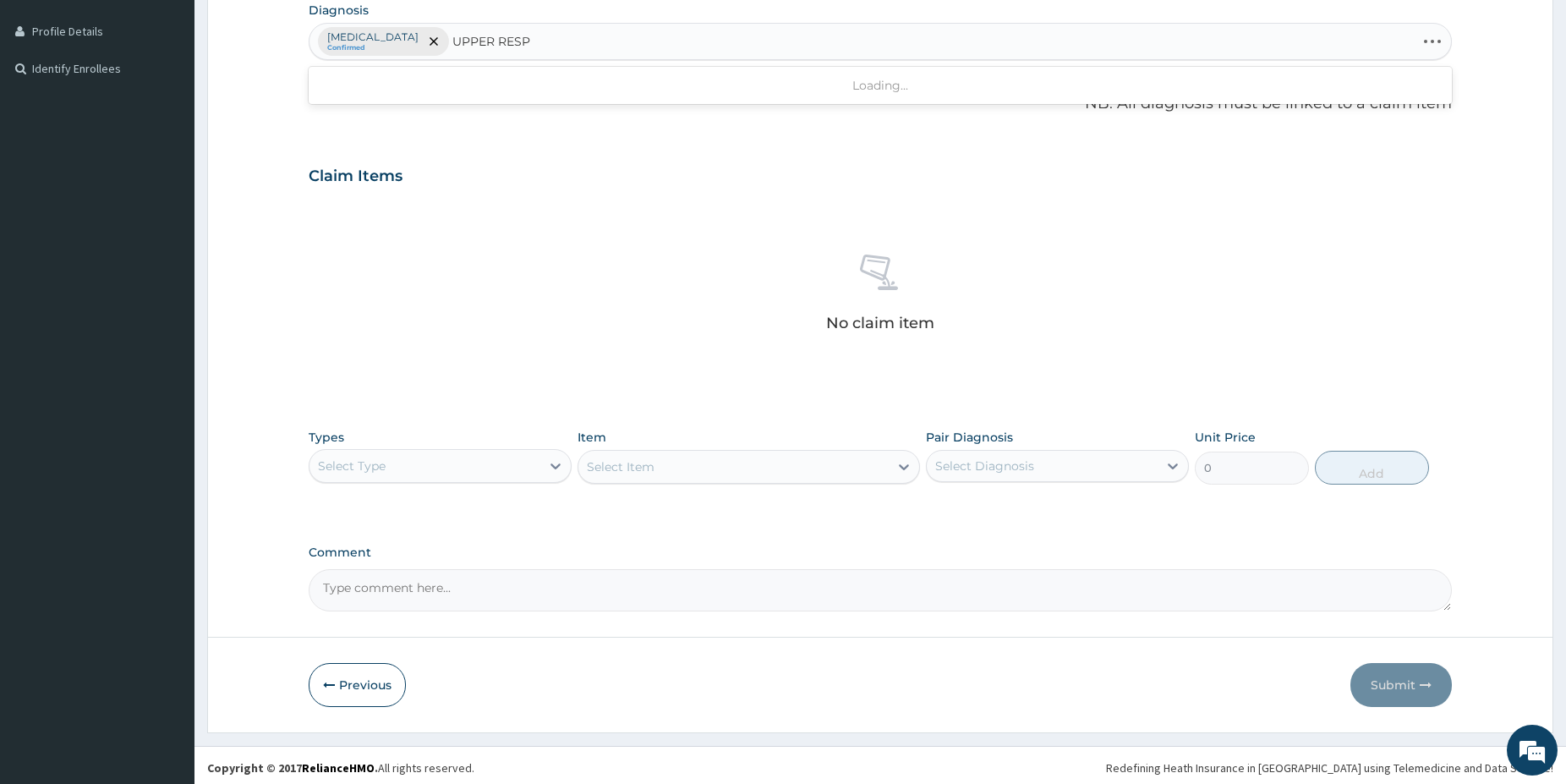
type input "UPPER RESPI"
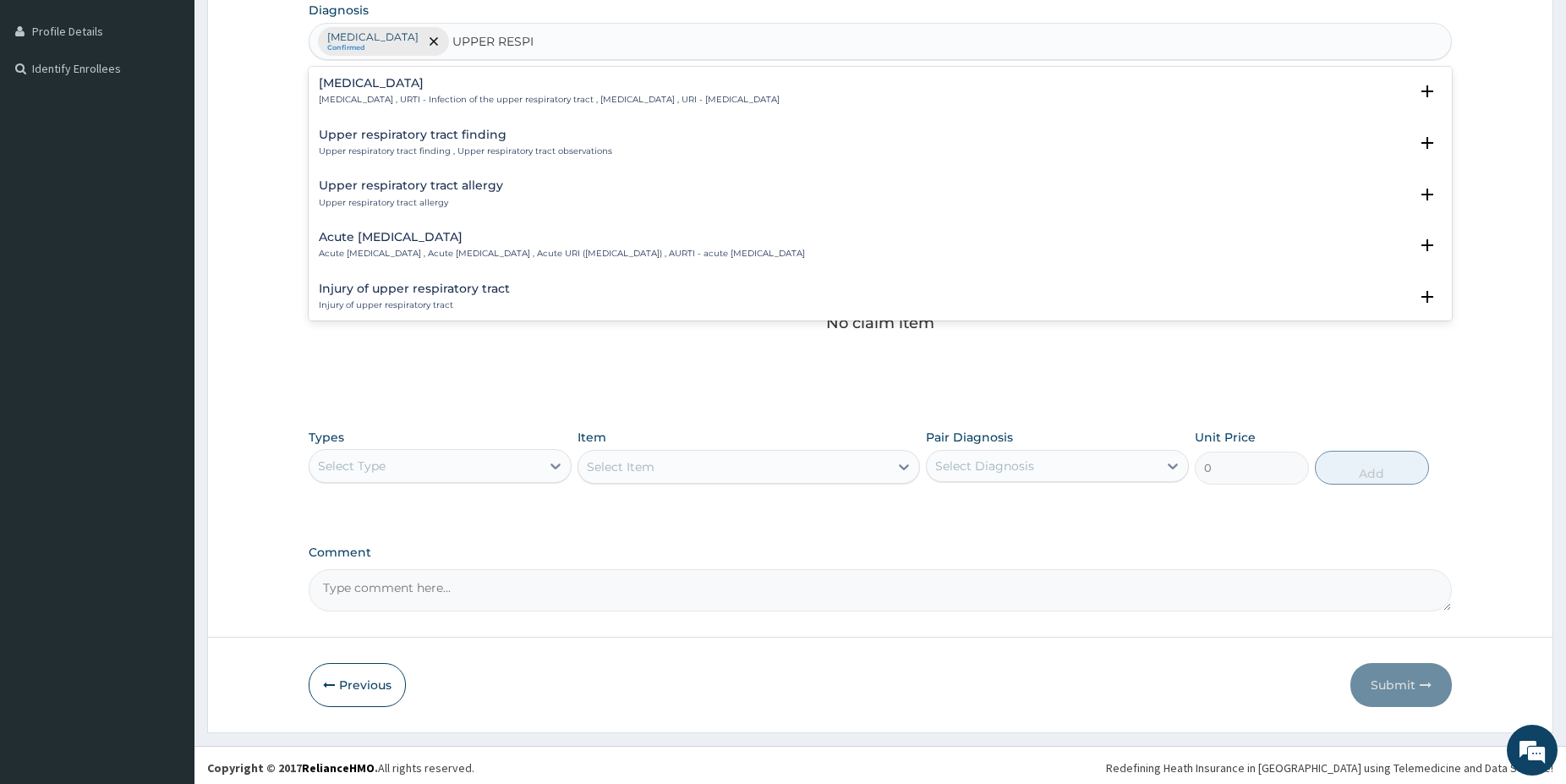
click at [440, 91] on div "Upper respiratory infection Upper respiratory infection , URTI - Infection of t…" at bounding box center [549, 92] width 461 height 30
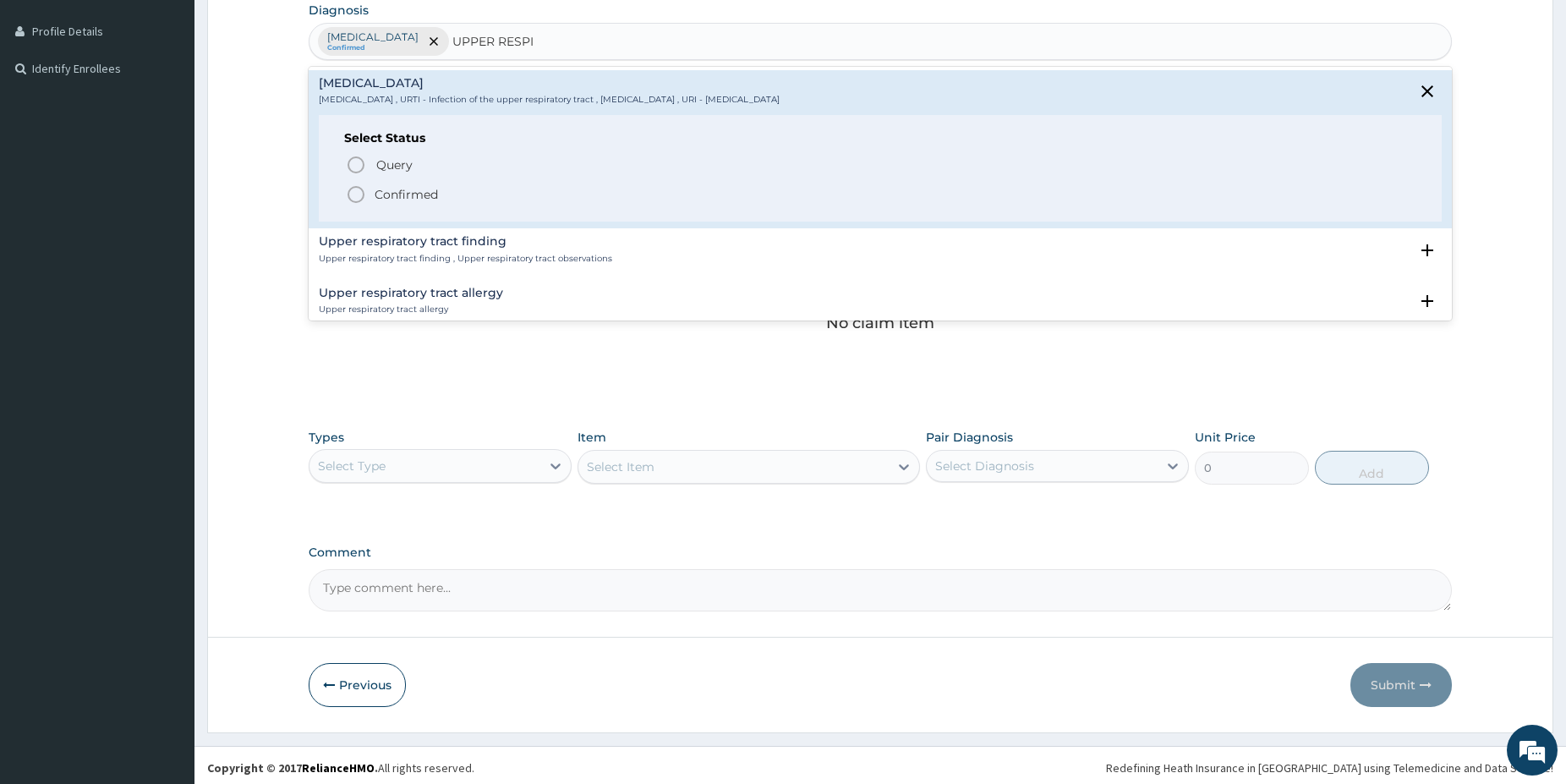
drag, startPoint x: 360, startPoint y: 196, endPoint x: 353, endPoint y: 187, distance: 12.0
click at [360, 195] on icon "status option filled" at bounding box center [356, 194] width 20 height 20
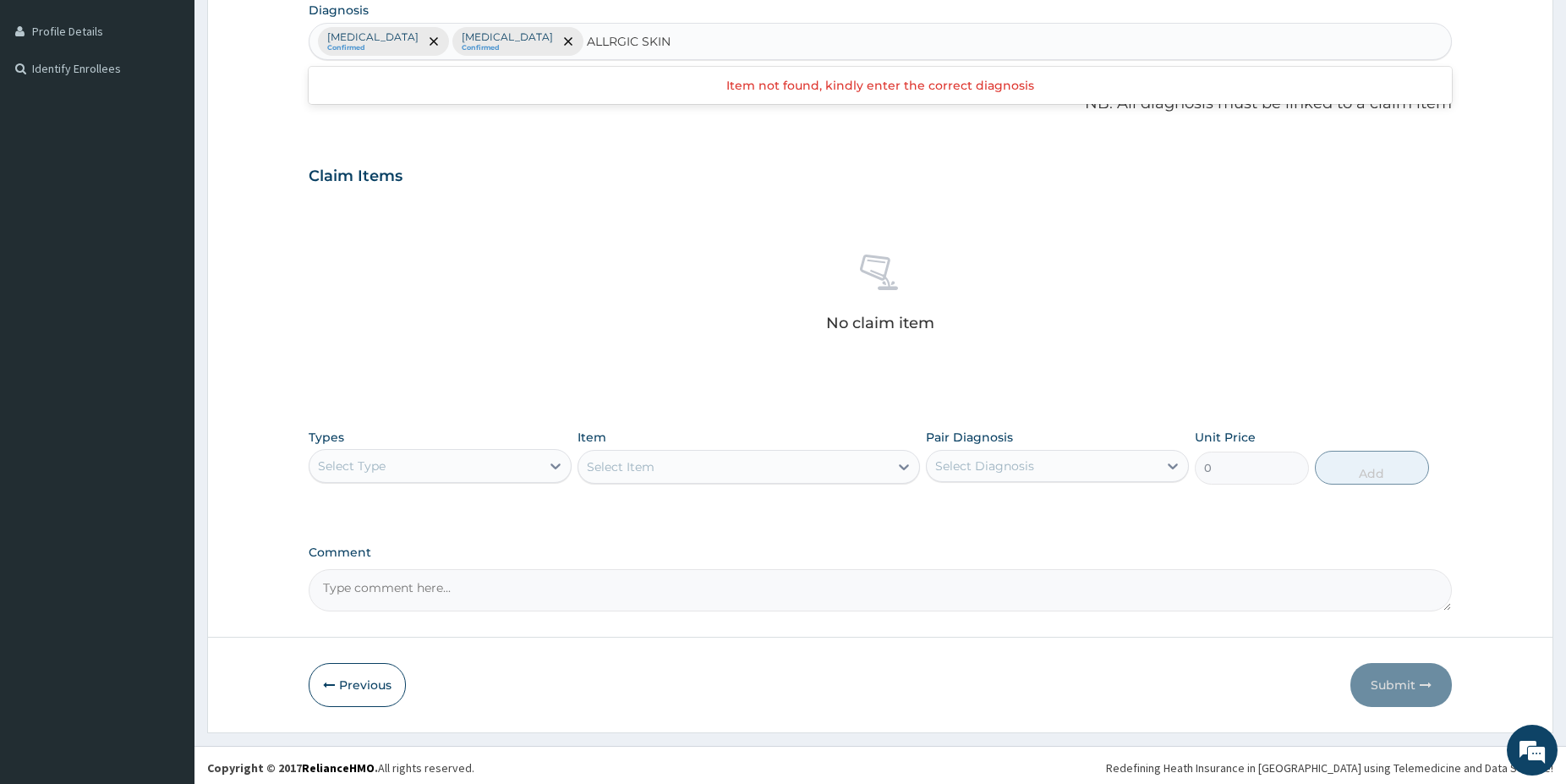
click at [604, 42] on input "ALLRGIC SKIN" at bounding box center [629, 41] width 85 height 17
type input "ALLERGIC SKIN"
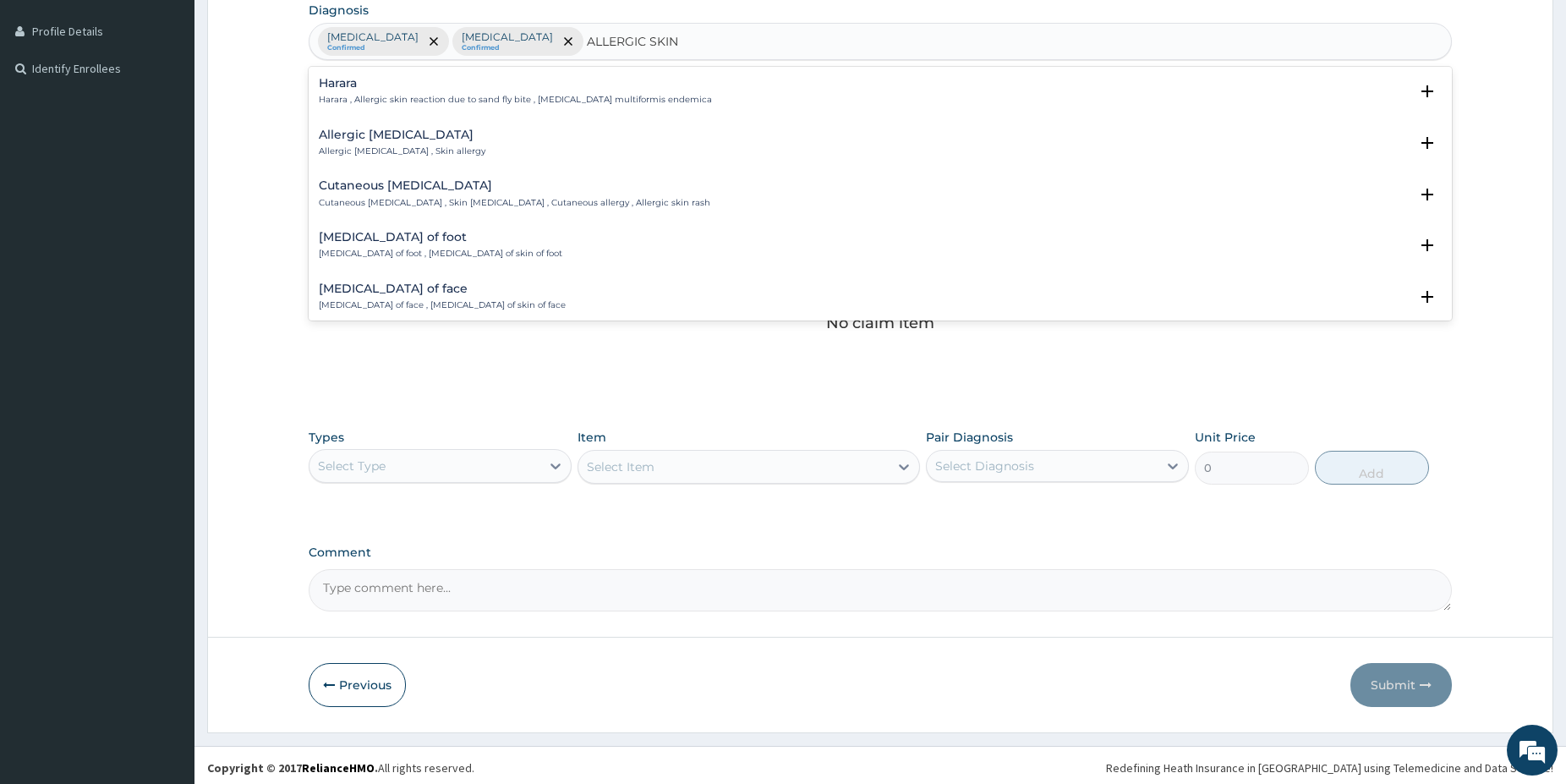
click at [492, 195] on div "Cutaneous hypersensitivity Cutaneous hypersensitivity , Skin hypersensitivity ,…" at bounding box center [515, 194] width 392 height 30
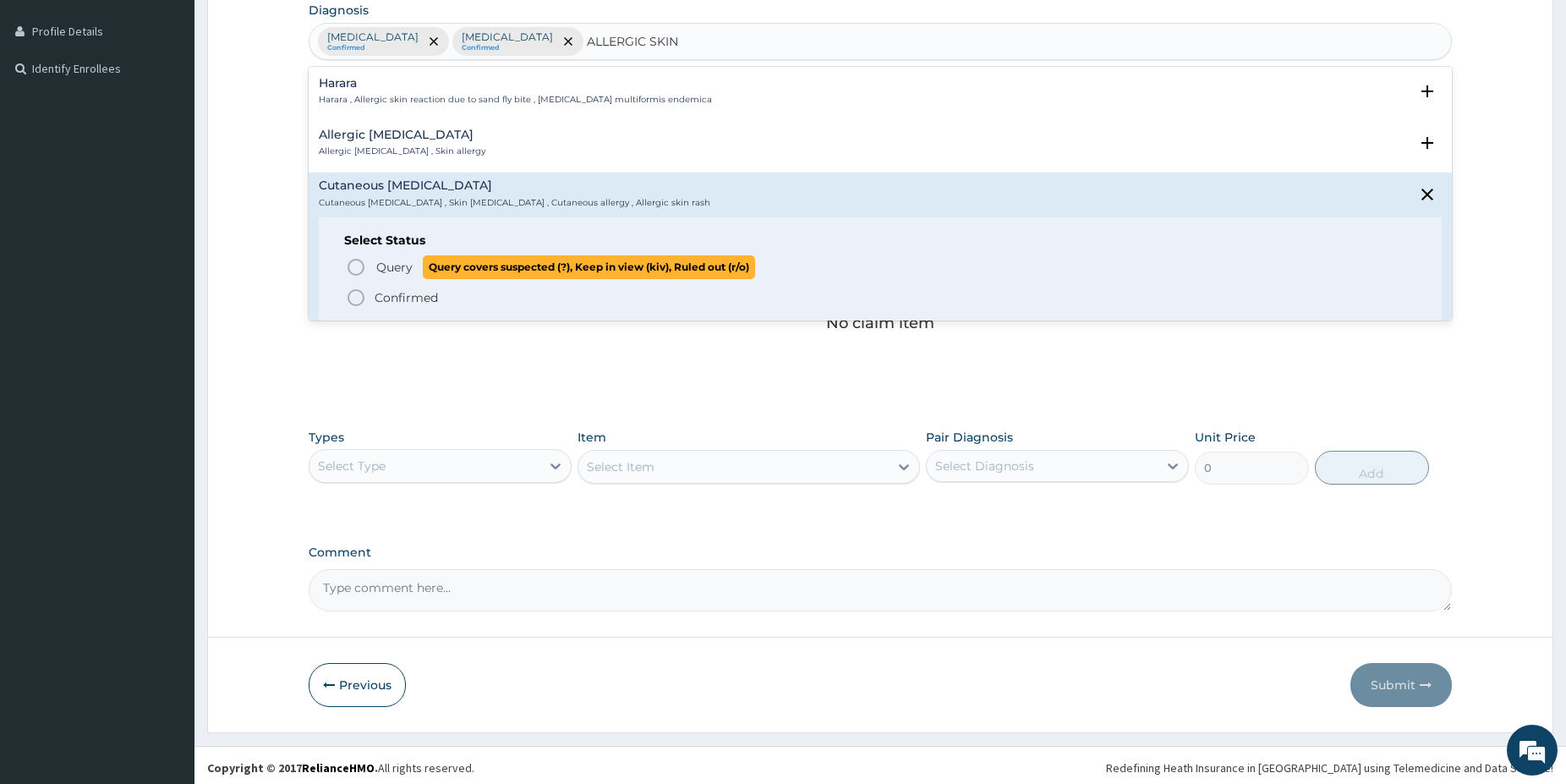
click at [359, 266] on icon "status option query" at bounding box center [356, 267] width 20 height 20
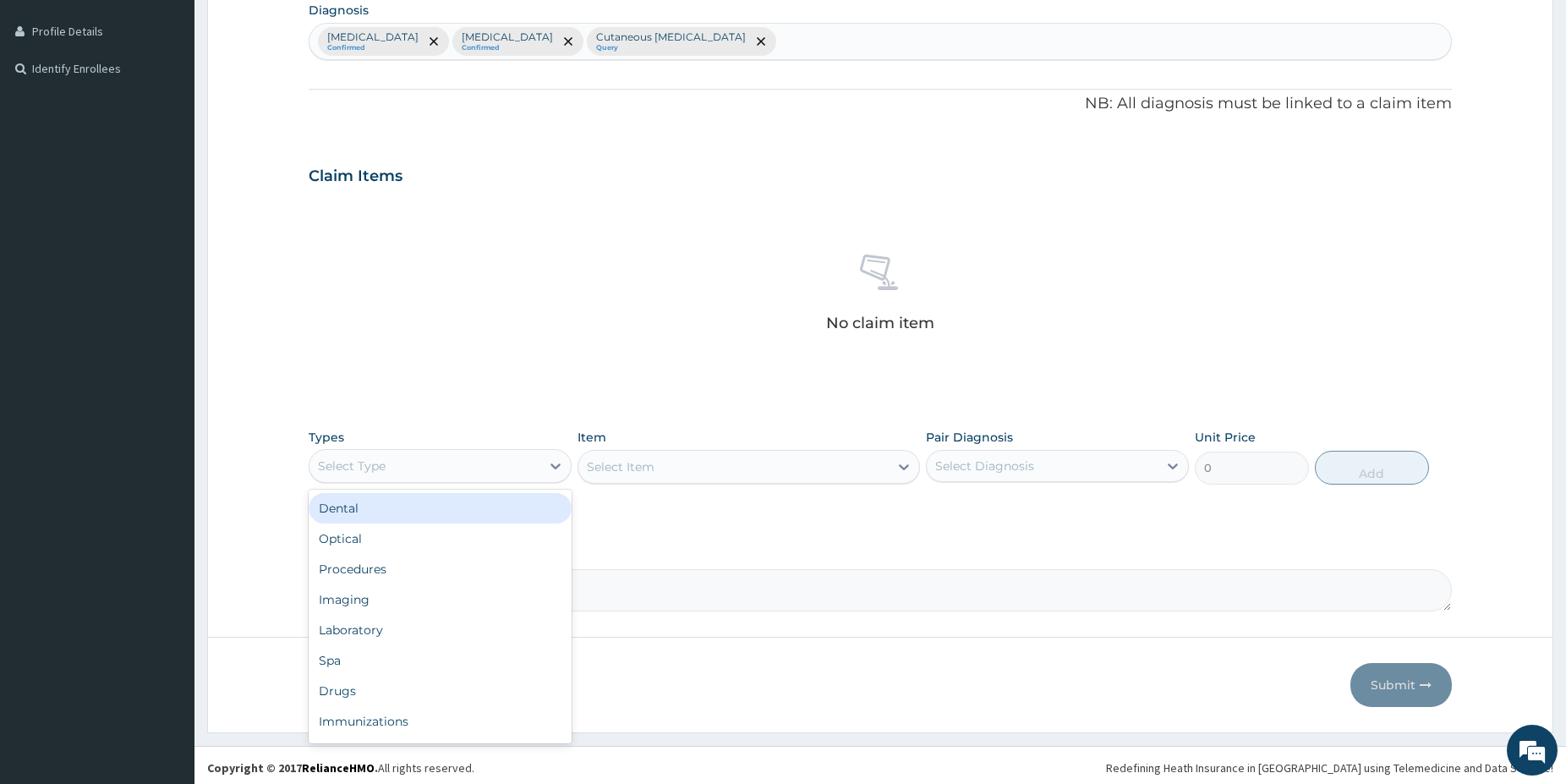
click at [523, 473] on div "Select Type" at bounding box center [424, 465] width 231 height 27
click at [413, 569] on div "Procedures" at bounding box center [440, 569] width 263 height 30
drag, startPoint x: 709, startPoint y: 446, endPoint x: 710, endPoint y: 455, distance: 8.5
click at [710, 454] on div "Item Select Item" at bounding box center [749, 457] width 342 height 56
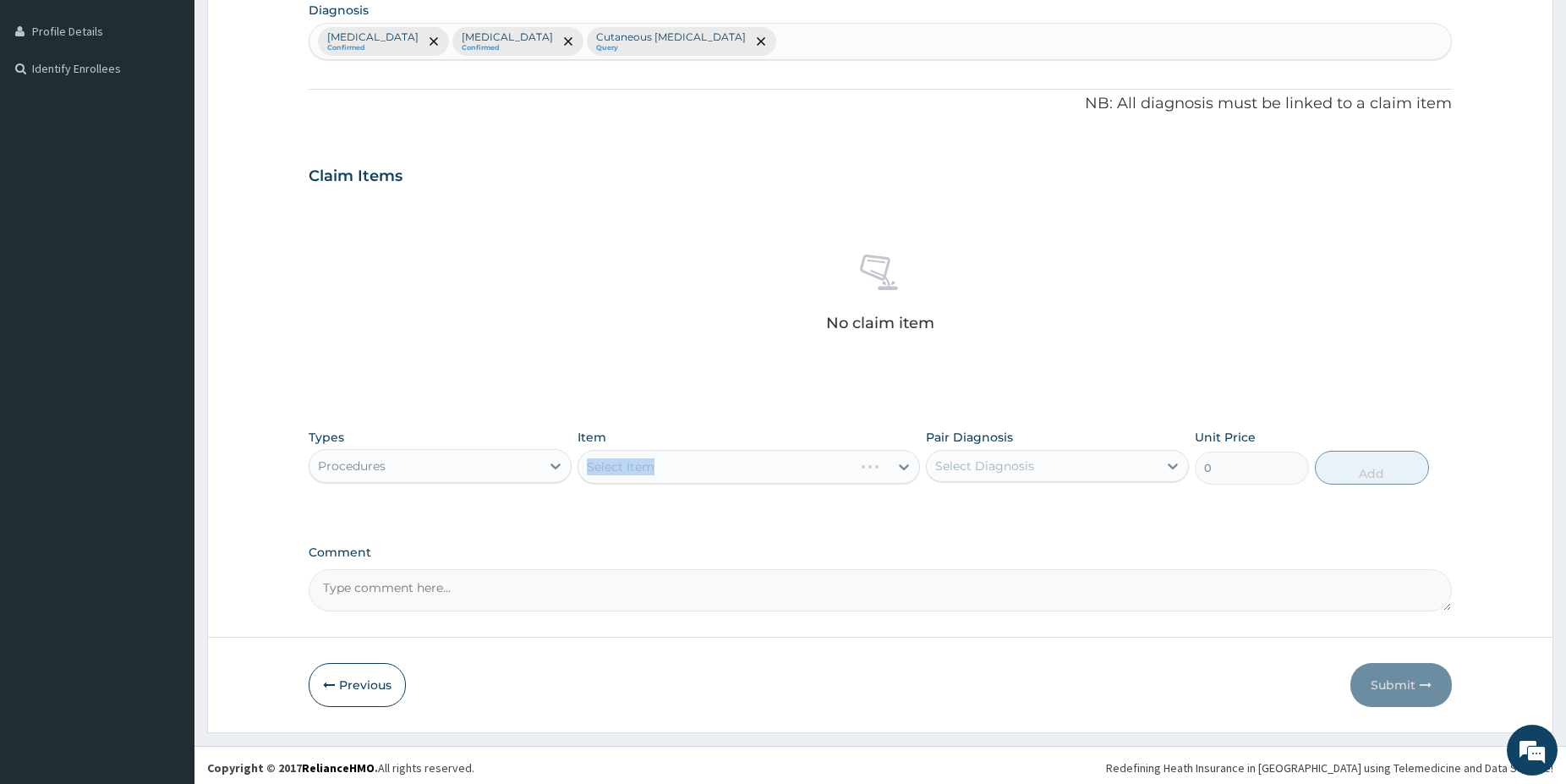
click at [710, 455] on div "Select Item" at bounding box center [749, 467] width 342 height 34
click at [841, 468] on div "Select Item" at bounding box center [749, 467] width 342 height 34
click at [840, 468] on div "Select Item" at bounding box center [733, 466] width 310 height 27
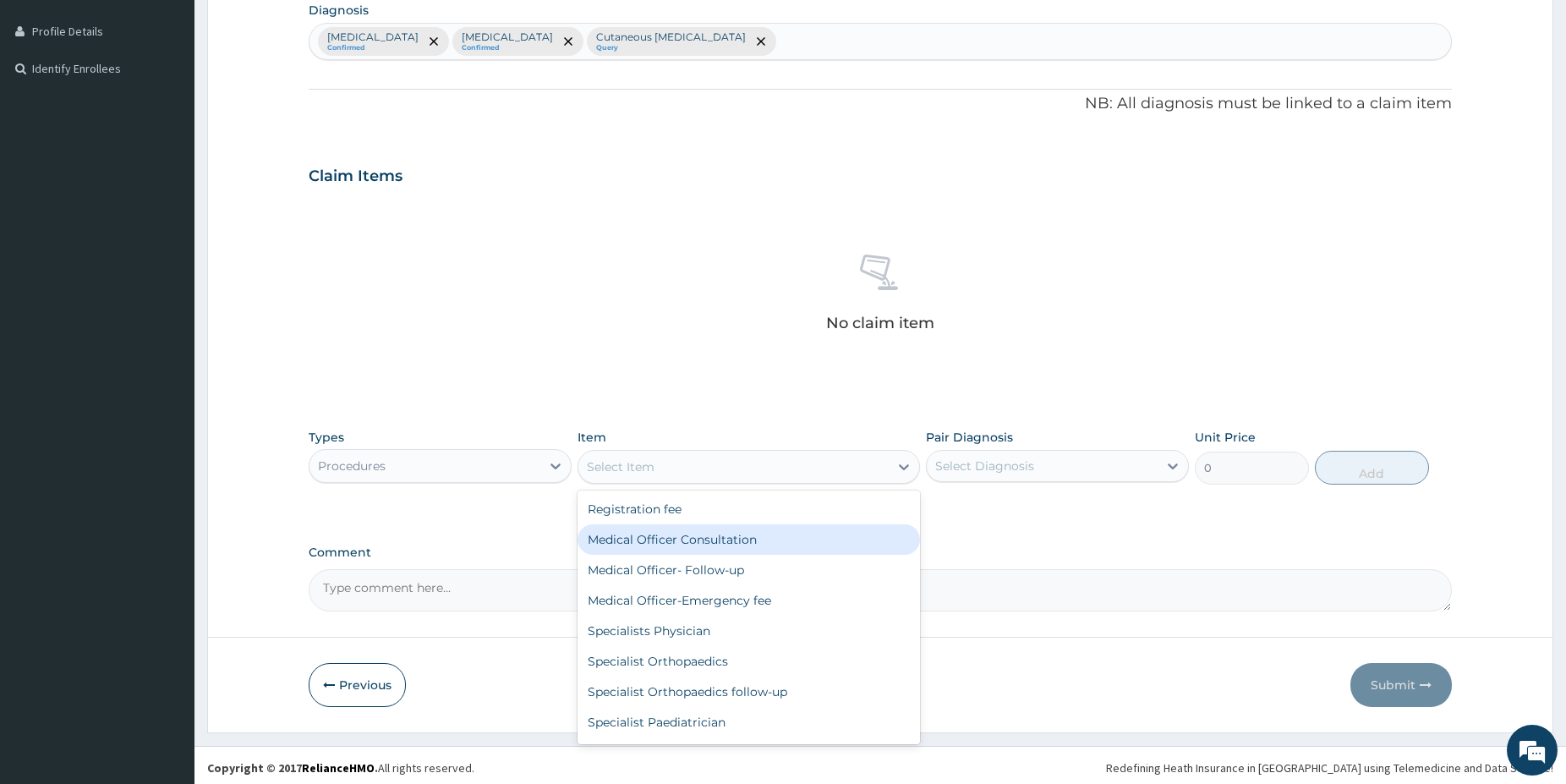
drag, startPoint x: 720, startPoint y: 536, endPoint x: 953, endPoint y: 496, distance: 236.9
click at [720, 536] on div "Medical Officer Consultation" at bounding box center [749, 539] width 342 height 30
type input "5000"
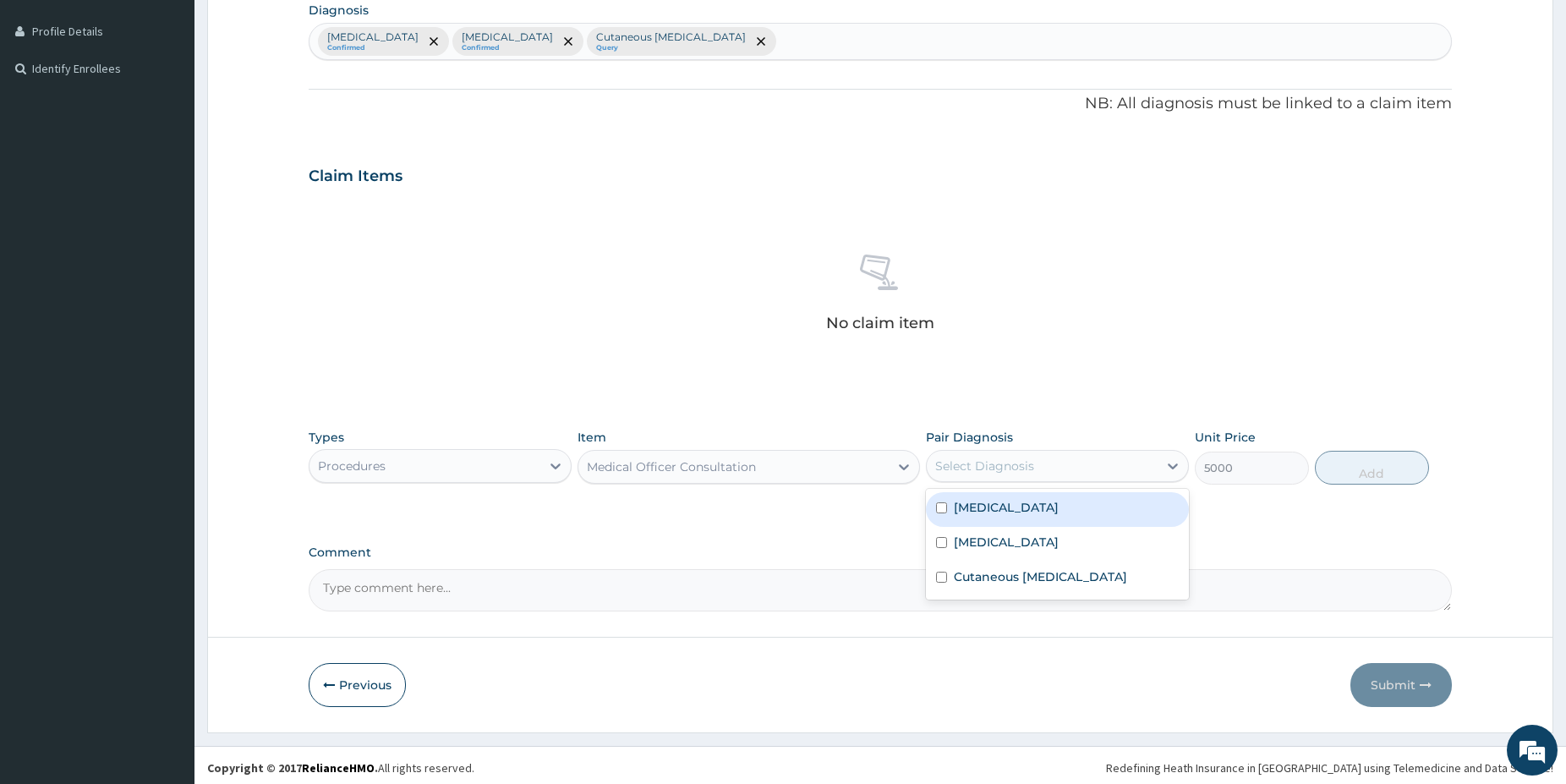
drag, startPoint x: 988, startPoint y: 454, endPoint x: 987, endPoint y: 474, distance: 19.5
click at [987, 457] on div "Select Diagnosis" at bounding box center [1042, 465] width 231 height 27
drag, startPoint x: 991, startPoint y: 503, endPoint x: 984, endPoint y: 539, distance: 37.0
click at [990, 505] on label "[MEDICAL_DATA]" at bounding box center [1006, 507] width 105 height 17
checkbox input "true"
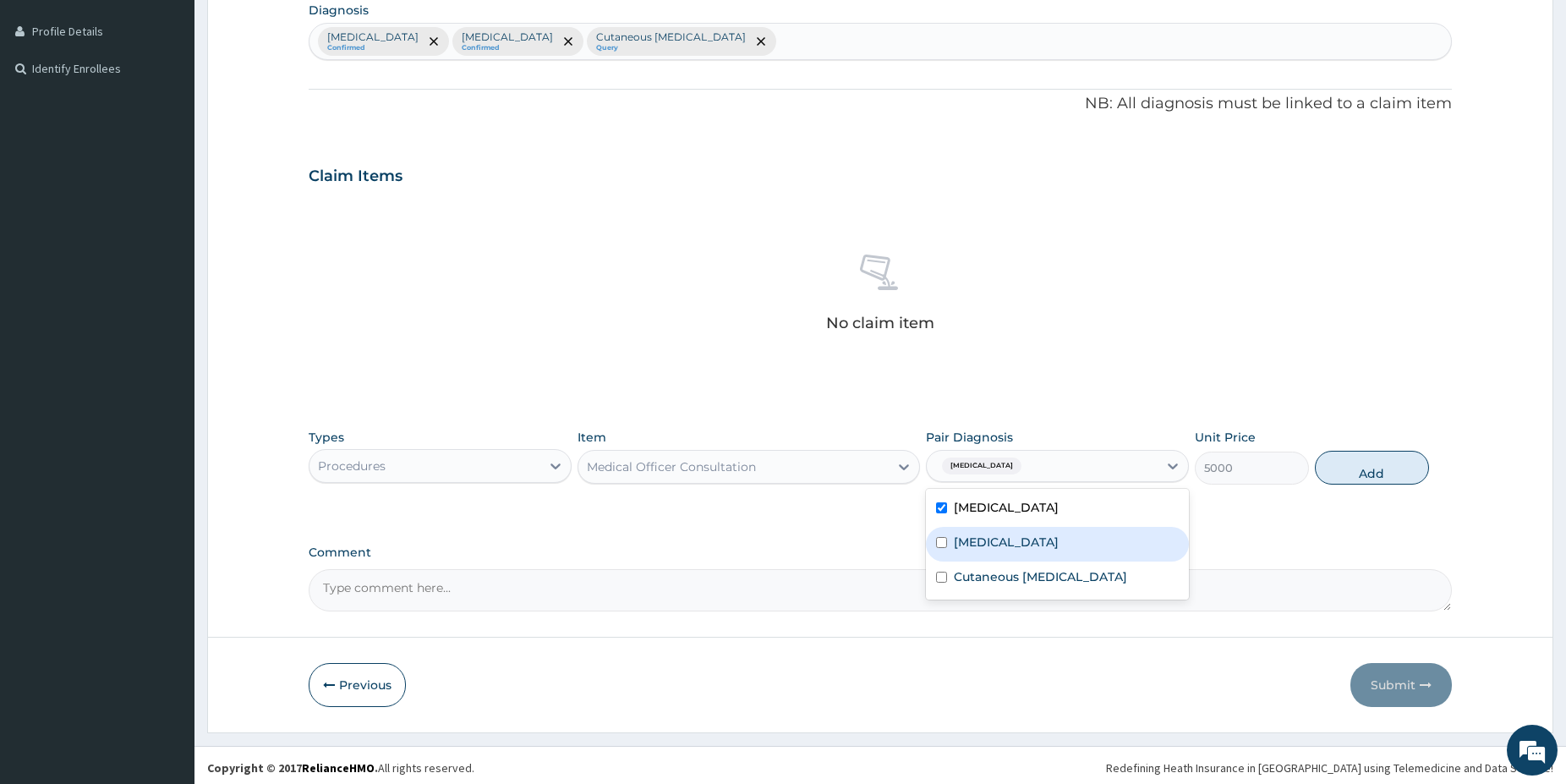
click at [986, 545] on label "Upper respiratory infection" at bounding box center [1006, 542] width 105 height 17
checkbox input "true"
click at [1012, 575] on label "Cutaneous hypersensitivity" at bounding box center [1040, 576] width 173 height 17
checkbox input "true"
click at [1382, 476] on button "Add" at bounding box center [1372, 468] width 114 height 34
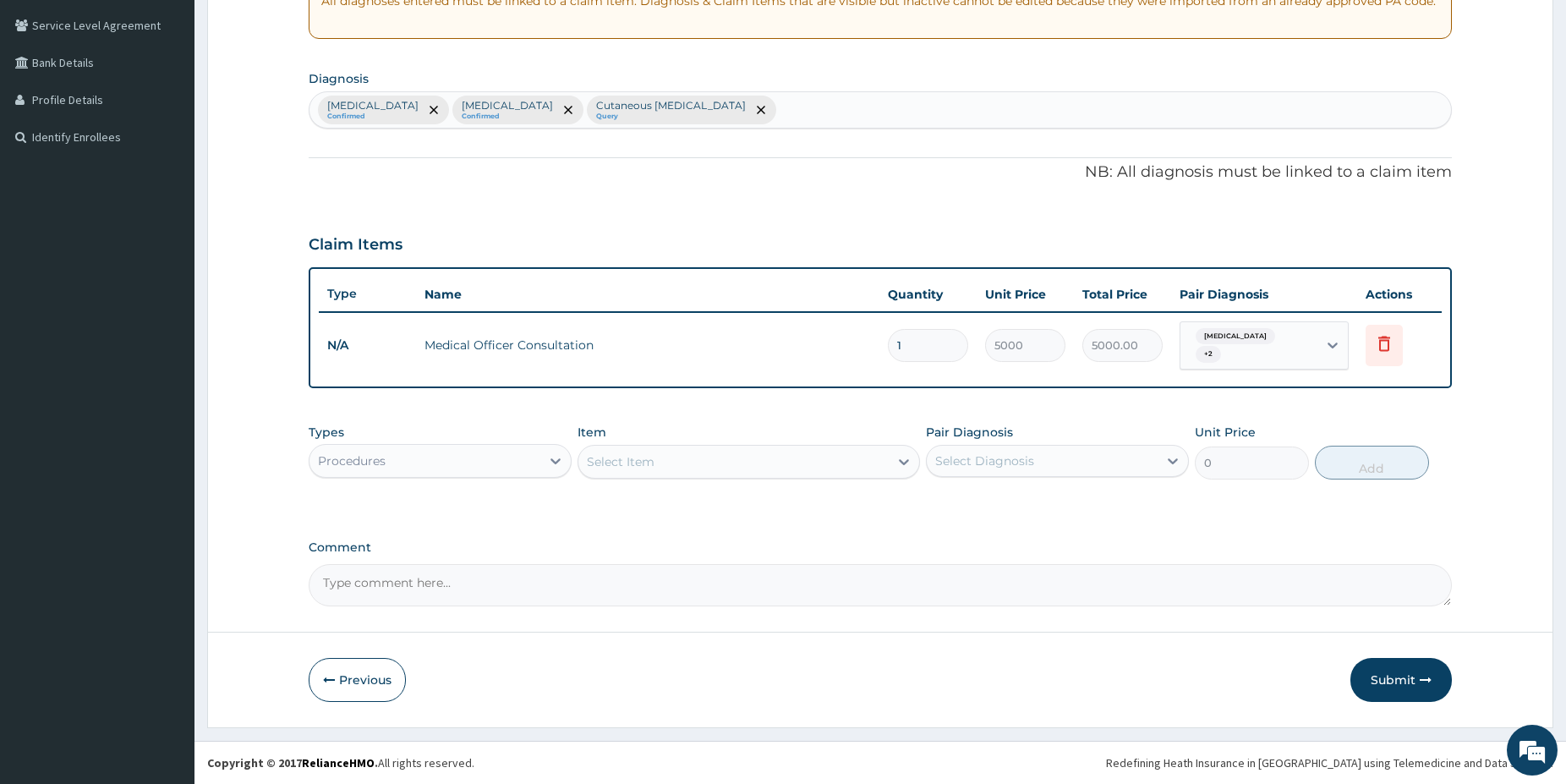
scroll to position [338, 0]
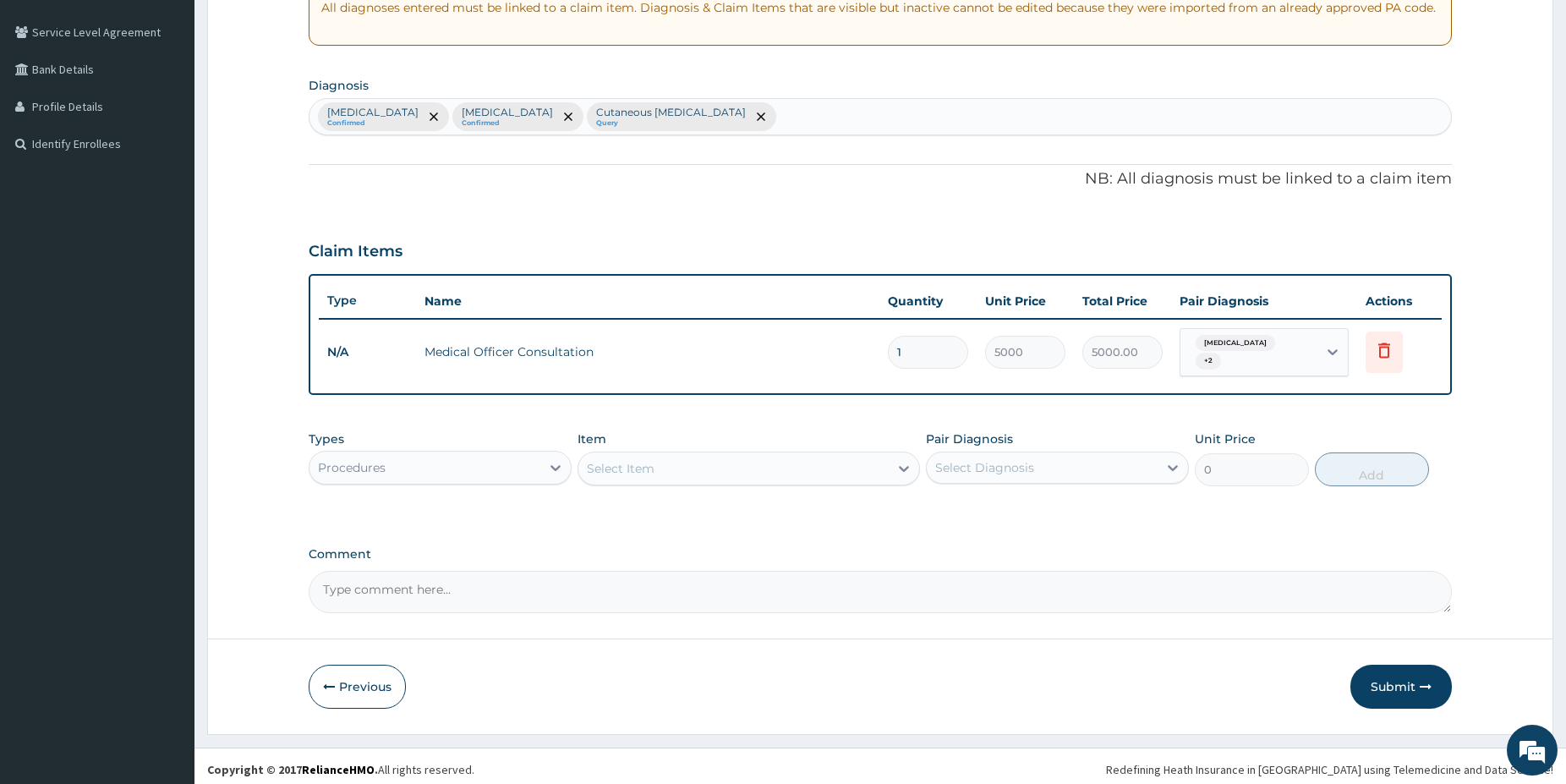
click at [457, 464] on div "Procedures" at bounding box center [424, 467] width 231 height 27
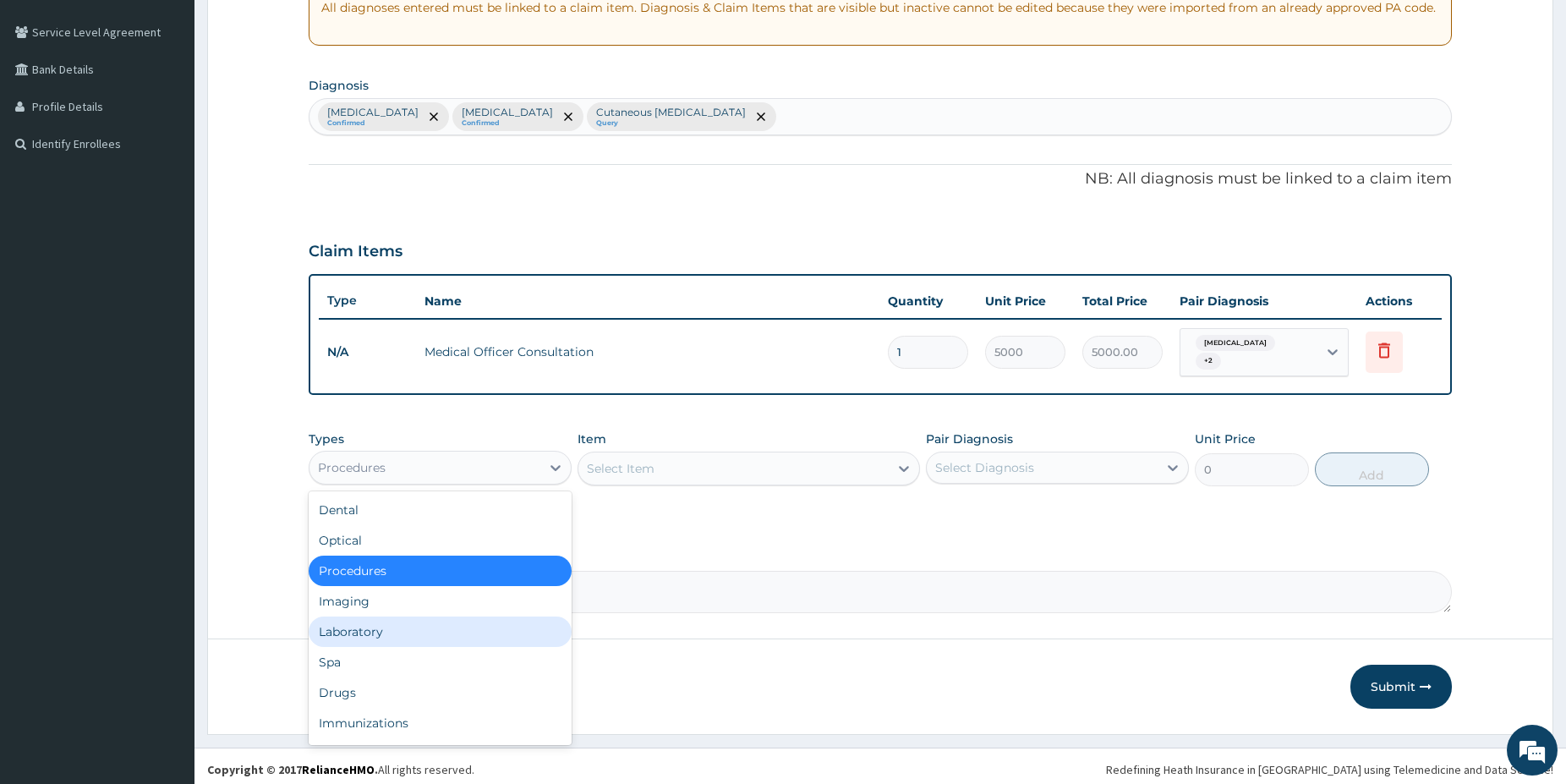
click at [385, 631] on div "Laboratory" at bounding box center [440, 631] width 263 height 30
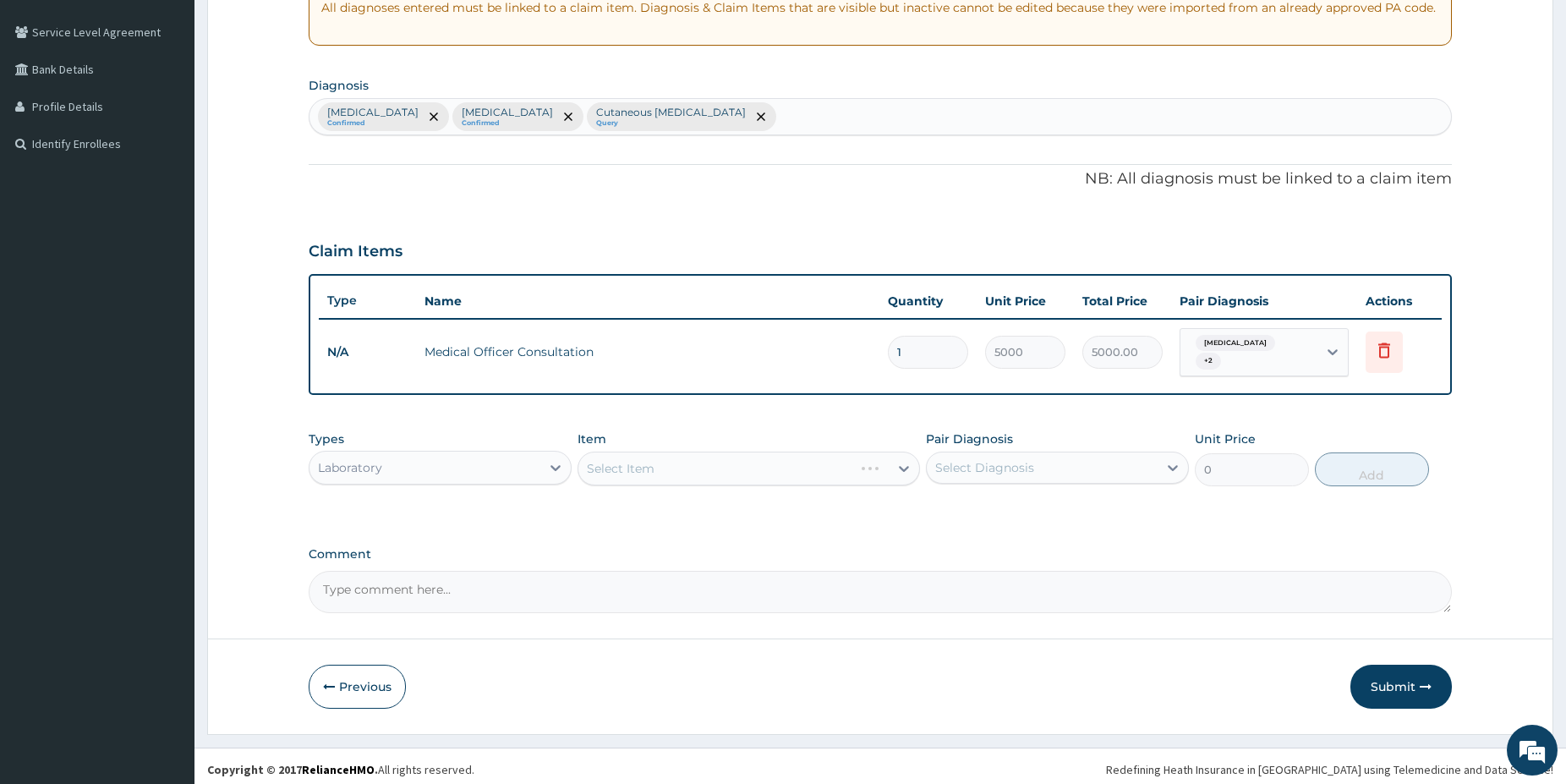
click at [769, 457] on div "Select Item" at bounding box center [749, 469] width 342 height 34
click at [774, 463] on div "Select Item" at bounding box center [733, 468] width 310 height 27
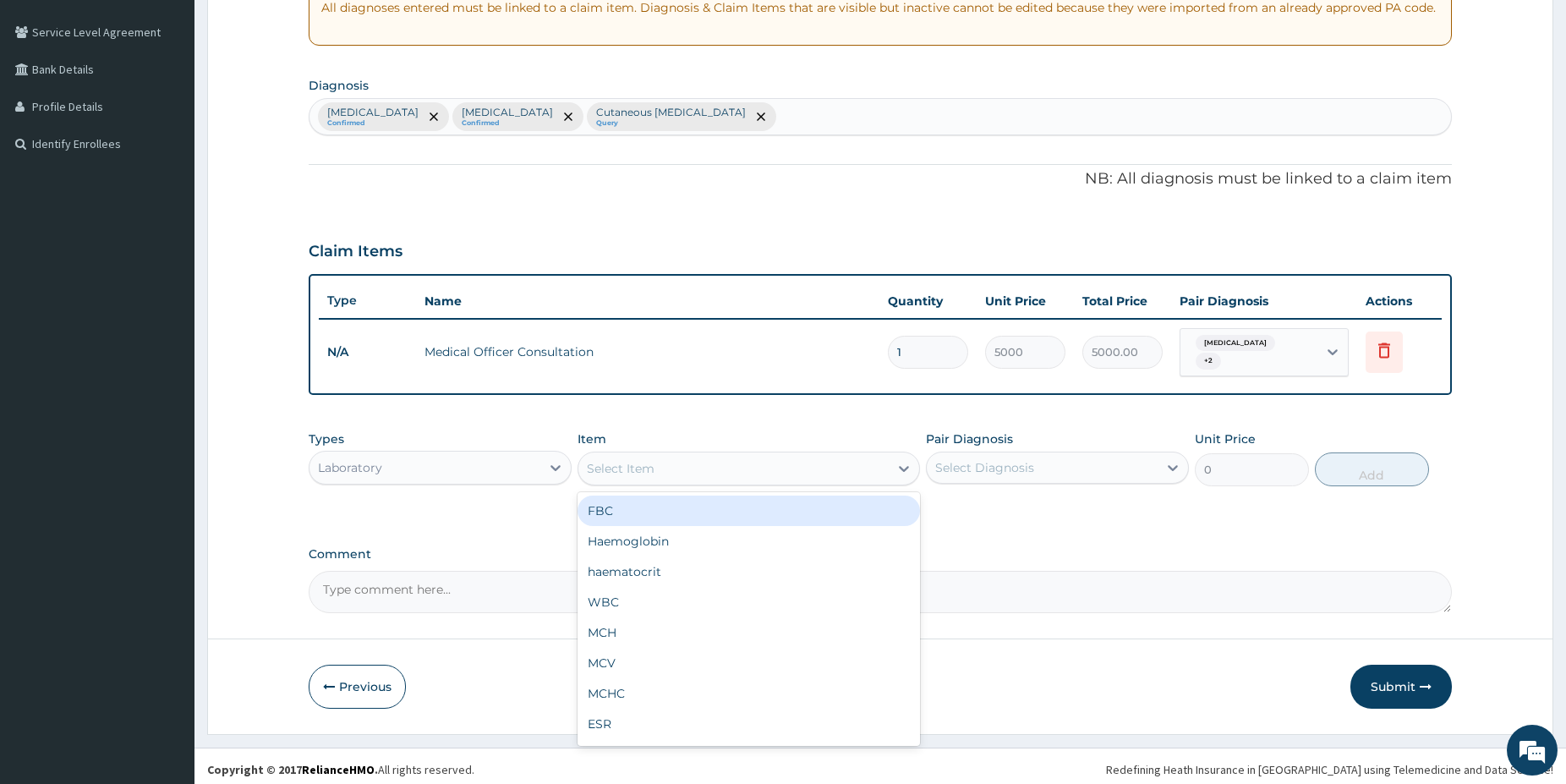
click at [753, 504] on div "FBC" at bounding box center [749, 511] width 342 height 30
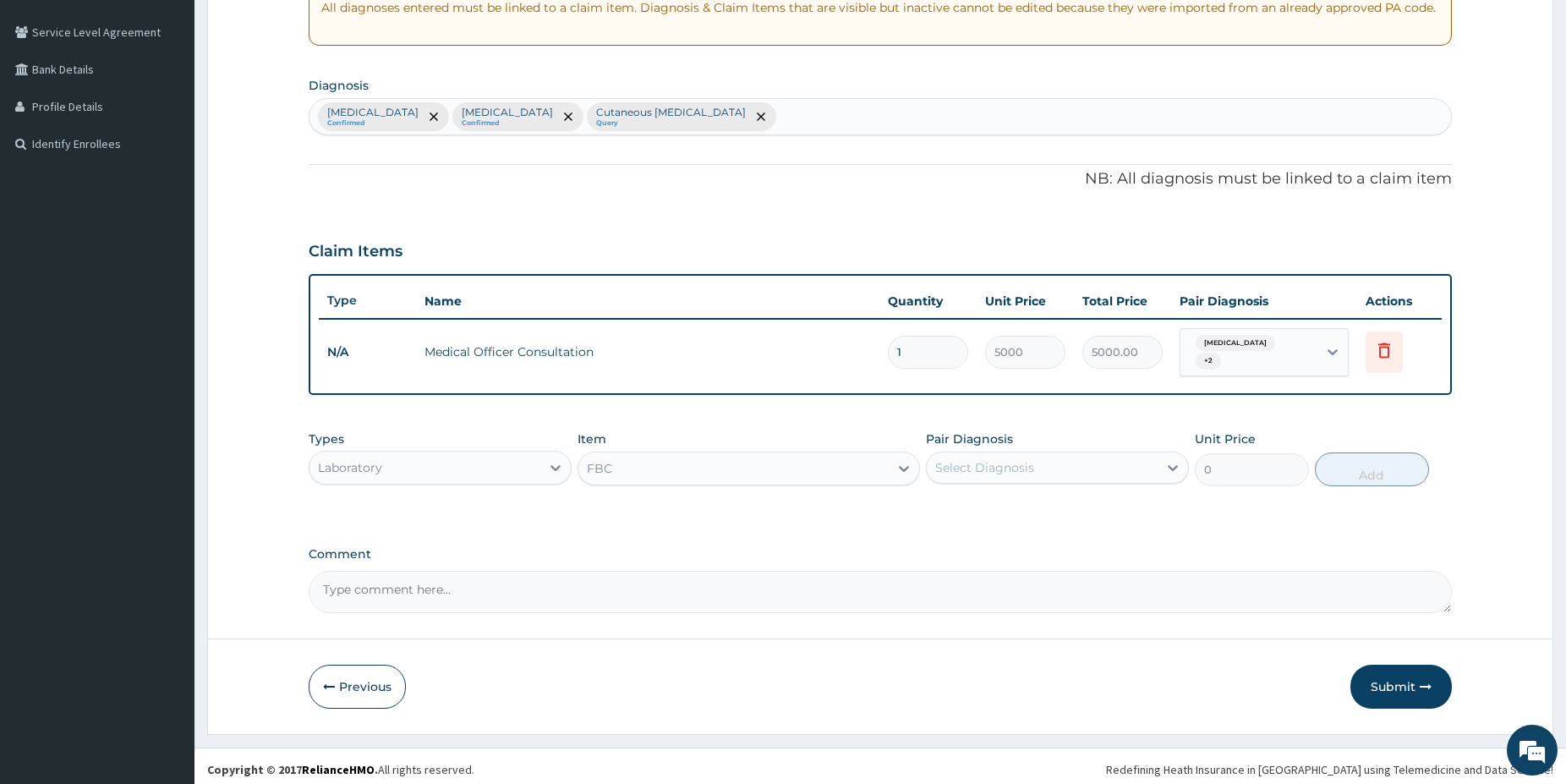
type input "5000"
click at [1014, 452] on div "Select Diagnosis" at bounding box center [1057, 468] width 263 height 32
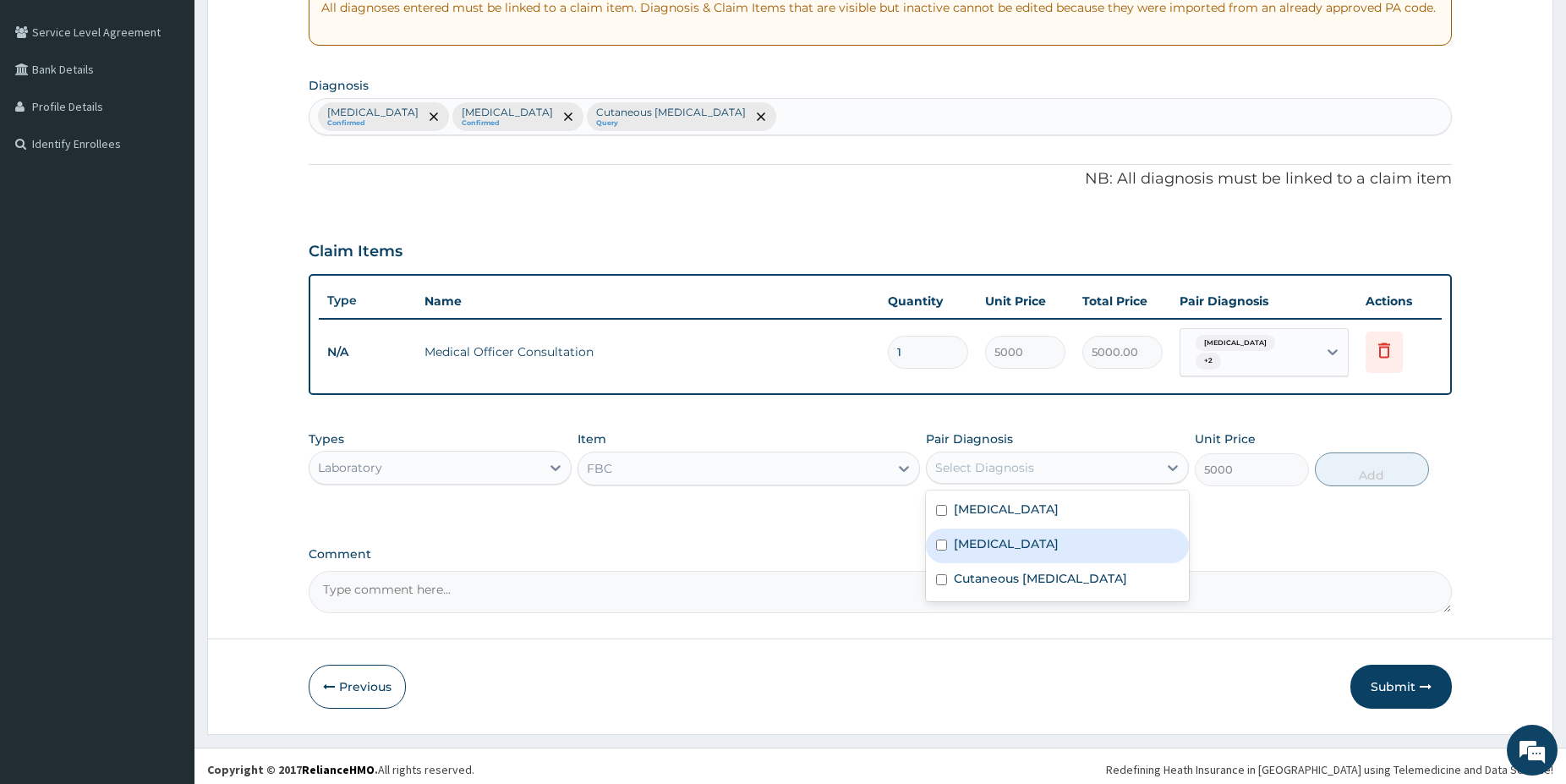
click at [1011, 539] on label "Upper respiratory infection" at bounding box center [1006, 543] width 105 height 17
checkbox input "true"
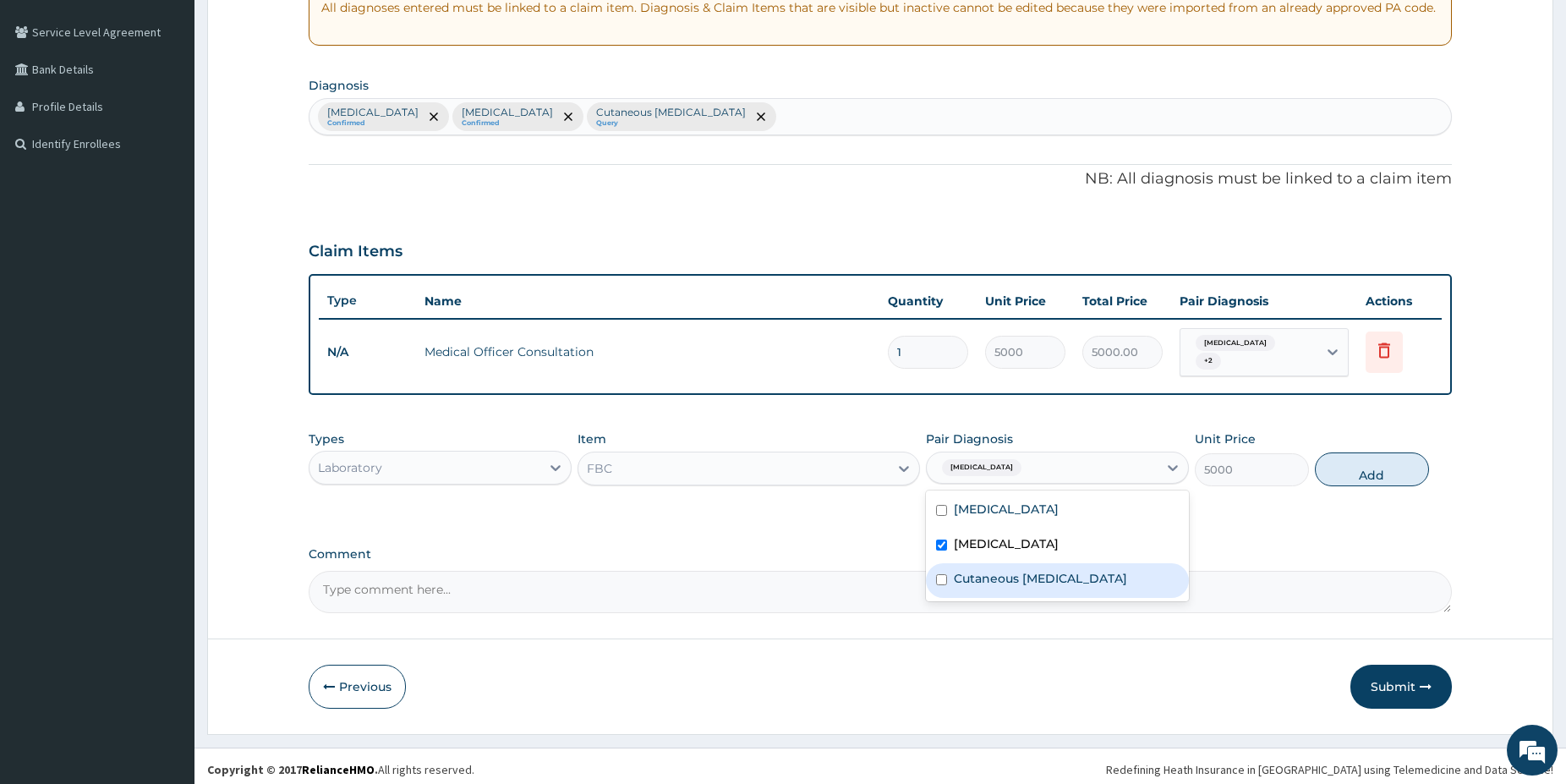
click at [1021, 576] on label "Cutaneous hypersensitivity" at bounding box center [1040, 578] width 173 height 17
checkbox input "true"
drag, startPoint x: 1390, startPoint y: 468, endPoint x: 1352, endPoint y: 479, distance: 39.6
click at [1390, 468] on button "Add" at bounding box center [1372, 469] width 114 height 34
type input "0"
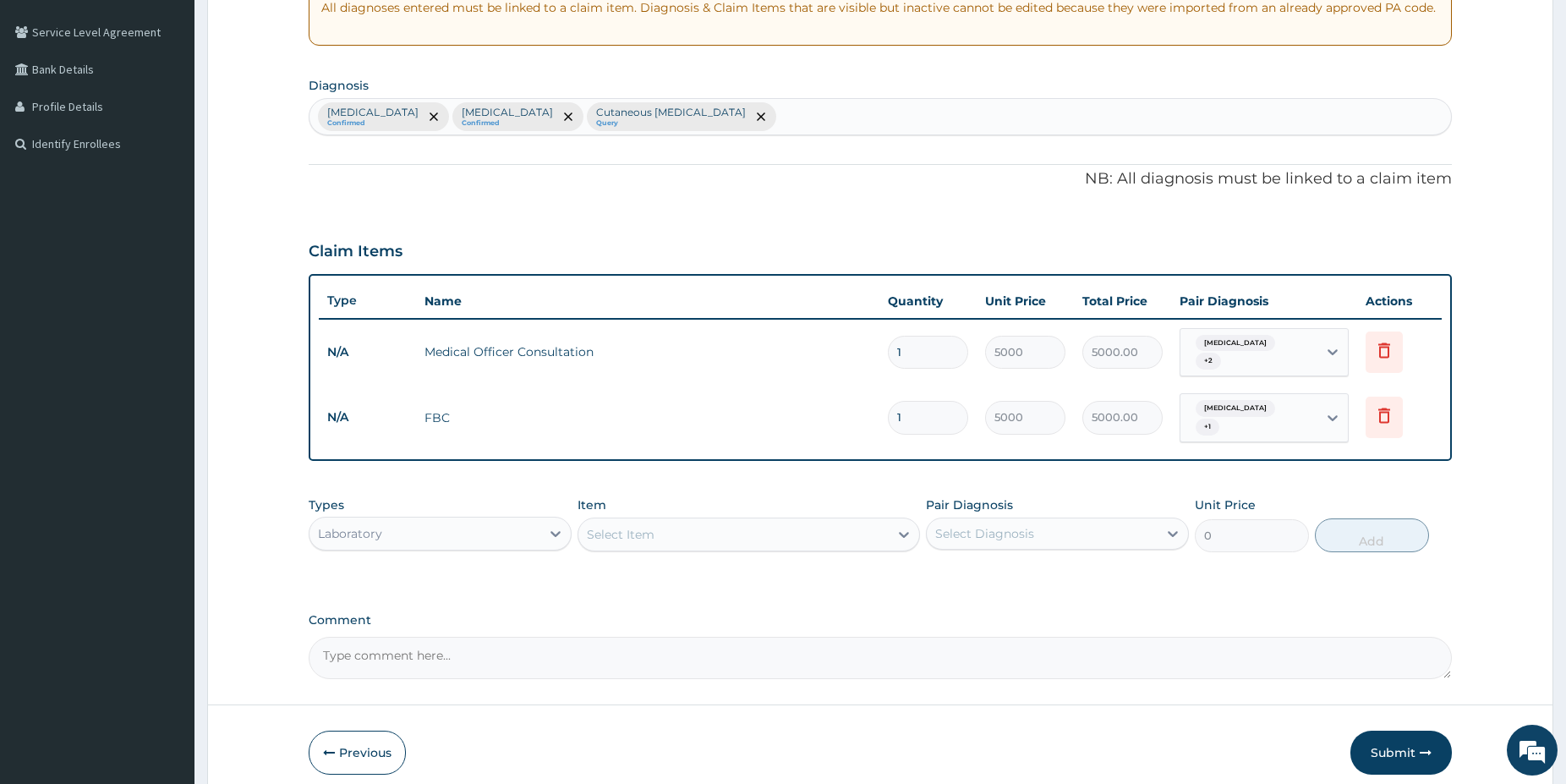
click at [878, 528] on div "Select Item" at bounding box center [733, 534] width 310 height 27
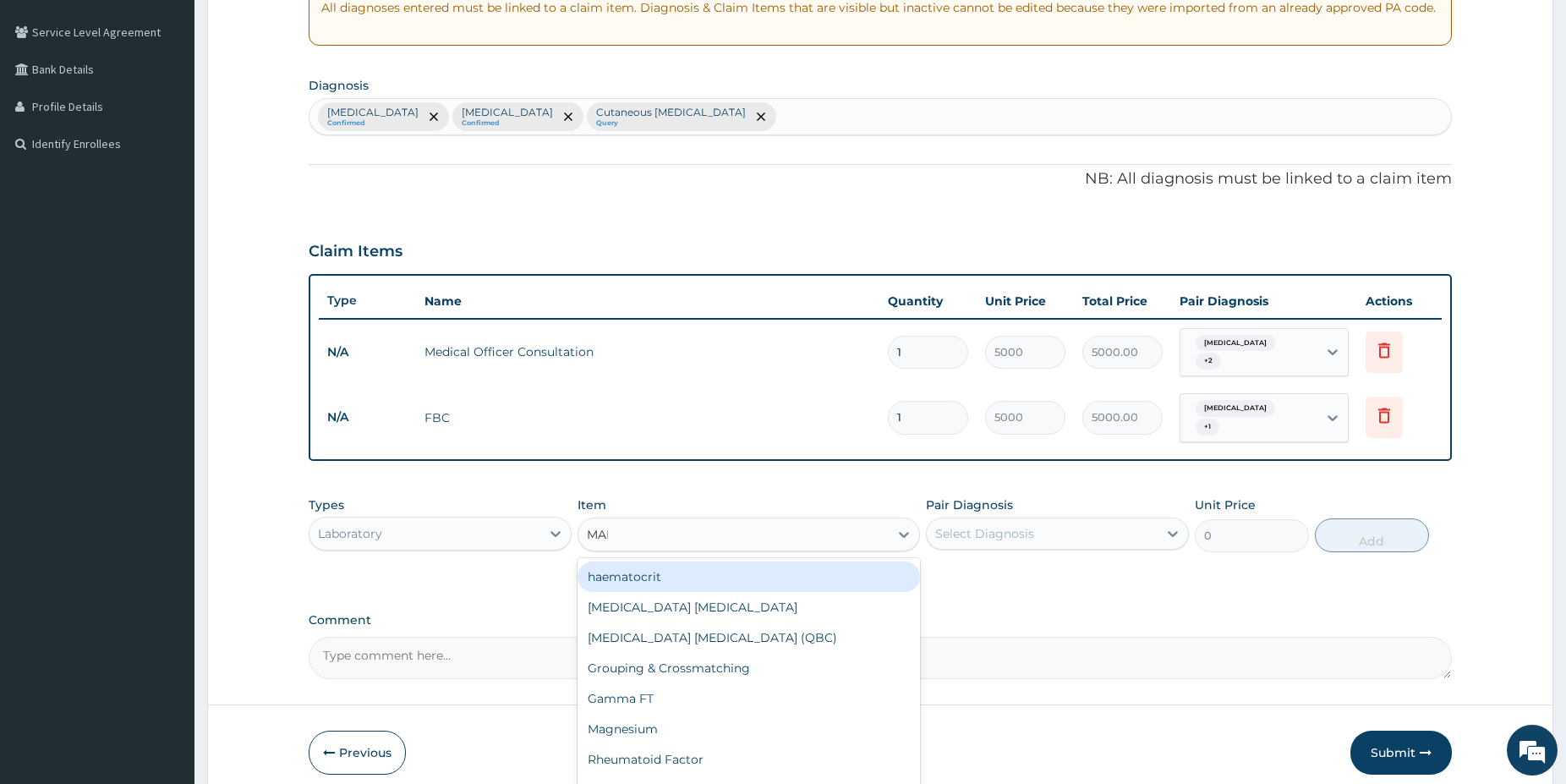
type input "MALA"
drag, startPoint x: 723, startPoint y: 571, endPoint x: 700, endPoint y: 549, distance: 31.7
click at [707, 562] on div "Malaria Parasite" at bounding box center [749, 576] width 342 height 30
type input "1500"
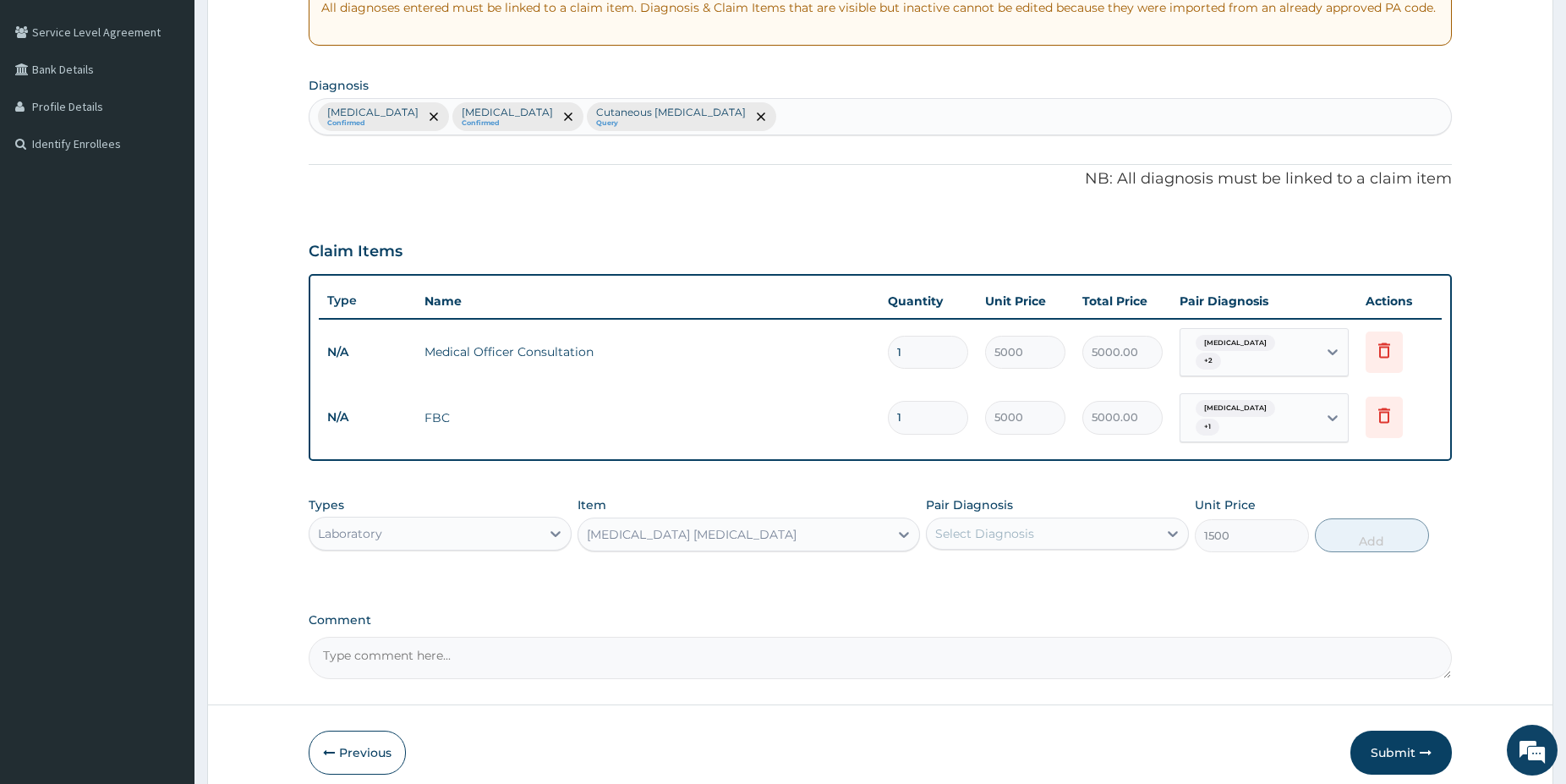
click at [1021, 527] on div "Select Diagnosis" at bounding box center [984, 533] width 99 height 17
click at [999, 560] on div "[MEDICAL_DATA]" at bounding box center [1057, 577] width 263 height 35
checkbox input "true"
click at [1416, 532] on button "Add" at bounding box center [1372, 535] width 114 height 34
type input "0"
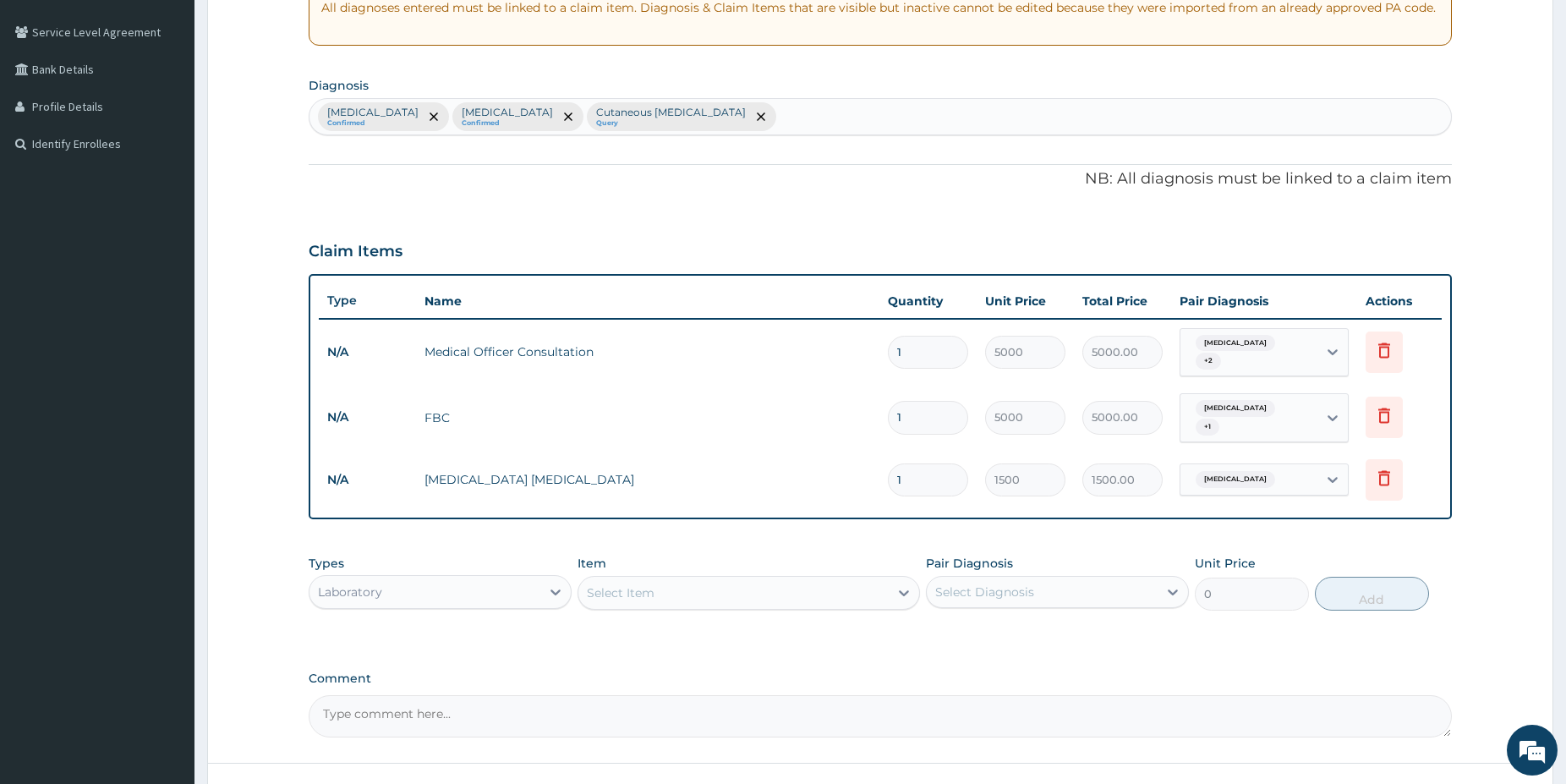
scroll to position [462, 0]
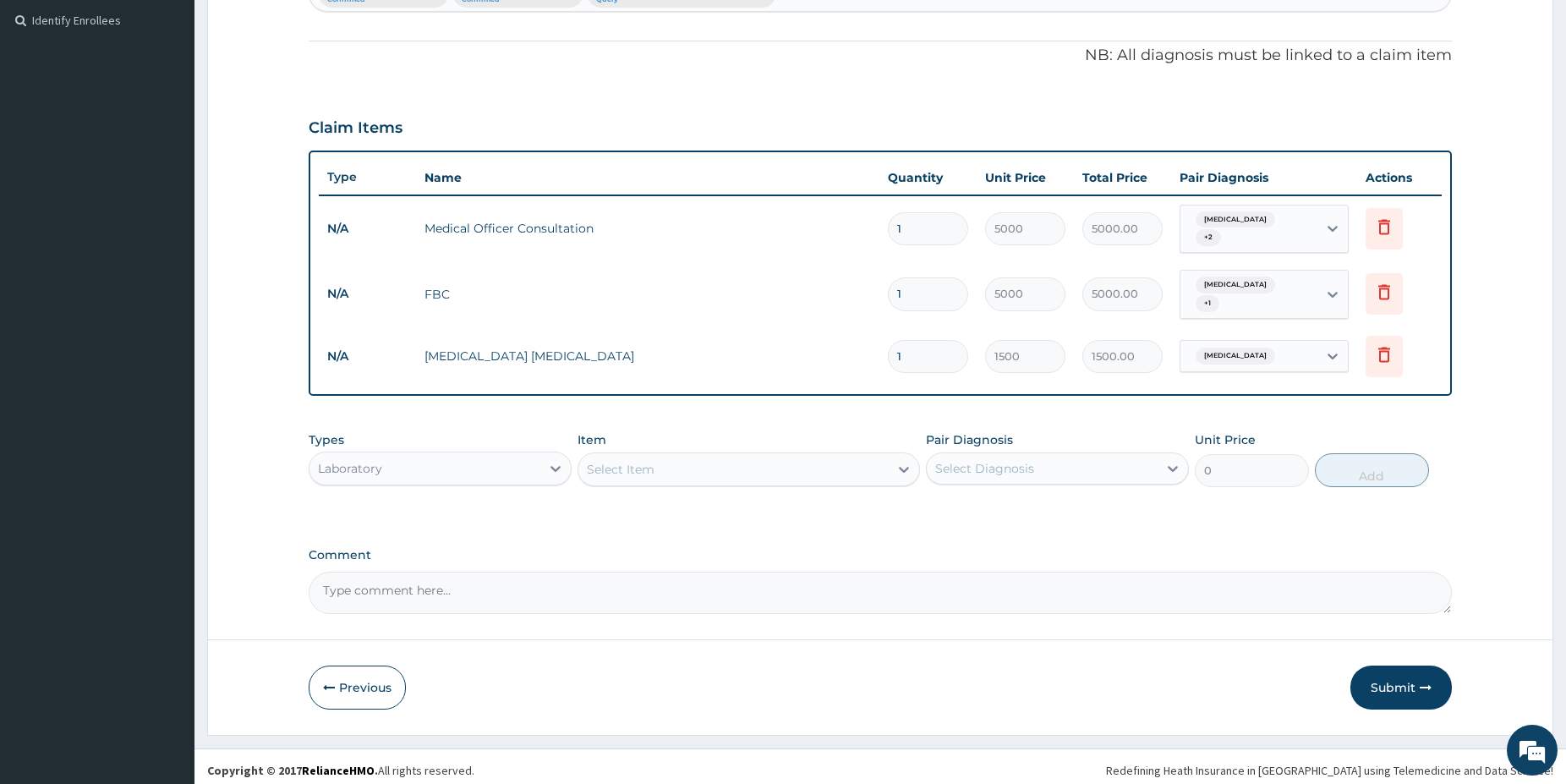
drag, startPoint x: 522, startPoint y: 455, endPoint x: 491, endPoint y: 455, distance: 30.4
click at [519, 455] on div "Laboratory" at bounding box center [424, 468] width 231 height 27
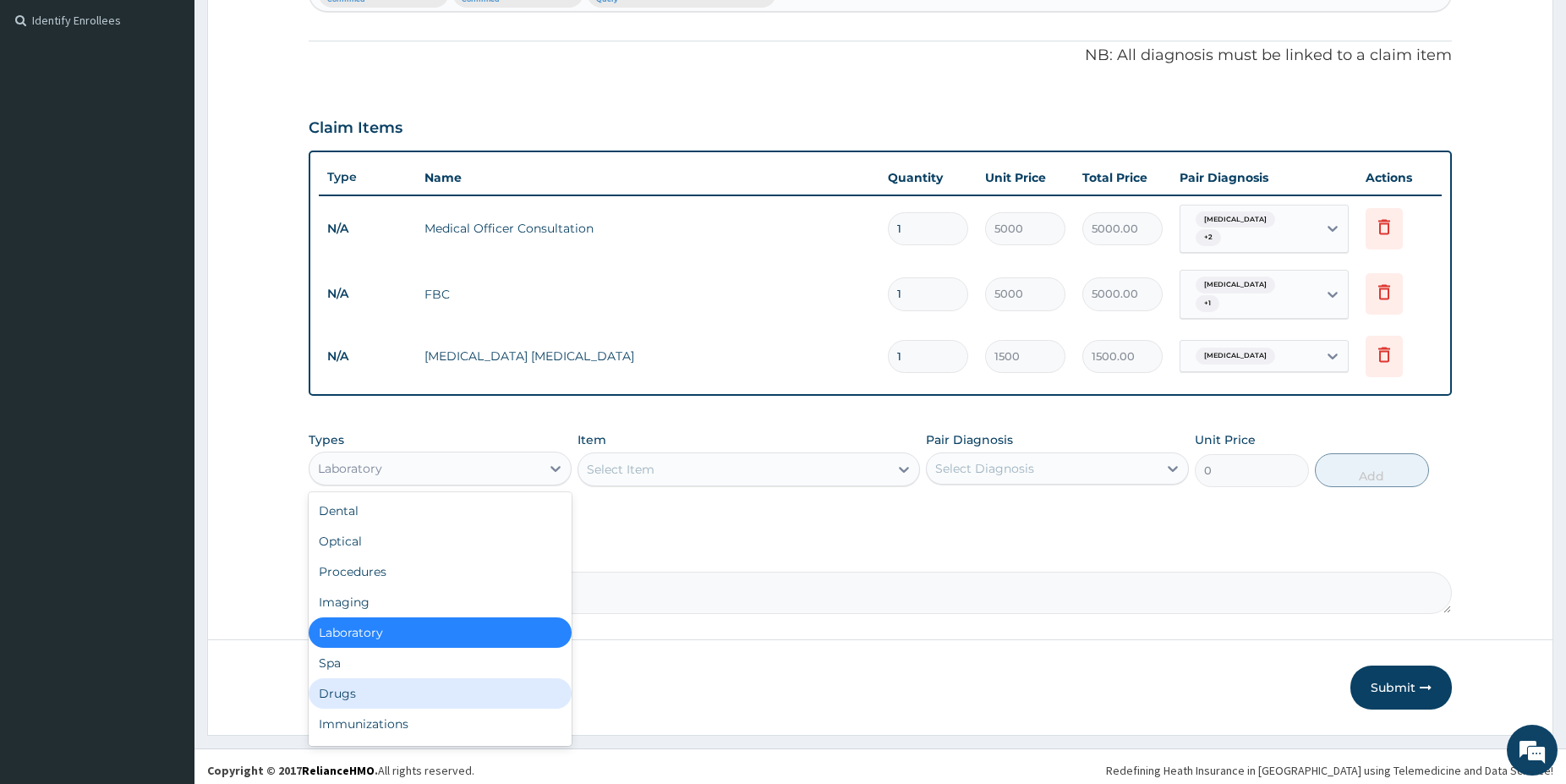
click at [366, 678] on div "Drugs" at bounding box center [440, 693] width 263 height 30
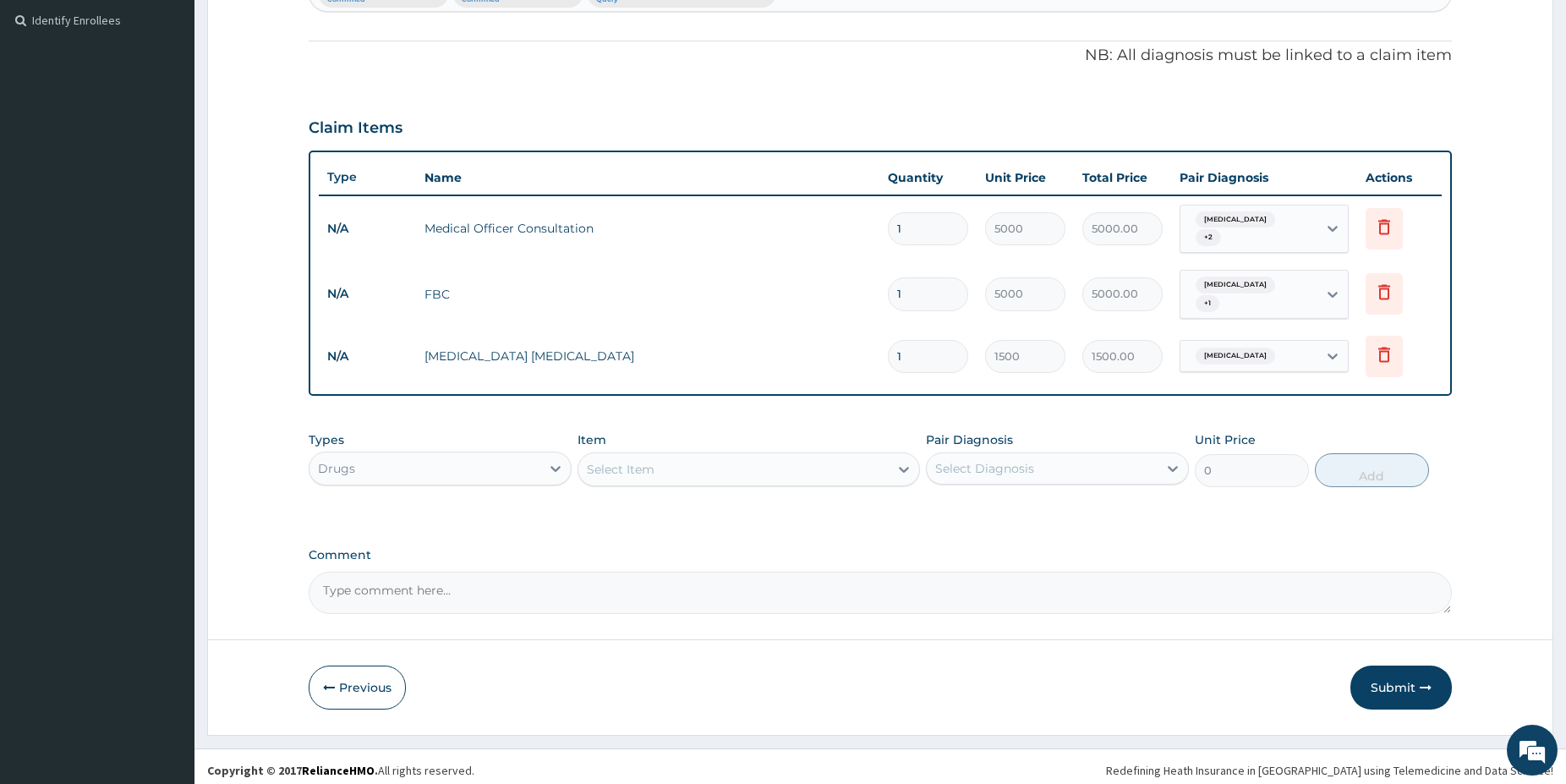
click at [647, 463] on div "Select Item" at bounding box center [621, 469] width 68 height 17
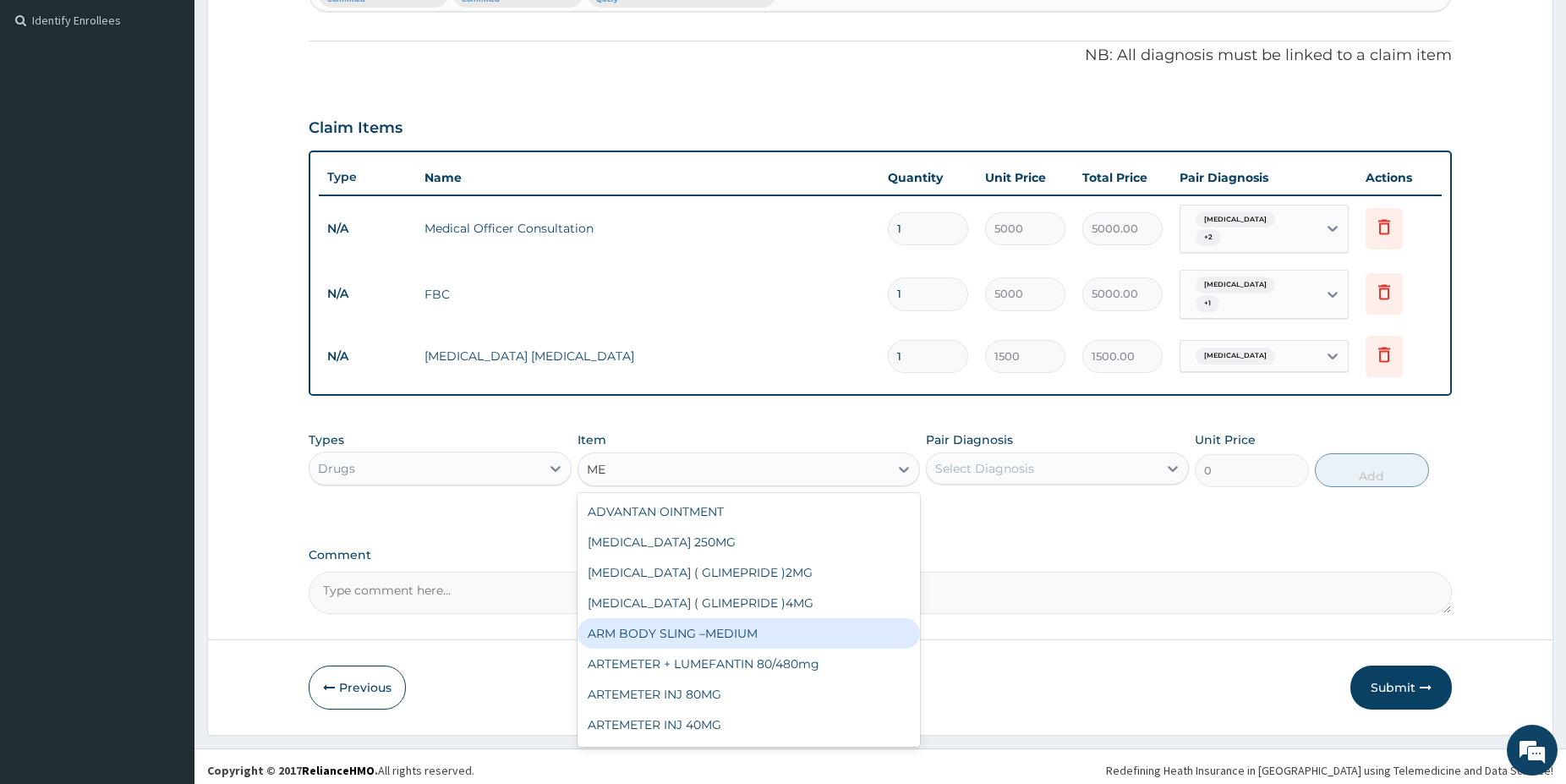
type input "M"
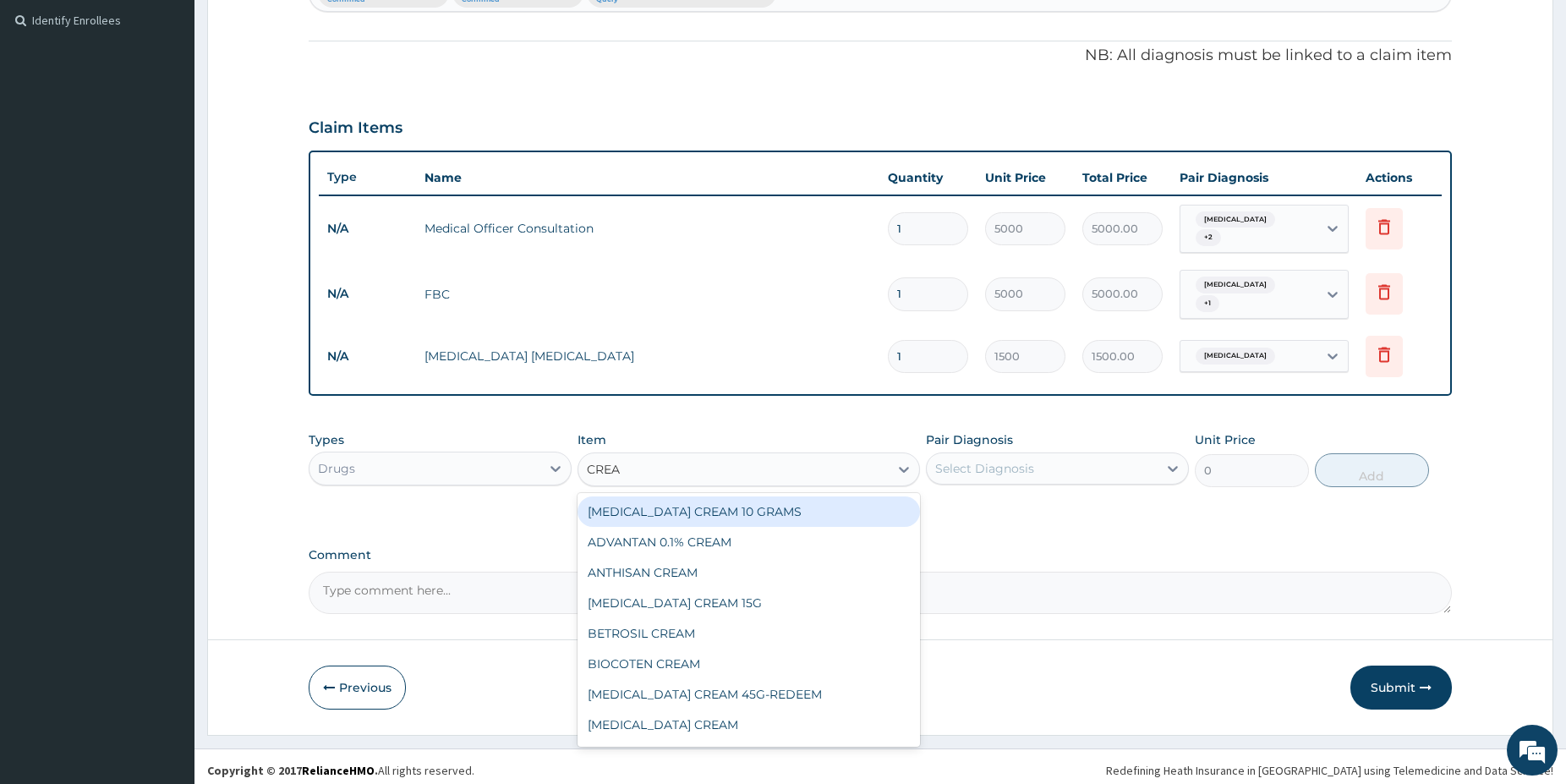
type input "CREAM"
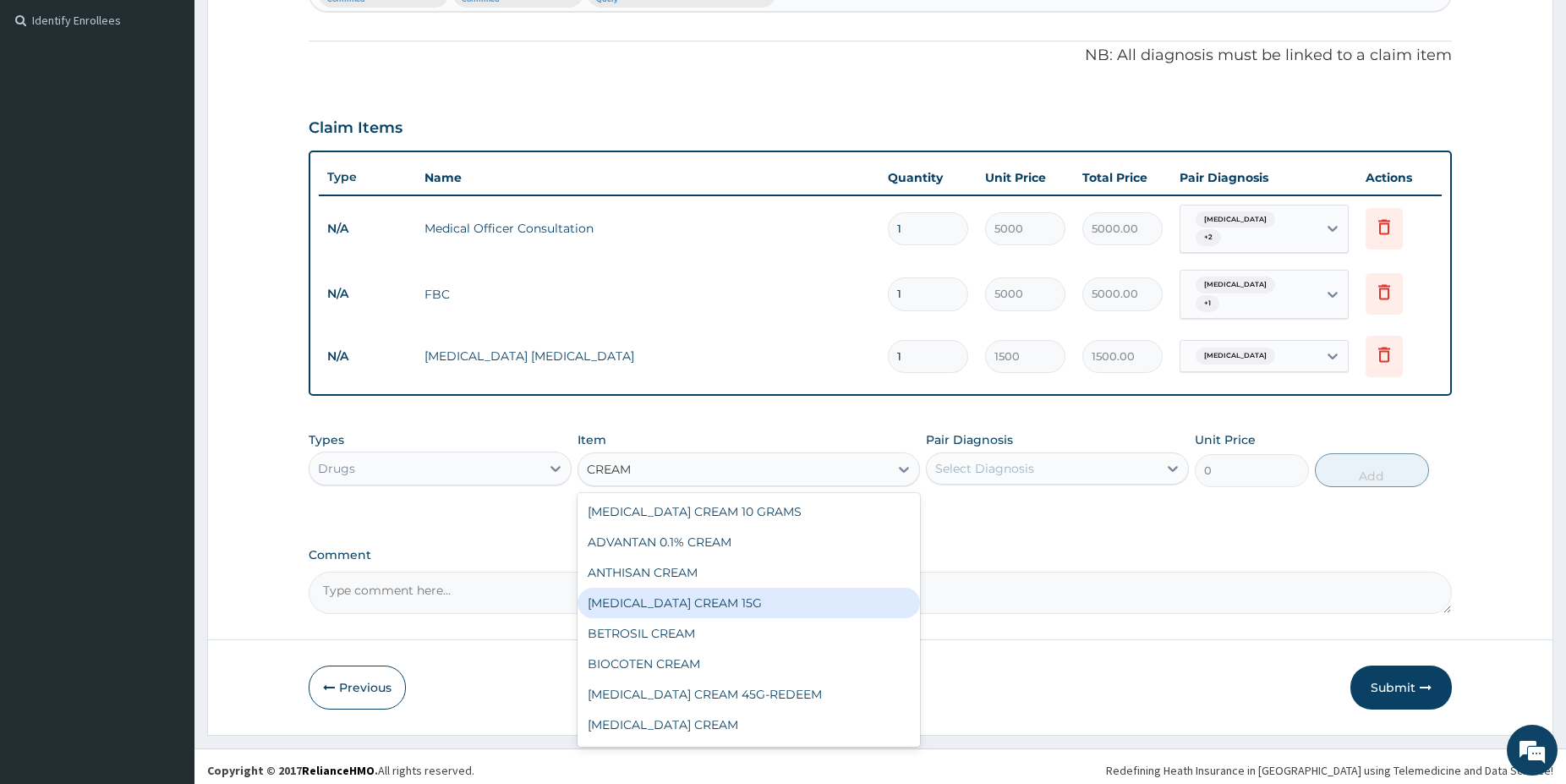
click at [784, 594] on div "[MEDICAL_DATA] CREAM 15G" at bounding box center [749, 603] width 342 height 30
type input "3500"
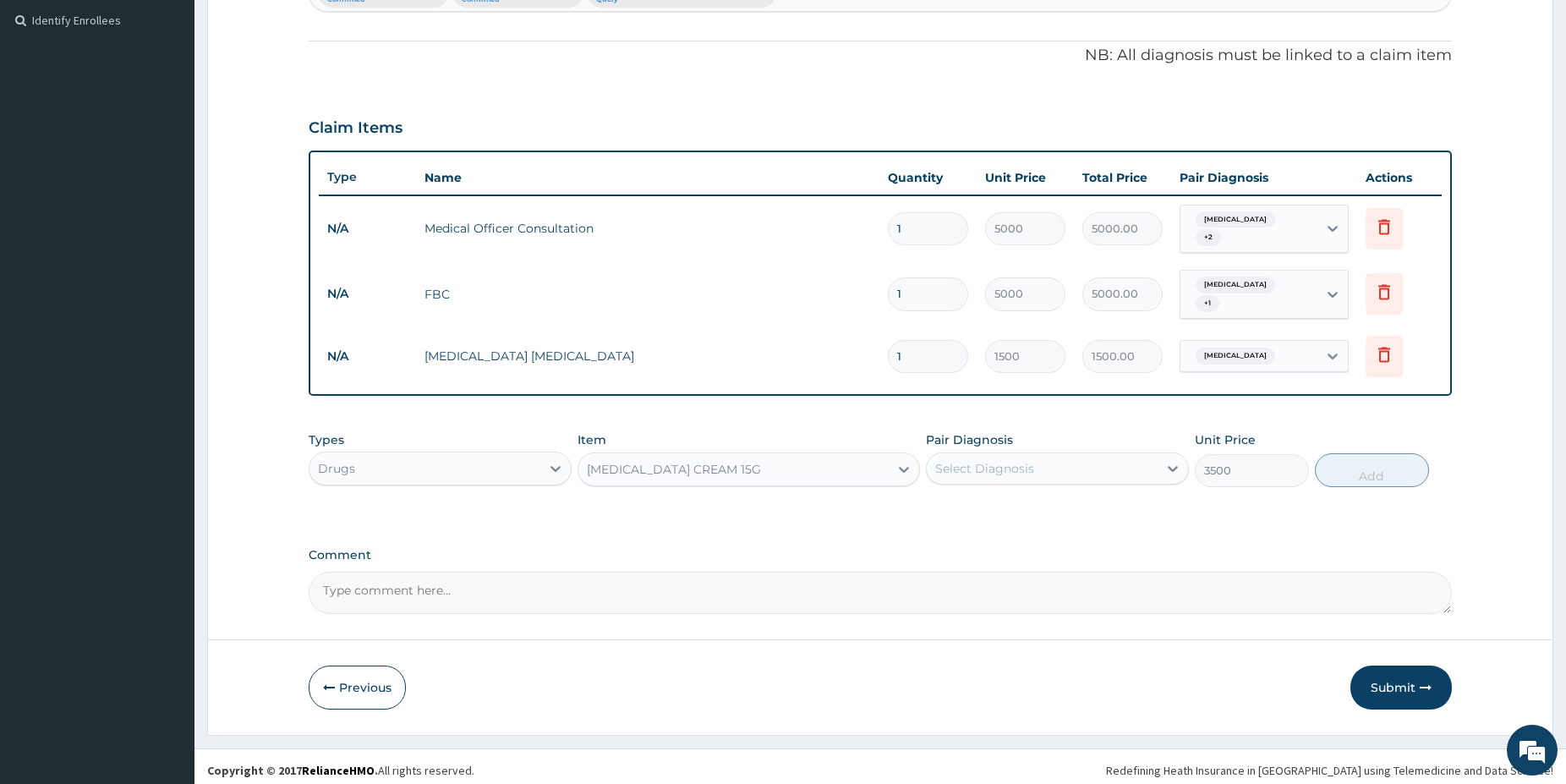
click at [711, 462] on div "[MEDICAL_DATA] CREAM 15G" at bounding box center [674, 469] width 174 height 17
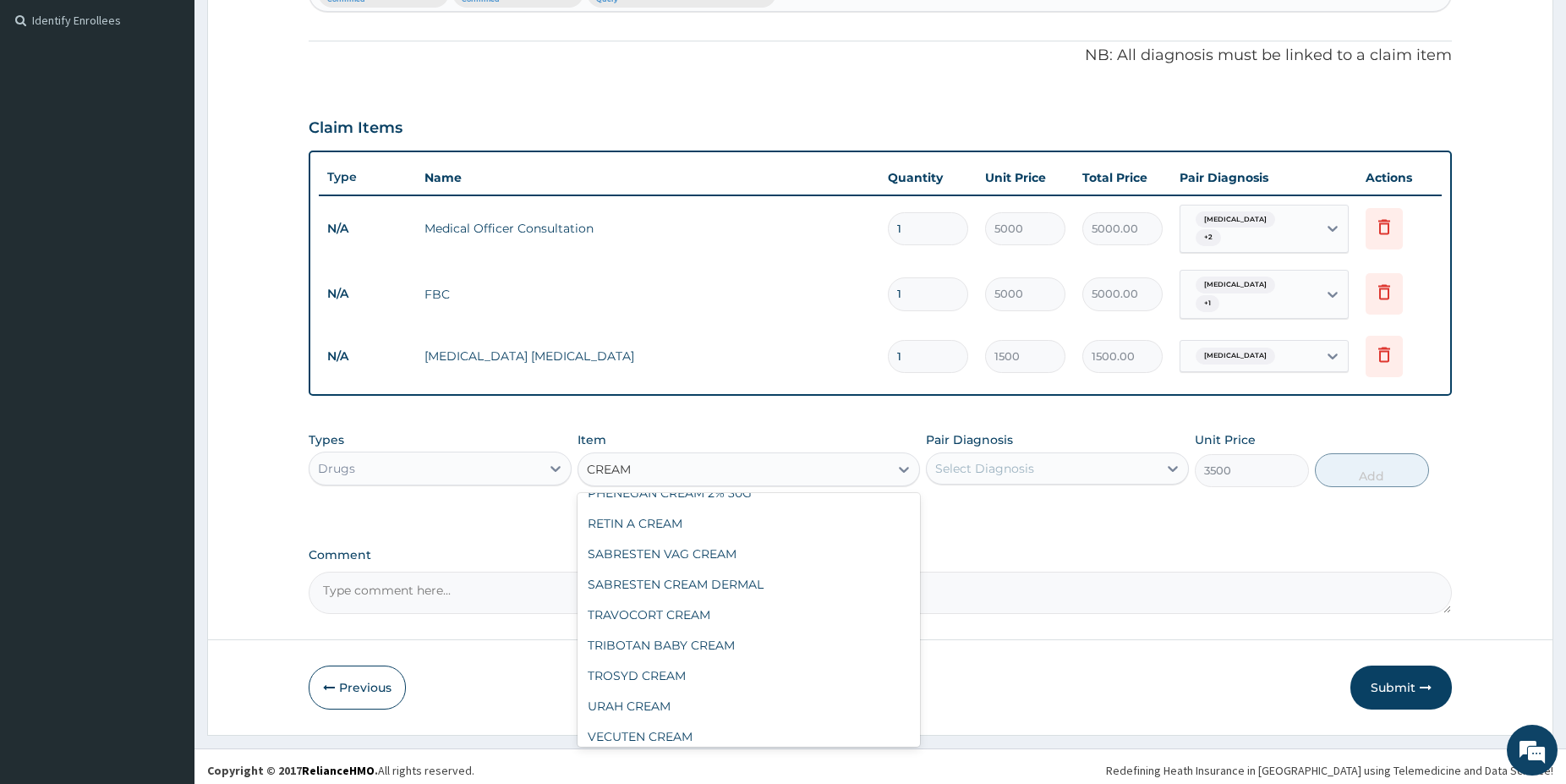
scroll to position [788, 0]
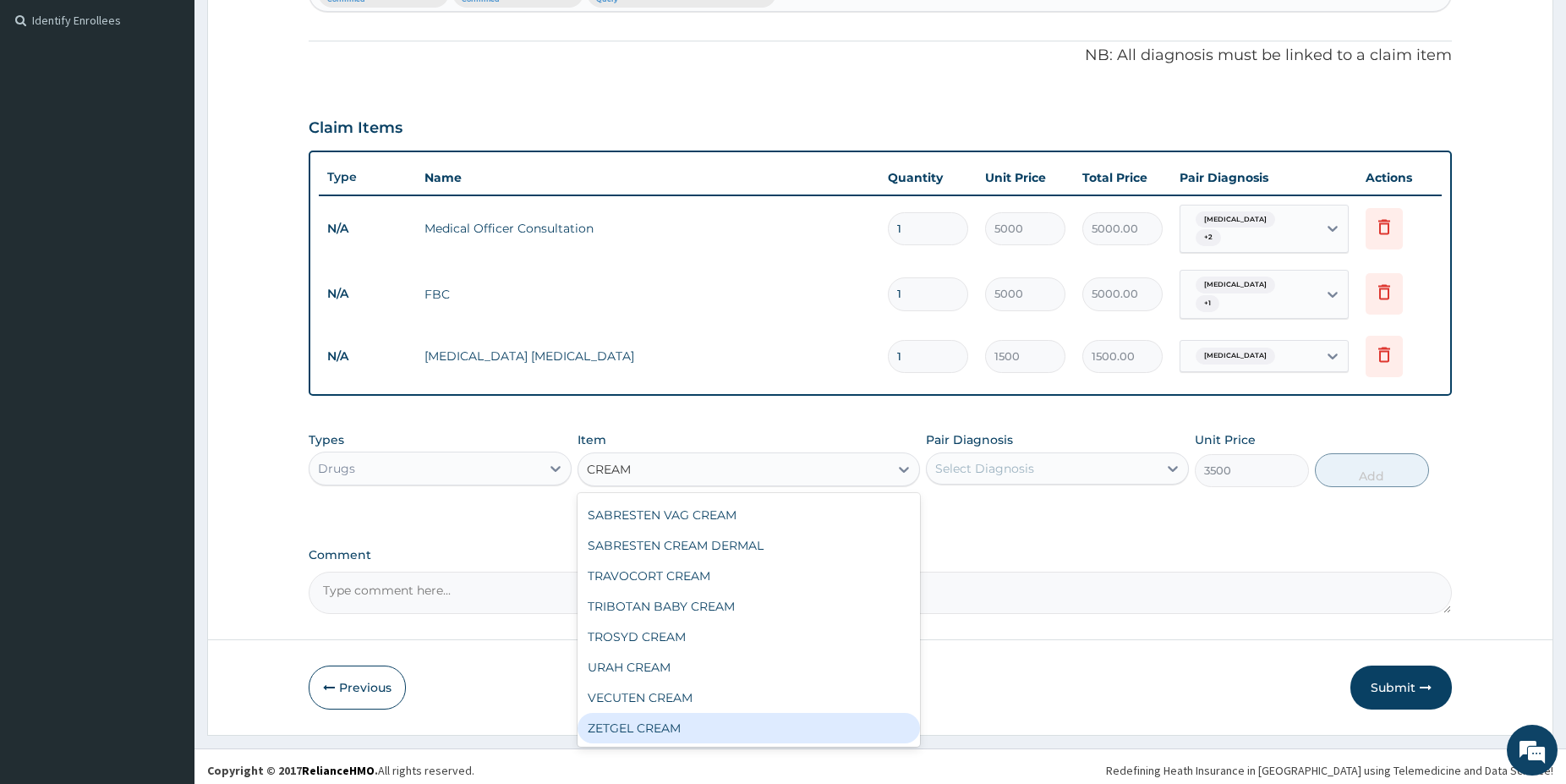
type input "CREAM"
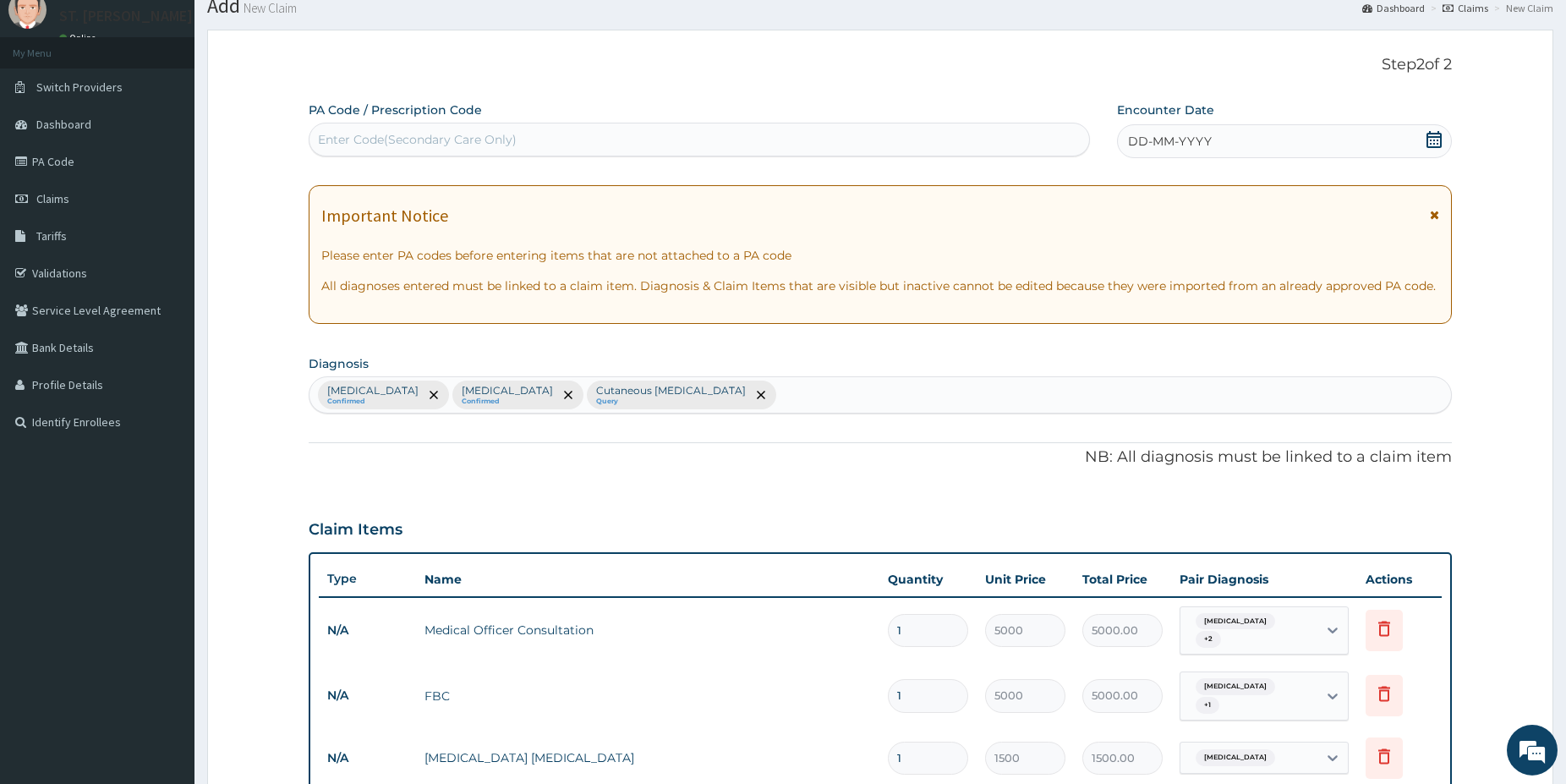
scroll to position [0, 0]
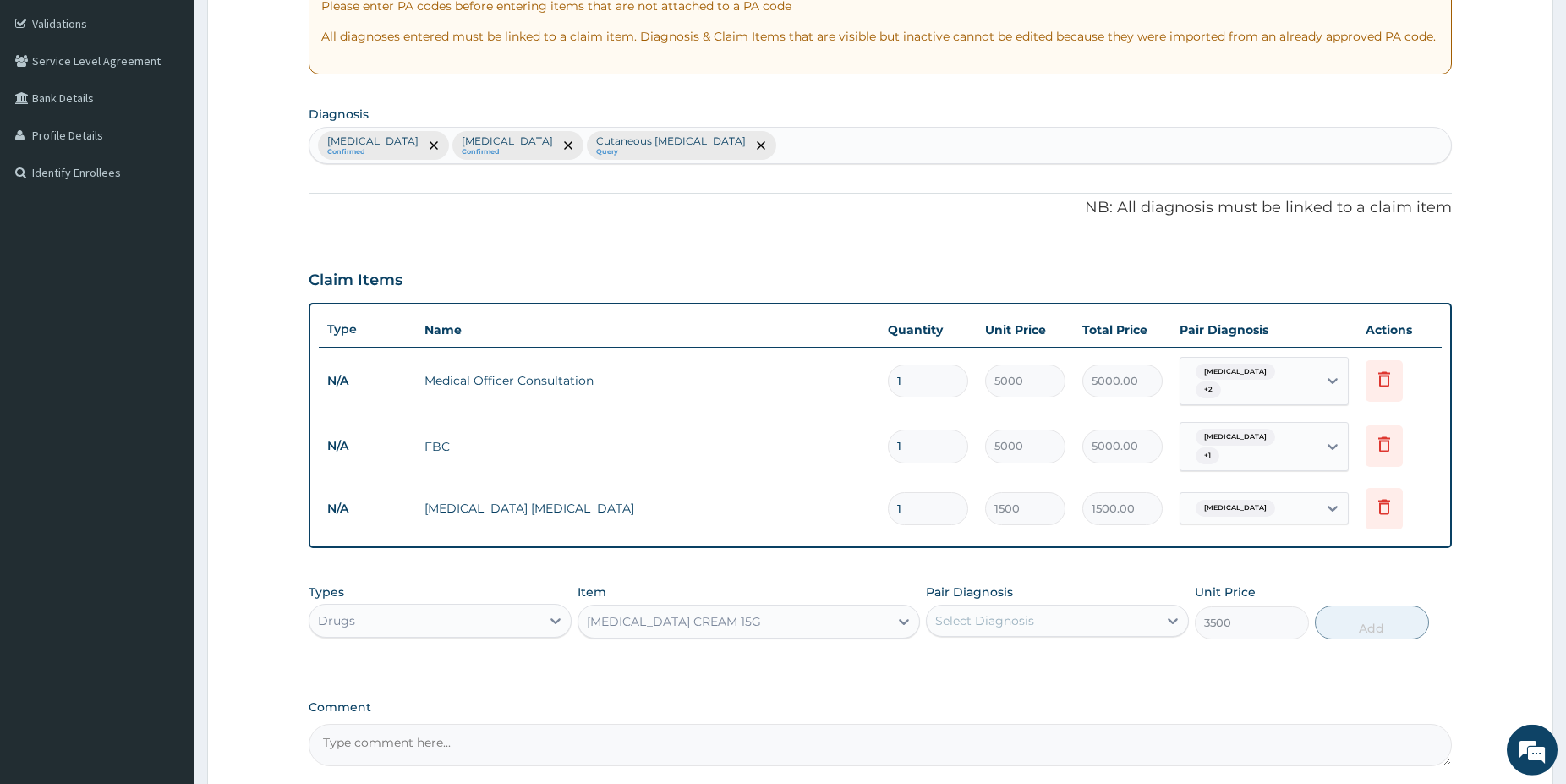
drag, startPoint x: 1573, startPoint y: 772, endPoint x: 1480, endPoint y: 778, distance: 93.2
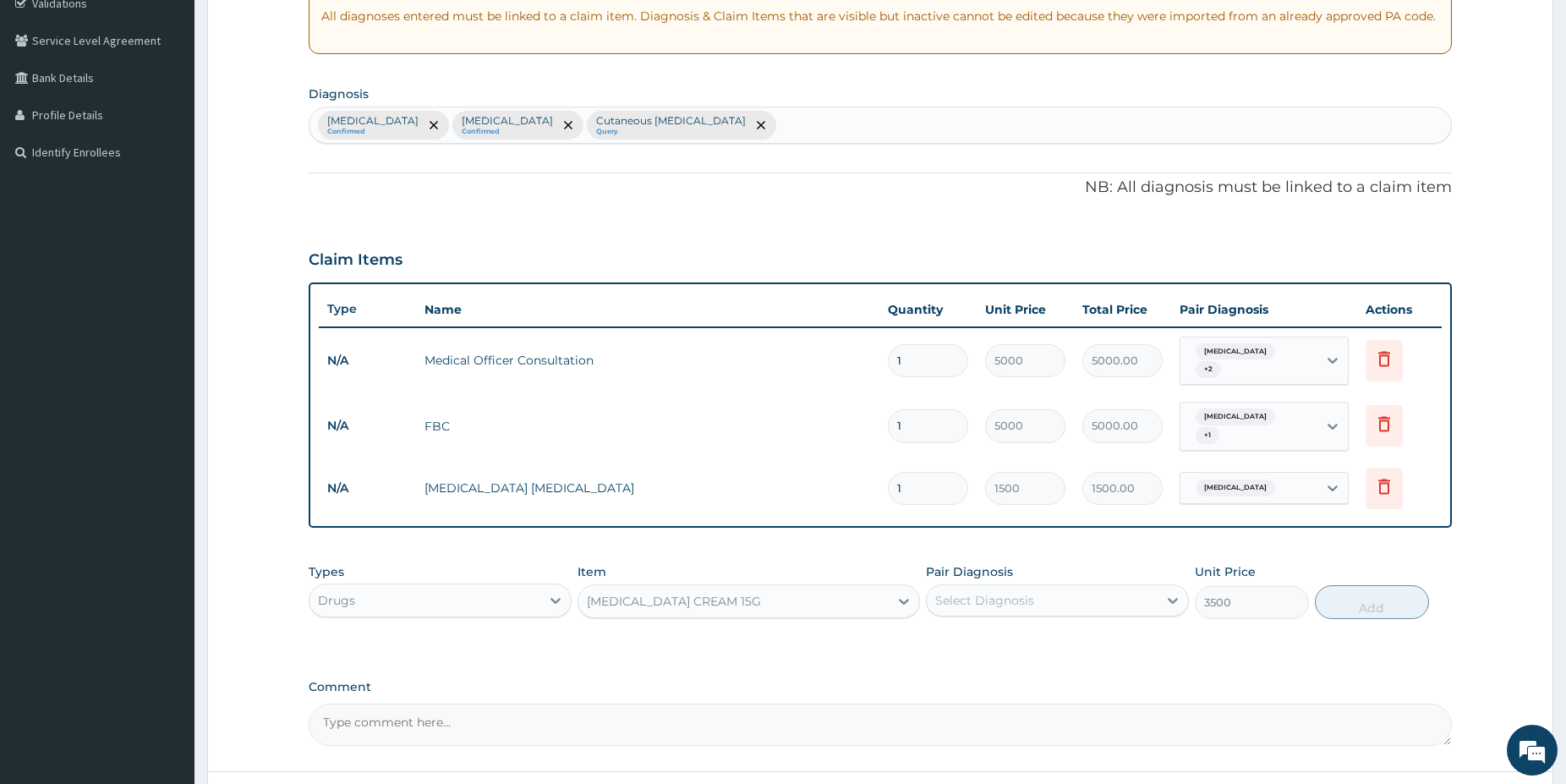
scroll to position [345, 0]
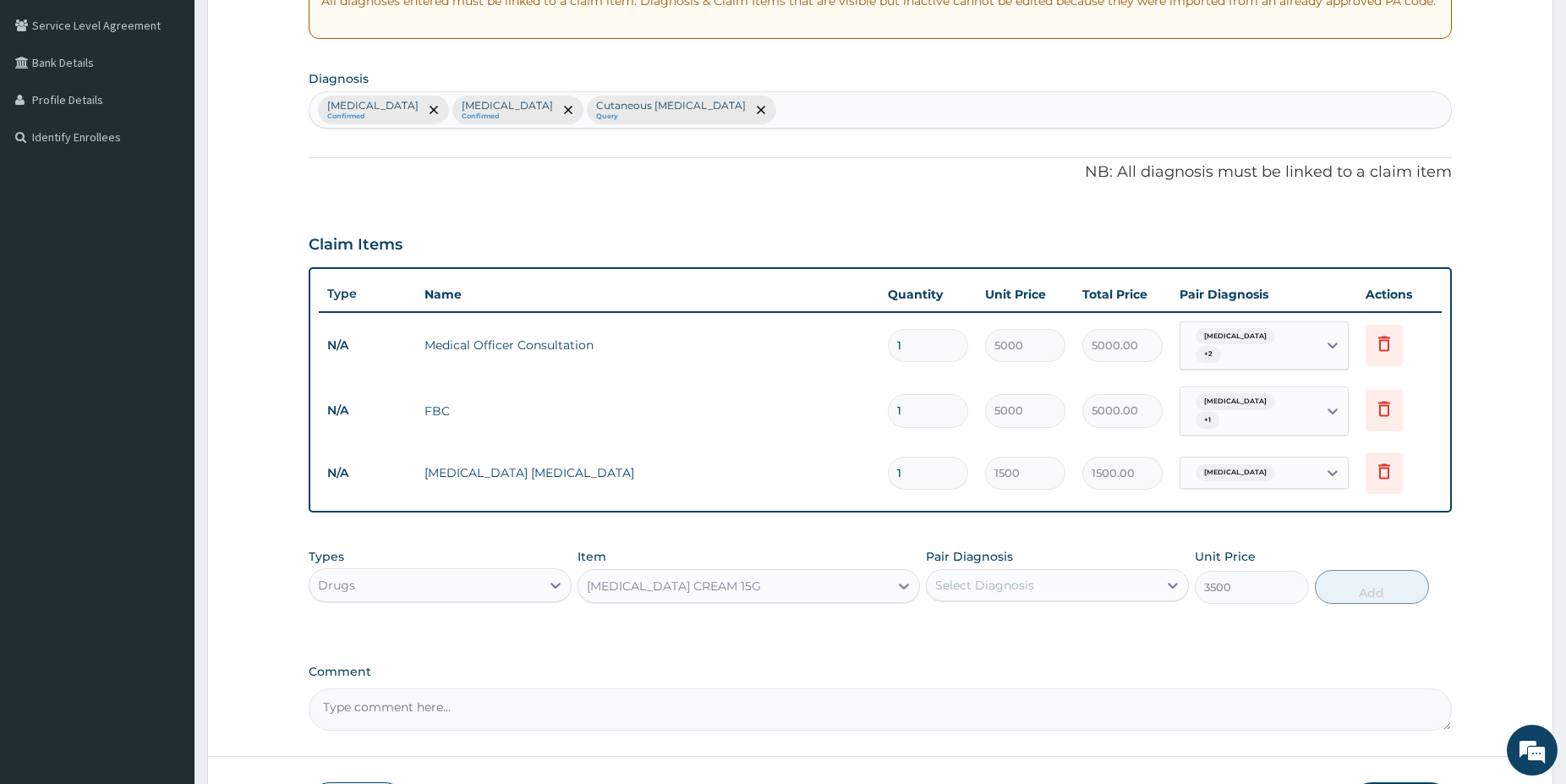
click at [727, 583] on div "[MEDICAL_DATA] CREAM 15G" at bounding box center [674, 586] width 174 height 17
type input "MEPI"
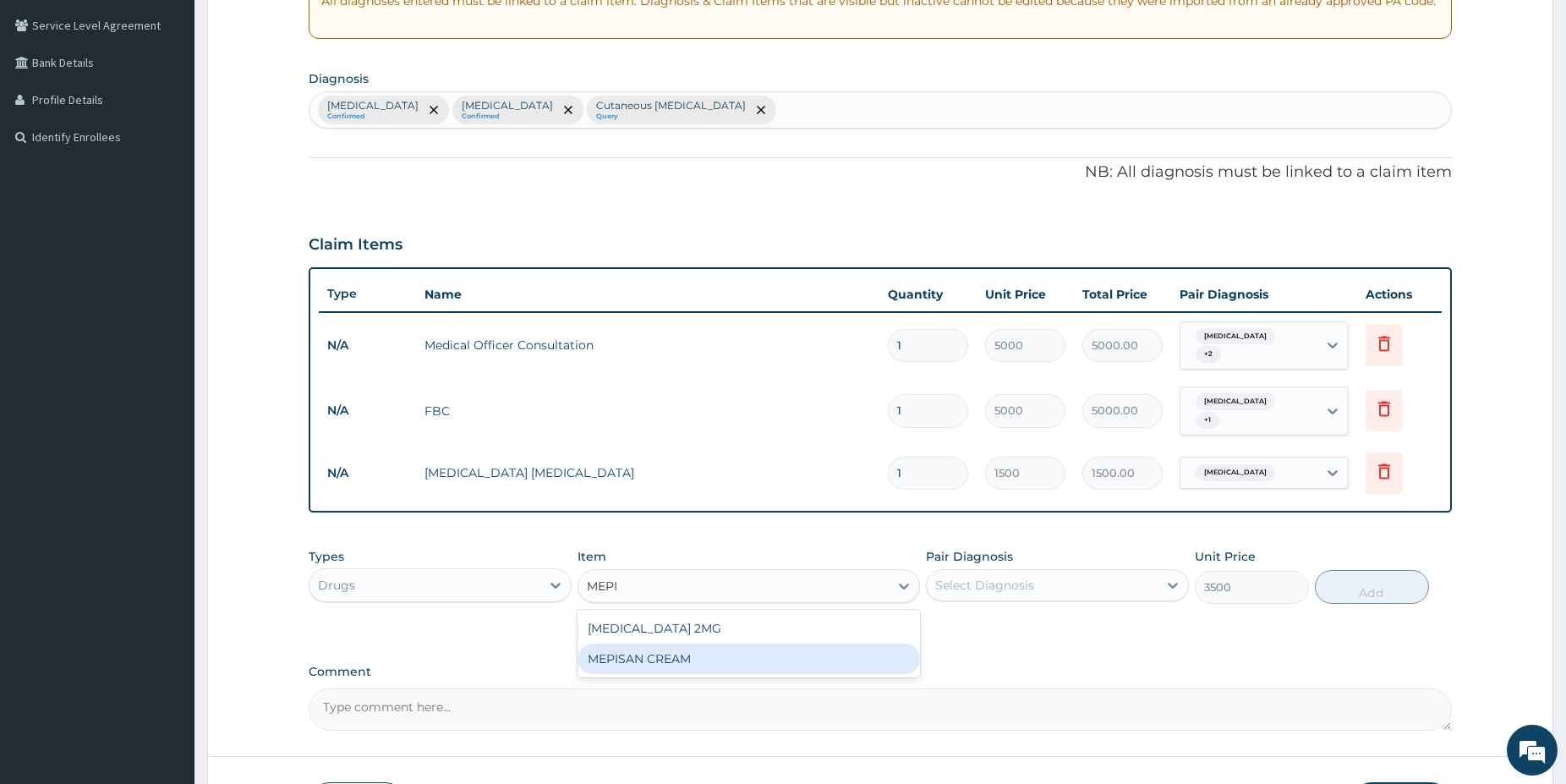
click at [730, 660] on div "MEPISAN CREAM" at bounding box center [749, 658] width 342 height 30
type input "2250"
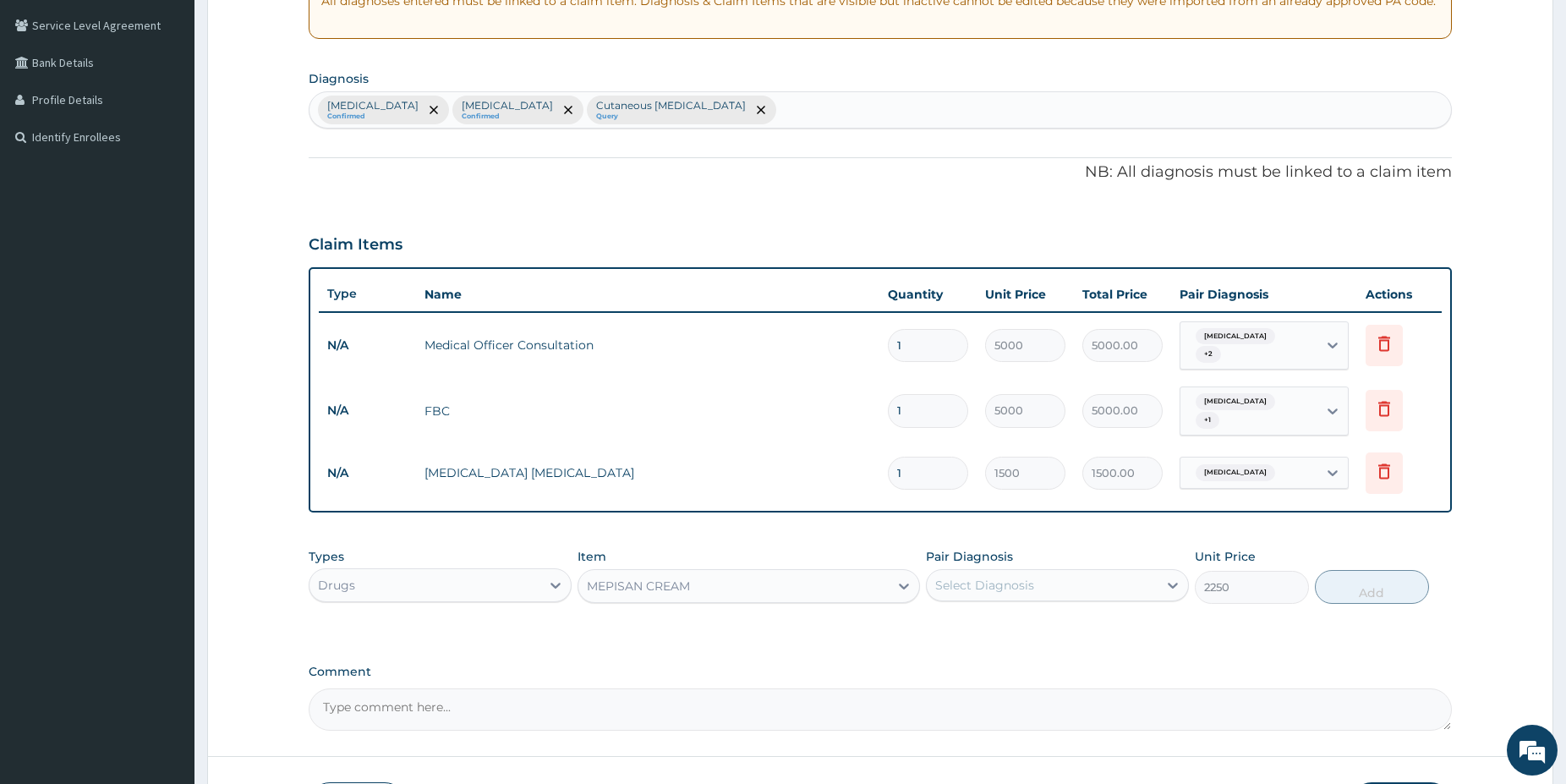
click at [999, 585] on div "Select Diagnosis" at bounding box center [984, 585] width 99 height 17
click at [1070, 690] on label "Cutaneous hypersensitivity" at bounding box center [1040, 695] width 173 height 17
checkbox input "true"
click at [1406, 570] on button "Add" at bounding box center [1372, 587] width 114 height 34
type input "0"
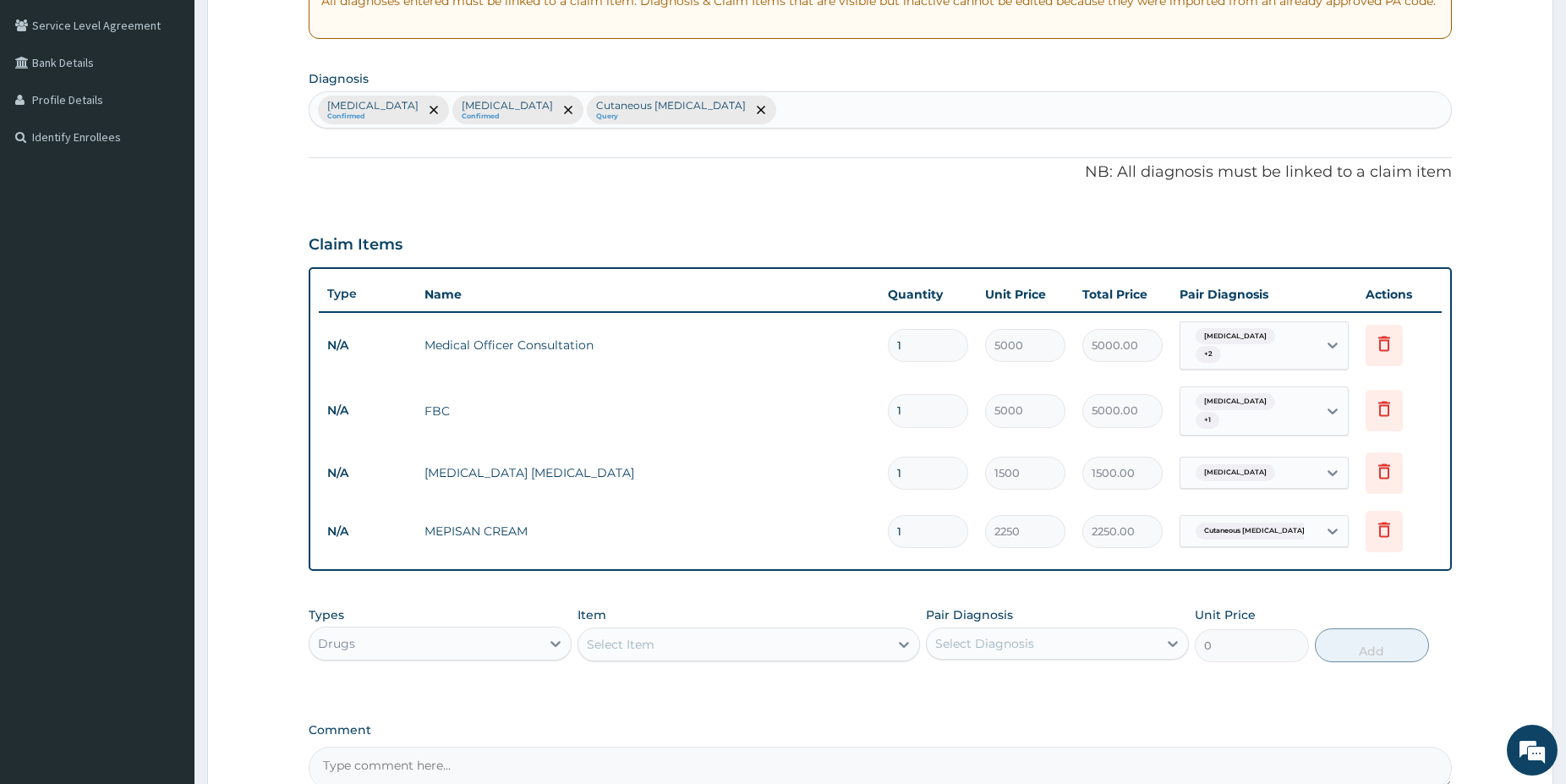
click at [693, 639] on div "Select Item" at bounding box center [733, 644] width 310 height 27
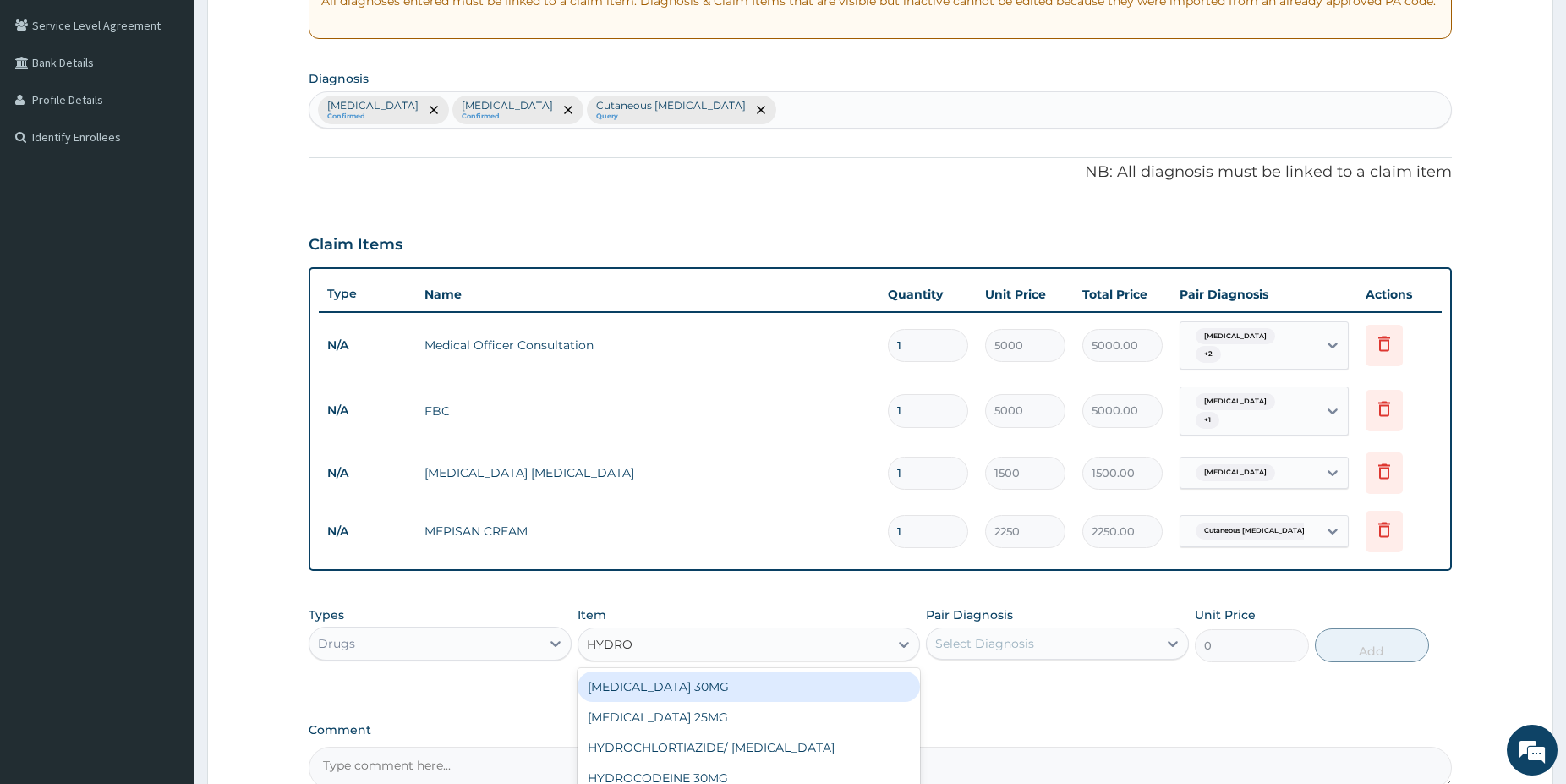
type input "HYDROC"
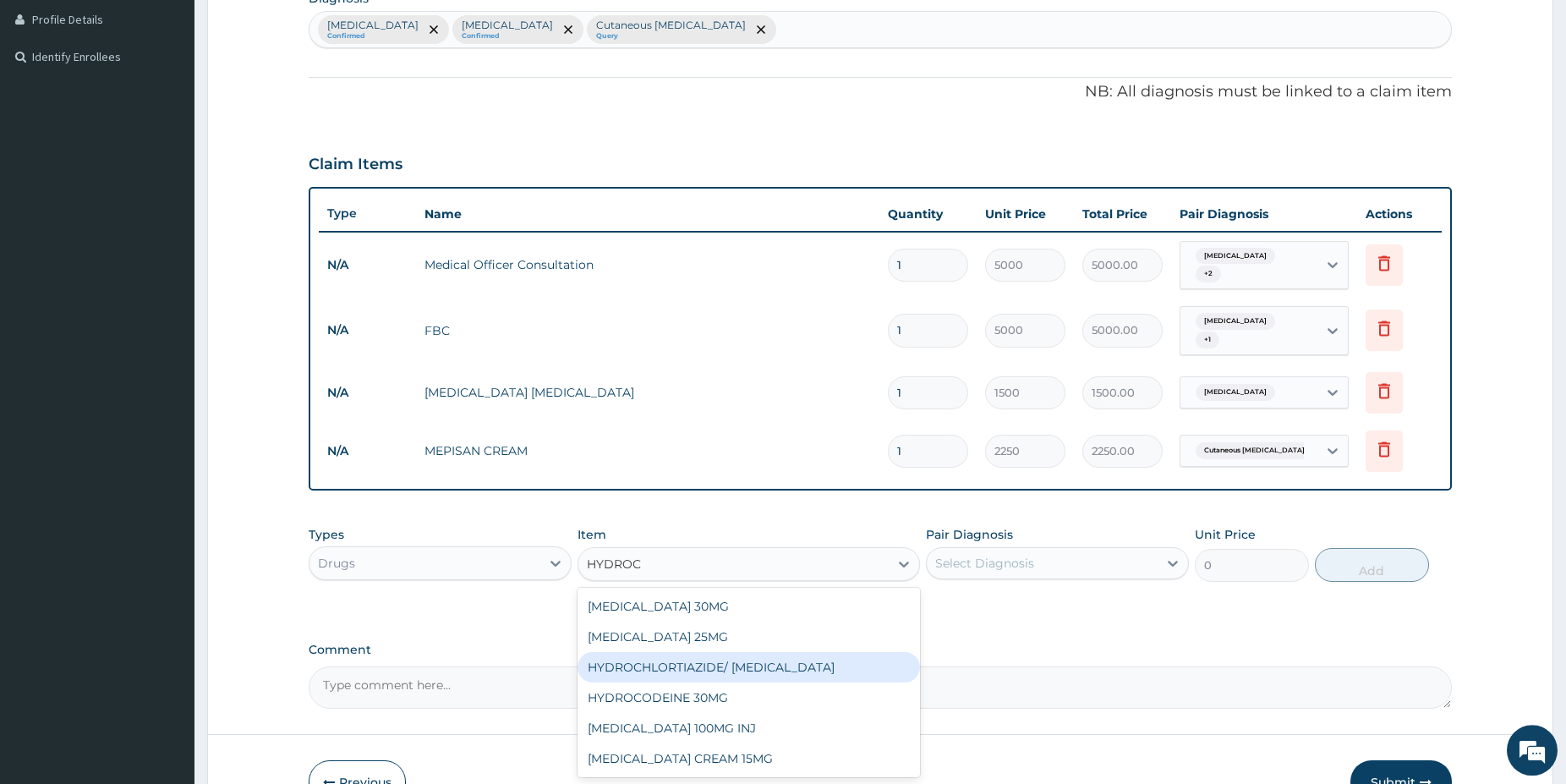
scroll to position [431, 0]
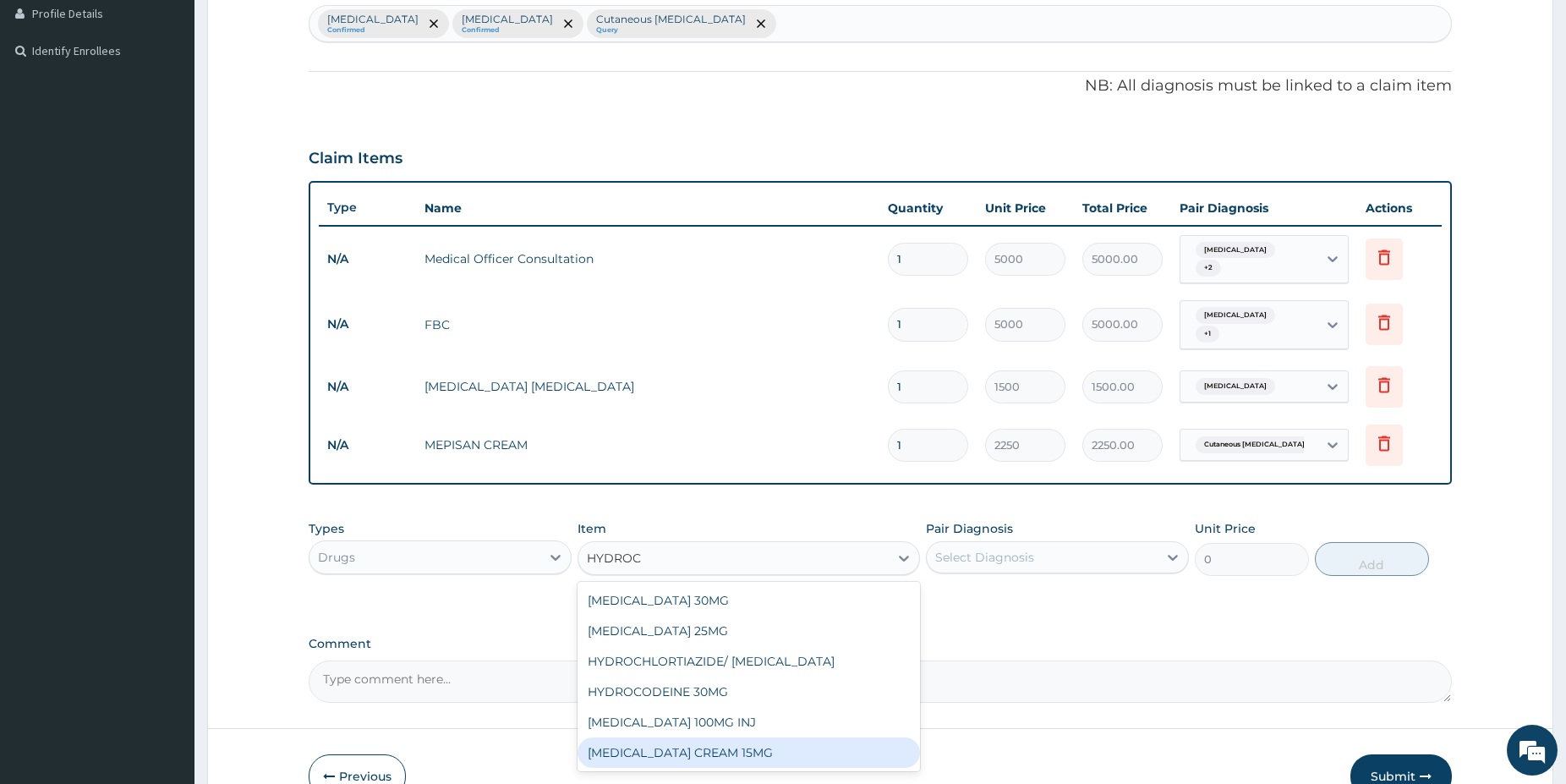
click at [807, 748] on div "[MEDICAL_DATA] CREAM 15MG" at bounding box center [749, 752] width 342 height 30
type input "1350"
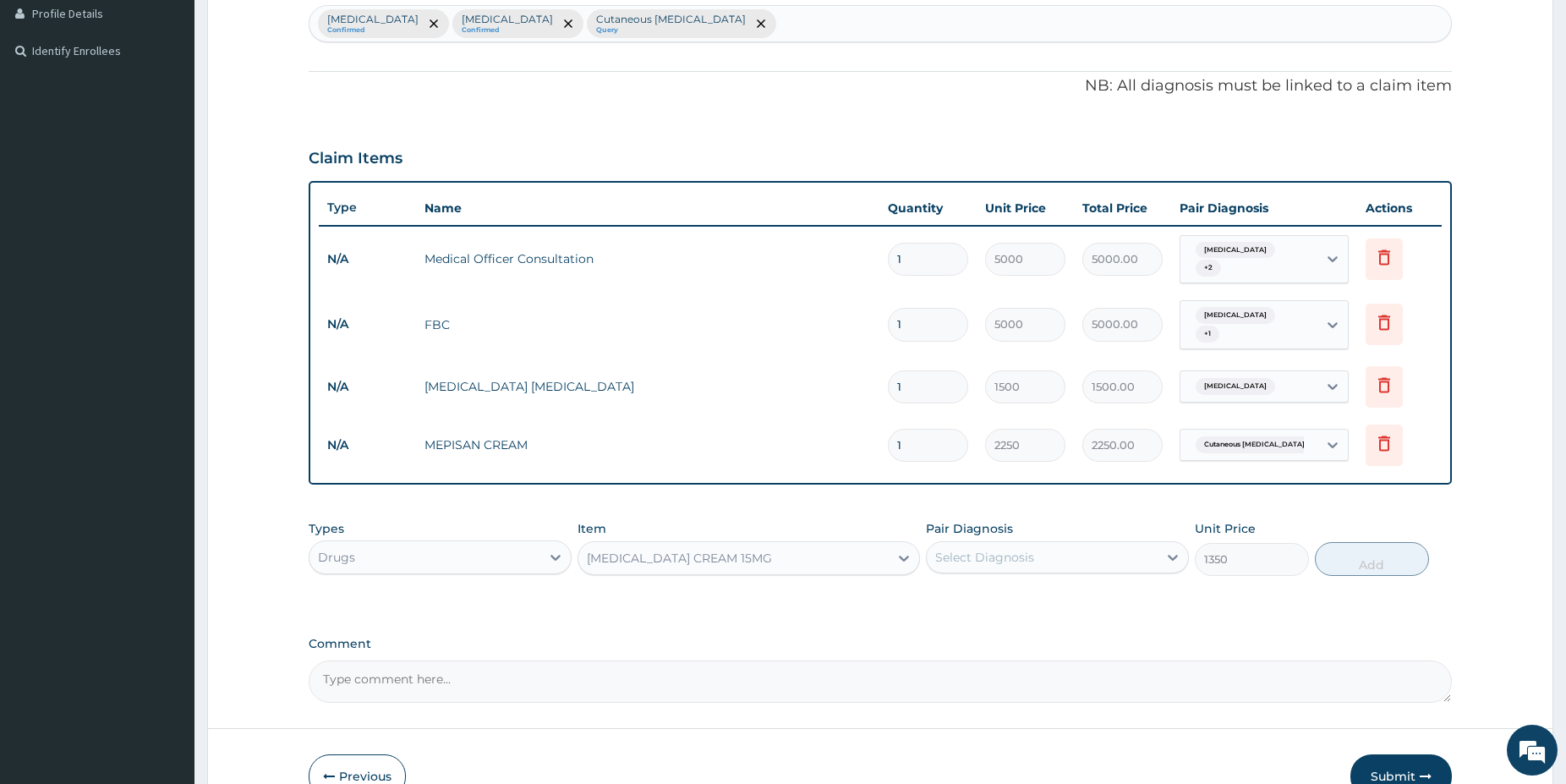
click at [1094, 552] on div "Select Diagnosis" at bounding box center [1042, 557] width 231 height 27
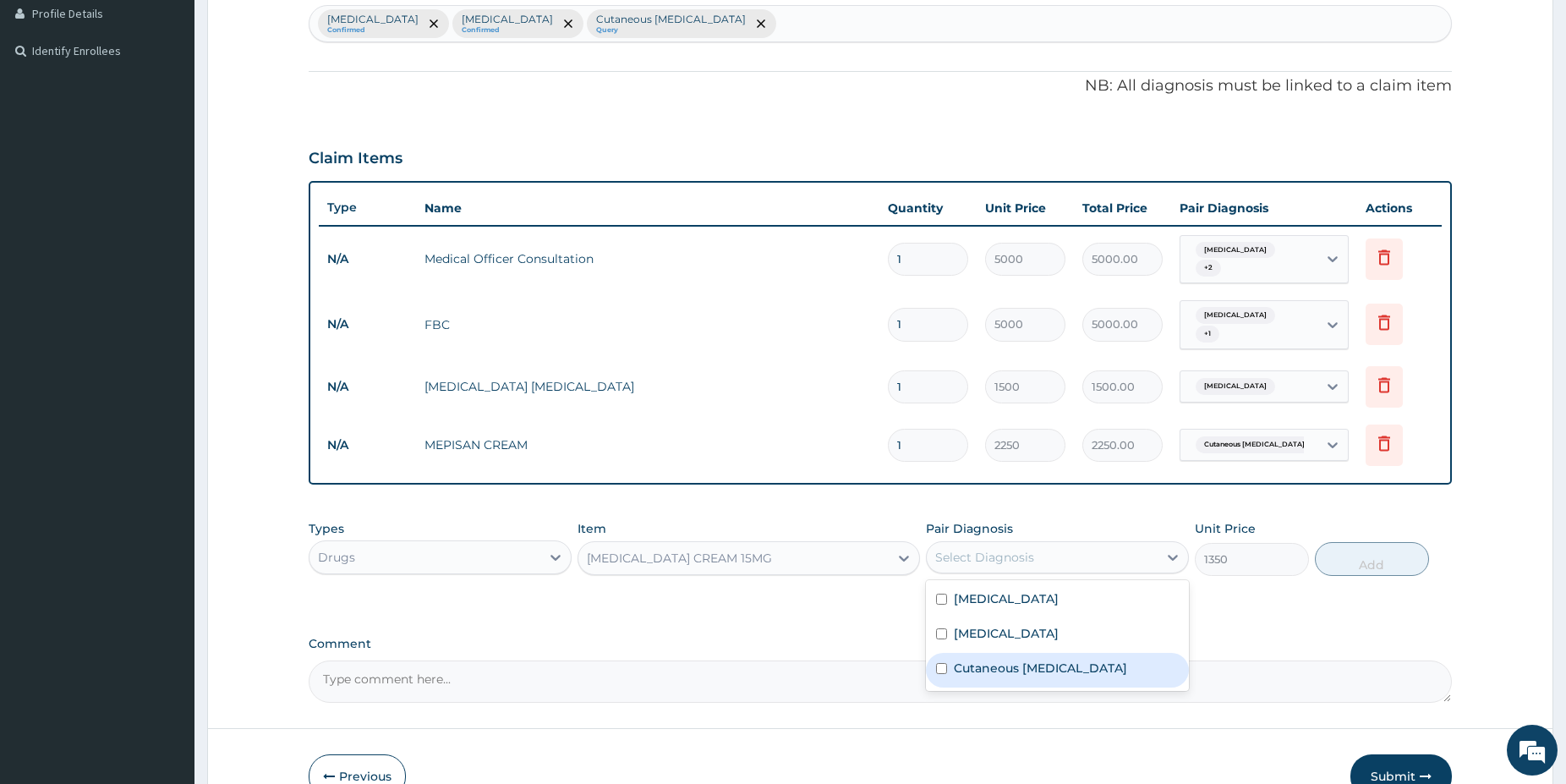
click at [1061, 661] on label "Cutaneous hypersensitivity" at bounding box center [1040, 668] width 173 height 17
checkbox input "true"
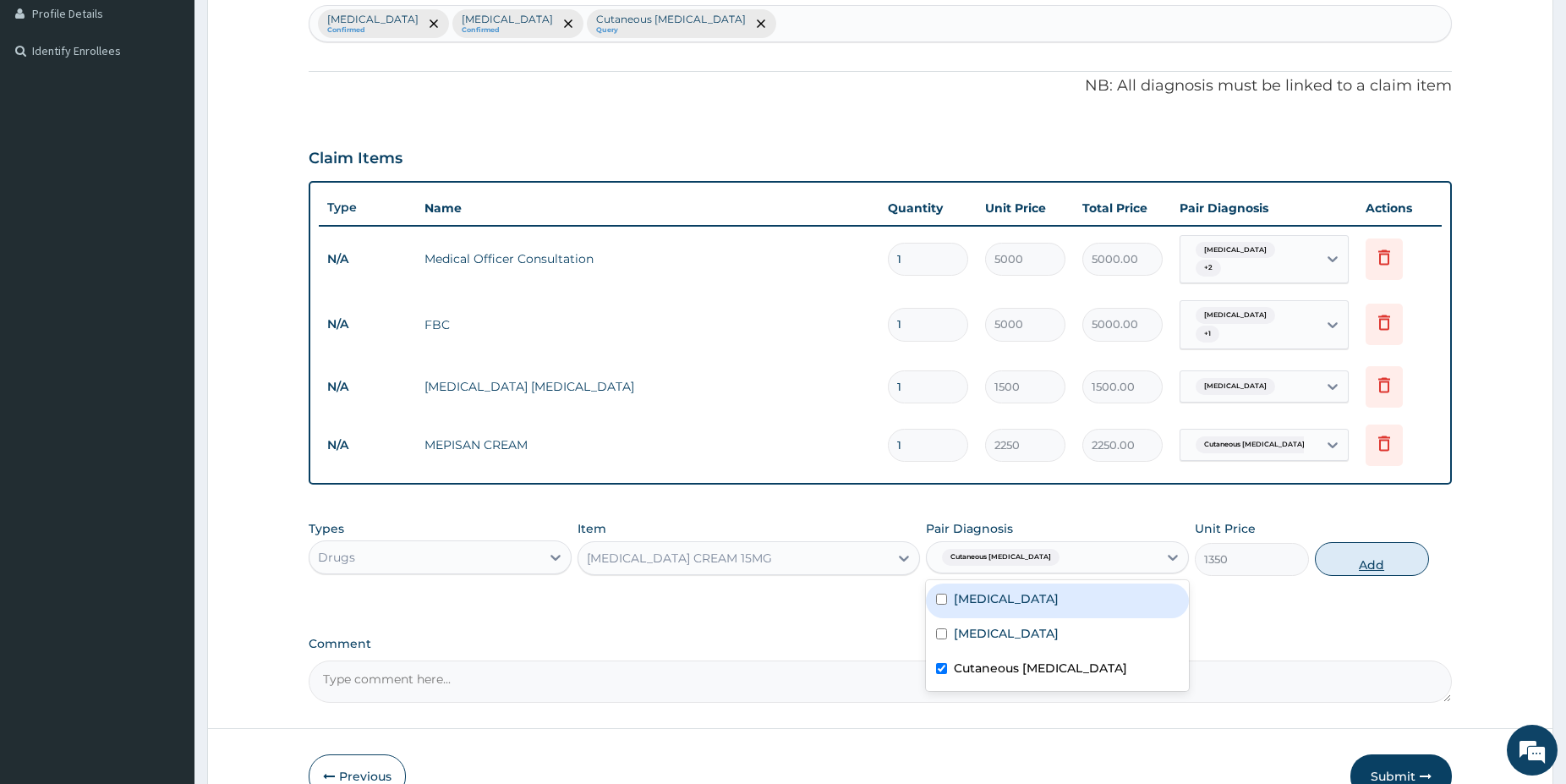
click at [1354, 556] on button "Add" at bounding box center [1372, 559] width 114 height 34
type input "0"
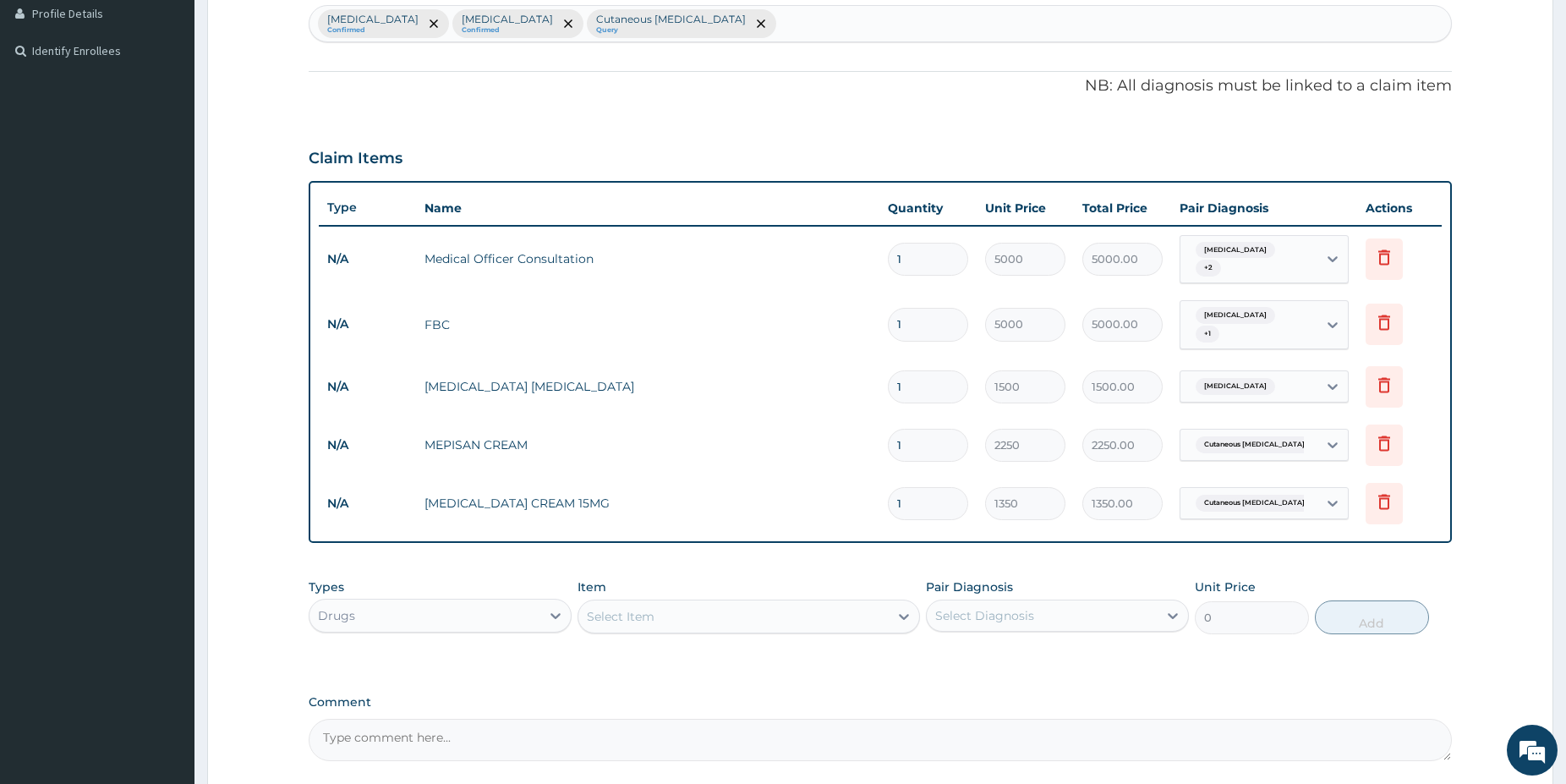
click at [685, 604] on div "Select Item" at bounding box center [733, 616] width 310 height 27
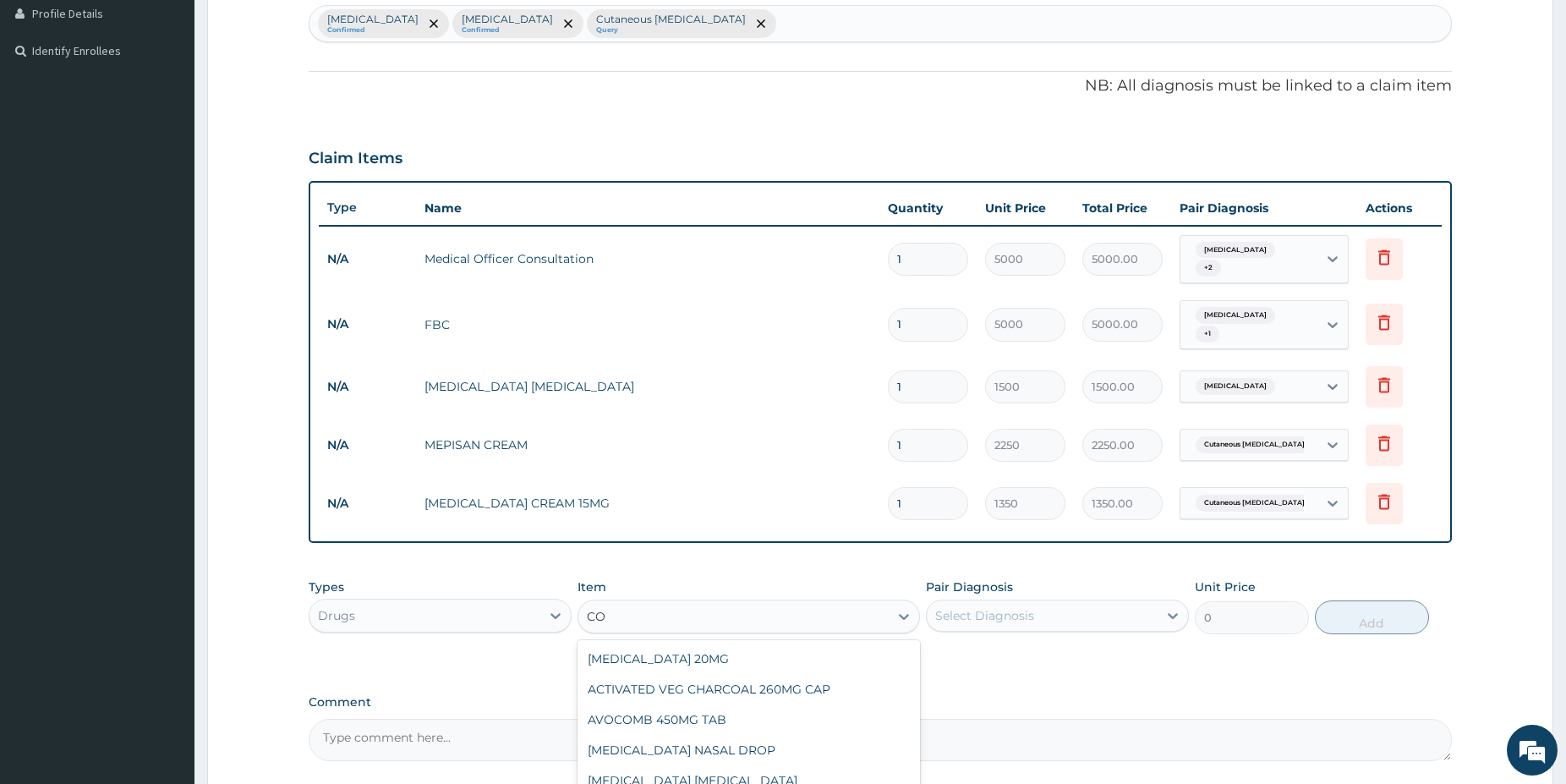
type input "C"
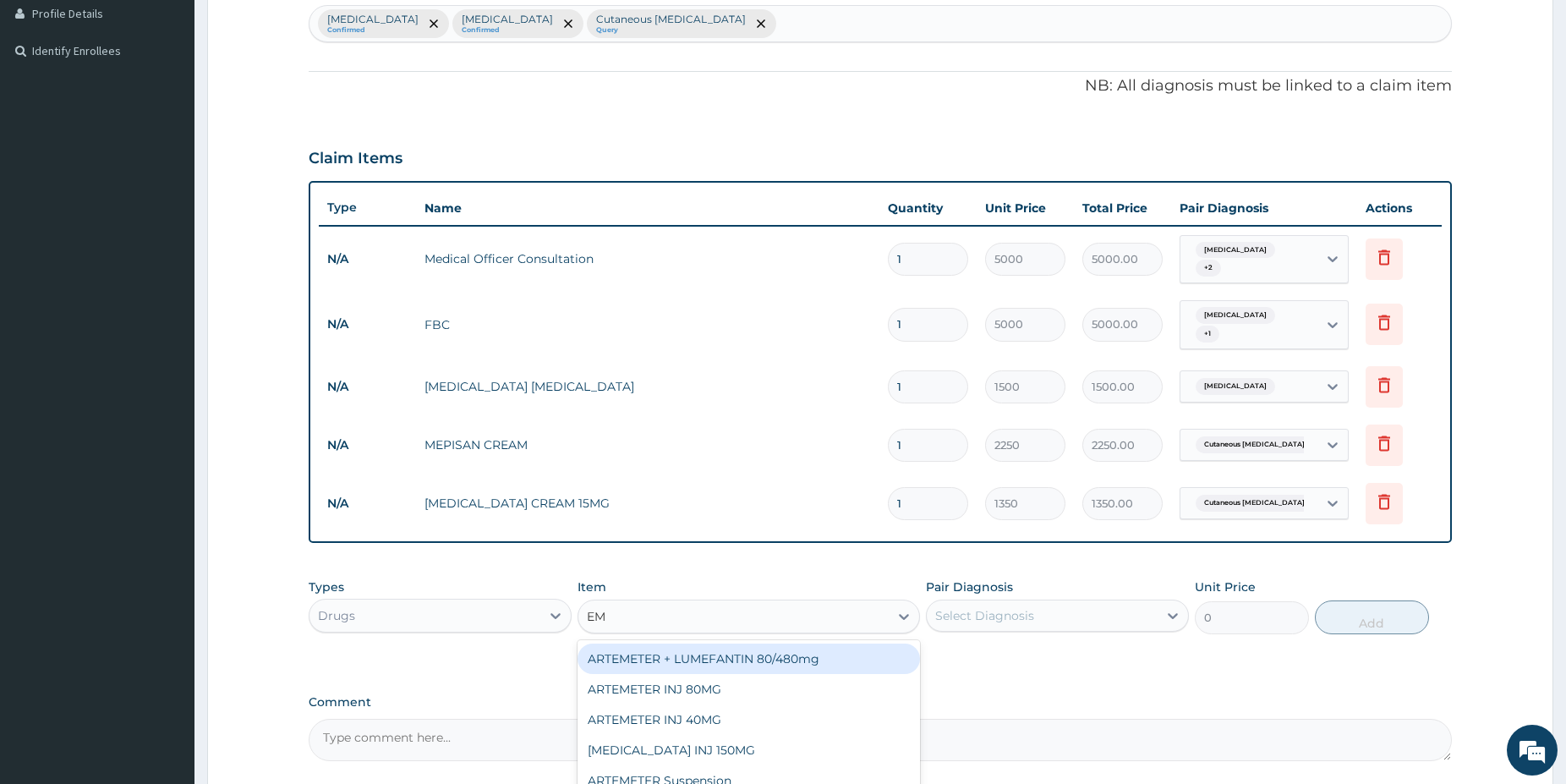
type input "EMZ"
drag, startPoint x: 726, startPoint y: 647, endPoint x: 1083, endPoint y: 624, distance: 357.6
click at [729, 647] on div "EMZOLYN [MEDICAL_DATA]" at bounding box center [749, 658] width 342 height 30
type input "1200"
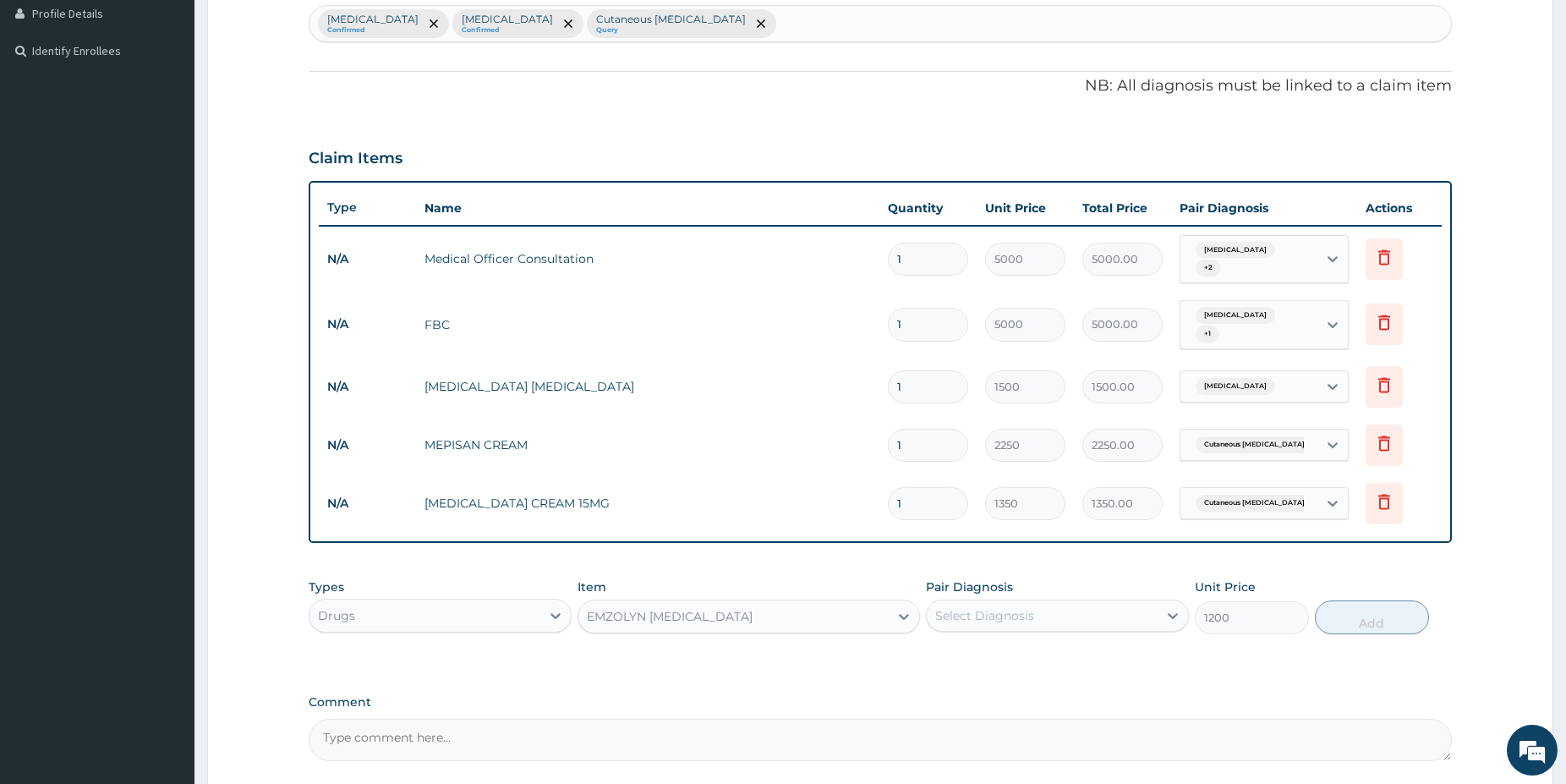
click at [1083, 624] on div "Select Diagnosis" at bounding box center [1057, 616] width 263 height 32
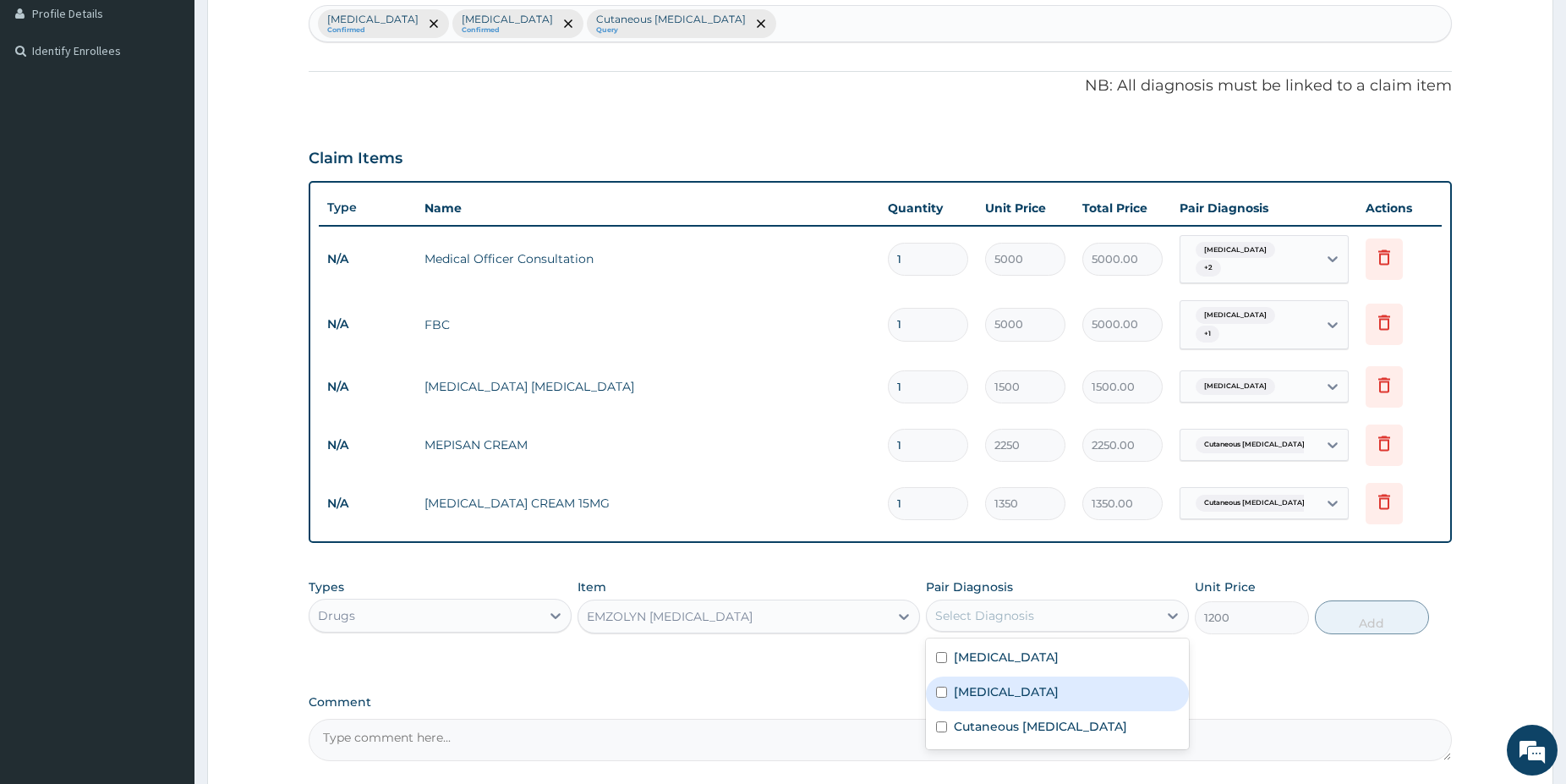
click at [1068, 676] on div "[MEDICAL_DATA]" at bounding box center [1057, 693] width 263 height 35
checkbox input "true"
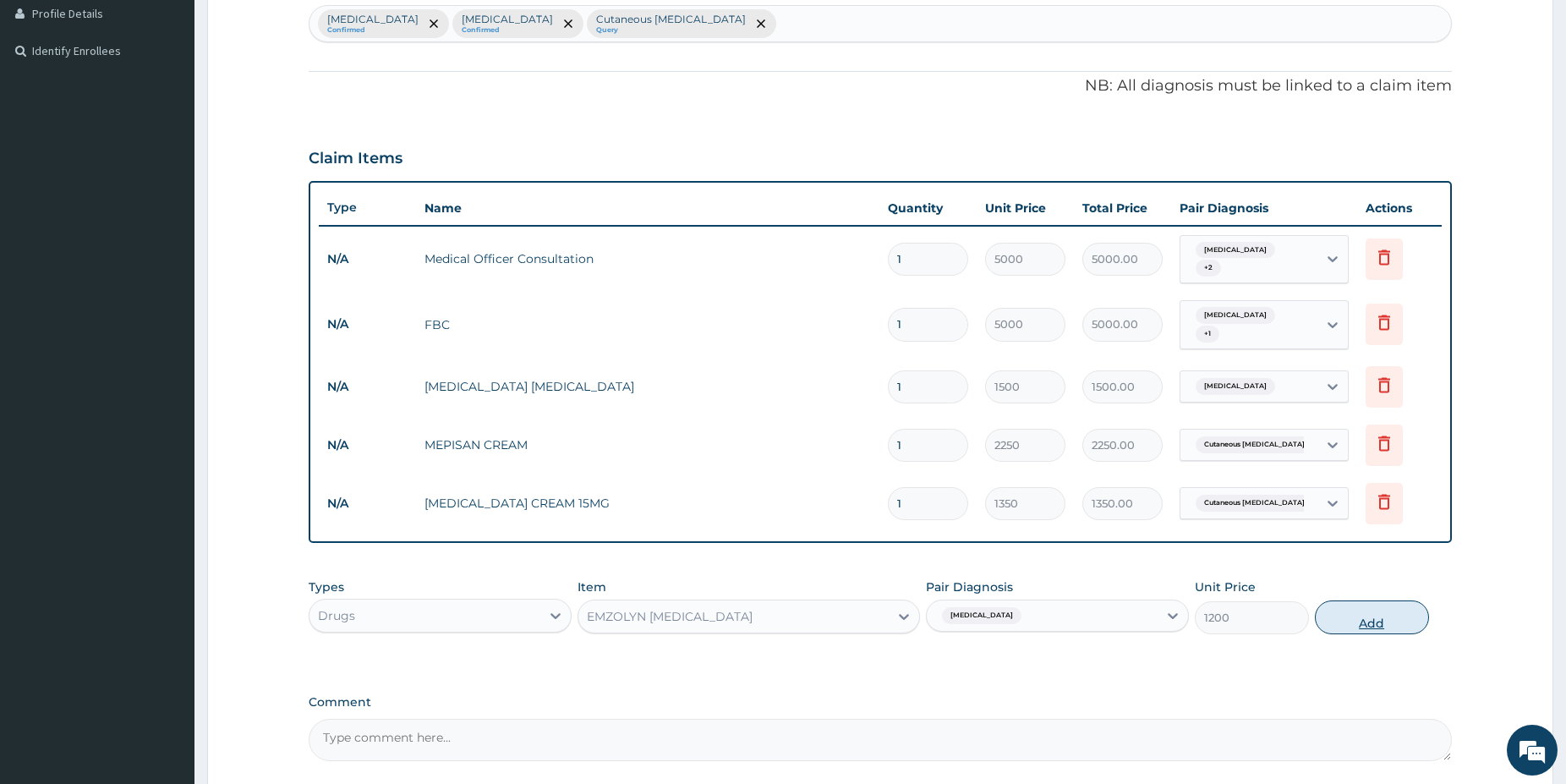
click at [1350, 612] on button "Add" at bounding box center [1372, 617] width 114 height 34
type input "0"
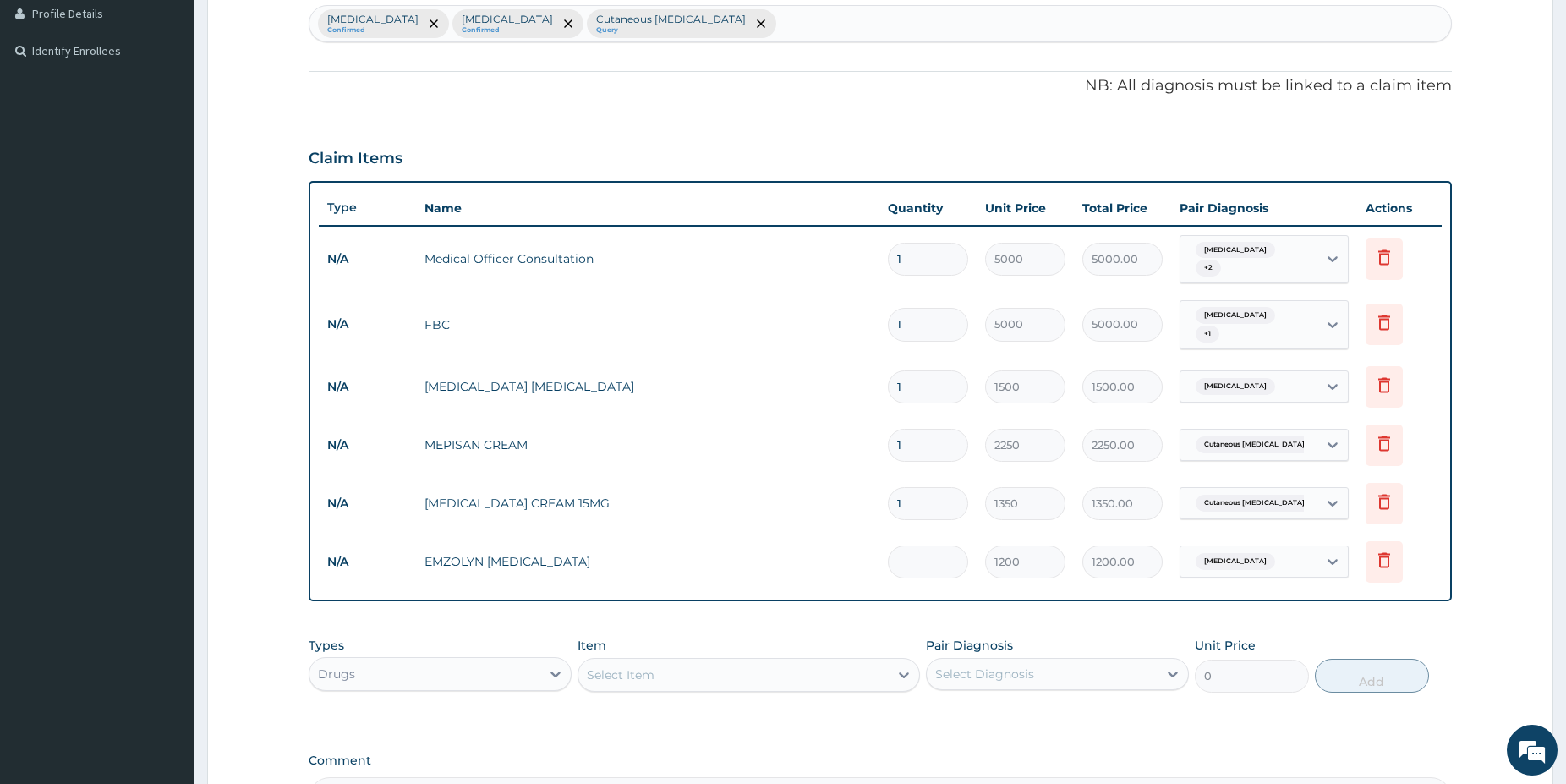
type input "0.00"
type input "1"
type input "1200.00"
click at [815, 666] on div "Select Item" at bounding box center [733, 674] width 310 height 27
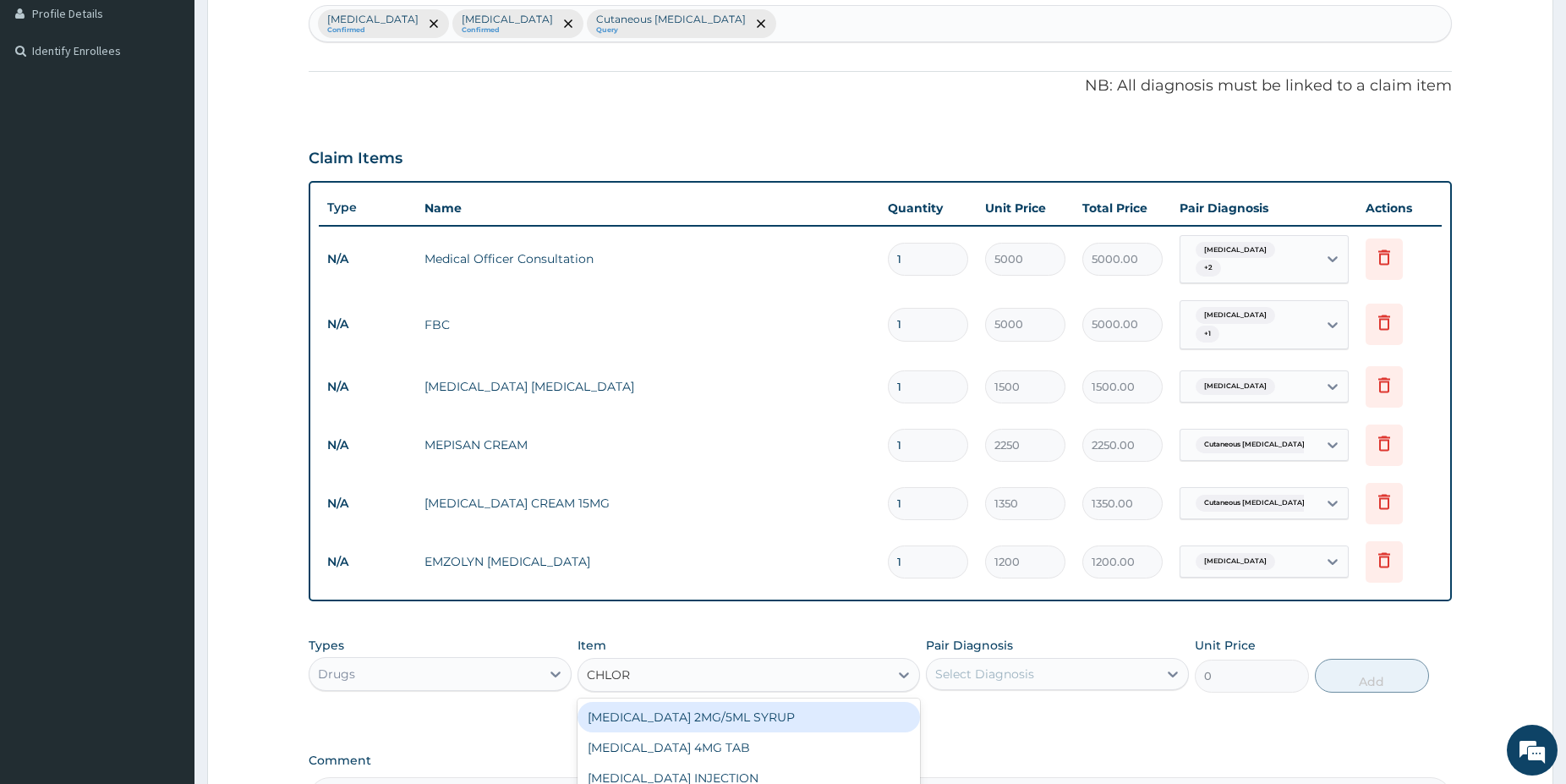
type input "CHLORP"
click at [876, 704] on div "[MEDICAL_DATA] 2MG/5ML SYRUP" at bounding box center [749, 717] width 342 height 30
type input "1500"
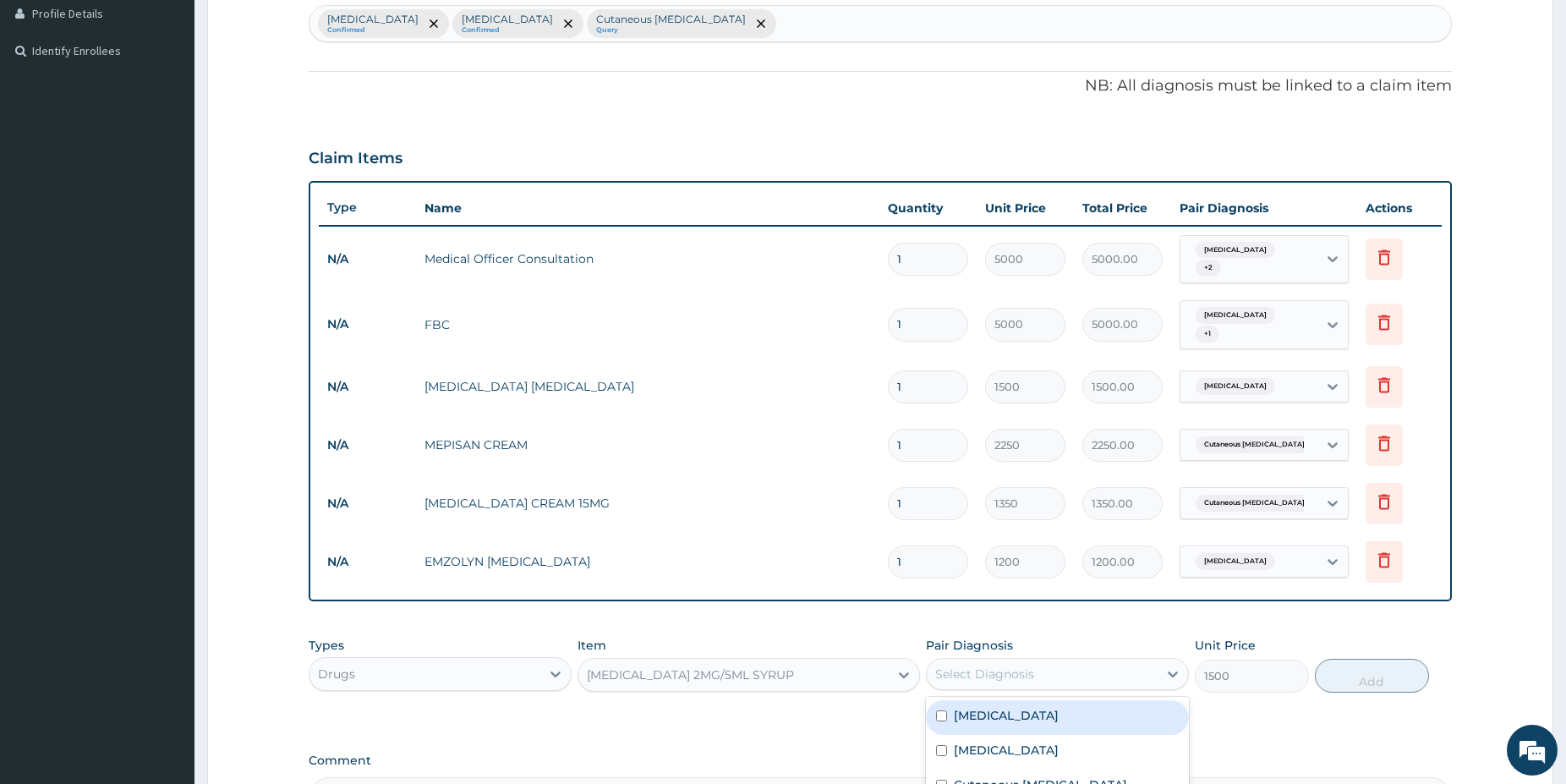
click at [982, 665] on div "Select Diagnosis" at bounding box center [984, 673] width 99 height 17
drag, startPoint x: 1089, startPoint y: 739, endPoint x: 1395, endPoint y: 705, distance: 308.0
click at [1059, 742] on label "[MEDICAL_DATA]" at bounding box center [1006, 750] width 105 height 17
checkbox input "true"
drag, startPoint x: 1383, startPoint y: 671, endPoint x: 1375, endPoint y: 667, distance: 8.7
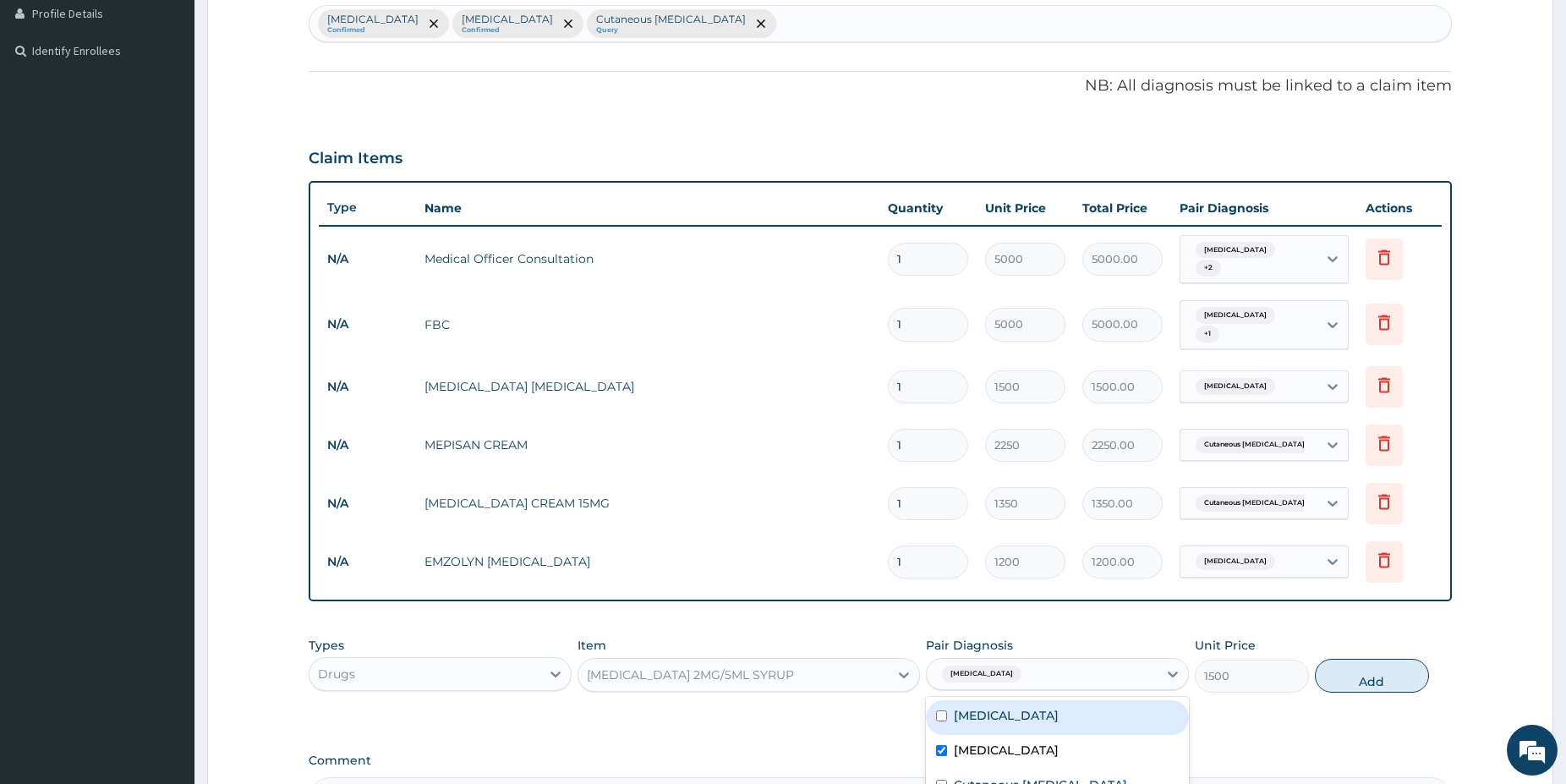
click at [1383, 671] on button "Add" at bounding box center [1372, 676] width 114 height 34
type input "0"
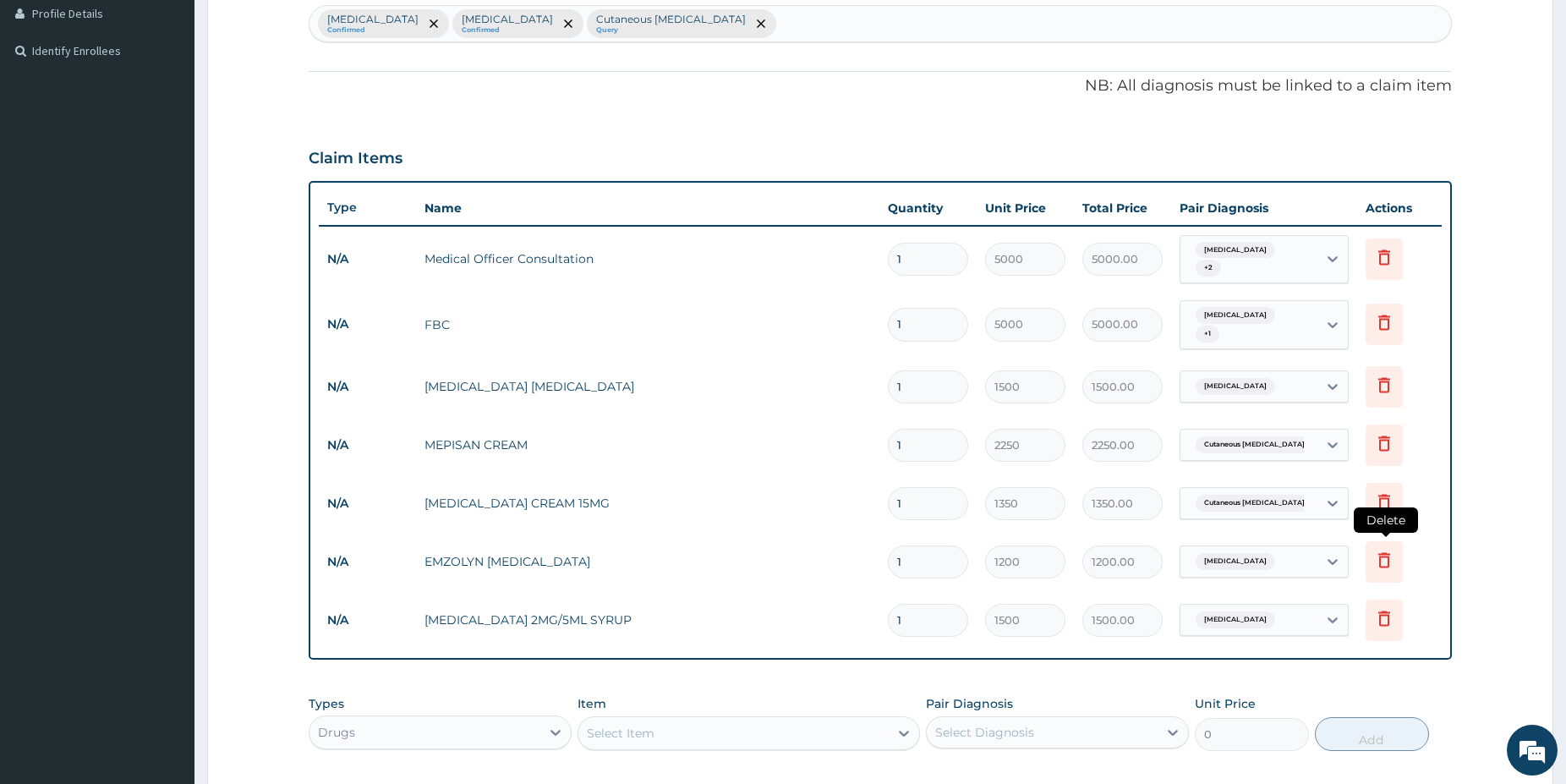
click at [1381, 553] on icon at bounding box center [1384, 559] width 12 height 15
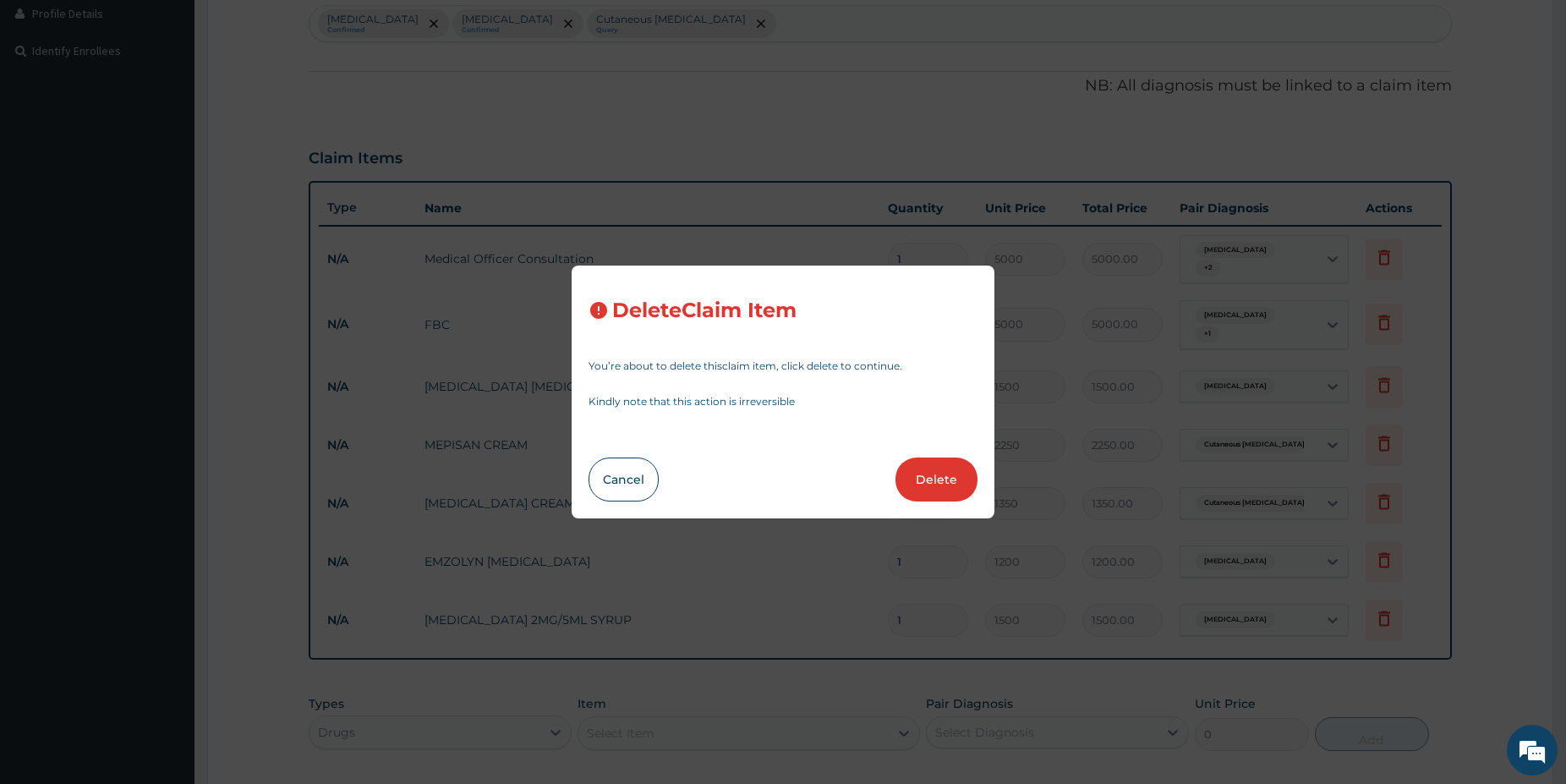
drag, startPoint x: 936, startPoint y: 482, endPoint x: 936, endPoint y: 492, distance: 10.1
click at [936, 483] on button "Delete" at bounding box center [936, 479] width 82 height 44
type input "1500"
type input "1500.00"
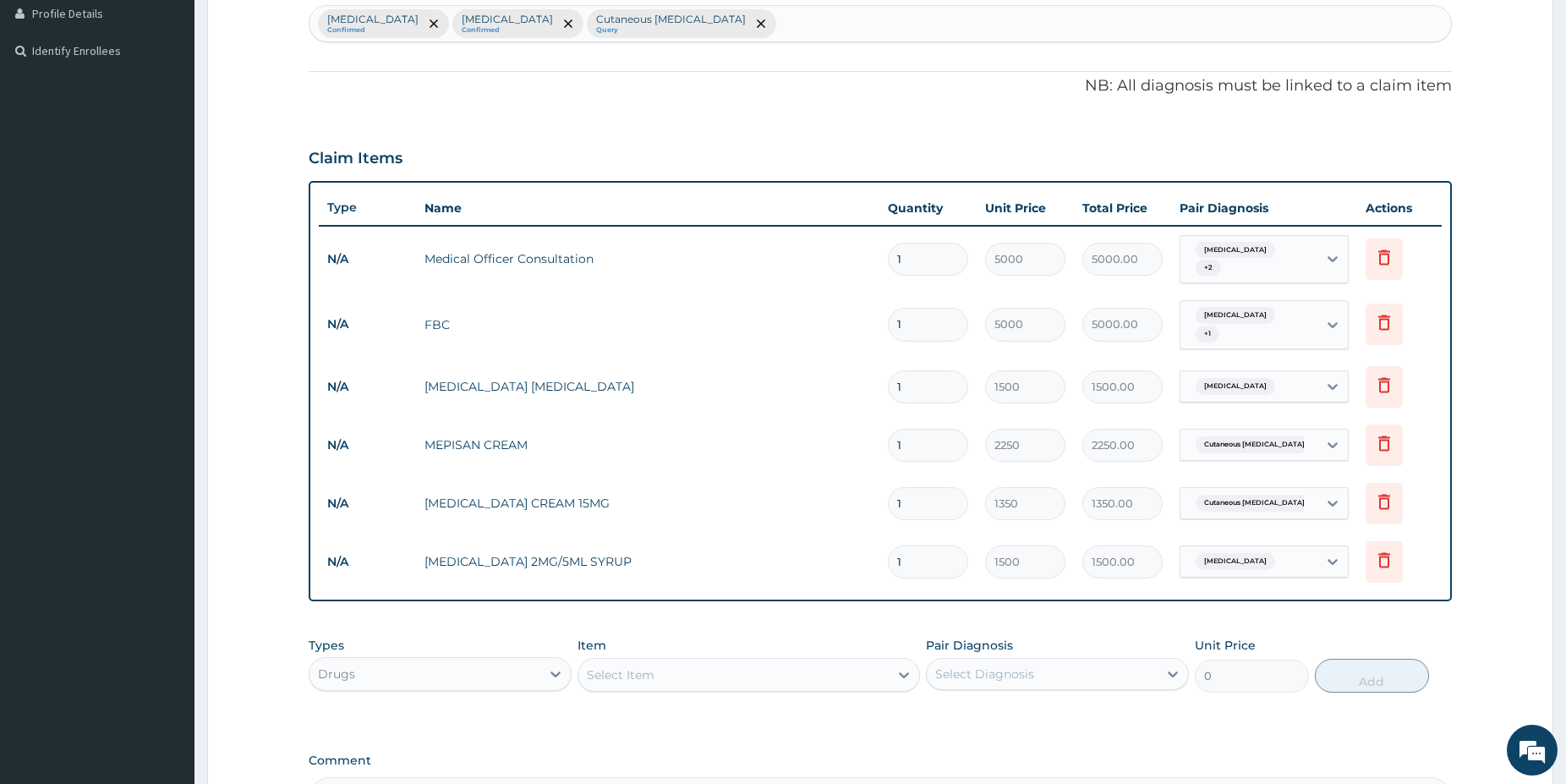
click at [691, 672] on div "Select Item" at bounding box center [733, 674] width 310 height 27
type input "BRONC"
click at [749, 741] on div "BRONCHOLYTE SYRUP" at bounding box center [749, 747] width 342 height 30
type input "1800"
drag, startPoint x: 1136, startPoint y: 668, endPoint x: 1105, endPoint y: 694, distance: 40.2
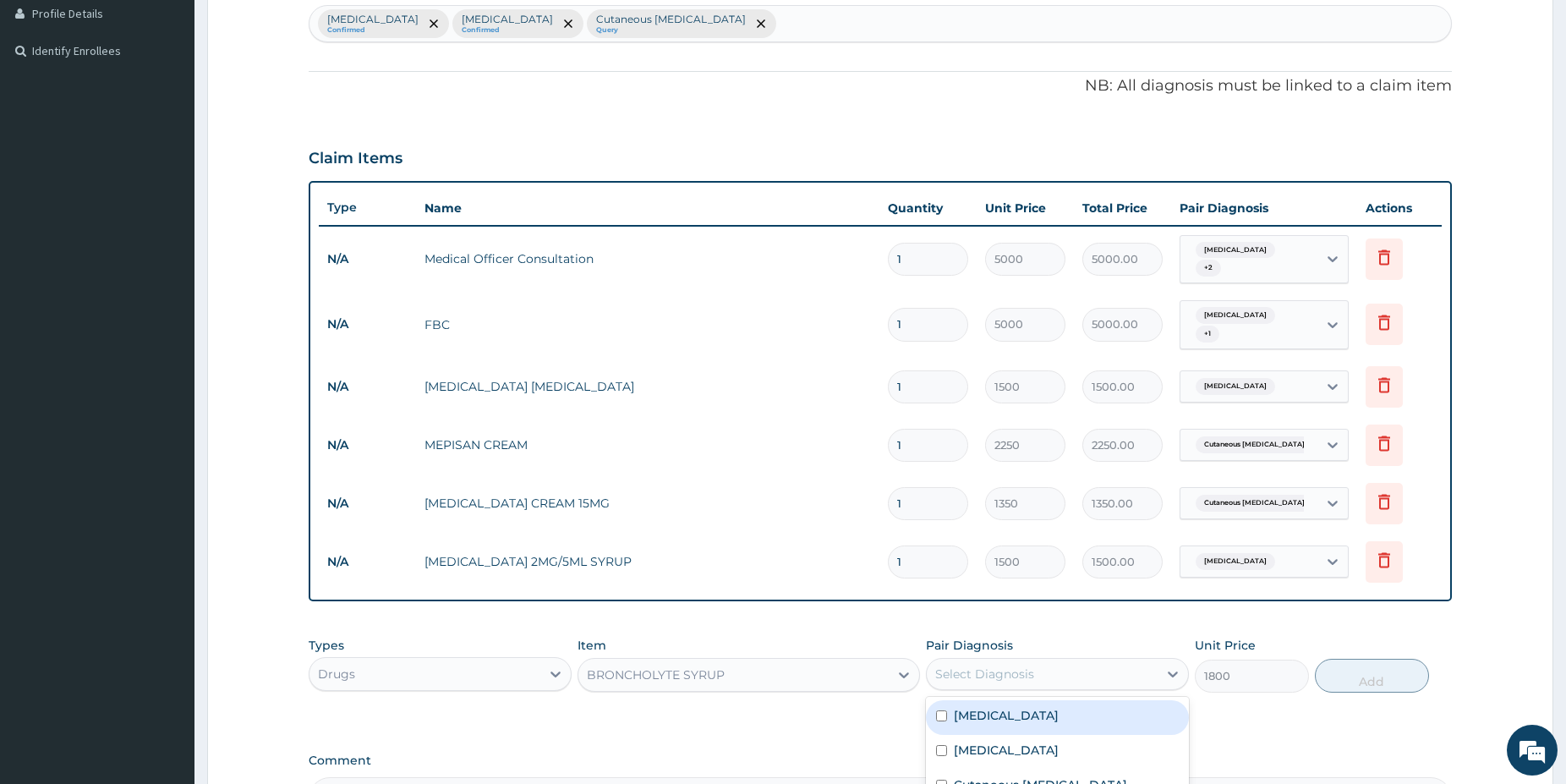
click at [1131, 668] on div "Select Diagnosis" at bounding box center [1042, 673] width 231 height 27
click at [1059, 744] on label "[MEDICAL_DATA]" at bounding box center [1006, 750] width 105 height 17
checkbox input "true"
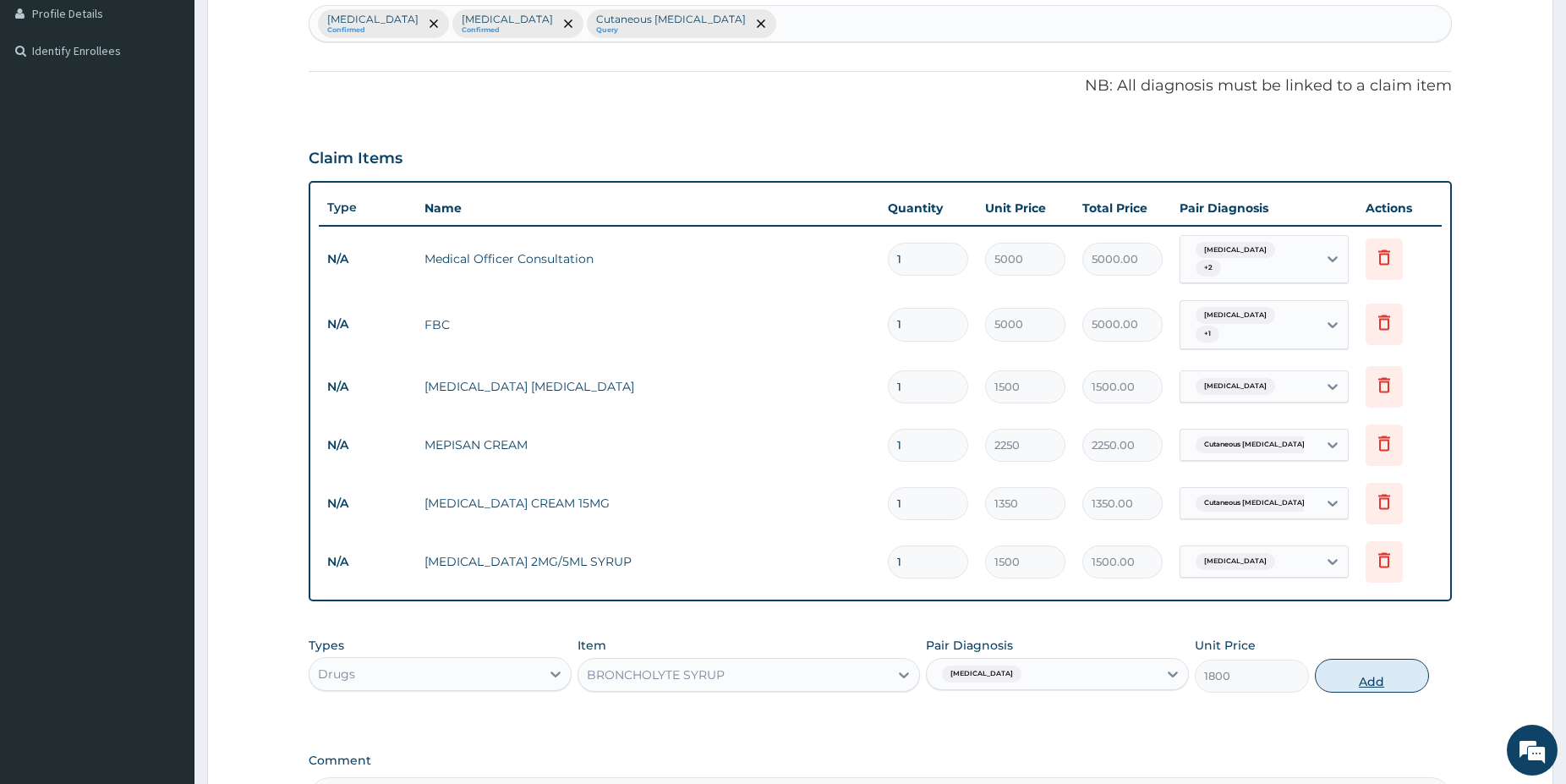
click at [1389, 674] on button "Add" at bounding box center [1372, 676] width 114 height 34
type input "0"
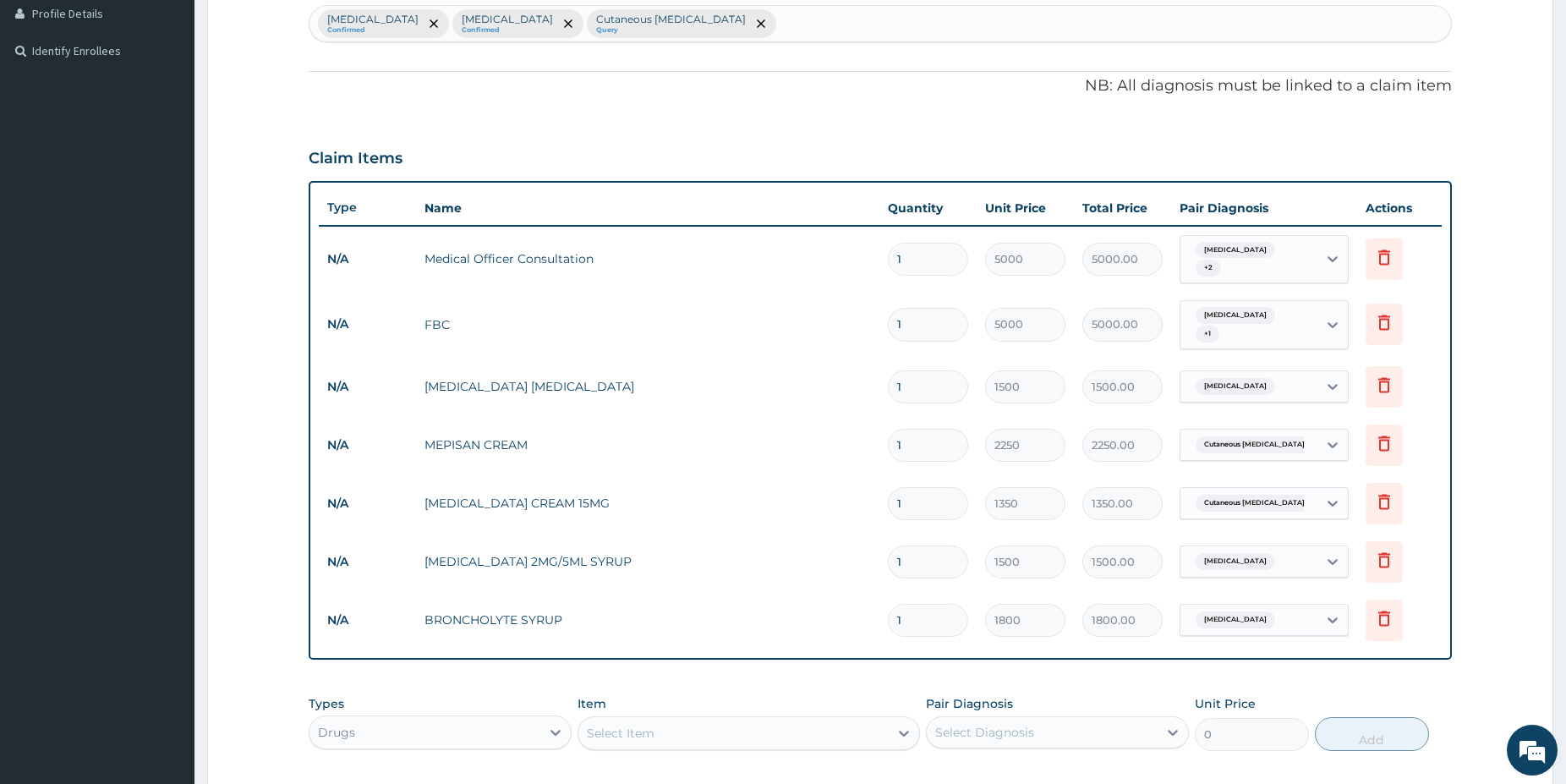
click at [669, 723] on div "Select Item" at bounding box center [733, 733] width 310 height 27
type input "CAMOSU"
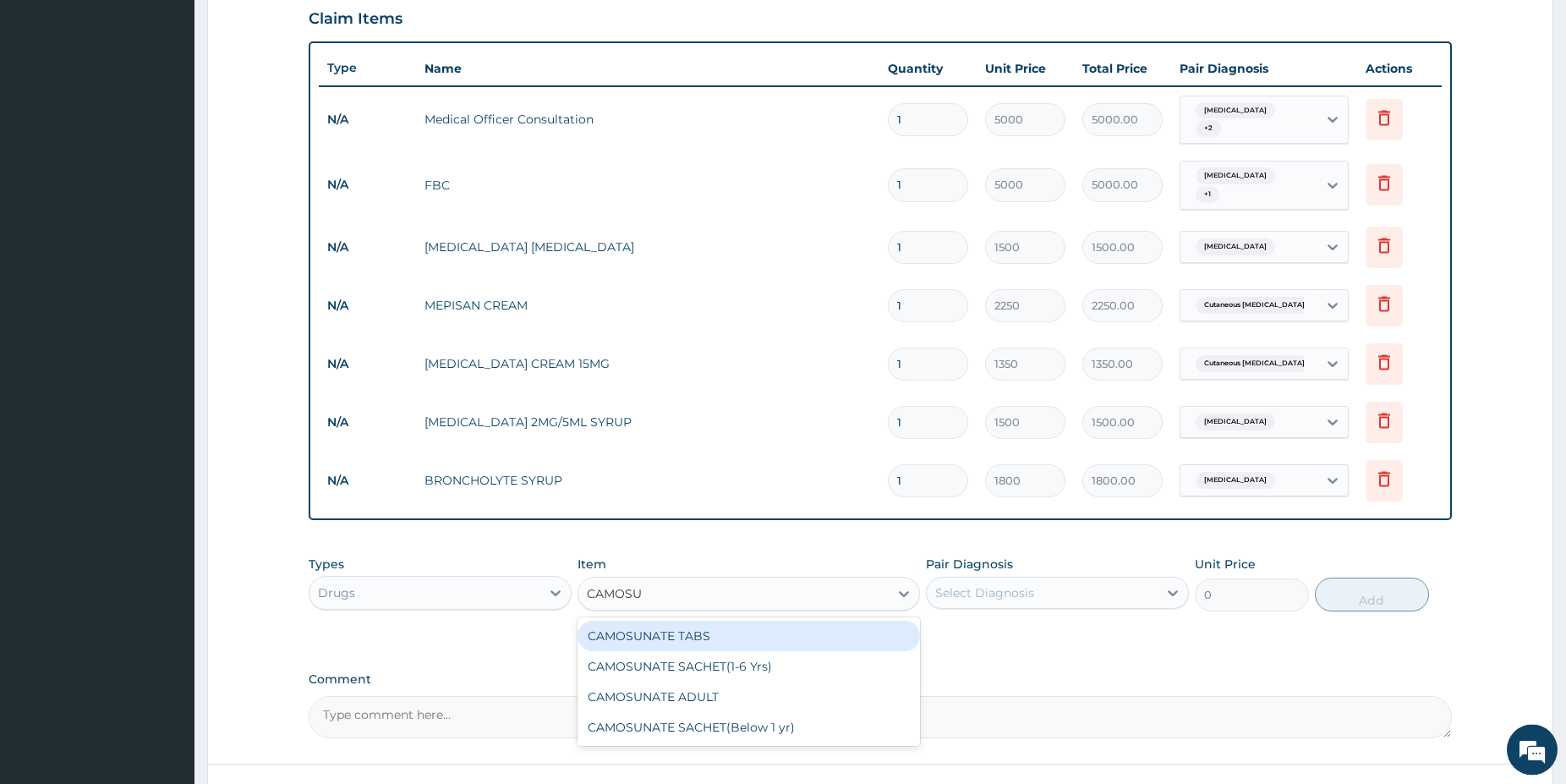
drag, startPoint x: 1575, startPoint y: 777, endPoint x: 1394, endPoint y: 750, distance: 183.8
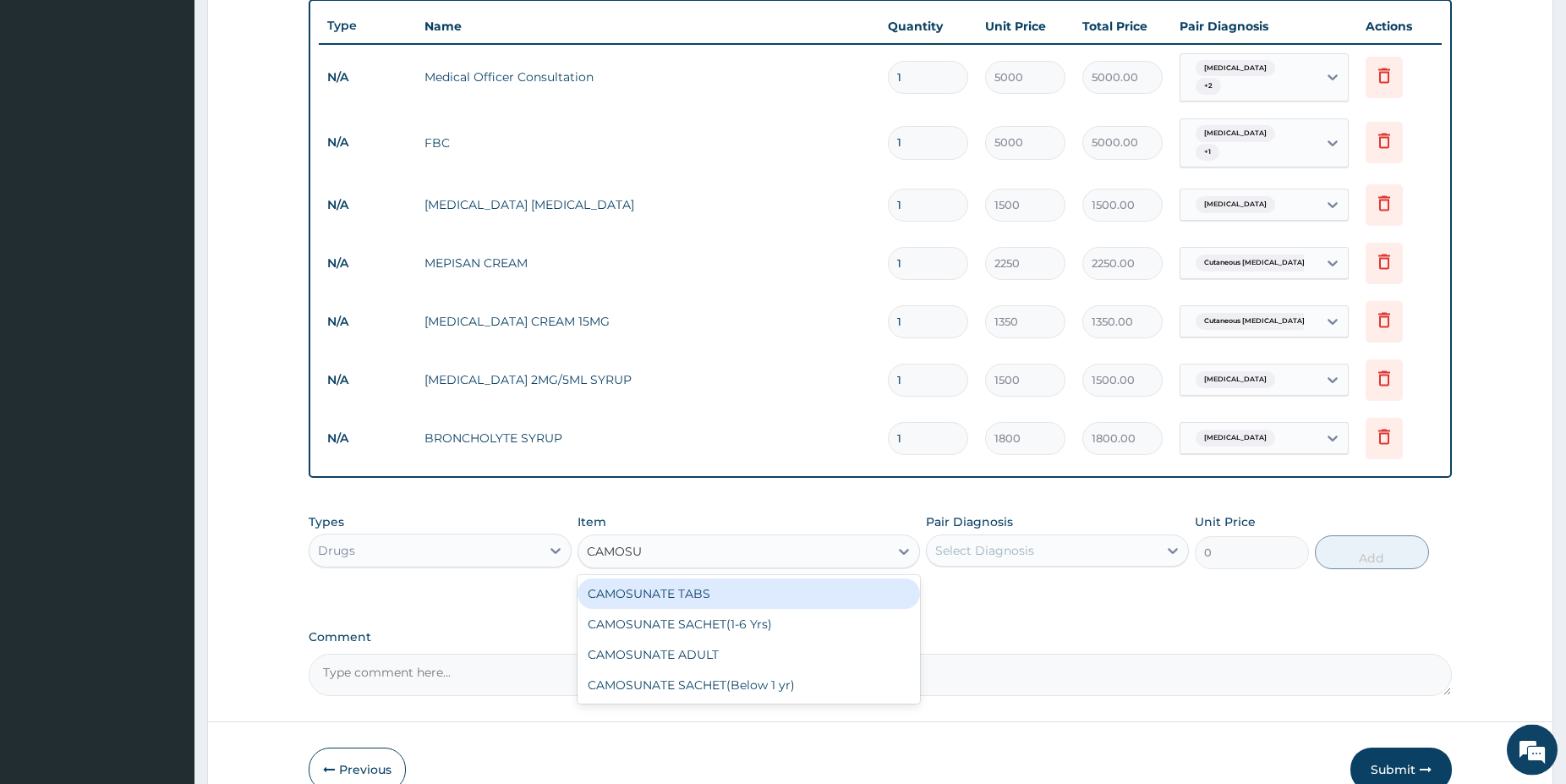
scroll to position [618, 0]
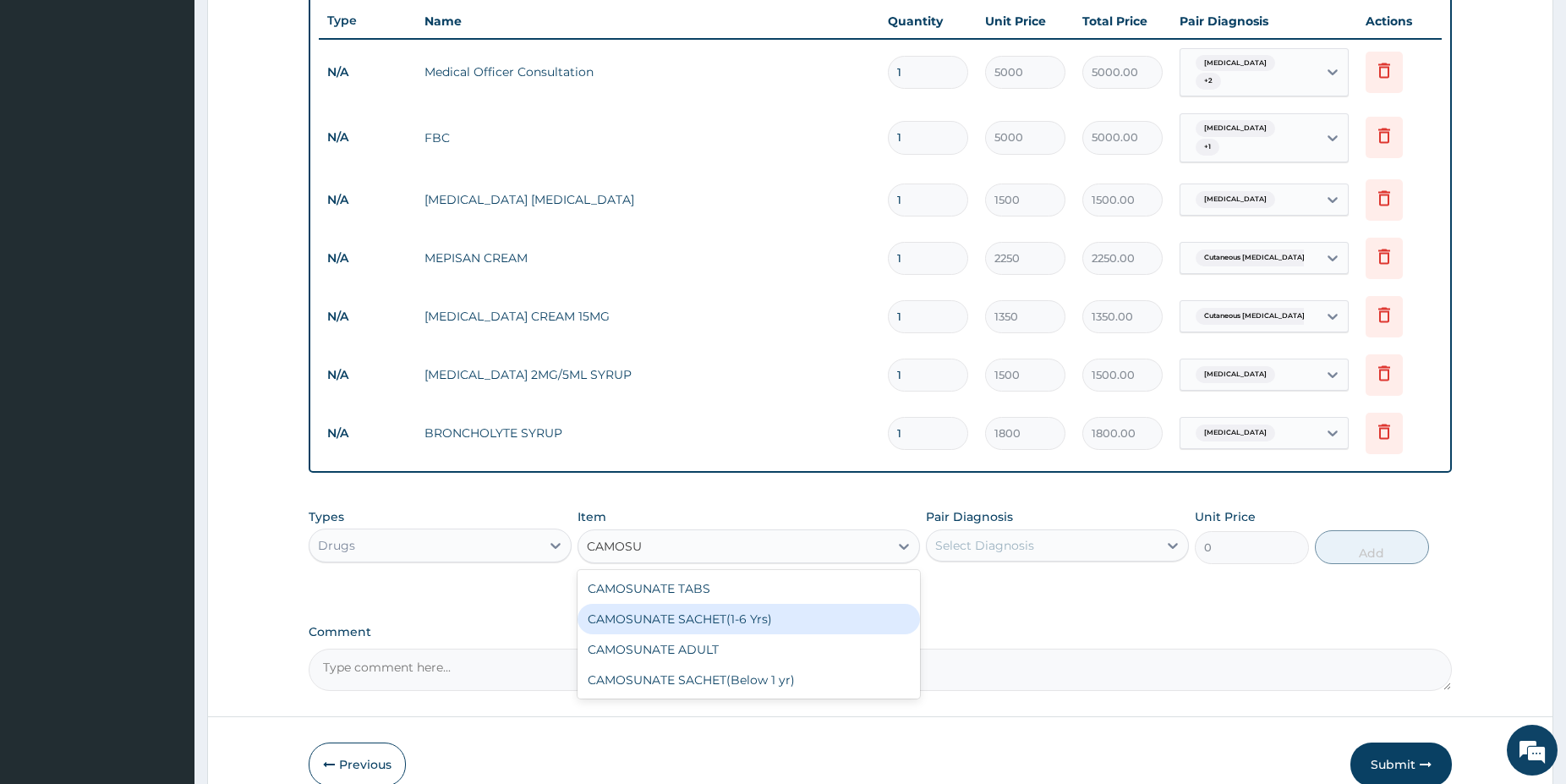
click at [827, 616] on div "CAMOSUNATE SACHET(1-6 Yrs)" at bounding box center [749, 619] width 342 height 30
type input "2250"
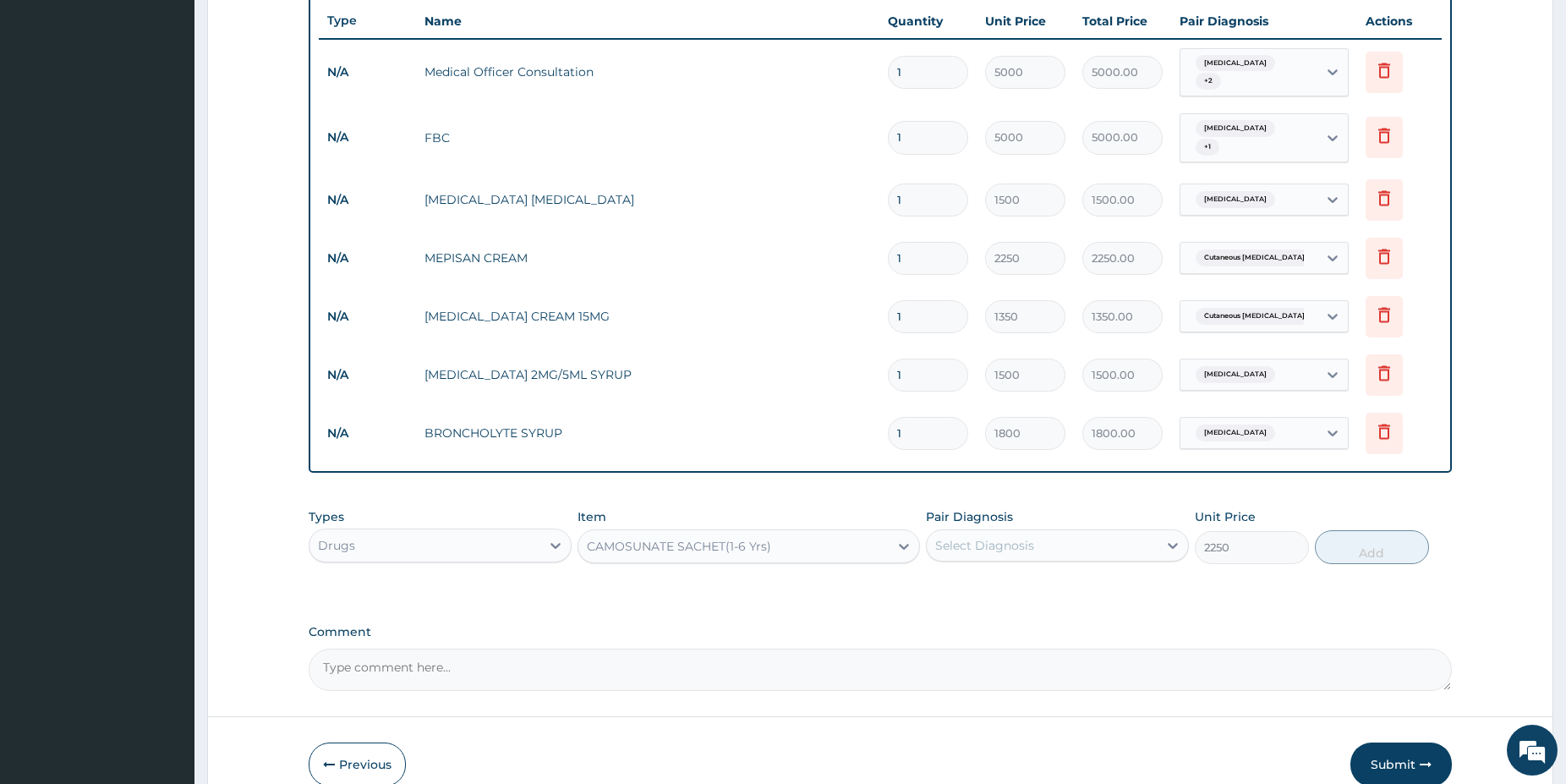
click at [983, 547] on div "Select Diagnosis" at bounding box center [1042, 545] width 231 height 27
click at [996, 585] on label "[MEDICAL_DATA]" at bounding box center [1006, 586] width 105 height 17
checkbox input "true"
drag, startPoint x: 1406, startPoint y: 542, endPoint x: 1382, endPoint y: 543, distance: 24.5
click at [1405, 542] on button "Add" at bounding box center [1372, 547] width 114 height 34
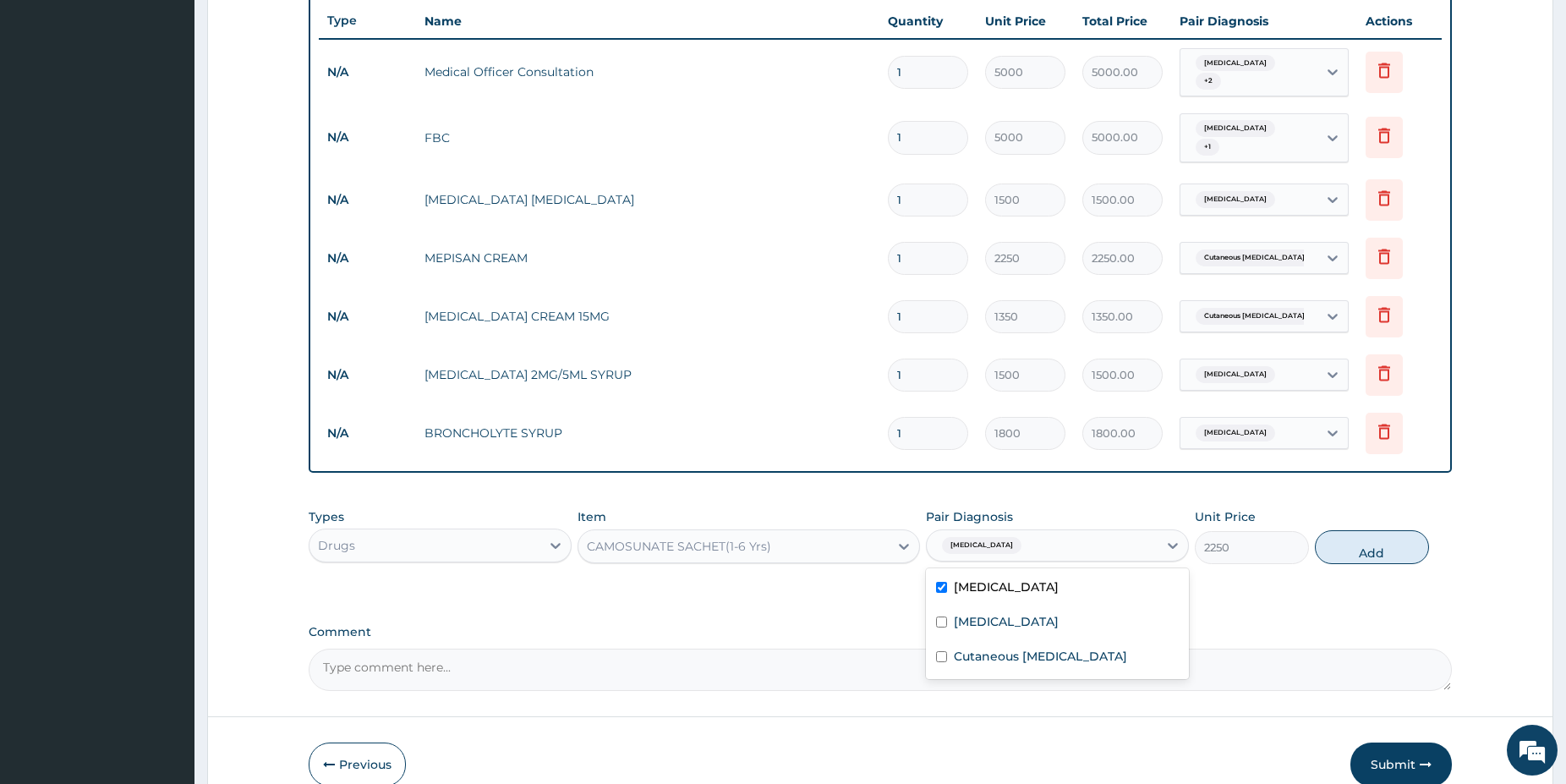
type input "0"
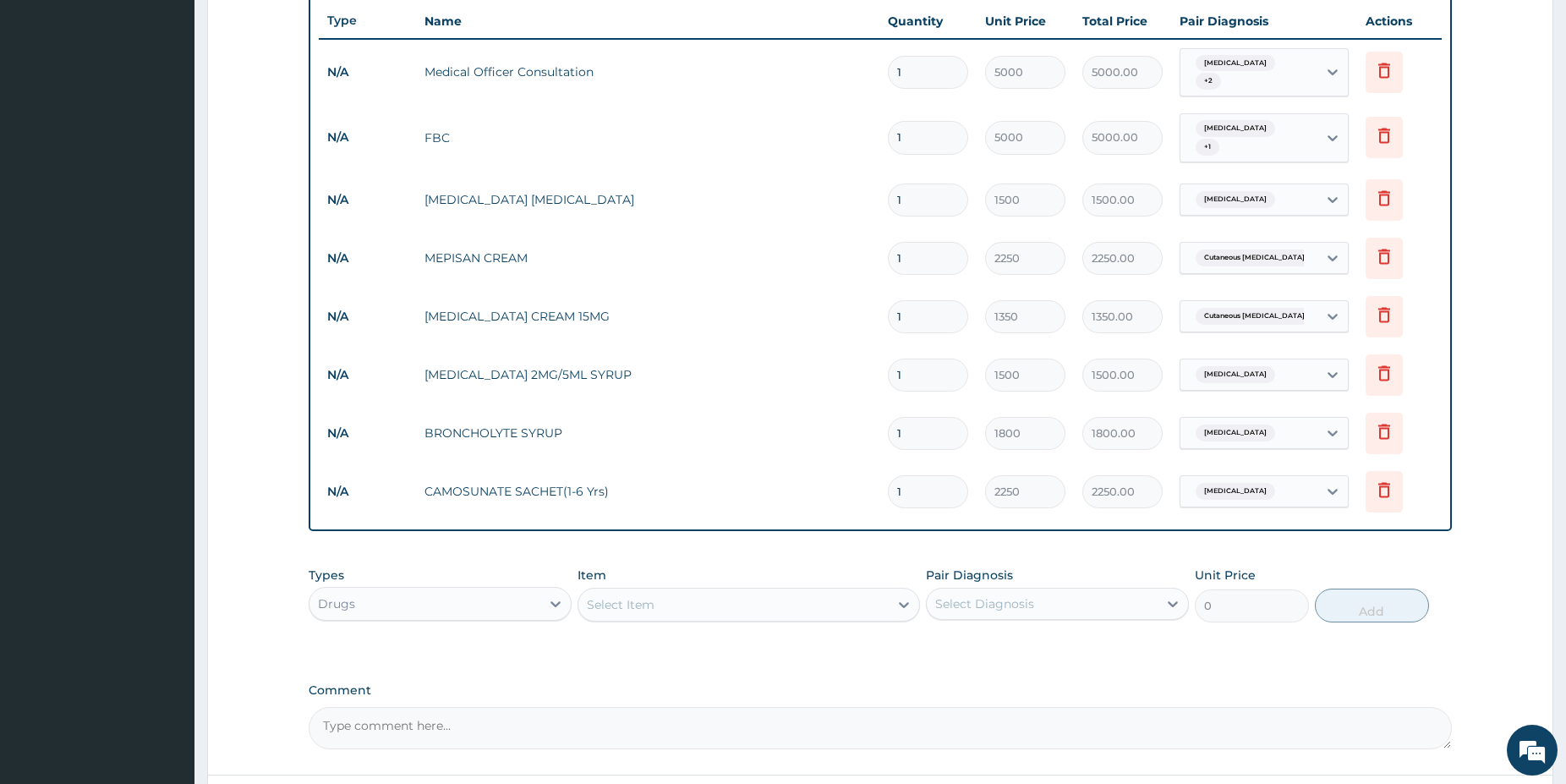
drag, startPoint x: 791, startPoint y: 597, endPoint x: 768, endPoint y: 562, distance: 42.0
click at [788, 598] on div "Select Item" at bounding box center [733, 604] width 310 height 27
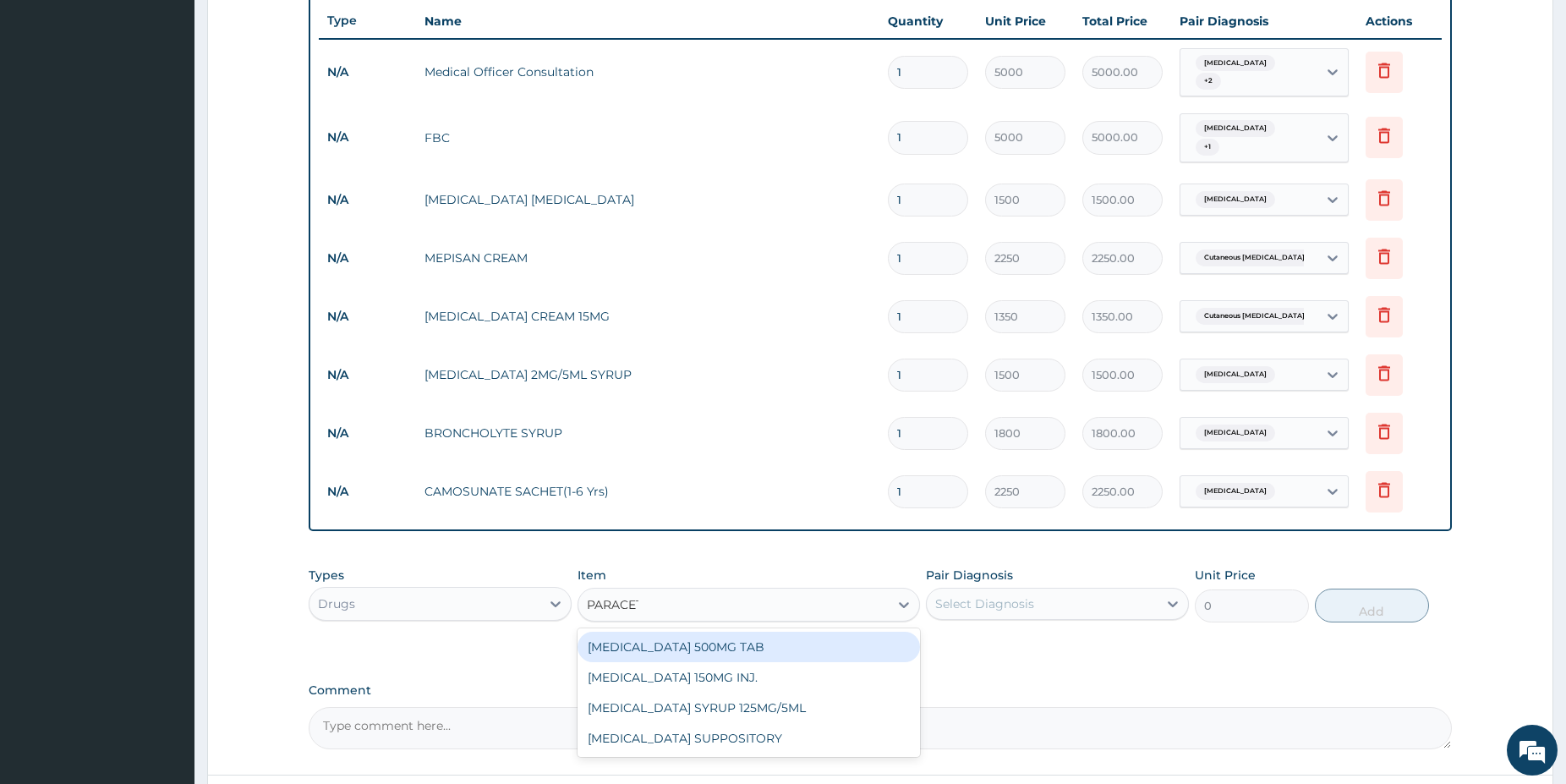
type input "PARACETA"
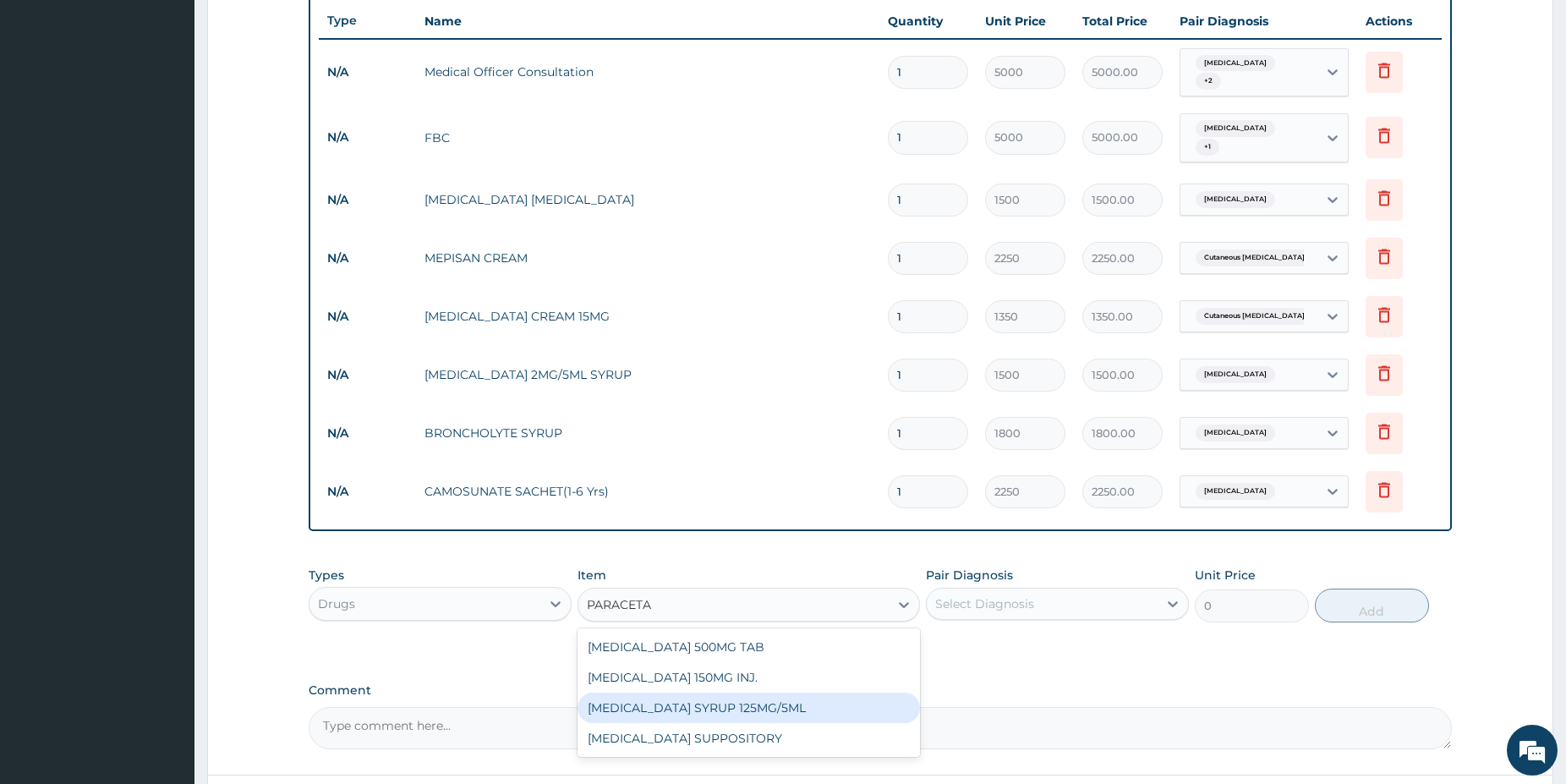
click at [794, 693] on div "[MEDICAL_DATA] SYRUP 125MG/5ML" at bounding box center [749, 708] width 342 height 30
type input "1100"
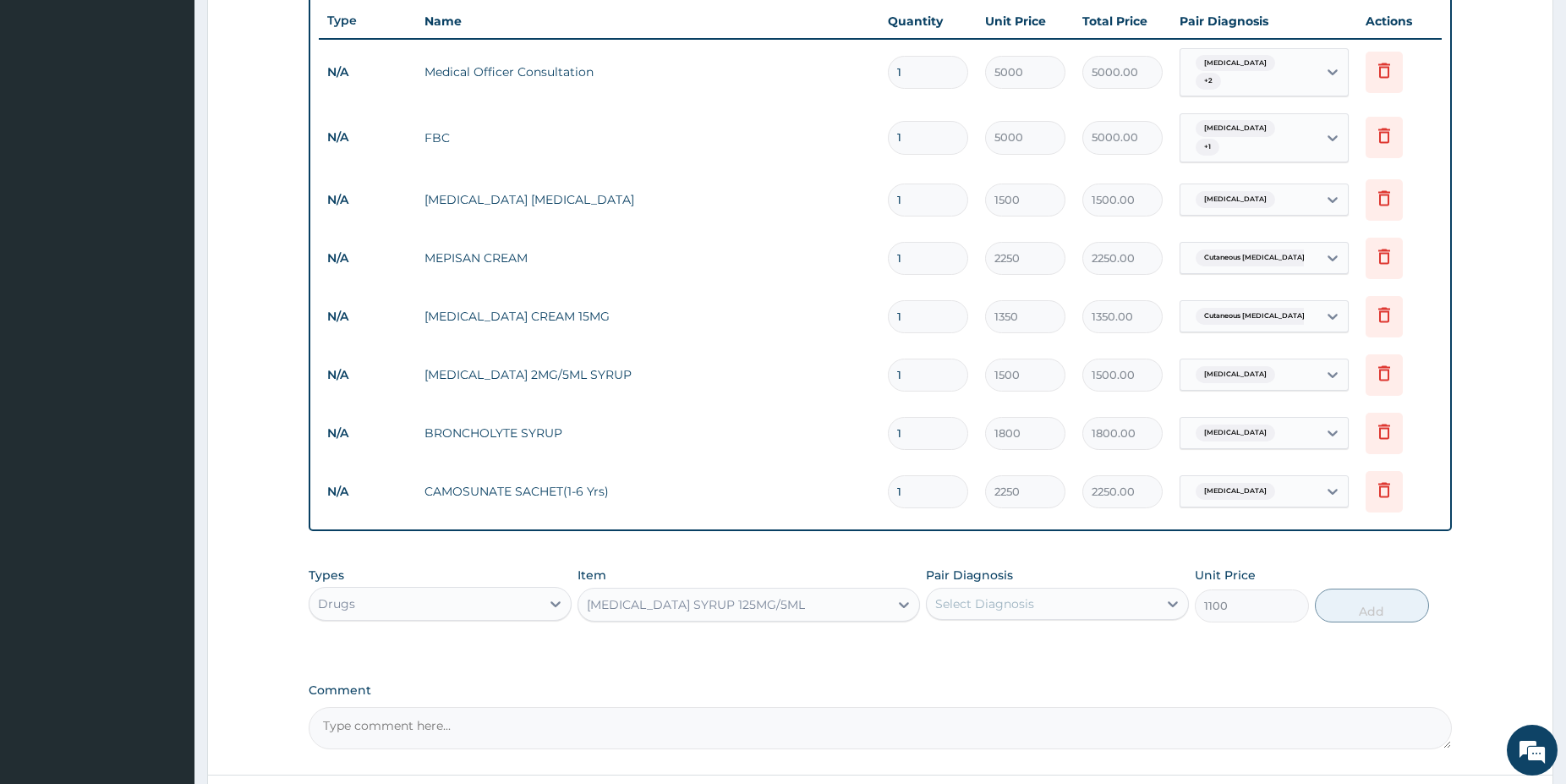
drag, startPoint x: 1043, startPoint y: 596, endPoint x: 1027, endPoint y: 594, distance: 15.4
click at [1042, 595] on div "Select Diagnosis" at bounding box center [1042, 603] width 231 height 27
click at [1041, 634] on div "[MEDICAL_DATA]" at bounding box center [1057, 647] width 263 height 35
checkbox input "true"
click at [1366, 592] on button "Add" at bounding box center [1372, 606] width 114 height 34
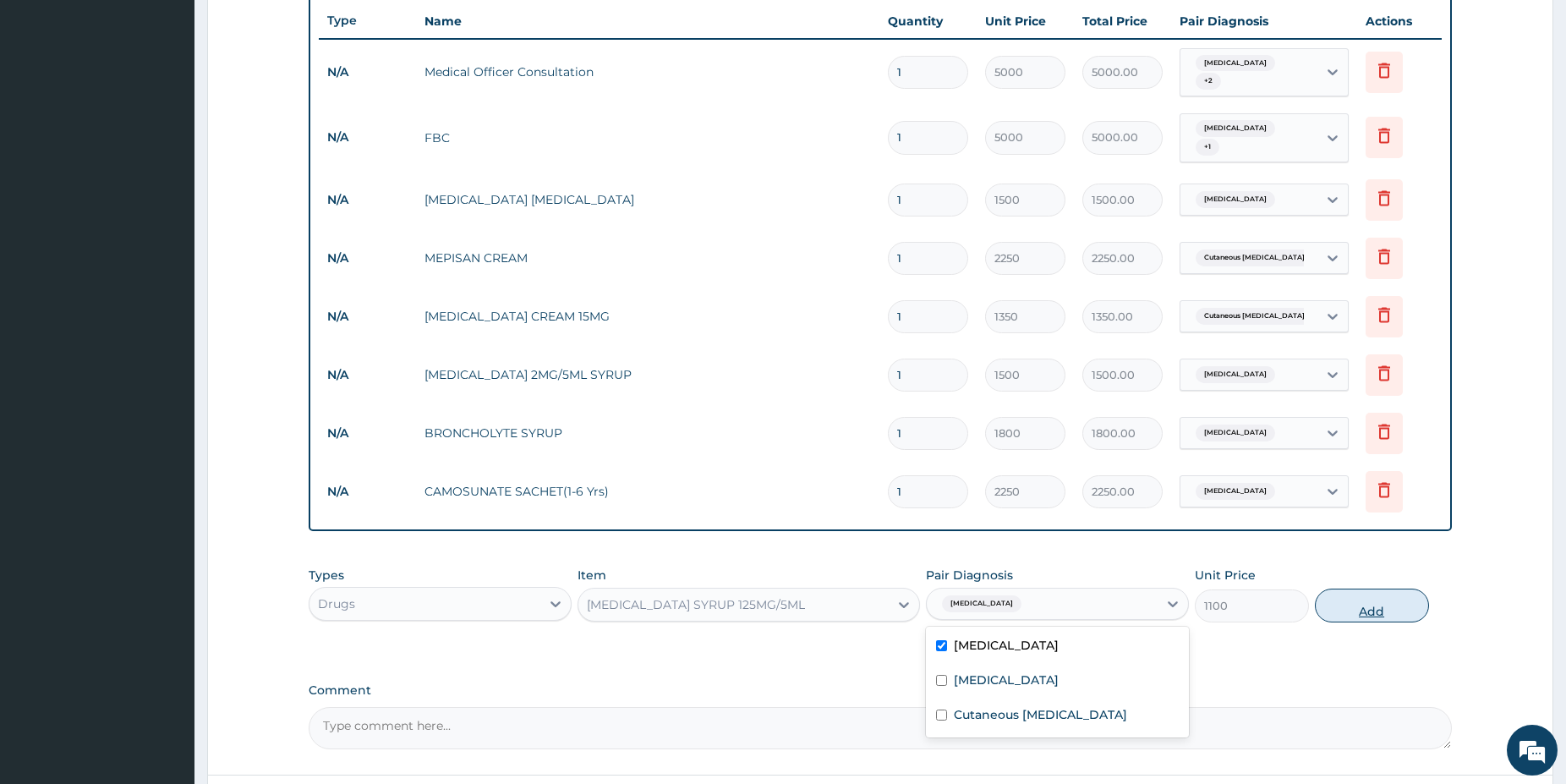
type input "0"
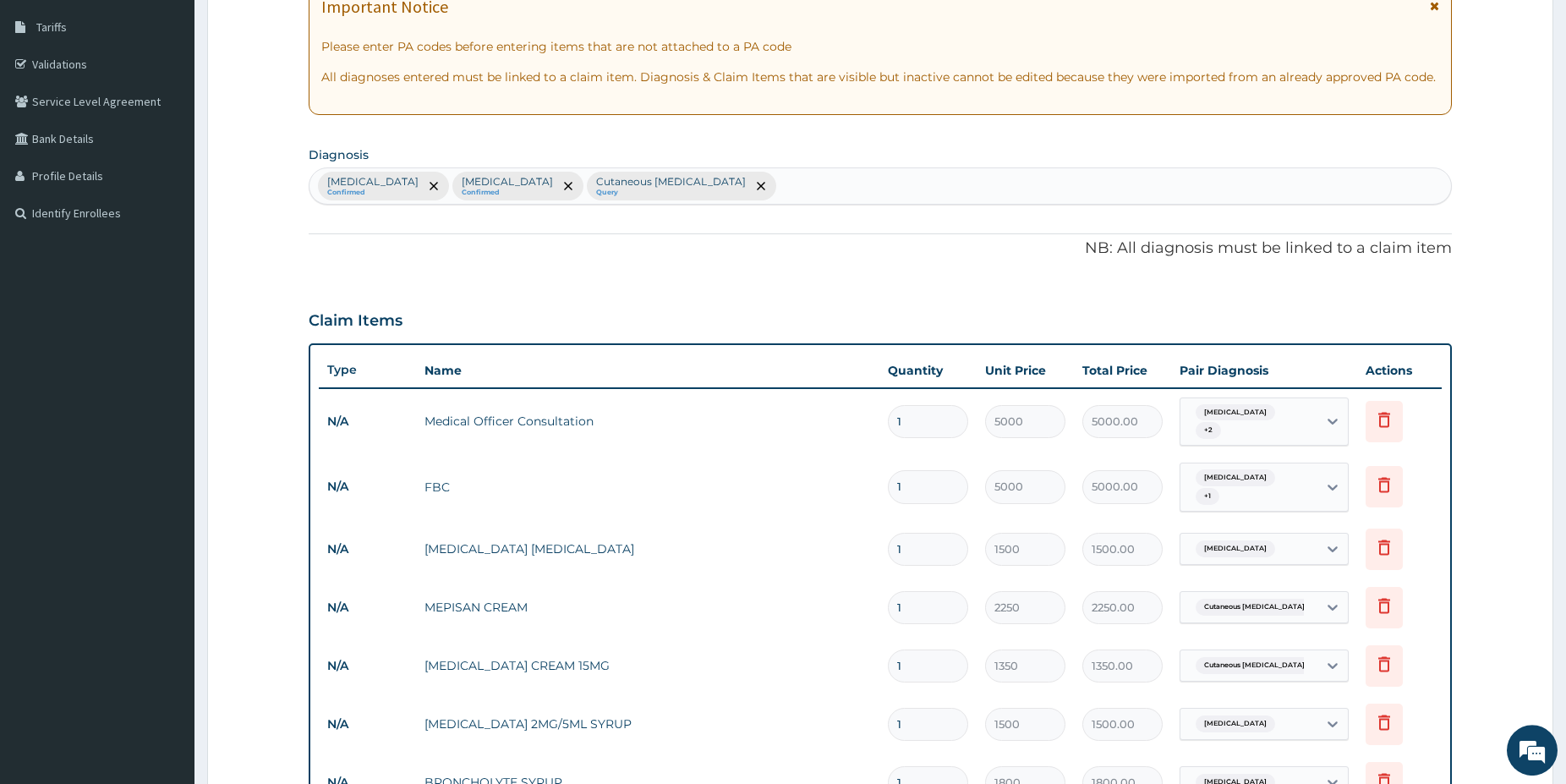
scroll to position [0, 0]
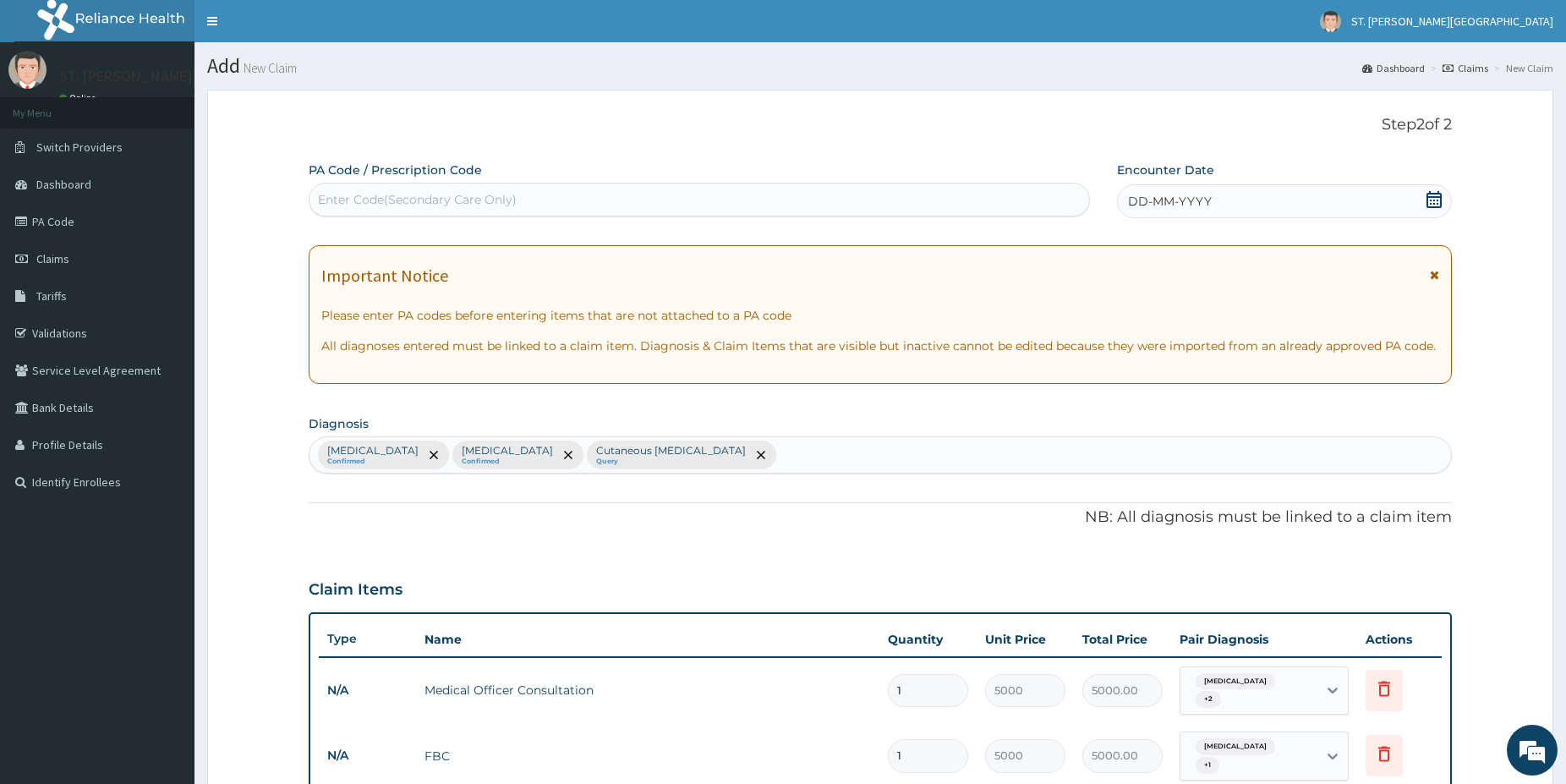
click at [1437, 199] on icon at bounding box center [1434, 199] width 17 height 17
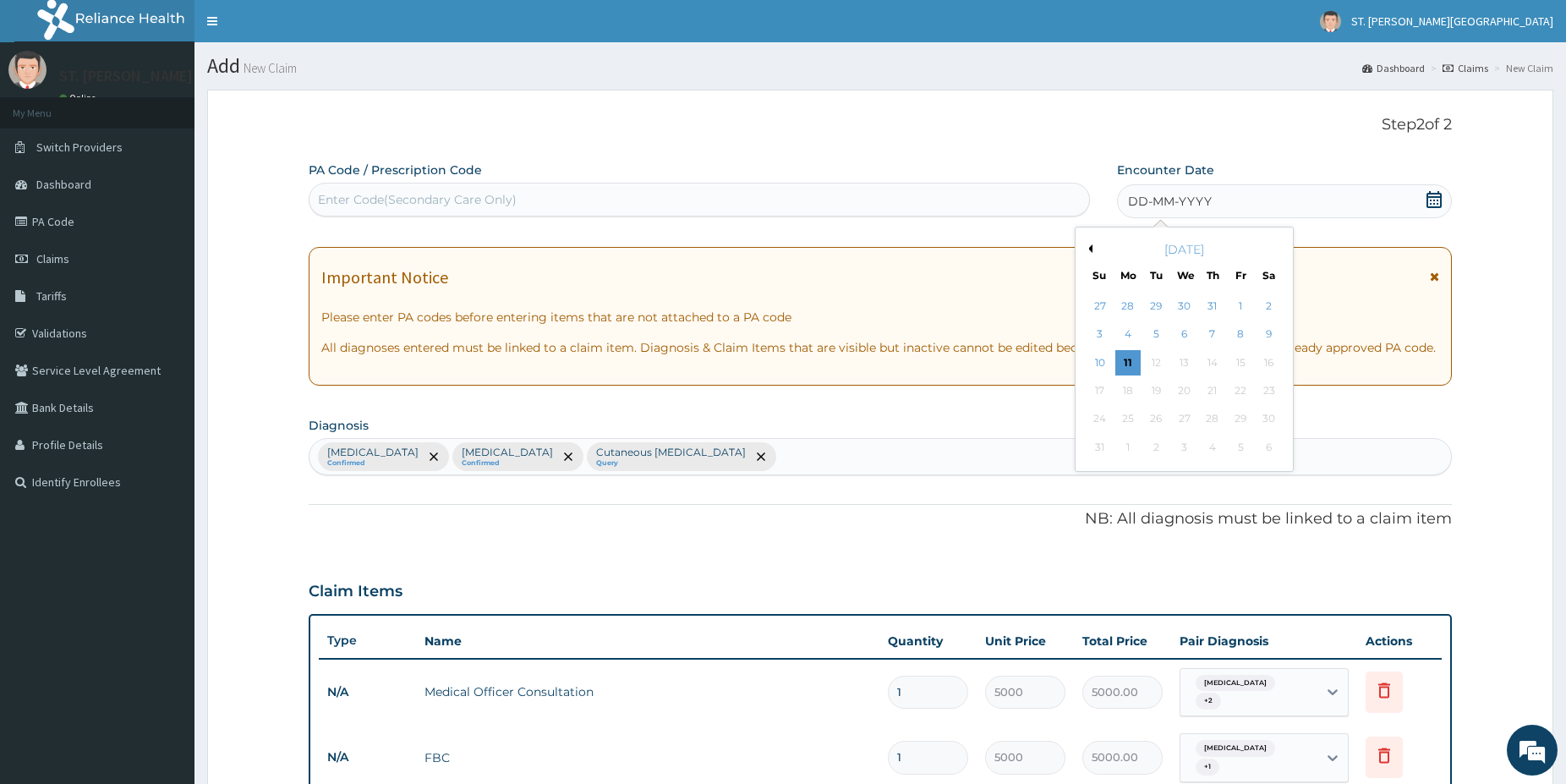
click at [1096, 362] on div "10" at bounding box center [1099, 362] width 25 height 25
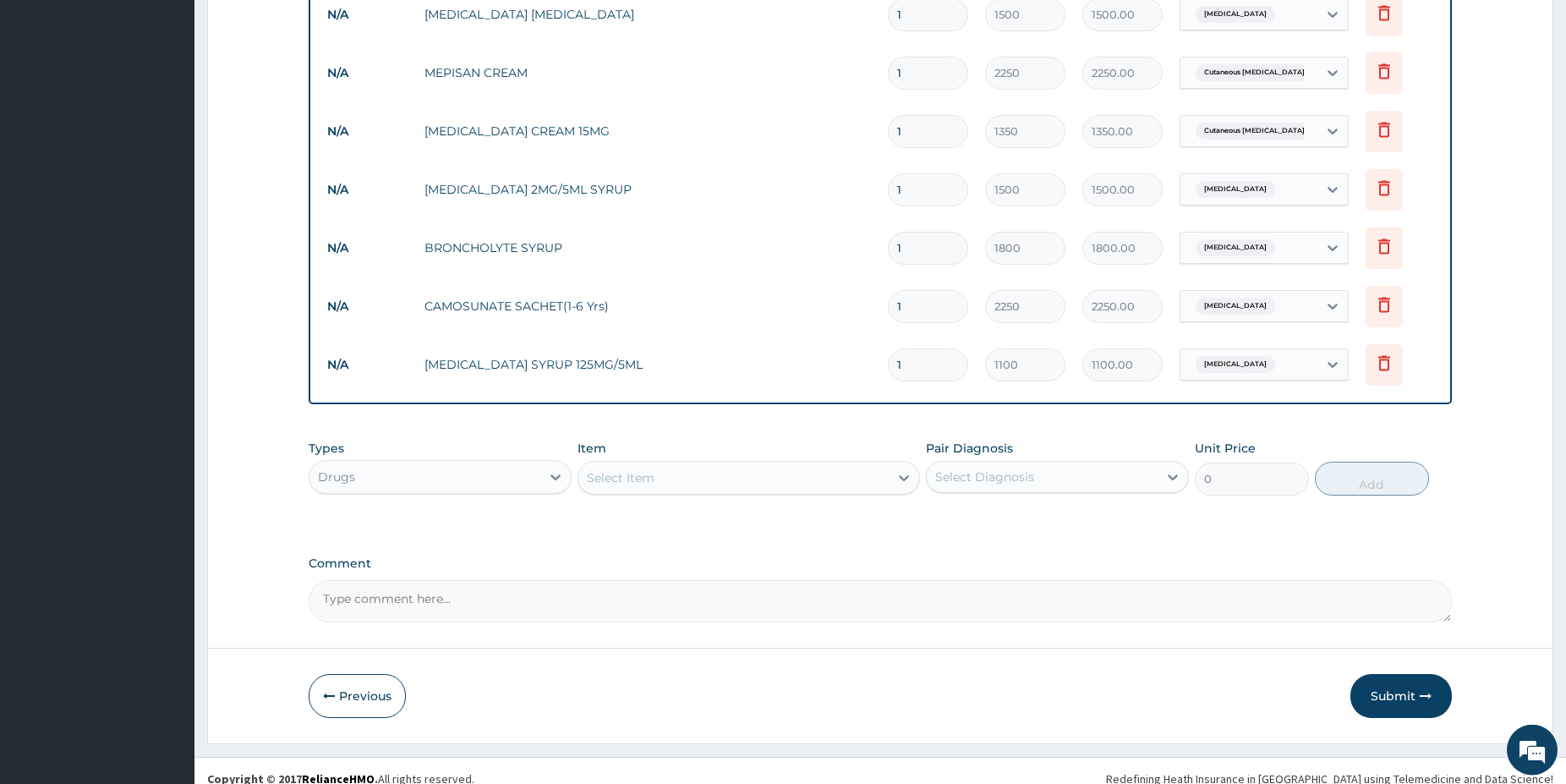
scroll to position [812, 0]
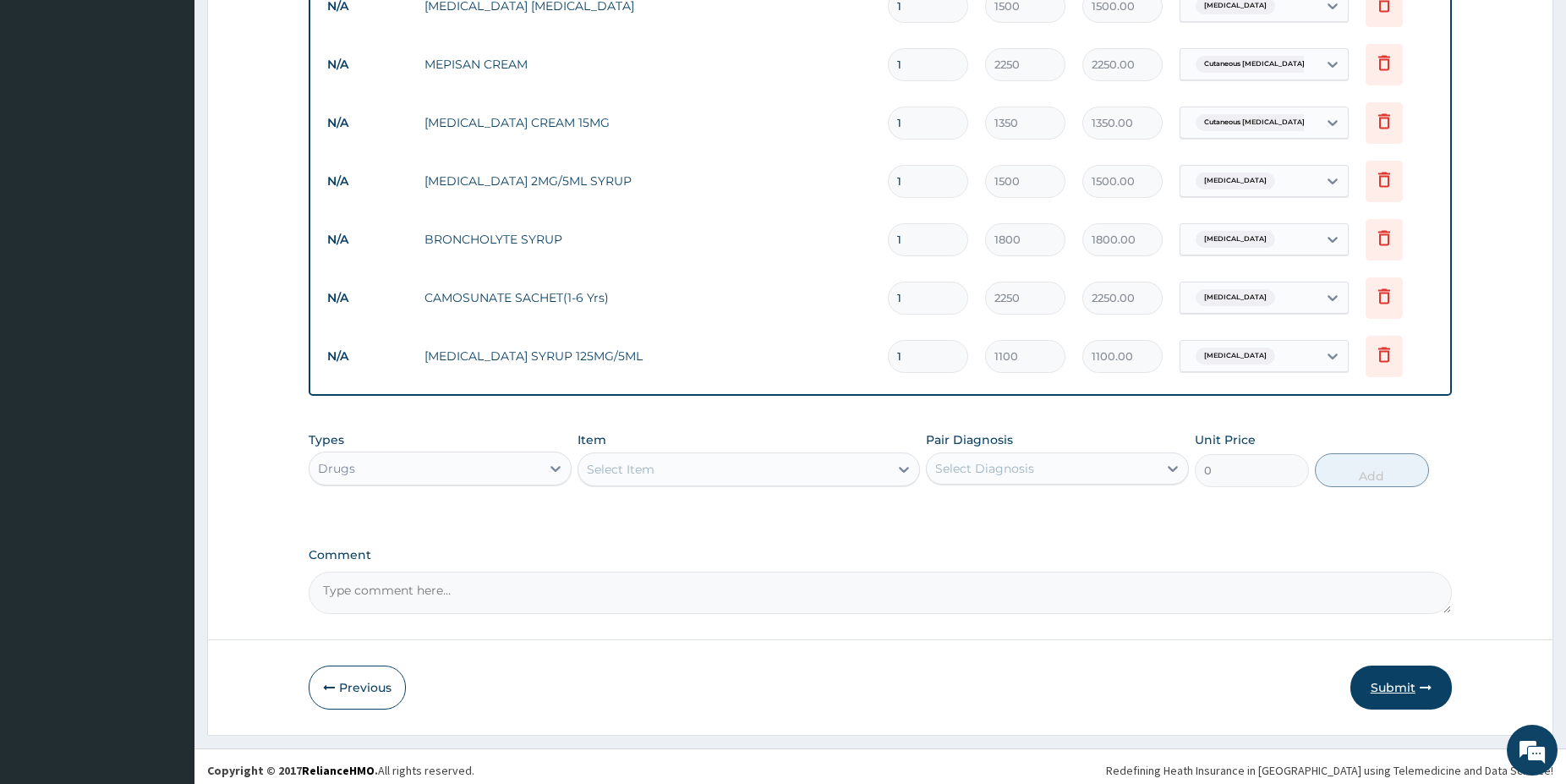
click at [1395, 678] on button "Submit" at bounding box center [1400, 687] width 101 height 44
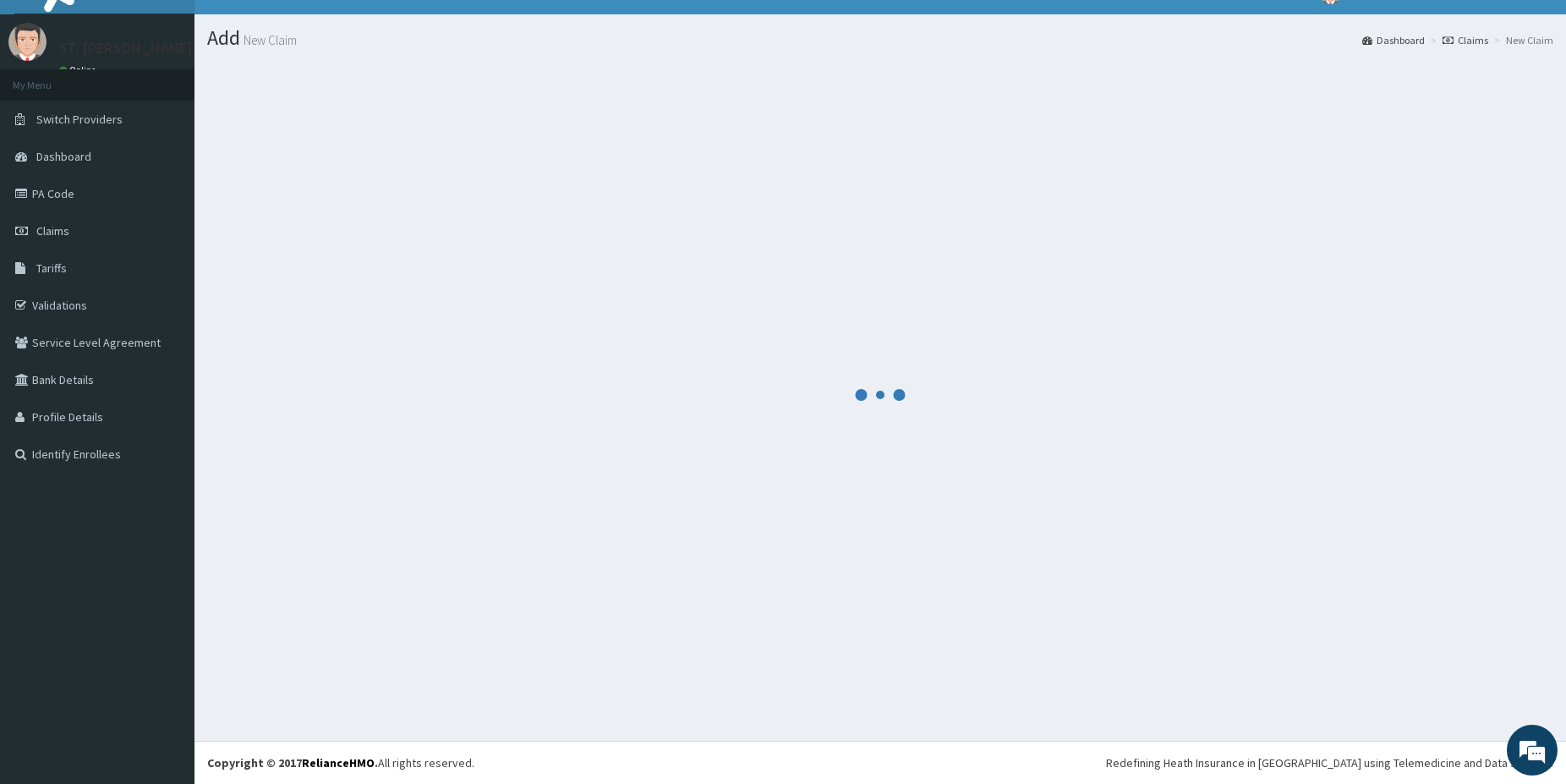
scroll to position [28, 0]
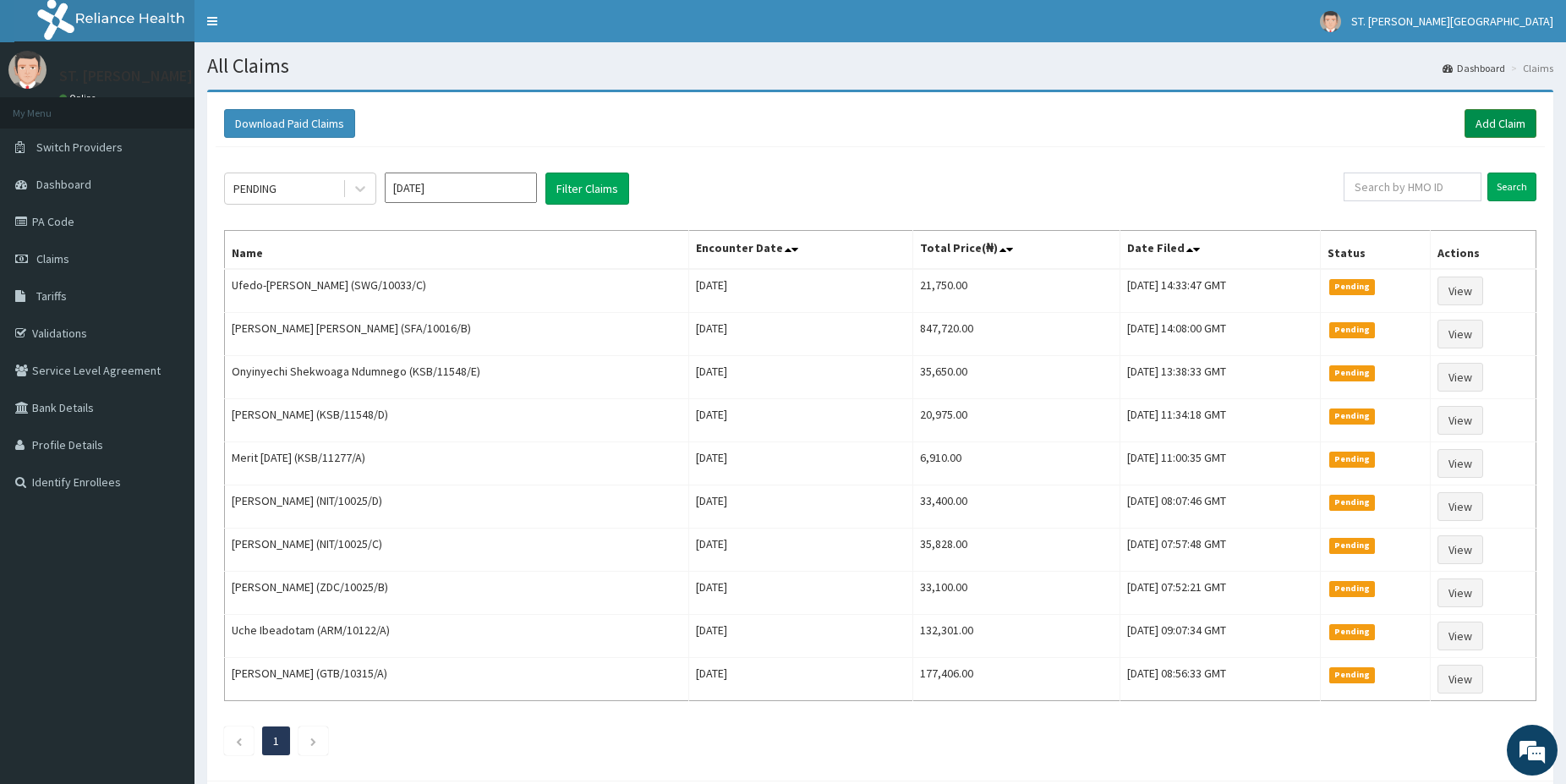
click at [1494, 121] on link "Add Claim" at bounding box center [1501, 123] width 72 height 29
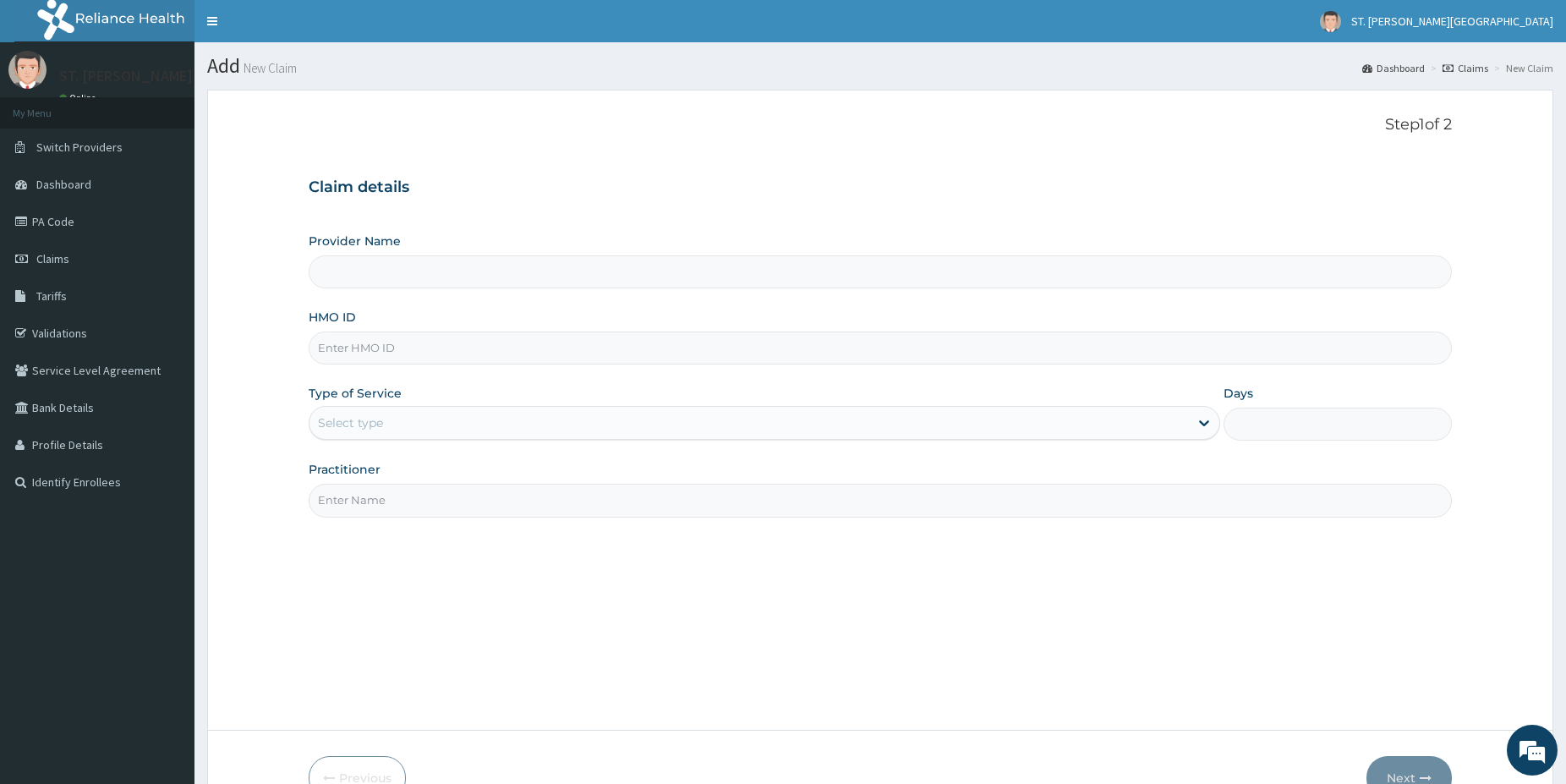
click at [435, 348] on input "HMO ID" at bounding box center [880, 347] width 1143 height 33
type input "[GEOGRAPHIC_DATA]- [GEOGRAPHIC_DATA]"
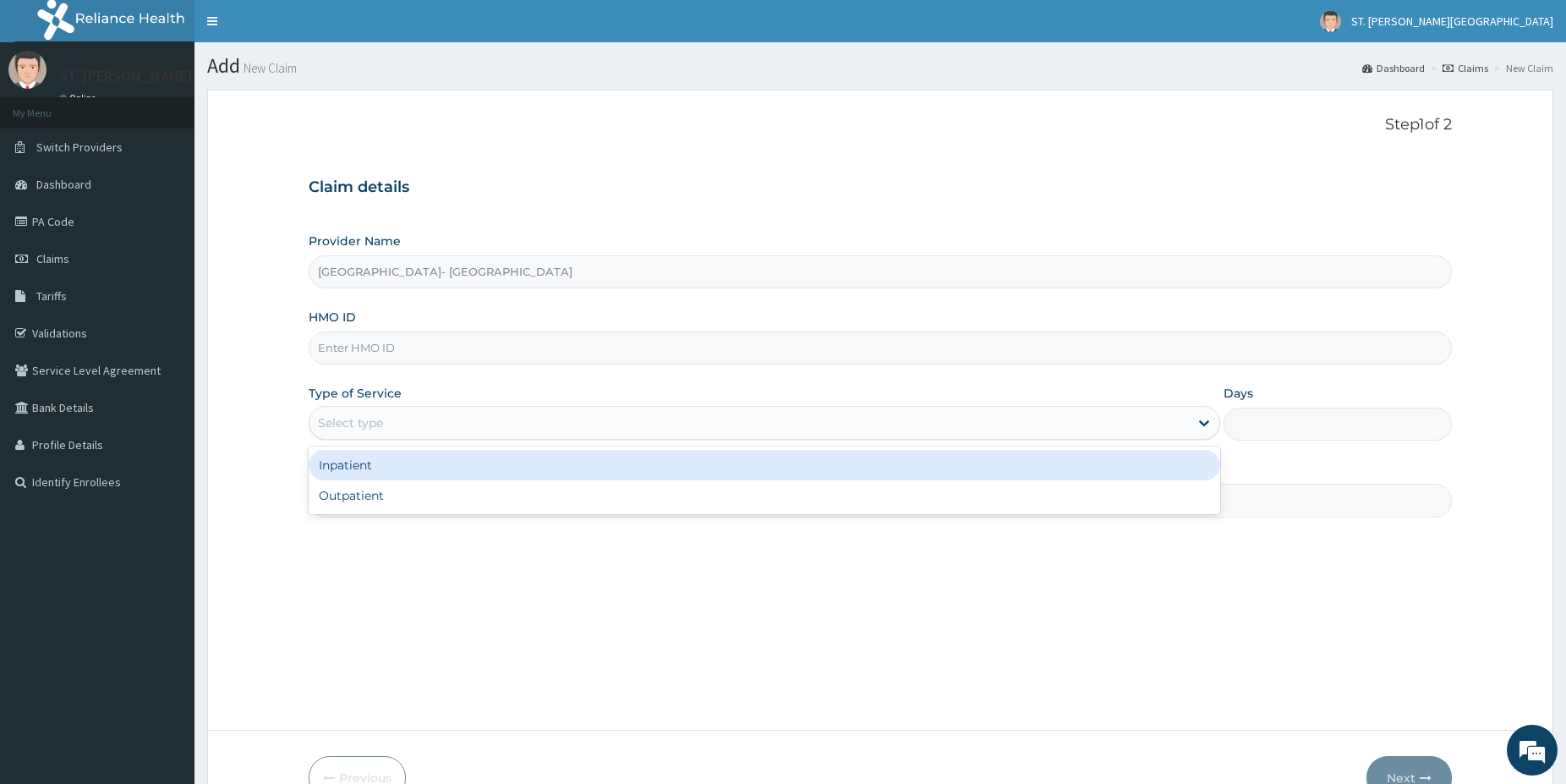
click at [386, 430] on div "Select type" at bounding box center [748, 422] width 879 height 27
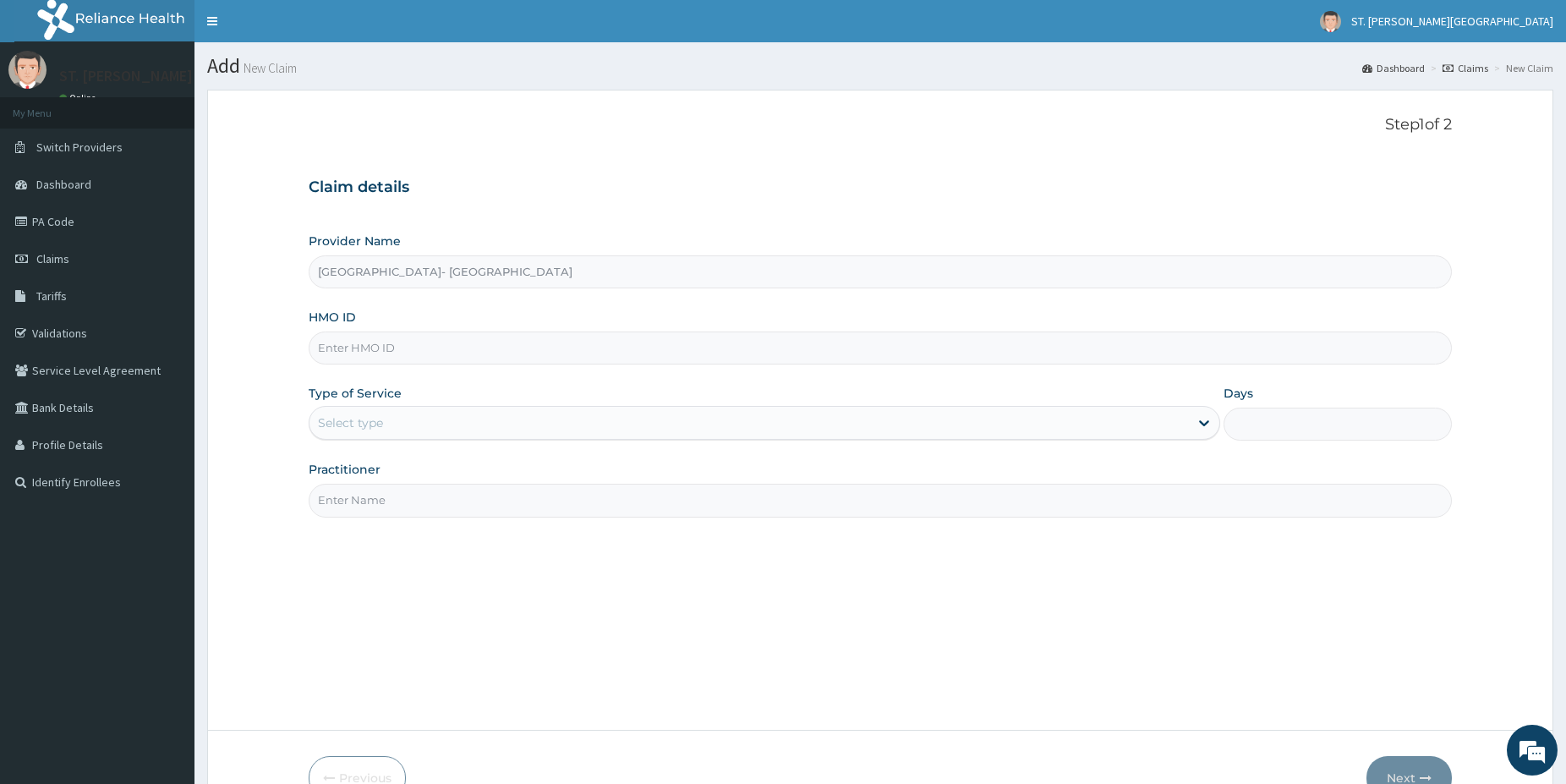
click at [363, 355] on input "HMO ID" at bounding box center [880, 347] width 1143 height 33
paste input "KSB/11548/C"
type input "KSB/11548/C"
click at [378, 433] on div "Select type" at bounding box center [748, 422] width 879 height 27
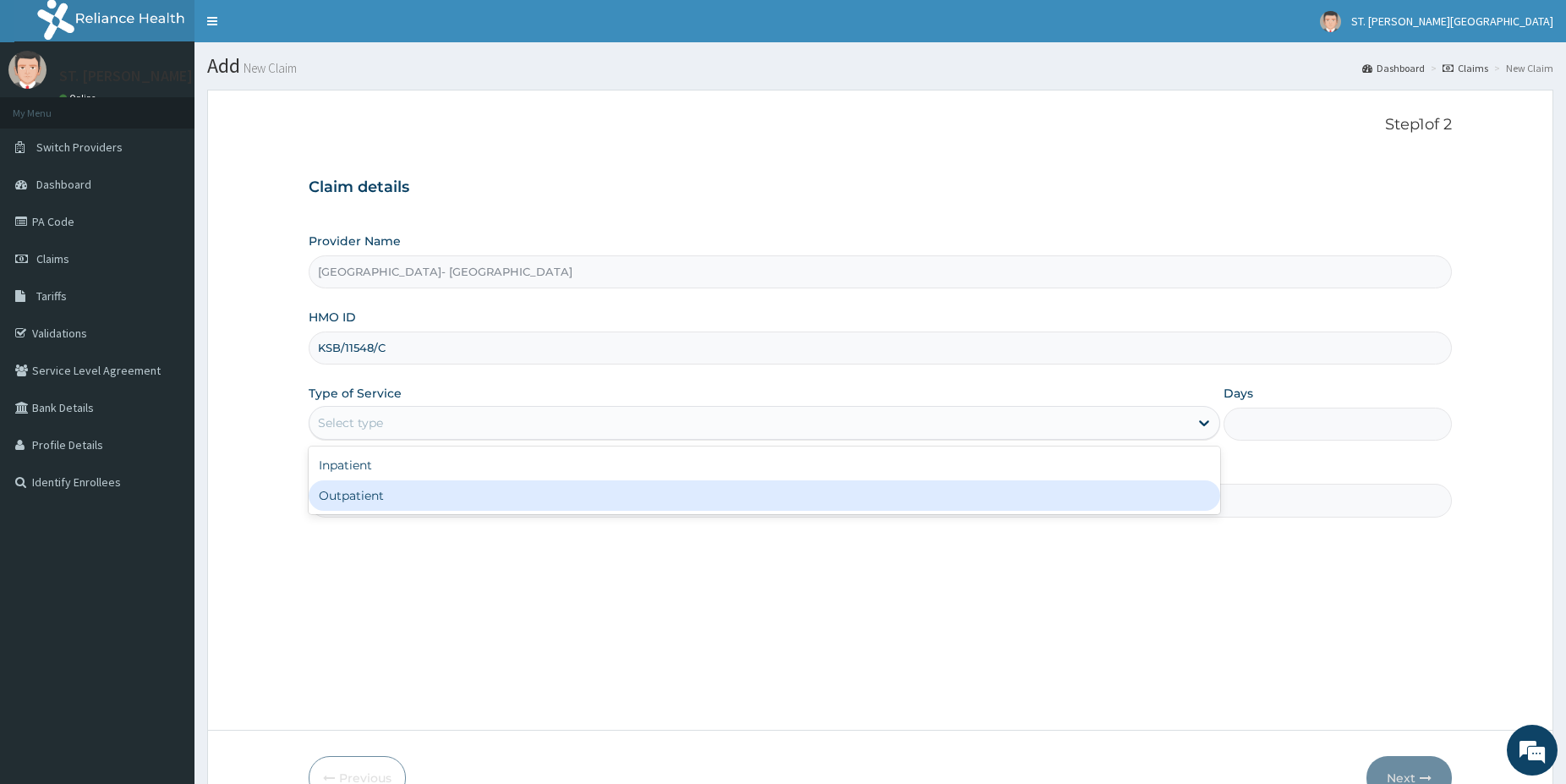
click at [375, 494] on div "Outpatient" at bounding box center [765, 495] width 912 height 30
type input "1"
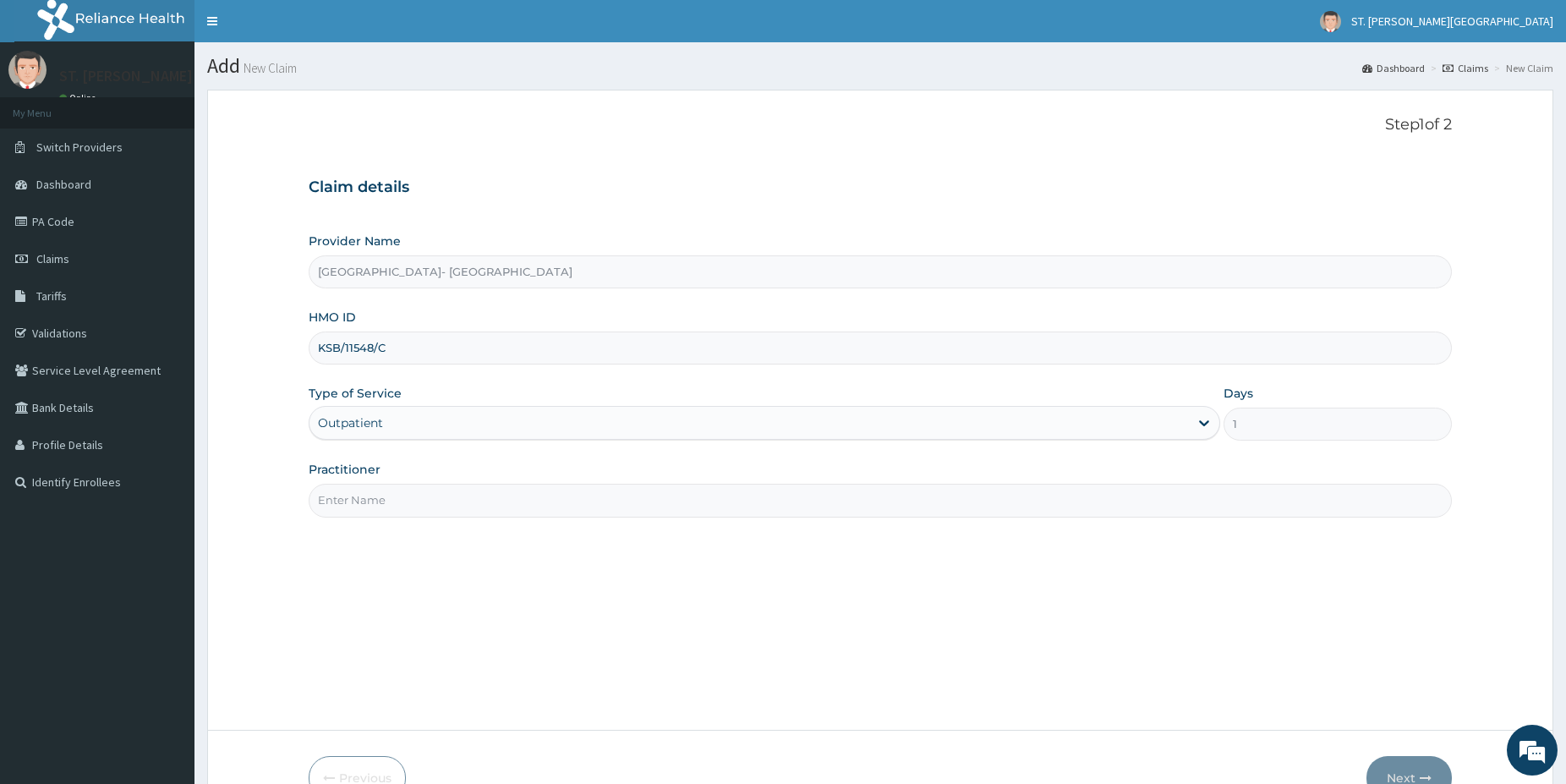
click at [374, 496] on input "Practitioner" at bounding box center [880, 500] width 1143 height 33
type input "[PERSON_NAME]"
click at [1431, 764] on button "Next" at bounding box center [1408, 778] width 85 height 44
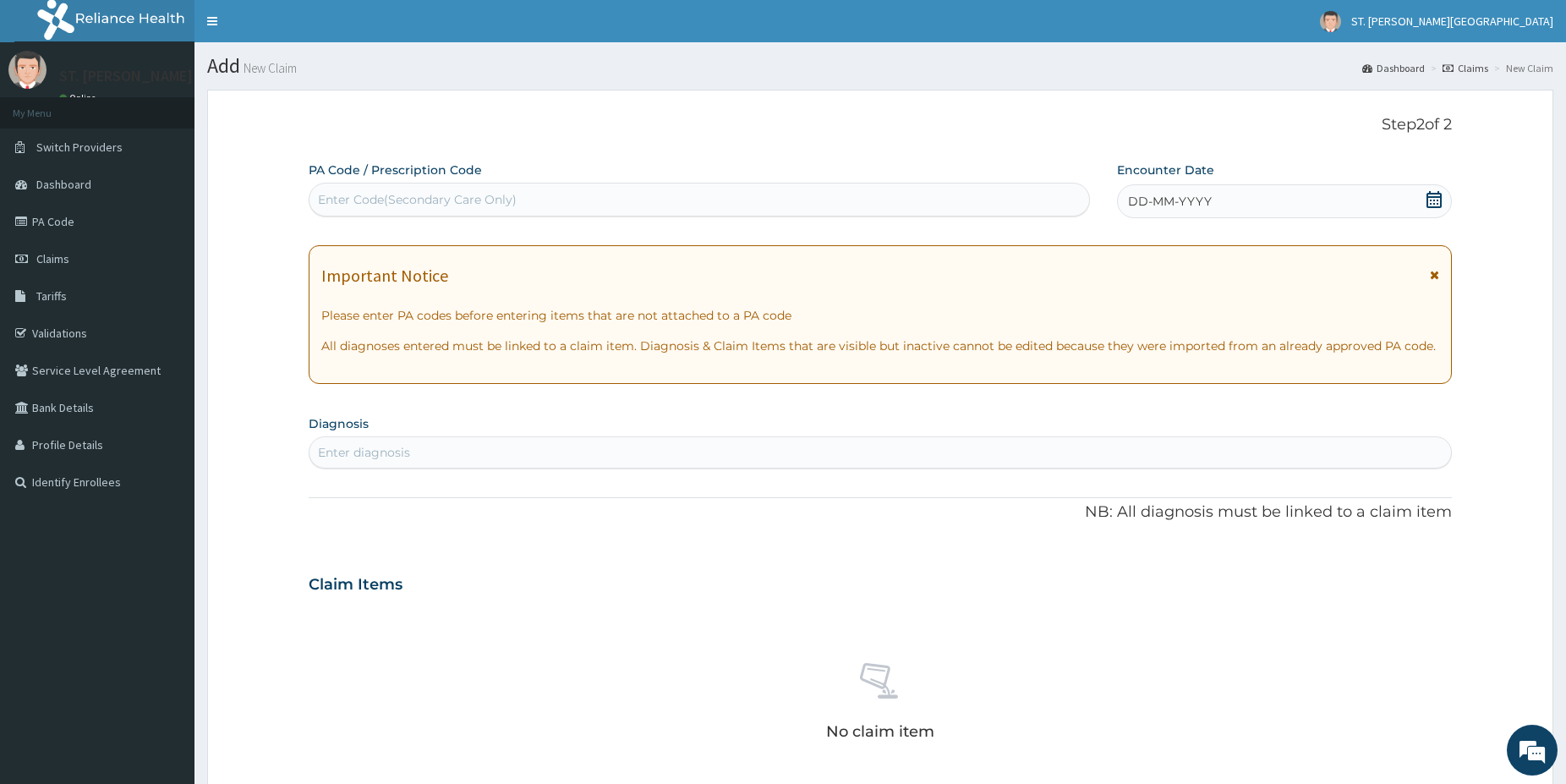
click at [434, 199] on div "Enter Code(Secondary Care Only)" at bounding box center [417, 199] width 199 height 17
paste input "PA/9B930F"
type input "PA/9B930F"
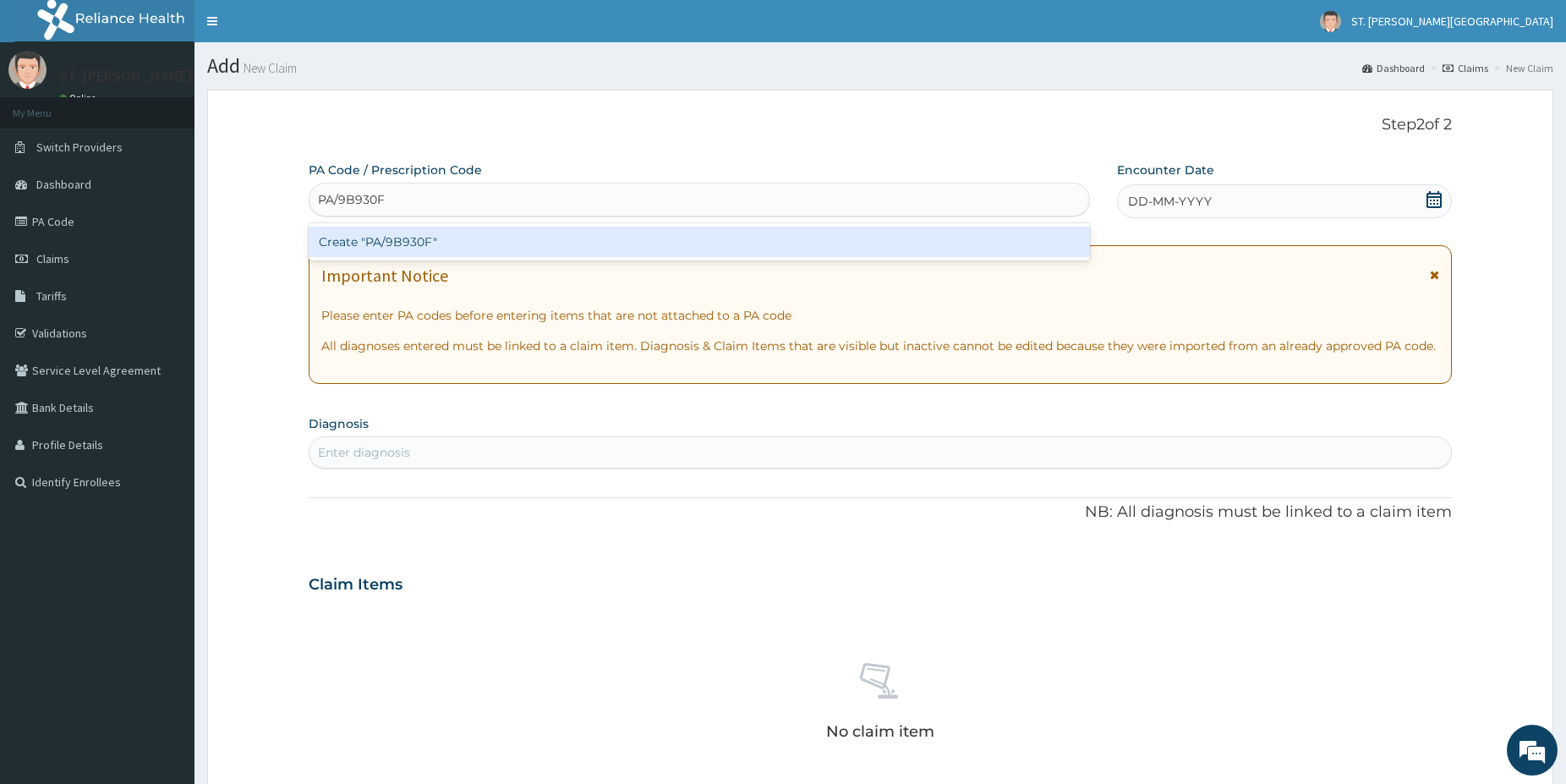
click at [389, 249] on div "Create "PA/9B930F"" at bounding box center [699, 242] width 781 height 30
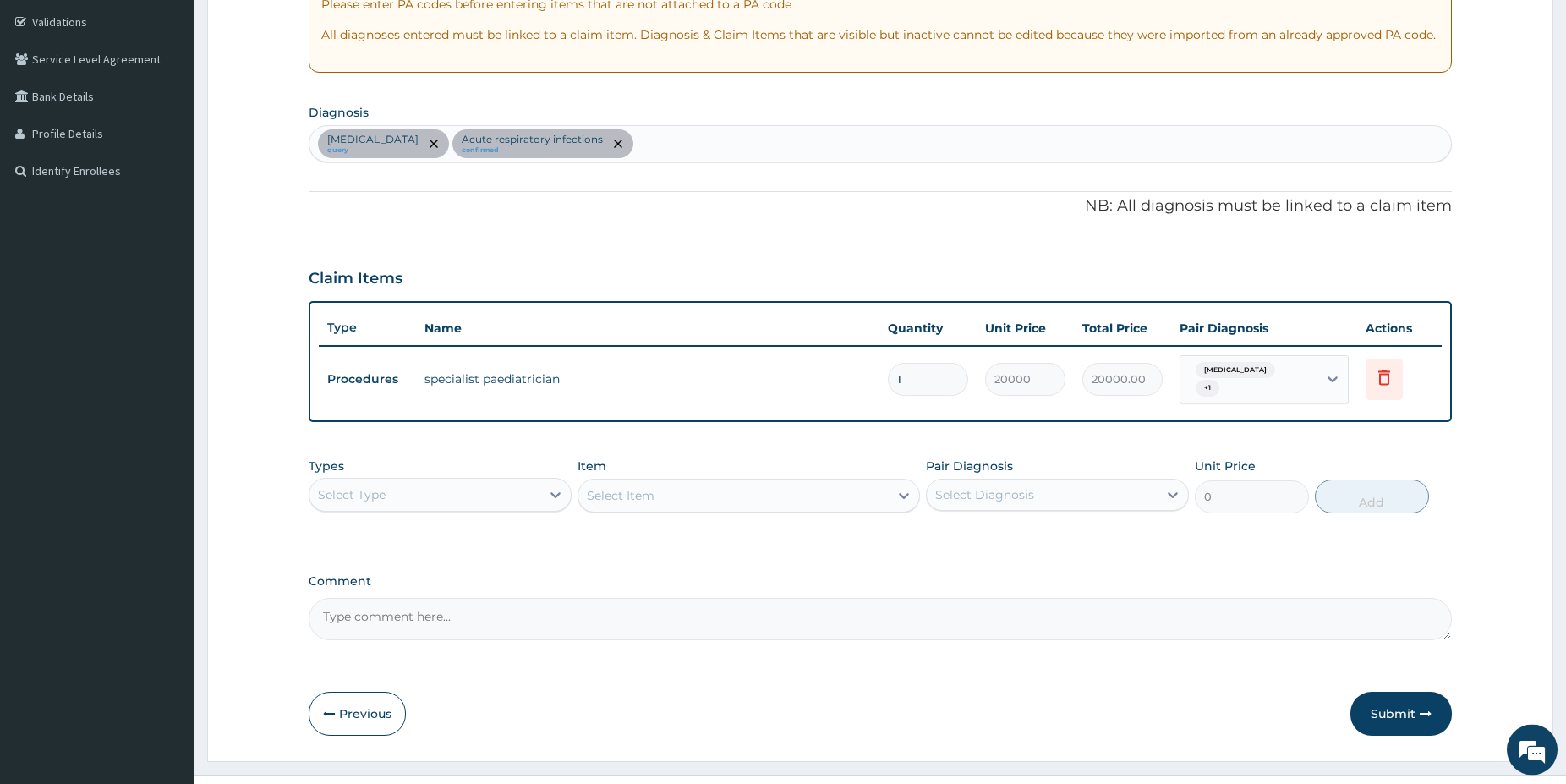
scroll to position [316, 0]
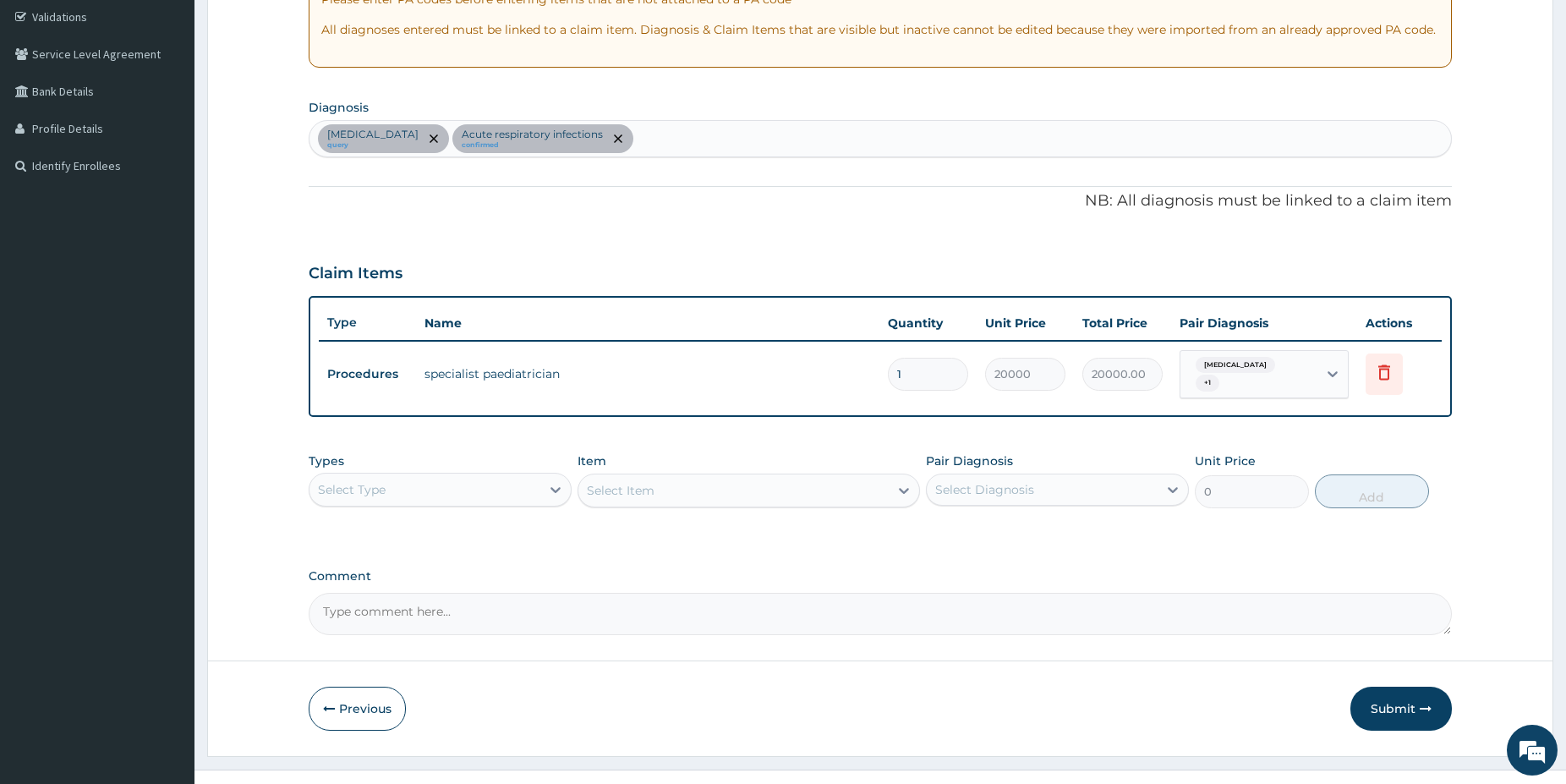
click at [540, 477] on div "Select Type" at bounding box center [424, 489] width 231 height 27
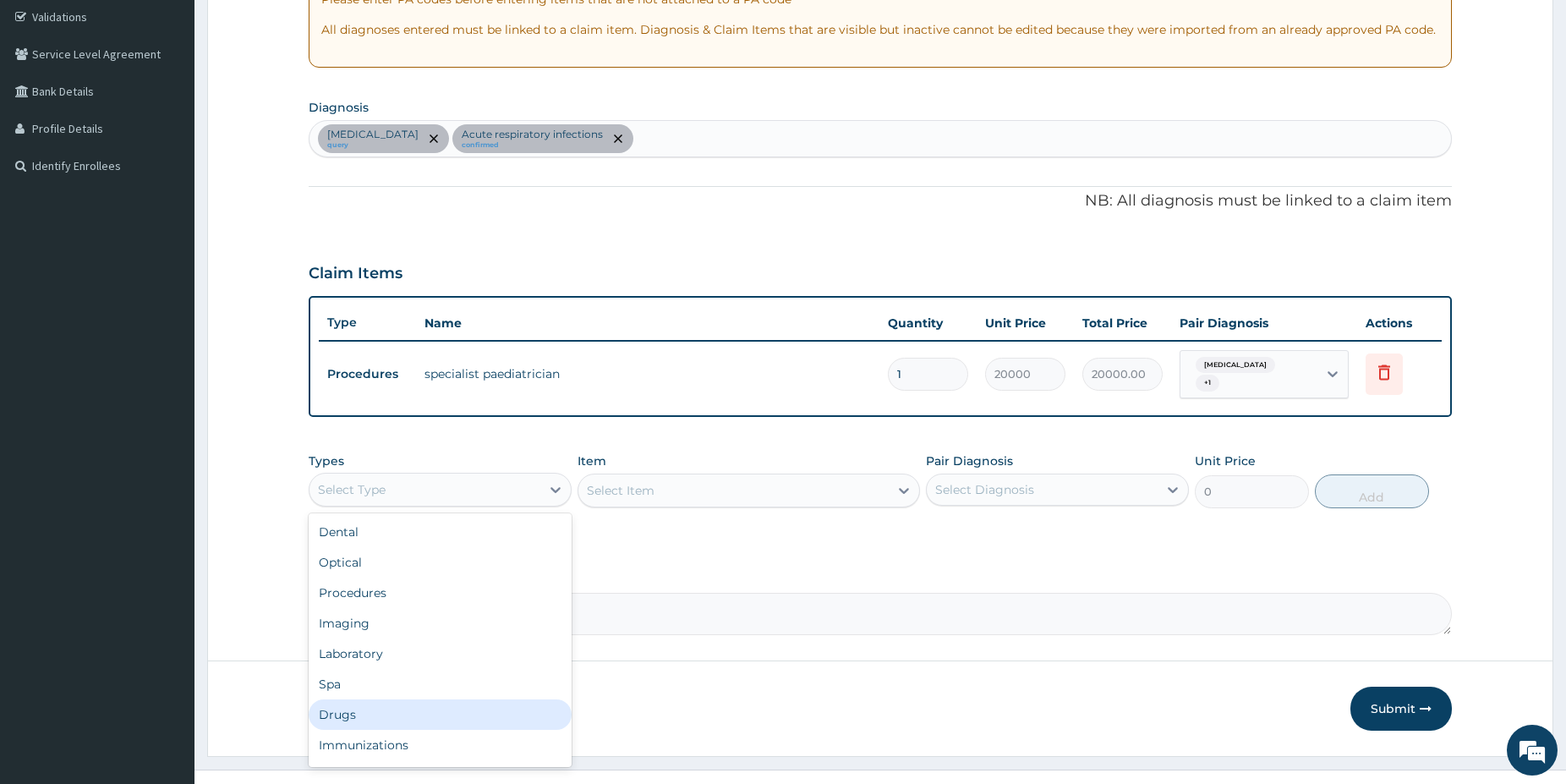
click at [377, 709] on div "Drugs" at bounding box center [440, 714] width 263 height 30
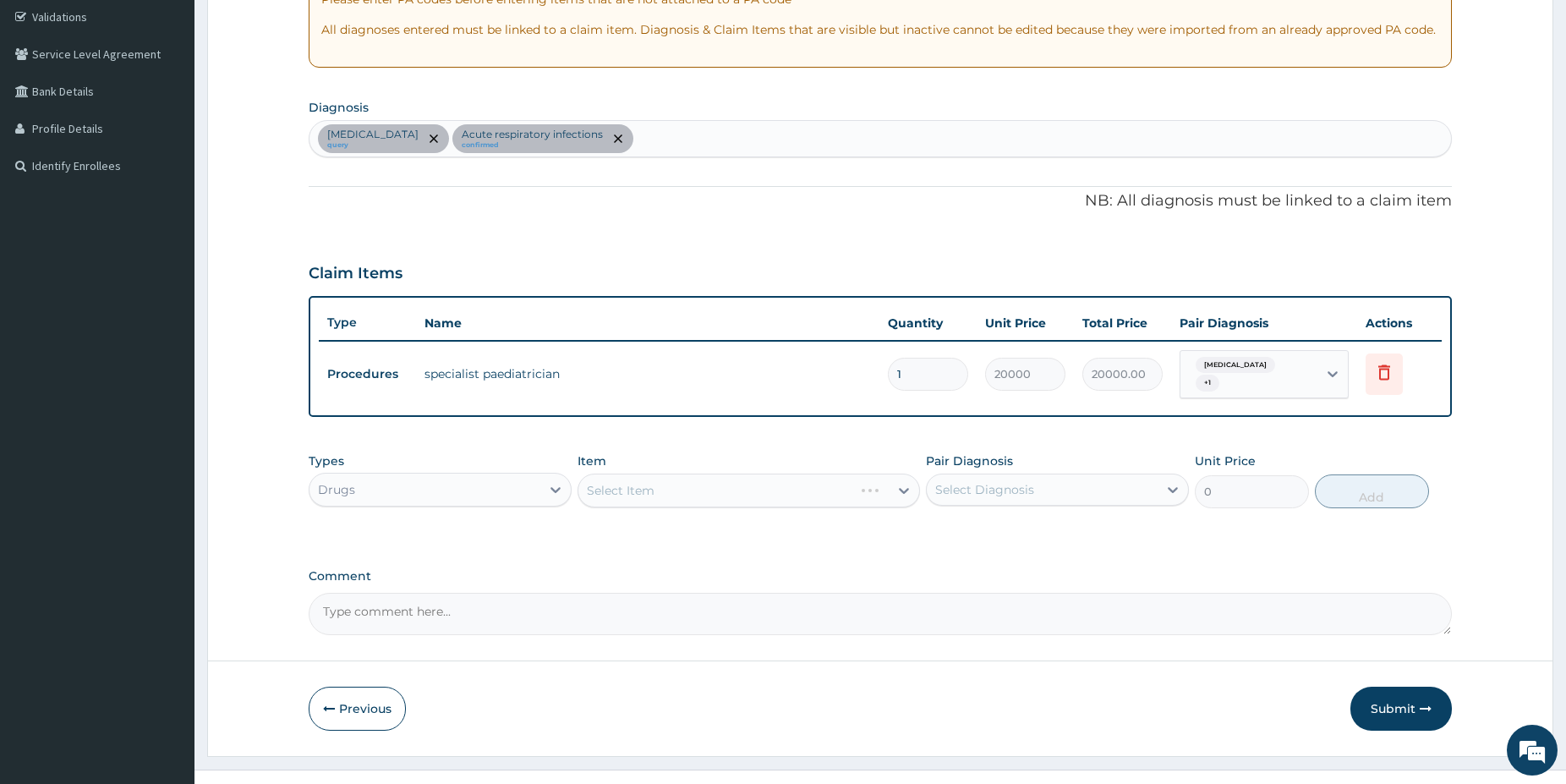
click at [766, 482] on div "Select Item" at bounding box center [749, 491] width 342 height 34
click at [747, 493] on div "Select Item" at bounding box center [749, 491] width 342 height 34
click at [740, 488] on div "Select Item" at bounding box center [749, 491] width 342 height 34
click at [740, 485] on div "Select Item" at bounding box center [749, 491] width 342 height 34
click at [740, 482] on div "Select Item" at bounding box center [749, 491] width 342 height 34
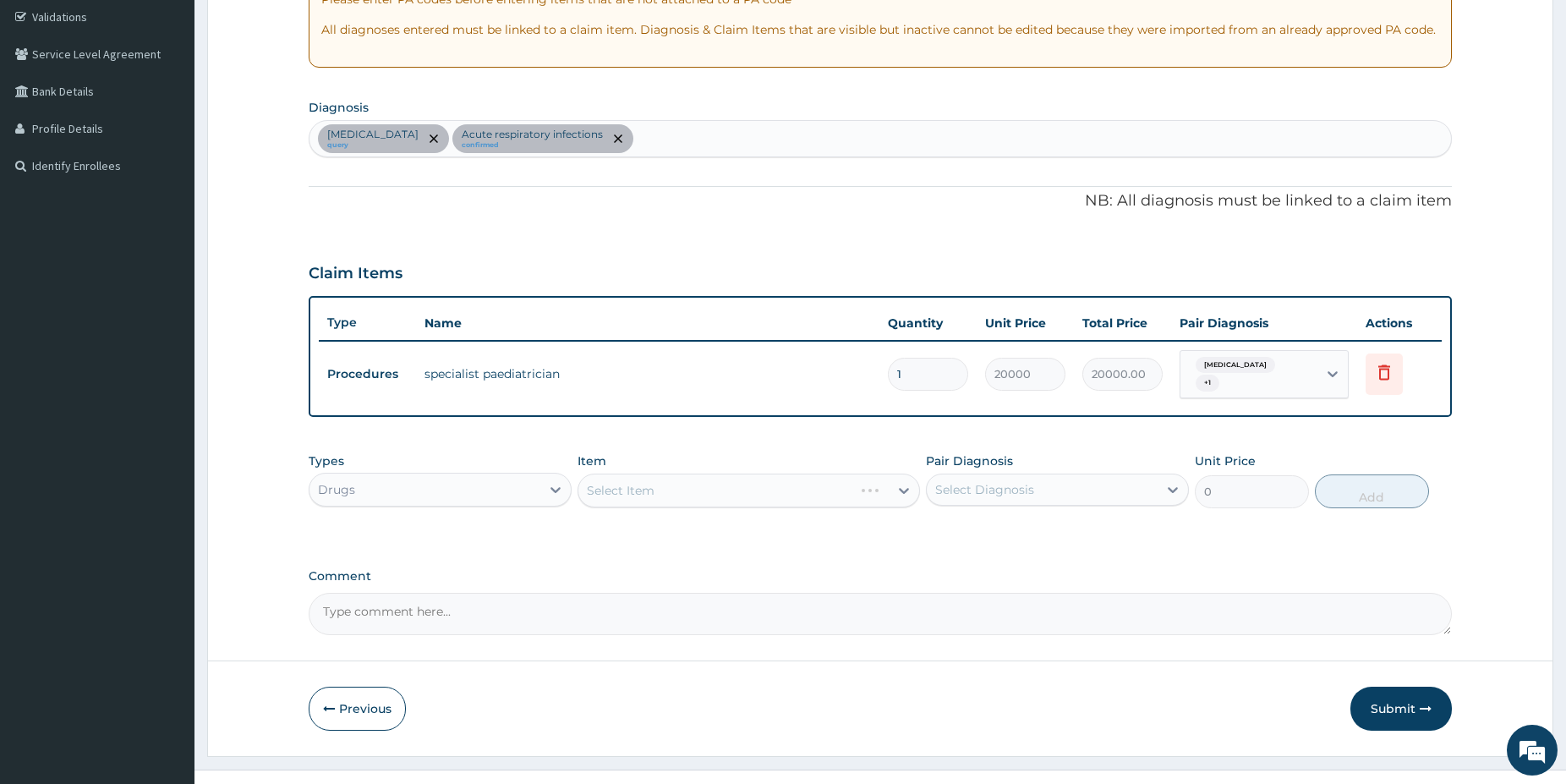
click at [741, 476] on div "Select Item" at bounding box center [749, 491] width 342 height 34
click at [753, 491] on div "Select Item" at bounding box center [749, 491] width 342 height 34
click at [756, 486] on div "Select Item" at bounding box center [749, 491] width 342 height 34
click at [772, 474] on div "Select Item" at bounding box center [749, 491] width 342 height 34
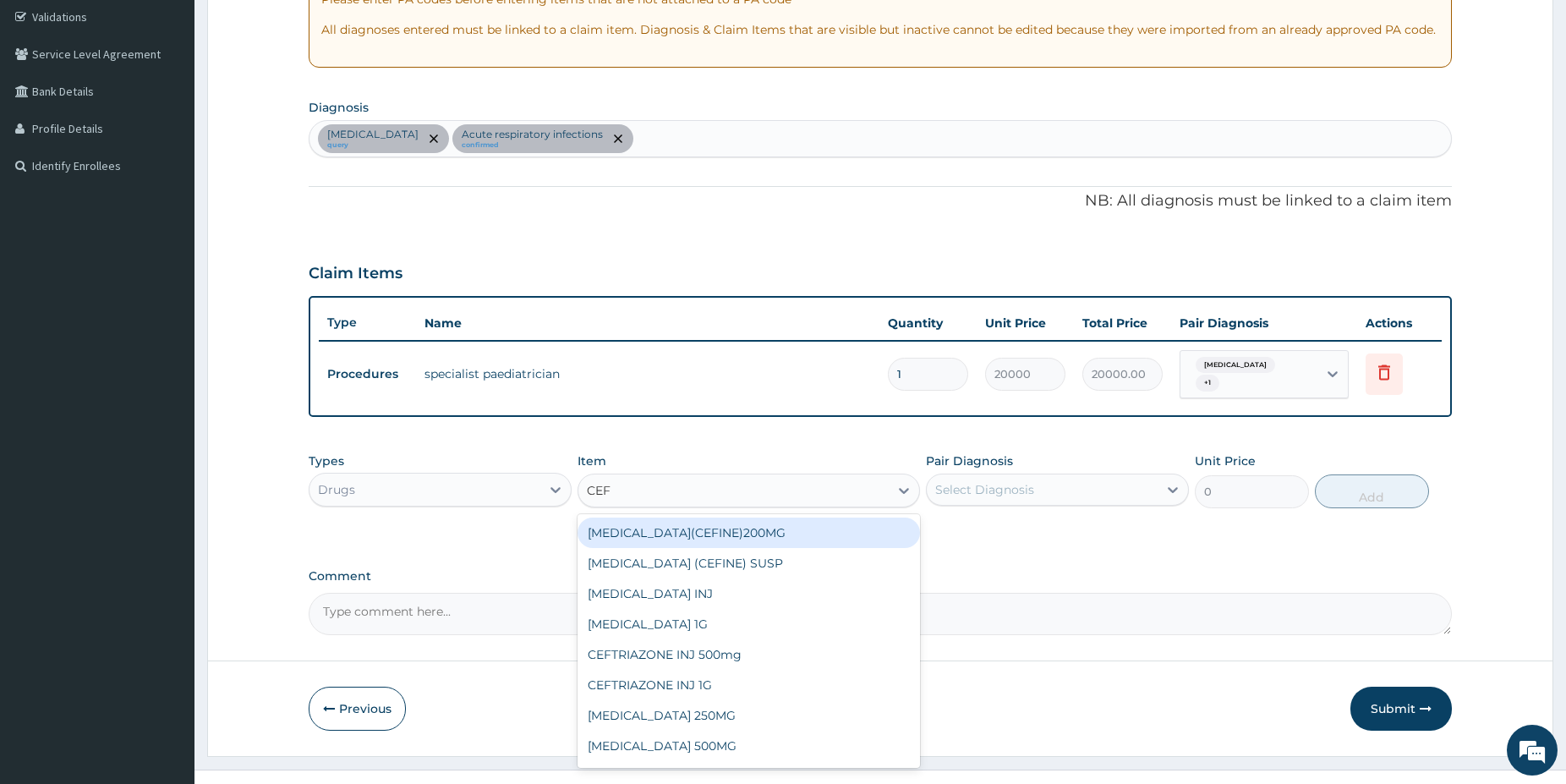
type input "CEFU"
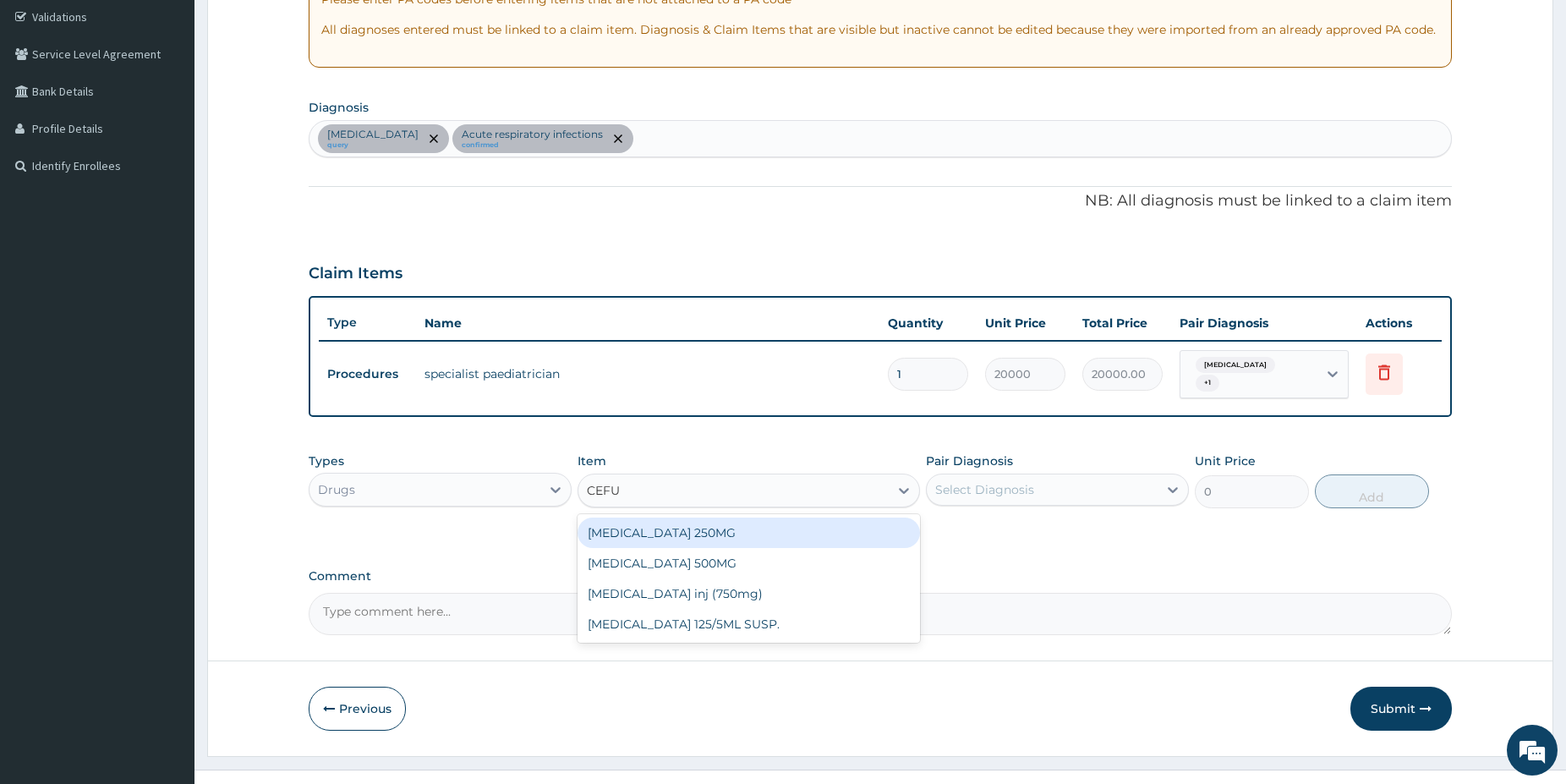
click at [833, 518] on div "[MEDICAL_DATA] 250MG" at bounding box center [749, 532] width 342 height 30
type input "225"
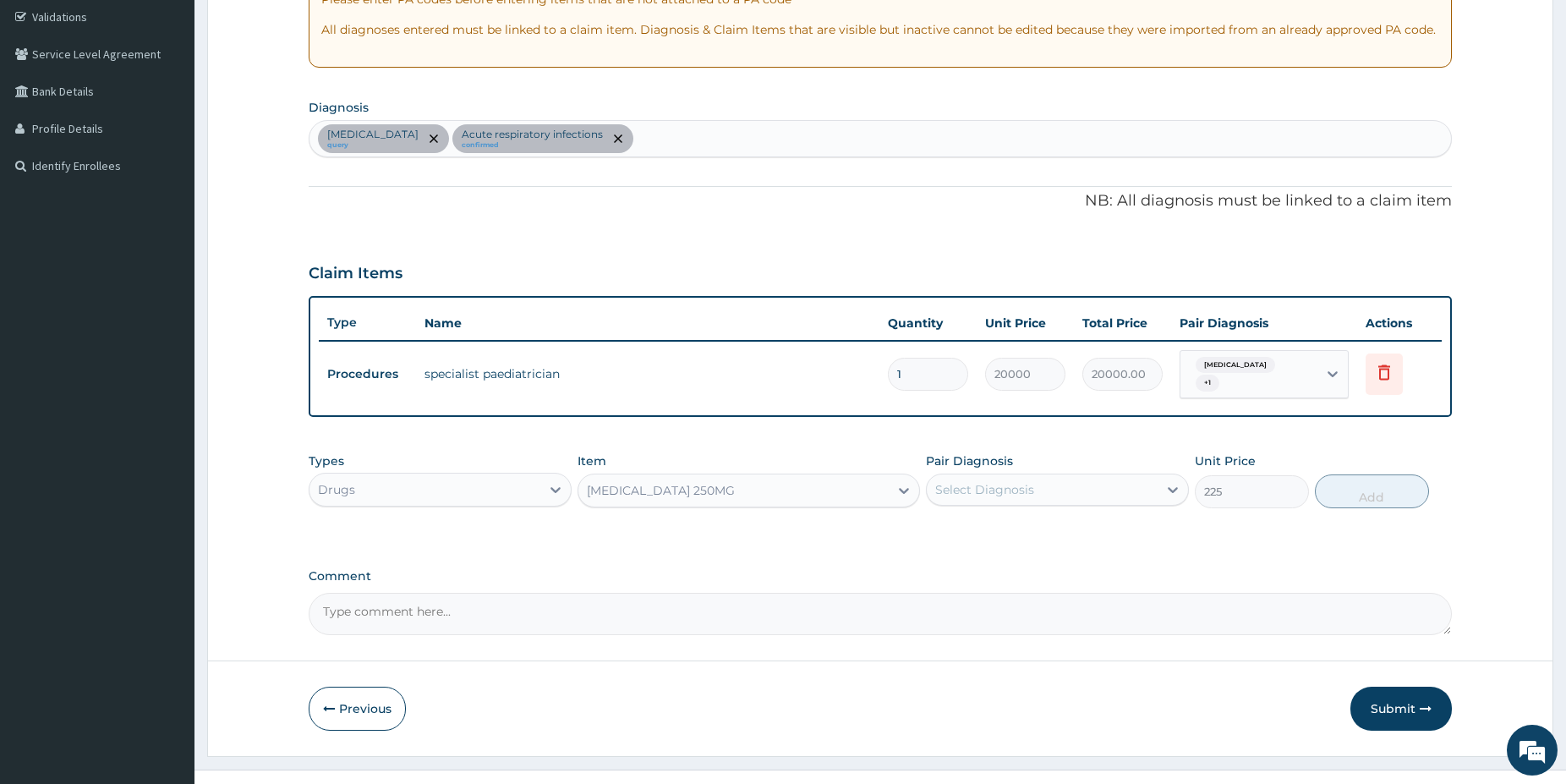
click at [1076, 476] on div "Select Diagnosis" at bounding box center [1042, 489] width 231 height 27
click at [1054, 557] on label "Acute respiratory infections" at bounding box center [1038, 565] width 169 height 17
checkbox input "true"
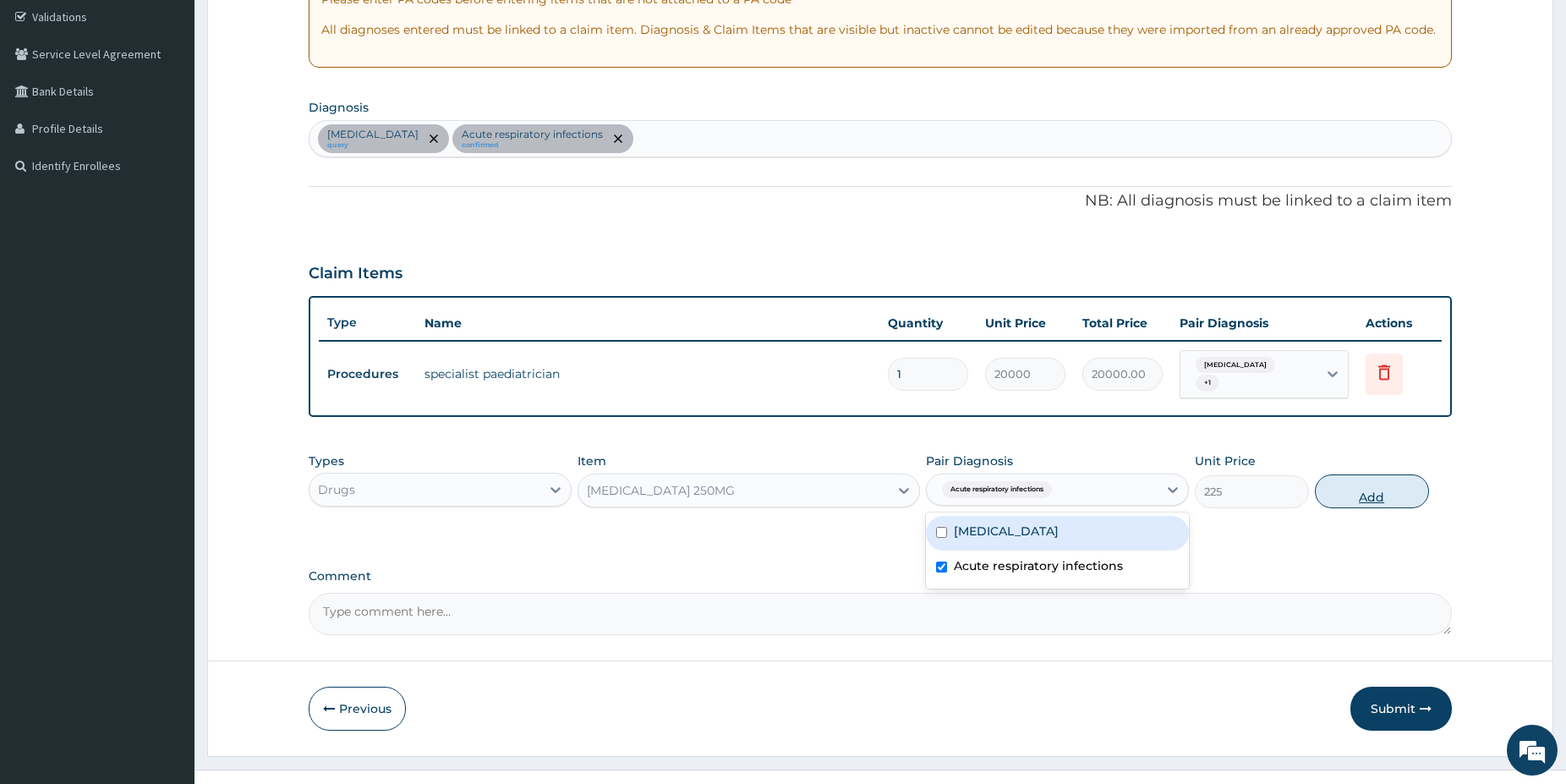
click at [1360, 486] on button "Add" at bounding box center [1372, 491] width 114 height 34
type input "0"
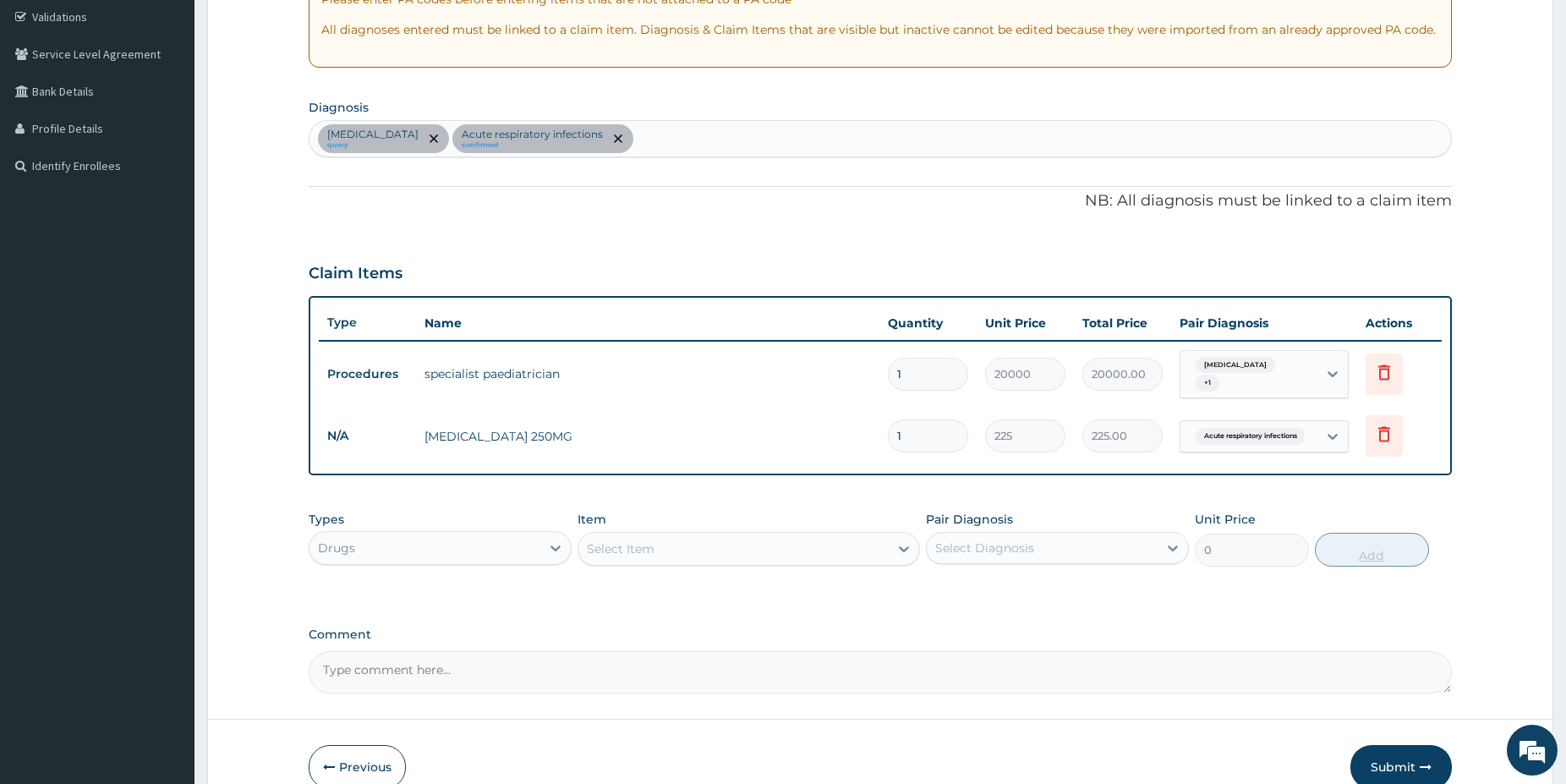
type input "10"
type input "2250.00"
type input "10"
click at [1402, 759] on button "Submit" at bounding box center [1400, 767] width 101 height 44
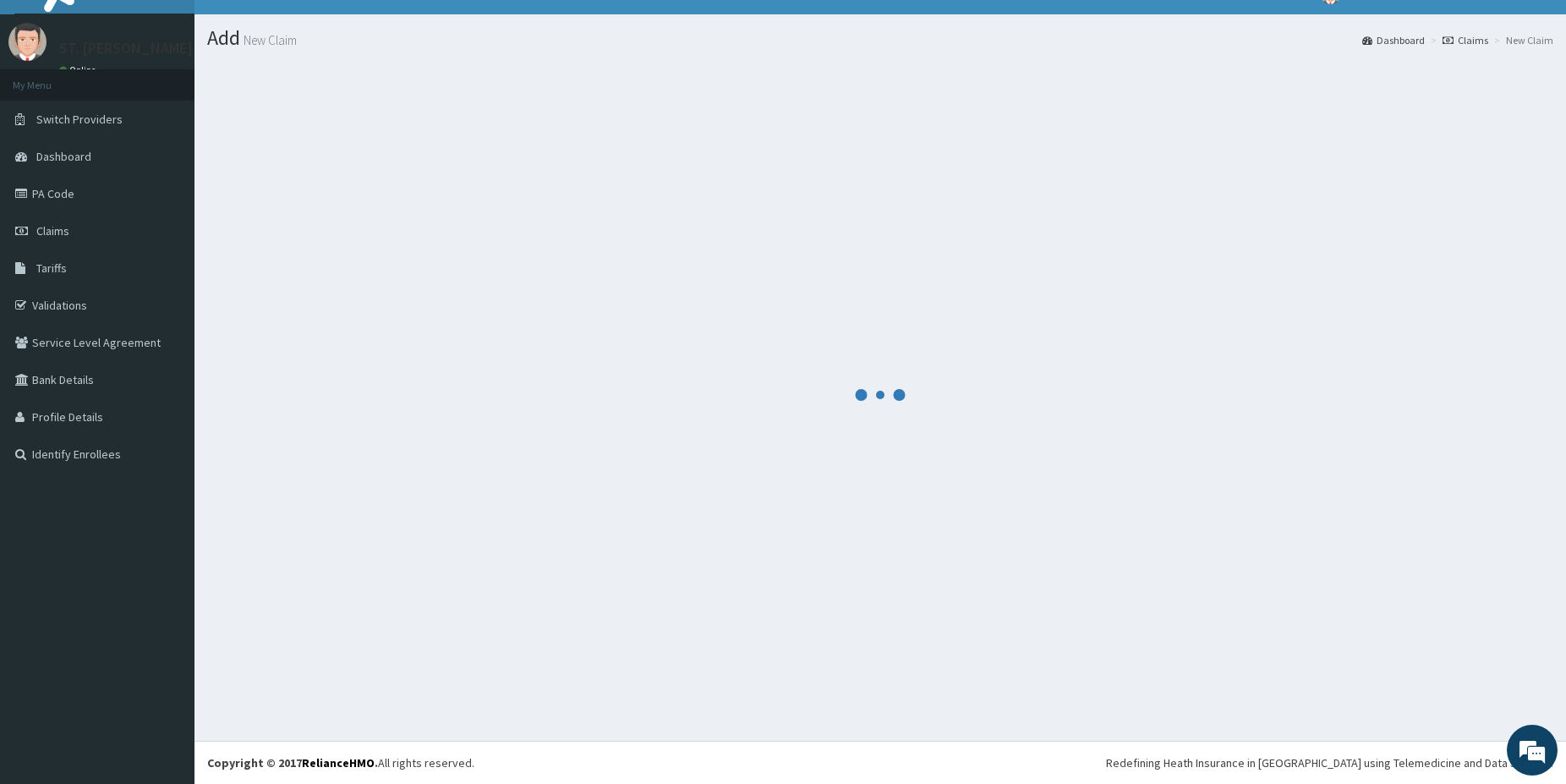
scroll to position [28, 0]
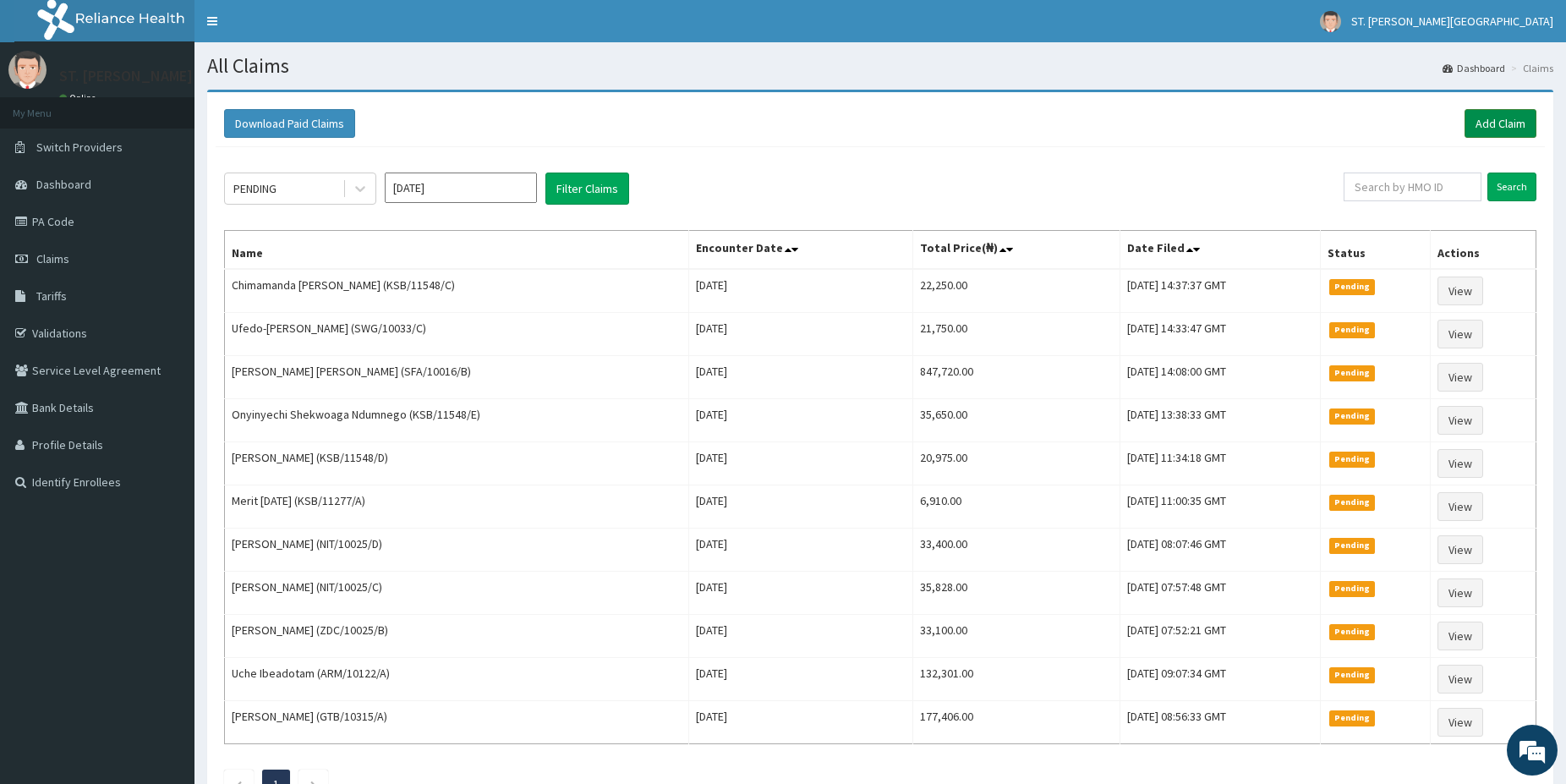
click at [1490, 121] on link "Add Claim" at bounding box center [1501, 123] width 72 height 29
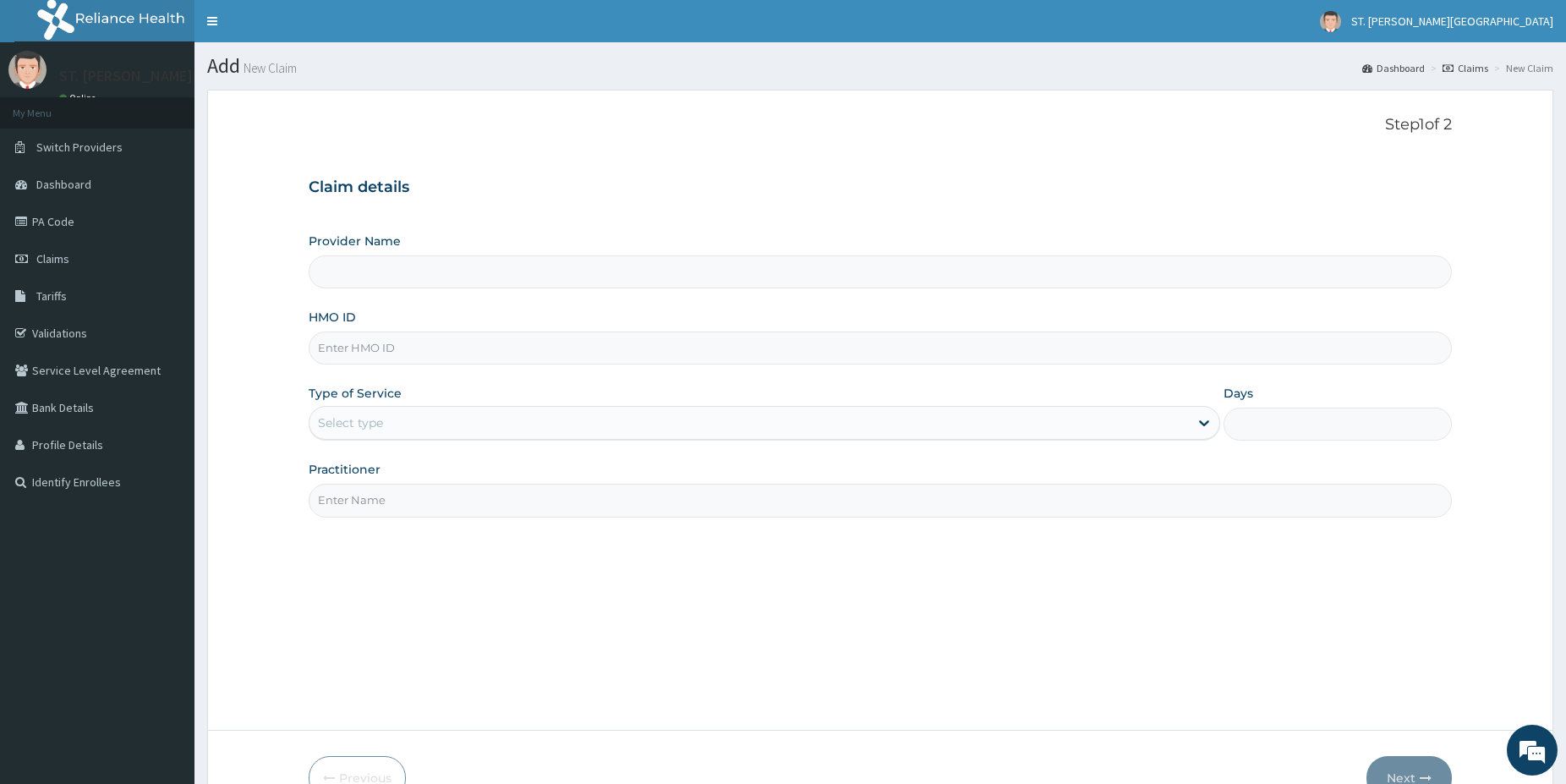
click at [397, 358] on input "HMO ID" at bounding box center [880, 347] width 1143 height 33
paste input "SWG/10033/D"
type input "SWG/10033/D"
type input "[GEOGRAPHIC_DATA]- [GEOGRAPHIC_DATA]"
type input "SWG/10033/D"
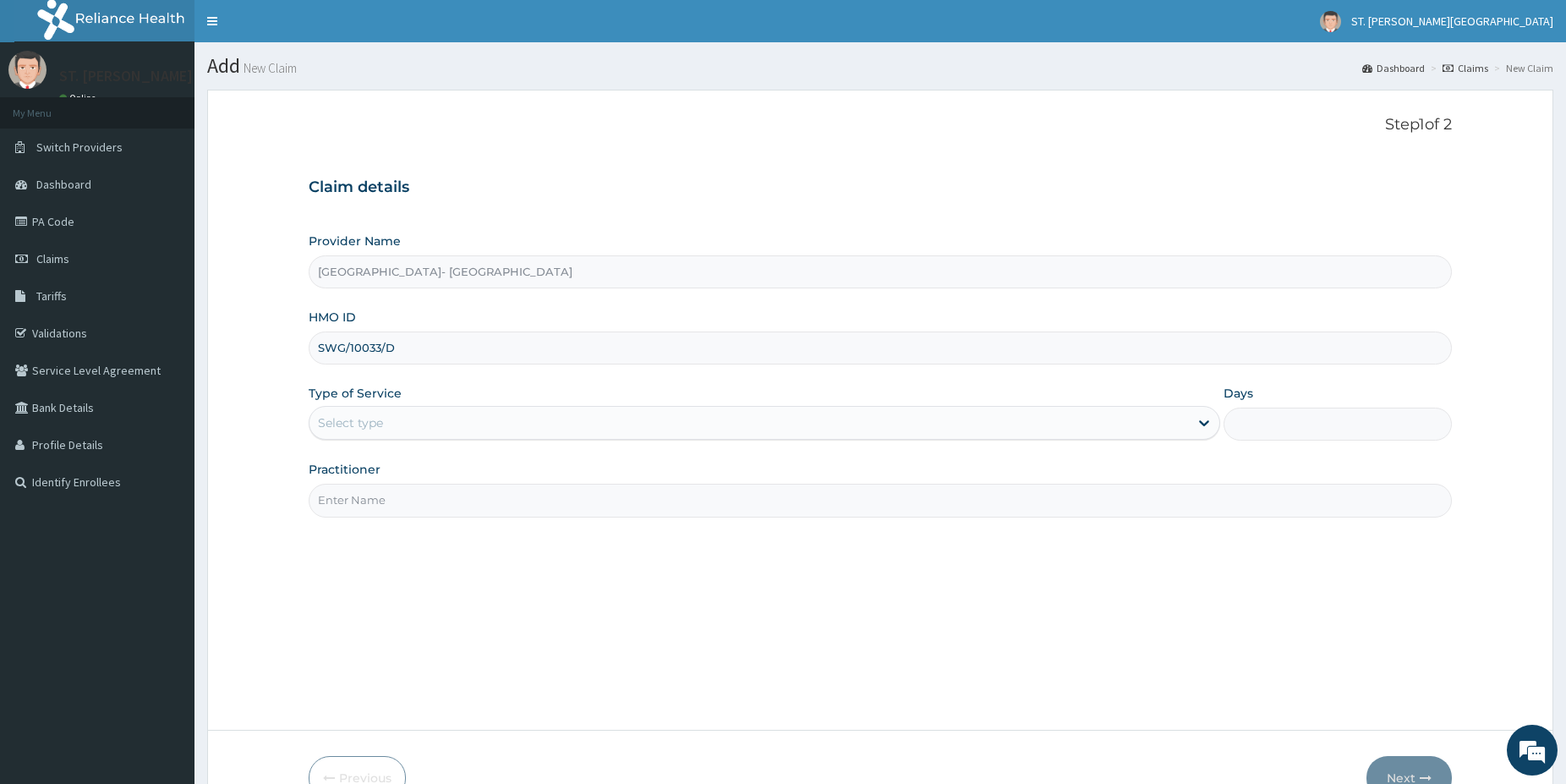
click at [332, 419] on div "Select type" at bounding box center [350, 422] width 65 height 17
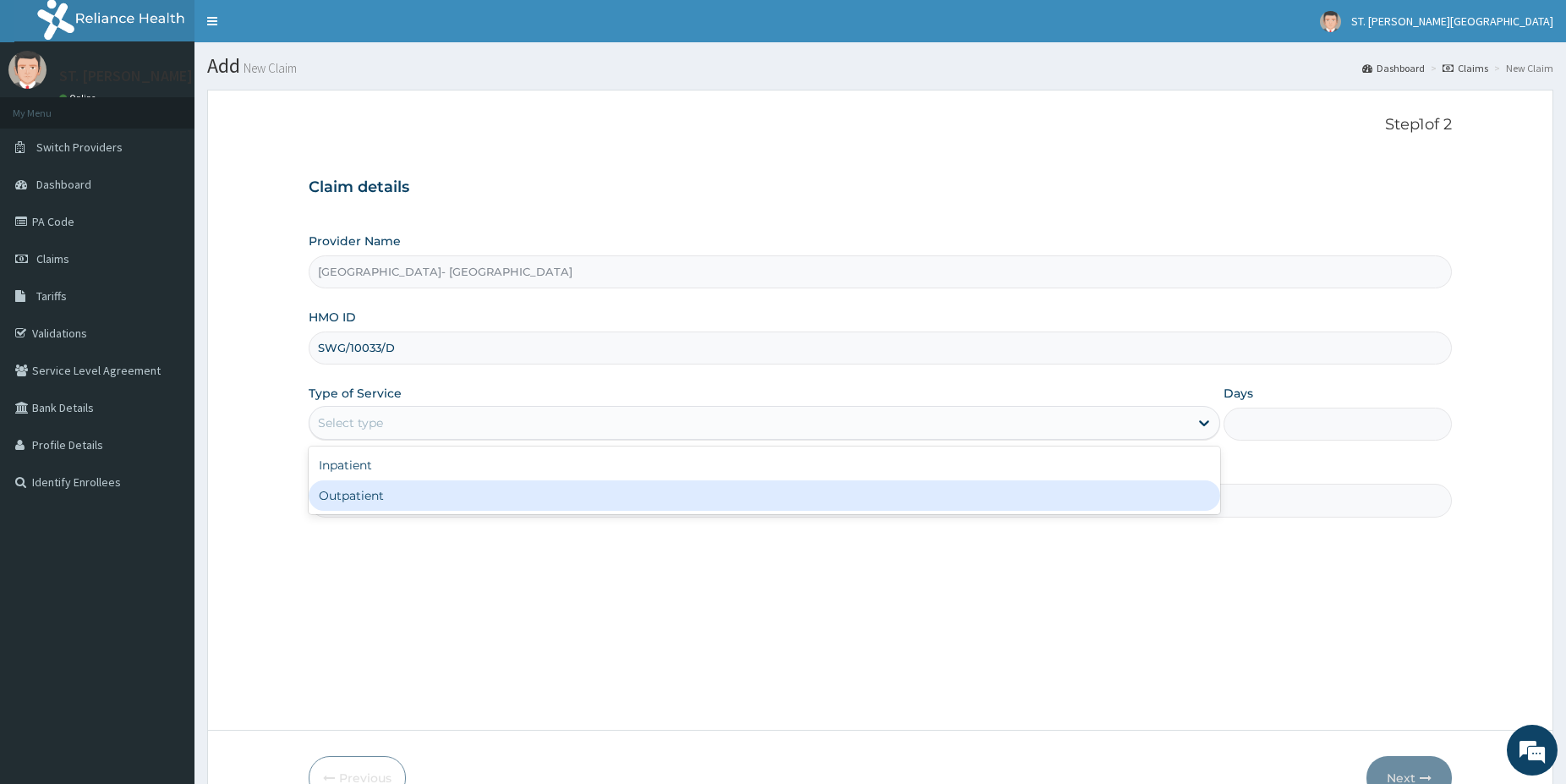
click at [379, 486] on div "Outpatient" at bounding box center [765, 495] width 912 height 30
type input "1"
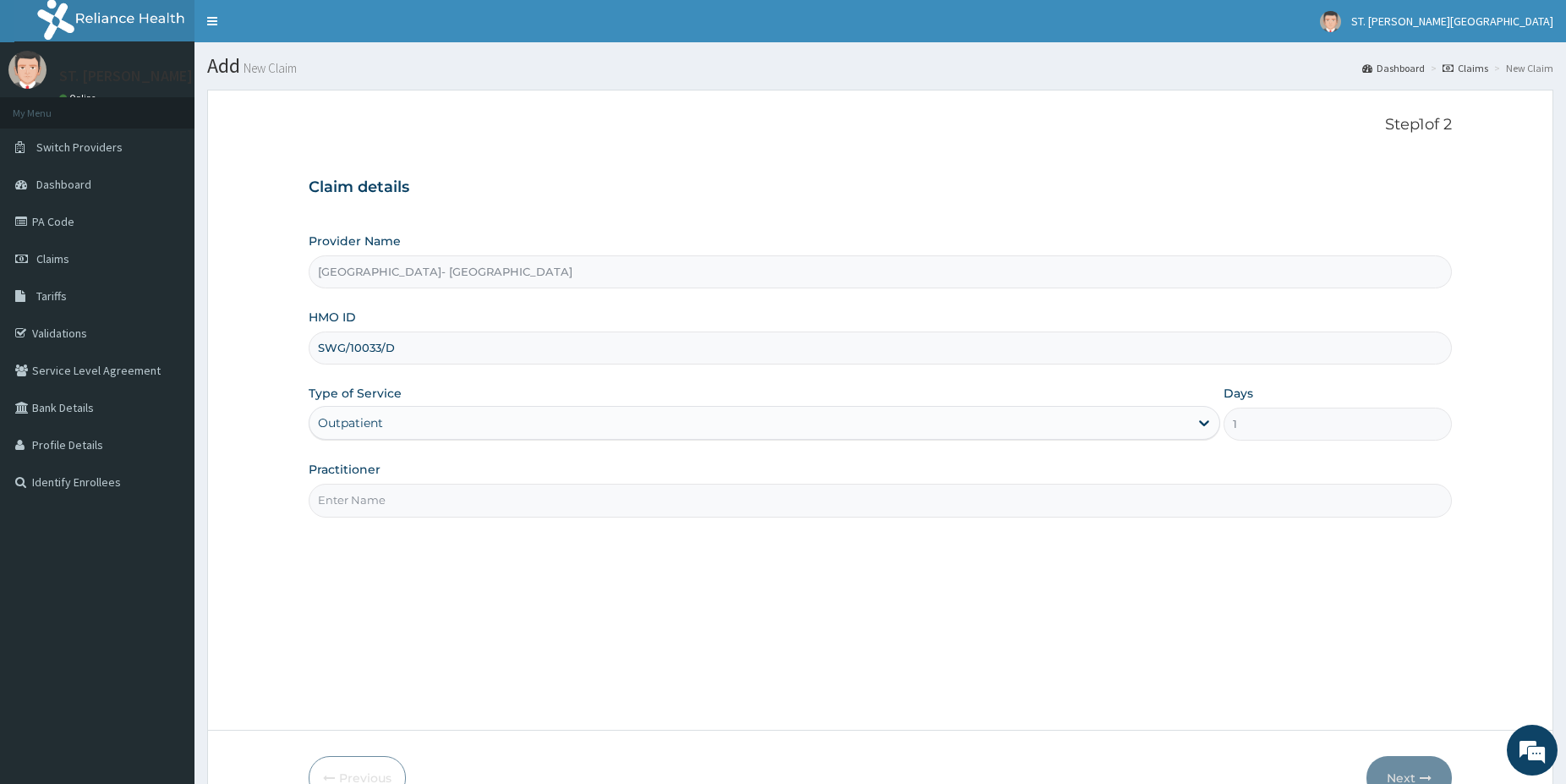
click at [371, 497] on input "Practitioner" at bounding box center [880, 500] width 1143 height 33
type input "[PERSON_NAME]"
click at [1407, 767] on button "Next" at bounding box center [1408, 778] width 85 height 44
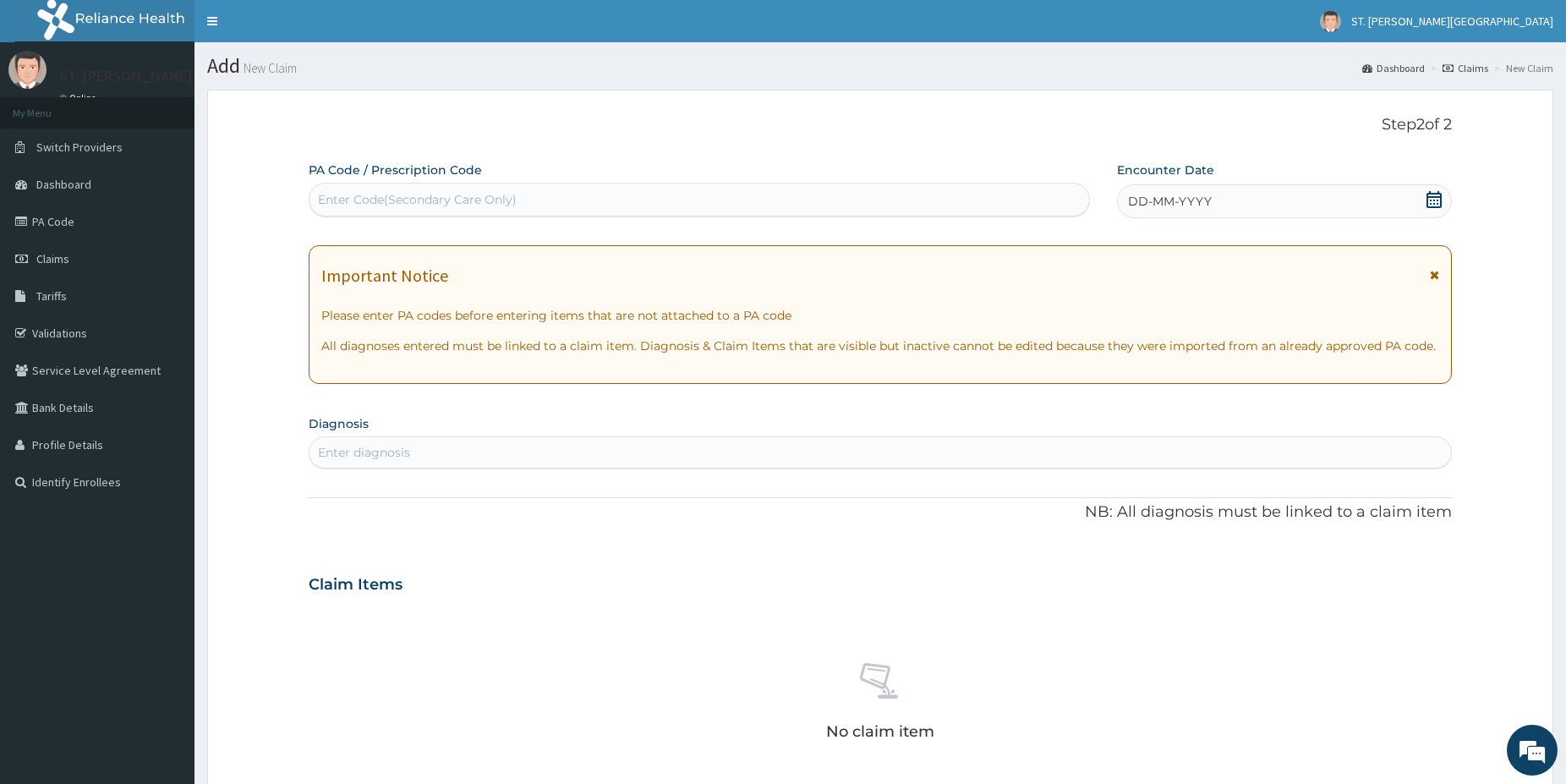
drag, startPoint x: 381, startPoint y: 431, endPoint x: 381, endPoint y: 442, distance: 11.0
click at [381, 437] on section "Diagnosis Enter diagnosis" at bounding box center [880, 439] width 1143 height 57
click at [380, 449] on div "Enter diagnosis" at bounding box center [364, 452] width 92 height 17
type input "UPPER RESPI"
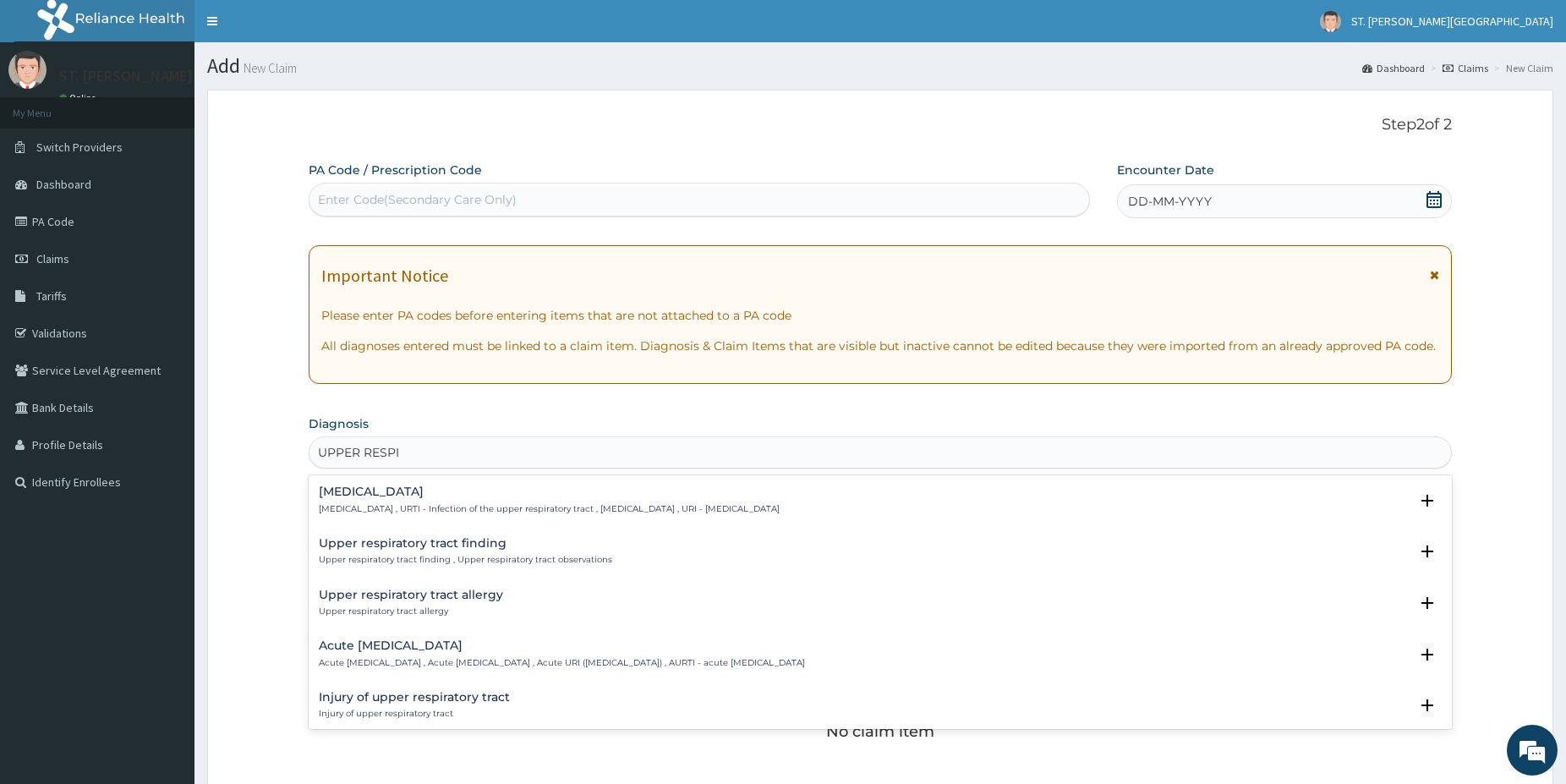
click at [331, 490] on h4 "[MEDICAL_DATA]" at bounding box center [549, 491] width 461 height 13
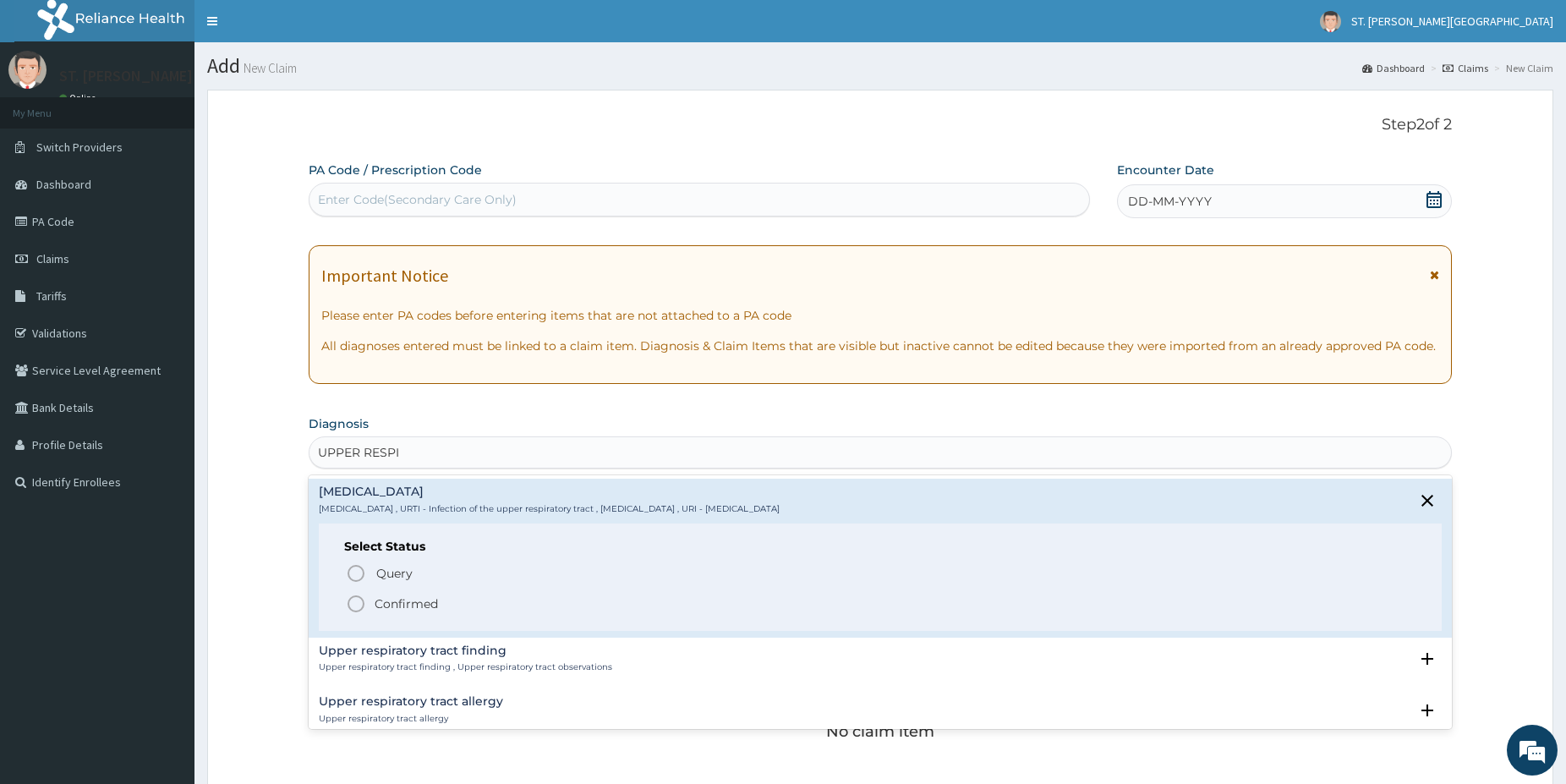
click at [359, 605] on icon "status option filled" at bounding box center [356, 604] width 20 height 20
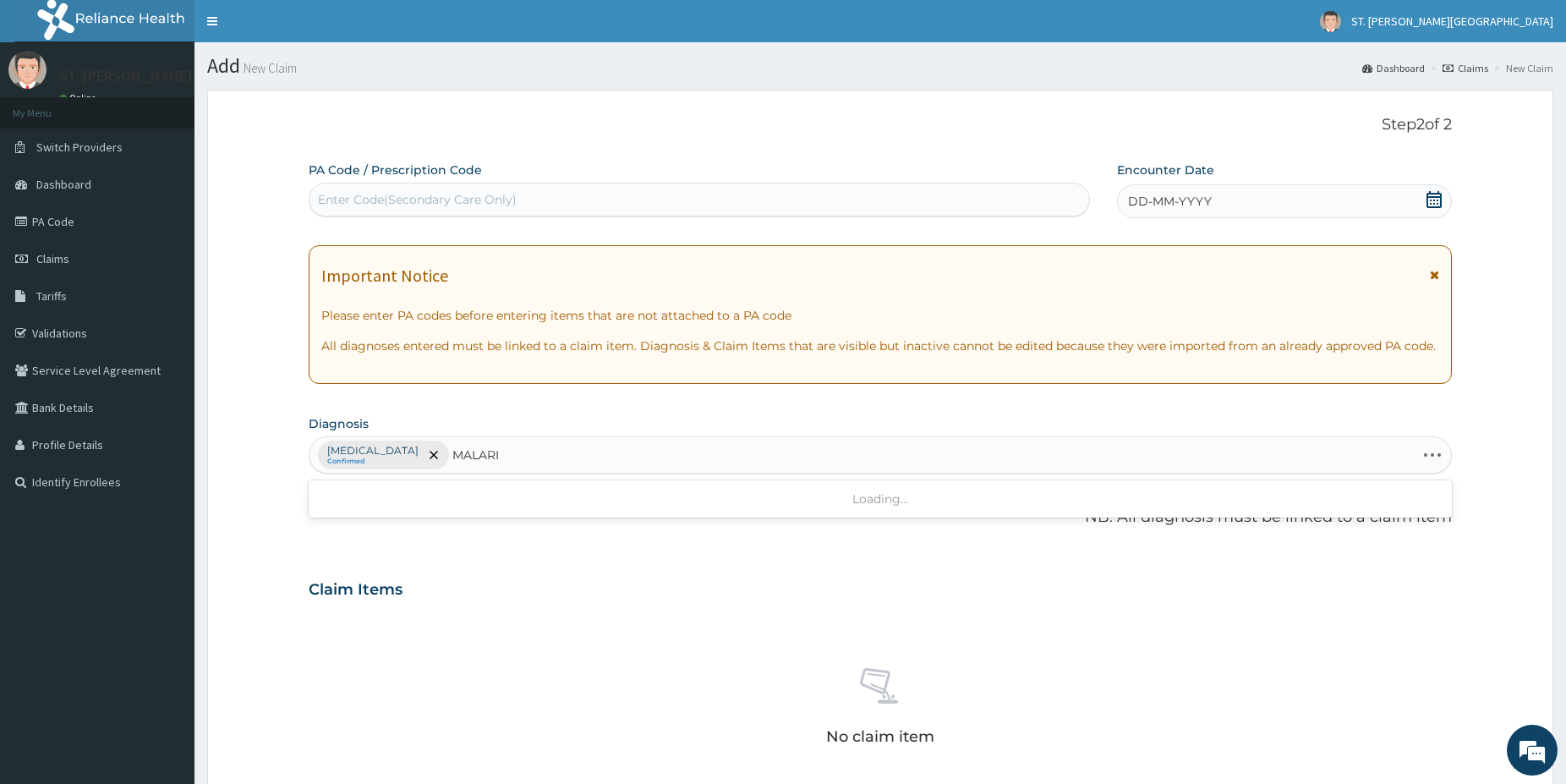
type input "[MEDICAL_DATA]"
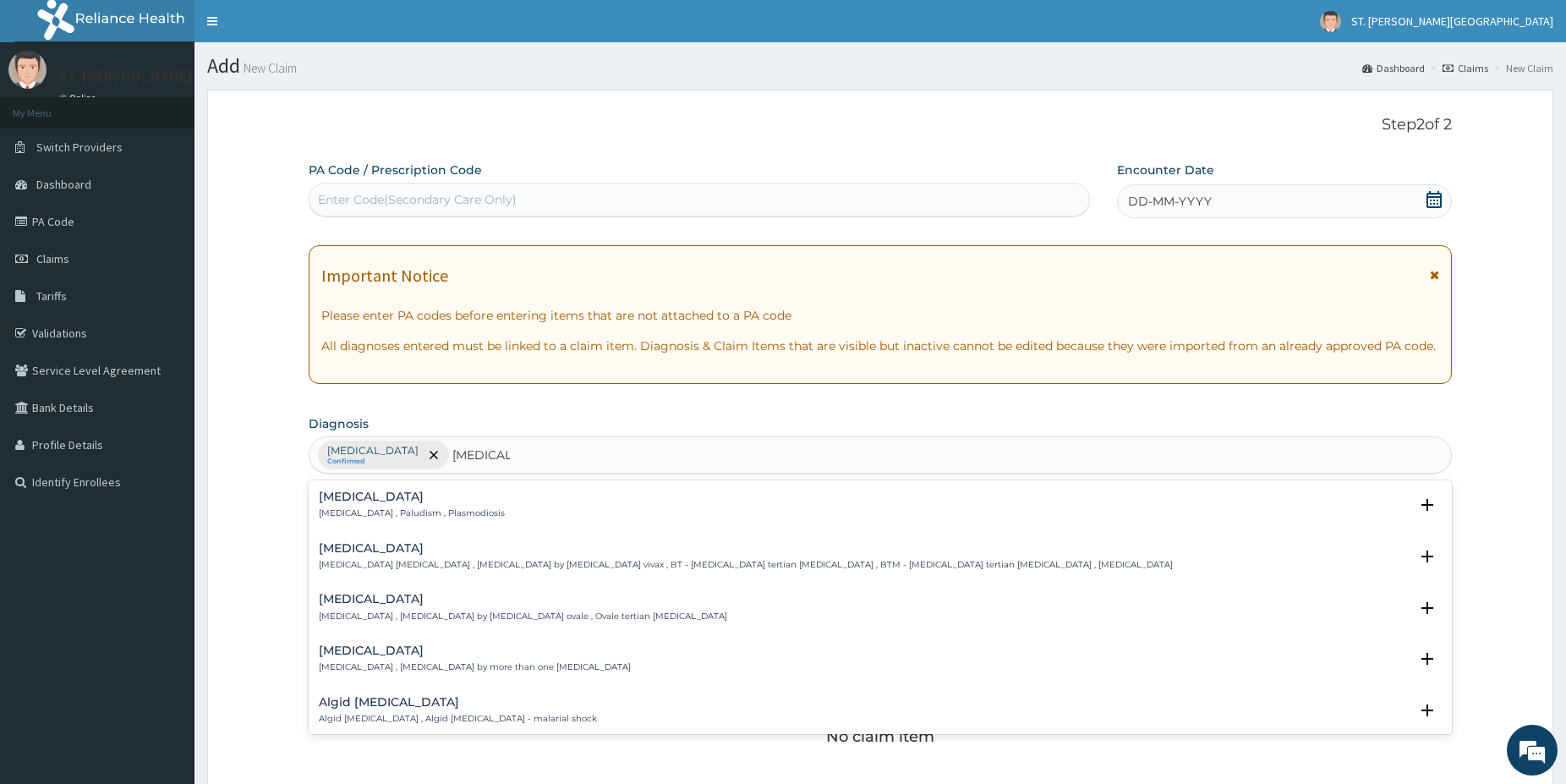
click at [335, 507] on div "[MEDICAL_DATA] [MEDICAL_DATA] , Paludism , Plasmodiosis" at bounding box center [412, 505] width 186 height 30
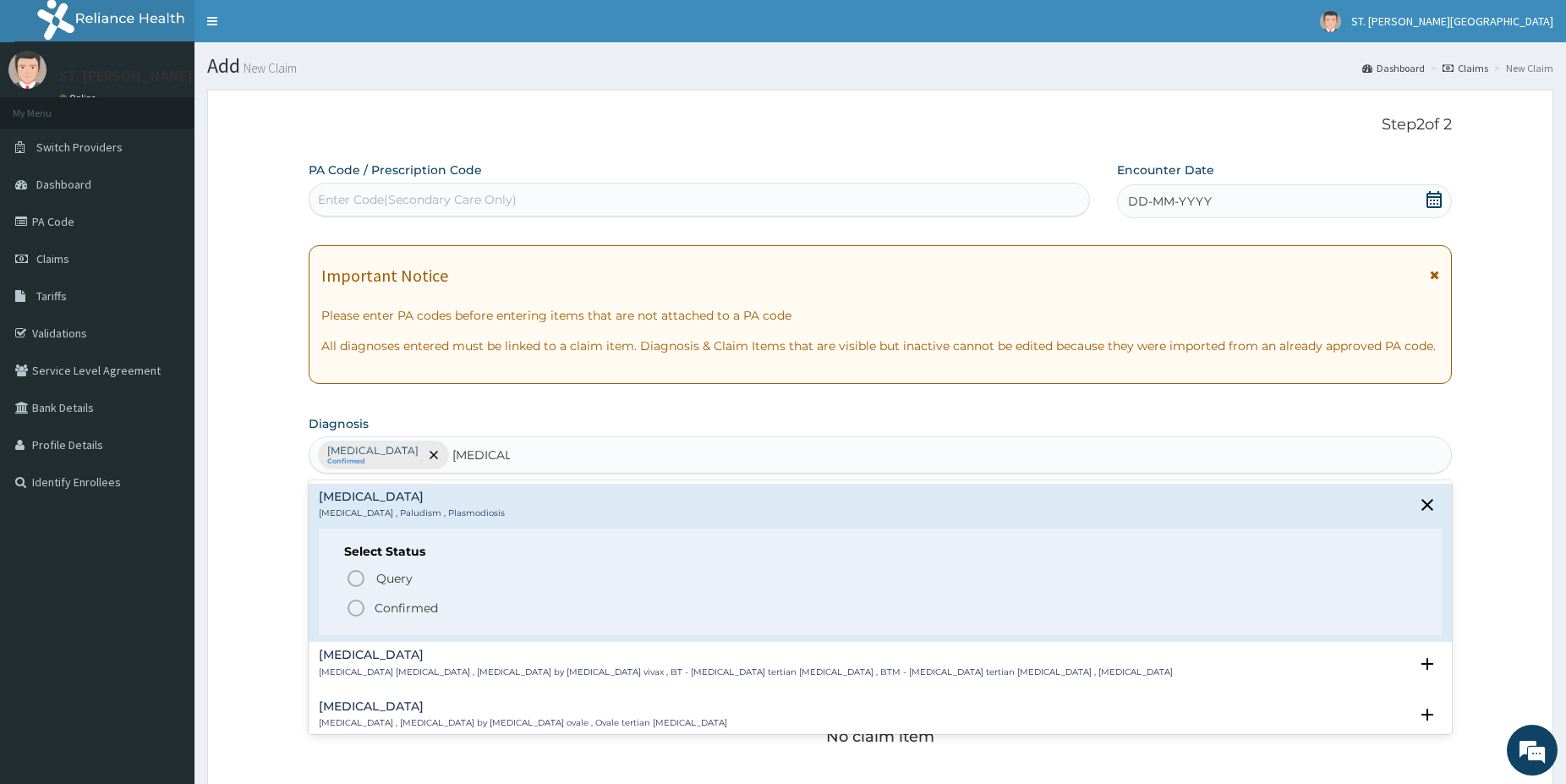
click at [361, 605] on icon "status option filled" at bounding box center [356, 608] width 20 height 20
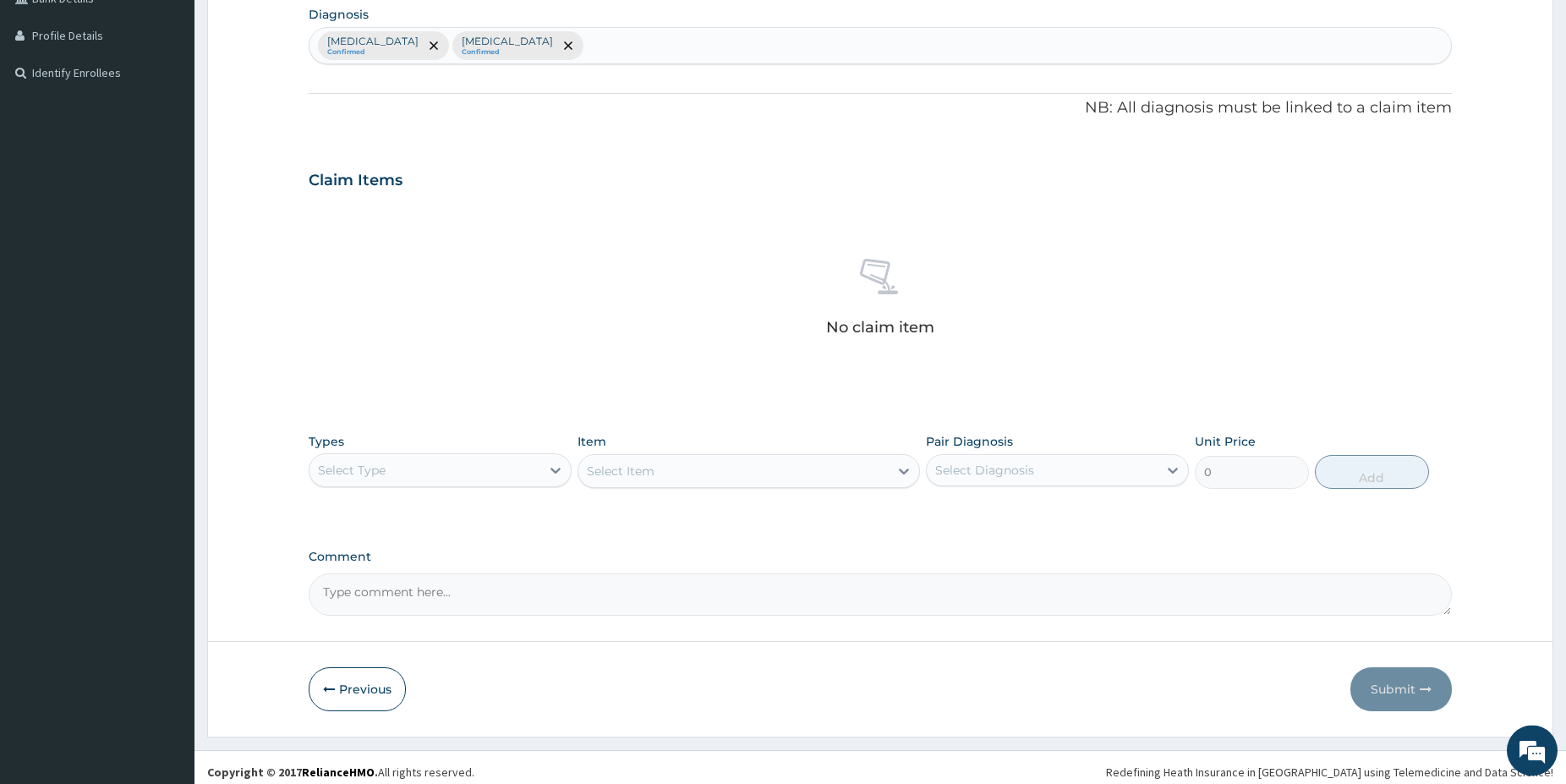
scroll to position [419, 0]
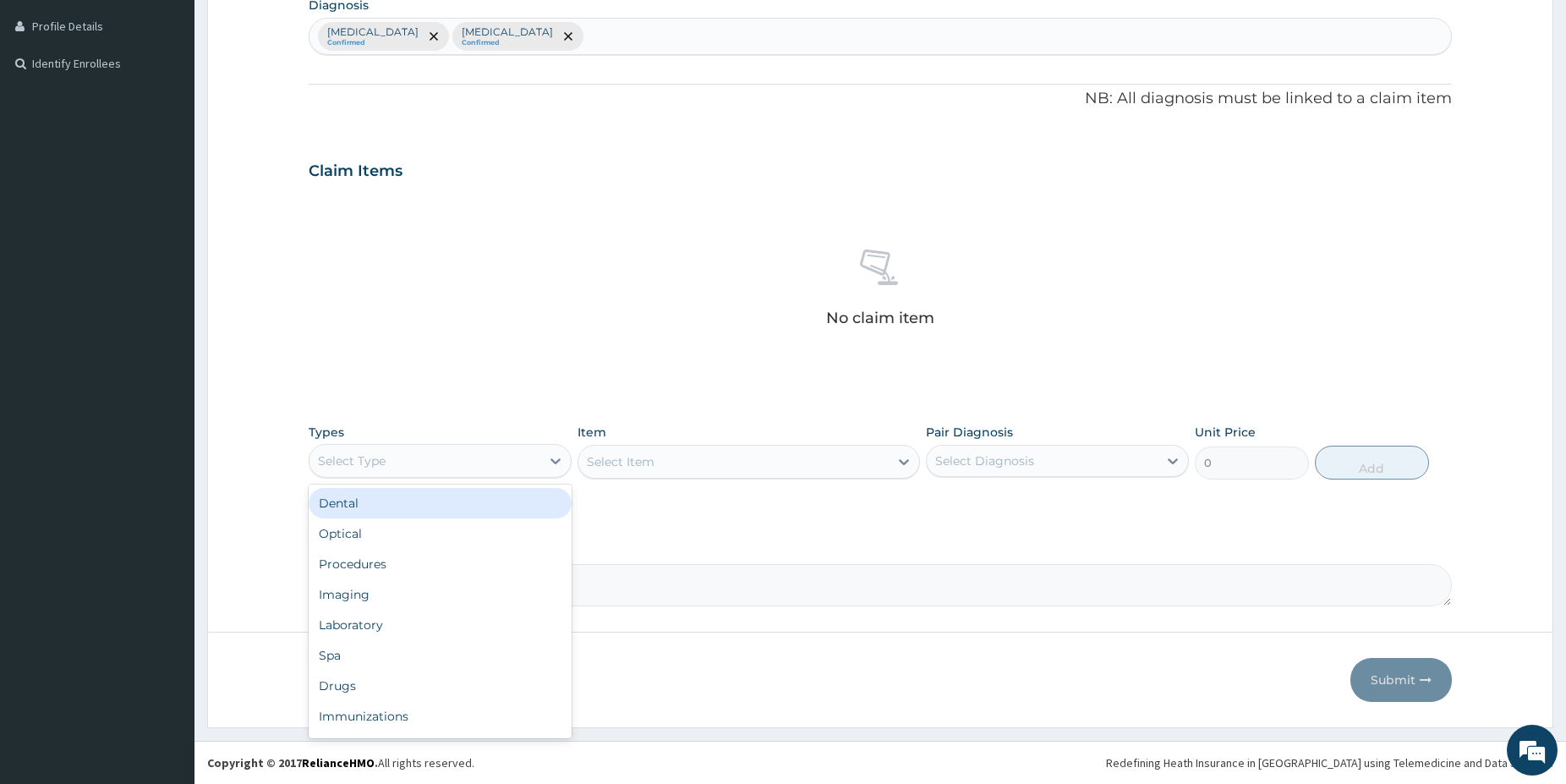
click at [475, 459] on div "Select Type" at bounding box center [424, 460] width 231 height 27
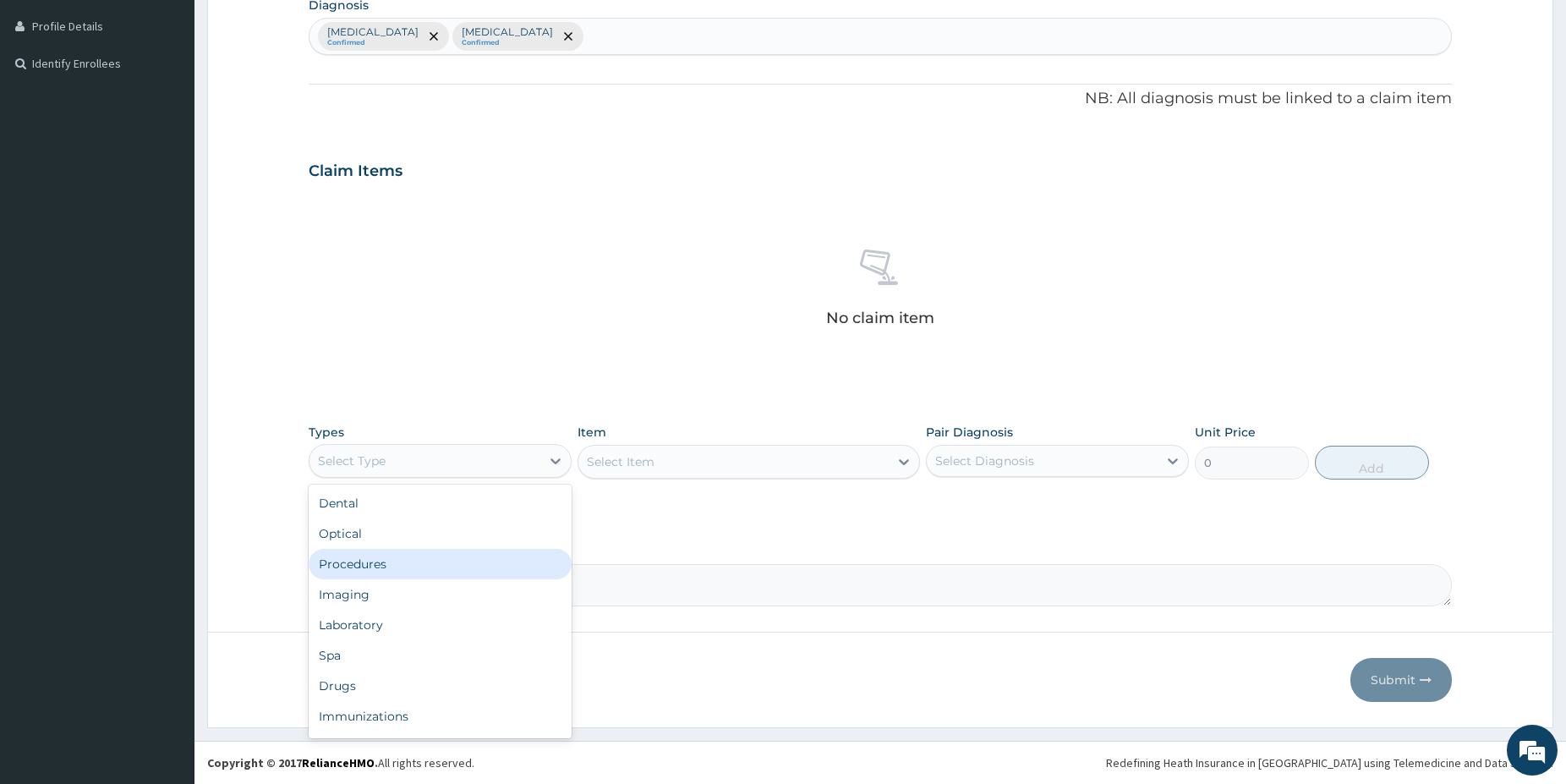
click at [468, 572] on div "Procedures" at bounding box center [440, 564] width 263 height 30
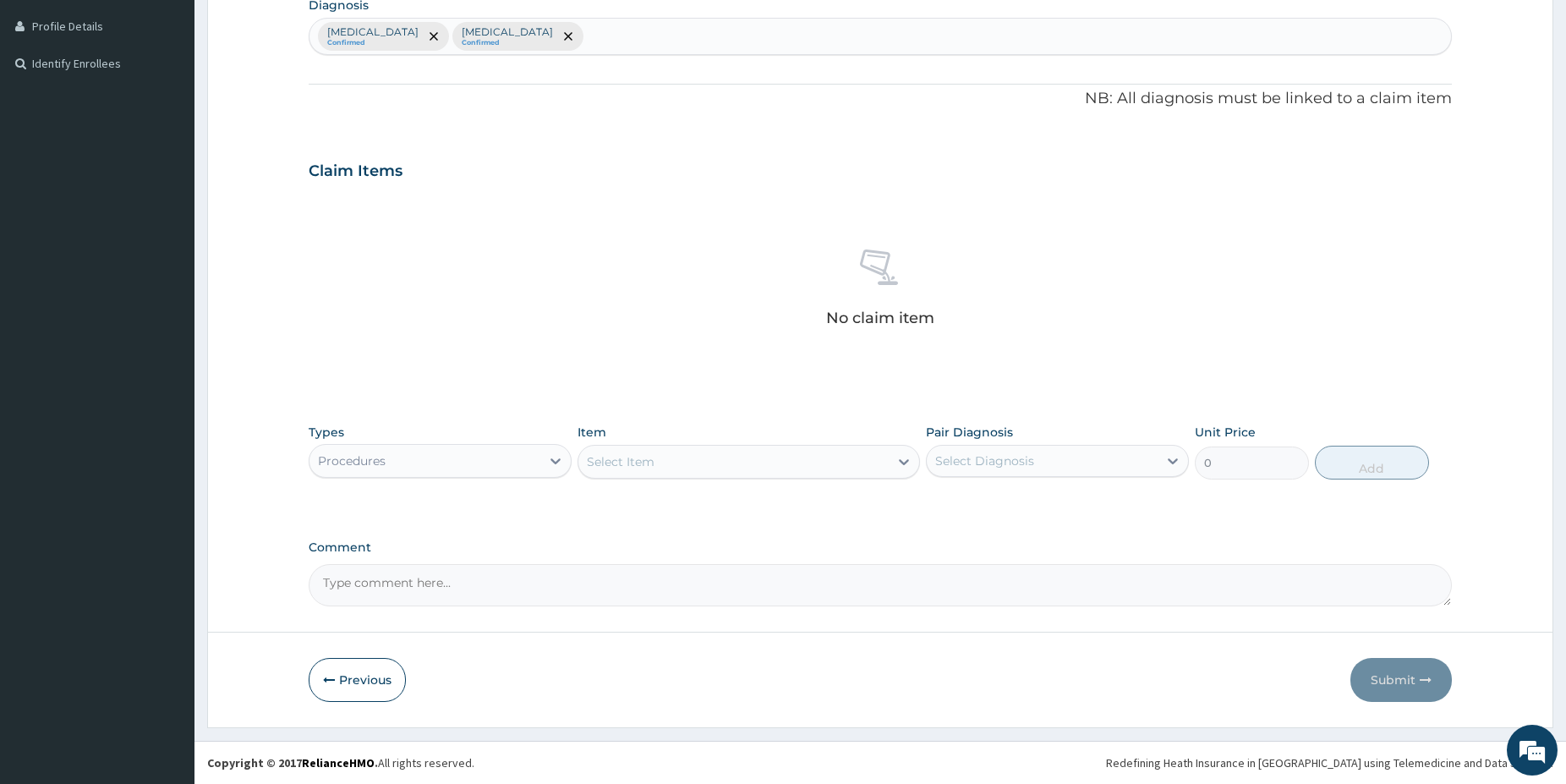
click at [780, 467] on div "Select Item" at bounding box center [733, 461] width 310 height 27
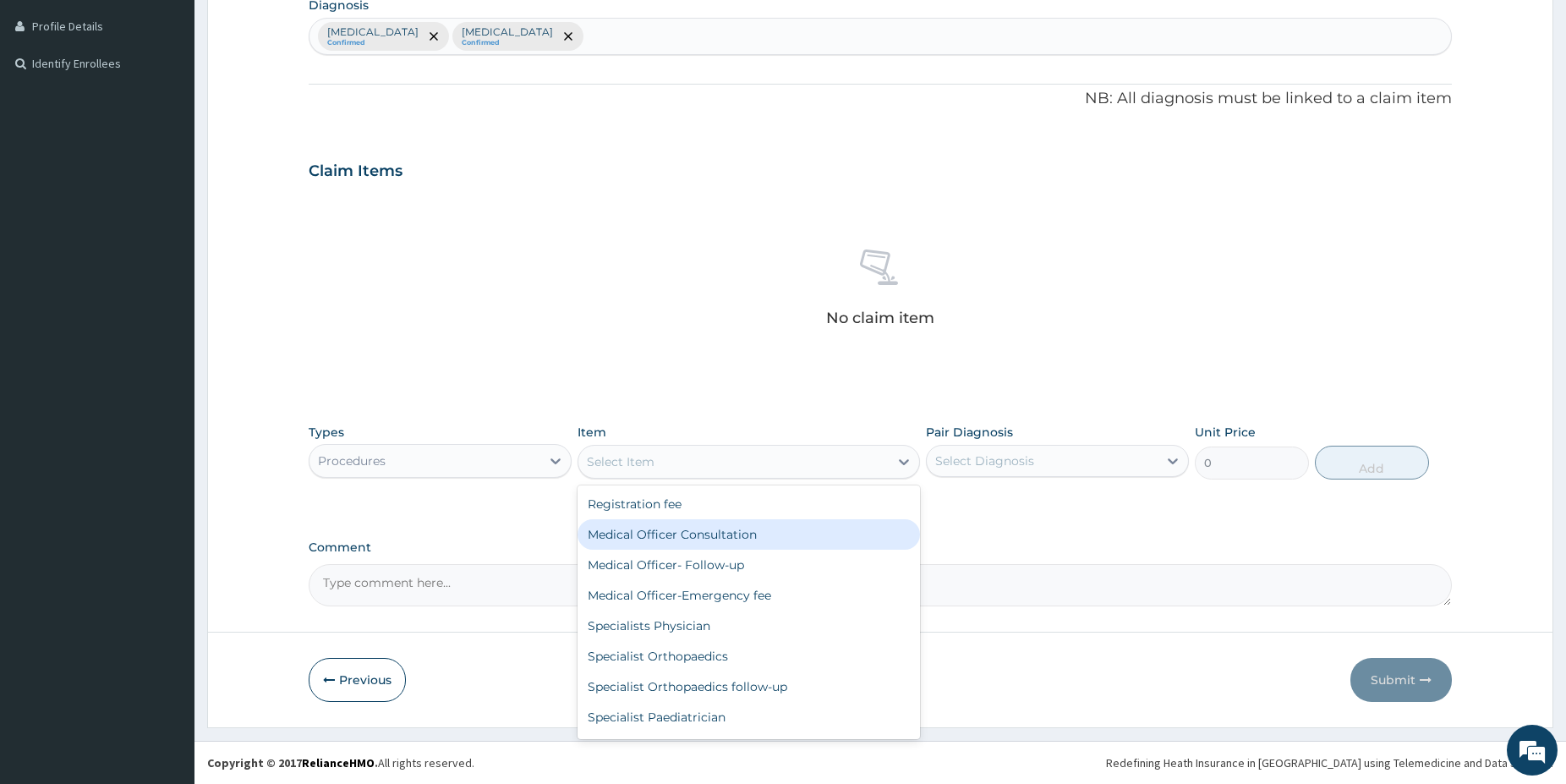
drag, startPoint x: 755, startPoint y: 525, endPoint x: 796, endPoint y: 512, distance: 42.5
click at [755, 528] on div "Medical Officer Consultation" at bounding box center [749, 534] width 342 height 30
type input "5000"
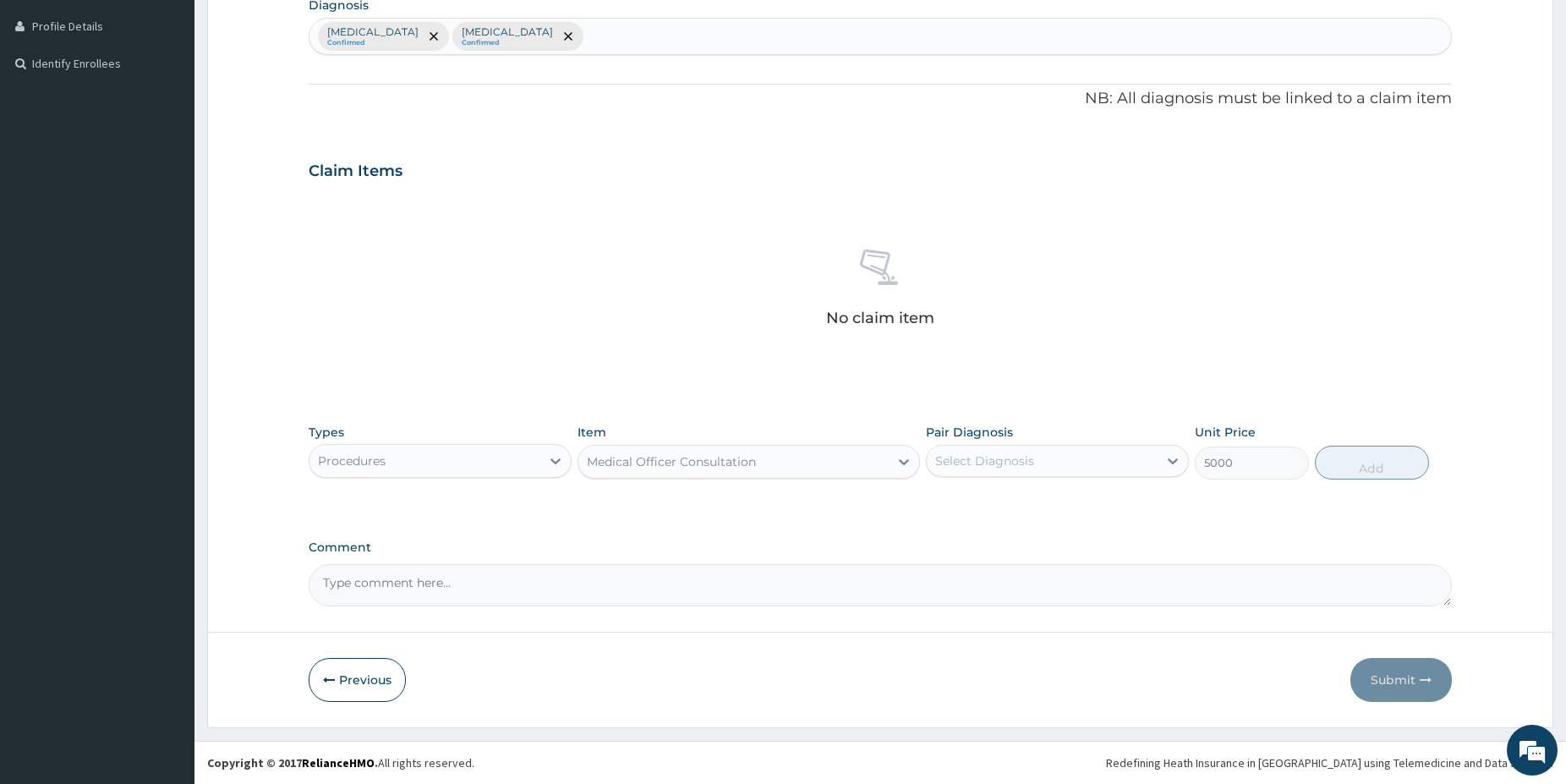
click at [1029, 459] on div "Select Diagnosis" at bounding box center [984, 460] width 99 height 17
click at [1004, 513] on div "[MEDICAL_DATA]" at bounding box center [1057, 504] width 263 height 35
checkbox input "true"
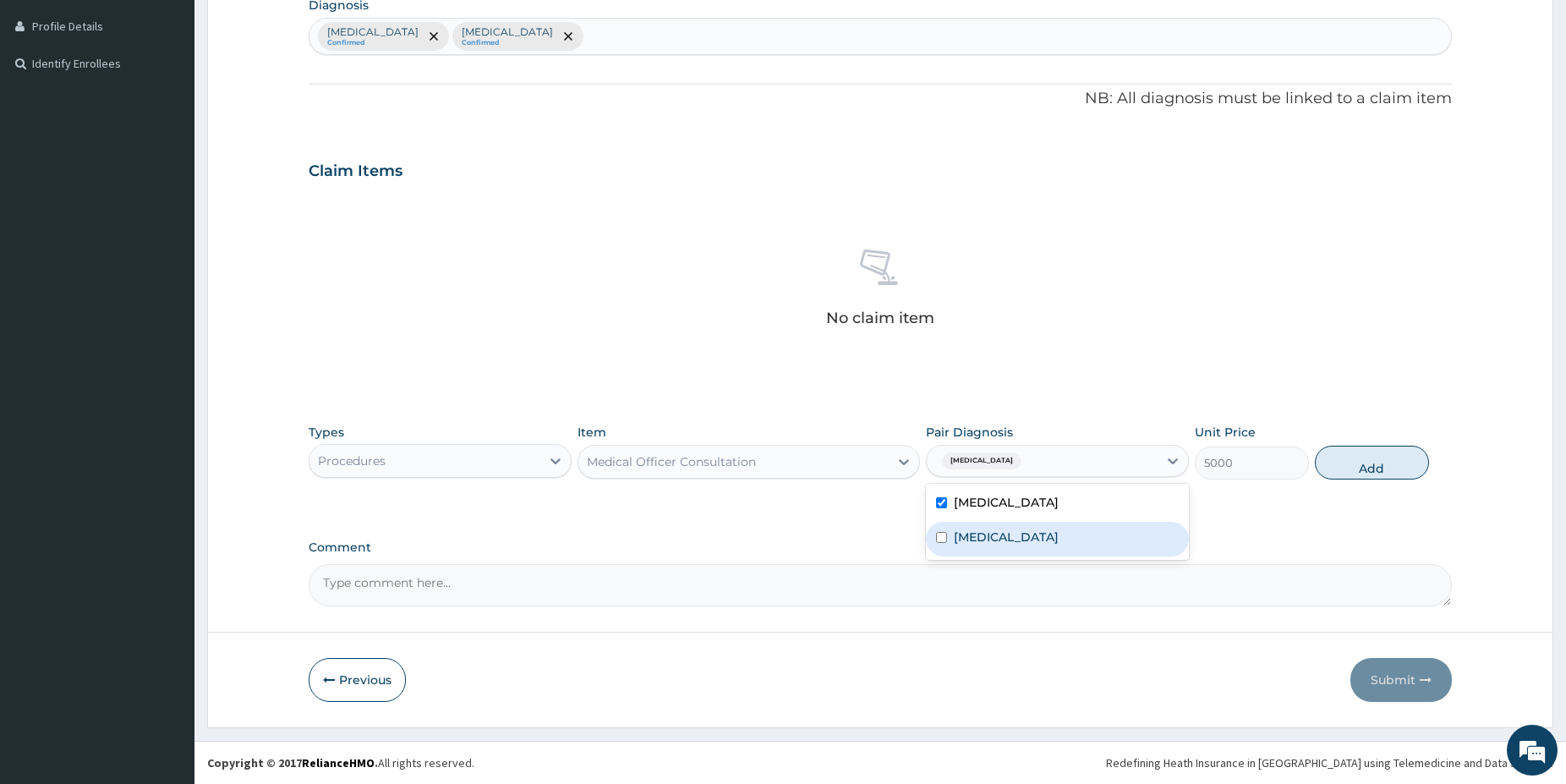
click at [972, 534] on label "[MEDICAL_DATA]" at bounding box center [1006, 536] width 105 height 17
checkbox input "true"
drag, startPoint x: 1381, startPoint y: 458, endPoint x: 1368, endPoint y: 468, distance: 16.2
click at [1381, 461] on button "Add" at bounding box center [1372, 463] width 114 height 34
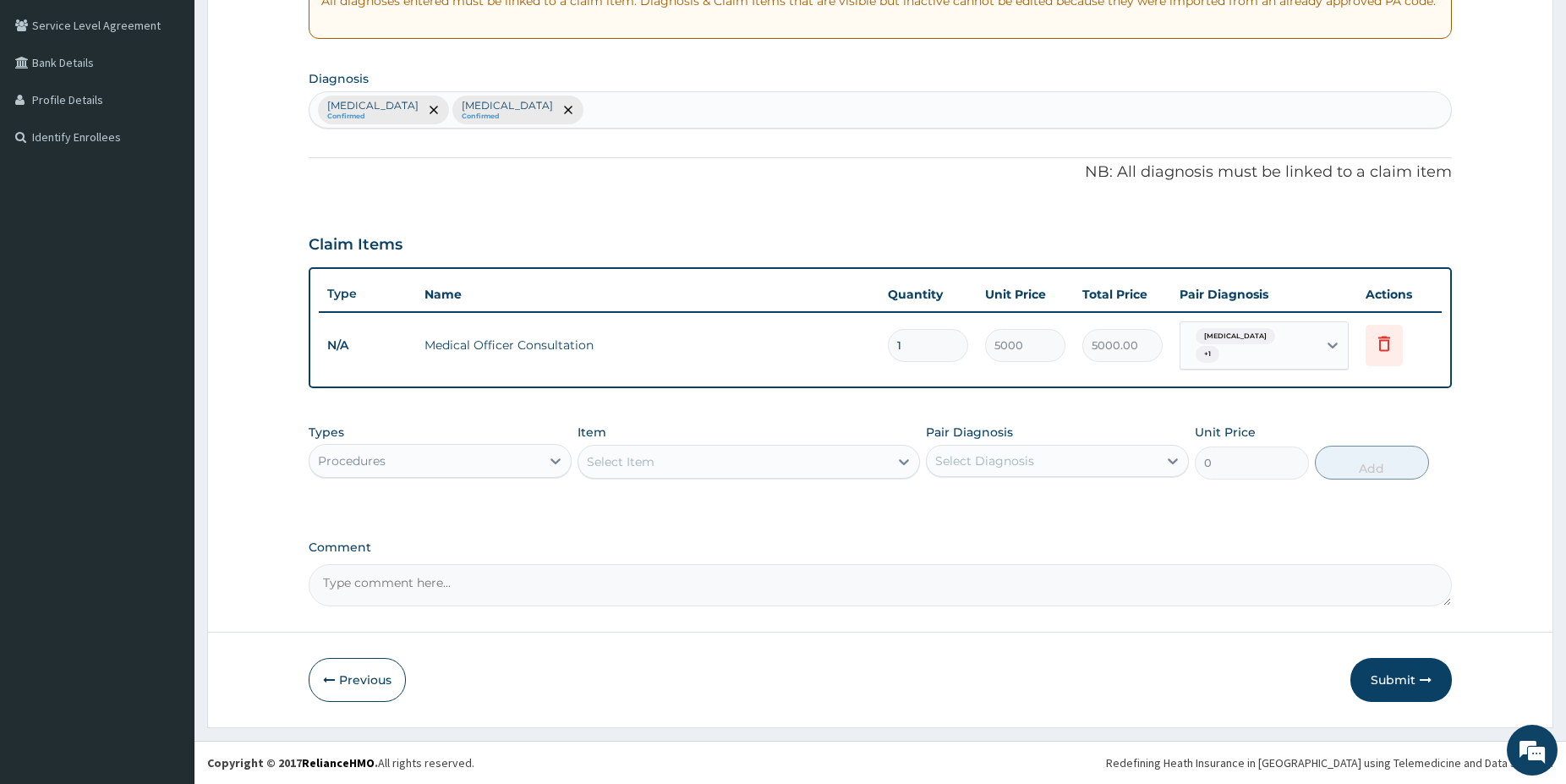
click at [524, 458] on div "Procedures" at bounding box center [424, 460] width 231 height 27
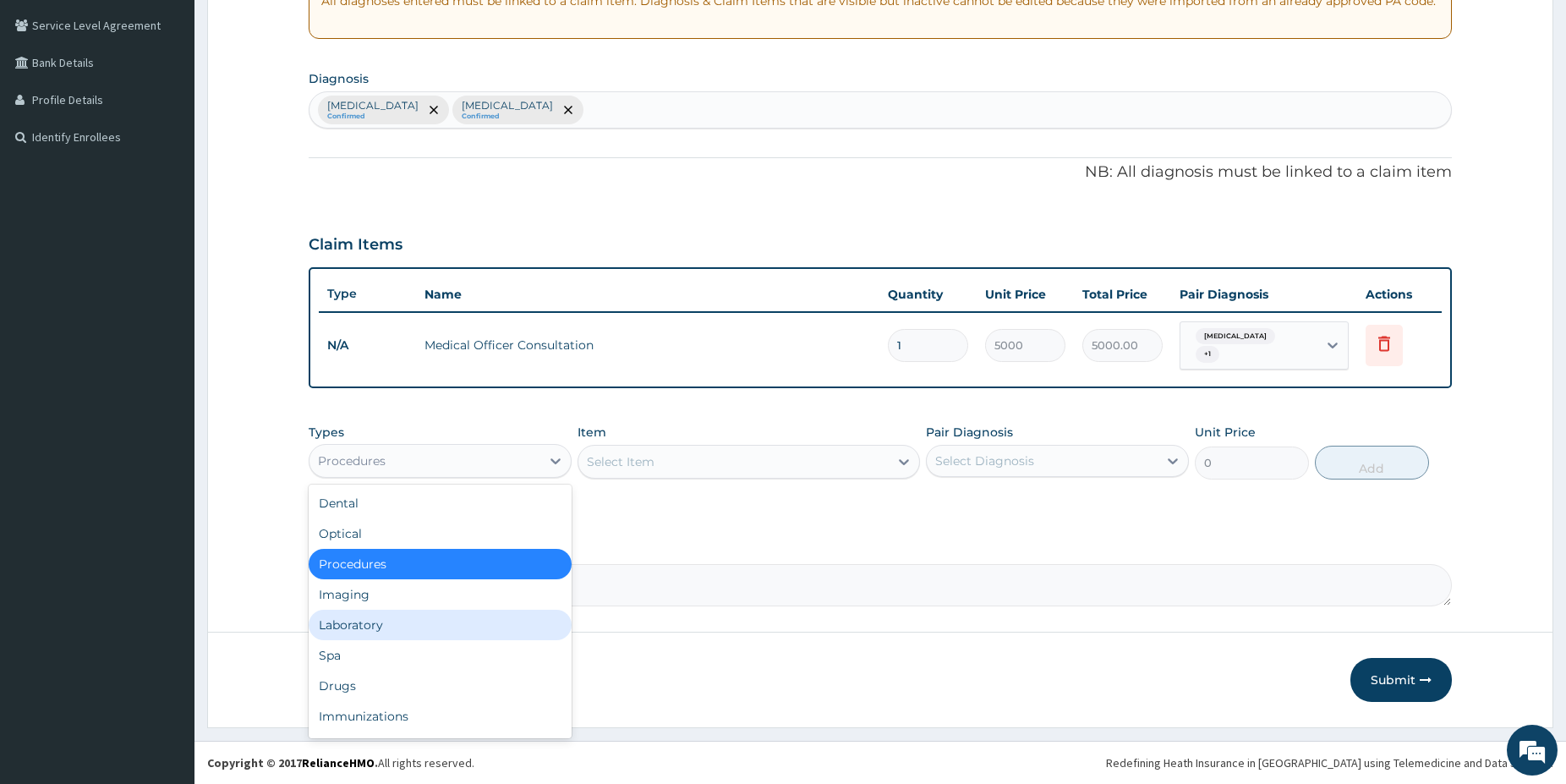
click at [353, 616] on div "Laboratory" at bounding box center [440, 625] width 263 height 30
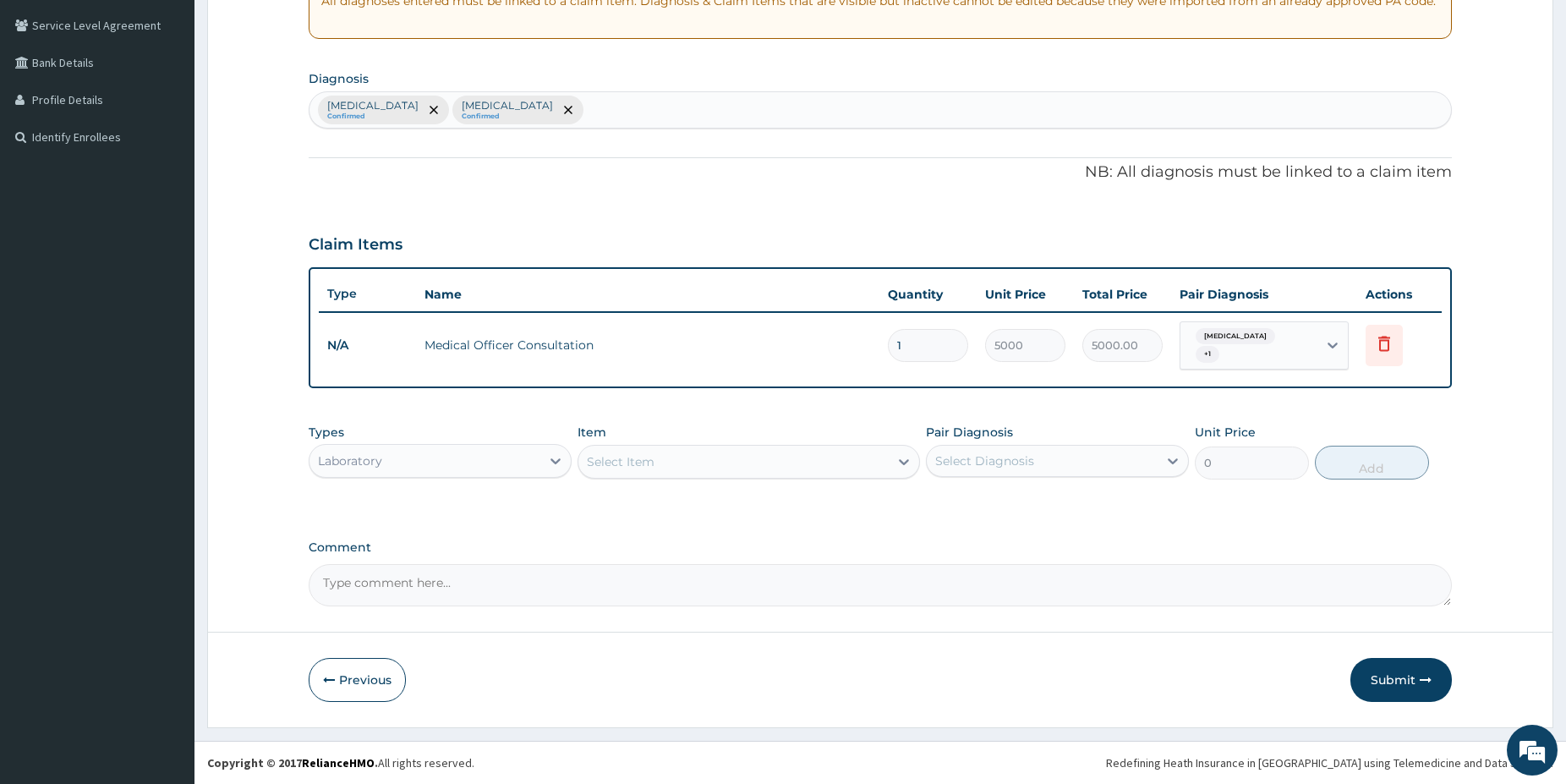
drag, startPoint x: 675, startPoint y: 473, endPoint x: 664, endPoint y: 473, distance: 11.0
click at [672, 473] on div "Select Item" at bounding box center [733, 461] width 310 height 27
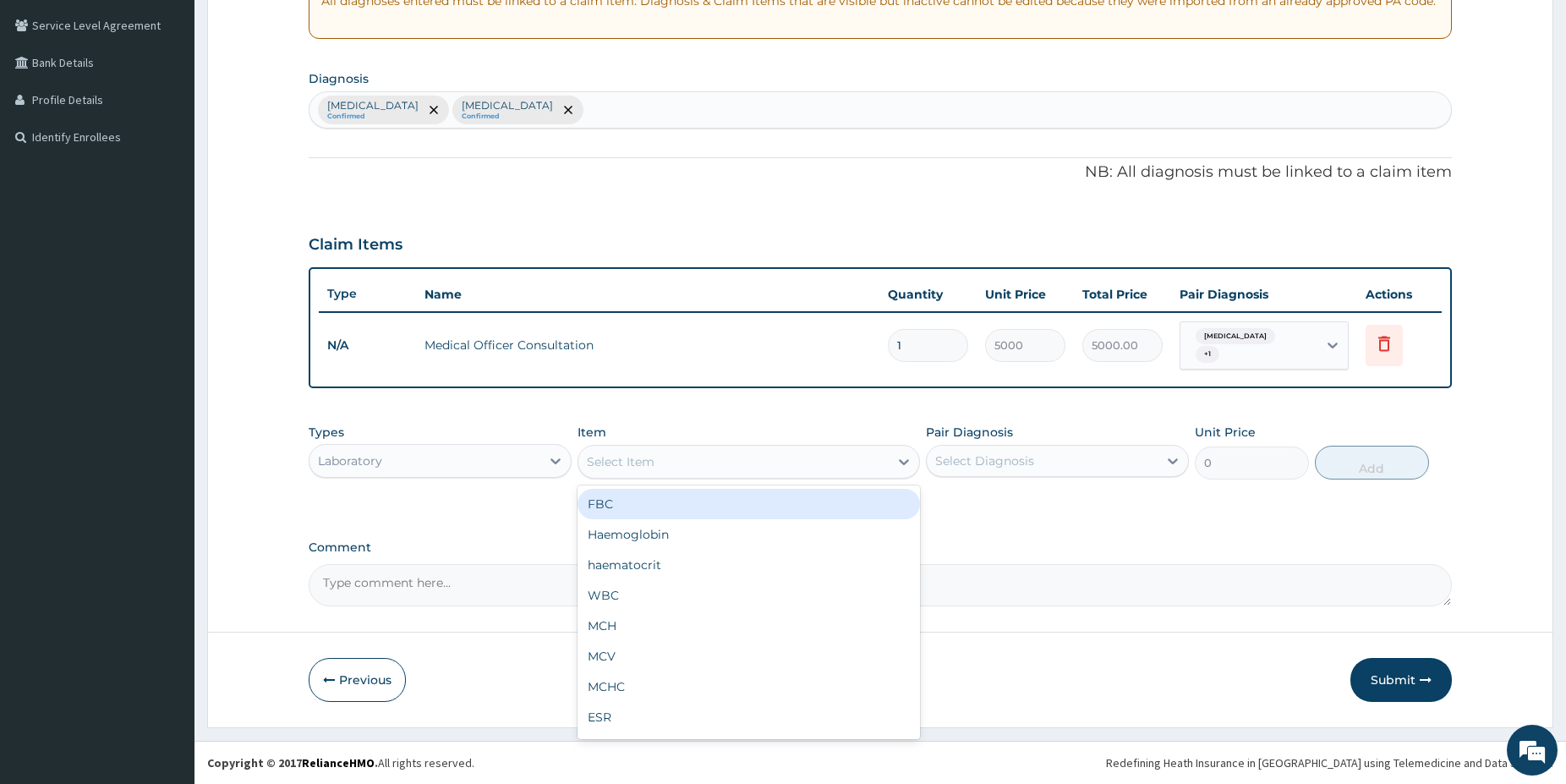
click at [660, 499] on div "FBC" at bounding box center [749, 504] width 342 height 30
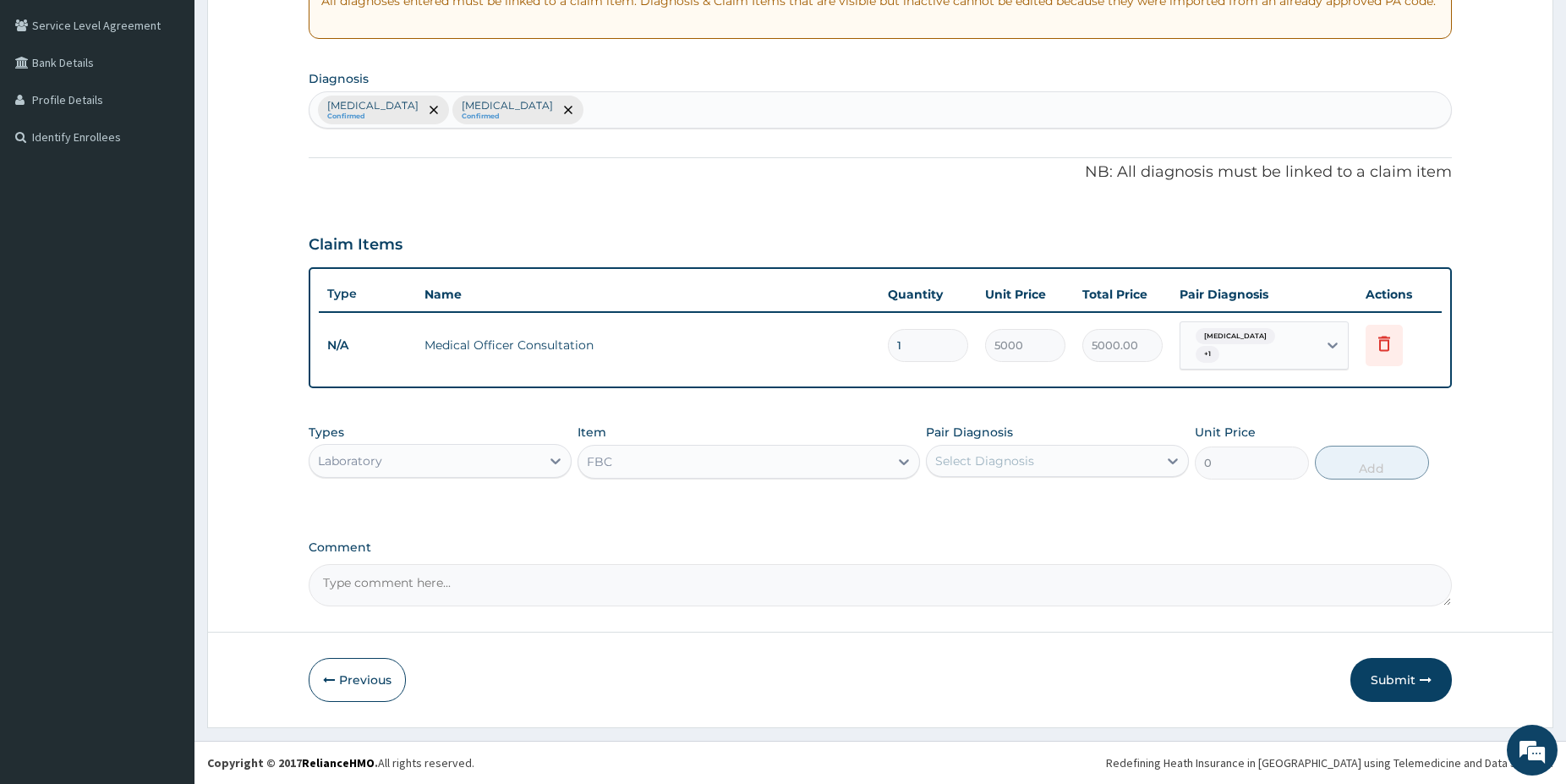
type input "5000"
click at [1017, 460] on div "Select Diagnosis" at bounding box center [984, 460] width 99 height 17
click at [994, 510] on label "[MEDICAL_DATA]" at bounding box center [1006, 502] width 105 height 17
checkbox input "true"
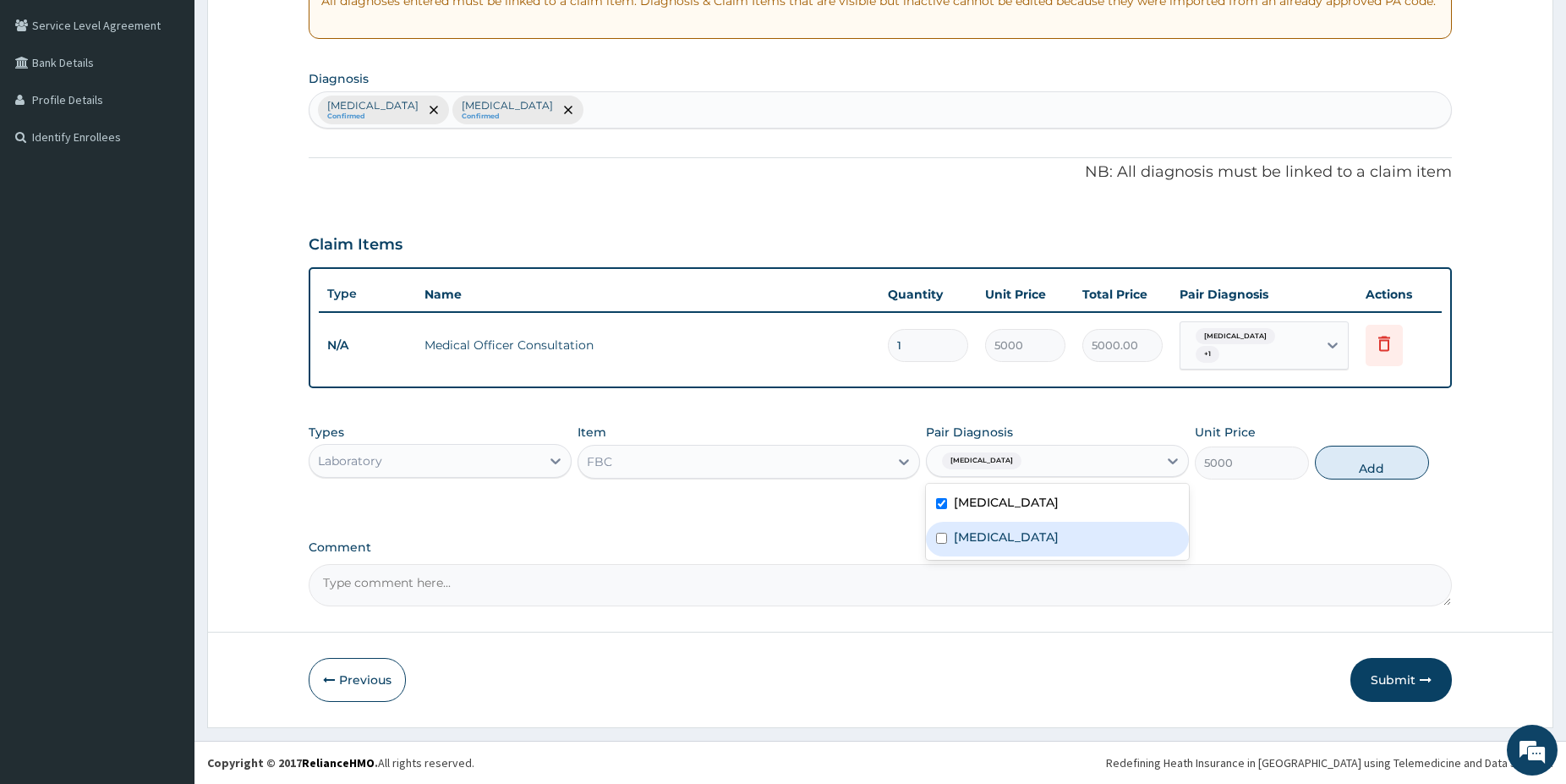
drag, startPoint x: 989, startPoint y: 561, endPoint x: 991, endPoint y: 550, distance: 10.3
click at [989, 560] on div "Comment" at bounding box center [880, 573] width 1143 height 66
click at [1021, 465] on span "[MEDICAL_DATA]" at bounding box center [981, 460] width 79 height 17
click at [1003, 534] on div "[MEDICAL_DATA]" at bounding box center [1057, 539] width 263 height 35
checkbox input "true"
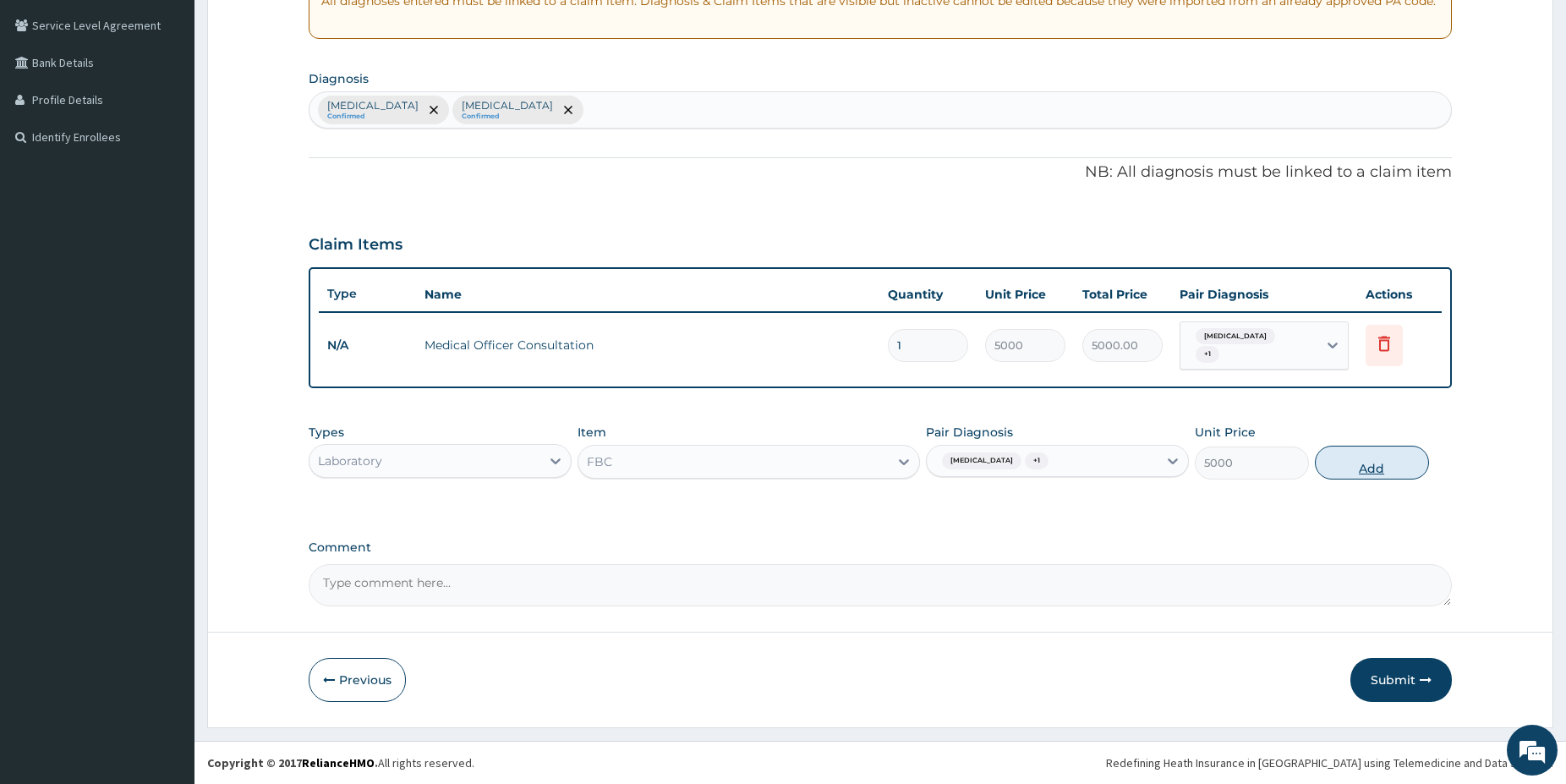
click at [1352, 468] on button "Add" at bounding box center [1372, 463] width 114 height 34
type input "0"
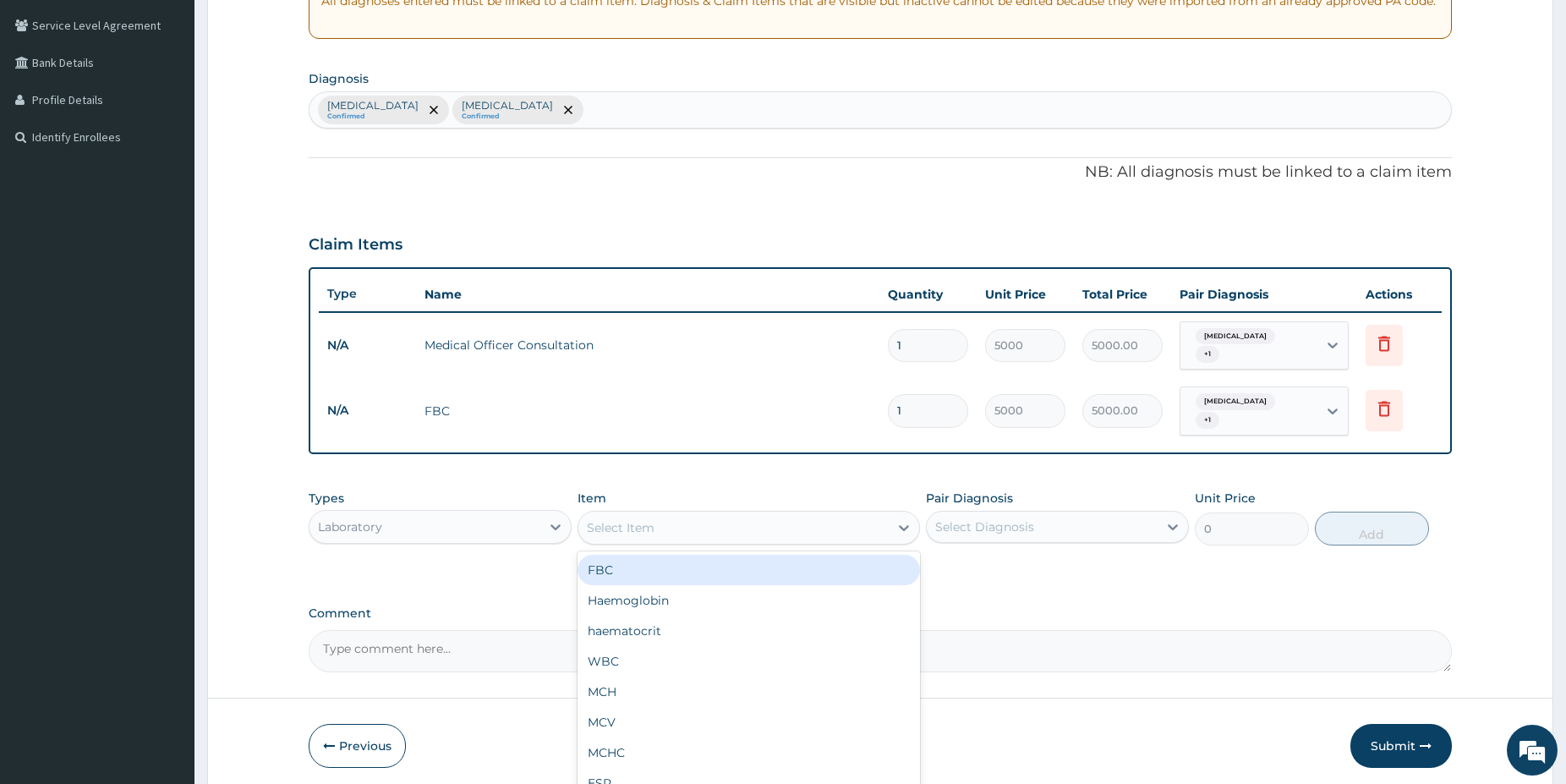
click at [668, 533] on div "Select Item" at bounding box center [733, 527] width 310 height 27
drag, startPoint x: 454, startPoint y: 533, endPoint x: 448, endPoint y: 545, distance: 13.2
click at [453, 532] on div "Laboratory" at bounding box center [424, 526] width 231 height 27
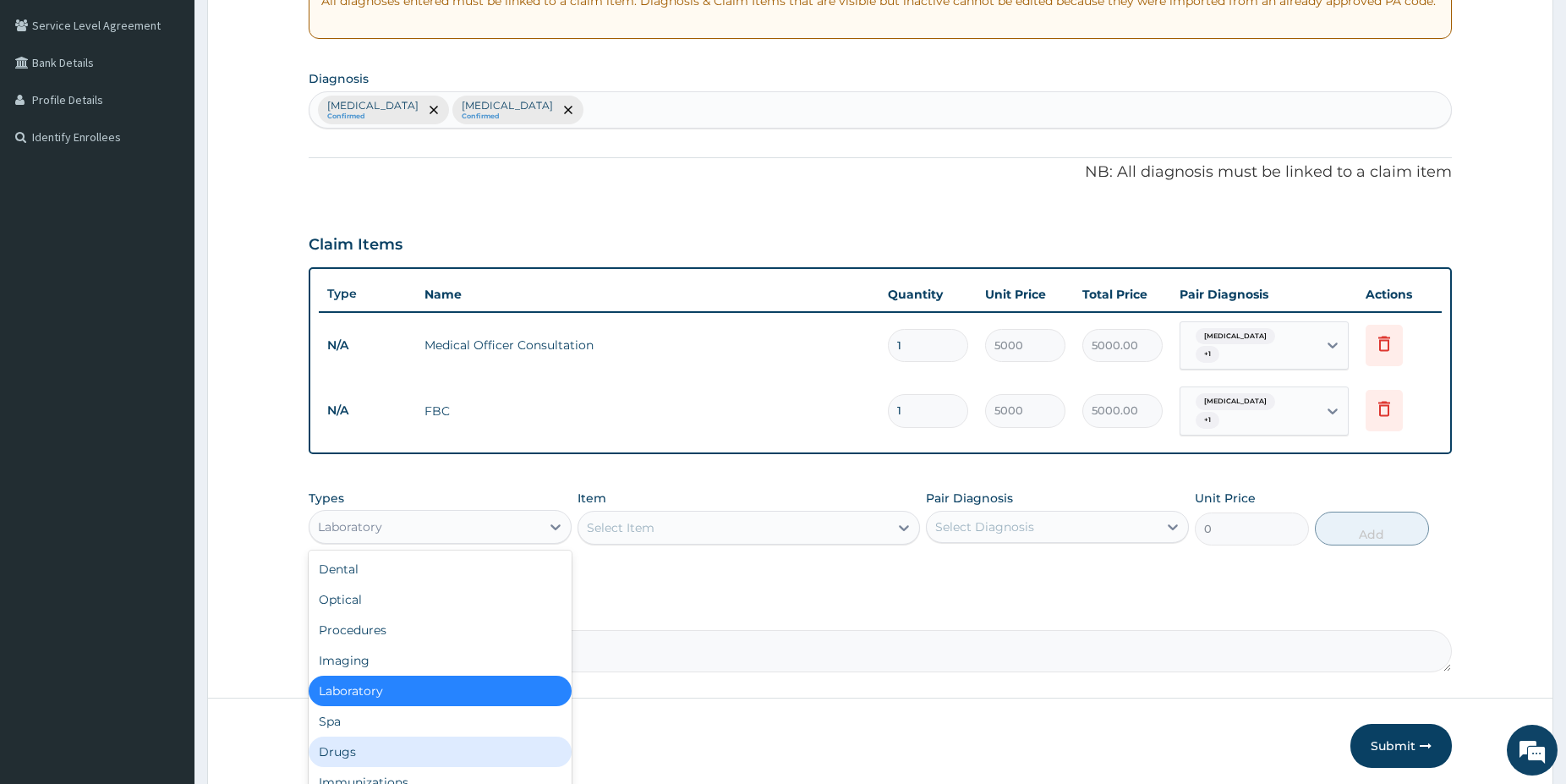
click at [375, 739] on div "Drugs" at bounding box center [440, 752] width 263 height 30
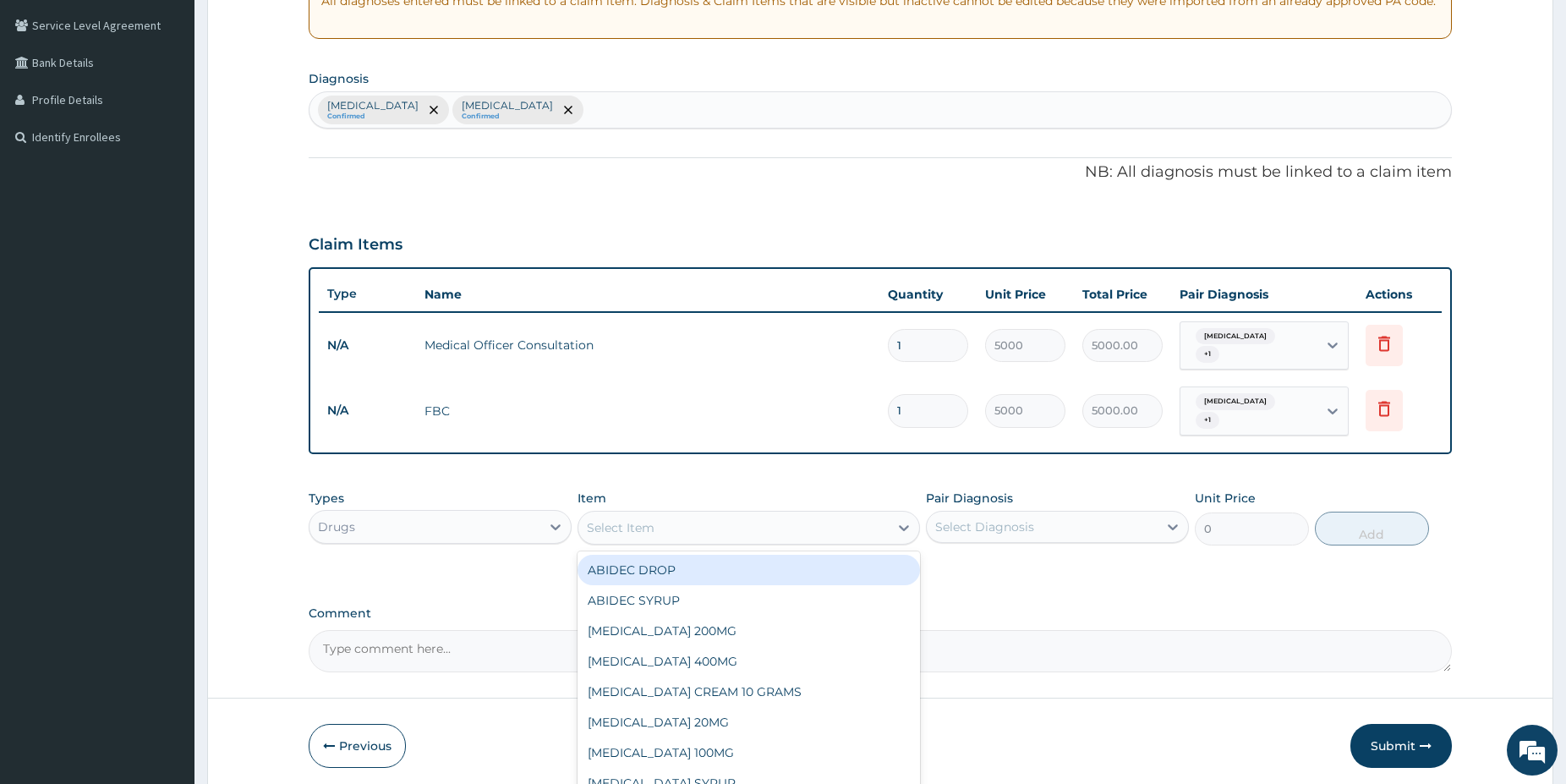
click at [700, 533] on div "Select Item" at bounding box center [733, 527] width 310 height 27
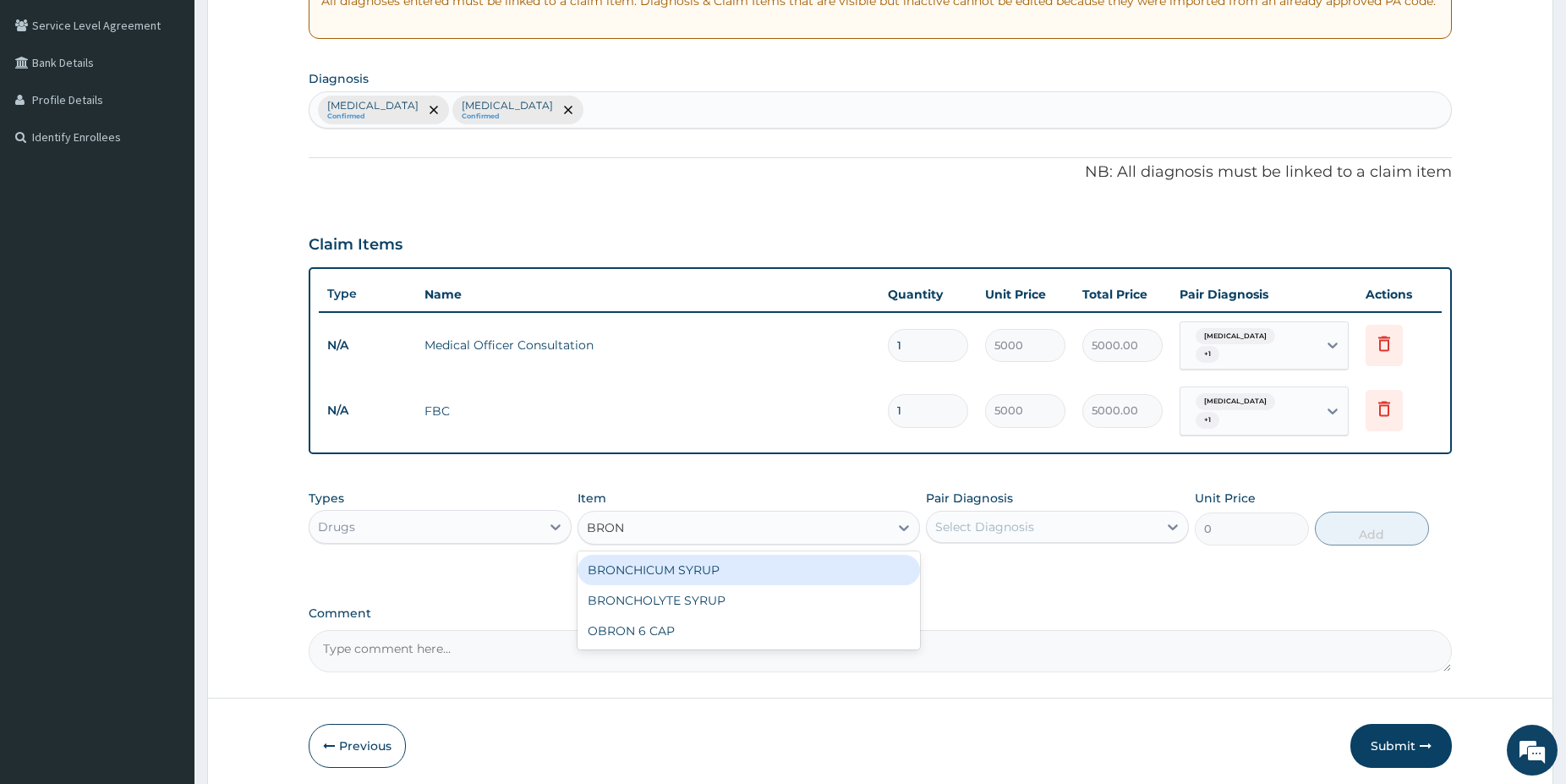
type input "BRONC"
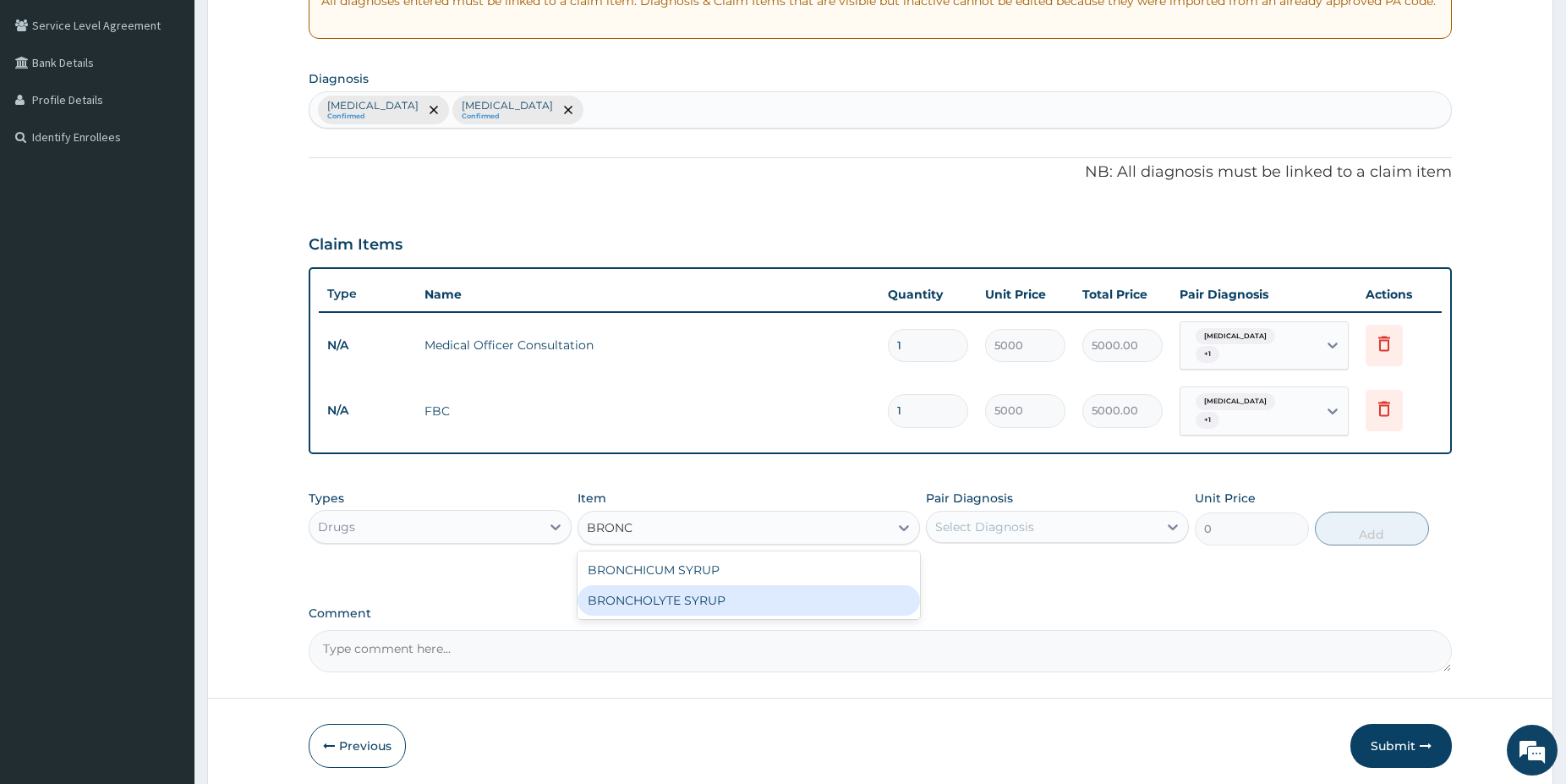
click at [819, 610] on div "BRONCHOLYTE SYRUP" at bounding box center [749, 600] width 342 height 30
type input "1800"
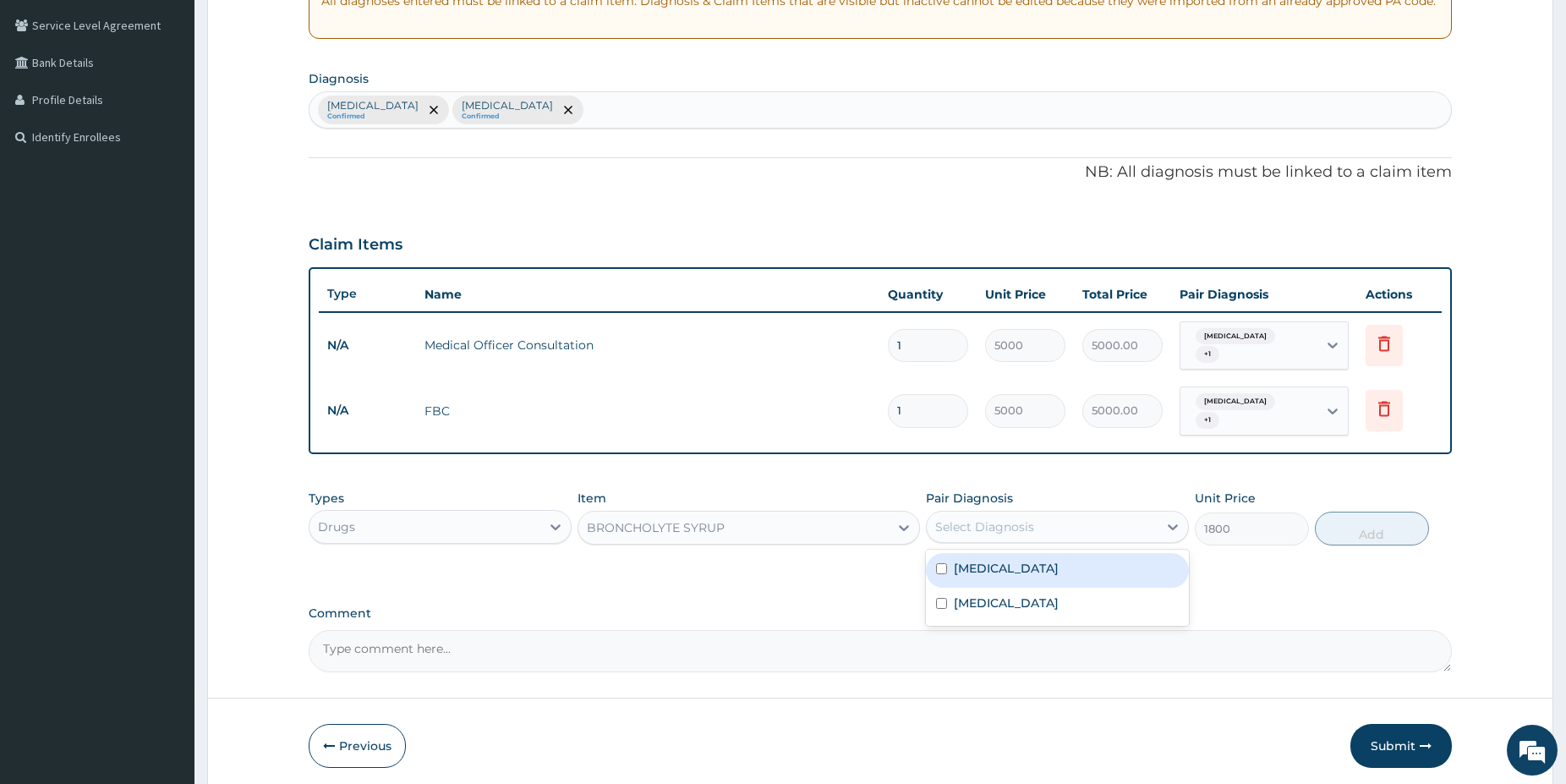
click at [1025, 525] on div "Select Diagnosis" at bounding box center [984, 526] width 99 height 17
click at [1021, 557] on div "[MEDICAL_DATA]" at bounding box center [1057, 570] width 263 height 35
checkbox input "true"
click at [1366, 537] on button "Add" at bounding box center [1372, 529] width 114 height 34
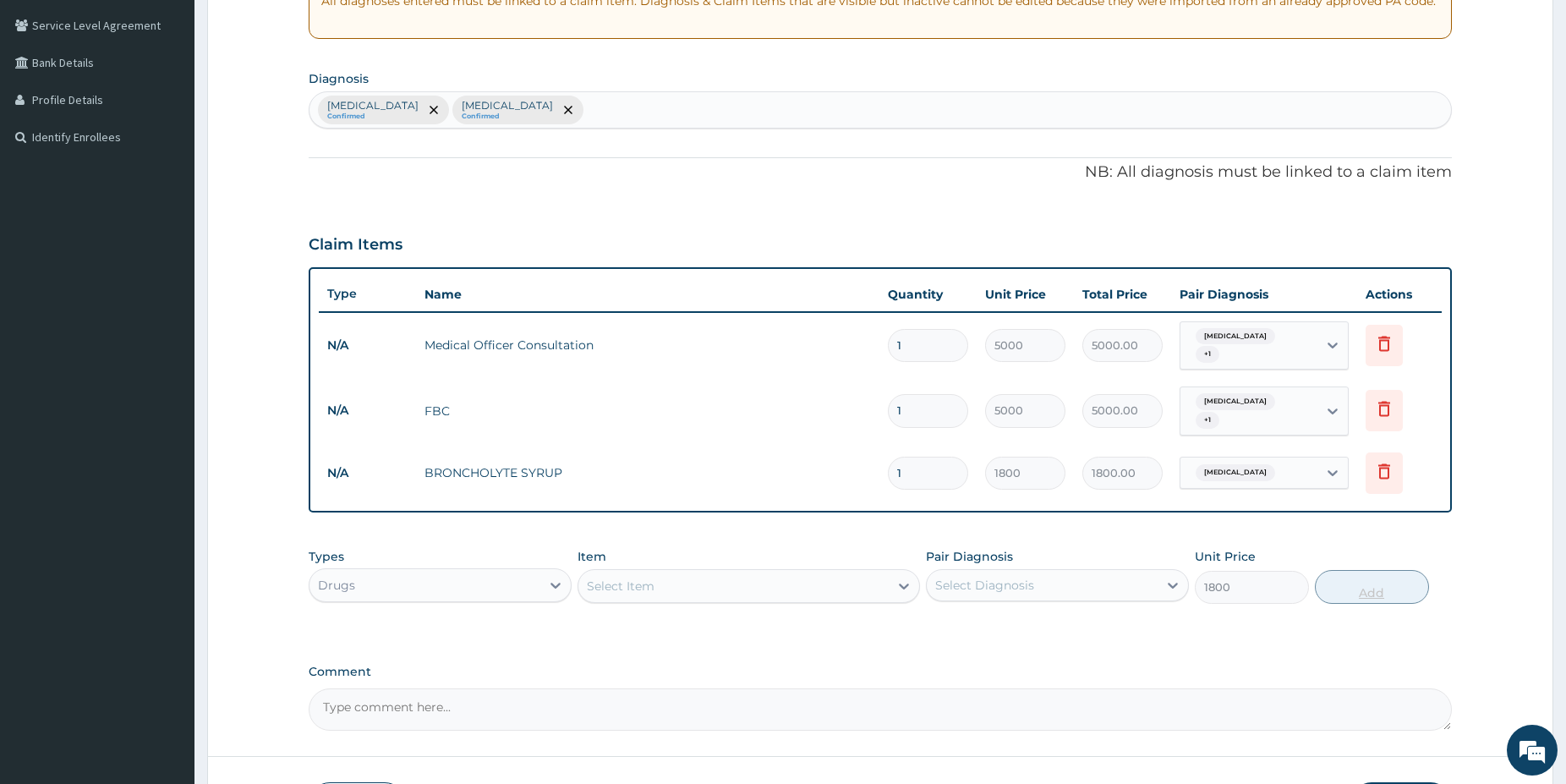
type input "0"
click at [801, 584] on div "Select Item" at bounding box center [733, 585] width 310 height 27
type input "T"
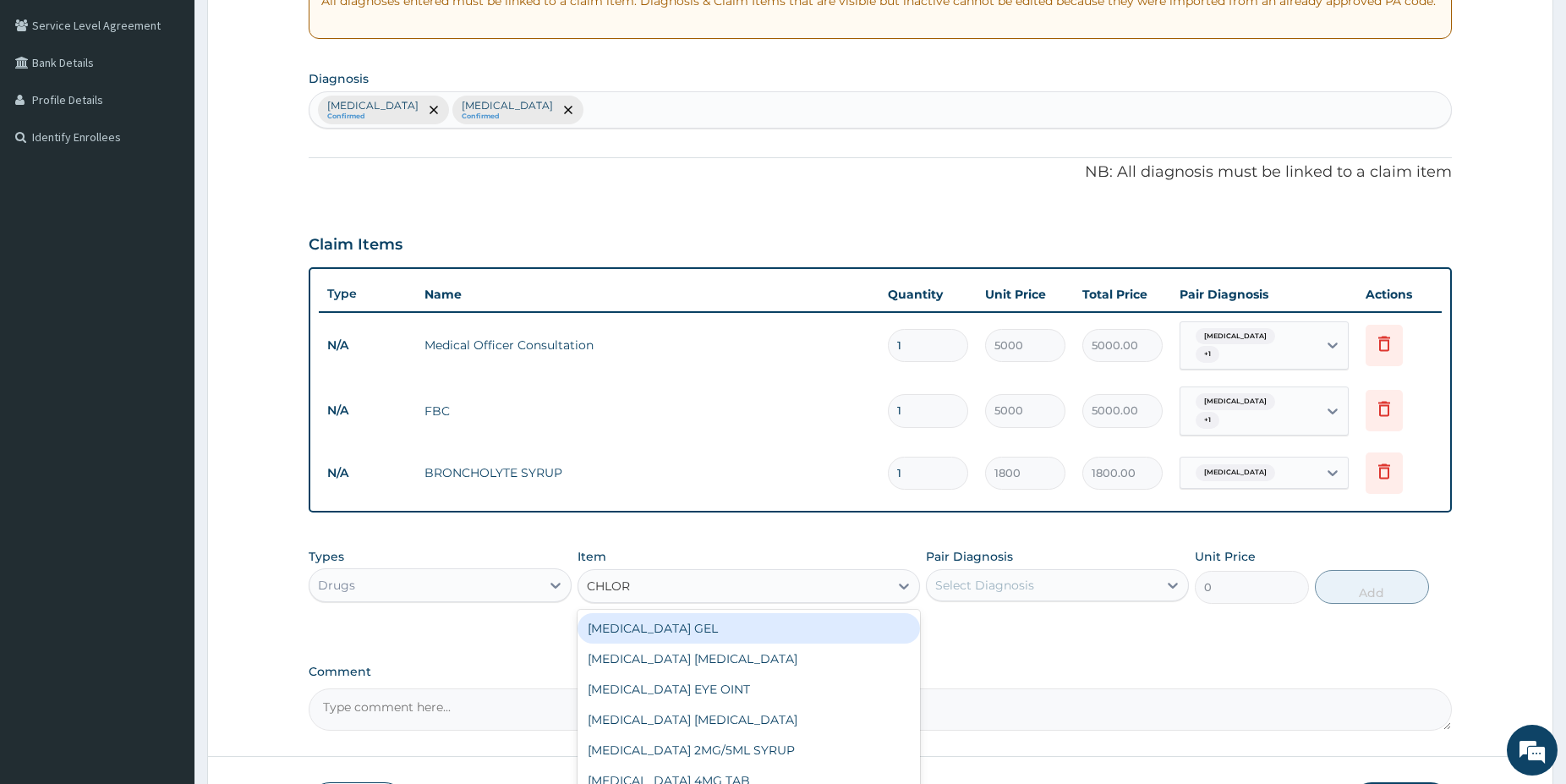
type input "CHLORP"
click at [835, 626] on div "[MEDICAL_DATA] 2MG/5ML SYRUP" at bounding box center [749, 628] width 342 height 30
type input "1500"
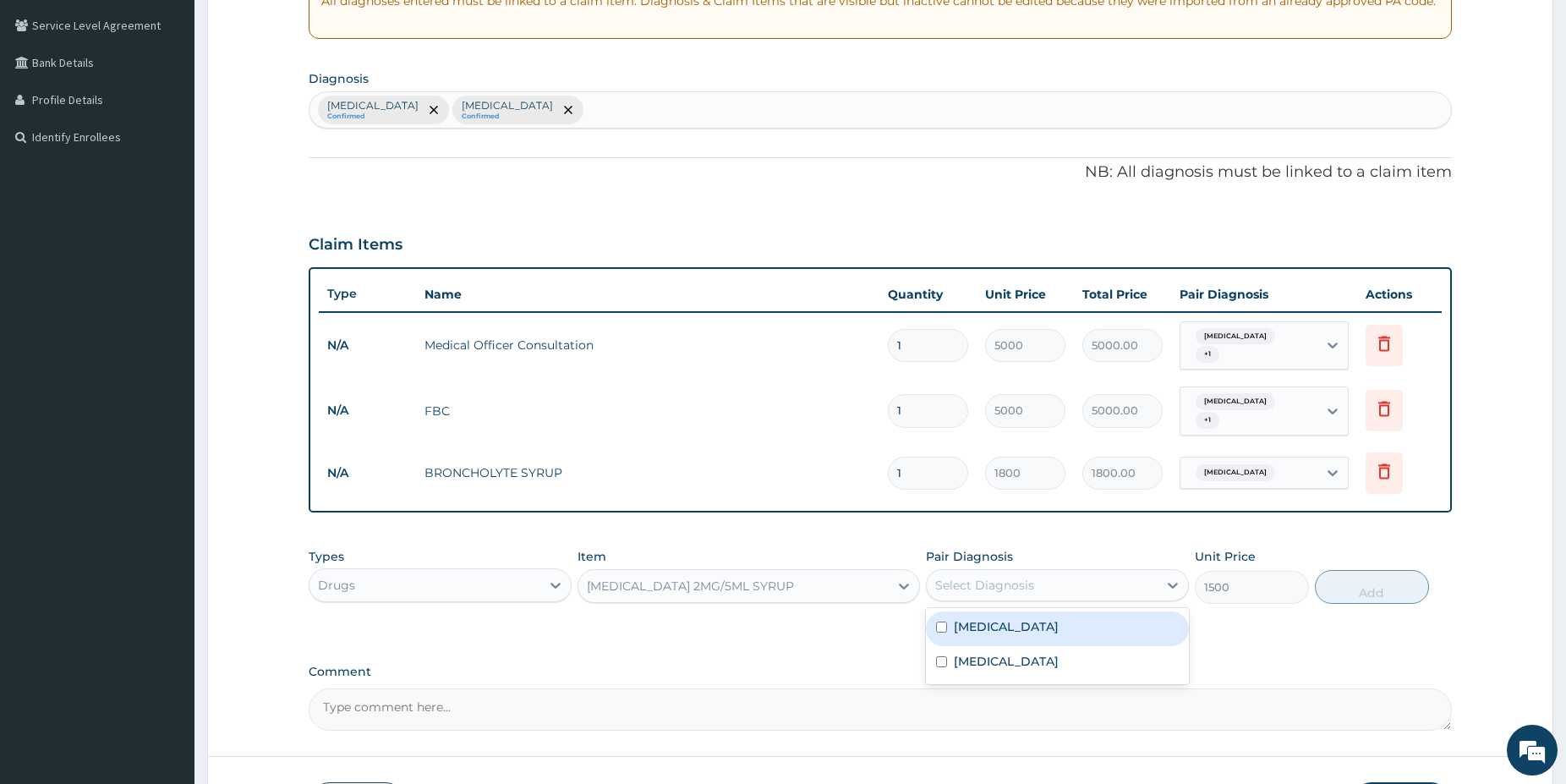
click at [998, 579] on div "Select Diagnosis" at bounding box center [984, 585] width 99 height 17
click at [1015, 632] on label "[MEDICAL_DATA]" at bounding box center [1006, 626] width 105 height 17
checkbox input "true"
click at [1375, 585] on button "Add" at bounding box center [1372, 587] width 114 height 34
type input "0"
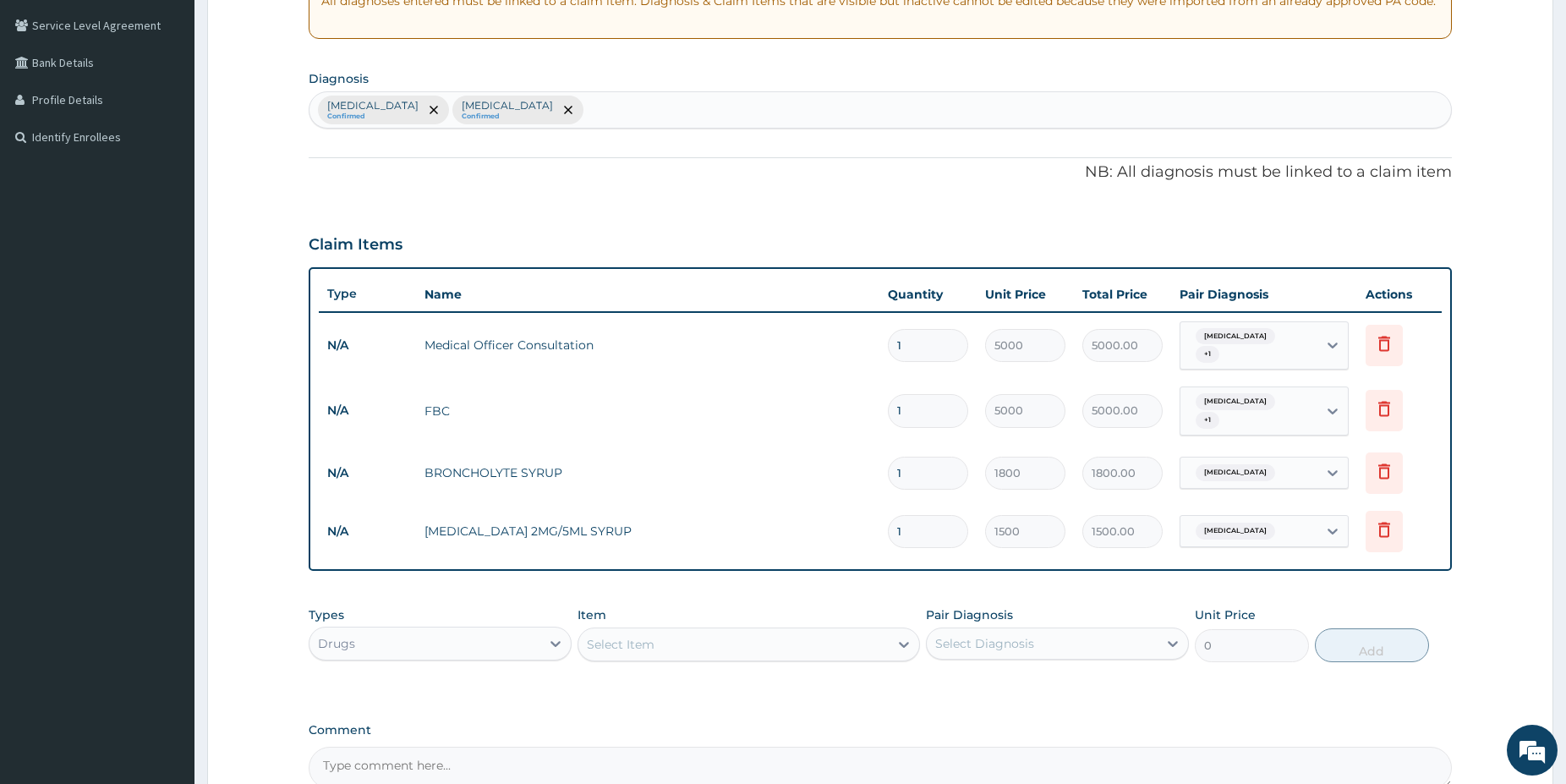
click at [687, 645] on div "Select Item" at bounding box center [733, 644] width 310 height 27
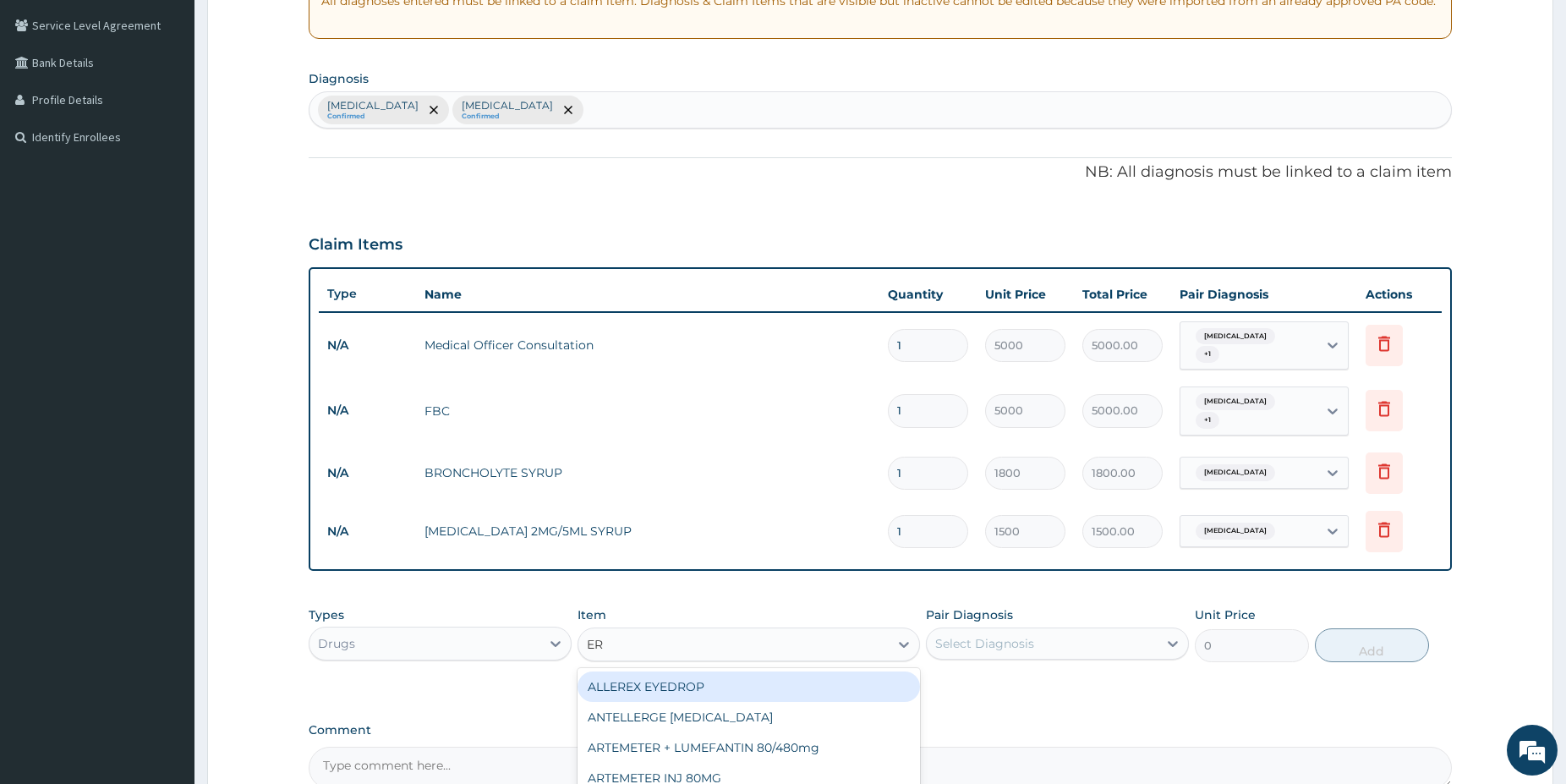
type input "ERY"
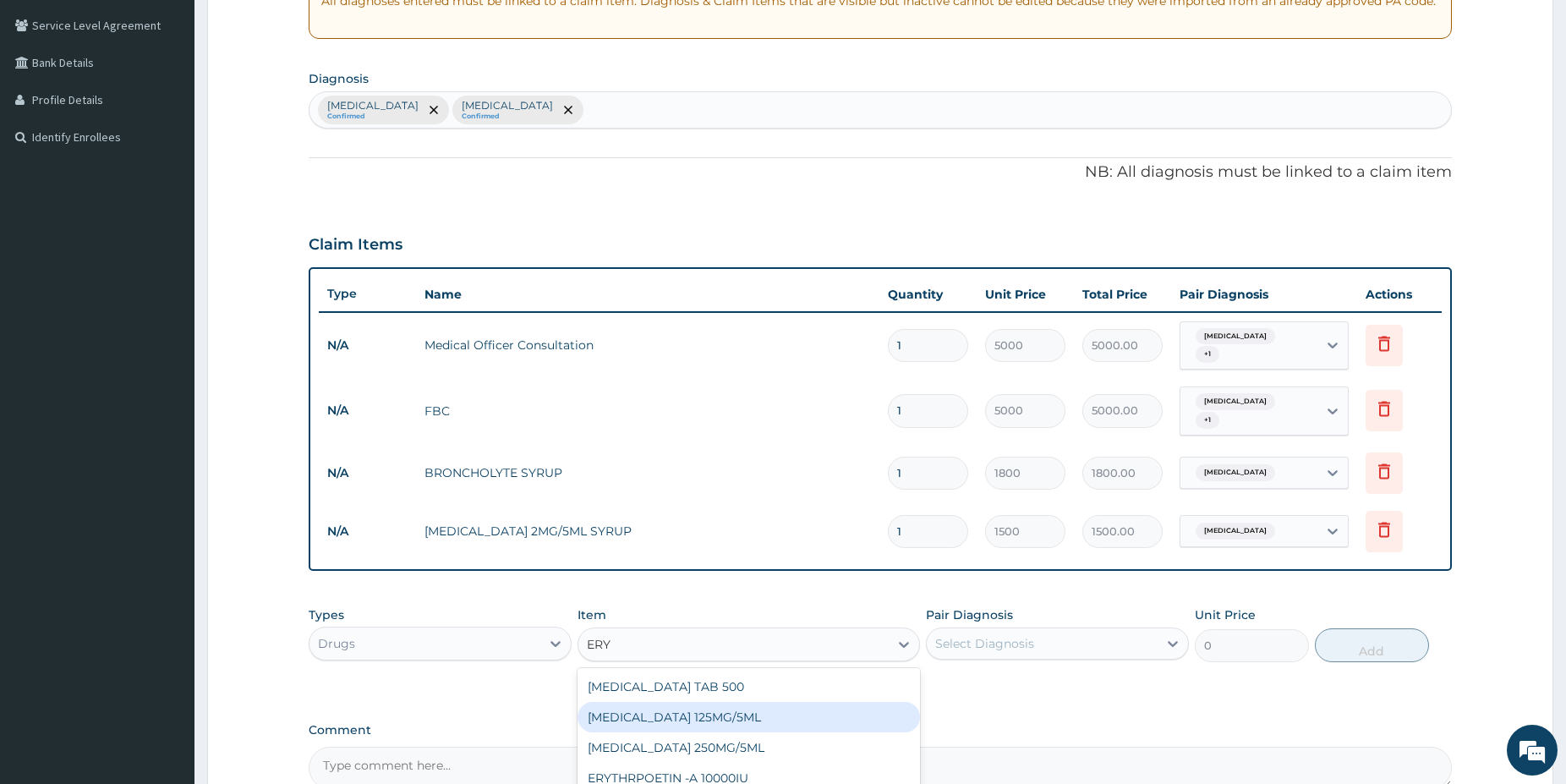
click at [773, 716] on div "[MEDICAL_DATA] 125MG/5ML" at bounding box center [749, 717] width 342 height 30
type input "2500"
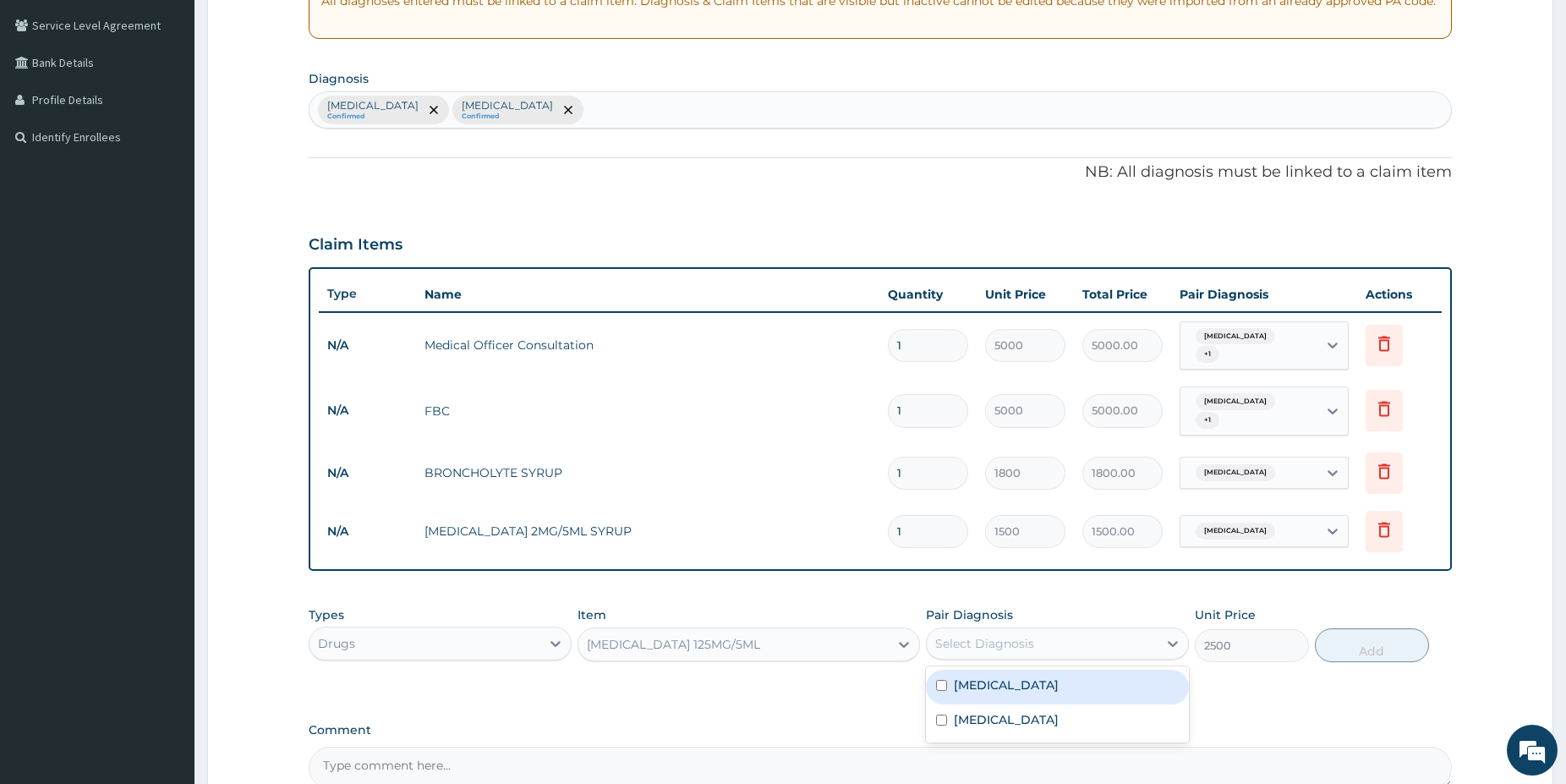
drag, startPoint x: 1024, startPoint y: 638, endPoint x: 1025, endPoint y: 653, distance: 14.4
click at [1025, 638] on div "Select Diagnosis" at bounding box center [984, 643] width 99 height 17
click at [1023, 684] on label "[MEDICAL_DATA]" at bounding box center [1006, 684] width 105 height 17
checkbox input "true"
click at [1374, 648] on button "Add" at bounding box center [1372, 645] width 114 height 34
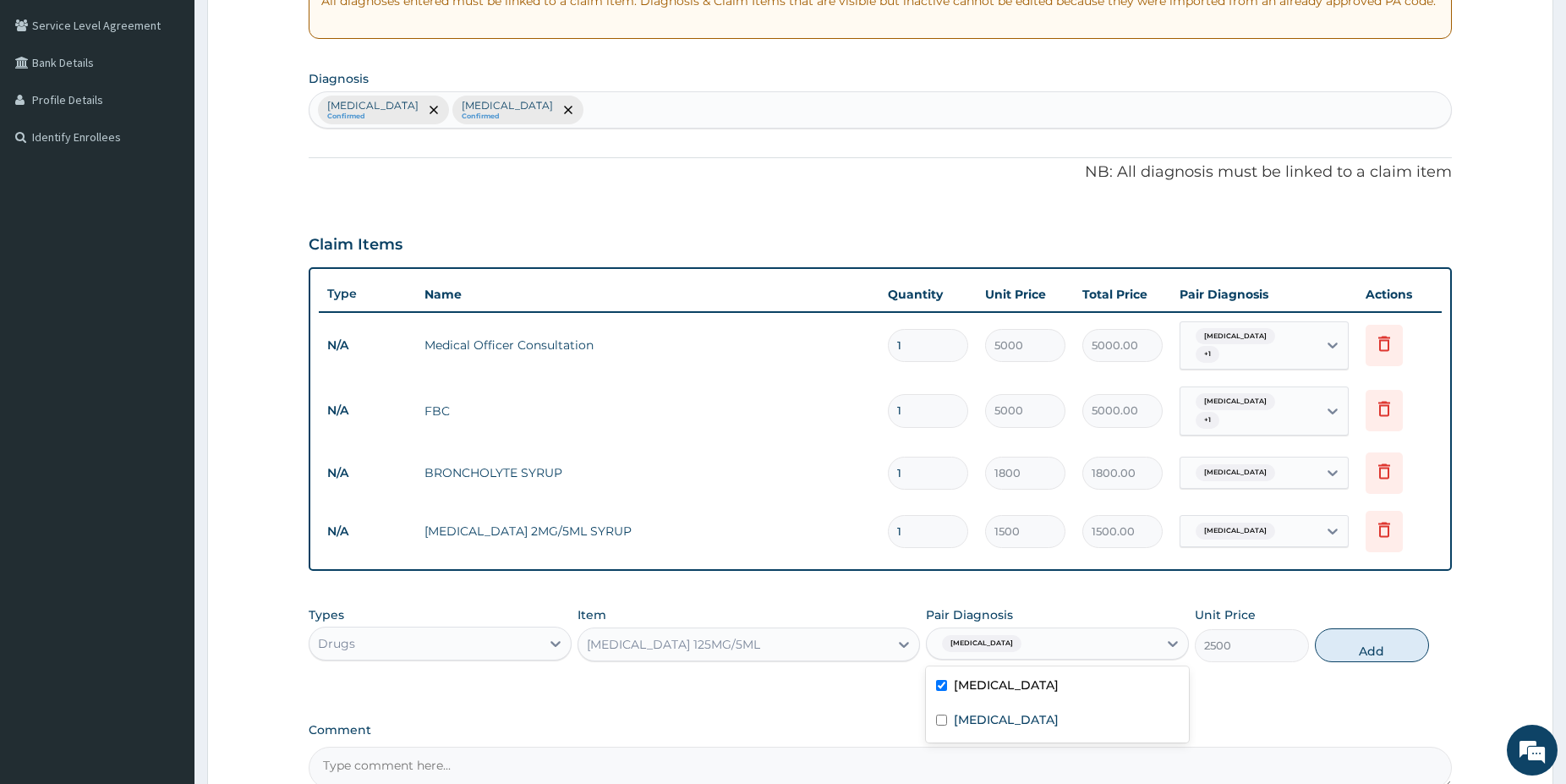
type input "0"
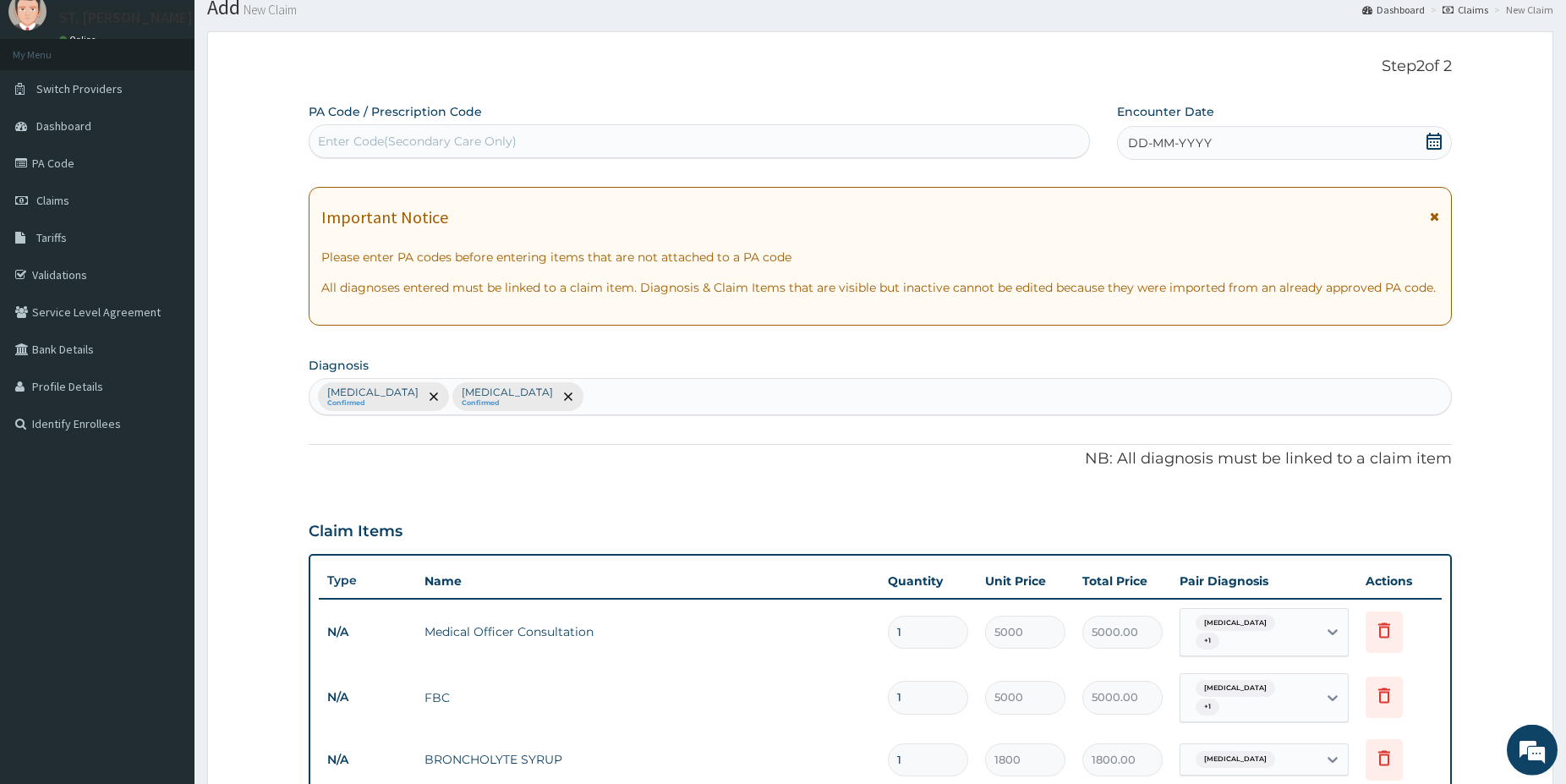
scroll to position [57, 0]
click at [1437, 140] on icon at bounding box center [1434, 142] width 17 height 17
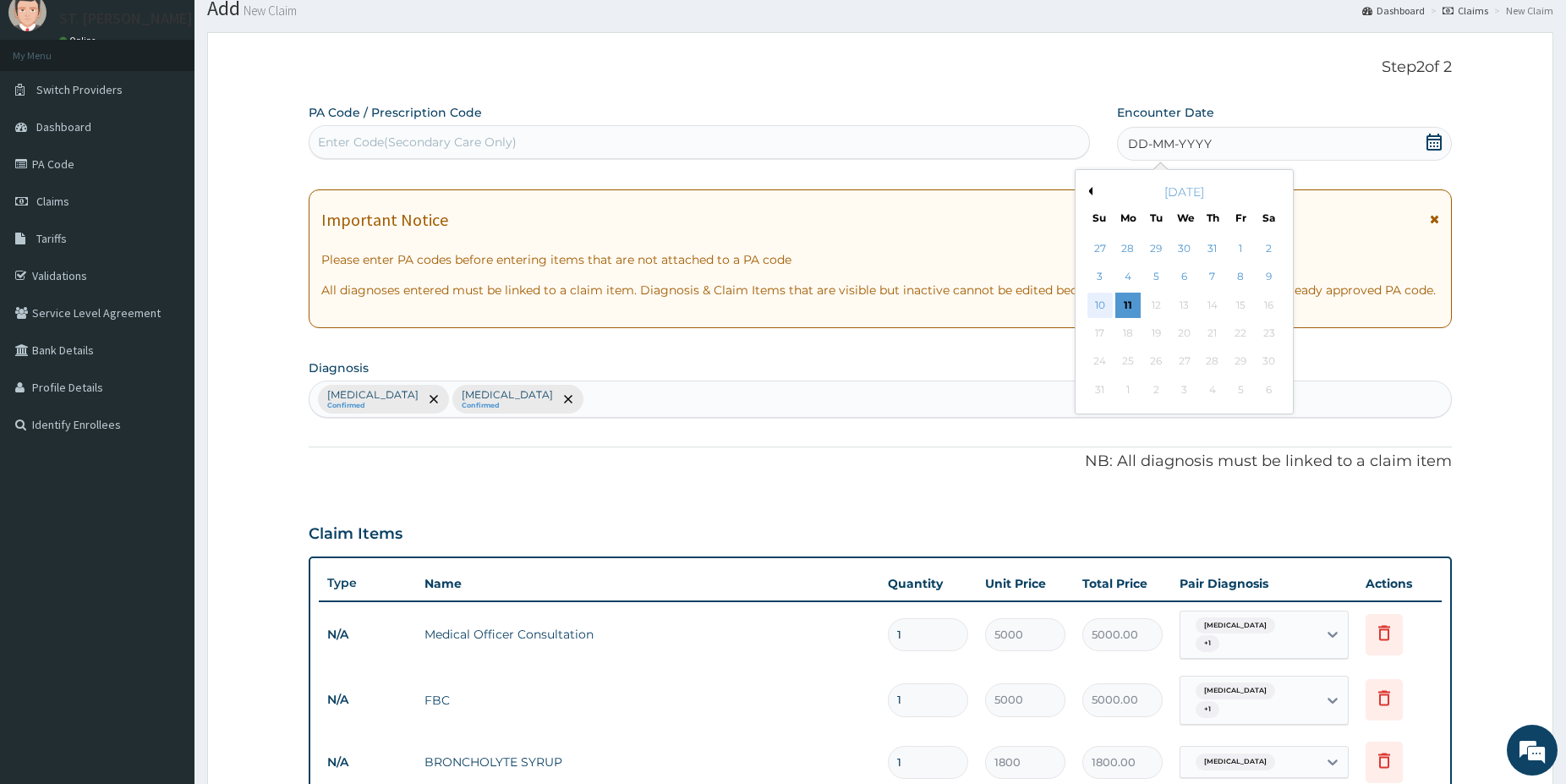
click at [1103, 305] on div "10" at bounding box center [1099, 305] width 25 height 25
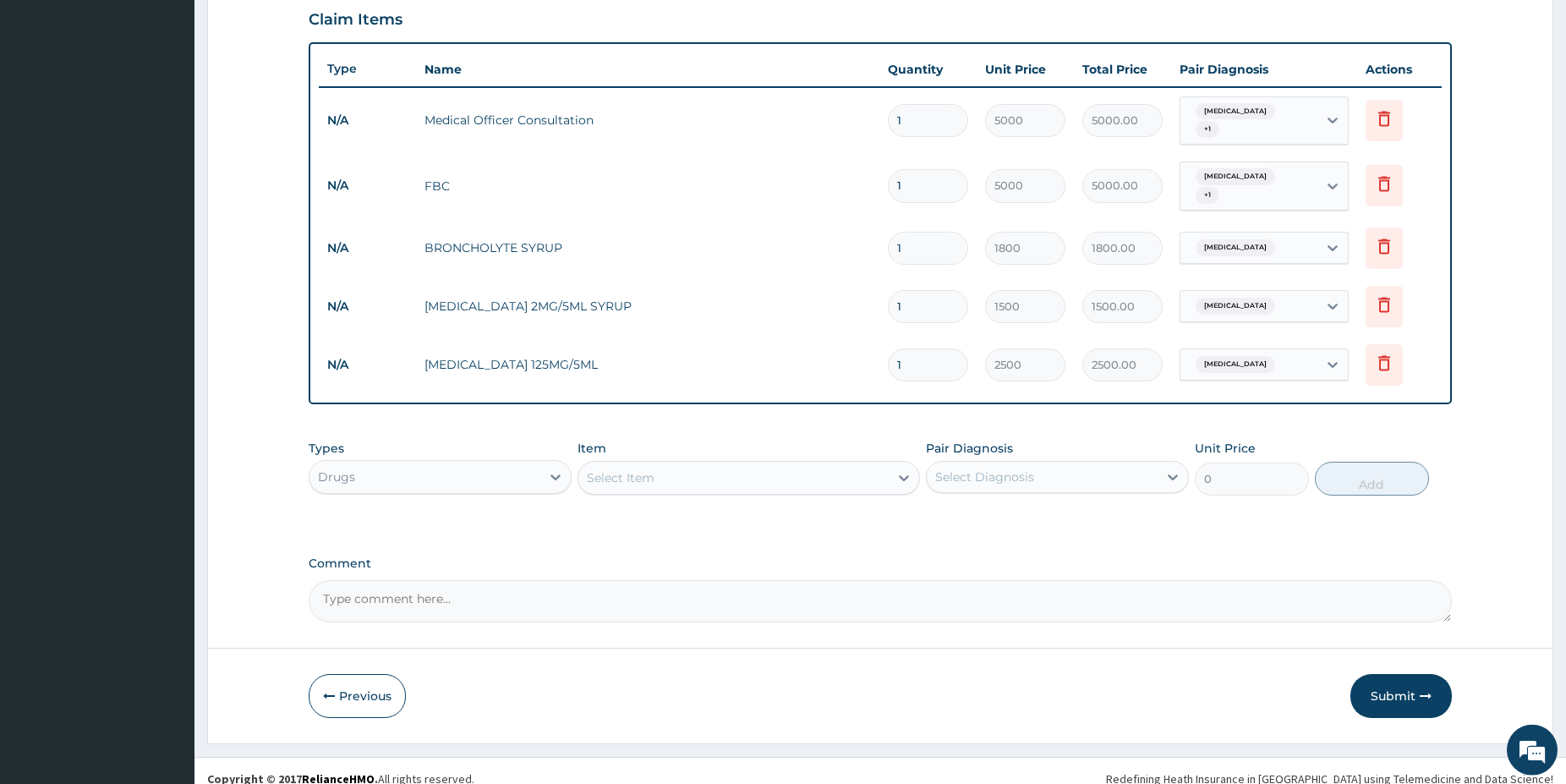
scroll to position [586, 0]
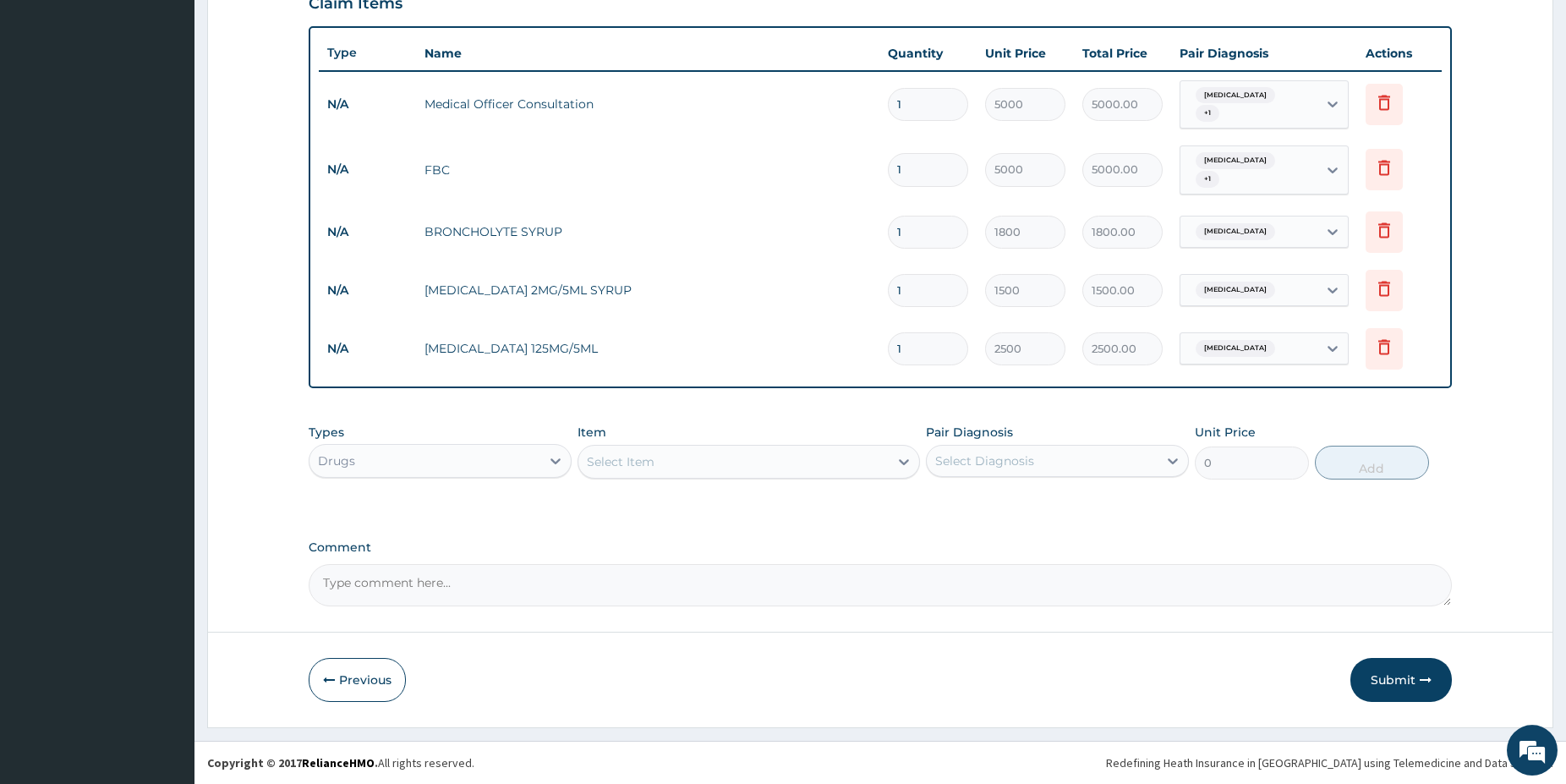
drag, startPoint x: 1580, startPoint y: 774, endPoint x: 1483, endPoint y: 764, distance: 96.8
drag, startPoint x: 1396, startPoint y: 677, endPoint x: 1385, endPoint y: 670, distance: 13.4
click at [1396, 676] on button "Submit" at bounding box center [1400, 680] width 101 height 44
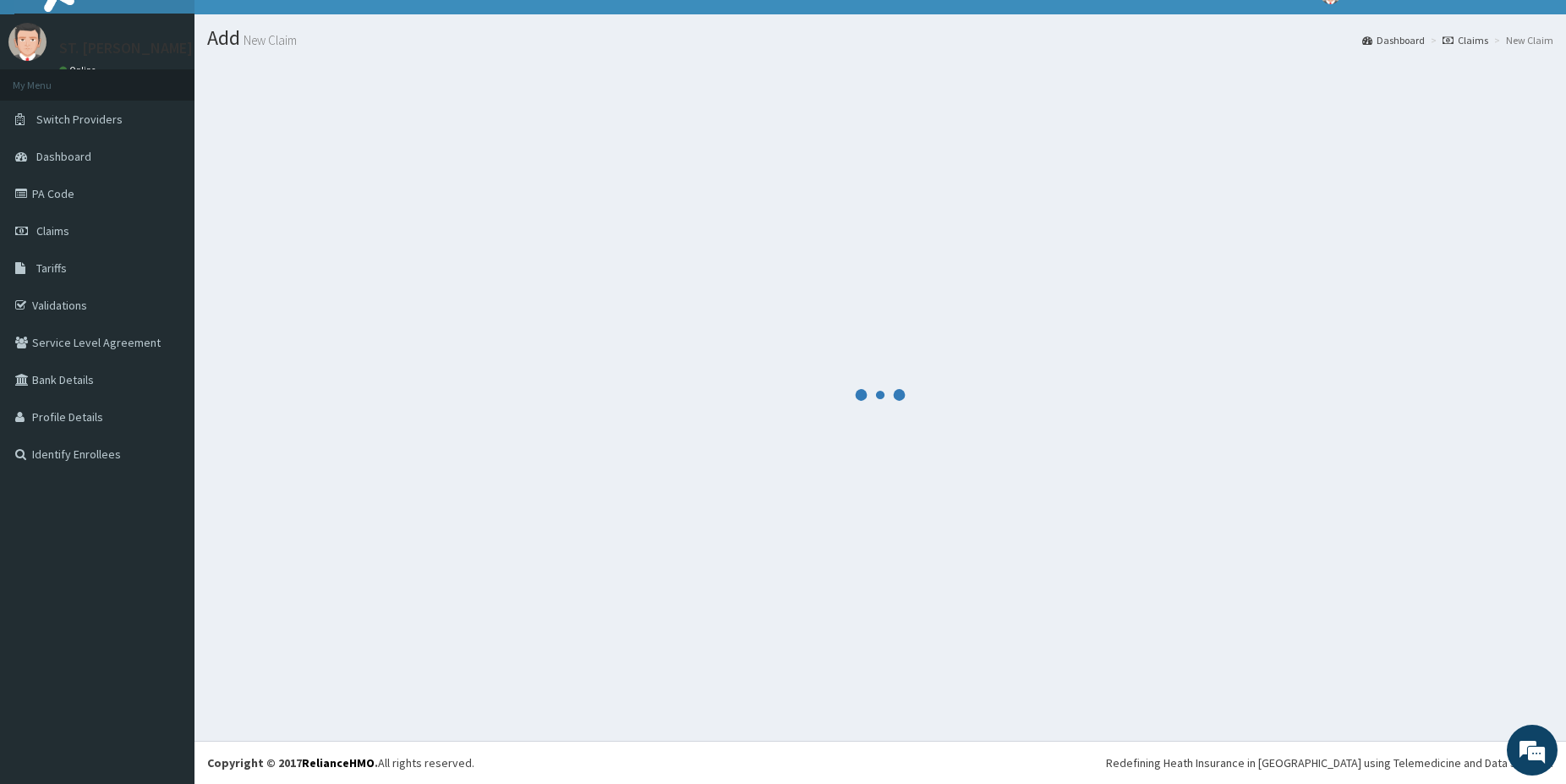
scroll to position [28, 0]
